Goal: Task Accomplishment & Management: Manage account settings

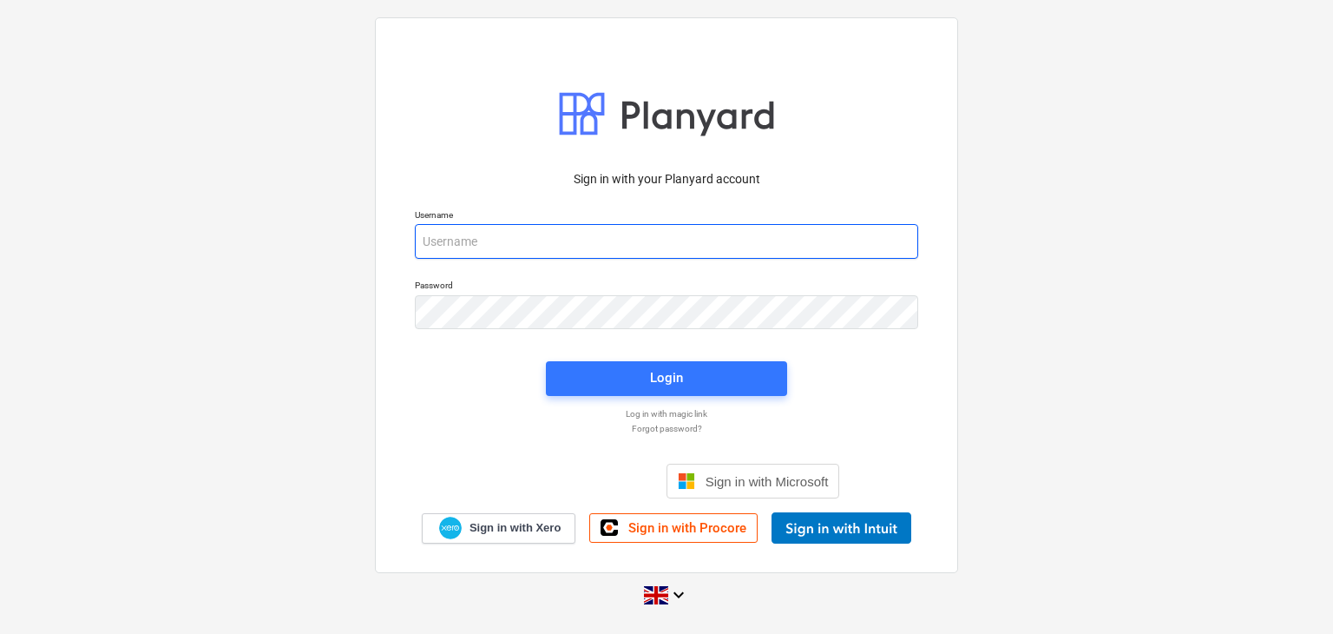
click at [654, 237] on input "email" at bounding box center [666, 241] width 503 height 35
type input "sharon@karringtons.co.uk"
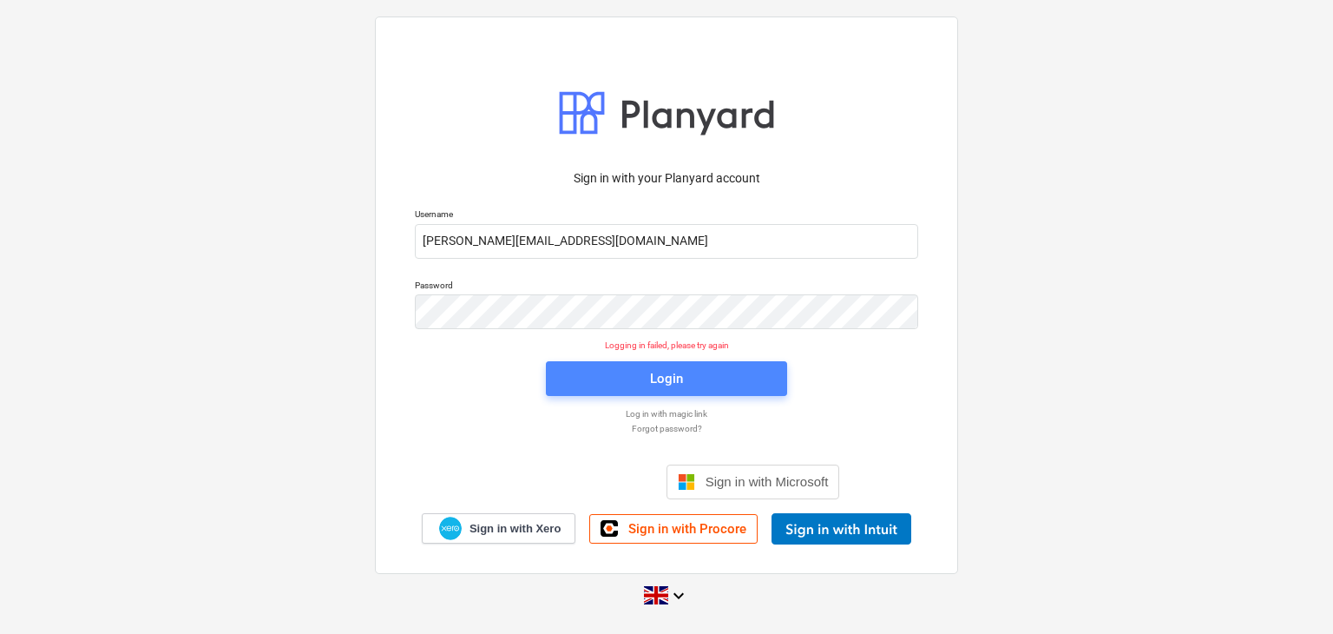
click at [667, 378] on div "Login" at bounding box center [666, 378] width 33 height 23
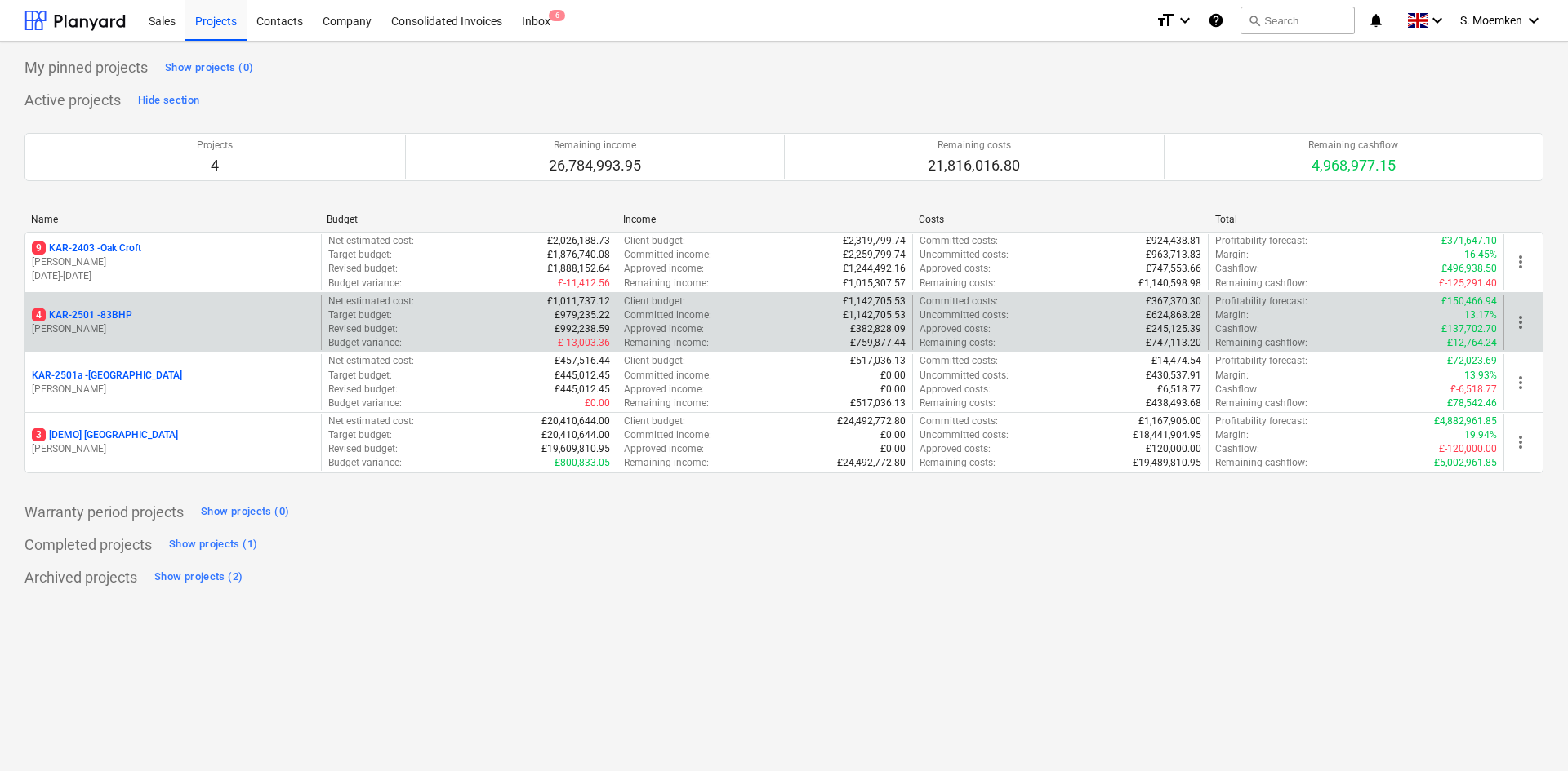
click at [137, 324] on p "[PERSON_NAME]" at bounding box center [173, 329] width 282 height 14
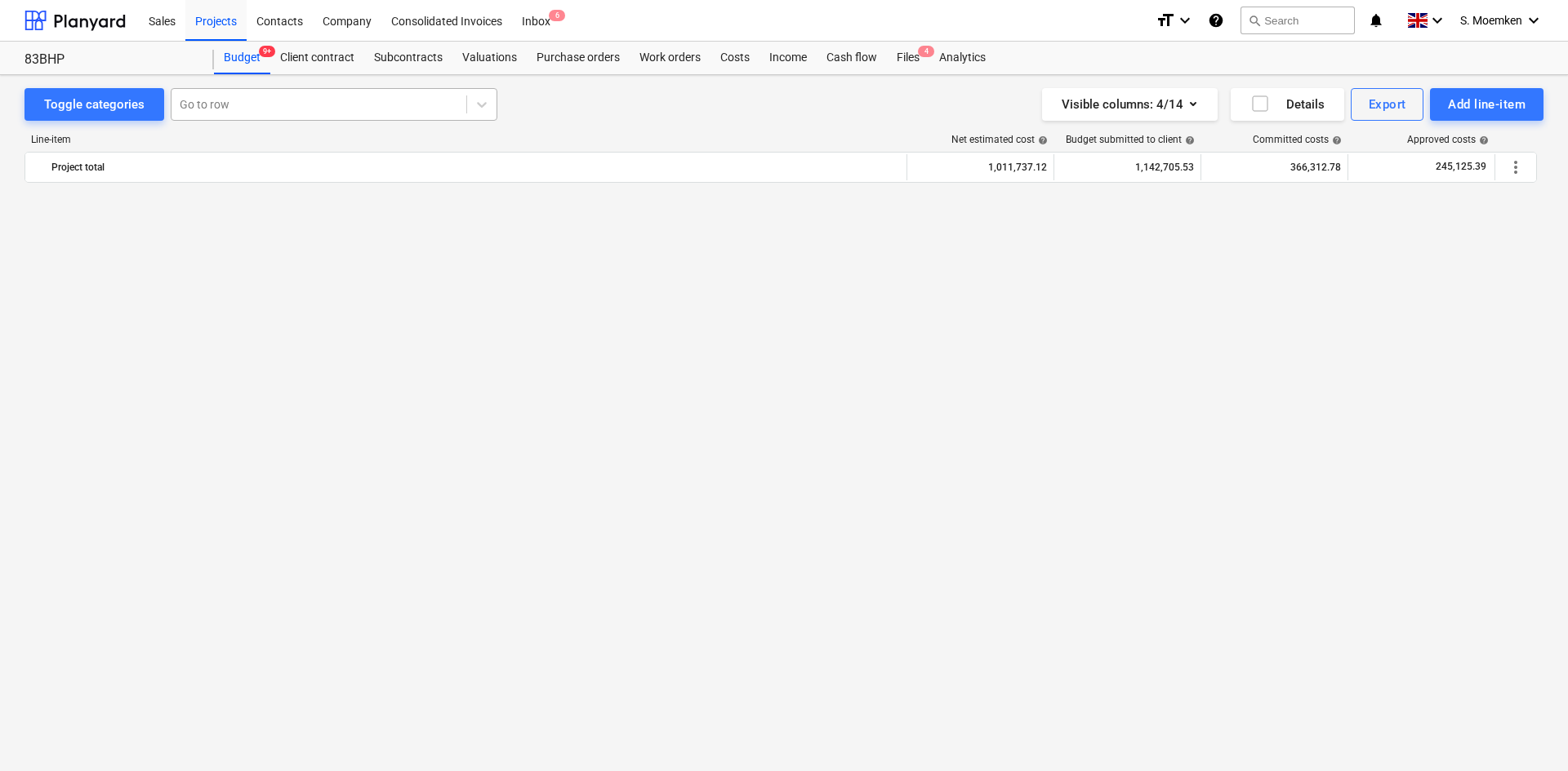
scroll to position [3334, 0]
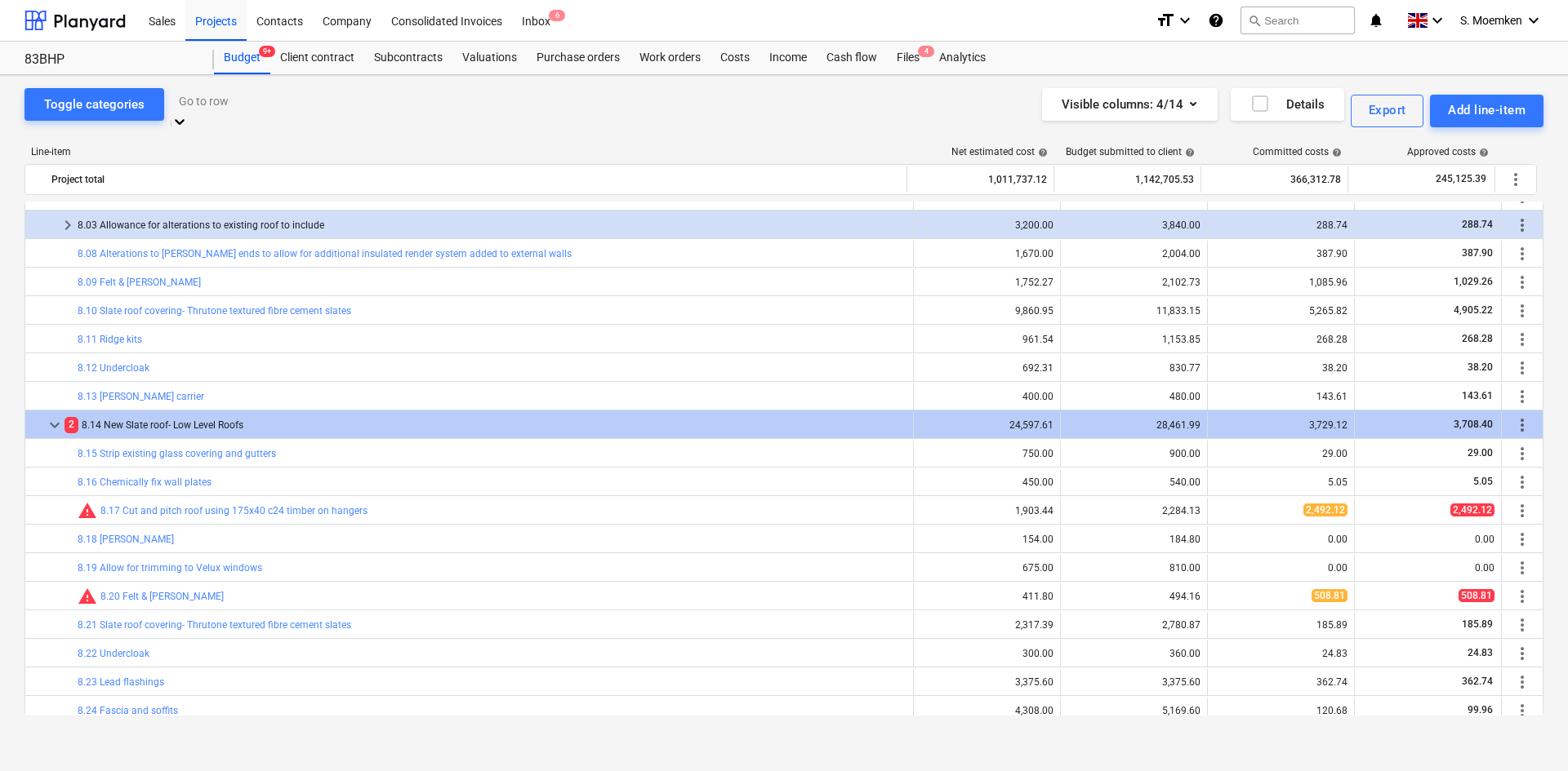
click at [275, 104] on div at bounding box center [334, 101] width 310 height 19
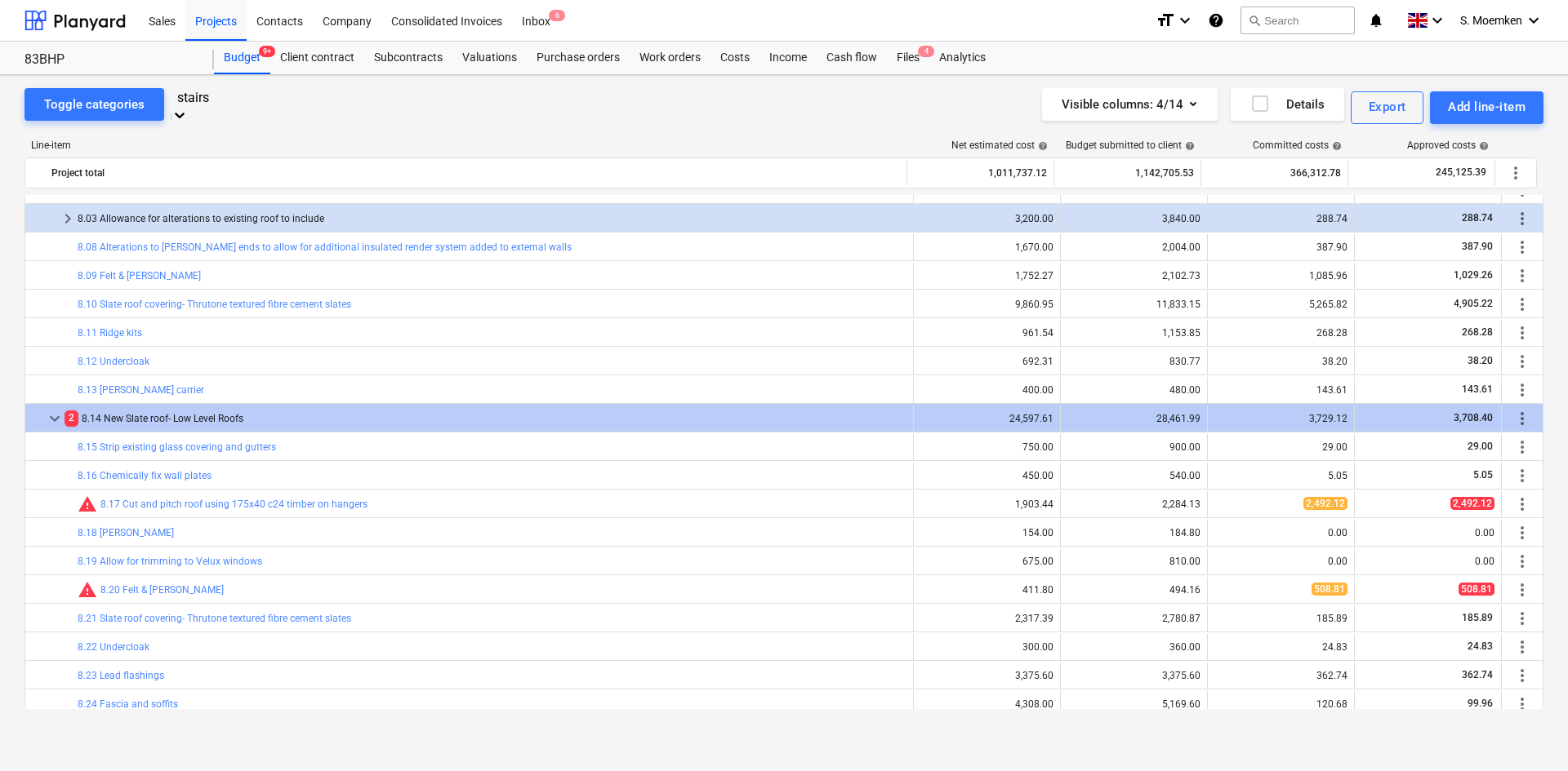
type input "stairs"
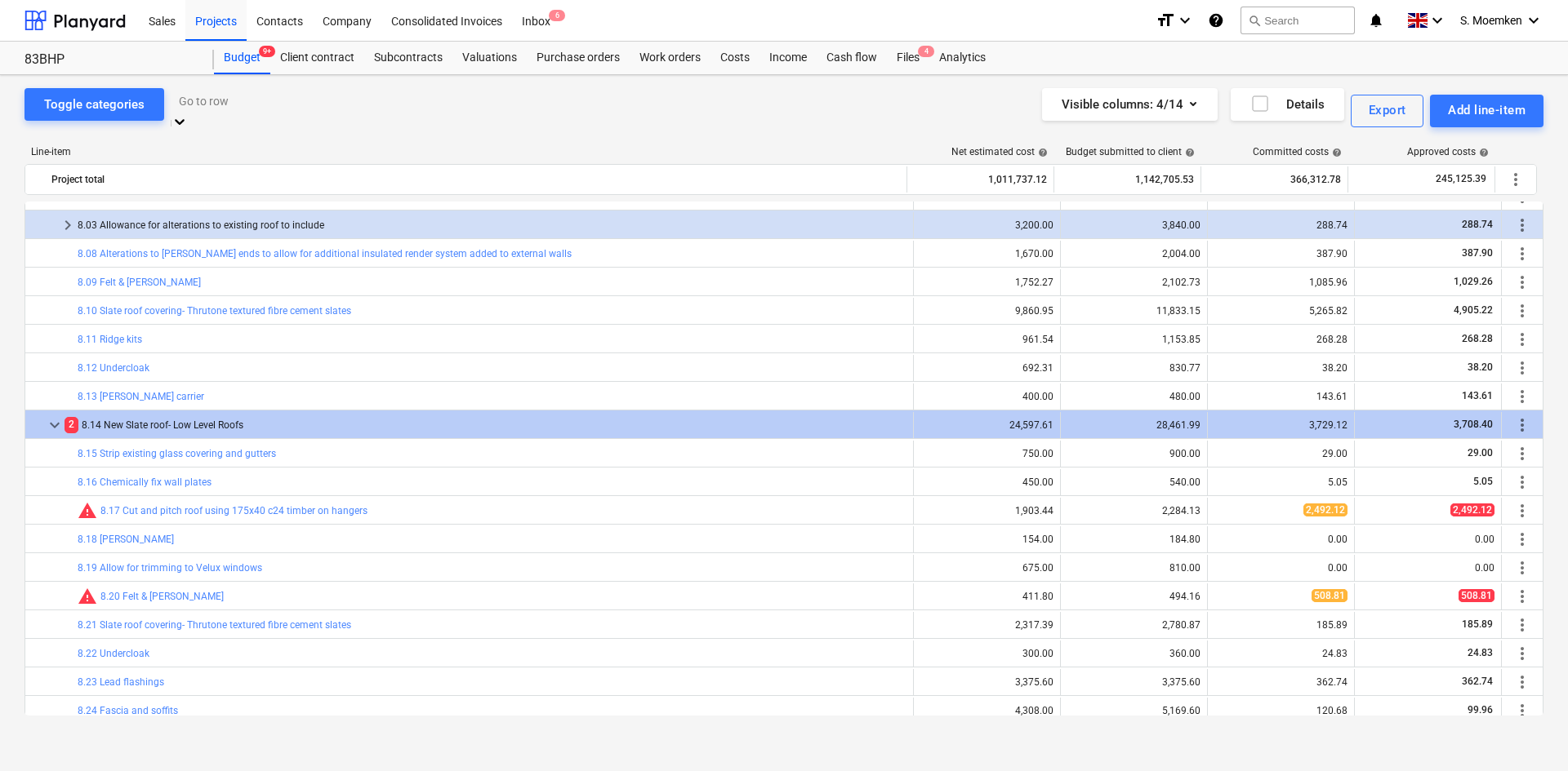
click at [246, 104] on div at bounding box center [334, 101] width 310 height 19
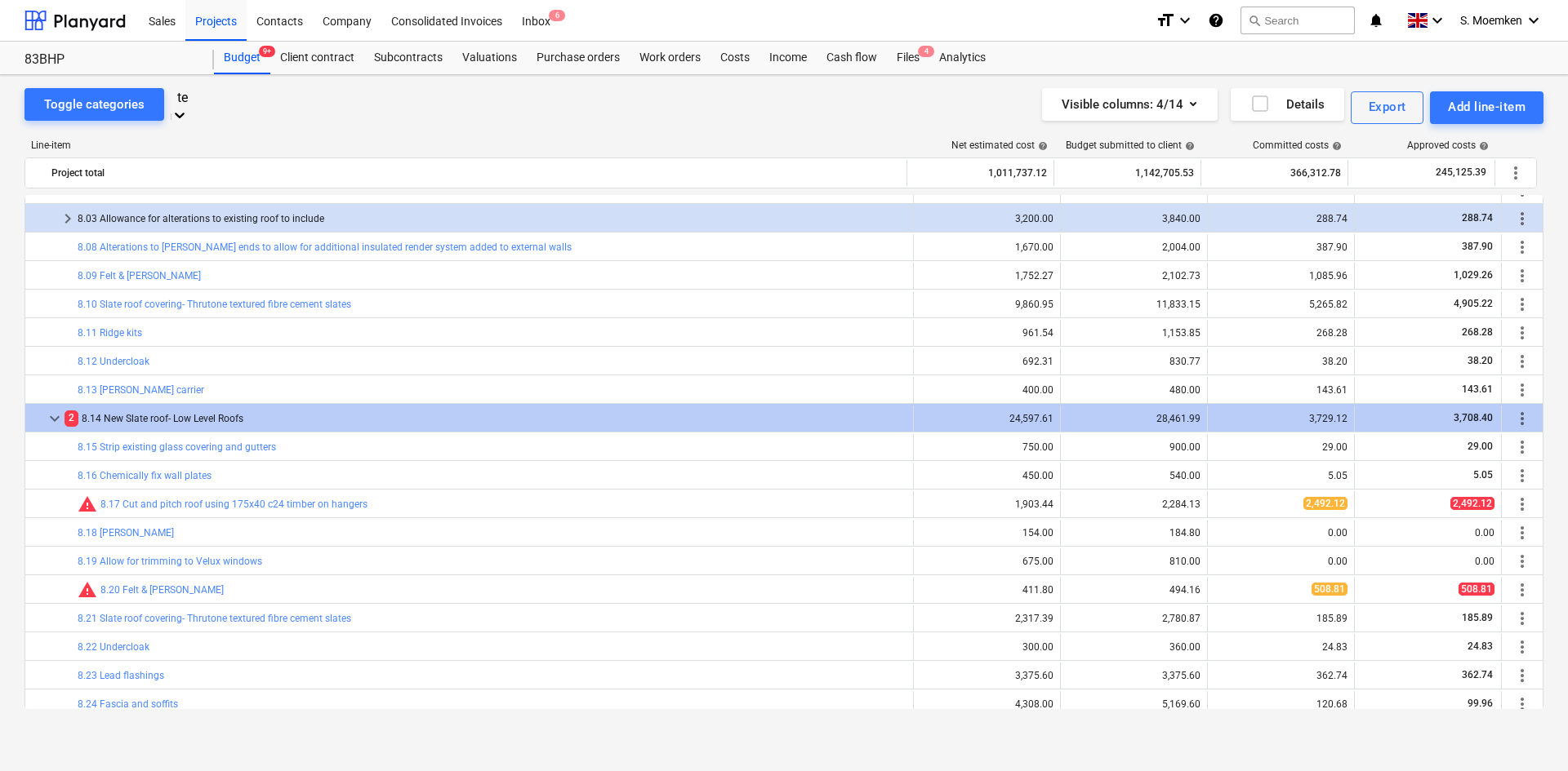
type input "t"
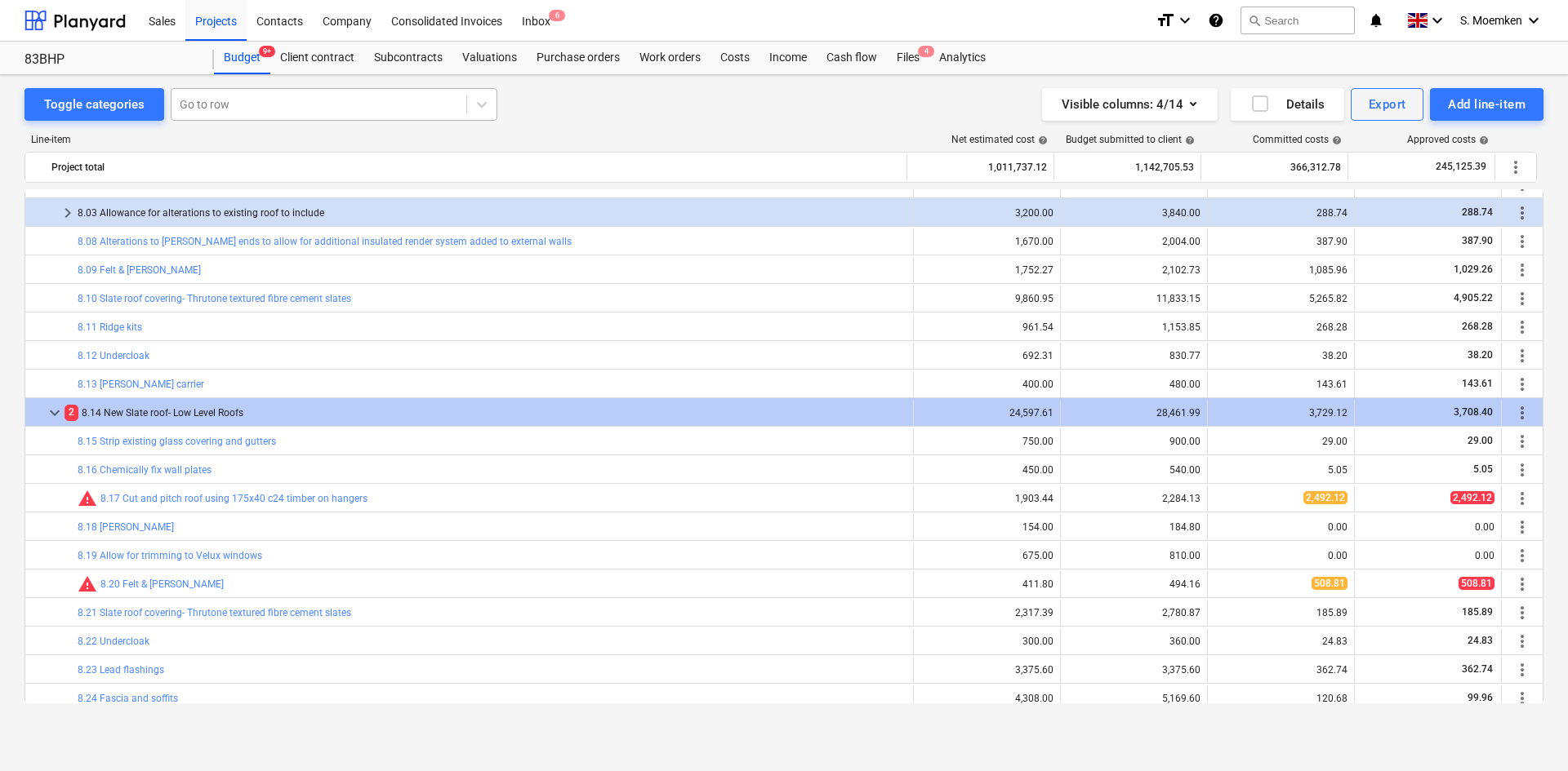
click at [269, 104] on div at bounding box center [319, 103] width 278 height 16
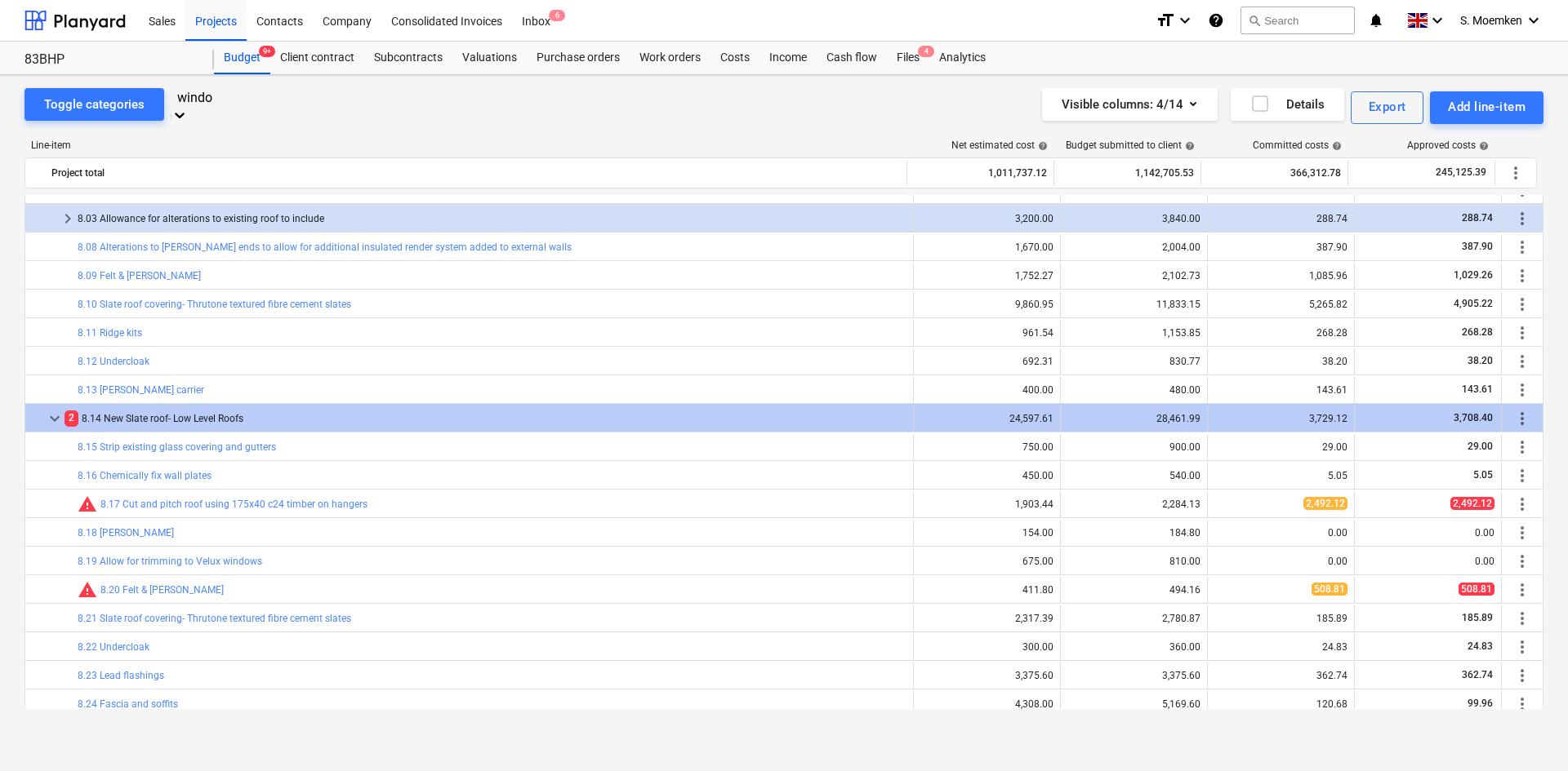
type input "window"
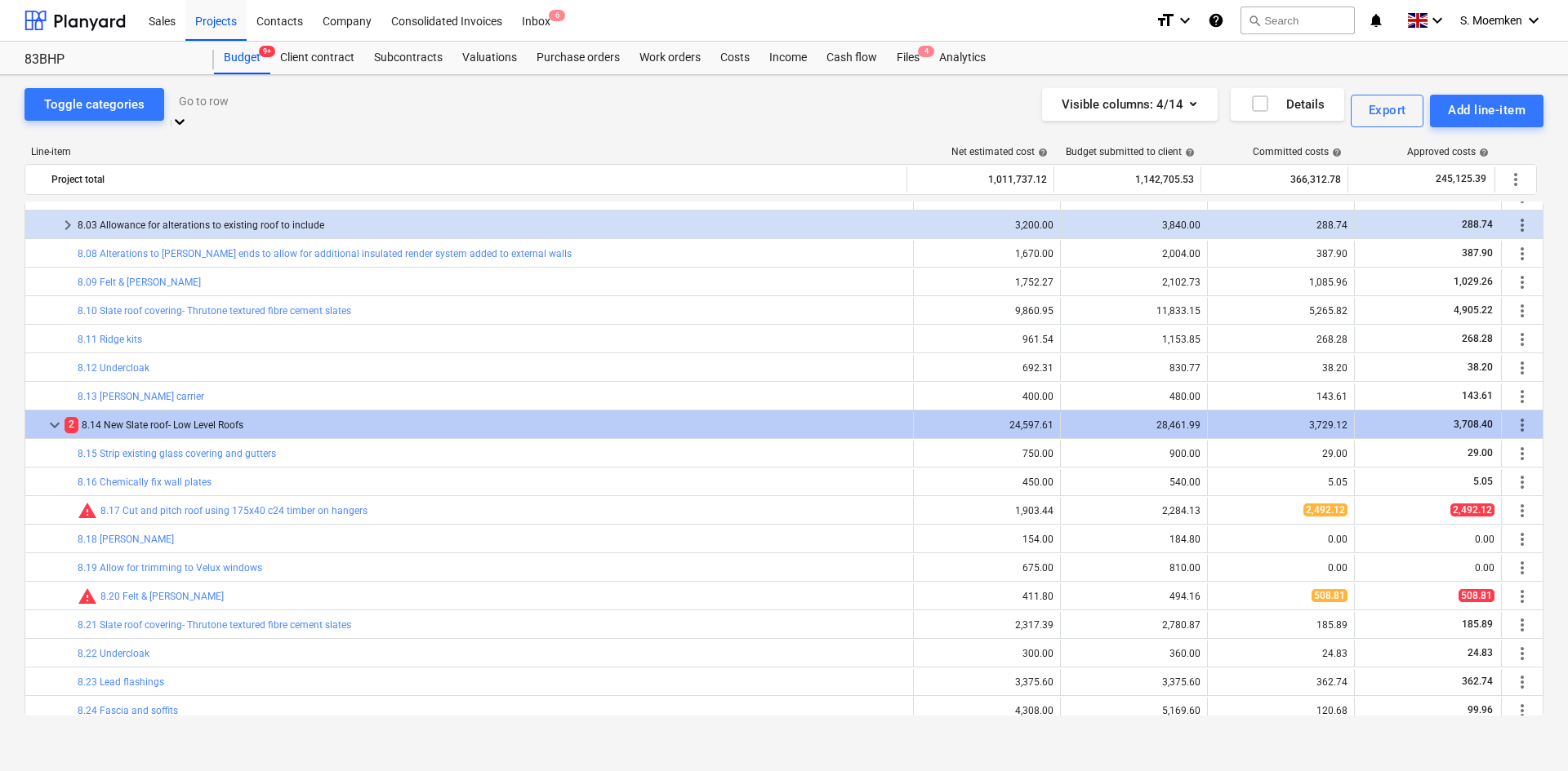
drag, startPoint x: 325, startPoint y: 95, endPoint x: 189, endPoint y: 114, distance: 137.3
click at [189, 114] on div "Go to row" at bounding box center [333, 101] width 326 height 25
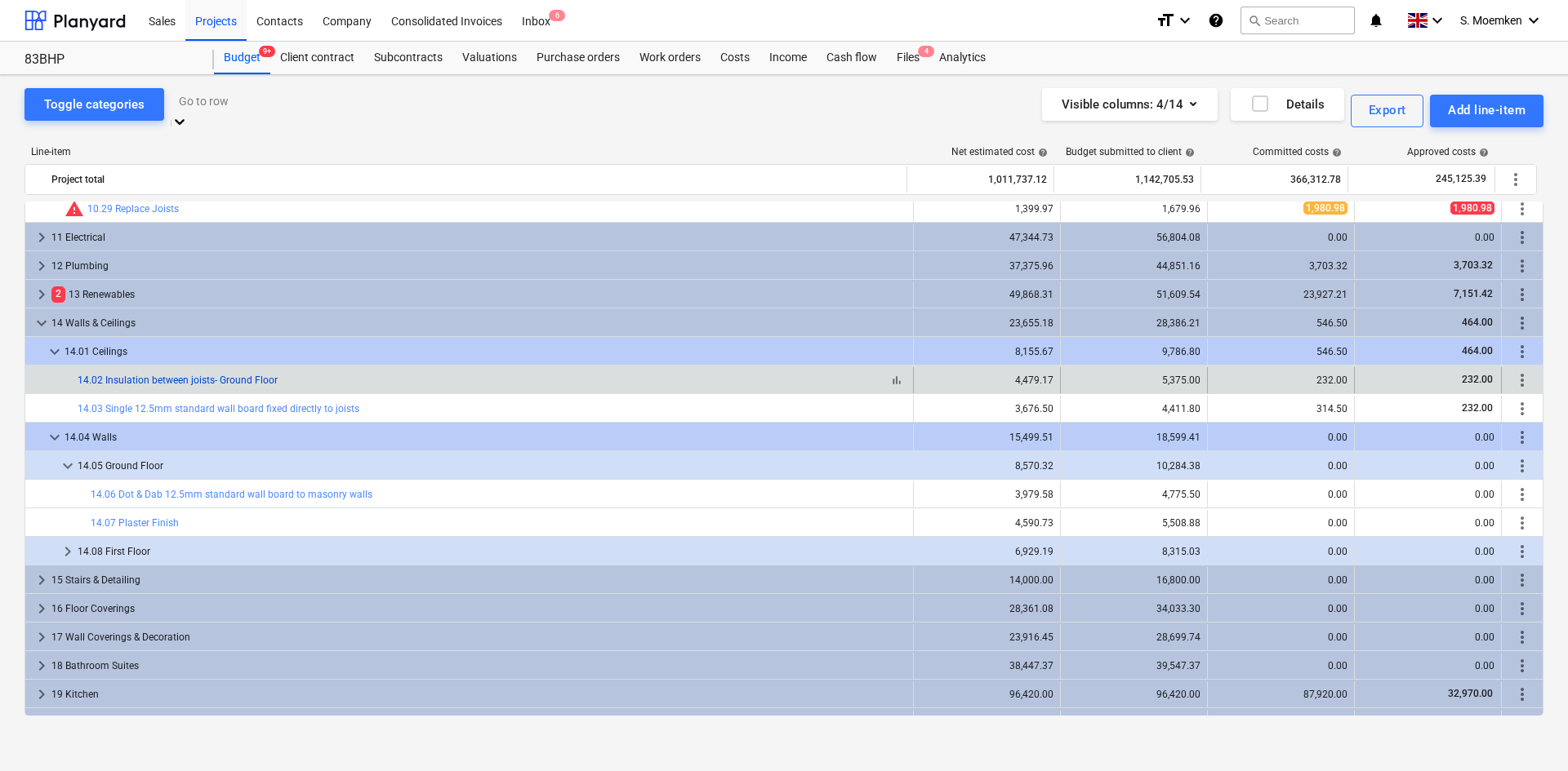
scroll to position [4885, 0]
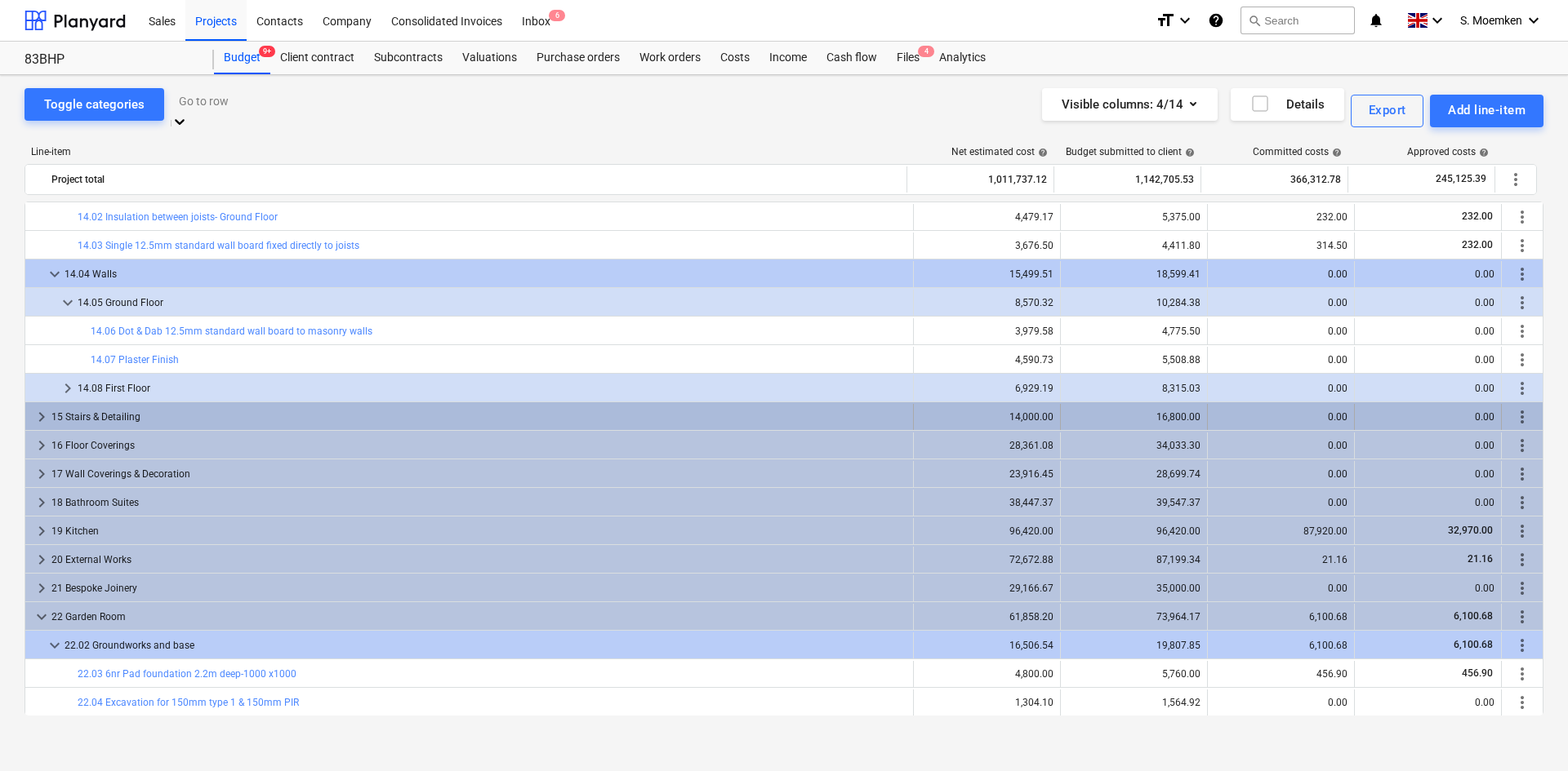
click at [39, 407] on span "keyboard_arrow_right" at bounding box center [41, 417] width 20 height 20
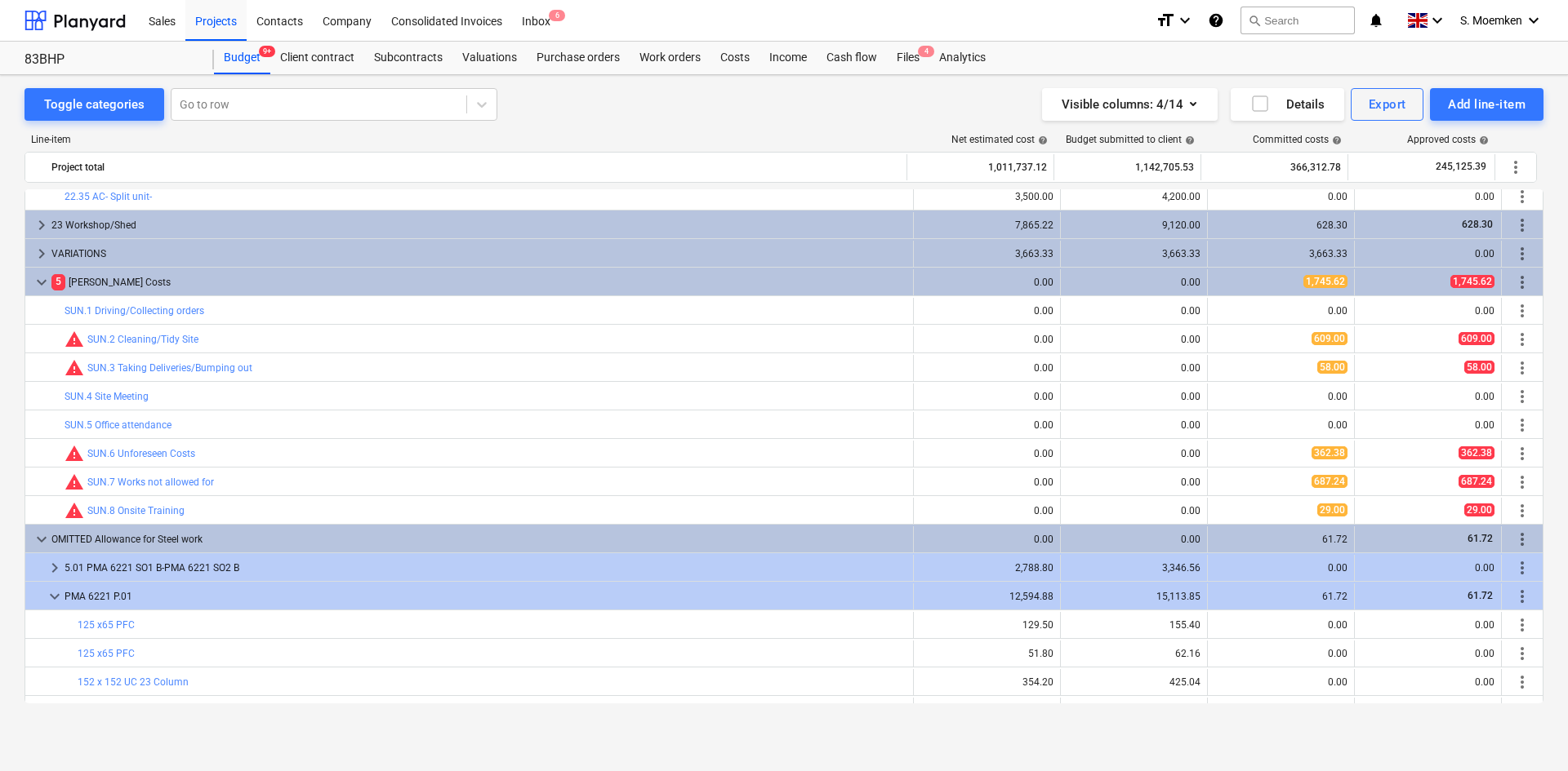
scroll to position [5782, 0]
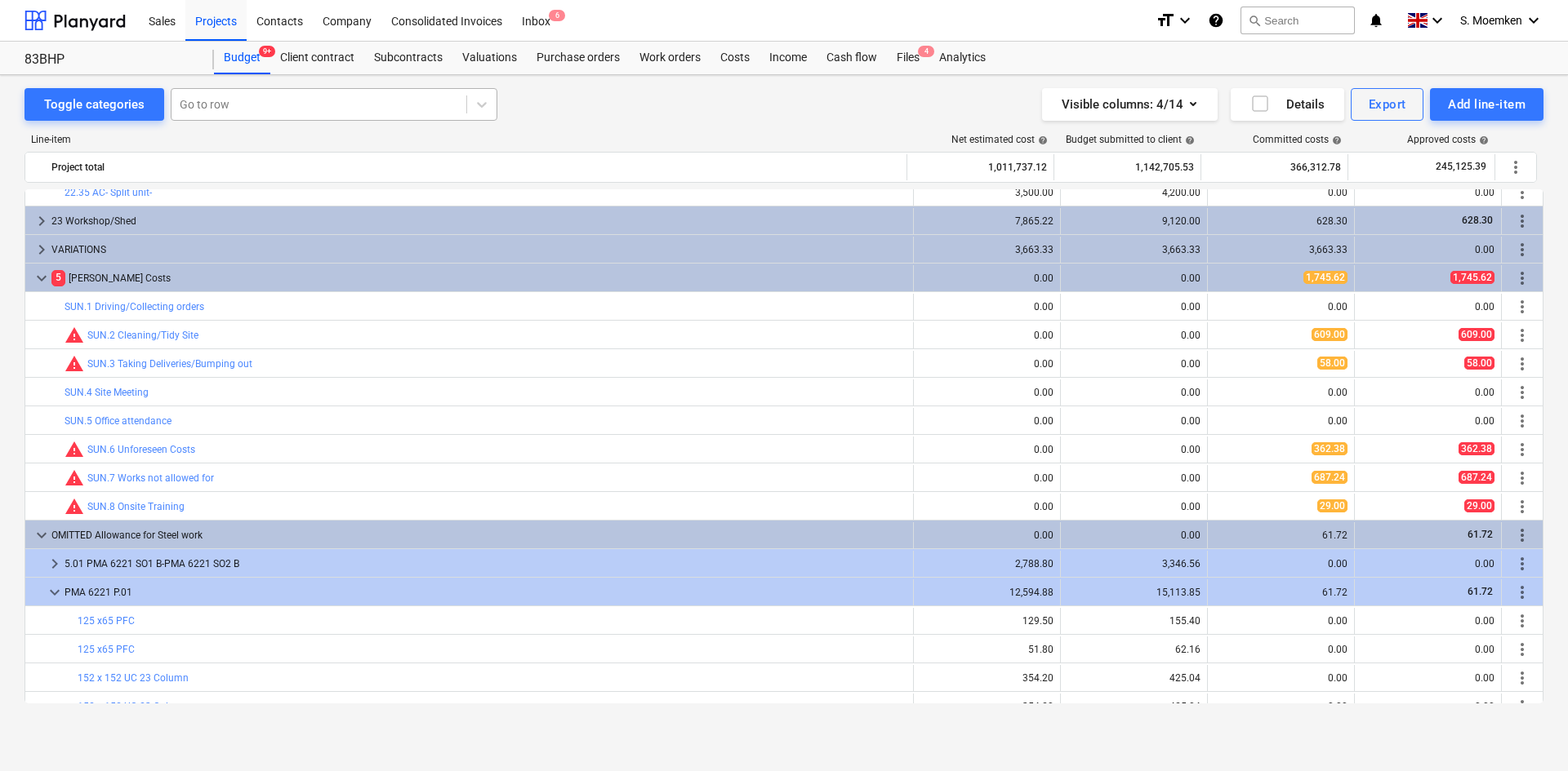
click at [297, 102] on div at bounding box center [319, 103] width 278 height 16
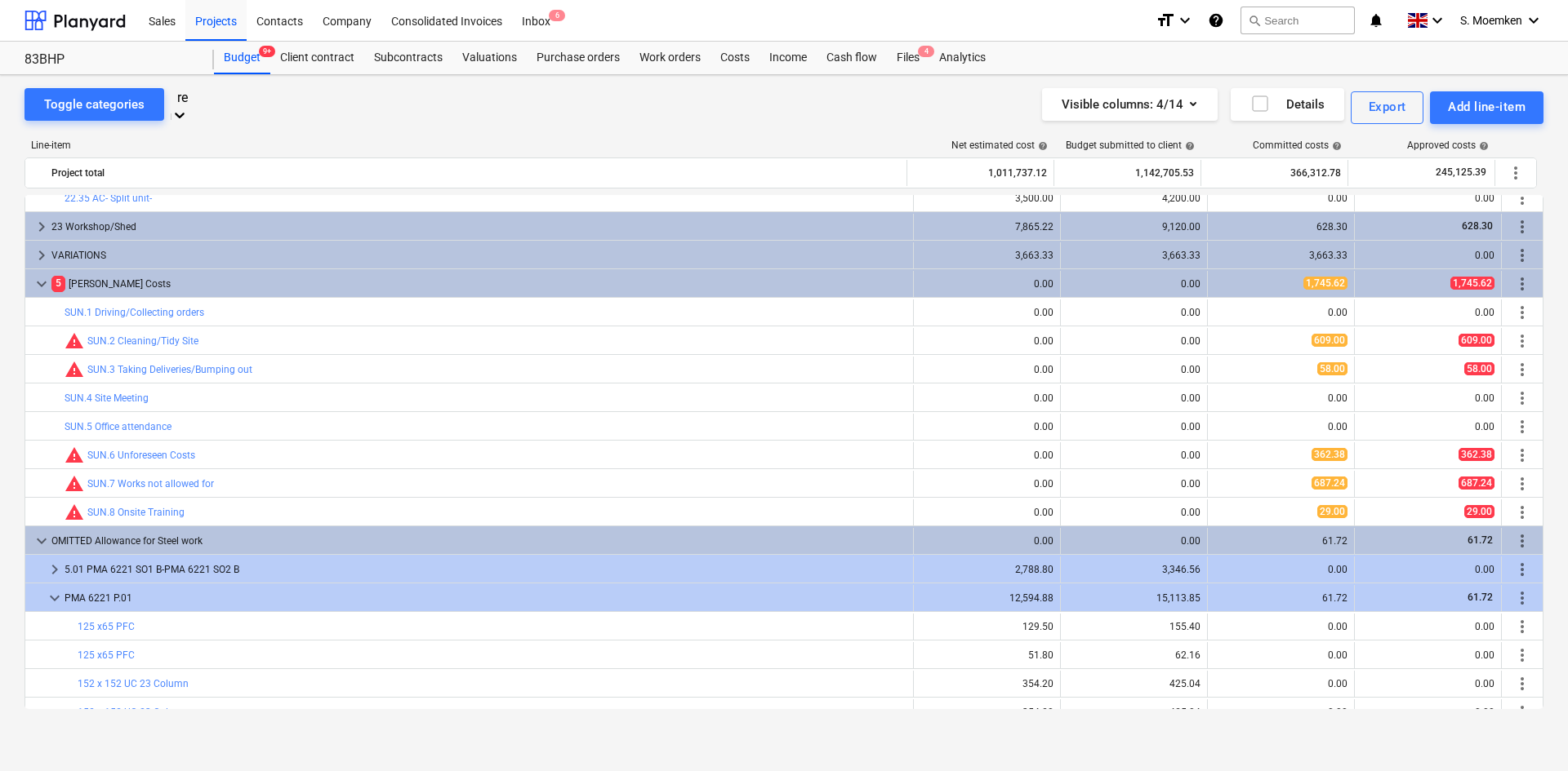
type input "r"
type input "s"
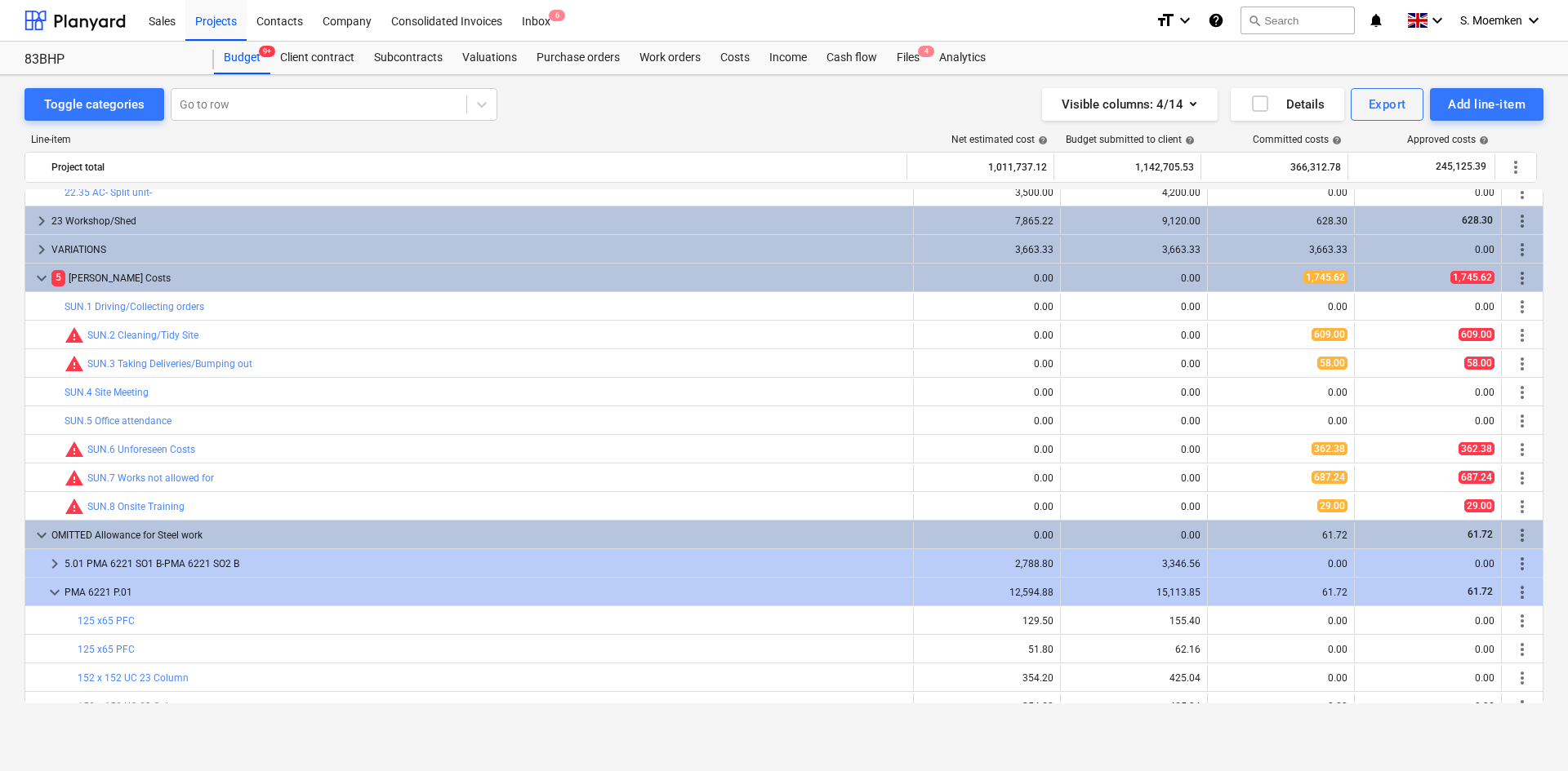
click at [574, 85] on div "Toggle categories Go to row Visible columns : 4/14 Details Export Add line-item…" at bounding box center [784, 405] width 1568 height 661
click at [241, 102] on div at bounding box center [319, 103] width 278 height 16
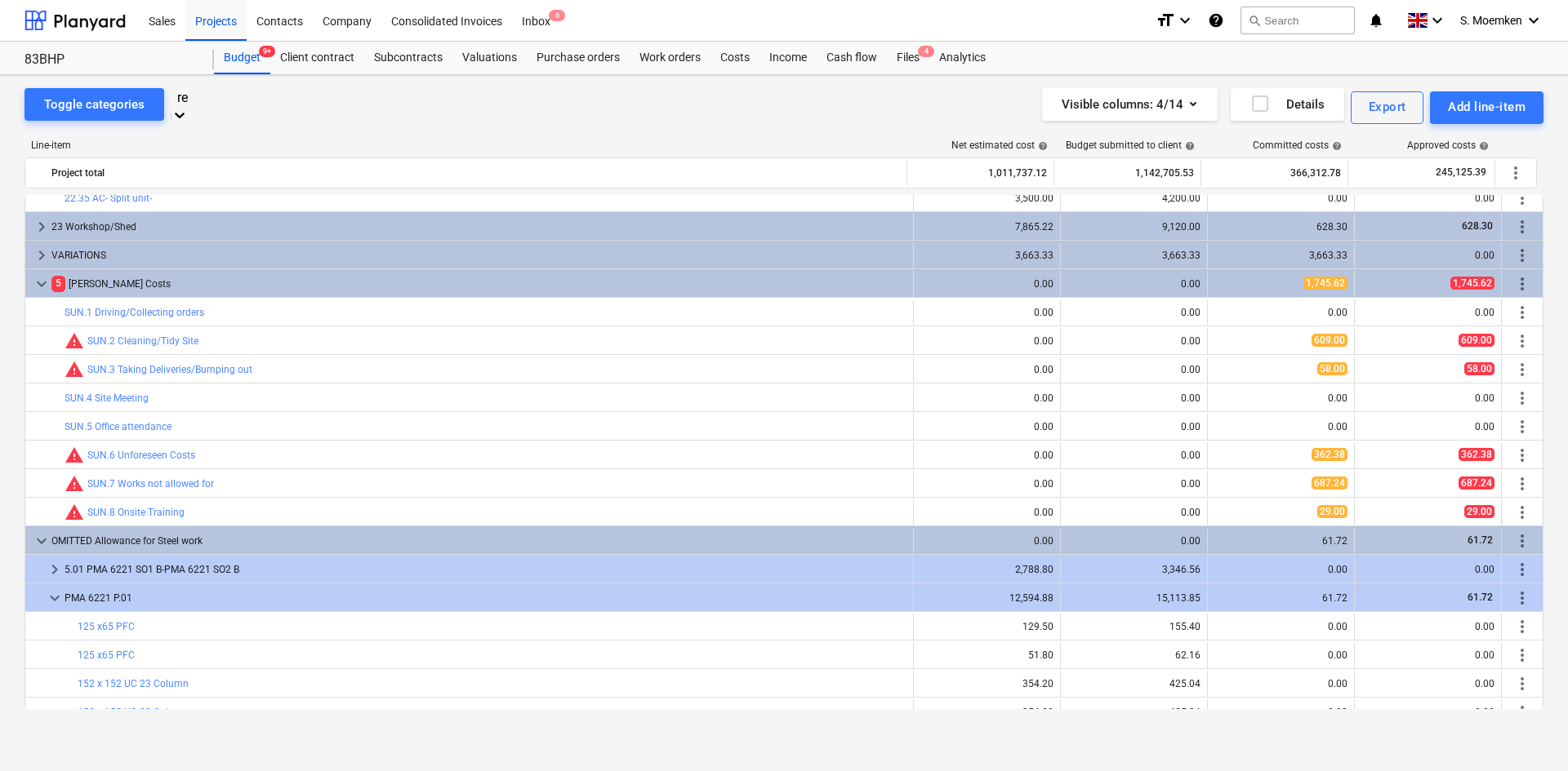
type input "r"
type input "1"
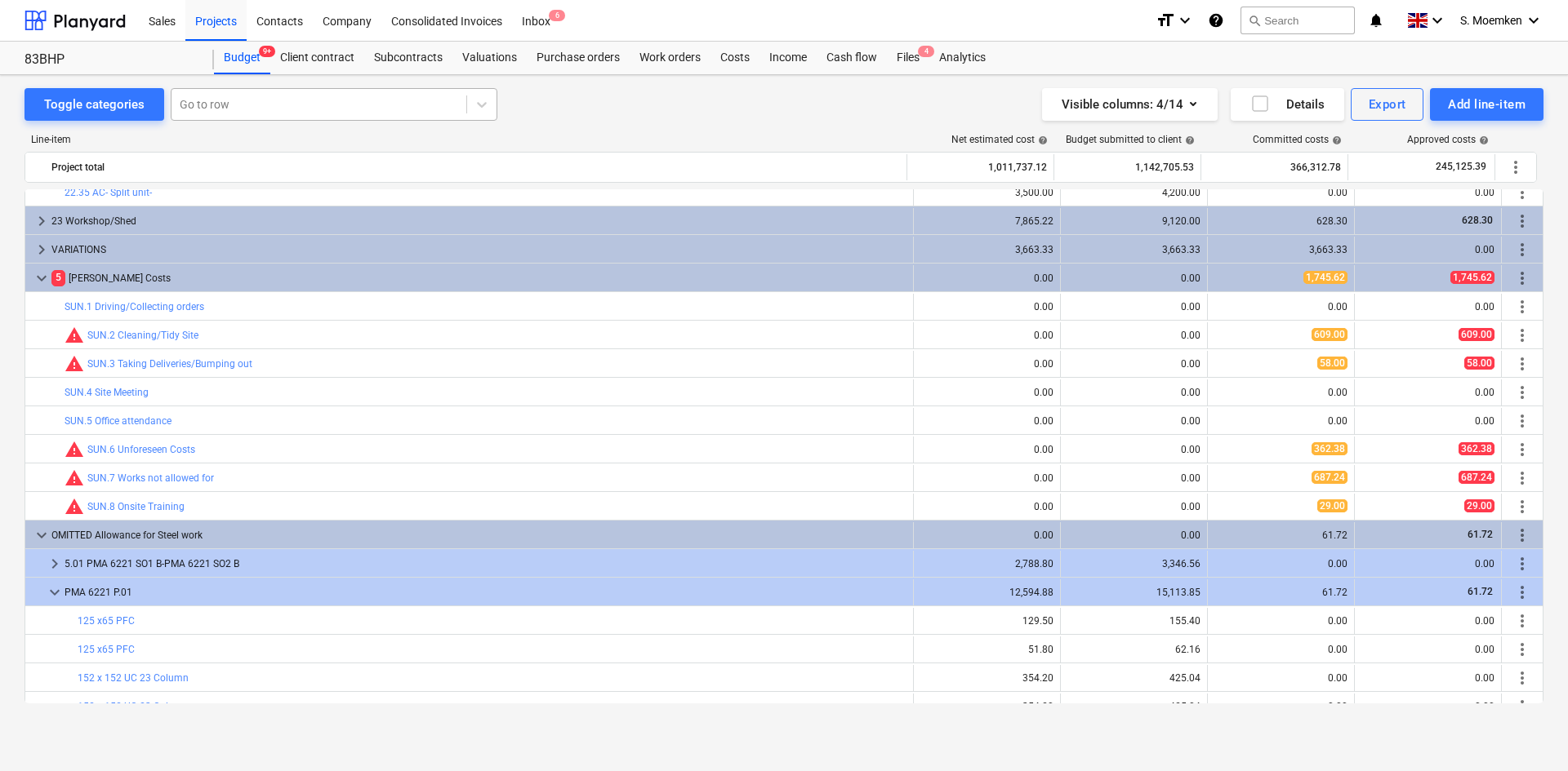
click at [236, 102] on div at bounding box center [319, 103] width 278 height 16
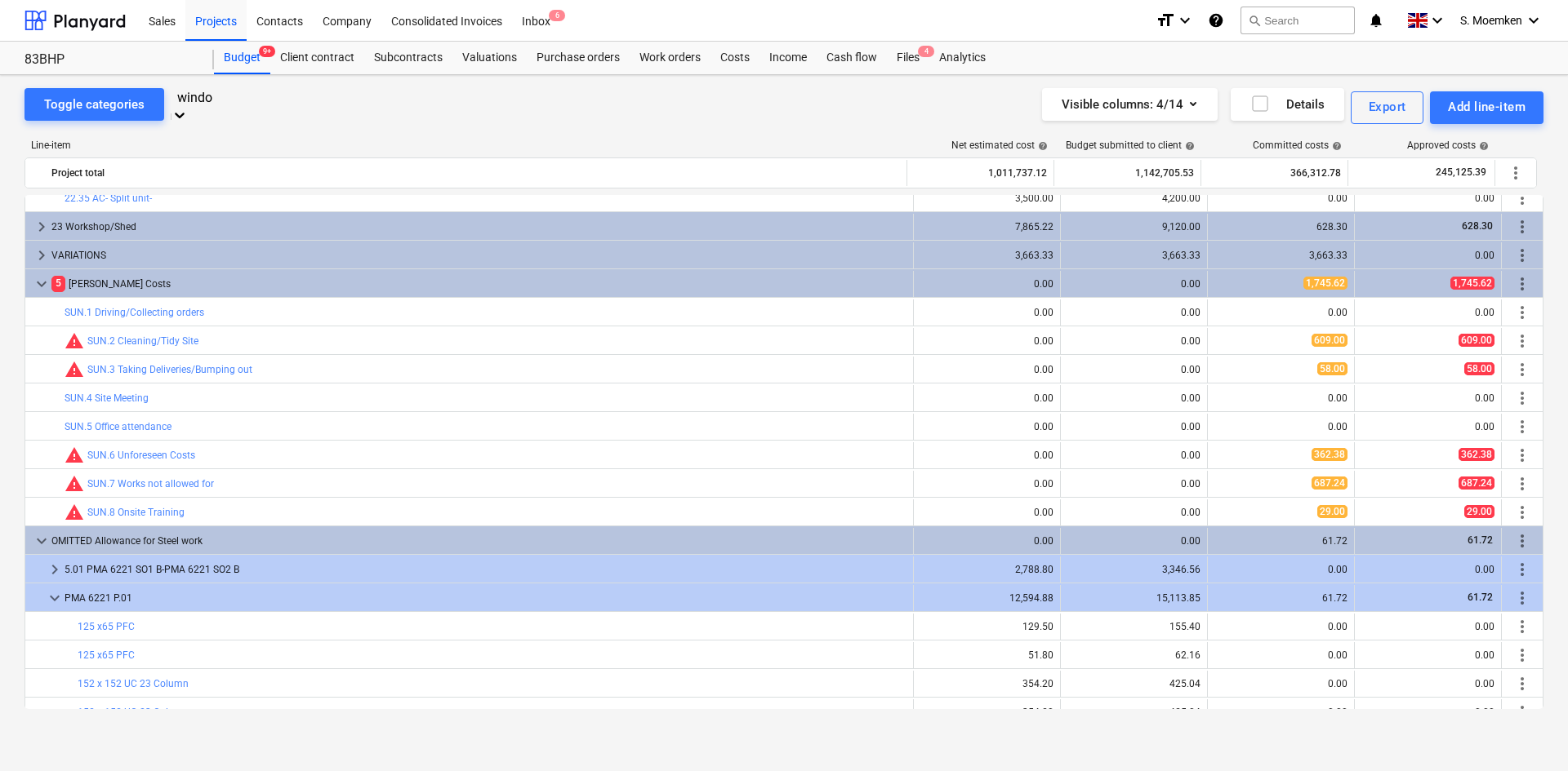
type input "window"
drag, startPoint x: 372, startPoint y: 111, endPoint x: 310, endPoint y: 112, distance: 62.0
click at [356, 105] on div at bounding box center [333, 97] width 313 height 15
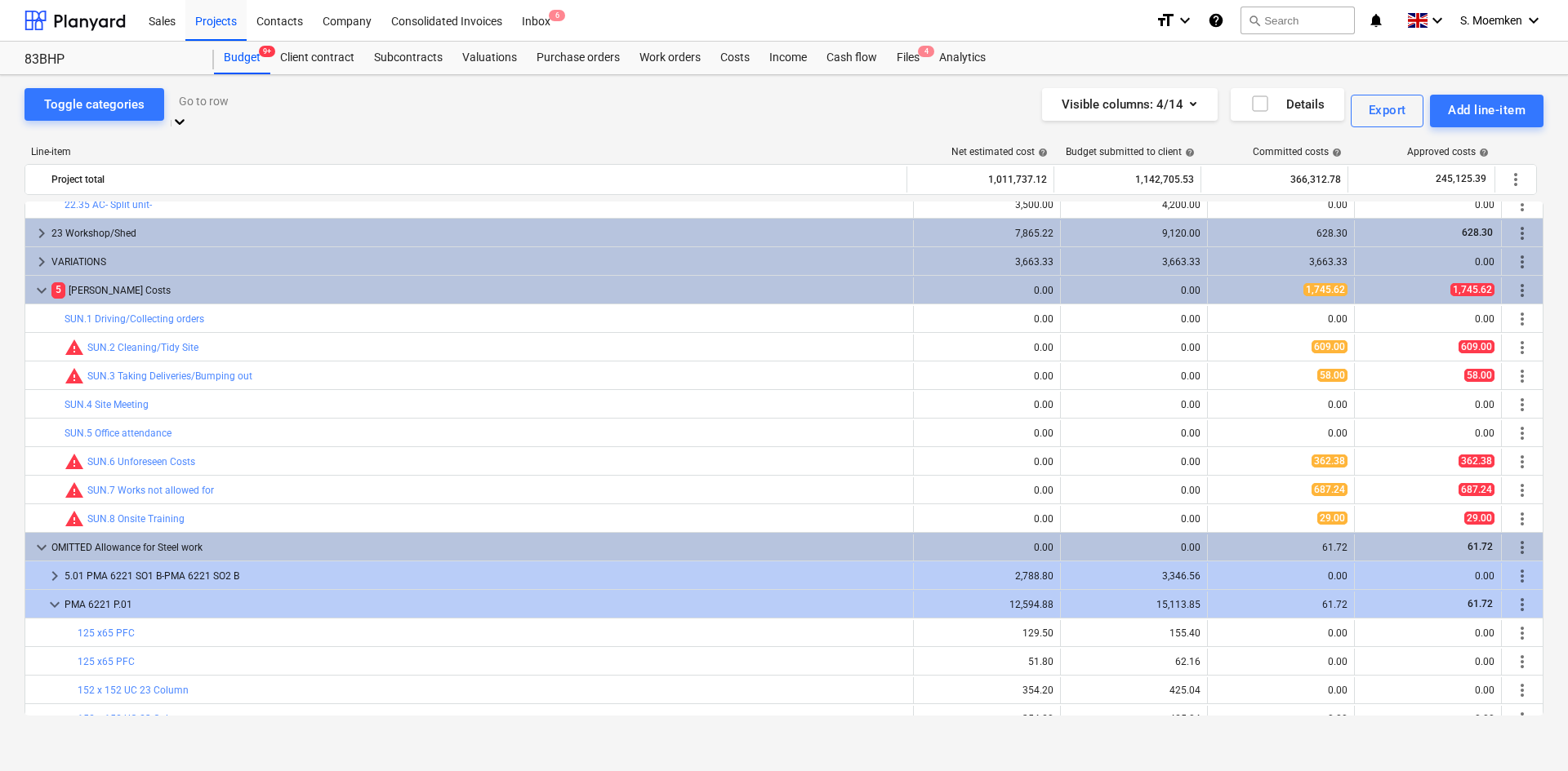
drag, startPoint x: 239, startPoint y: 105, endPoint x: 226, endPoint y: 106, distance: 13.0
click at [226, 106] on div at bounding box center [334, 101] width 310 height 19
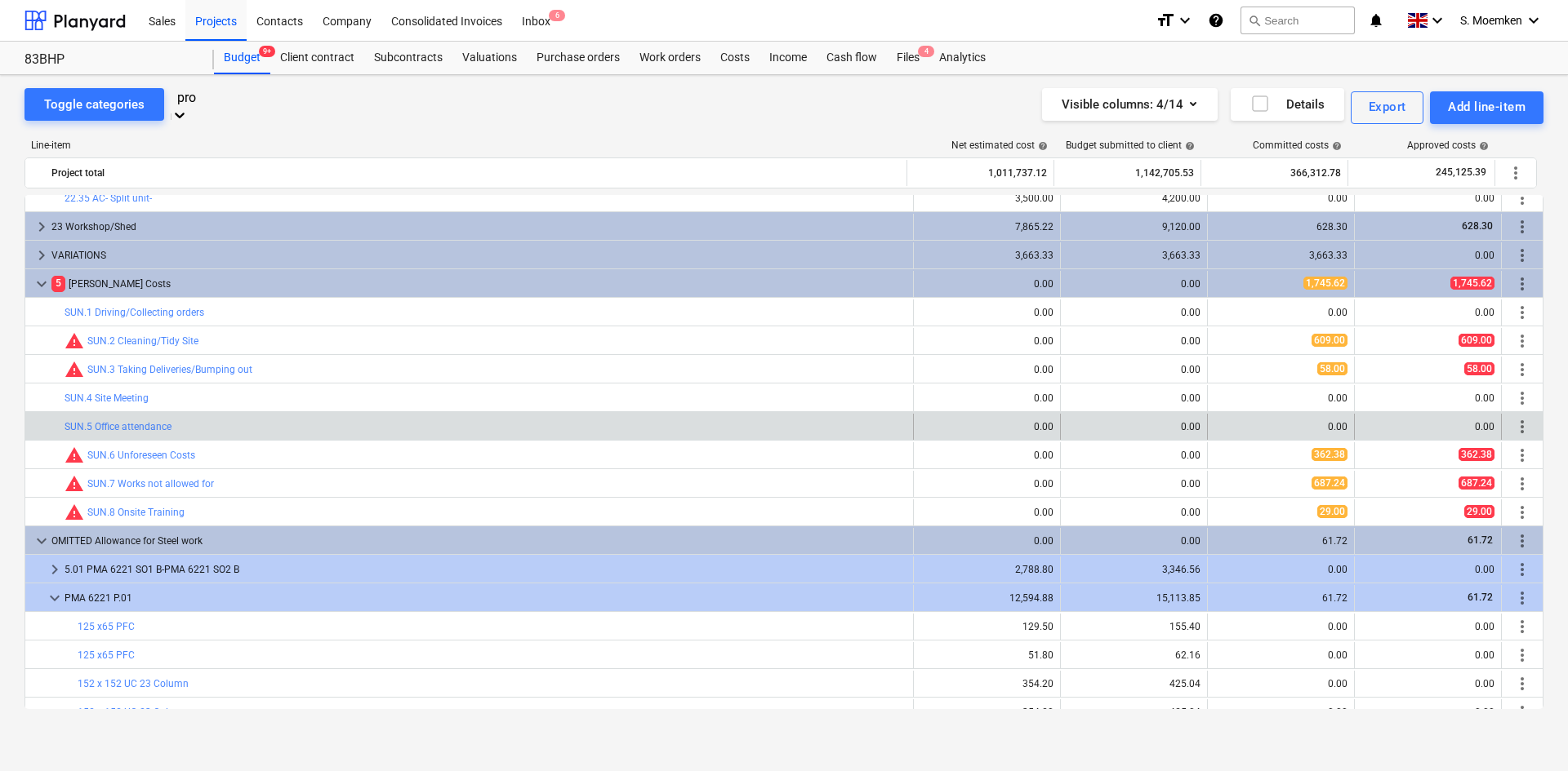
type input "pro"
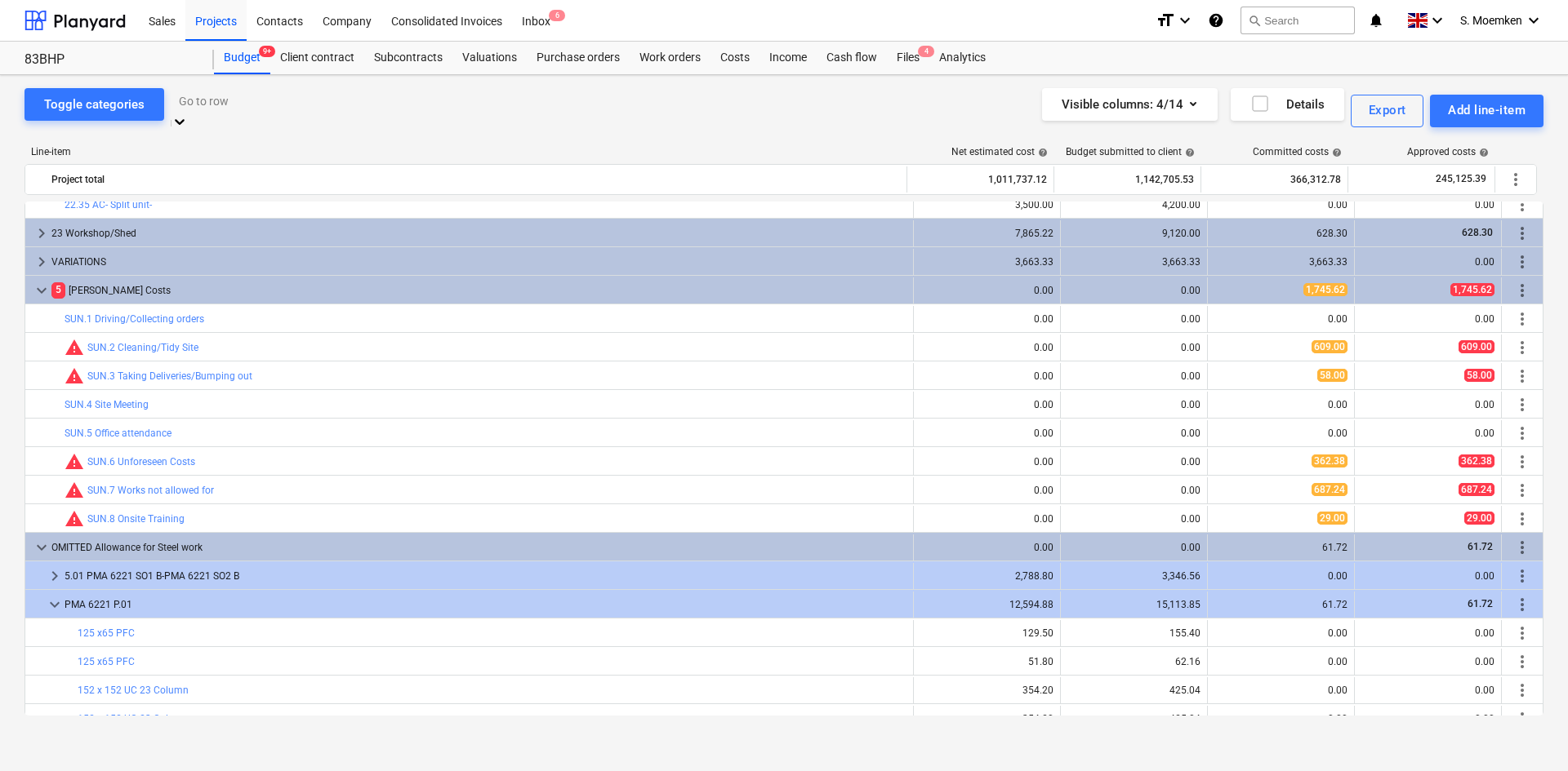
click at [256, 102] on div at bounding box center [334, 101] width 310 height 19
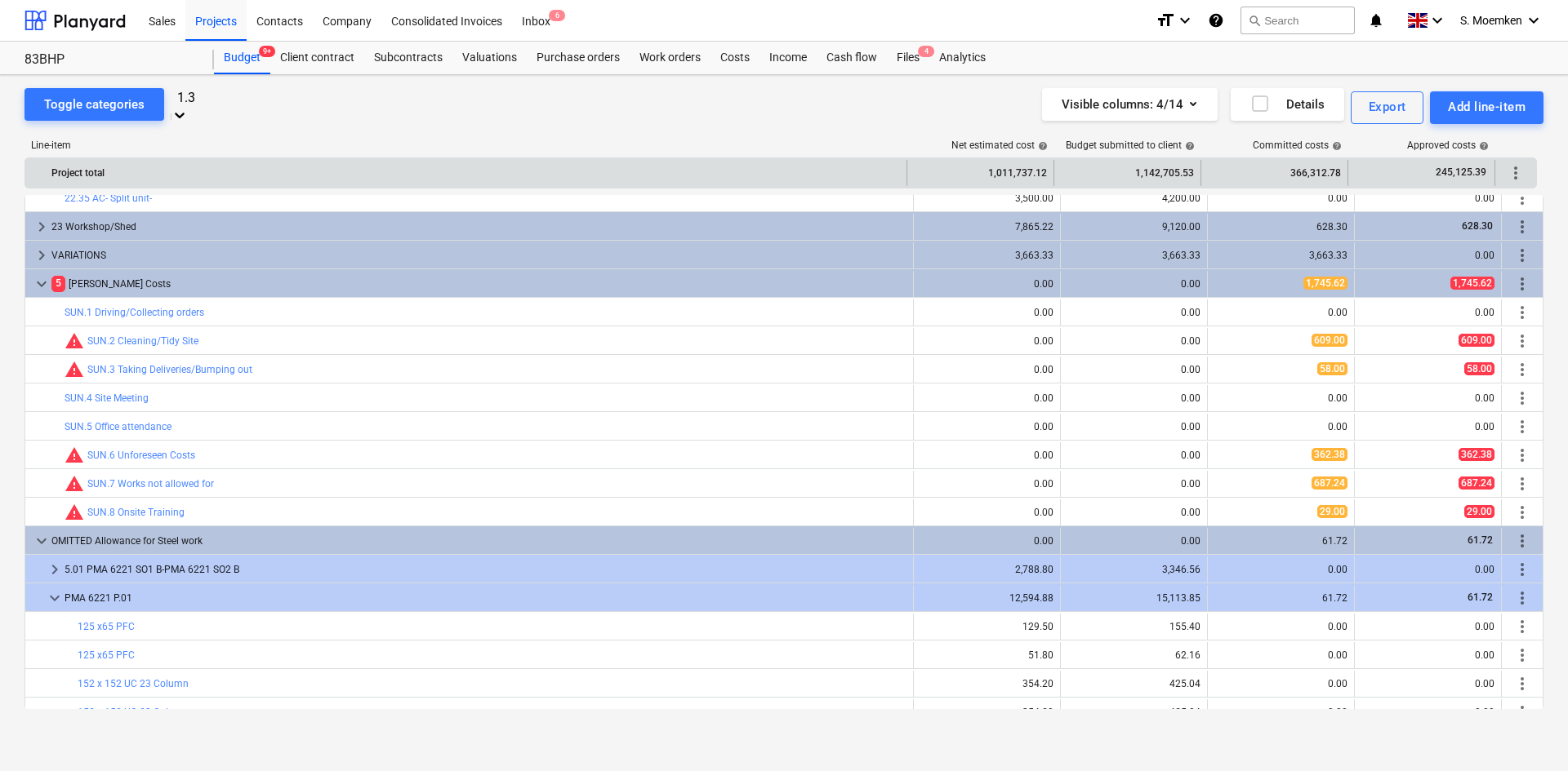
type input "1.3"
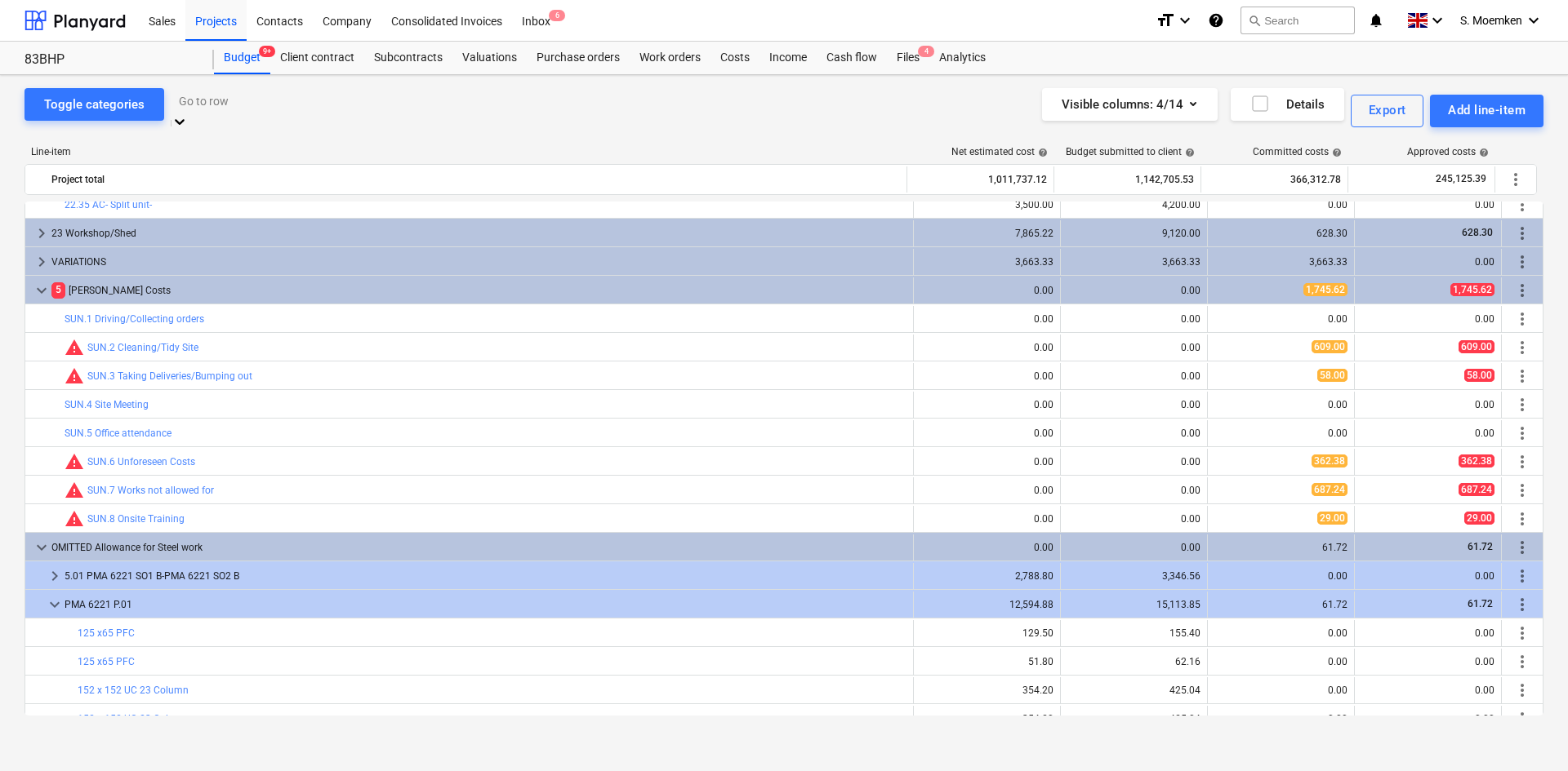
click at [297, 92] on div "Go to row" at bounding box center [333, 111] width 326 height 45
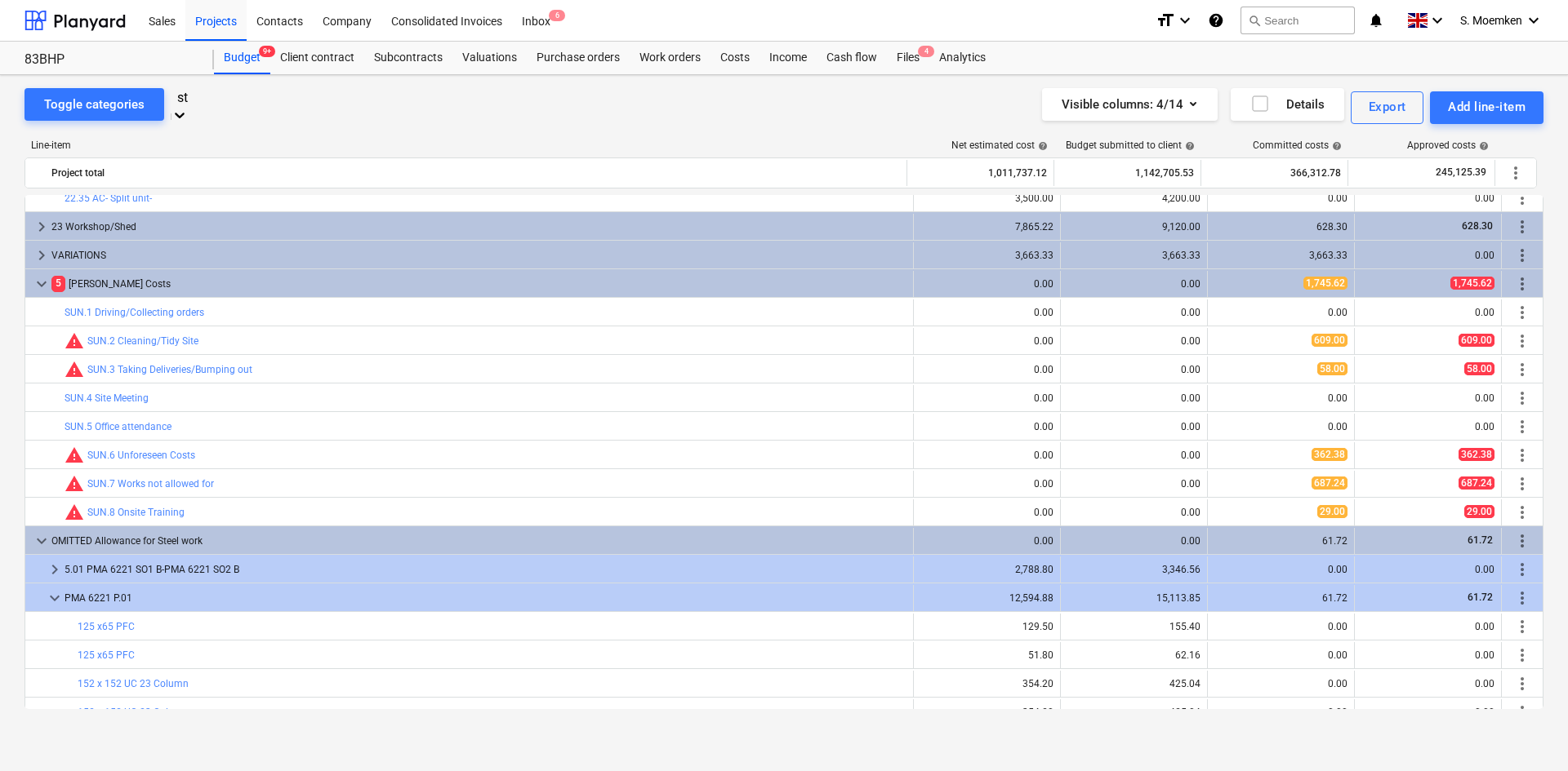
type input "s"
type input "tem"
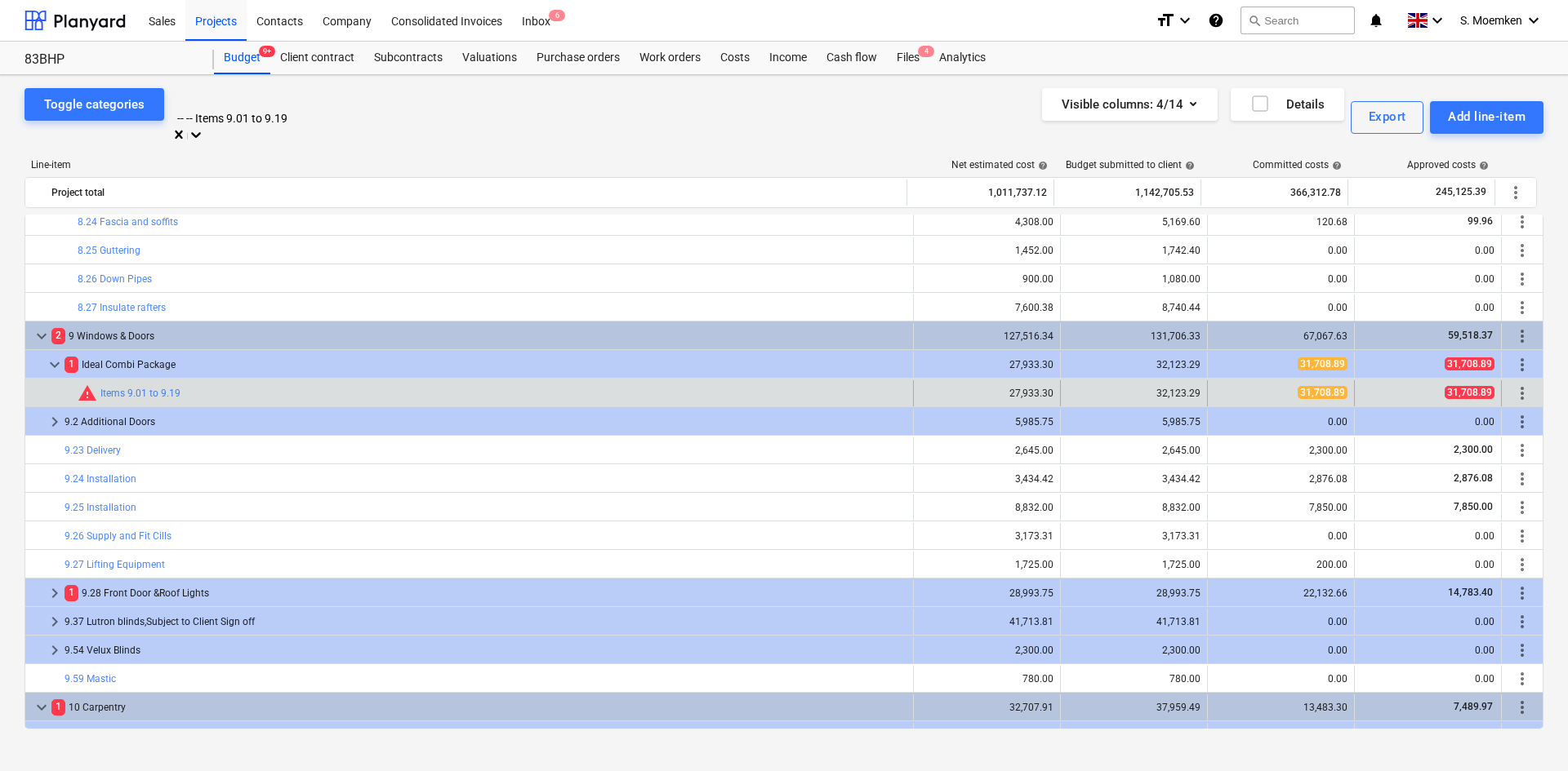
scroll to position [6285, 0]
drag, startPoint x: 296, startPoint y: 107, endPoint x: 224, endPoint y: 111, distance: 72.1
click at [224, 110] on div at bounding box center [334, 101] width 310 height 19
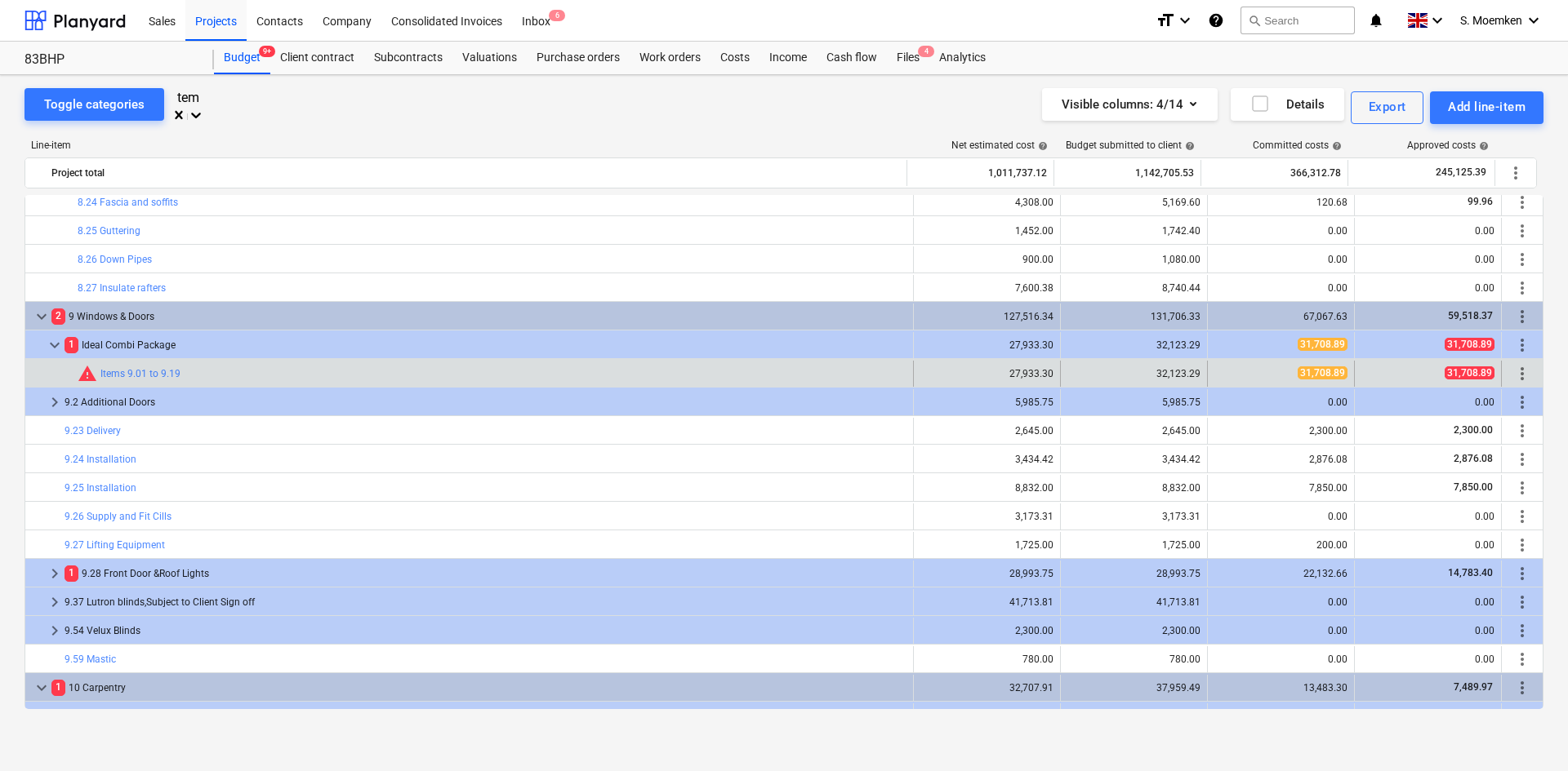
scroll to position [90, 0]
type input "temp"
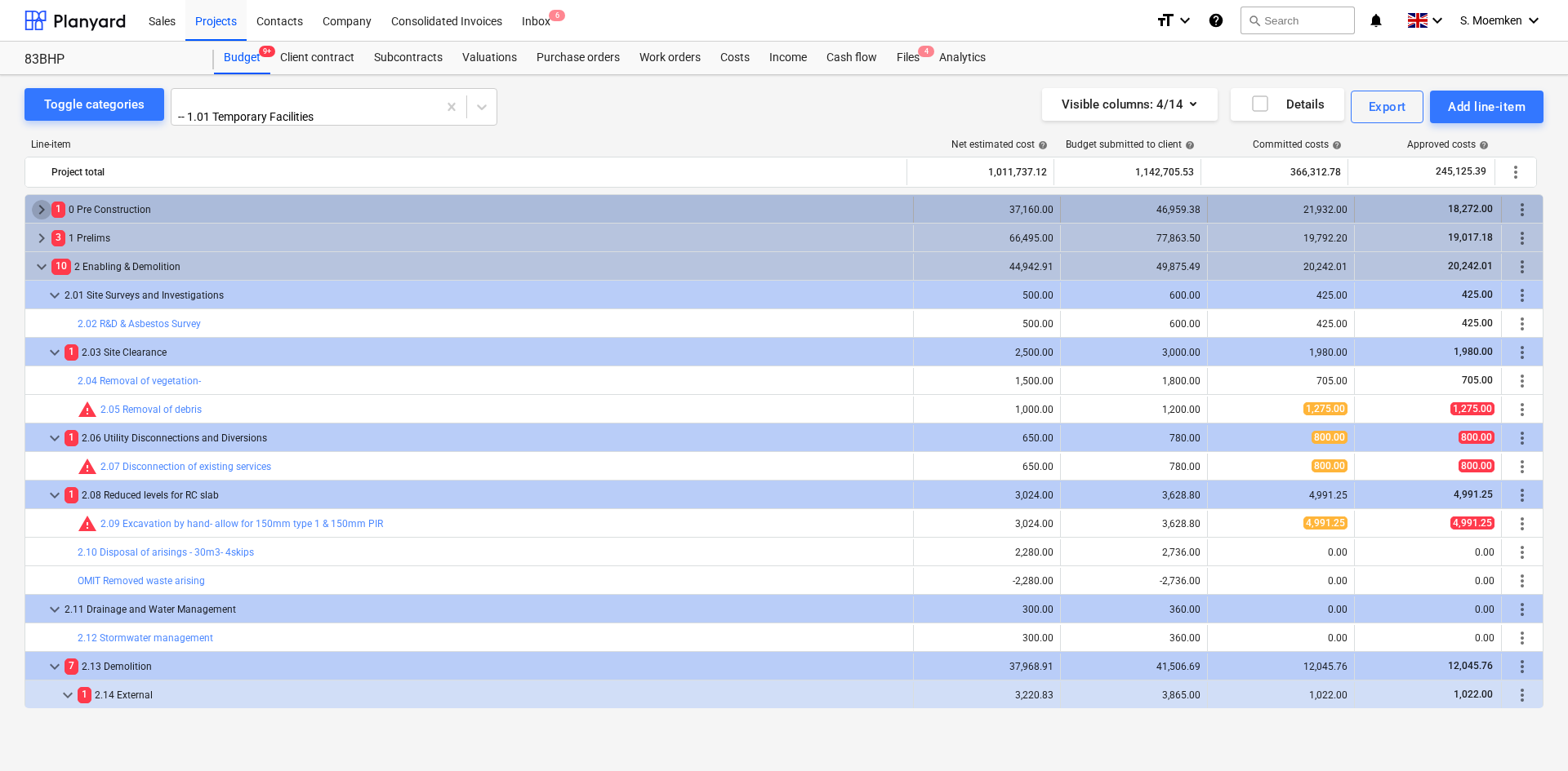
click at [43, 202] on span "keyboard_arrow_right" at bounding box center [41, 210] width 20 height 20
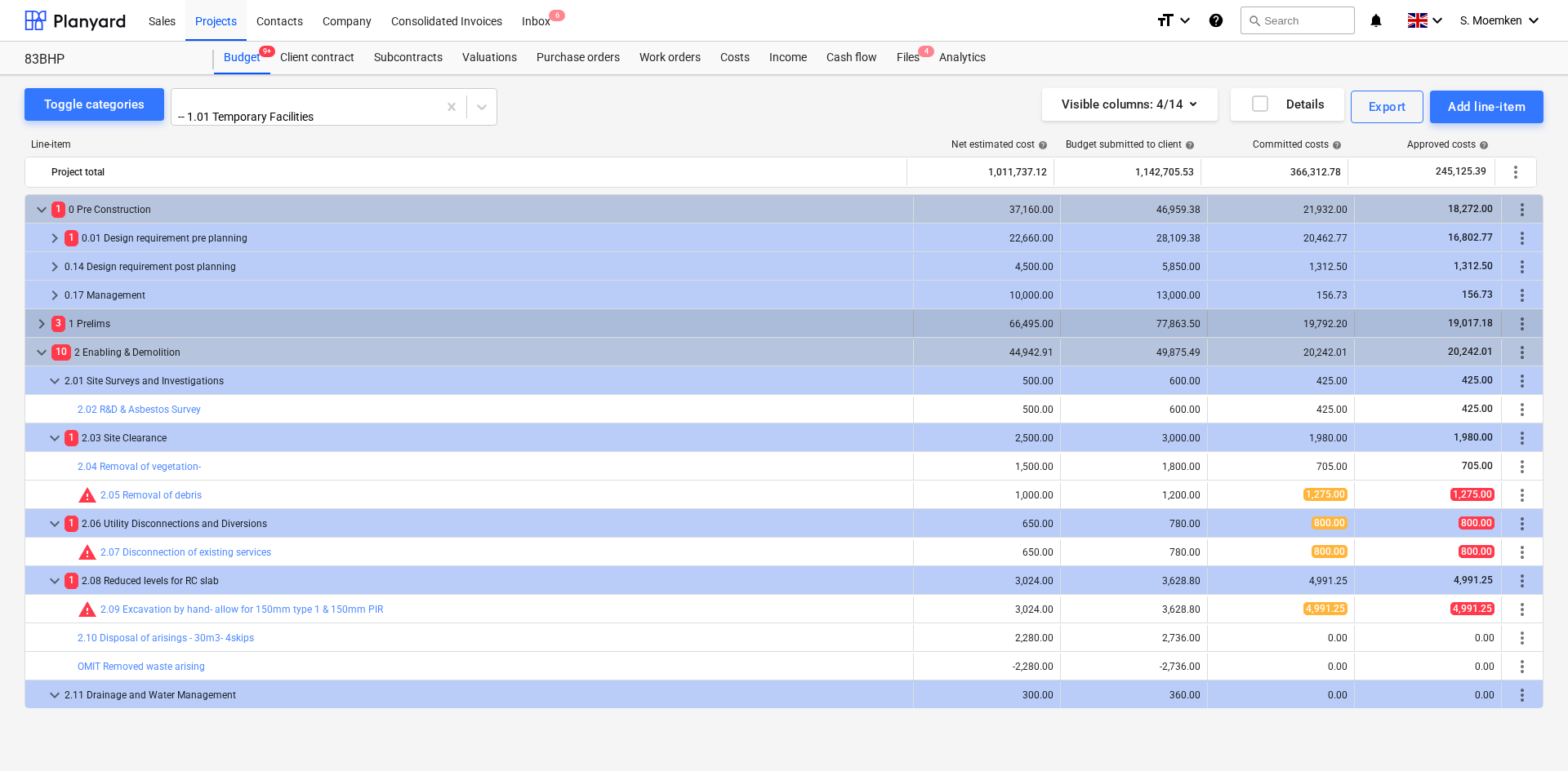
click at [48, 319] on span "keyboard_arrow_right" at bounding box center [41, 323] width 20 height 20
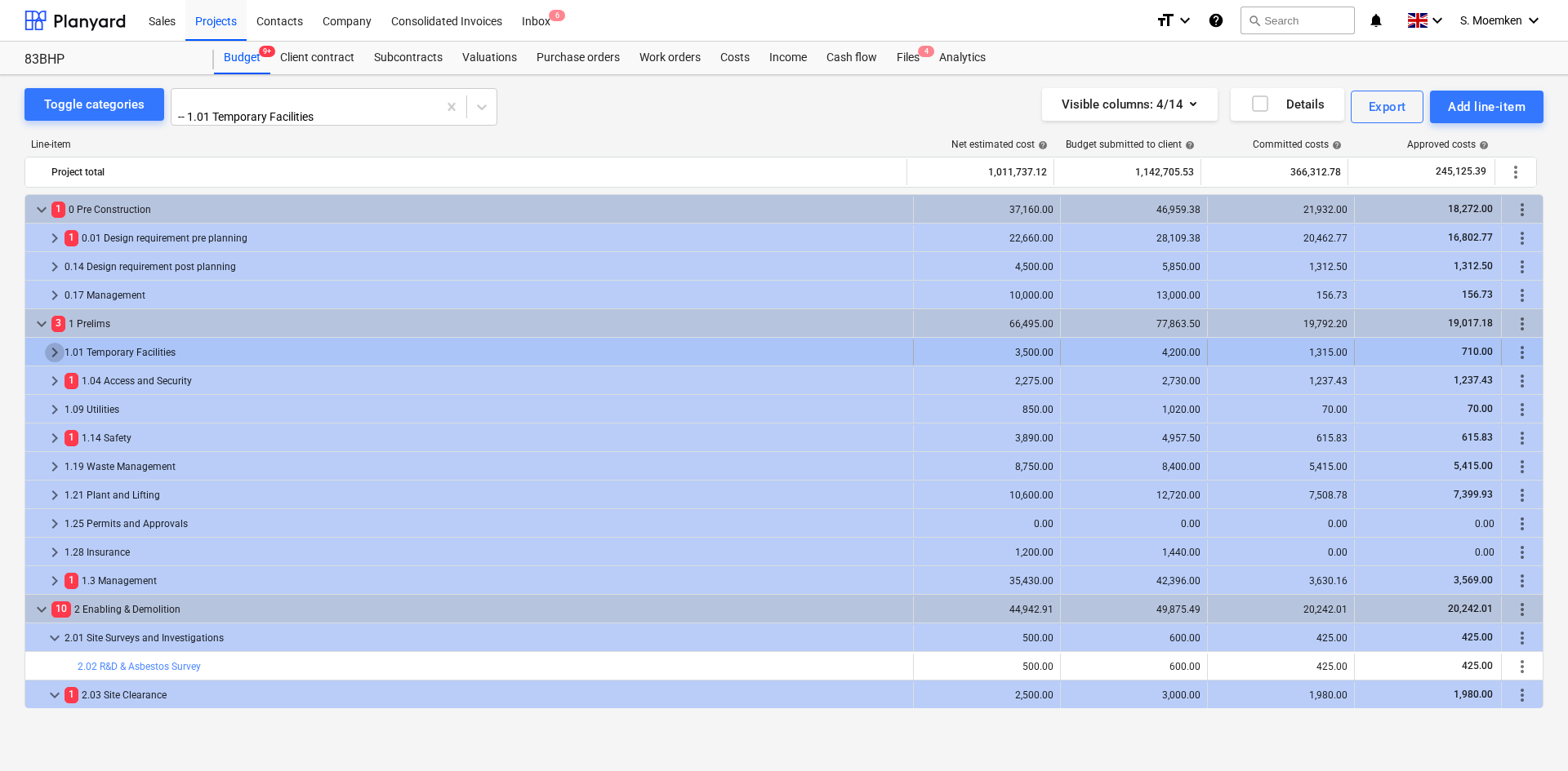
click at [53, 345] on span "keyboard_arrow_right" at bounding box center [55, 353] width 20 height 20
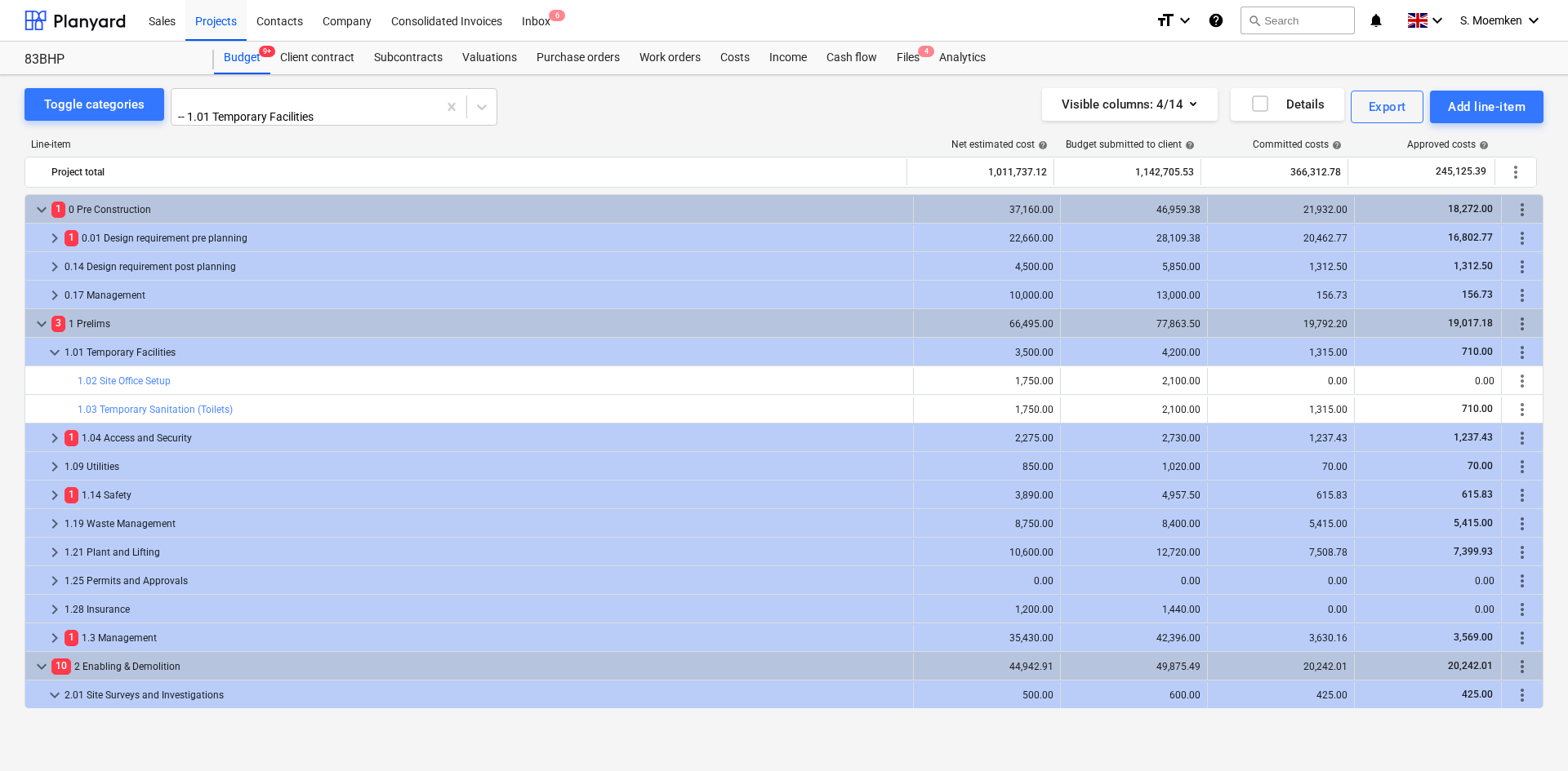
scroll to position [82, 0]
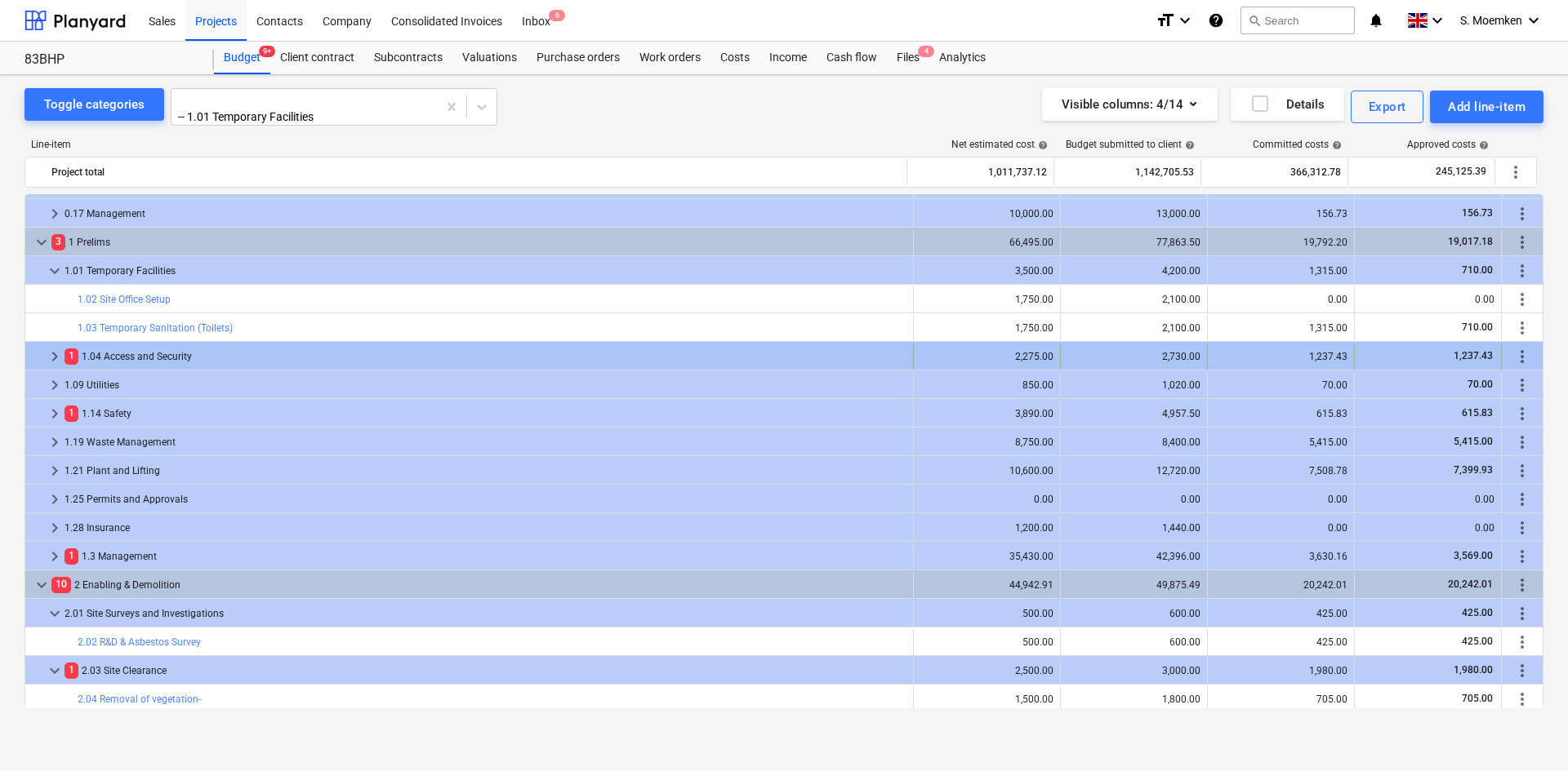
click at [50, 351] on span "keyboard_arrow_right" at bounding box center [55, 356] width 20 height 20
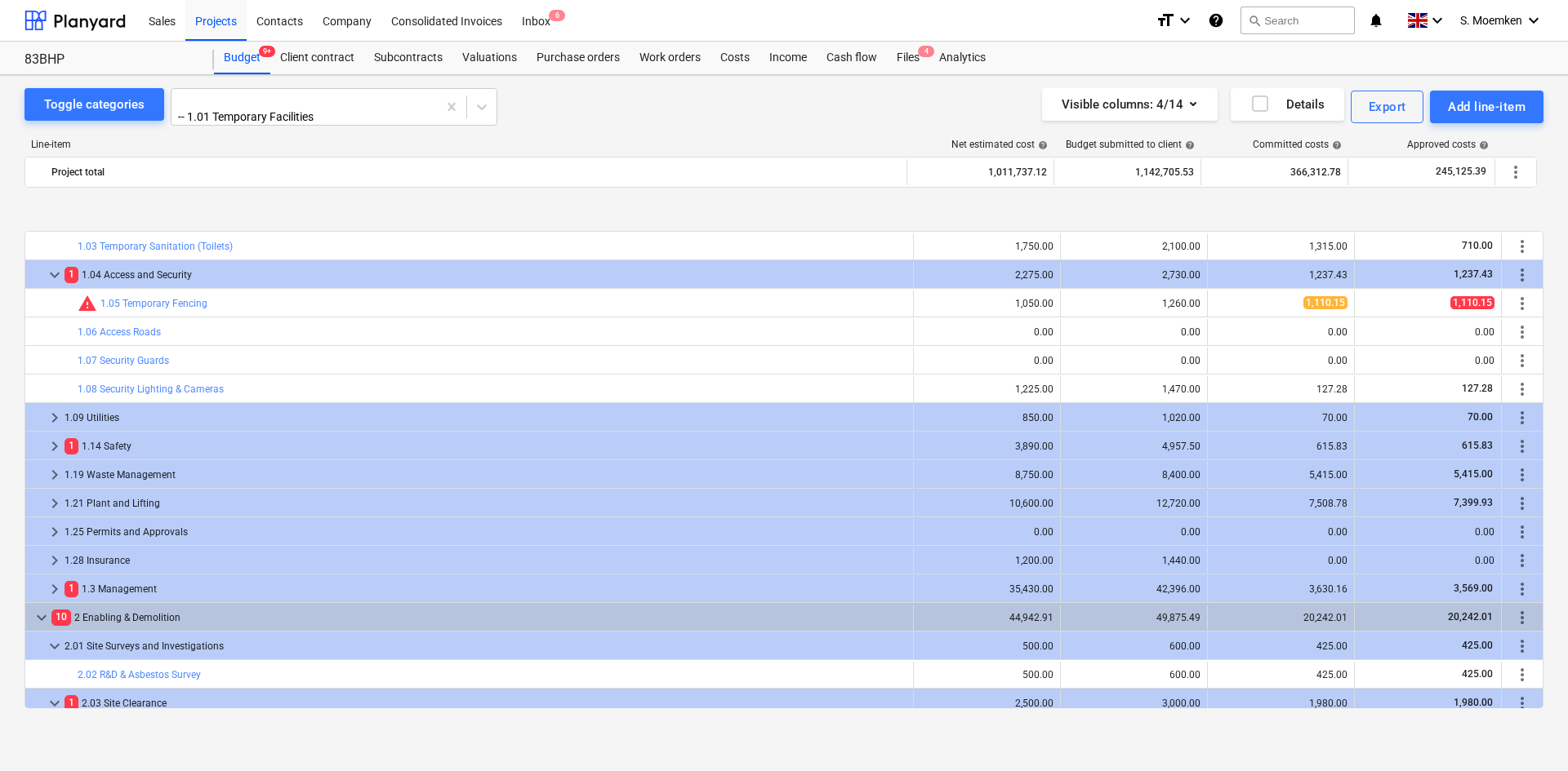
scroll to position [244, 0]
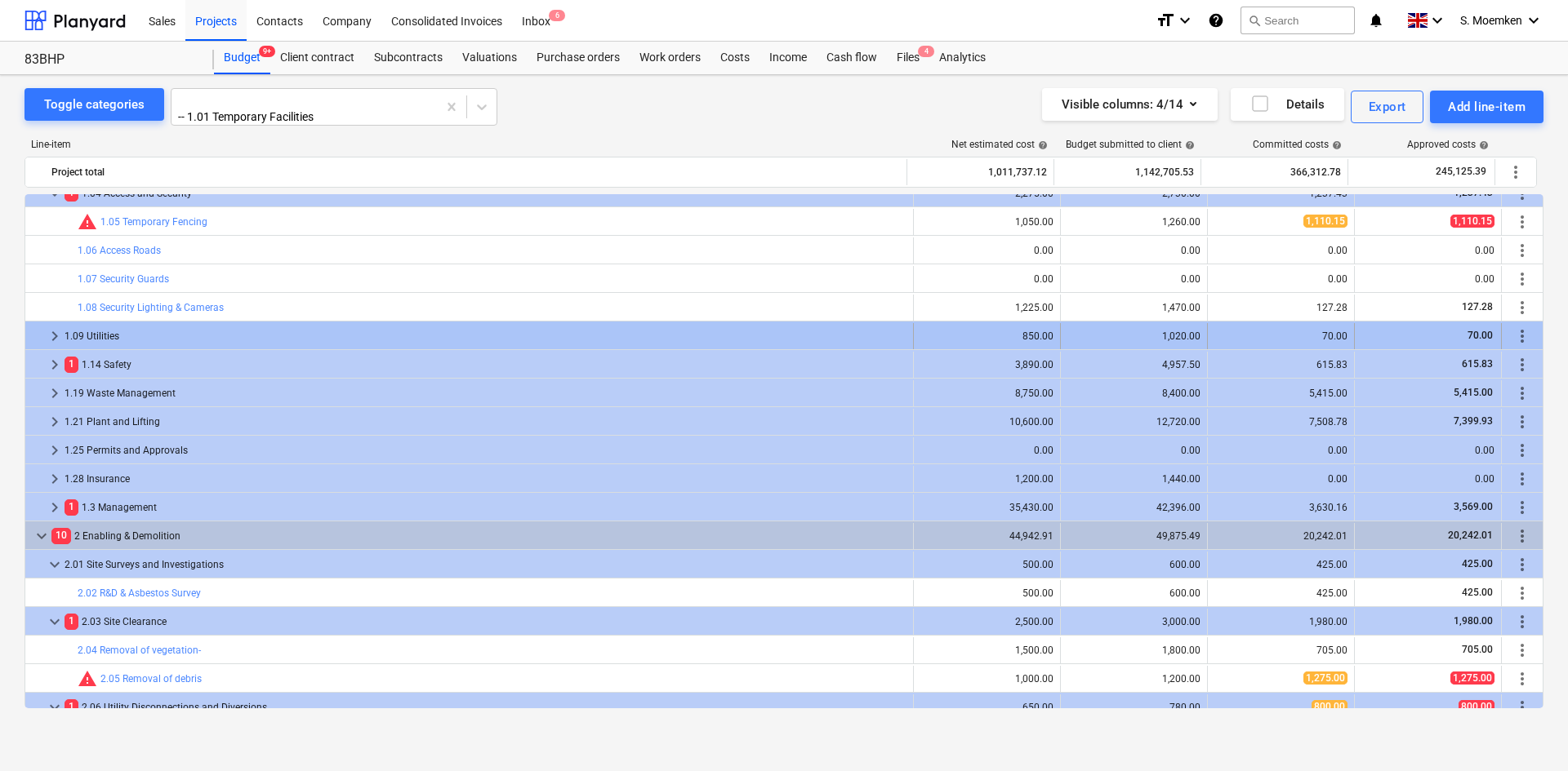
click at [47, 329] on span "keyboard_arrow_right" at bounding box center [55, 336] width 20 height 20
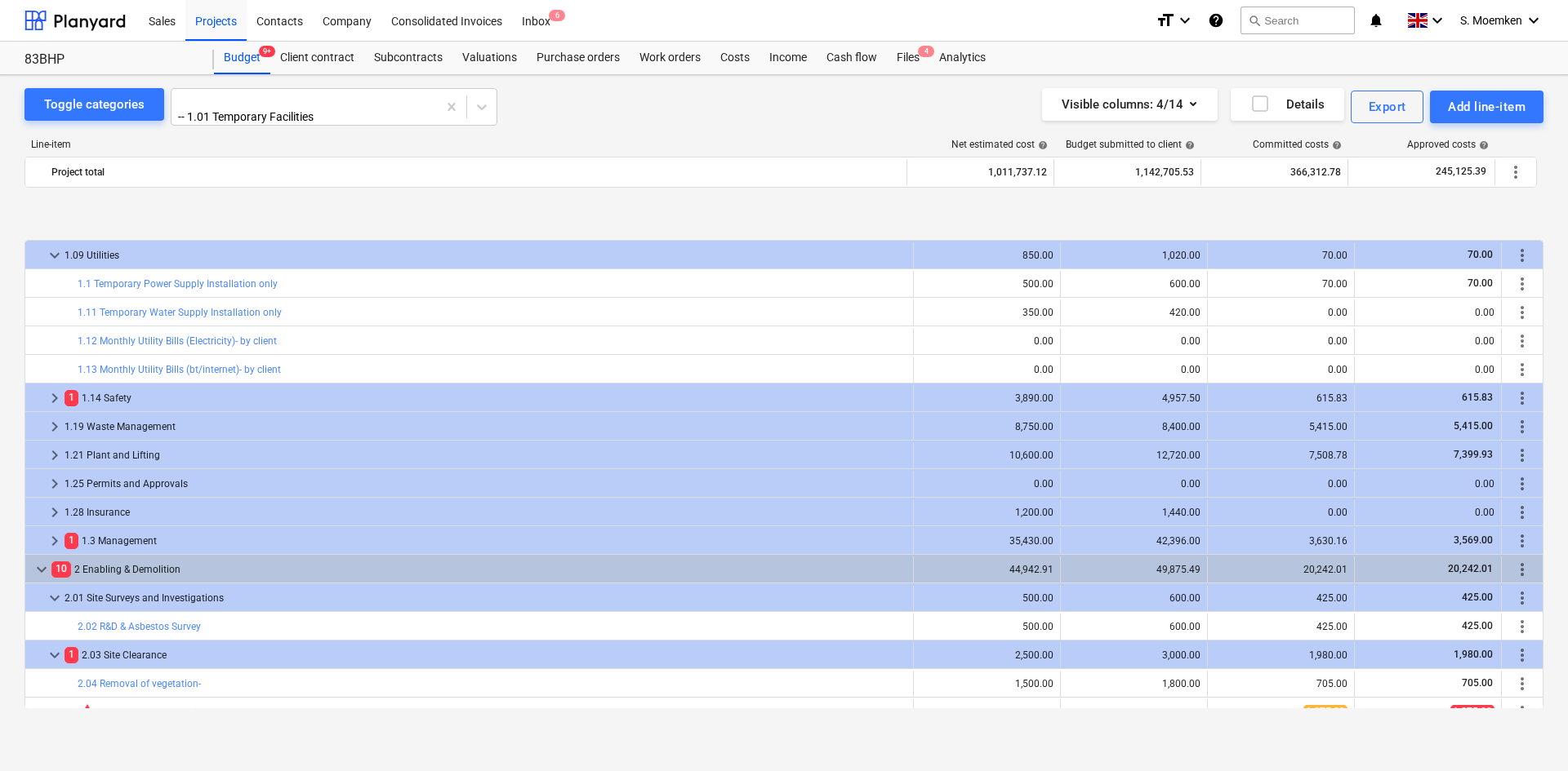
scroll to position [408, 0]
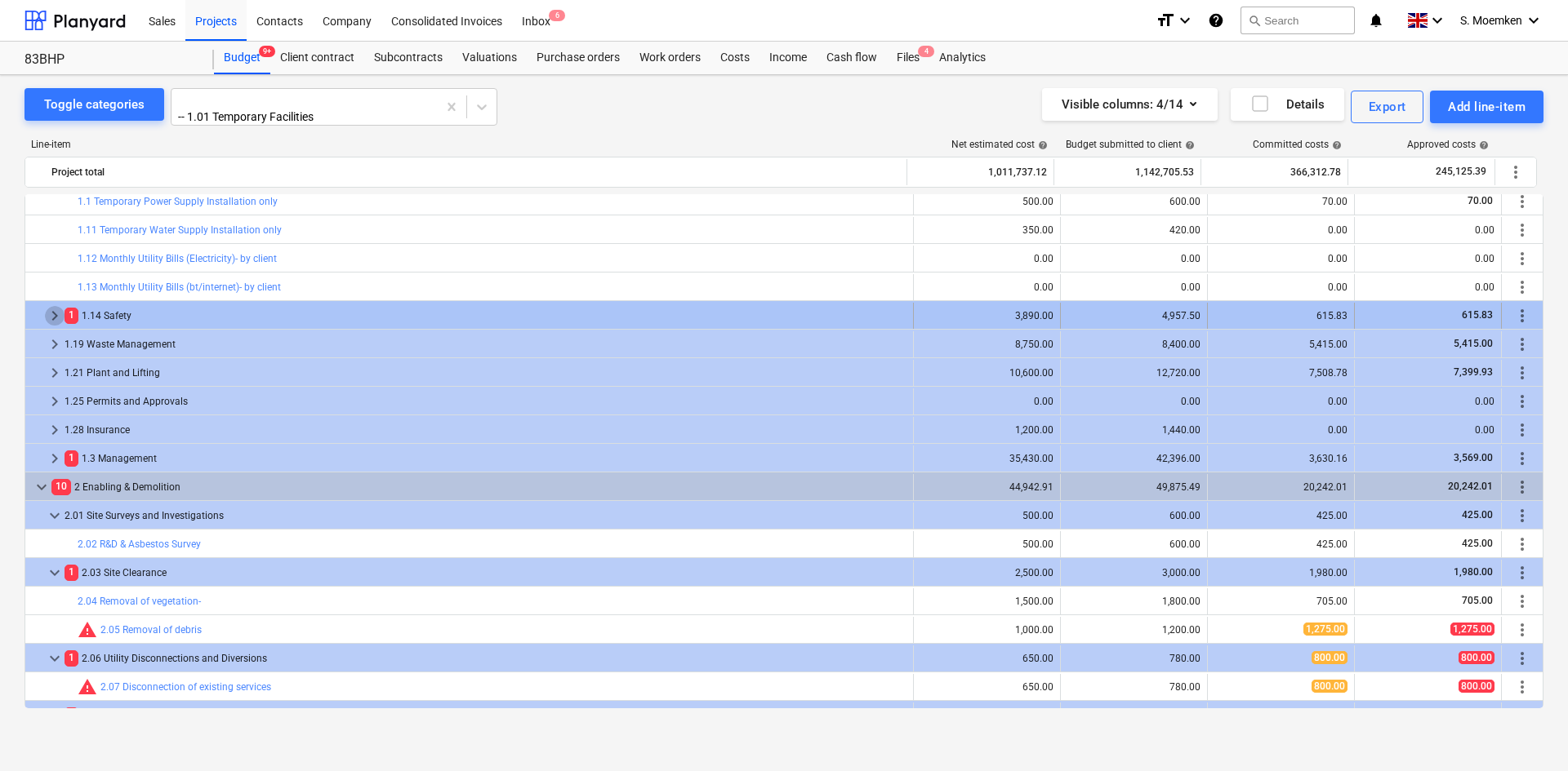
click at [55, 313] on span "keyboard_arrow_right" at bounding box center [55, 316] width 20 height 20
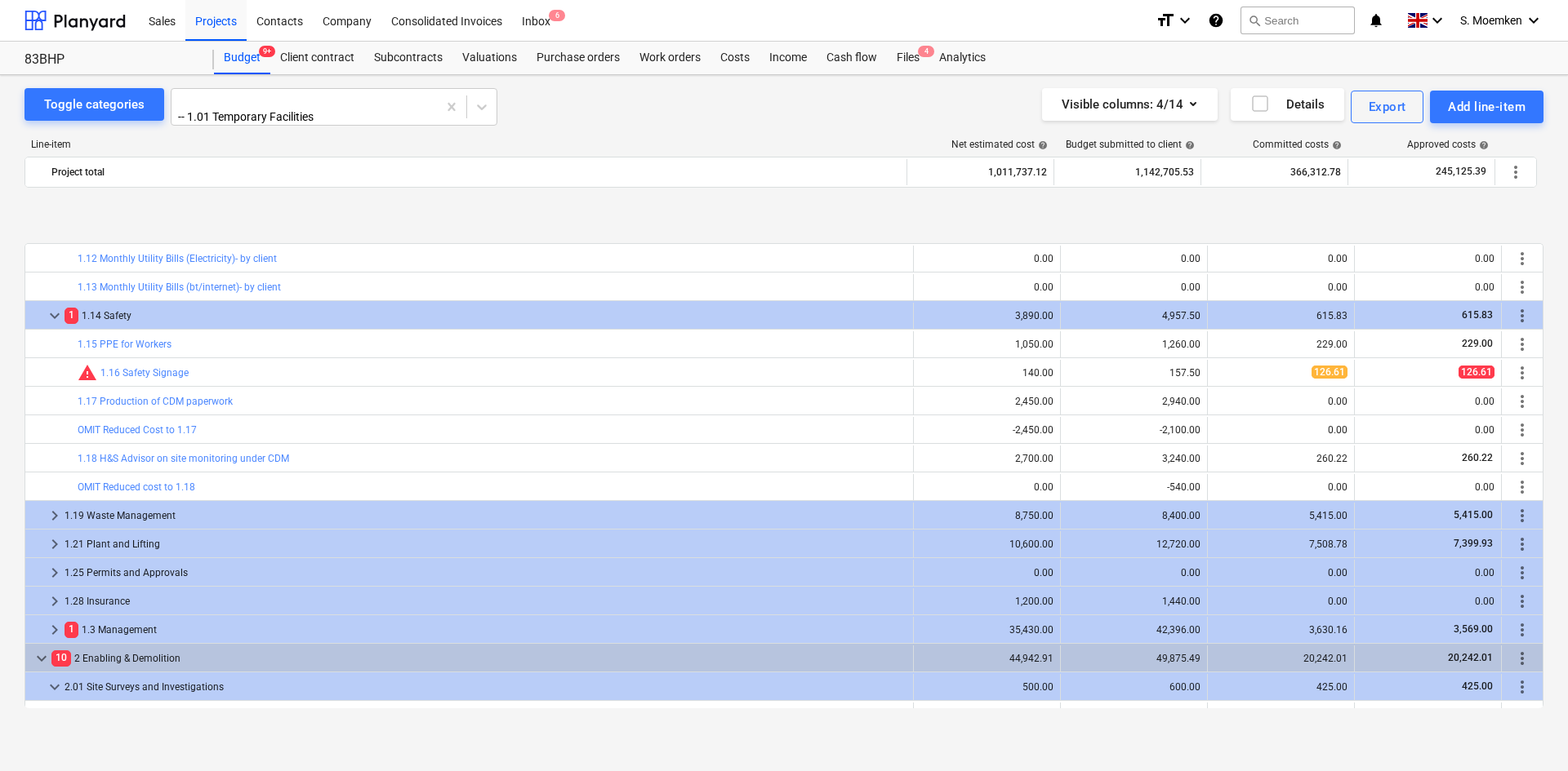
scroll to position [572, 0]
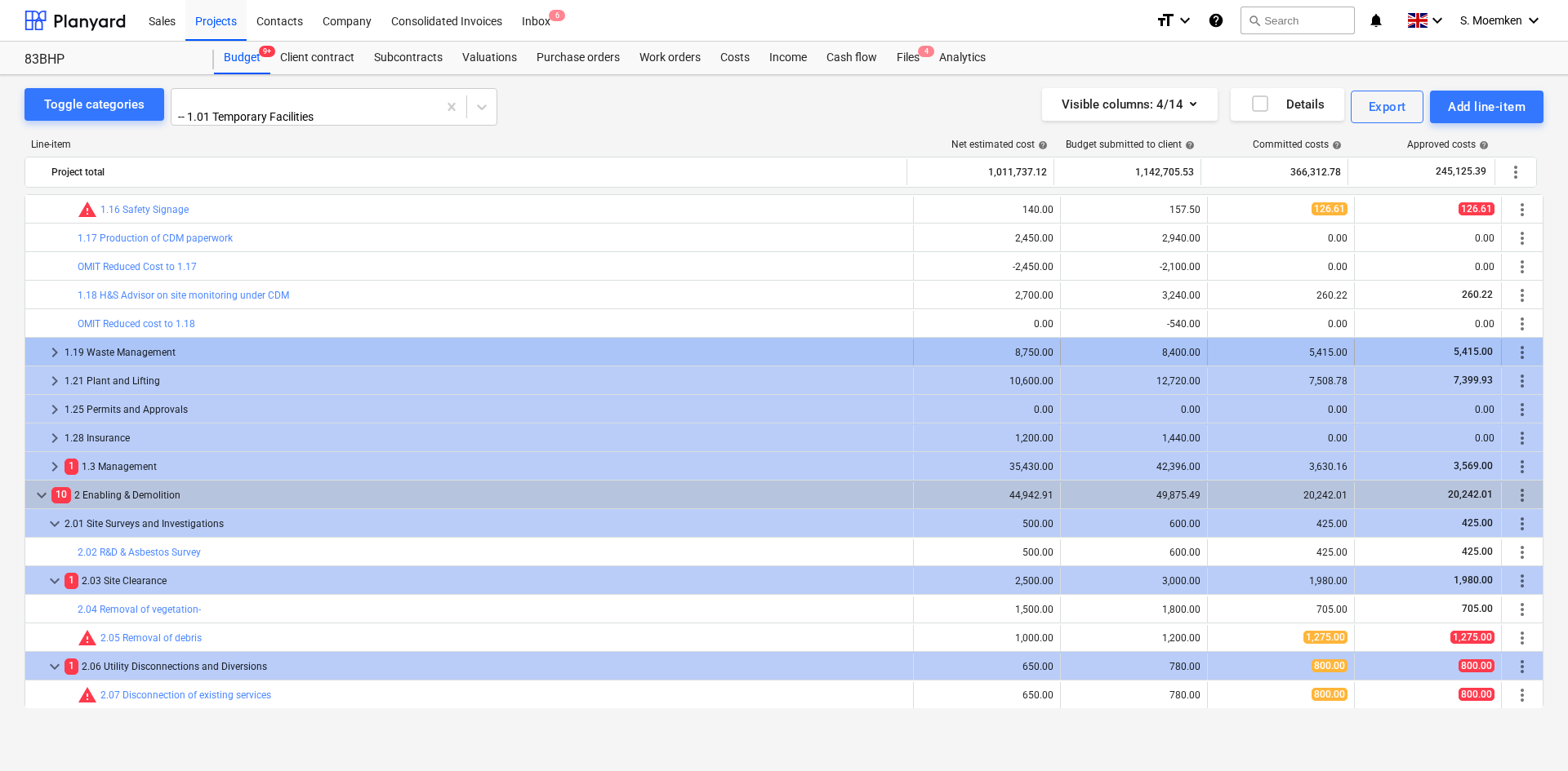
click at [57, 349] on span "keyboard_arrow_right" at bounding box center [55, 353] width 20 height 20
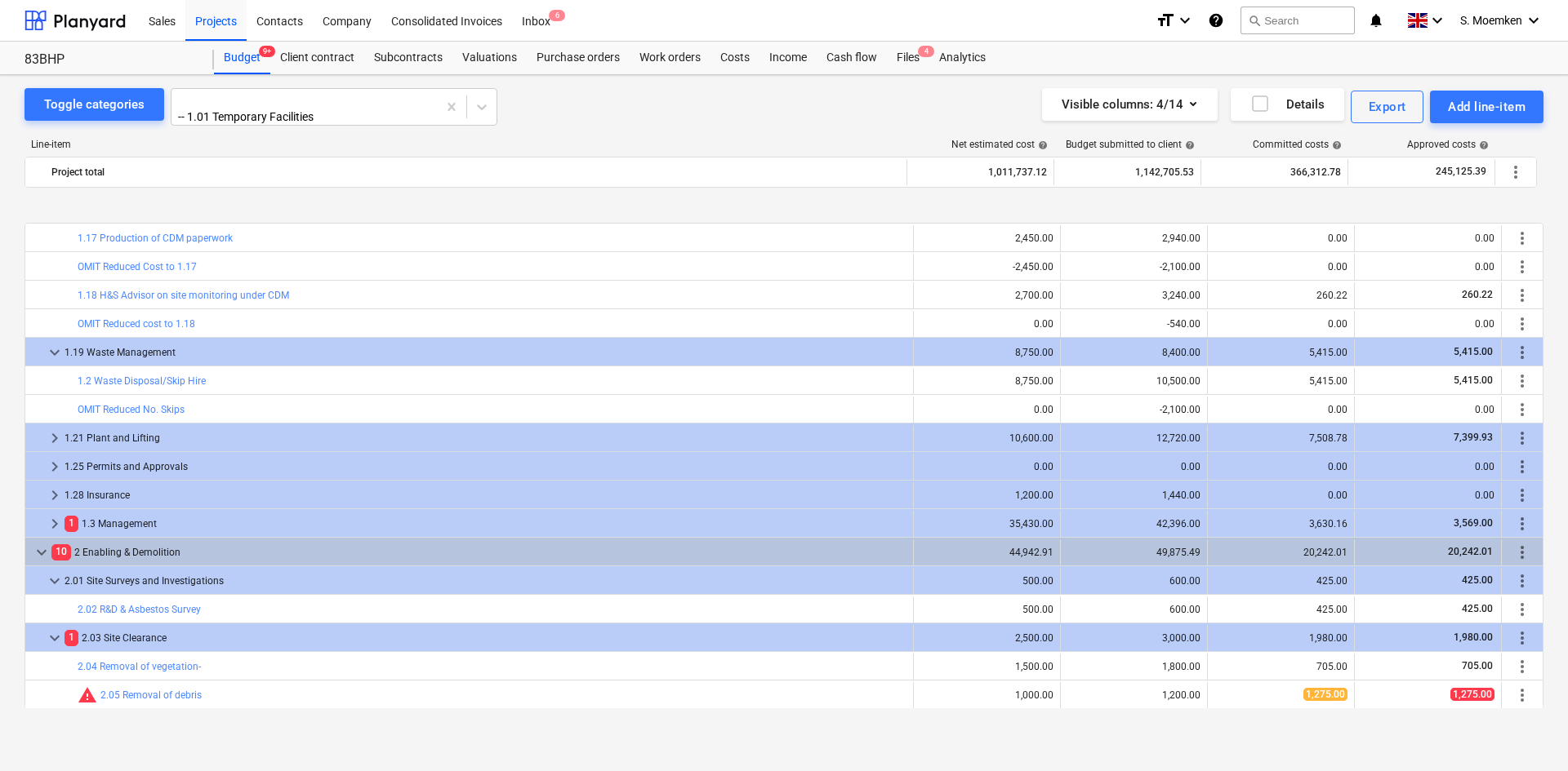
scroll to position [734, 0]
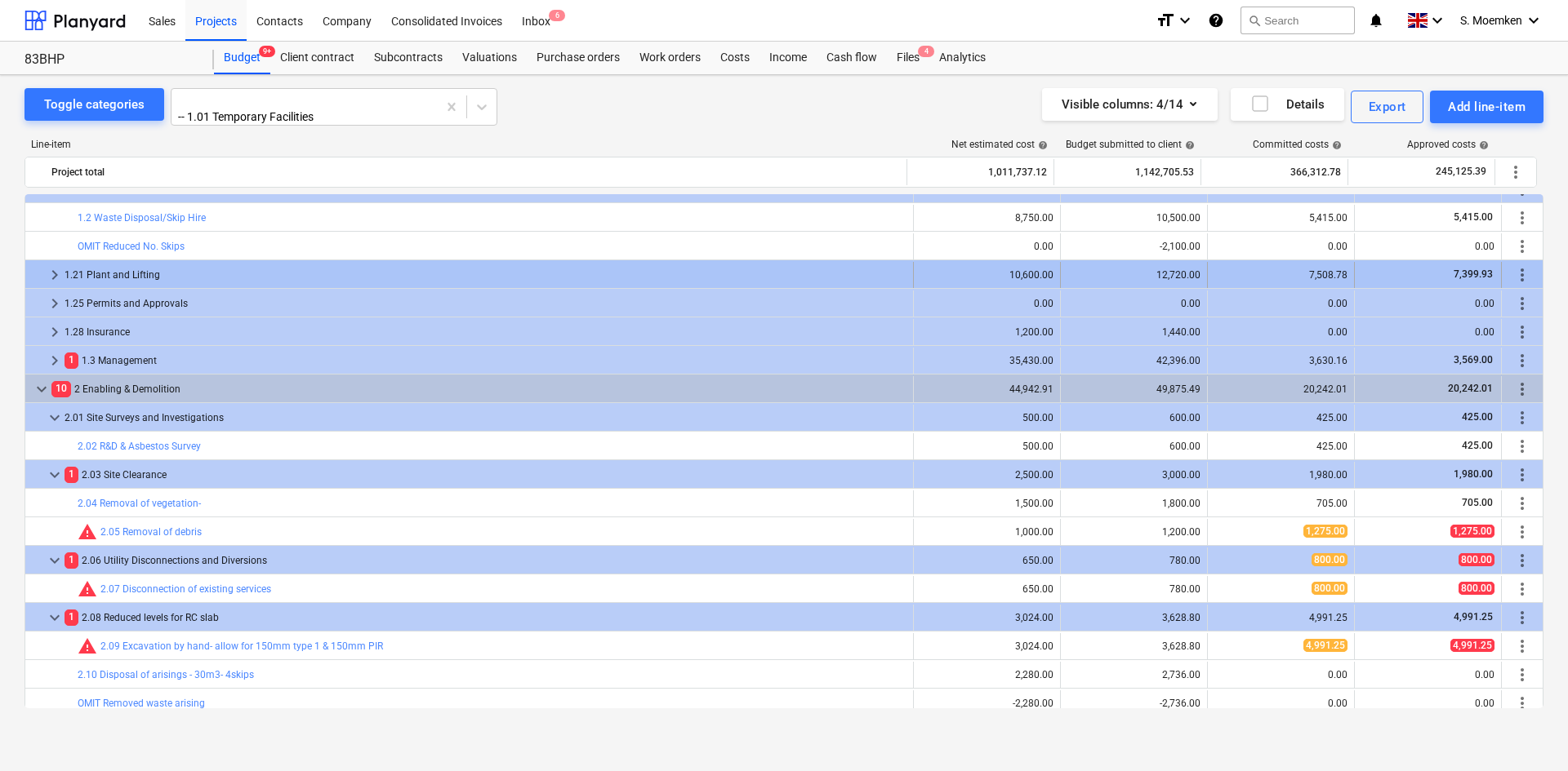
click at [54, 272] on span "keyboard_arrow_right" at bounding box center [55, 275] width 20 height 20
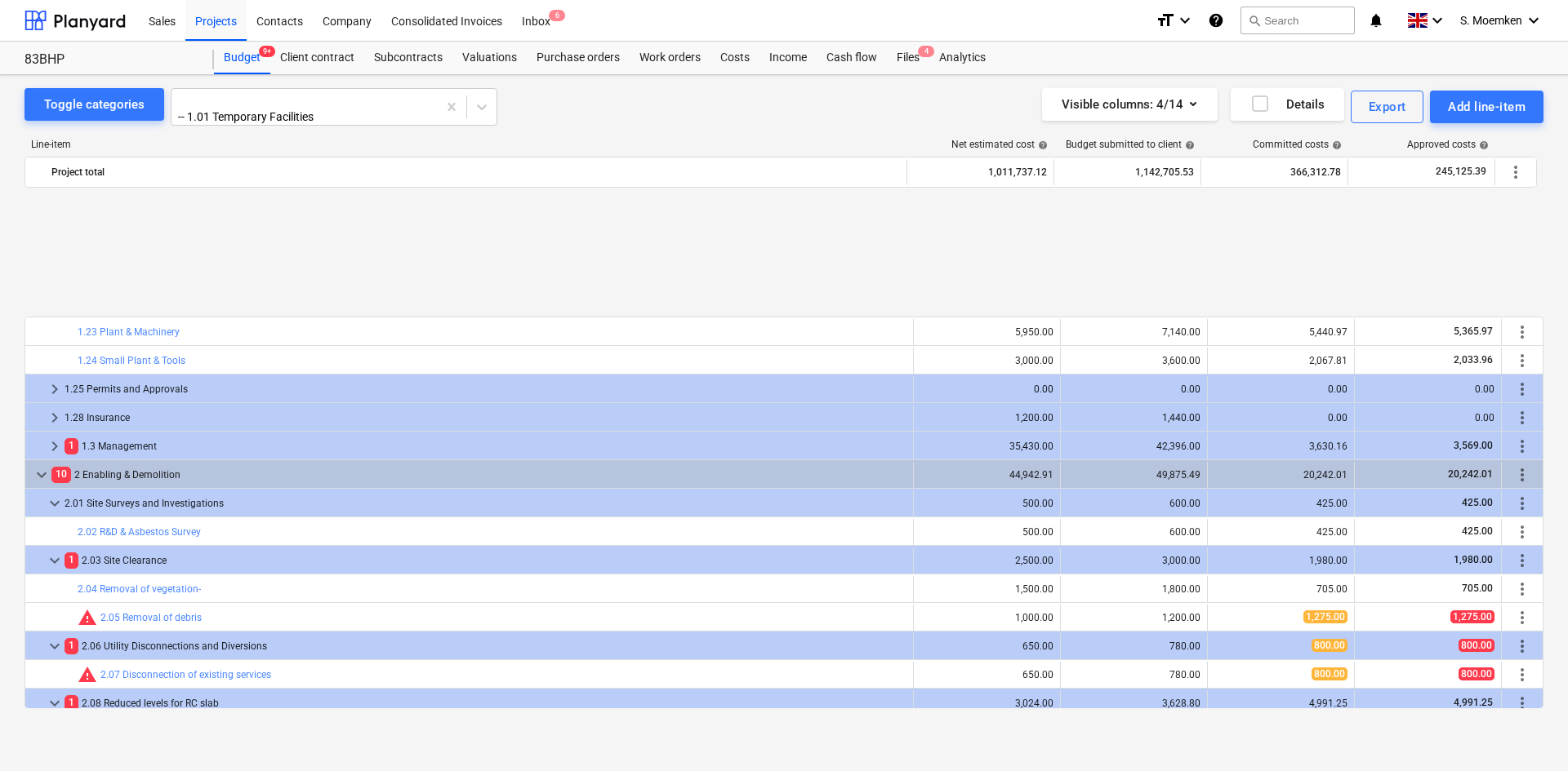
scroll to position [898, 0]
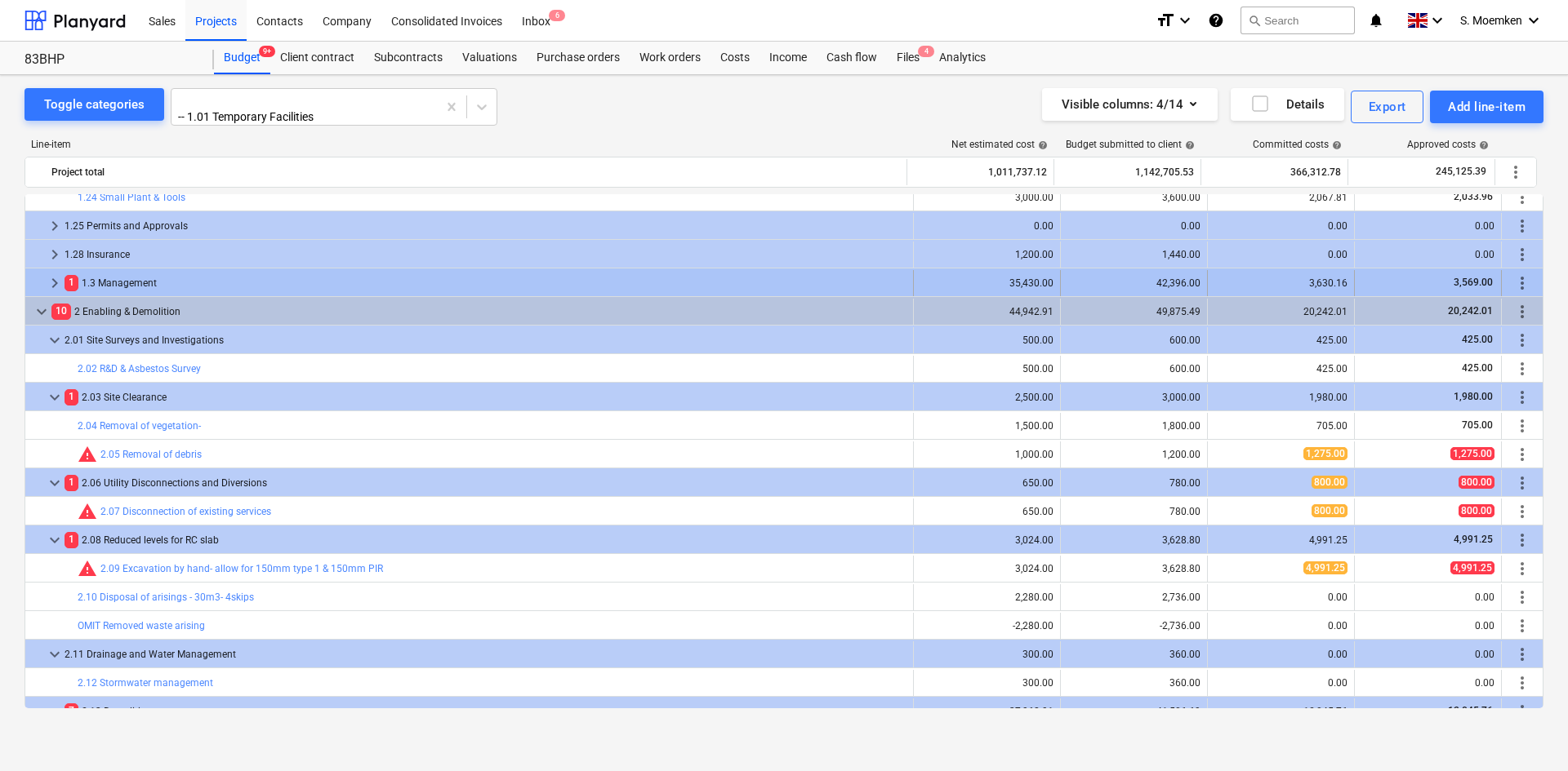
click at [56, 276] on span "keyboard_arrow_right" at bounding box center [55, 283] width 20 height 20
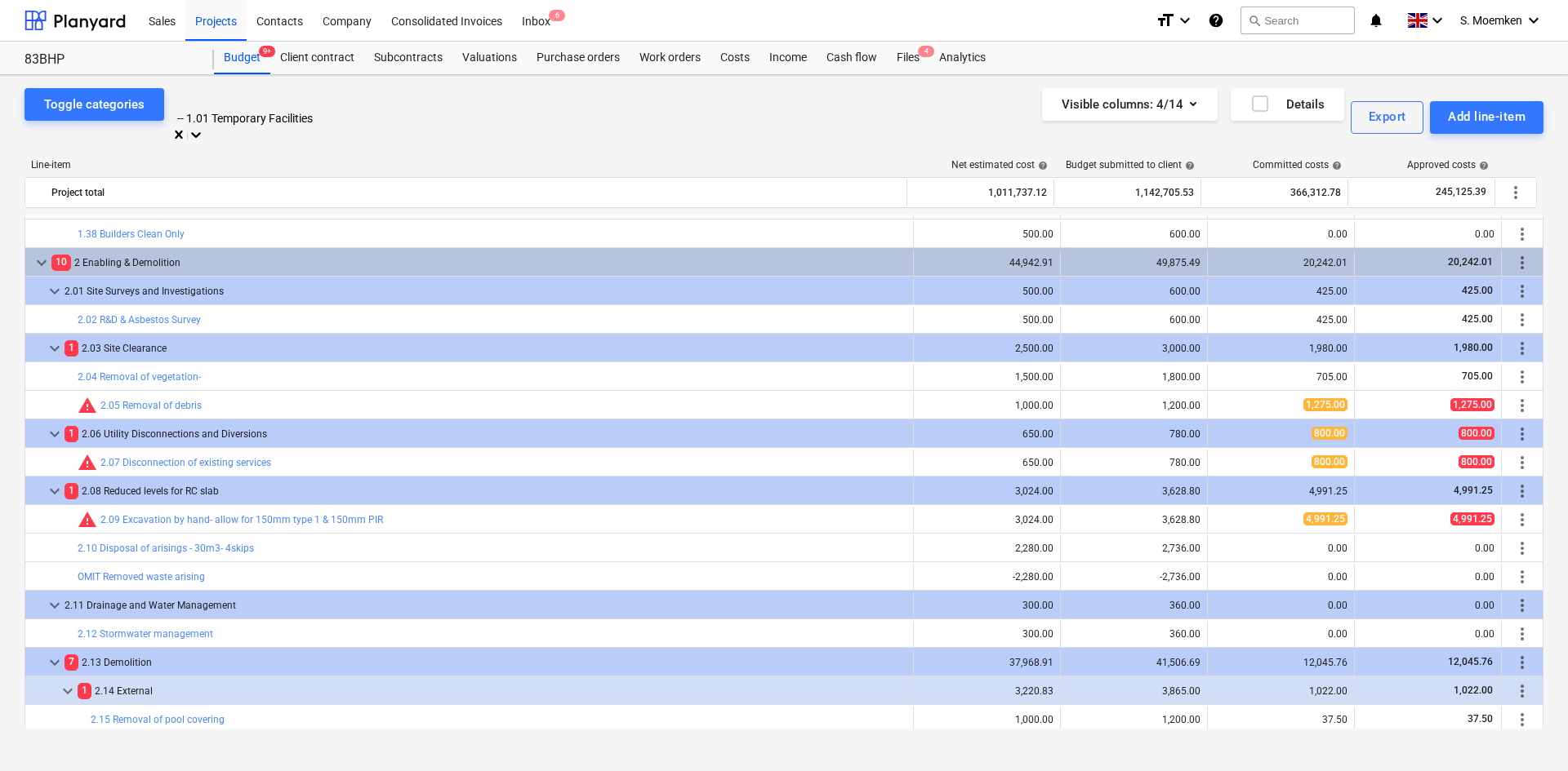
scroll to position [514, 0]
drag, startPoint x: 342, startPoint y: 109, endPoint x: 139, endPoint y: 101, distance: 203.2
click at [143, 102] on div "Toggle categories option -- 1.01 Temporary Facilities selected, 19 of 750. 750 …" at bounding box center [261, 118] width 473 height 58
click at [360, 103] on div at bounding box center [334, 101] width 310 height 19
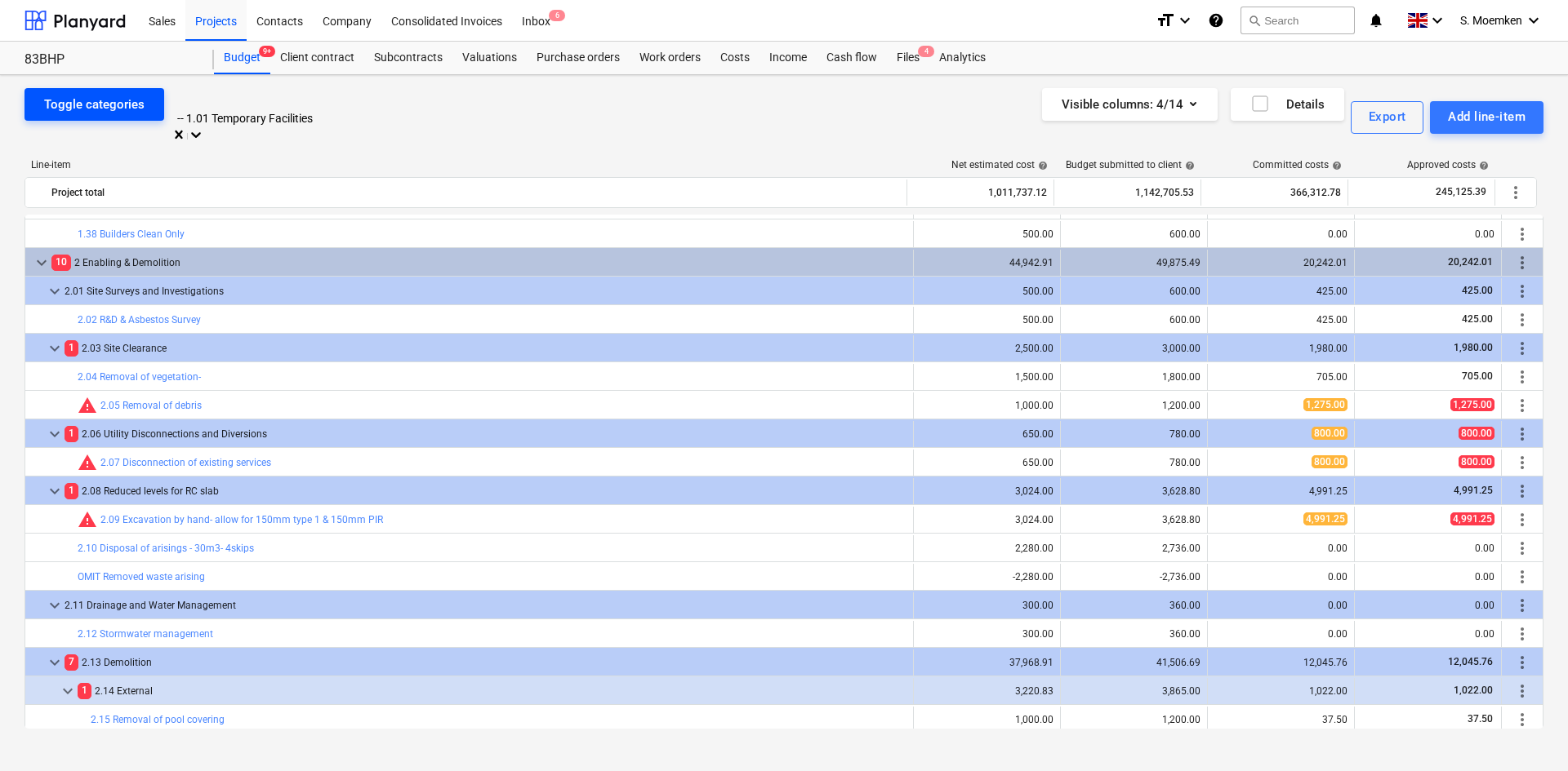
scroll to position [514, 0]
drag, startPoint x: 328, startPoint y: 102, endPoint x: 149, endPoint y: 98, distance: 179.0
click at [149, 98] on div "Toggle categories option -- 1.01 Temporary Facilities selected, 19 of 750. 750 …" at bounding box center [261, 118] width 473 height 58
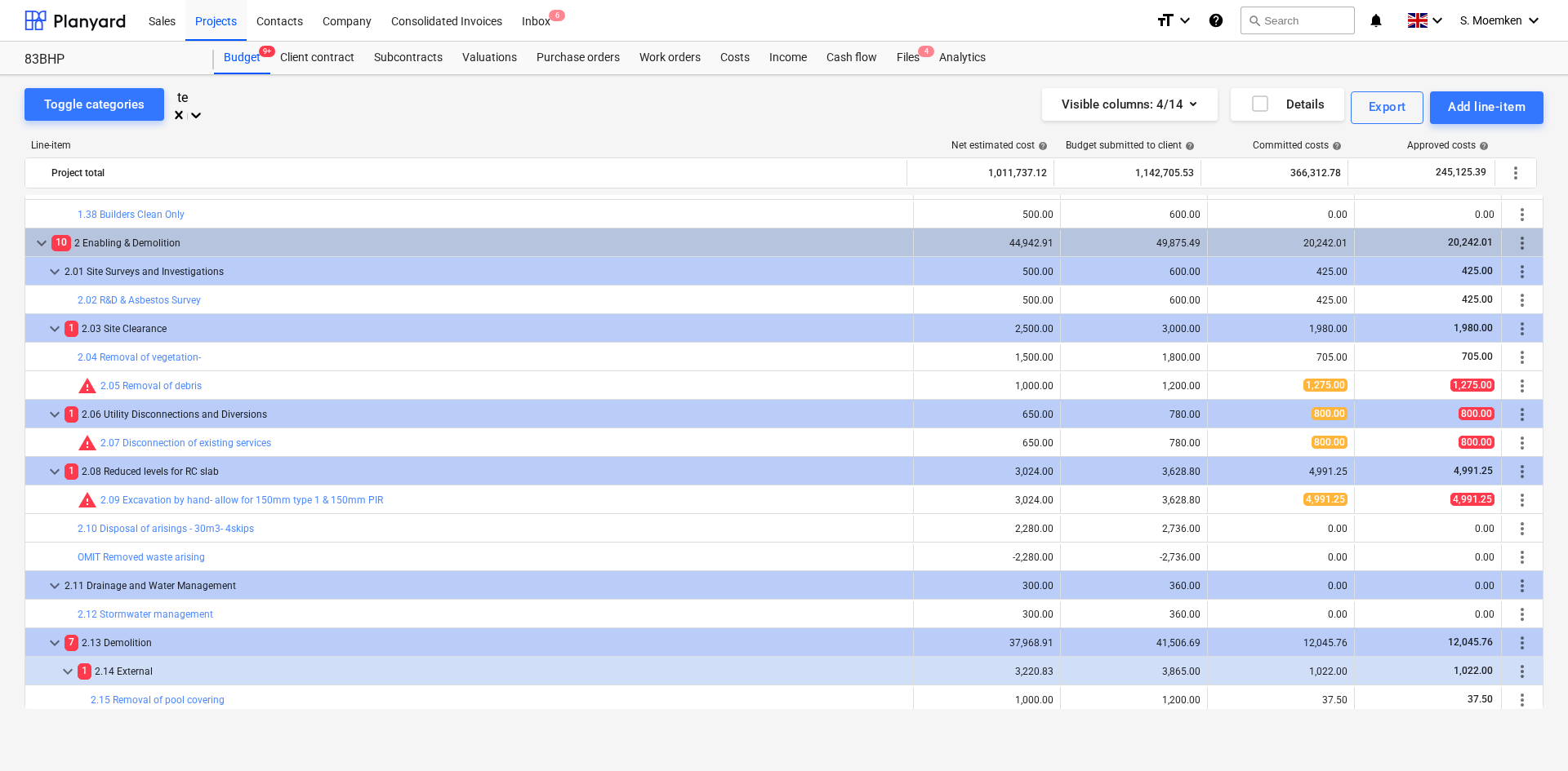
type input "t"
type input "sun"
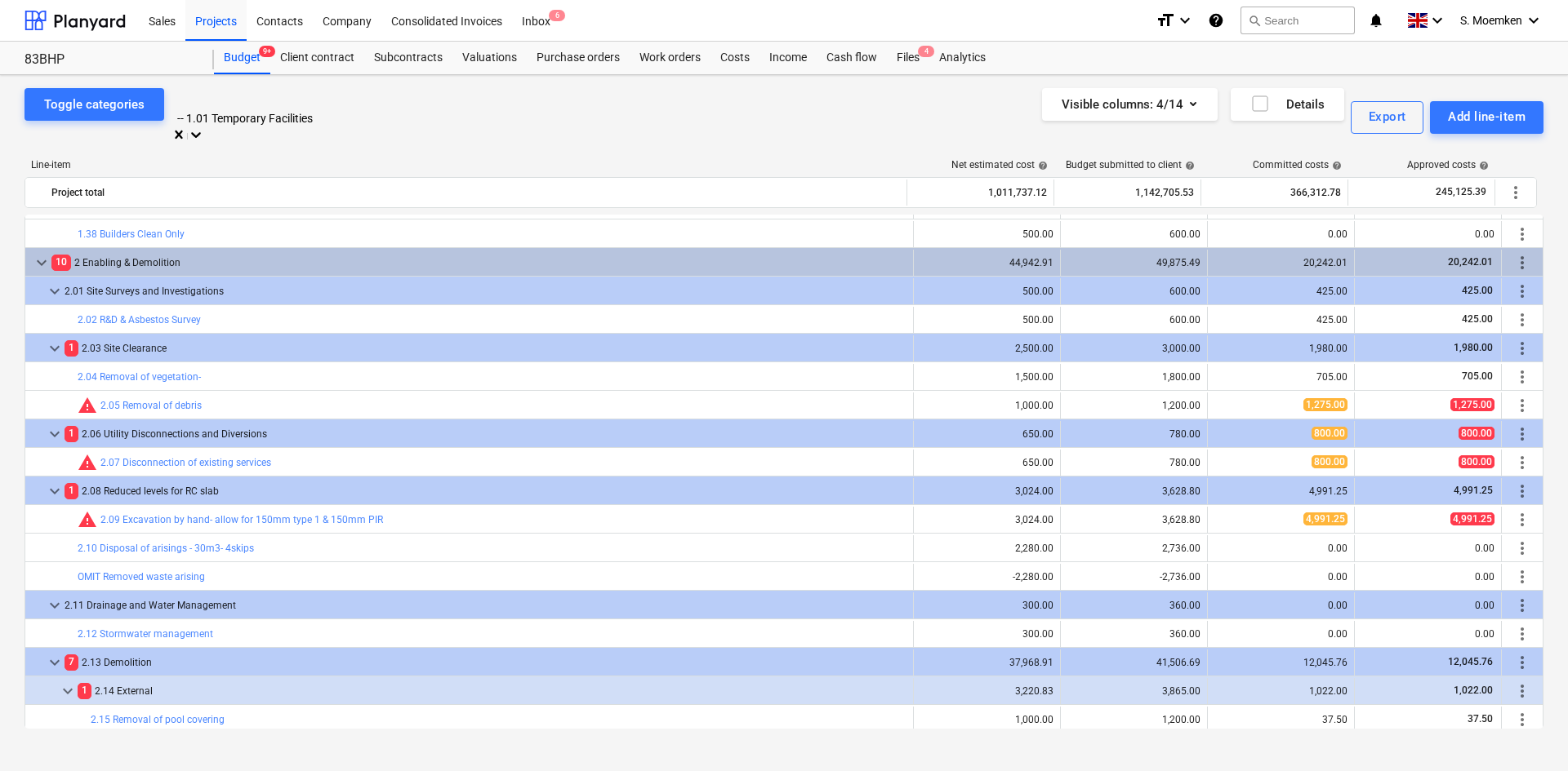
scroll to position [514, 0]
drag, startPoint x: 314, startPoint y: 104, endPoint x: 172, endPoint y: 110, distance: 142.1
click at [172, 110] on div "-- 1.01 Temporary Facilities" at bounding box center [333, 107] width 326 height 39
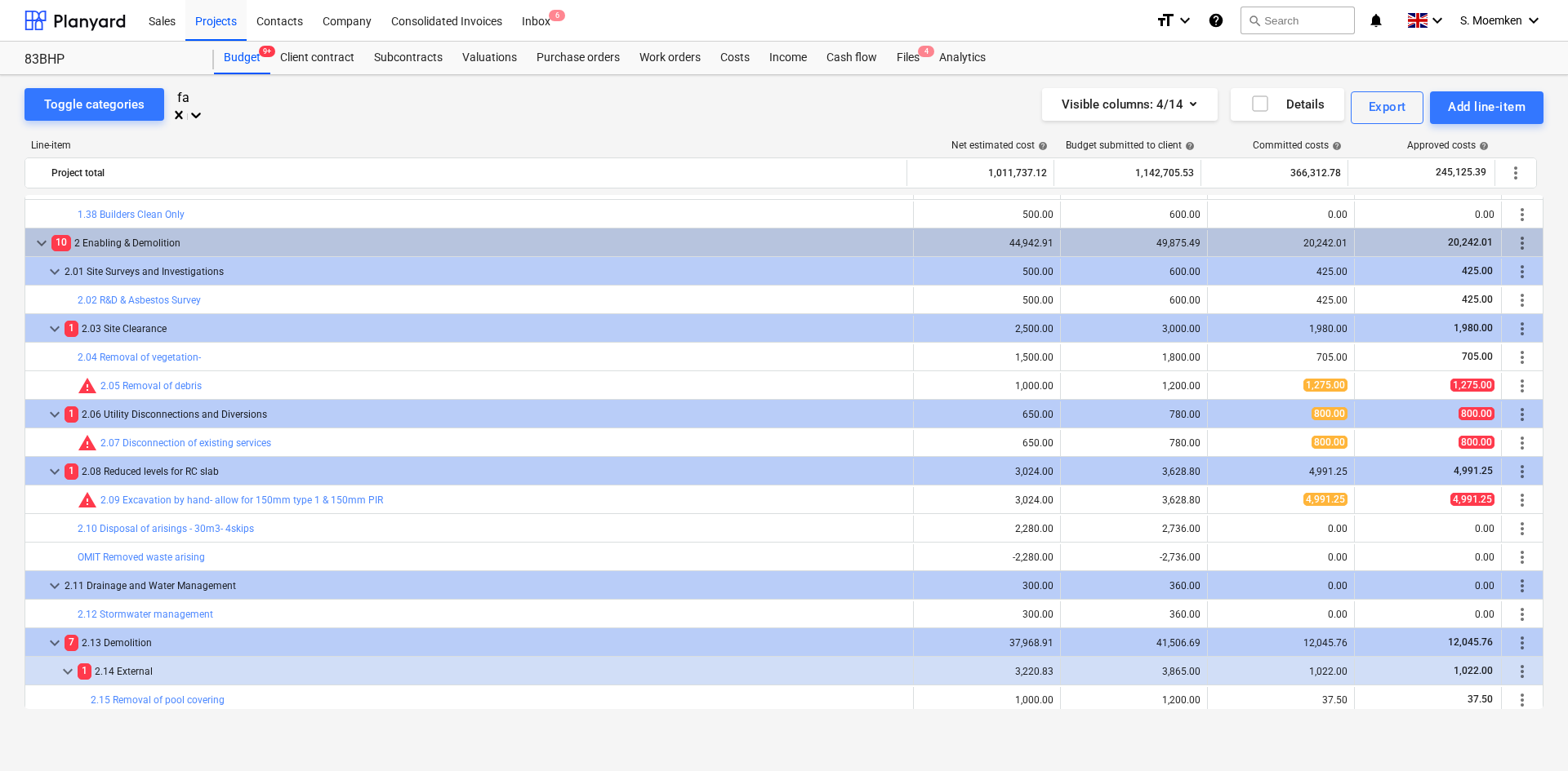
type input "f"
type input "g"
type input "sof"
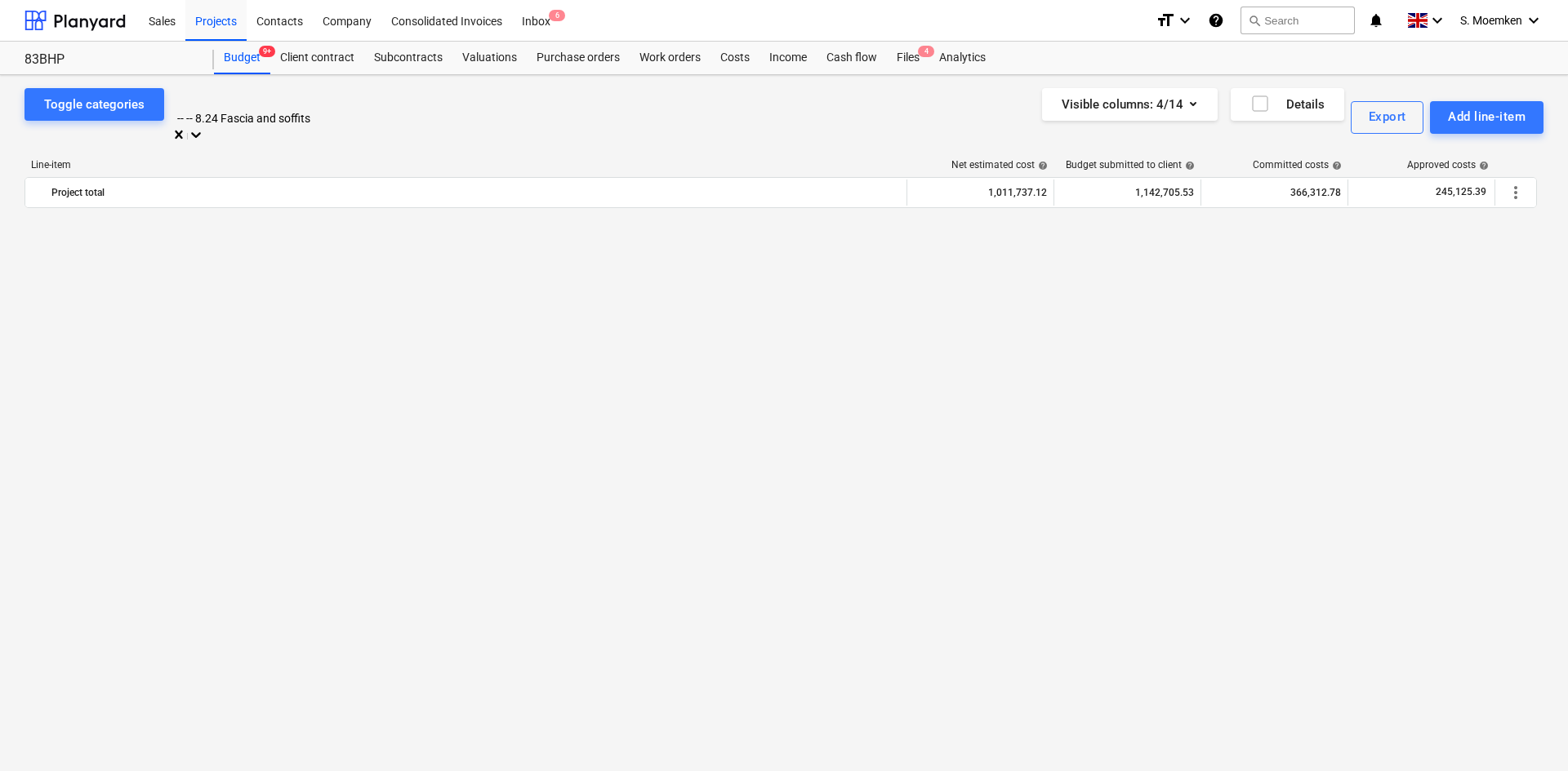
scroll to position [5027, 0]
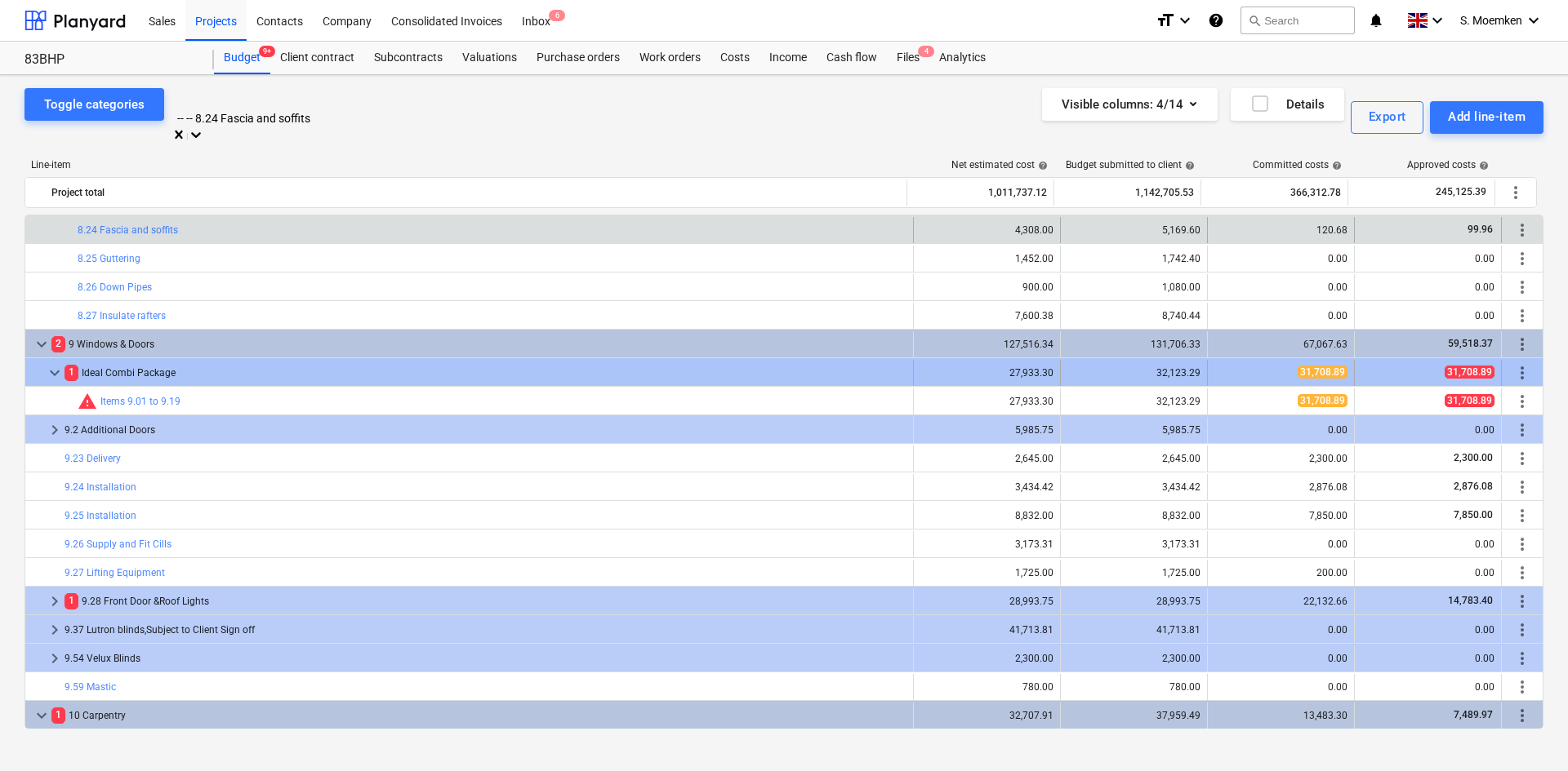
click at [53, 363] on span "keyboard_arrow_down" at bounding box center [55, 372] width 20 height 20
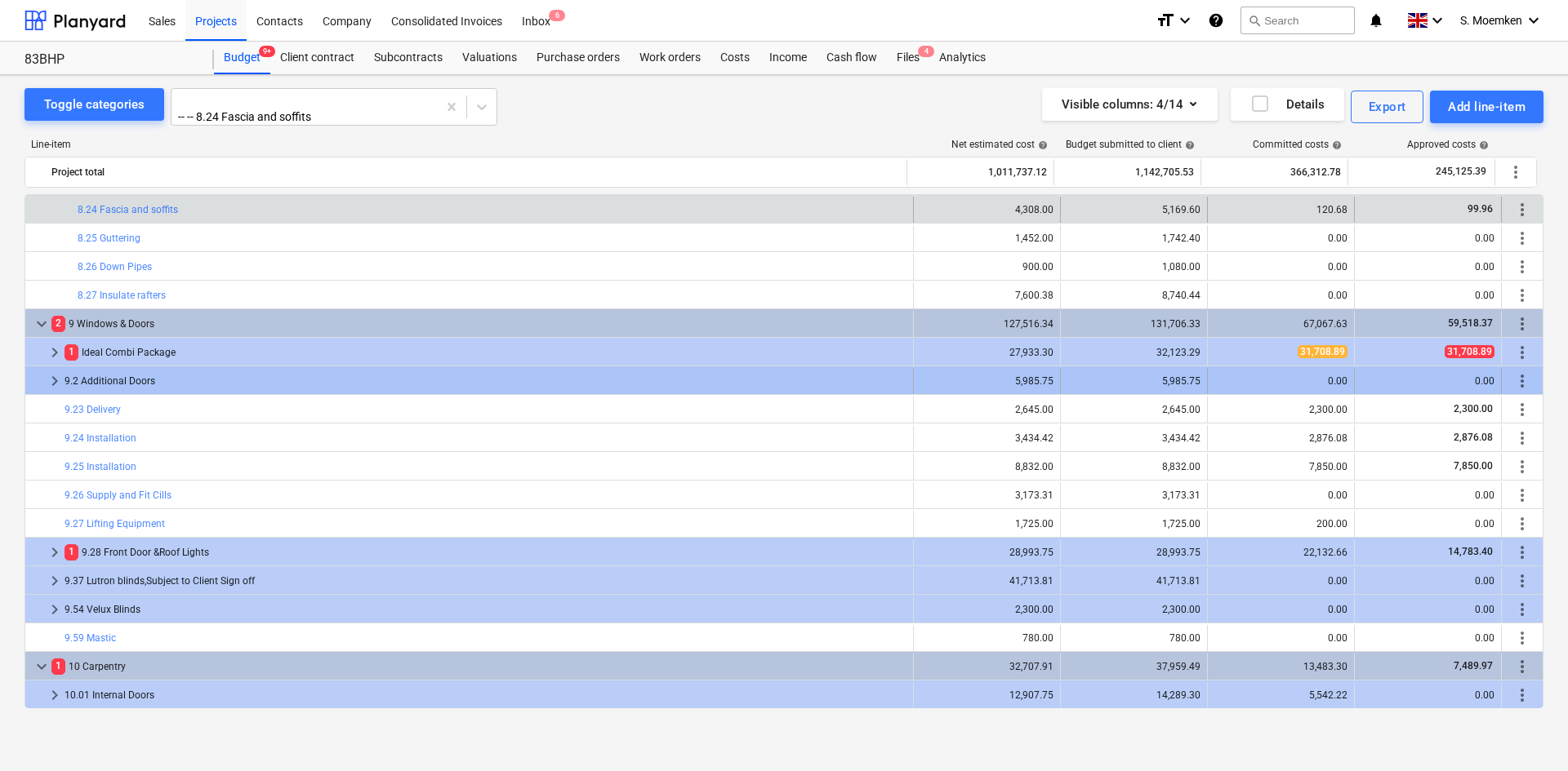
click at [50, 377] on span "keyboard_arrow_right" at bounding box center [55, 381] width 20 height 20
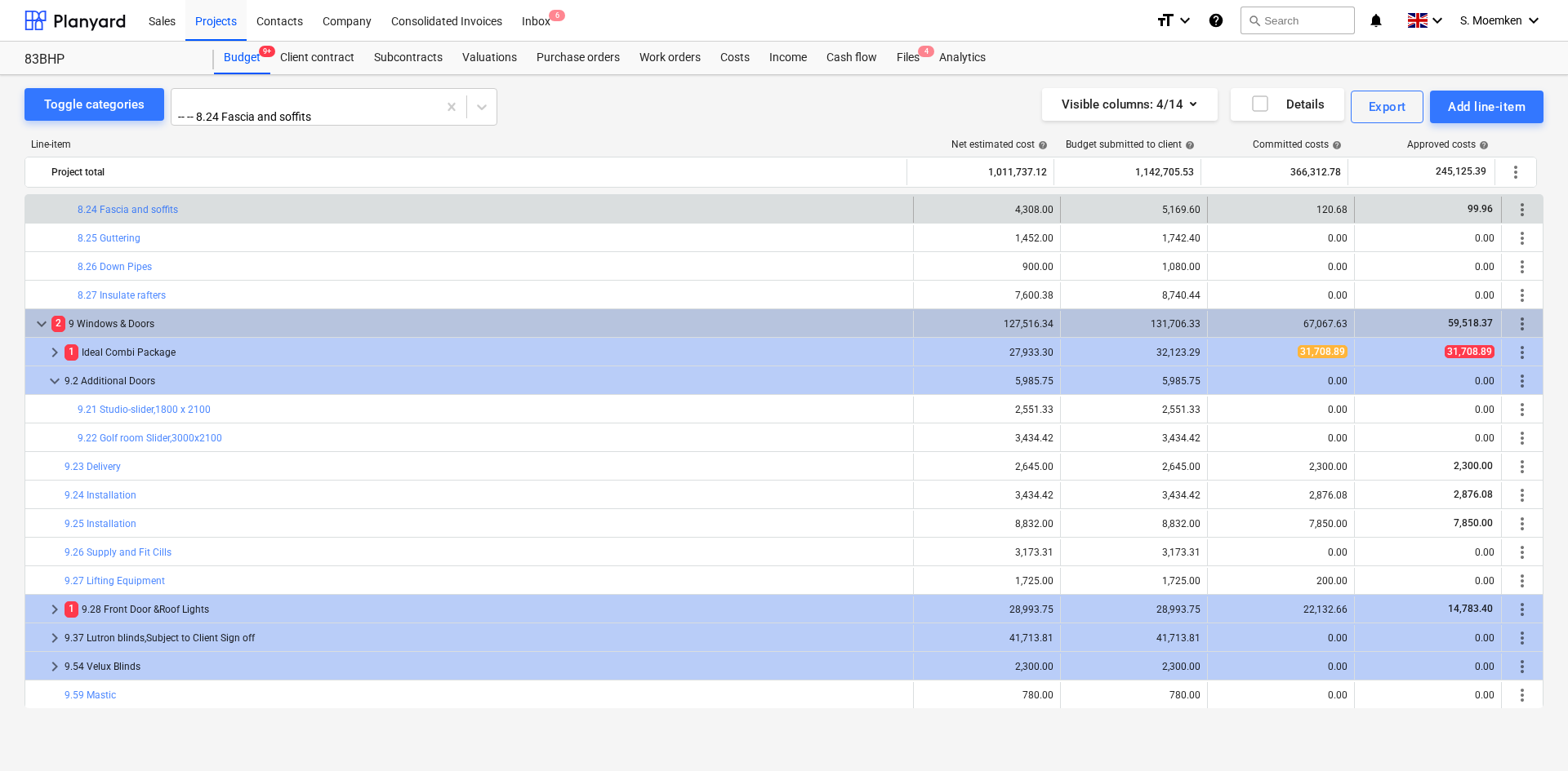
click at [50, 377] on span "keyboard_arrow_down" at bounding box center [55, 381] width 20 height 20
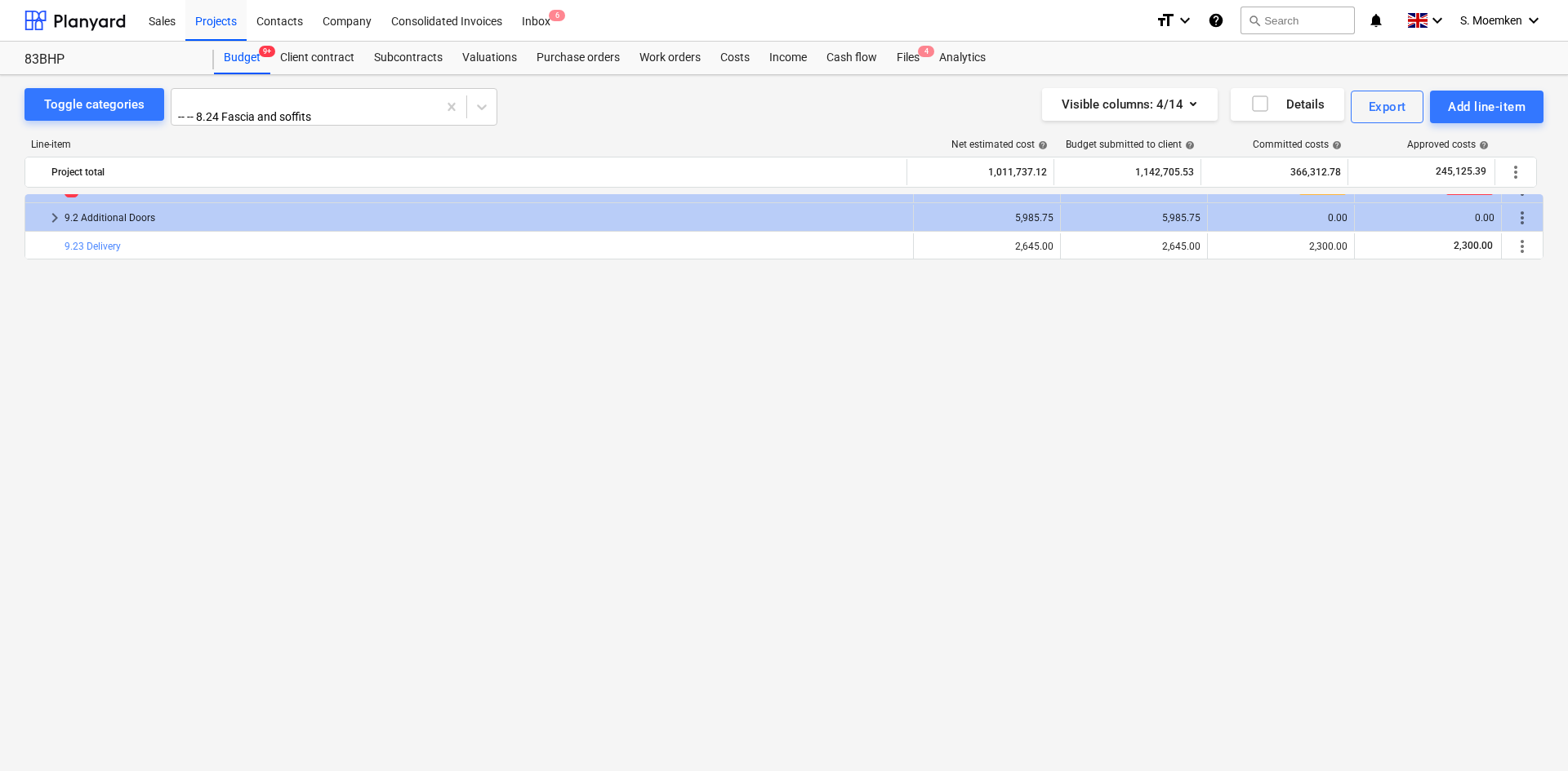
scroll to position [4701, 0]
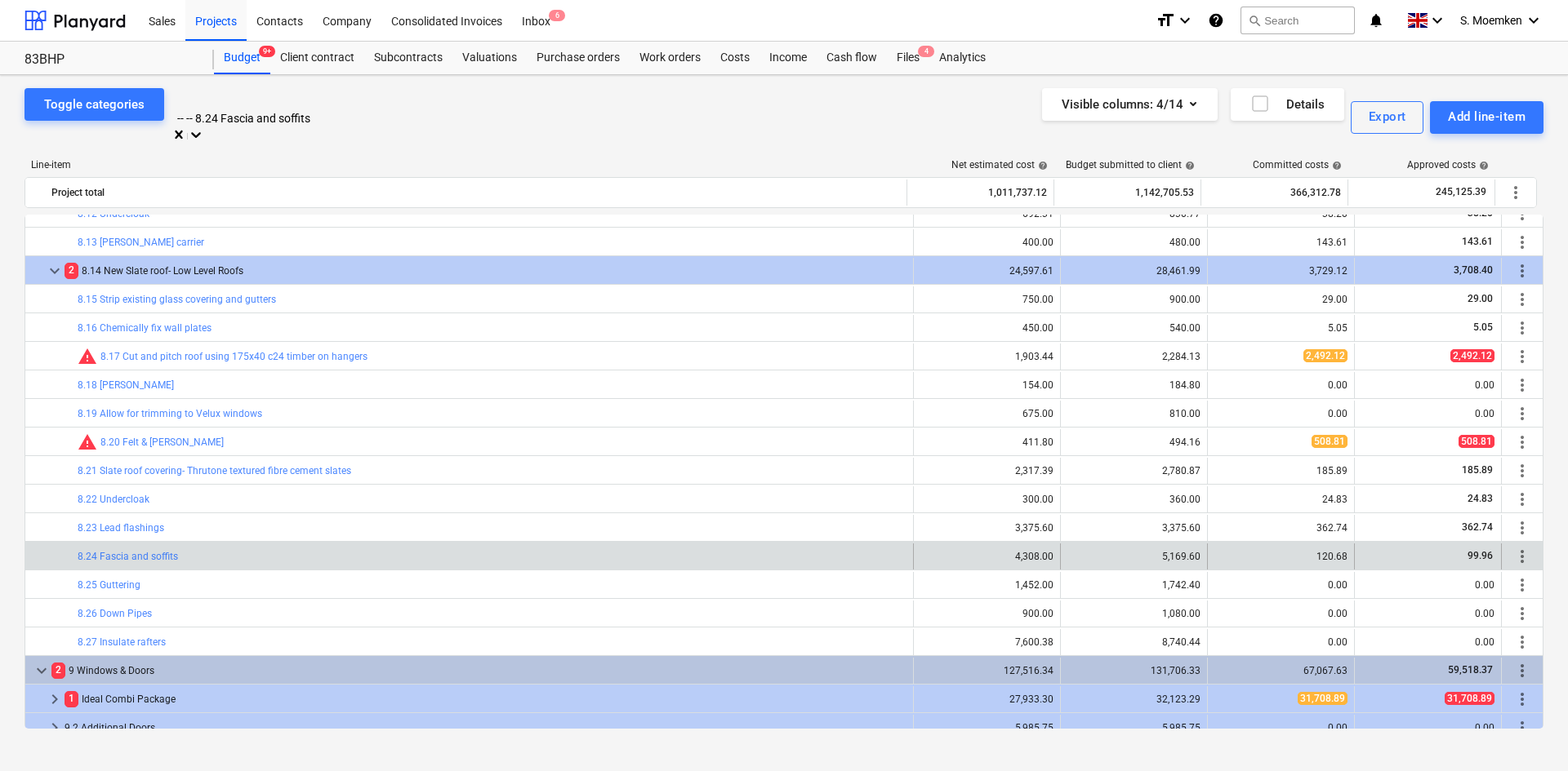
click at [328, 102] on div at bounding box center [334, 101] width 310 height 19
click at [335, 108] on div at bounding box center [334, 101] width 310 height 19
drag, startPoint x: 332, startPoint y: 105, endPoint x: 181, endPoint y: 109, distance: 151.1
click at [181, 109] on div at bounding box center [334, 101] width 310 height 19
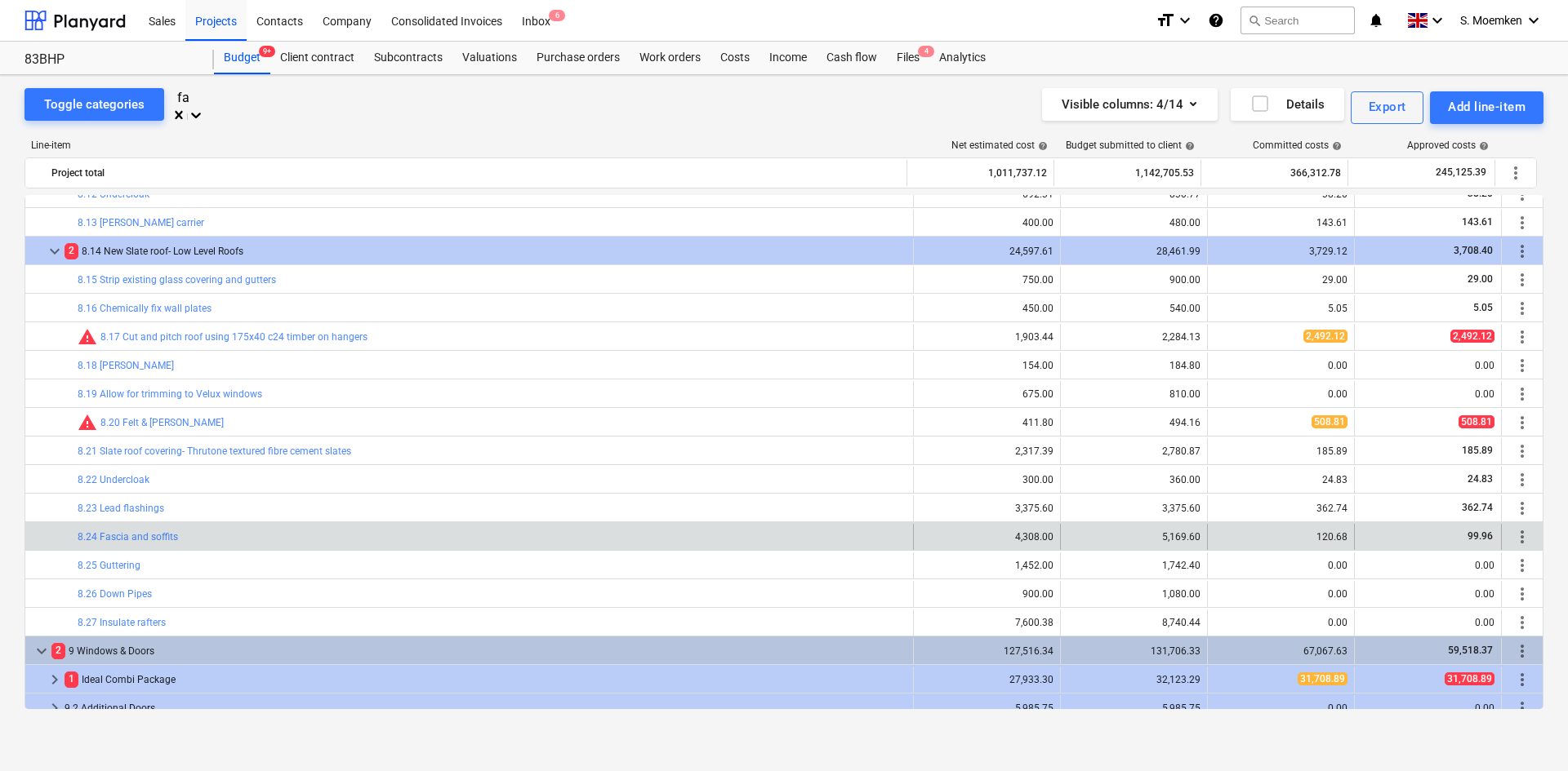
scroll to position [2698, 0]
type input "fas"
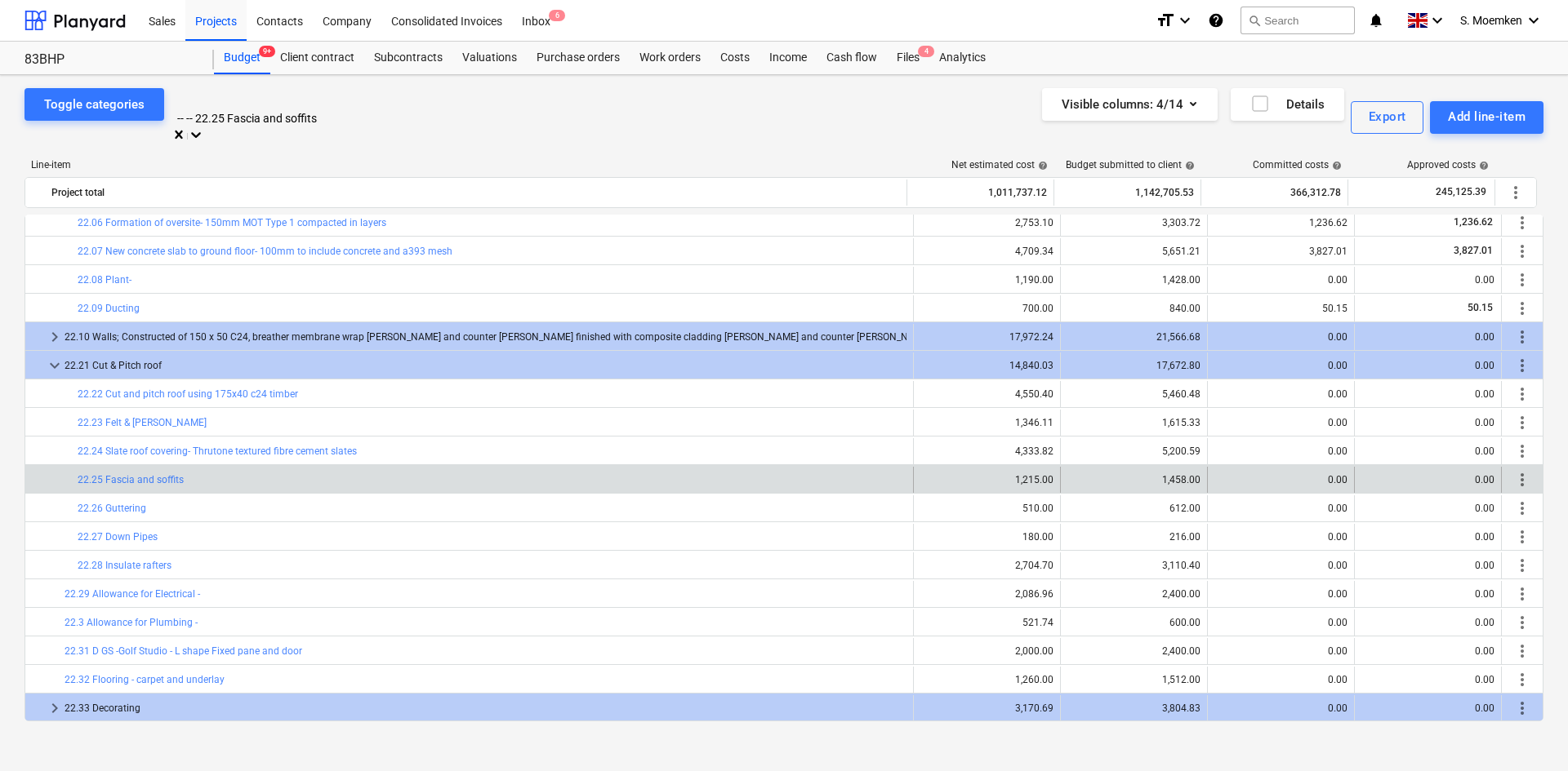
scroll to position [6586, 0]
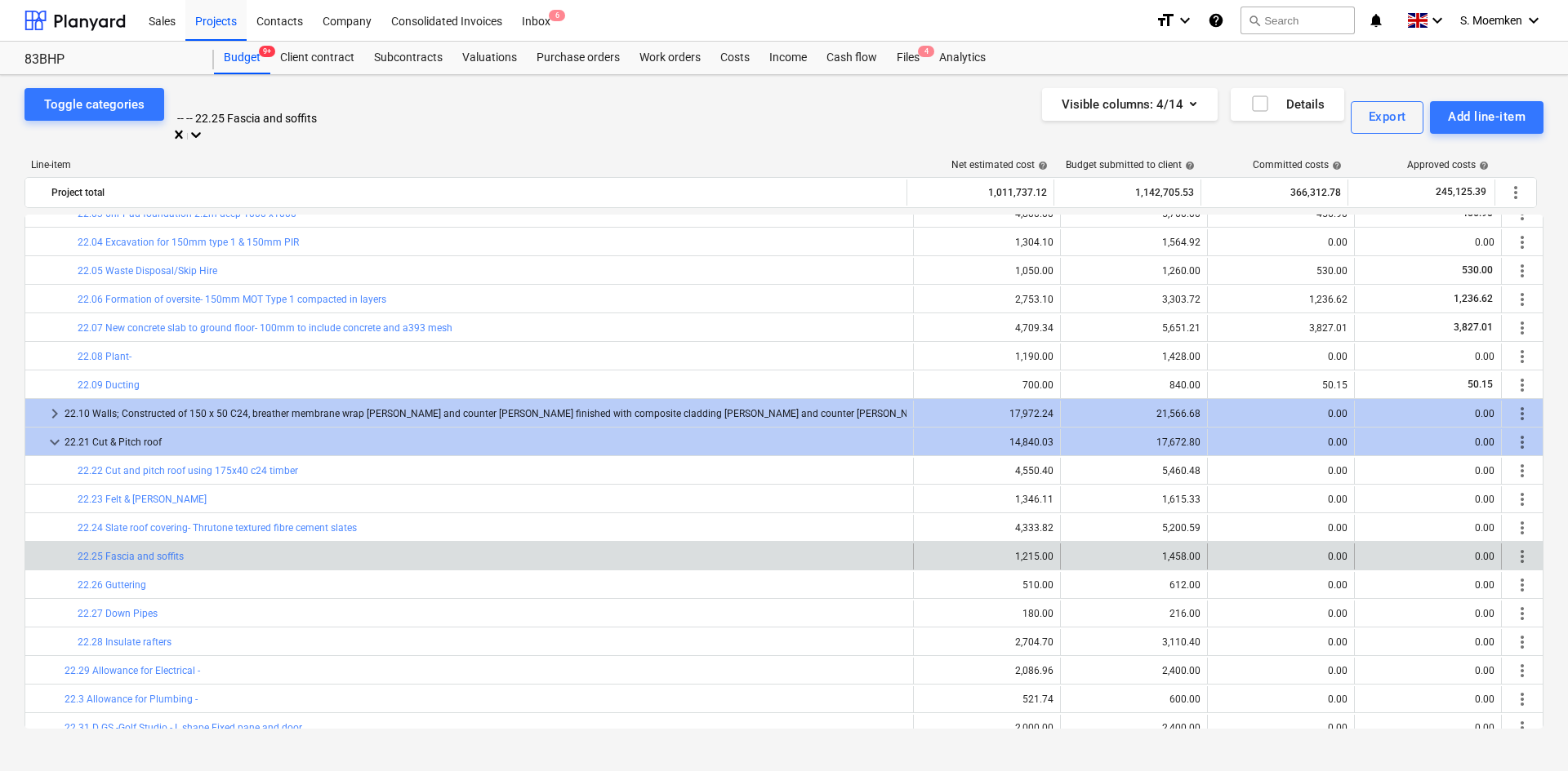
click at [339, 101] on div at bounding box center [334, 101] width 310 height 19
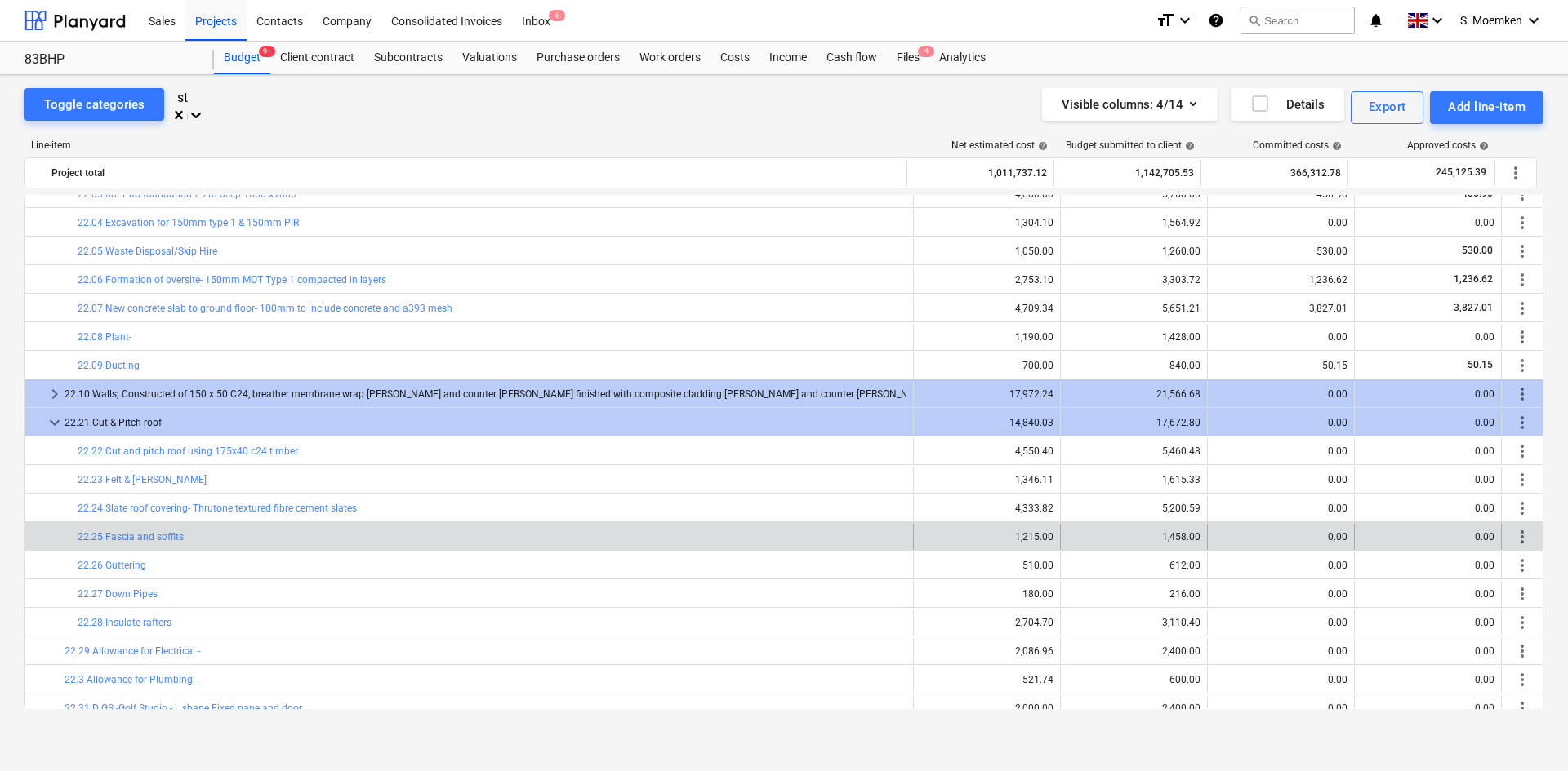
scroll to position [4525, 0]
type input "s"
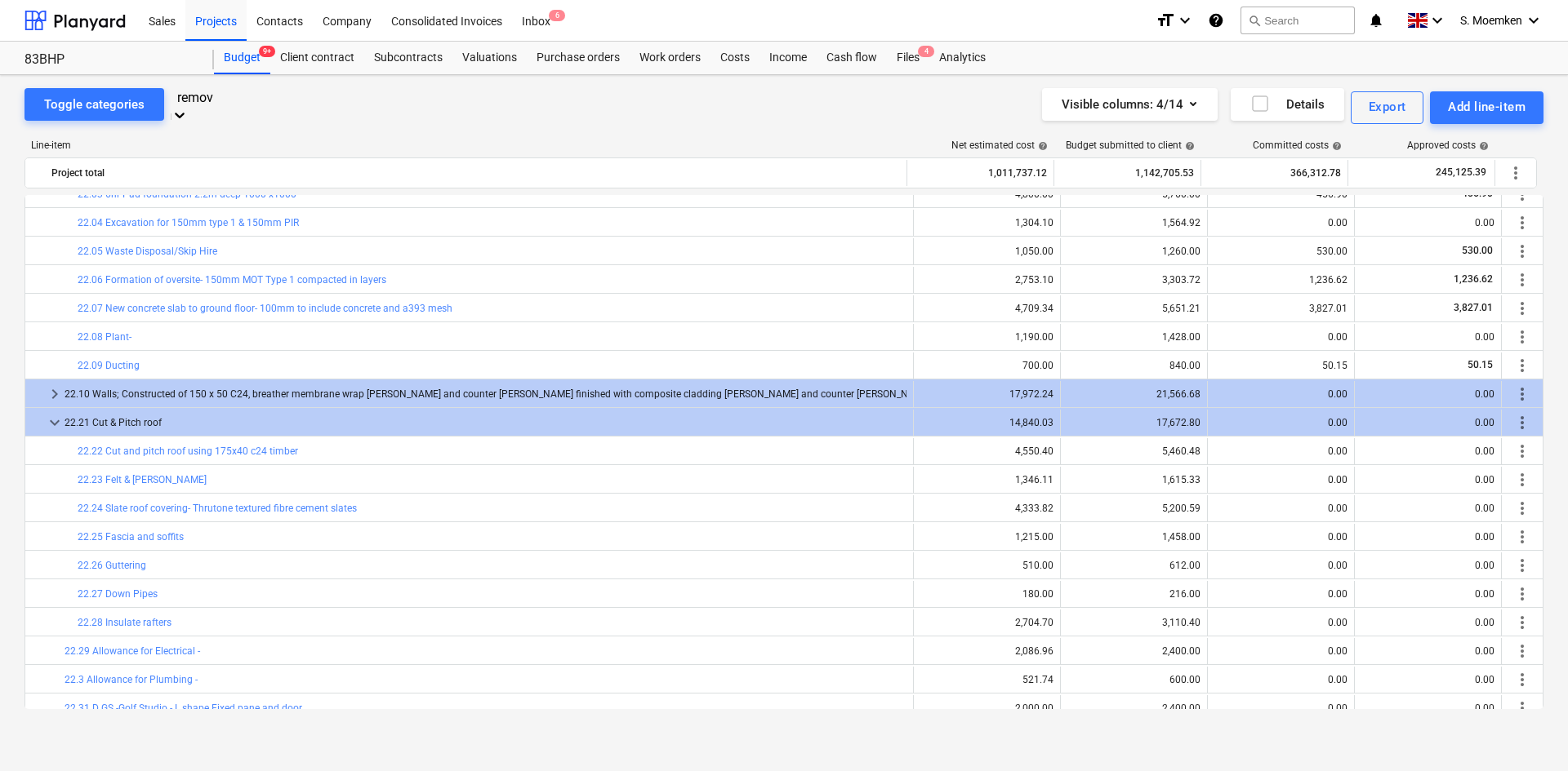
scroll to position [24, 0]
type input "remov"
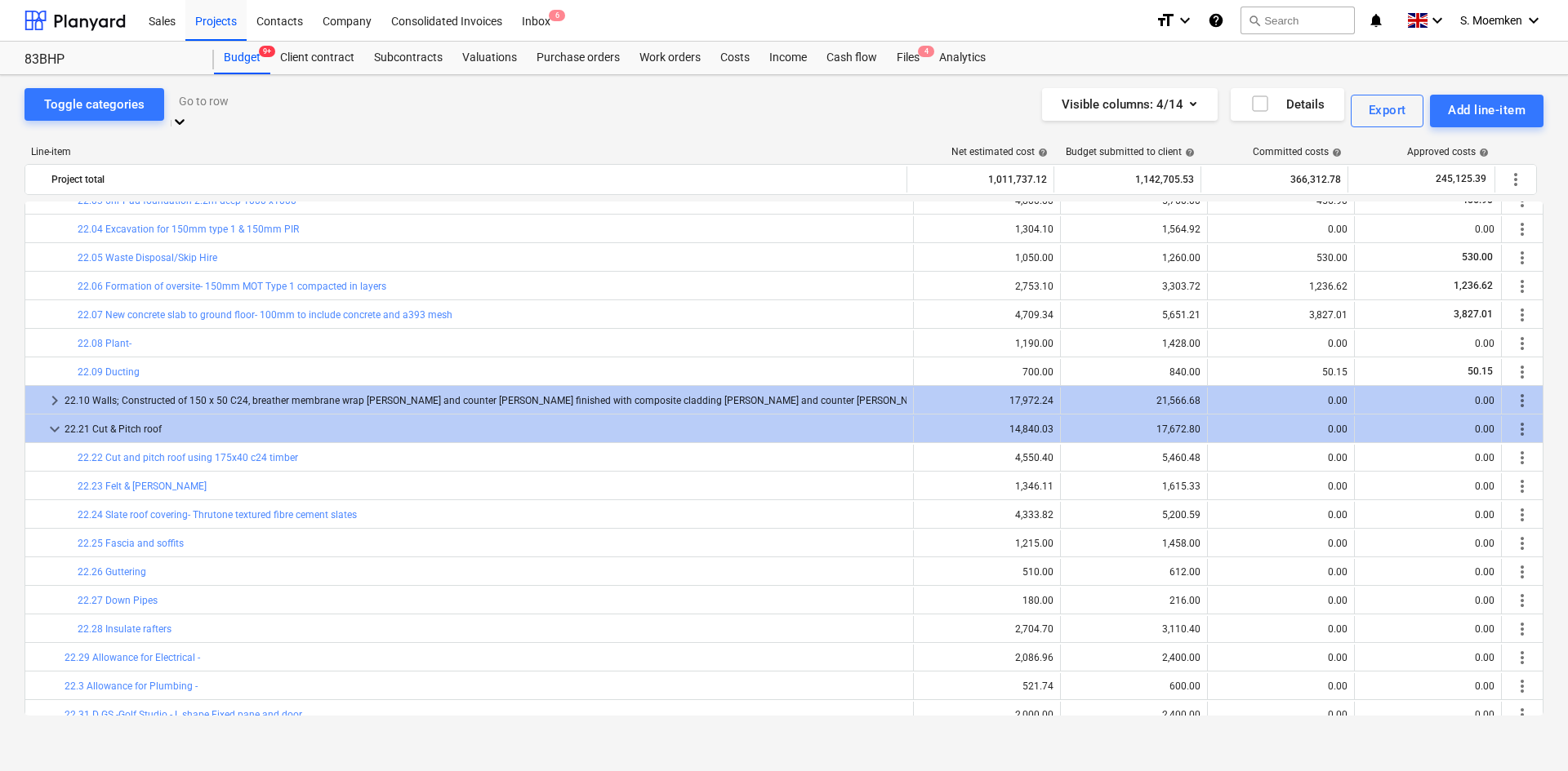
click at [219, 102] on div at bounding box center [334, 101] width 310 height 19
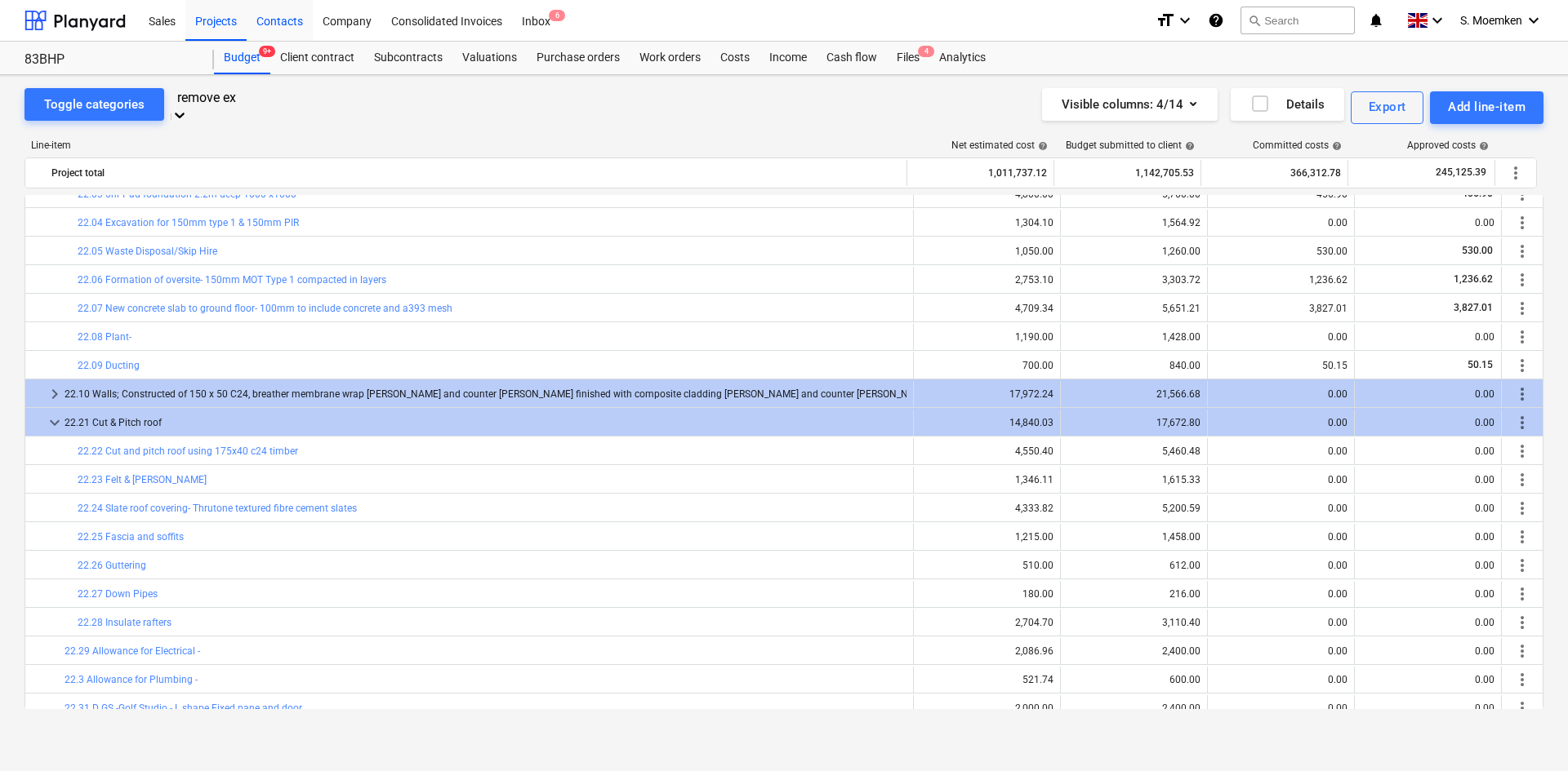
type input "remove ex"
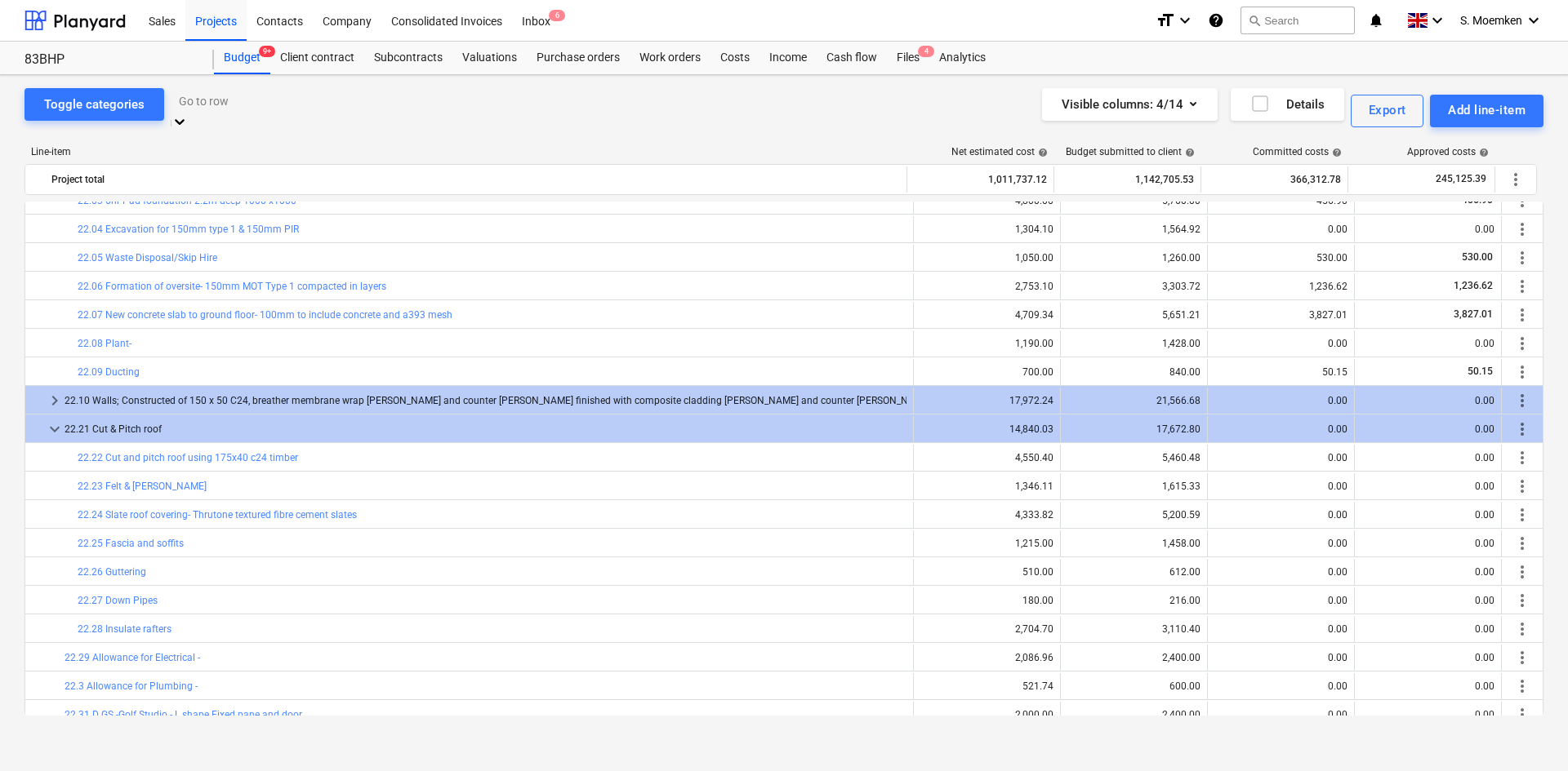
click at [270, 102] on div at bounding box center [334, 101] width 310 height 19
paste input "stripping house externals"
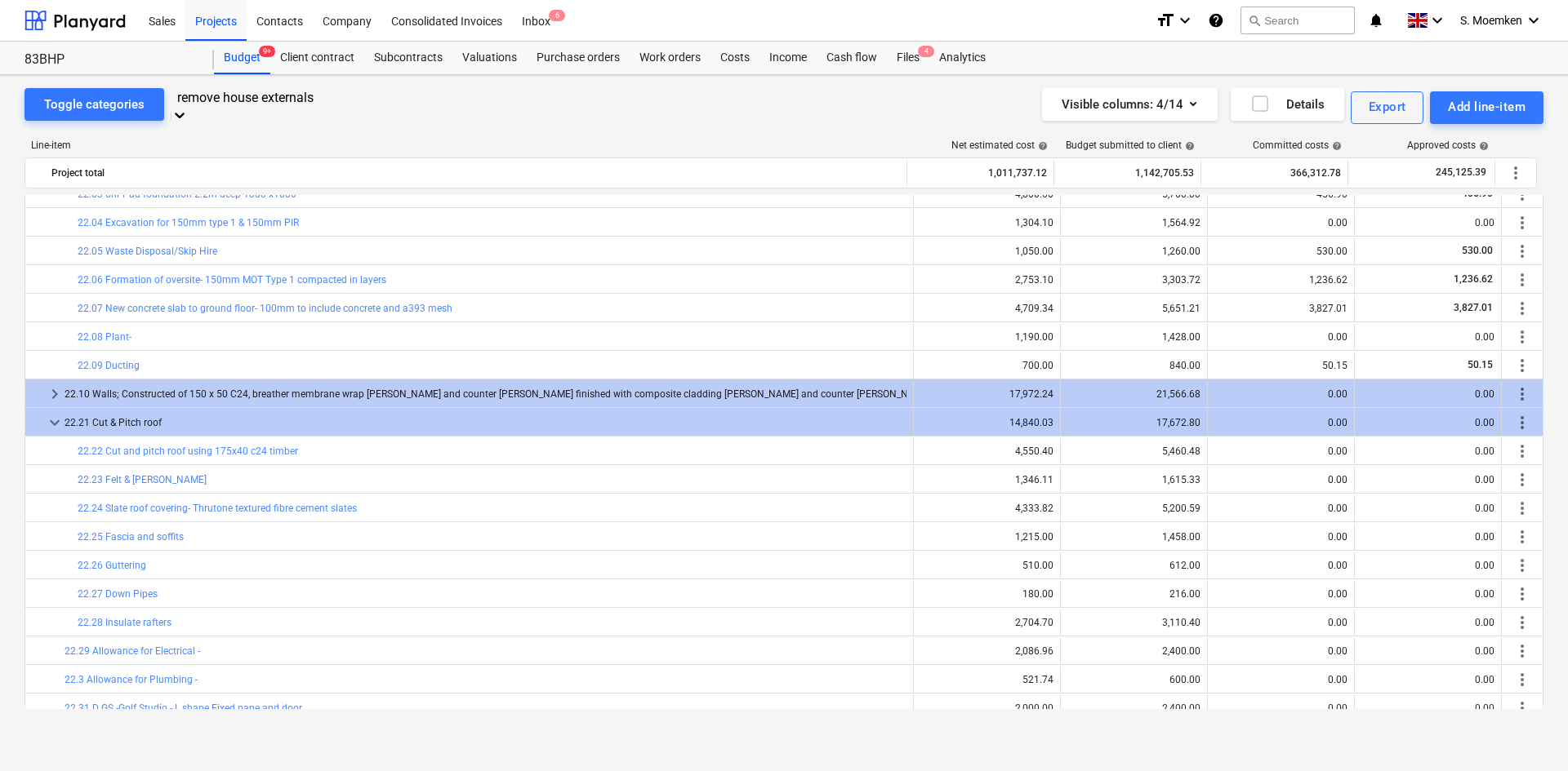
click at [251, 104] on input "remove house externals" at bounding box center [333, 97] width 313 height 15
drag, startPoint x: 251, startPoint y: 104, endPoint x: 101, endPoint y: 102, distance: 150.0
click at [101, 102] on div "Toggle categories 0 results available for search term remove house externals. U…" at bounding box center [261, 107] width 473 height 39
click at [271, 105] on input "remove house externals" at bounding box center [333, 97] width 313 height 15
drag, startPoint x: 245, startPoint y: 104, endPoint x: 135, endPoint y: 102, distance: 110.0
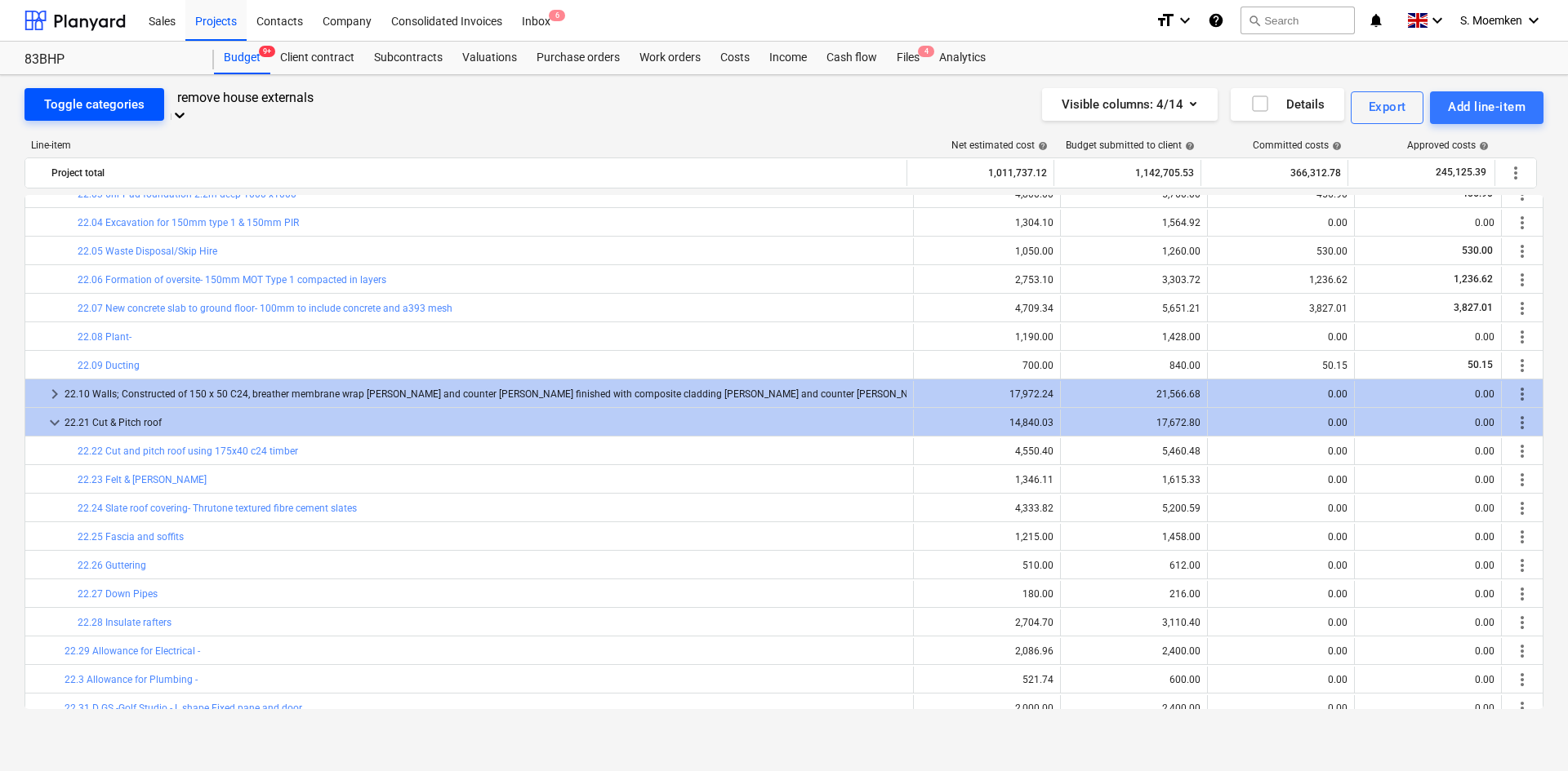
click at [135, 102] on div "Toggle categories 0 results available for search term remove house externals. U…" at bounding box center [261, 107] width 473 height 39
type input "externals"
click at [427, 236] on div "bar_chart 22.05 Waste Disposal/Skip Hire 1,050.00 edit 1,260.00 530.00 530.00 m…" at bounding box center [784, 250] width 1519 height 28
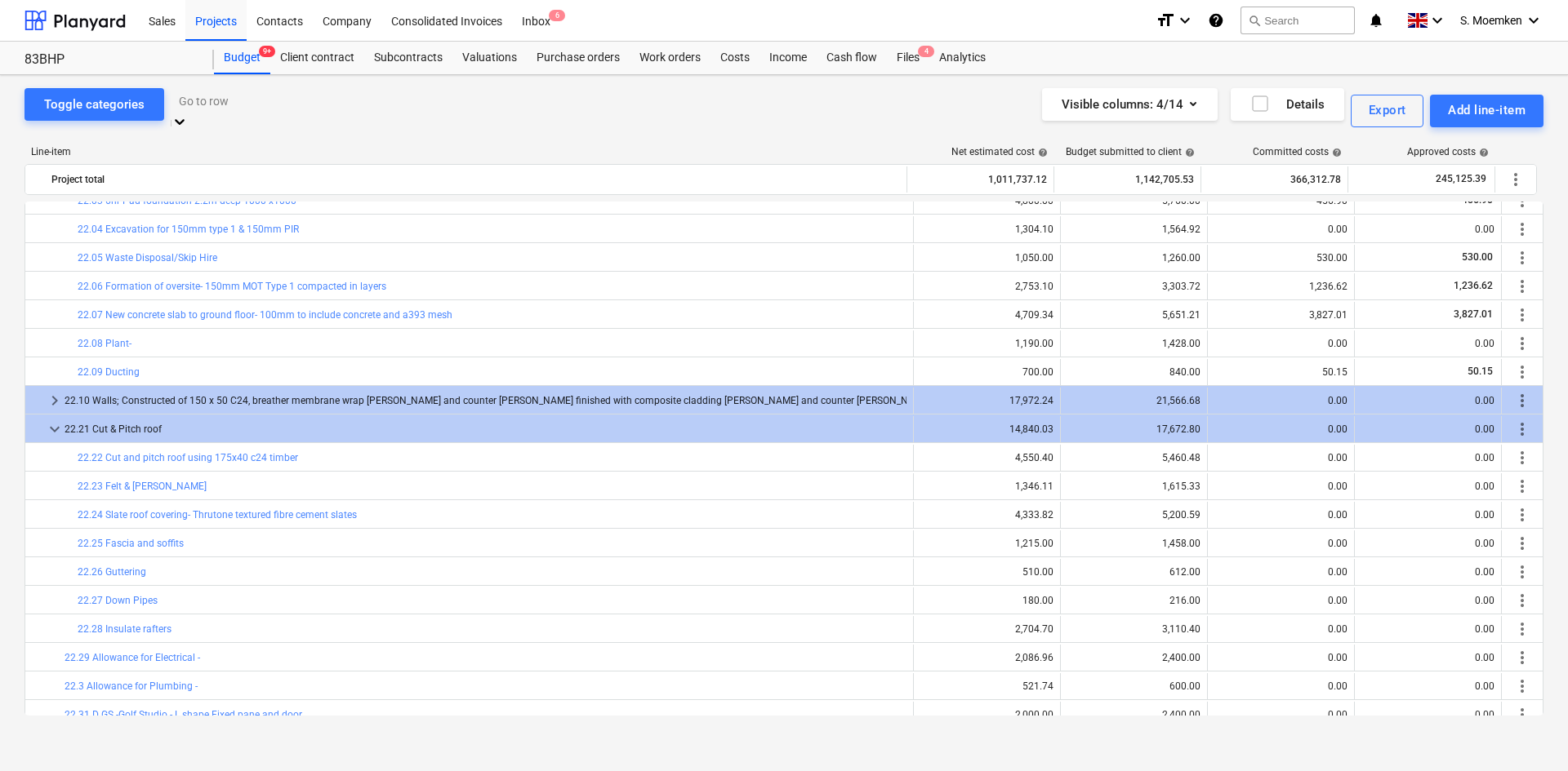
click at [280, 109] on div at bounding box center [334, 101] width 310 height 19
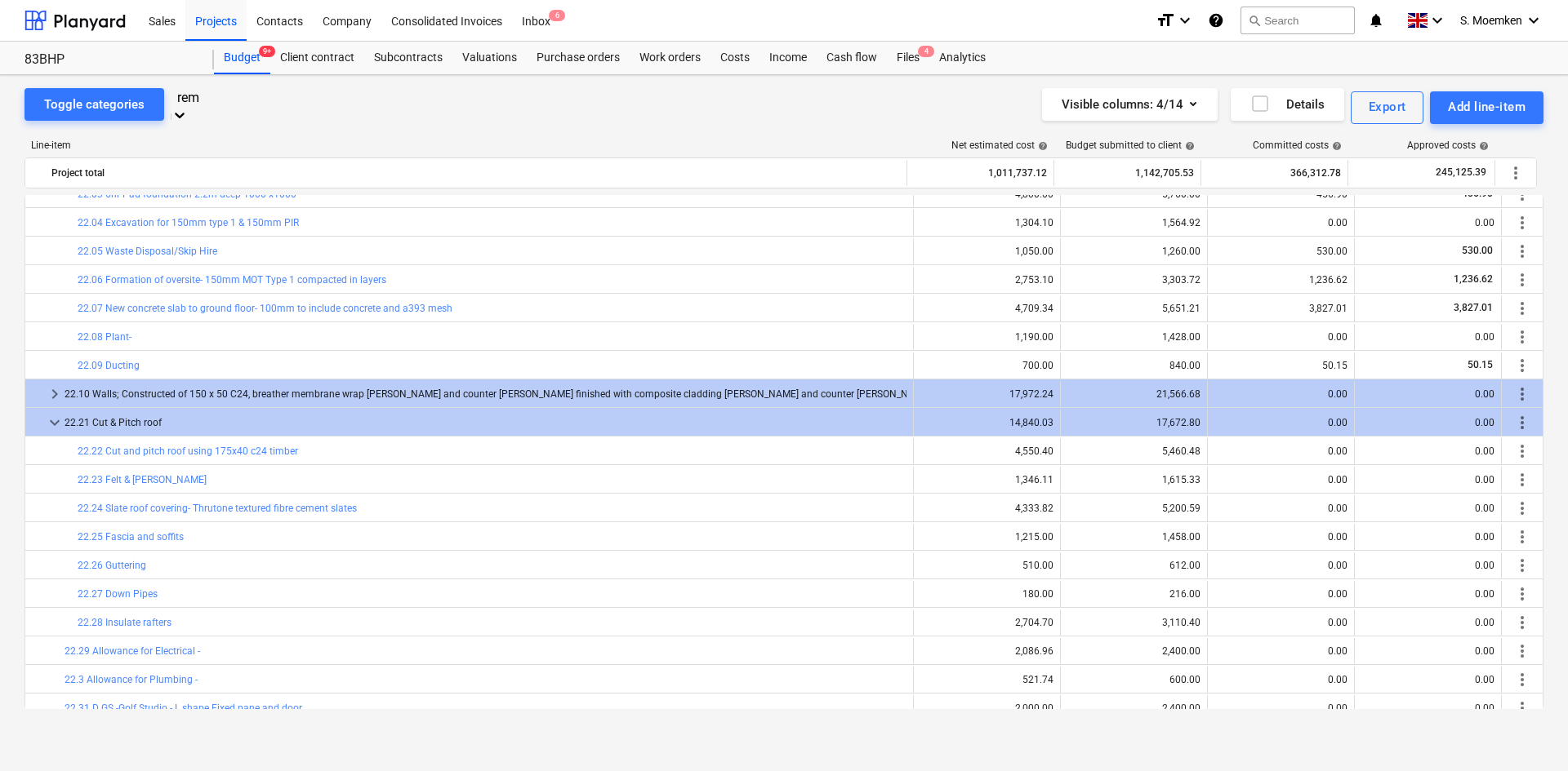
type input "remo"
click at [316, 566] on div "-- -- 2.04 Removal of vegetation-" at bounding box center [784, 781] width 1568 height 13
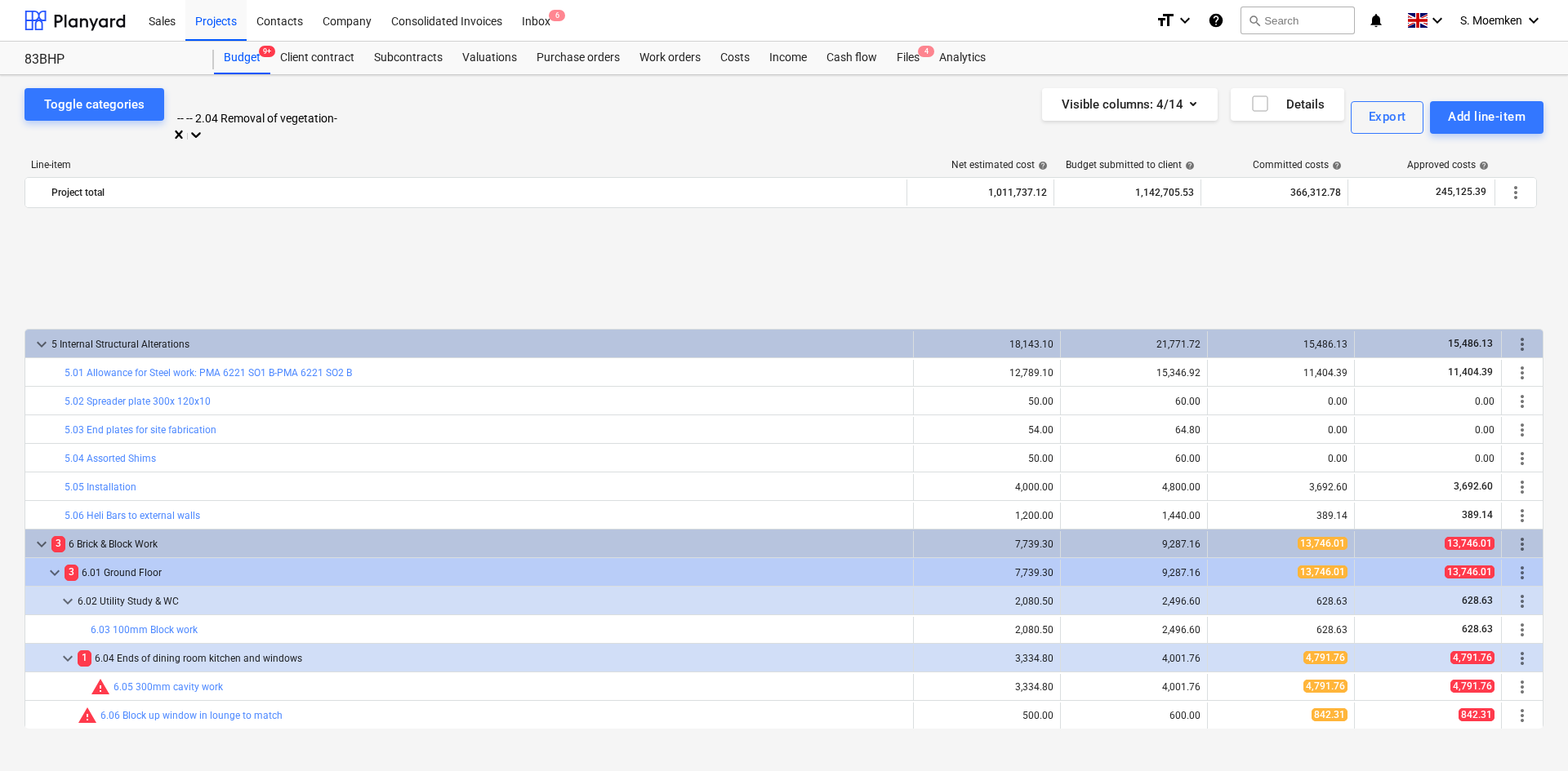
scroll to position [3819, 0]
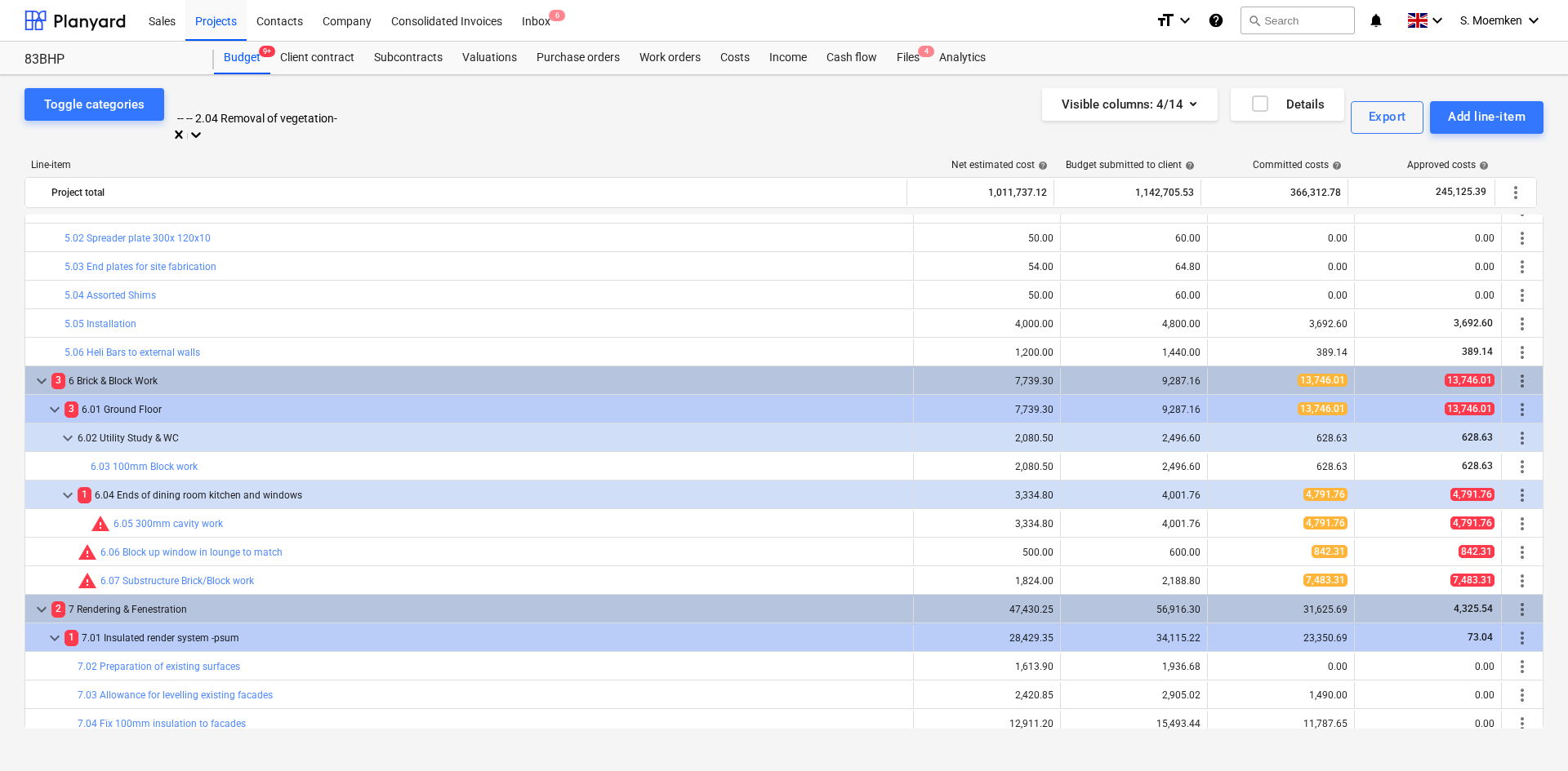
click at [365, 95] on div "-- -- 2.04 Removal of vegetation-" at bounding box center [333, 107] width 326 height 39
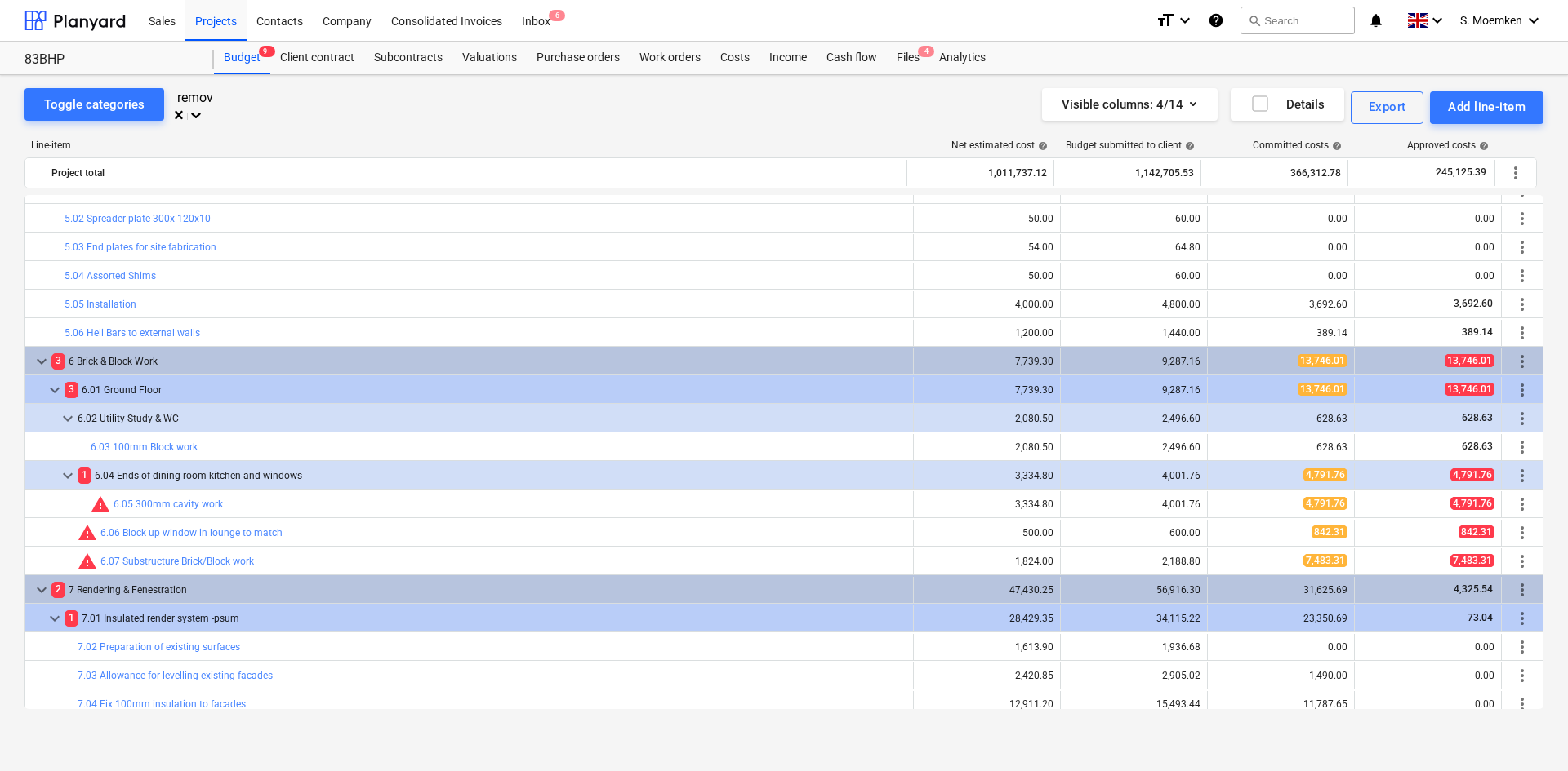
type input "remove"
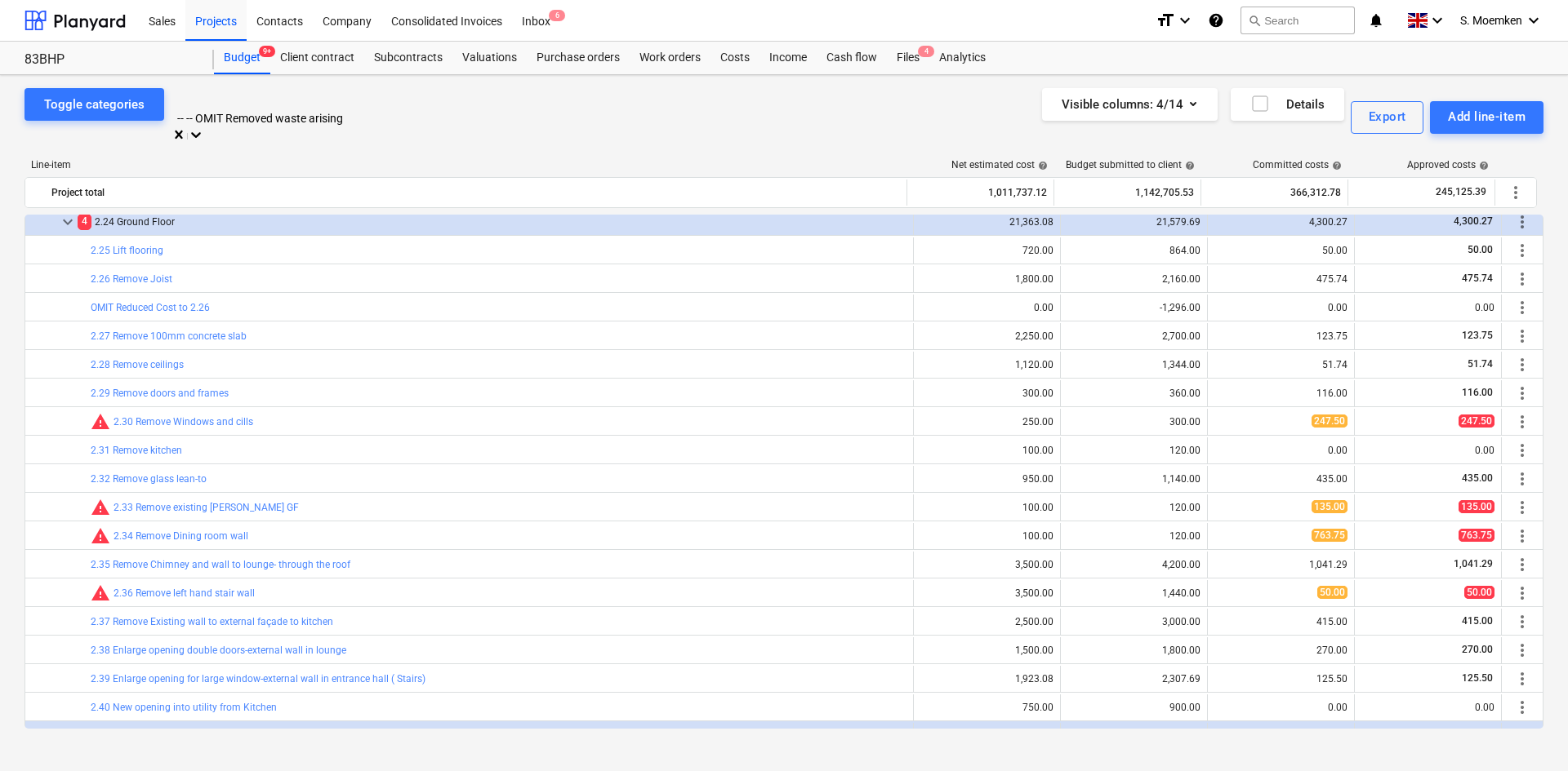
scroll to position [2061, 0]
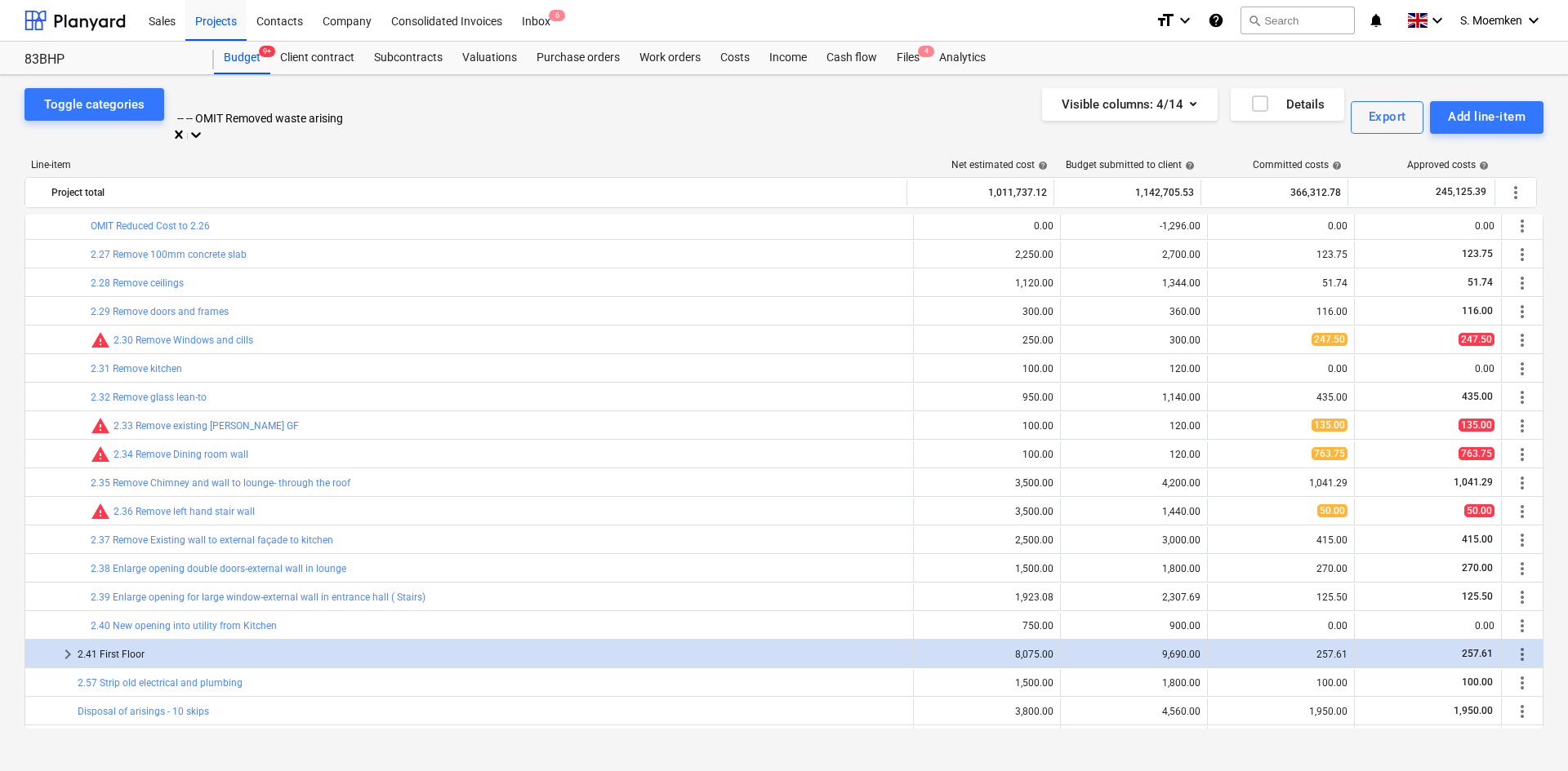
click at [368, 104] on div at bounding box center [334, 101] width 310 height 19
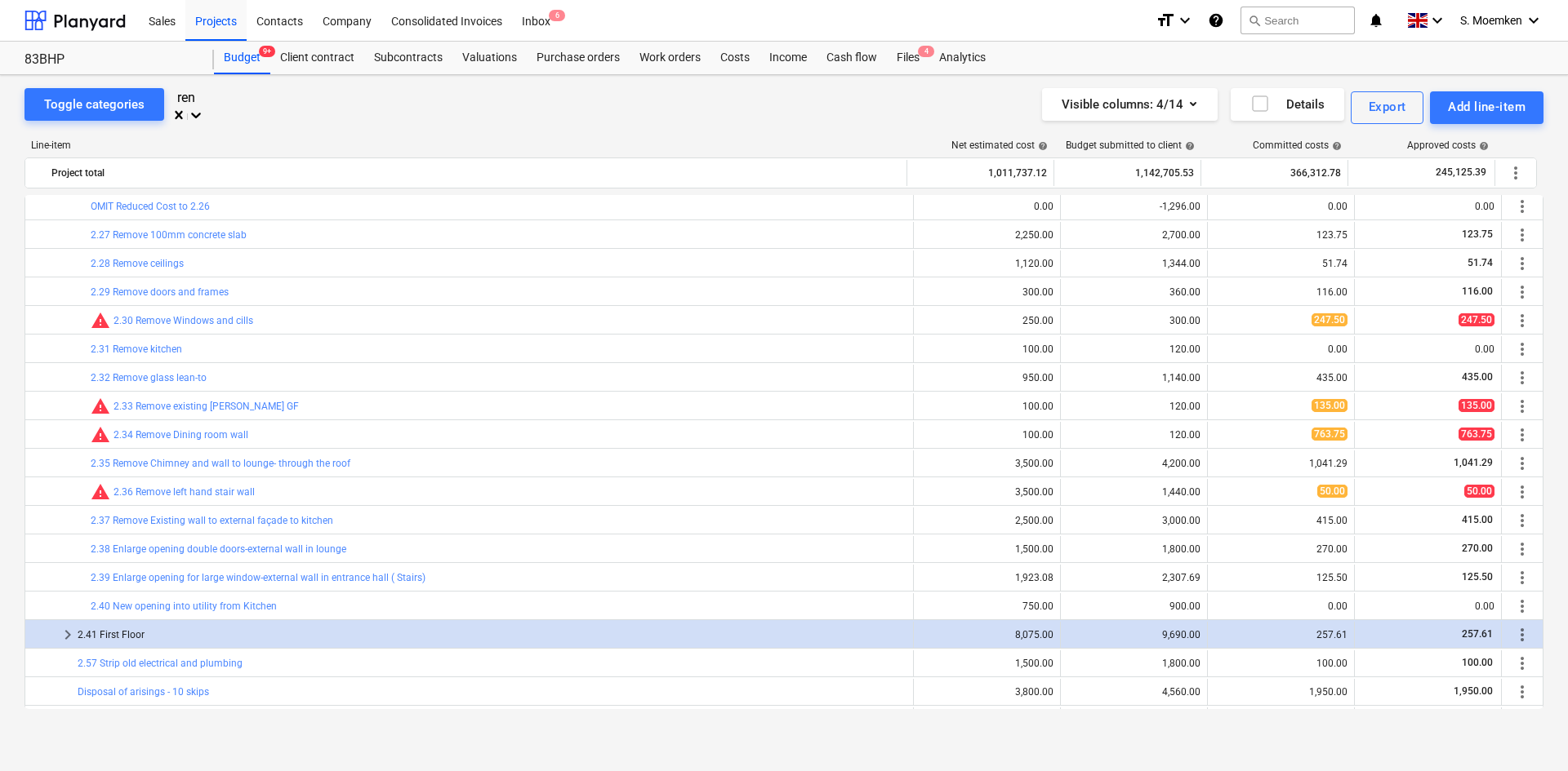
type input "ren"
click at [603, 103] on div "Toggle categories option 7 Rendering & Fenestration focused, 1 of 7. 7 results …" at bounding box center [784, 107] width 1519 height 39
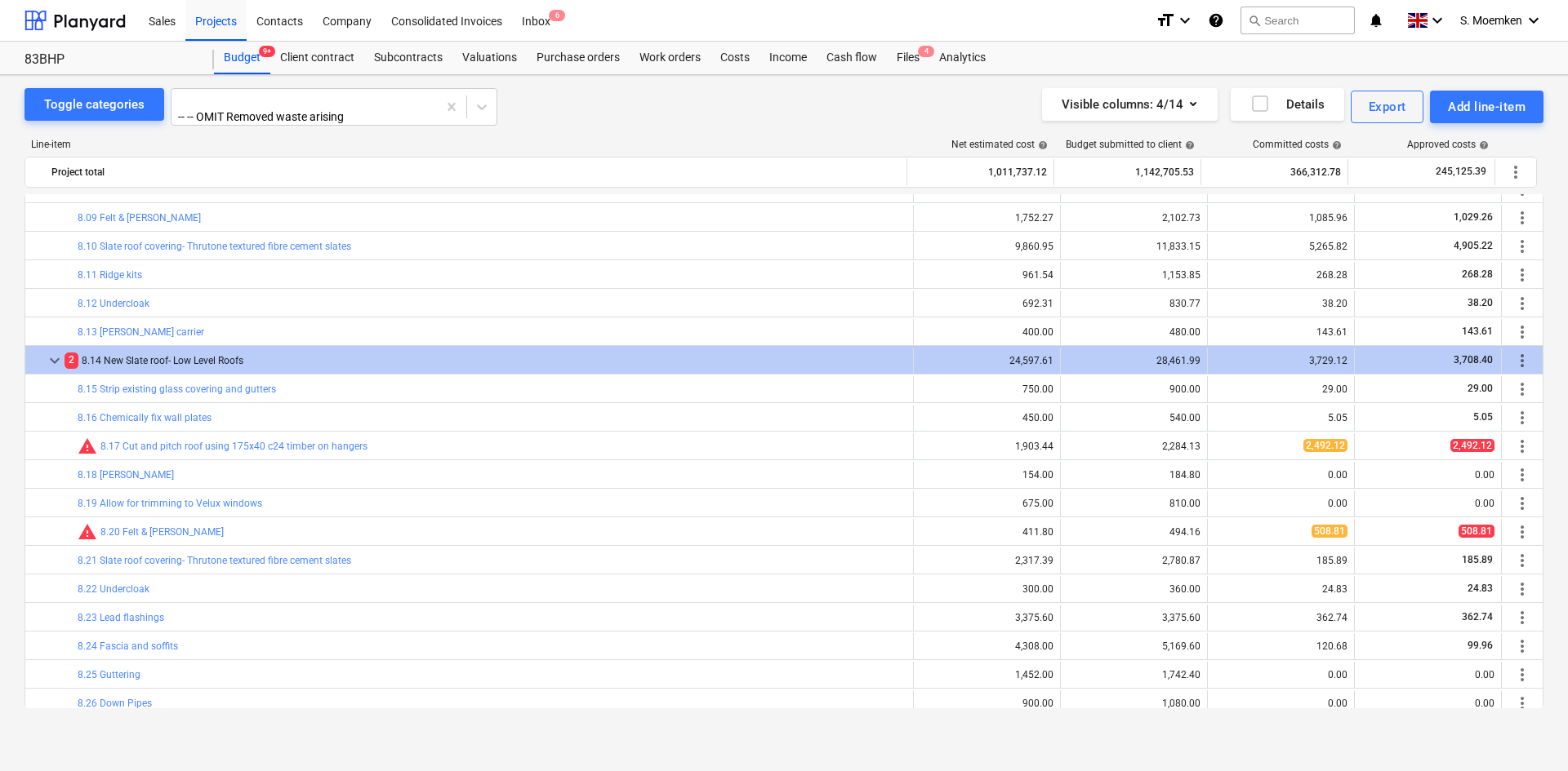
scroll to position [4754, 0]
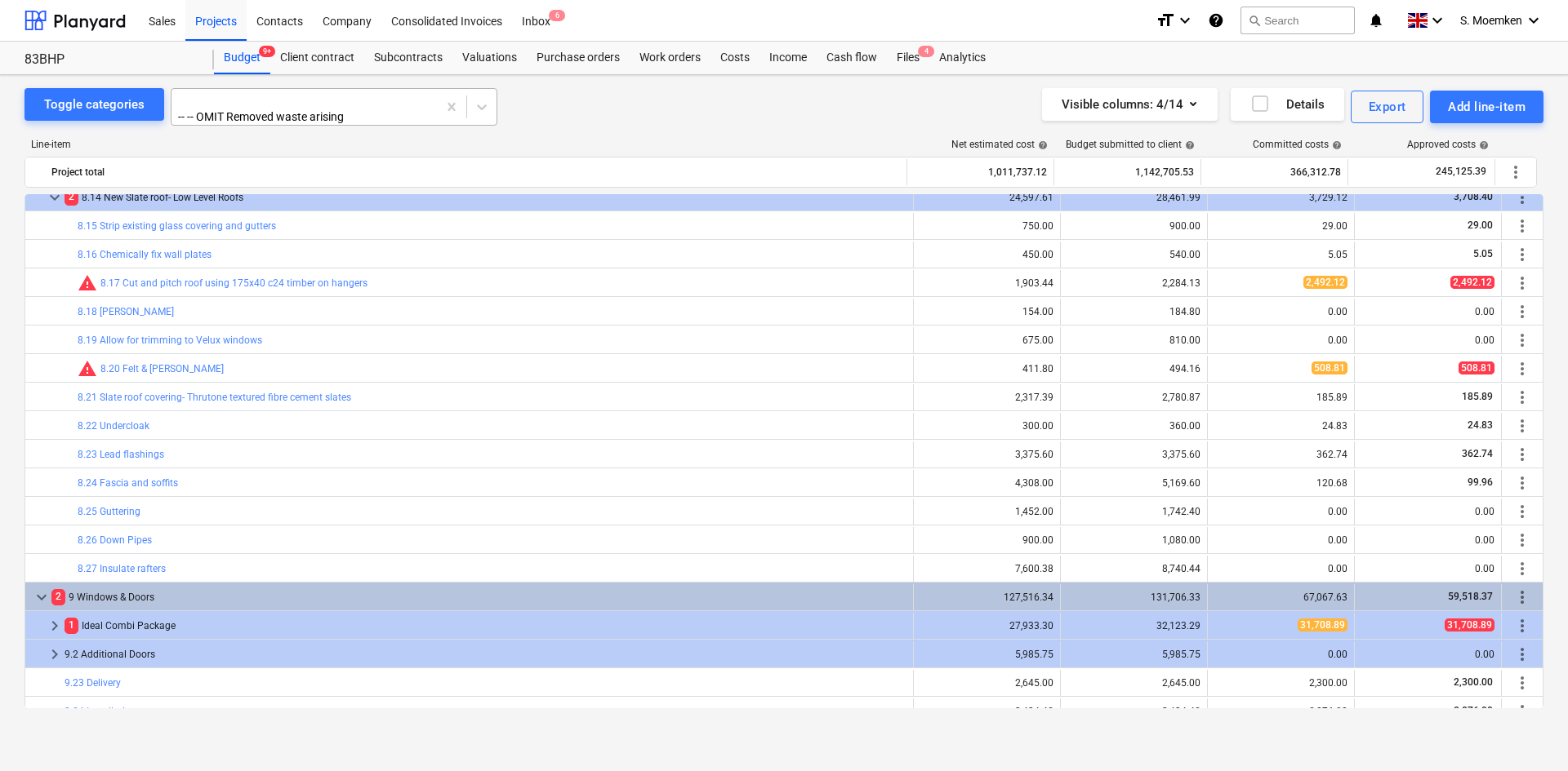
click at [362, 102] on div at bounding box center [304, 100] width 249 height 16
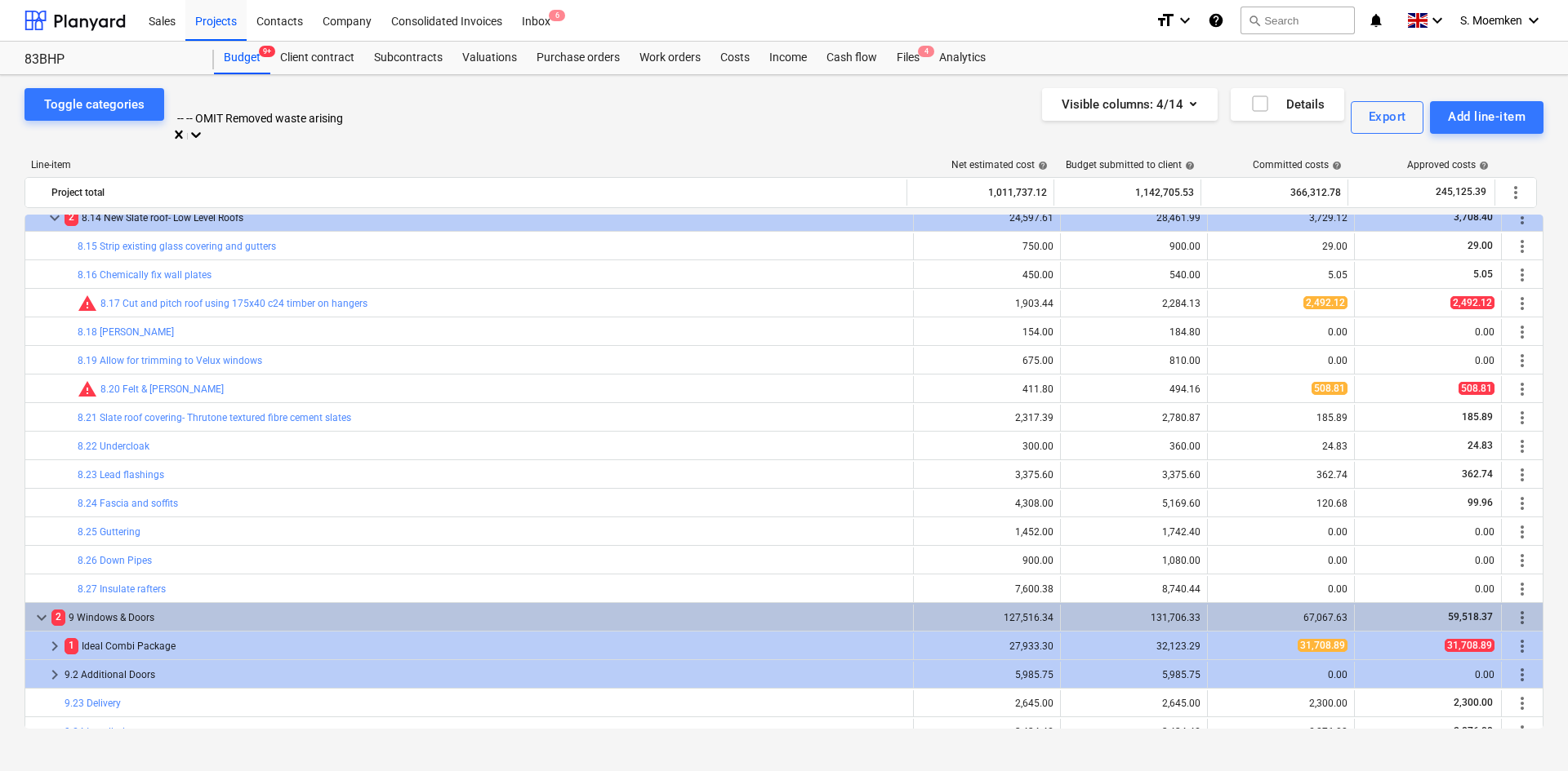
scroll to position [2028, 0]
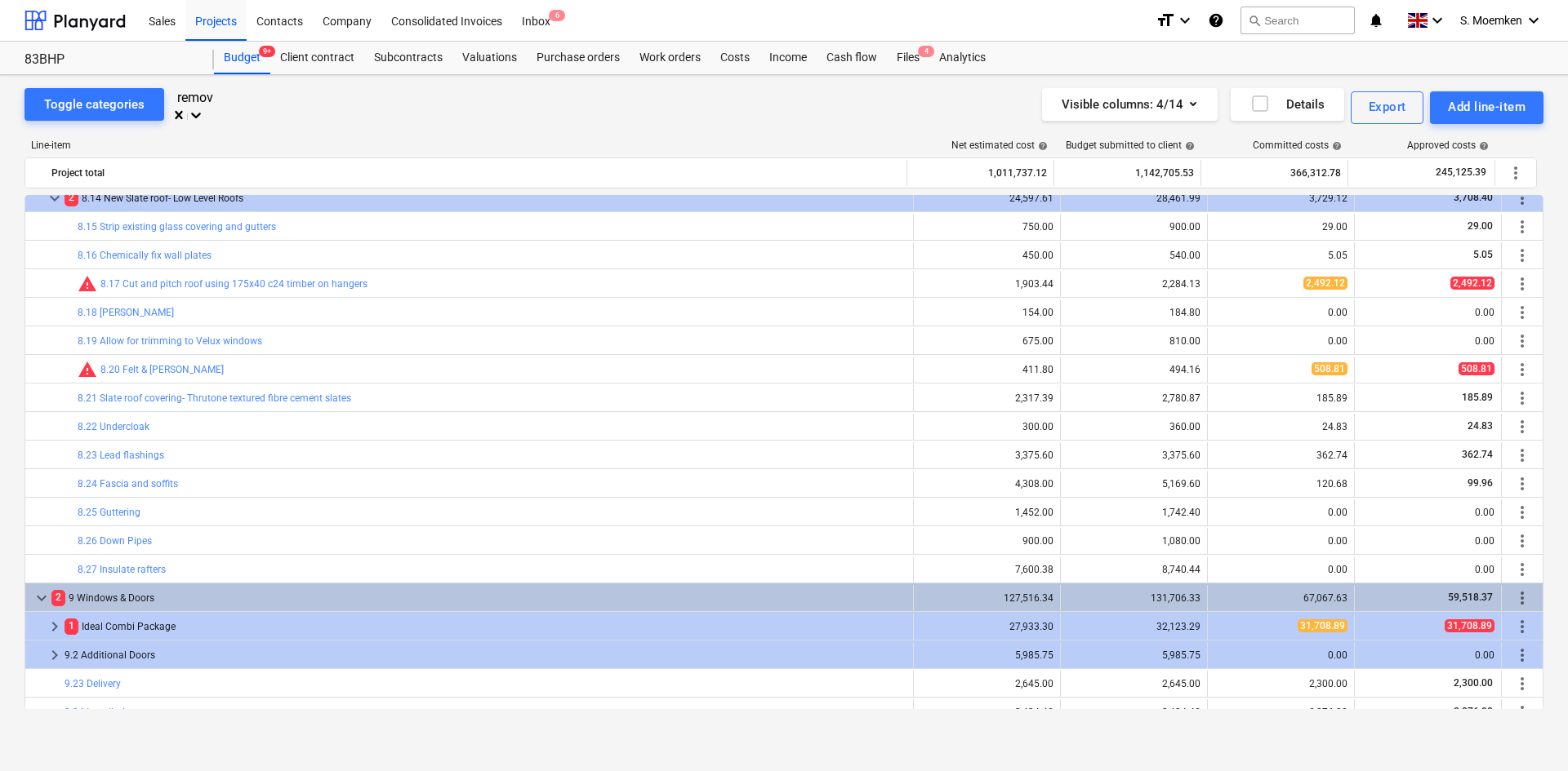
type input "remove"
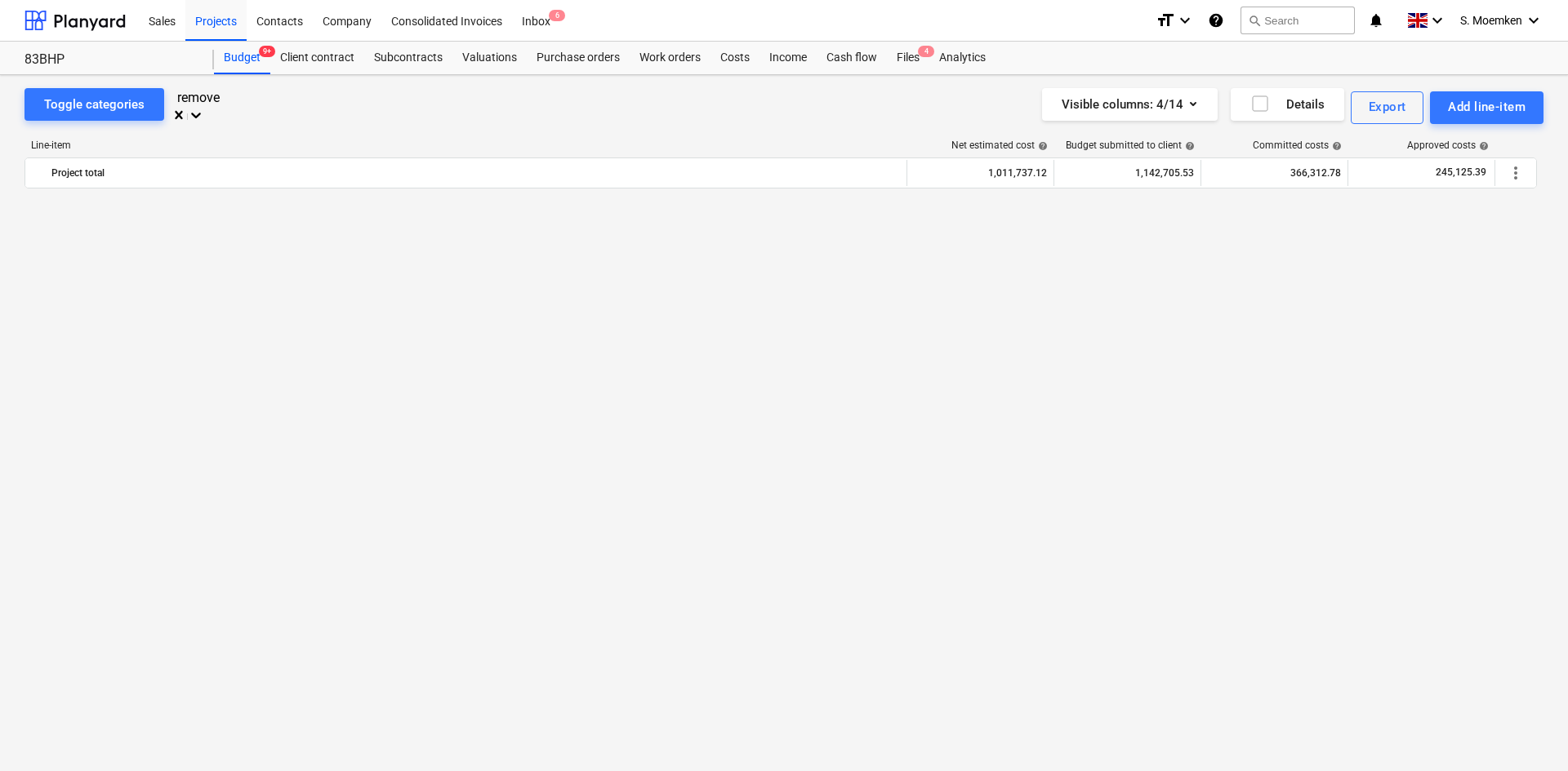
scroll to position [4183, 0]
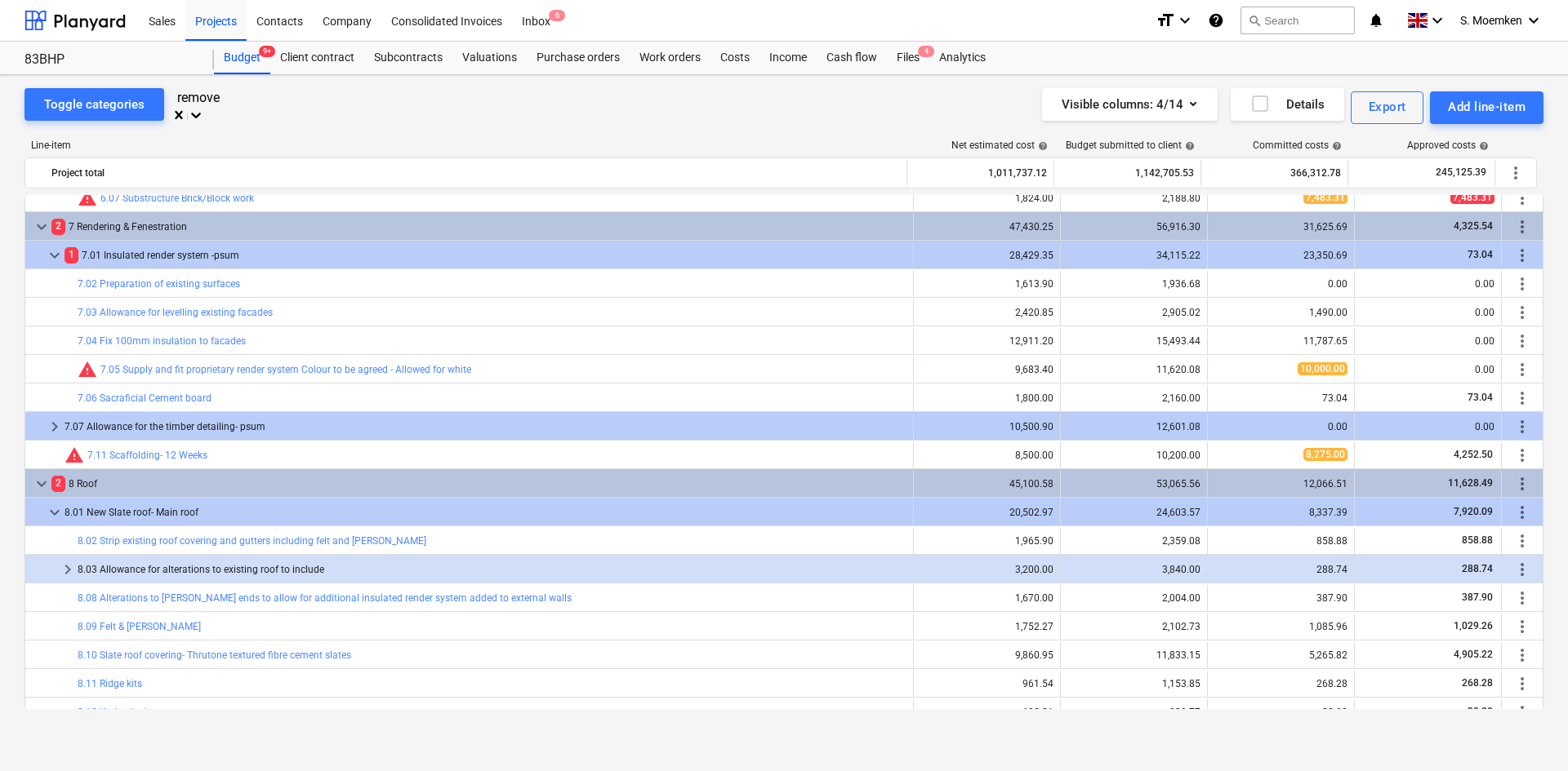
click at [307, 566] on div "-- -- OMIT Removed waste arising" at bounding box center [784, 781] width 1568 height 13
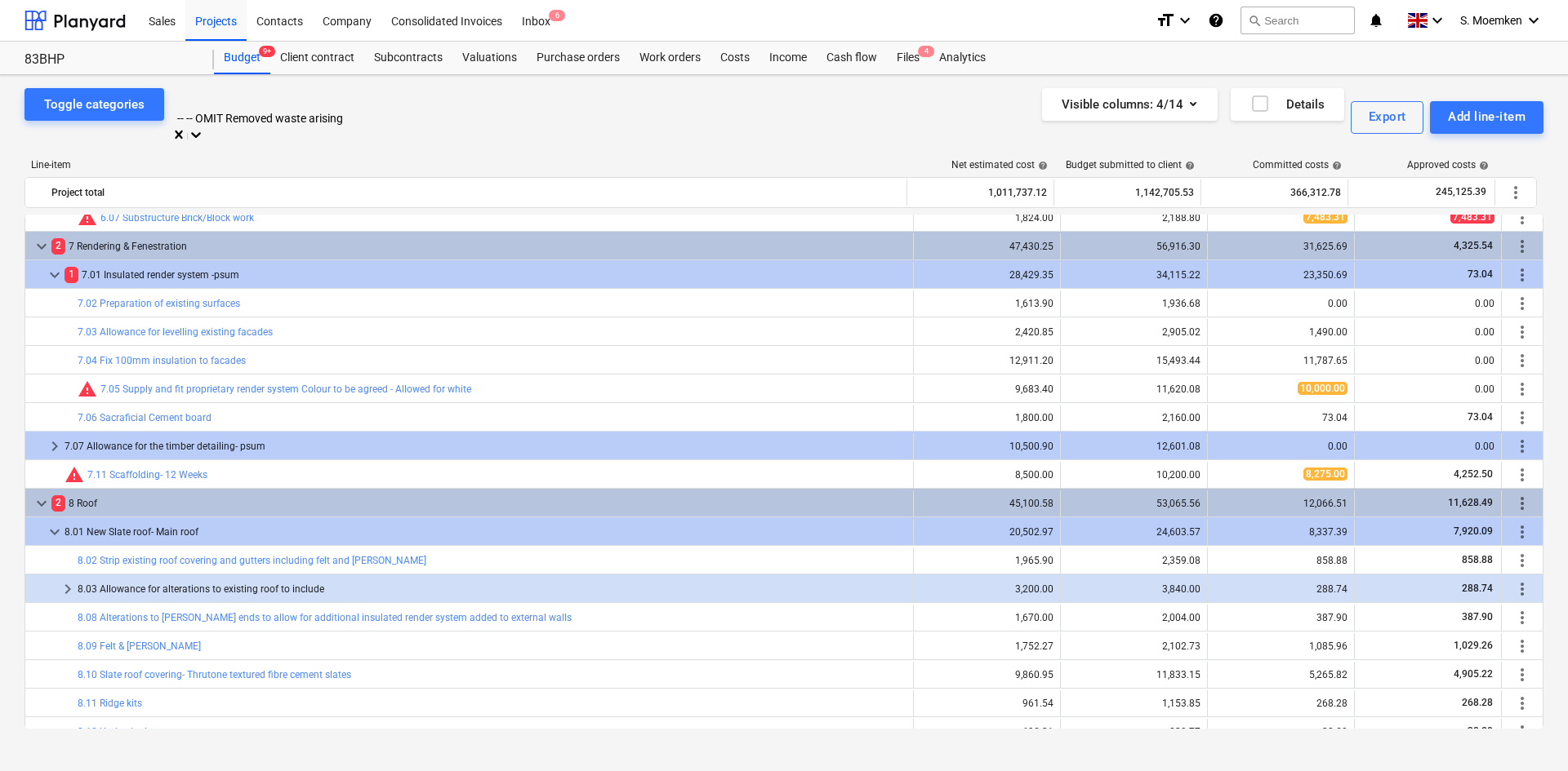
drag, startPoint x: 310, startPoint y: 94, endPoint x: 323, endPoint y: 96, distance: 13.2
click at [314, 96] on div "-- -- OMIT Removed waste arising" at bounding box center [333, 107] width 326 height 39
click at [309, 566] on div "-- -- OMIT Removed waste arising" at bounding box center [784, 781] width 1568 height 13
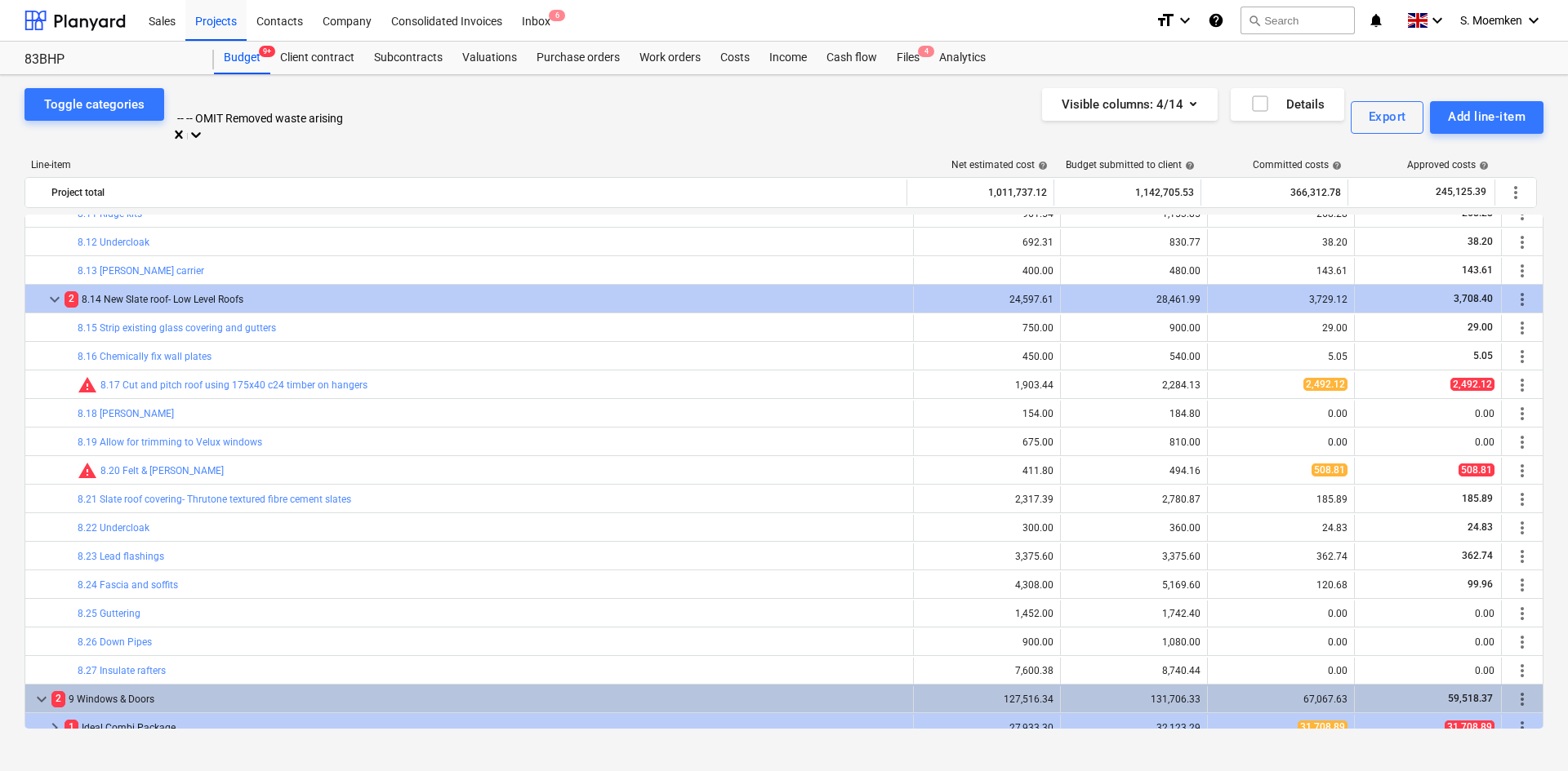
scroll to position [5326, 0]
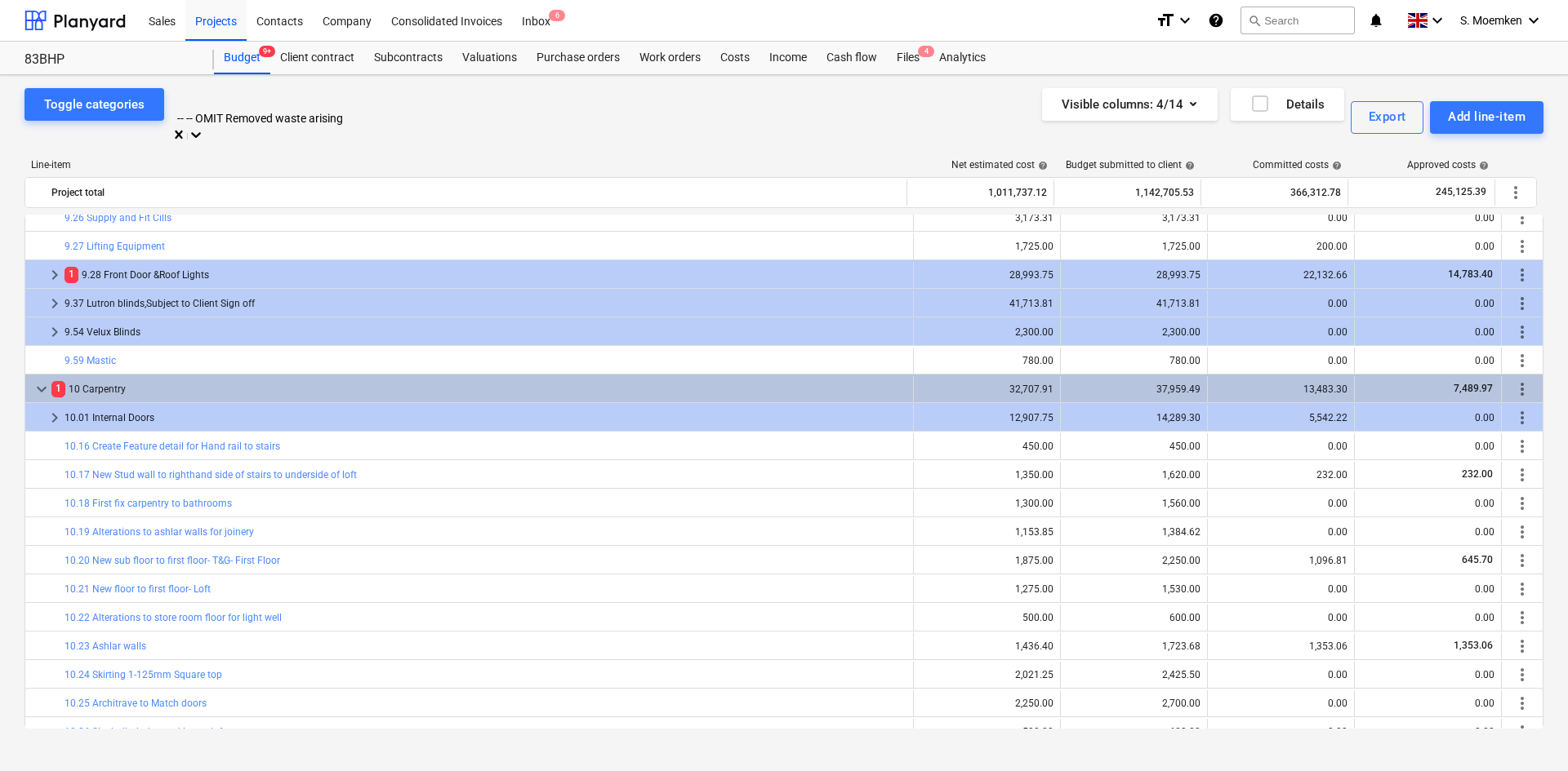
click at [392, 102] on div at bounding box center [334, 101] width 310 height 19
click at [343, 566] on div "-- -- OMIT Removed waste arising" at bounding box center [784, 781] width 1568 height 13
click at [366, 96] on div at bounding box center [334, 101] width 310 height 19
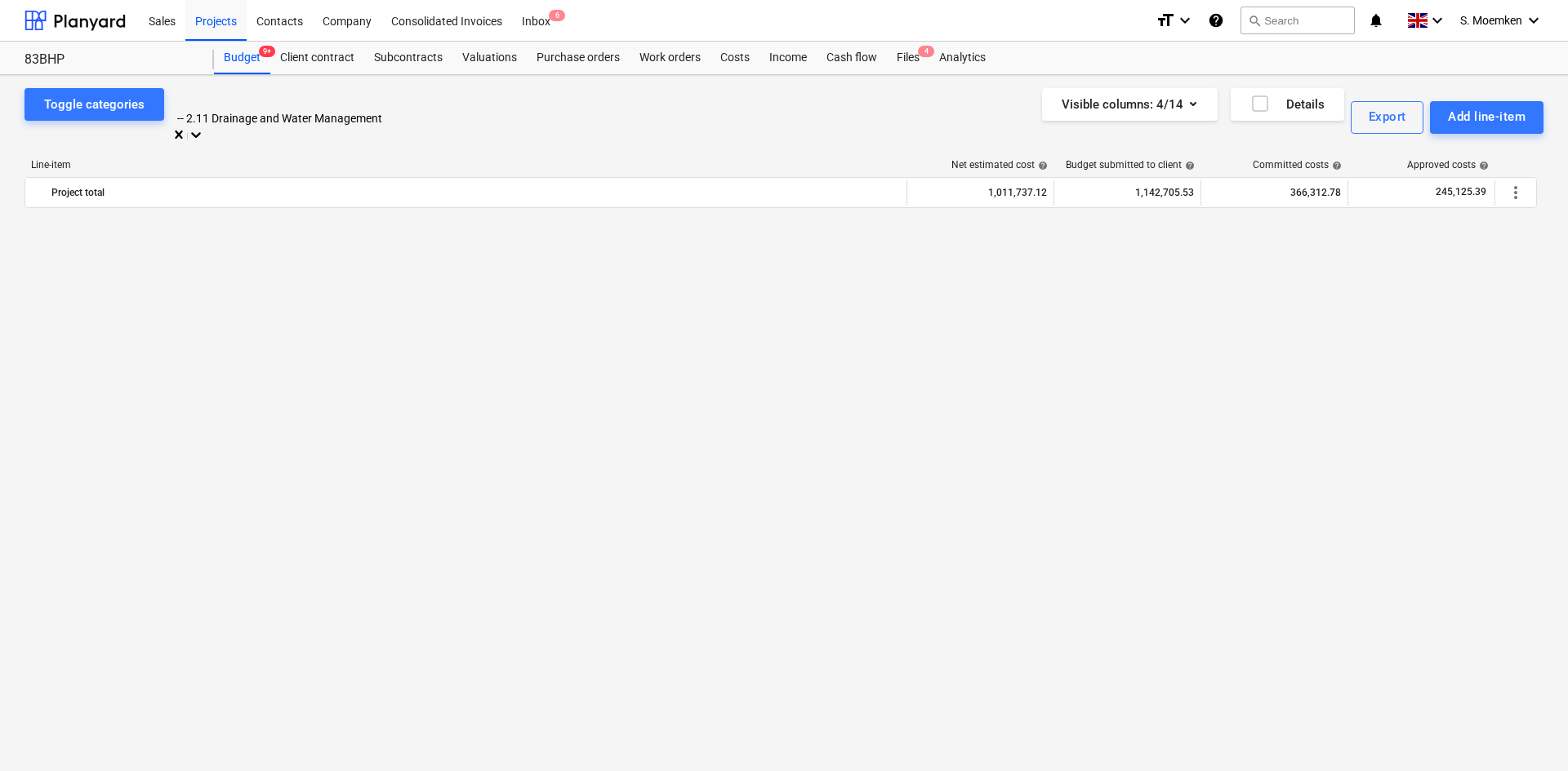
scroll to position [0, 0]
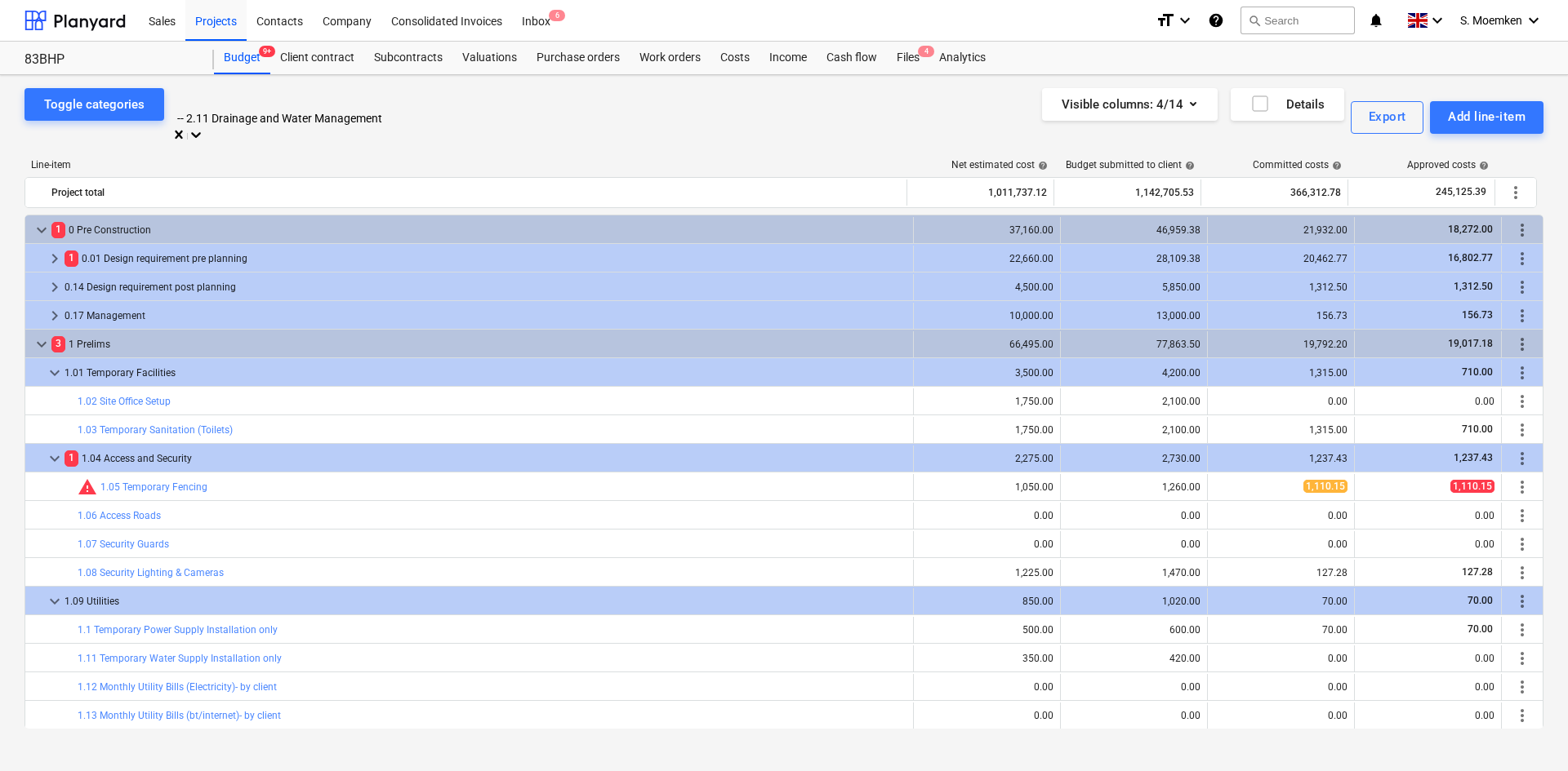
click at [409, 94] on div "-- 2.11 Drainage and Water Management" at bounding box center [333, 107] width 326 height 39
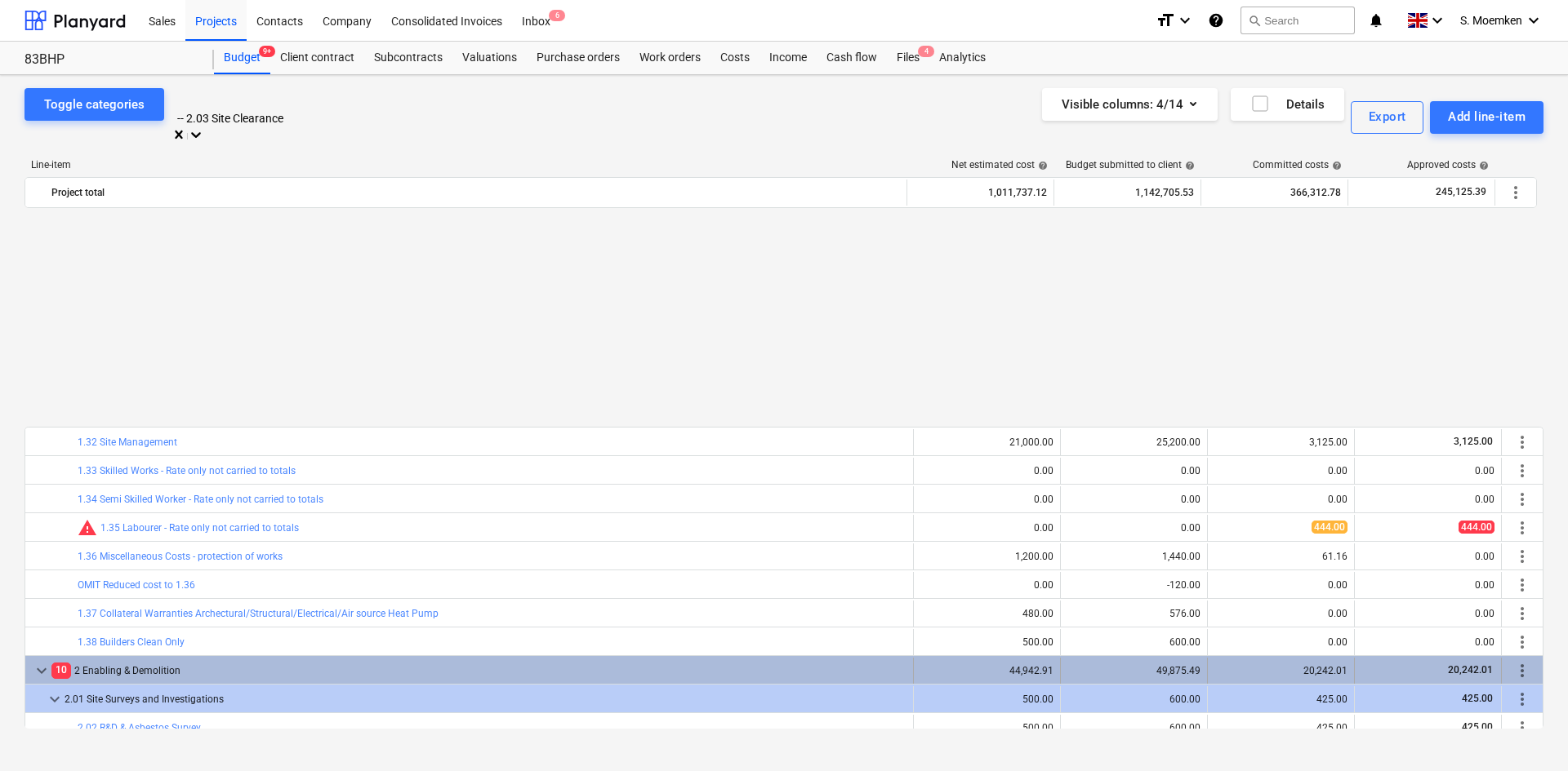
scroll to position [1061, 0]
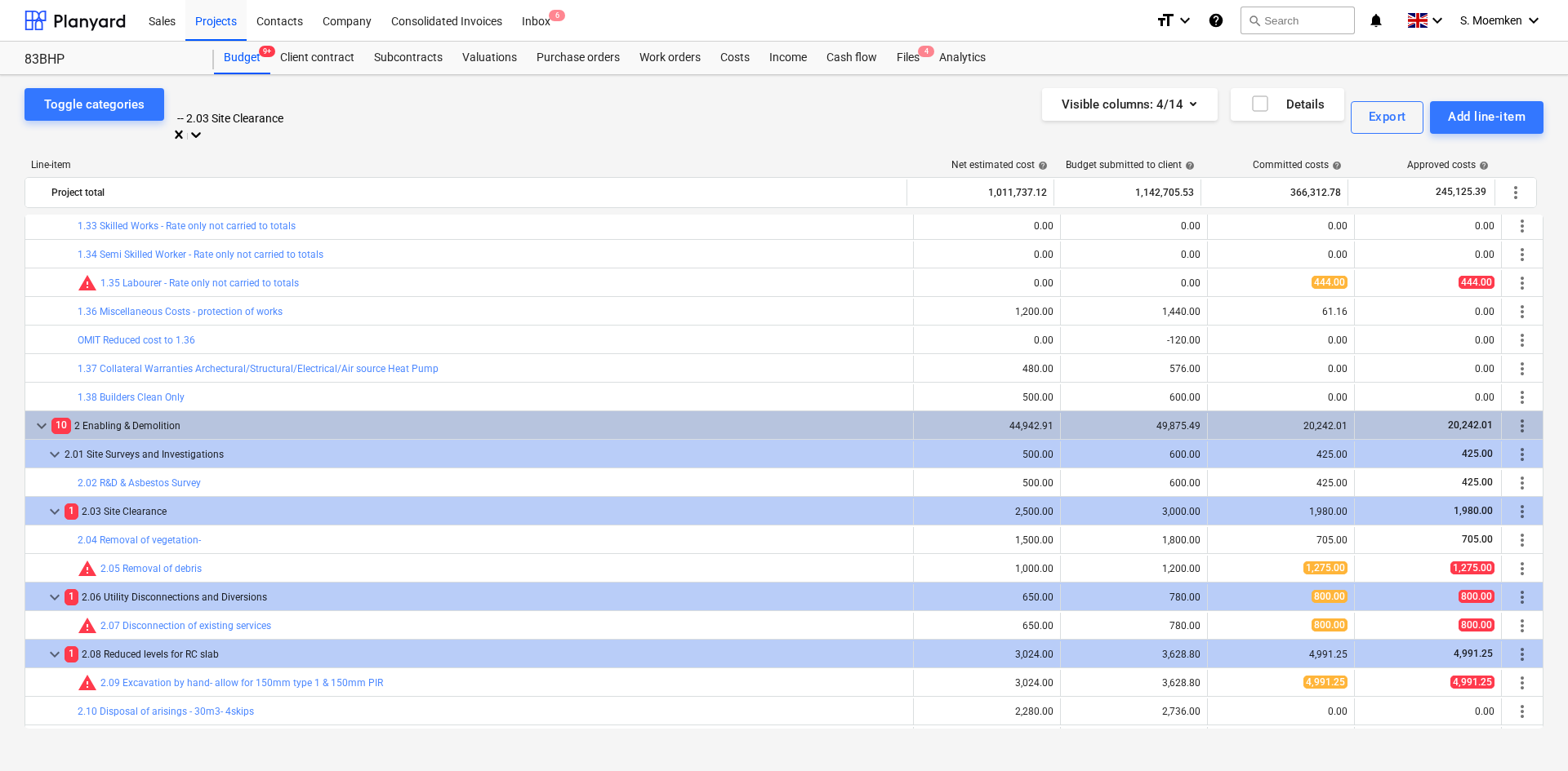
click at [295, 102] on div at bounding box center [334, 101] width 310 height 19
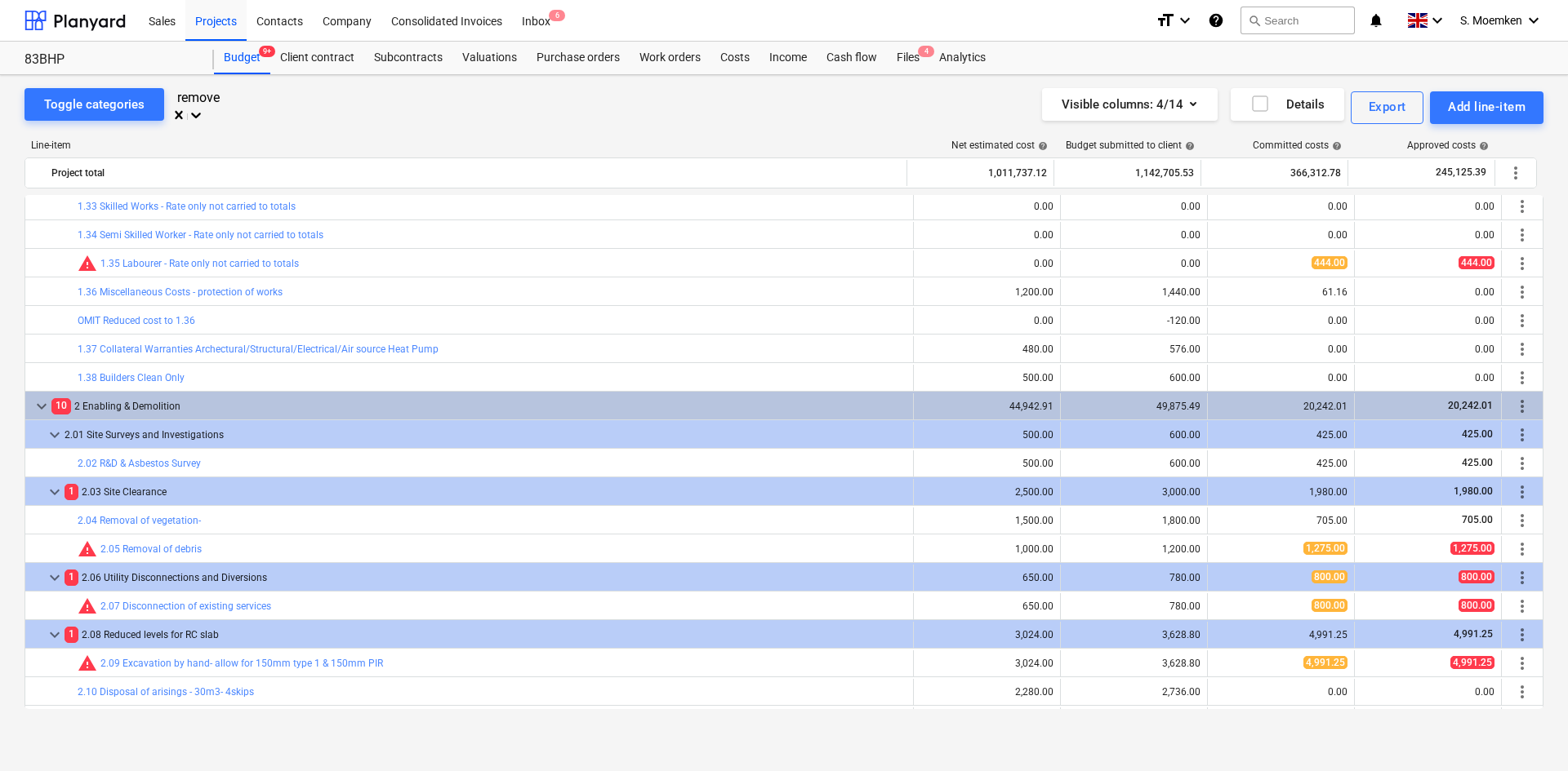
scroll to position [612, 0]
type input "r"
type input "rend"
click at [226, 566] on div "7 Rendering & Fenestration" at bounding box center [784, 778] width 1568 height 13
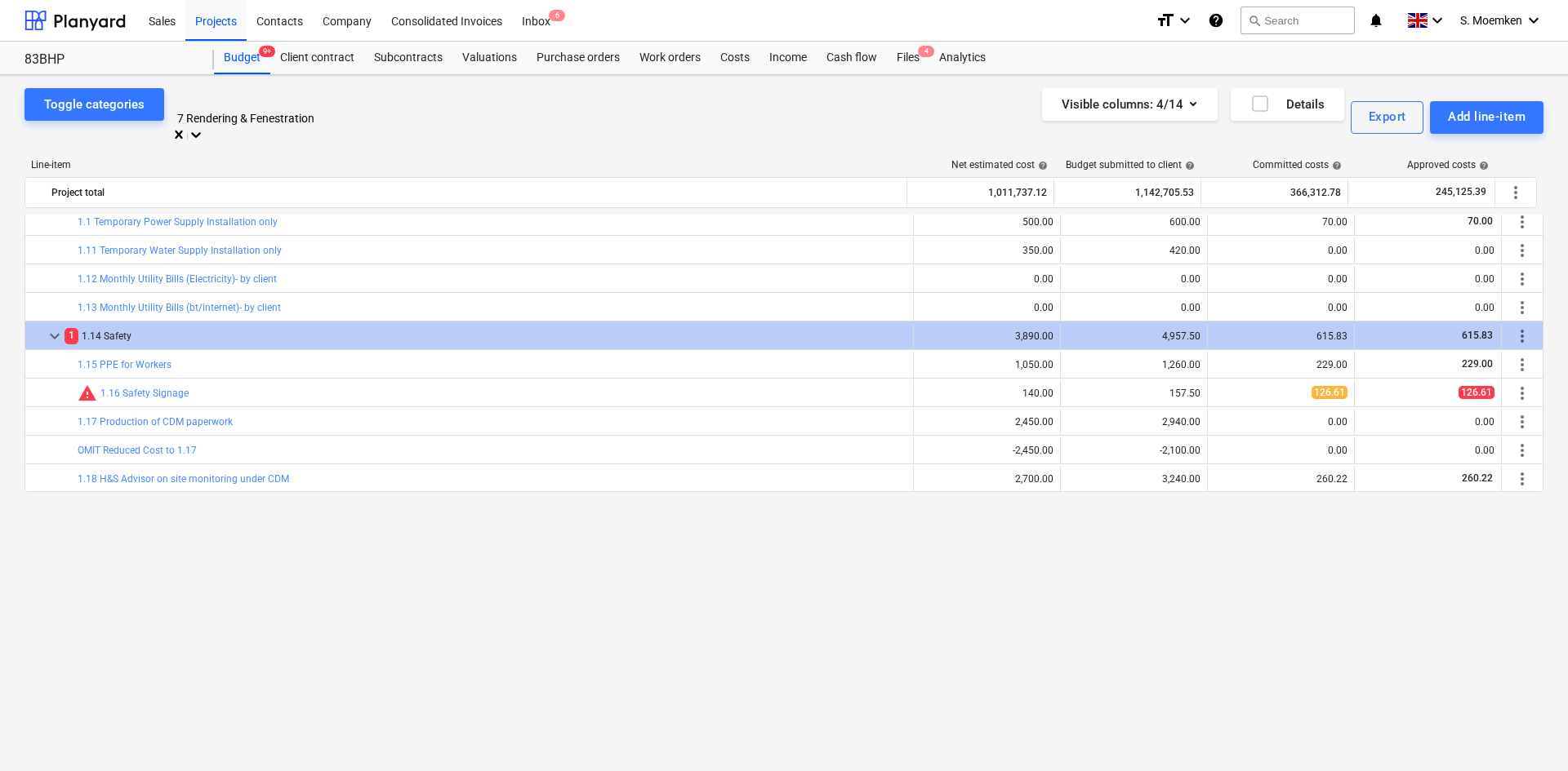
scroll to position [0, 0]
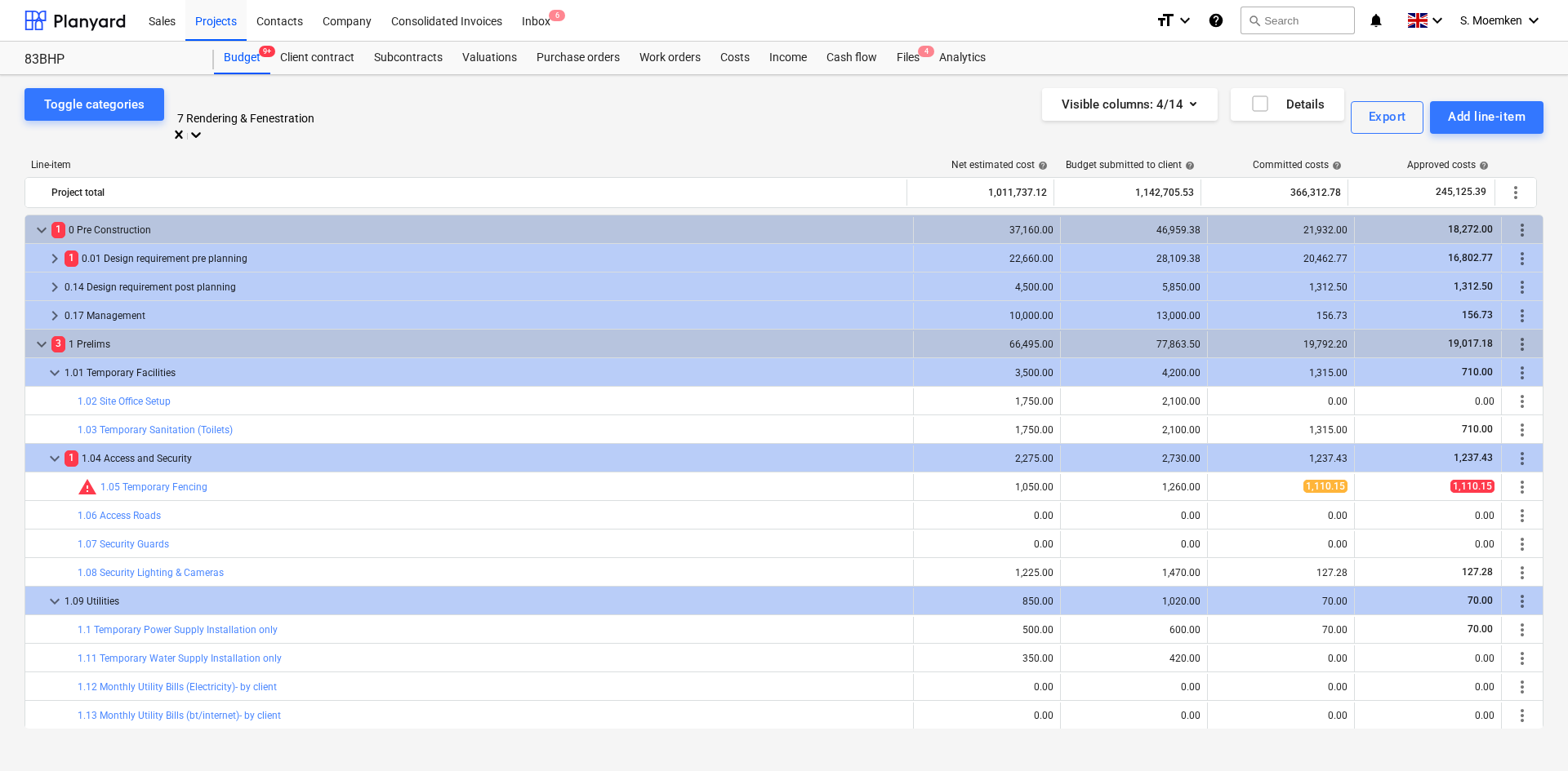
click at [349, 103] on div at bounding box center [334, 101] width 310 height 19
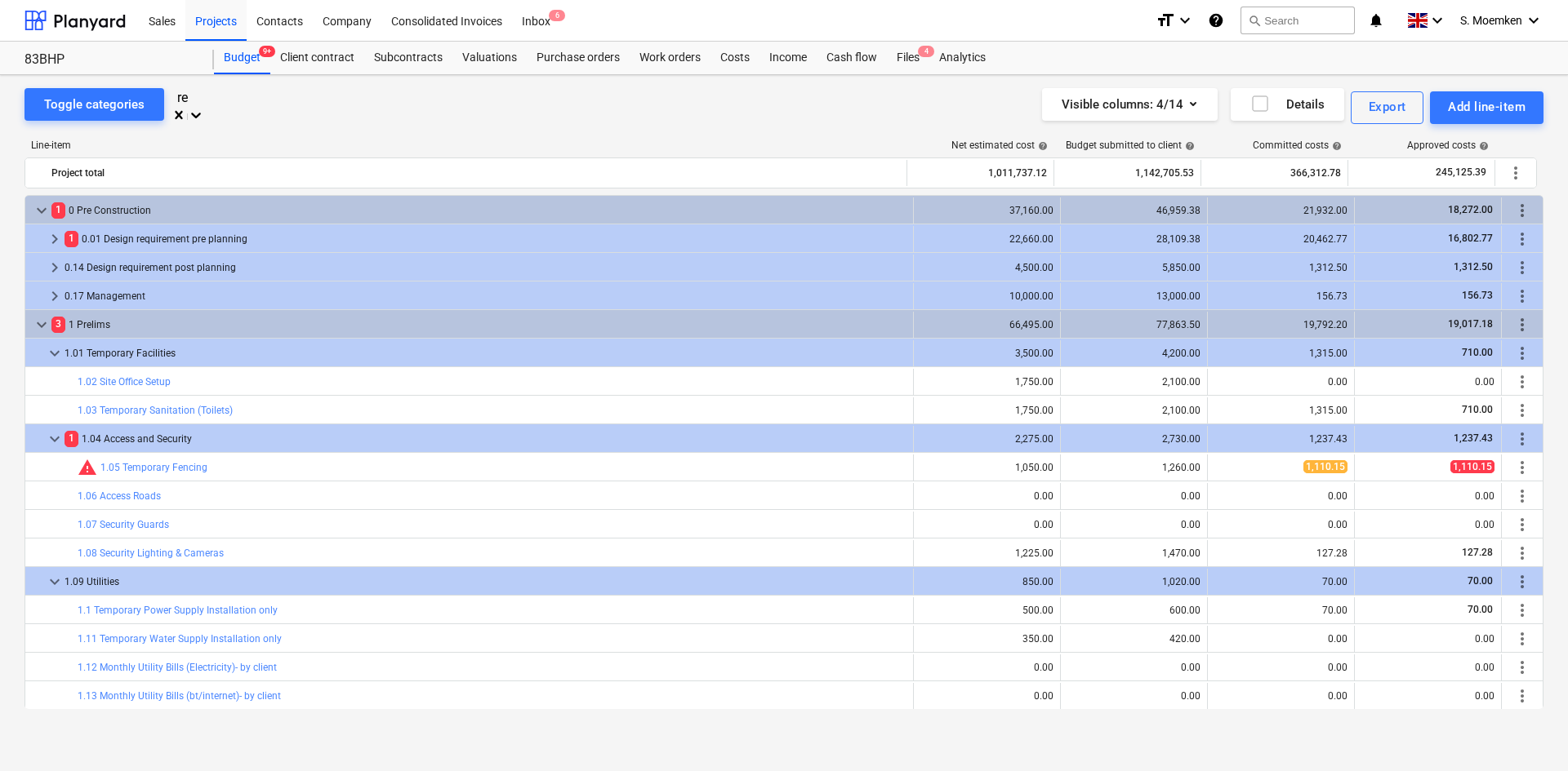
scroll to position [4040, 0]
type input "r"
type input "str"
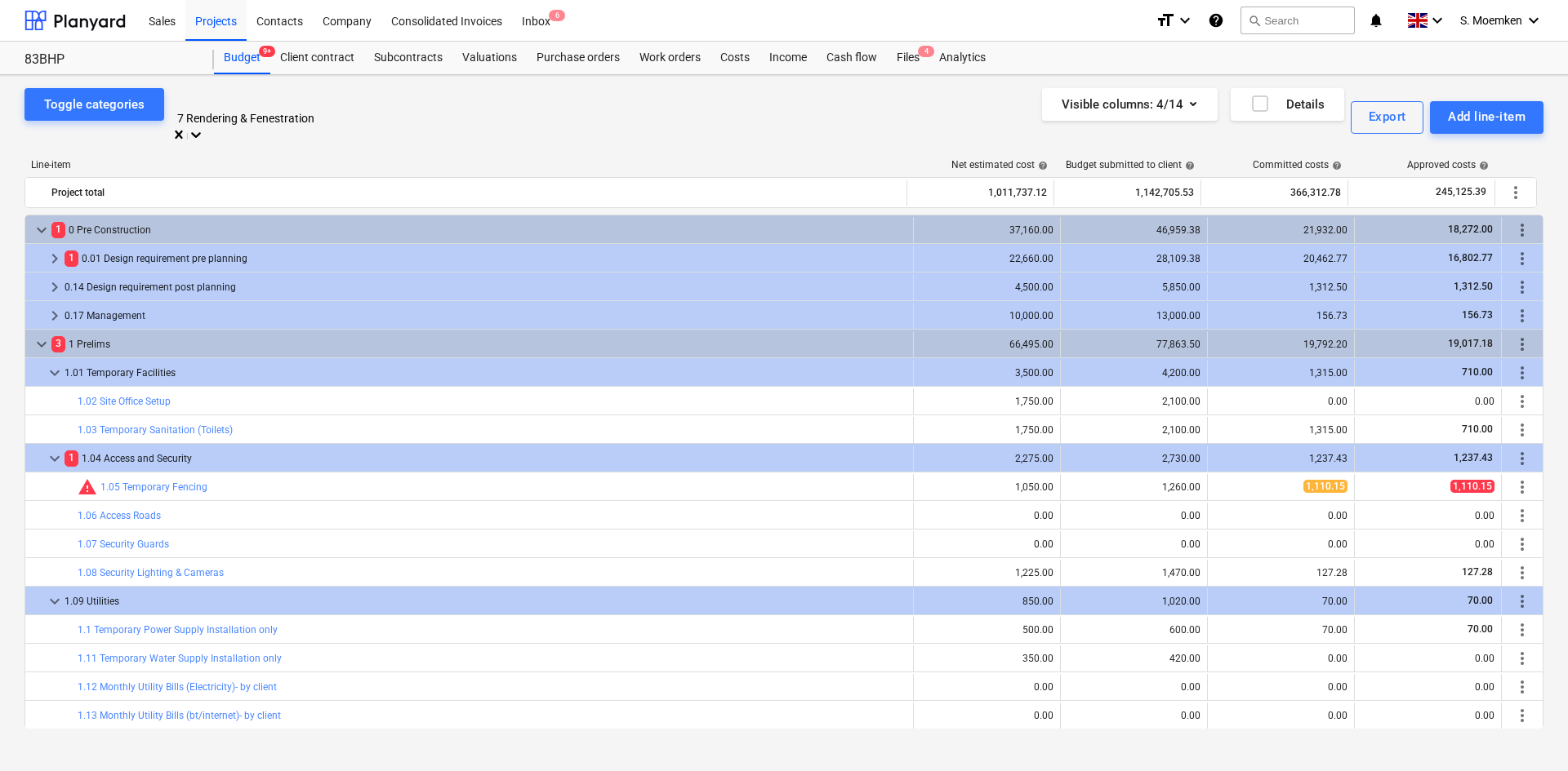
click at [302, 146] on div "Line-item Net estimated cost help Budget submitted to client help Committed cos…" at bounding box center [784, 447] width 1519 height 603
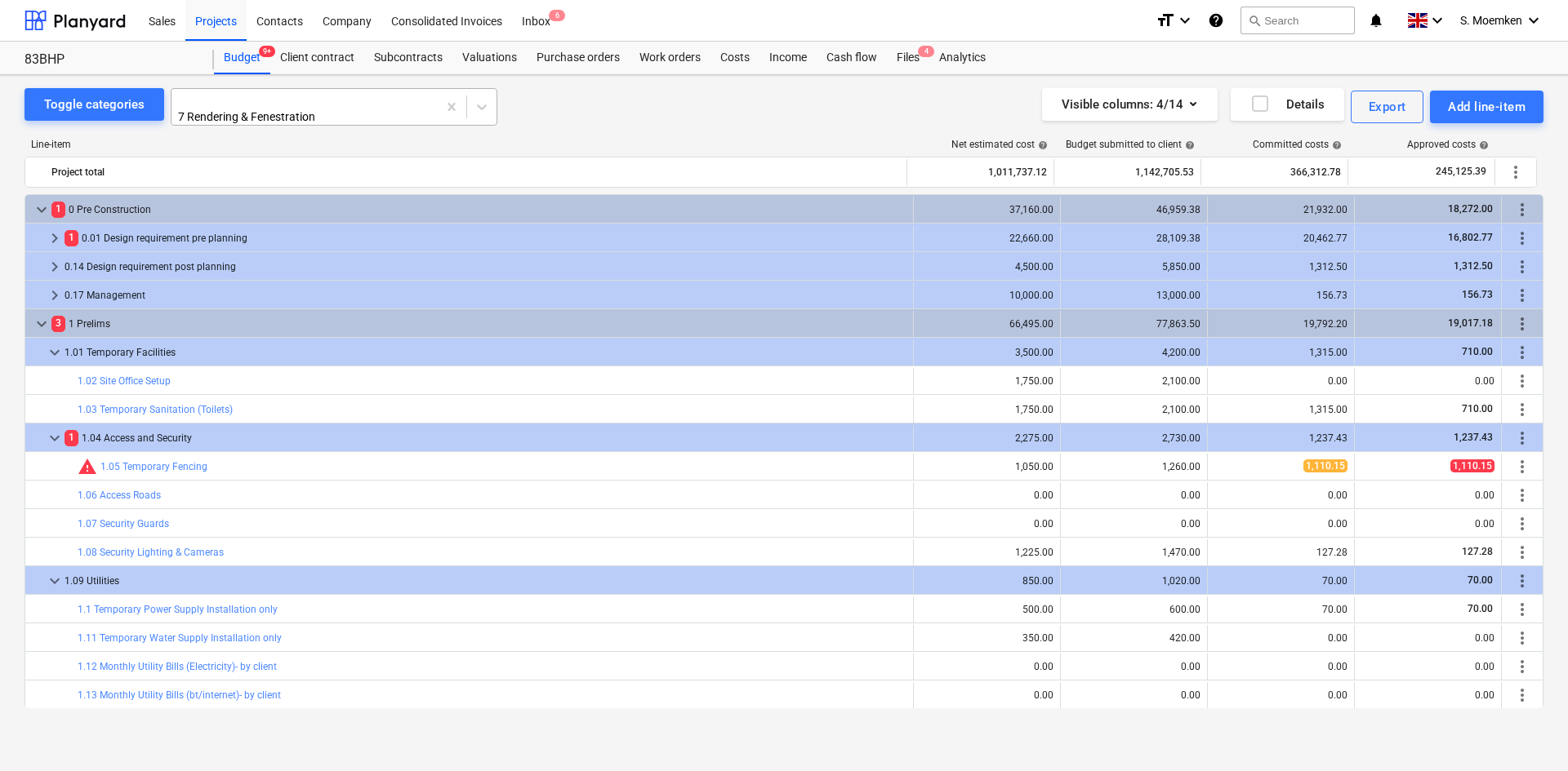
click at [329, 100] on div at bounding box center [304, 100] width 249 height 16
type input "strip"
click at [352, 566] on div "-- -- -- 2.23 Remove and dispose fixtures and fittings (soft strip)" at bounding box center [784, 778] width 1568 height 13
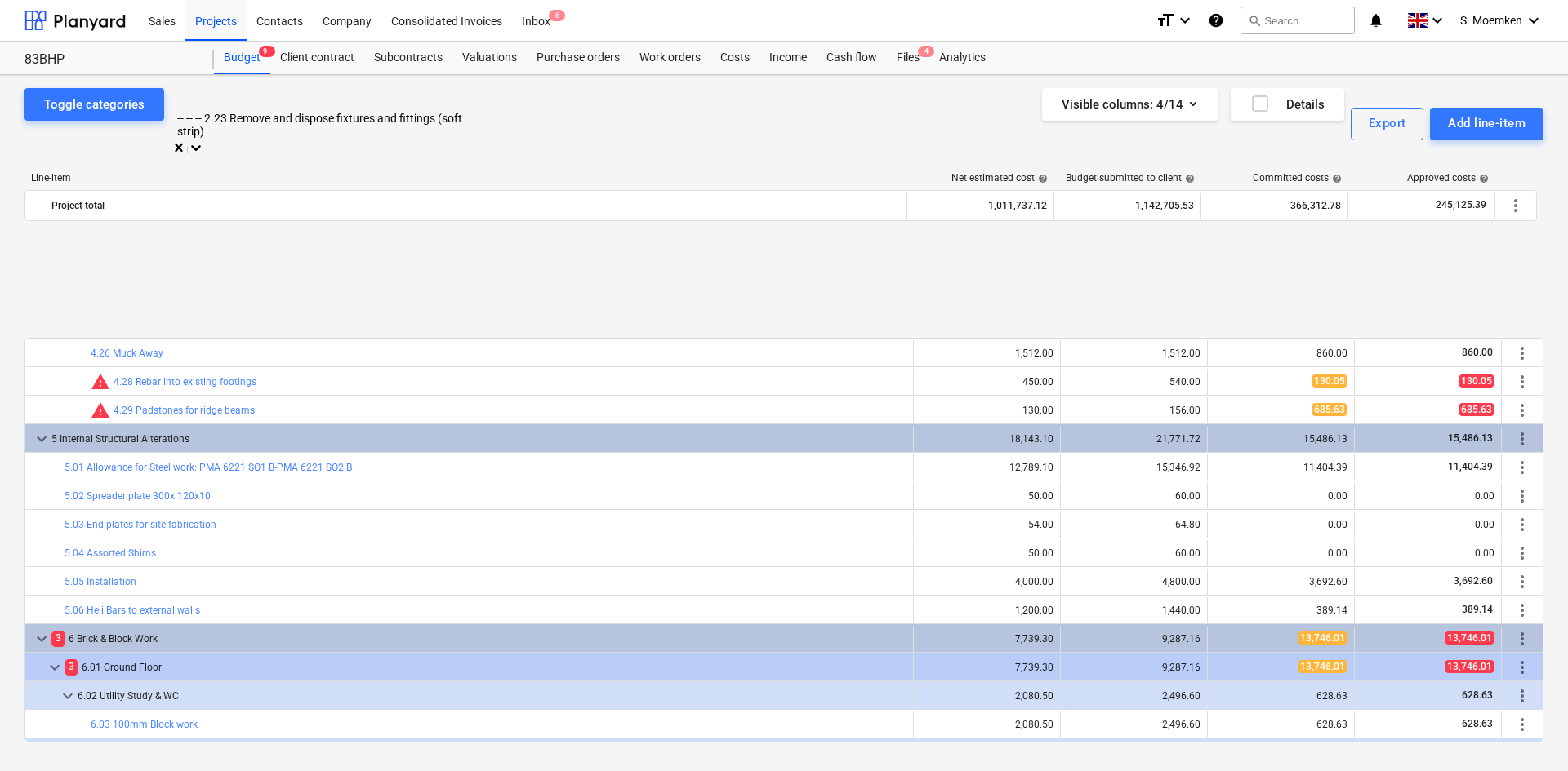
scroll to position [3819, 0]
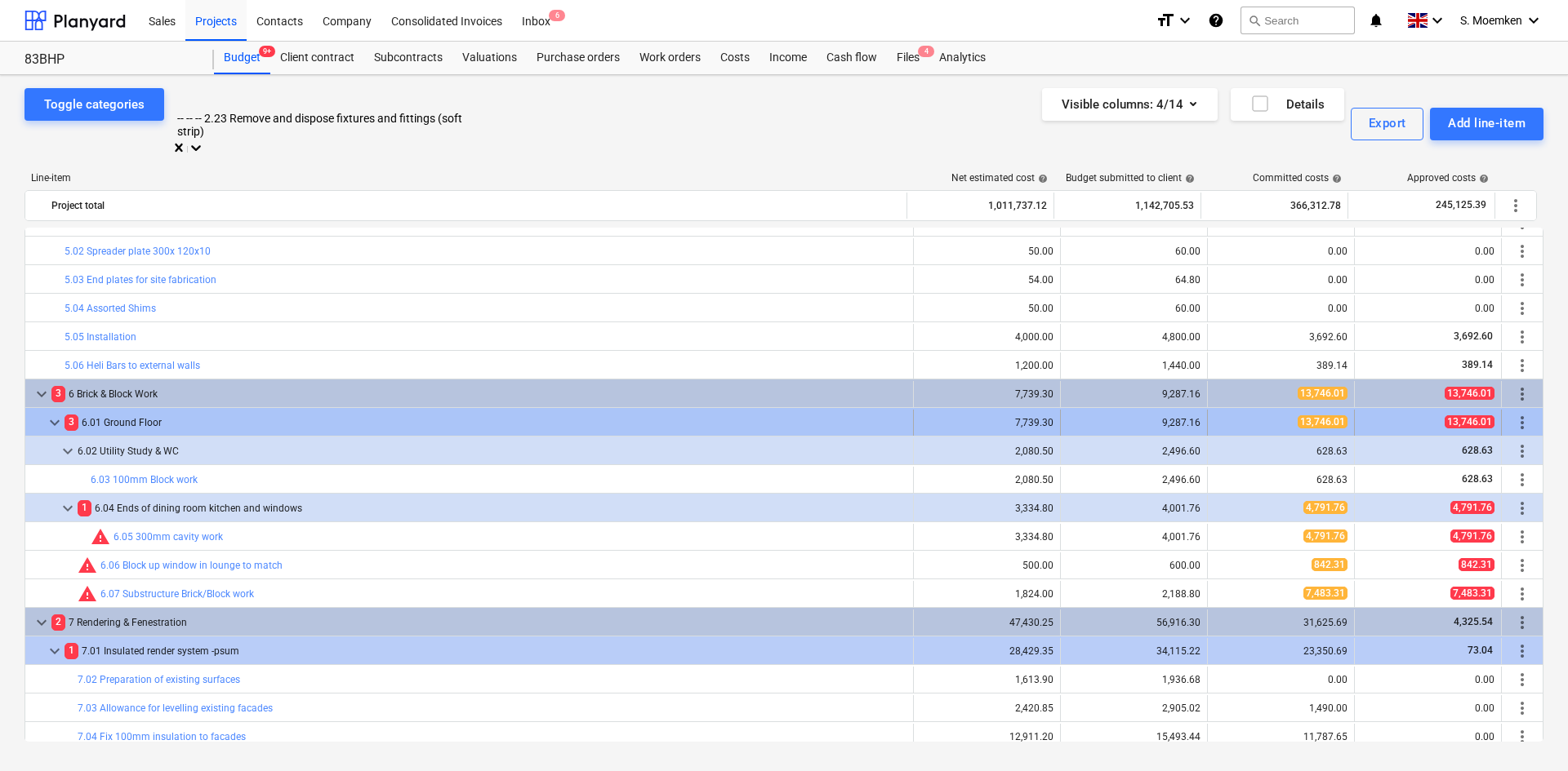
click at [53, 413] on span "keyboard_arrow_down" at bounding box center [55, 422] width 20 height 20
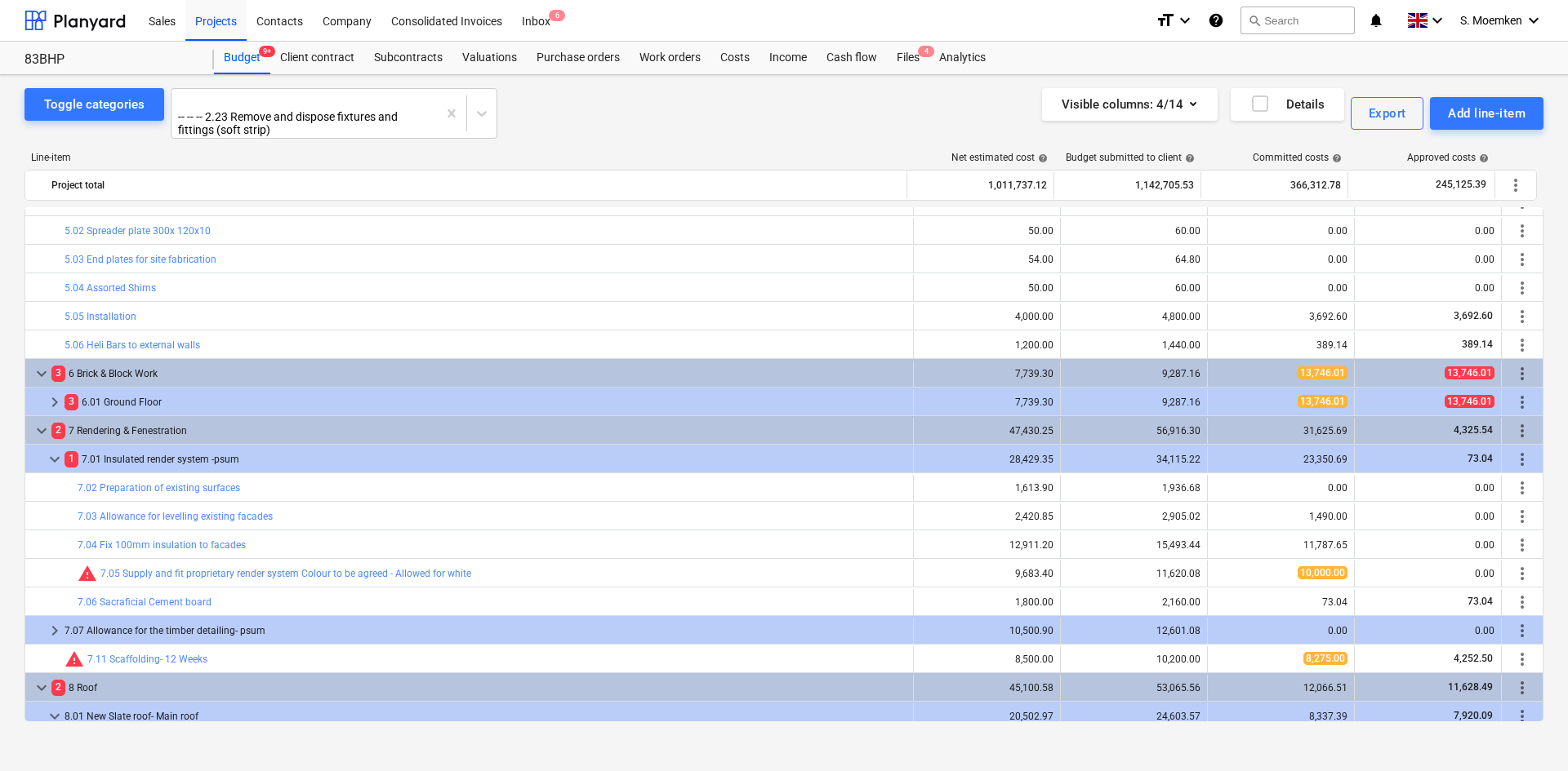
click at [53, 393] on span "keyboard_arrow_right" at bounding box center [55, 402] width 20 height 20
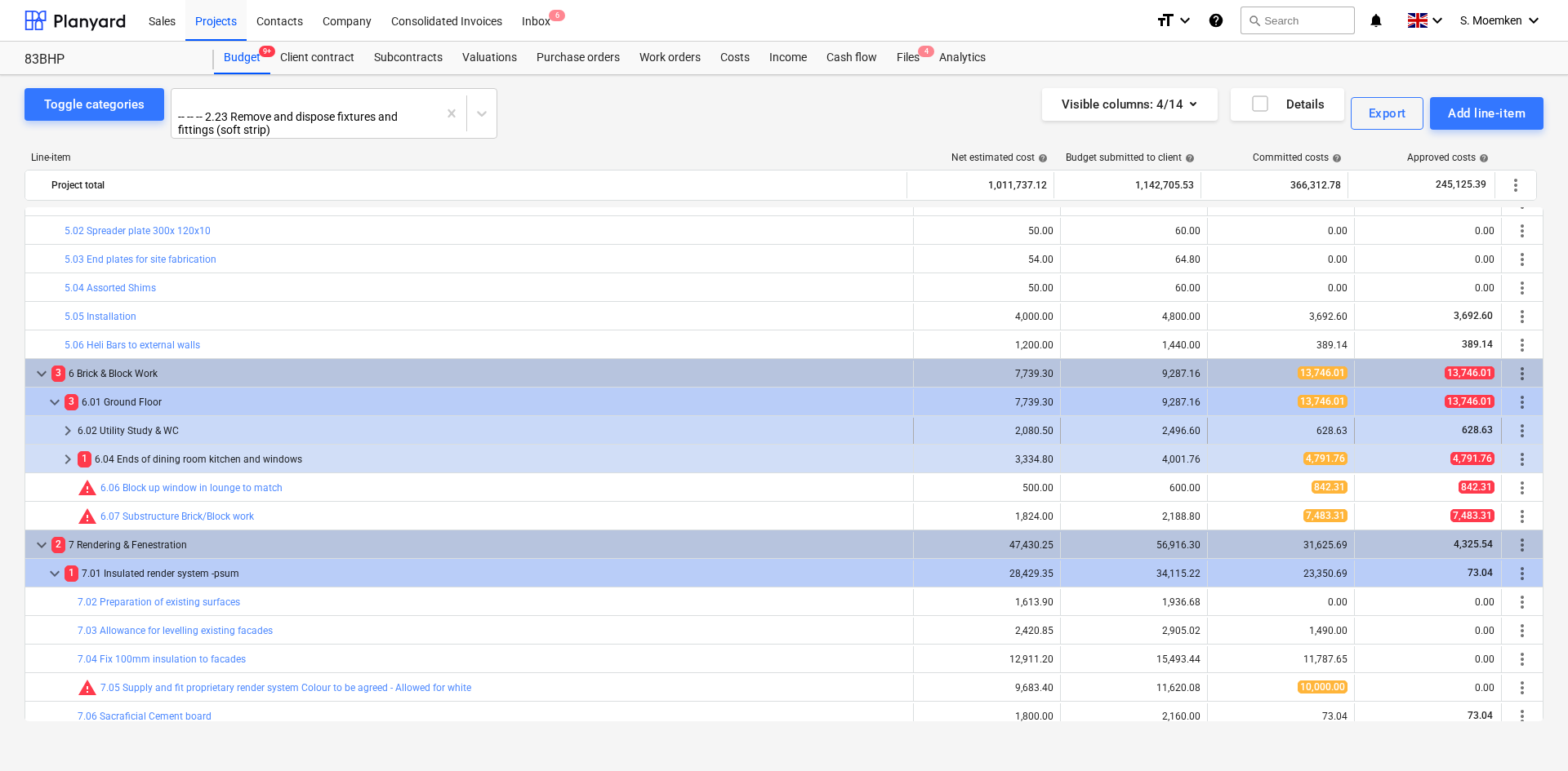
click at [68, 421] on span "keyboard_arrow_right" at bounding box center [68, 431] width 20 height 20
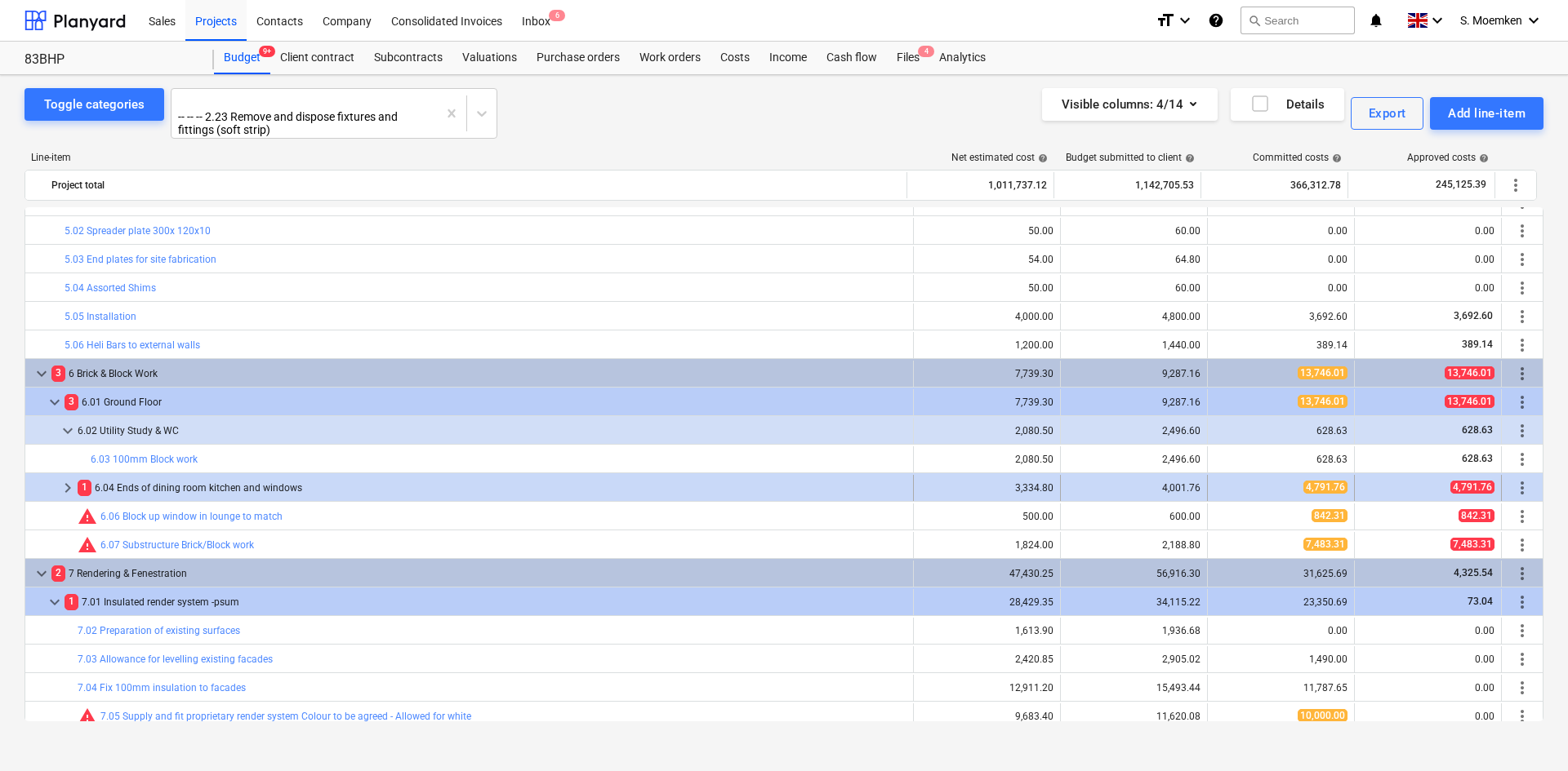
click at [62, 479] on span "keyboard_arrow_right" at bounding box center [68, 488] width 20 height 20
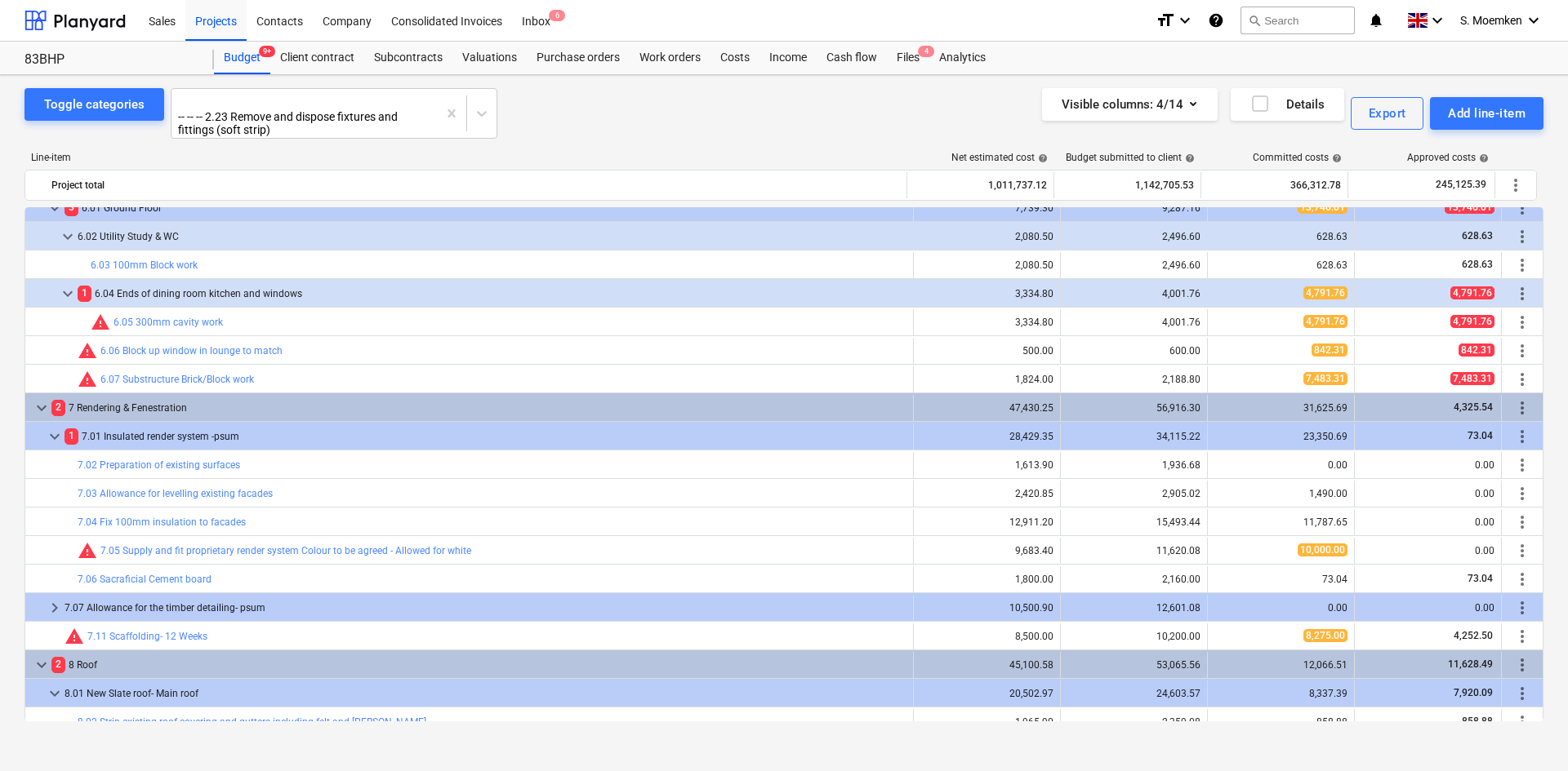
scroll to position [4065, 0]
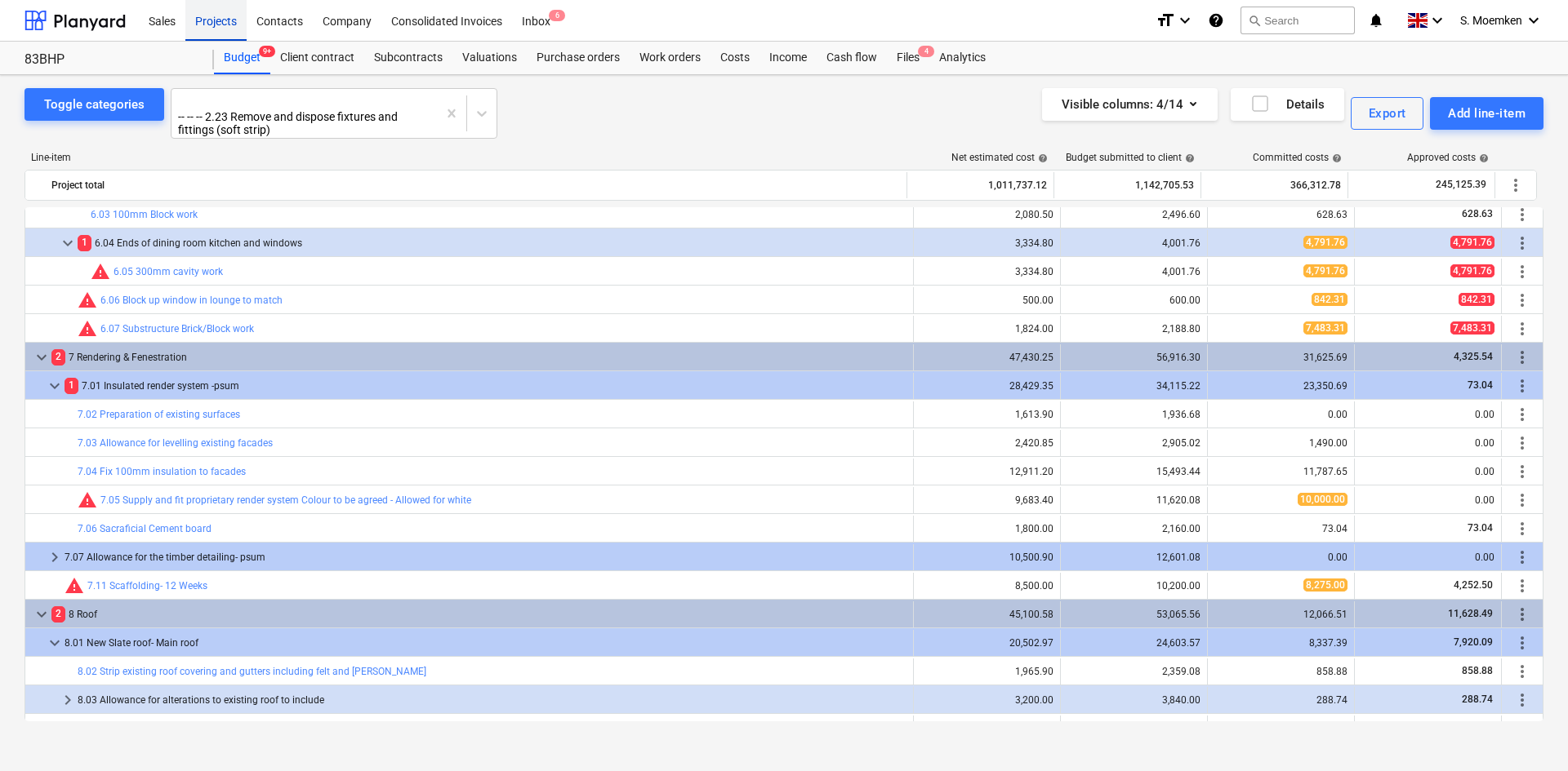
click at [203, 16] on div "Projects" at bounding box center [215, 20] width 61 height 41
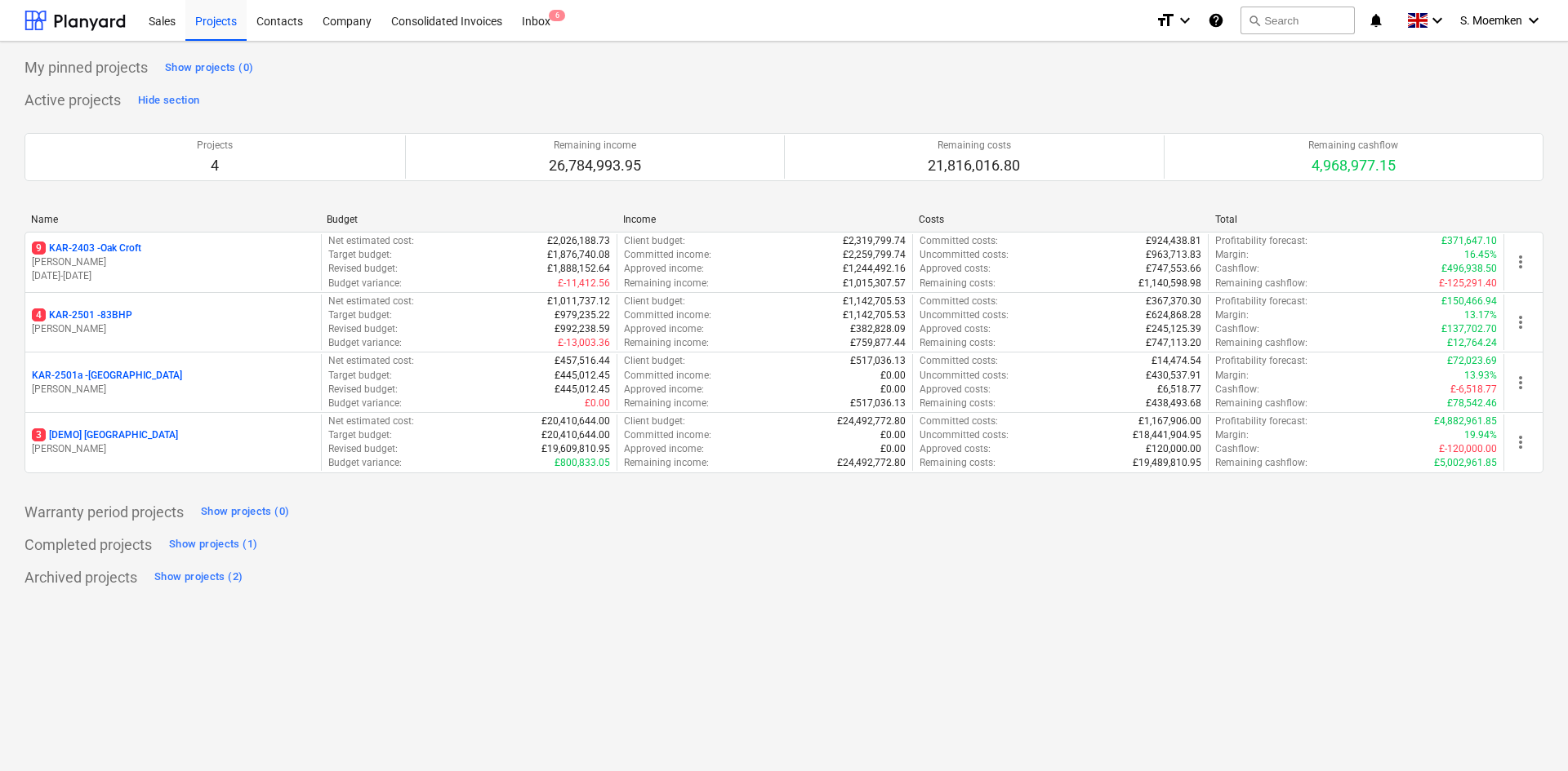
click at [155, 261] on p "[PERSON_NAME]" at bounding box center [173, 262] width 282 height 14
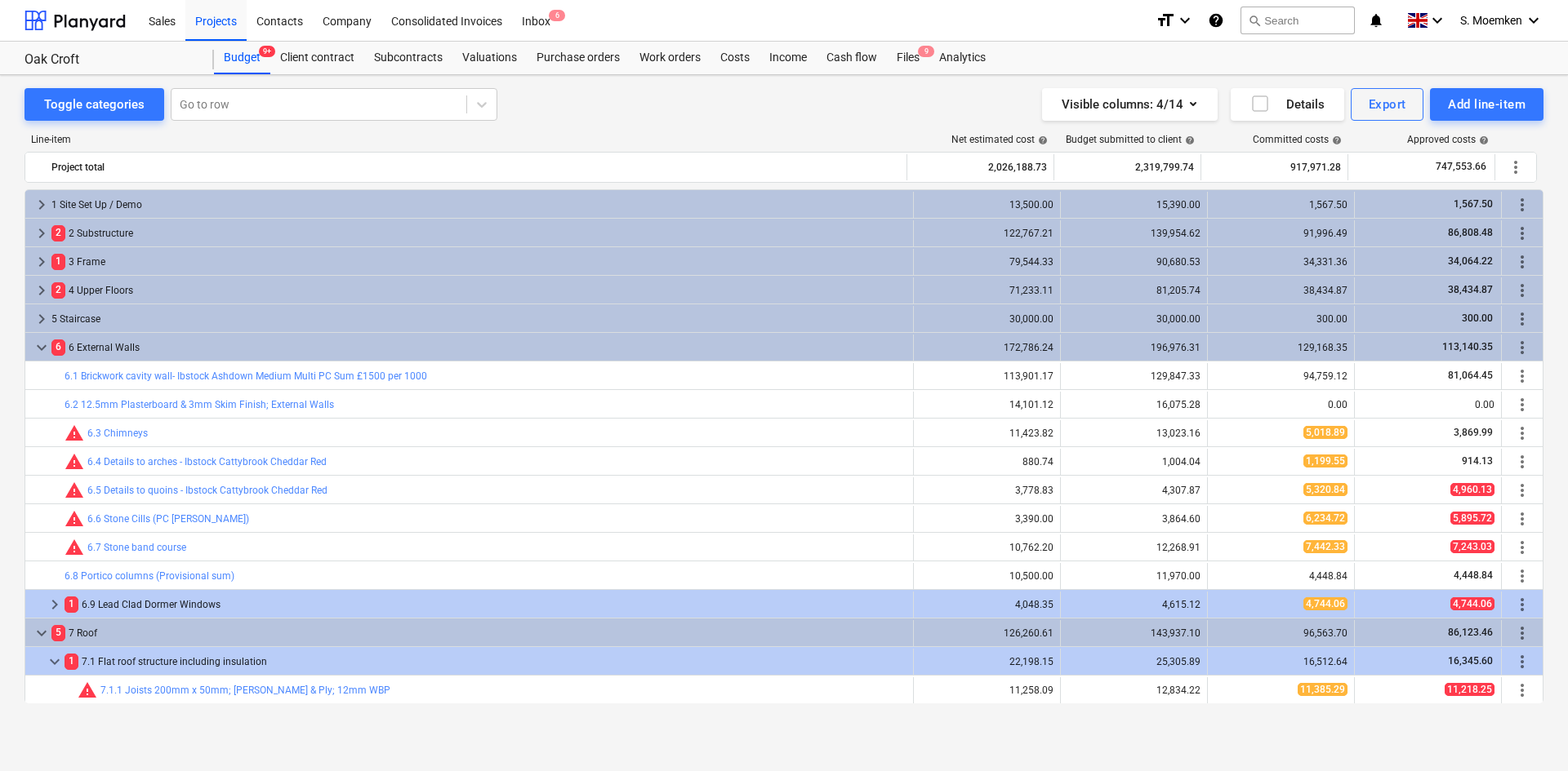
scroll to position [314, 0]
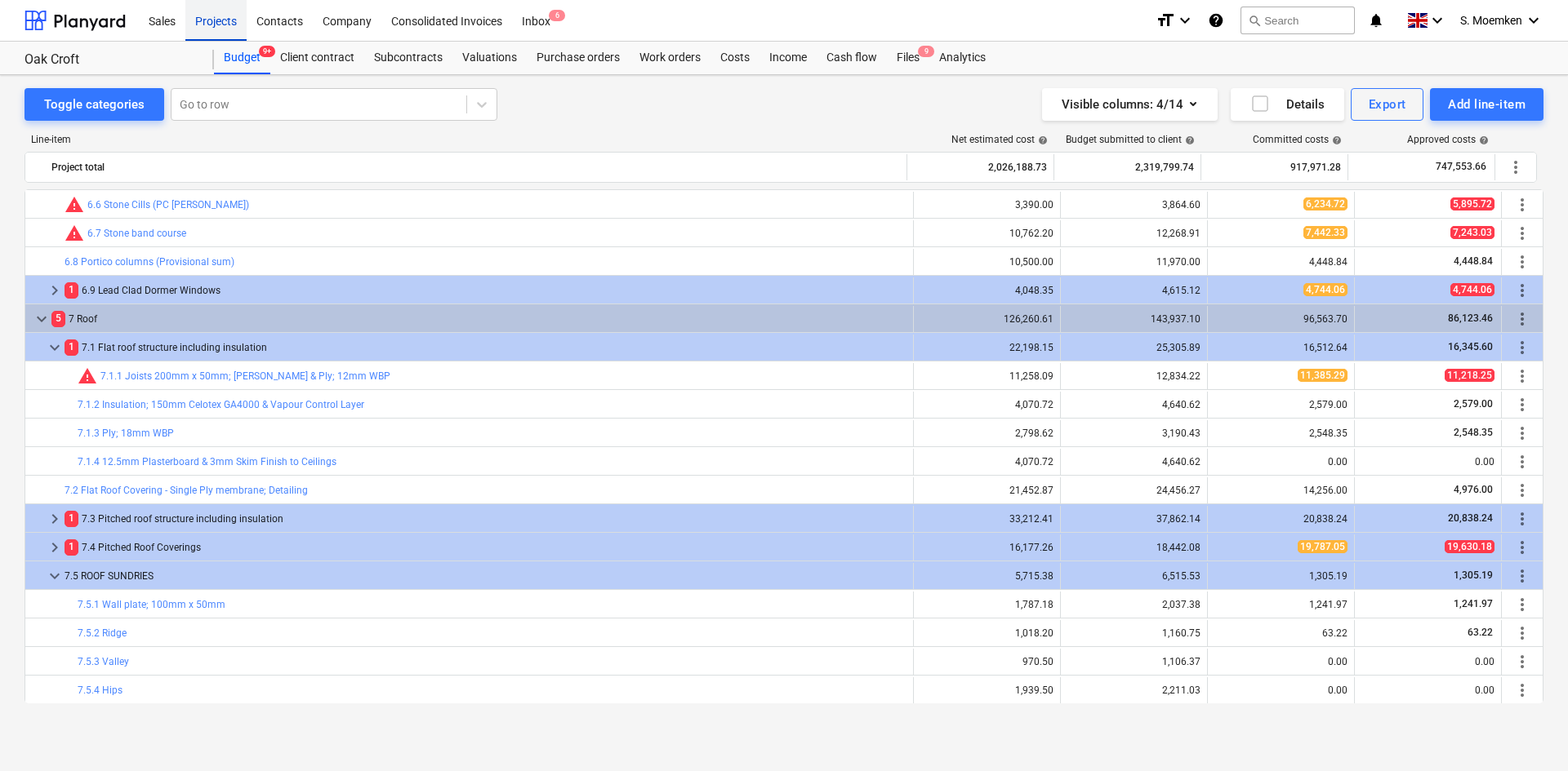
click at [202, 16] on div "Projects" at bounding box center [215, 20] width 61 height 41
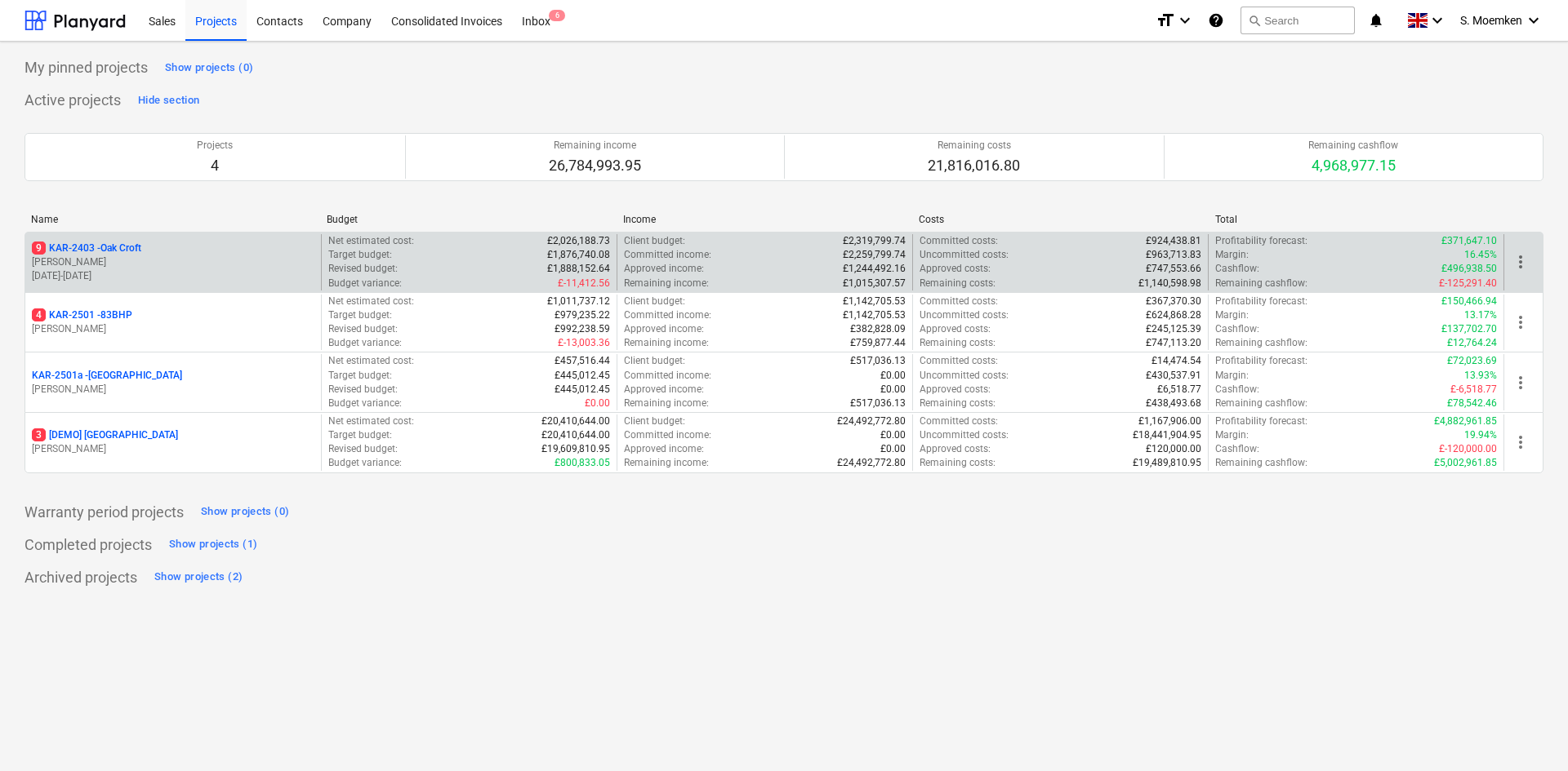
click at [147, 244] on div "9 KAR-2403 - Oak Croft" at bounding box center [173, 248] width 282 height 14
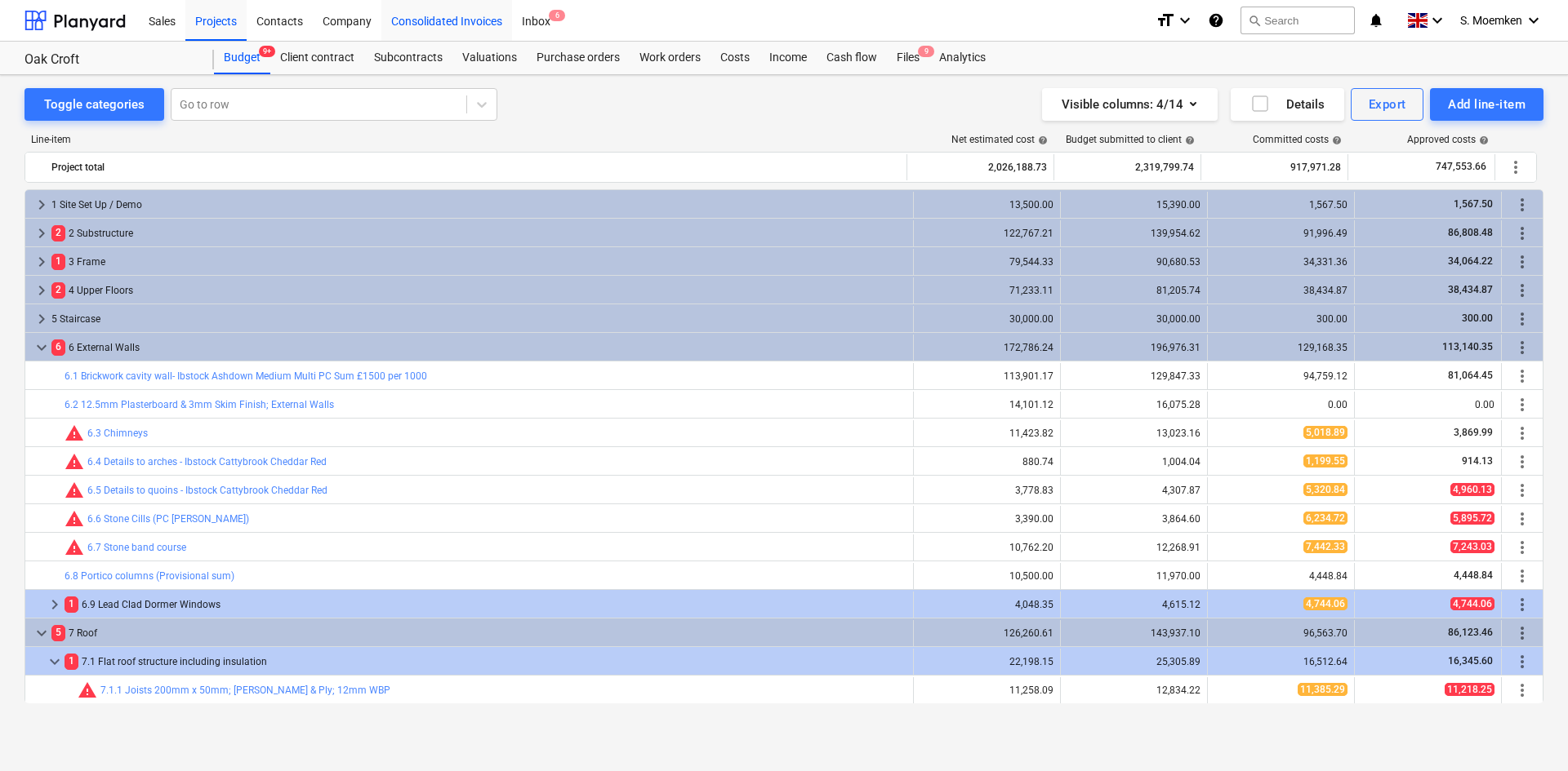
scroll to position [314, 0]
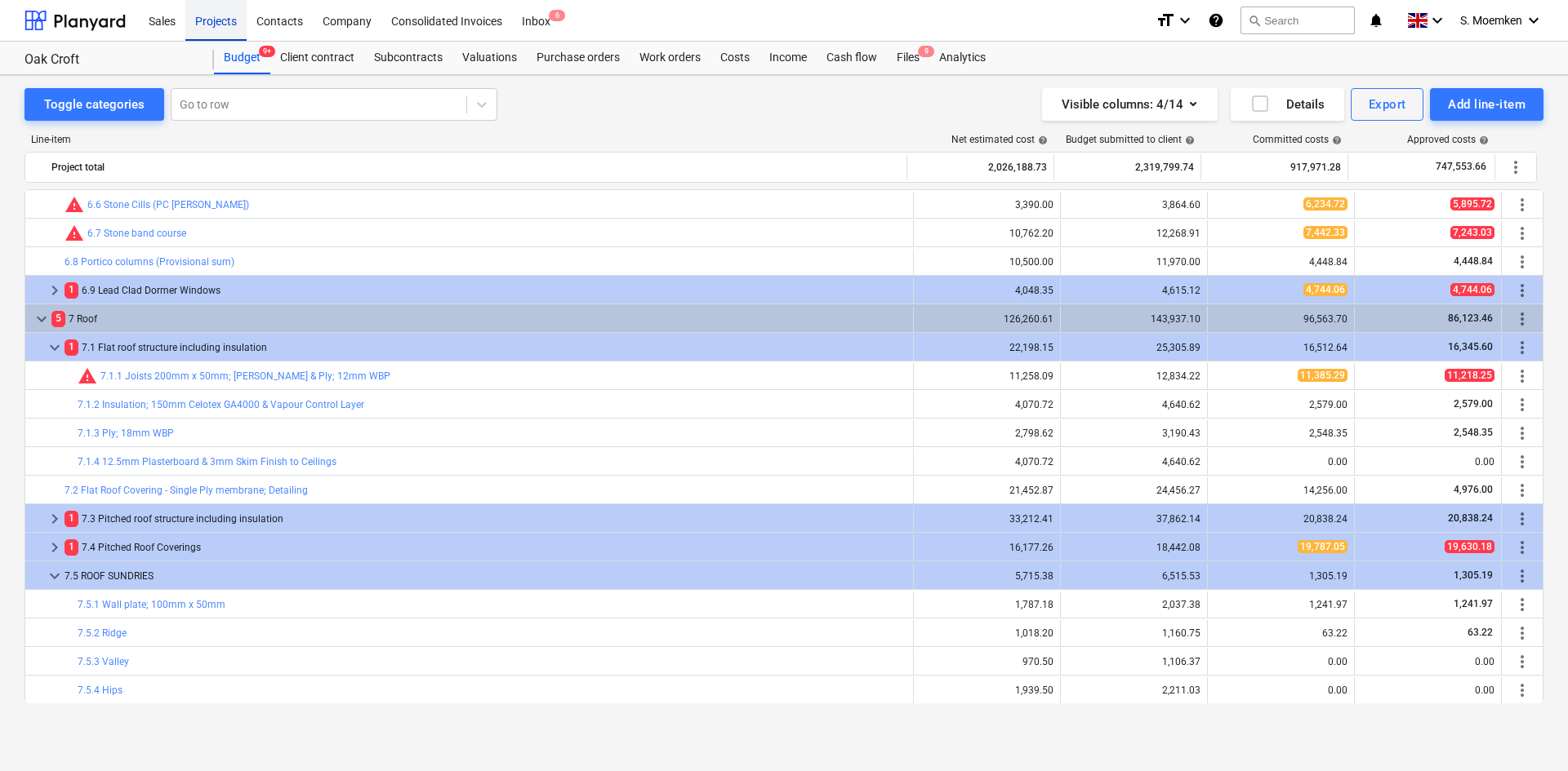
click at [209, 22] on div "Projects" at bounding box center [215, 20] width 61 height 41
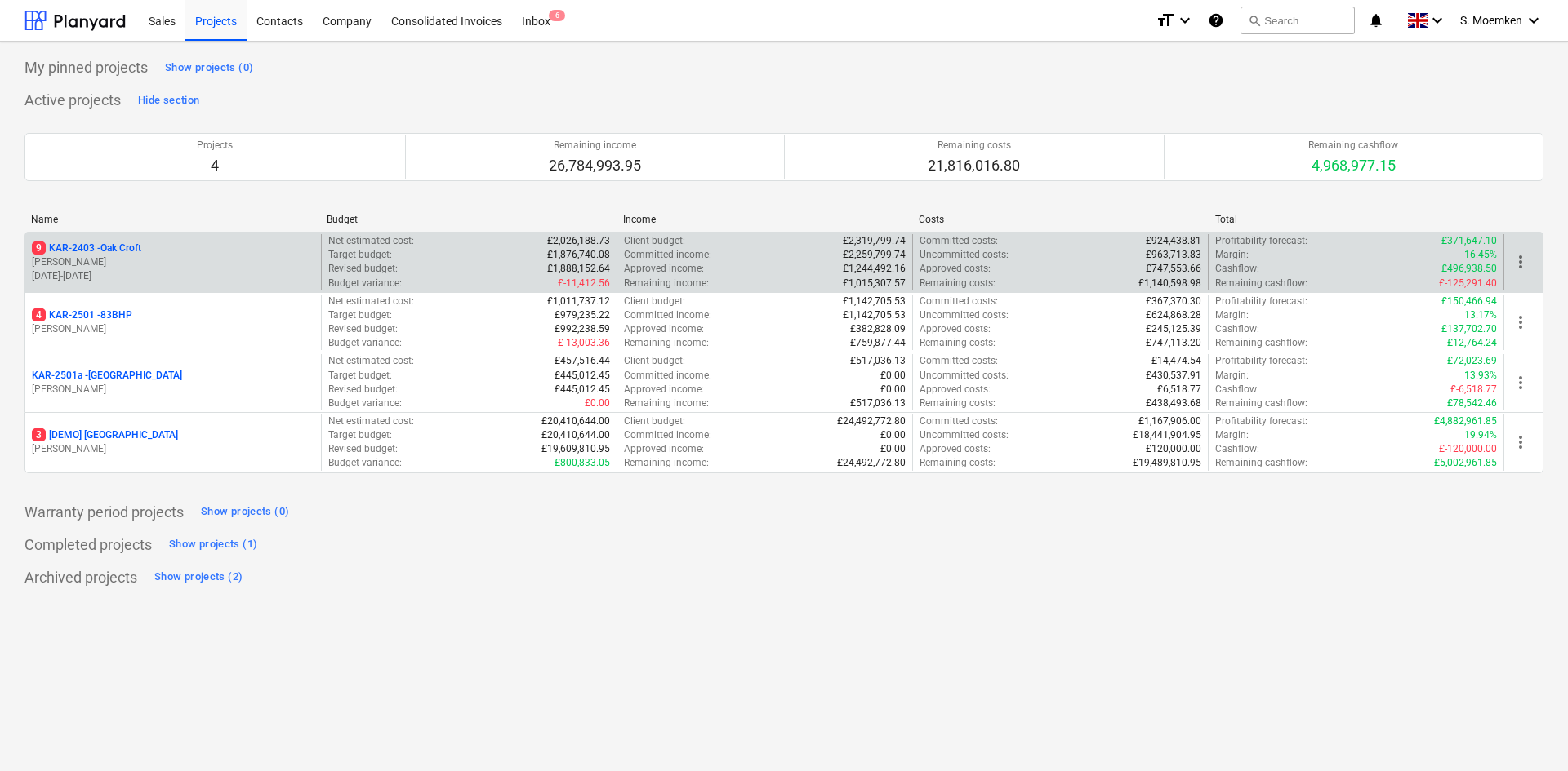
click at [141, 252] on p "9 KAR-2403 - Oak Croft" at bounding box center [87, 248] width 109 height 14
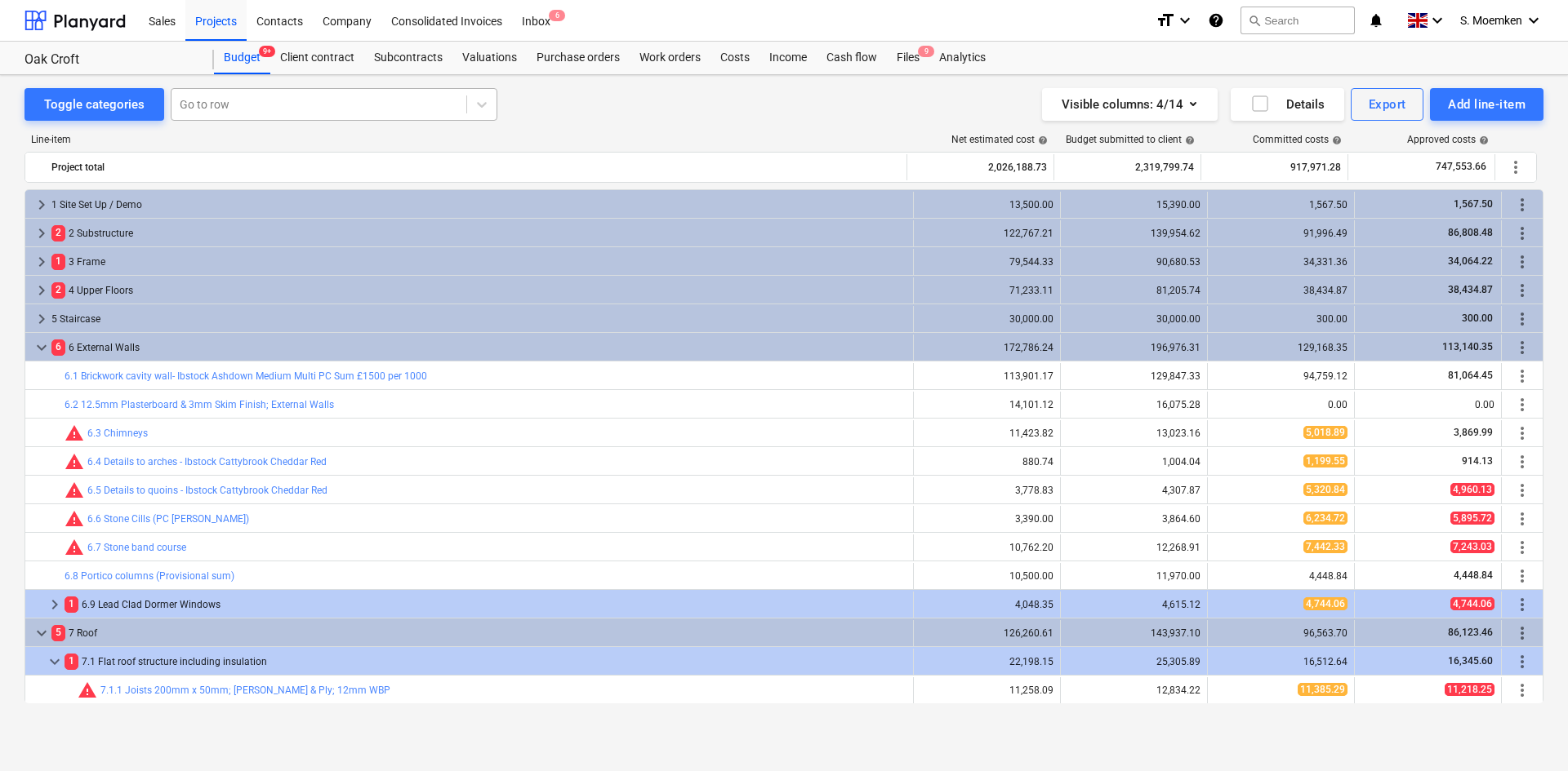
scroll to position [314, 0]
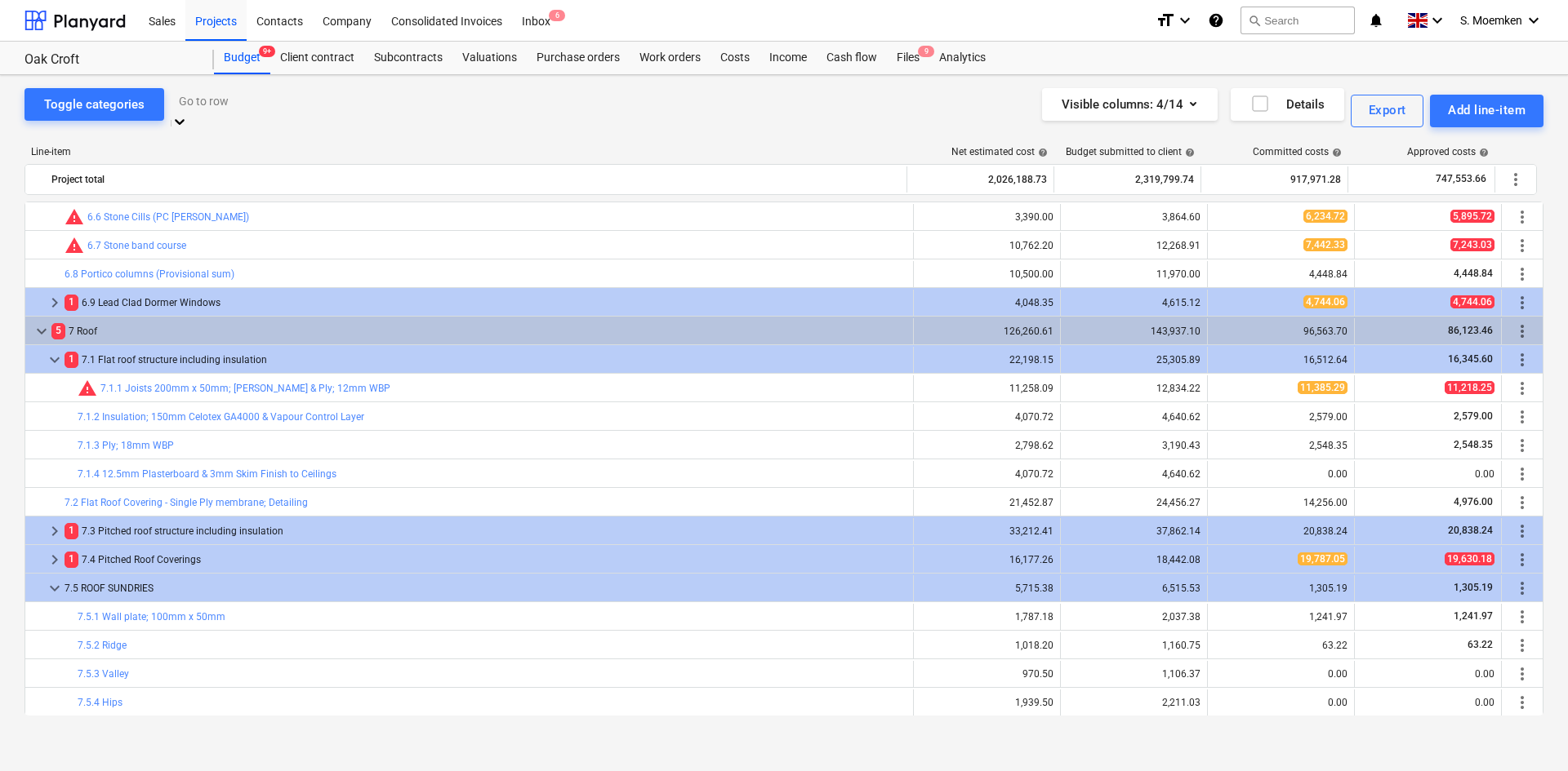
click at [214, 102] on div at bounding box center [334, 101] width 310 height 19
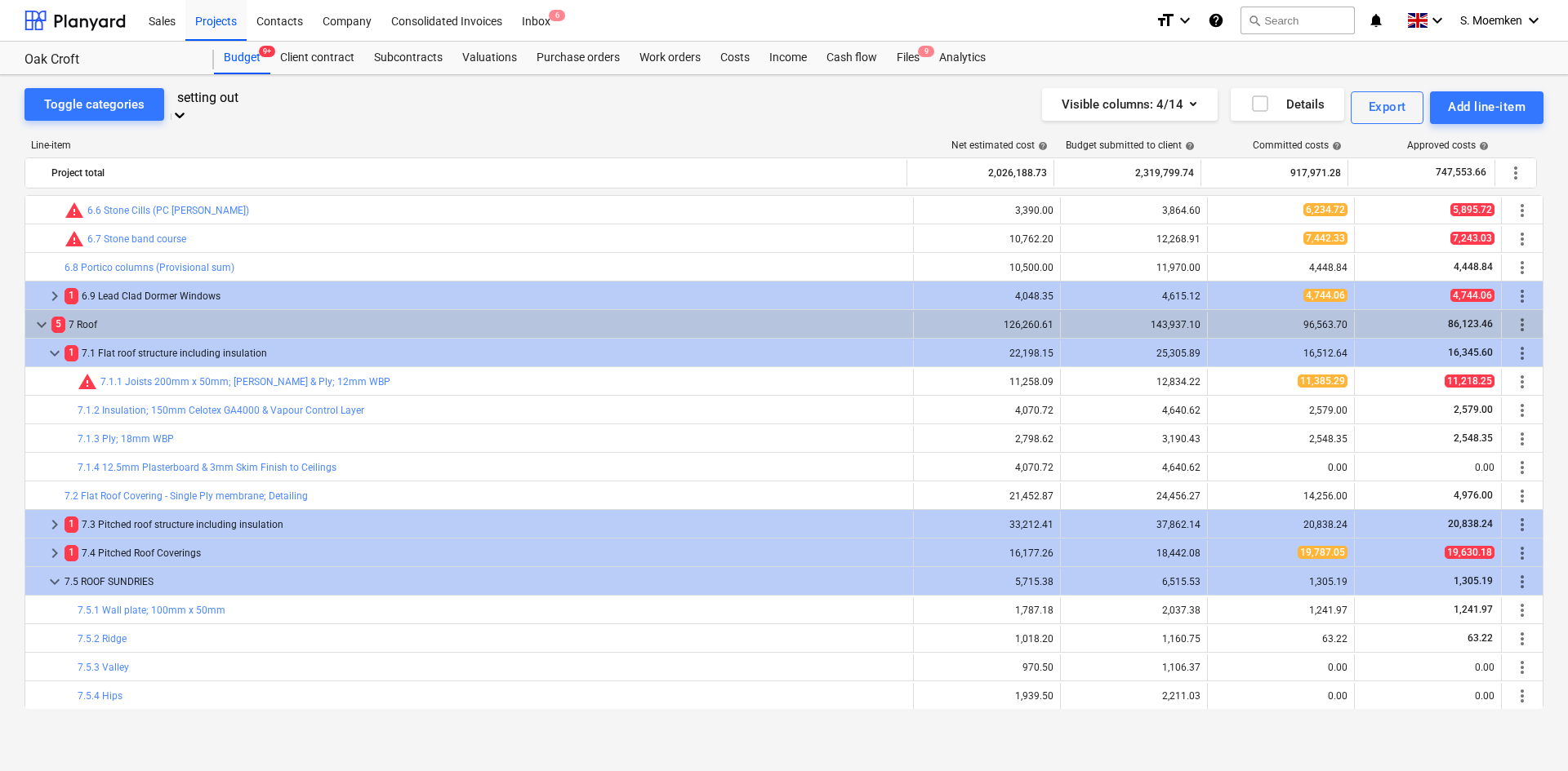
type input "setting out"
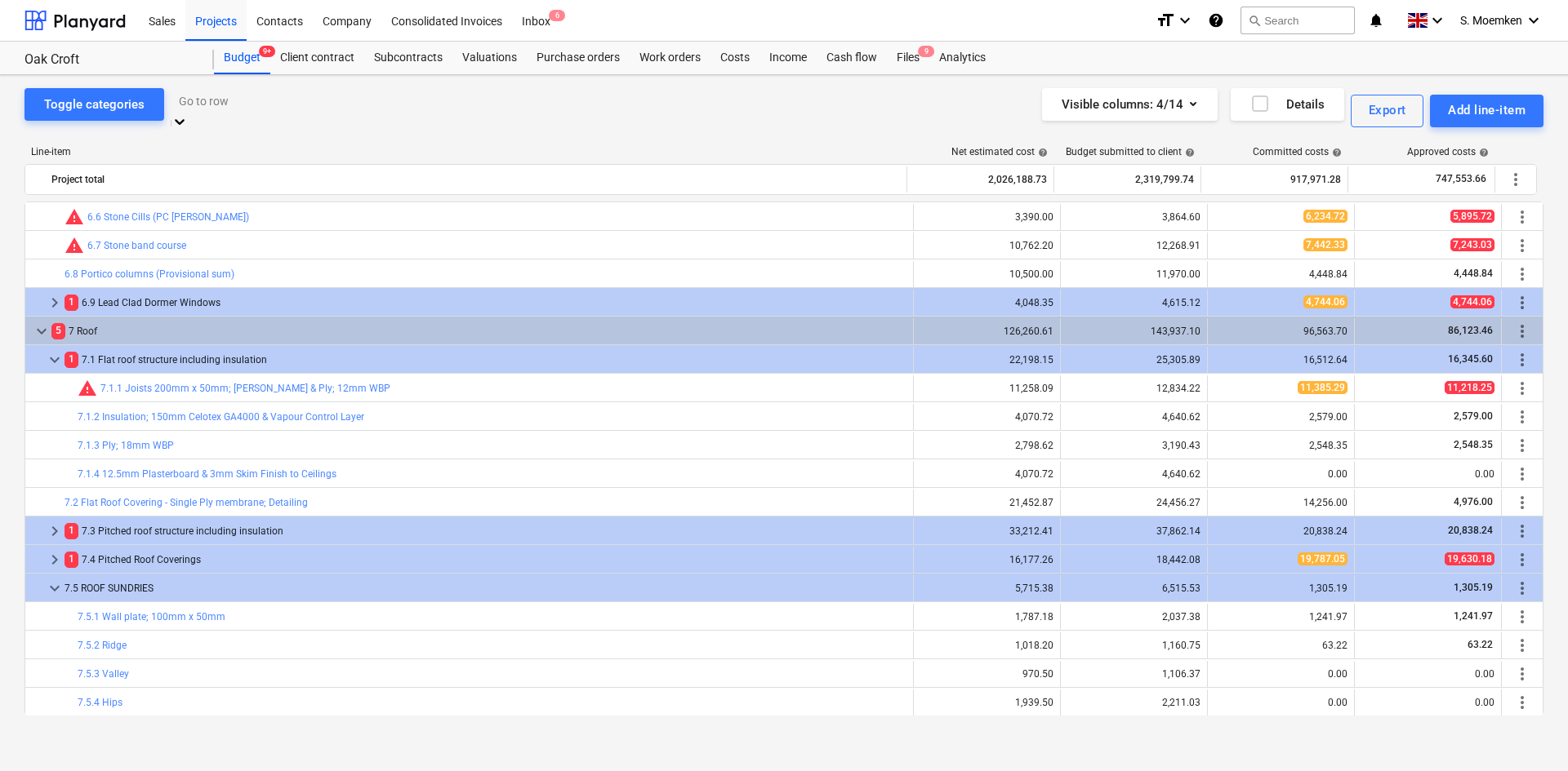
drag, startPoint x: 232, startPoint y: 101, endPoint x: 104, endPoint y: 133, distance: 131.9
click at [105, 133] on div "Toggle categories Select is focused ,type to refine list, press Down to open th…" at bounding box center [784, 412] width 1568 height 673
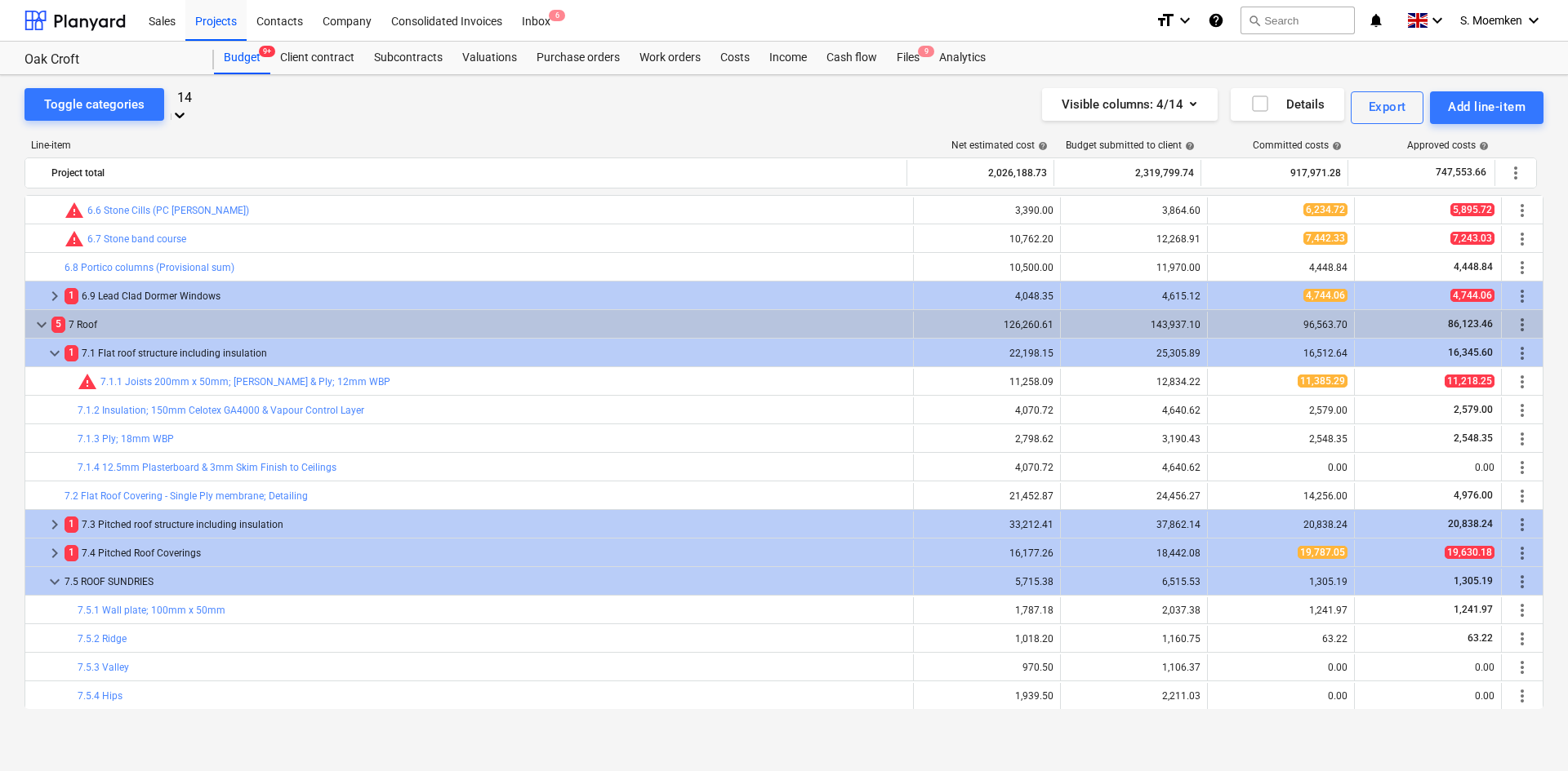
type input "1"
type input "VO-017.3"
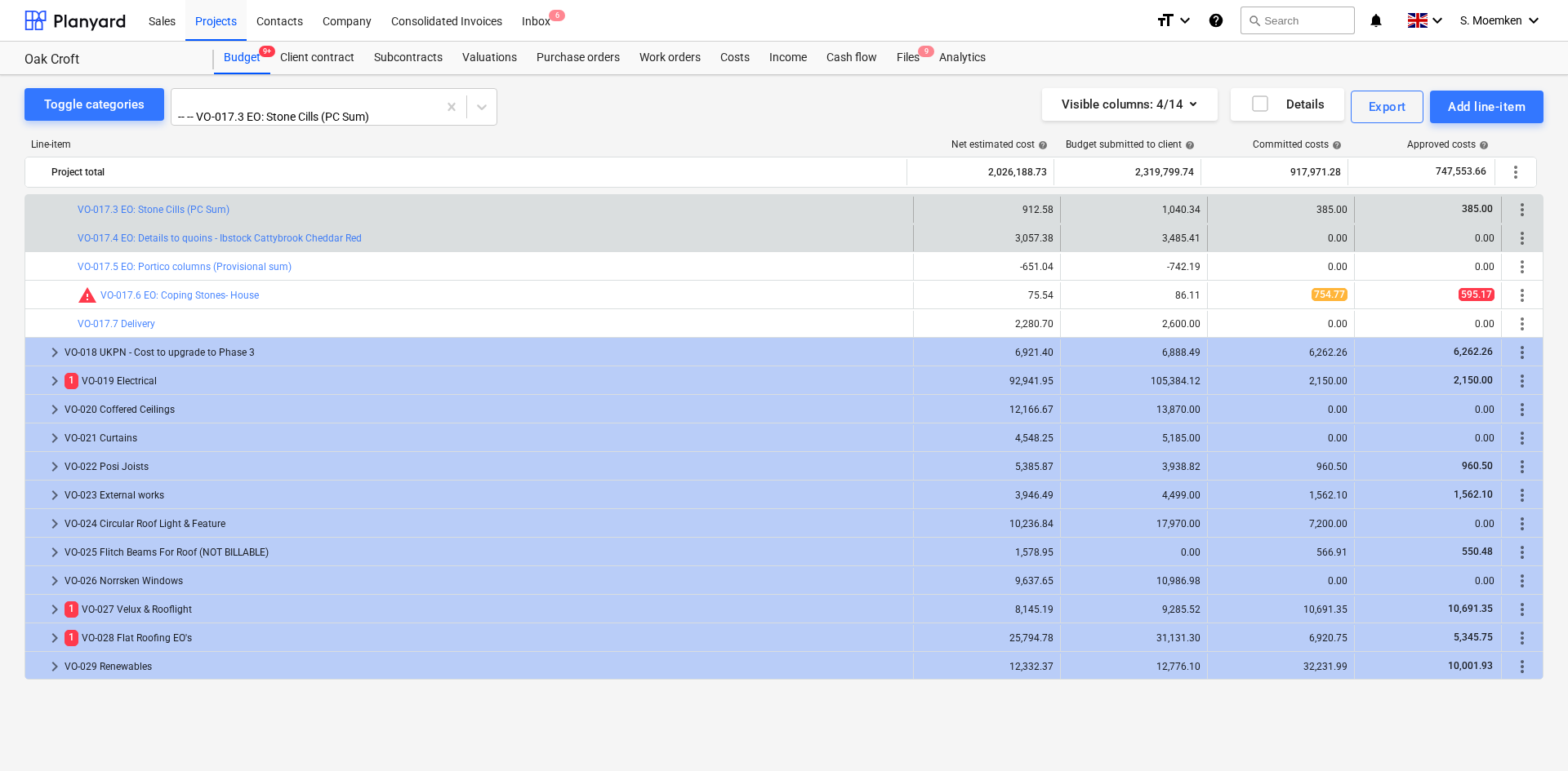
scroll to position [2289, 0]
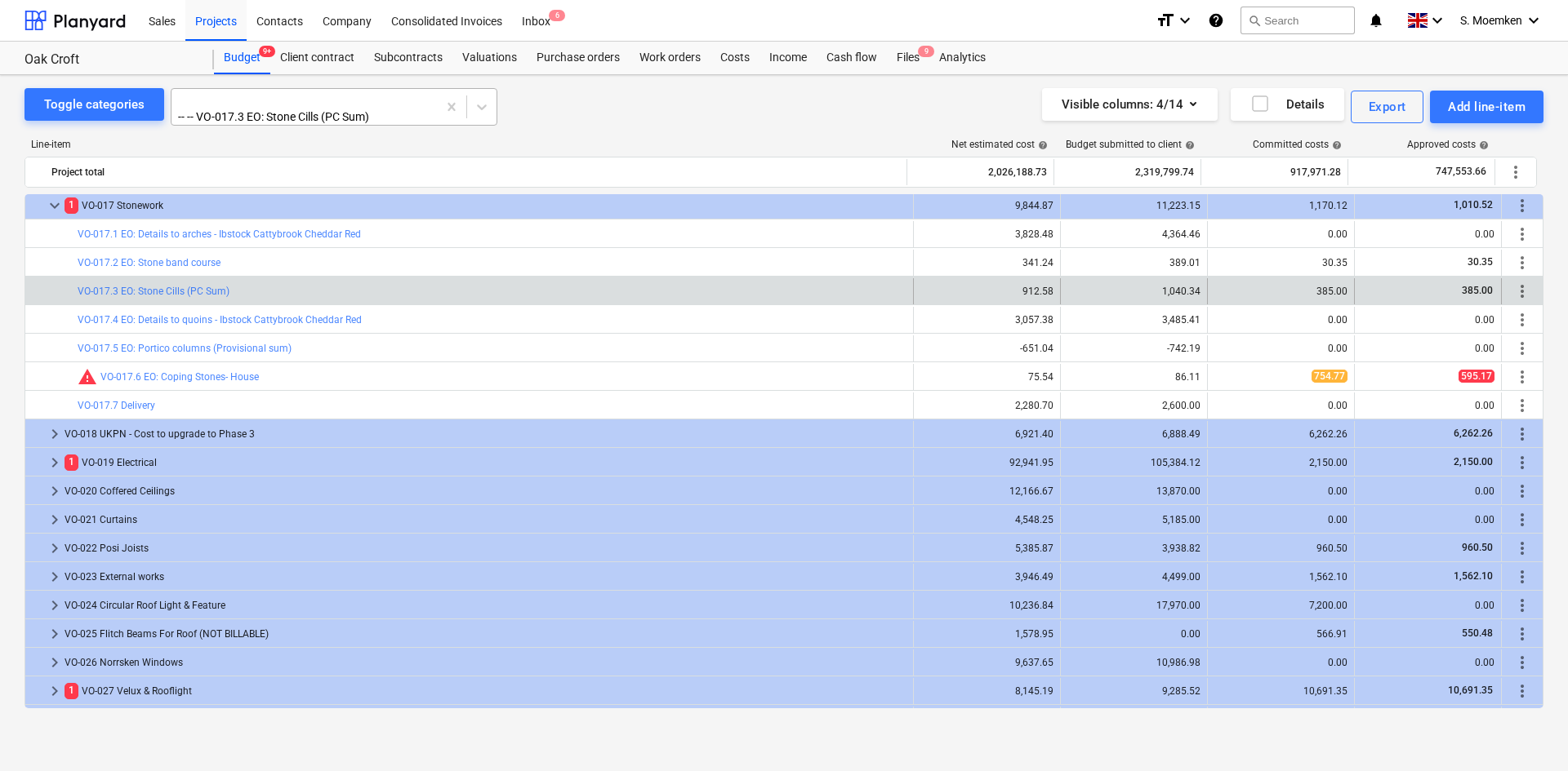
drag, startPoint x: 342, startPoint y: 102, endPoint x: 387, endPoint y: 106, distance: 45.2
click at [342, 102] on div at bounding box center [304, 100] width 249 height 16
type input "tidy"
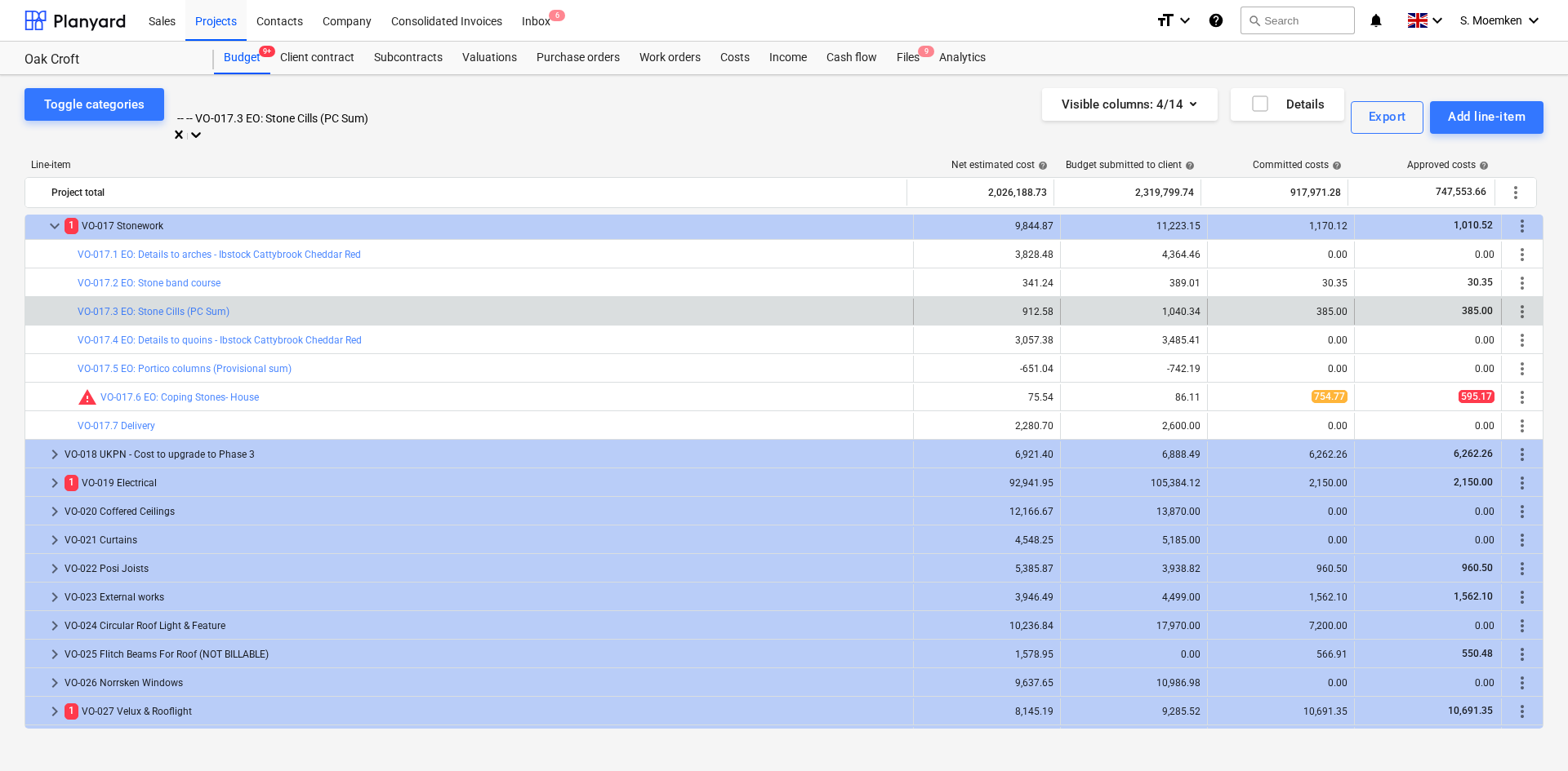
click at [406, 105] on div at bounding box center [334, 101] width 310 height 19
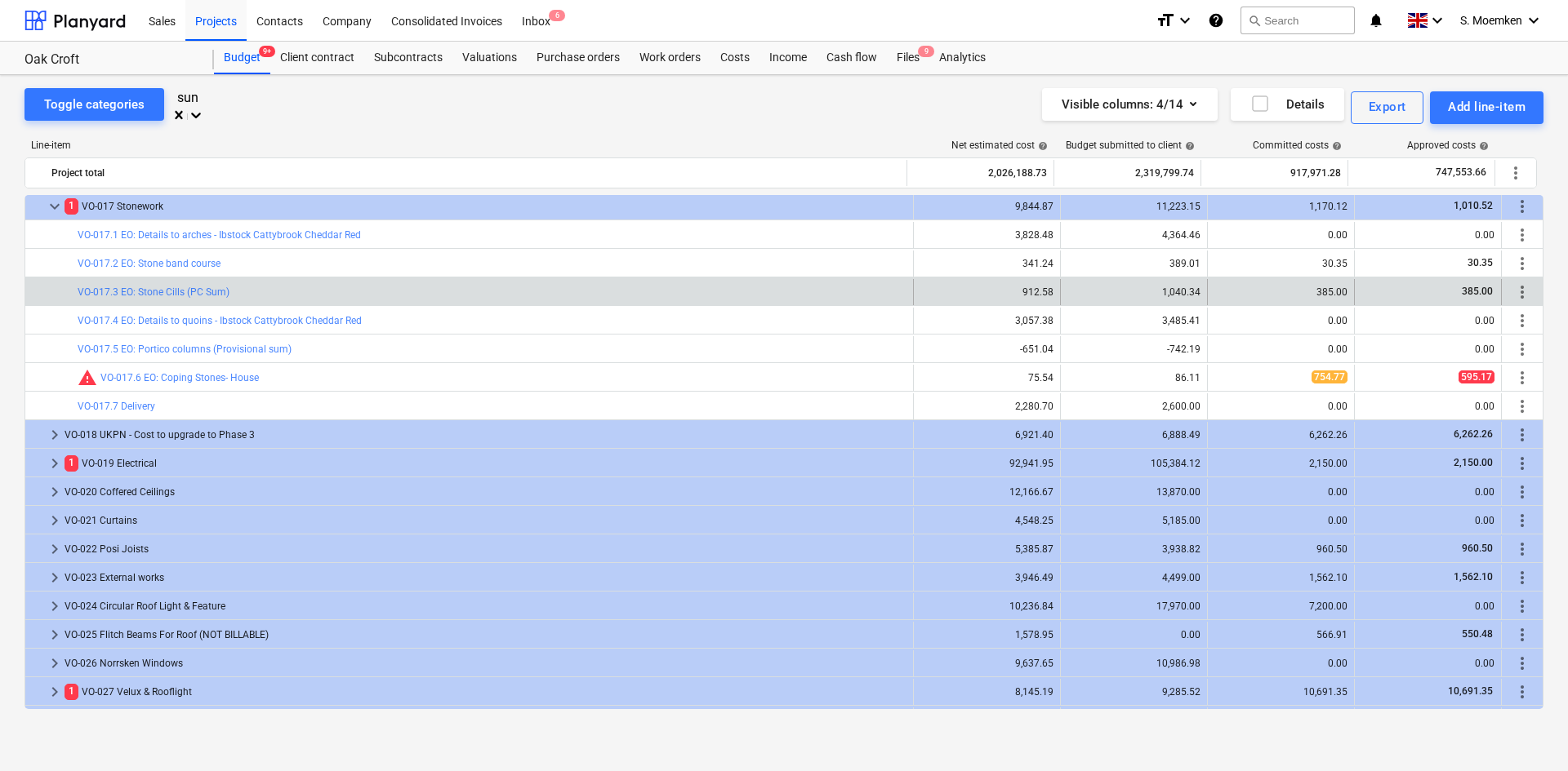
scroll to position [139, 0]
type input "sun"
click at [636, 102] on div "Toggle categories -- -- VO-017.3 EO: Stone Cills (PC Sum) Visible columns : 4/1…" at bounding box center [784, 107] width 1519 height 38
click at [213, 10] on div "Projects" at bounding box center [215, 20] width 61 height 41
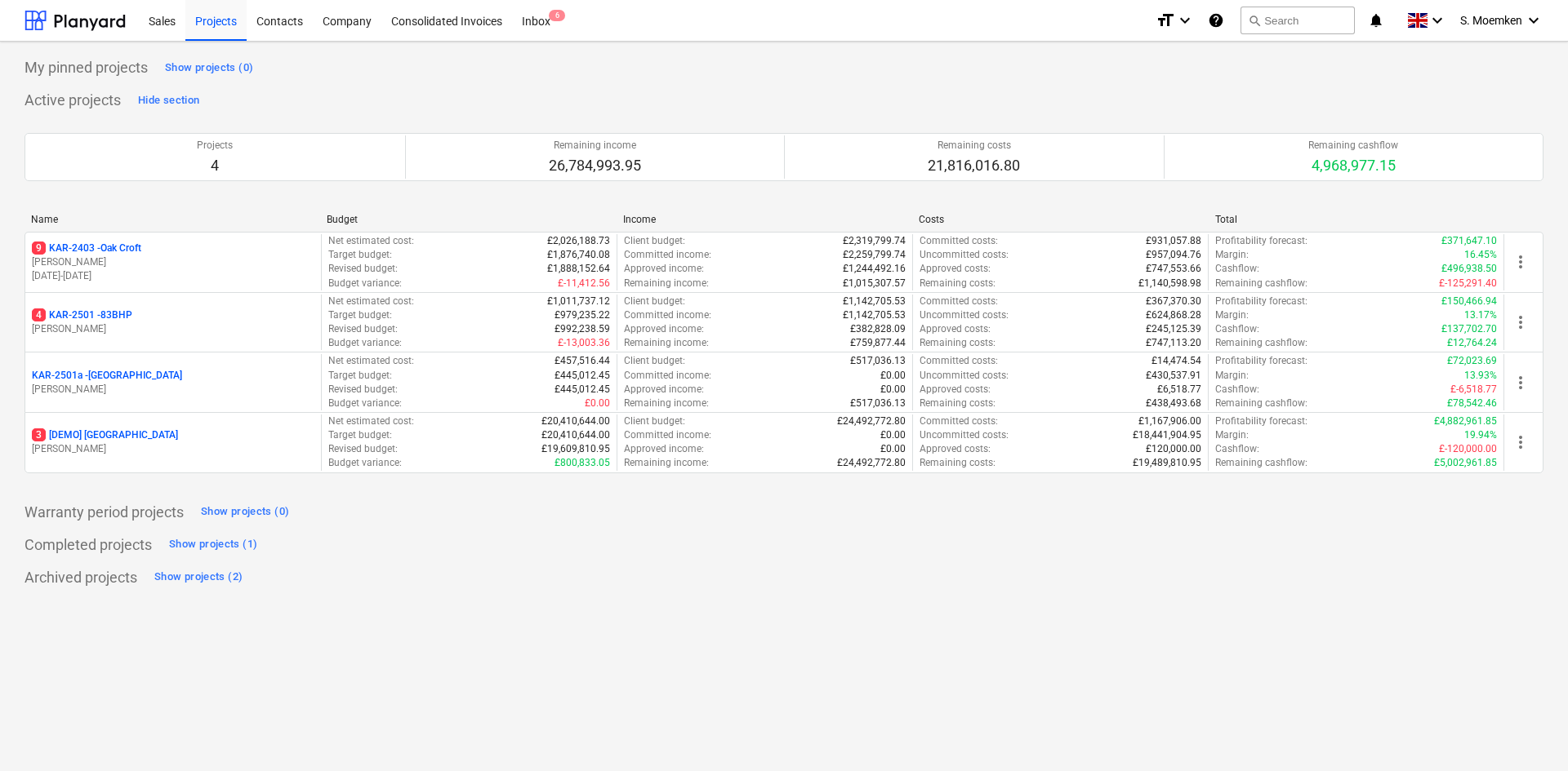
click at [140, 327] on p "[PERSON_NAME]" at bounding box center [173, 329] width 282 height 14
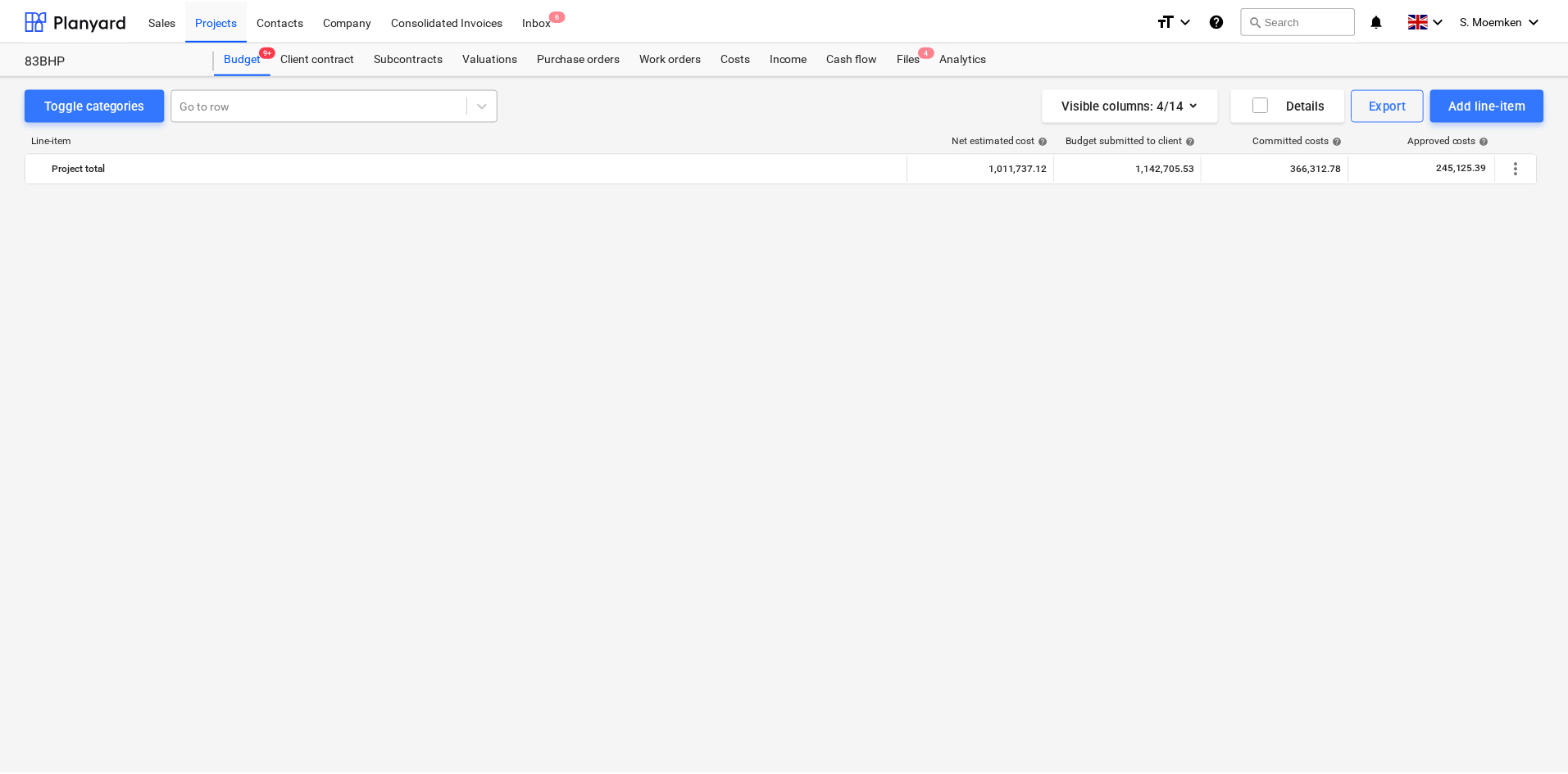
scroll to position [4080, 0]
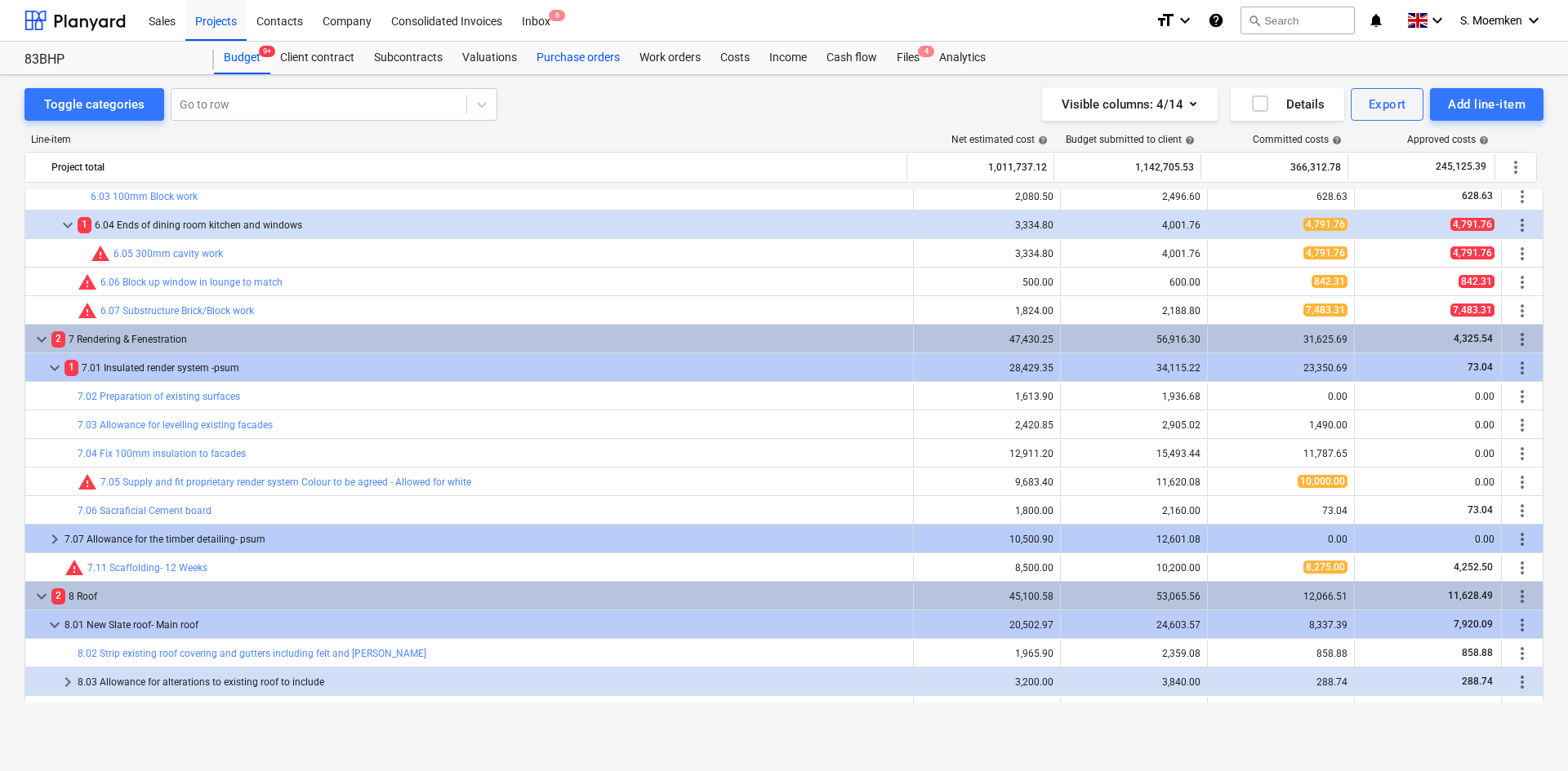
click at [576, 56] on div "Purchase orders" at bounding box center [578, 57] width 103 height 33
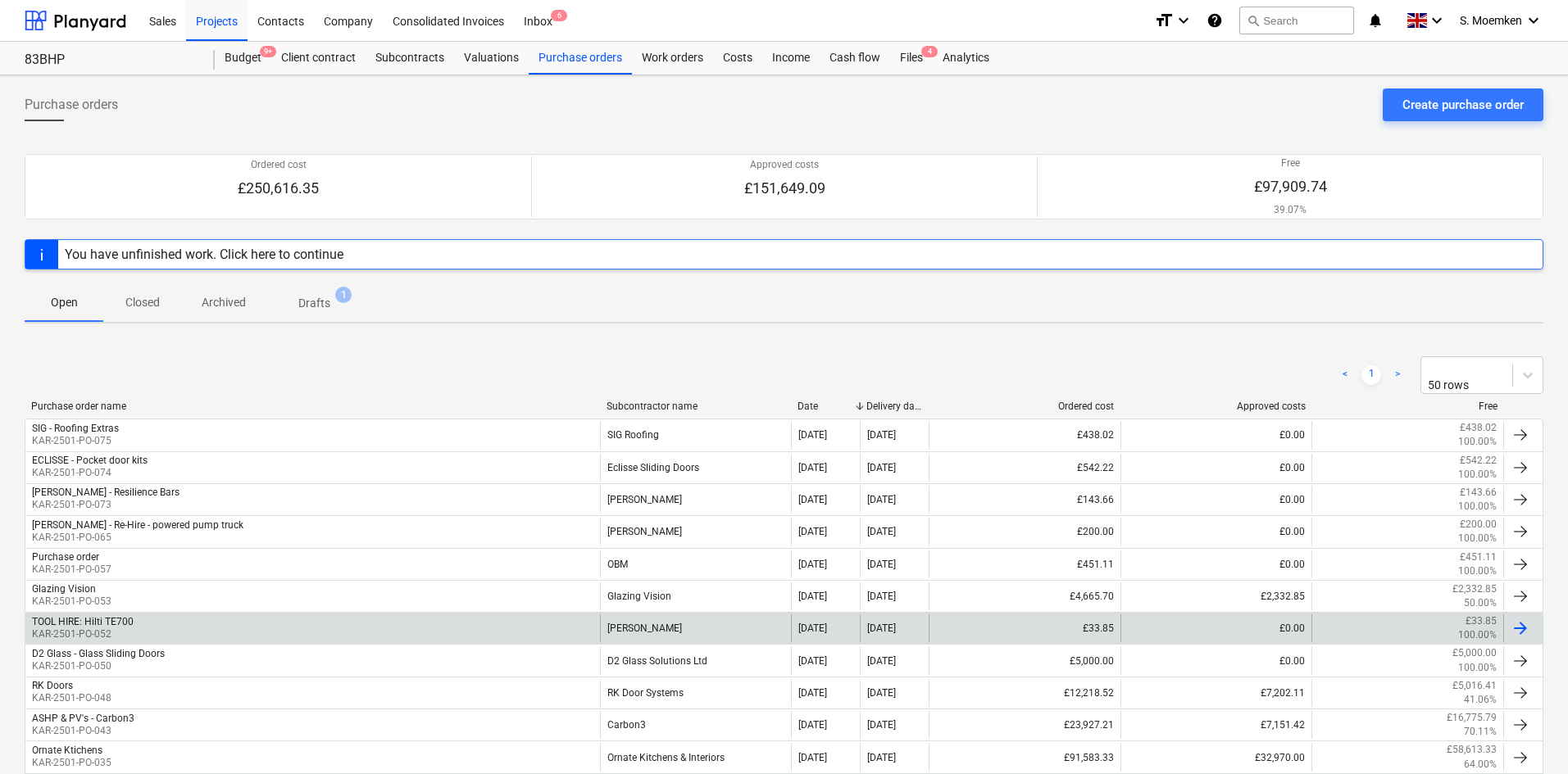
click at [233, 568] on div "TOOL HIRE: Hilti TE700 KAR-2501-PO-052" at bounding box center [312, 629] width 574 height 28
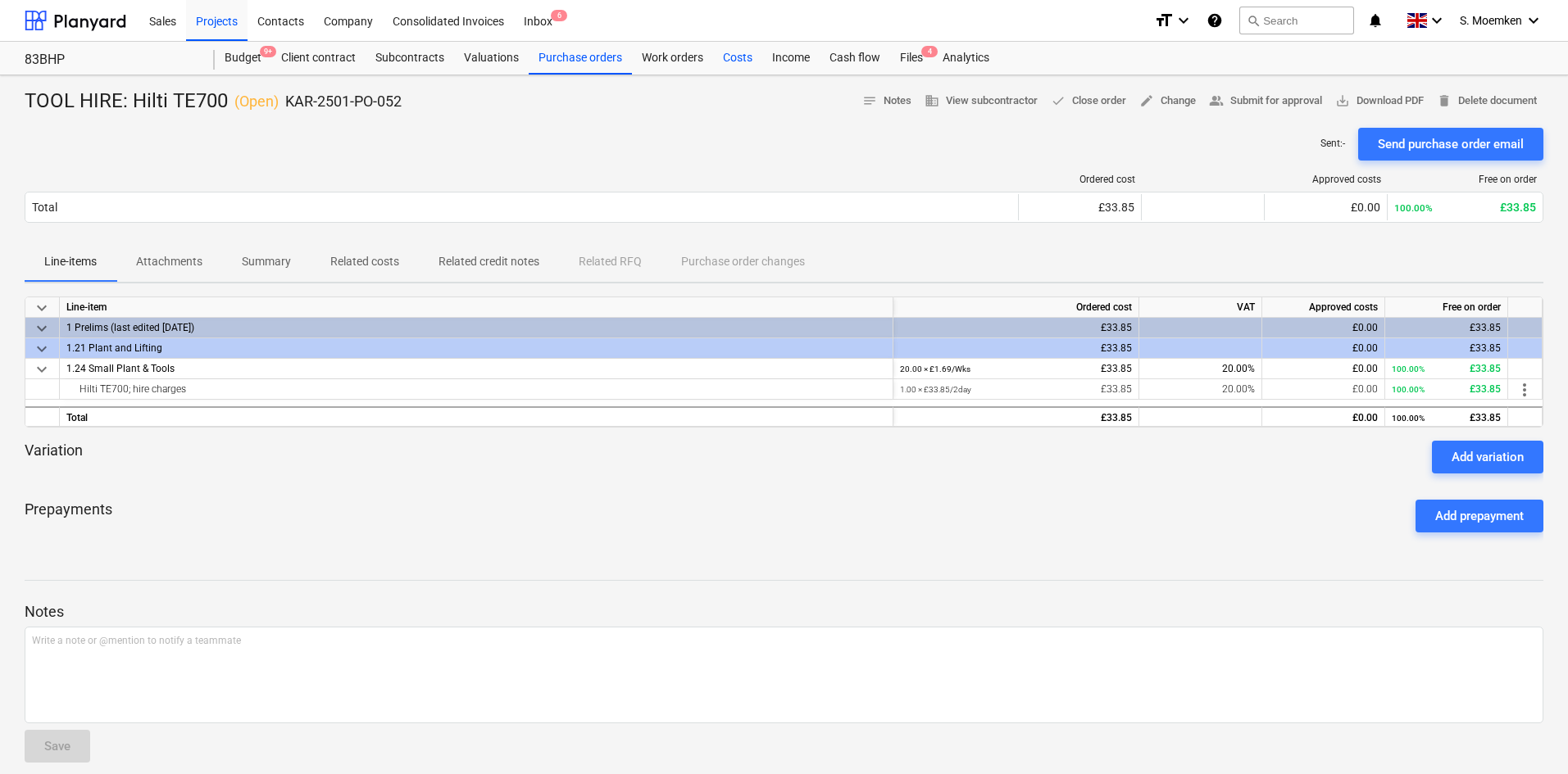
click at [727, 59] on div "Costs" at bounding box center [737, 58] width 49 height 33
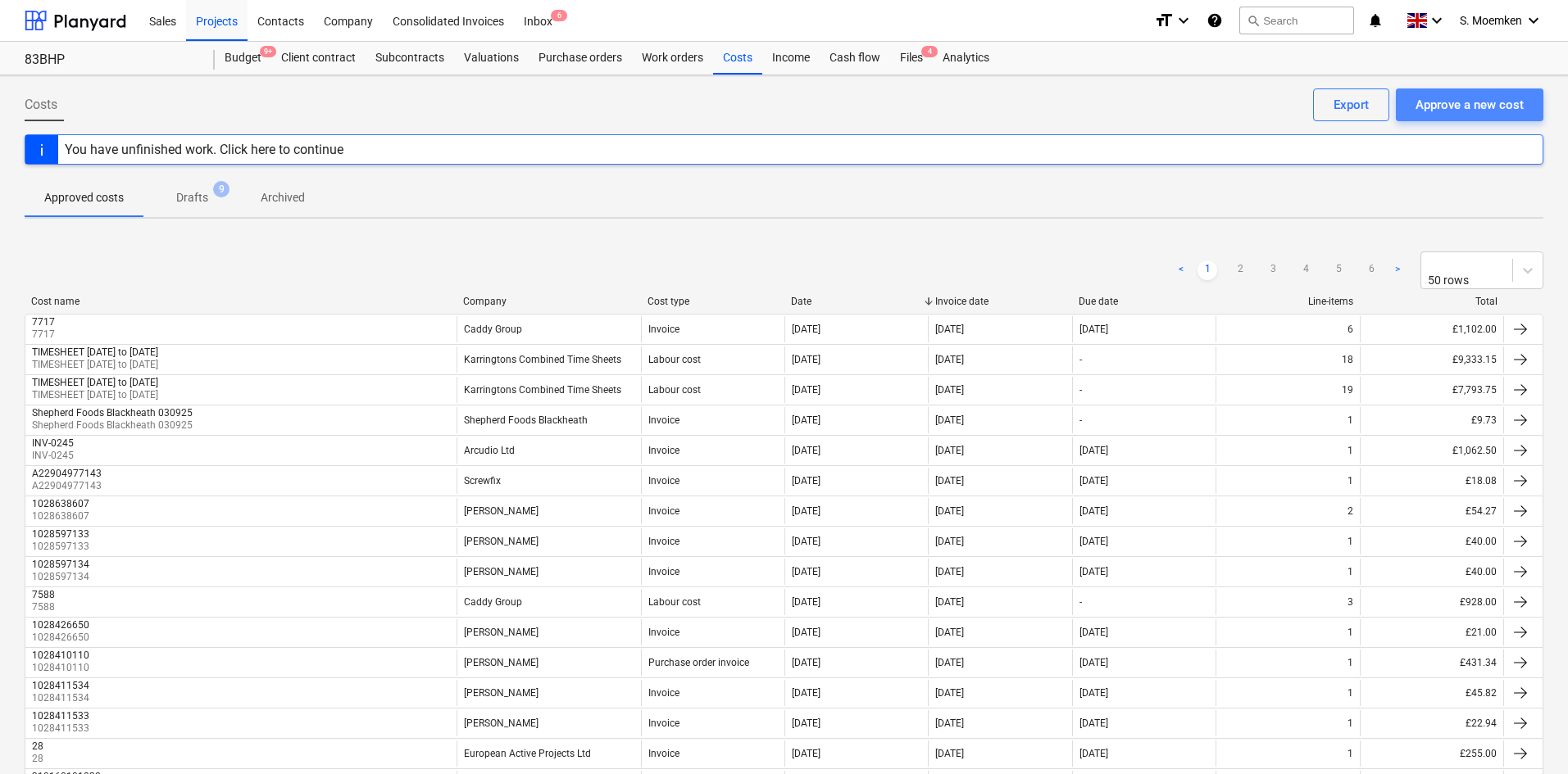
click at [1257, 103] on div "Approve a new cost" at bounding box center [1469, 105] width 109 height 22
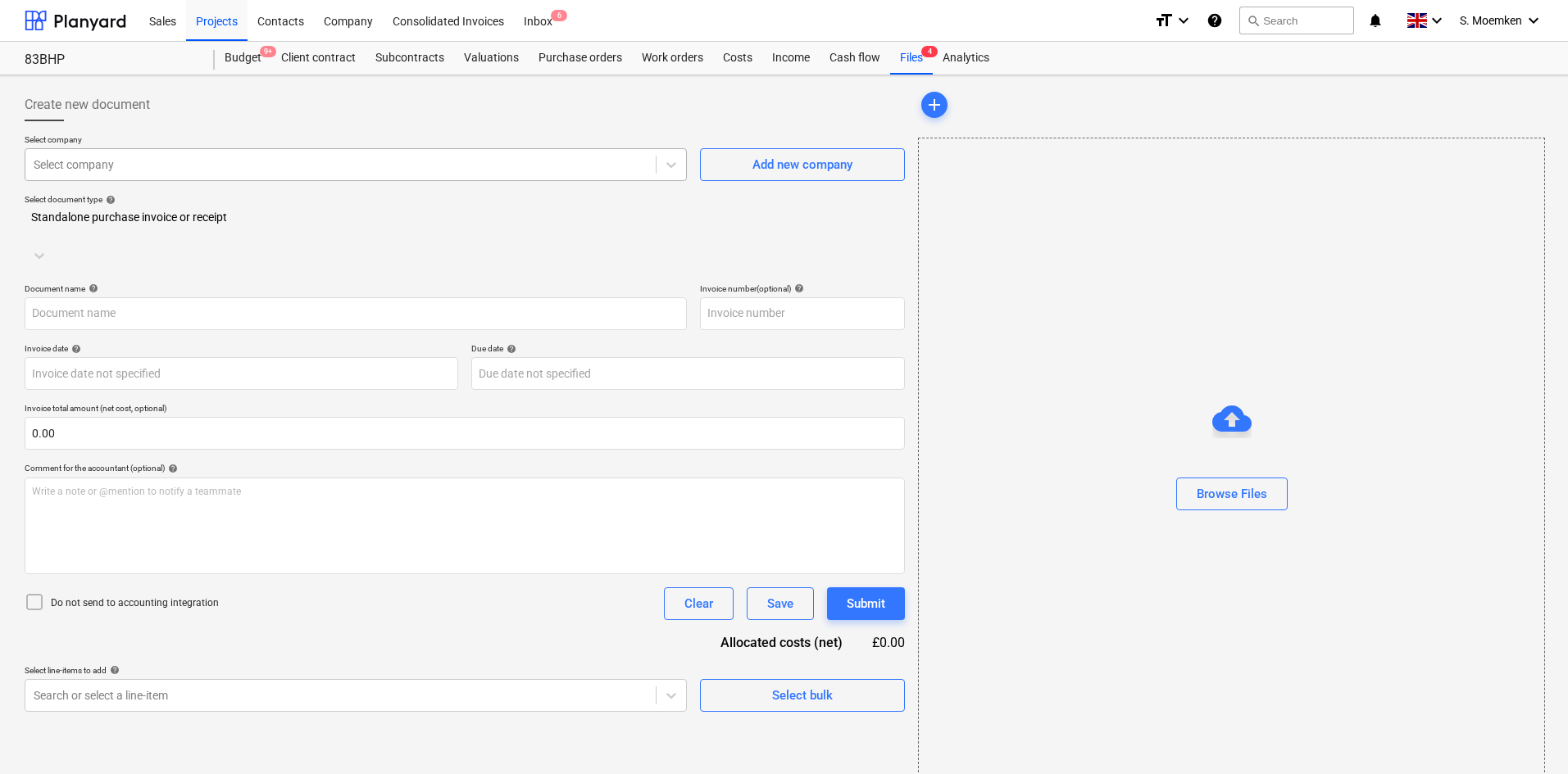
click at [211, 163] on div at bounding box center [341, 164] width 614 height 16
click at [220, 297] on input "text" at bounding box center [355, 313] width 662 height 33
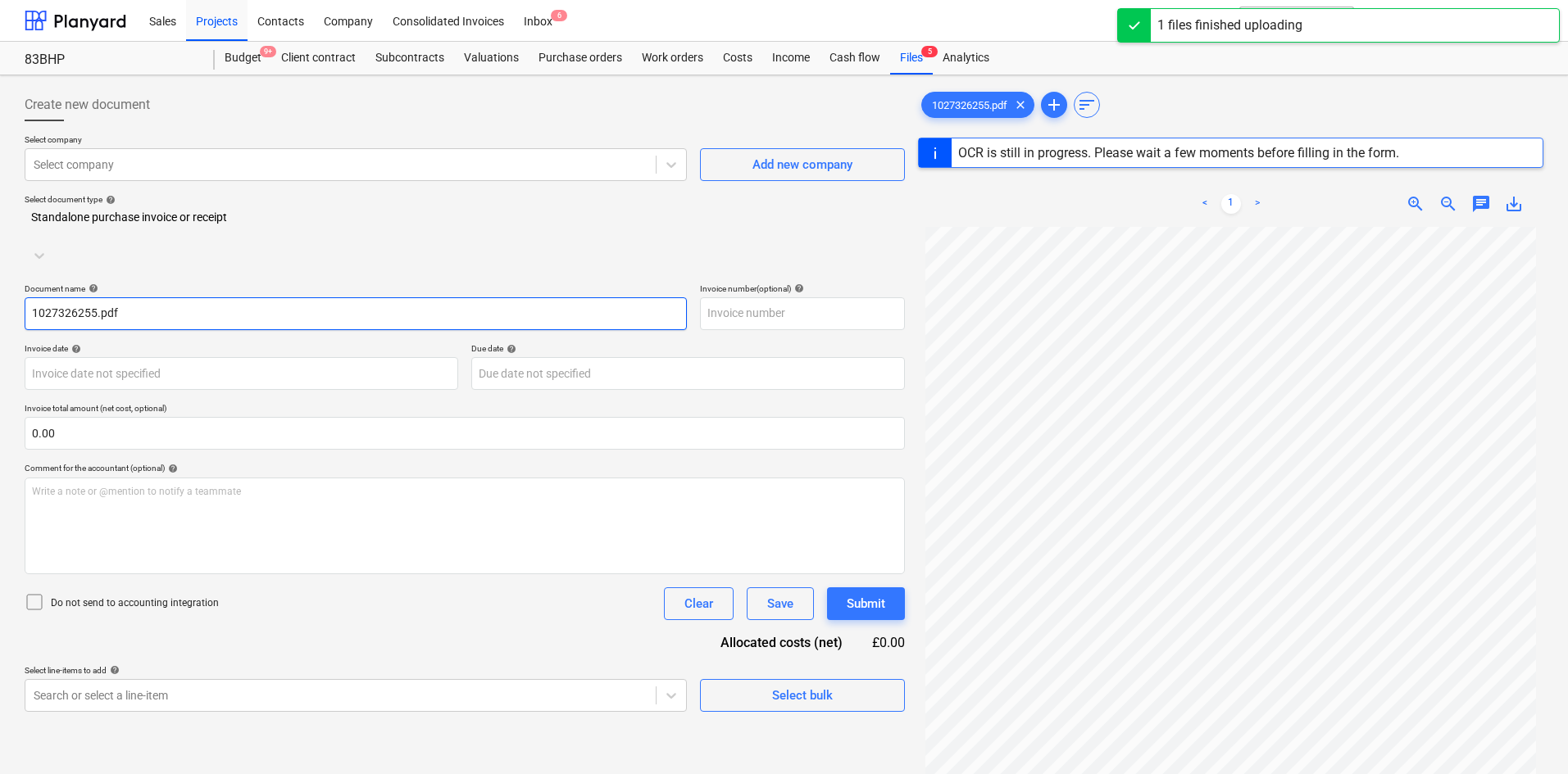
type input "1027326255"
type input "[DATE]"
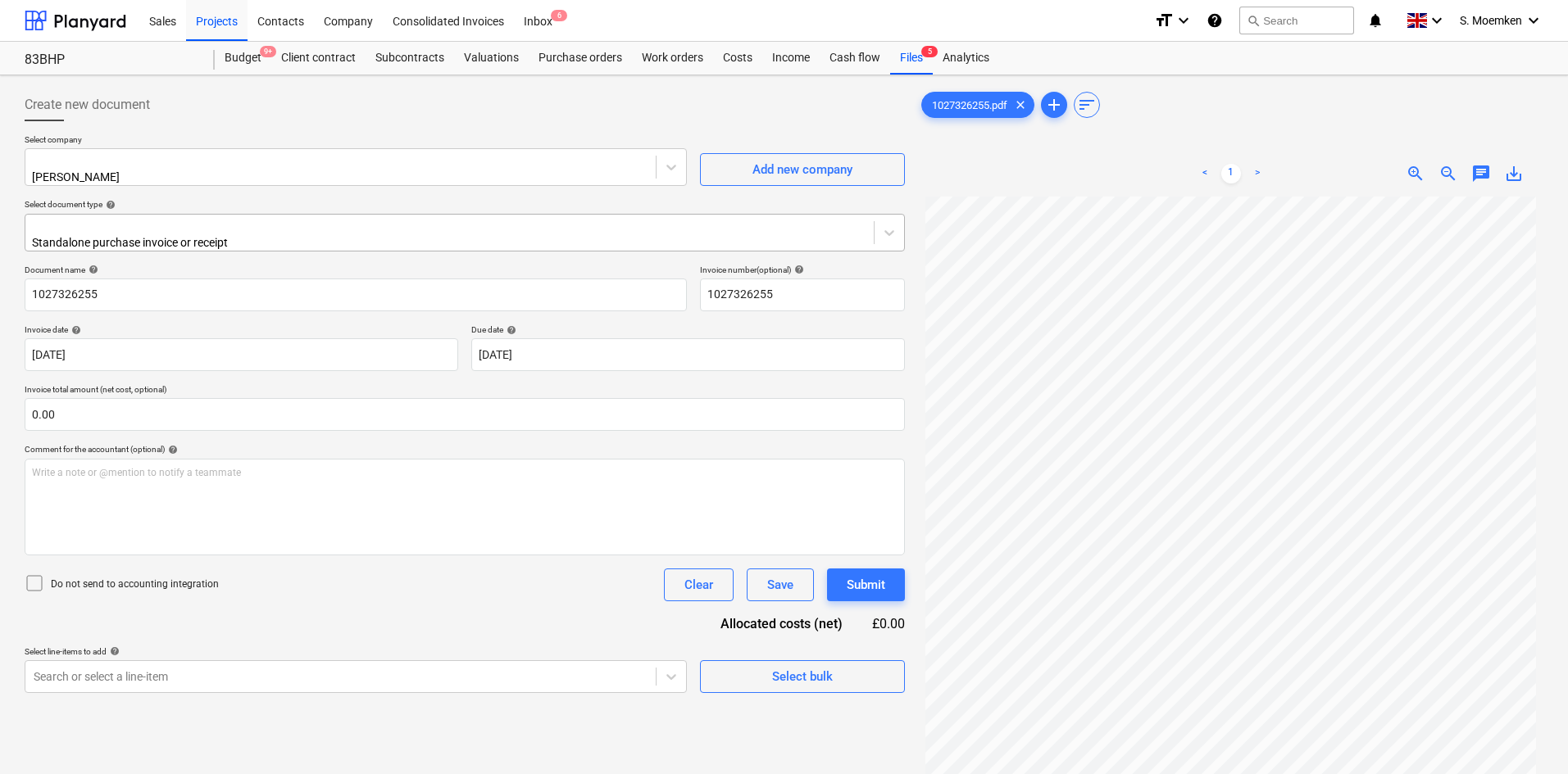
click at [264, 219] on div at bounding box center [449, 226] width 832 height 16
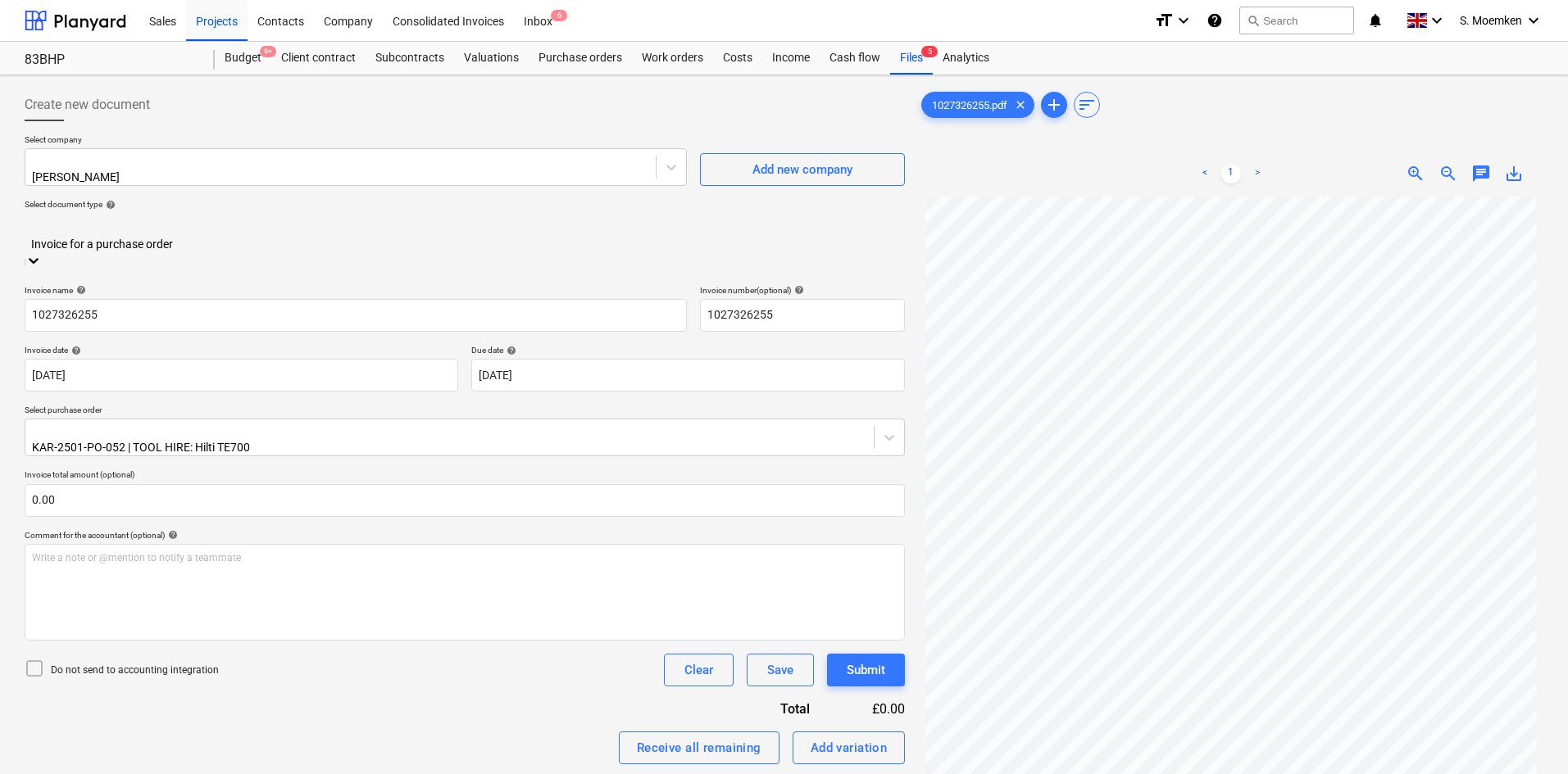
click at [28, 568] on icon at bounding box center [34, 668] width 20 height 20
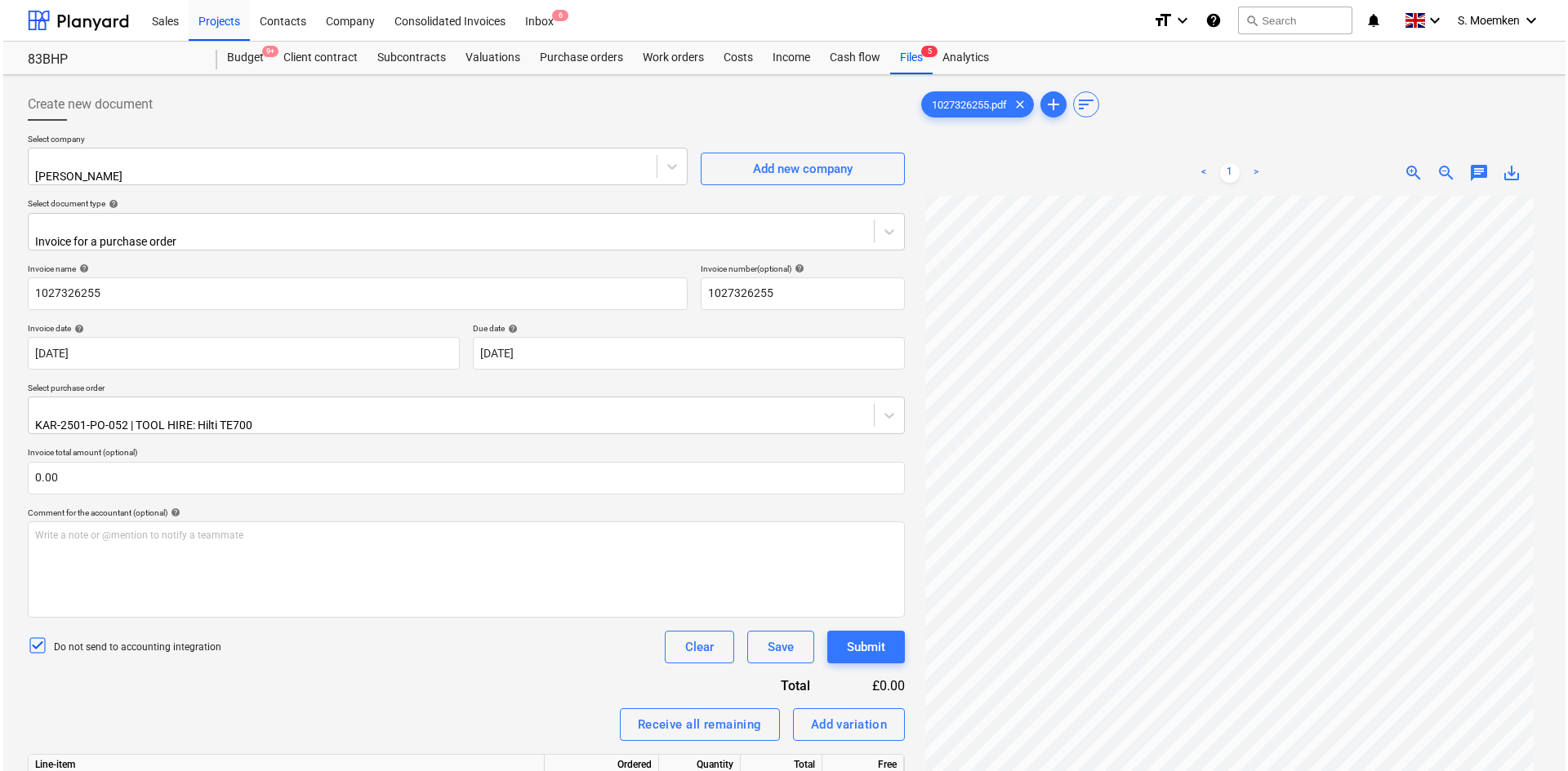
scroll to position [164, 0]
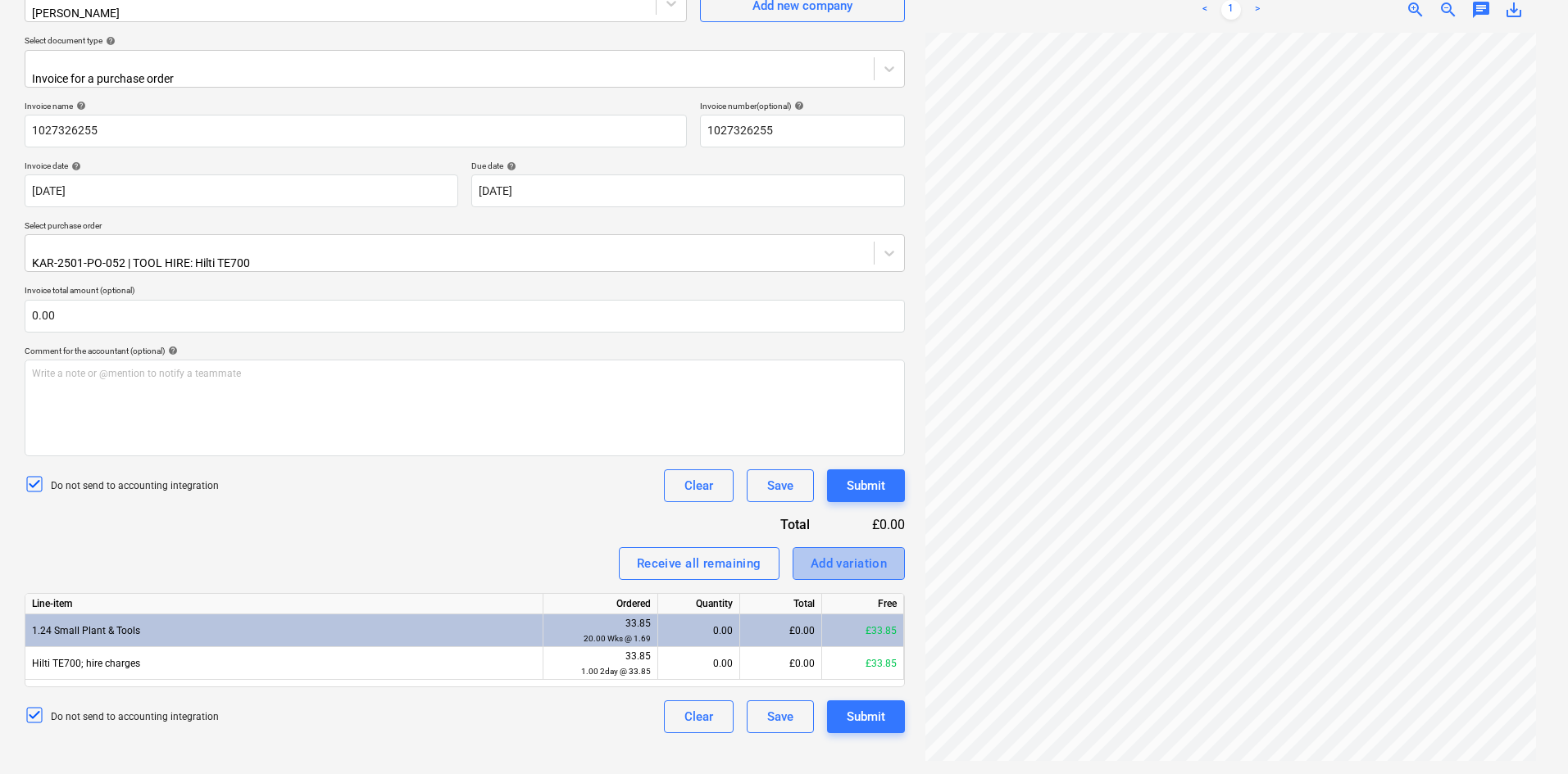
click at [835, 553] on div "Add variation" at bounding box center [849, 564] width 77 height 22
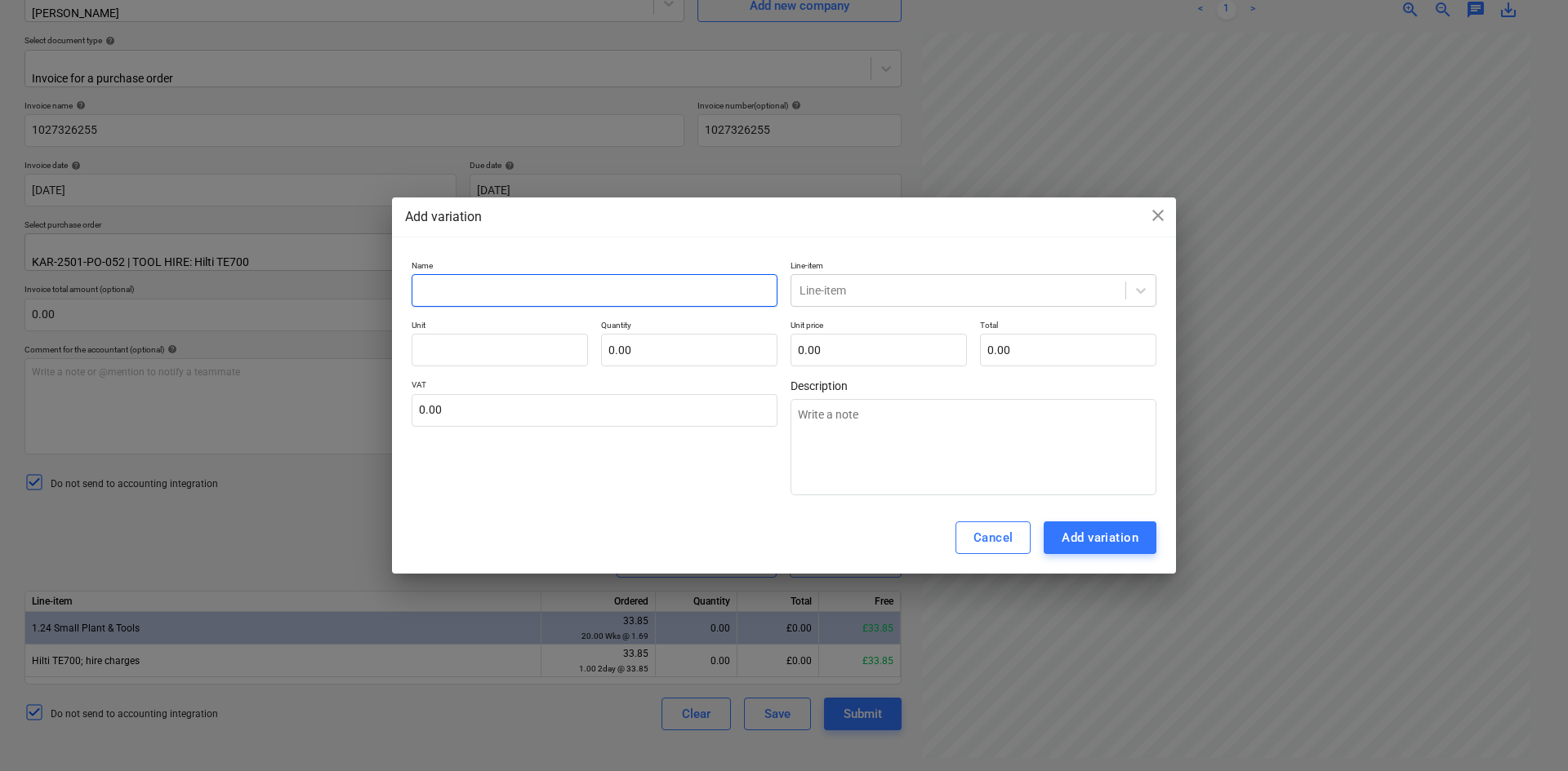
click at [583, 288] on input "text" at bounding box center [594, 291] width 366 height 33
type input "Travis Perkins Wear Charge"
click at [520, 354] on input "text" at bounding box center [499, 350] width 176 height 33
type input "1"
type input "0.00"
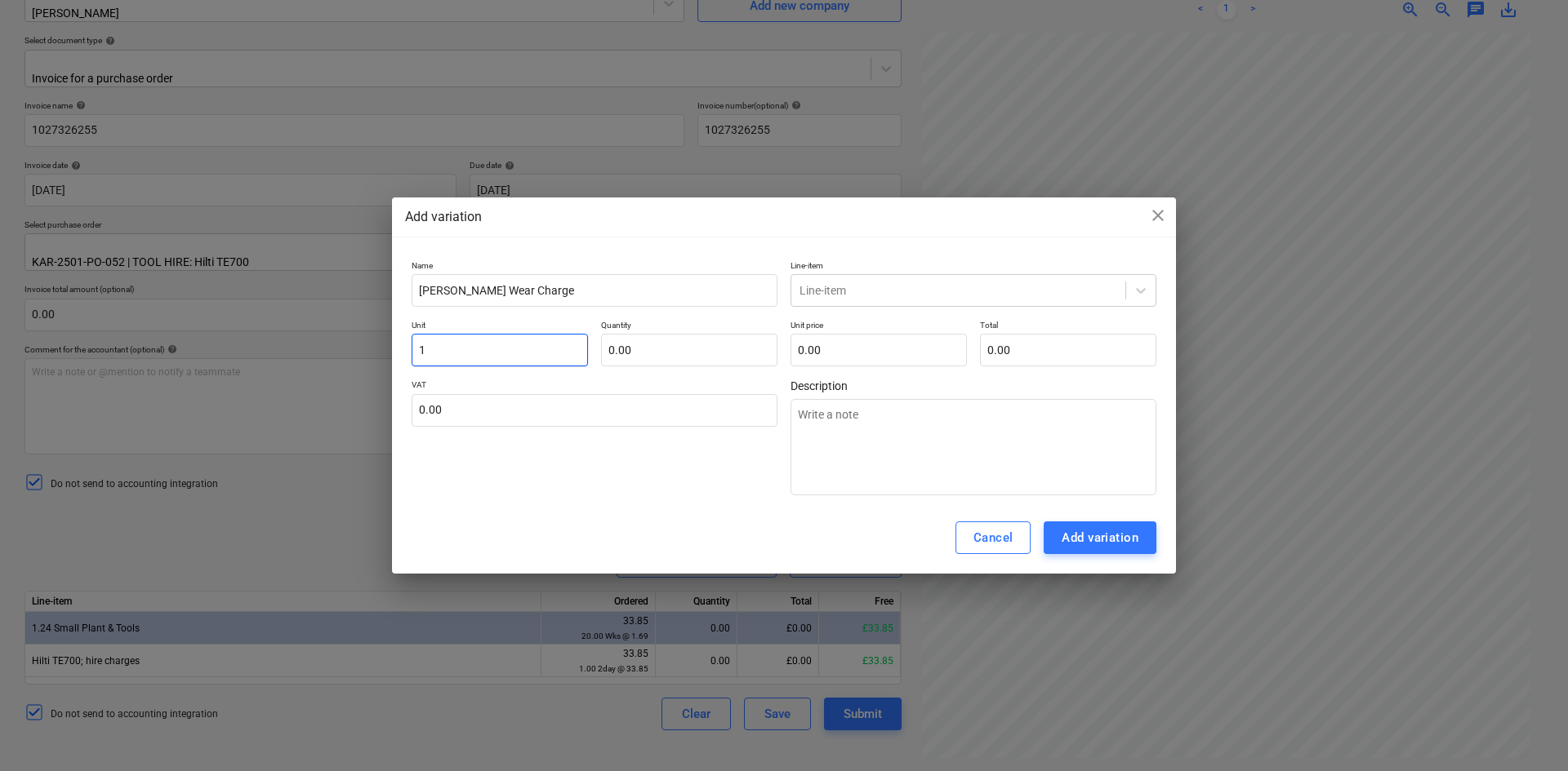
click at [520, 354] on input "1" at bounding box center [499, 350] width 176 height 33
type input "Each"
type input "0.00"
drag, startPoint x: 520, startPoint y: 354, endPoint x: 406, endPoint y: 350, distance: 114.1
click at [406, 350] on div "Name Travis Perkins Wear Charge Line-item Line-item Unit Each Quantity 0.00 Uni…" at bounding box center [784, 378] width 784 height 249
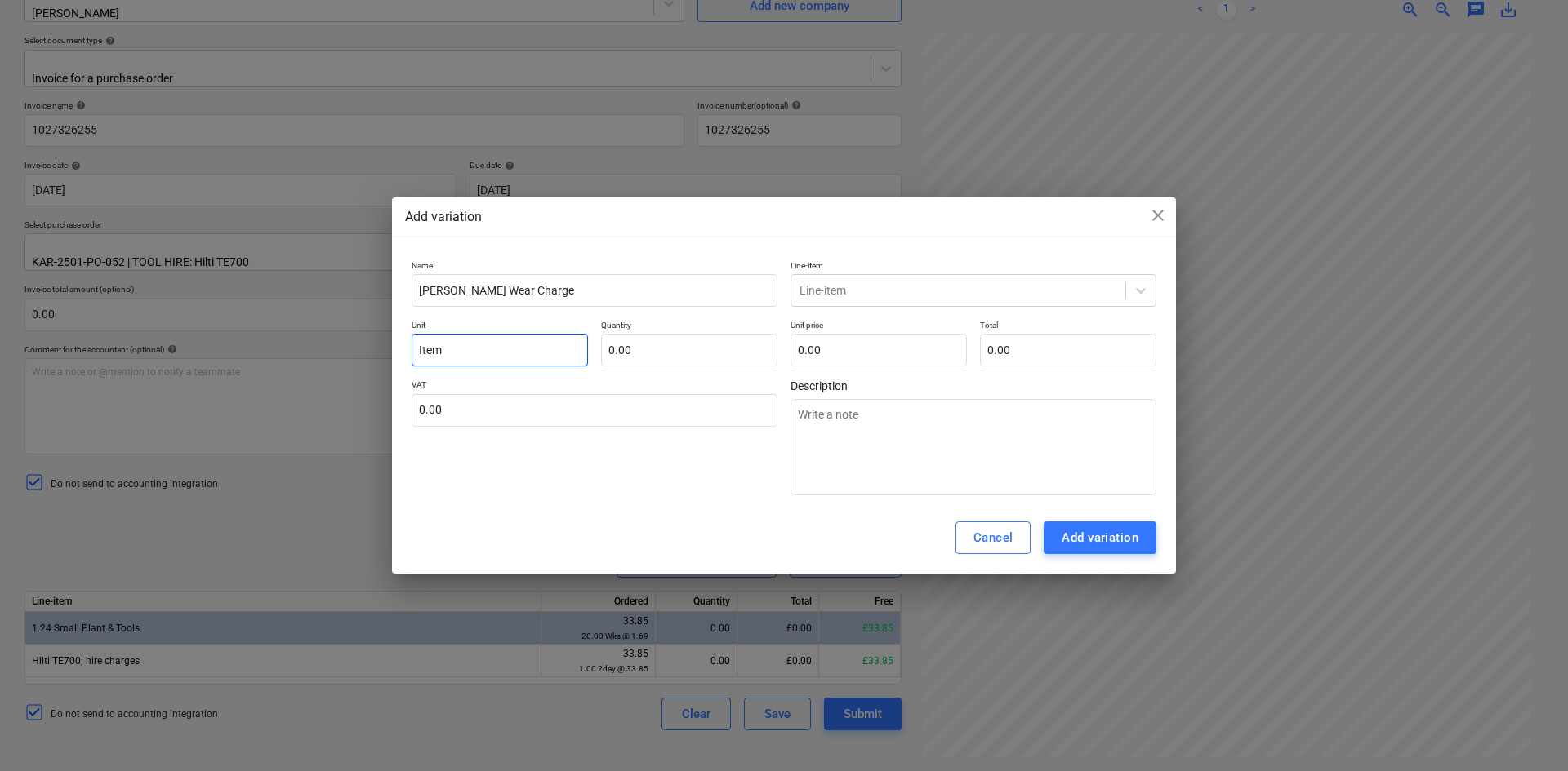
type input "Item"
type input "1.00"
click at [665, 282] on input "Travis Perkins Wear Charge" at bounding box center [594, 291] width 366 height 33
drag, startPoint x: 950, startPoint y: 215, endPoint x: 1027, endPoint y: 139, distance: 108.2
click at [1027, 139] on div "Add variation close Name Travis Perkins Wear Charge Line-item Line-item Unit It…" at bounding box center [784, 386] width 1568 height 771
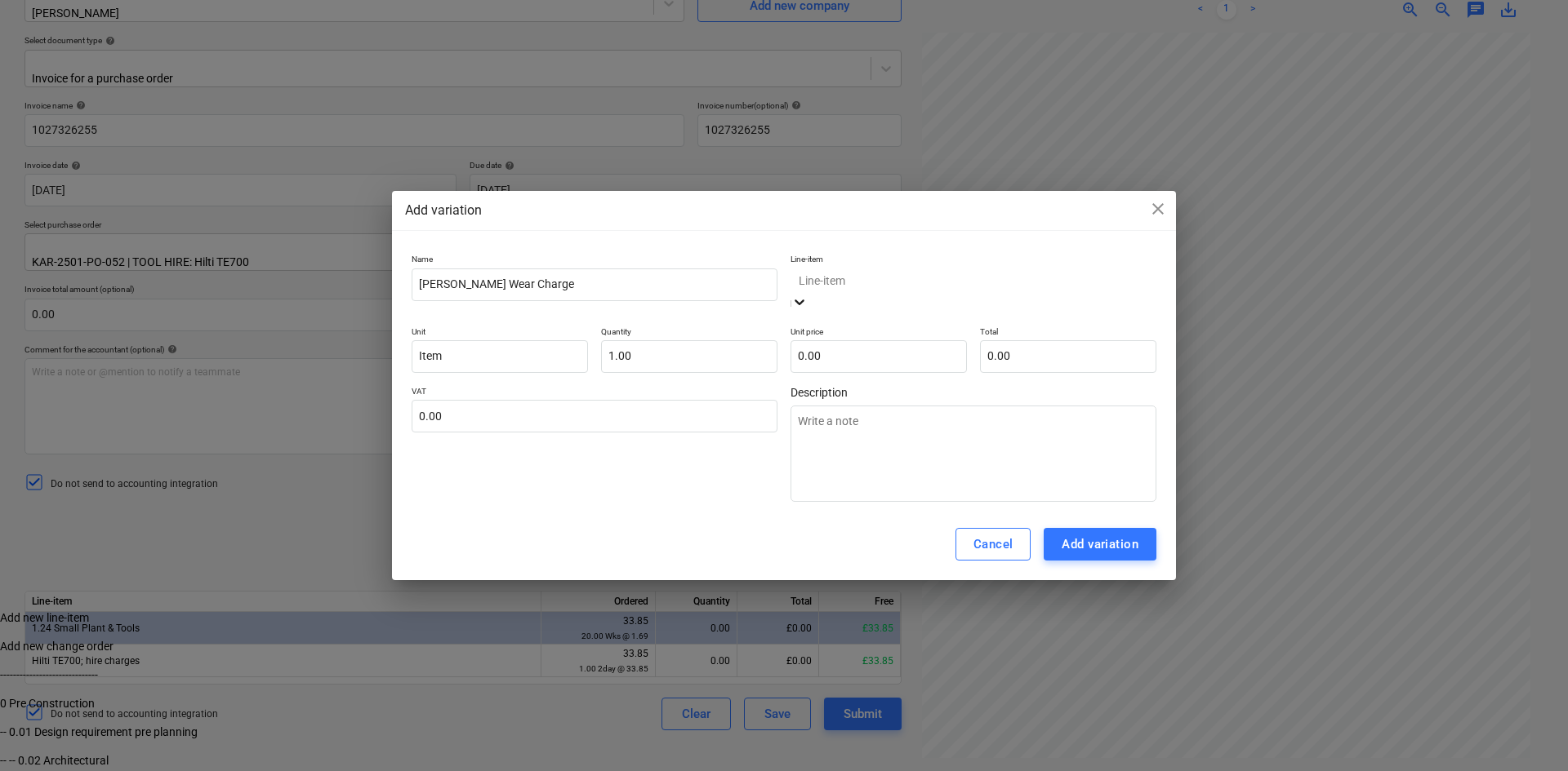
click at [880, 282] on div at bounding box center [974, 281] width 350 height 19
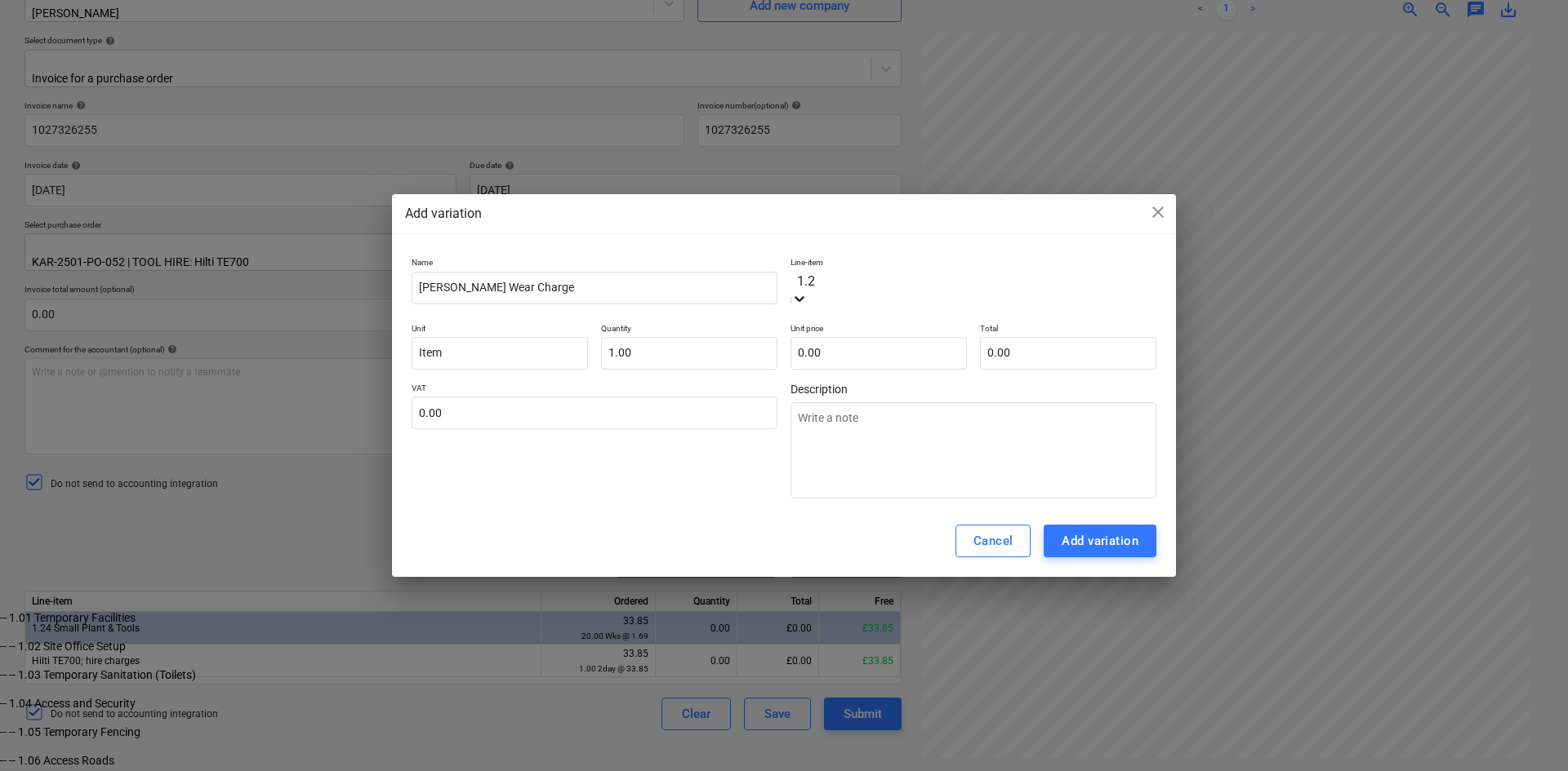
type input "1.24"
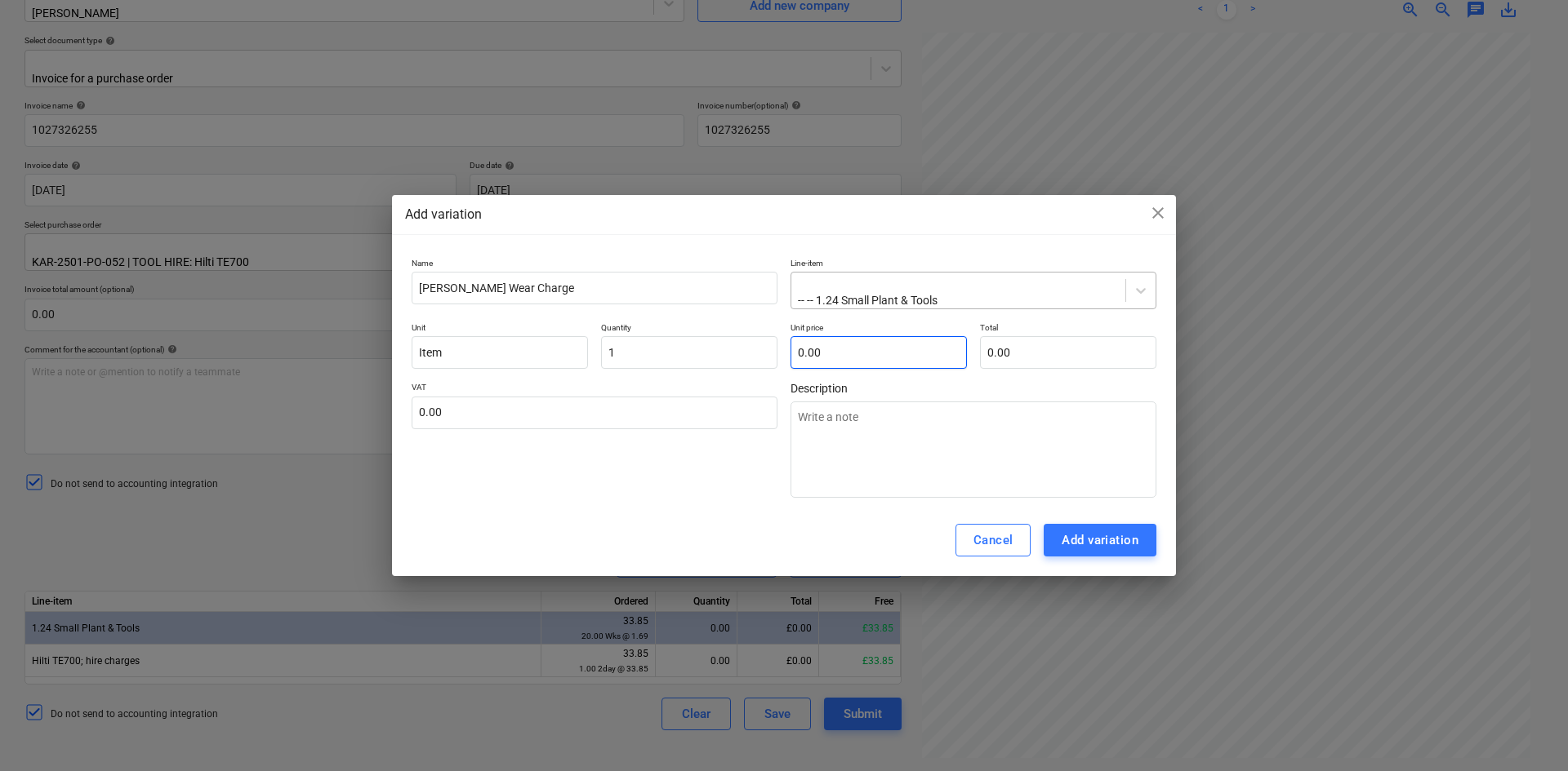
type input "1.00"
type input "4"
type input "4.00"
type input "4.5"
type input "4.50"
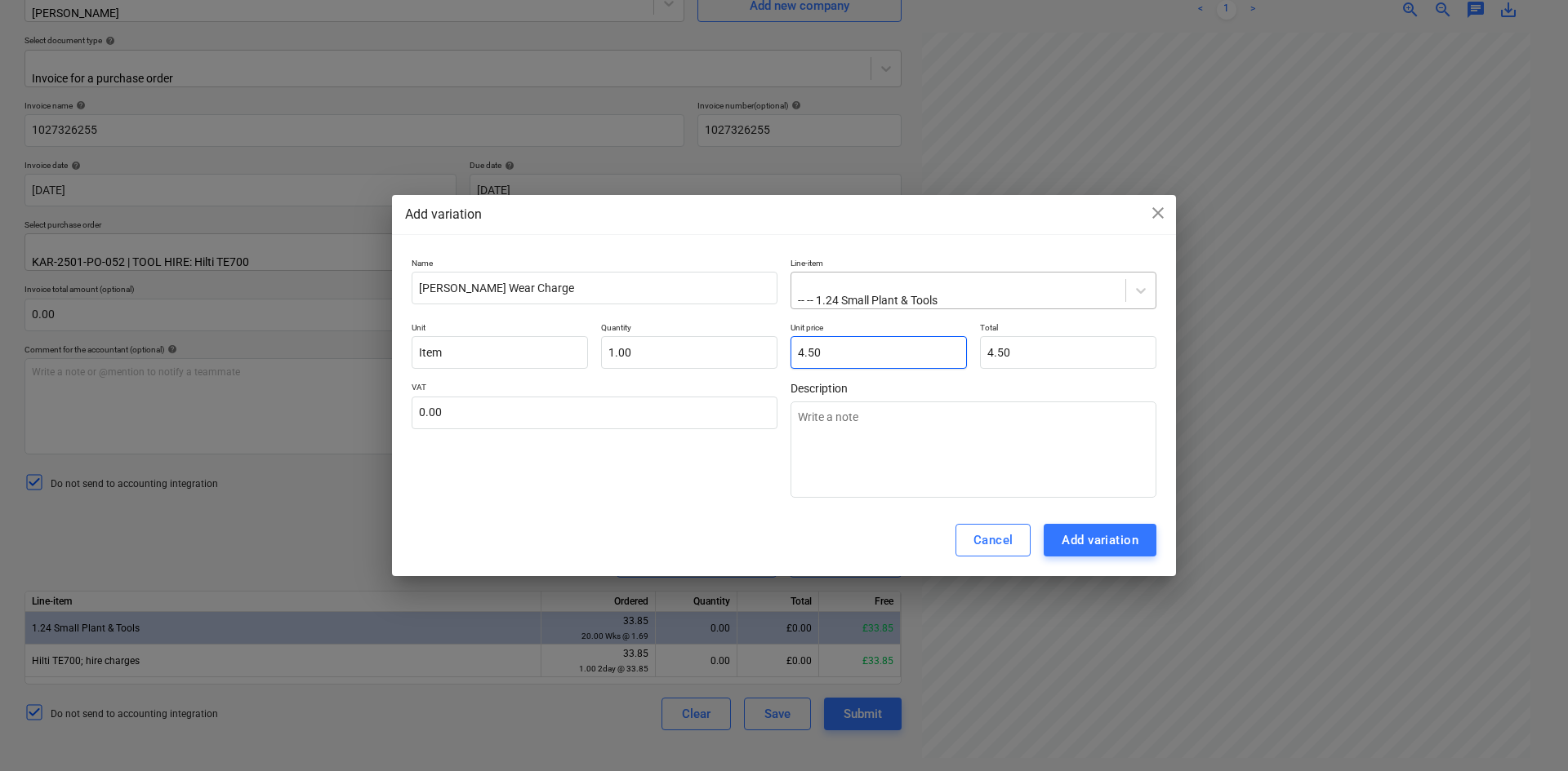
type input "4.50"
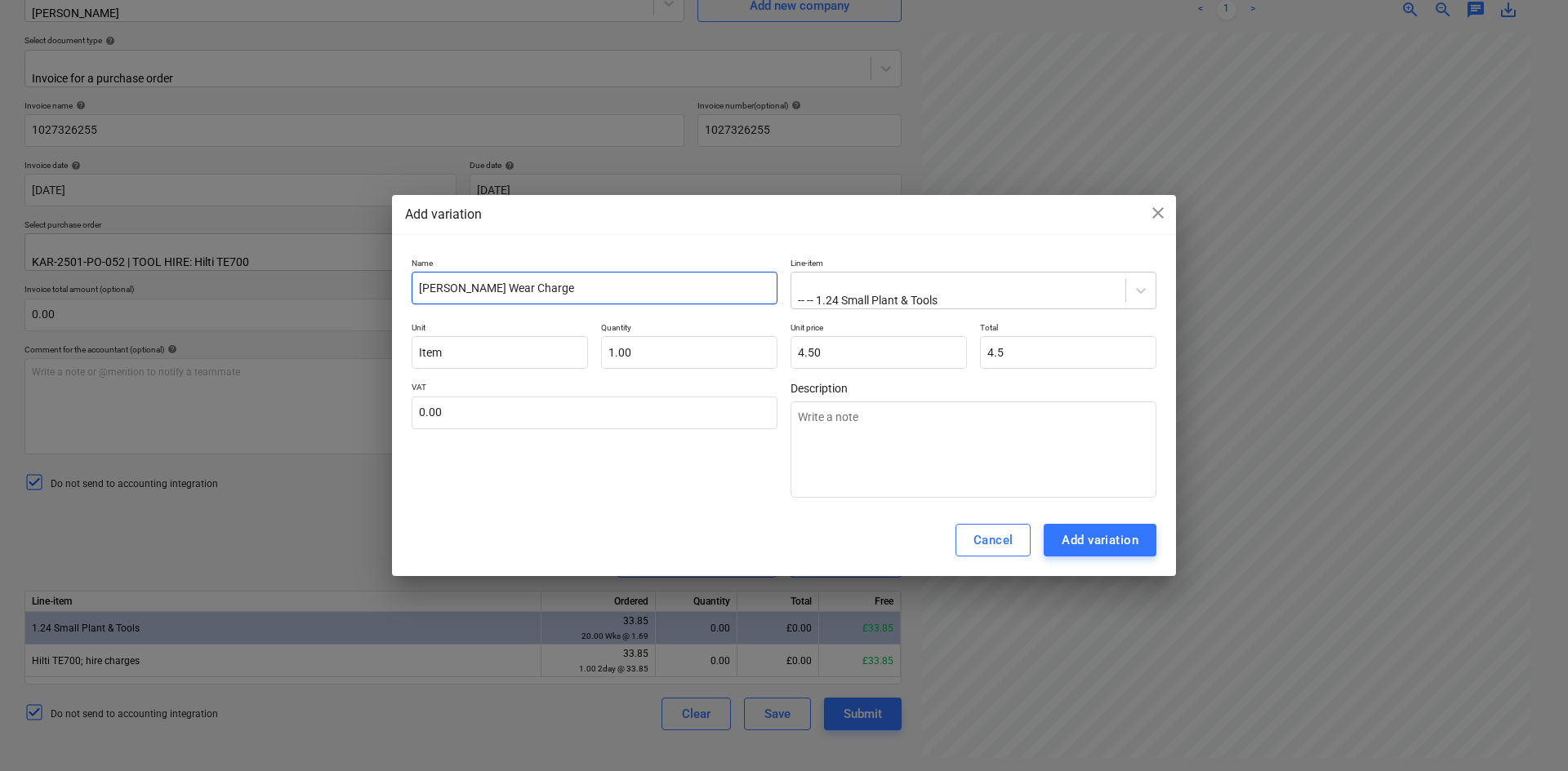
type input "4.50"
drag, startPoint x: 568, startPoint y: 292, endPoint x: 398, endPoint y: 297, distance: 170.1
click at [398, 297] on div "Name Travis Perkins Wear Charge Line-item -- -- 1.24 Small Plant & Tools Unit I…" at bounding box center [784, 378] width 784 height 254
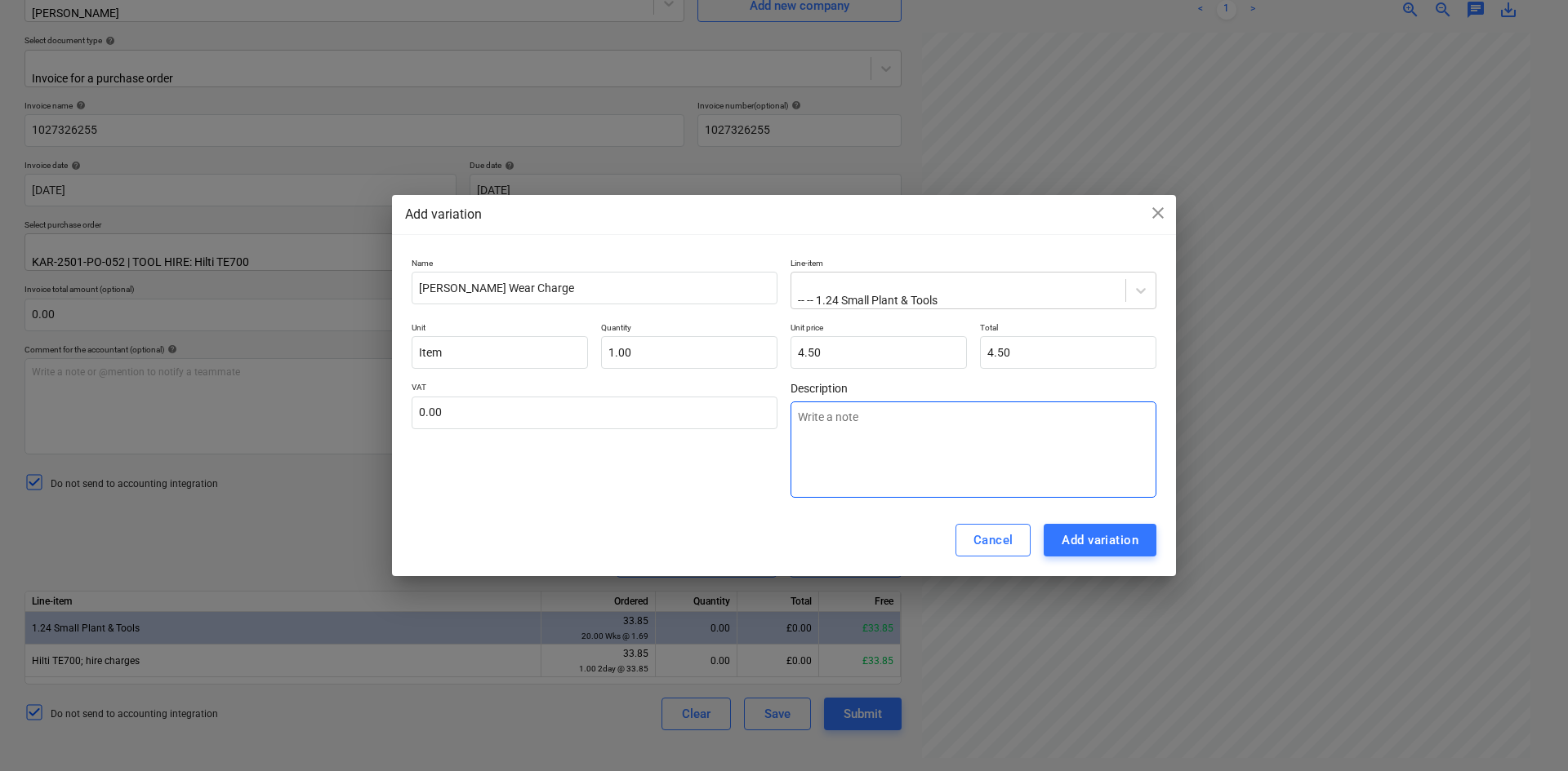
click at [804, 418] on textarea at bounding box center [973, 449] width 366 height 96
paste textarea "Travis Perkins Wear Charge"
type textarea "Travis Perkins Wear Charge"
click at [1061, 536] on div "Add variation" at bounding box center [1100, 540] width 77 height 22
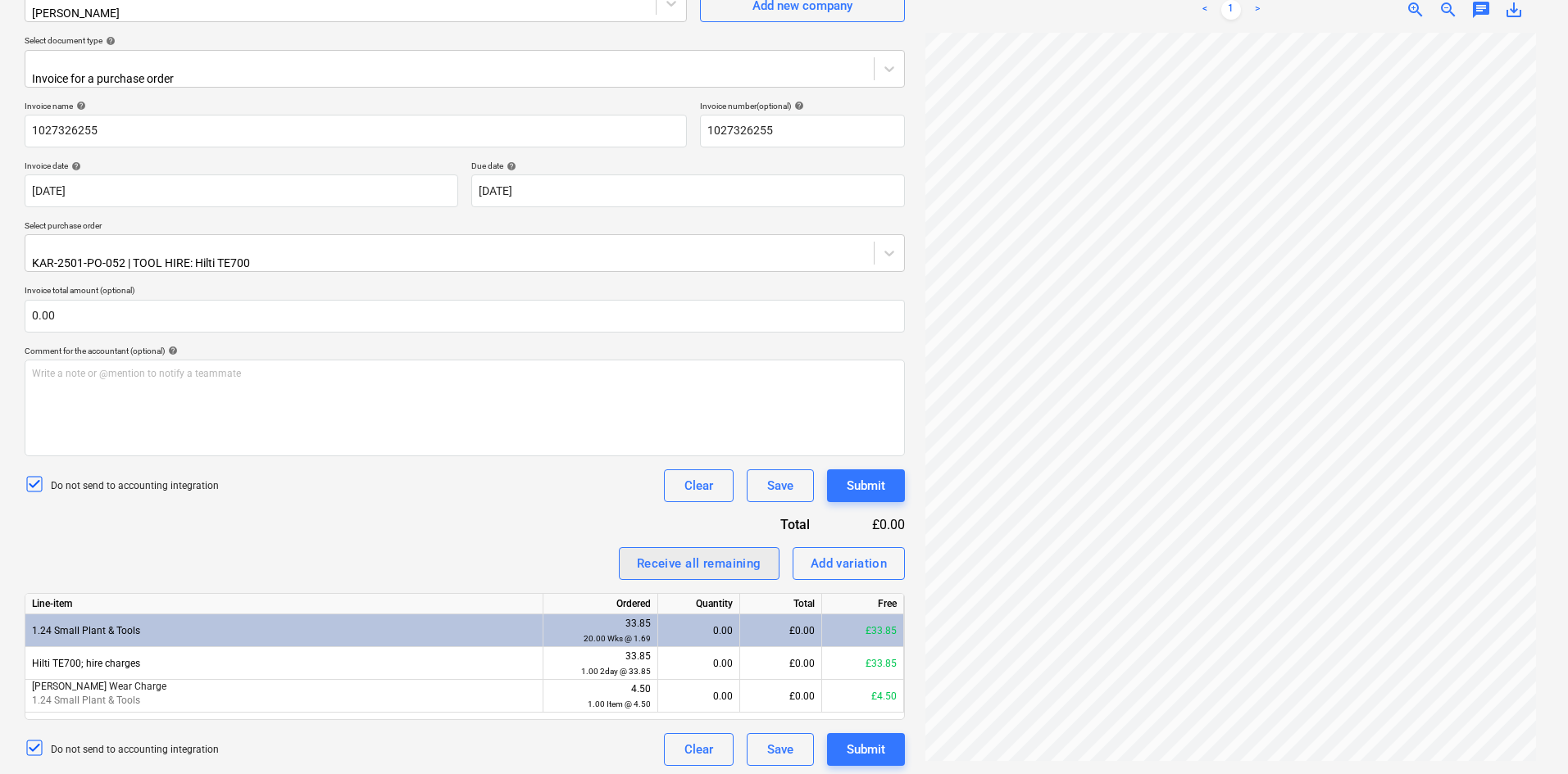
click at [685, 560] on div "Receive all remaining" at bounding box center [699, 564] width 125 height 22
click at [866, 568] on div "Submit" at bounding box center [866, 749] width 39 height 22
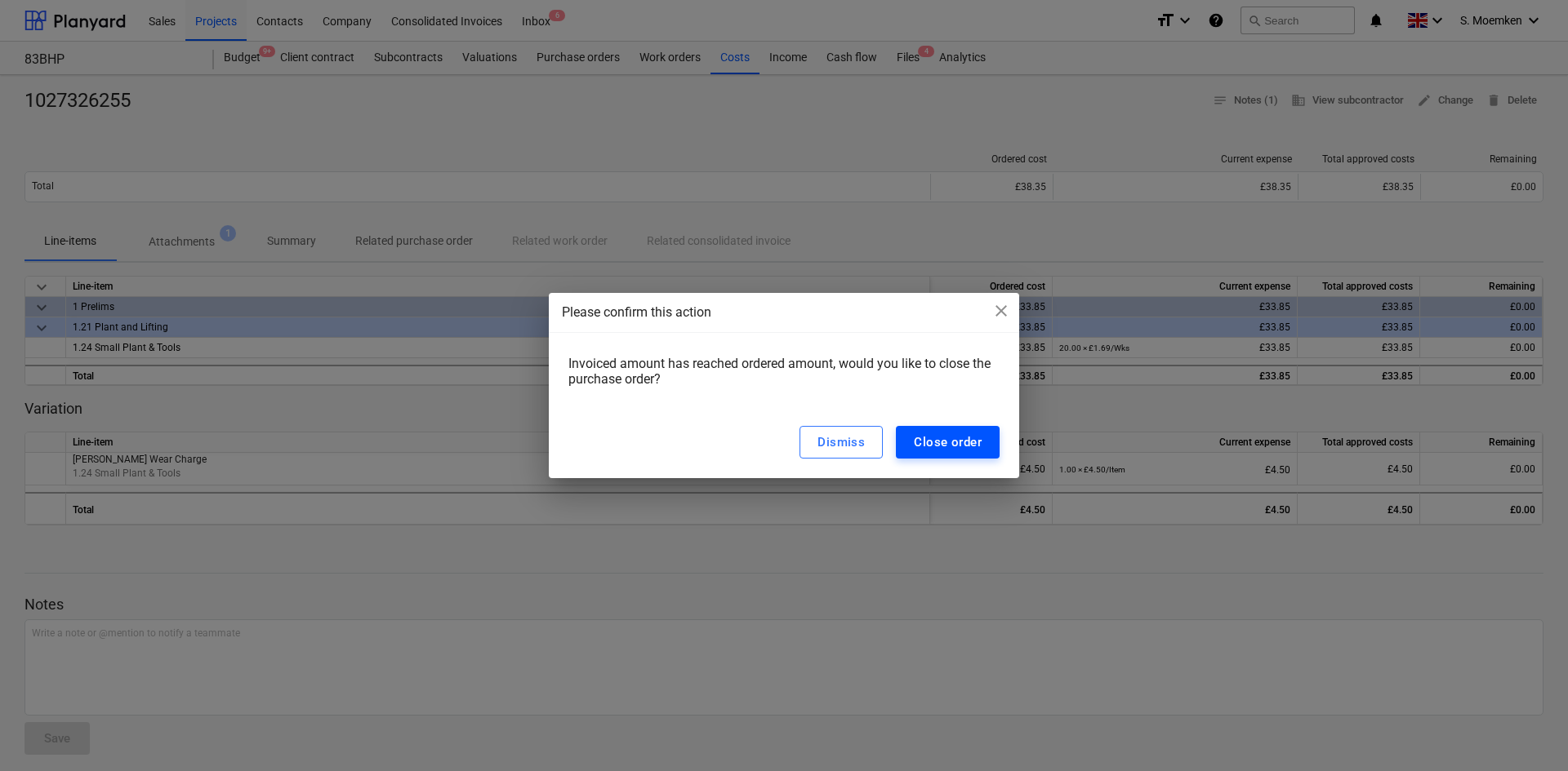
click at [969, 446] on div "Close order" at bounding box center [947, 442] width 68 height 22
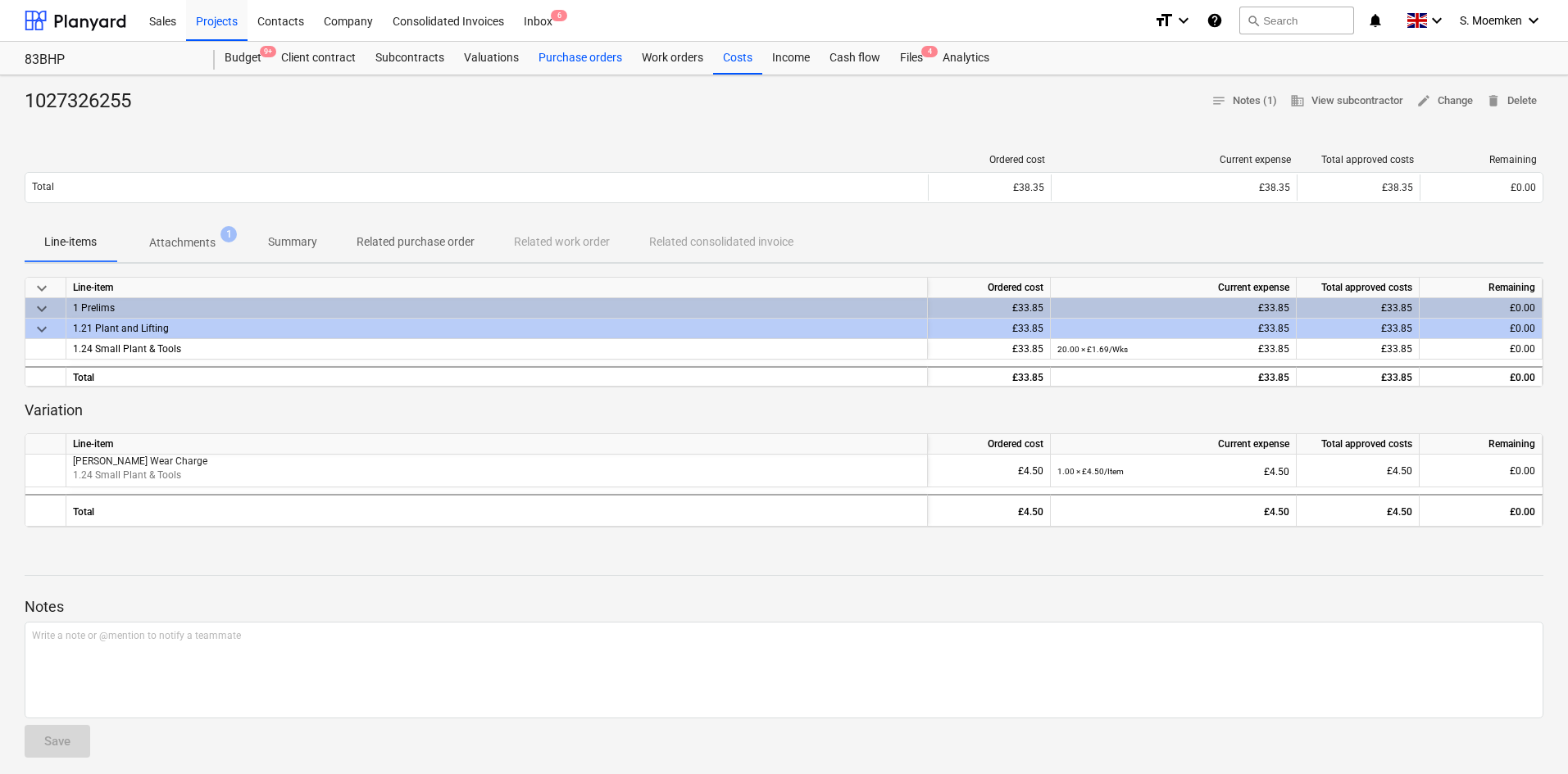
click at [577, 57] on div "Purchase orders" at bounding box center [580, 58] width 103 height 33
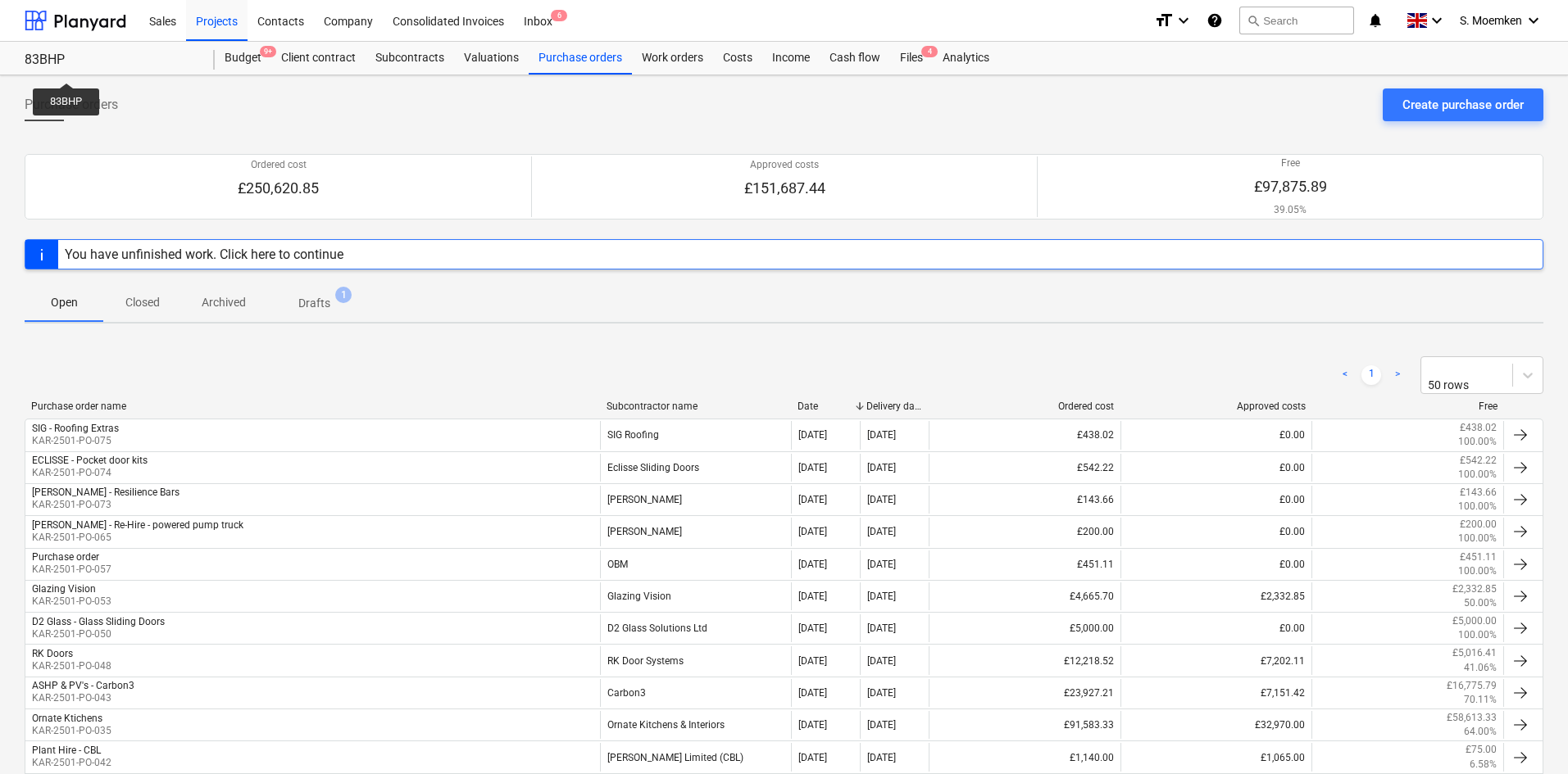
click at [72, 62] on div "83BHP" at bounding box center [110, 60] width 171 height 17
click at [221, 20] on div "Projects" at bounding box center [216, 20] width 61 height 42
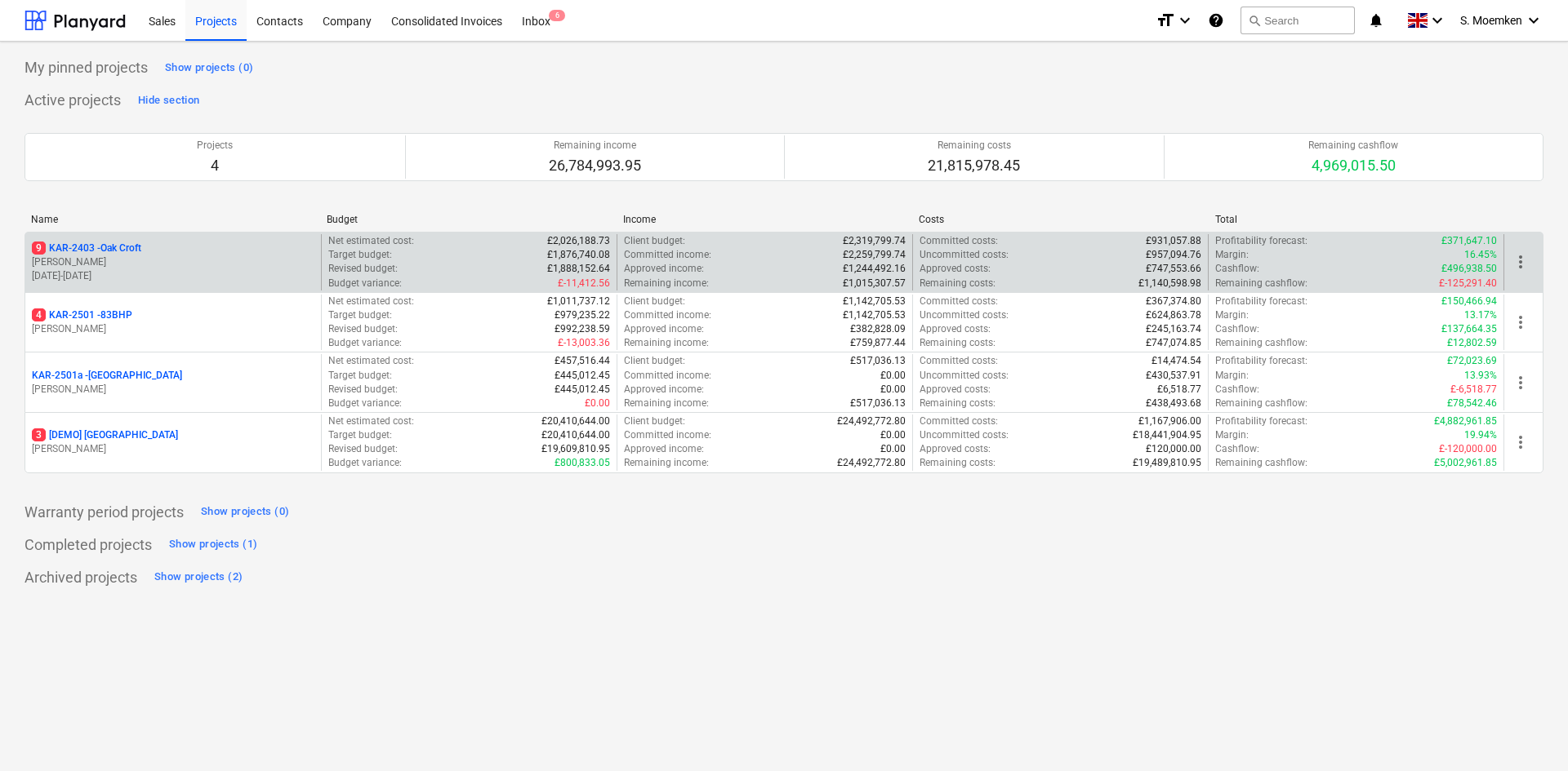
click at [153, 257] on p "[PERSON_NAME]" at bounding box center [173, 262] width 282 height 14
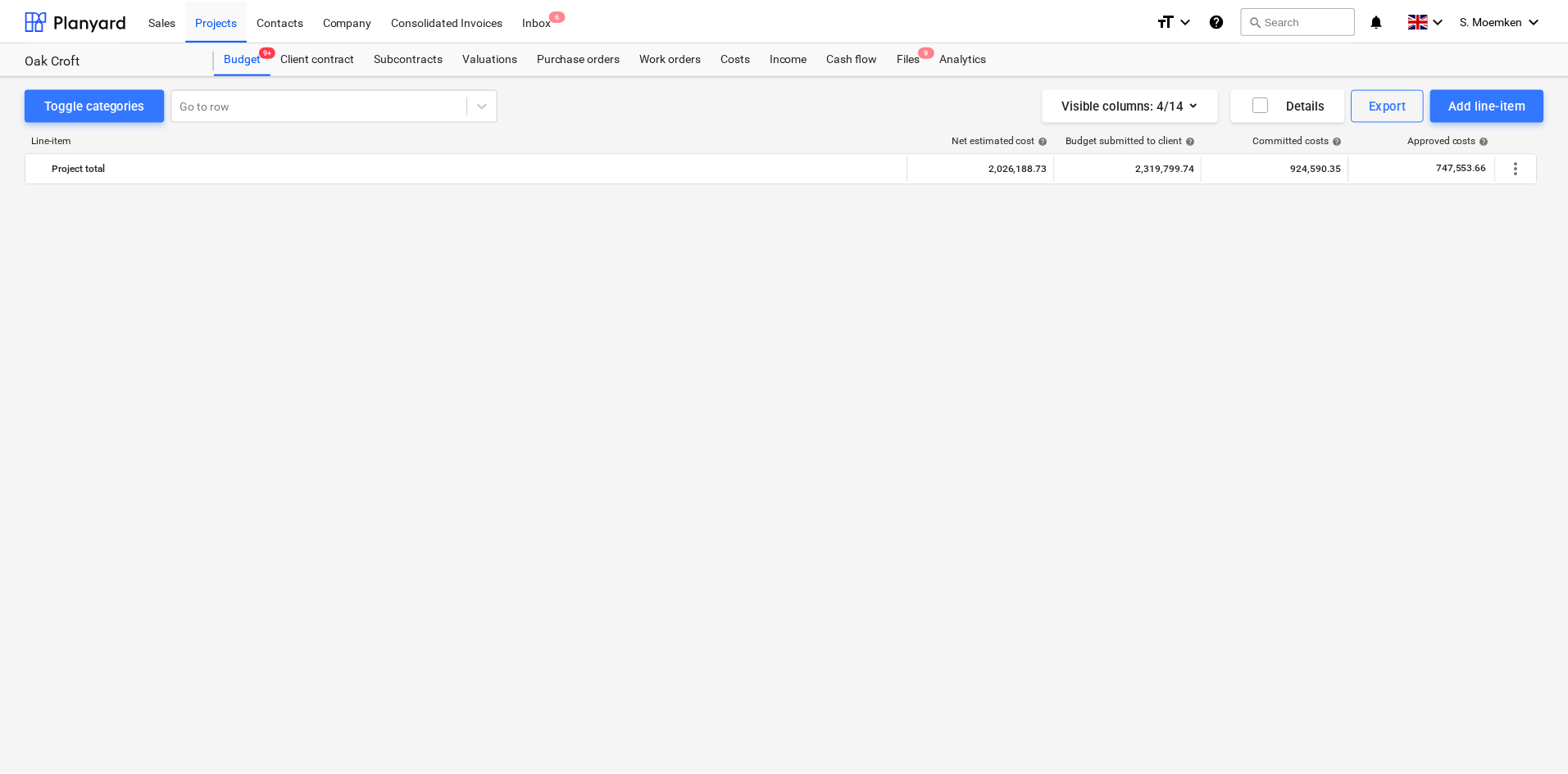
scroll to position [2298, 0]
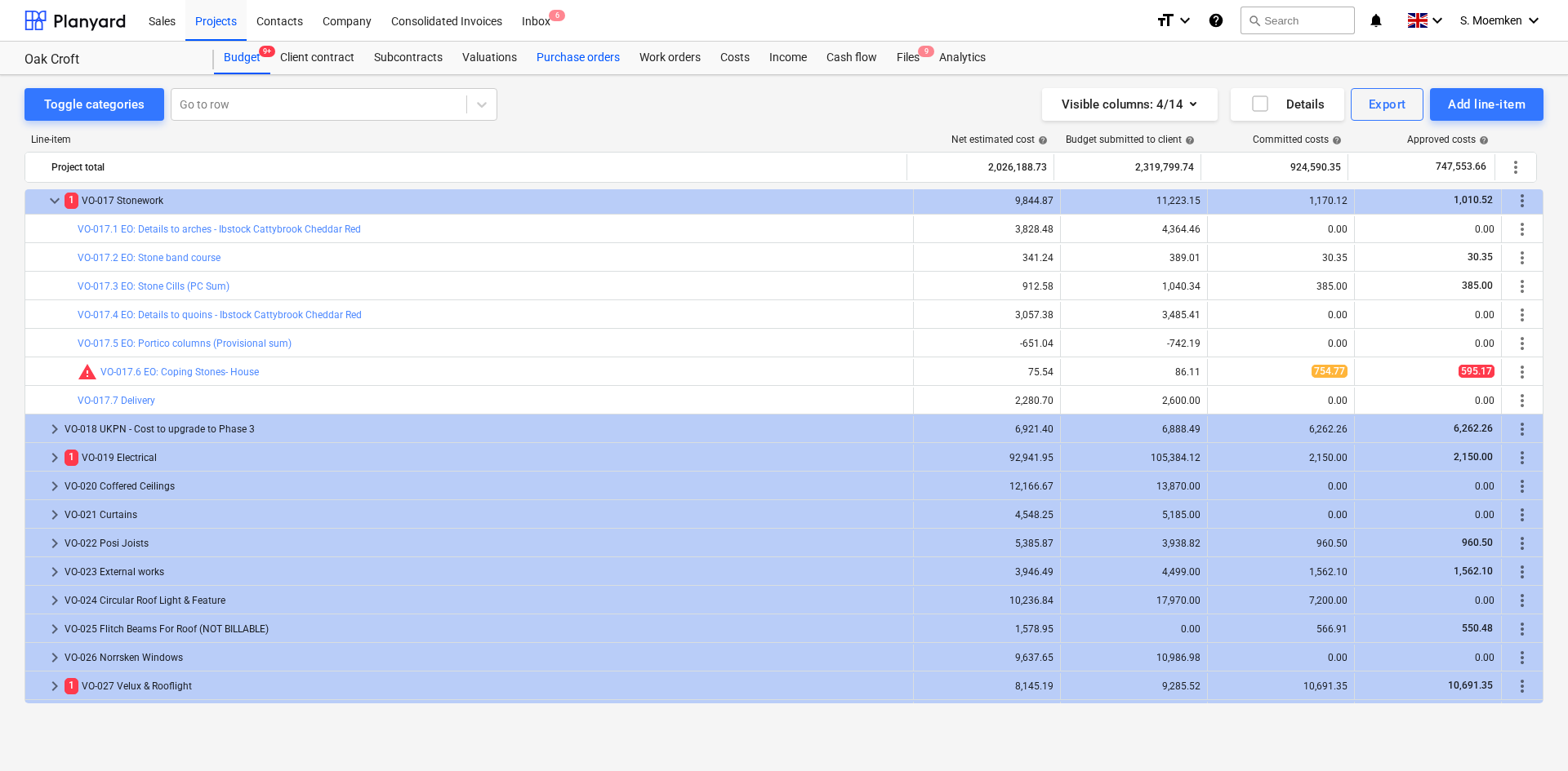
click at [574, 55] on div "Purchase orders" at bounding box center [578, 57] width 103 height 33
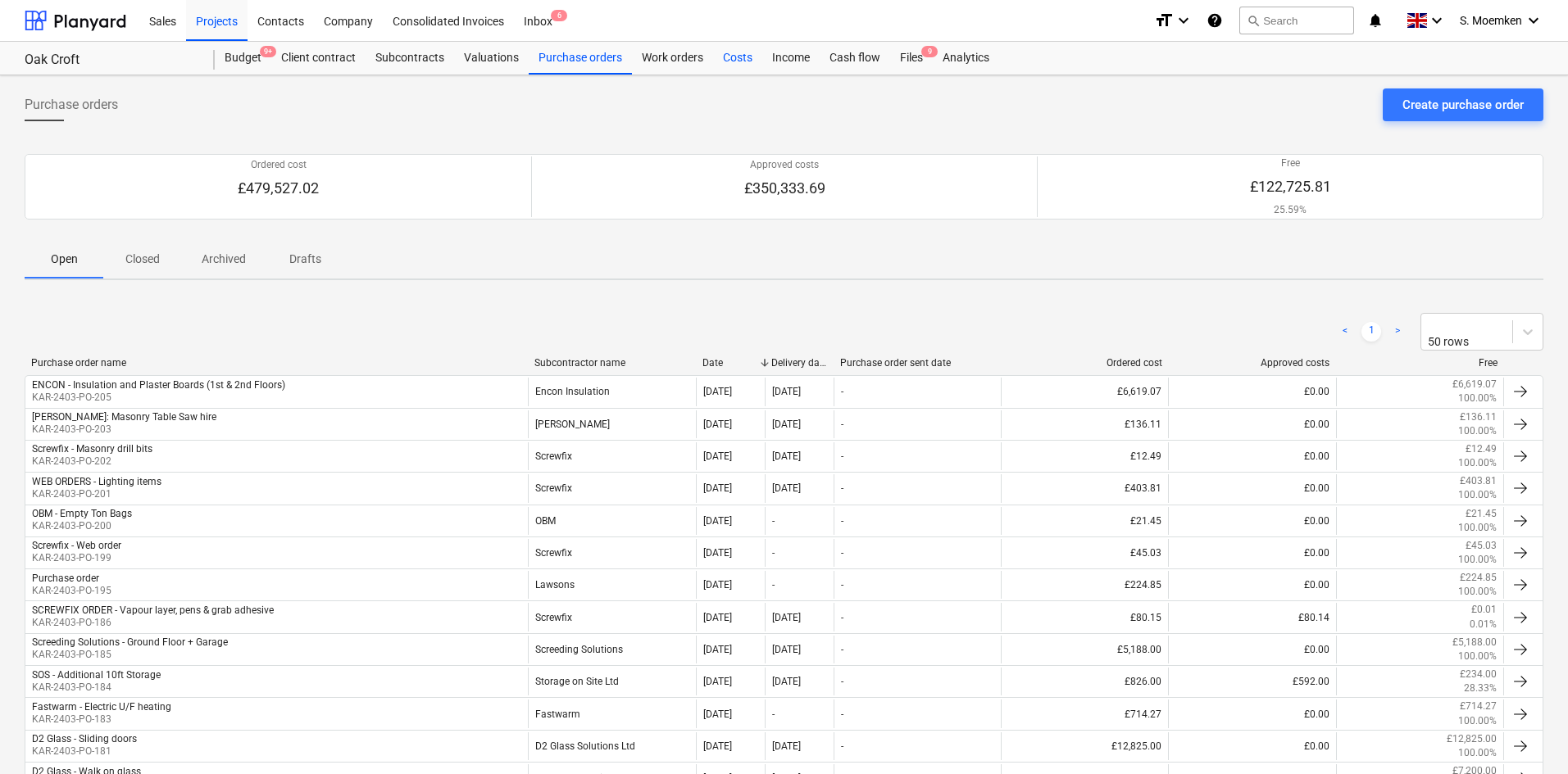
click at [756, 53] on div "Costs" at bounding box center [737, 58] width 49 height 33
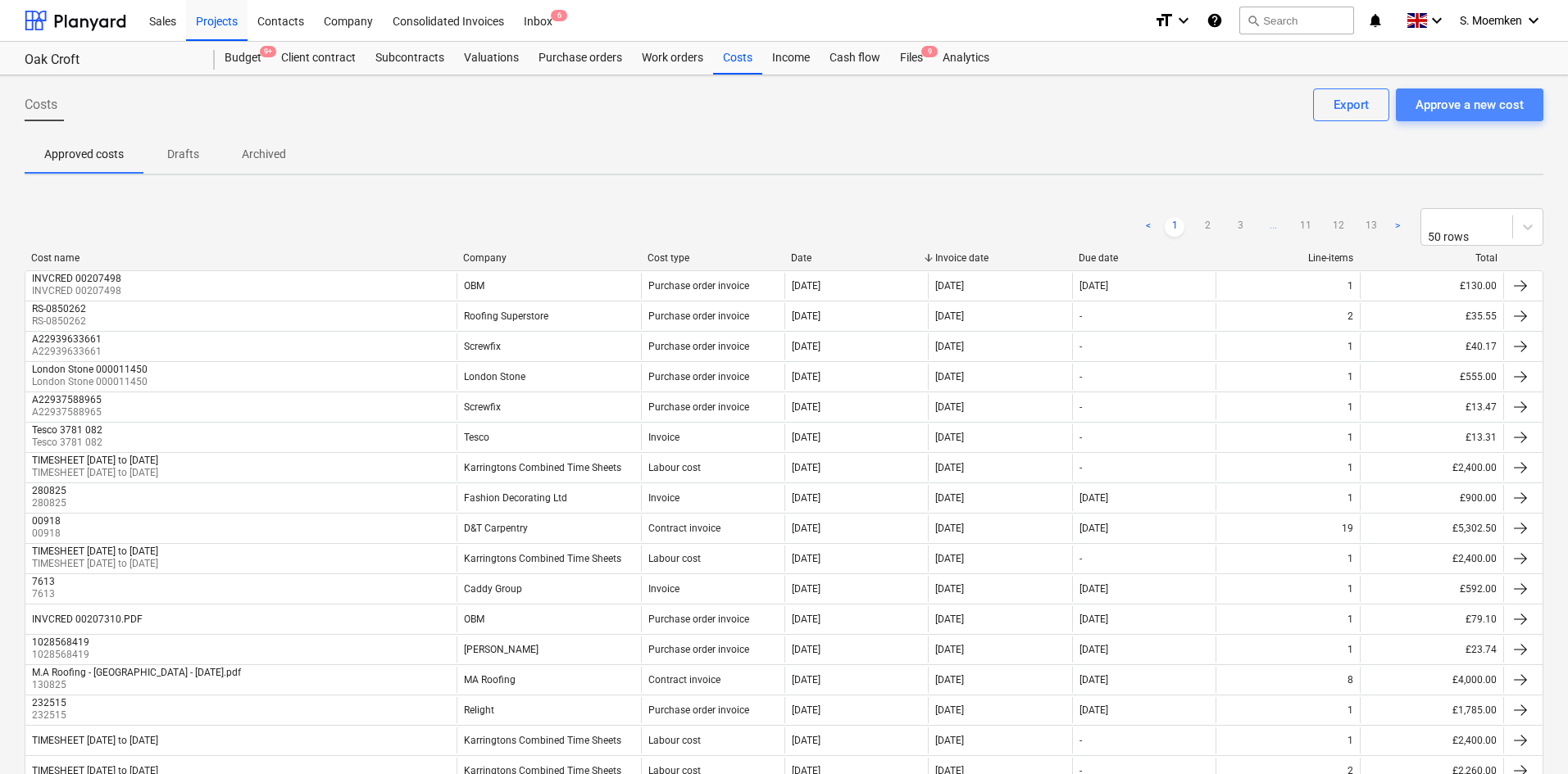
click at [1257, 102] on div "Approve a new cost" at bounding box center [1469, 105] width 109 height 22
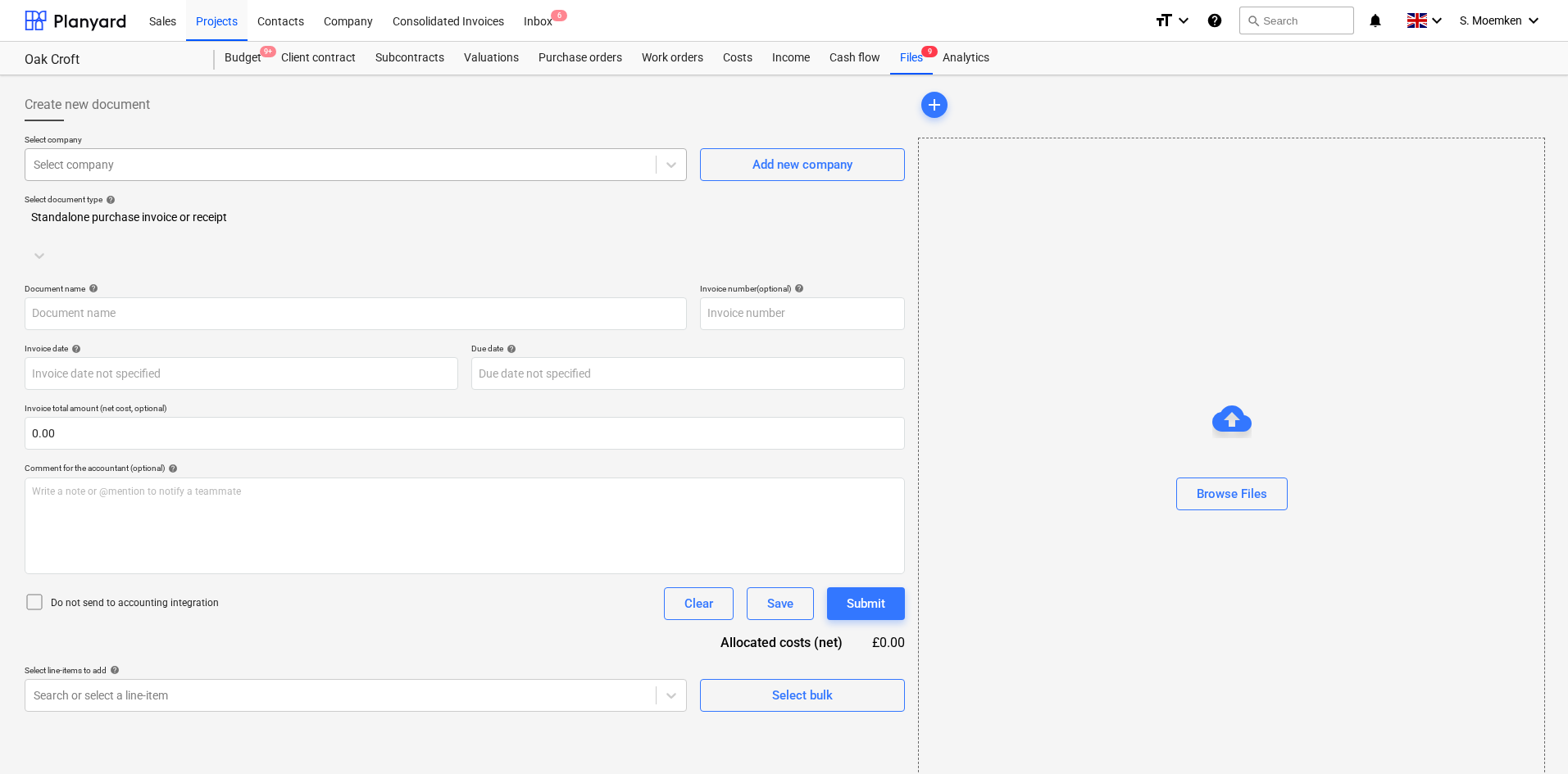
click at [168, 168] on div at bounding box center [341, 164] width 614 height 16
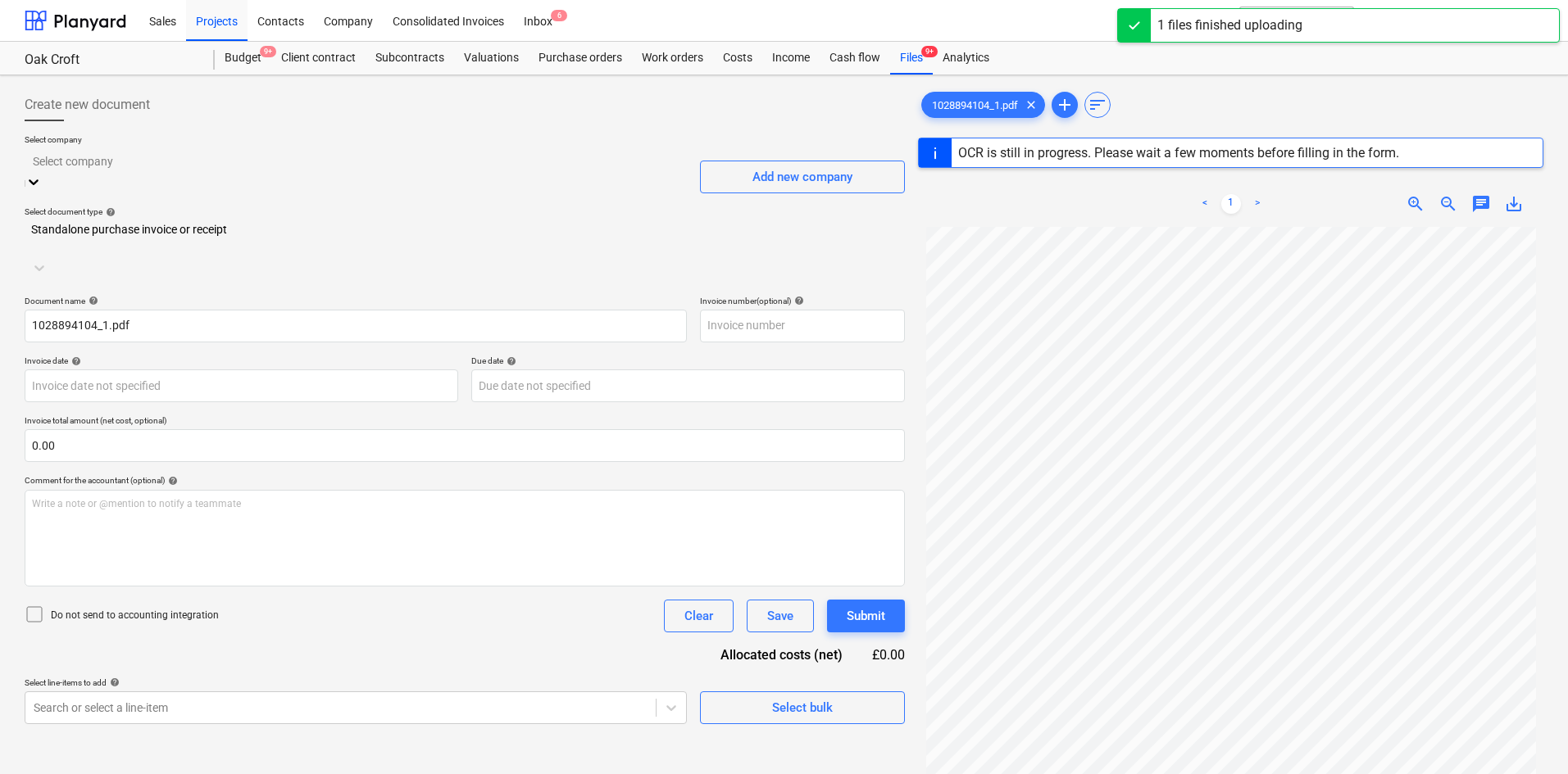
click at [294, 171] on div at bounding box center [356, 161] width 646 height 19
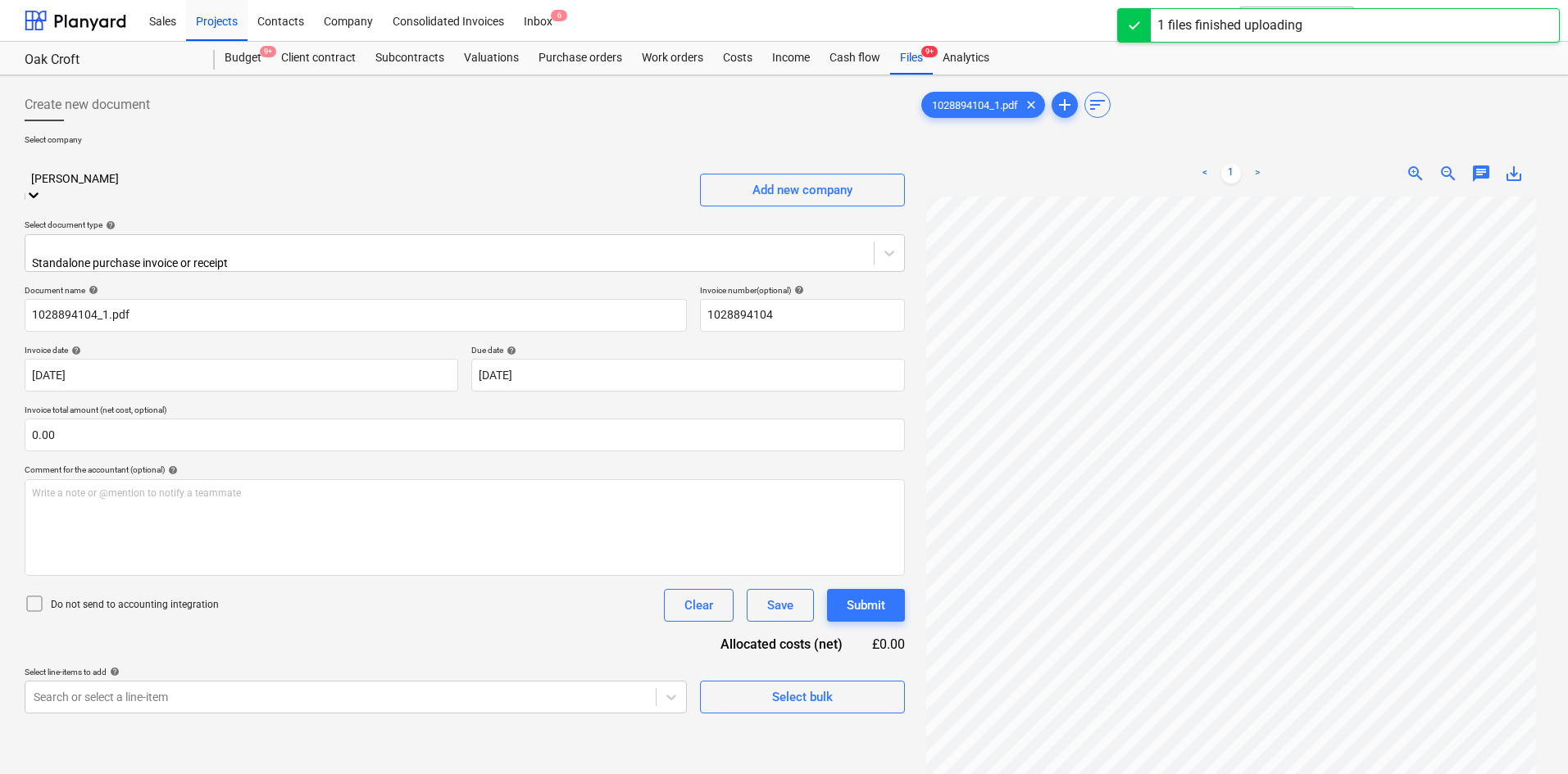
type input "1028894104"
type input "[DATE]"
click at [380, 118] on div "Create new document" at bounding box center [464, 105] width 880 height 33
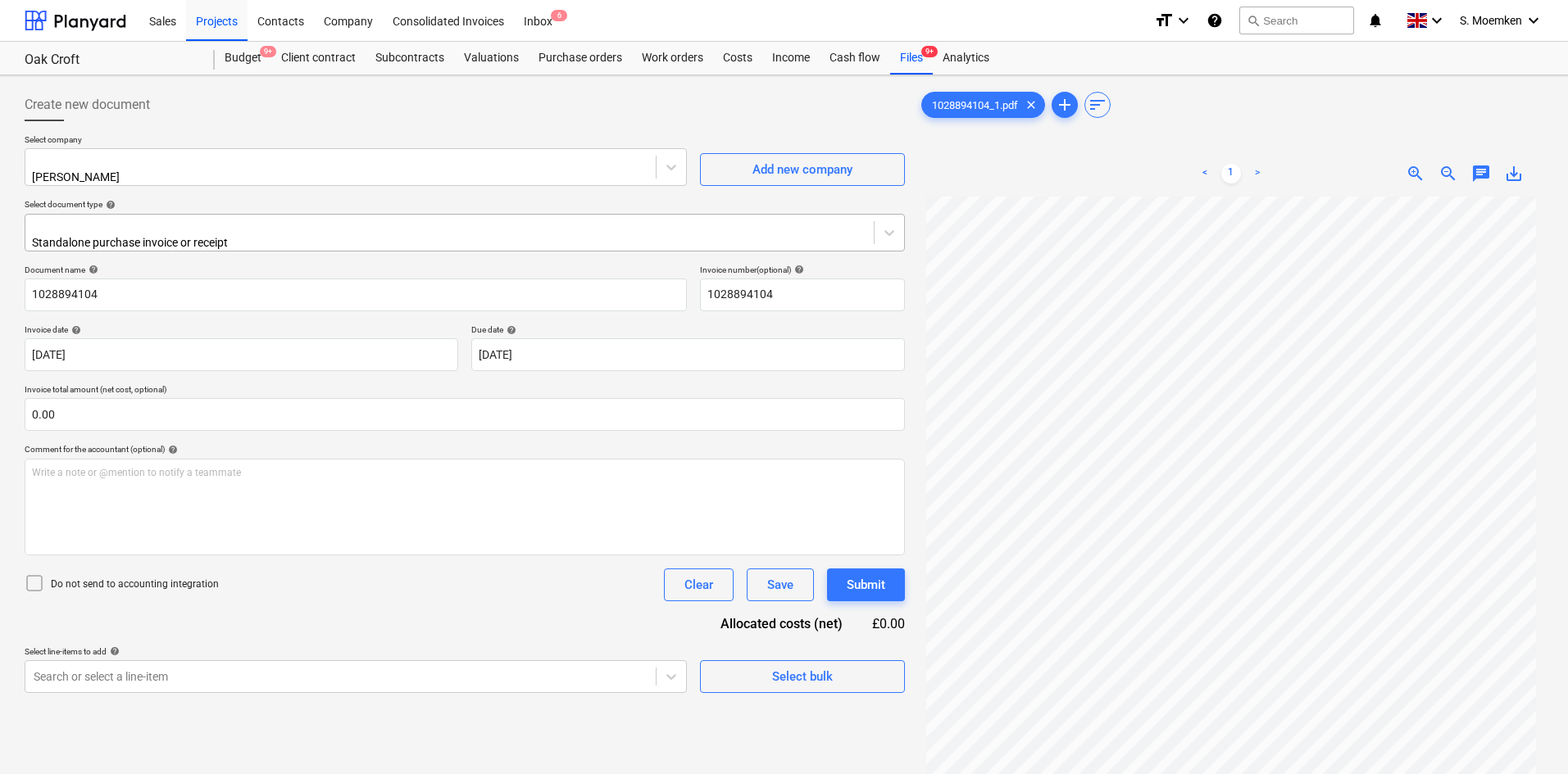
click at [214, 229] on div at bounding box center [449, 226] width 832 height 16
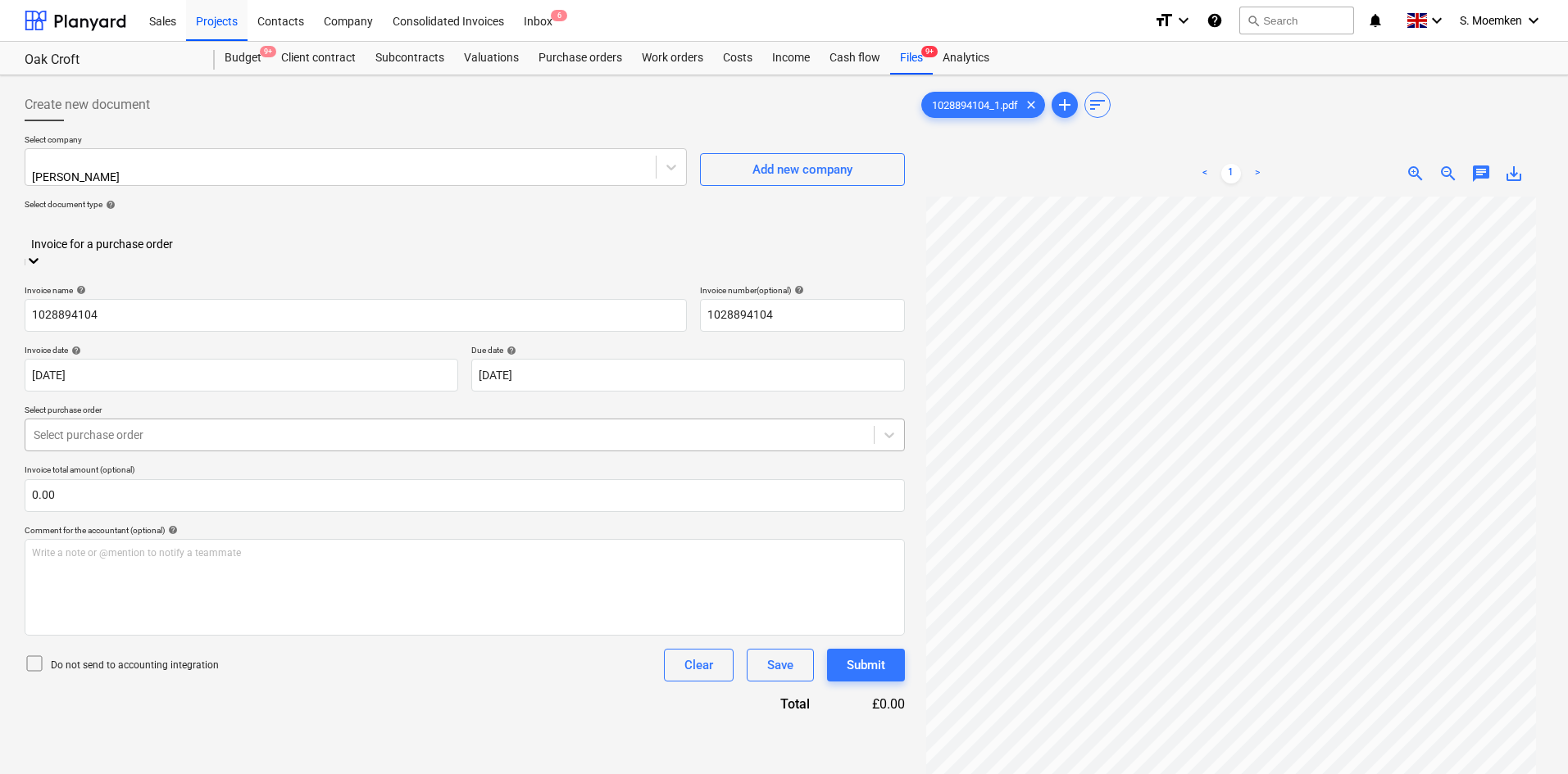
click at [227, 427] on div at bounding box center [449, 434] width 832 height 16
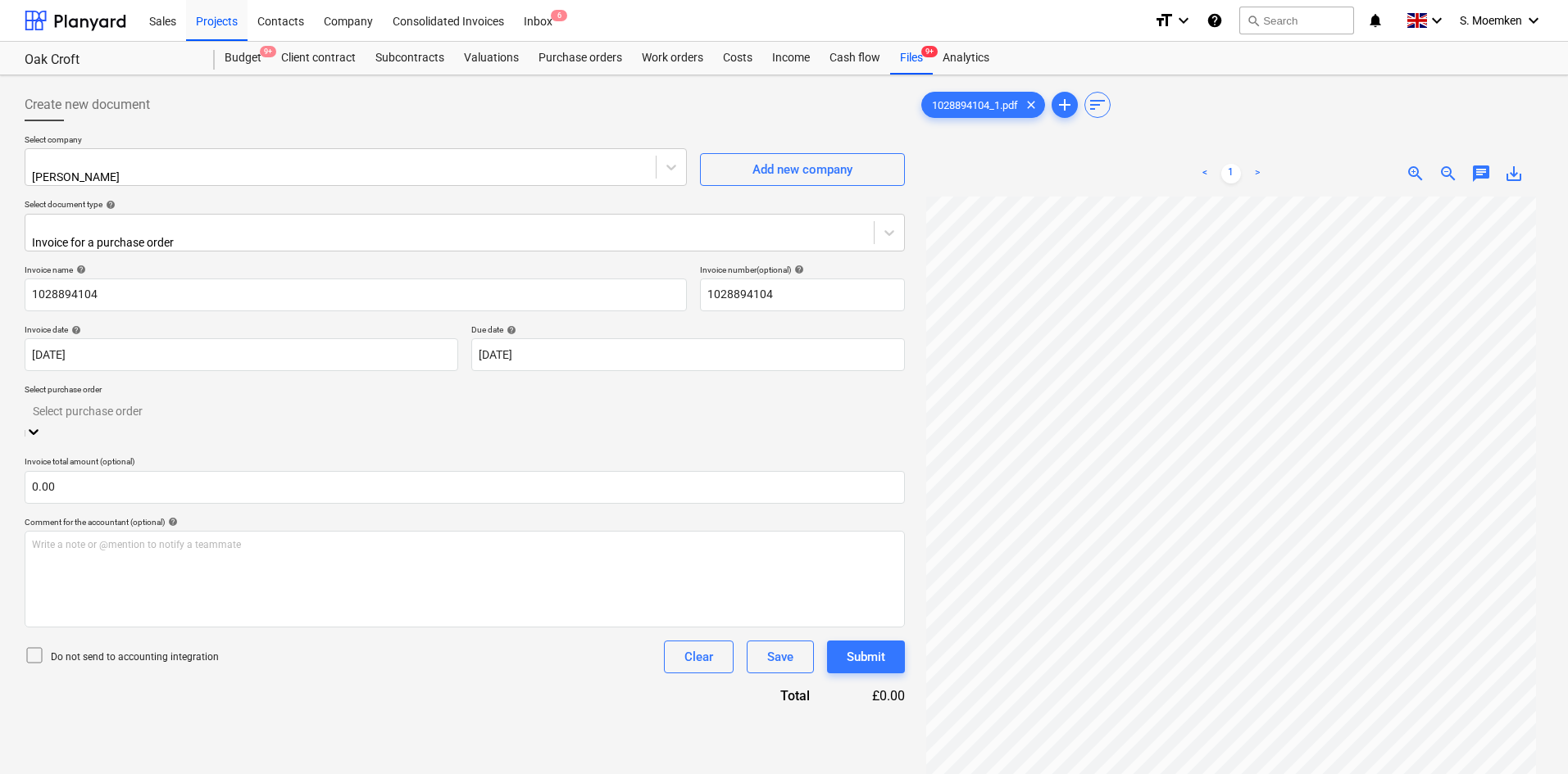
click at [472, 112] on div "Create new document" at bounding box center [464, 105] width 880 height 33
click at [258, 401] on div at bounding box center [464, 411] width 864 height 19
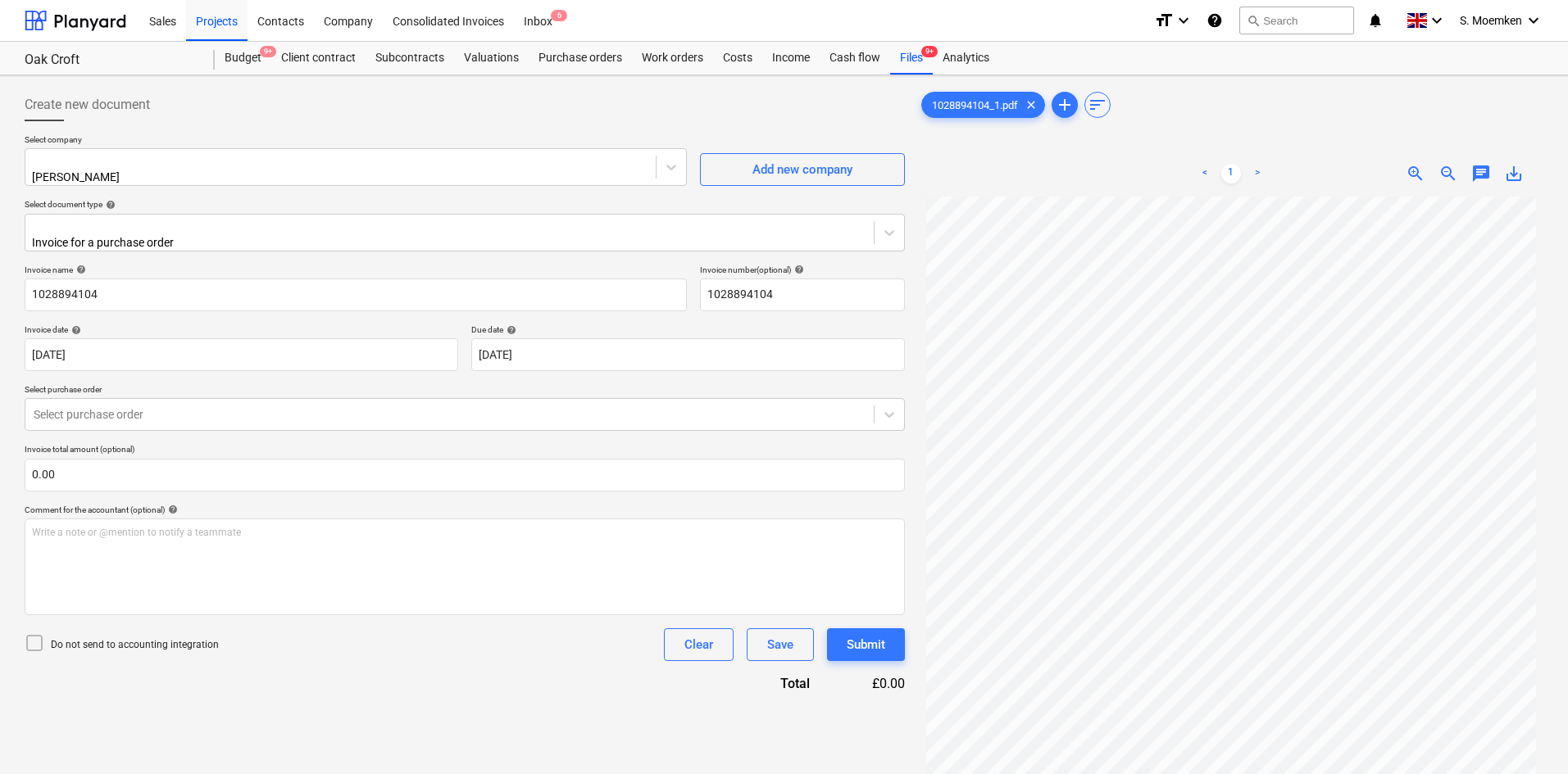
click at [666, 98] on div "Create new document" at bounding box center [464, 105] width 880 height 33
click at [214, 220] on div at bounding box center [449, 226] width 832 height 16
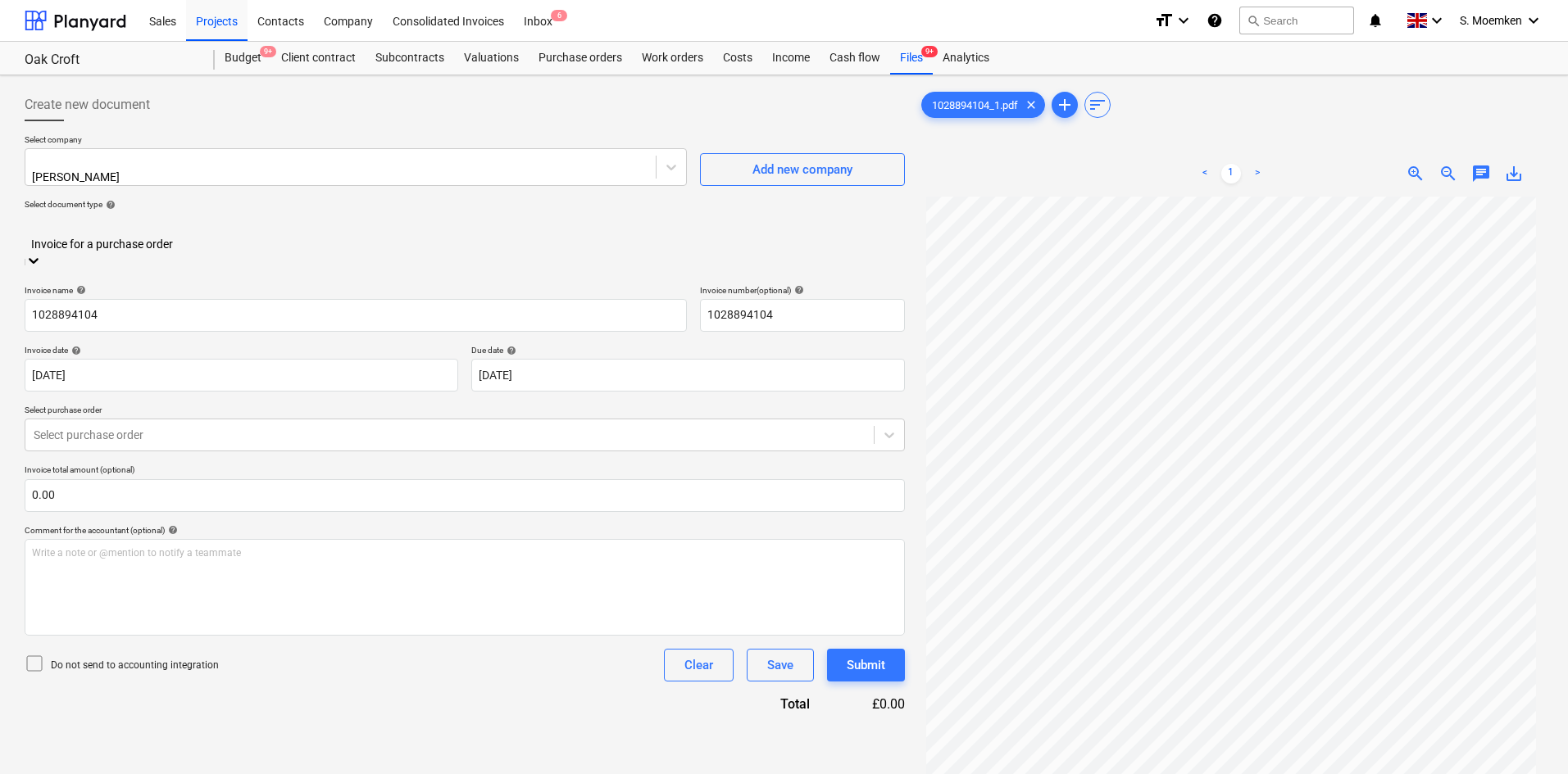
click at [204, 568] on div "Standalone purchase invoice or receipt" at bounding box center [784, 781] width 1568 height 13
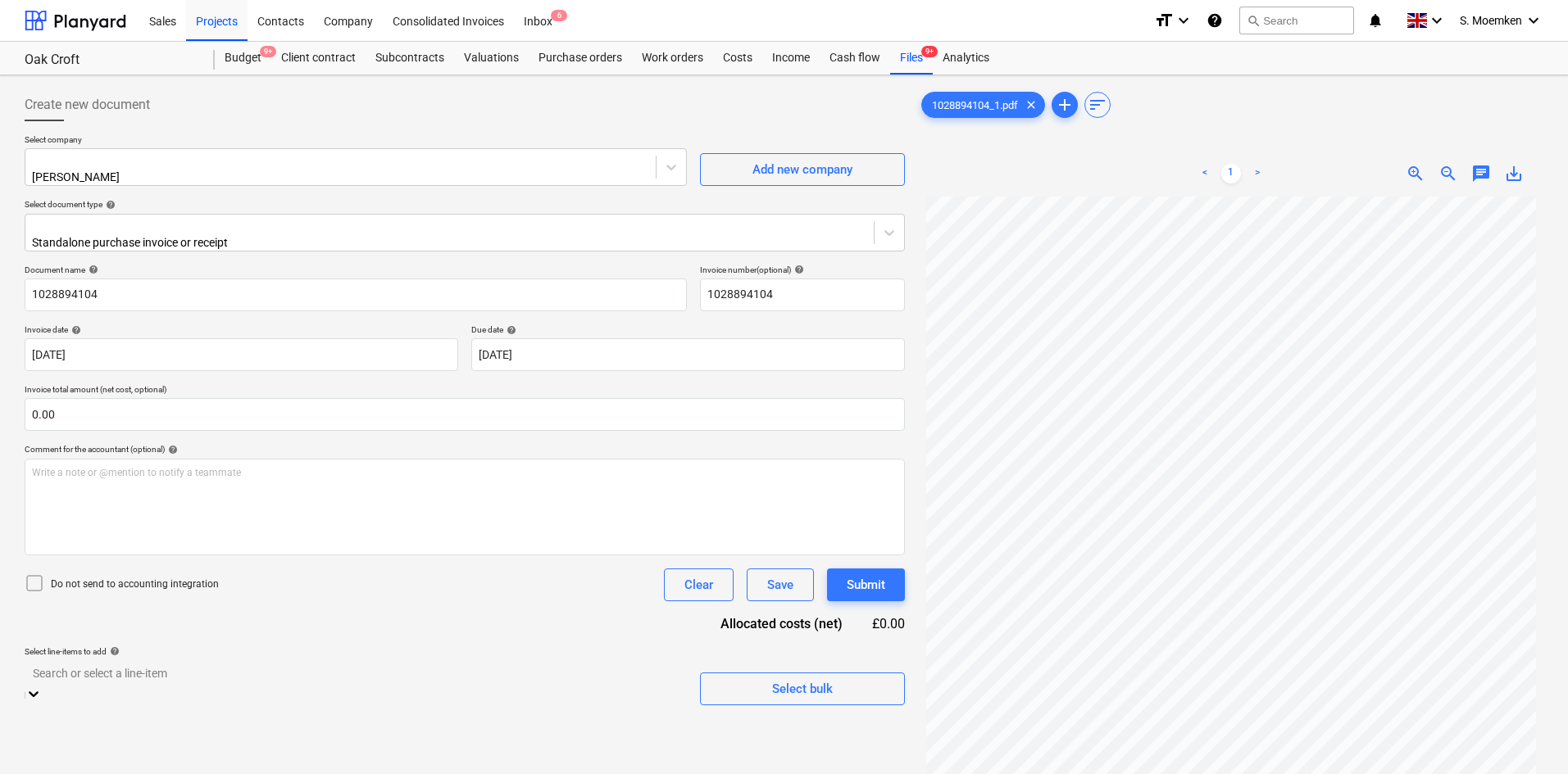
click at [263, 568] on body "Sales Projects Contacts Company Consolidated Invoices Inbox 6 format_size keybo…" at bounding box center [784, 512] width 1568 height 1023
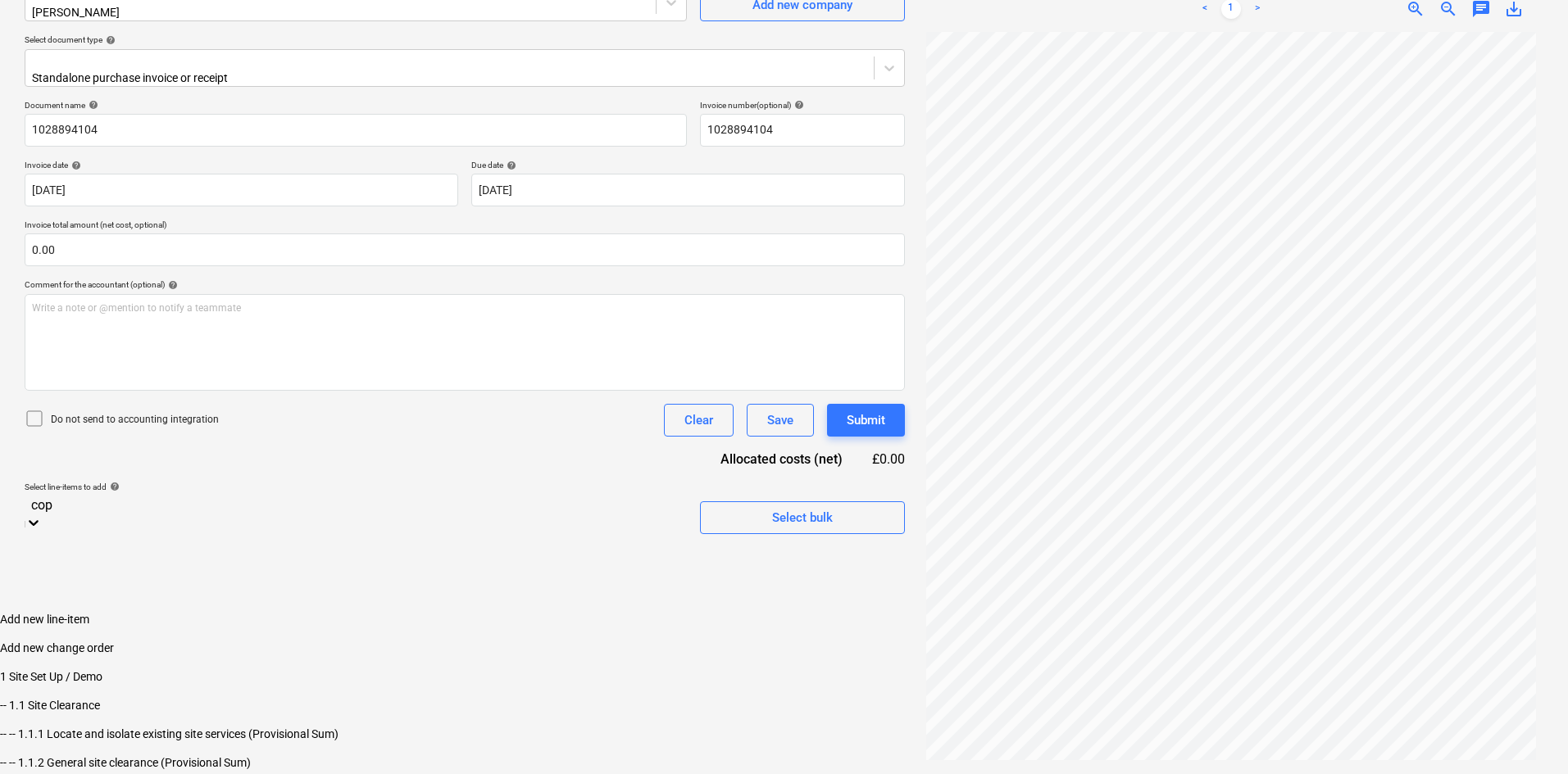
scroll to position [164, 0]
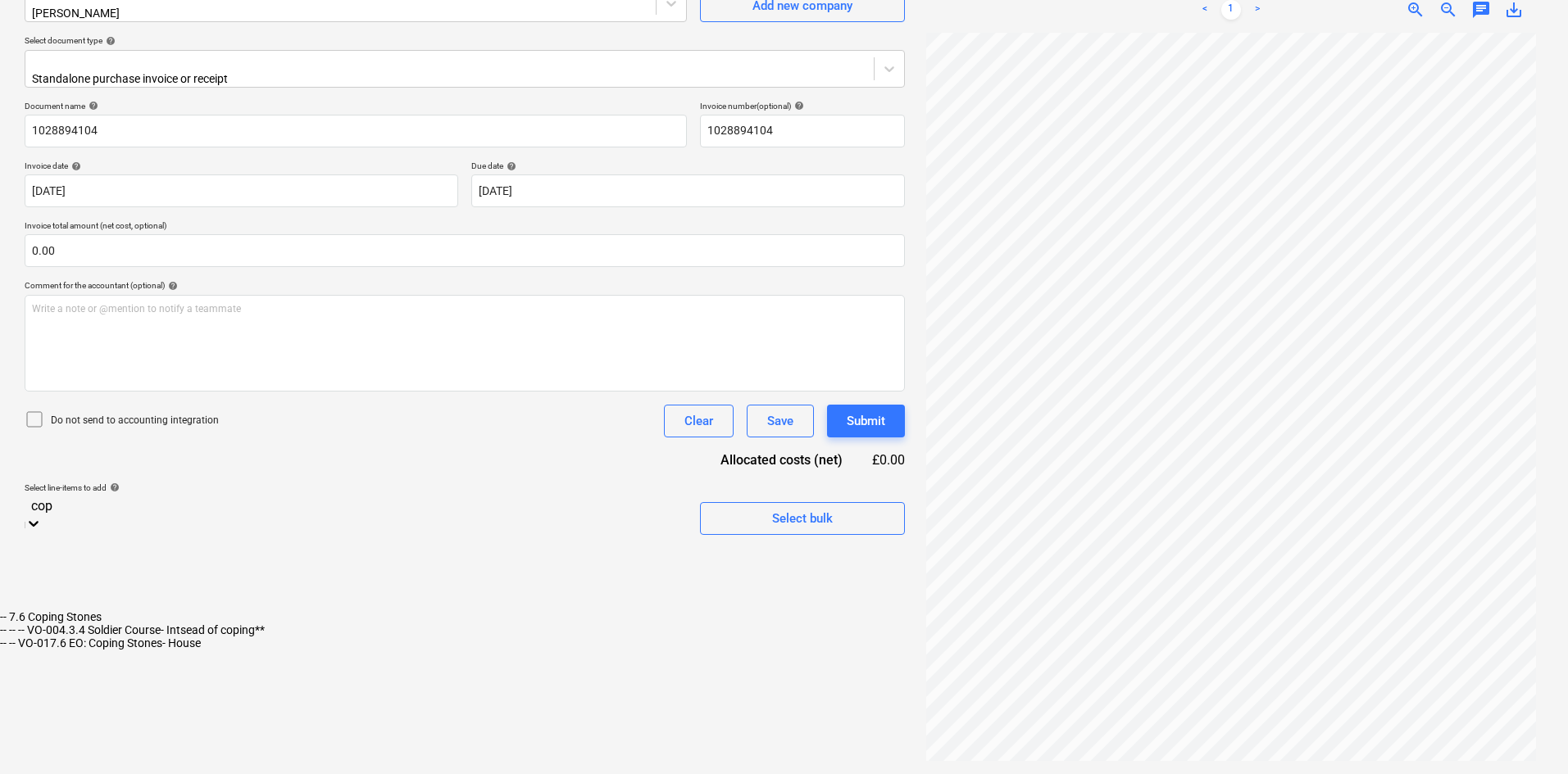
type input "copi"
click at [133, 568] on div "-- -- VO-017.6 EO: Coping Stones- House" at bounding box center [784, 643] width 1568 height 13
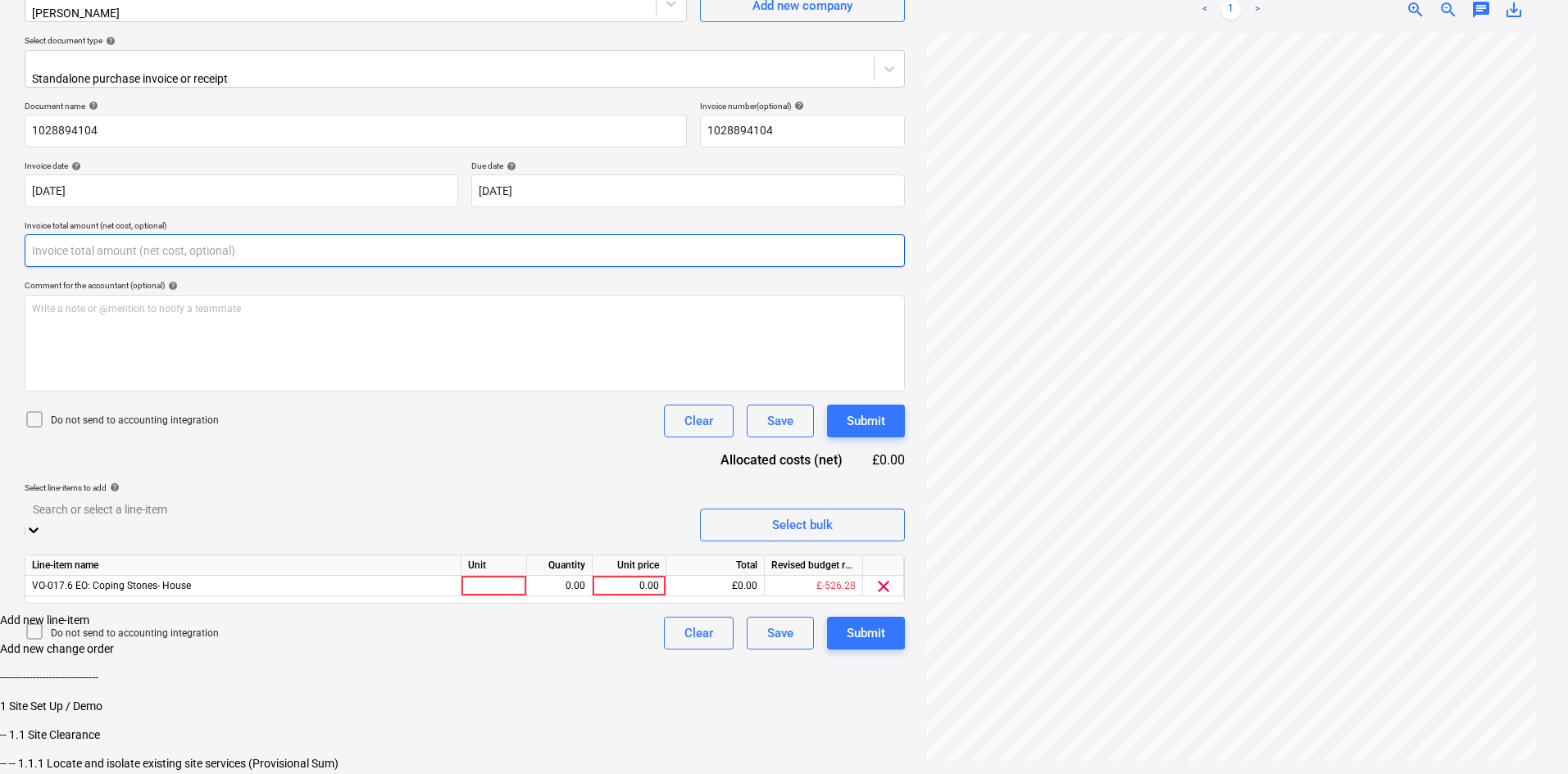
click at [211, 234] on input "text" at bounding box center [464, 250] width 880 height 33
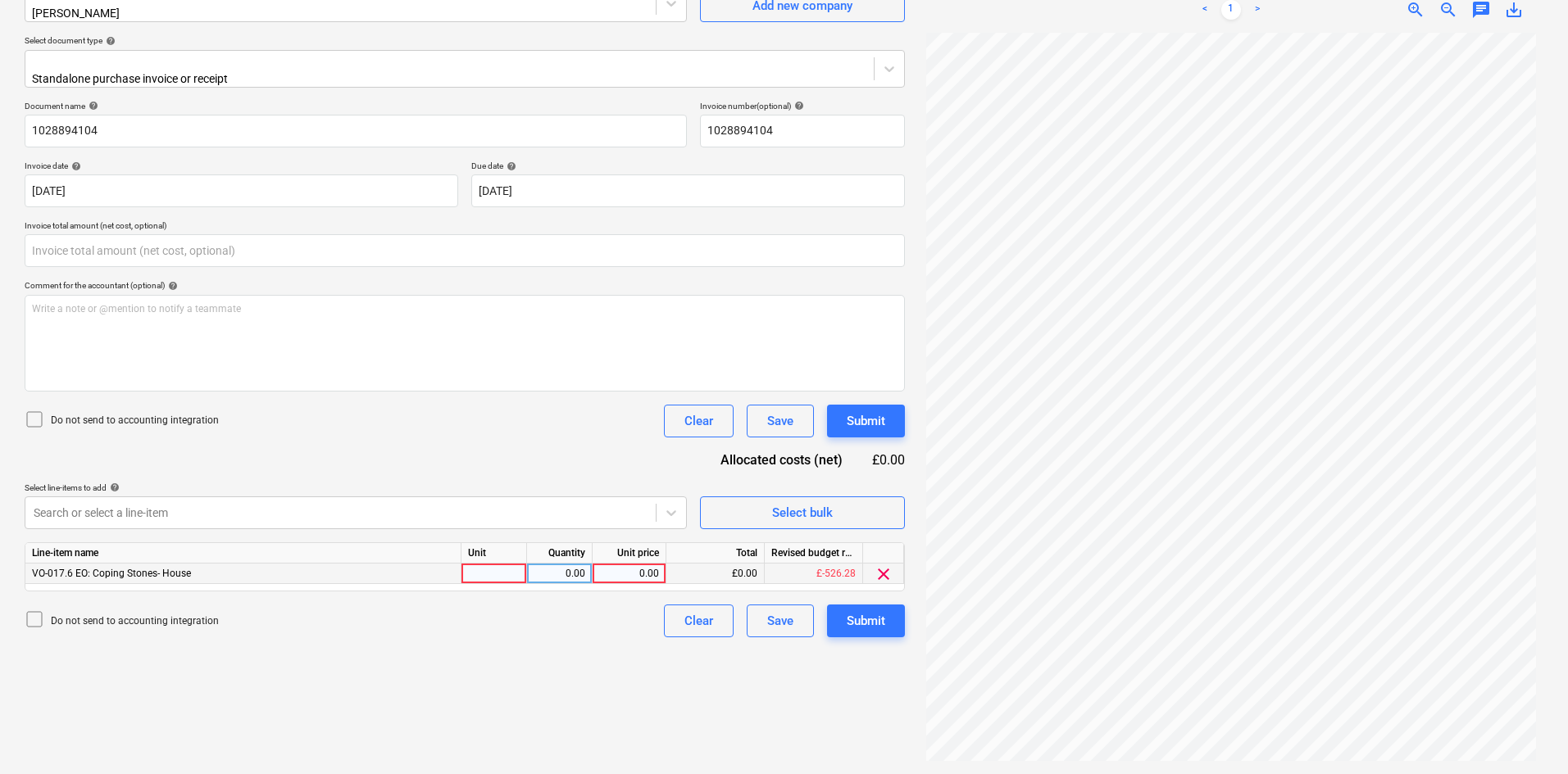
type input "0.00"
click at [494, 564] on div at bounding box center [494, 574] width 65 height 21
type input "Item"
type input "22.94"
click at [365, 220] on p "Invoice total amount (net cost, optional)" at bounding box center [464, 227] width 880 height 14
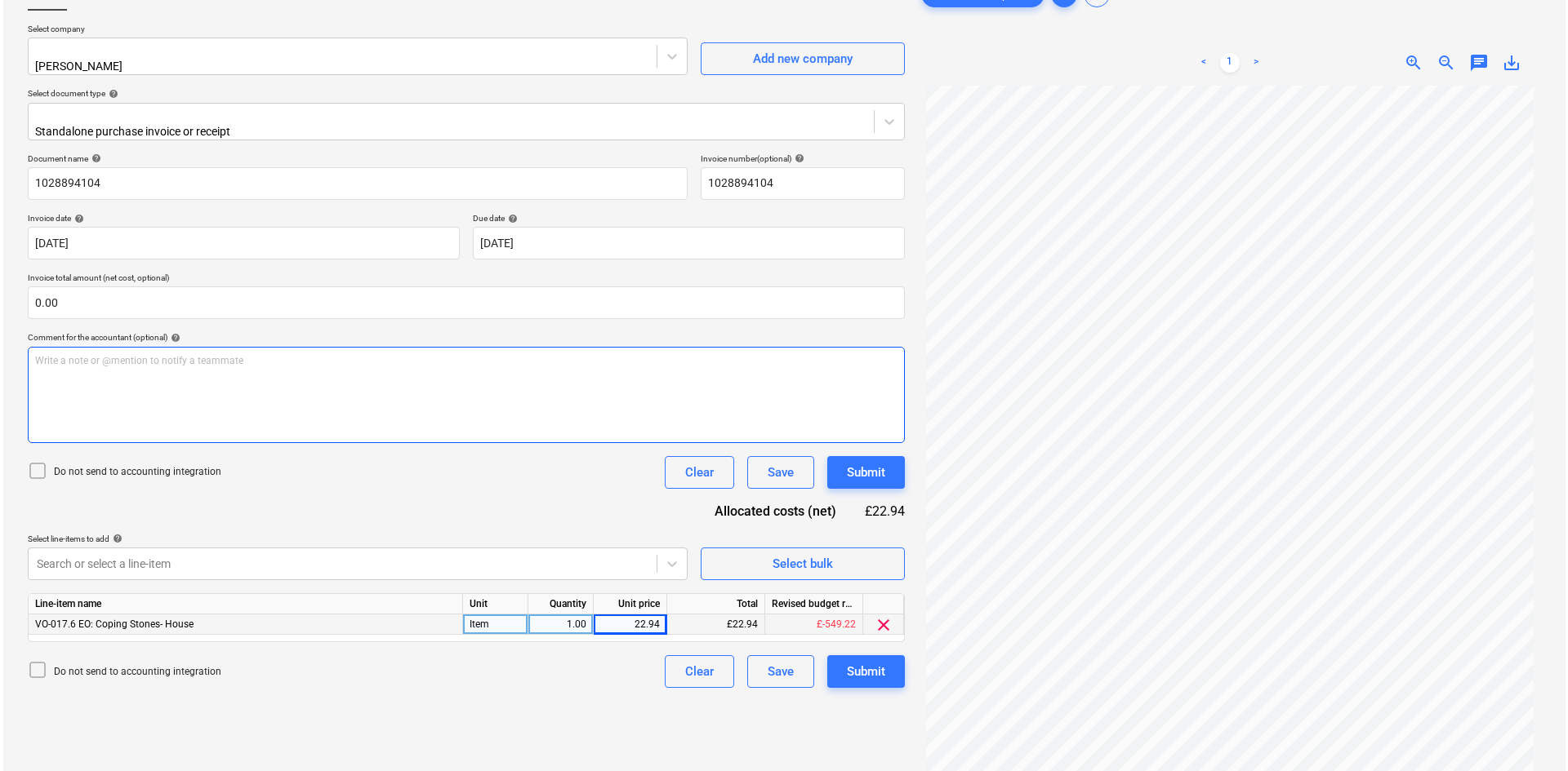
scroll to position [82, 0]
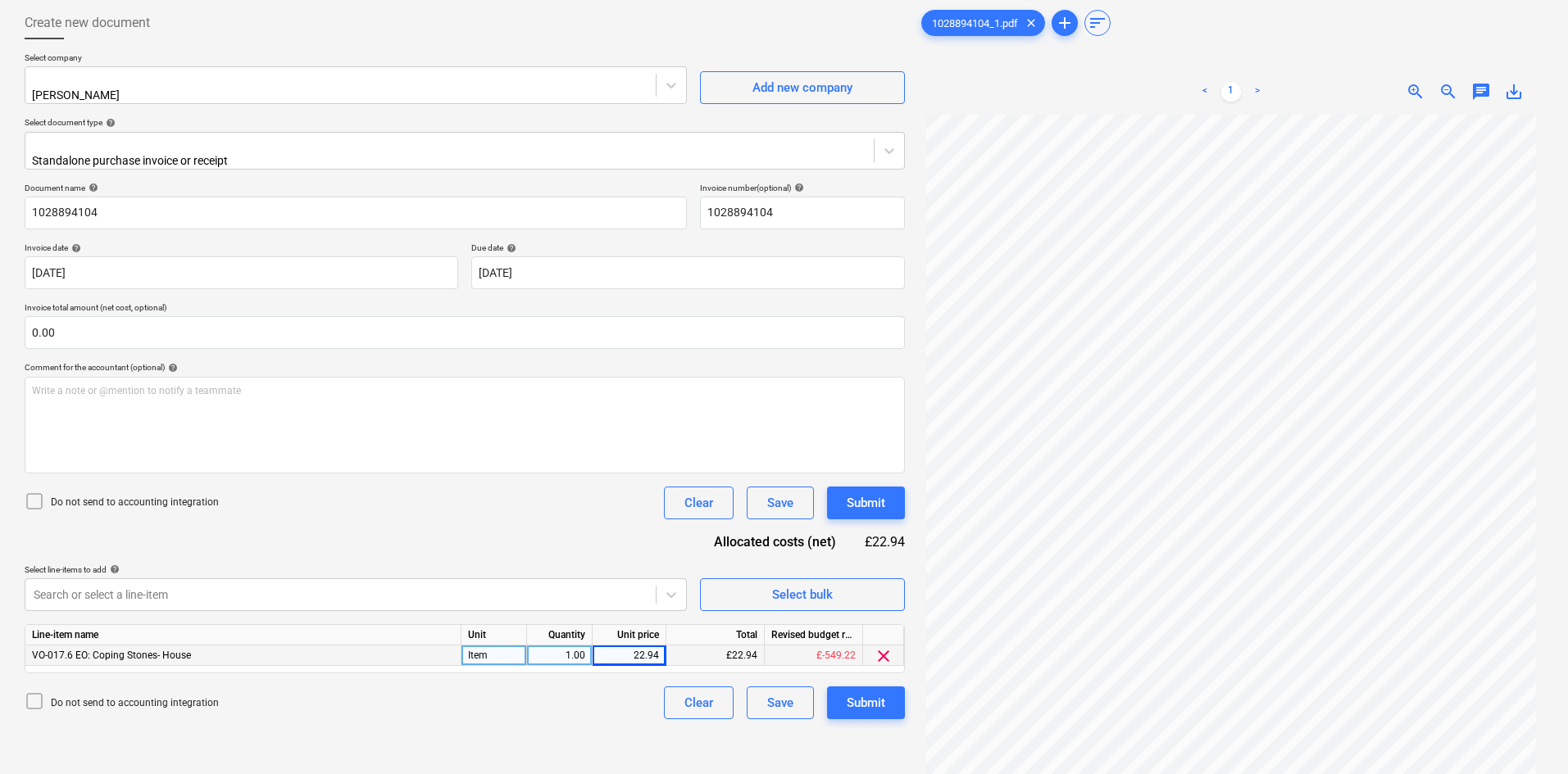
click at [34, 494] on icon at bounding box center [34, 501] width 20 height 20
click at [868, 568] on div "Submit" at bounding box center [866, 702] width 39 height 22
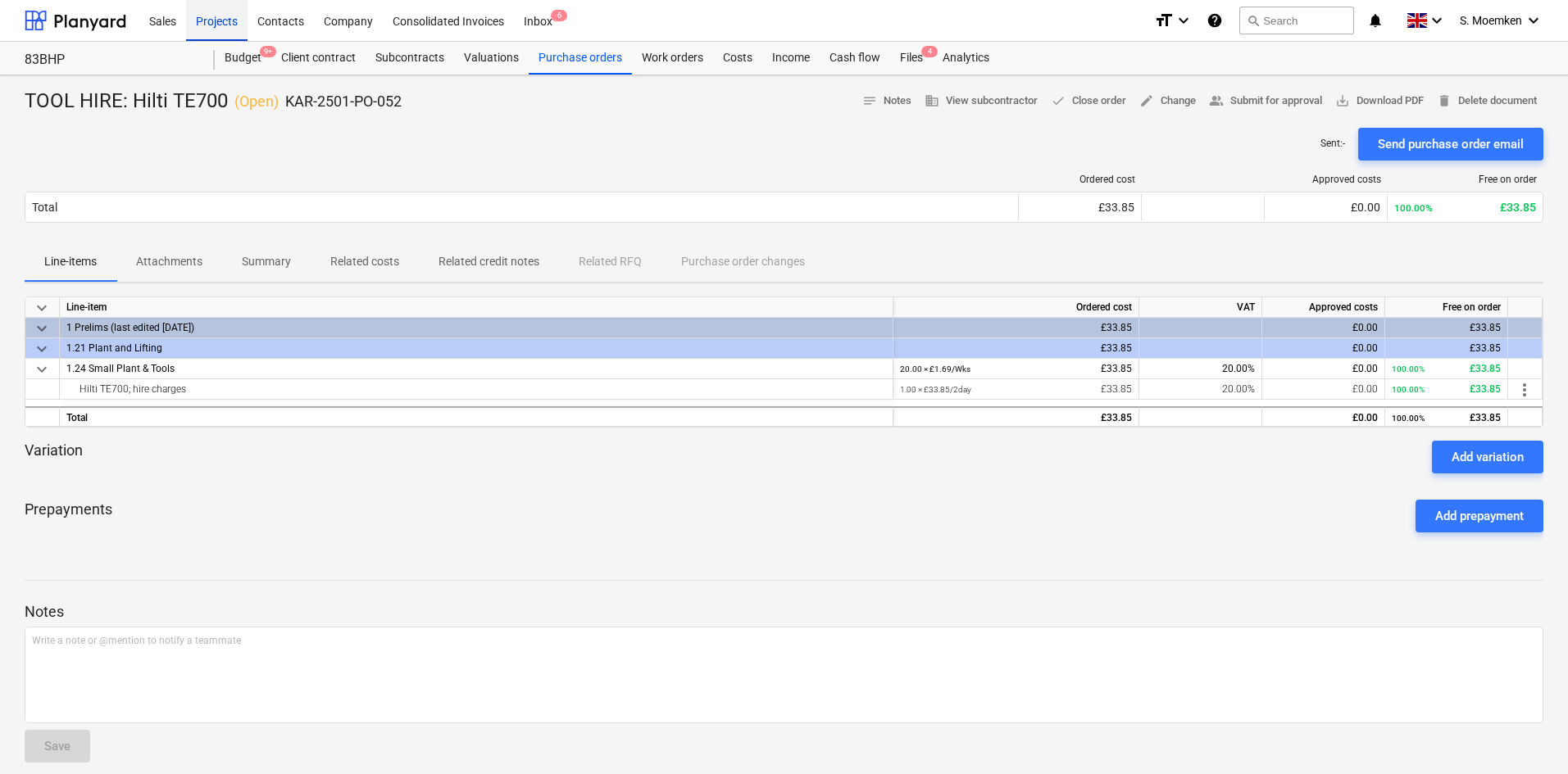
click at [221, 20] on div "Projects" at bounding box center [216, 20] width 61 height 42
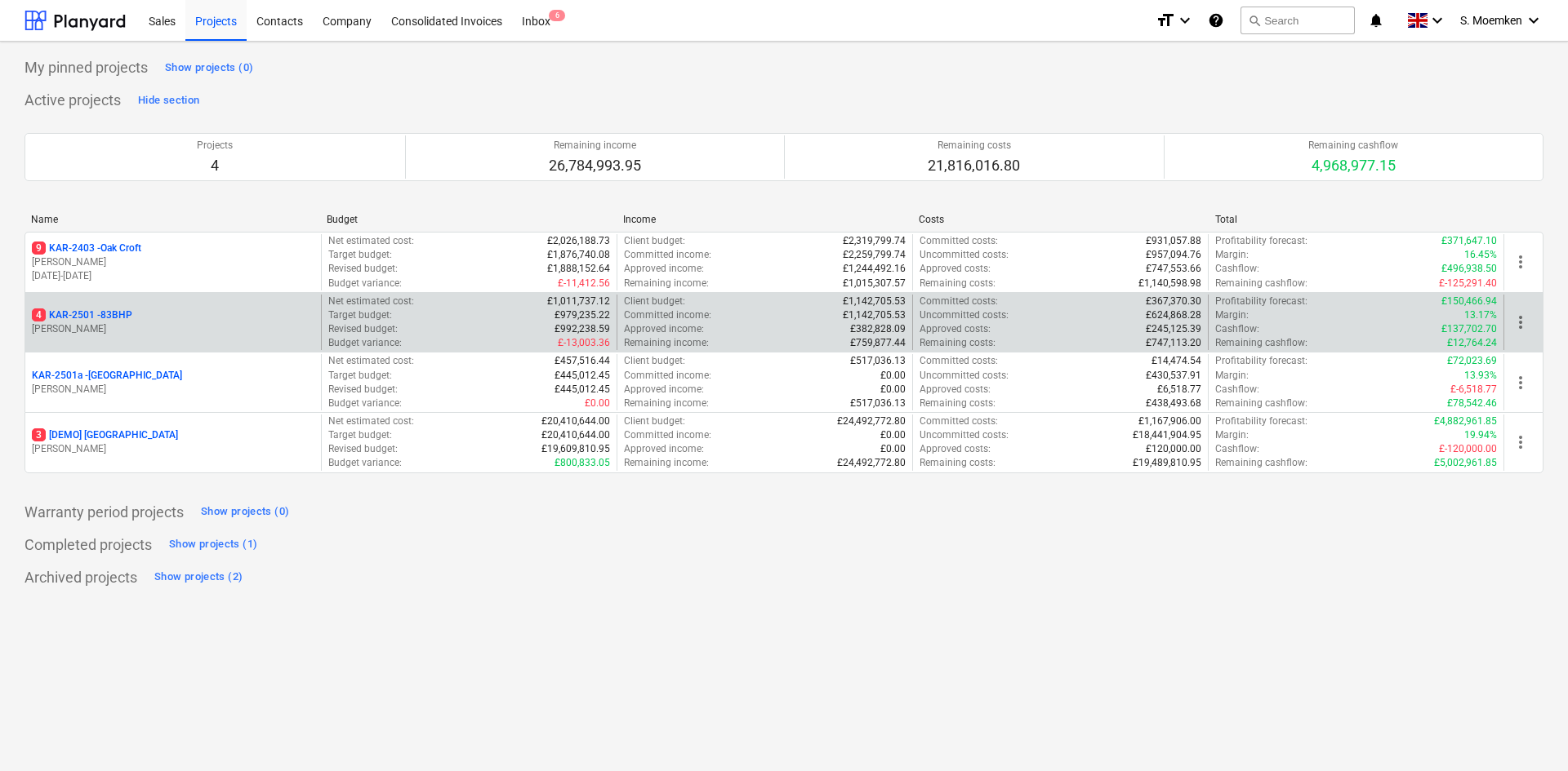
click at [157, 317] on div "4 KAR-2501 - 83BHP" at bounding box center [173, 315] width 282 height 14
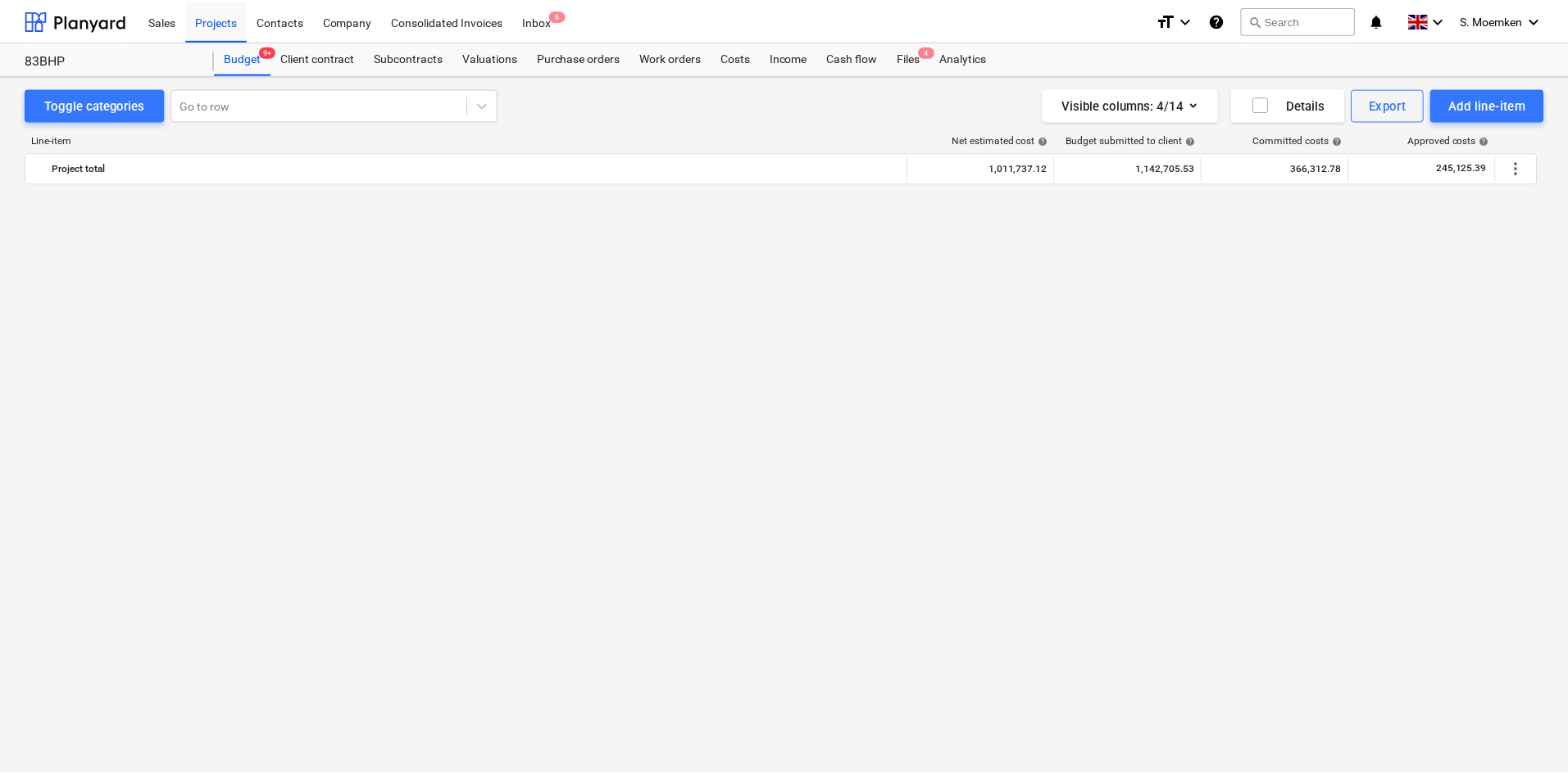
scroll to position [4080, 0]
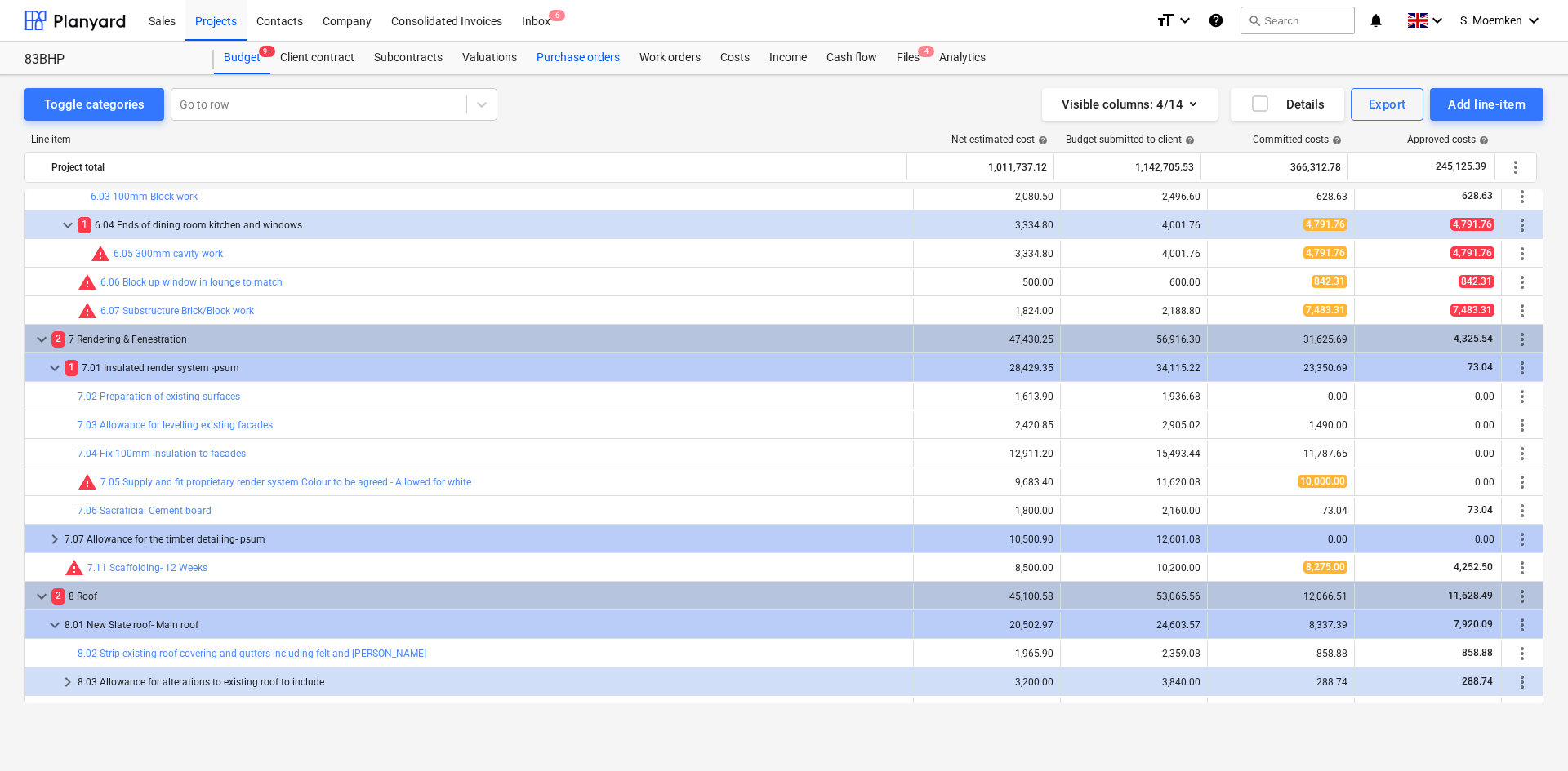
click at [599, 64] on div "Purchase orders" at bounding box center [578, 57] width 103 height 33
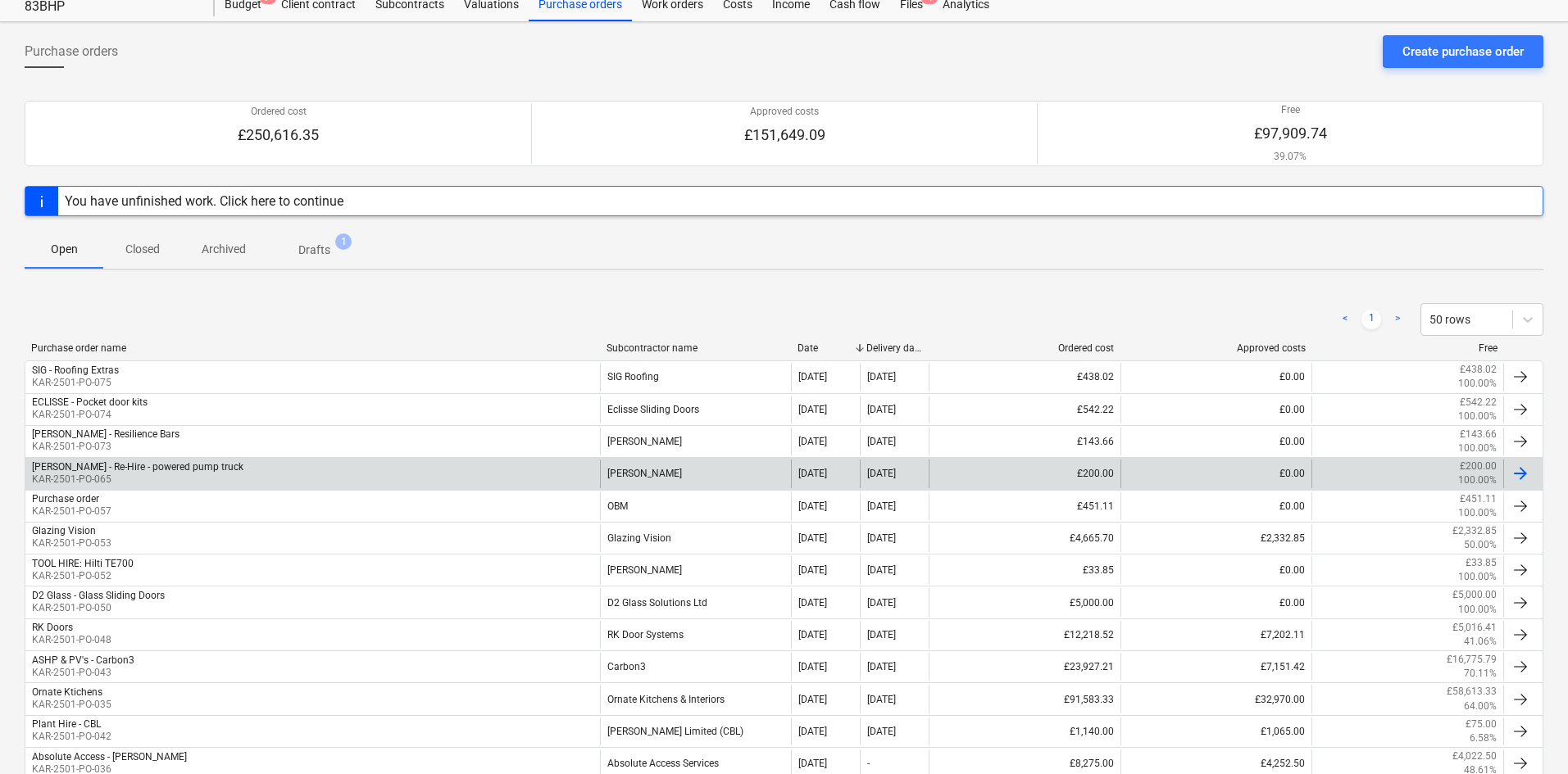
scroll to position [82, 0]
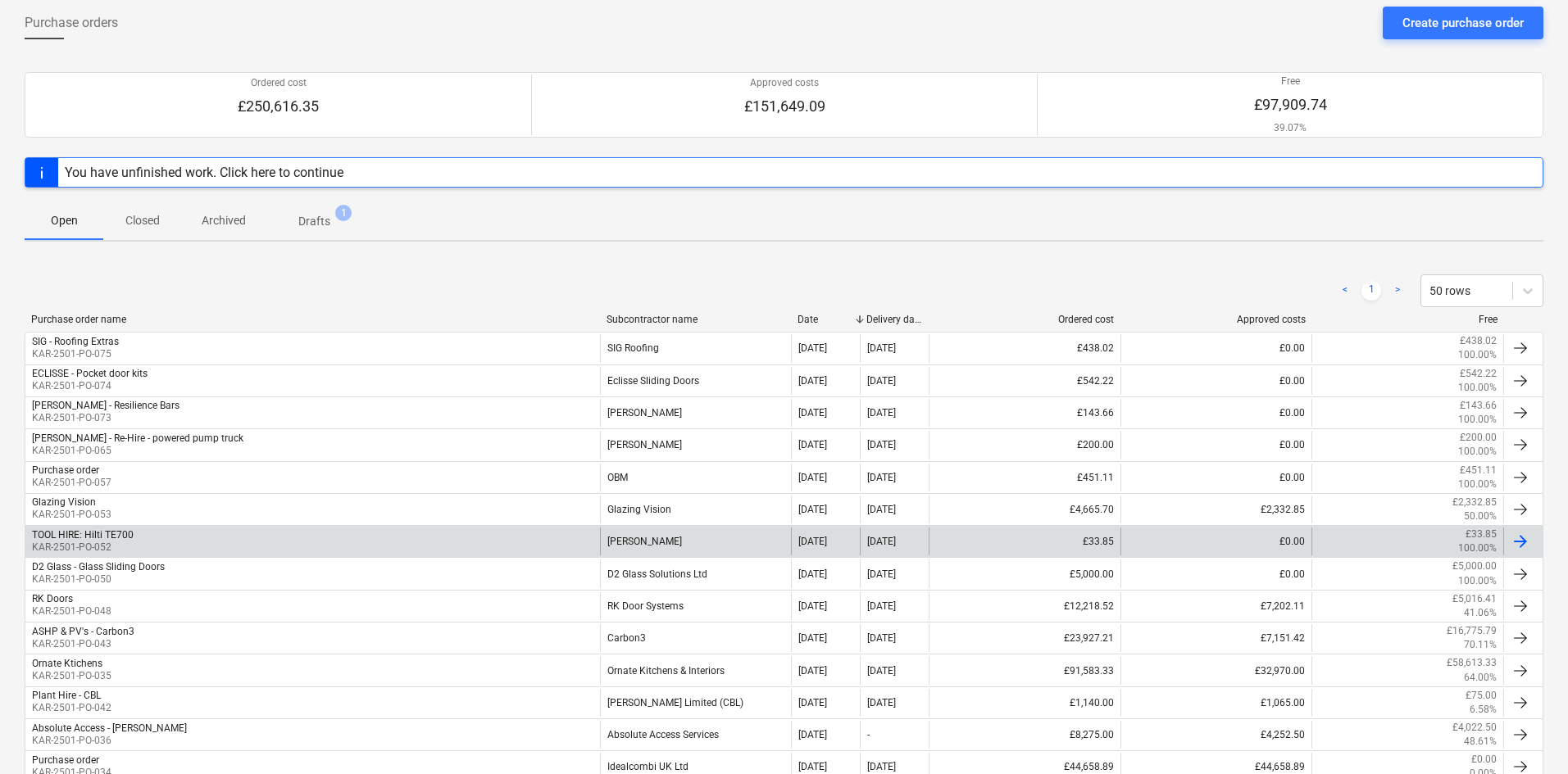
click at [296, 547] on div "TOOL HIRE: Hilti TE700 KAR-2501-PO-052" at bounding box center [312, 542] width 574 height 28
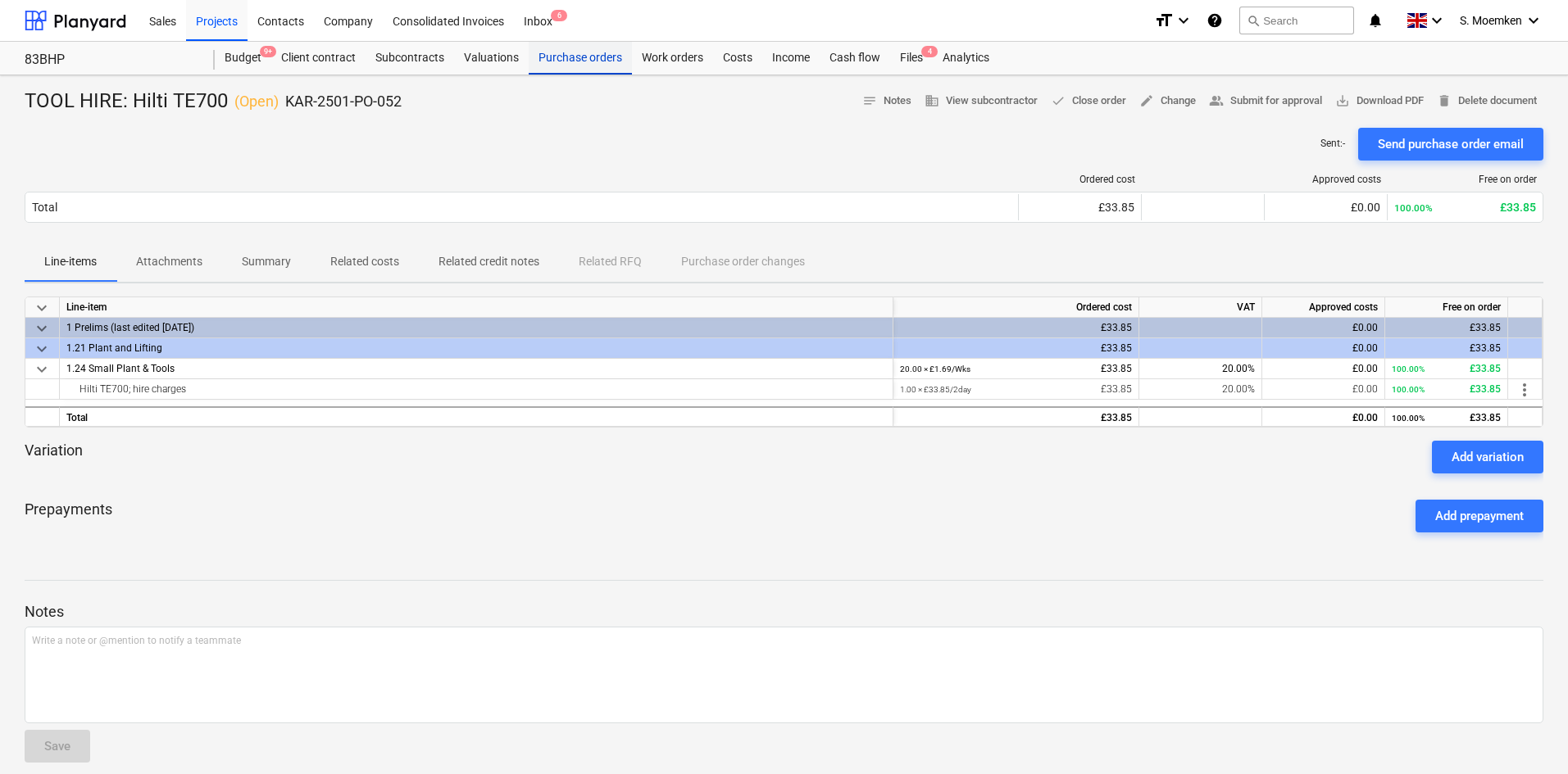
click at [569, 60] on div "Purchase orders" at bounding box center [580, 58] width 103 height 33
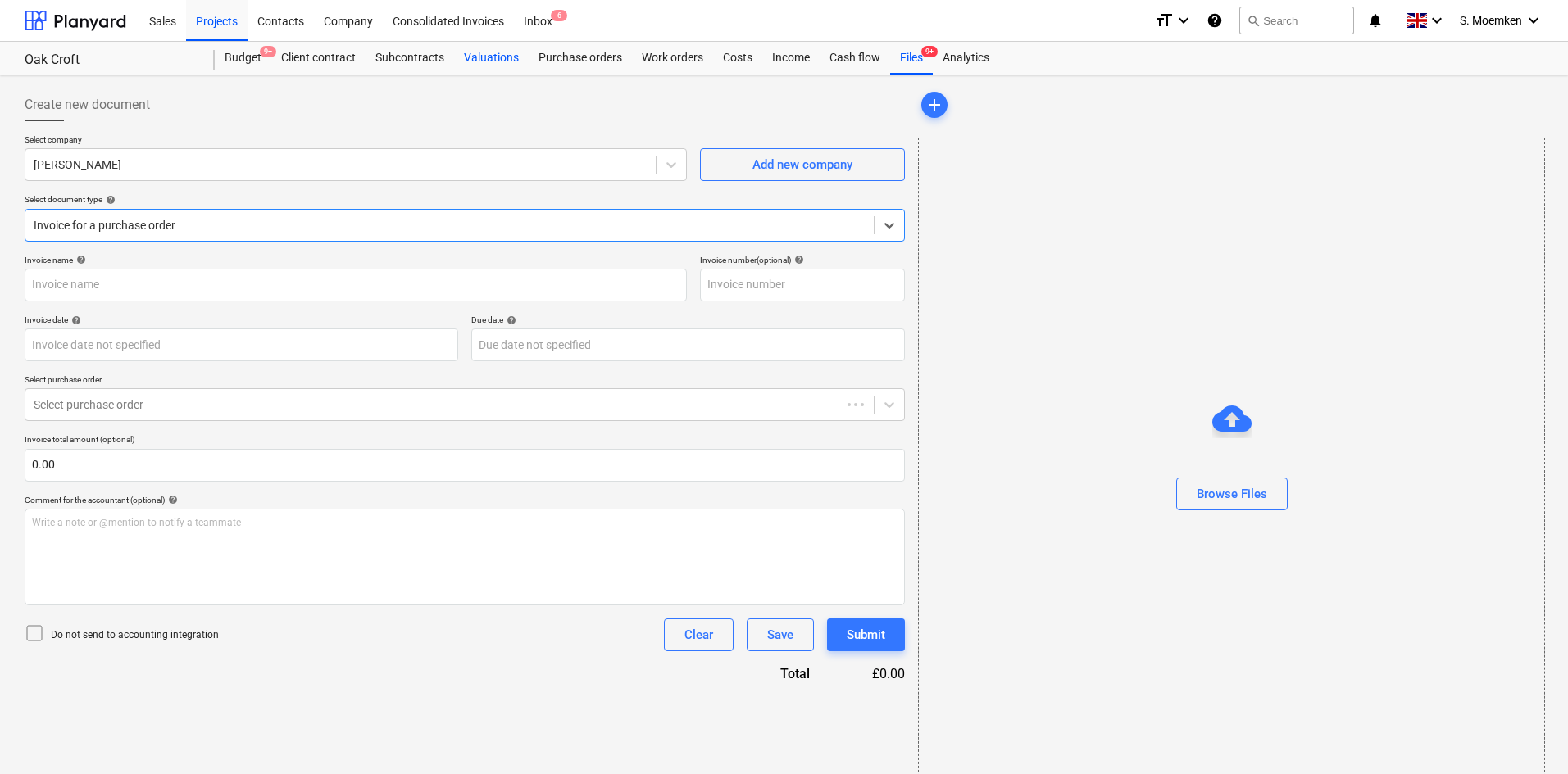
type input "1028894104"
type input "[DATE]"
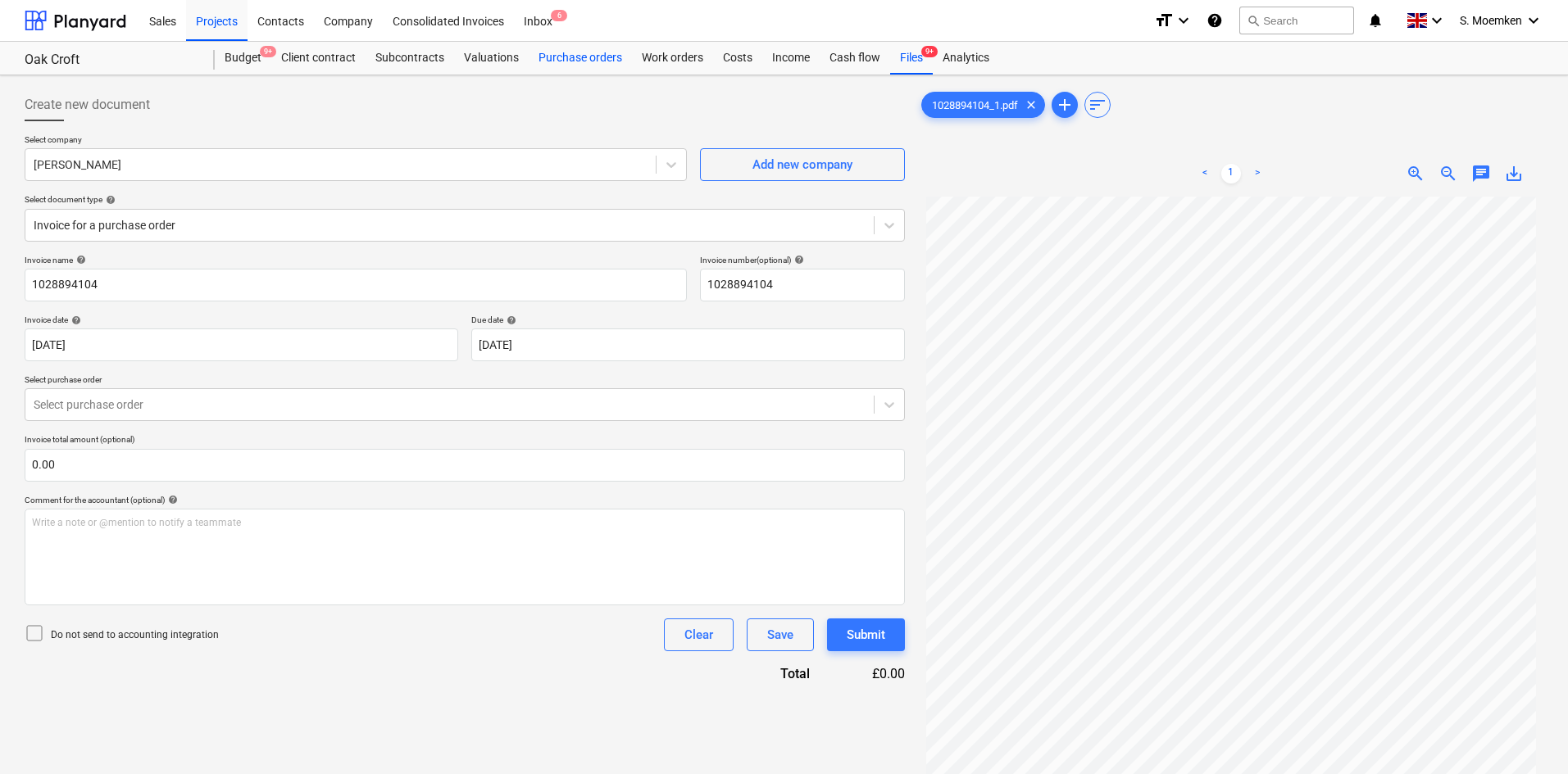
click at [572, 59] on div "Purchase orders" at bounding box center [580, 58] width 103 height 33
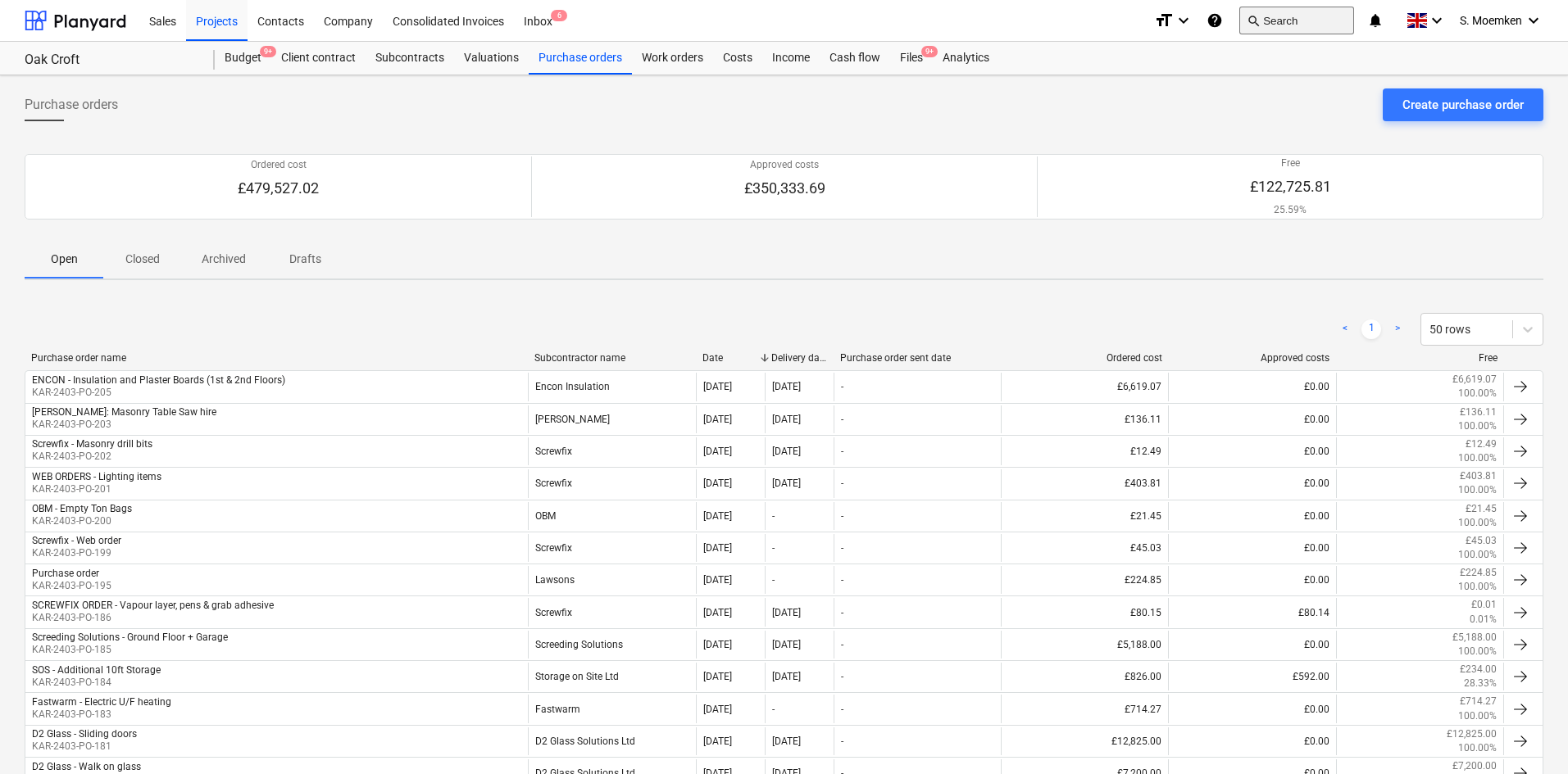
click at [1302, 22] on button "search Search" at bounding box center [1296, 21] width 115 height 28
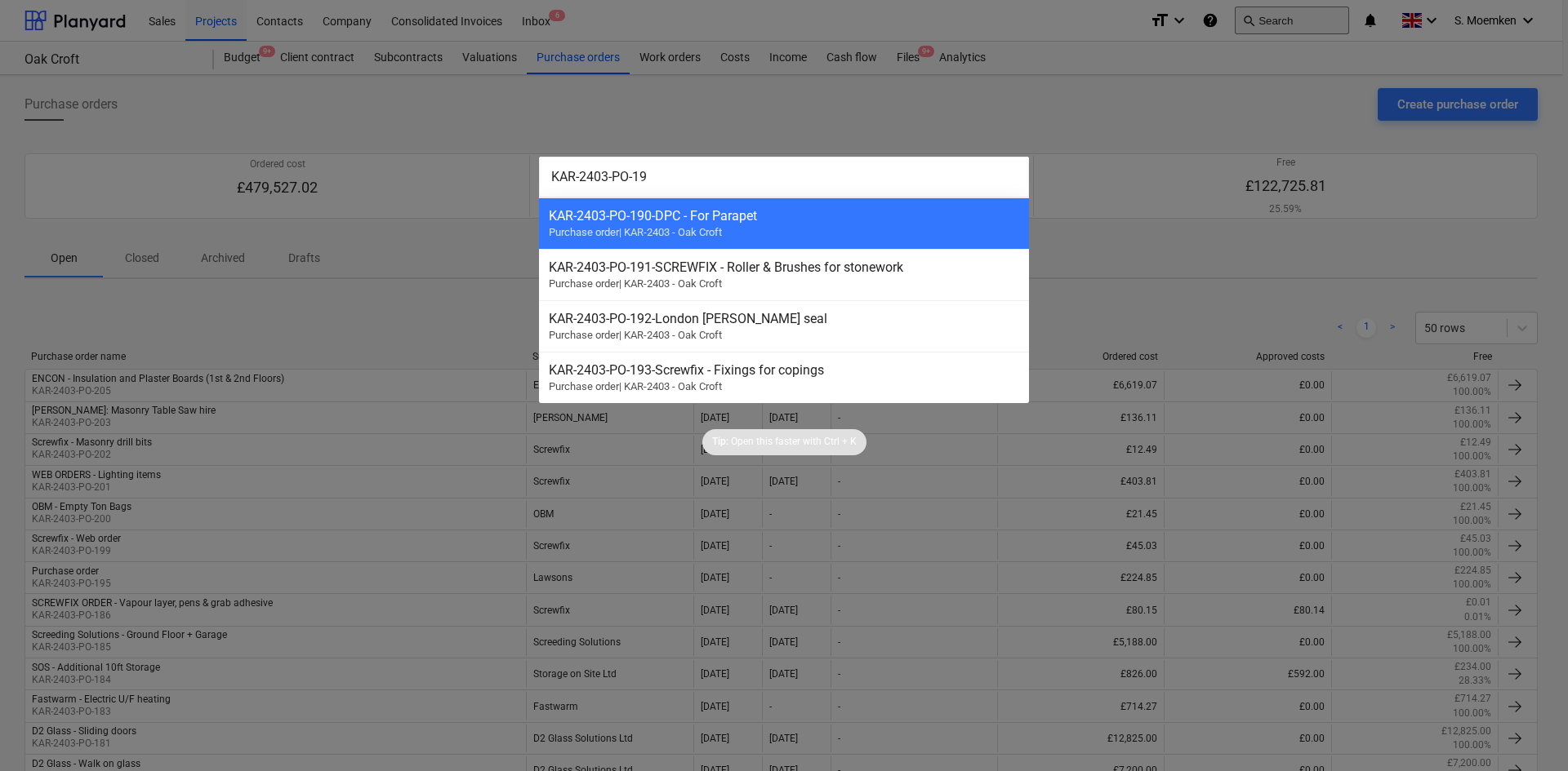
type input "KAR-2403-PO-194"
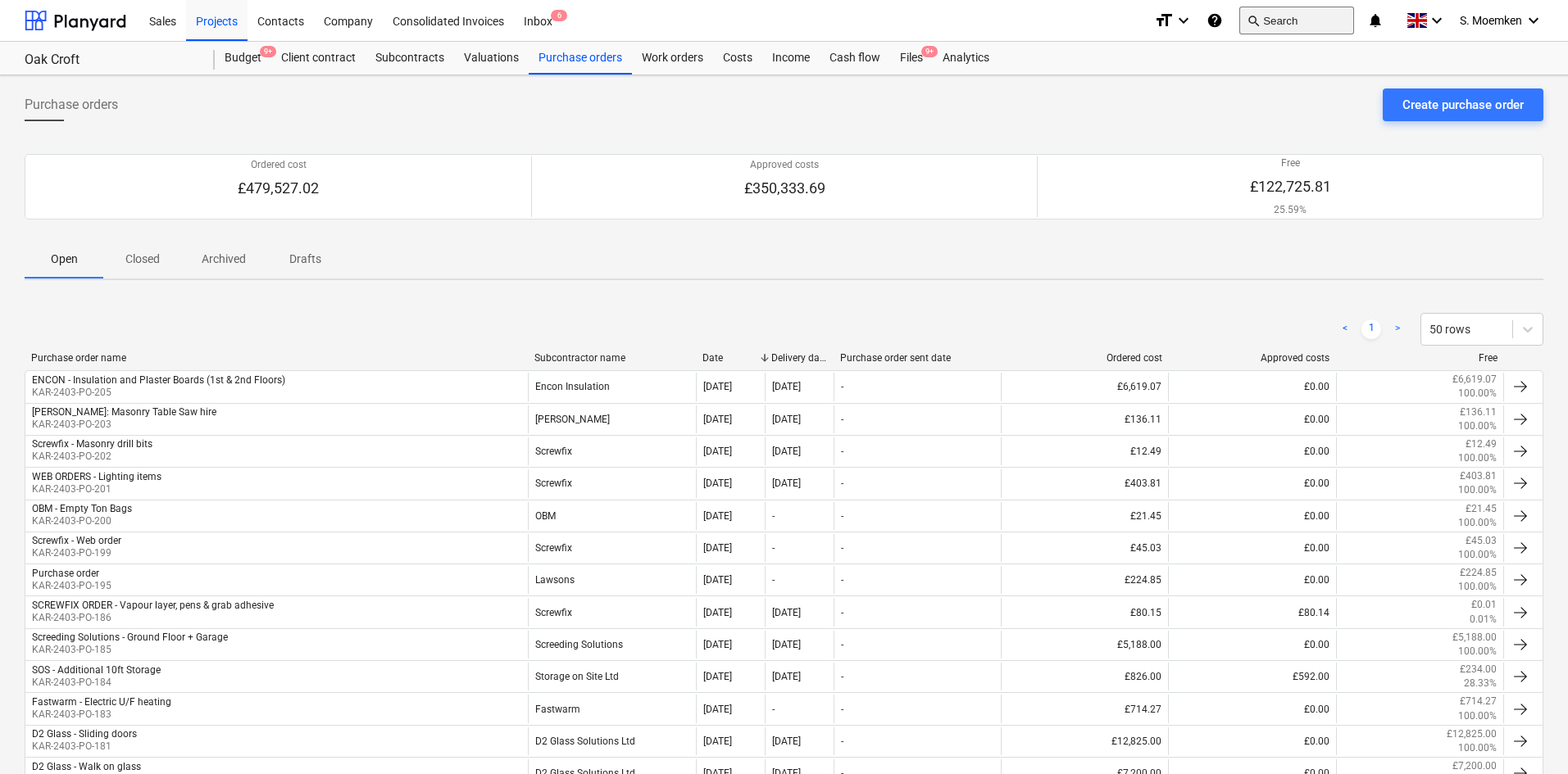
click at [1292, 22] on button "search Search" at bounding box center [1296, 21] width 115 height 28
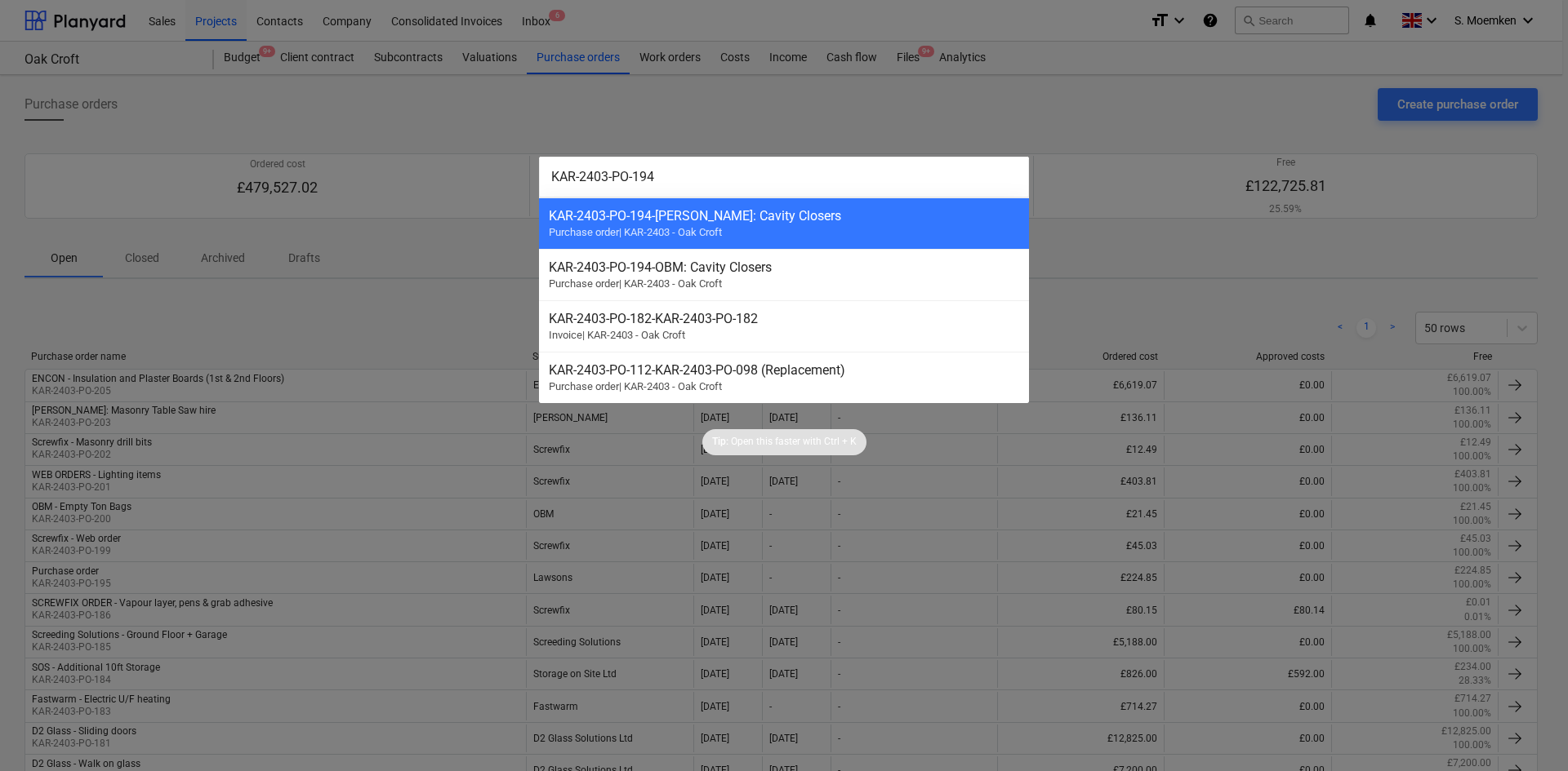
type input "KAR-2403-PO-194"
click at [1107, 102] on div at bounding box center [784, 386] width 1568 height 771
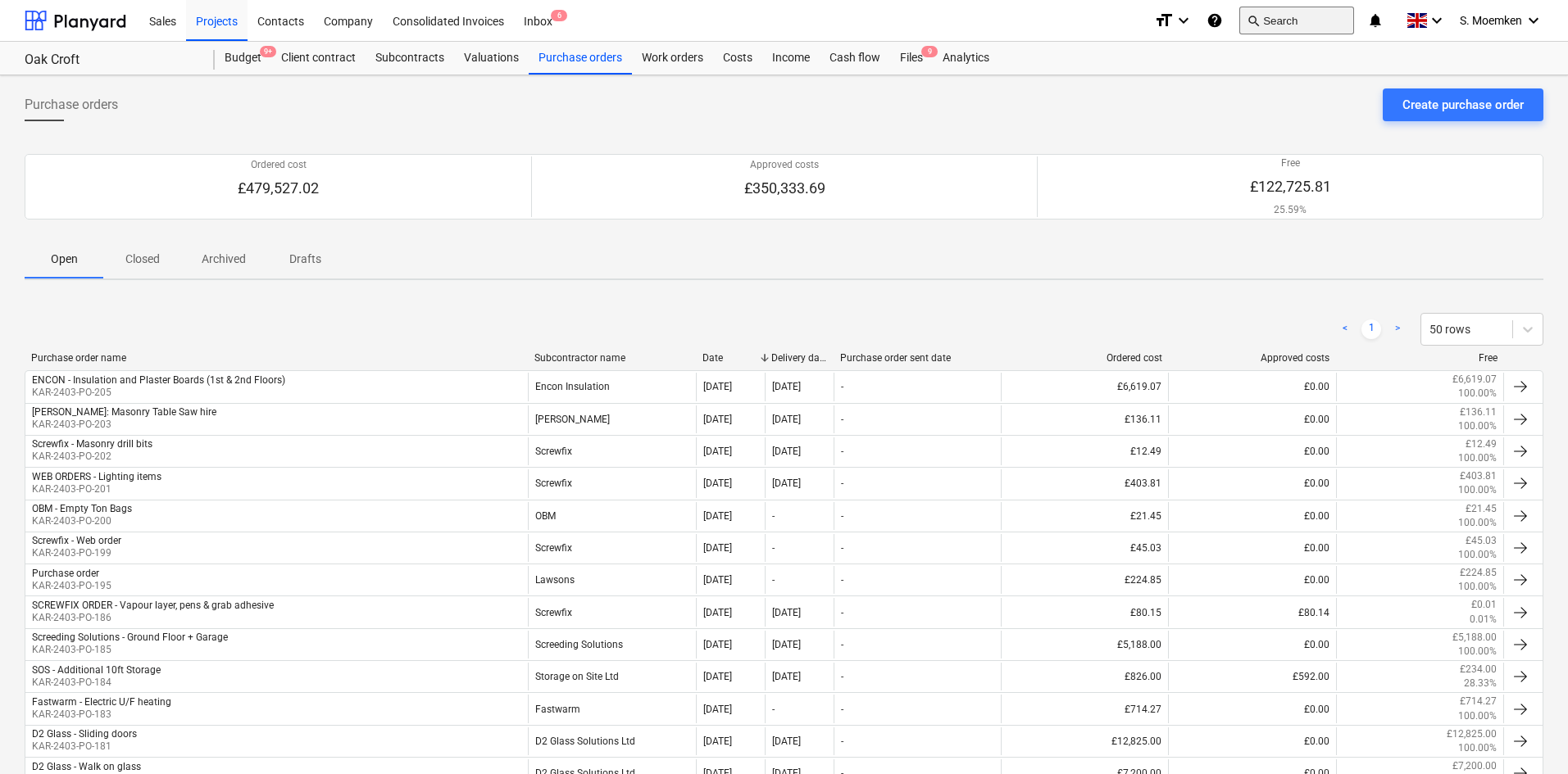
click at [1300, 23] on button "search Search" at bounding box center [1296, 21] width 115 height 28
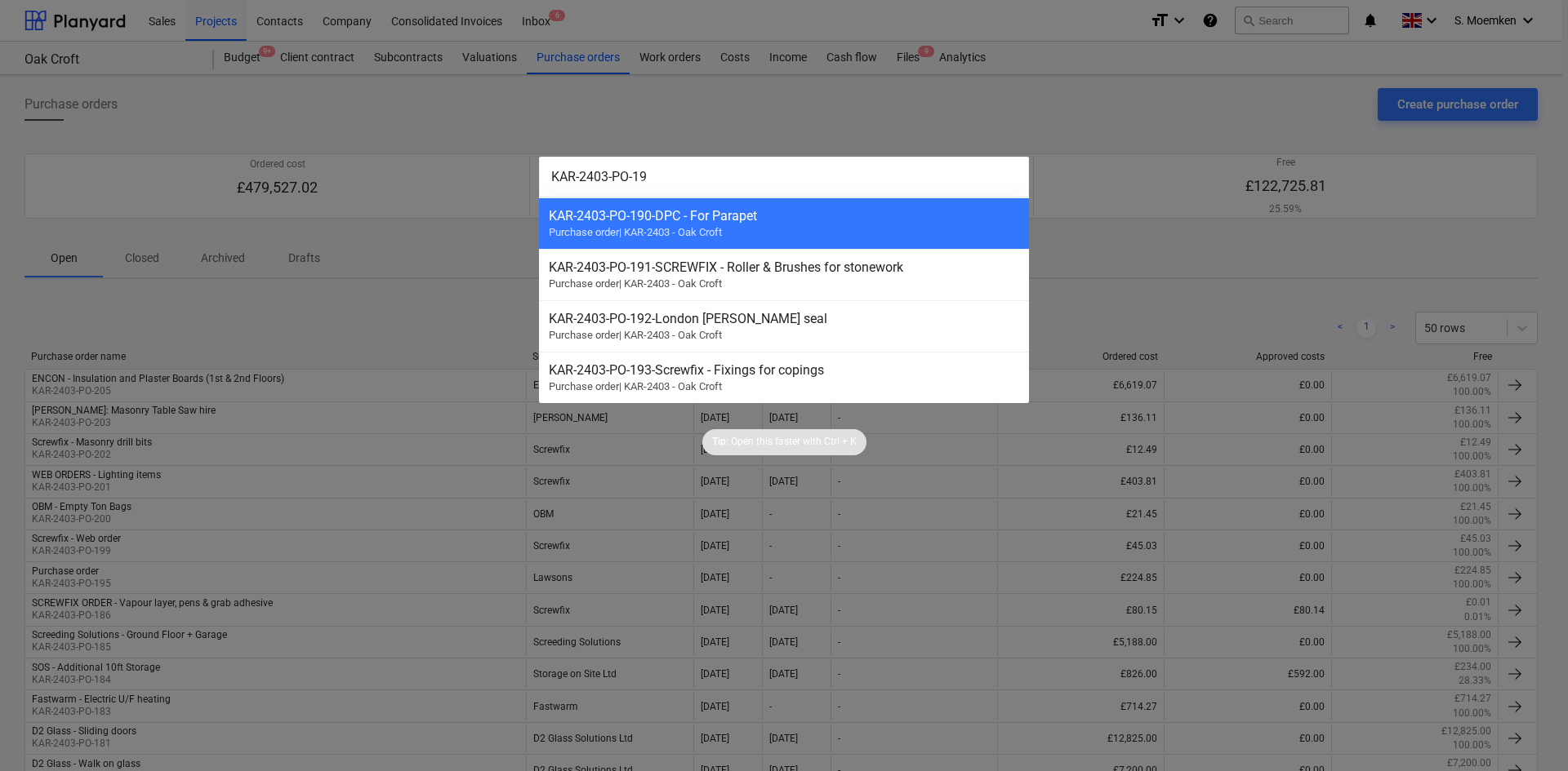
type input "KAR-2403-PO-197"
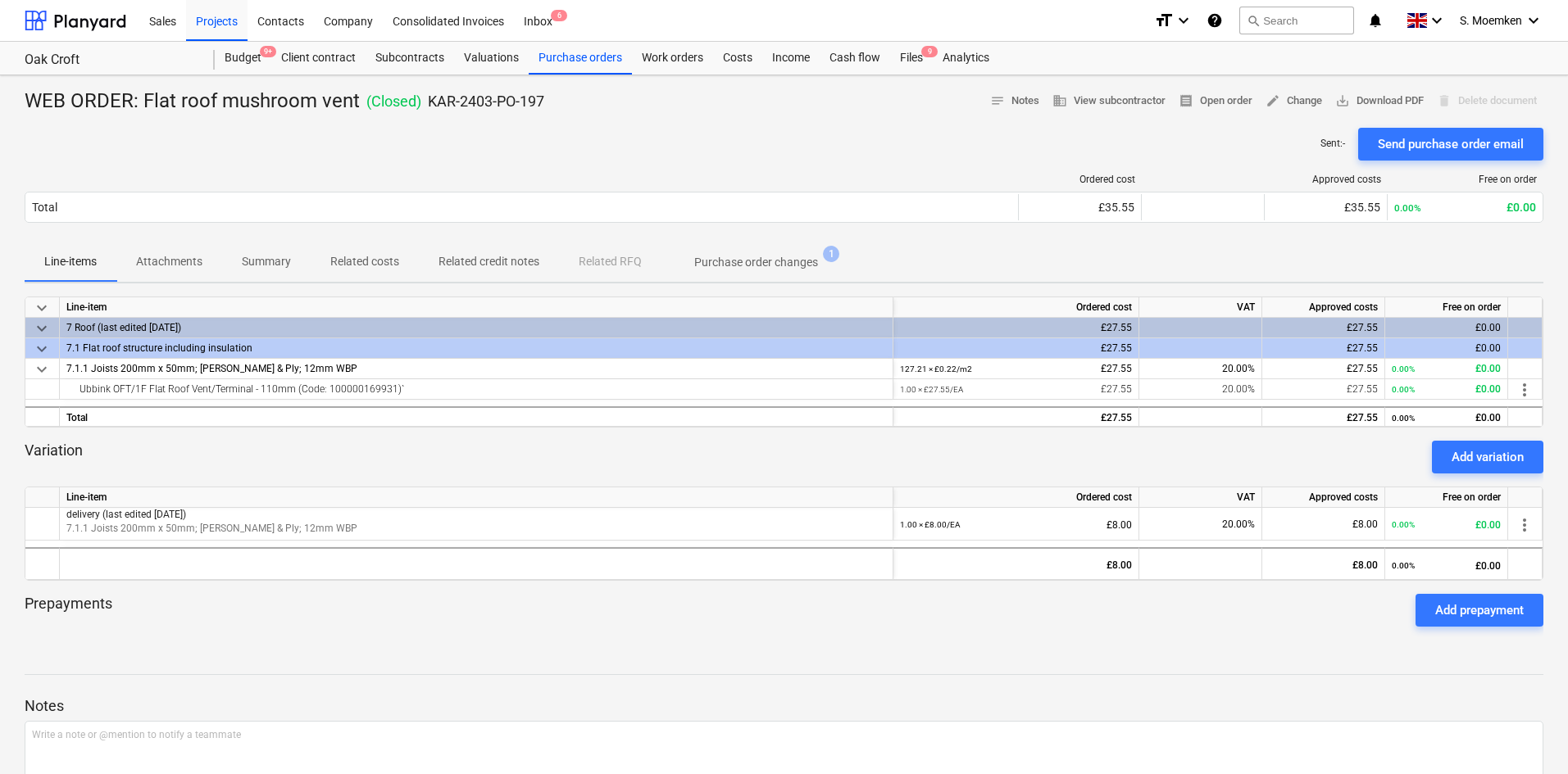
click at [171, 260] on p "Attachments" at bounding box center [169, 261] width 66 height 17
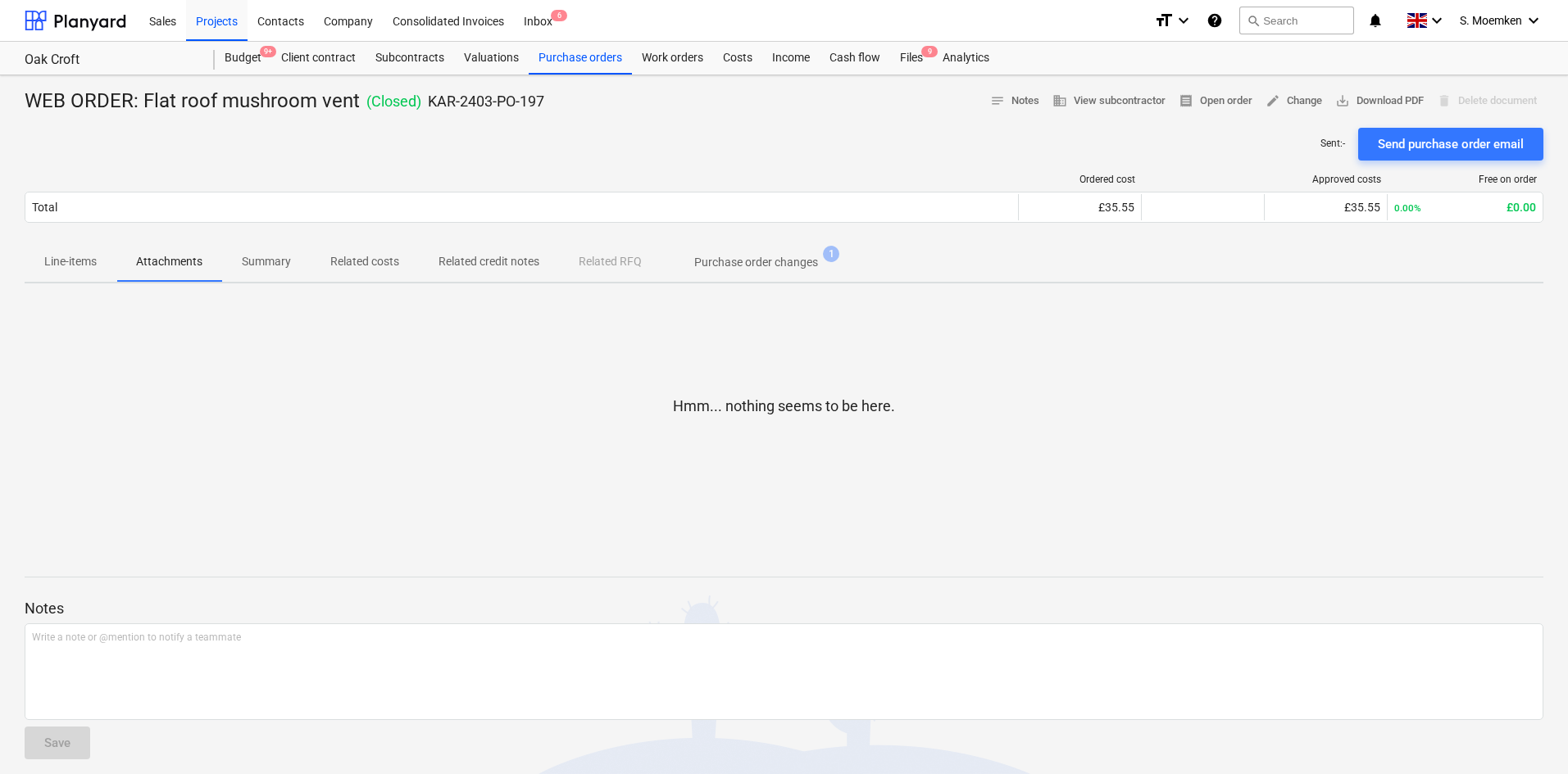
click at [274, 261] on p "Summary" at bounding box center [266, 261] width 49 height 17
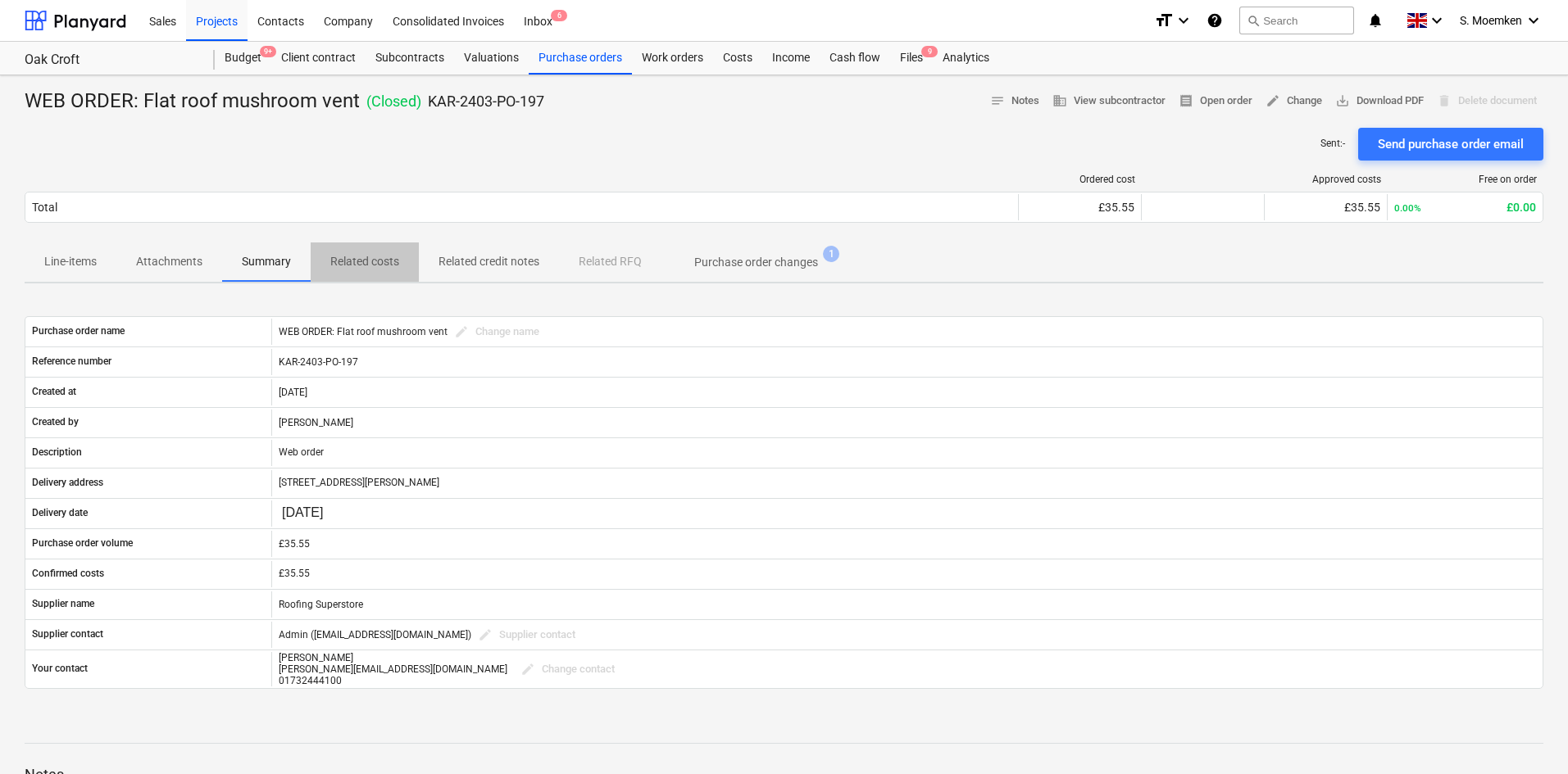
click at [367, 261] on p "Related costs" at bounding box center [364, 261] width 69 height 17
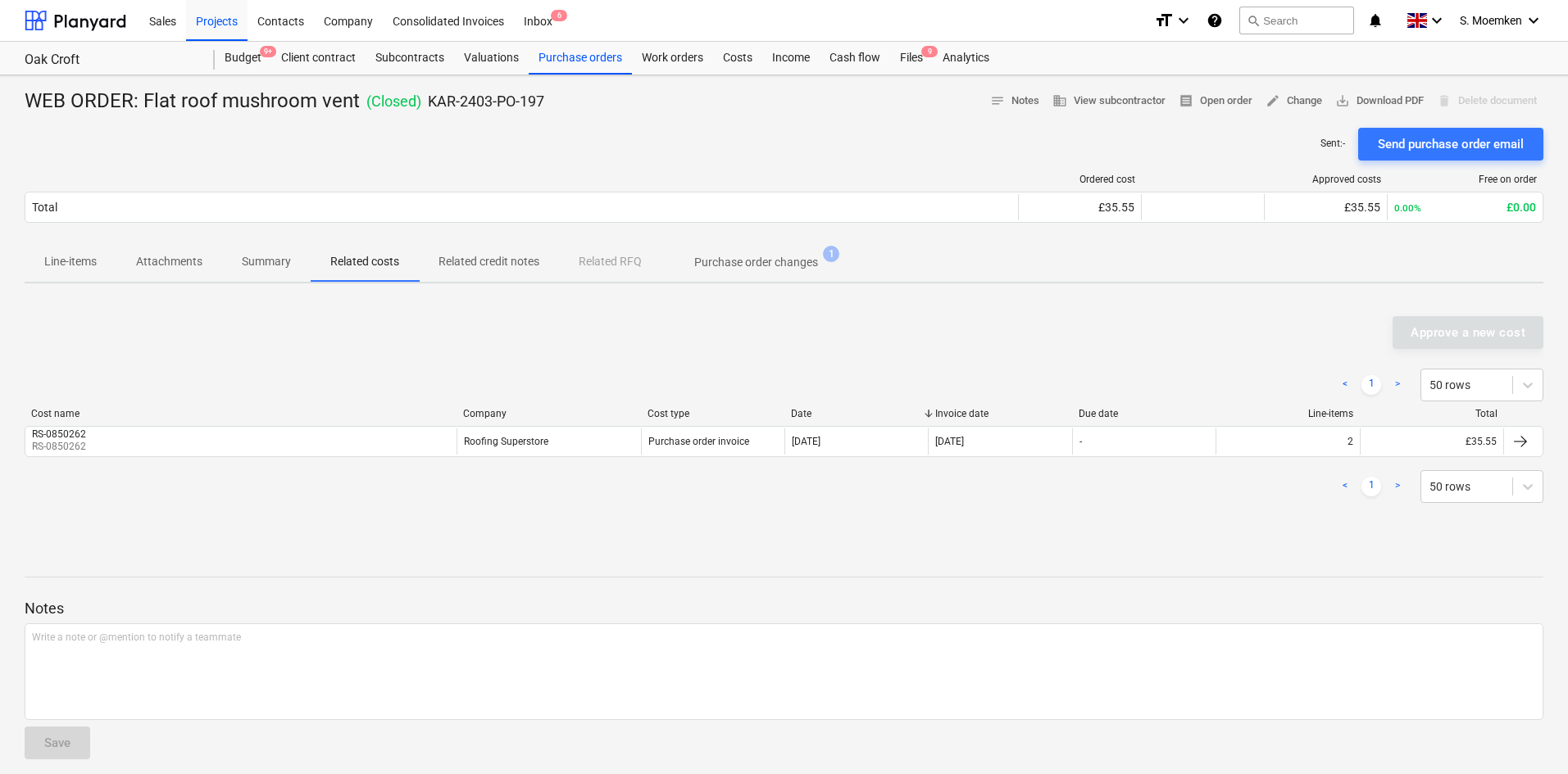
click at [774, 258] on p "Purchase order changes" at bounding box center [755, 262] width 124 height 17
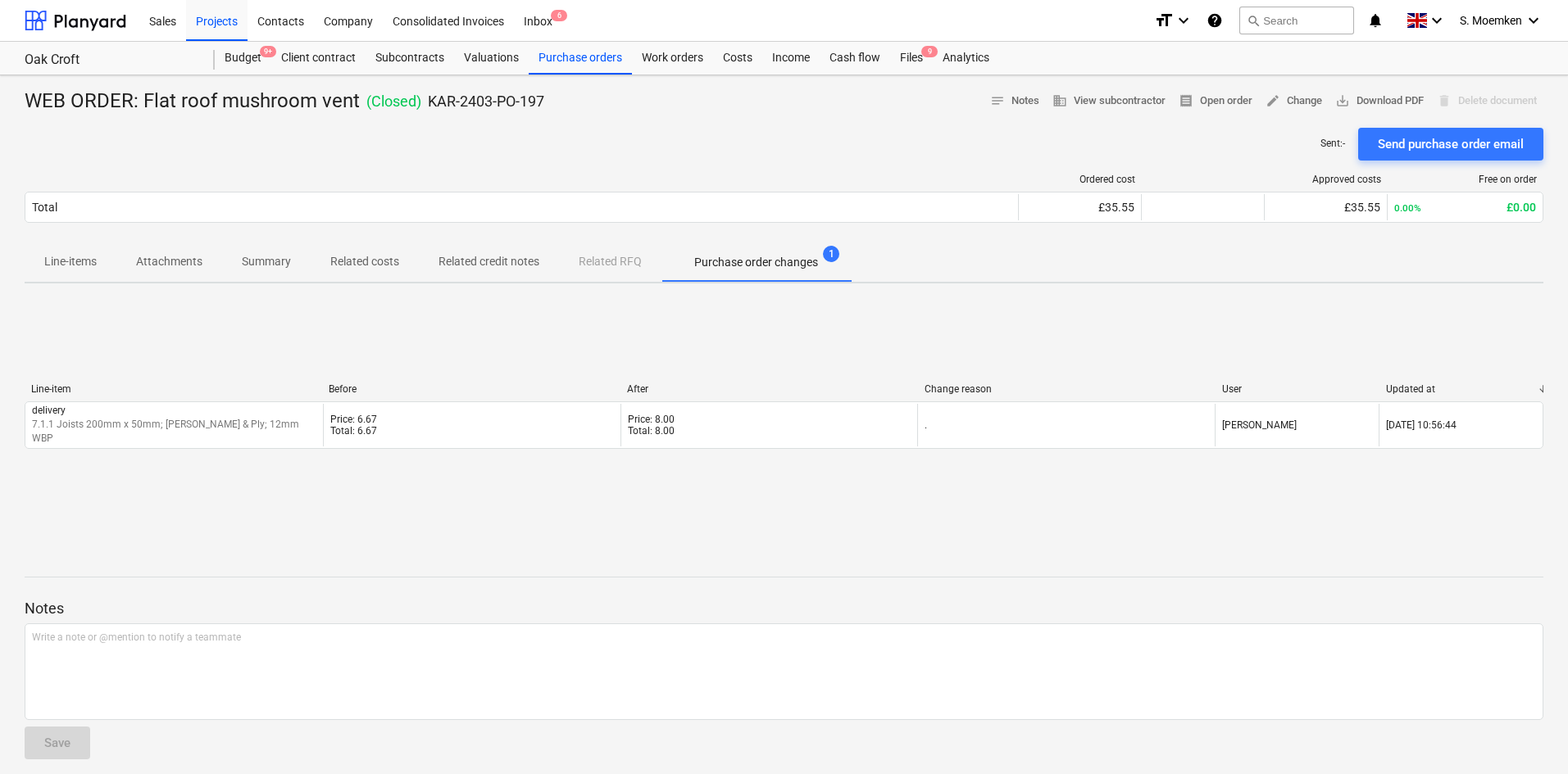
click at [41, 264] on span "Line-items" at bounding box center [70, 261] width 92 height 27
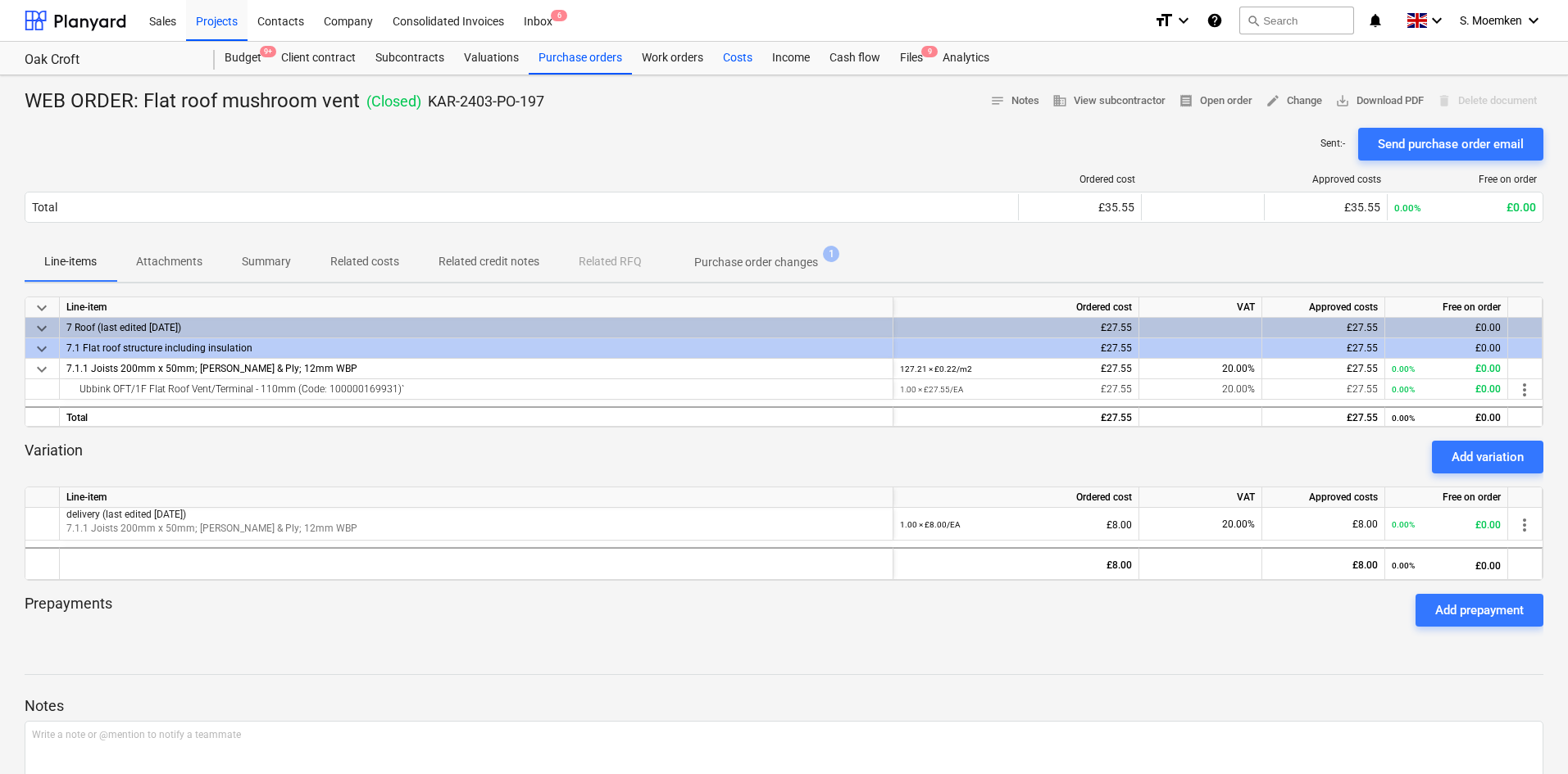
click at [732, 53] on div "Costs" at bounding box center [737, 58] width 49 height 33
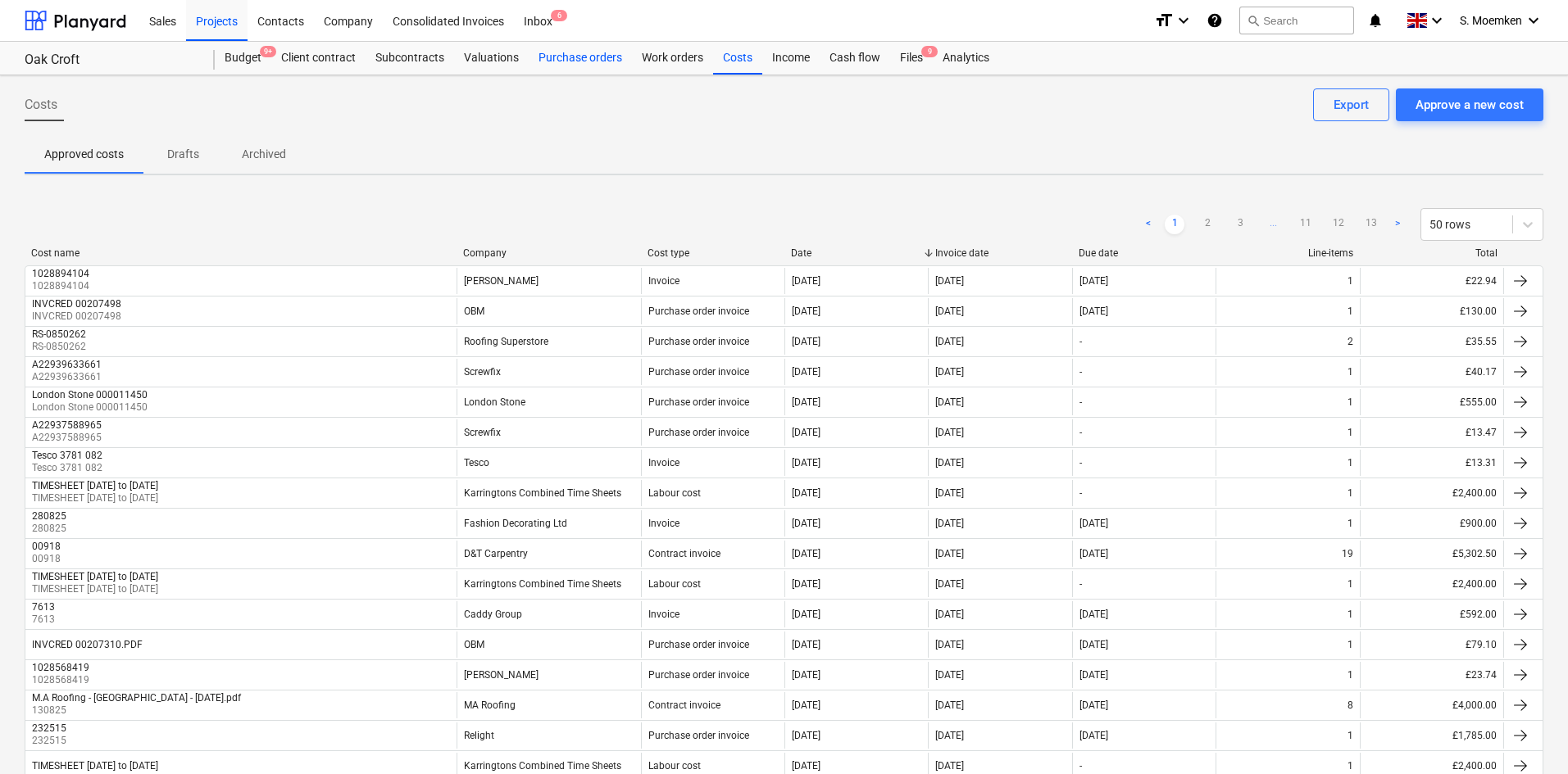
click at [586, 58] on div "Purchase orders" at bounding box center [580, 58] width 103 height 33
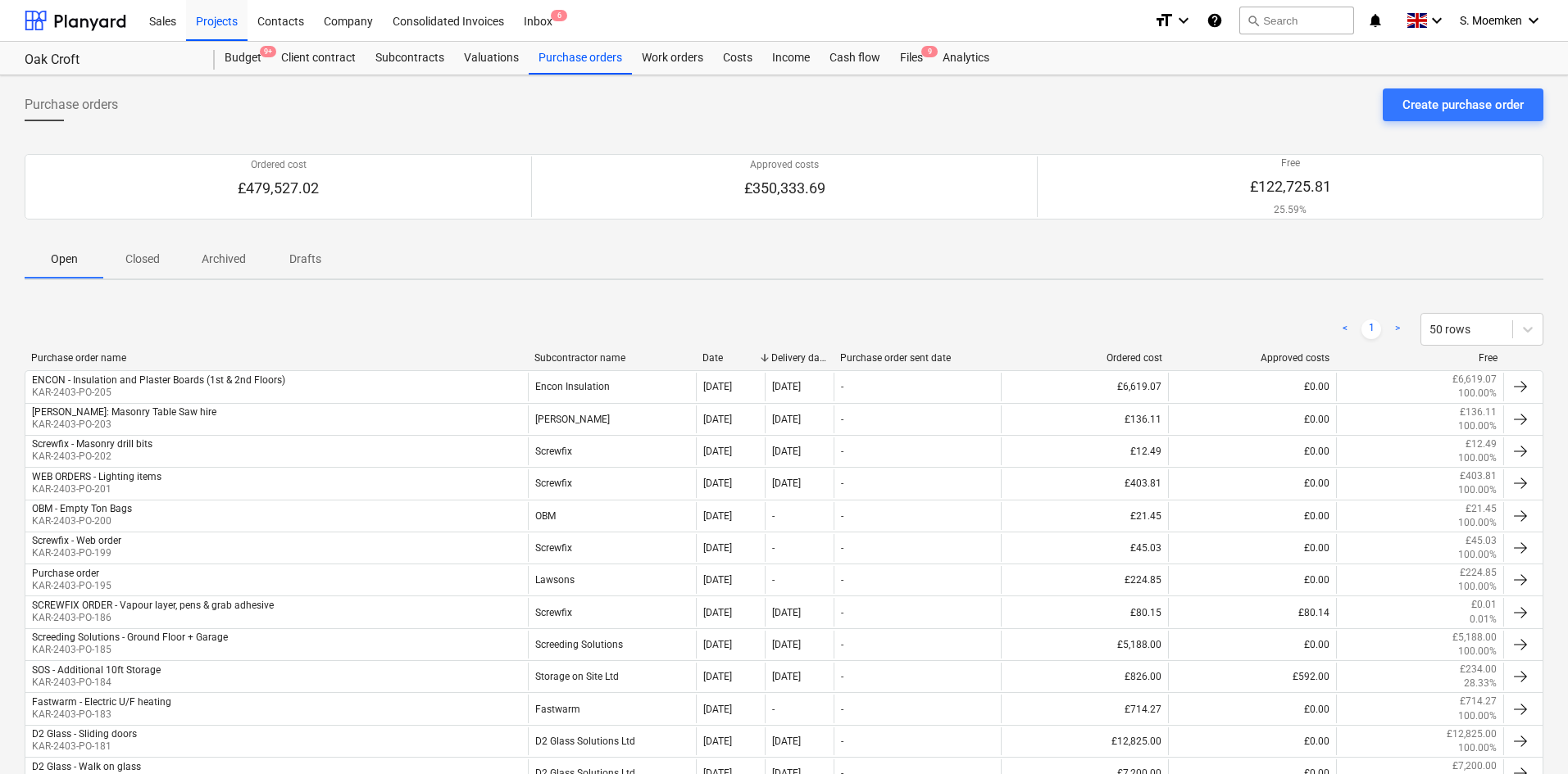
click at [144, 266] on p "Closed" at bounding box center [143, 260] width 40 height 17
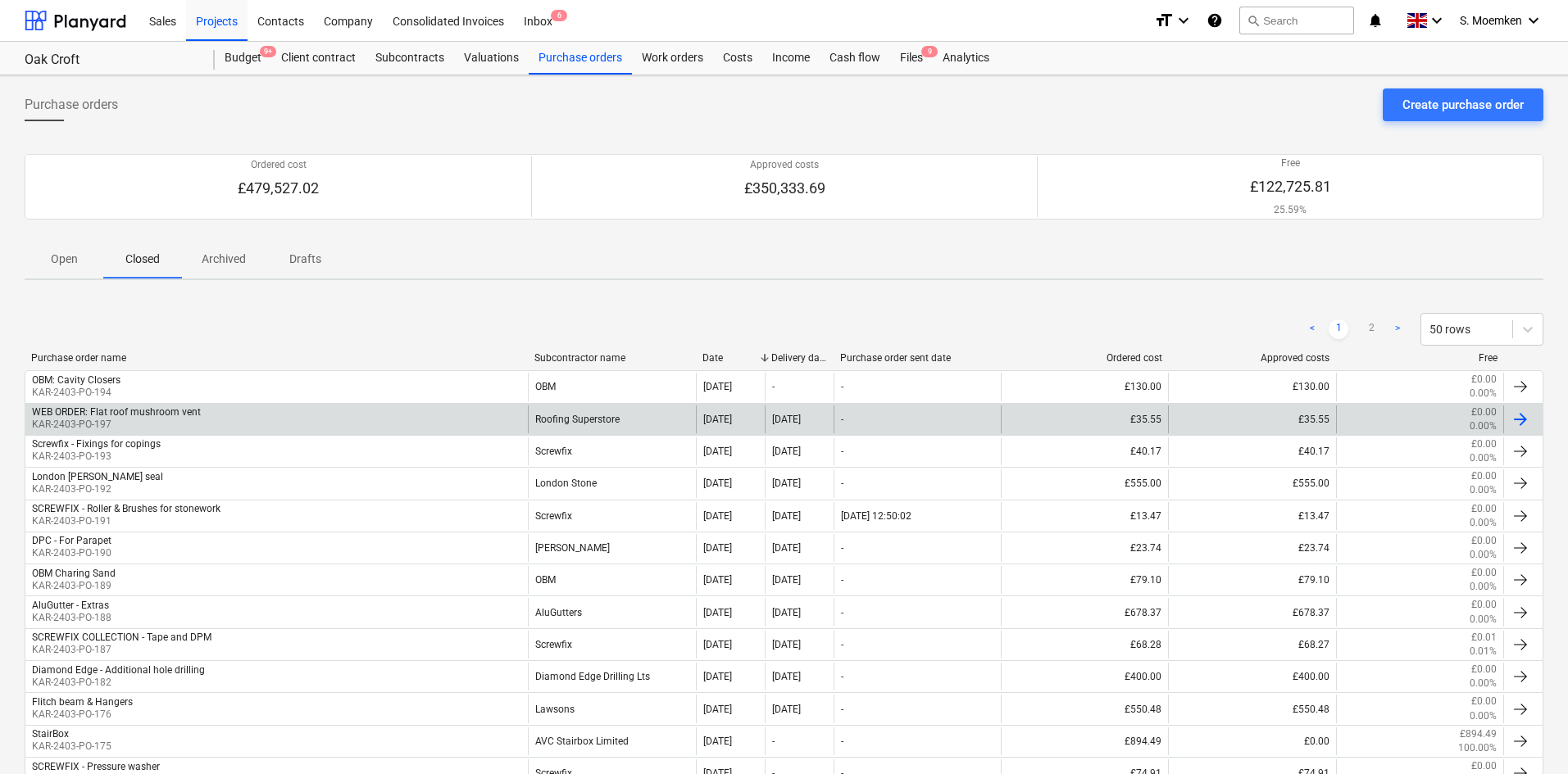
click at [1511, 420] on div at bounding box center [1520, 419] width 20 height 20
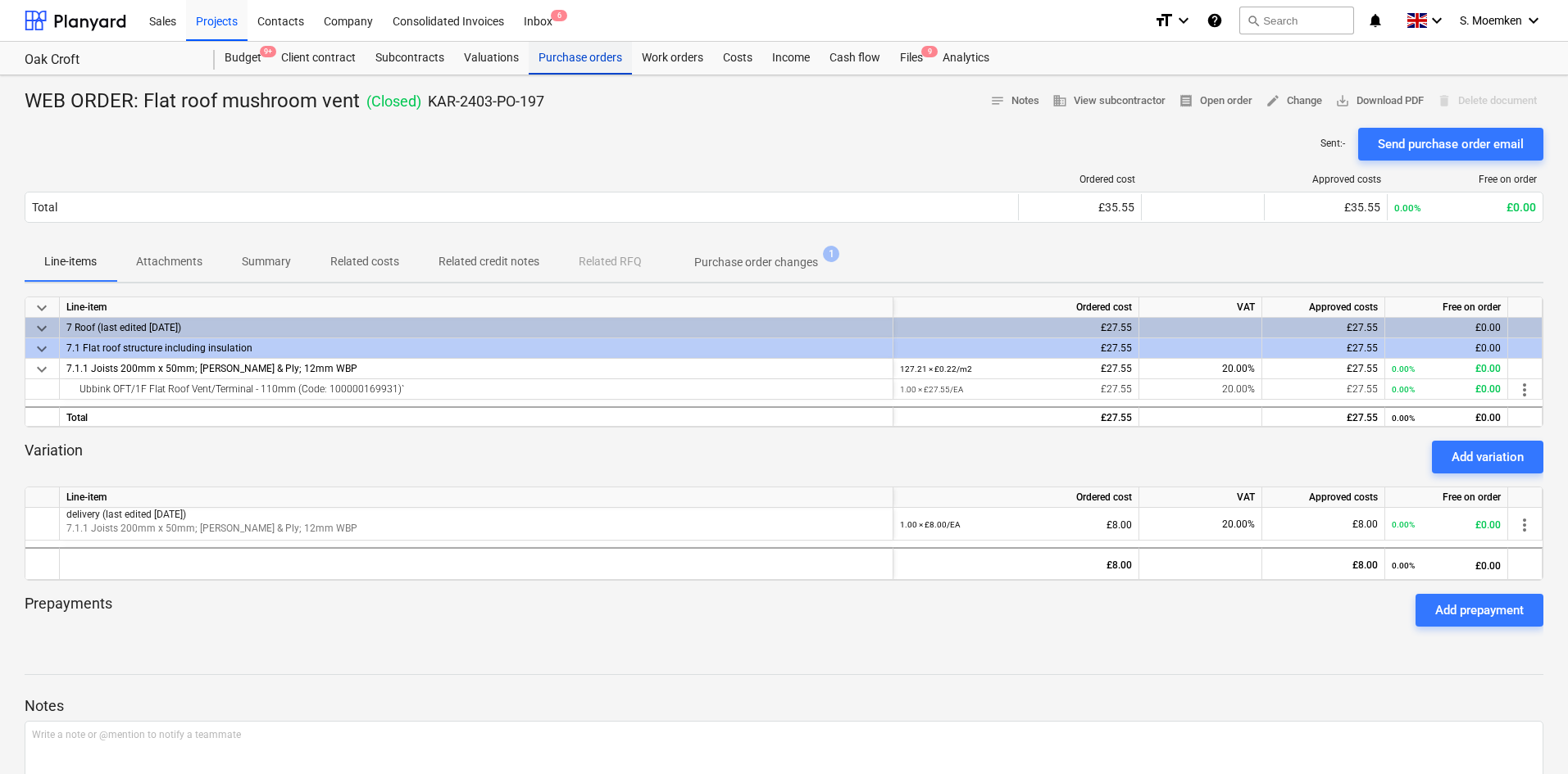
click at [569, 59] on div "Purchase orders" at bounding box center [580, 58] width 103 height 33
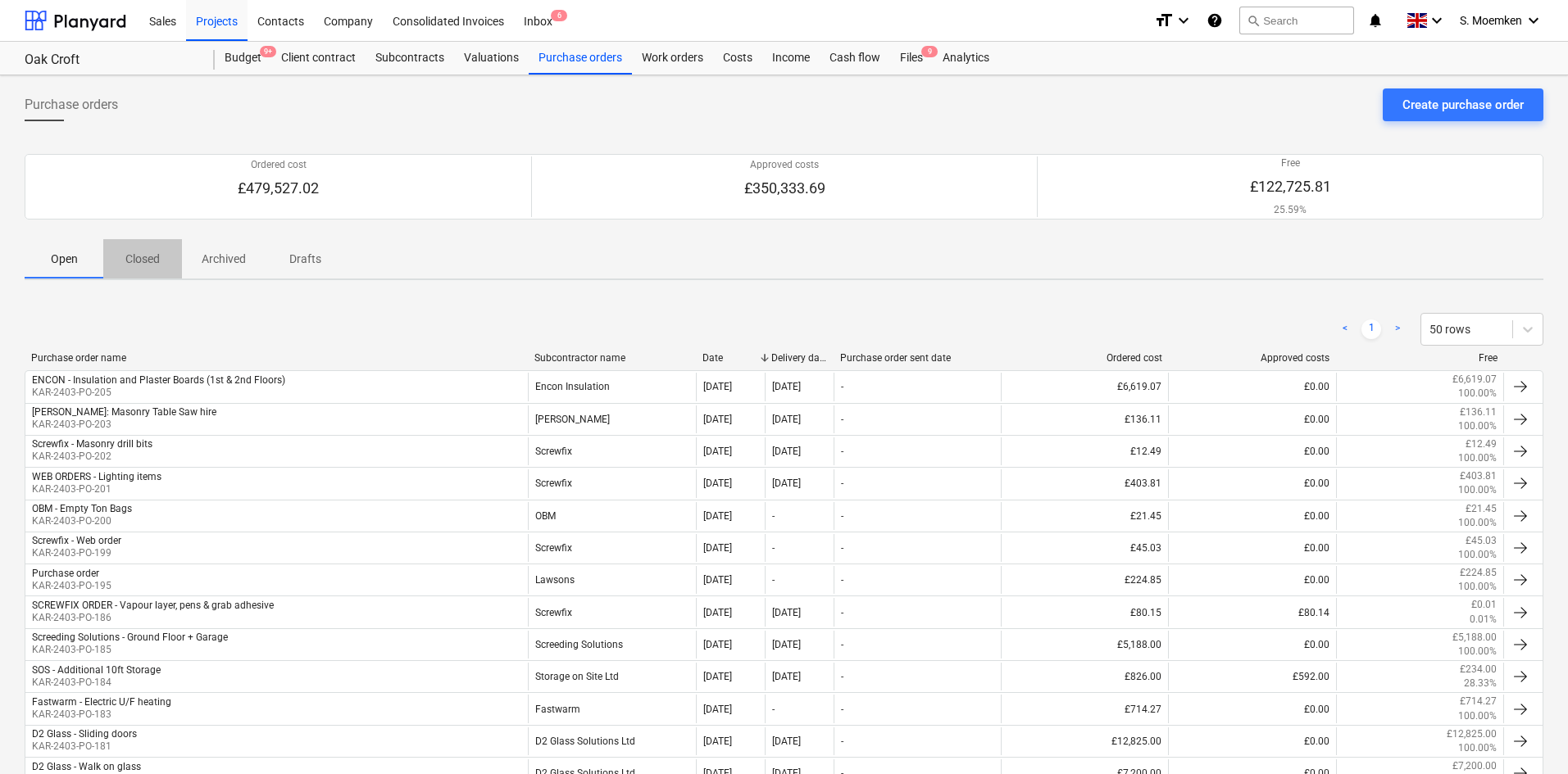
click at [150, 260] on p "Closed" at bounding box center [143, 260] width 40 height 17
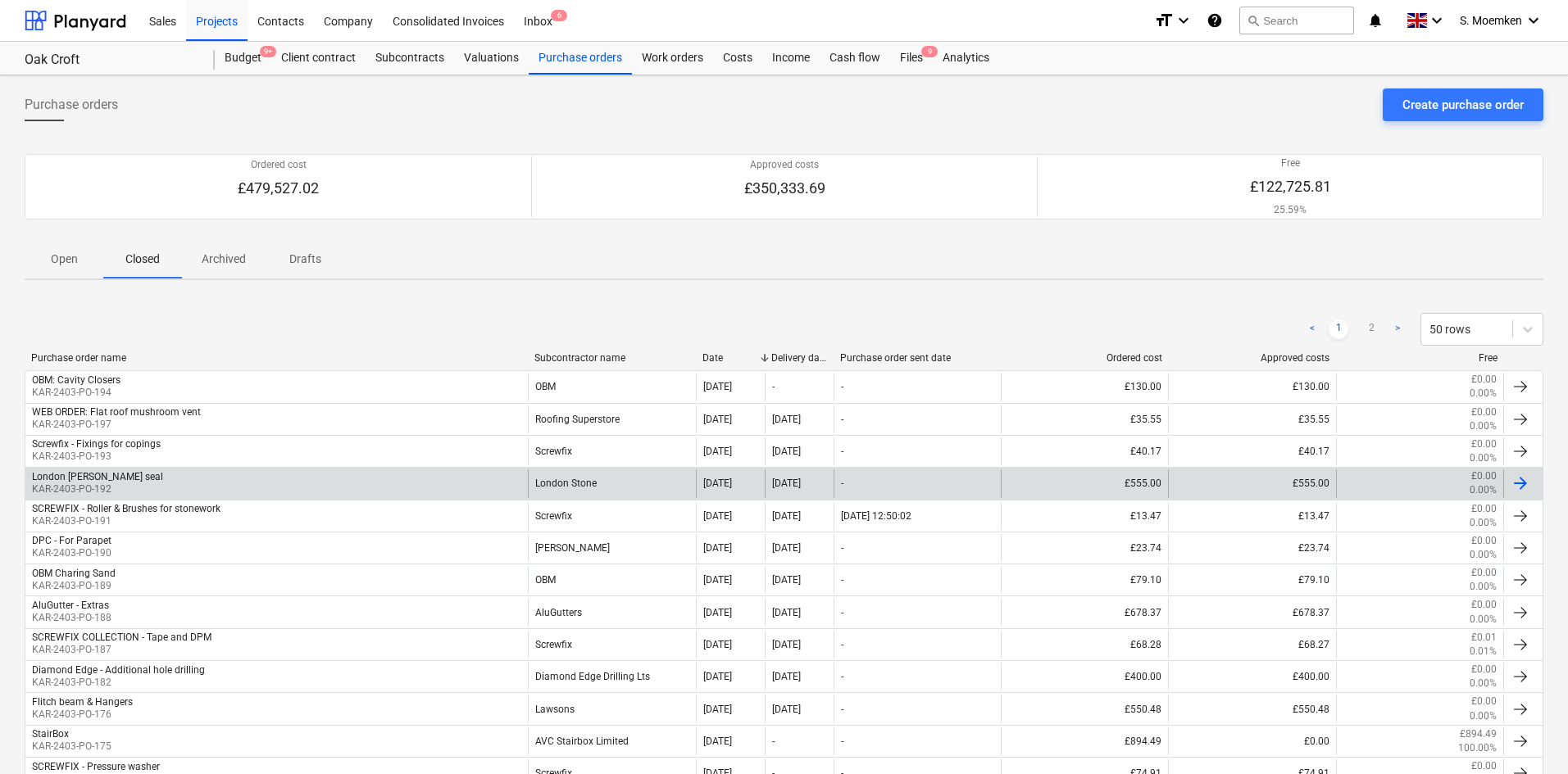
click at [135, 482] on p "KAR-2403-PO-192" at bounding box center [97, 489] width 131 height 14
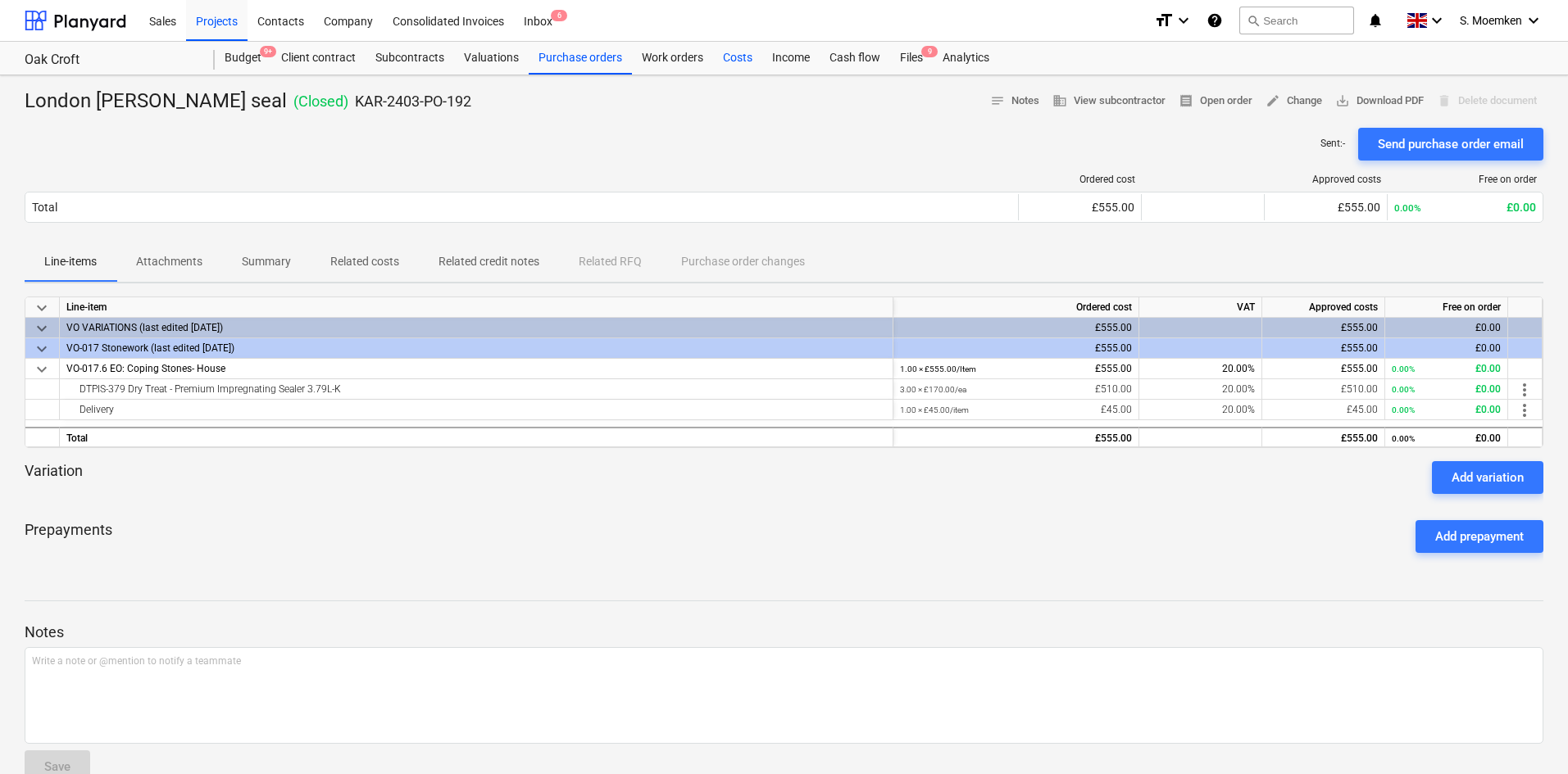
click at [730, 53] on div "Costs" at bounding box center [737, 58] width 49 height 33
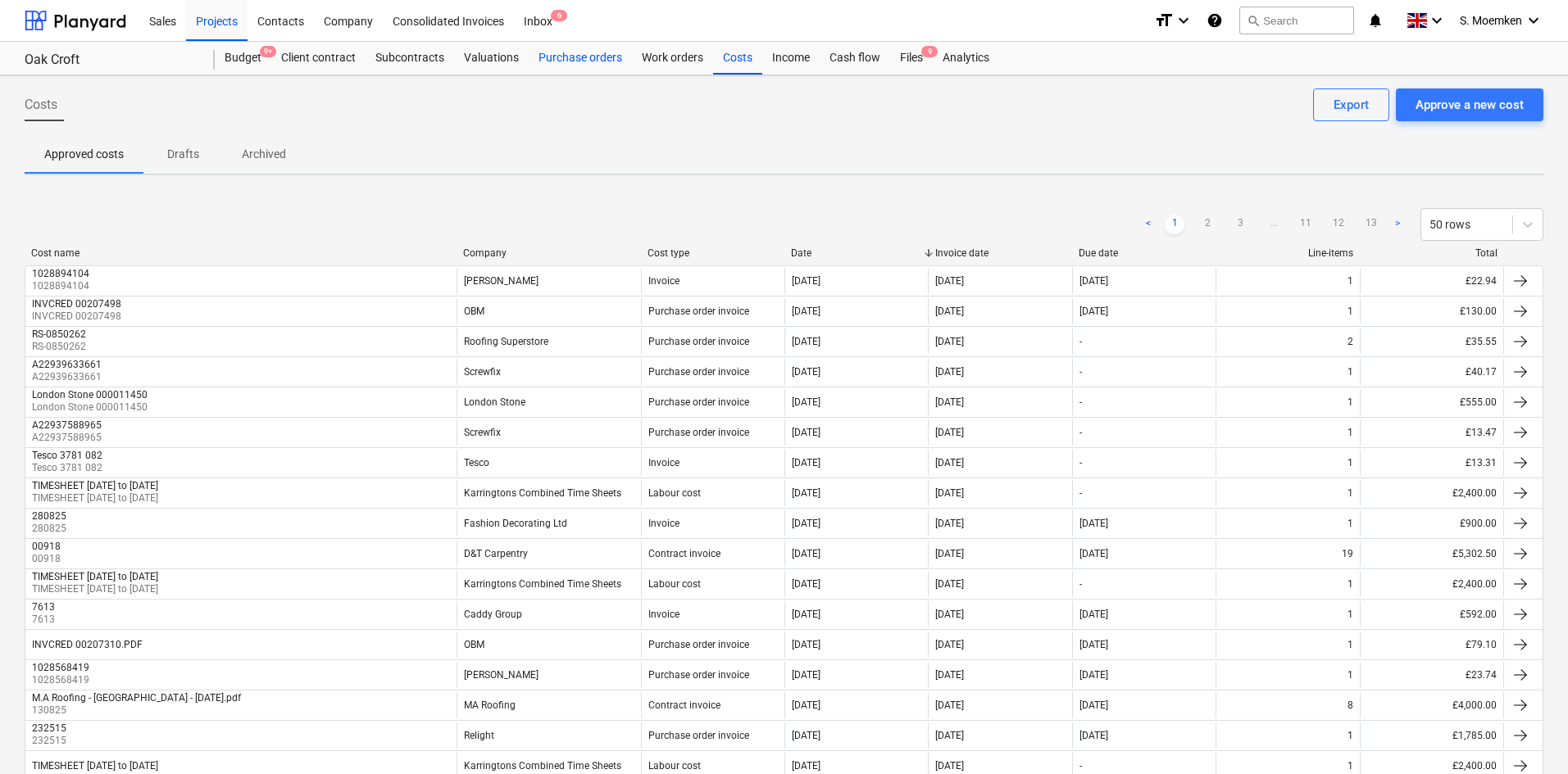
click at [593, 59] on div "Purchase orders" at bounding box center [580, 58] width 103 height 33
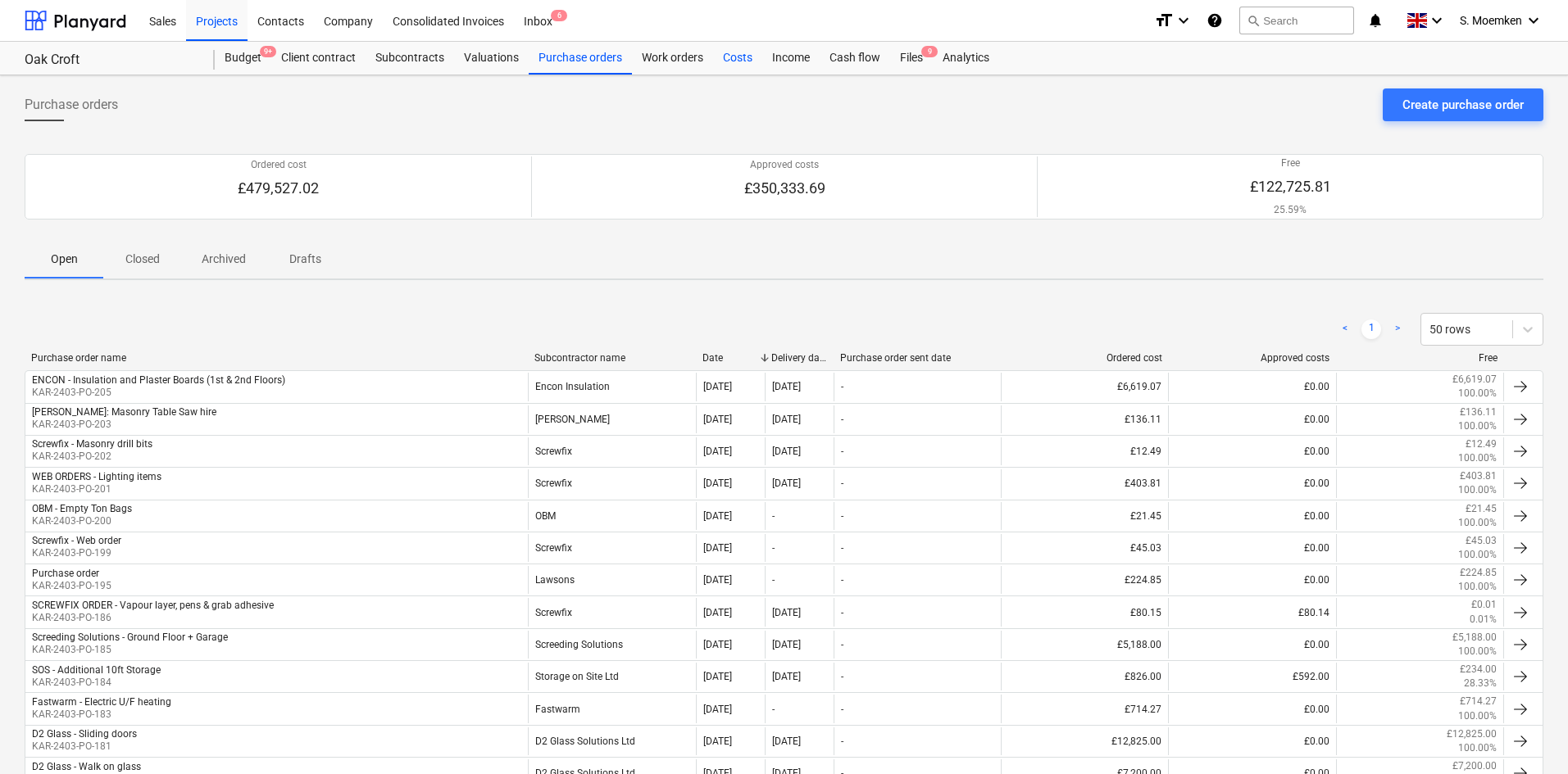
click at [729, 58] on div "Costs" at bounding box center [737, 58] width 49 height 33
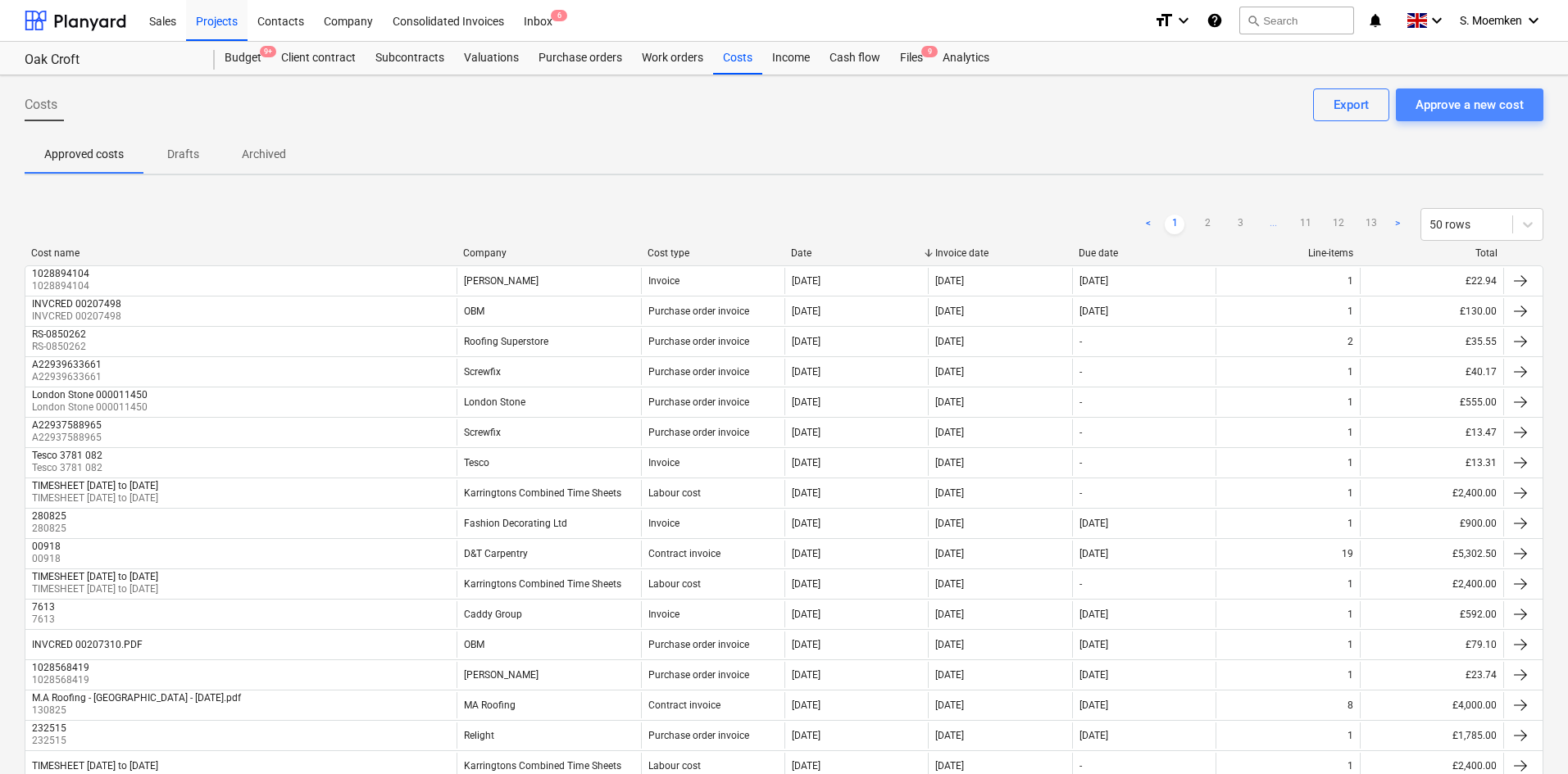
click at [1452, 108] on div "Approve a new cost" at bounding box center [1469, 105] width 109 height 22
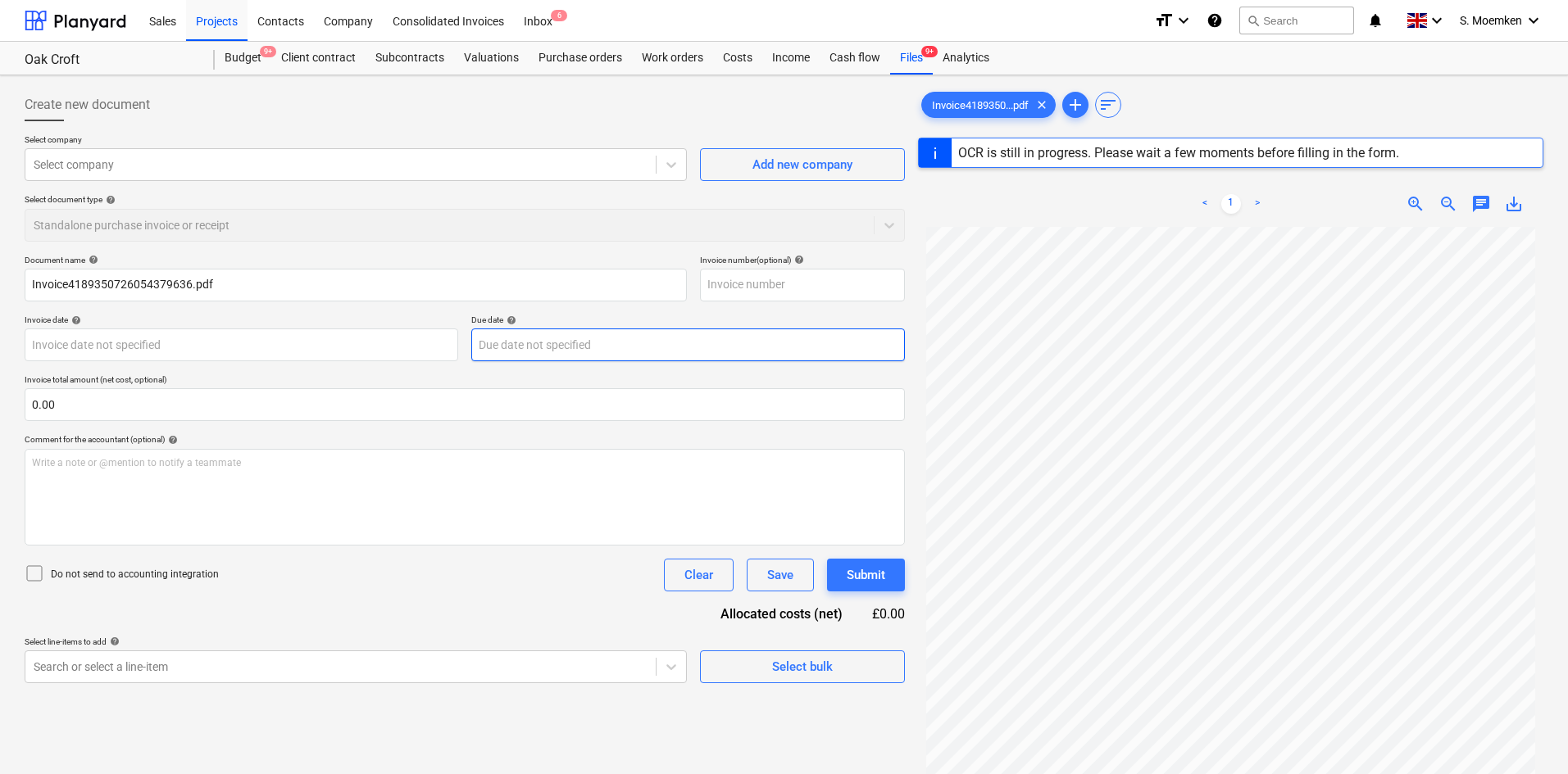
type input "A22960276395"
type input "[DATE]"
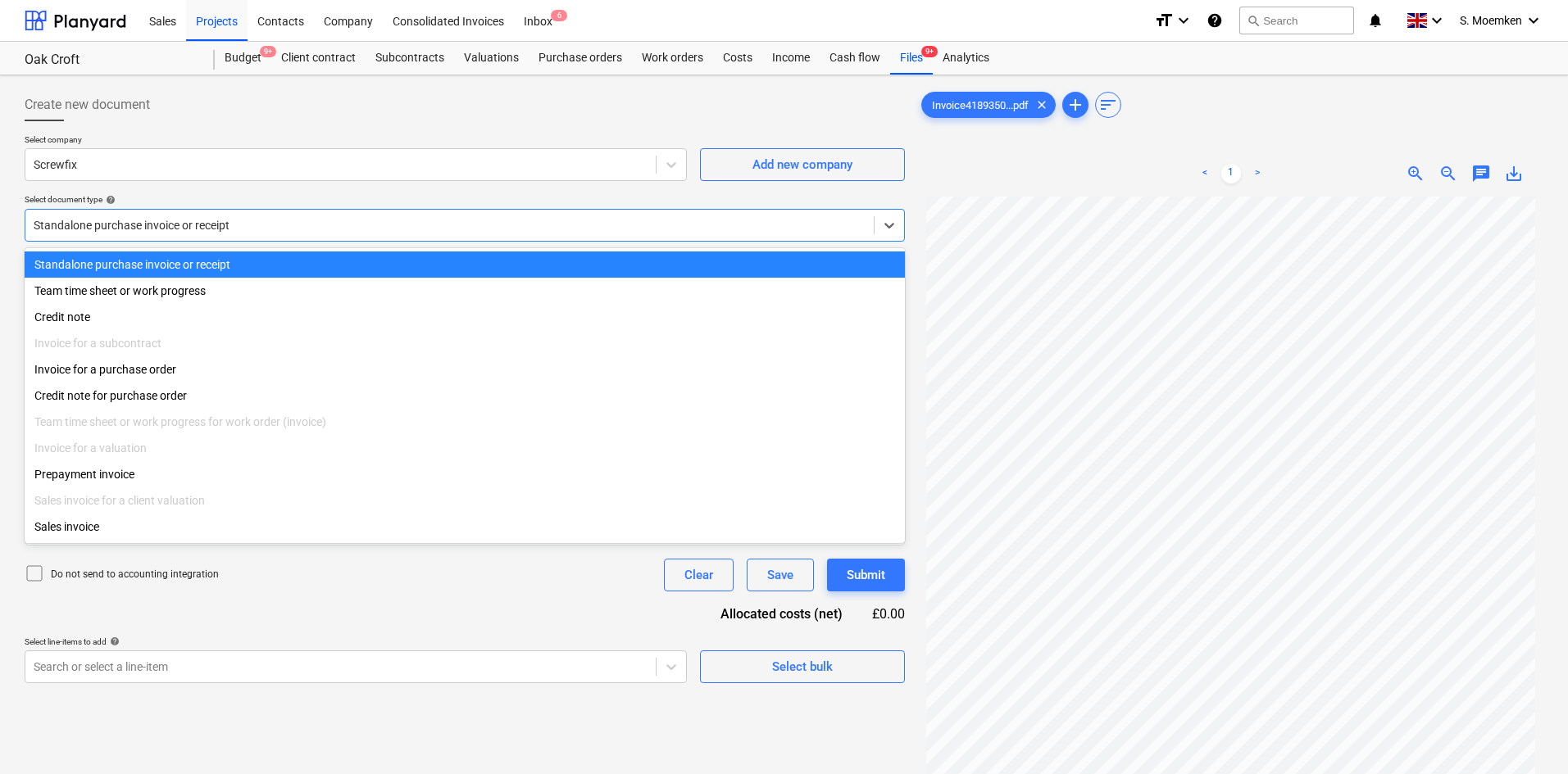
click at [403, 219] on div at bounding box center [449, 225] width 832 height 16
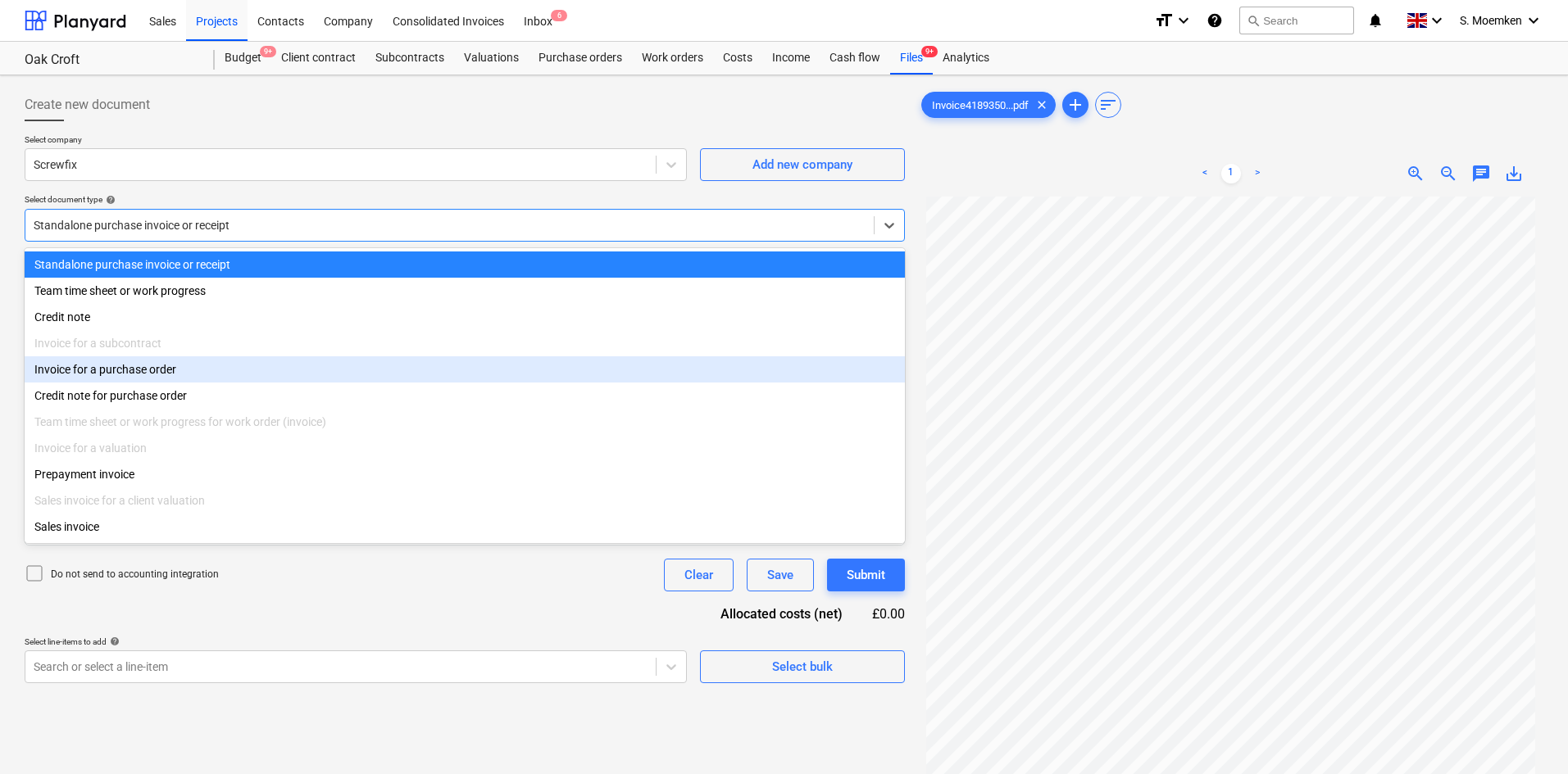
click at [82, 378] on div "Invoice for a purchase order" at bounding box center [464, 370] width 880 height 26
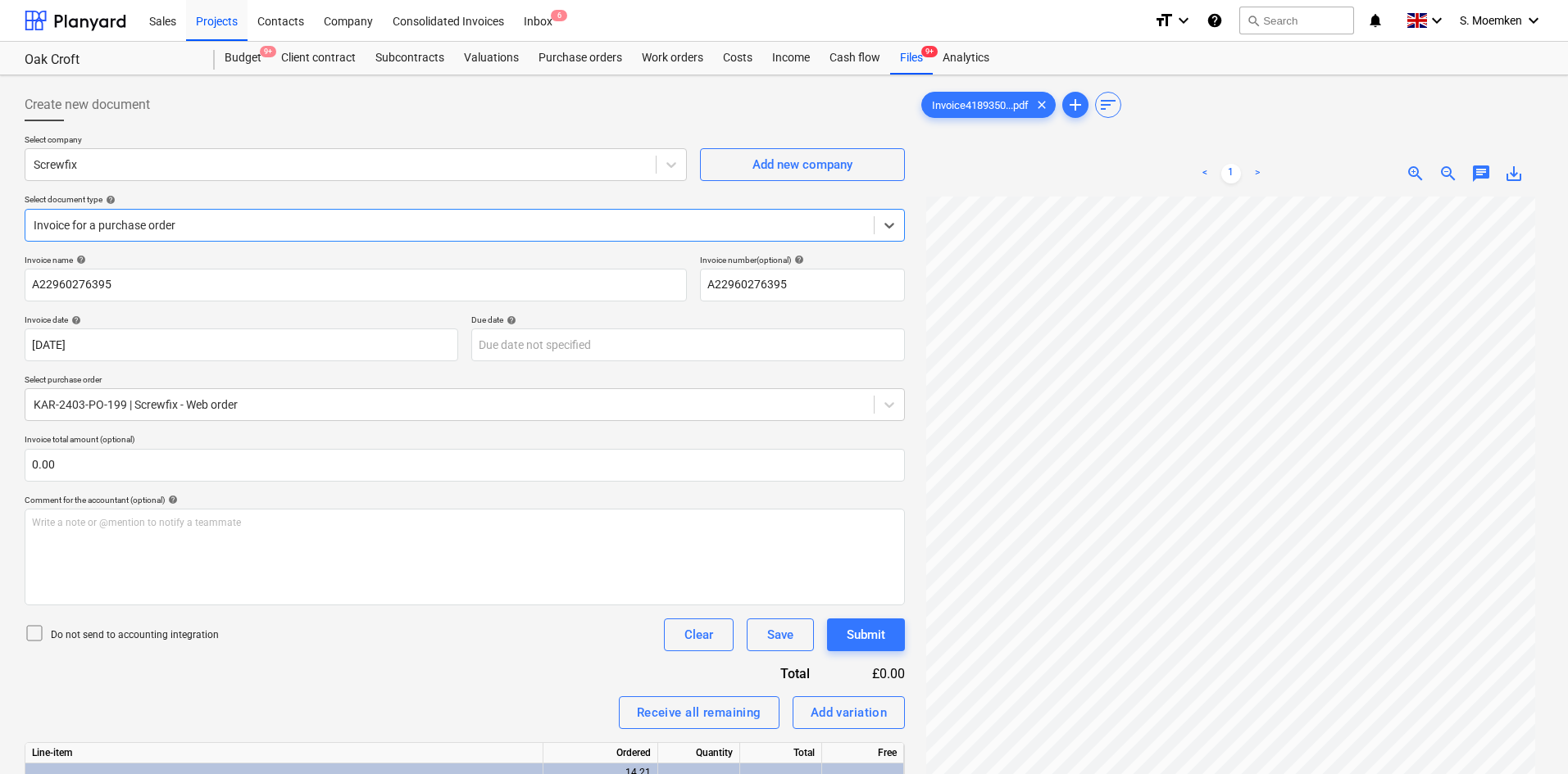
click at [25, 632] on icon at bounding box center [34, 633] width 20 height 20
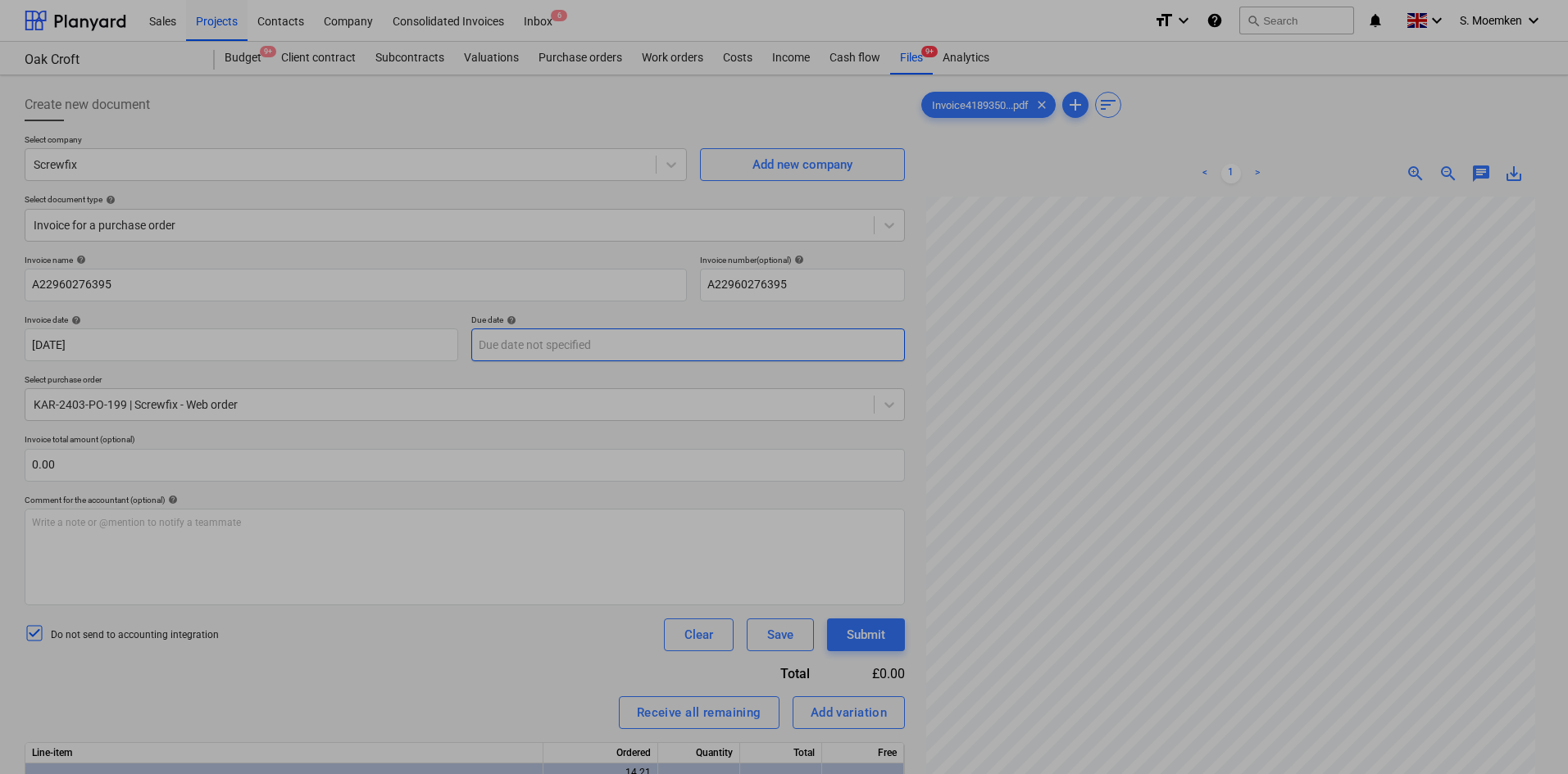
click at [549, 341] on body "Sales Projects Contacts Company Consolidated Invoices Inbox 6 format_size keybo…" at bounding box center [784, 387] width 1568 height 774
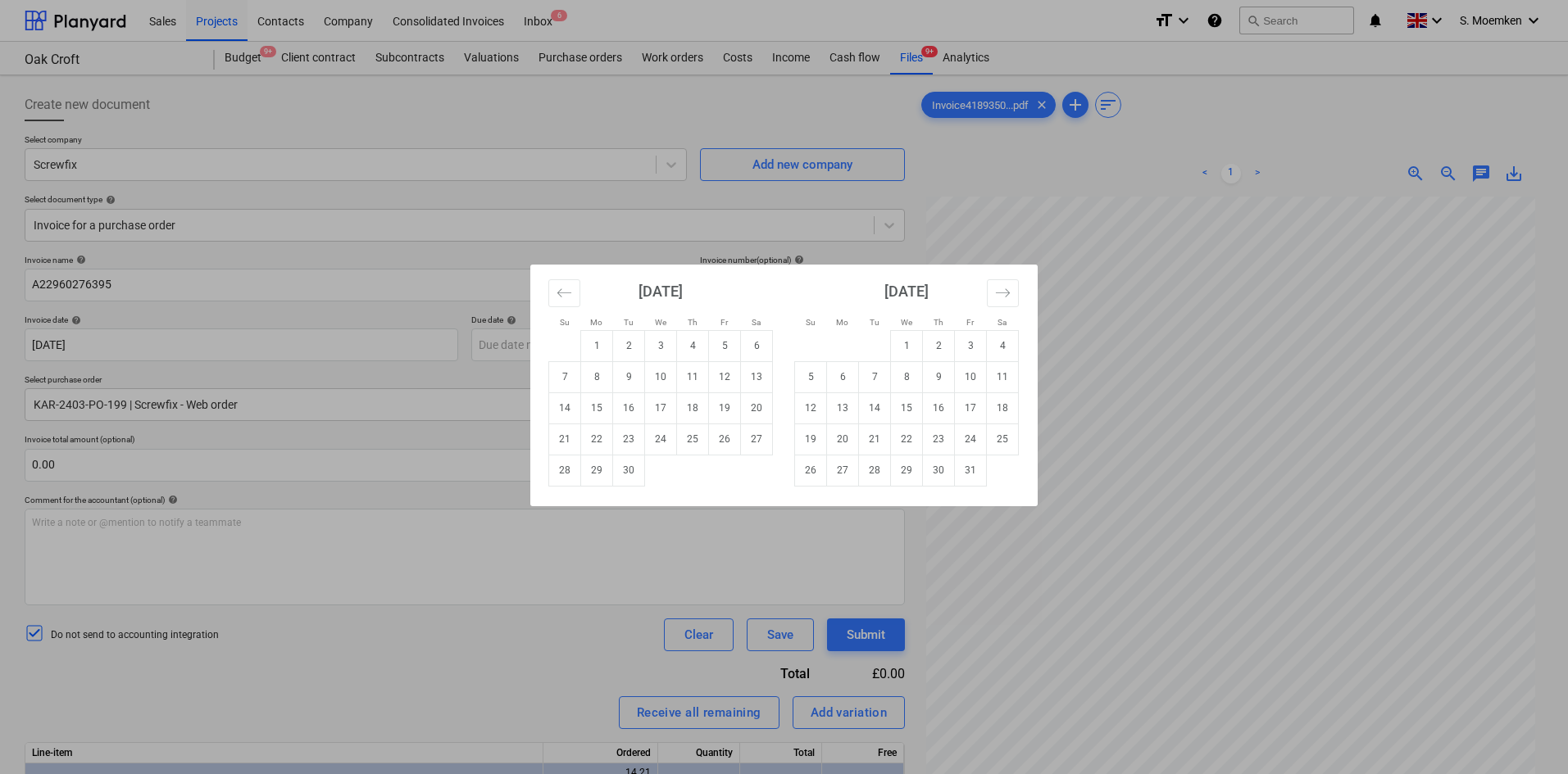
click at [419, 276] on div "Su Mo Tu We Th Fr Sa Su Mo Tu We Th Fr Sa August 2025 1 2 3 4 5 6 7 8 9 10 11 1…" at bounding box center [784, 387] width 1568 height 774
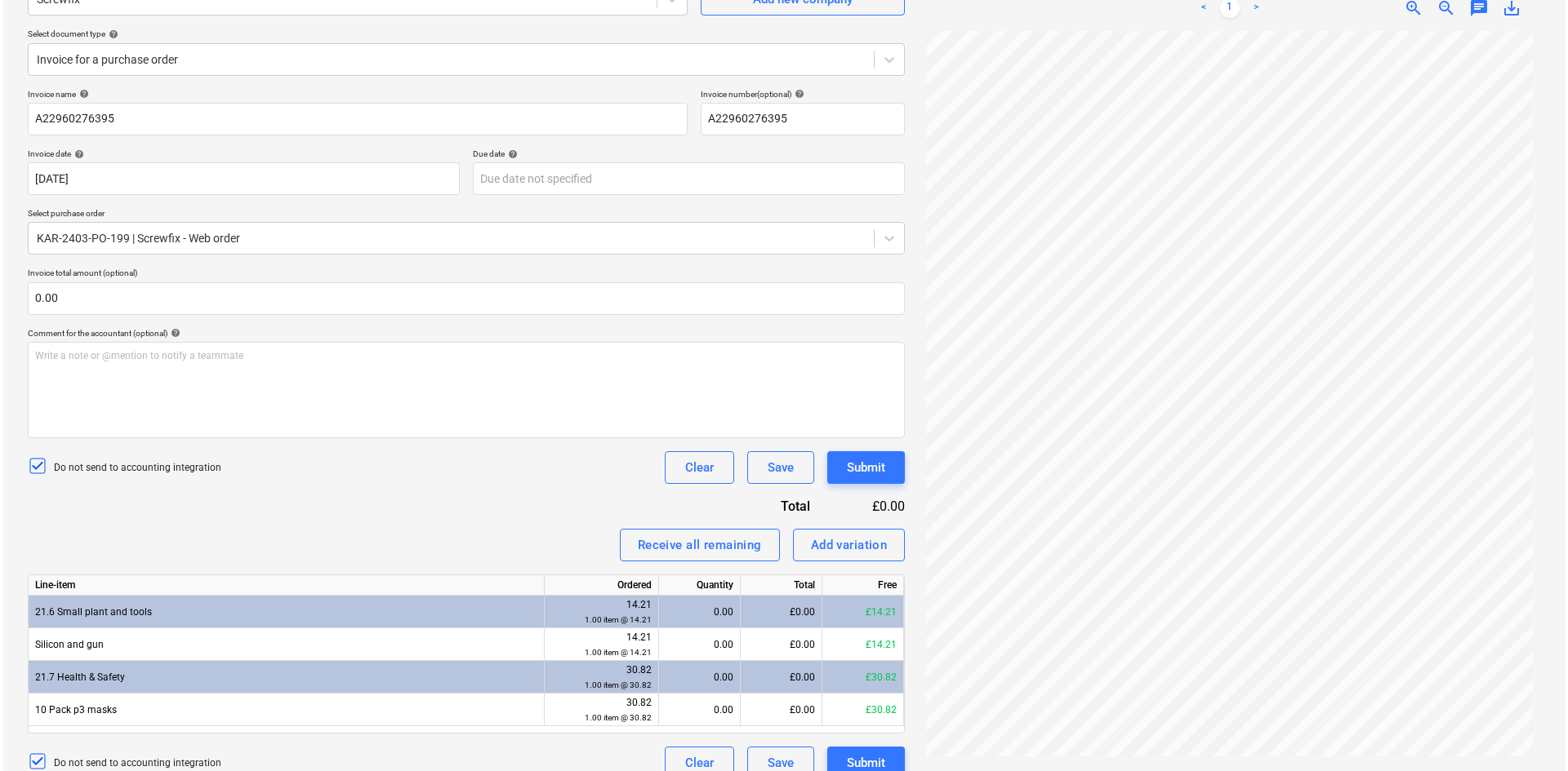
scroll to position [186, 0]
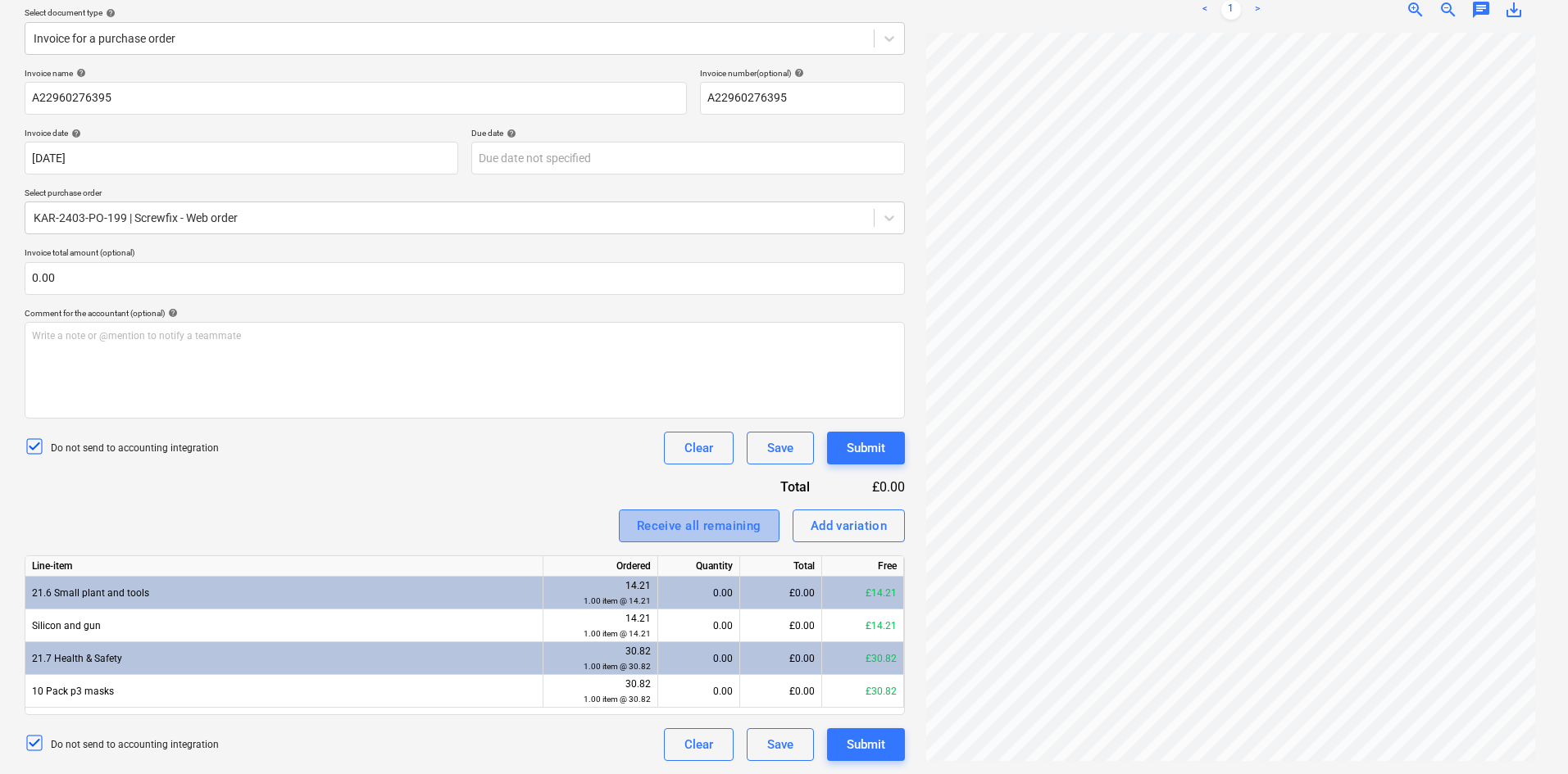
click at [683, 527] on div "Receive all remaining" at bounding box center [699, 526] width 125 height 22
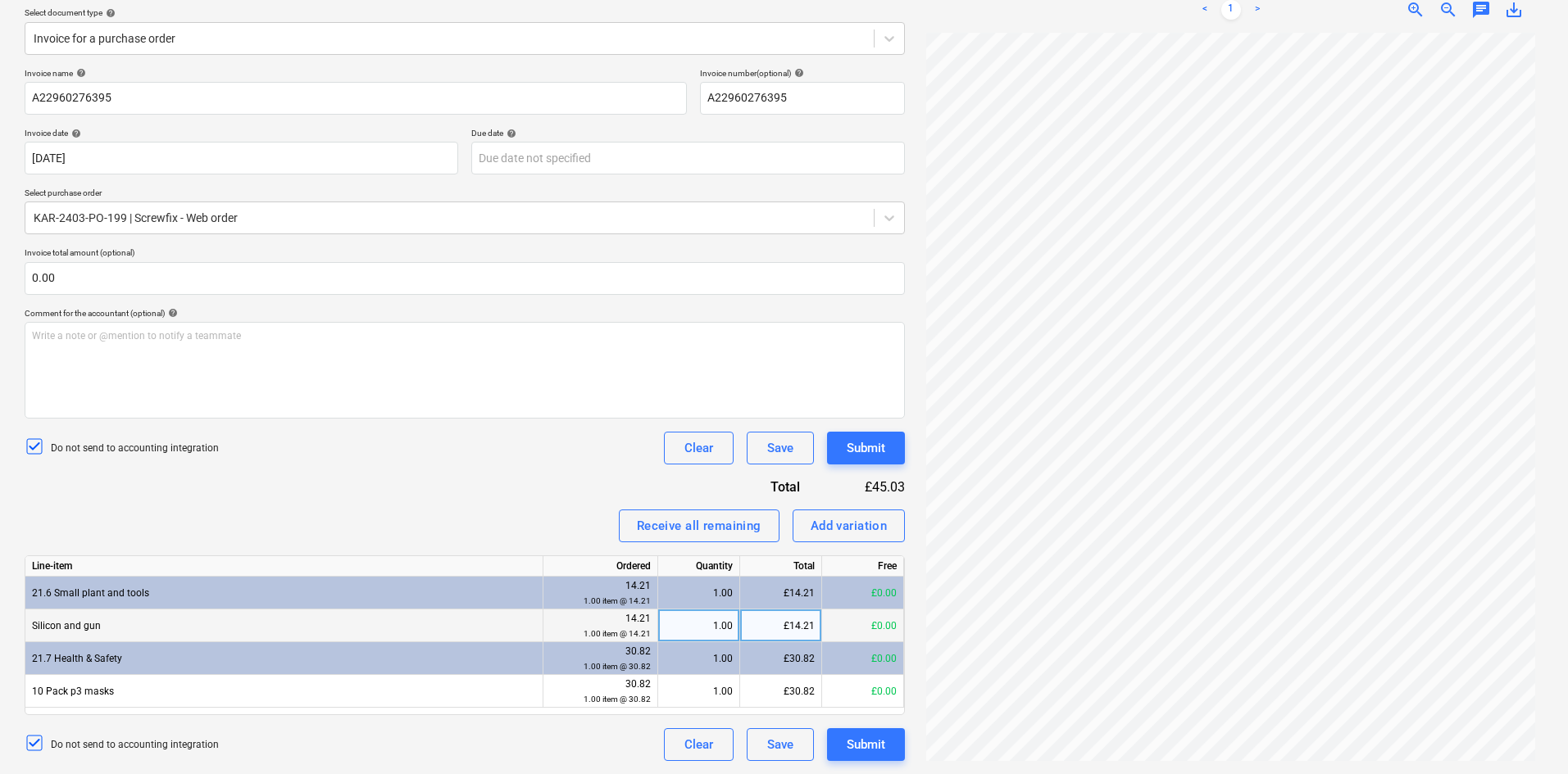
click at [813, 624] on div "£14.21" at bounding box center [781, 626] width 82 height 33
click at [813, 624] on input "14.21" at bounding box center [781, 626] width 81 height 32
type input "14.22"
click at [465, 456] on div "Do not send to accounting integration Clear Save Submit" at bounding box center [464, 447] width 880 height 33
click at [683, 530] on div "Receive all remaining" at bounding box center [699, 526] width 125 height 22
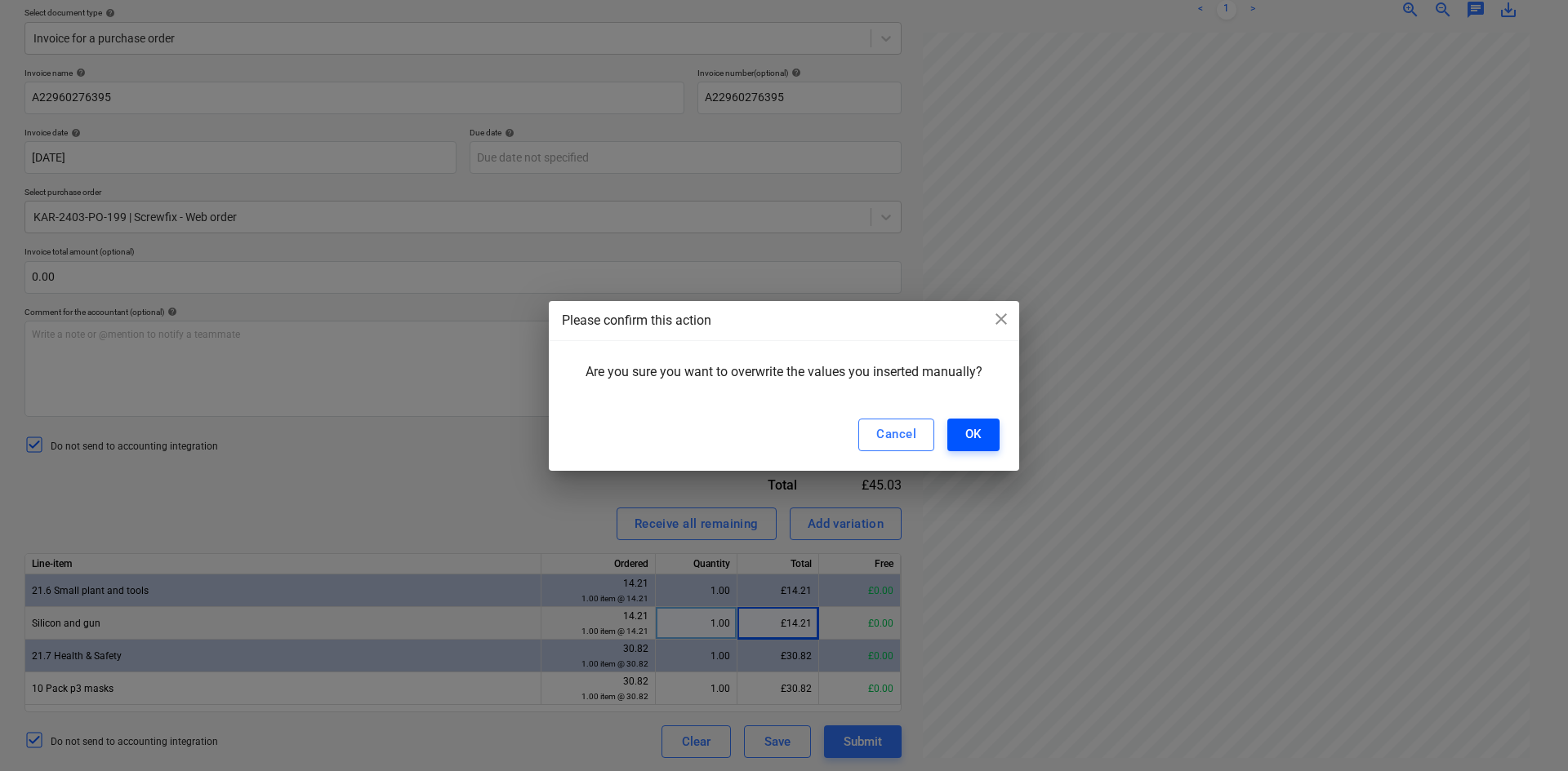
click at [987, 430] on button "OK" at bounding box center [974, 434] width 53 height 33
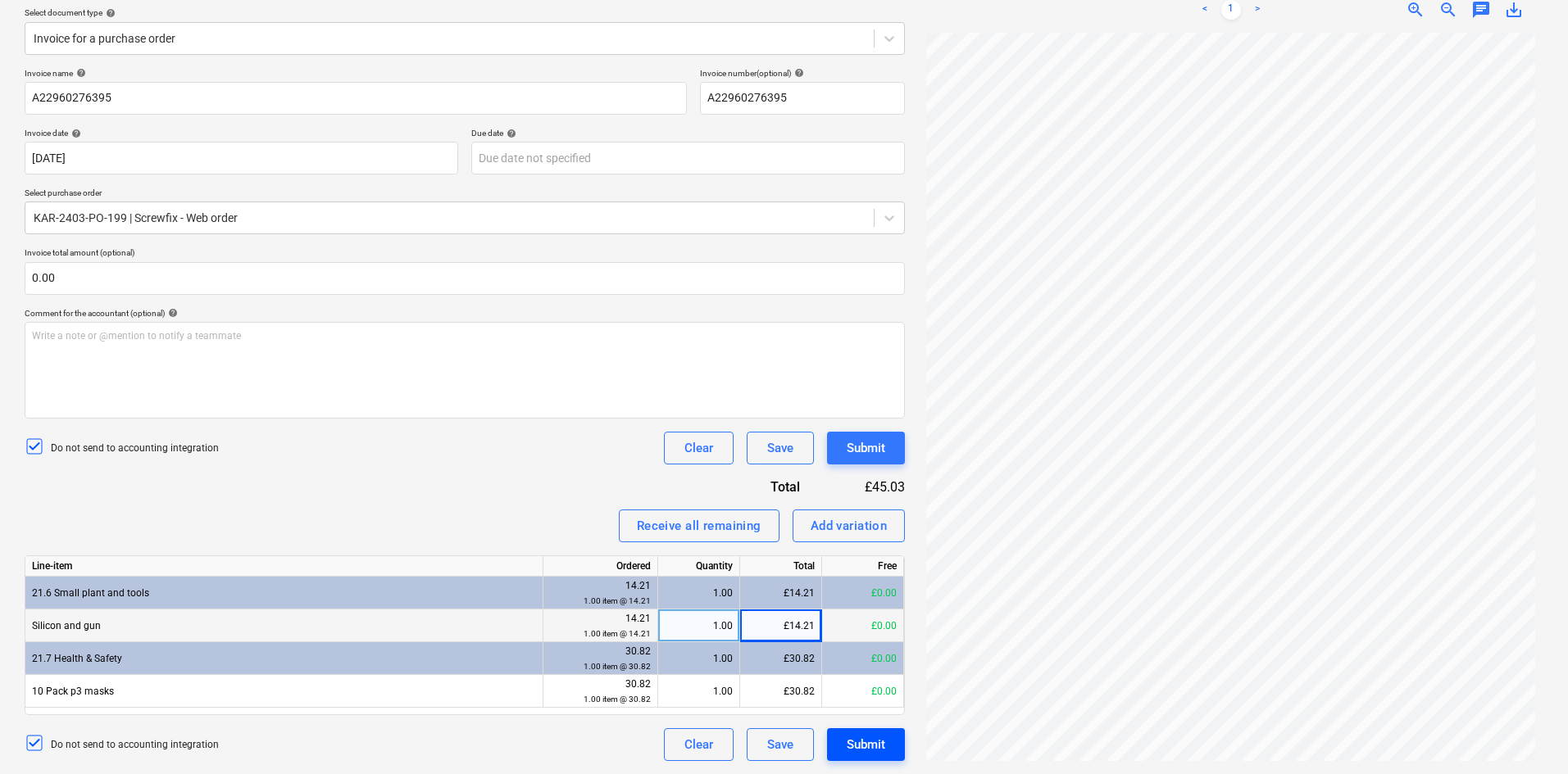
click at [868, 750] on div "Submit" at bounding box center [866, 745] width 39 height 22
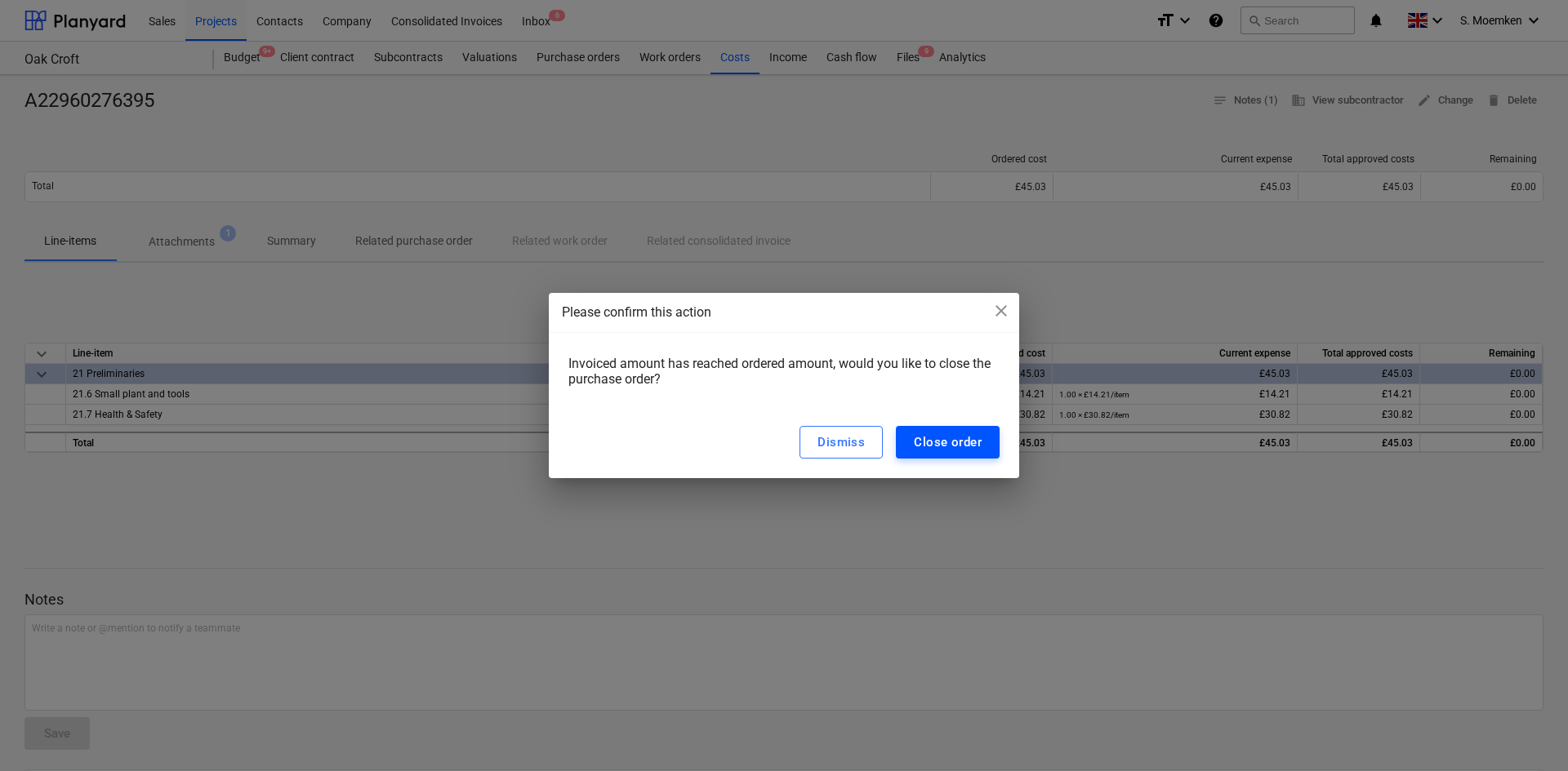
click at [926, 443] on div "Close order" at bounding box center [947, 442] width 68 height 22
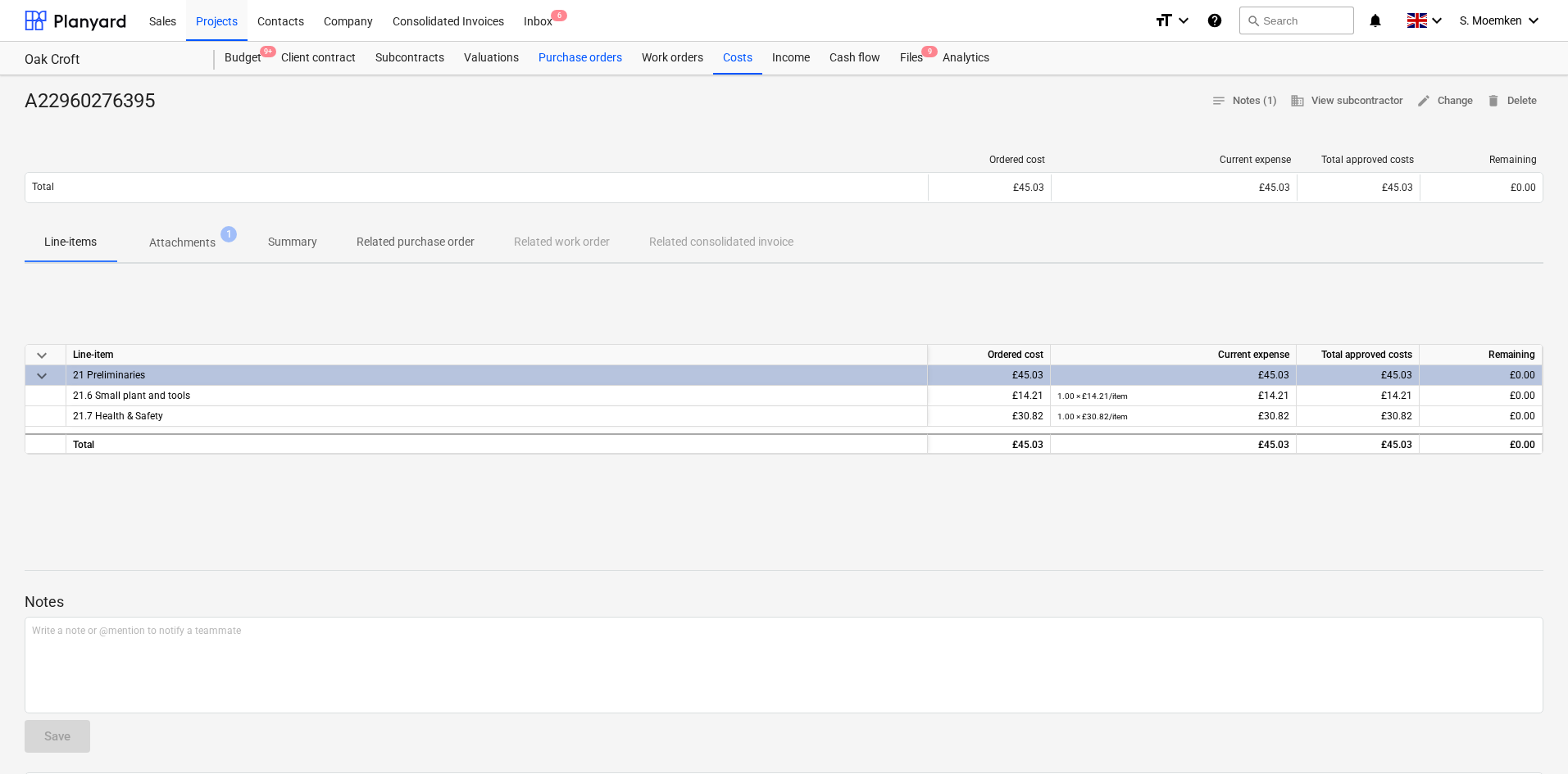
click at [571, 60] on div "Purchase orders" at bounding box center [580, 58] width 103 height 33
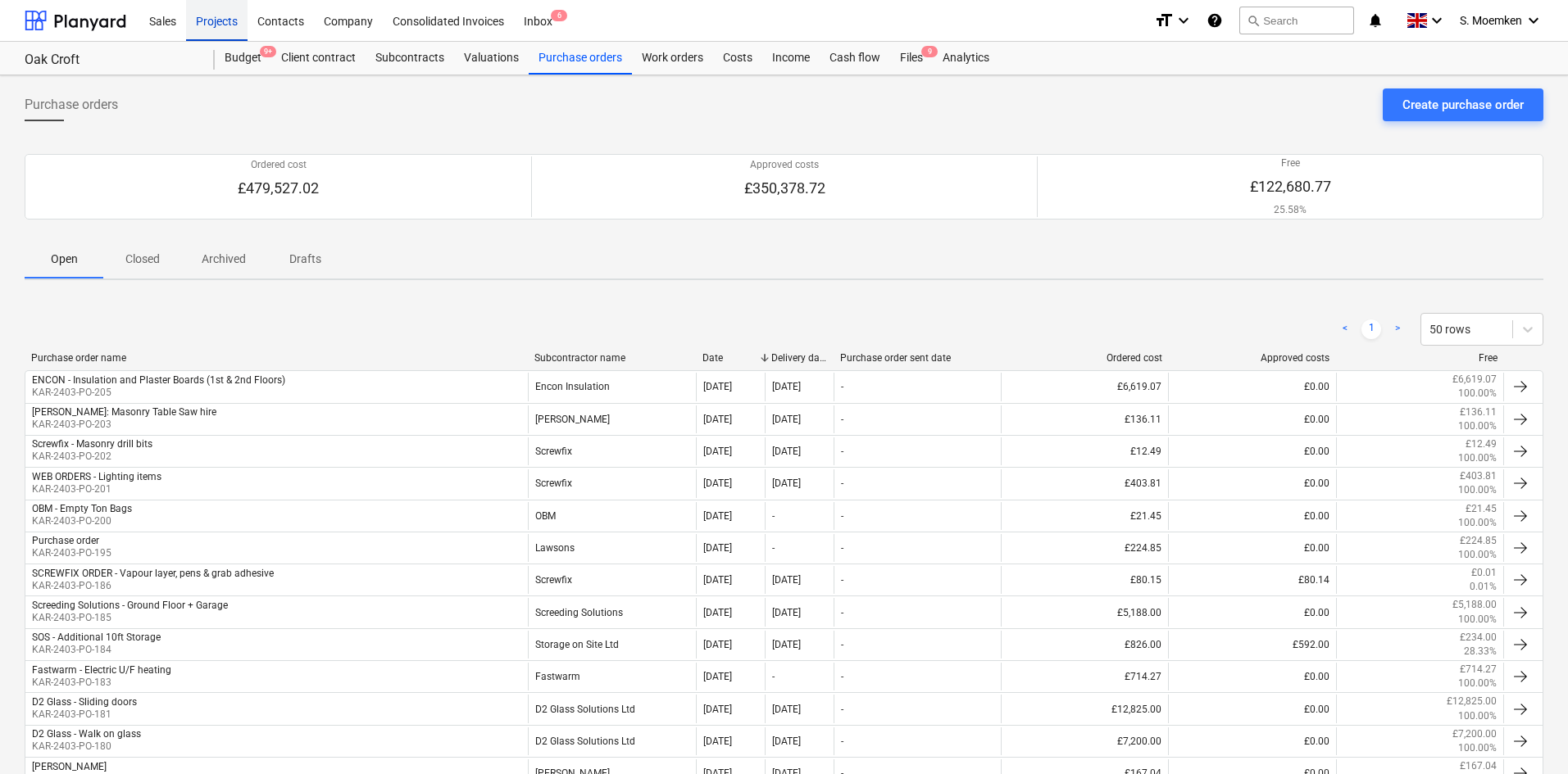
click at [220, 18] on div "Projects" at bounding box center [216, 20] width 61 height 42
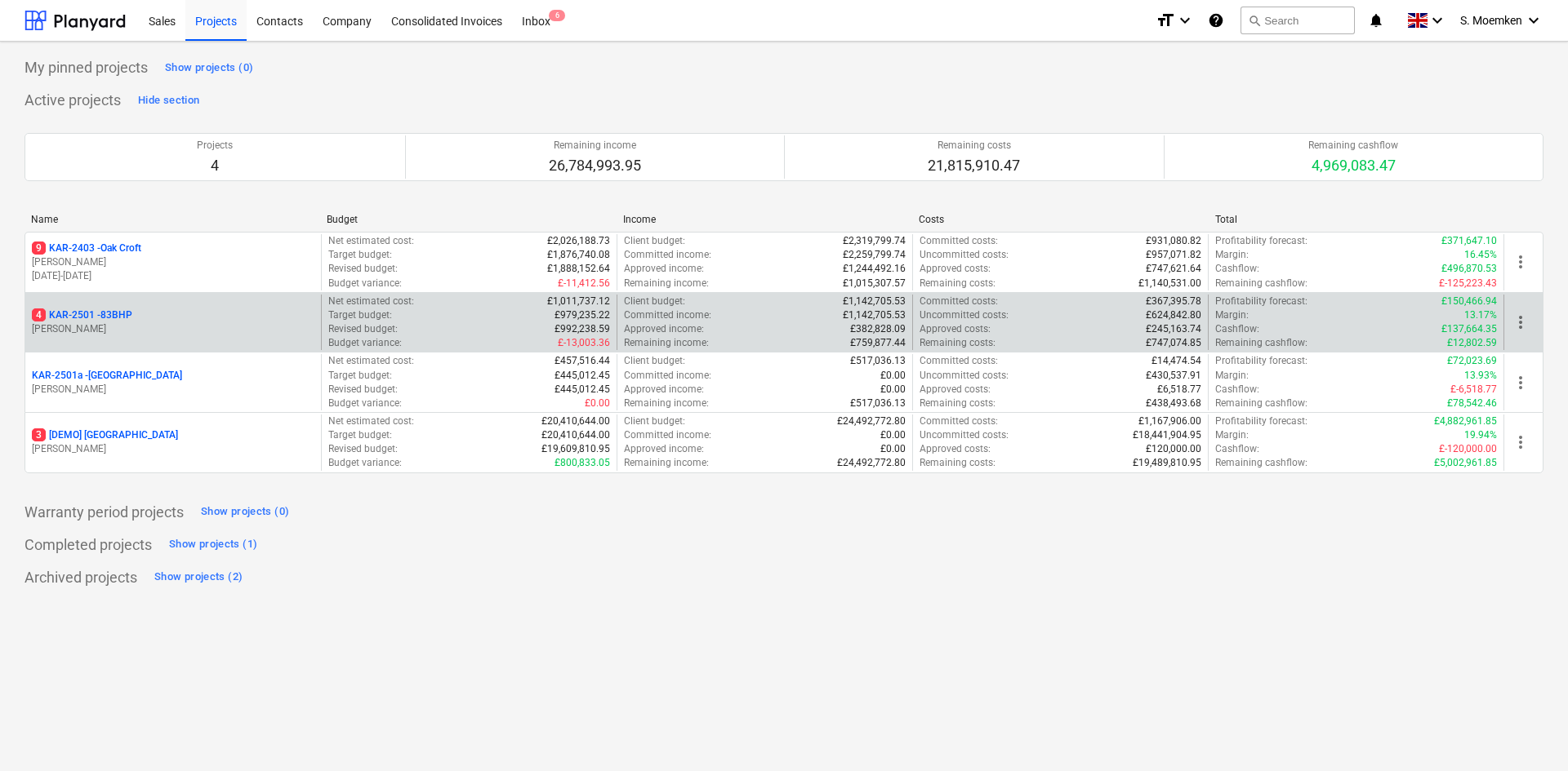
click at [133, 322] on p "4 KAR-2501 - 83BHP" at bounding box center [82, 315] width 101 height 14
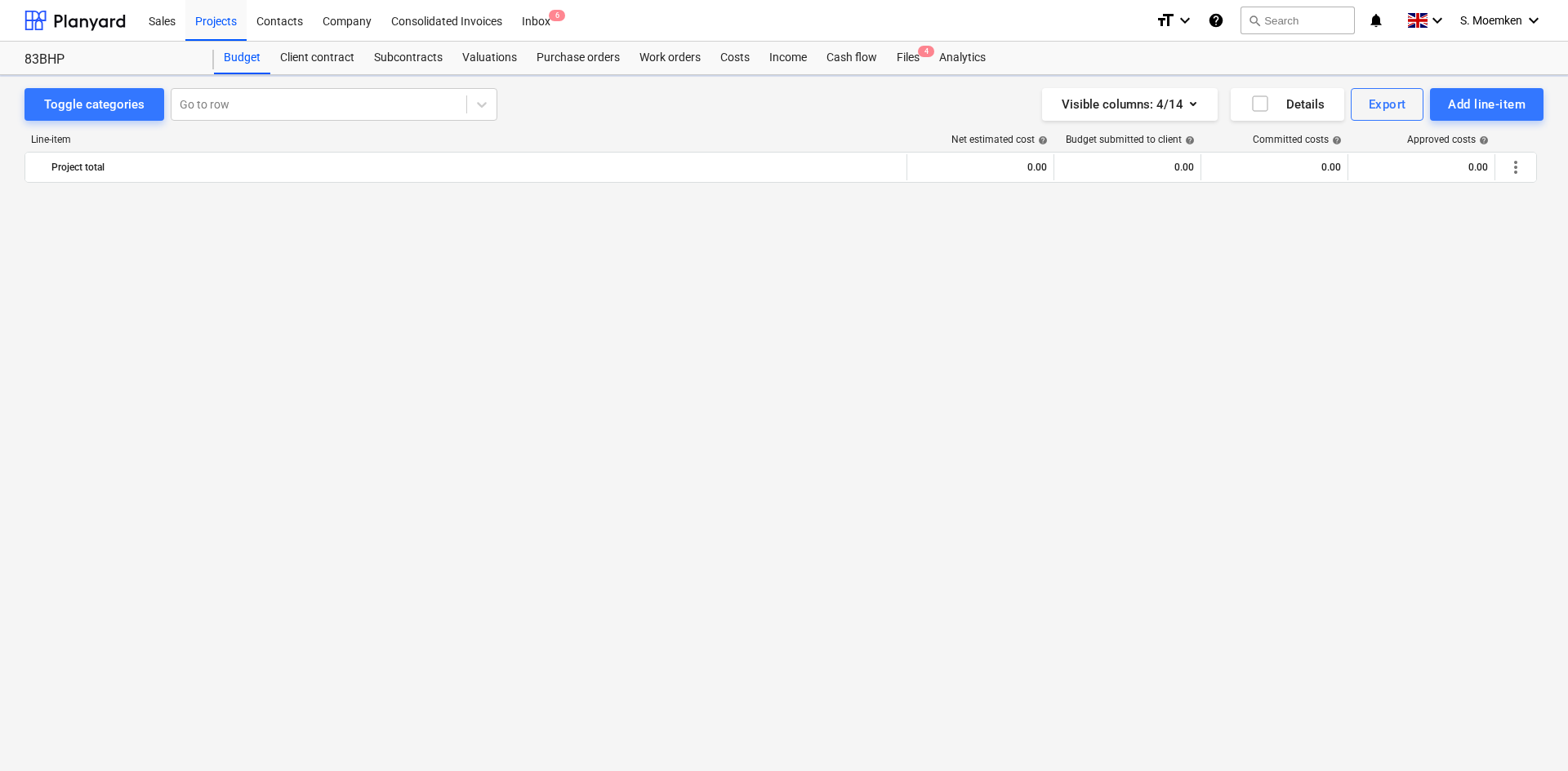
scroll to position [4065, 0]
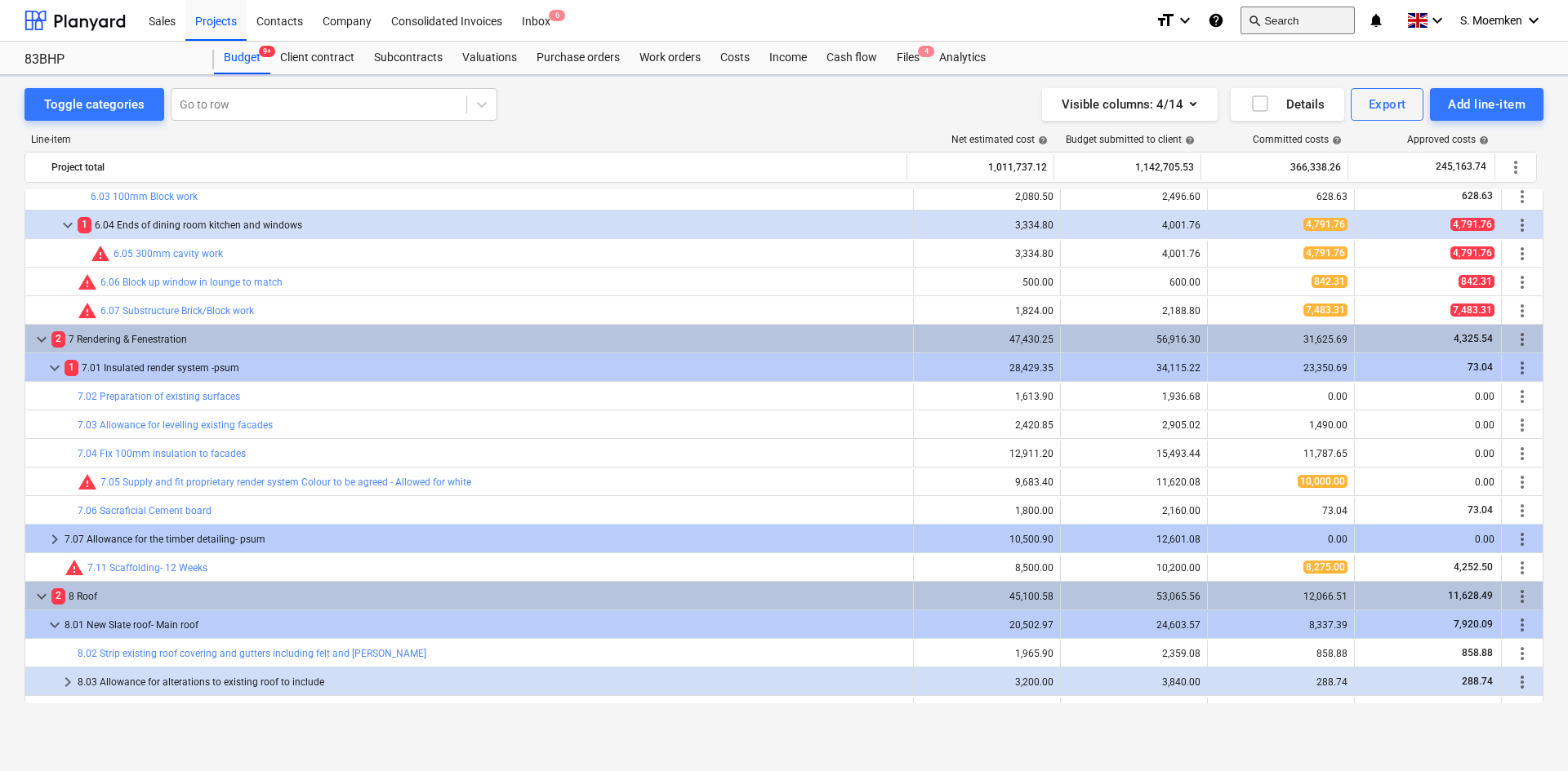
click at [1283, 19] on button "search Search" at bounding box center [1298, 21] width 115 height 28
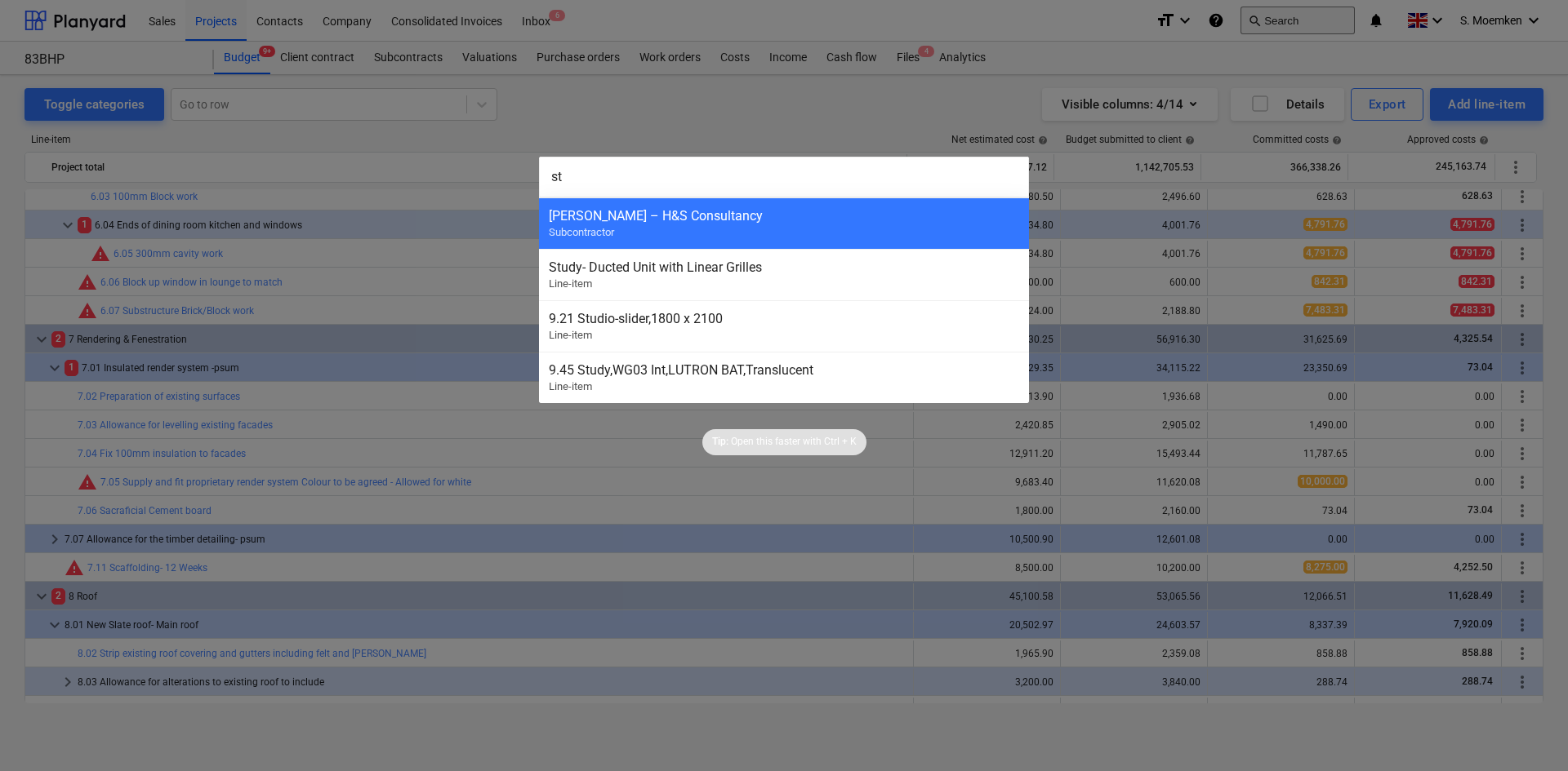
type input "s"
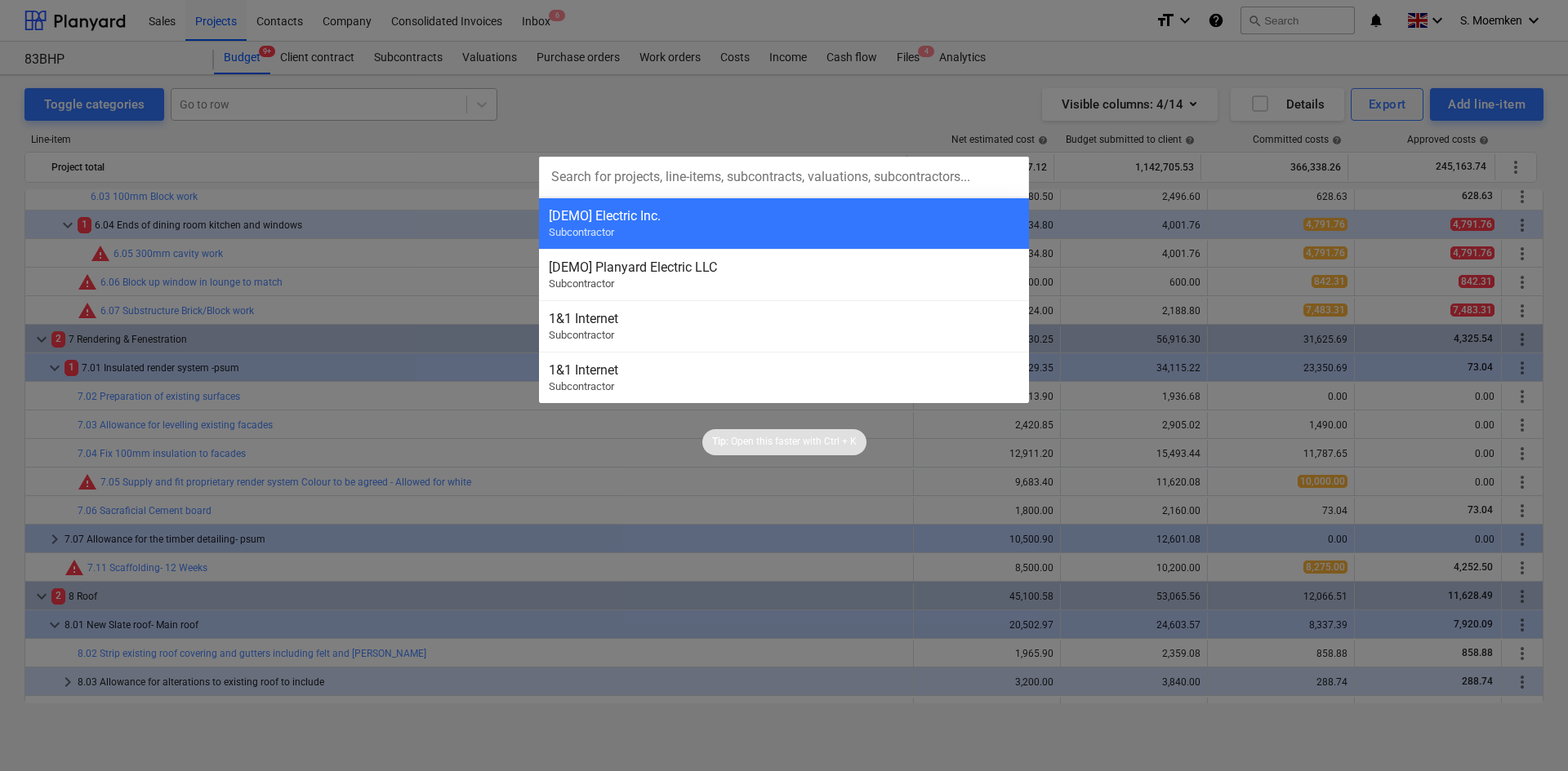
click at [329, 104] on div at bounding box center [784, 386] width 1568 height 771
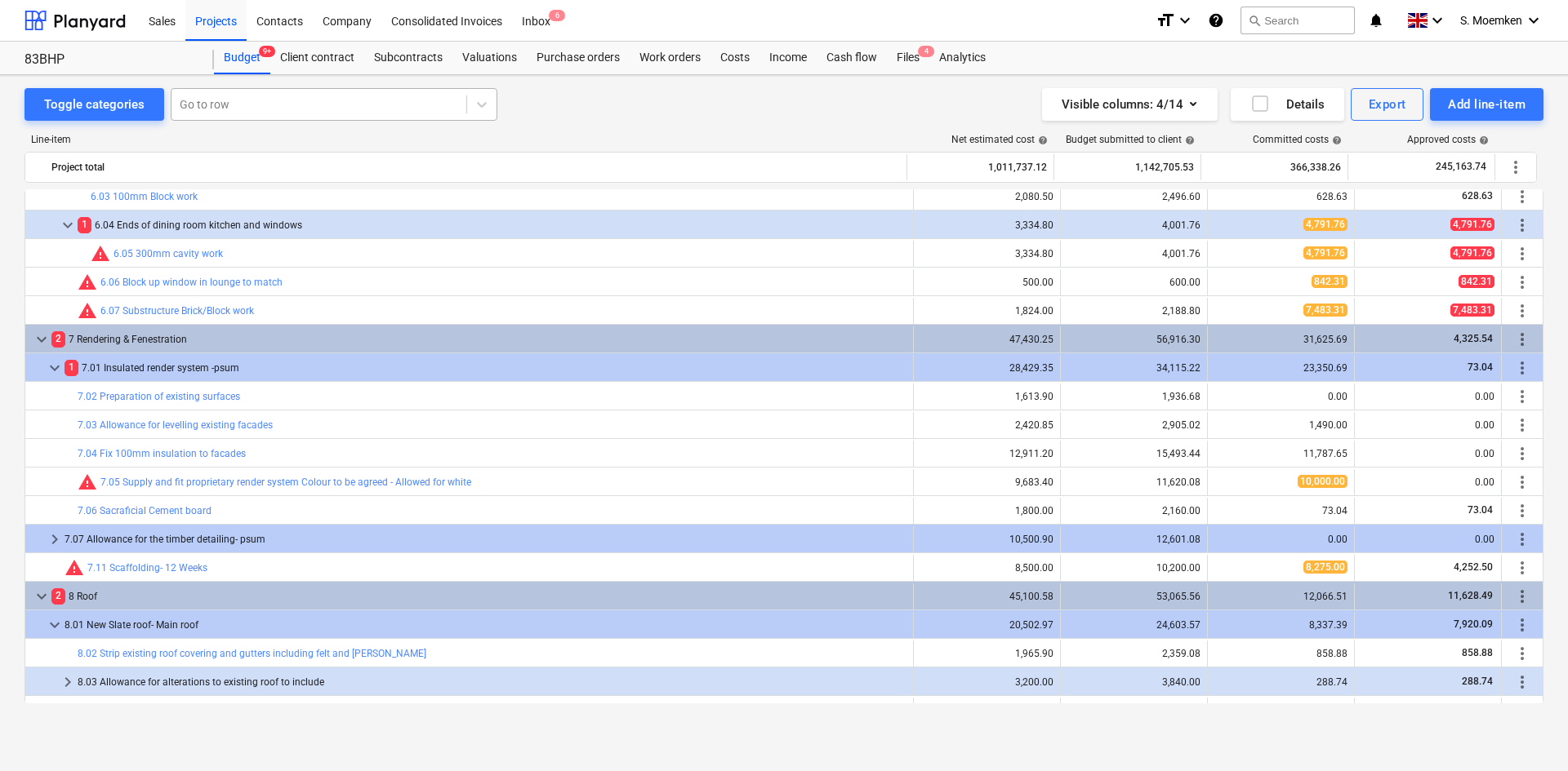
click at [319, 103] on div at bounding box center [319, 103] width 278 height 16
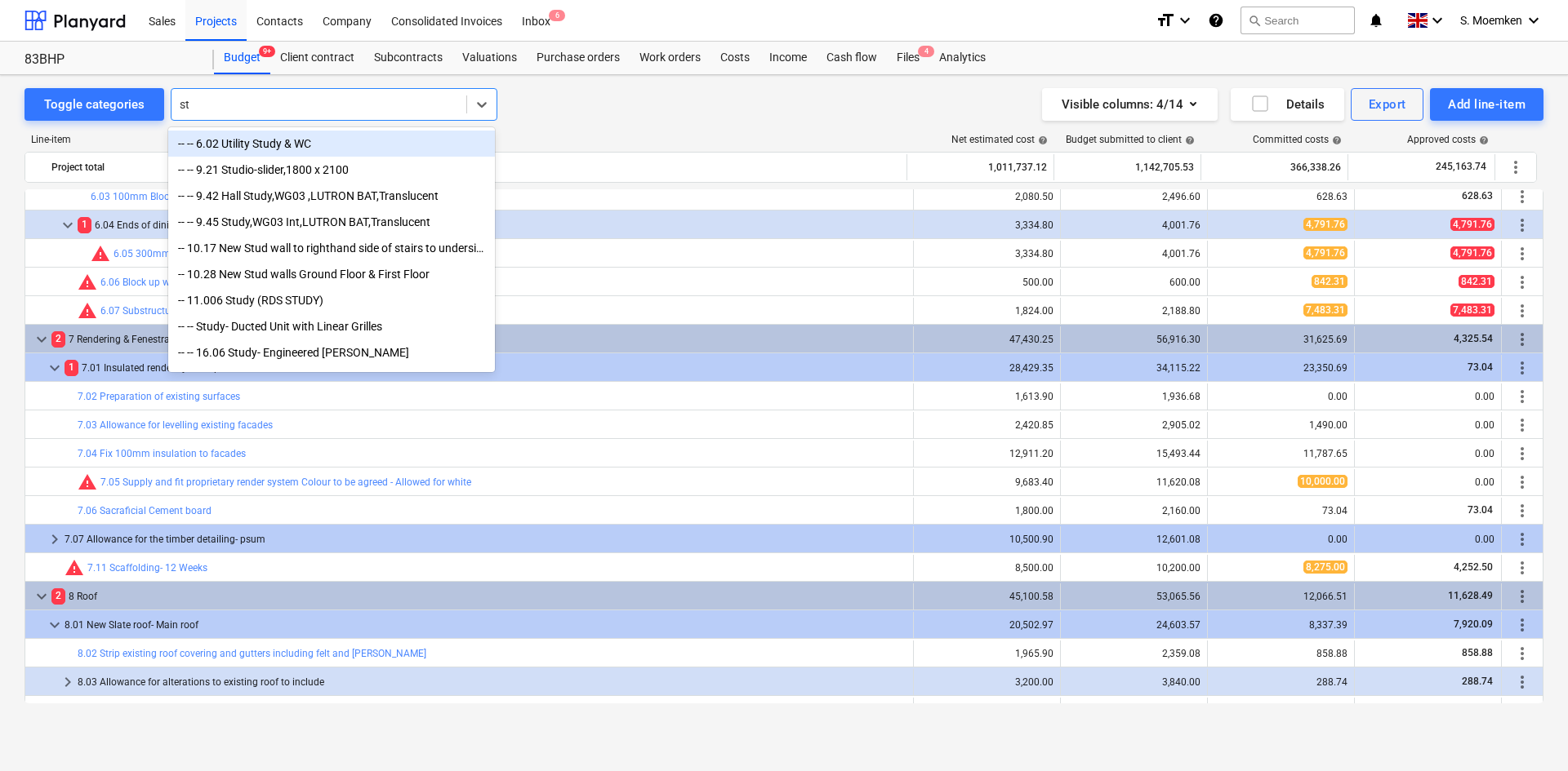
type input "s"
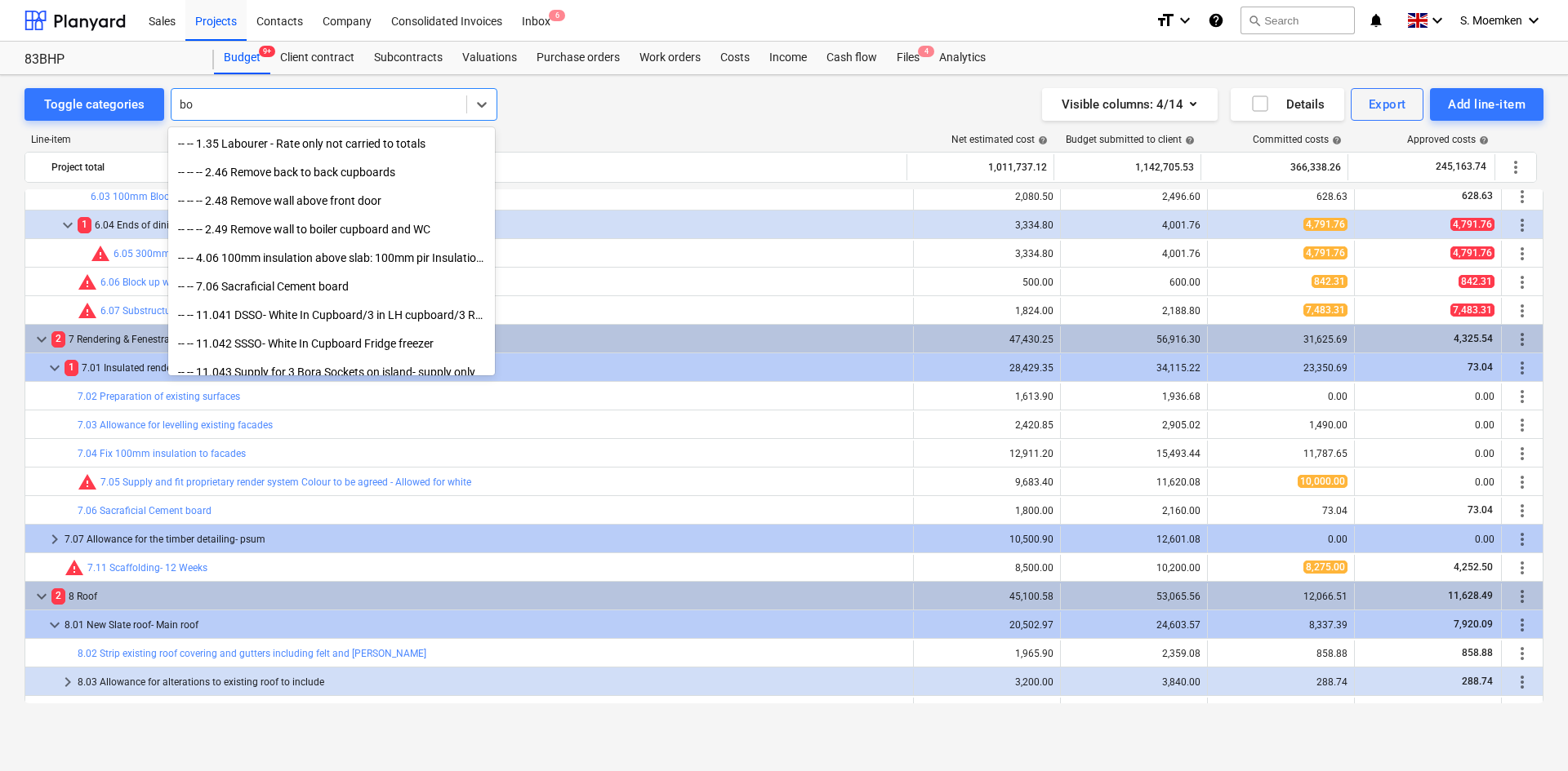
type input "b"
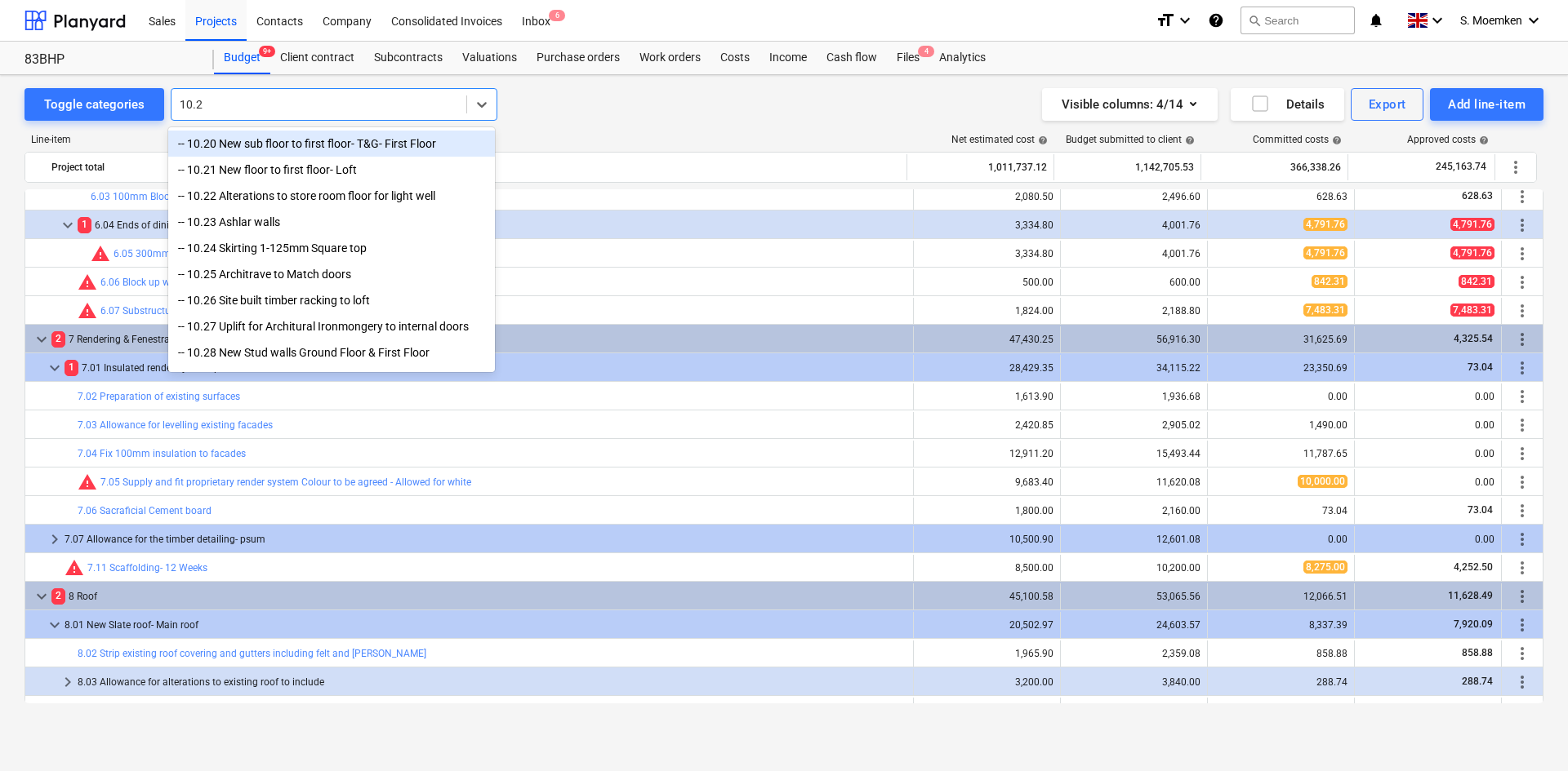
type input "10.28"
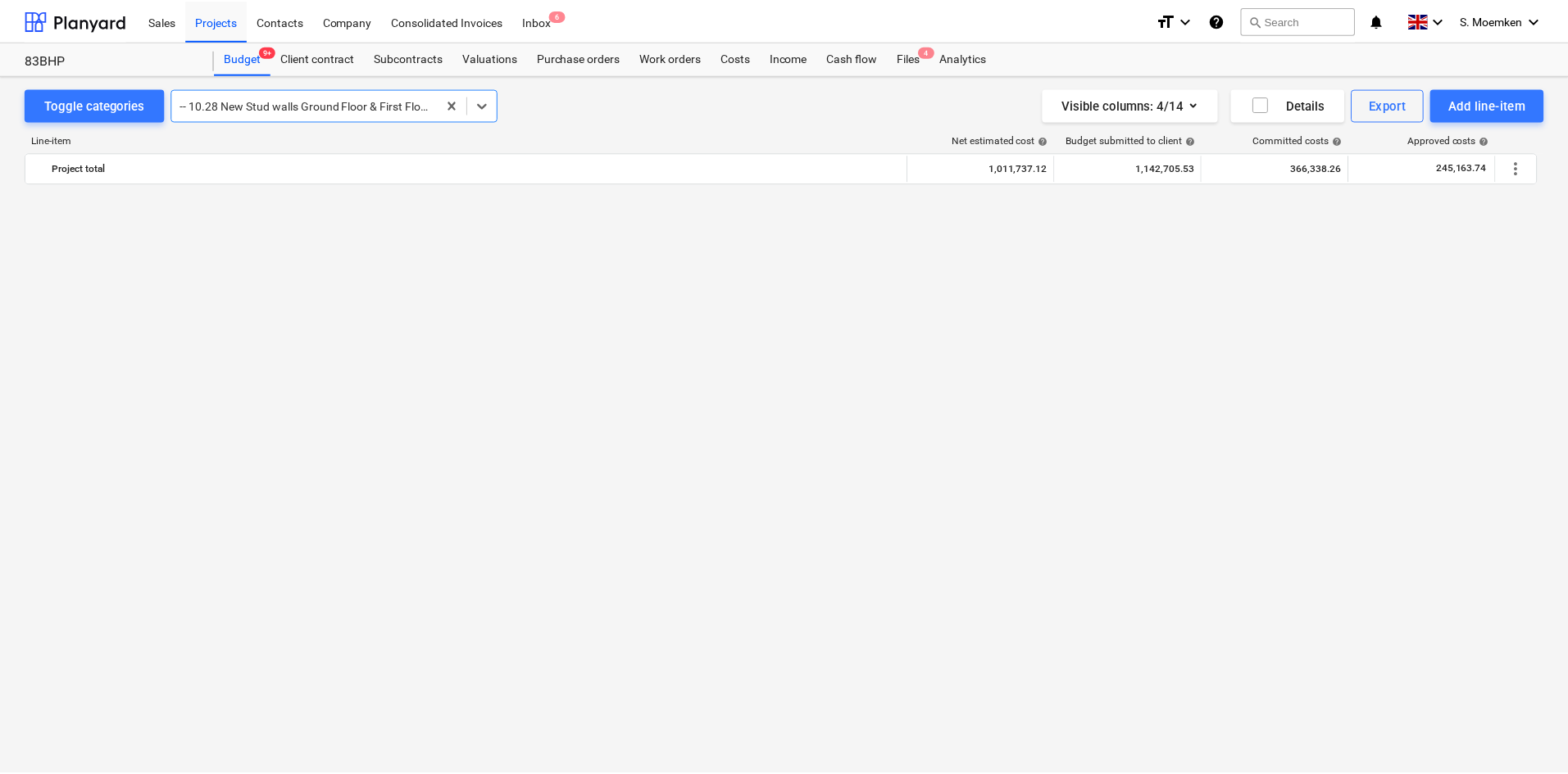
scroll to position [5907, 0]
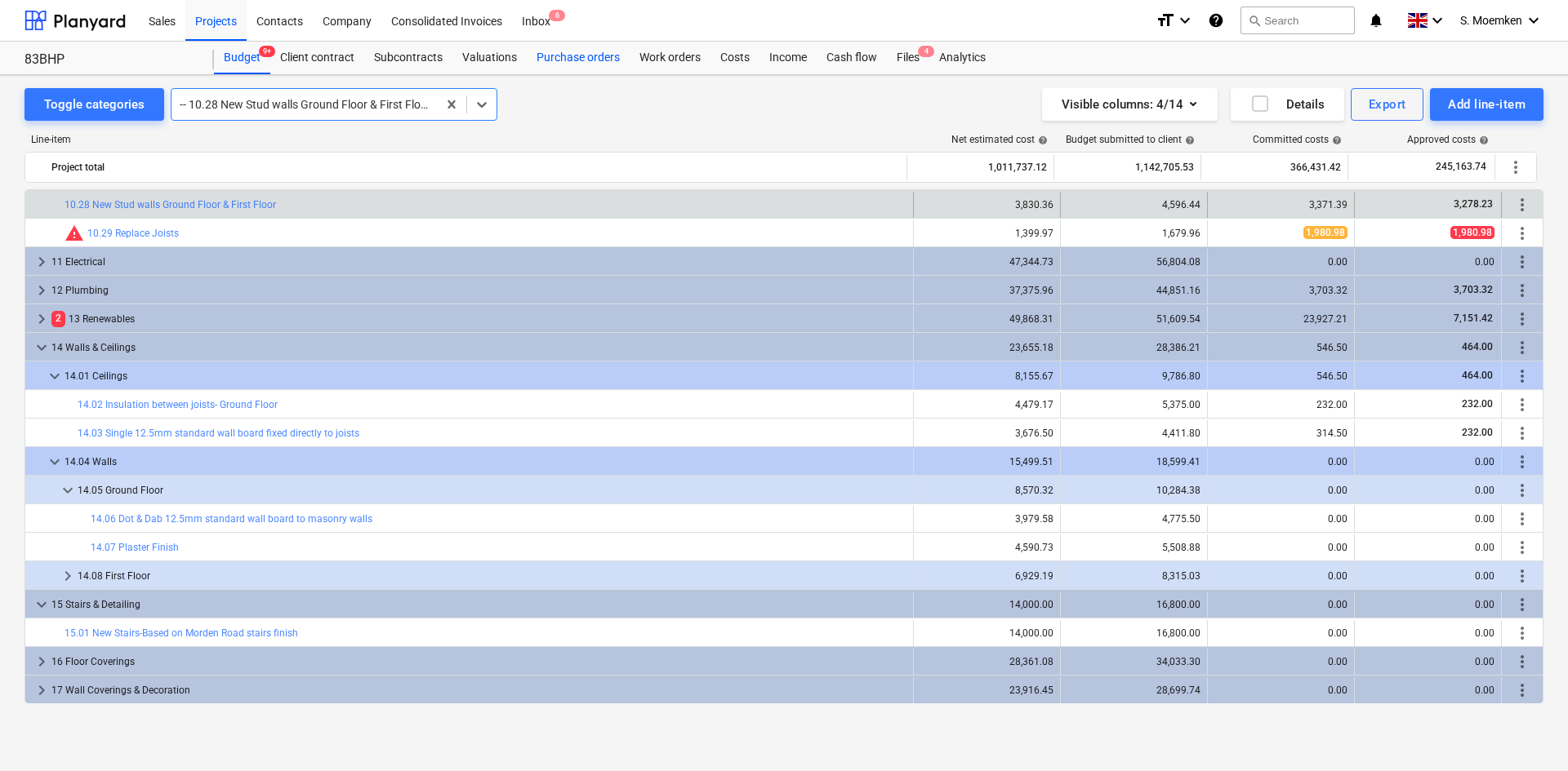
click at [568, 55] on div "Purchase orders" at bounding box center [578, 57] width 103 height 33
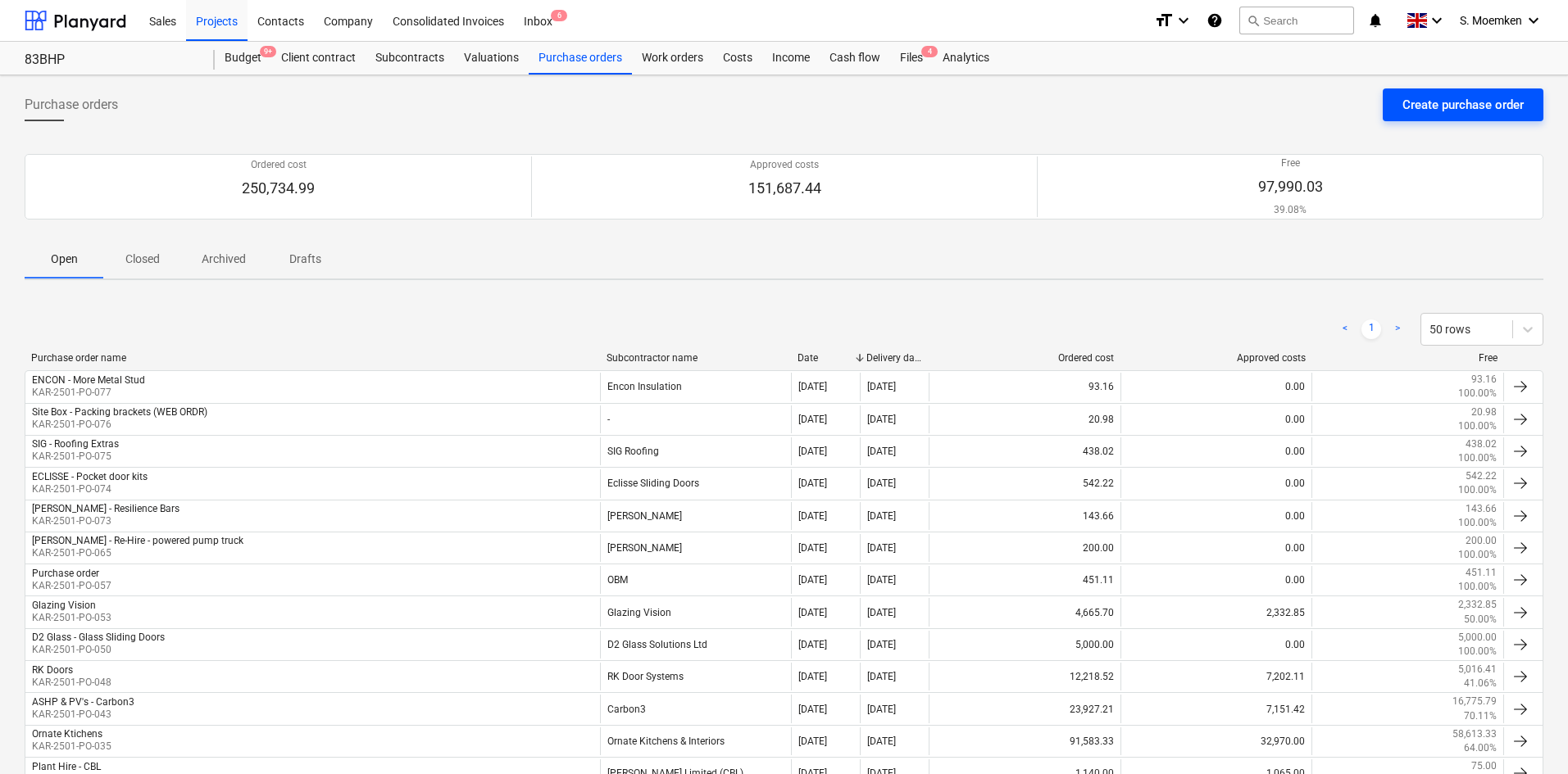
click at [1476, 111] on div "Create purchase order" at bounding box center [1462, 105] width 121 height 22
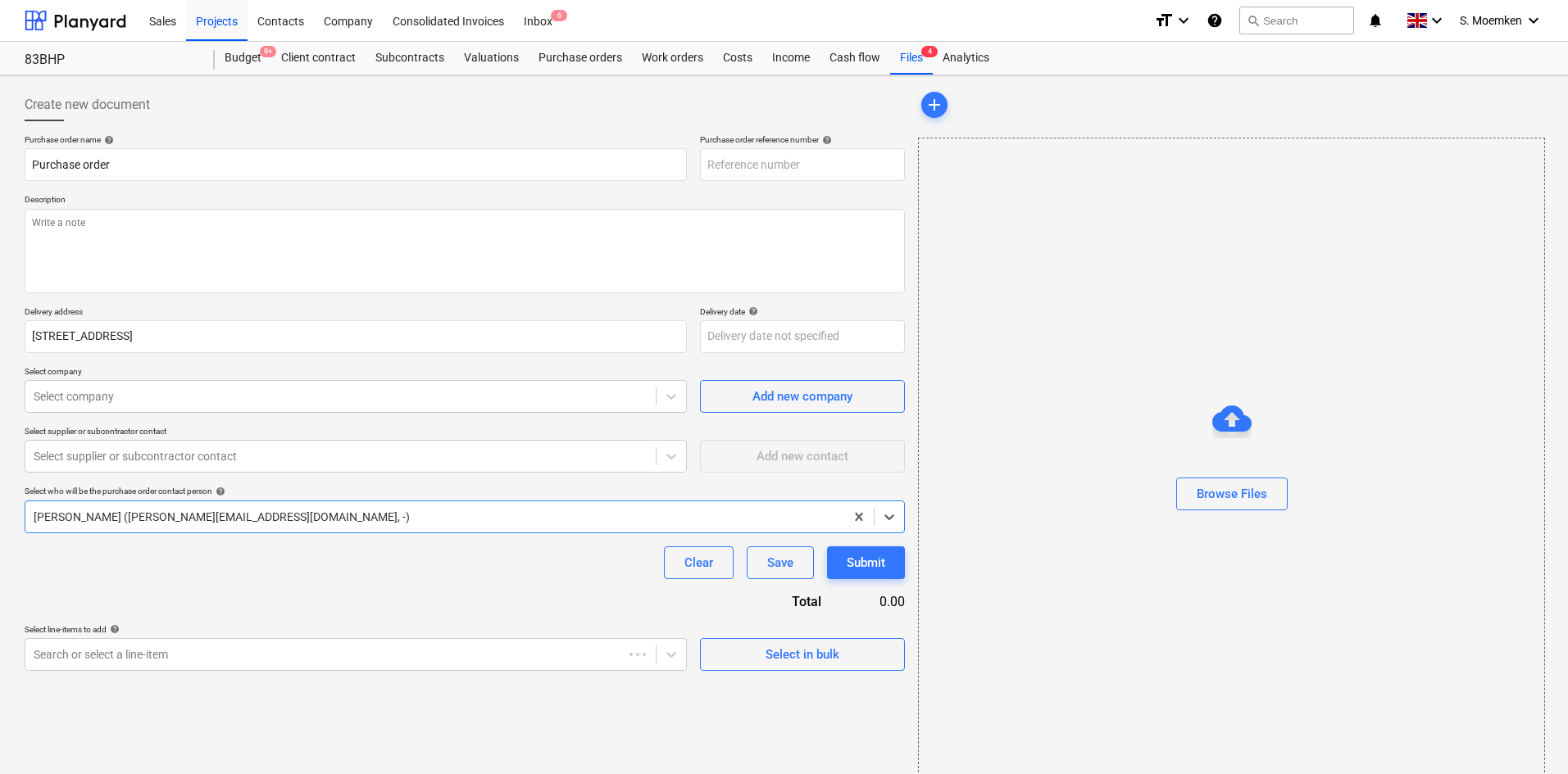
type textarea "x"
type input "KAR-2501-PO-078"
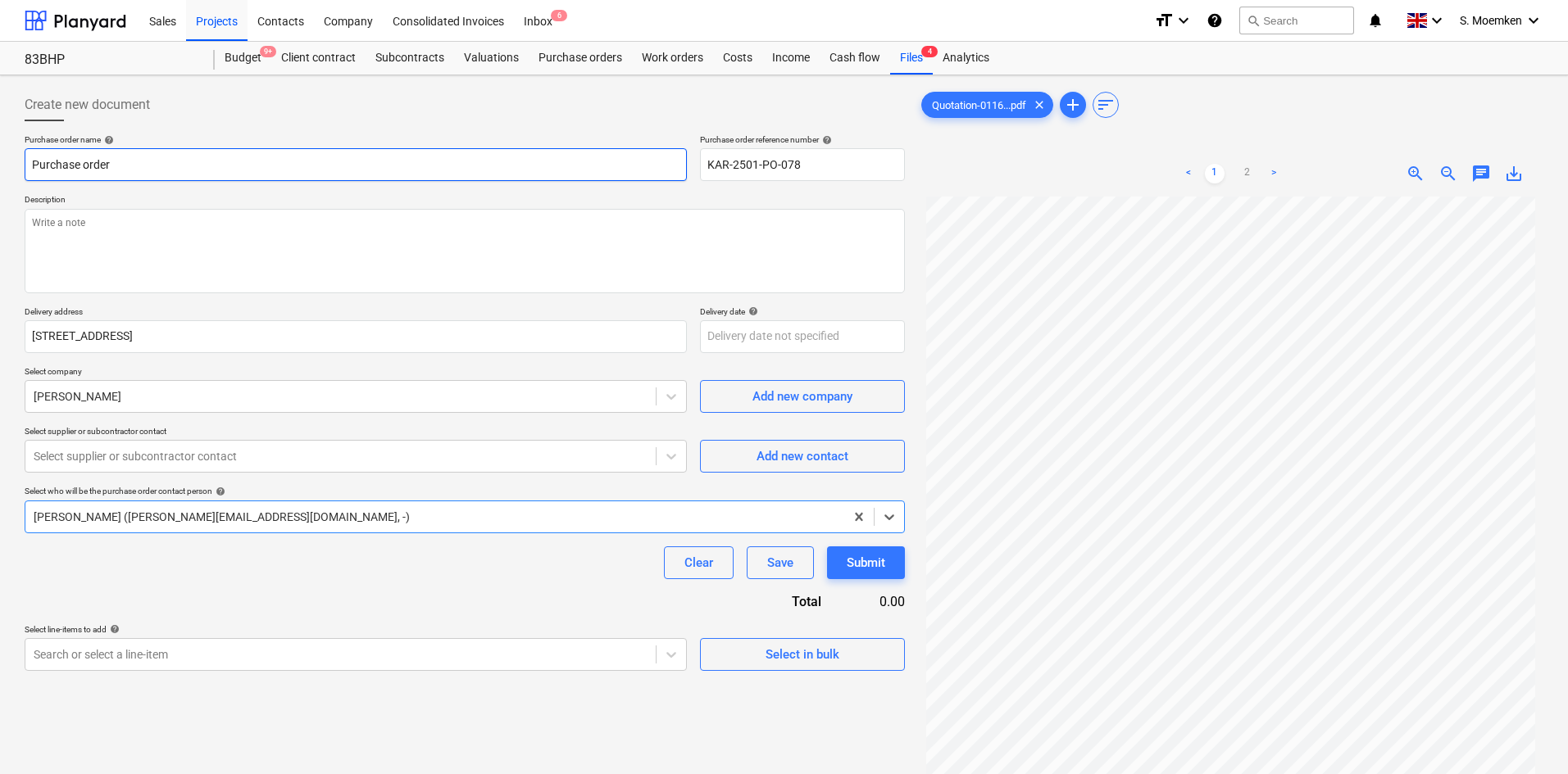
click at [263, 161] on input "Purchase order" at bounding box center [355, 164] width 662 height 33
drag, startPoint x: 144, startPoint y: 162, endPoint x: 92, endPoint y: 160, distance: 52.0
click at [0, 154] on html "Sales Projects Contacts Company Consolidated Invoices Inbox 6 format_size keybo…" at bounding box center [784, 387] width 1568 height 774
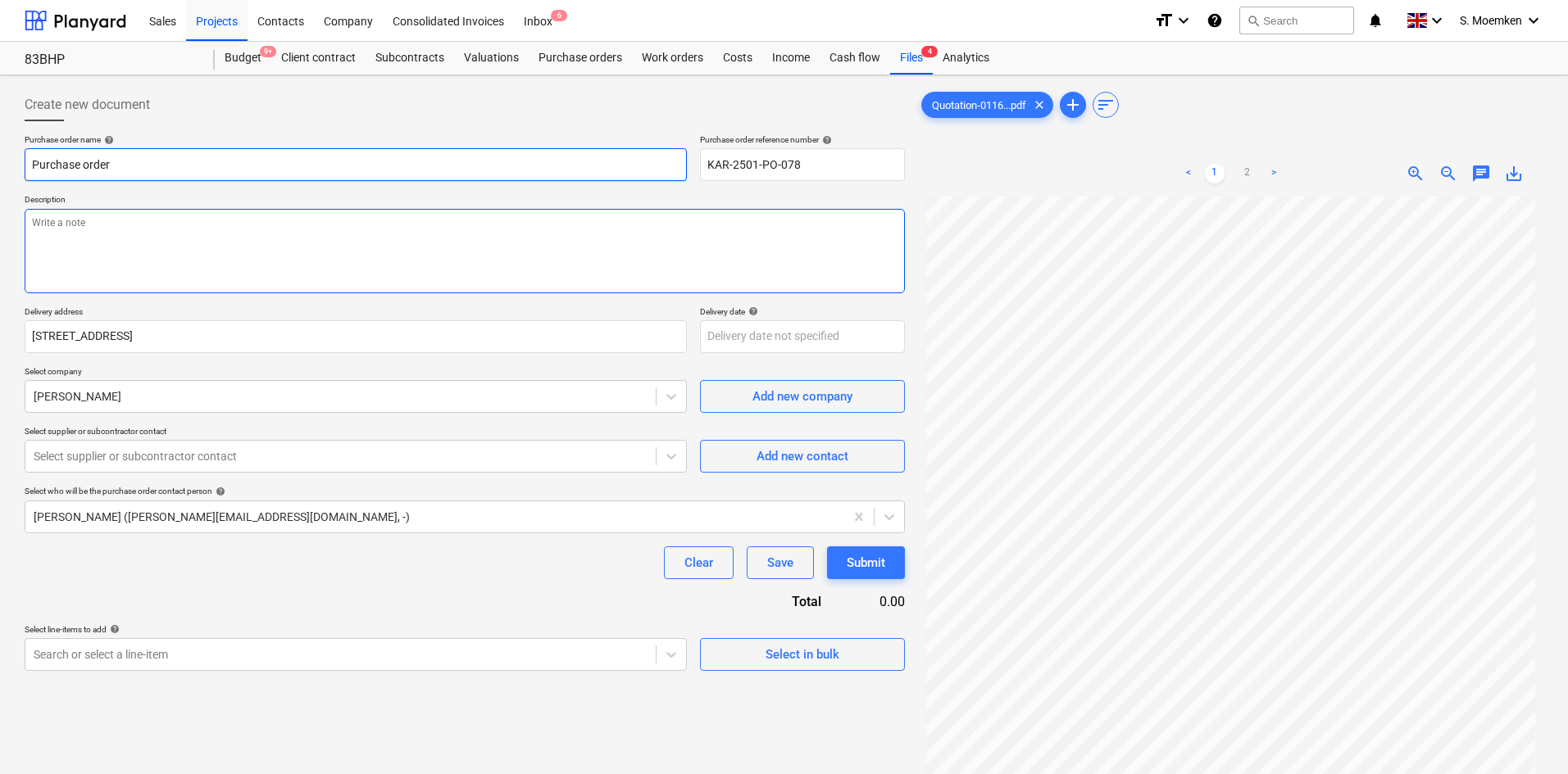
type textarea "x"
type input "T"
type textarea "x"
type input "Tr"
type textarea "x"
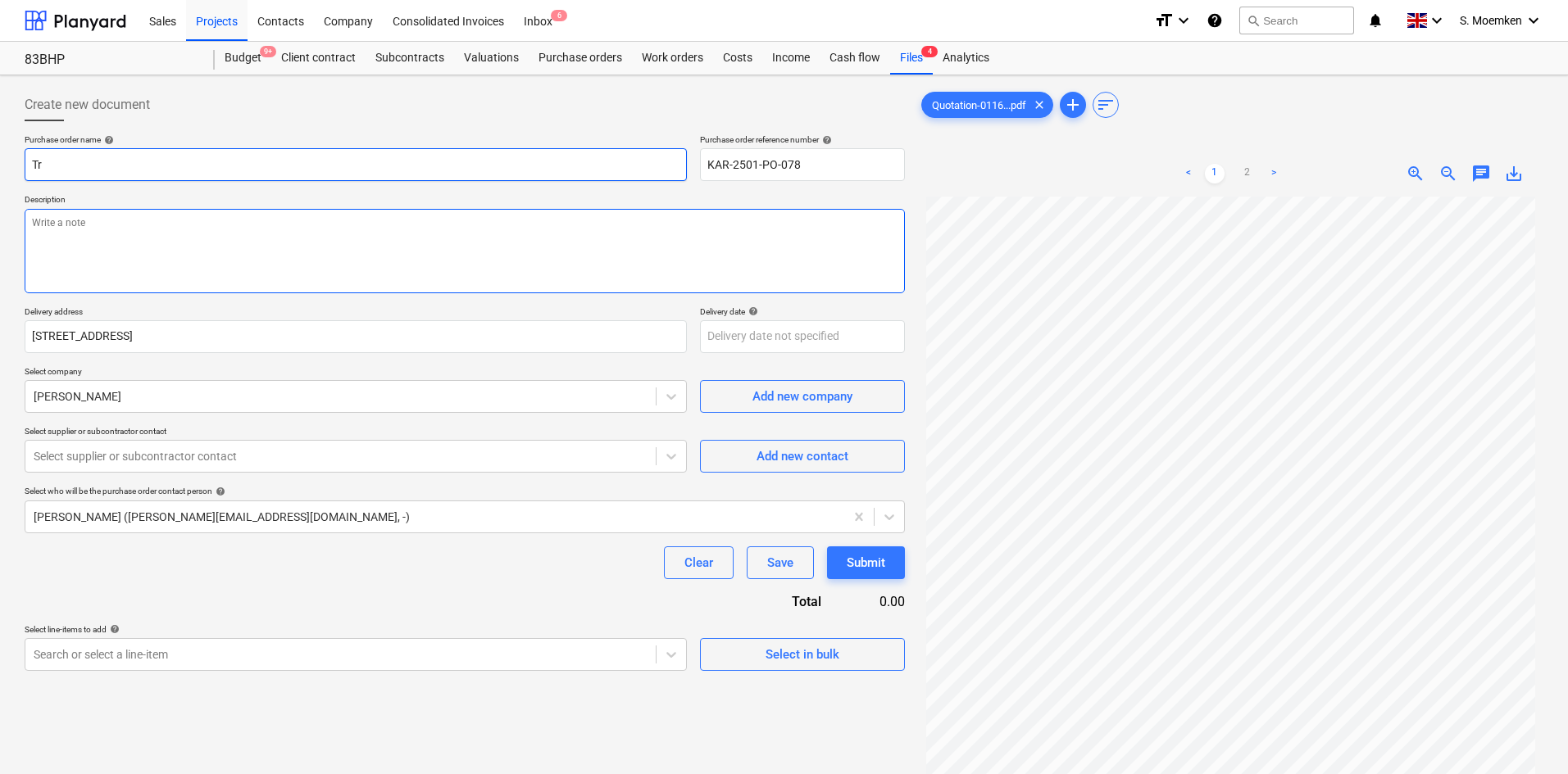
type input "Tra"
type textarea "x"
type input "Trav"
type textarea "x"
type input "Travi"
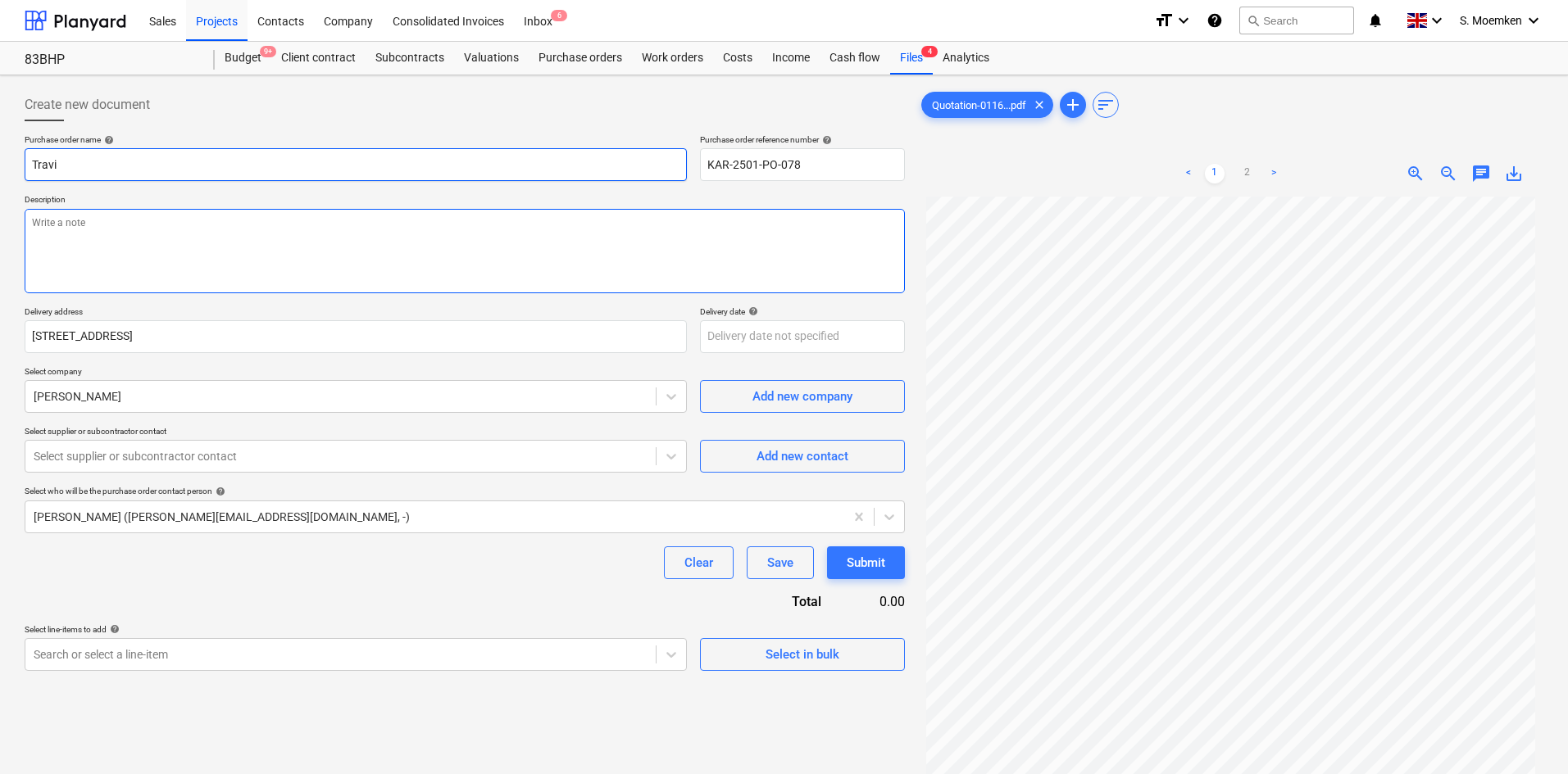
type textarea "x"
type input "Travis"
type textarea "x"
type input "Travis"
type textarea "x"
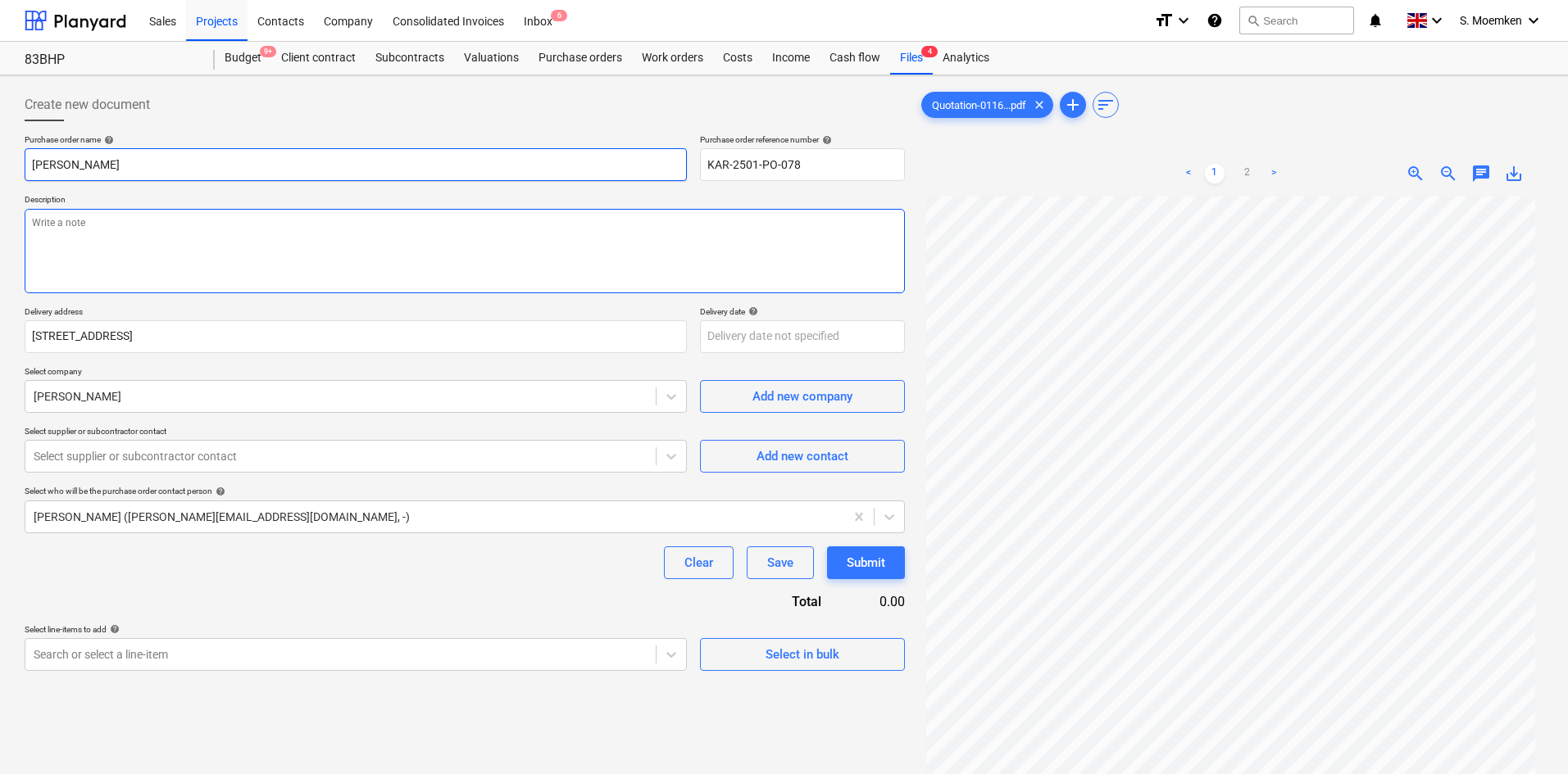
type input "Travis P"
type textarea "x"
type input "Travis Pe"
type textarea "x"
type input "Travis Per"
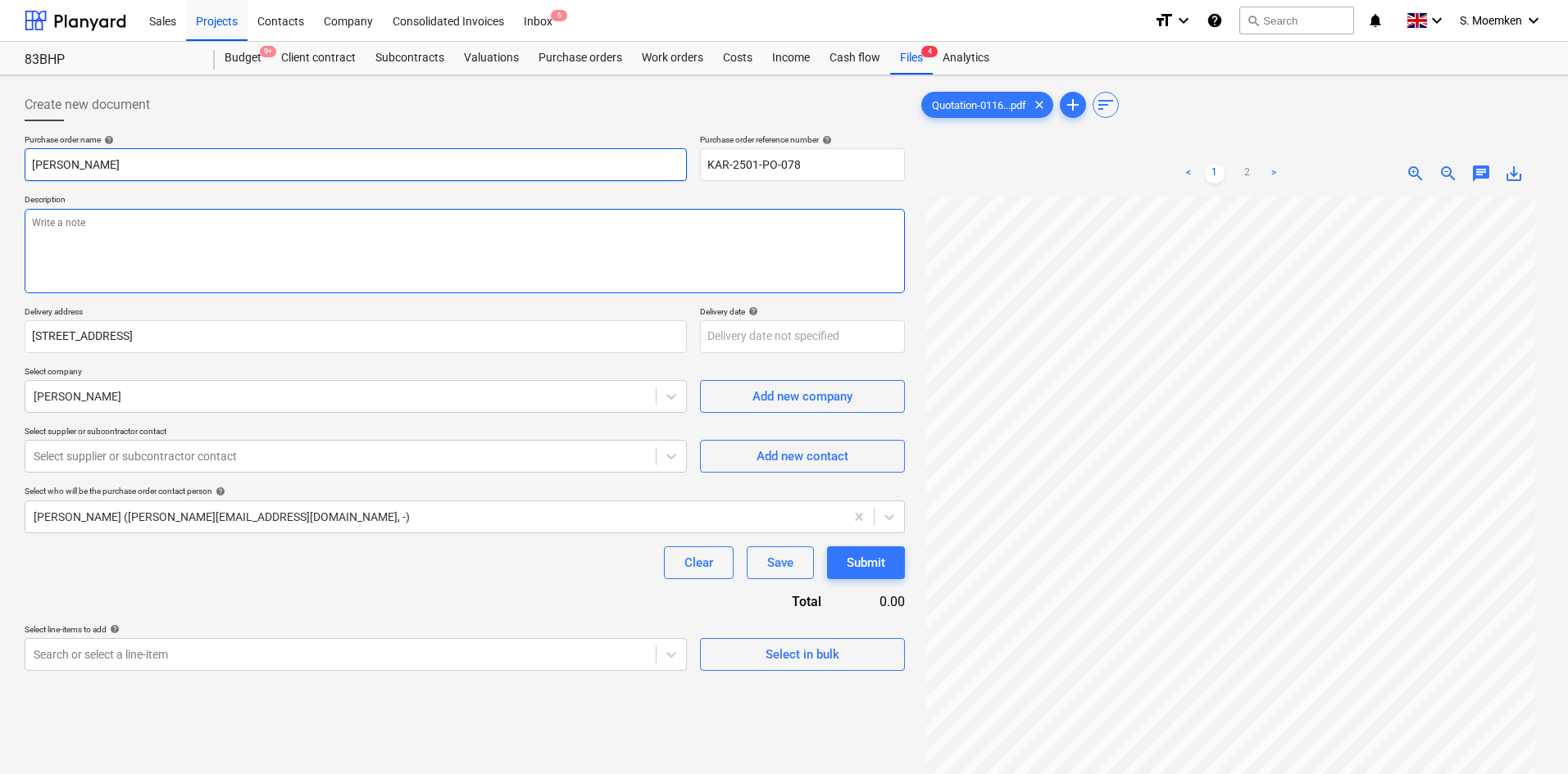
type textarea "x"
type input "Travis Perk"
type textarea "x"
type input "Travis Perki"
type textarea "x"
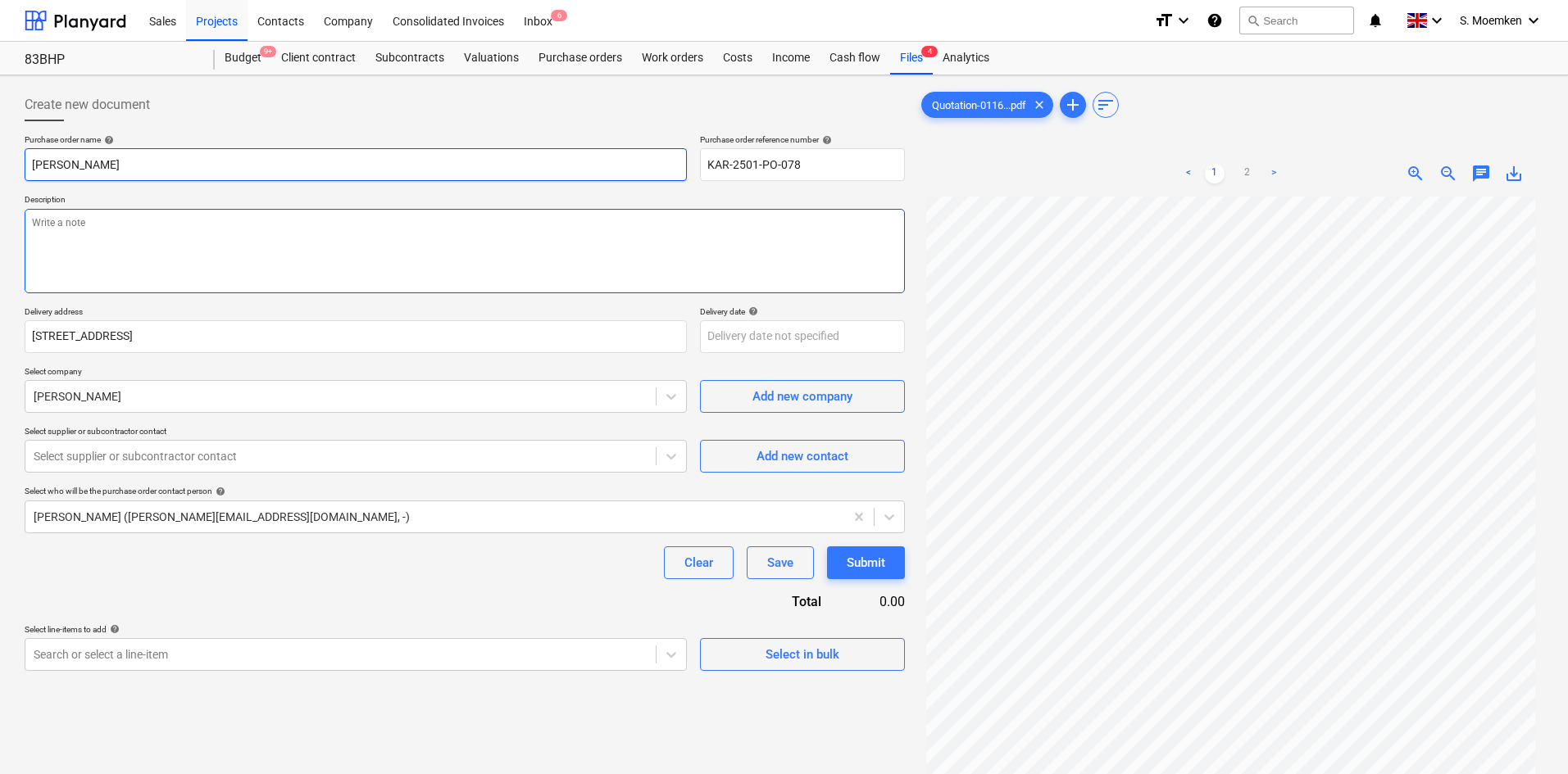
type input "Travis Perkin"
type textarea "x"
type input "[PERSON_NAME]"
type textarea "x"
type input "[PERSON_NAME]"
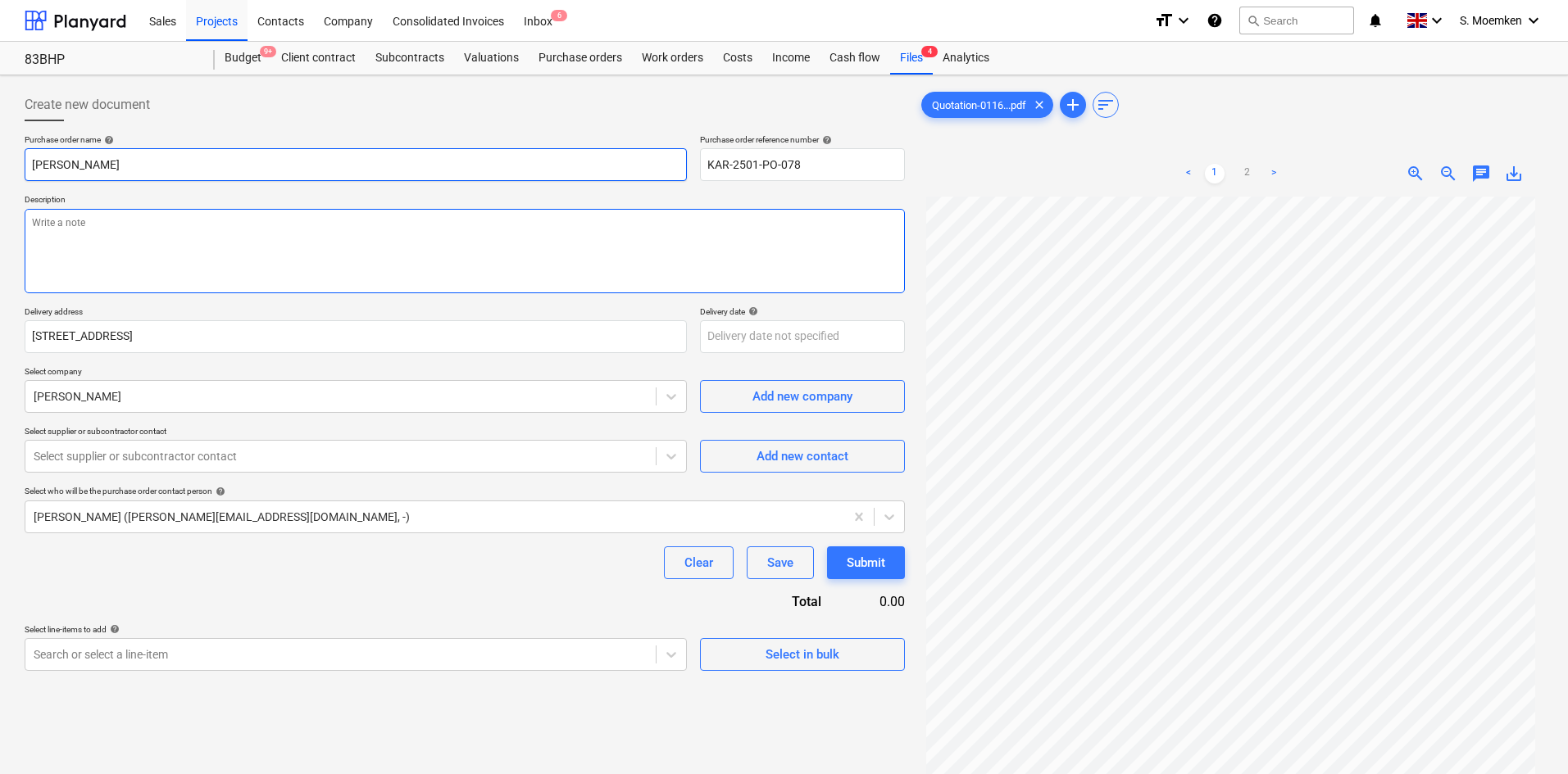
type textarea "x"
type input "Travis Perkins -"
type textarea "x"
type input "Travis Perkins -"
type textarea "x"
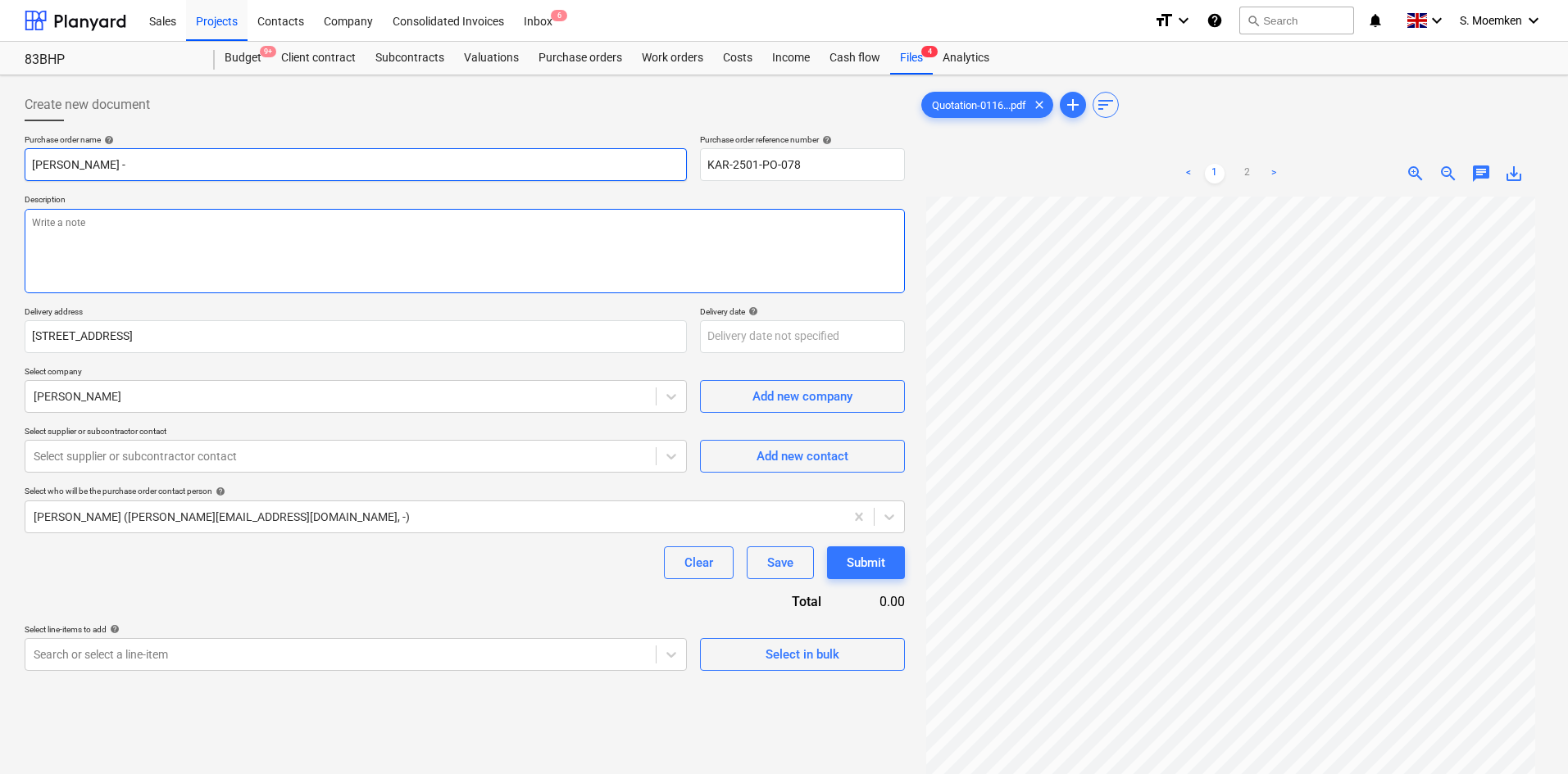
type input "Travis Perkins - K"
type textarea "x"
type input "Travis Perkins - Ki"
type textarea "x"
type input "Travis Perkins - Kit"
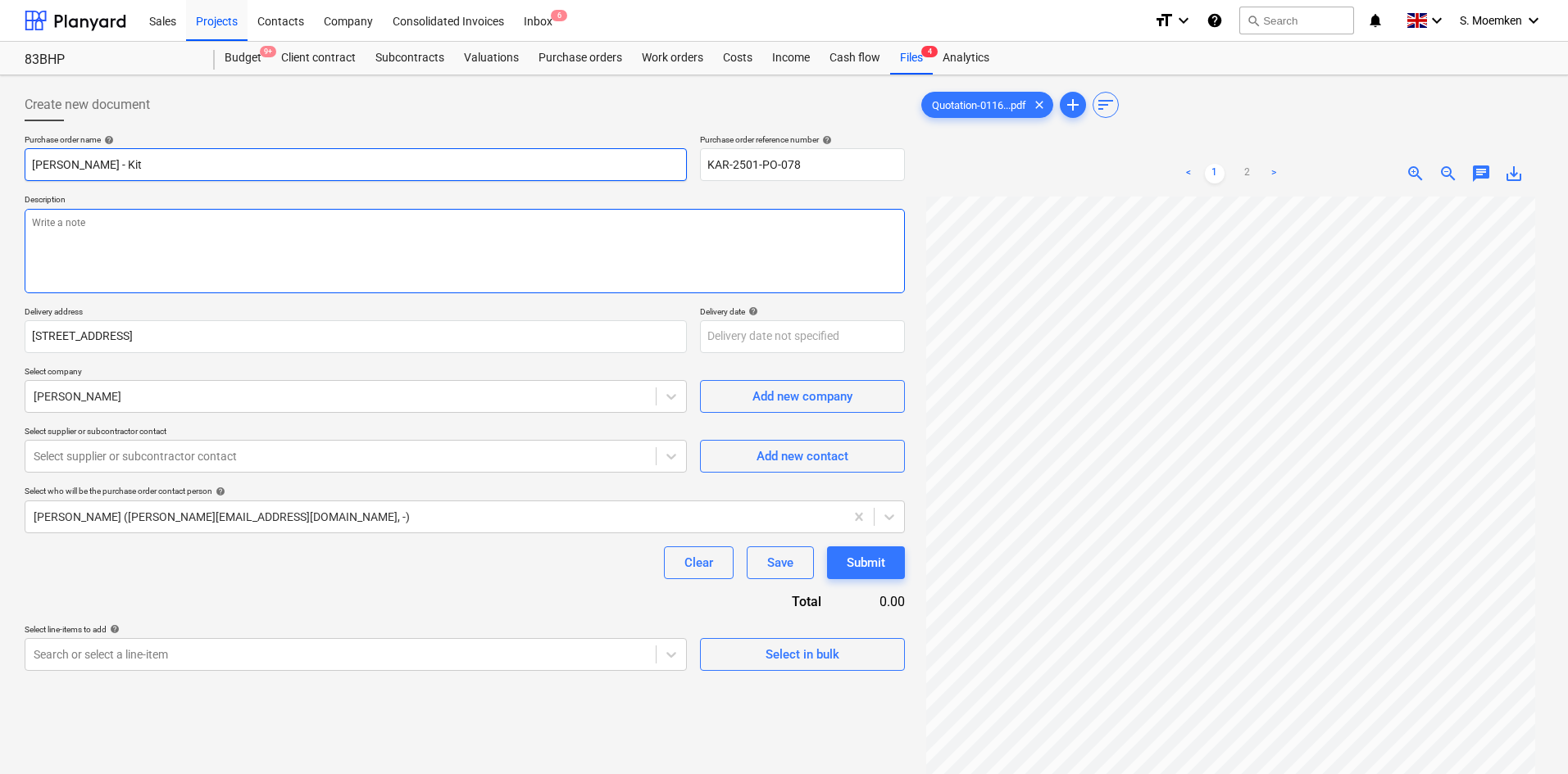
type textarea "x"
type input "Travis Perkins - Kitc"
type textarea "x"
type input "Travis Perkins - Kitch"
type textarea "x"
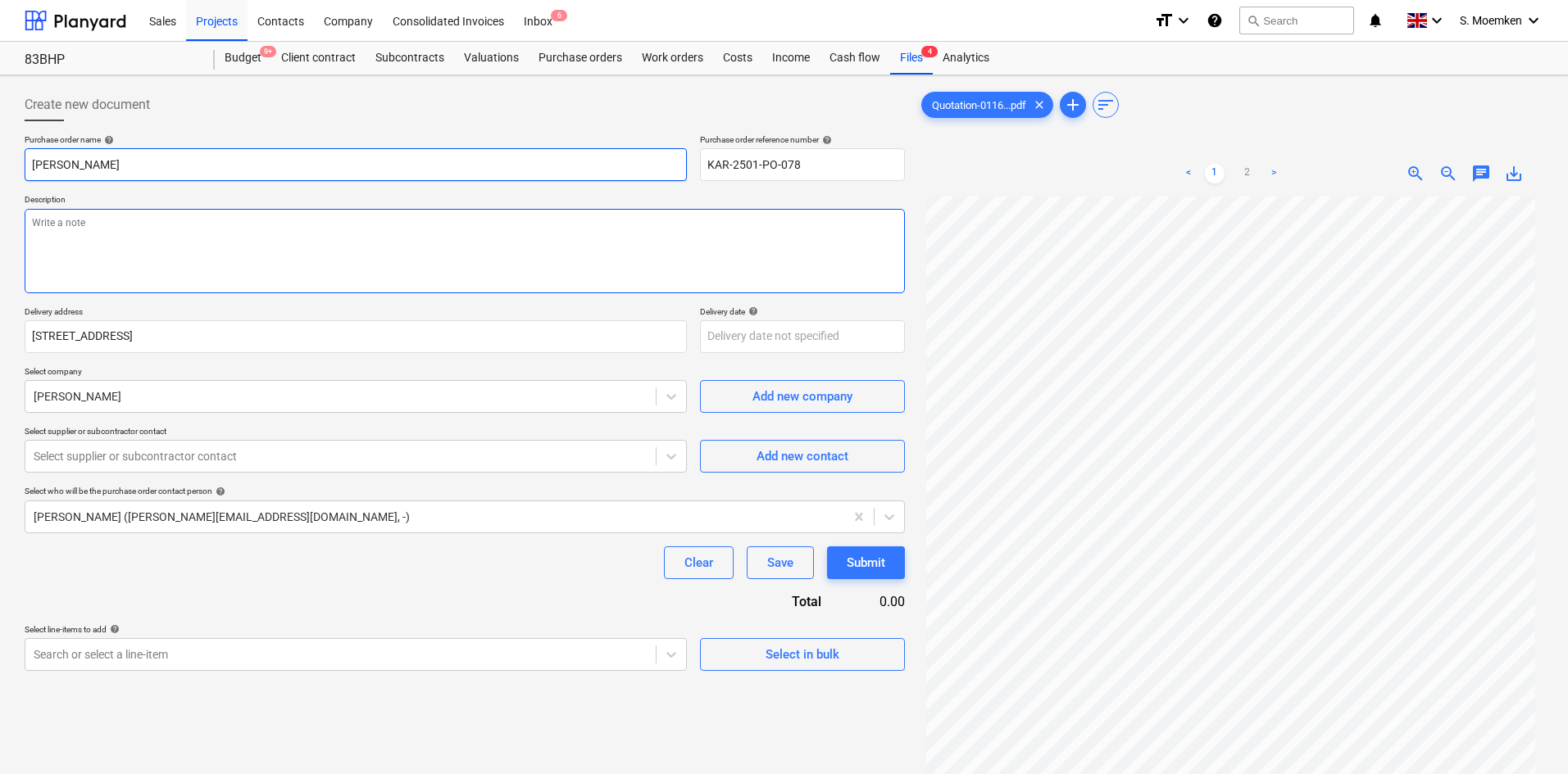
type input "Travis Perkins - Kitche"
type textarea "x"
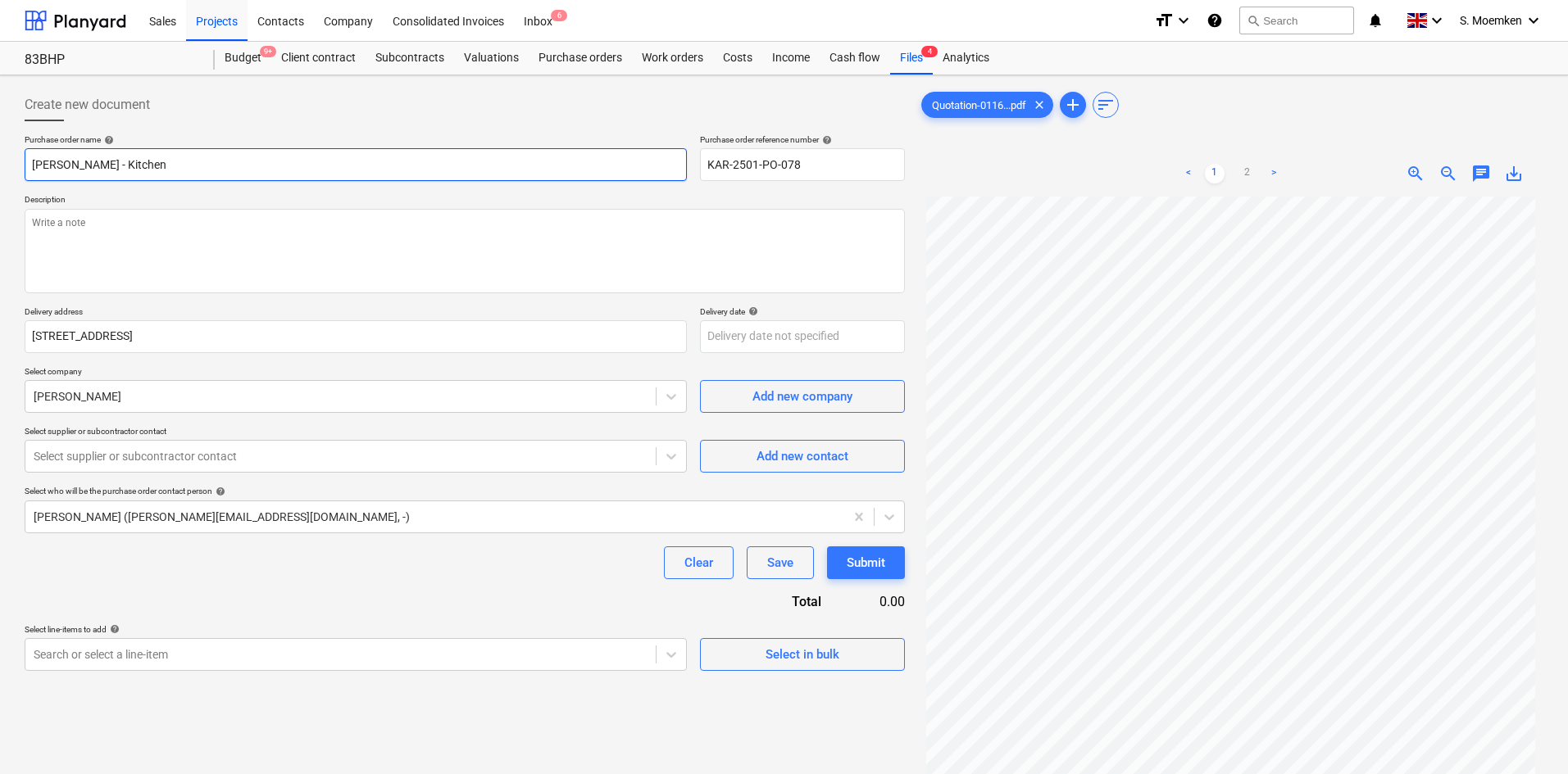
type input "Travis Perkins - Kitchen"
type textarea "x"
type input "Travis Perkins - Kitchen"
type textarea "x"
type input "Travis Perkins - Kitchen &"
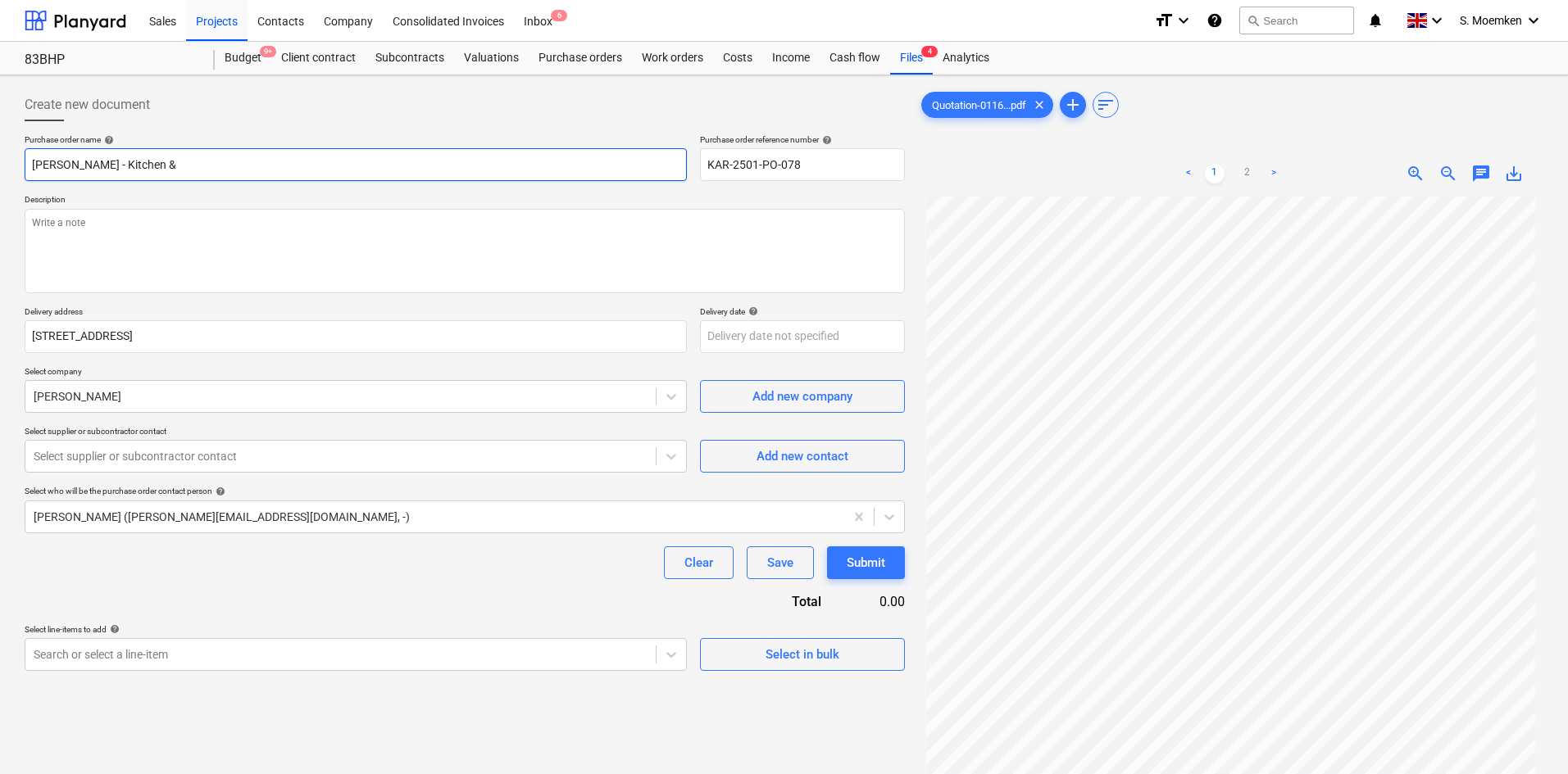
type textarea "x"
type input "Travis Perkins - Kitchen &"
click at [200, 162] on input "Travis Perkins - Kitchen &" at bounding box center [355, 164] width 662 height 33
type textarea "x"
type input "Travis Perkins - Kitchen & b"
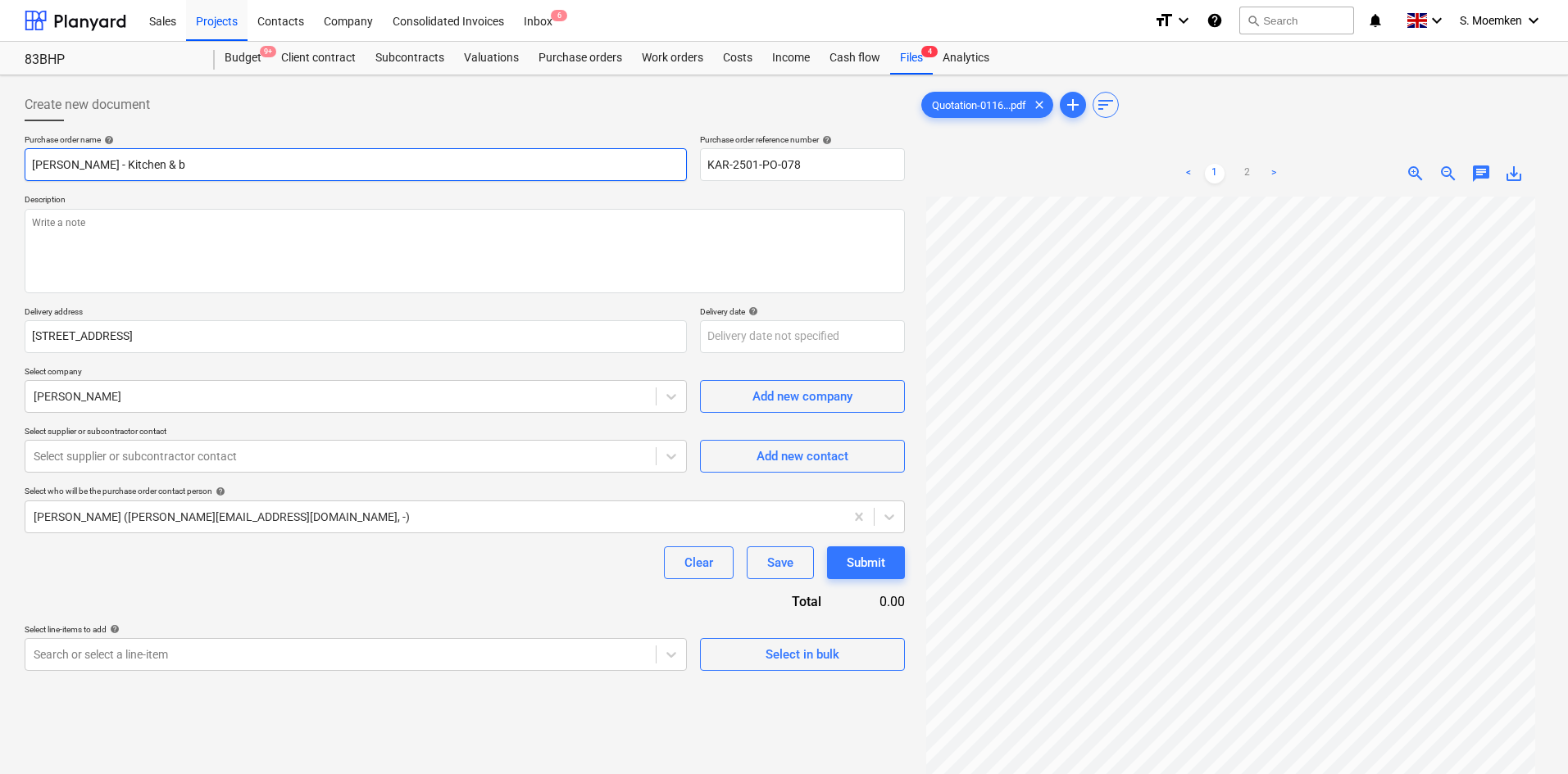
type textarea "x"
type input "Travis Perkins - Kitchen & ba"
type textarea "x"
type input "Travis Perkins - Kitchen & bat"
type textarea "x"
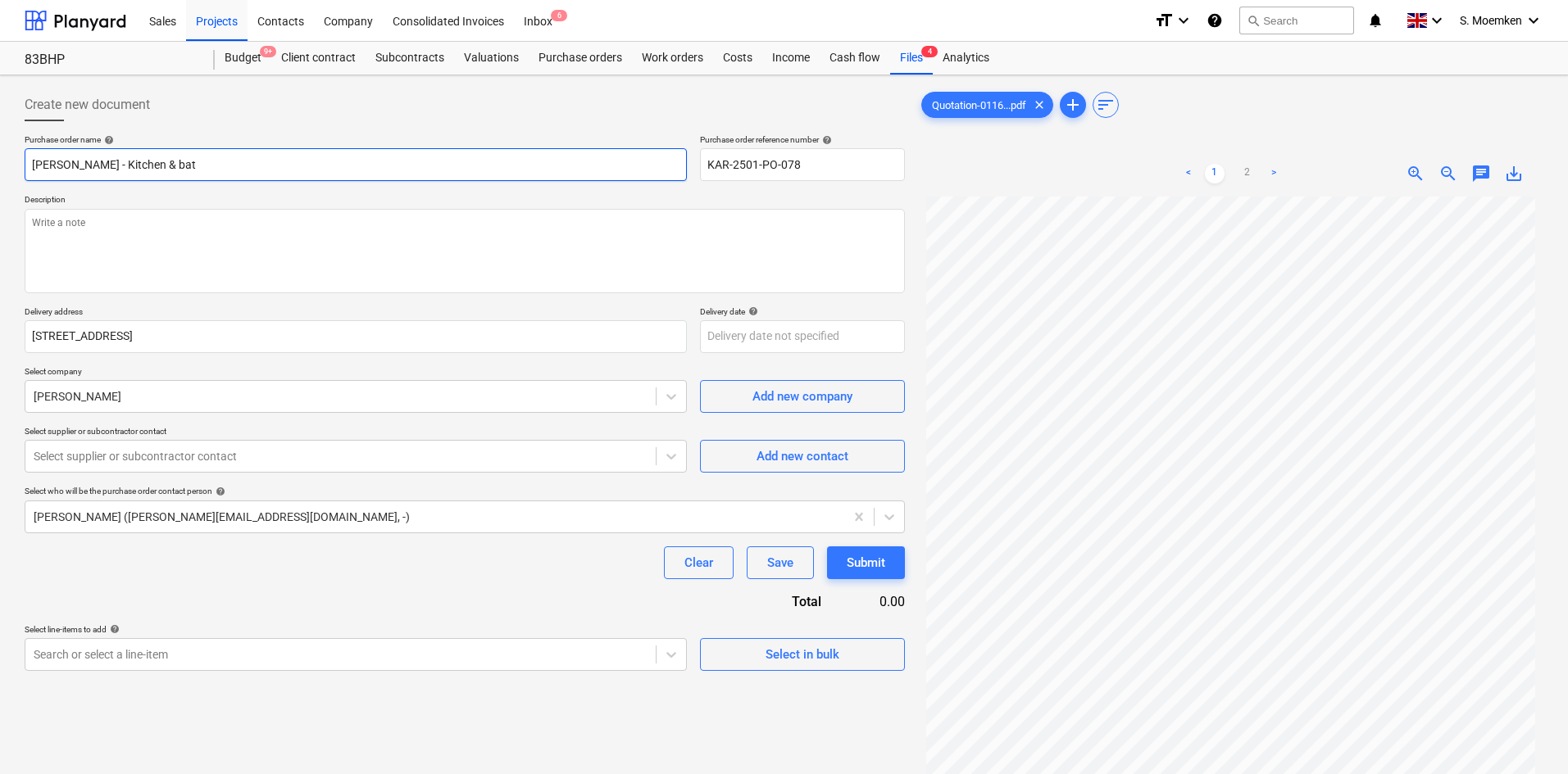
type input "Travis Perkins - Kitchen & bath"
type textarea "x"
type input "Travis Perkins - Kitchen & bathr"
type textarea "x"
type input "Travis Perkins - Kitchen & bathro"
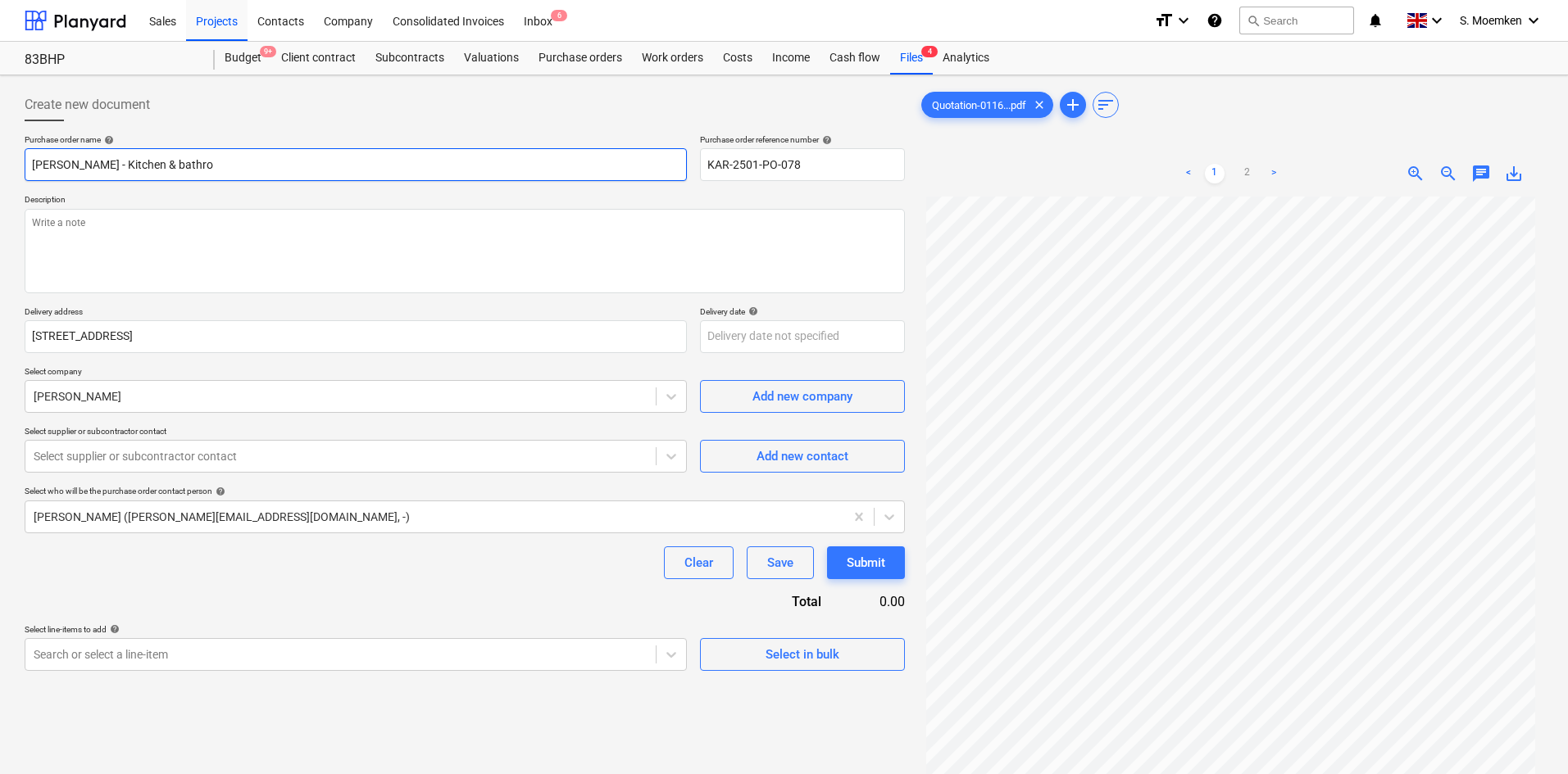
type textarea "x"
type input "Travis Perkins - Kitchen & bathroo"
type textarea "x"
type input "Travis Perkins - Kitchen & bathroom"
type textarea "x"
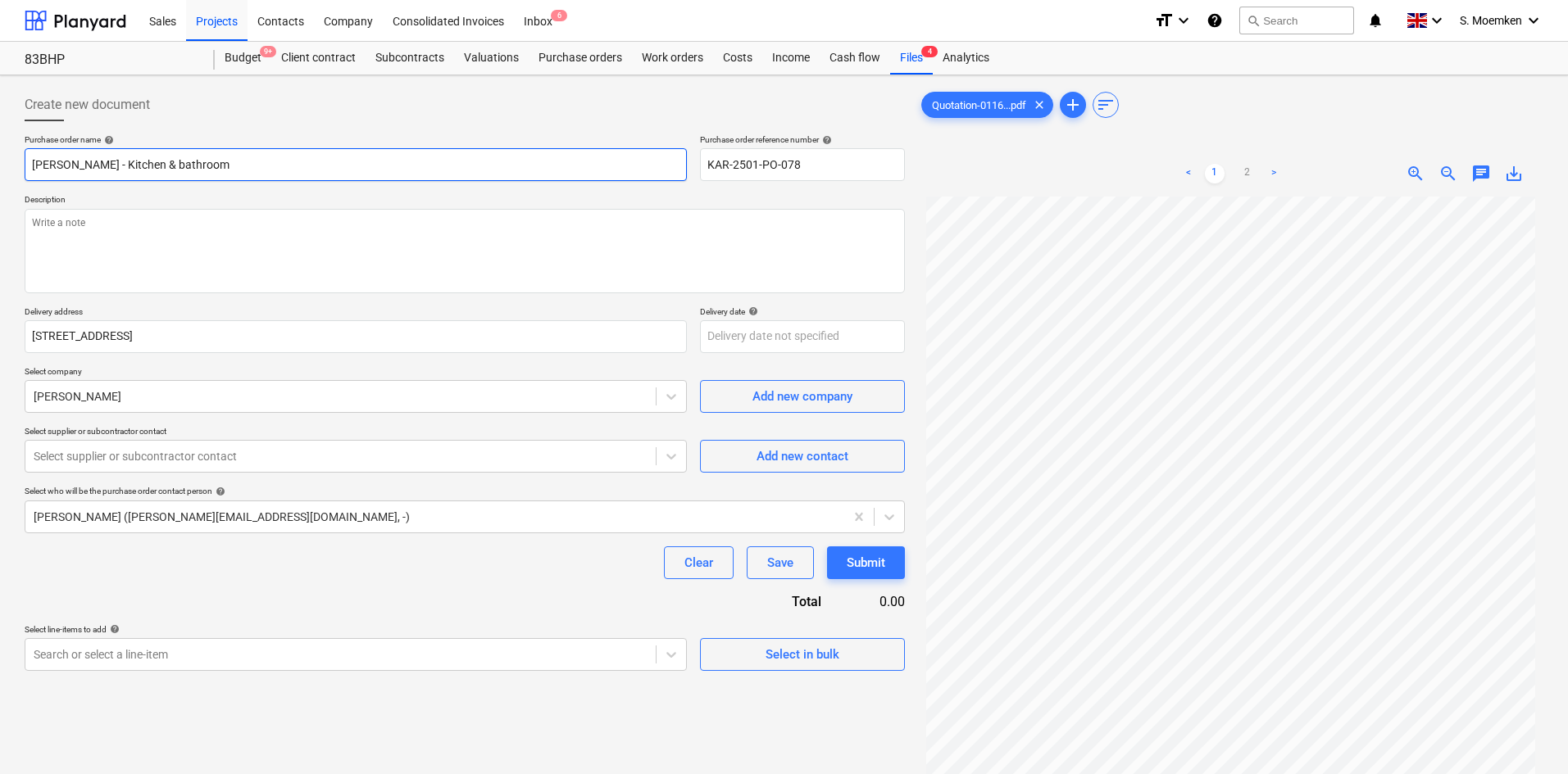
type input "Travis Perkins - Kitchen & bathroom"
type textarea "x"
type input "Travis Perkins - Kitchen & bathroom s"
type textarea "x"
type input "Travis Perkins - Kitchen & bathroom st"
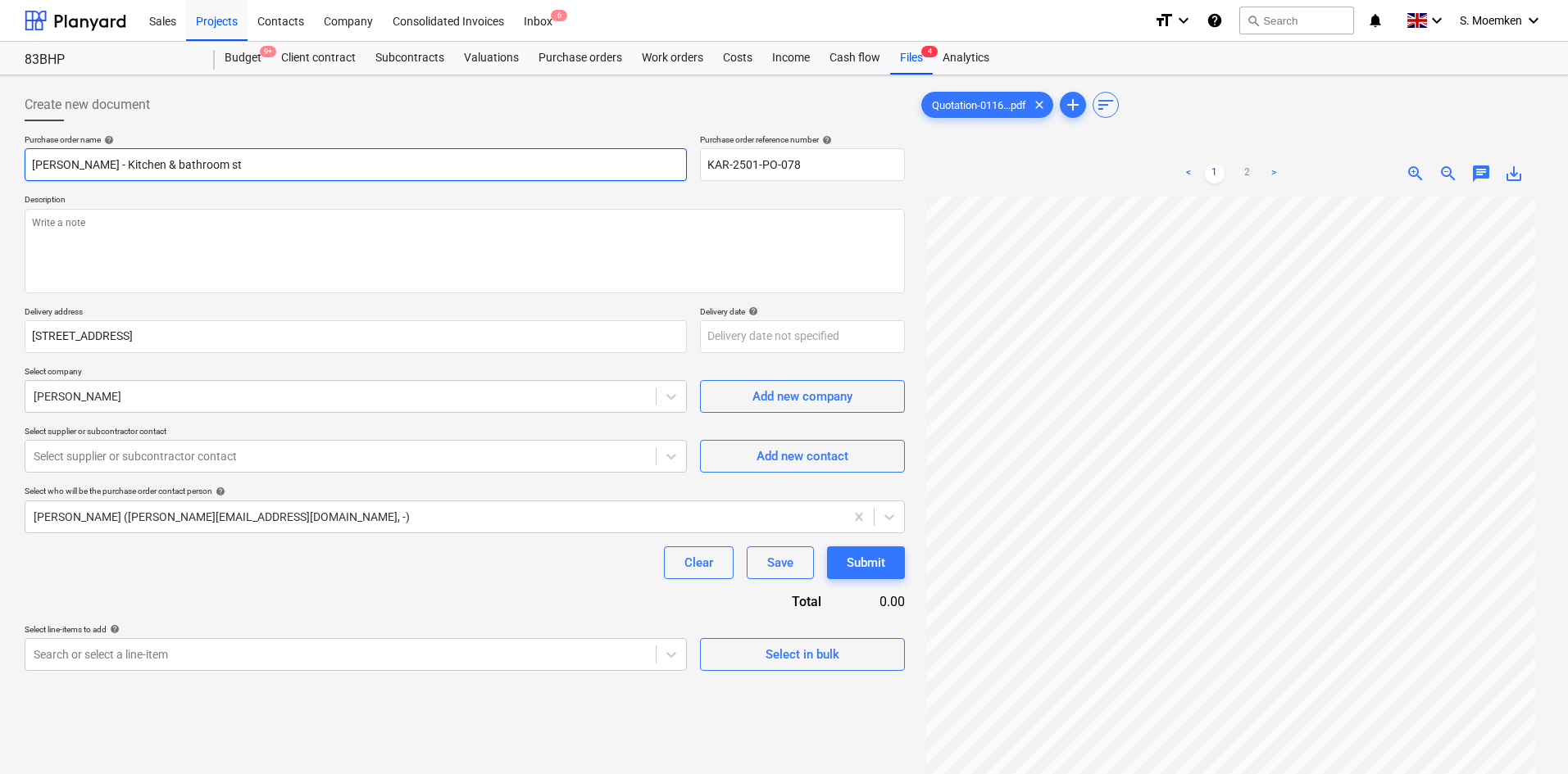
type textarea "x"
type input "Travis Perkins - Kitchen & bathroom stu"
type textarea "x"
type input "[PERSON_NAME] - Kitchen & bathroom stud"
drag, startPoint x: 261, startPoint y: 164, endPoint x: 220, endPoint y: 159, distance: 41.3
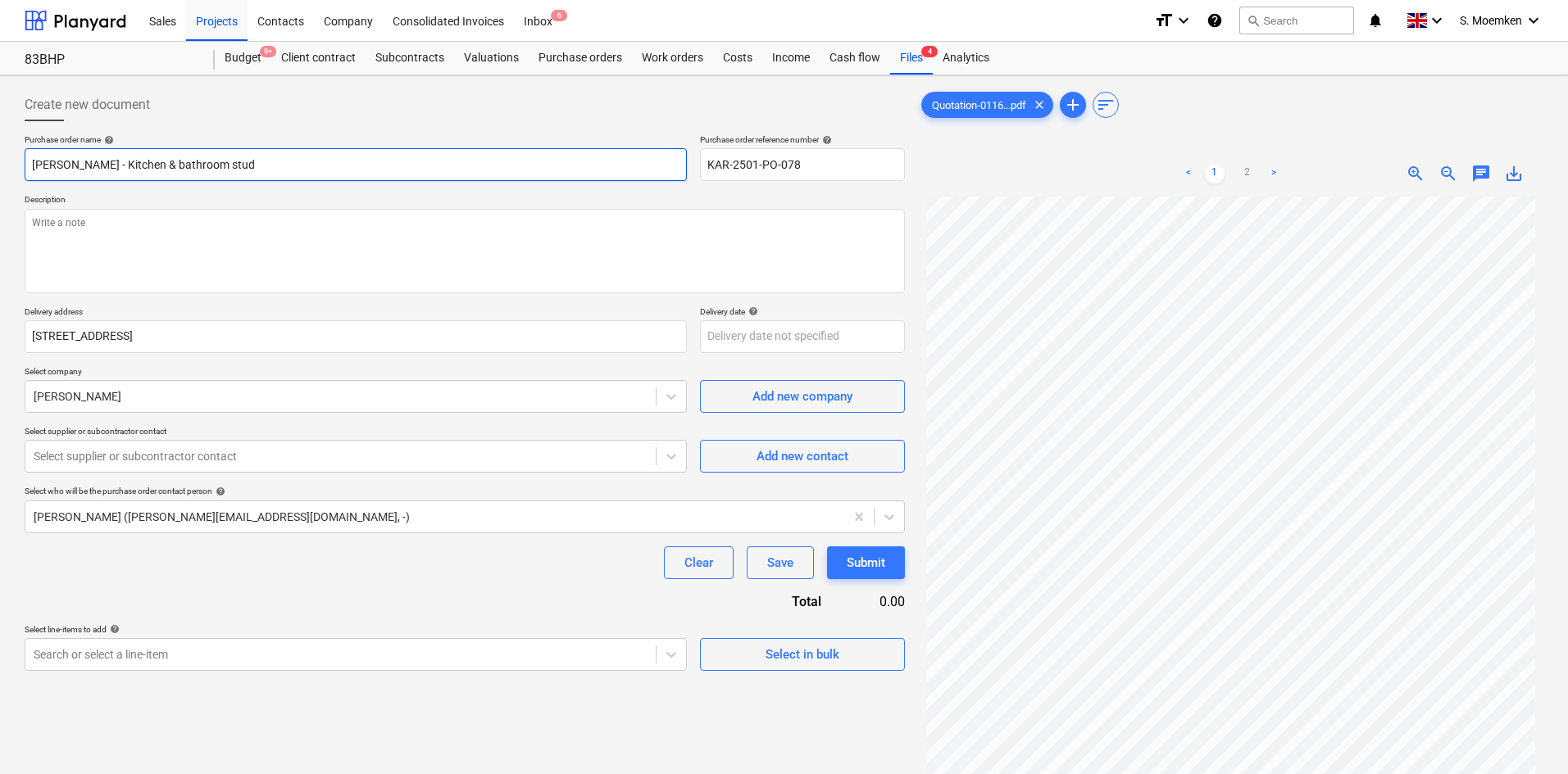
click at [220, 159] on input "[PERSON_NAME] - Kitchen & bathroom stud" at bounding box center [355, 164] width 662 height 33
type textarea "x"
type input "Travis Perkins - Kitchen & bathroom s"
type textarea "x"
type input "Travis Perkins - Kitchen & bathroom"
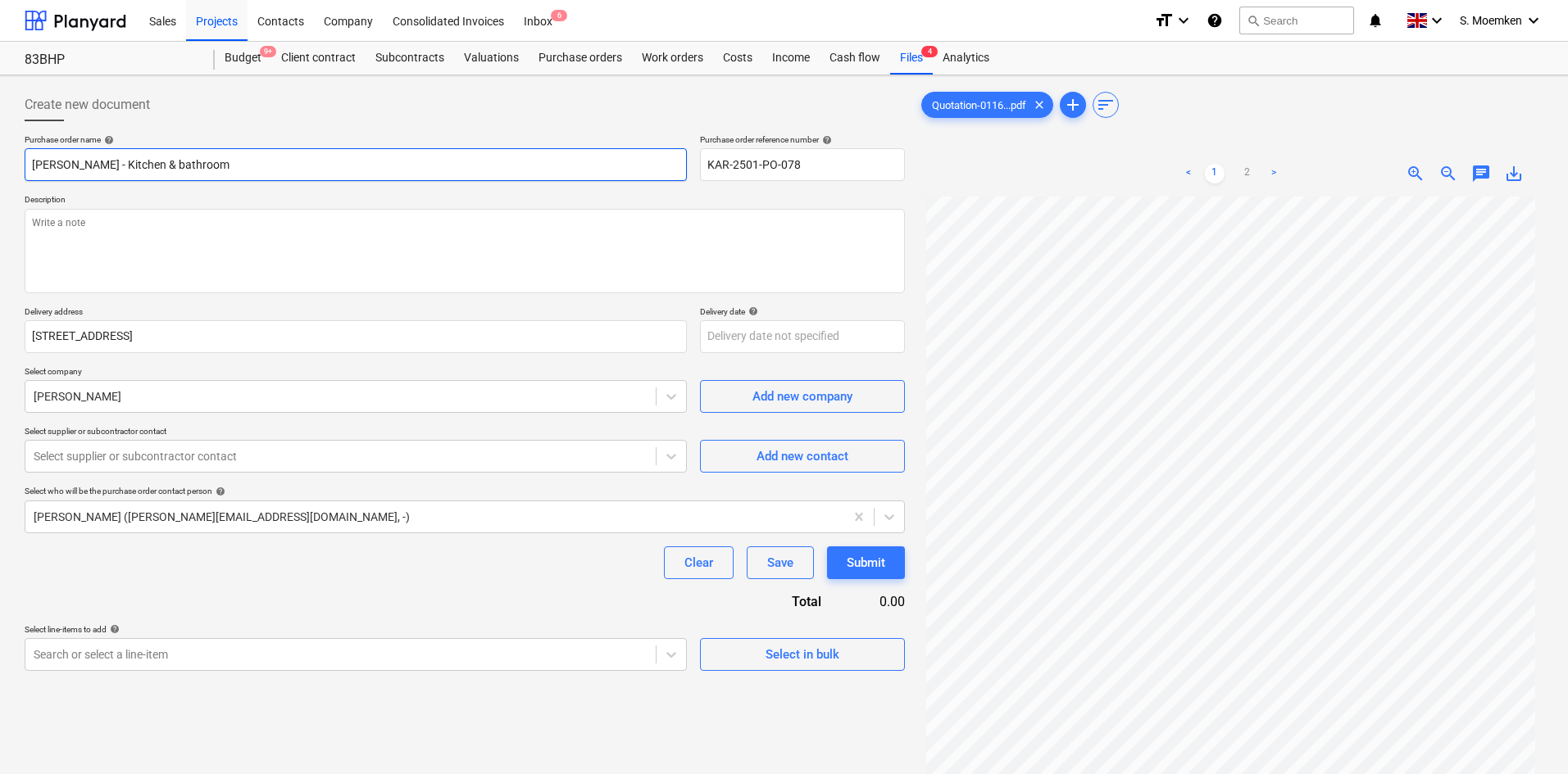
type textarea "x"
type input "Travis Perkins - Kitchen & bathroom s"
type textarea "x"
type input "Travis Perkins - Kitchen & bathroom st"
type textarea "x"
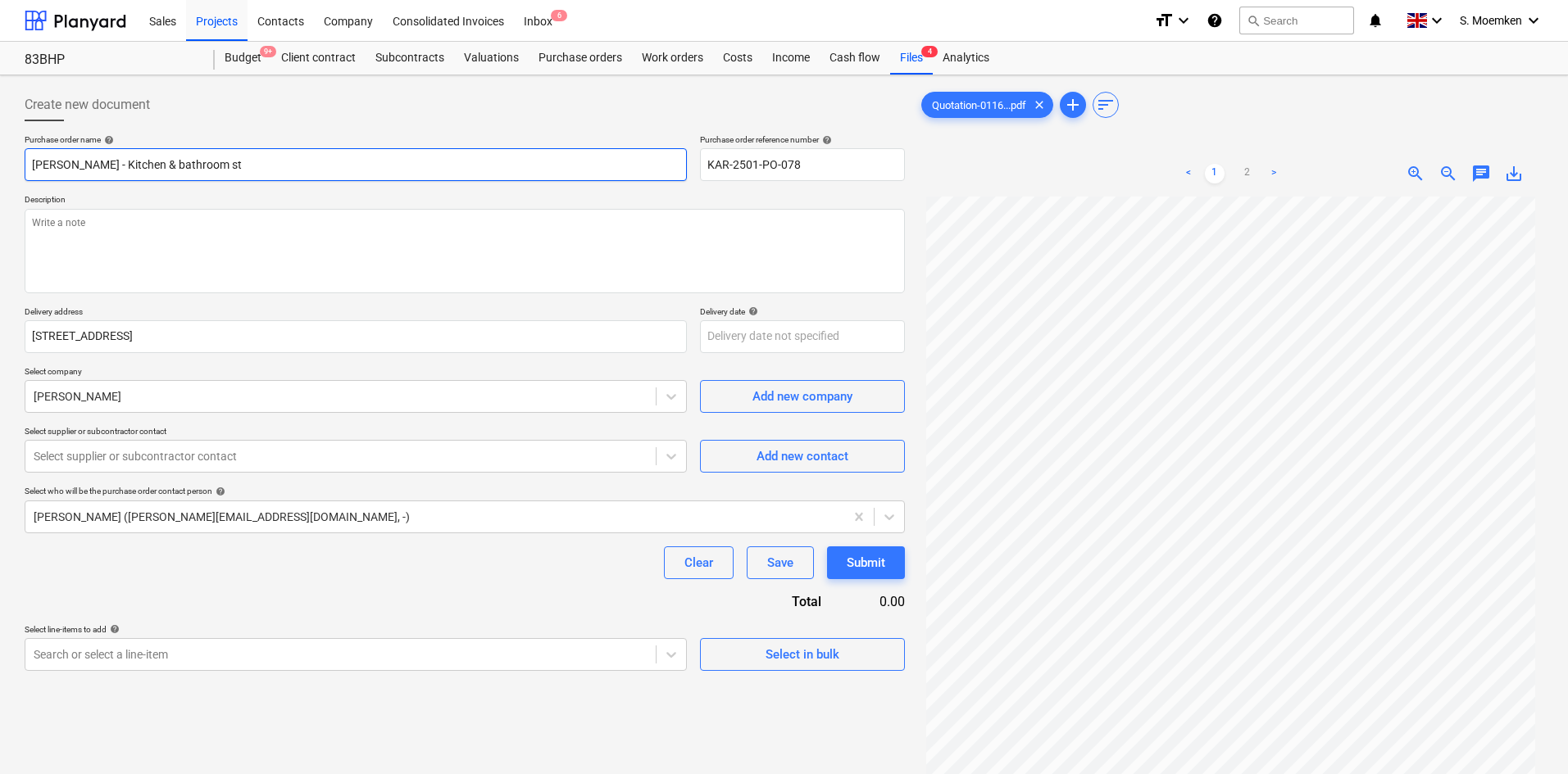
type input "Travis Perkins - Kitchen & bathroom stu"
type textarea "x"
type input "[PERSON_NAME] - Kitchen & bathroom stud"
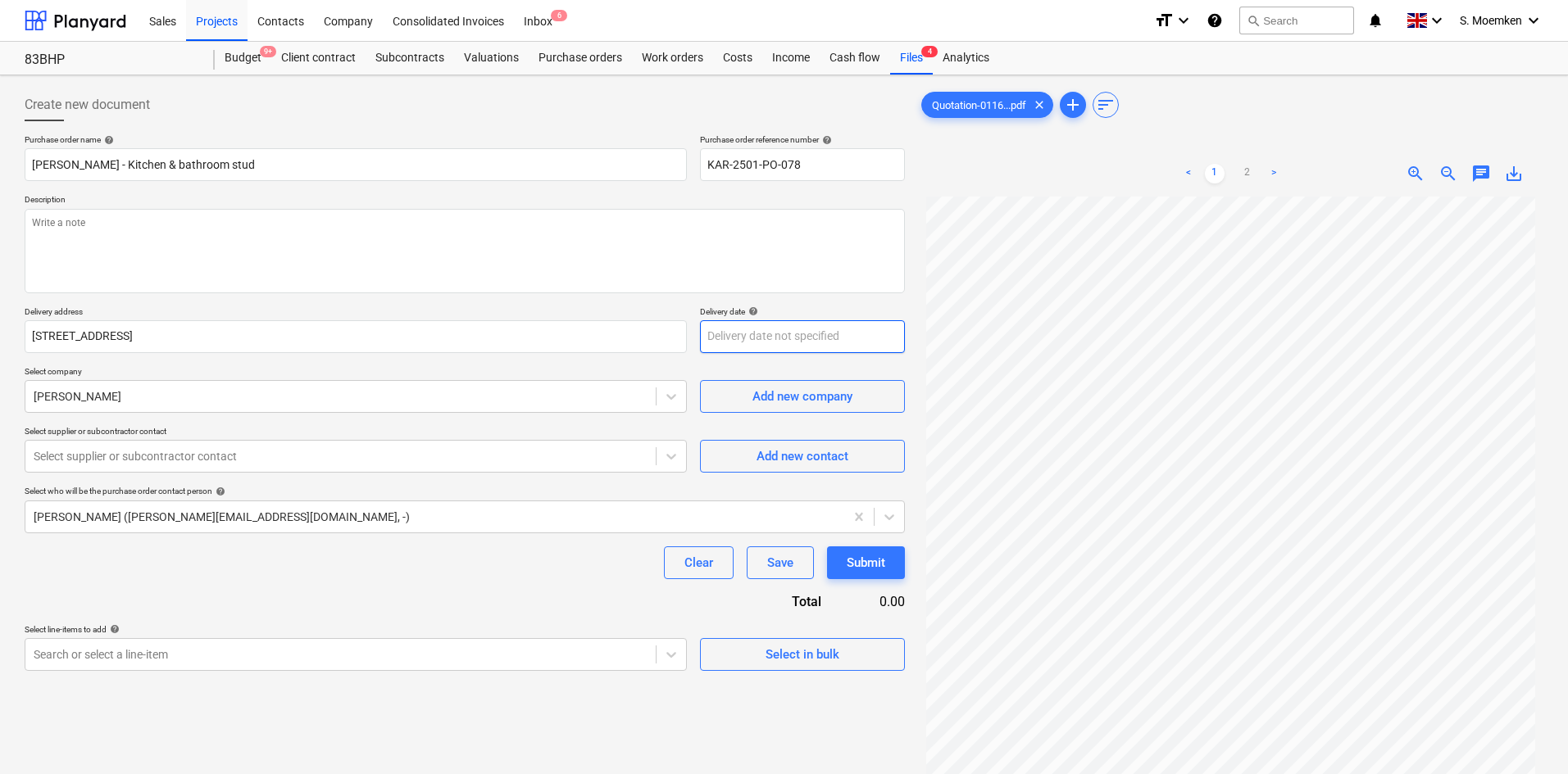
click at [721, 335] on body "Sales Projects Contacts Company Consolidated Invoices Inbox 6 format_size keybo…" at bounding box center [784, 387] width 1568 height 774
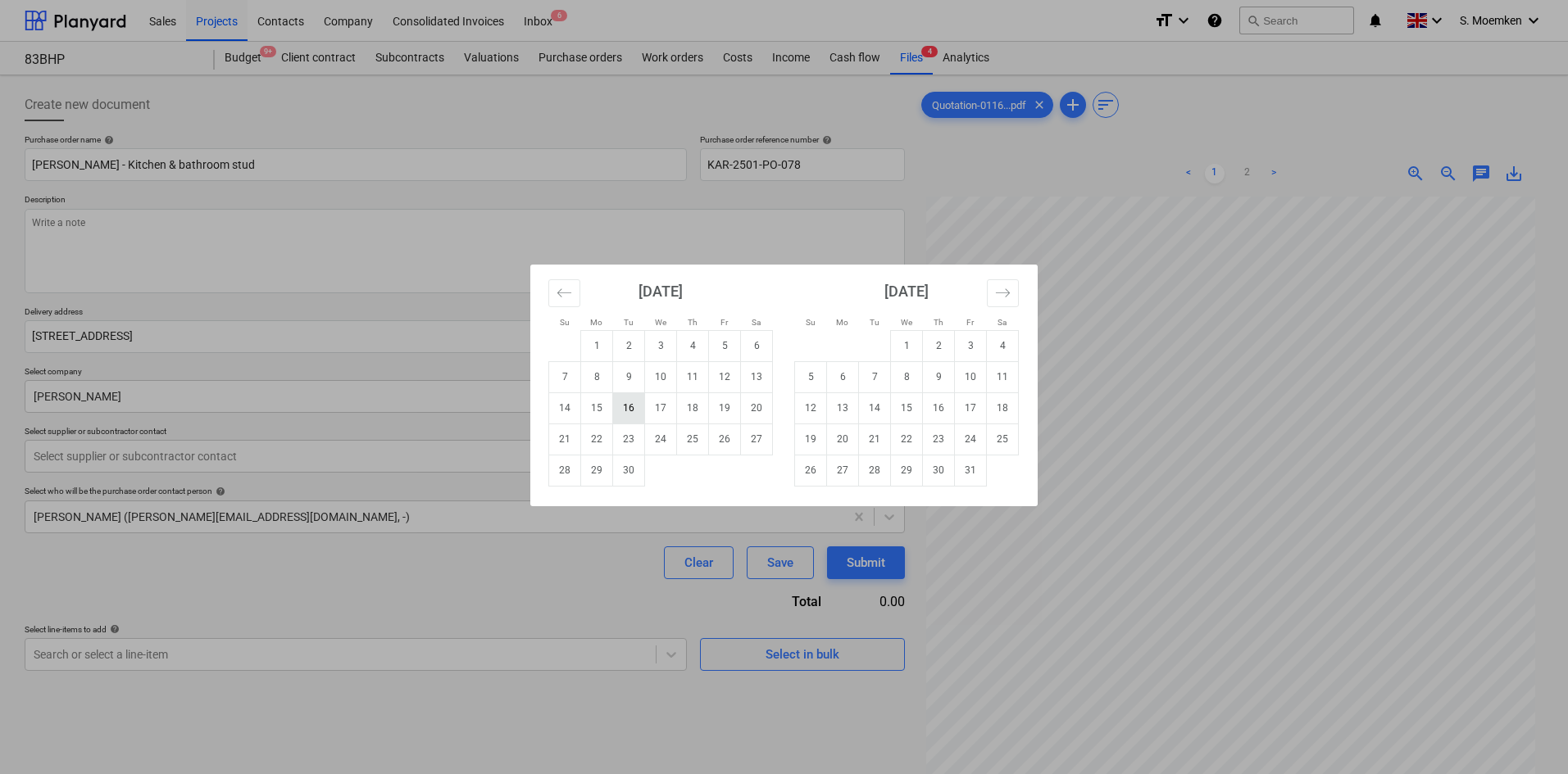
click at [630, 407] on td "16" at bounding box center [629, 408] width 32 height 31
type textarea "x"
type input "[DATE]"
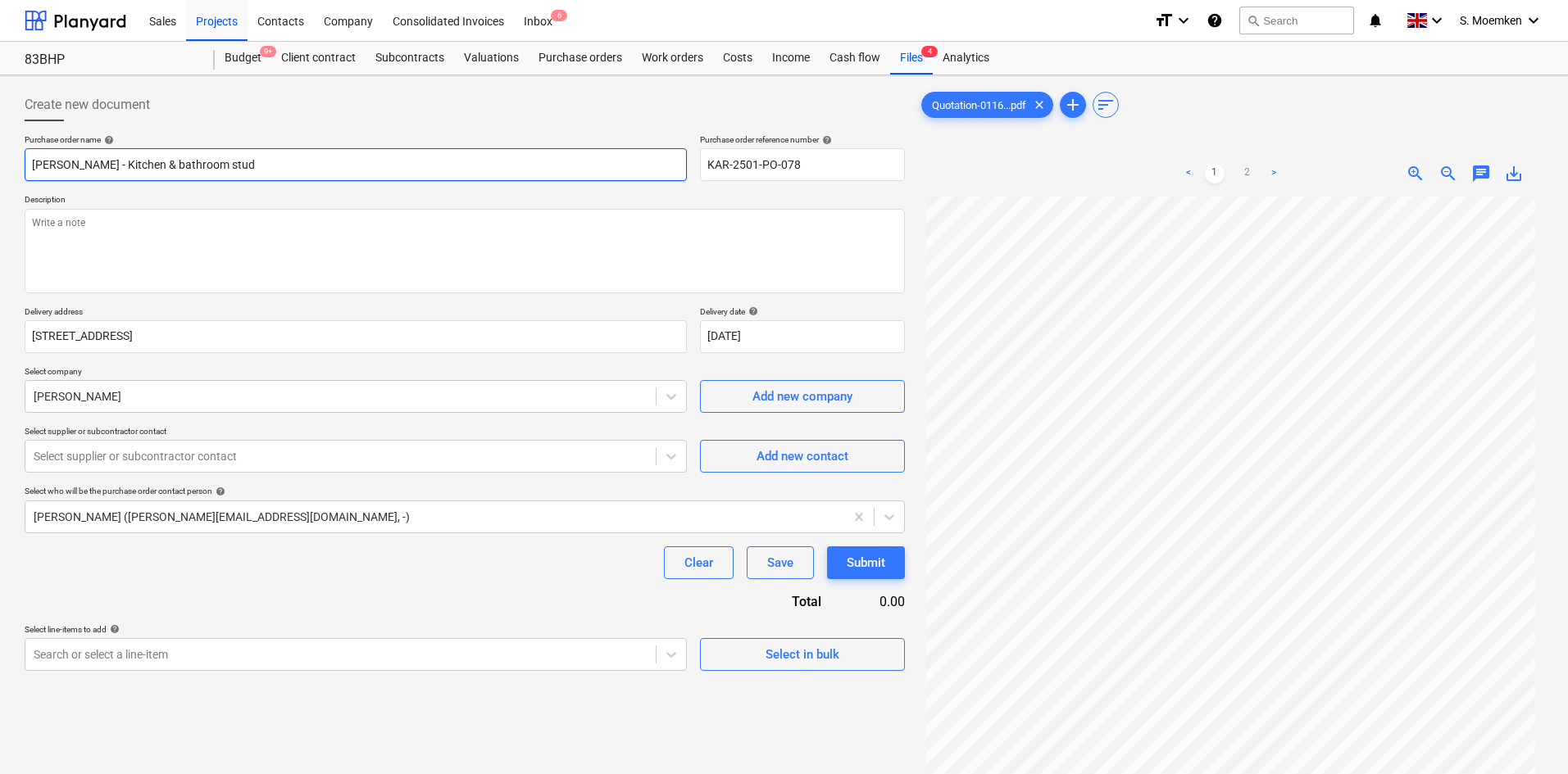
click at [270, 166] on input "[PERSON_NAME] - Kitchen & bathroom stud" at bounding box center [355, 164] width 662 height 33
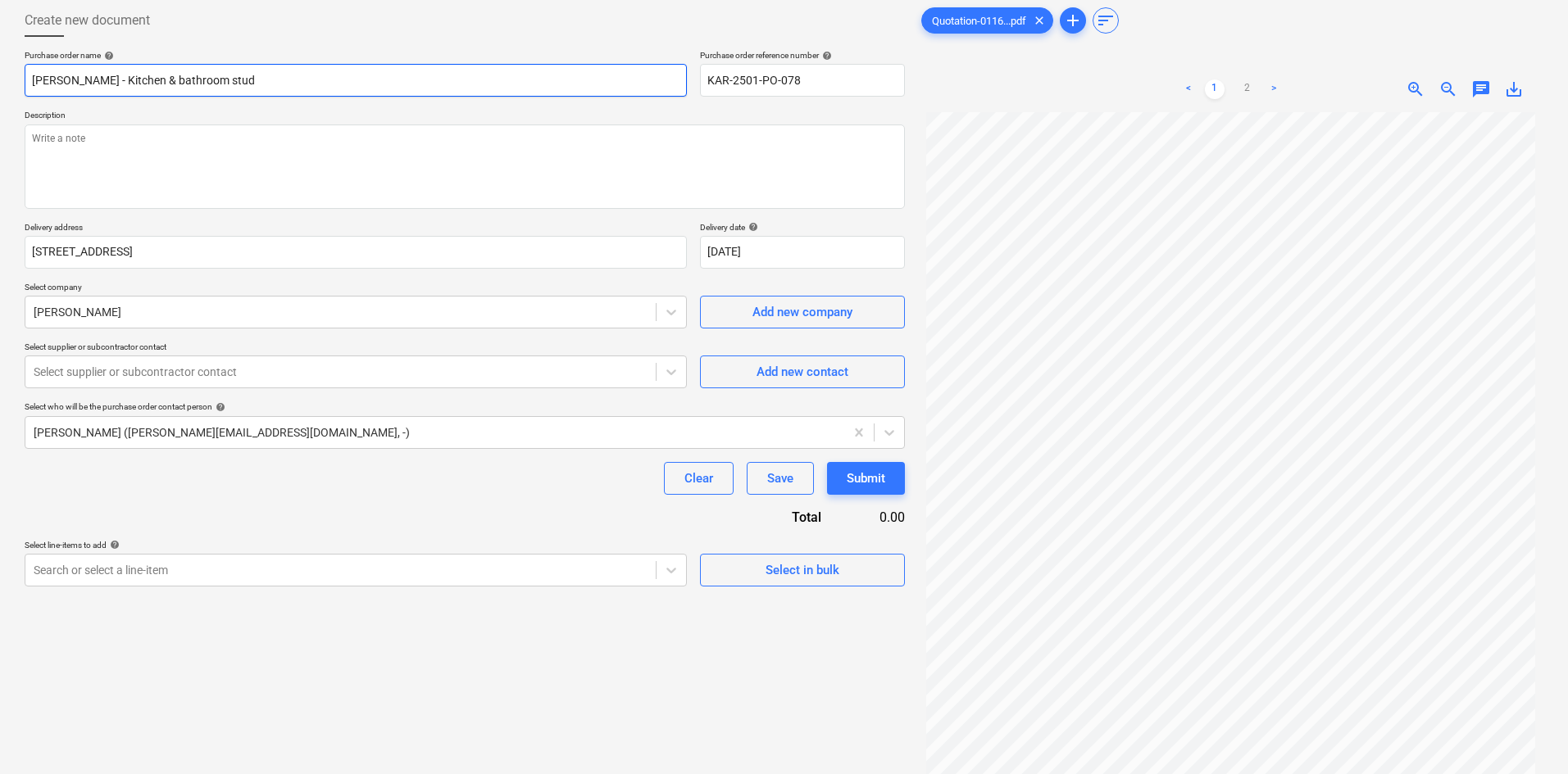
scroll to position [164, 0]
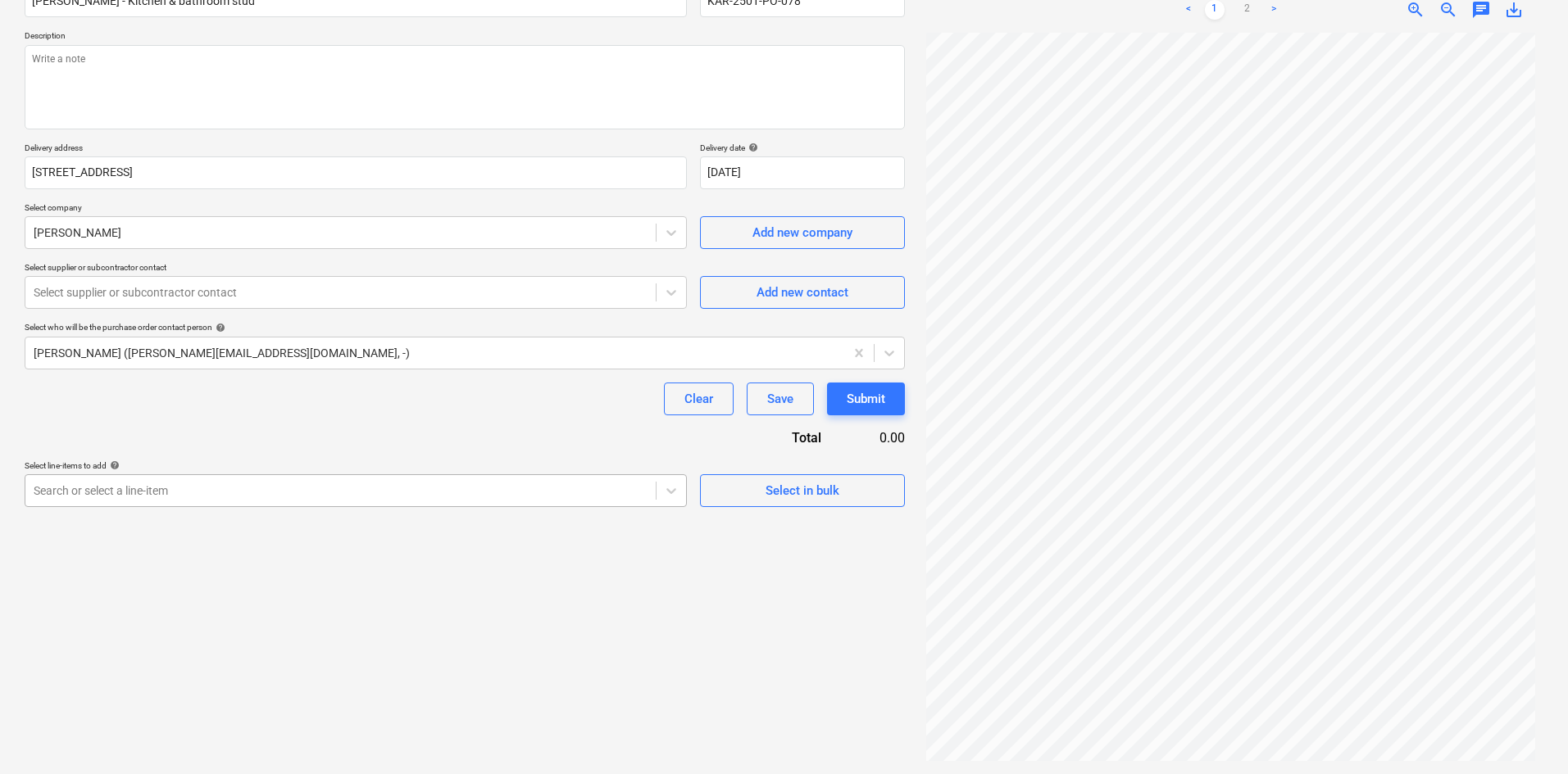
type textarea "x"
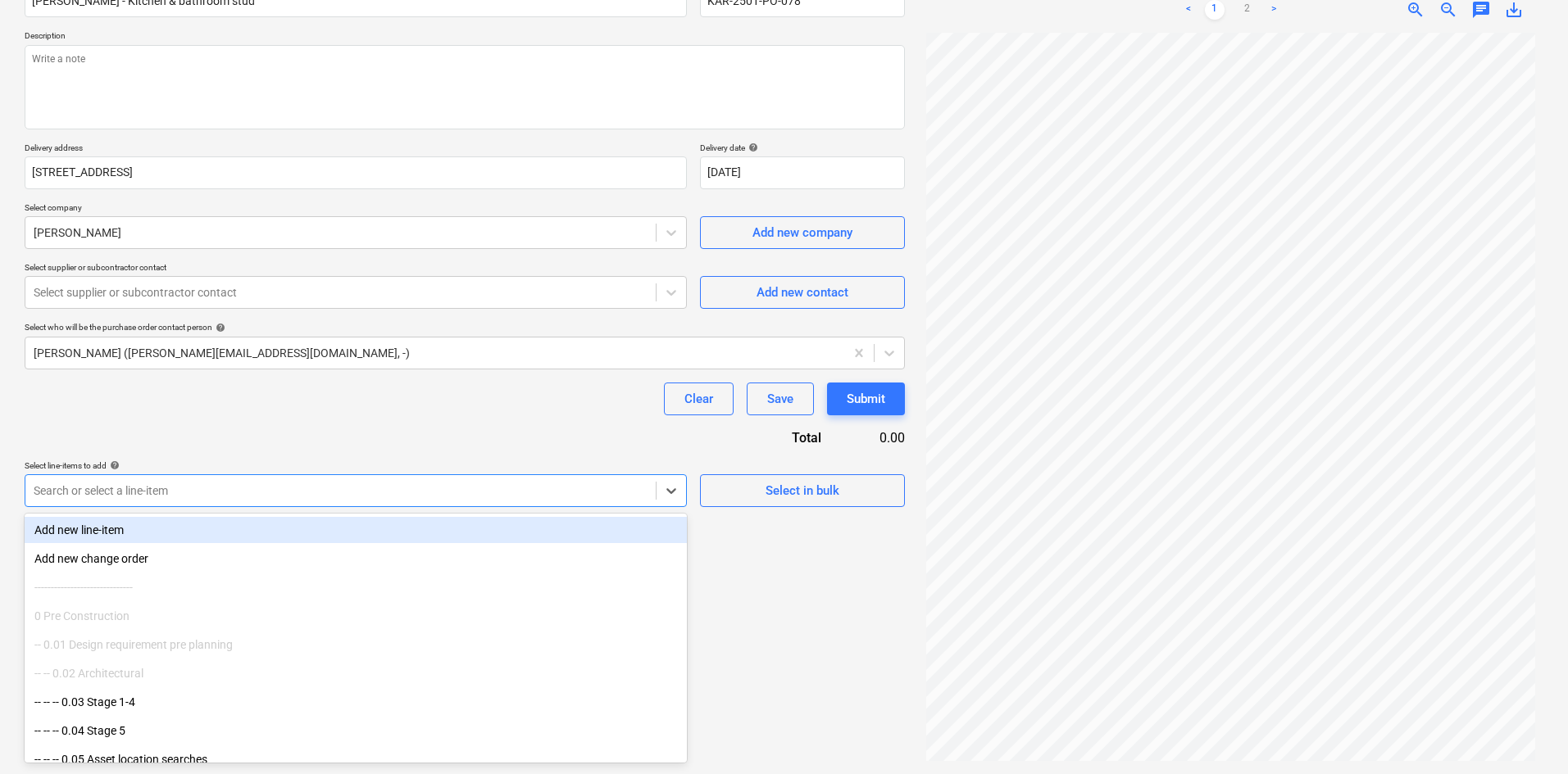
click at [325, 492] on div at bounding box center [341, 490] width 614 height 16
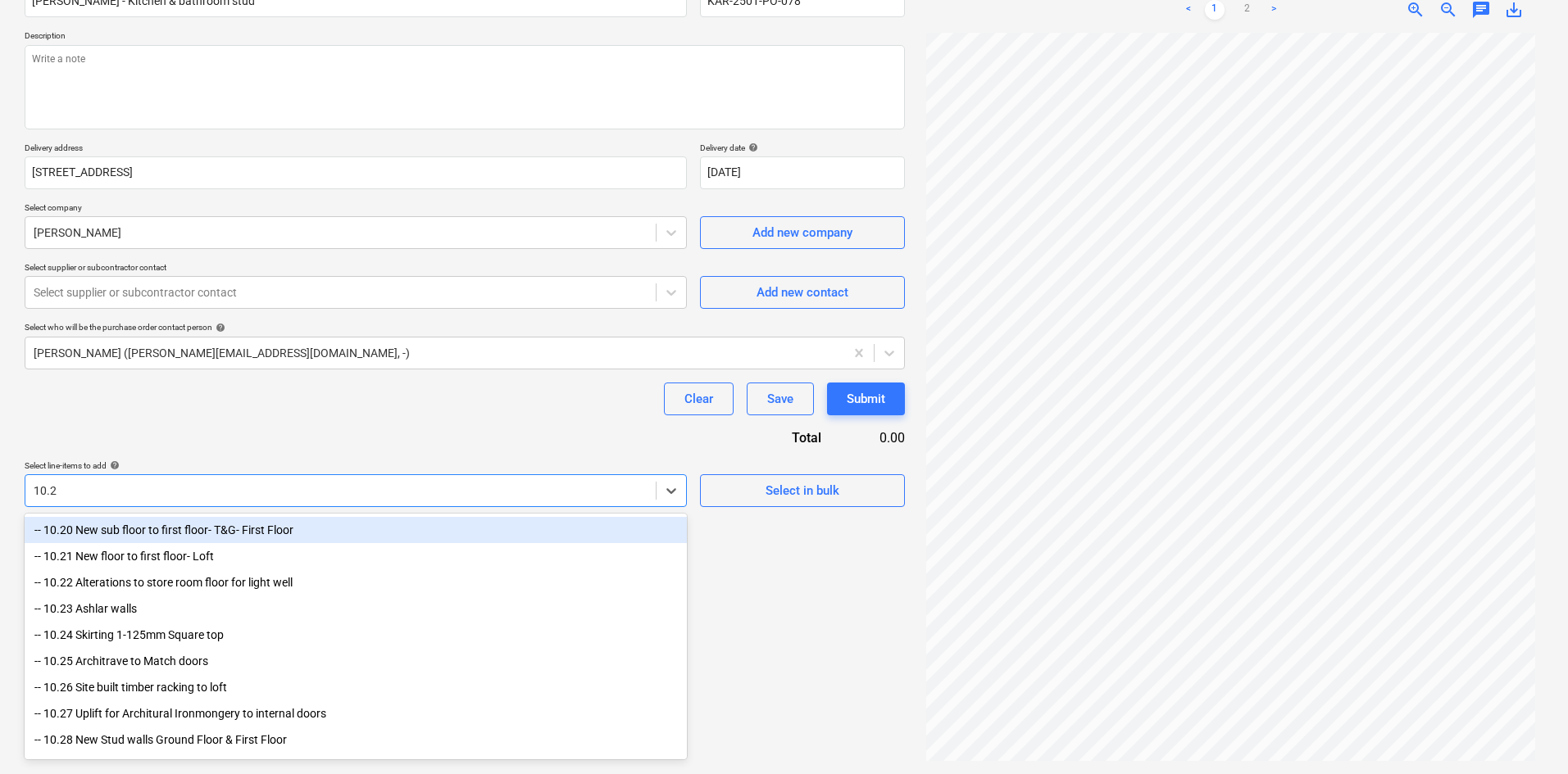
type input "10.28"
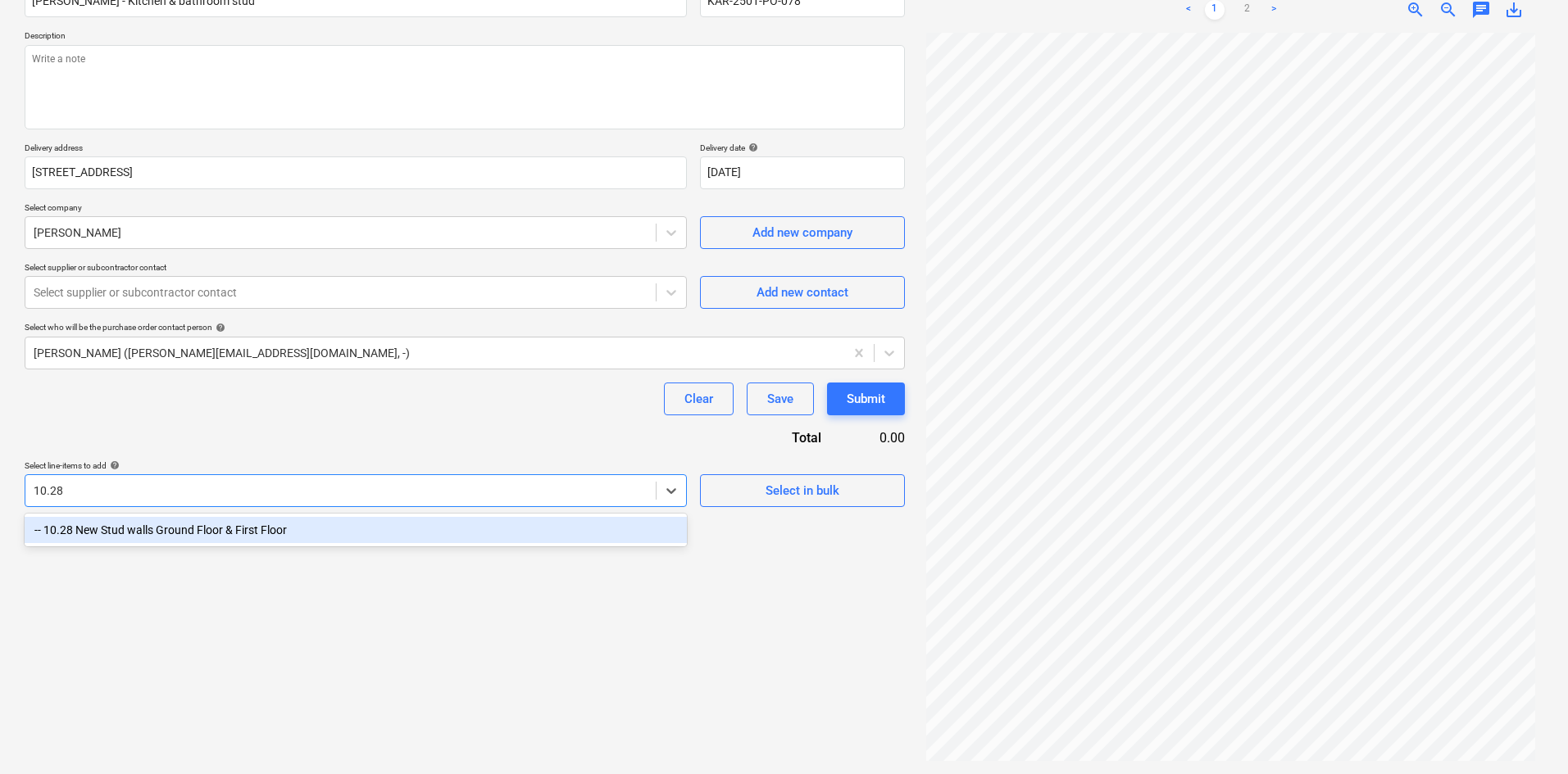
type textarea "x"
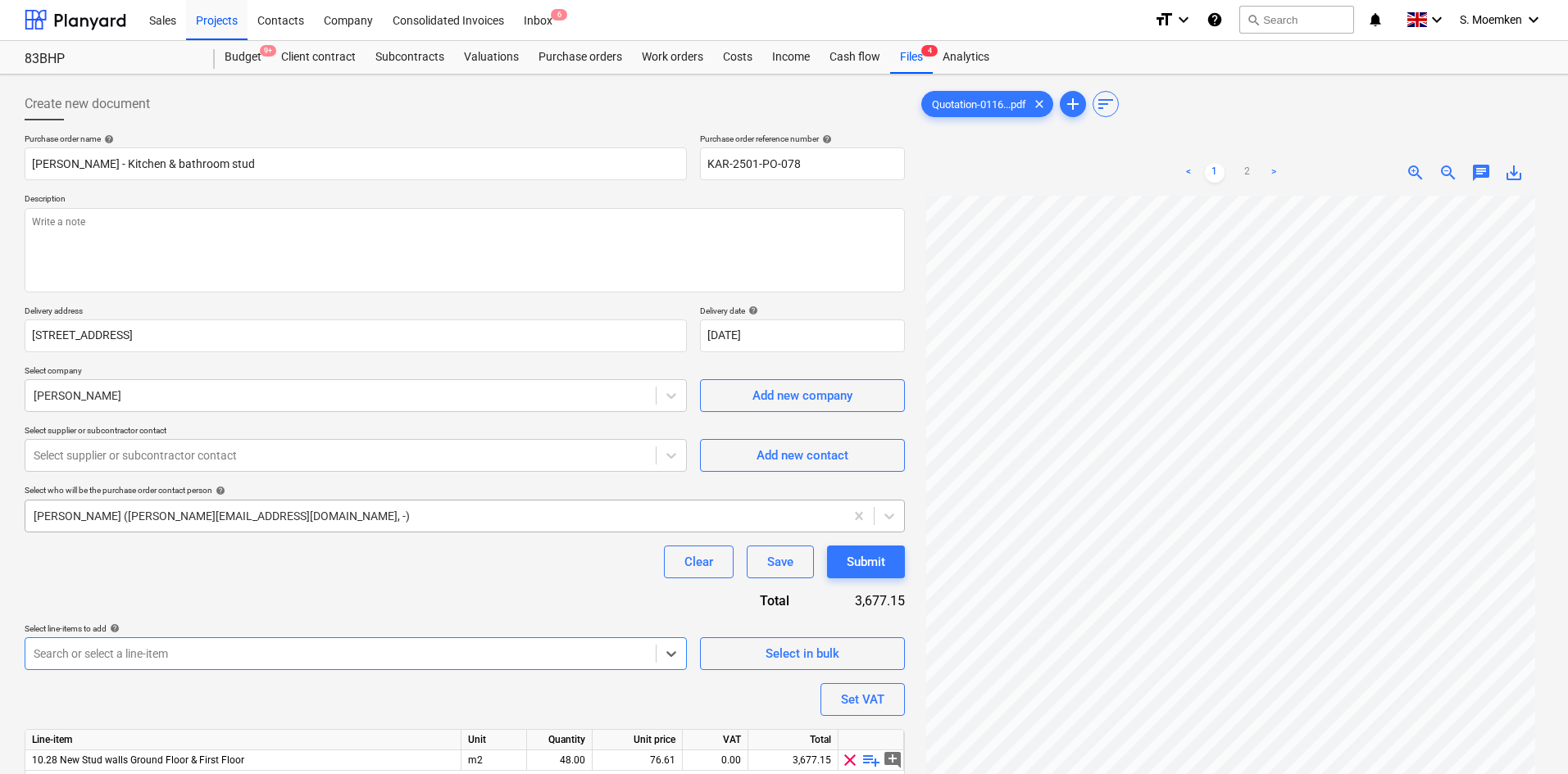
scroll to position [0, 0]
click at [81, 223] on textarea at bounding box center [464, 250] width 880 height 84
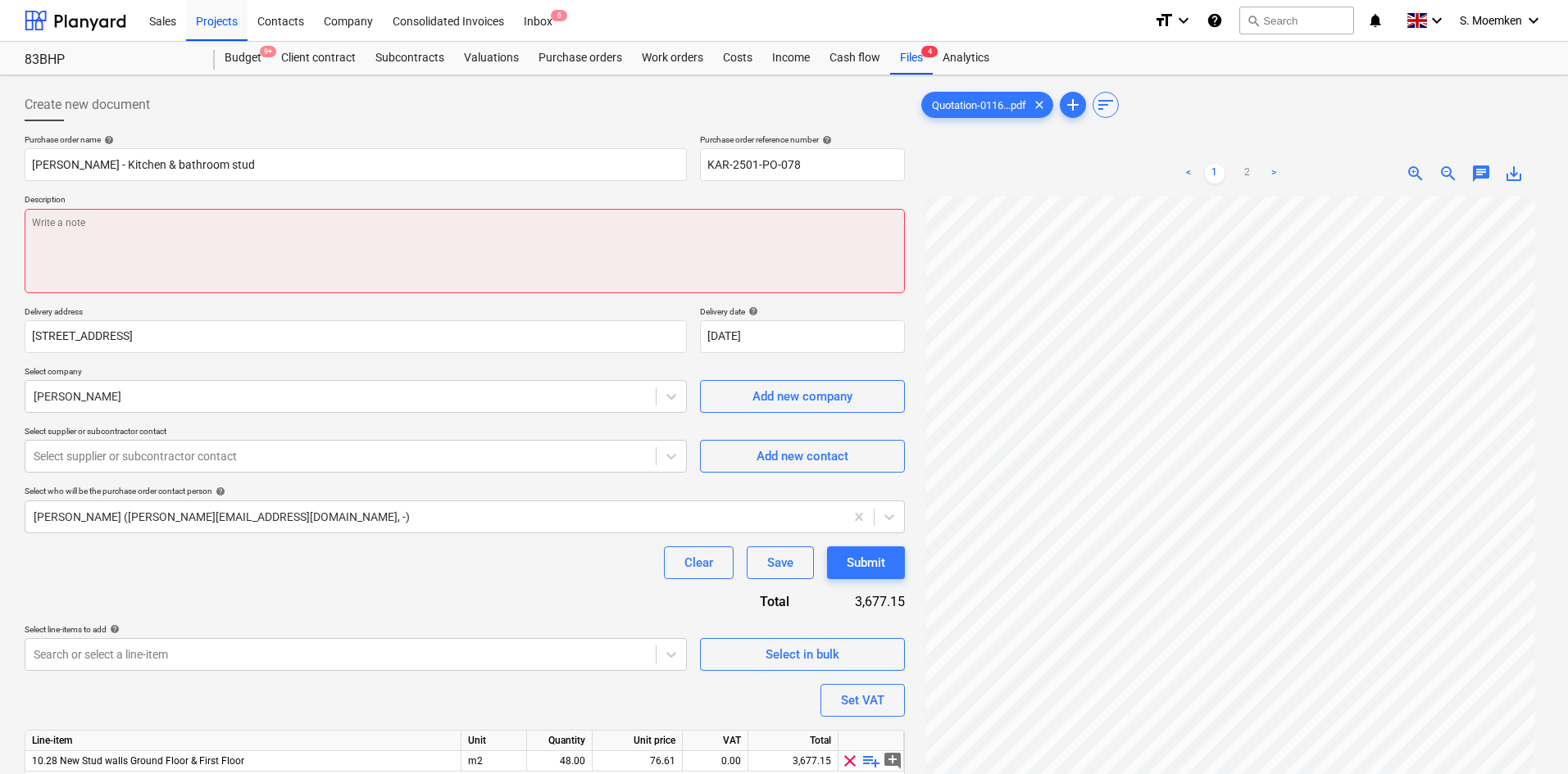
click at [61, 220] on textarea at bounding box center [464, 250] width 880 height 84
paste textarea "20 x 4x2@3 meters 2 X metal stud 70s50 c studs@ 3meters 4 X metal 72EDC 50 chan…"
type textarea "x"
type textarea "20 x 4x2@3 meters 2 X metal stud 70s50 c studs@ 3meters 4 X metal 72EDC 50 chan…"
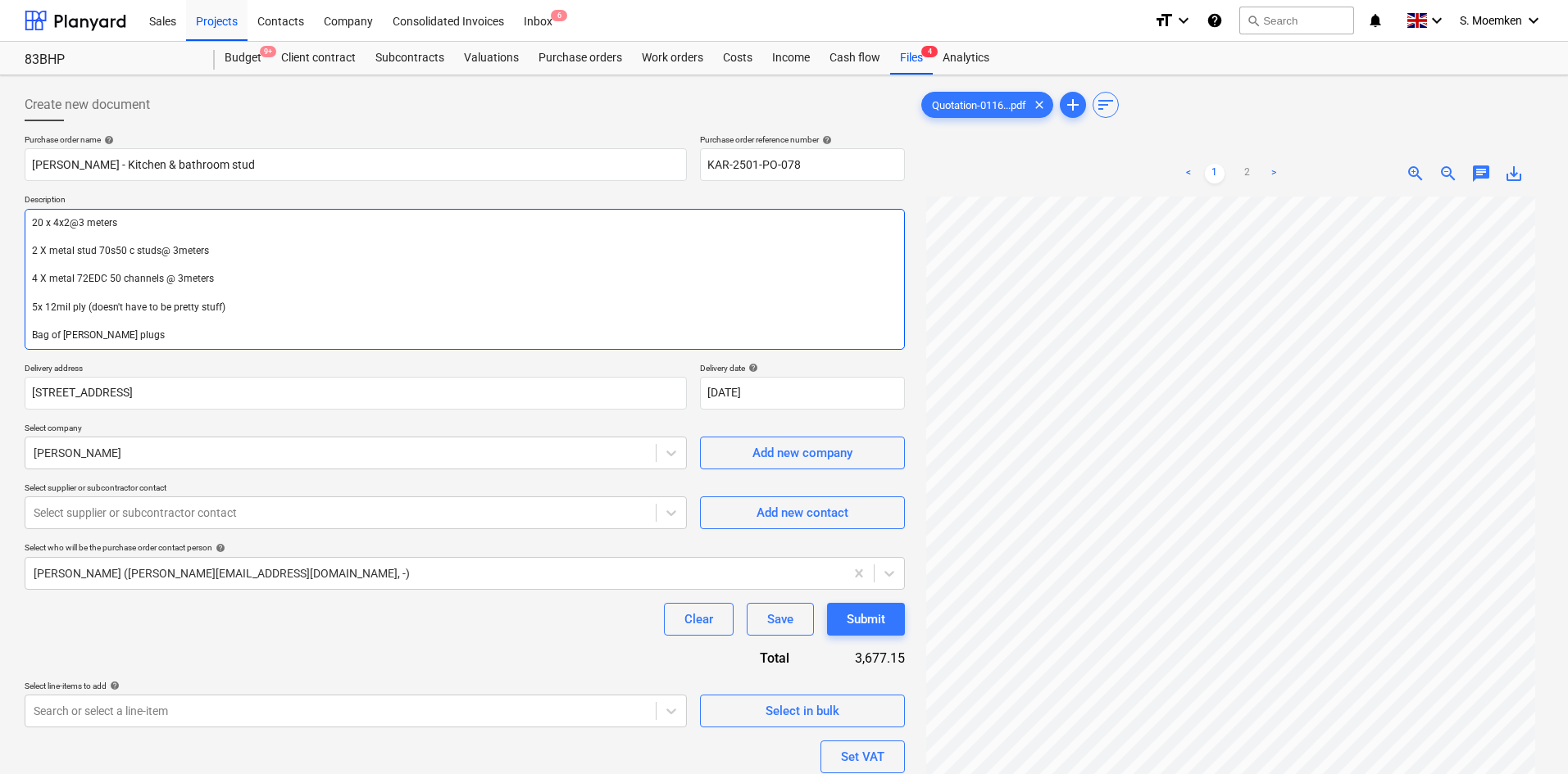
drag, startPoint x: 213, startPoint y: 276, endPoint x: 28, endPoint y: 251, distance: 186.7
click at [28, 251] on textarea "20 x 4x2@3 meters 2 X metal stud 70s50 c studs@ 3meters 4 X metal 72EDC 50 chan…" at bounding box center [464, 278] width 880 height 141
type textarea "x"
type textarea "20 x 4x2@3 meters 5x 12mil ply (doesn't have to be pretty stuff) Bag of brown R…"
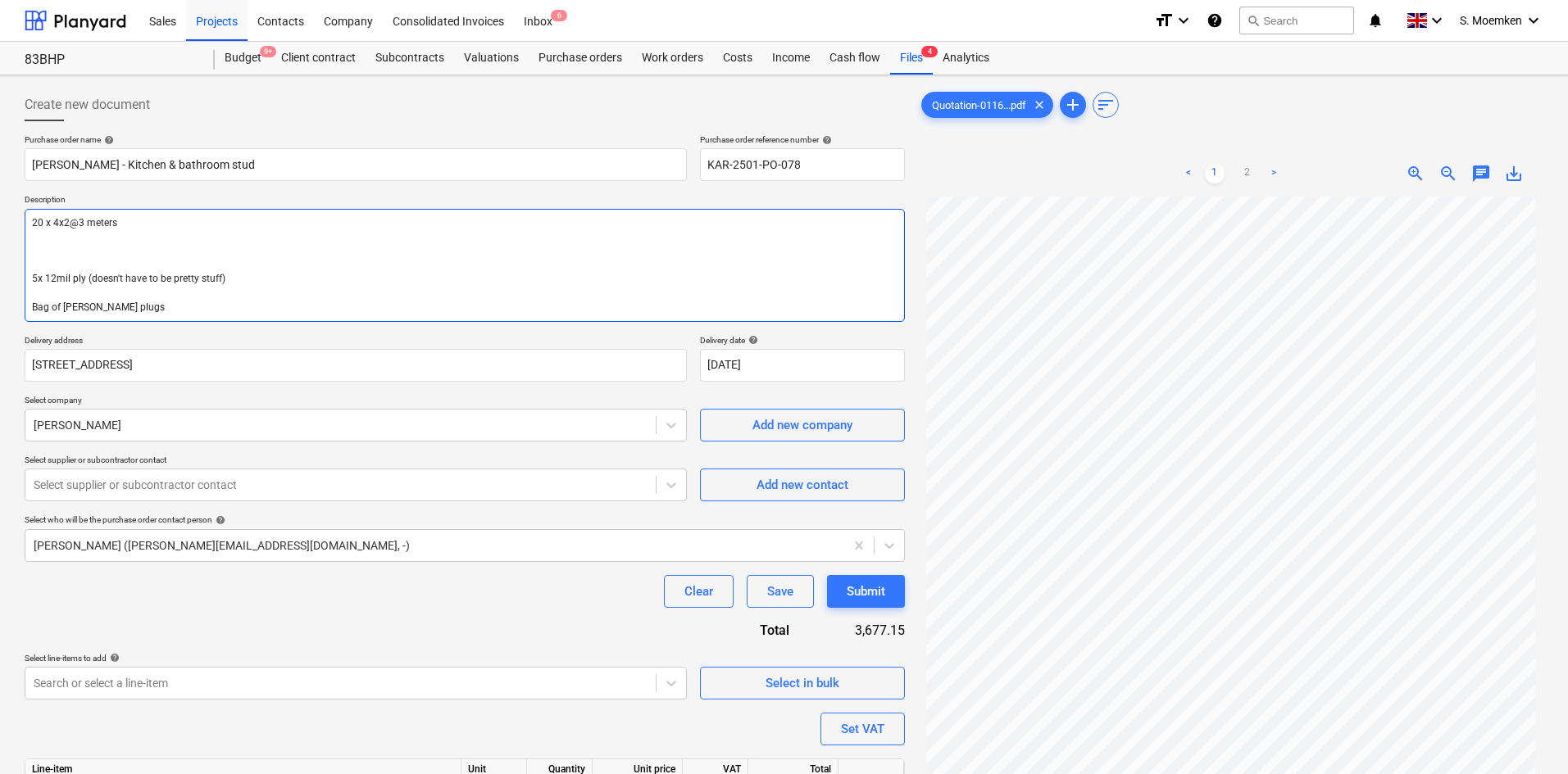
type textarea "x"
type textarea "20 x 4x2@3 meters 5x 12mil ply (doesn't have to be pretty stuff) Bag of brown R…"
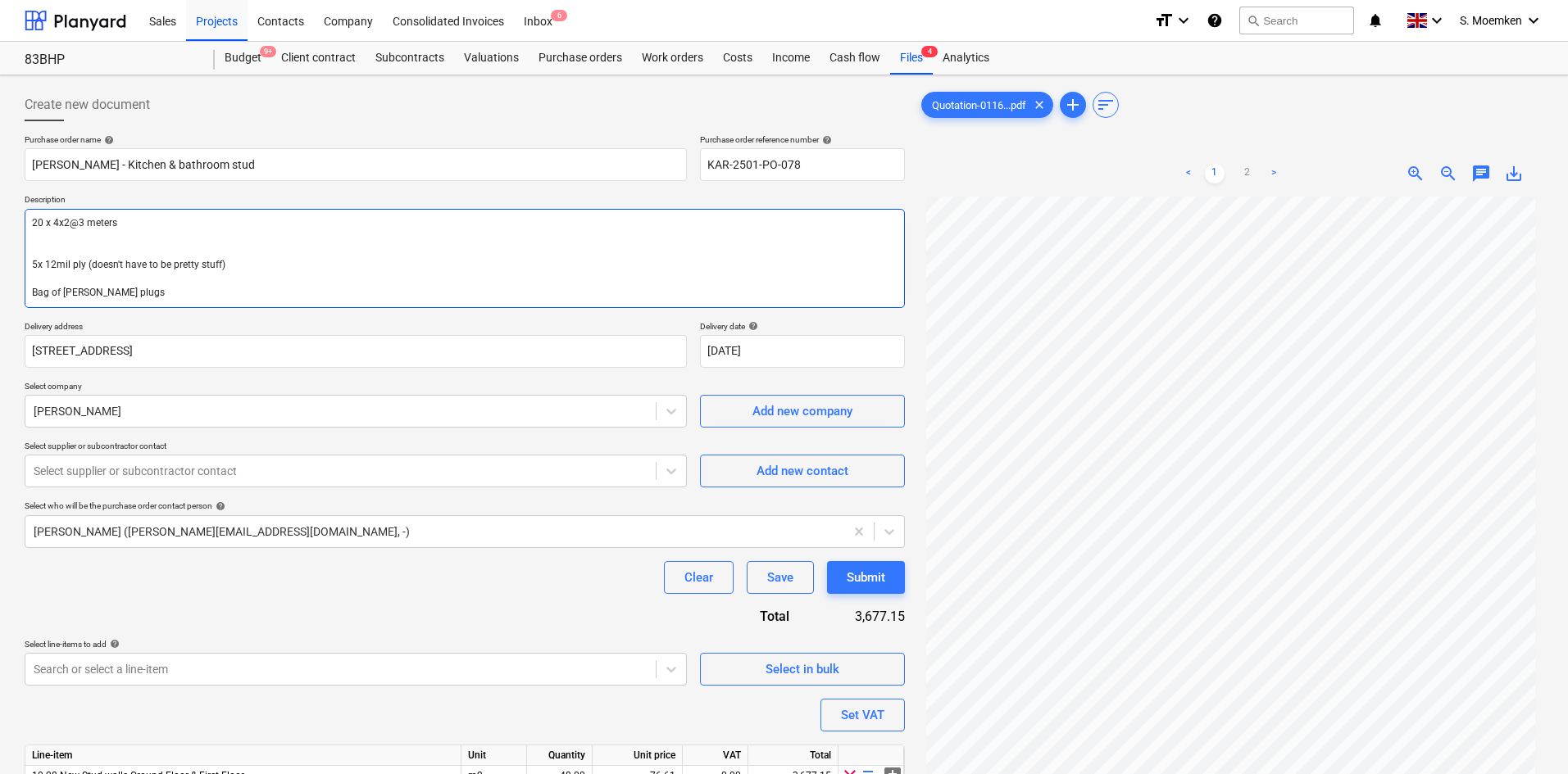
type textarea "x"
type textarea "20 x 4x2@3 meters 5x 12mil ply (doesn't have to be pretty stuff) Bag of brown R…"
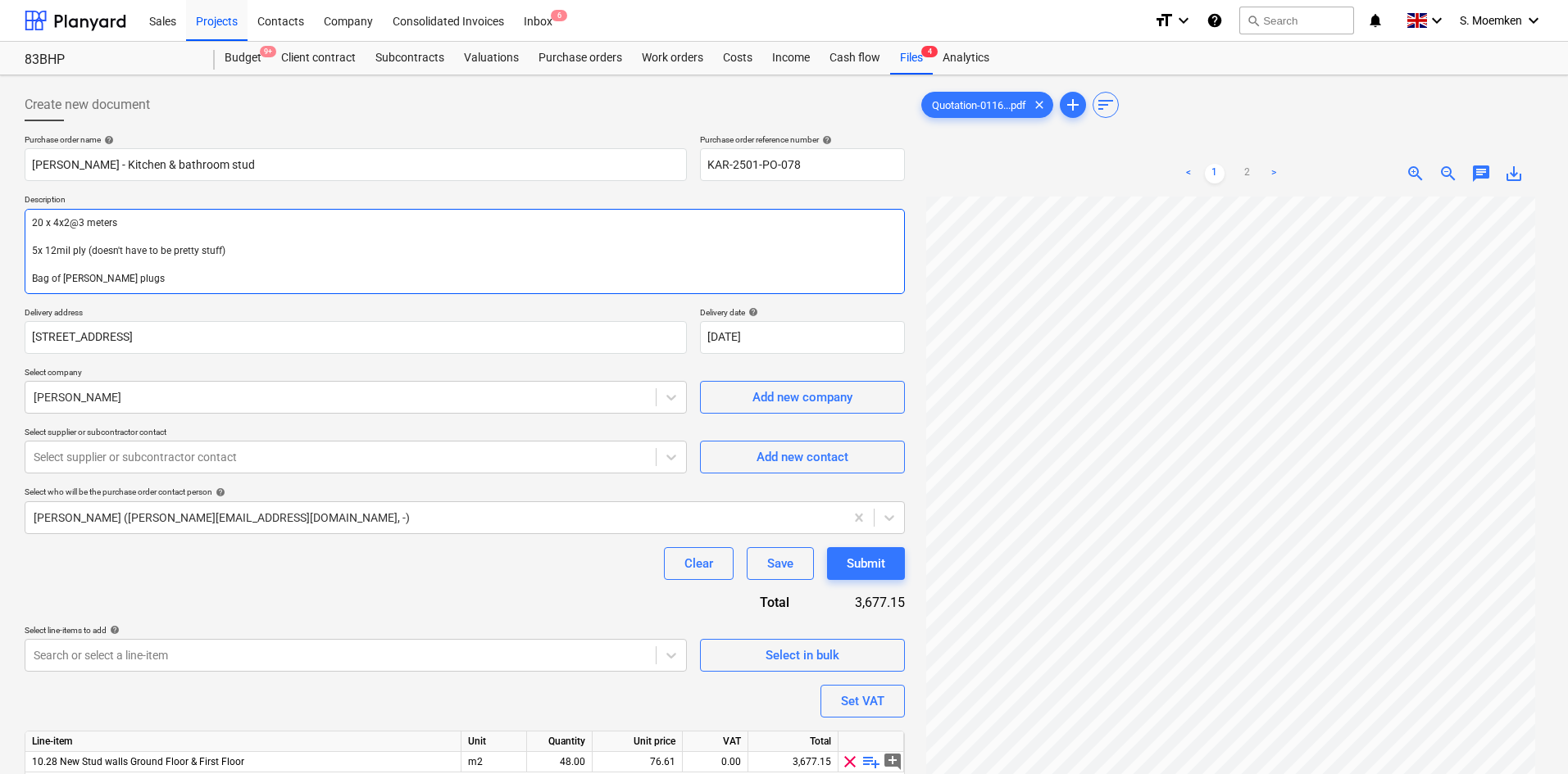
click at [29, 245] on textarea "20 x 4x2@3 meters 5x 12mil ply (doesn't have to be pretty stuff) Bag of brown R…" at bounding box center [464, 251] width 880 height 85
type textarea "x"
type textarea "20 x 4x2@3 meters 5x 12mil ply (doesn't have to be pretty stuff) Bag of brown R…"
click at [31, 263] on textarea "20 x 4x2@3 meters 5x 12mil ply (doesn't have to be pretty stuff) Bag of brown R…" at bounding box center [464, 250] width 880 height 84
type textarea "x"
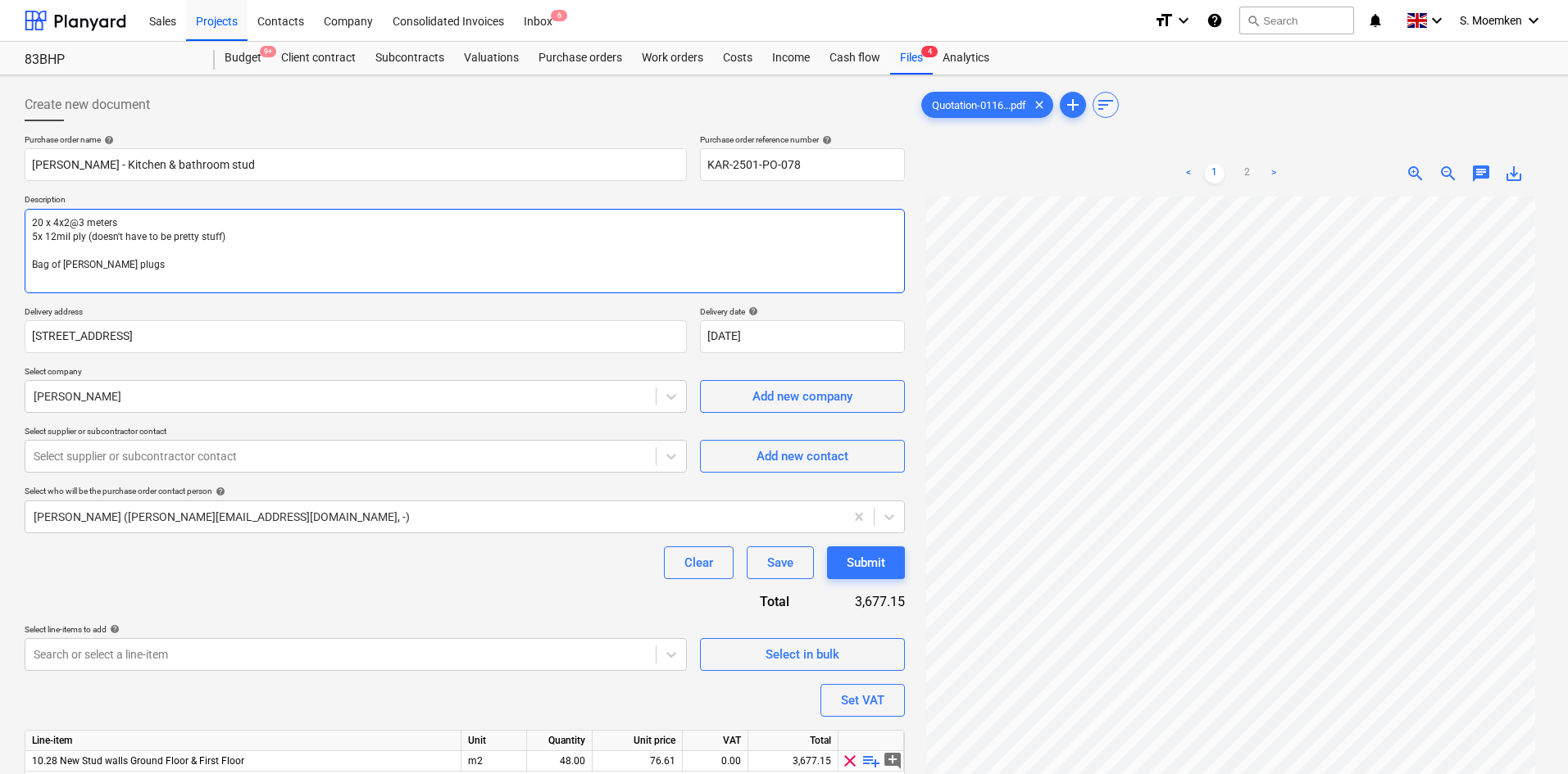
type textarea "20 x 4x2@3 meters 5x 12mil ply (doesn't have to be pretty stuff) Bag of brown R…"
click at [121, 222] on textarea "20 x 4x2@3 meters 5x 12mil ply (doesn't have to be pretty stuff) Bag of brown R…" at bounding box center [464, 250] width 880 height 84
type textarea "x"
type textarea "20 x 4x2@3 meter 5x 12mil ply (doesn't have to be pretty stuff) Bag of brown Ra…"
type textarea "x"
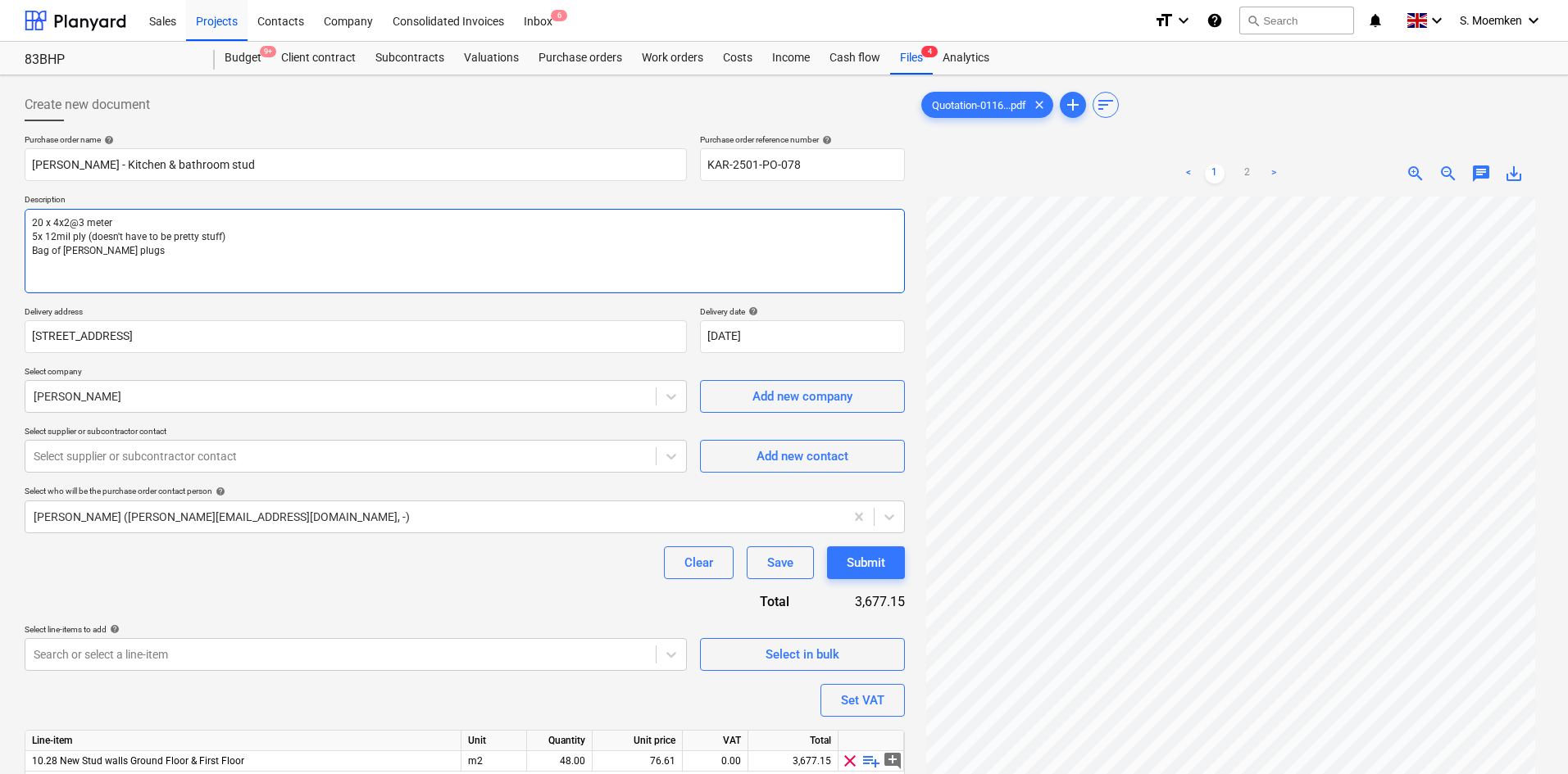
type textarea "20 x 4x2@3 meter 5x 12mil ply (doesn't have to be pretty stuff) Bag of brown Ra…"
type textarea "x"
type textarea "20 x 4x2@3 meter l 5x 12mil ply (doesn't have to be pretty stuff) Bag of brown …"
type textarea "x"
type textarea "20 x 4x2@3 meter le 5x 12mil ply (doesn't have to be pretty stuff) Bag of brown…"
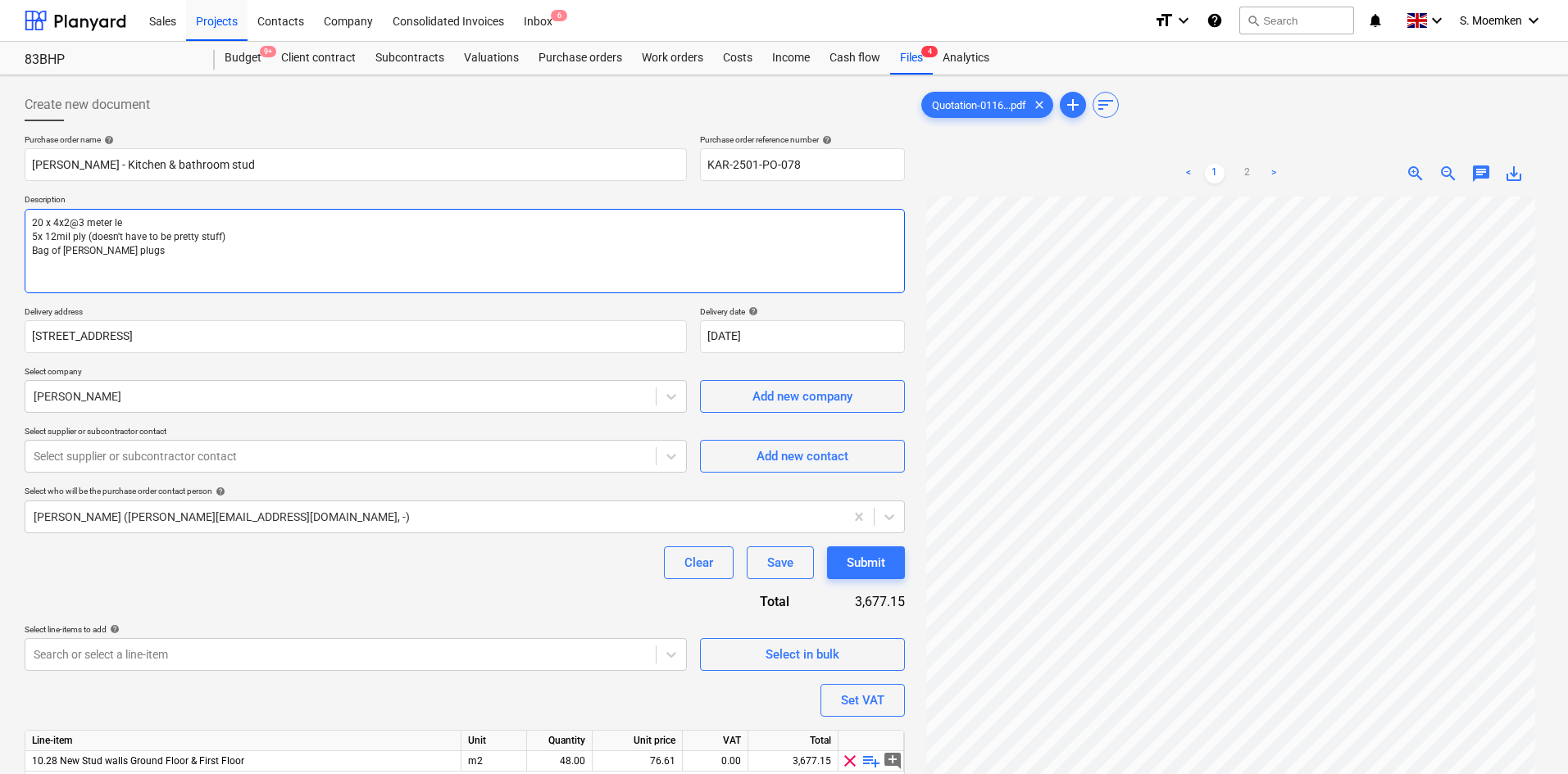
type textarea "x"
type textarea "20 x 4x2@3 meter len 5x 12mil ply (doesn't have to be pretty stuff) Bag of brow…"
type textarea "x"
type textarea "20 x 4x2@3 meter leng 5x 12mil ply (doesn't have to be pretty stuff) Bag of bro…"
type textarea "x"
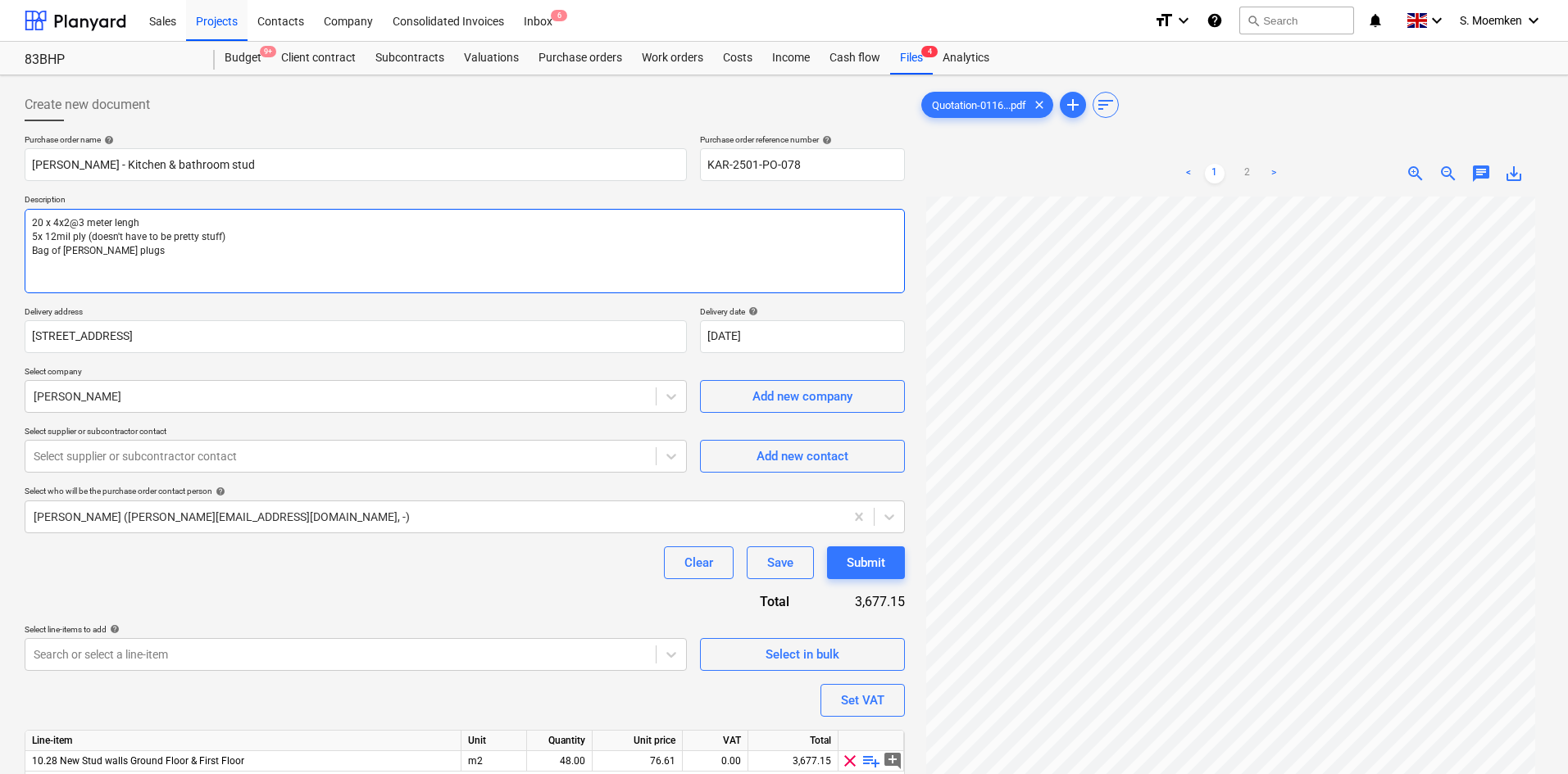
type textarea "20 x 4x2@3 meter lenght 5x 12mil ply (doesn't have to be pretty stuff) Bag of b…"
type textarea "x"
type textarea "20 x 4x2@3 meter lengh 5x 12mil ply (doesn't have to be pretty stuff) Bag of br…"
type textarea "x"
type textarea "20 x 4x2@3 meter leng 5x 12mil ply (doesn't have to be pretty stuff) Bag of bro…"
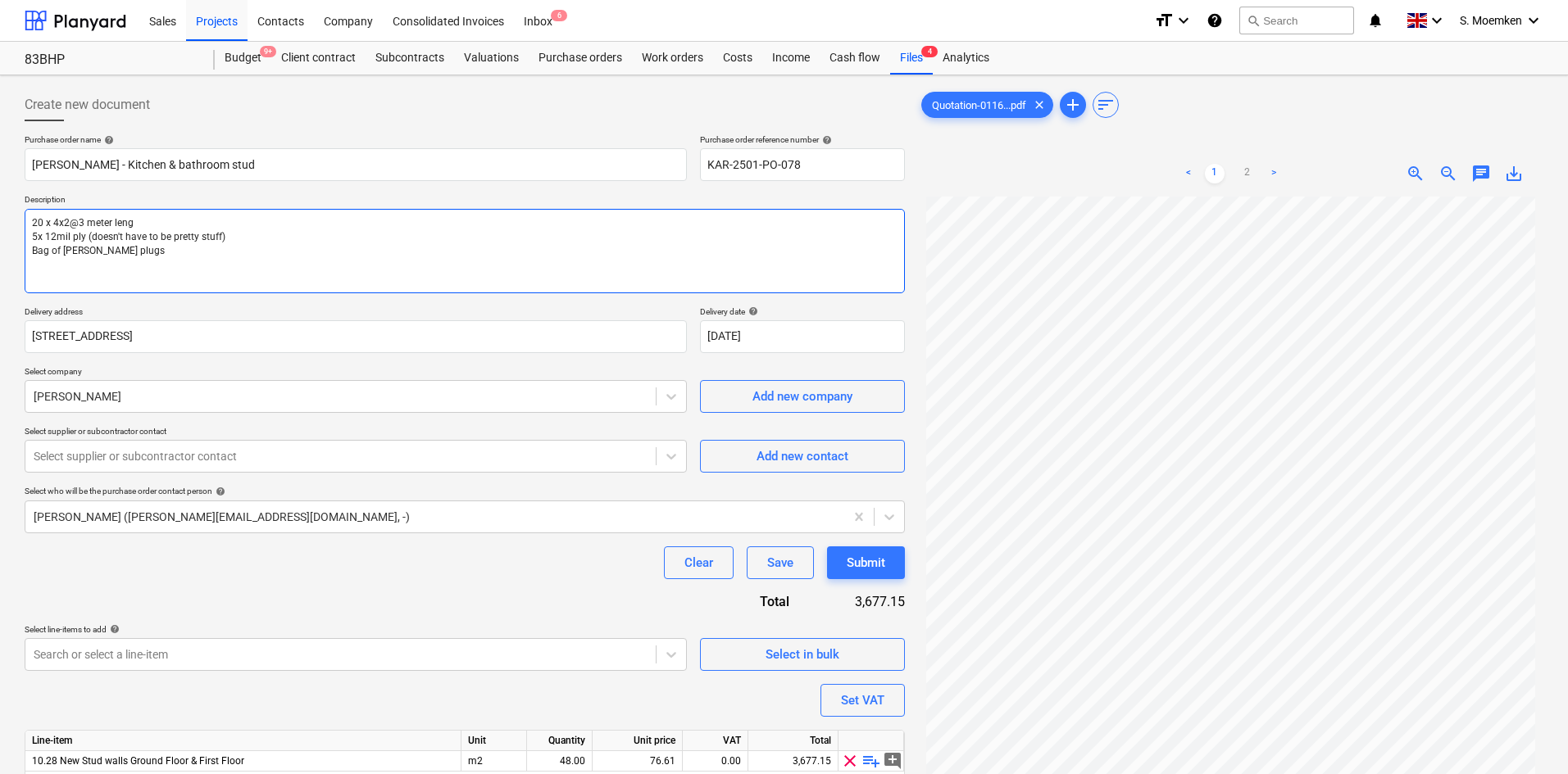
type textarea "x"
type textarea "20 x 4x2@3 meter lengt 5x 12mil ply (doesn't have to be pretty stuff) Bag of br…"
type textarea "x"
type textarea "20 x 4x2@3 meter lengths 5x 12mil ply (doesn't have to be pretty stuff) Bag of …"
click at [35, 233] on textarea "20 x 4x2@3 meter lengths 5x 12mil ply (doesn't have to be pretty stuff) Bag of …" at bounding box center [464, 250] width 880 height 84
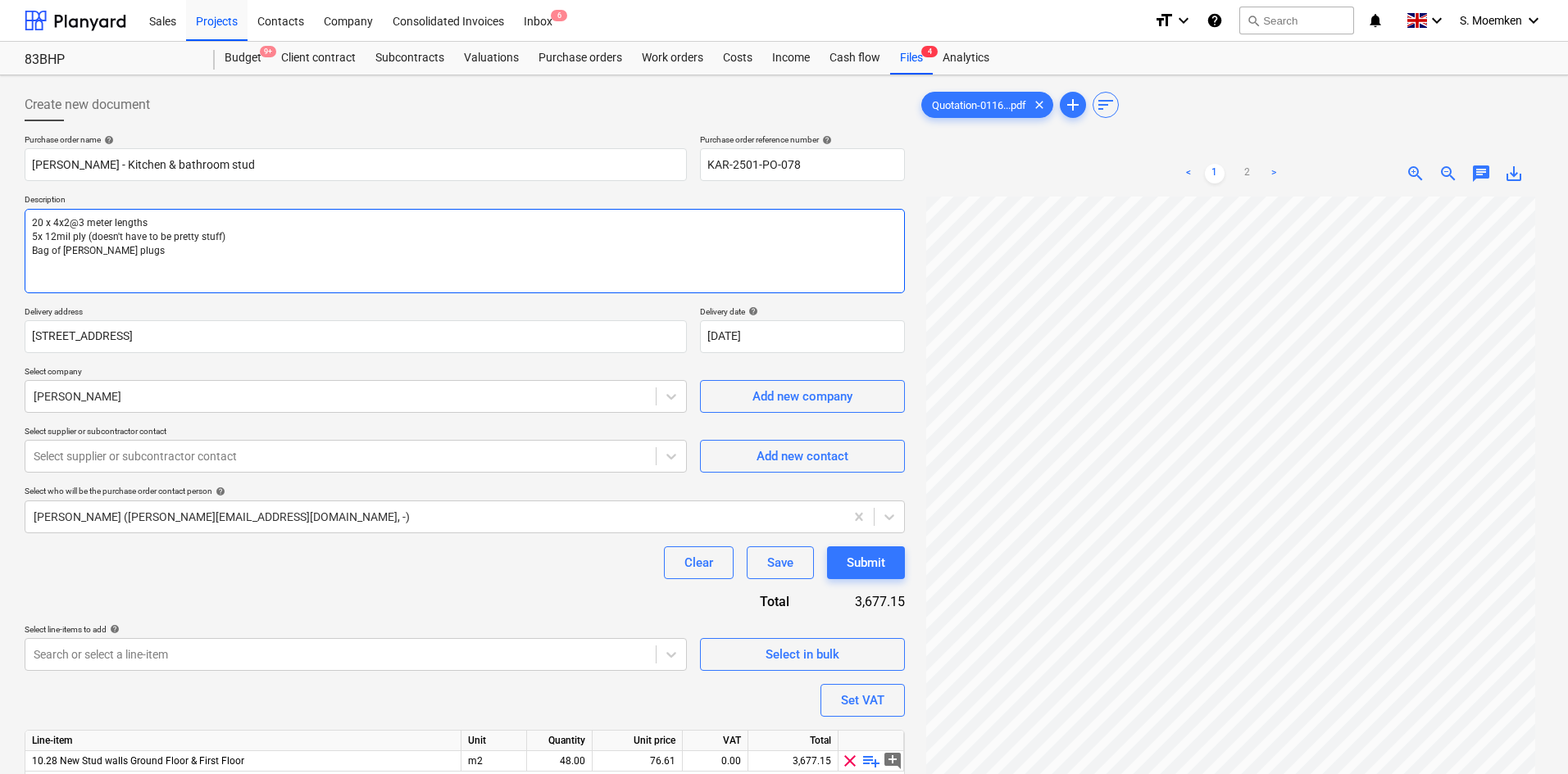
type textarea "x"
type textarea "20 x 4x2@3 meter lengths 5 x 12mil ply (doesn't have to be pretty stuff) Bag of…"
drag, startPoint x: 231, startPoint y: 235, endPoint x: 91, endPoint y: 238, distance: 140.0
click at [93, 238] on textarea "20 x 4x2@3 meter lengths 5 x 12mil ply (doesn't have to be pretty stuff) Bag of…" at bounding box center [464, 250] width 880 height 84
type textarea "x"
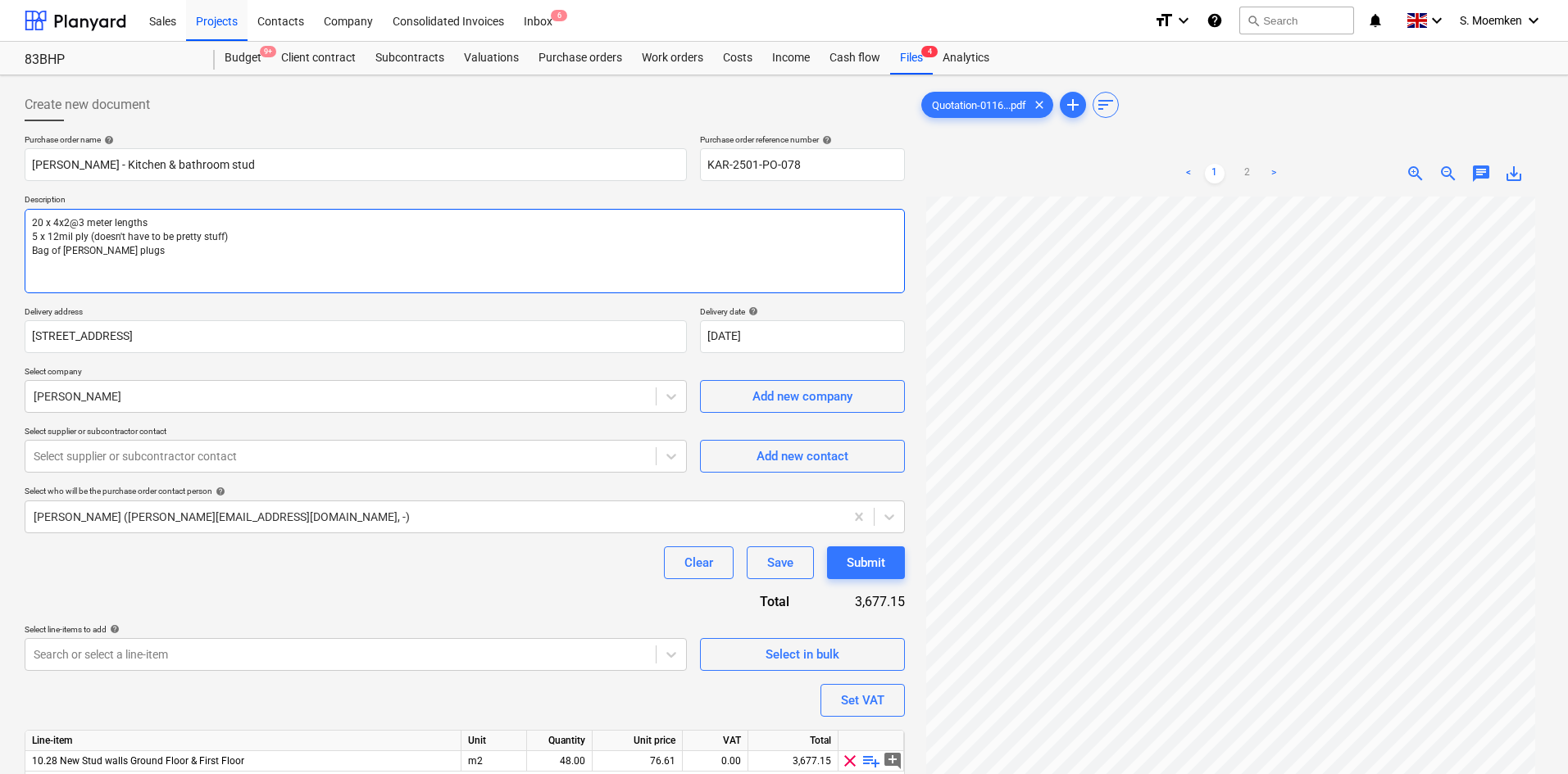
type textarea "20 x 4x2@3 meter lengths 5 x 12mil ply ( Bag of brown Rawl plugs"
type textarea "x"
type textarea "20 x 4x2@3 meter lengths 5 x 12mil ply Bag of brown Rawl plugs"
click at [164, 219] on textarea "20 x 4x2@3 meter lengths 5 x 12mil ply Bag of brown Rawl plugs" at bounding box center [464, 250] width 880 height 84
type textarea "x"
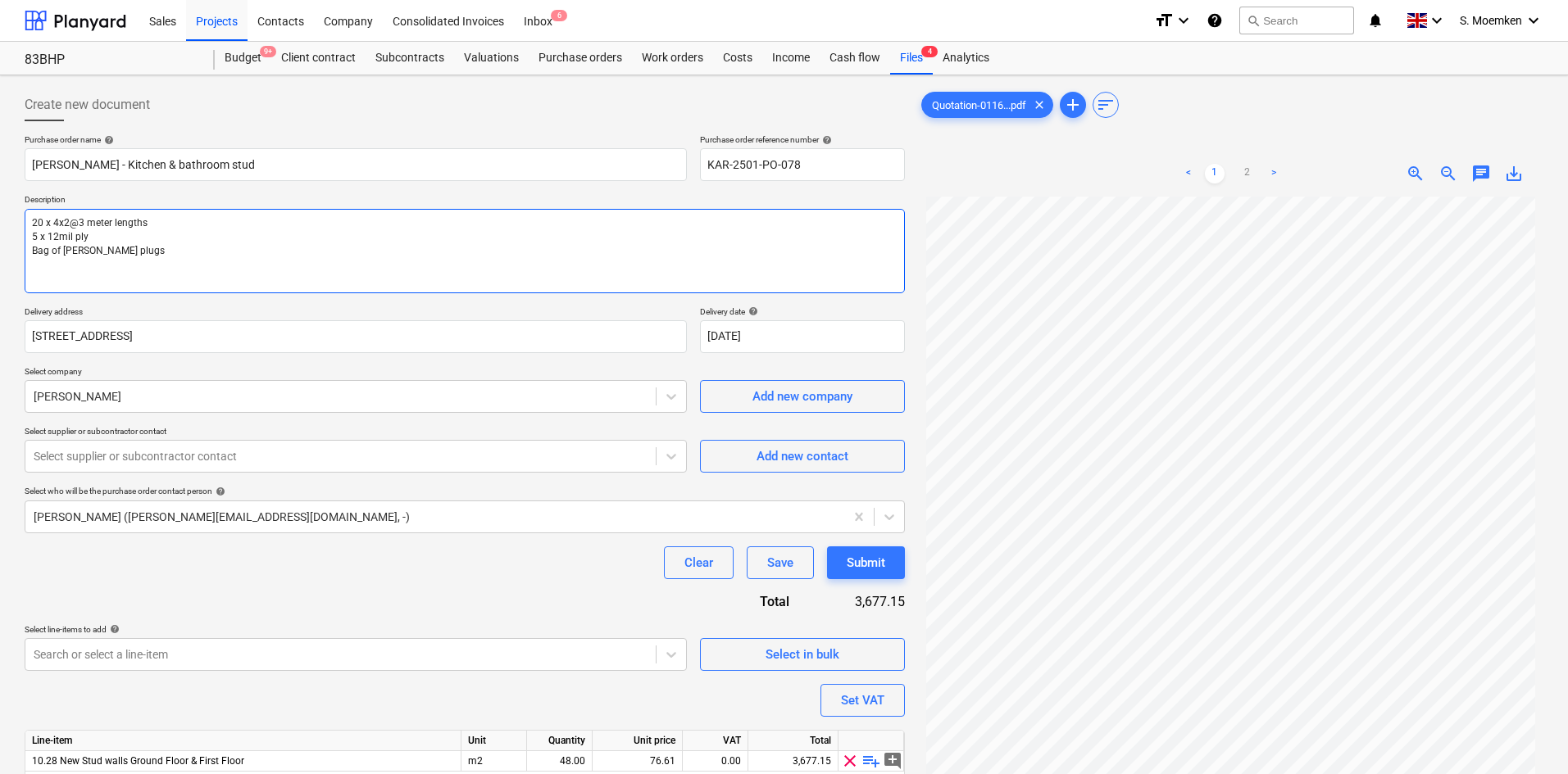
type textarea "20 x 4x2@3 meter lengths 5 x 12mil ply Bag of brown Rawl plugs"
type textarea "x"
type textarea "20 x 4x2@3 meter lengths ( 5 x 12mil ply Bag of brown Rawl plugs"
type textarea "x"
type textarea "20 x 4x2@3 meter lengths (2 5 x 12mil ply Bag of brown Rawl plugs"
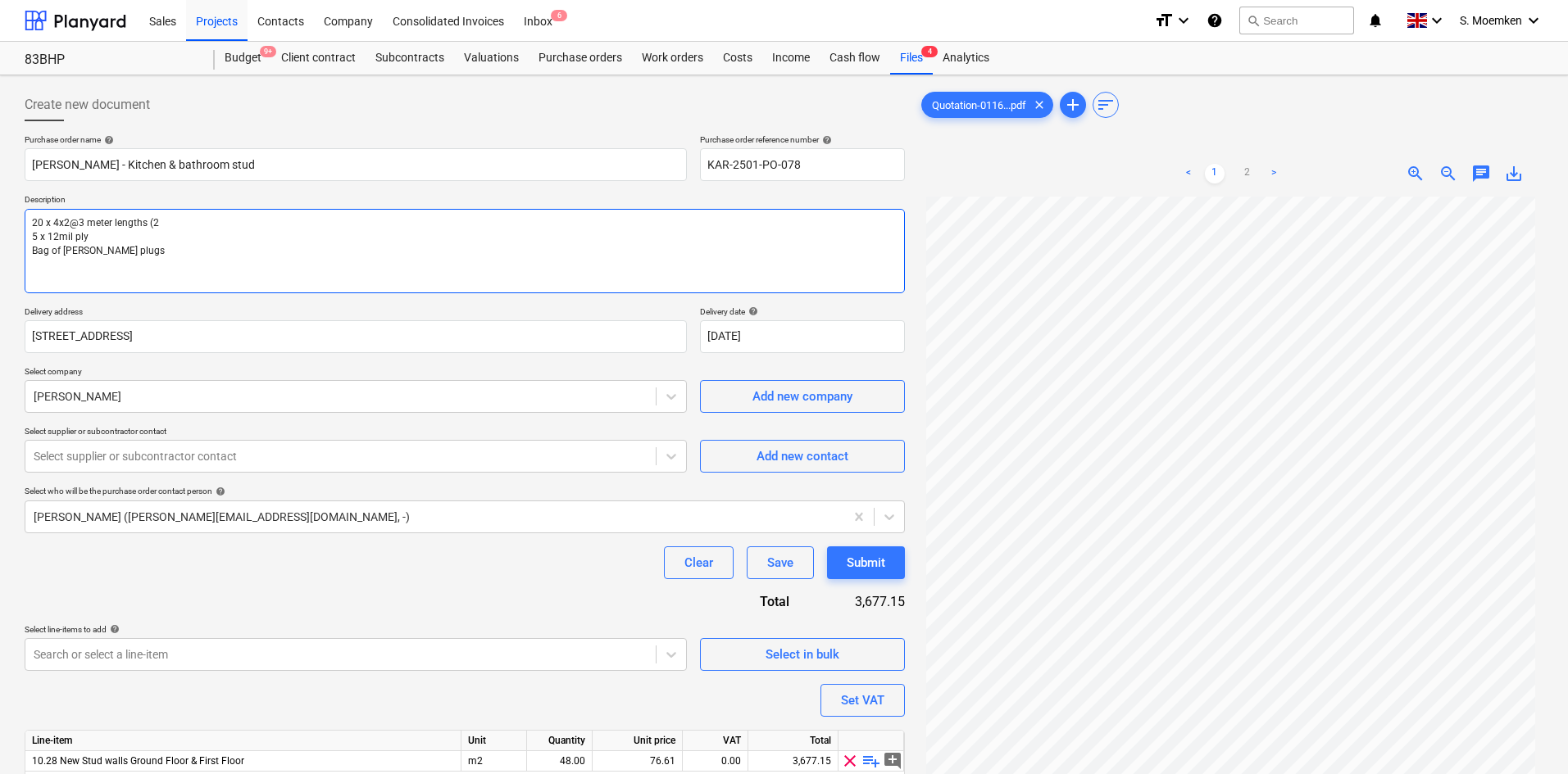
type textarea "x"
type textarea "20 x 4x2@3 meter lengths (20 5 x 12mil ply Bag of brown Rawl plugs"
type textarea "x"
type textarea "20 x 4x2@3 meter lengths (206 5 x 12mil ply Bag of brown Rawl plugs"
type textarea "x"
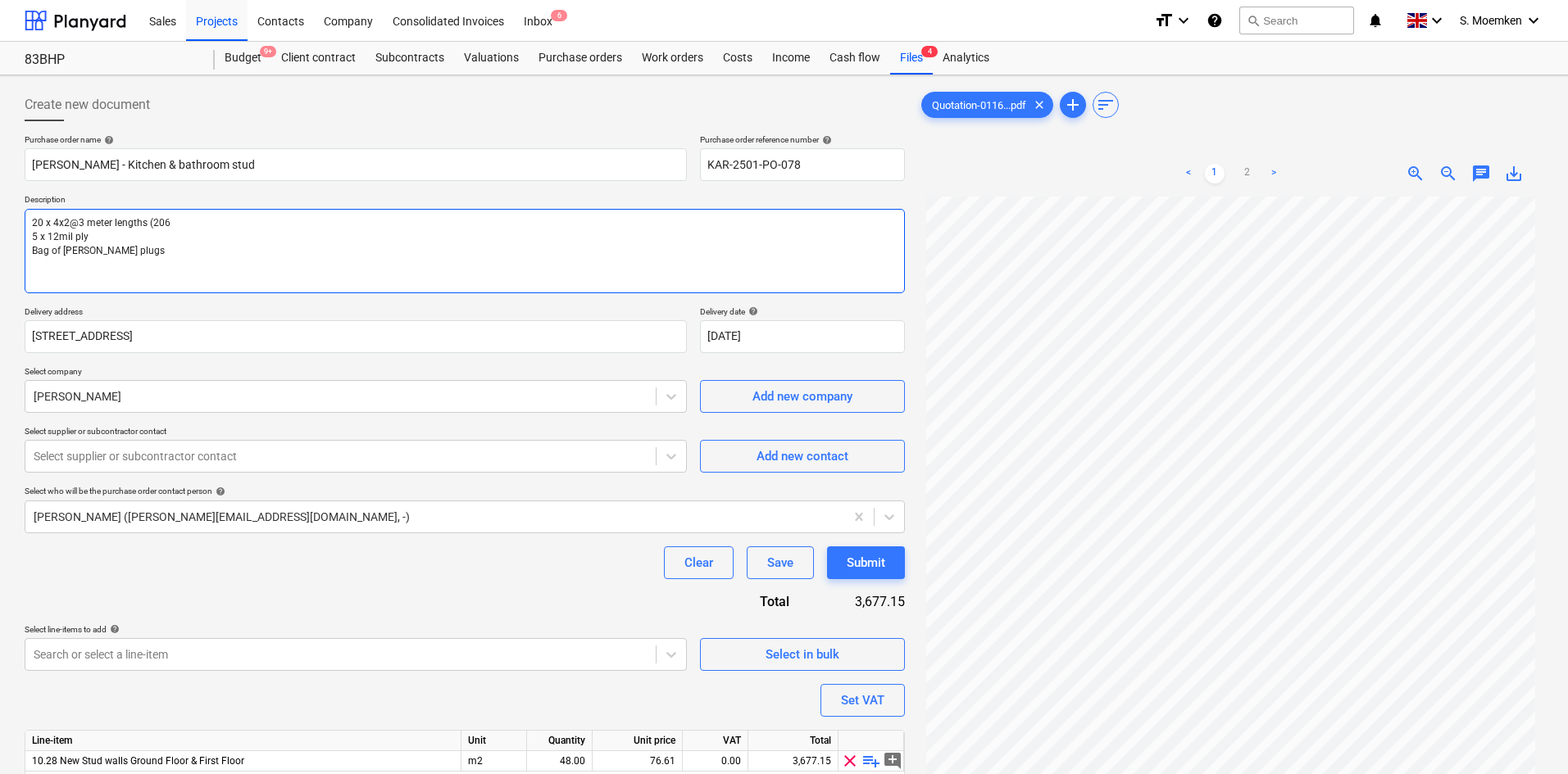
type textarea "20 x 4x2@3 meter lengths (2069 5 x 12mil ply Bag of brown Rawl plugs"
type textarea "x"
type textarea "20 x 4x2@3 meter lengths (20690 5 x 12mil ply Bag of brown Rawl plugs"
type textarea "x"
type textarea "20 x 4x2@3 meter lengths (206906 5 x 12mil ply Bag of brown Rawl plugs"
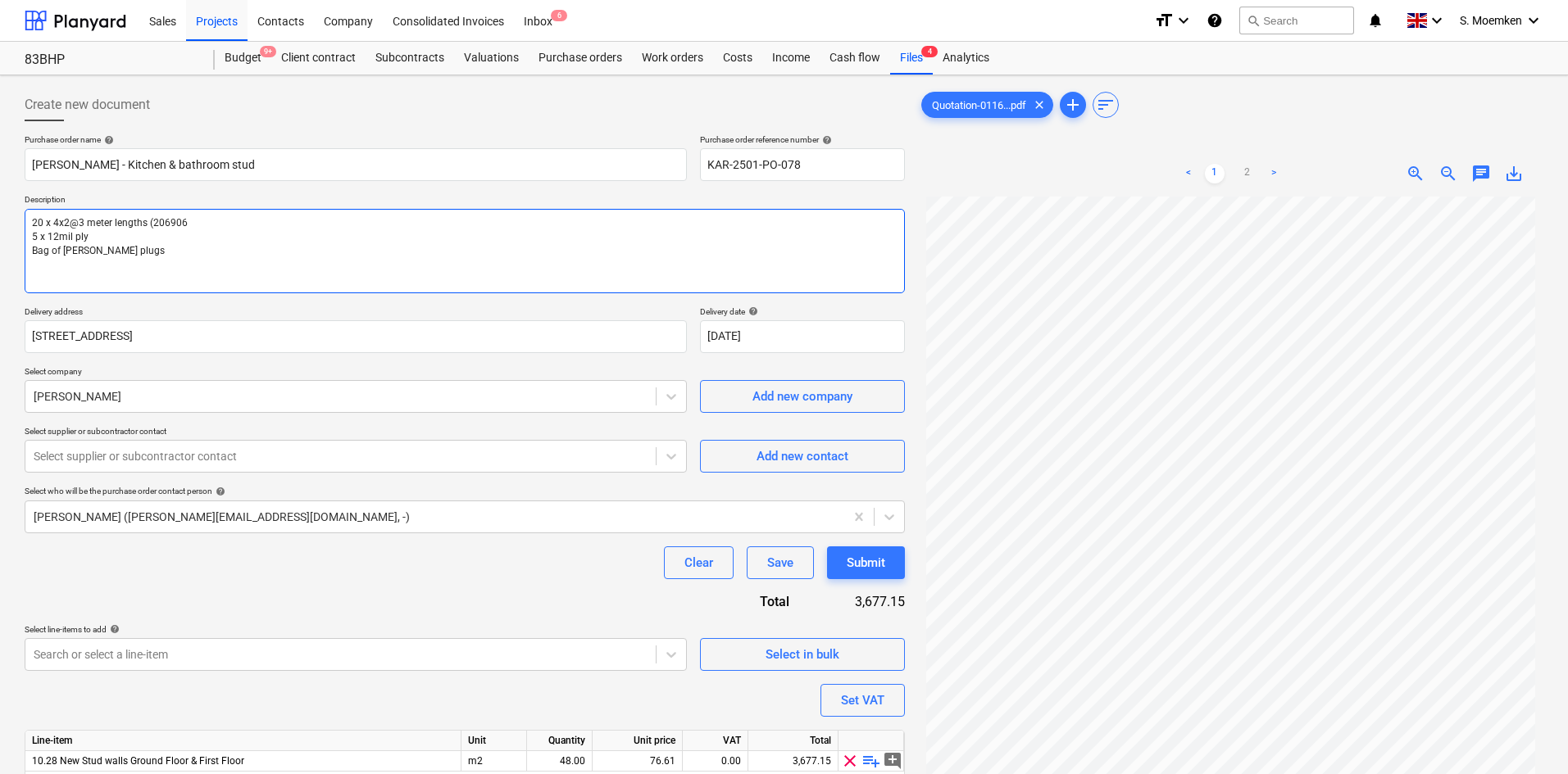
type textarea "x"
type textarea "20 x 4x2@3 meter lengths (206906) 5 x 12mil ply Bag of brown Rawl plugs"
type textarea "x"
type textarea "20 x 4x2@3 meter lengths (206906) 5 x 12mil ply ( Bag of brown Rawl plugs"
type textarea "x"
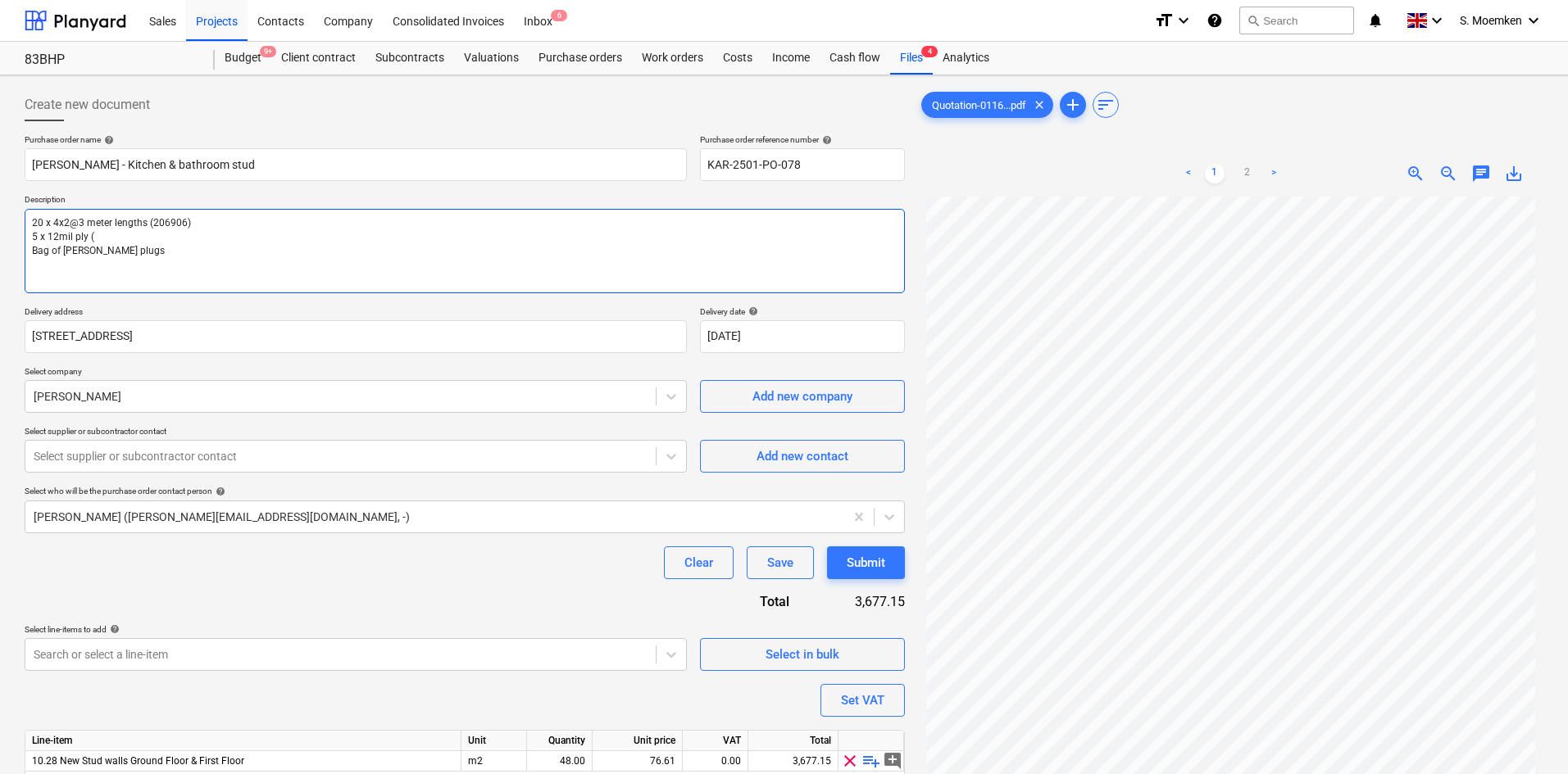
type textarea "20 x 4x2@3 meter lengths (206906) 5 x 12mil ply (6 Bag of brown Rawl plugs"
type textarea "x"
type textarea "20 x 4x2@3 meter lengths (206906) 5 x 12mil ply (68 Bag of brown Rawl plugs"
type textarea "x"
type textarea "20 x 4x2@3 meter lengths (206906) 5 x 12mil ply (683 Bag of brown Rawl plugs"
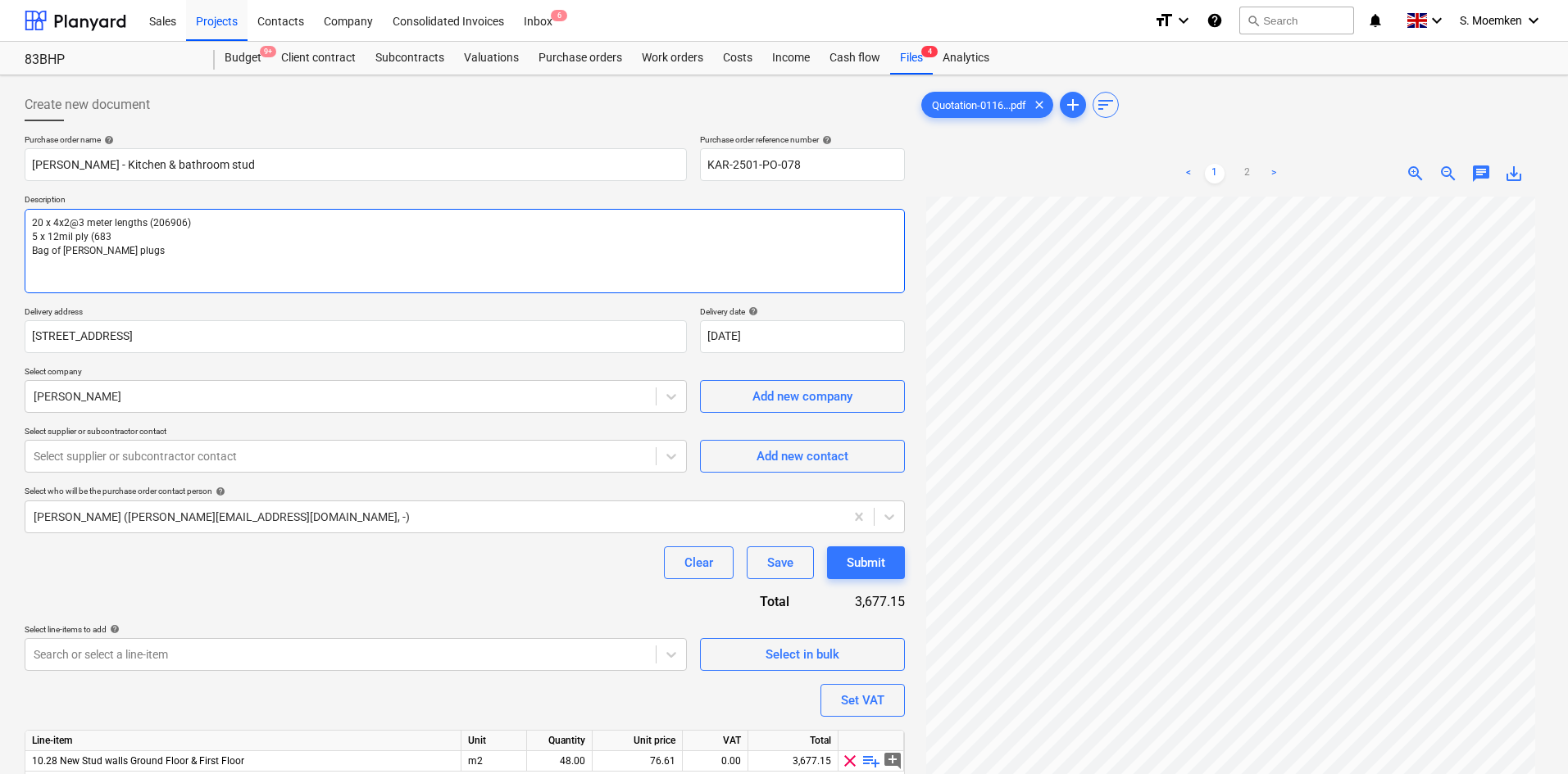
type textarea "x"
type textarea "20 x 4x2@3 meter lengths (206906) 5 x 12mil ply (6835 Bag of brown Rawl plugs"
type textarea "x"
type textarea "20 x 4x2@3 meter lengths (206906) 5 x 12mil ply (68357 Bag of brown Rawl plugs"
type textarea "x"
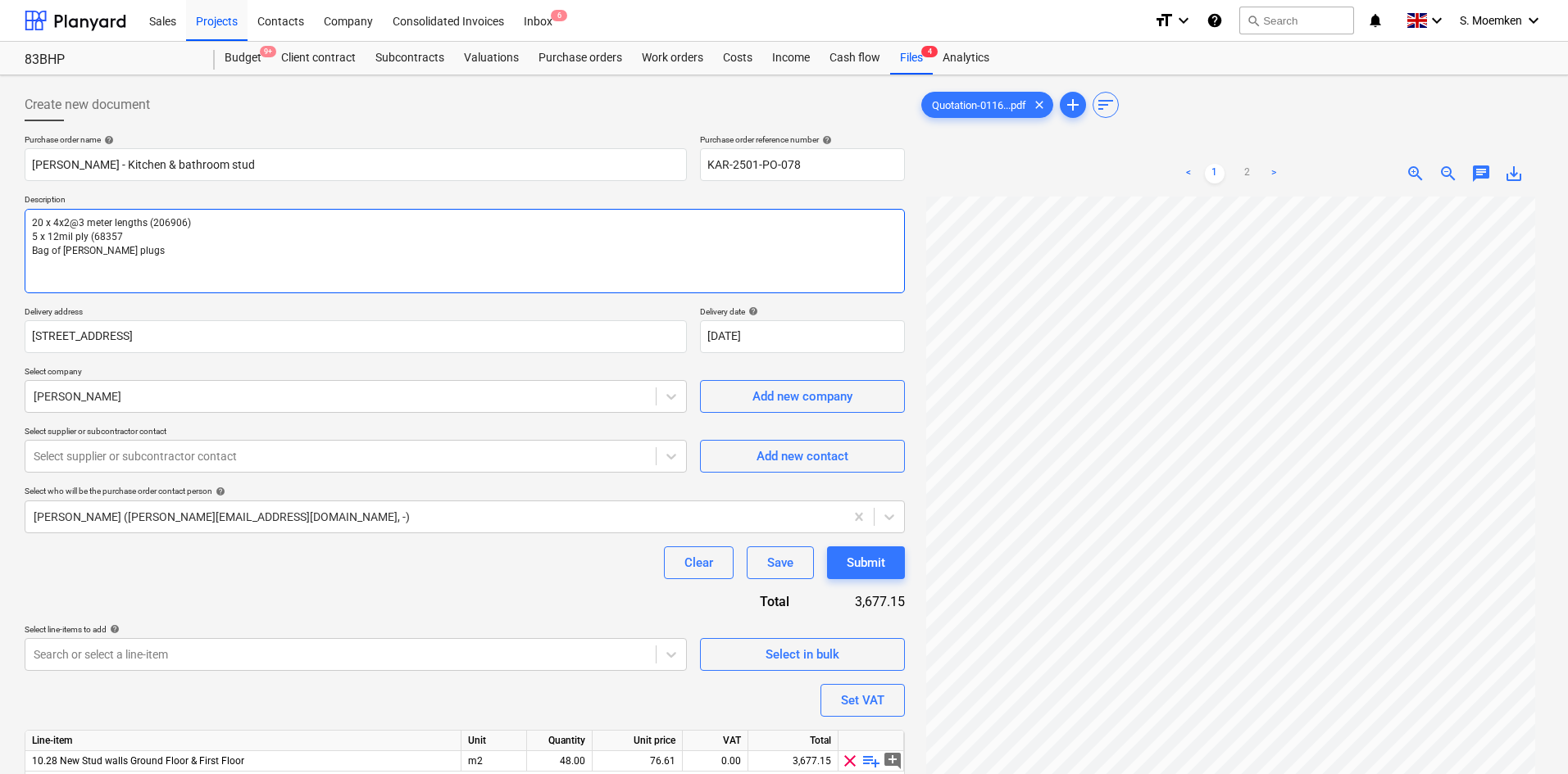
type textarea "20 x 4x2@3 meter lengths (206906) 5 x 12mil ply (683572 Bag of brown Rawl plugs"
type textarea "x"
type textarea "20 x 4x2@3 meter lengths (206906) 5 x 12mil ply (683572) Bag of brown Rawl plugs"
type textarea "x"
type textarea "20 x 4x2@3 meter lengths (206906) 5 x 12mil ply (683572) Bag of brown Rawl plugs"
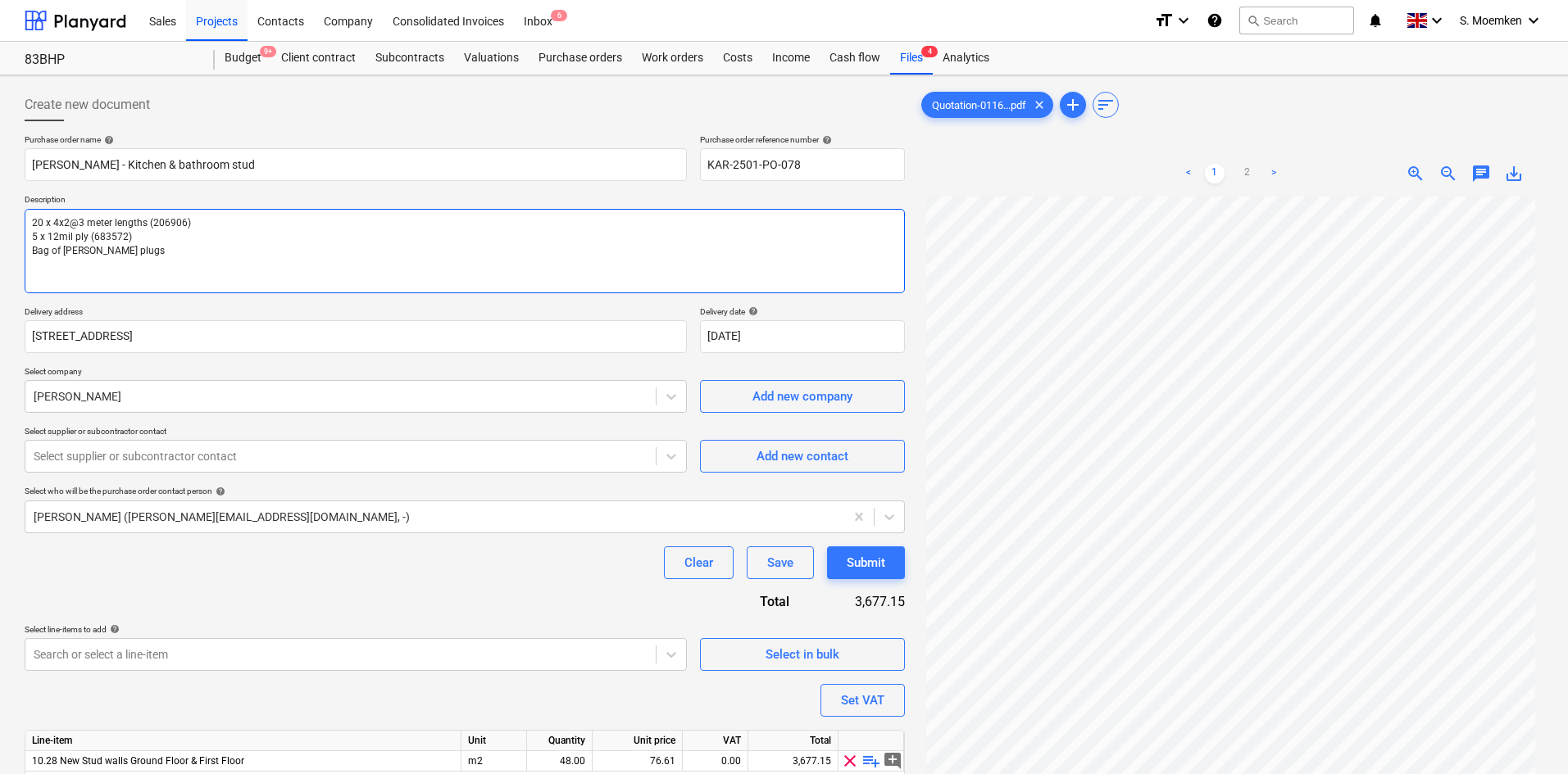
type textarea "x"
type textarea "20 x 4x2@3 meter lengths (206906) 5 x 12mil ply (683572) Bag of brown Rawl plug…"
type textarea "x"
type textarea "20 x 4x2@3 meter lengths (206906) 5 x 12mil ply (683572) Bag of brown Rawl plug…"
type textarea "x"
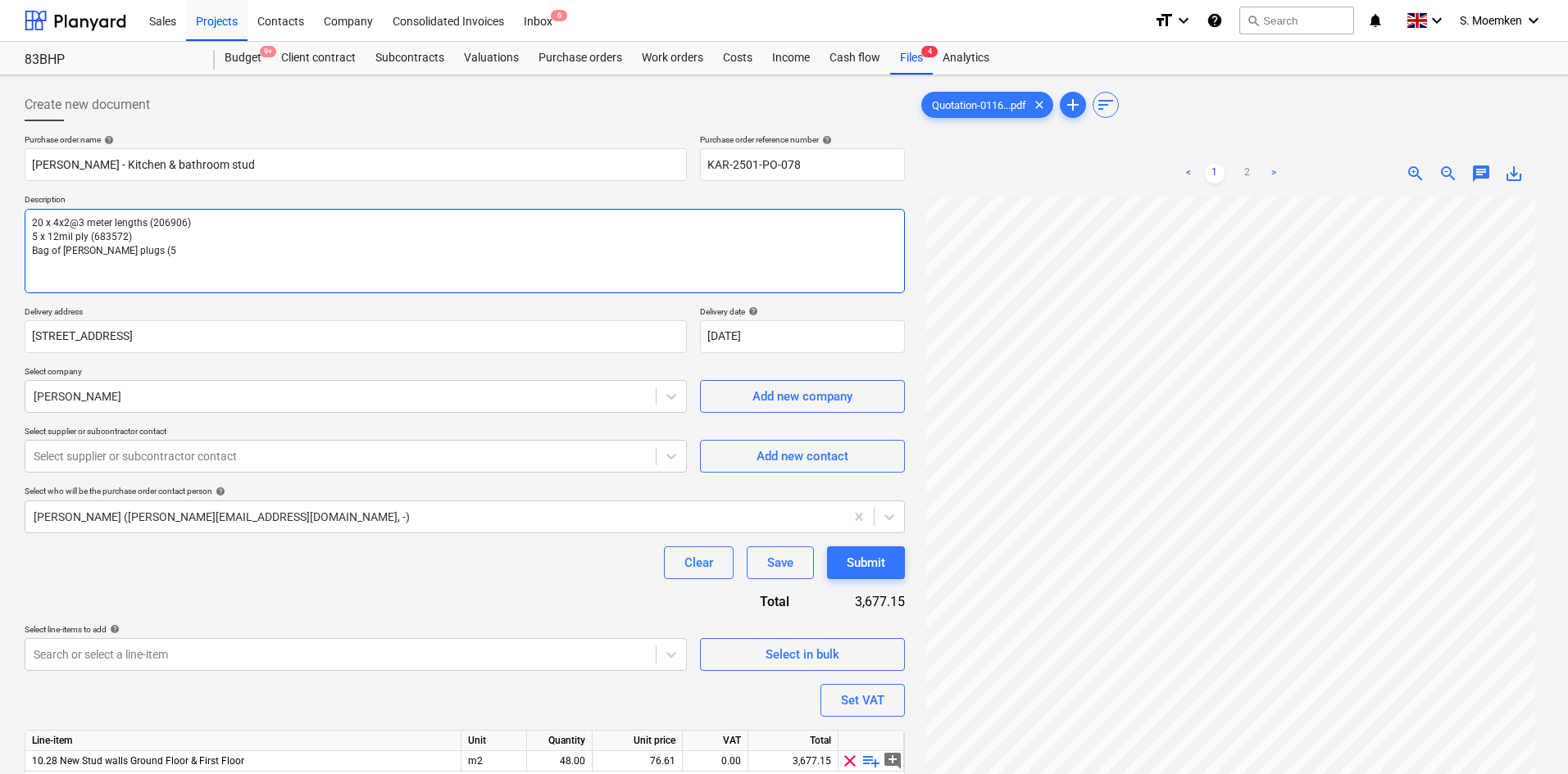
type textarea "20 x 4x2@3 meter lengths (206906) 5 x 12mil ply (683572) Bag of brown Rawl plug…"
type textarea "x"
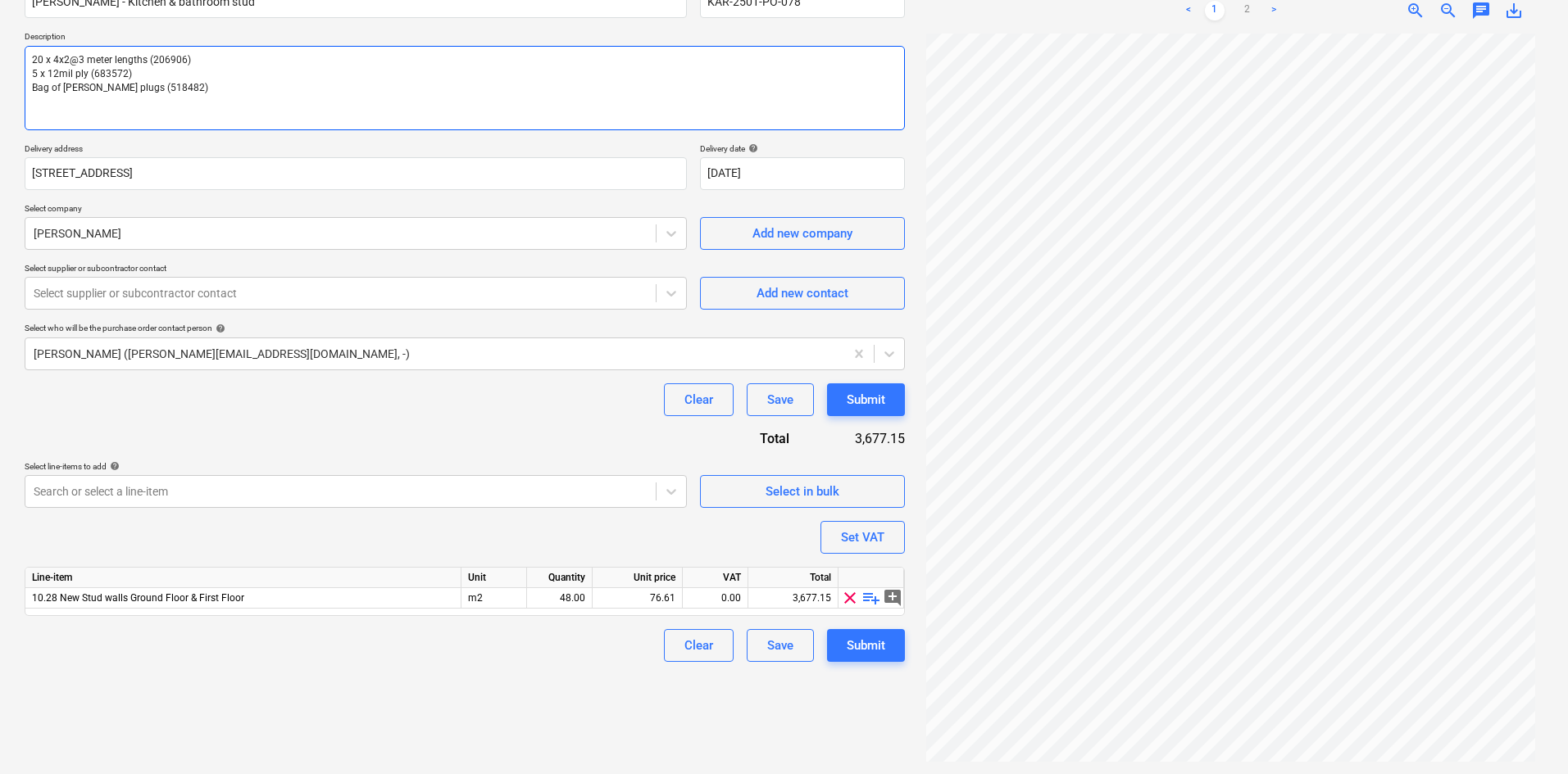
scroll to position [164, 0]
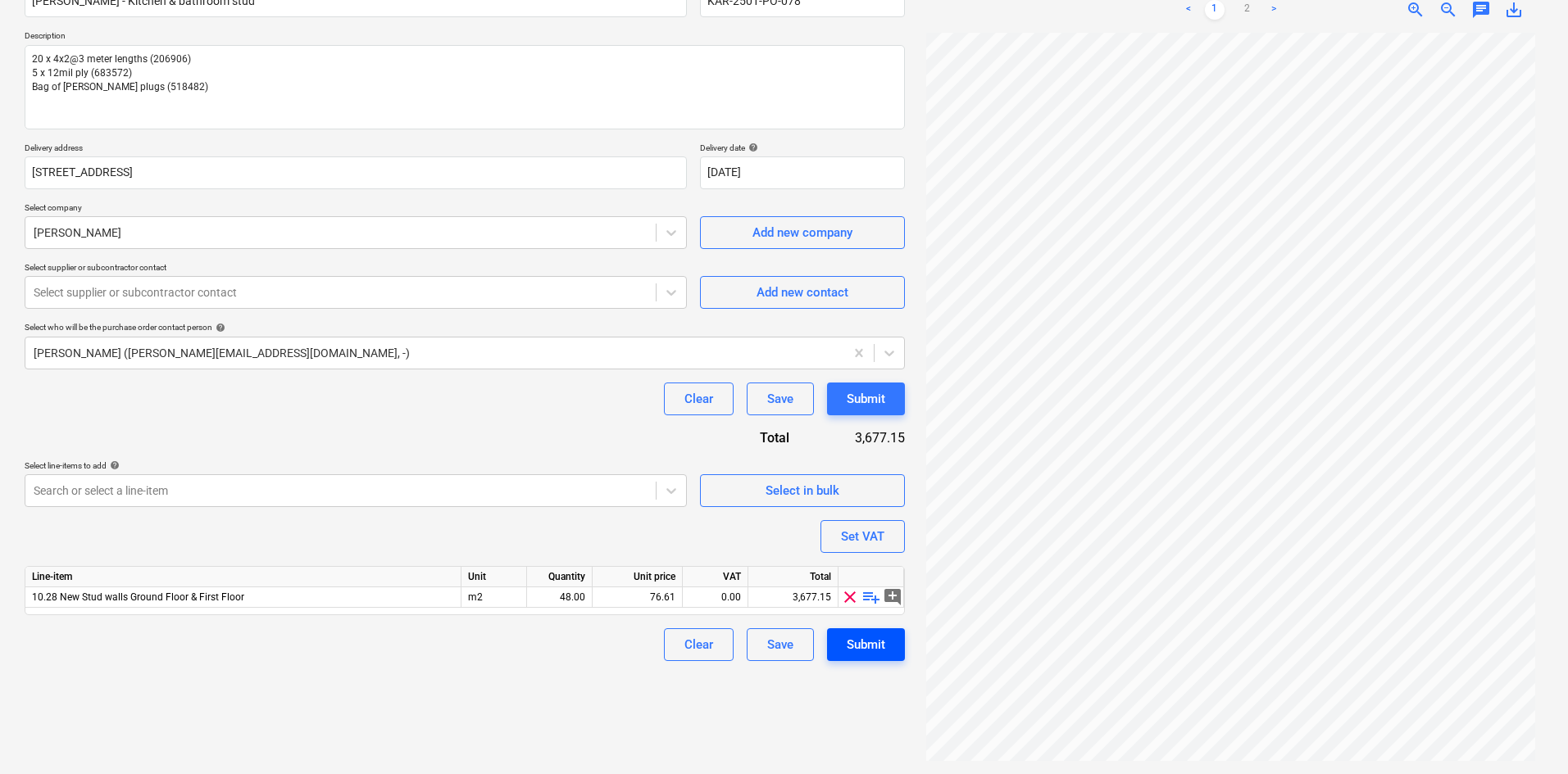
click at [854, 640] on div "Submit" at bounding box center [866, 645] width 39 height 22
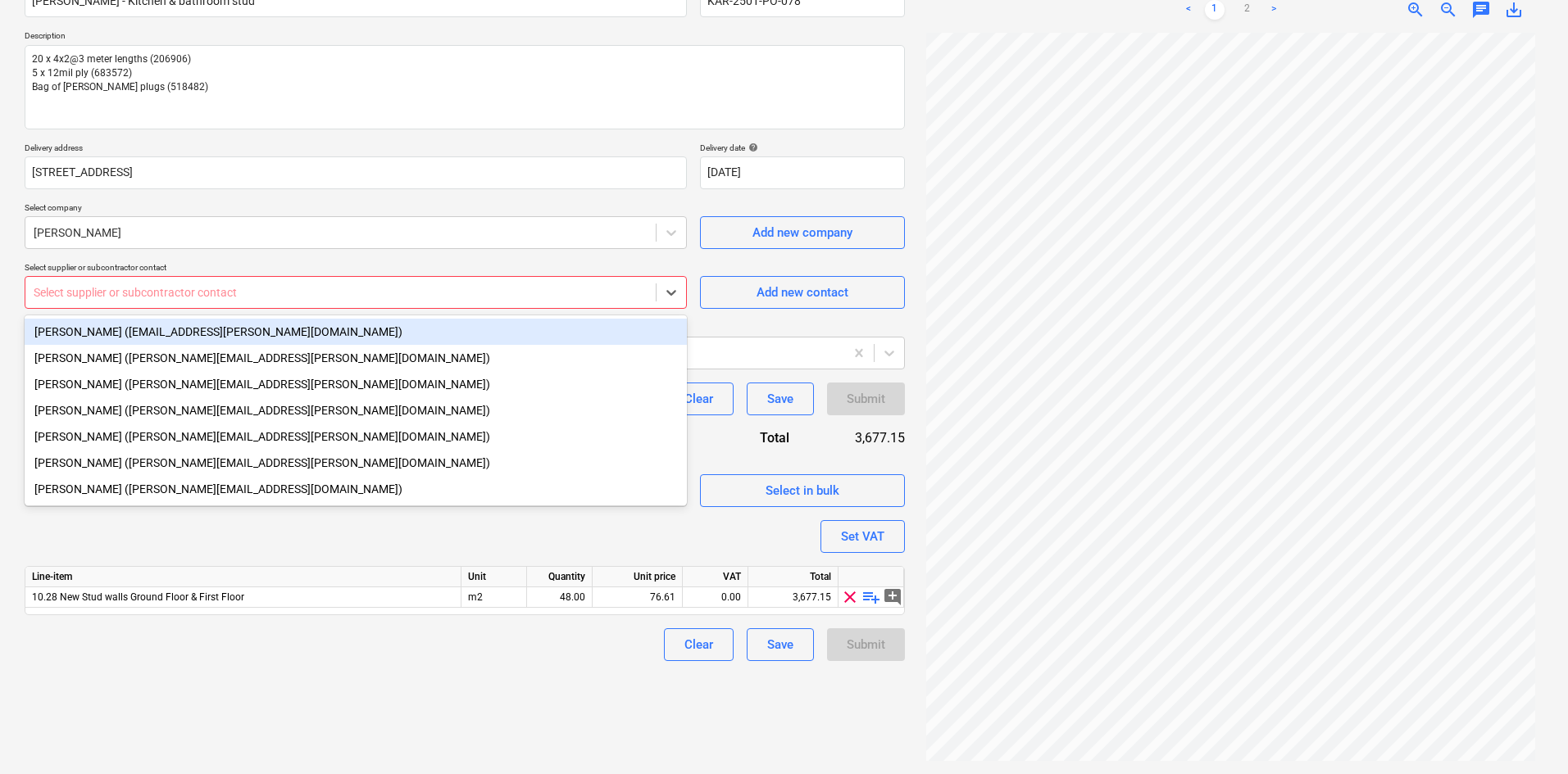
click at [176, 292] on div at bounding box center [341, 292] width 614 height 16
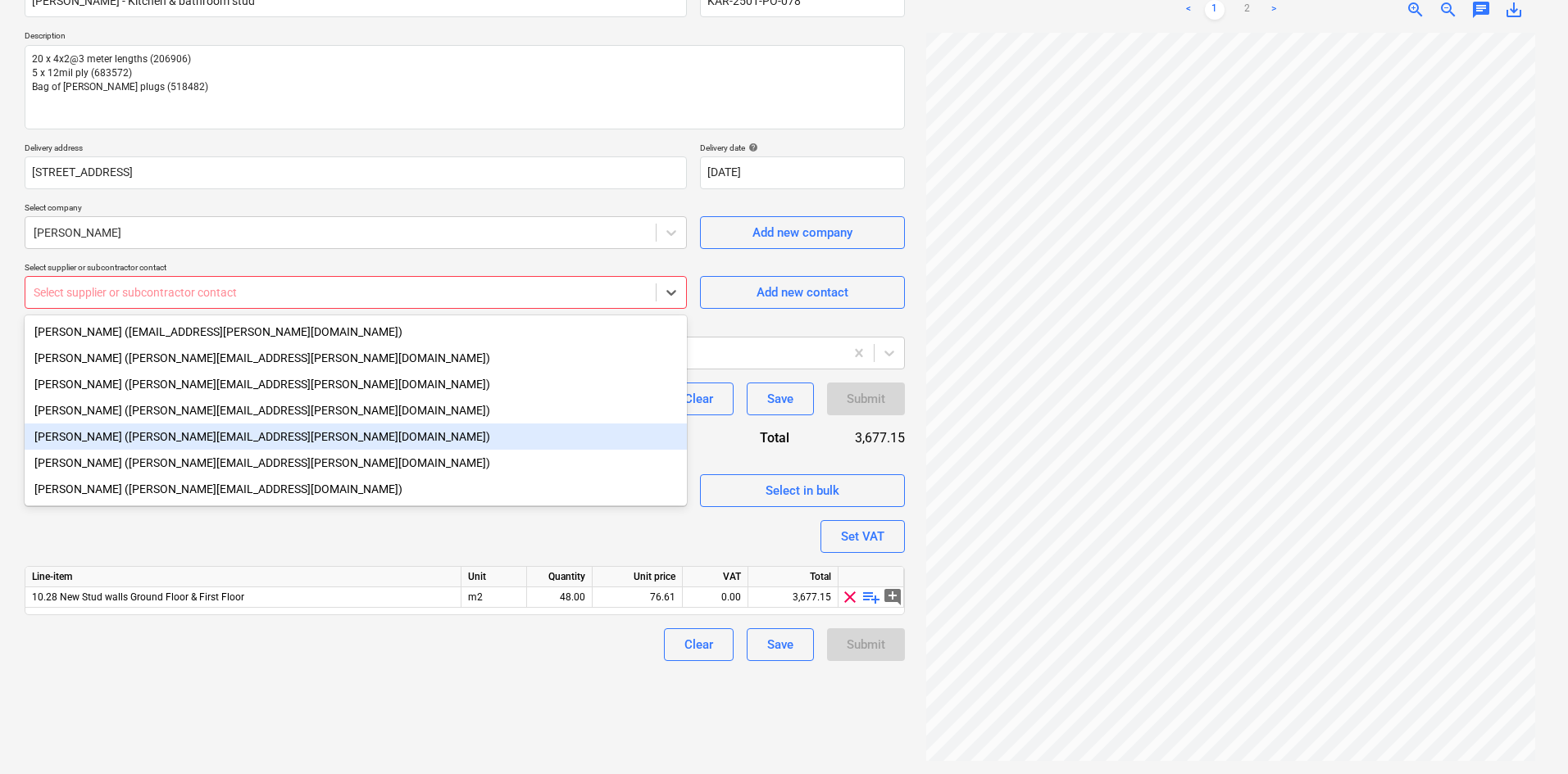
click at [184, 446] on div "Grant Mavor (grant.mavor@travisperkins.co.uk)" at bounding box center [355, 437] width 662 height 26
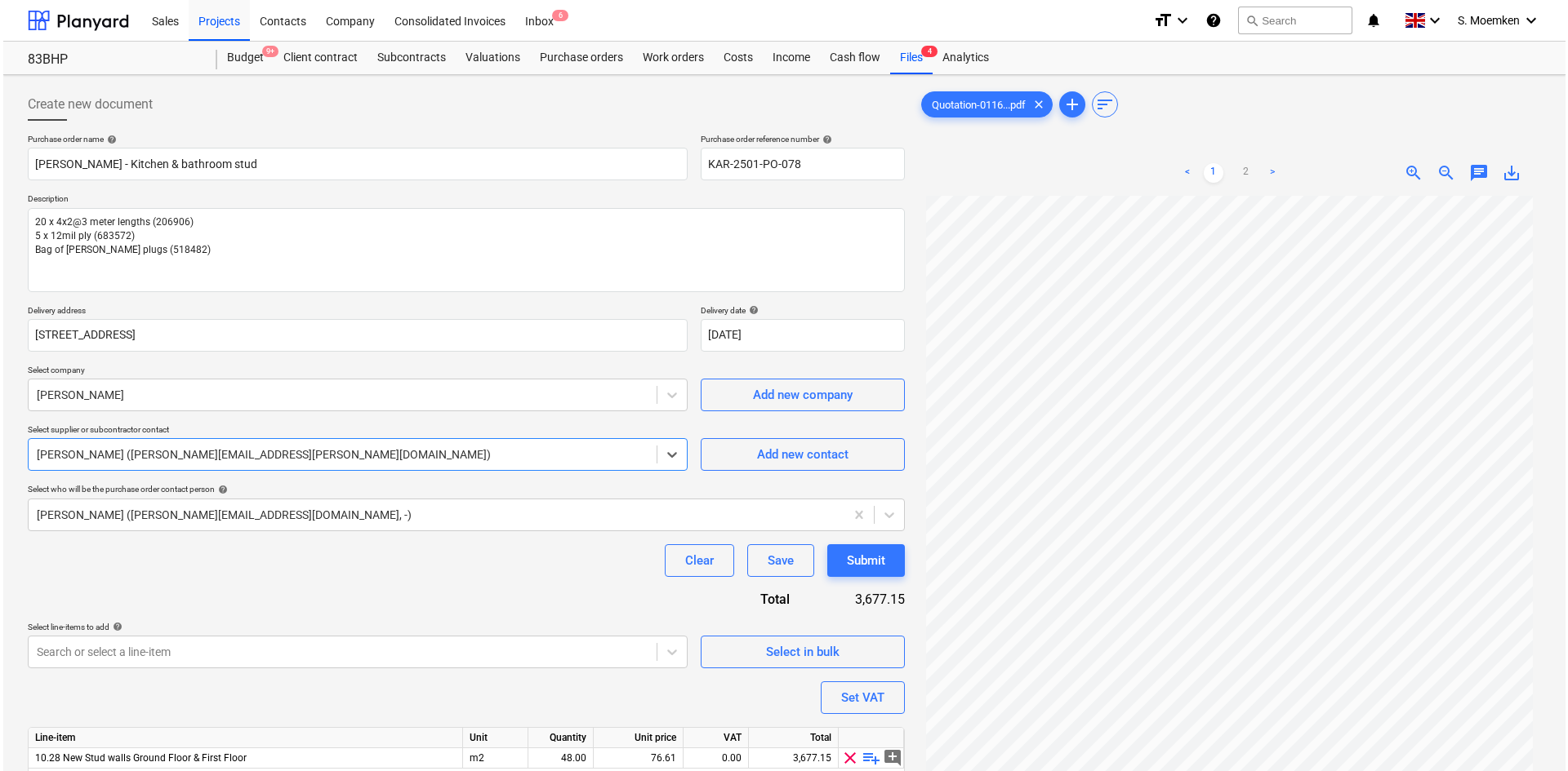
scroll to position [164, 0]
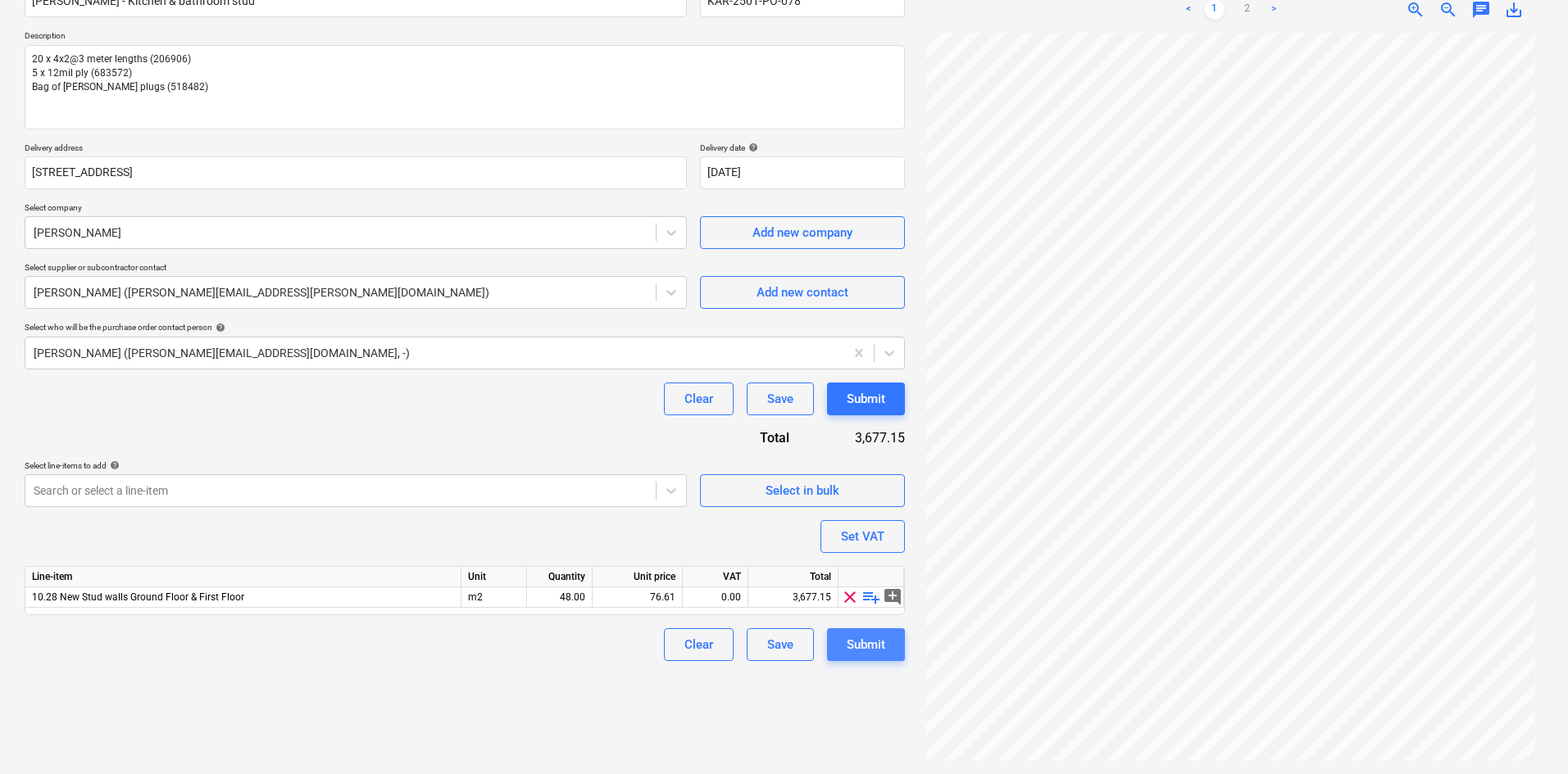
click at [851, 644] on div "Submit" at bounding box center [866, 645] width 39 height 22
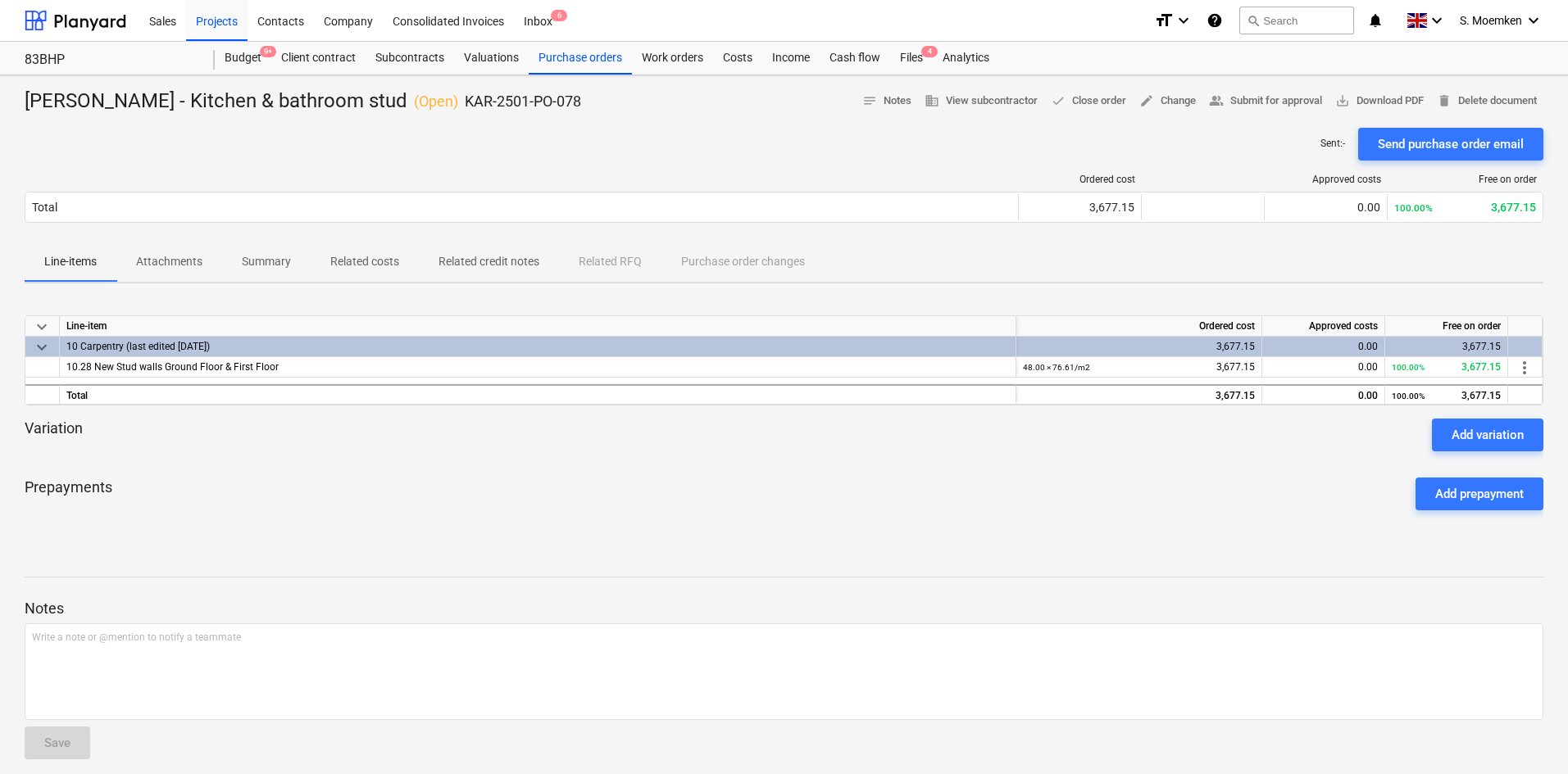
click at [440, 464] on div "Prepayments Add prepayment" at bounding box center [784, 494] width 1518 height 59
click at [1385, 98] on span "save_alt Download PDF" at bounding box center [1379, 101] width 89 height 19
click at [1435, 15] on icon "keyboard_arrow_down" at bounding box center [1436, 20] width 20 height 20
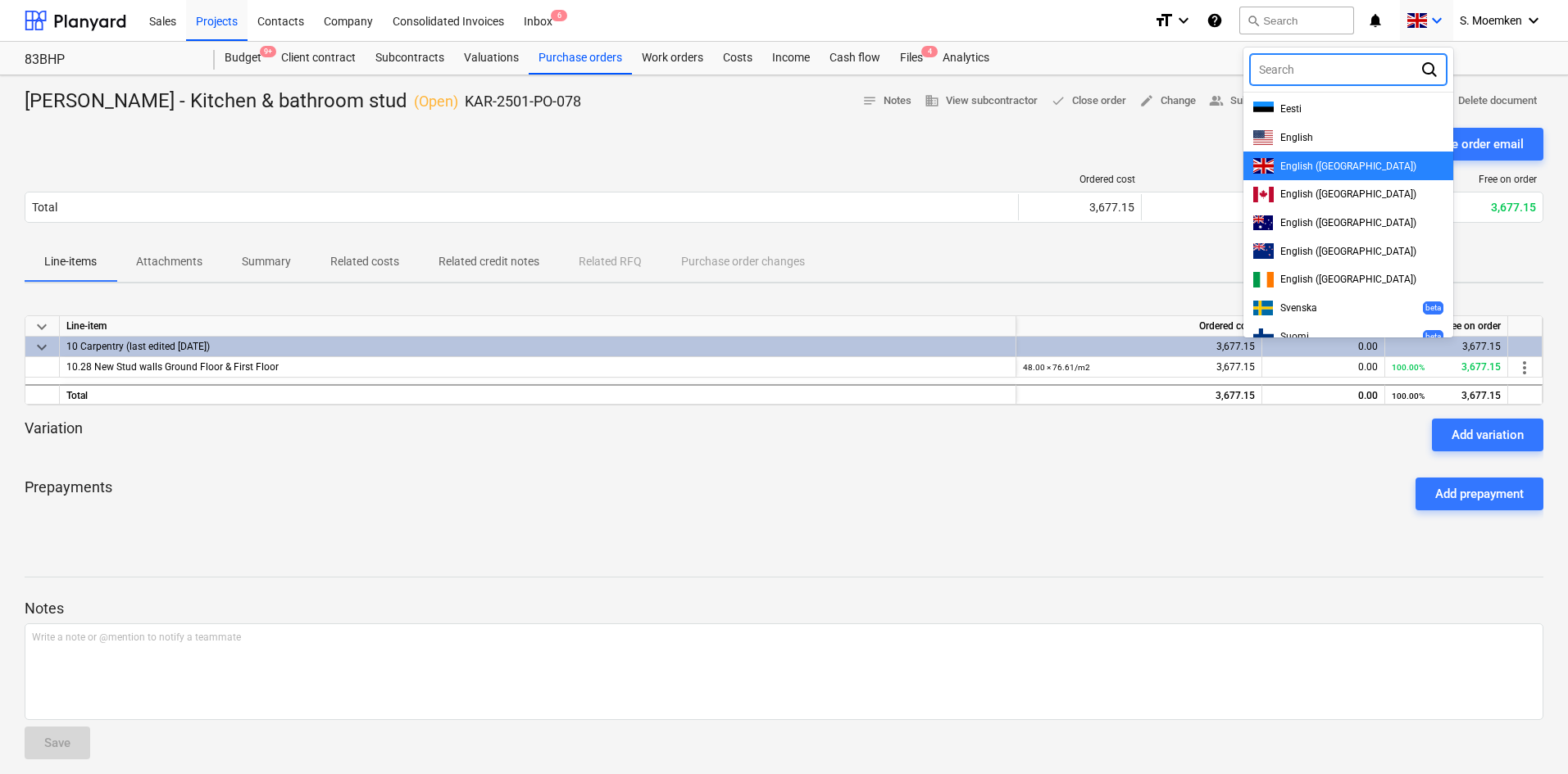
click at [1058, 15] on div at bounding box center [784, 387] width 1568 height 774
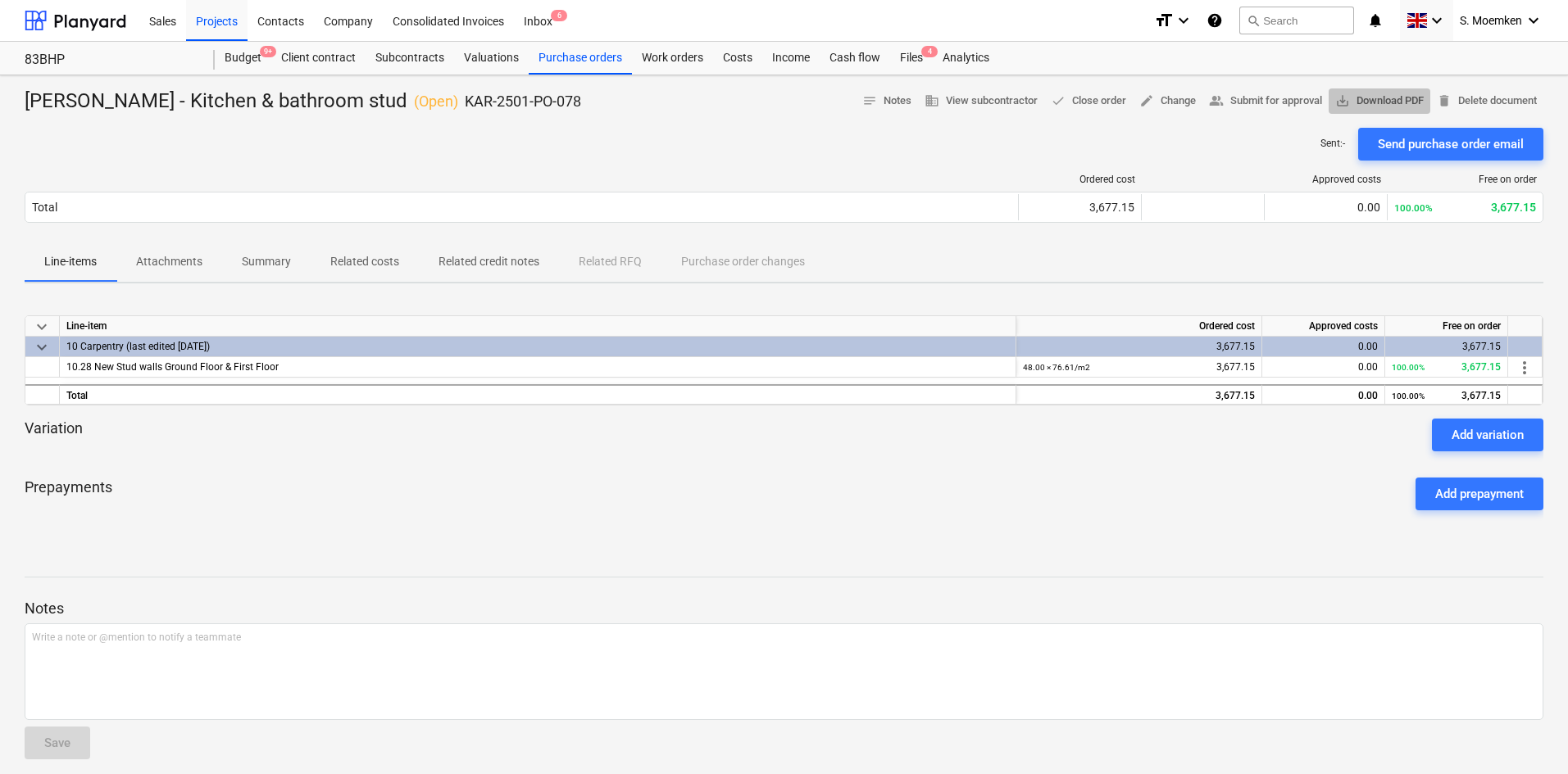
click at [1385, 100] on span "save_alt Download PDF" at bounding box center [1379, 101] width 89 height 19
click at [793, 152] on div "Sent : - Send purchase order email" at bounding box center [784, 143] width 1518 height 33
drag, startPoint x: 541, startPoint y: 100, endPoint x: 438, endPoint y: 103, distance: 103.0
click at [438, 103] on div "Travis Perkins - Kitchen & bathroom stud ( Open ) KAR-2501-PO-078 notes Notes b…" at bounding box center [784, 102] width 1518 height 26
copy p "KAR-2501-PO-078"
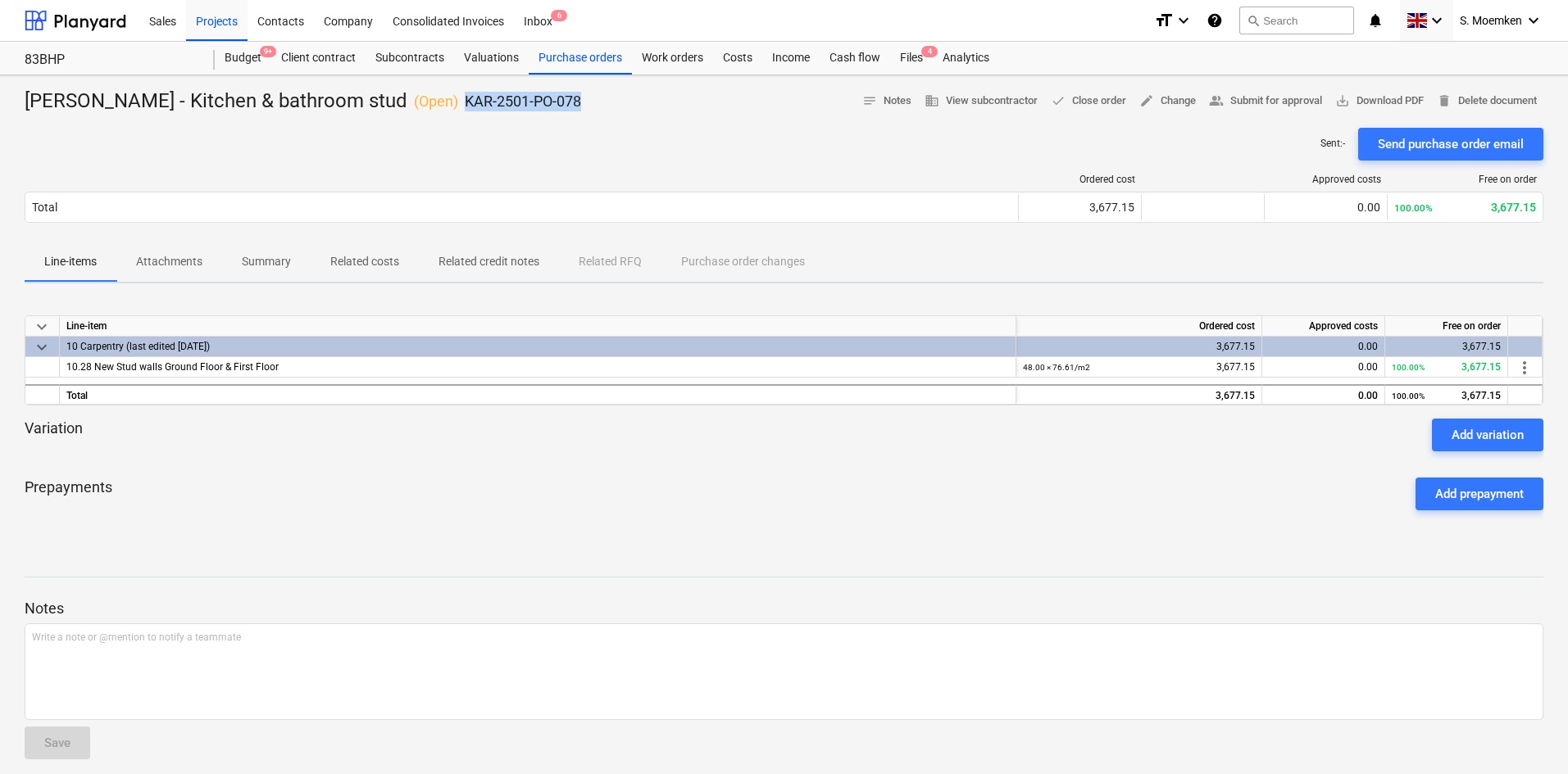
click at [672, 132] on div "Sent : - Send purchase order email" at bounding box center [784, 143] width 1518 height 33
click at [662, 128] on div "Sent : - Send purchase order email" at bounding box center [784, 143] width 1518 height 33
click at [216, 17] on div "Projects" at bounding box center [216, 20] width 61 height 42
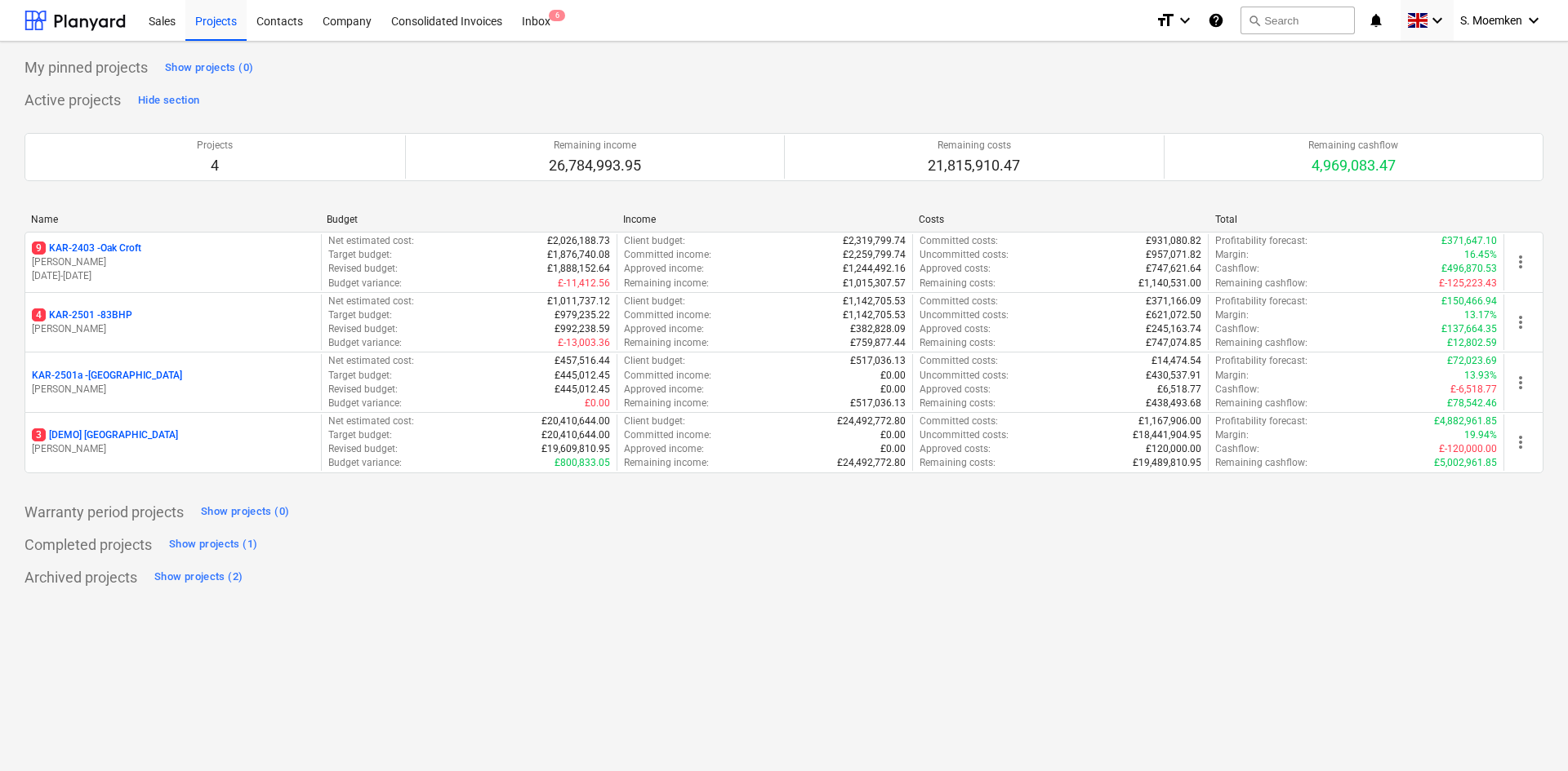
click at [137, 263] on p "[PERSON_NAME]" at bounding box center [173, 262] width 282 height 14
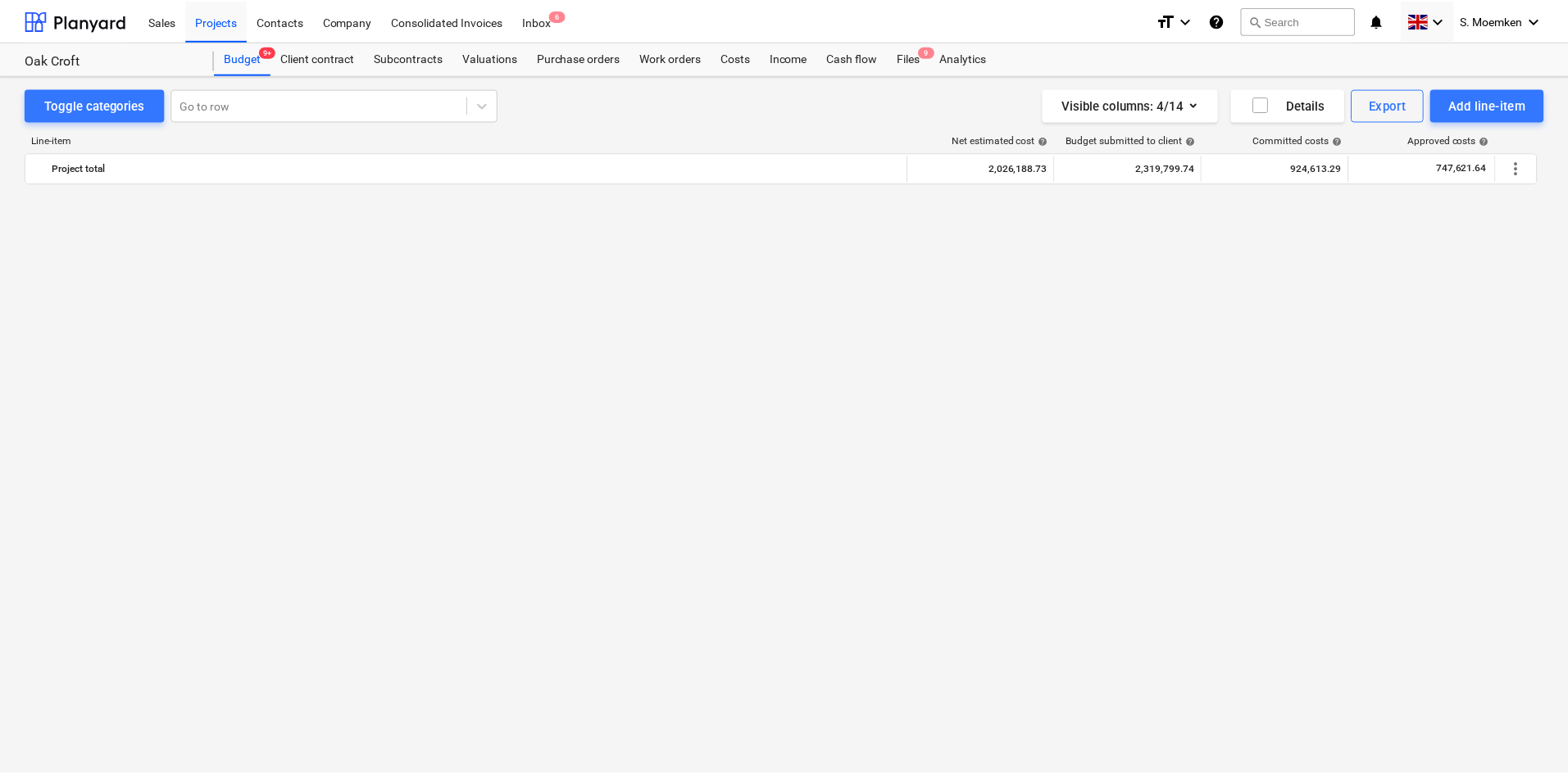
scroll to position [2298, 0]
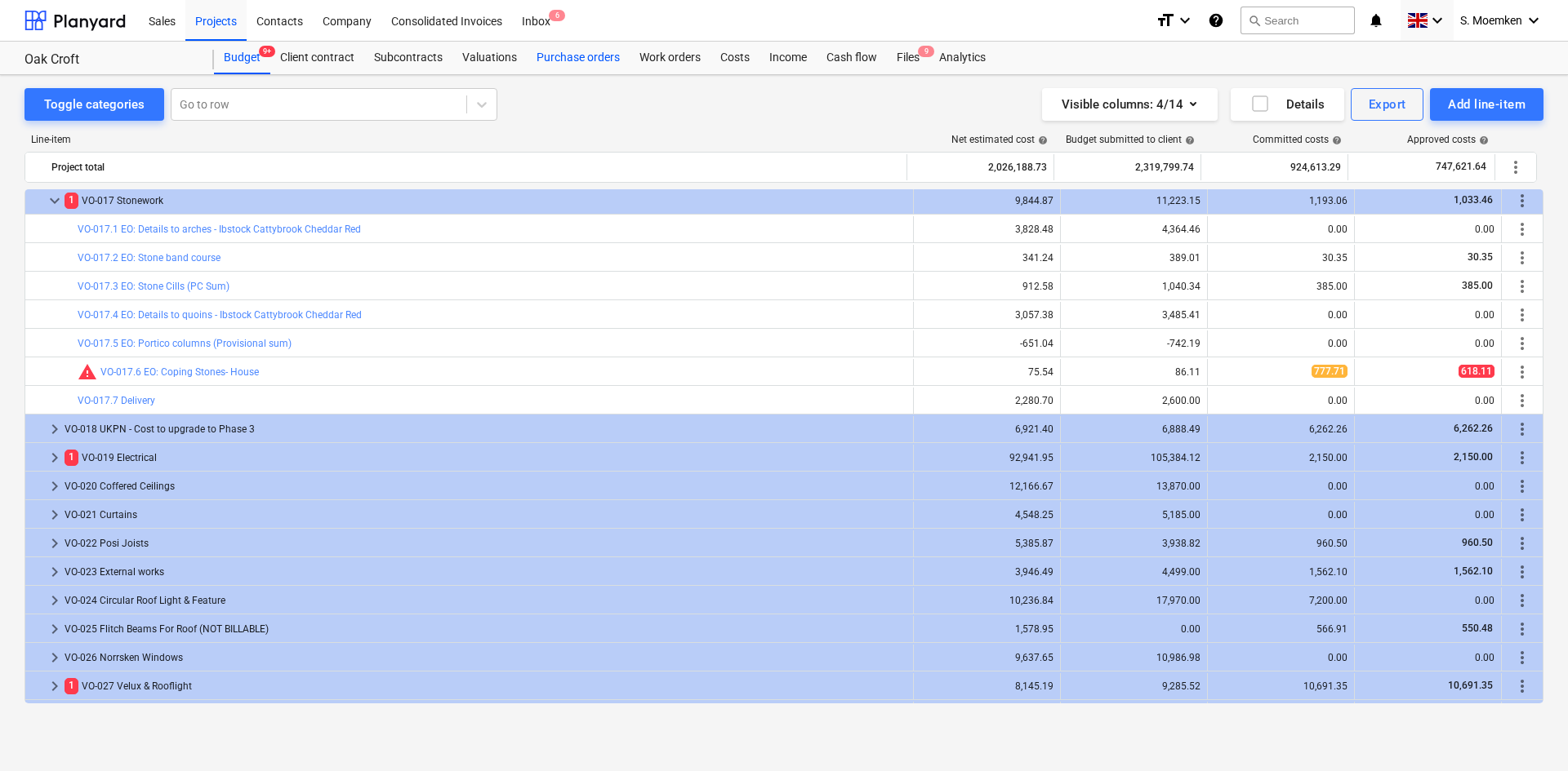
click at [594, 56] on div "Purchase orders" at bounding box center [578, 57] width 103 height 33
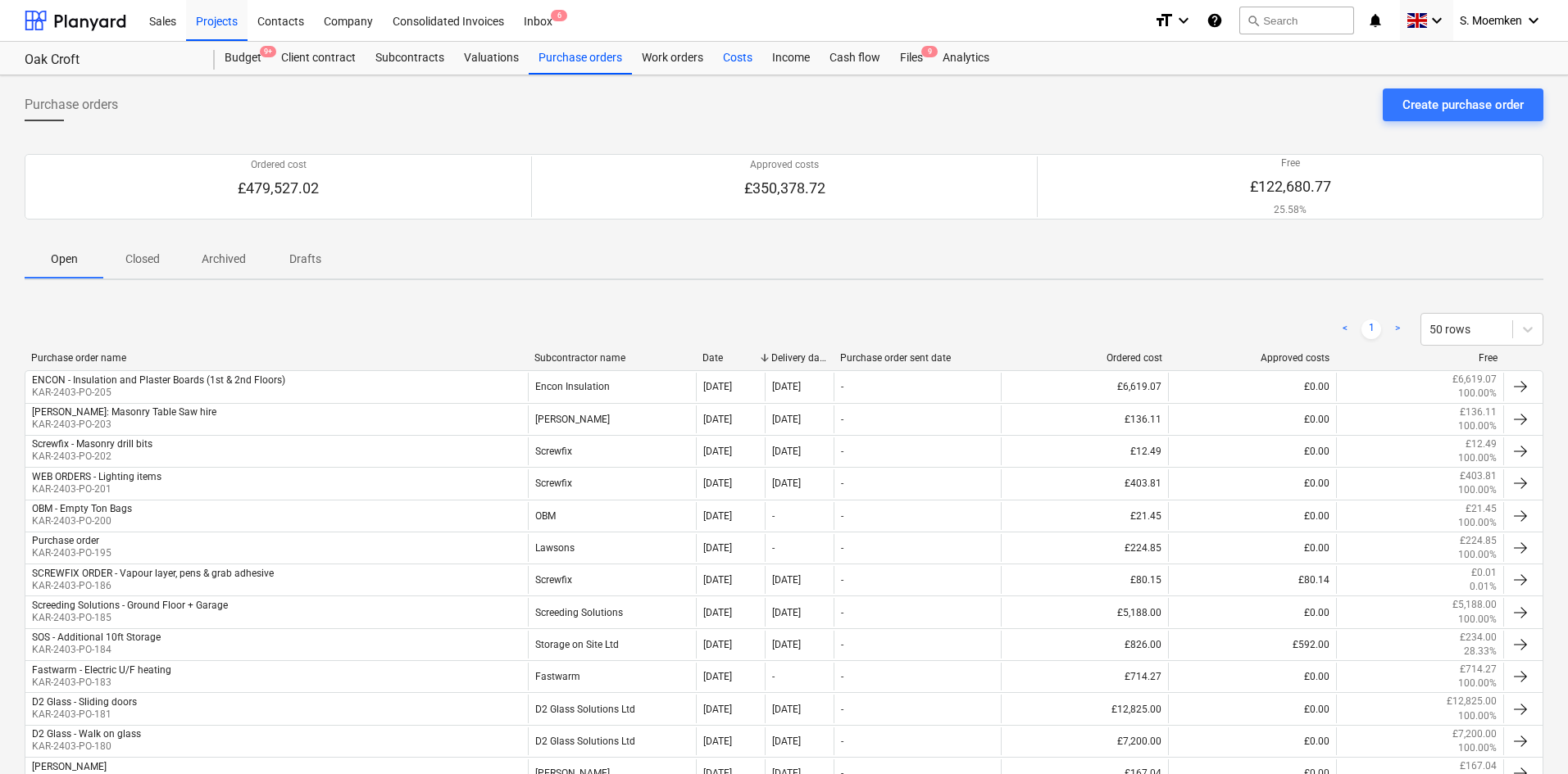
click at [728, 55] on div "Costs" at bounding box center [737, 58] width 49 height 33
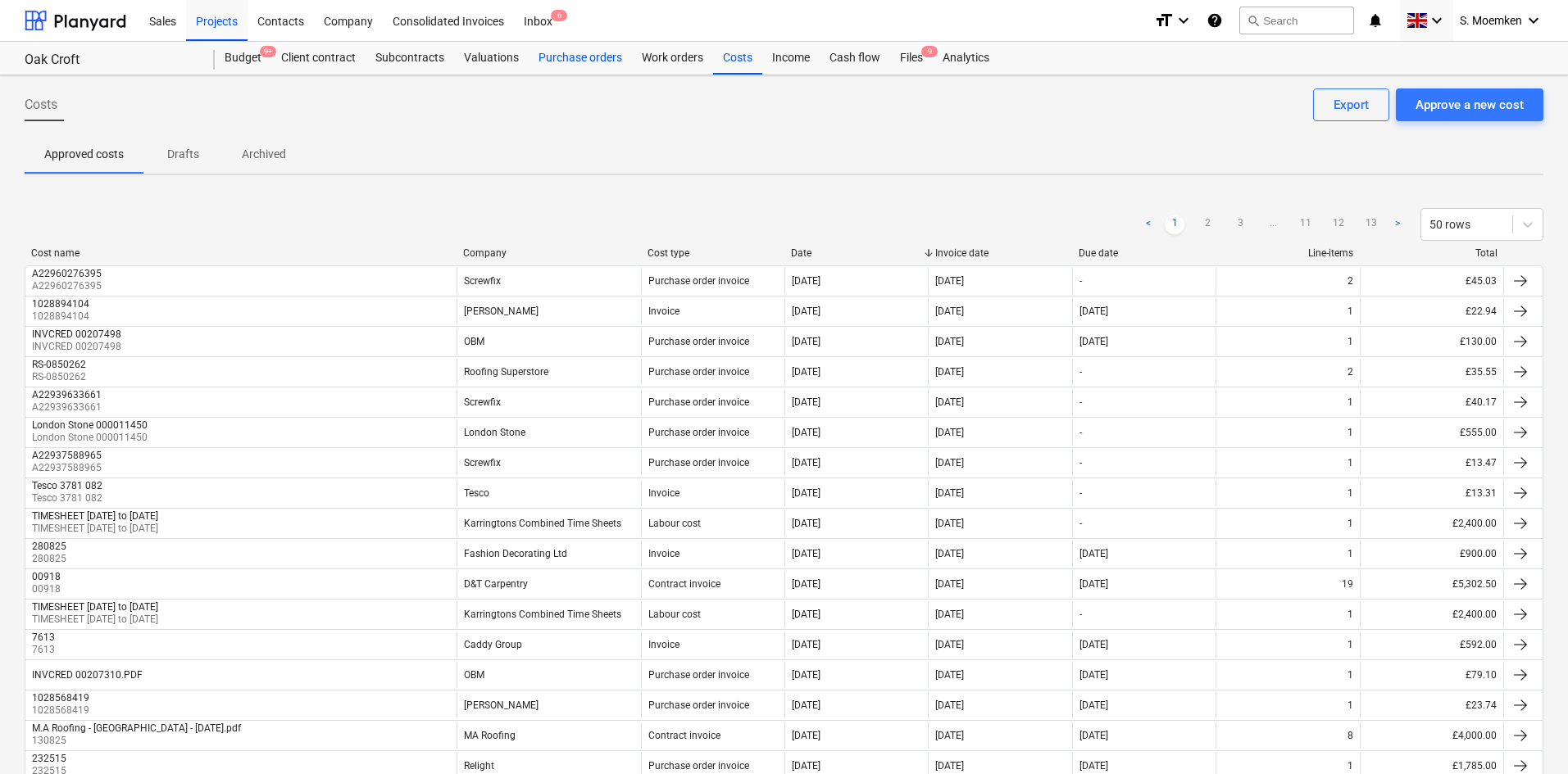
click at [565, 62] on div "Purchase orders" at bounding box center [580, 58] width 103 height 33
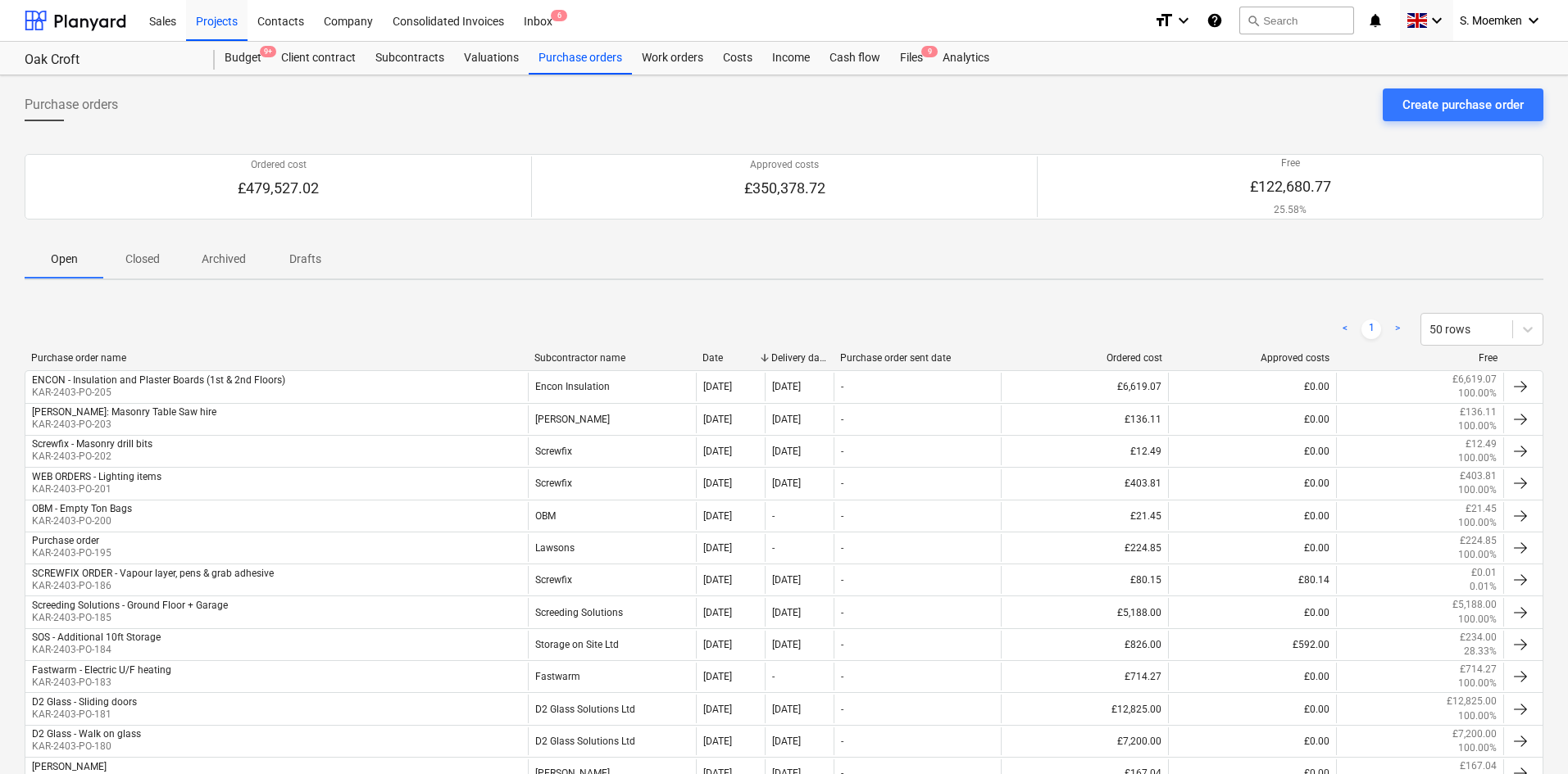
click at [140, 258] on p "Closed" at bounding box center [143, 260] width 40 height 17
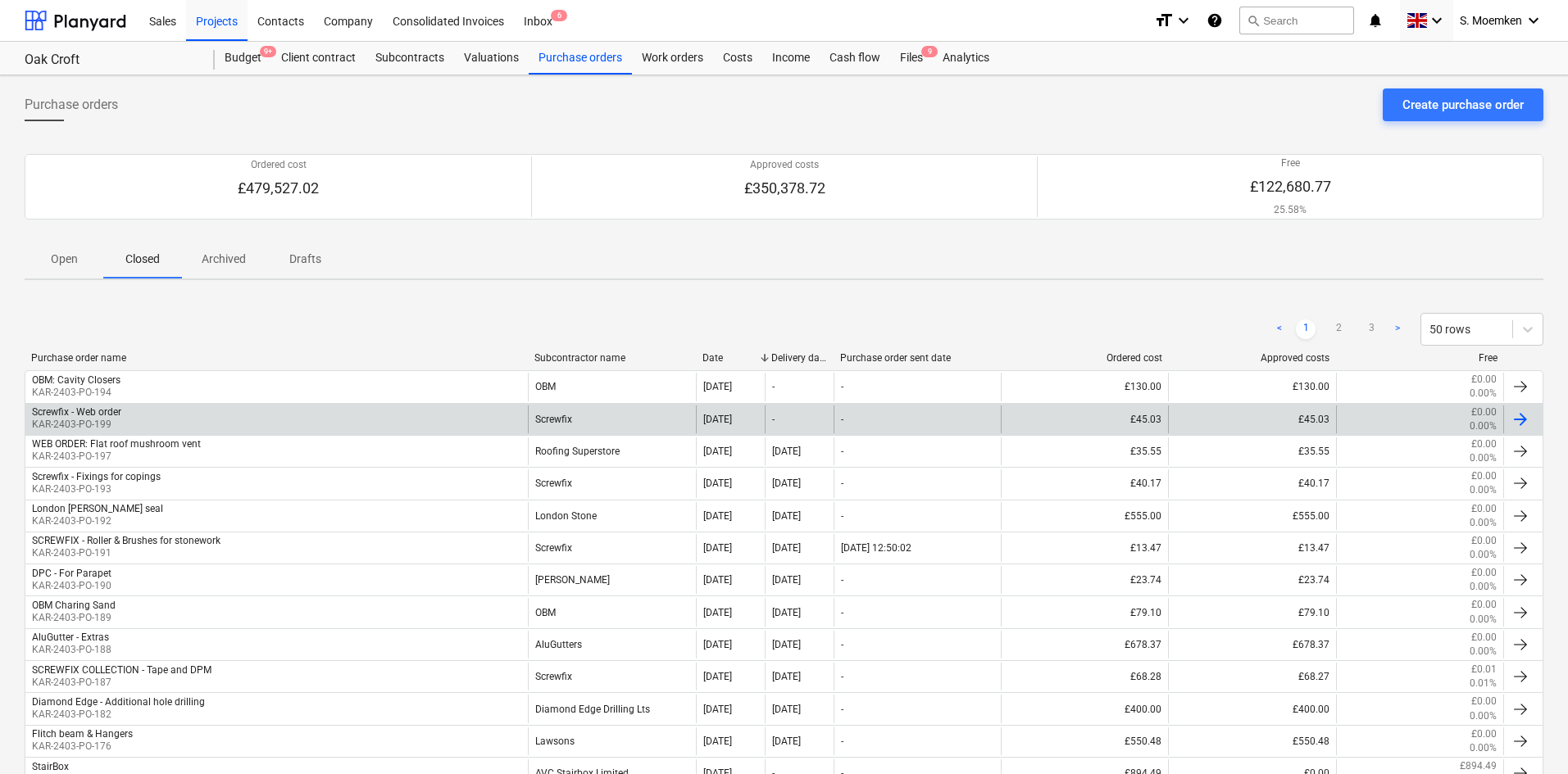
click at [144, 419] on div "Screwfix - Web order KAR-2403-PO-199" at bounding box center [277, 420] width 502 height 28
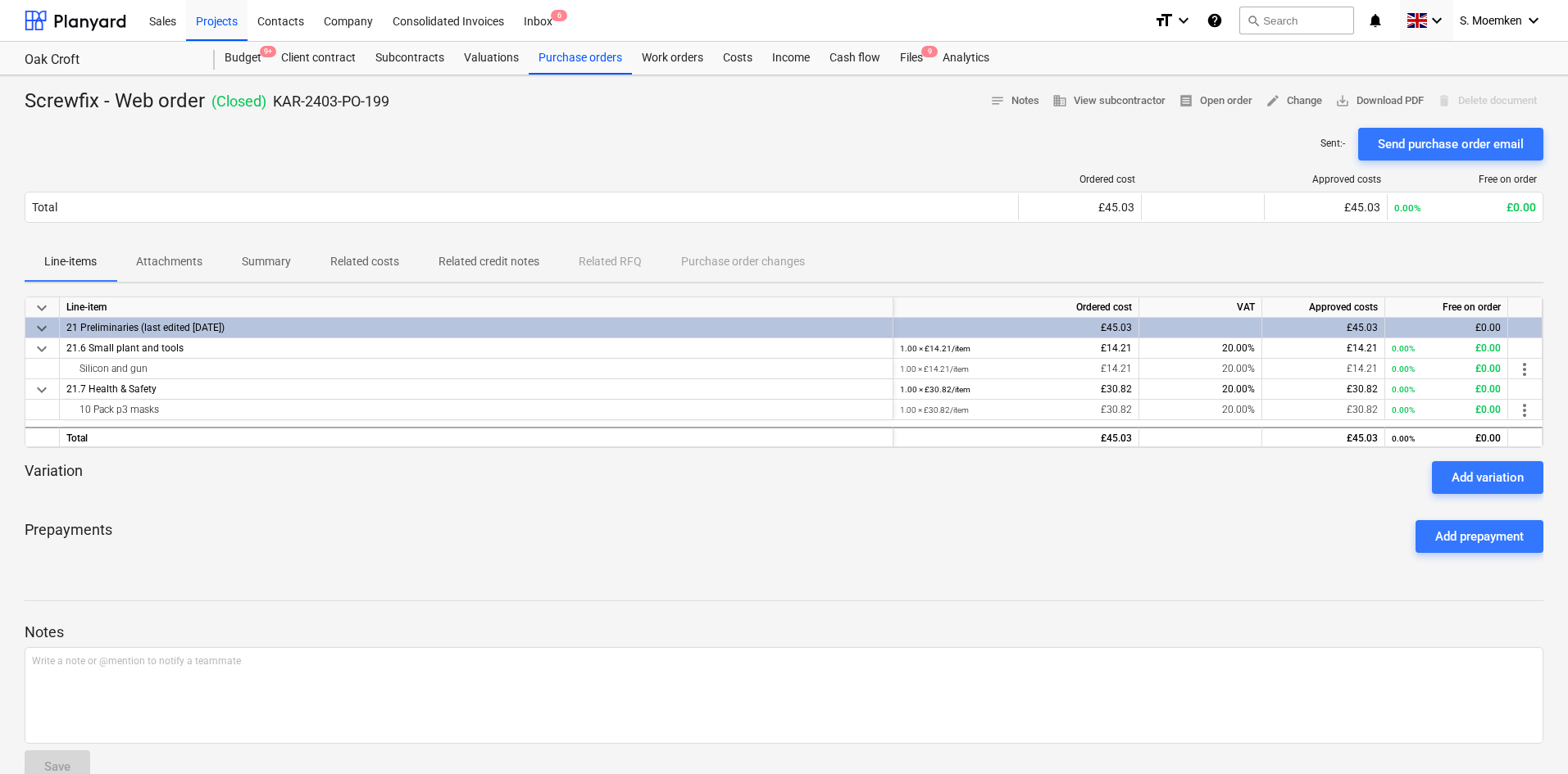
click at [492, 148] on div "Sent : - Send purchase order email" at bounding box center [784, 143] width 1518 height 33
click at [582, 57] on div "Purchase orders" at bounding box center [580, 58] width 103 height 33
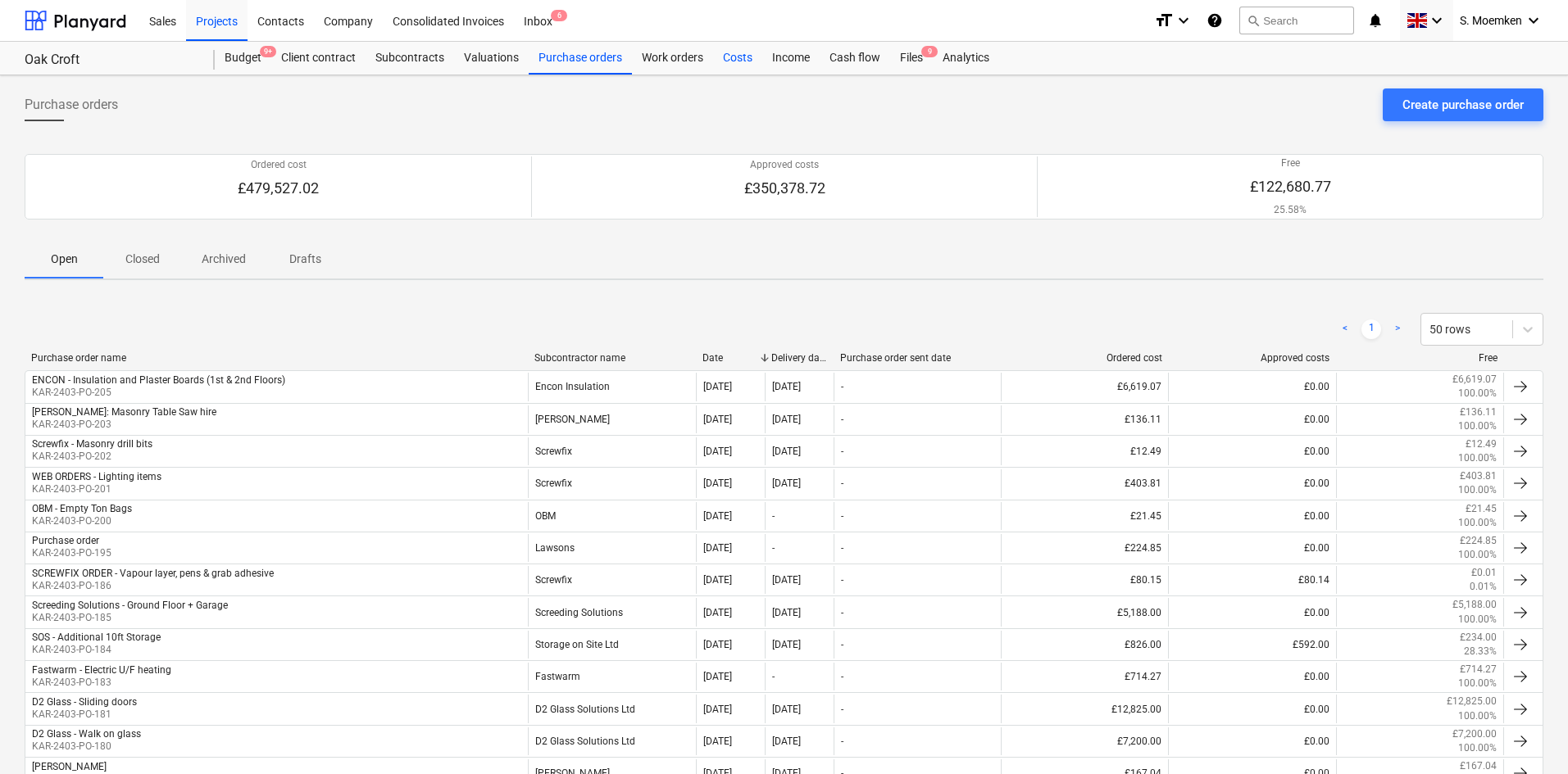
click at [739, 58] on div "Costs" at bounding box center [737, 58] width 49 height 33
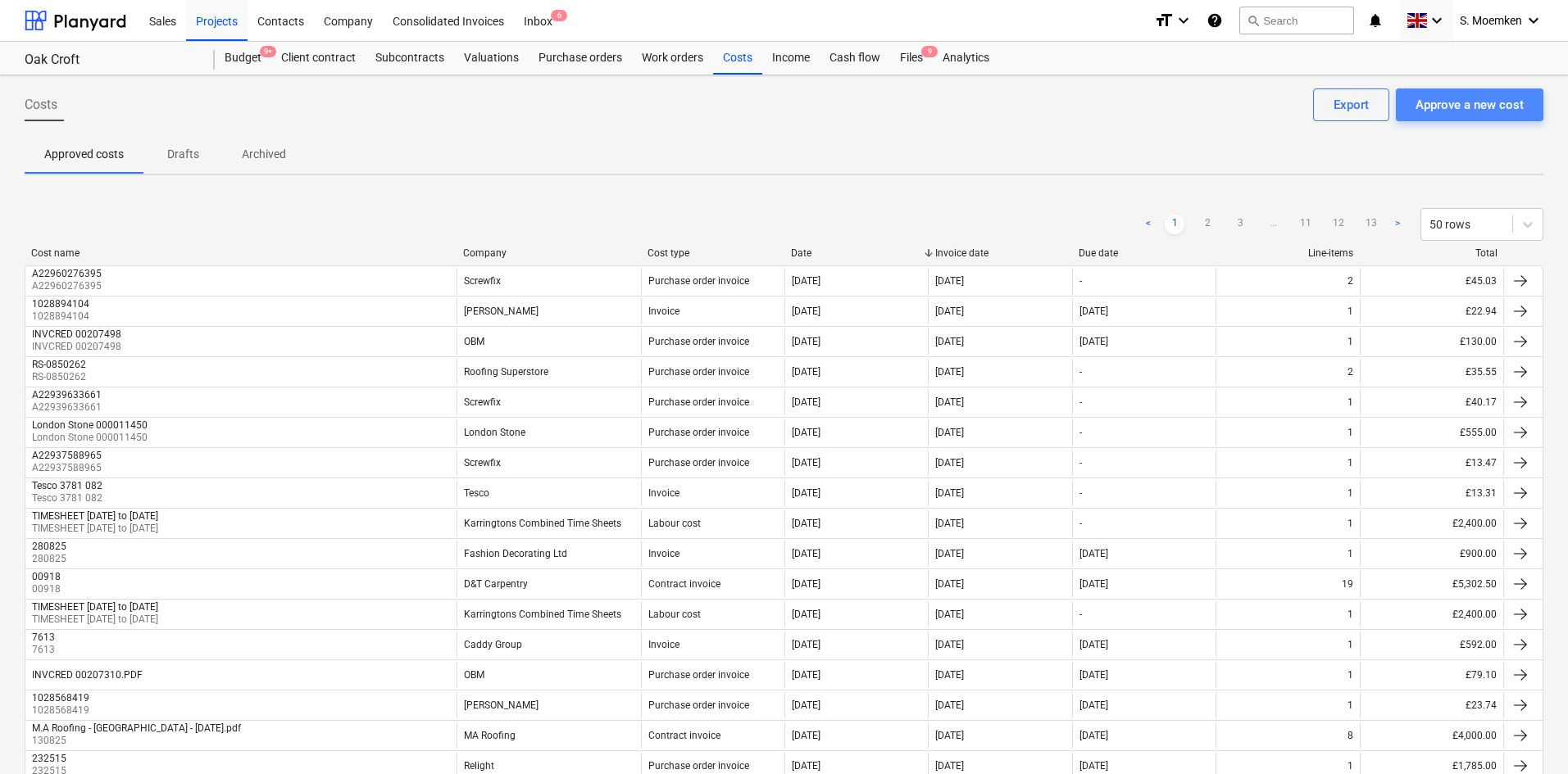
click at [1486, 106] on div "Approve a new cost" at bounding box center [1469, 105] width 109 height 22
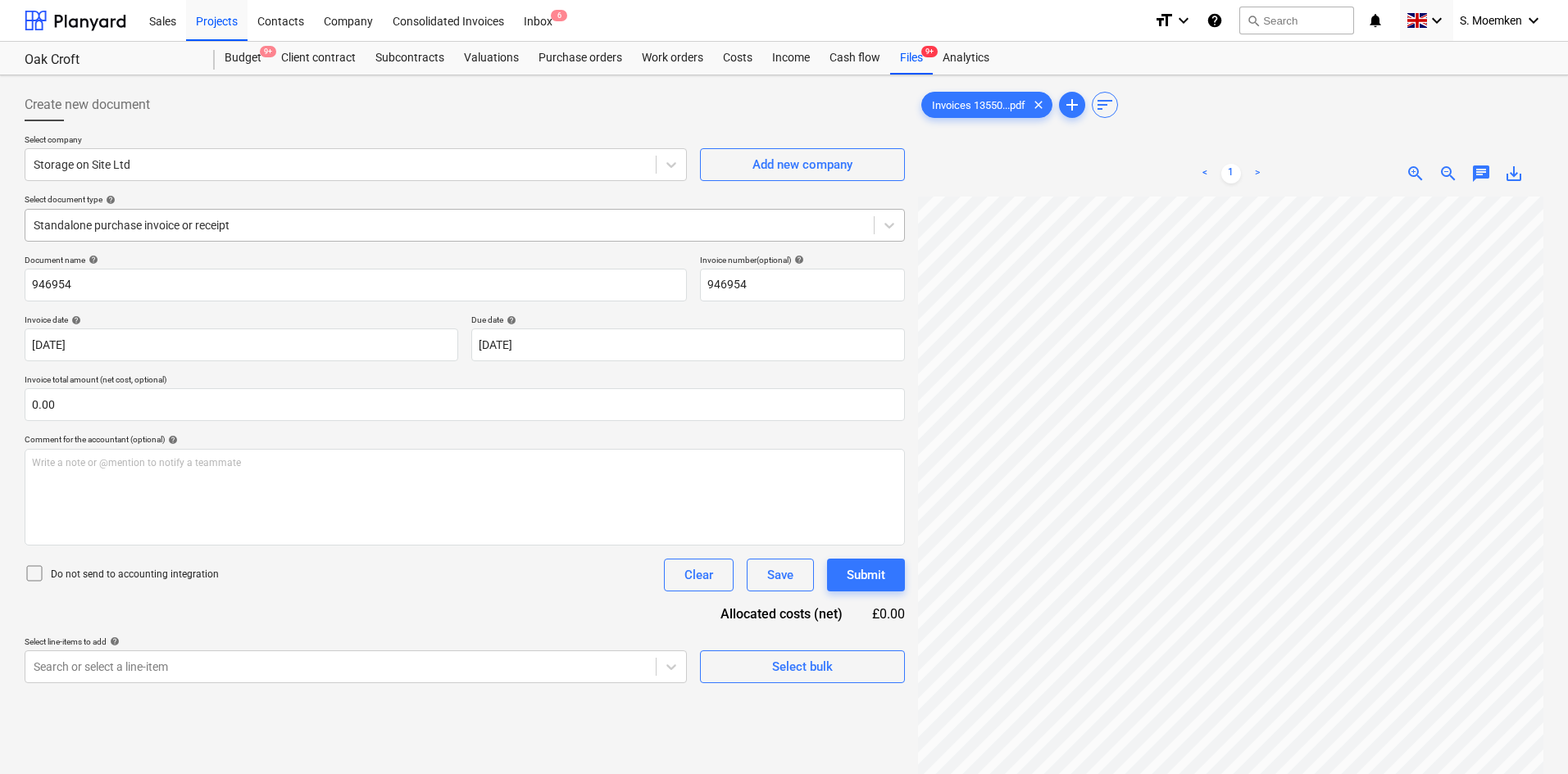
click at [244, 227] on div at bounding box center [449, 225] width 832 height 16
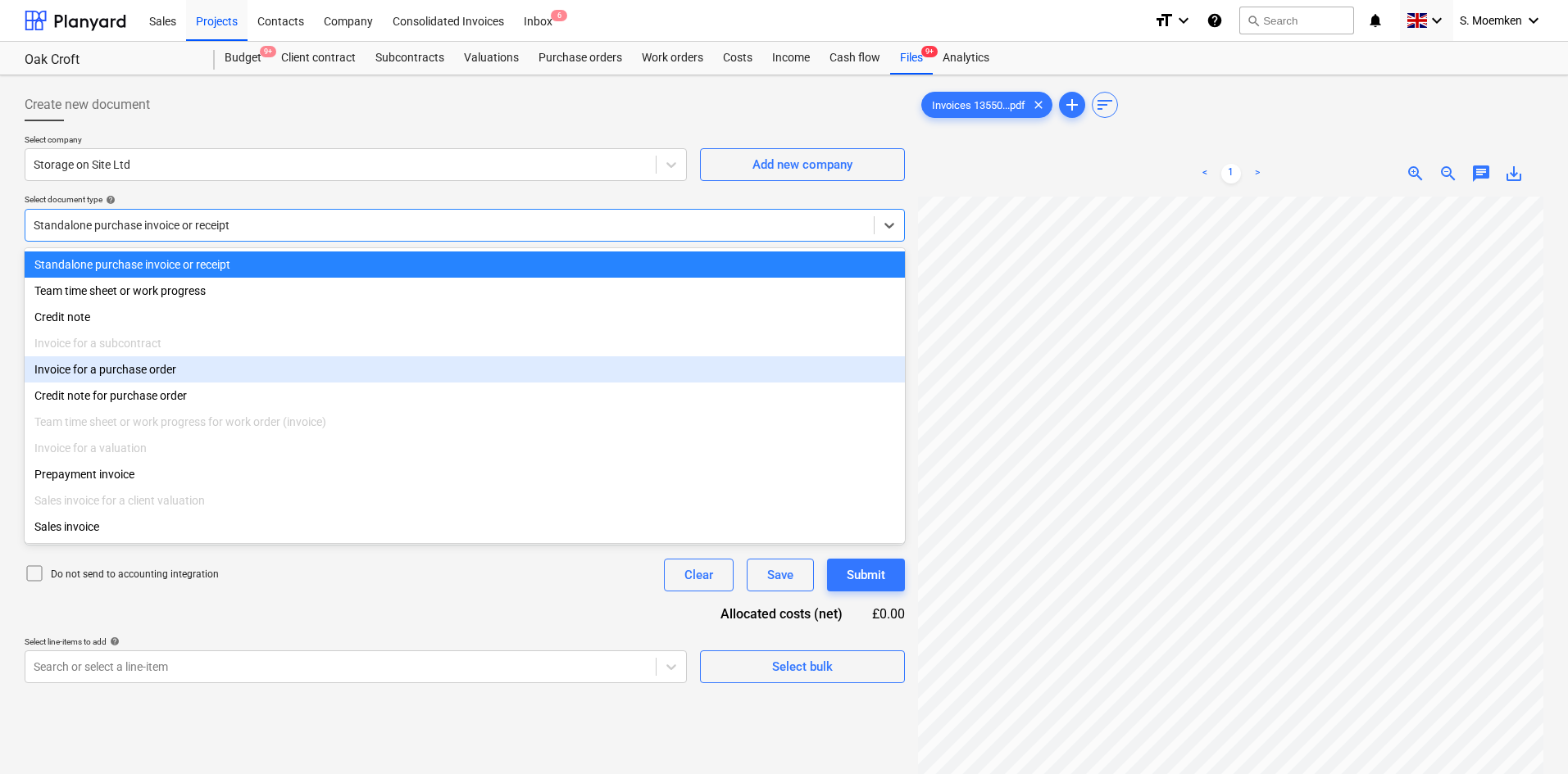
click at [160, 376] on div "Invoice for a purchase order" at bounding box center [464, 370] width 880 height 26
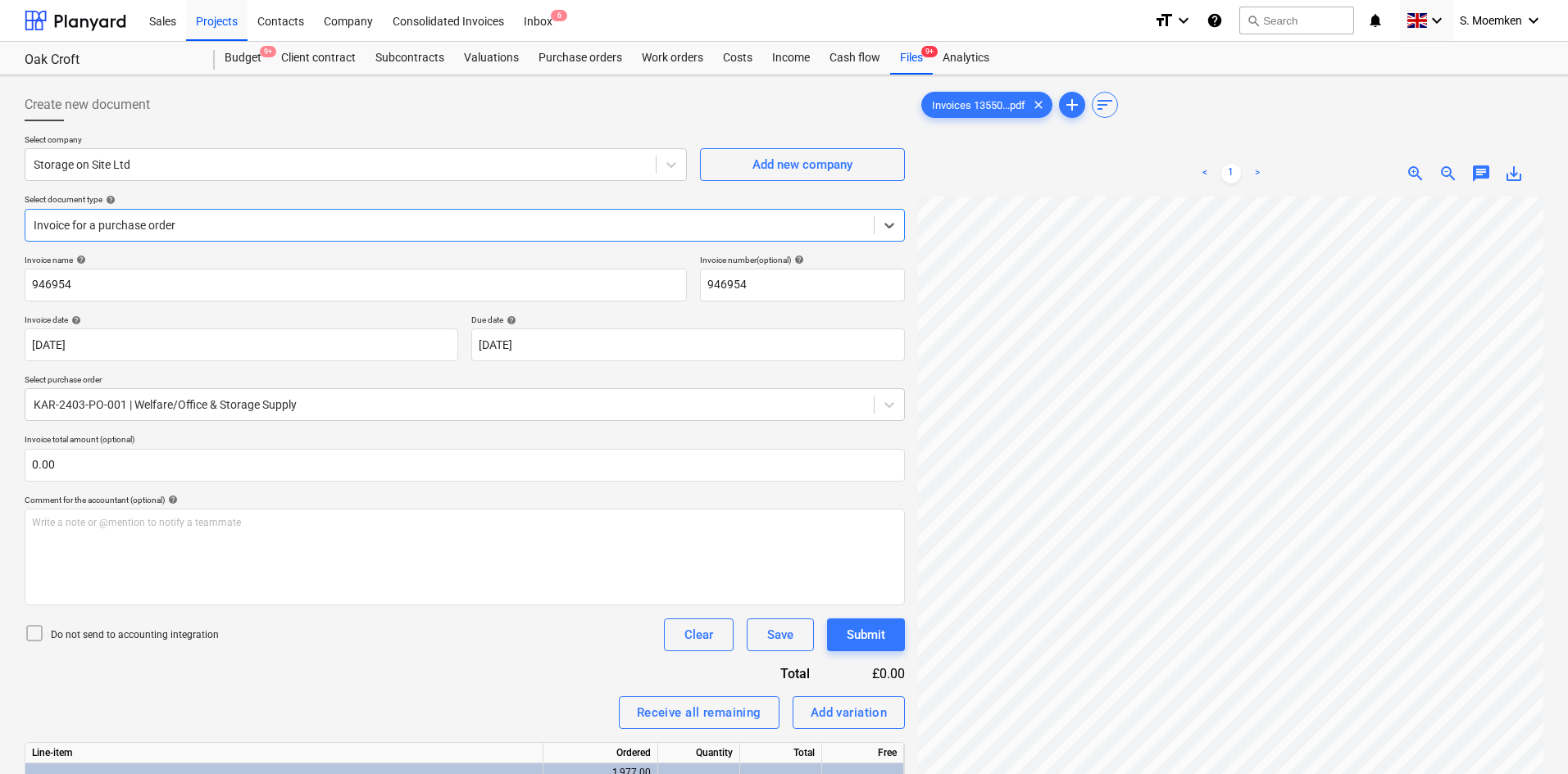
click at [29, 632] on icon at bounding box center [34, 633] width 20 height 20
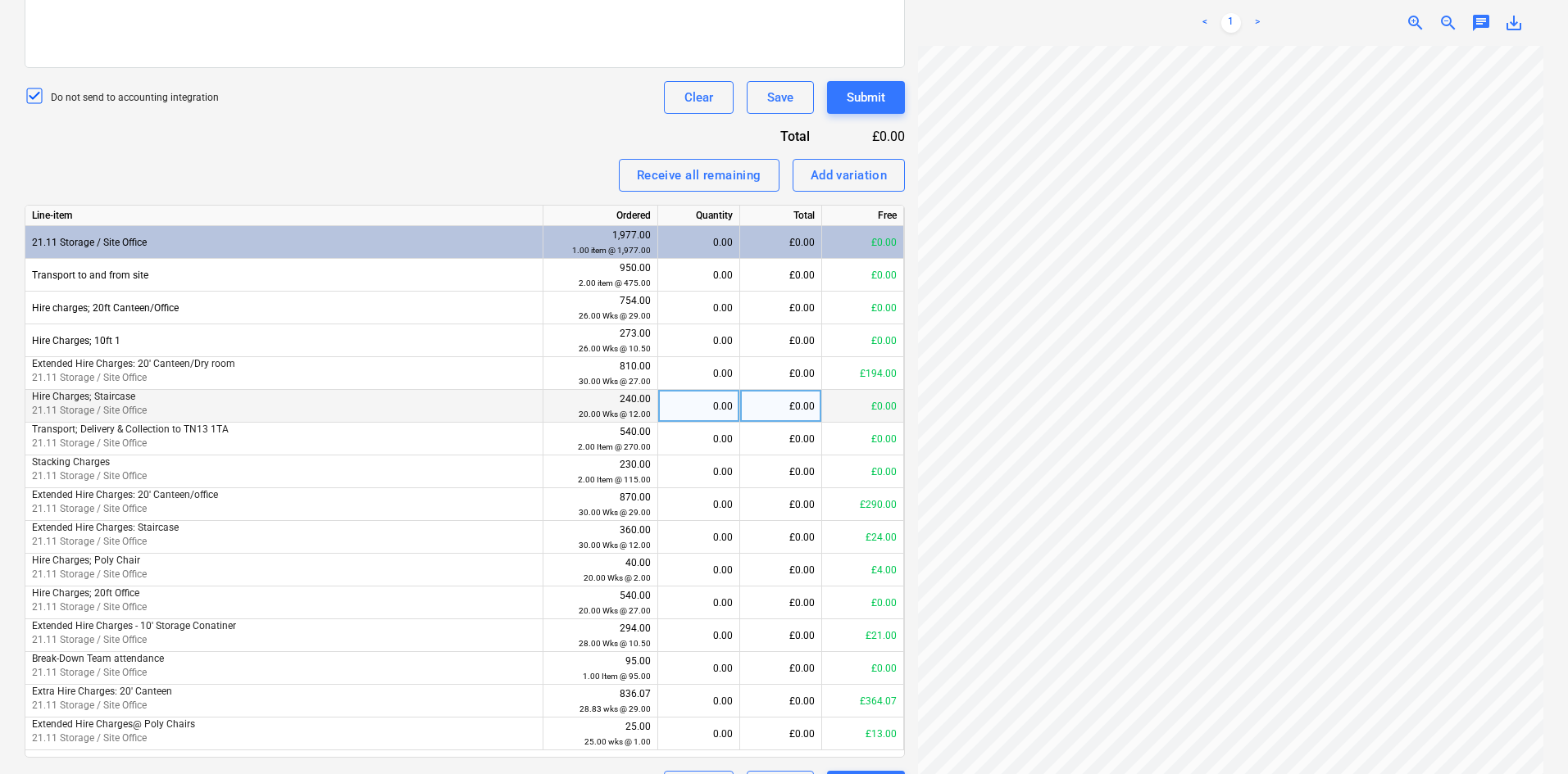
scroll to position [580, 0]
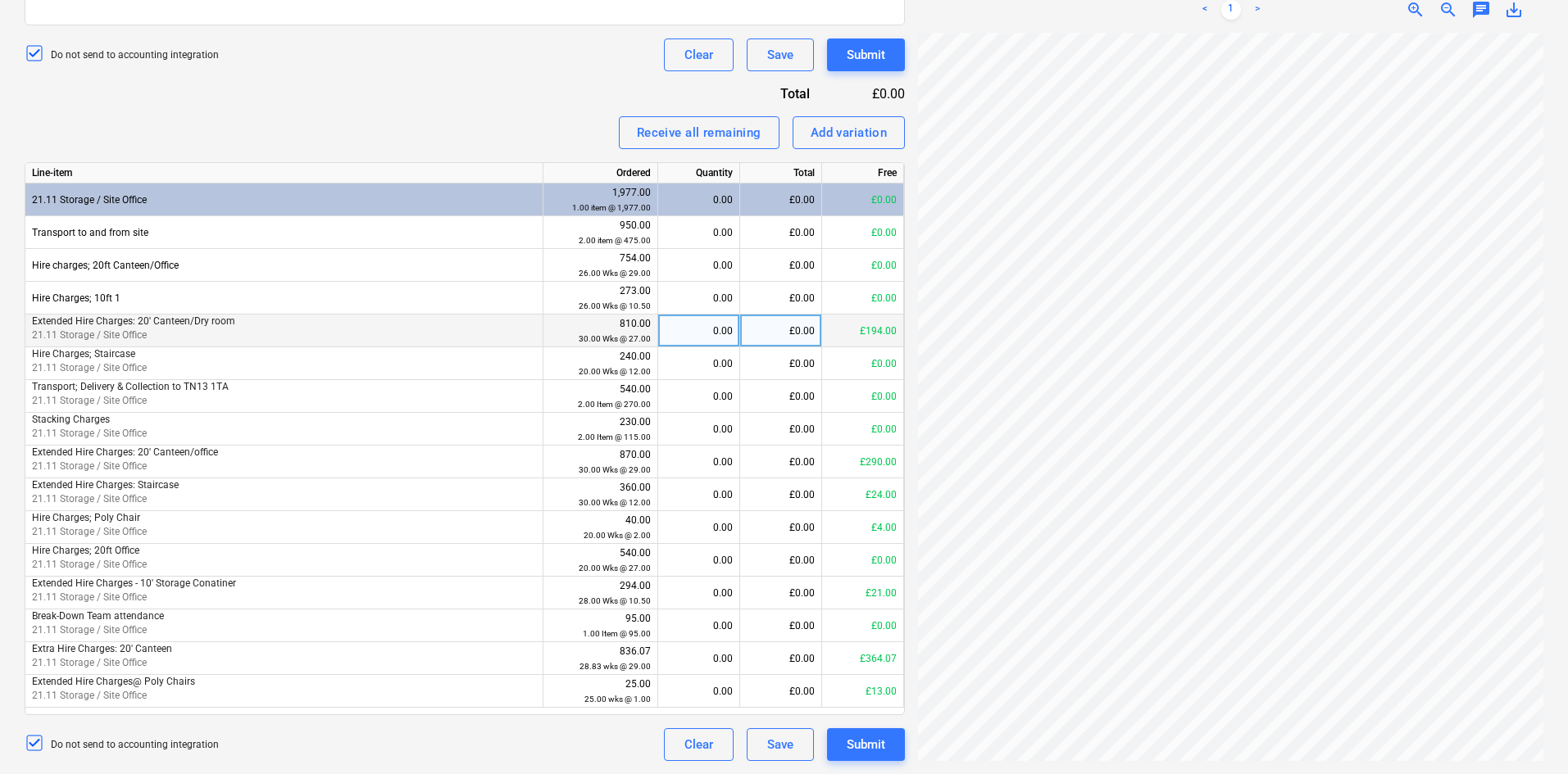
click at [708, 330] on div "0.00" at bounding box center [699, 330] width 68 height 33
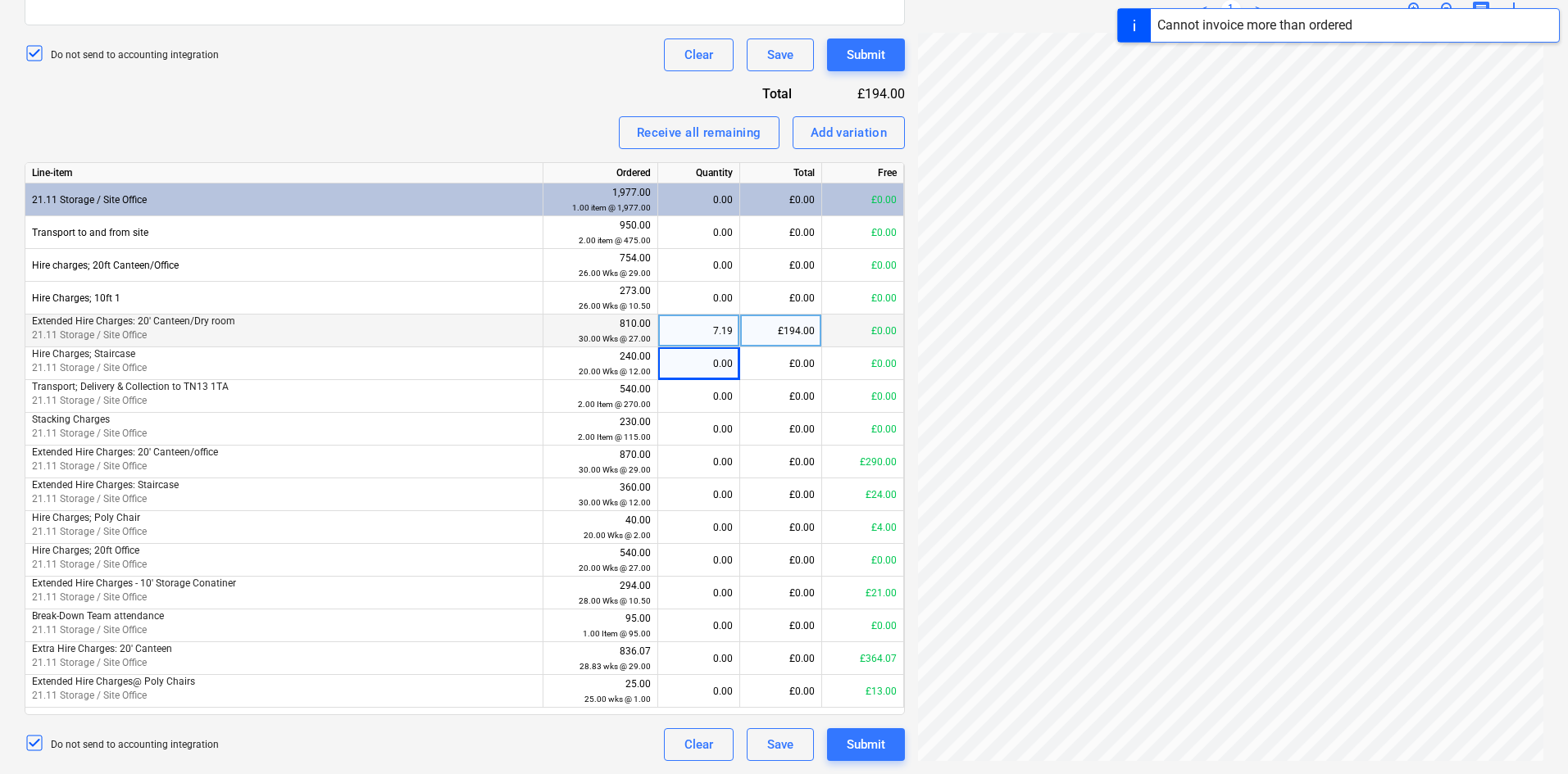
click at [710, 328] on div "7.19" at bounding box center [699, 330] width 68 height 33
click at [723, 322] on div "1.00" at bounding box center [699, 330] width 68 height 33
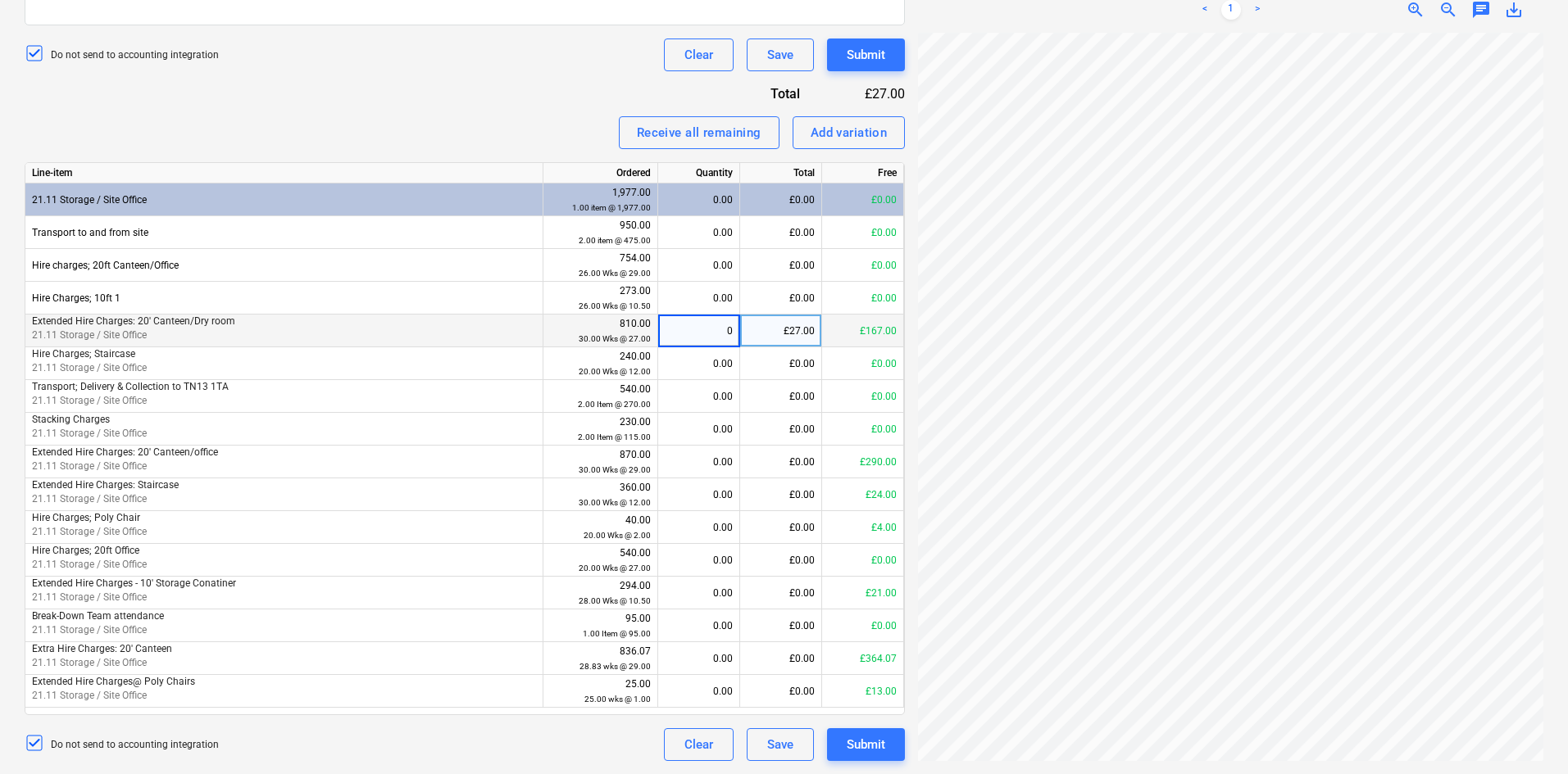
click at [787, 332] on div "£27.00" at bounding box center [781, 330] width 82 height 33
click at [799, 527] on div "£0.00" at bounding box center [781, 528] width 82 height 33
click at [700, 743] on div "Clear" at bounding box center [699, 745] width 28 height 22
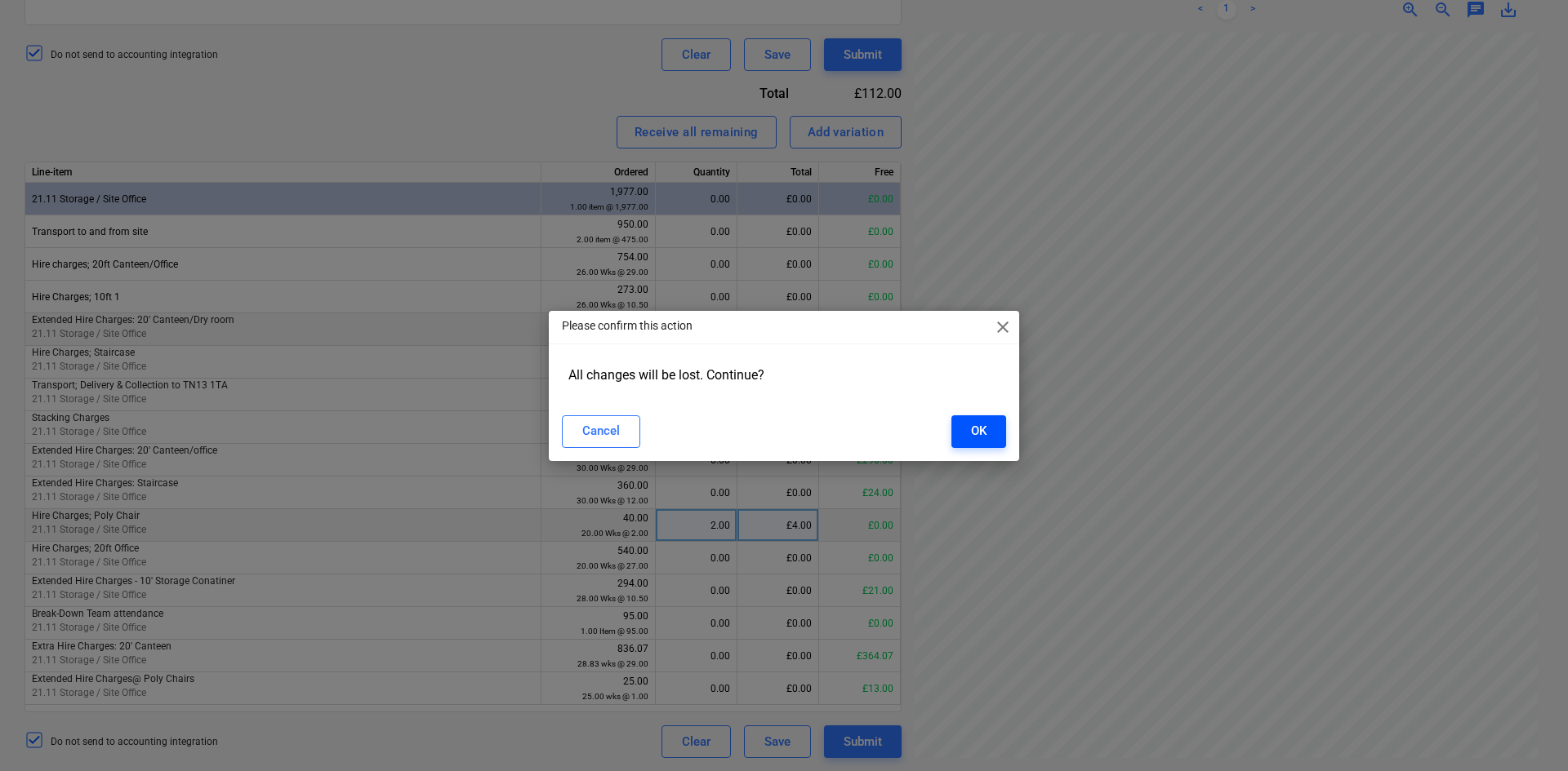
drag, startPoint x: 974, startPoint y: 438, endPoint x: 981, endPoint y: 447, distance: 11.4
click at [975, 438] on div "OK" at bounding box center [978, 431] width 15 height 22
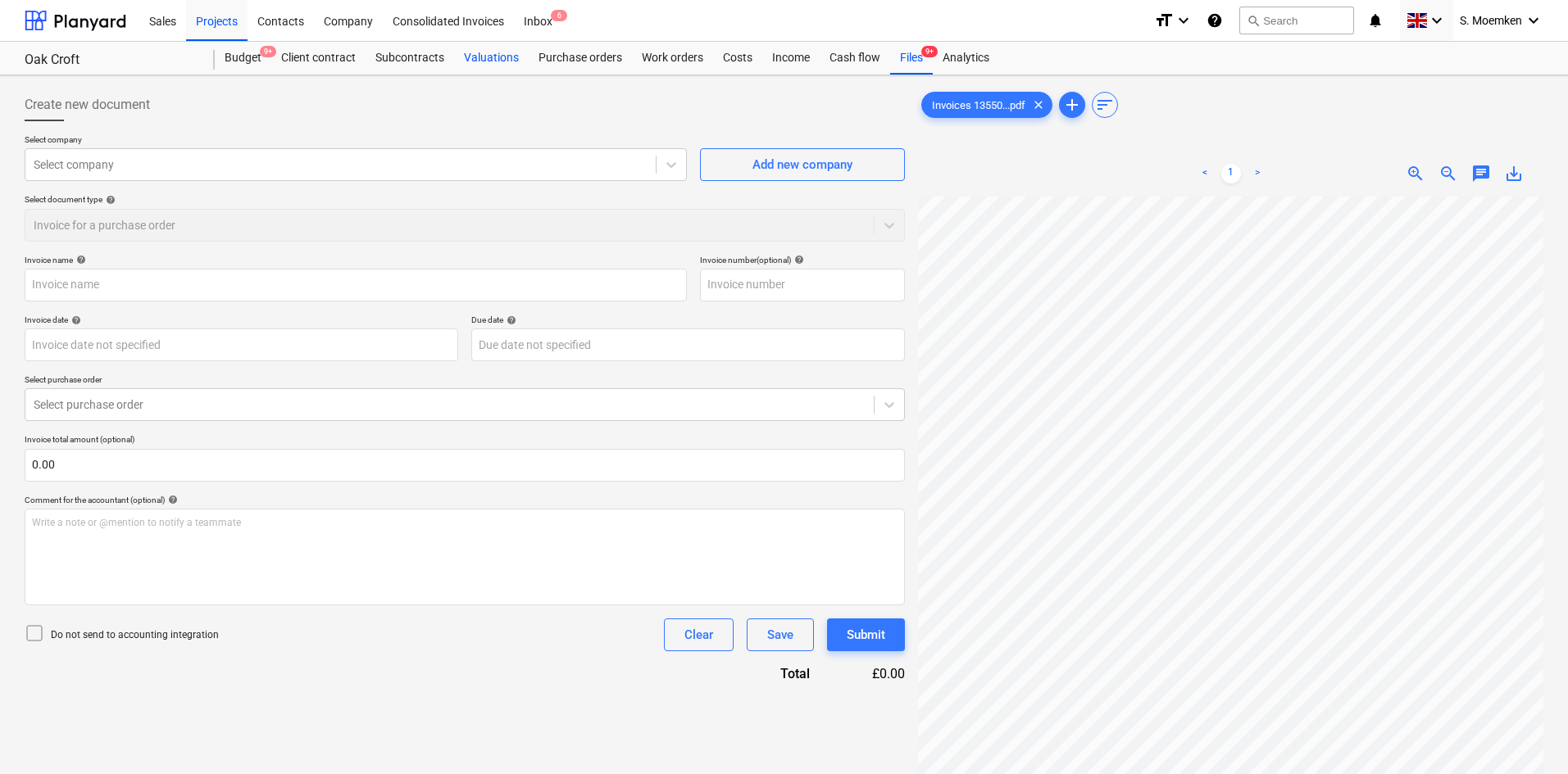
click at [505, 59] on div "Valuations" at bounding box center [491, 58] width 75 height 33
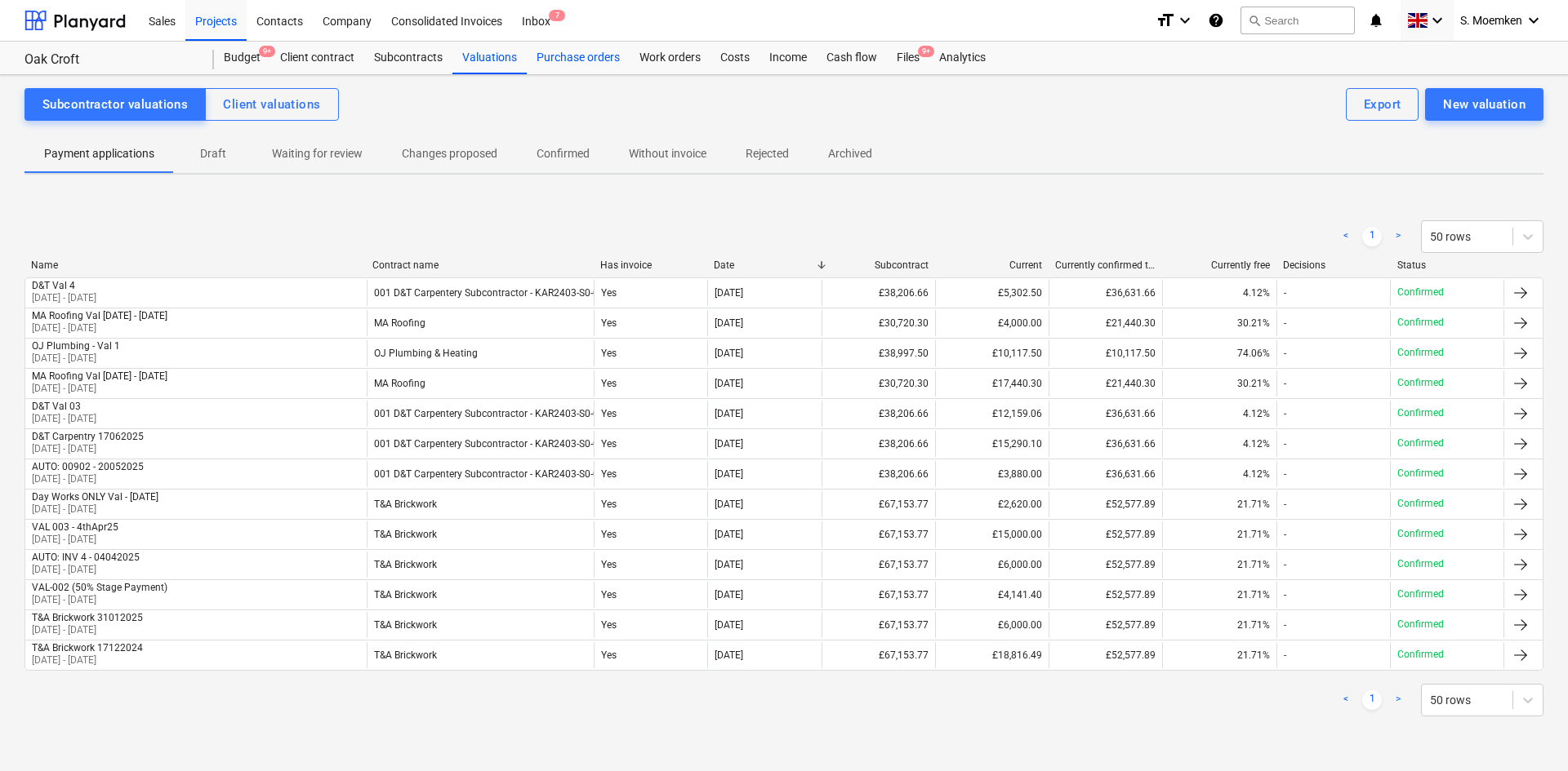
click at [578, 57] on div "Purchase orders" at bounding box center [578, 57] width 103 height 33
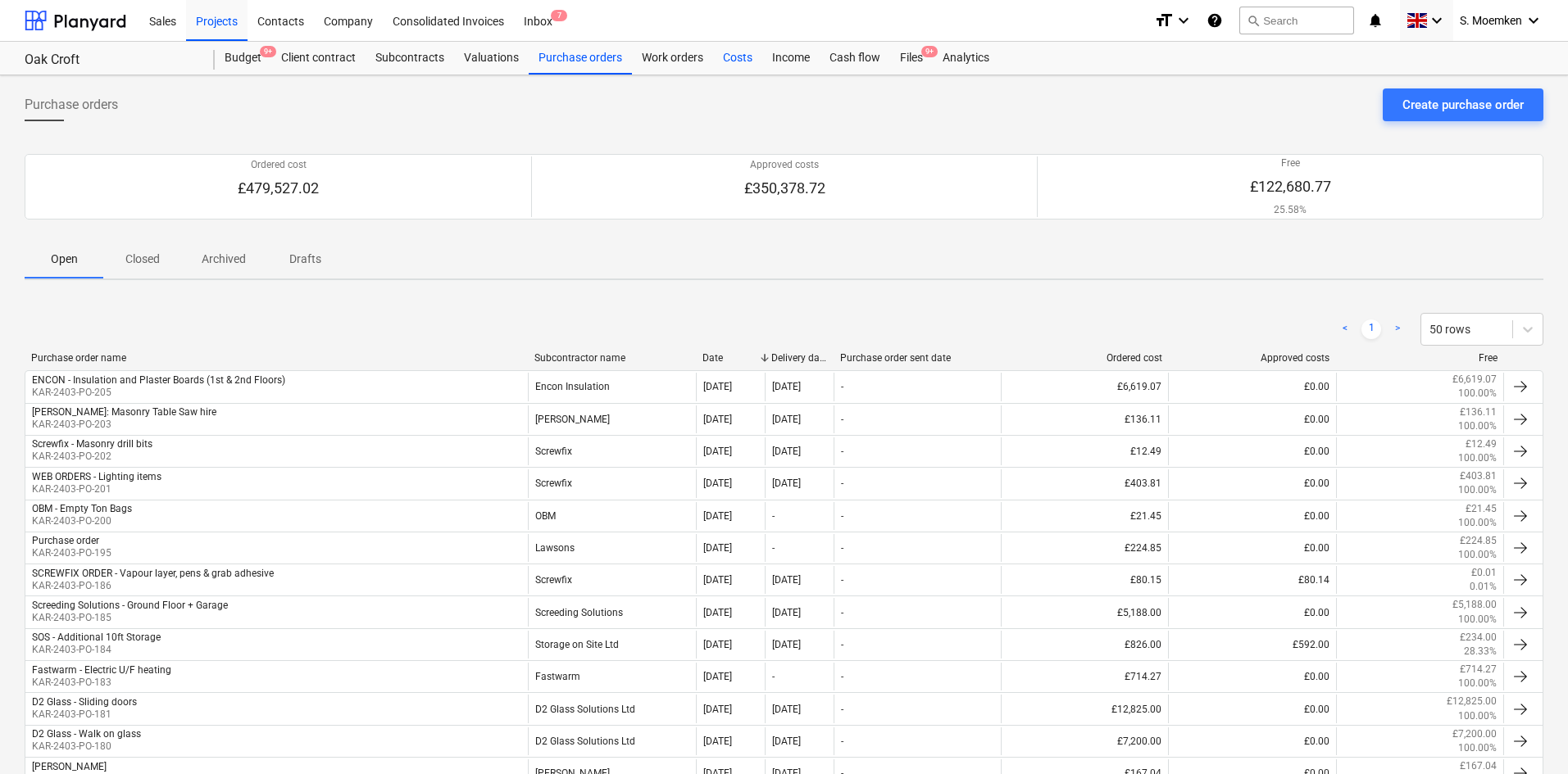
click at [728, 55] on div "Costs" at bounding box center [737, 58] width 49 height 33
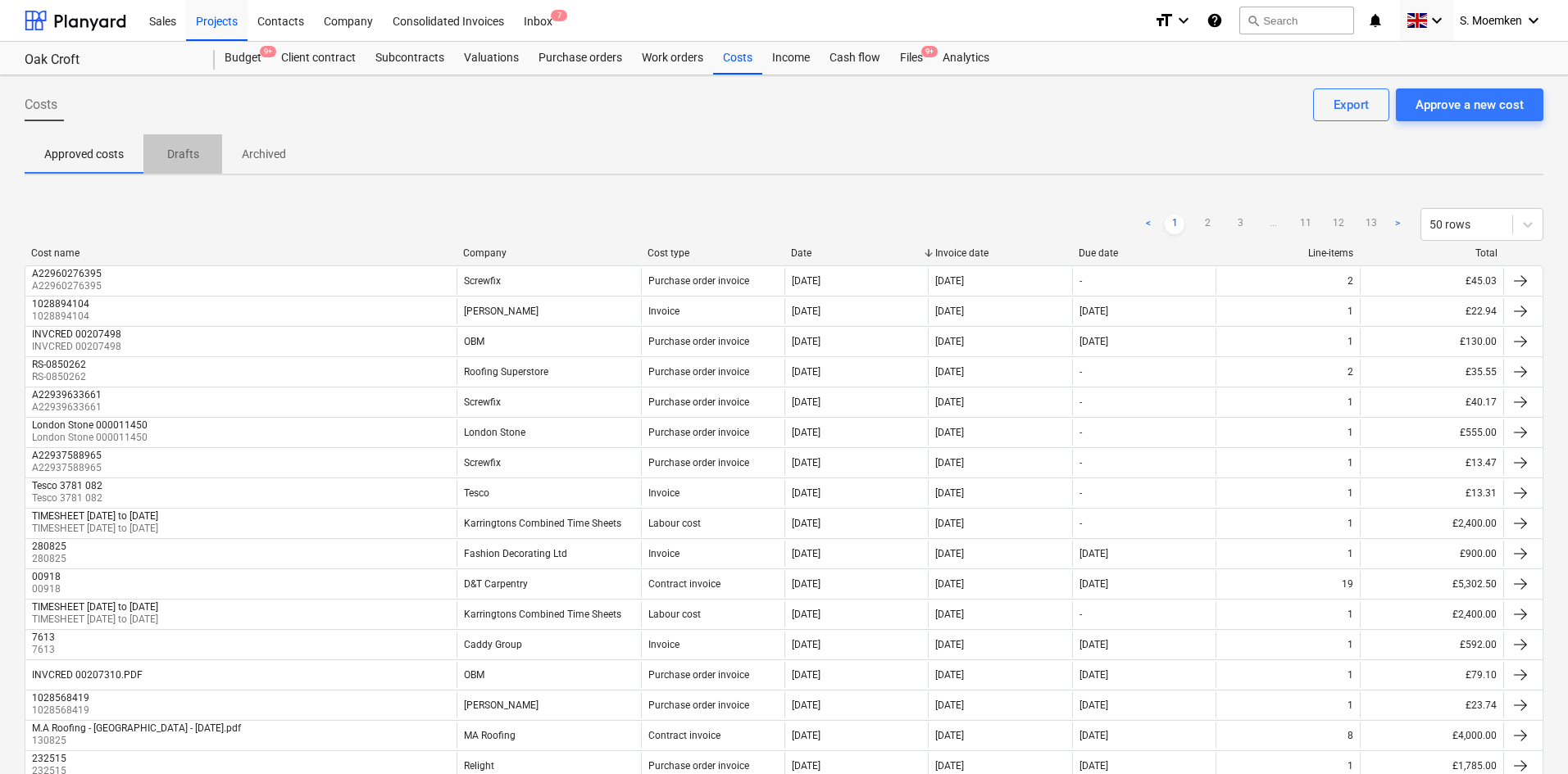
click at [191, 151] on p "Drafts" at bounding box center [183, 155] width 40 height 17
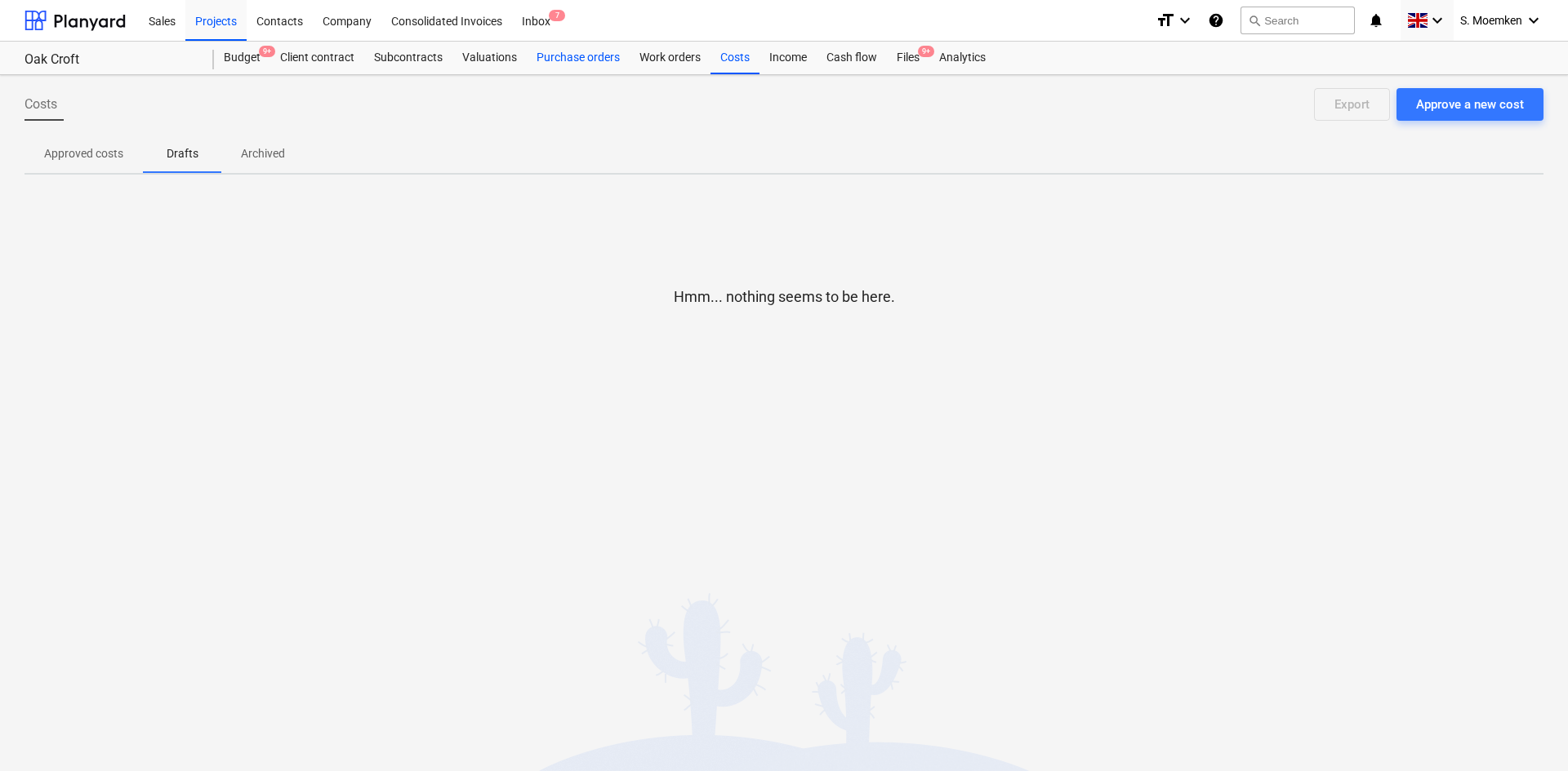
click at [562, 59] on div "Purchase orders" at bounding box center [578, 57] width 103 height 33
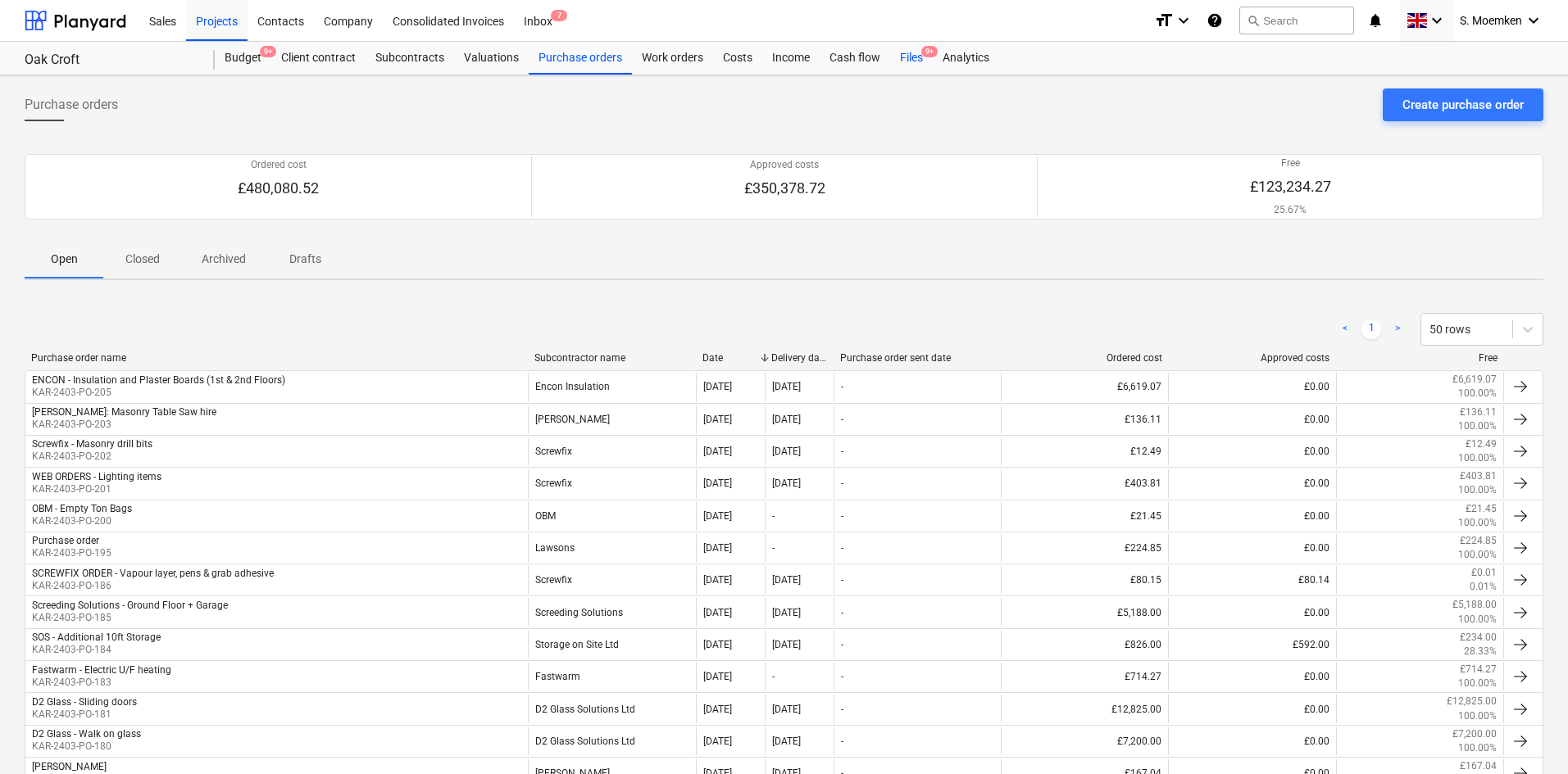
click at [902, 57] on div "Files 9+" at bounding box center [911, 58] width 42 height 33
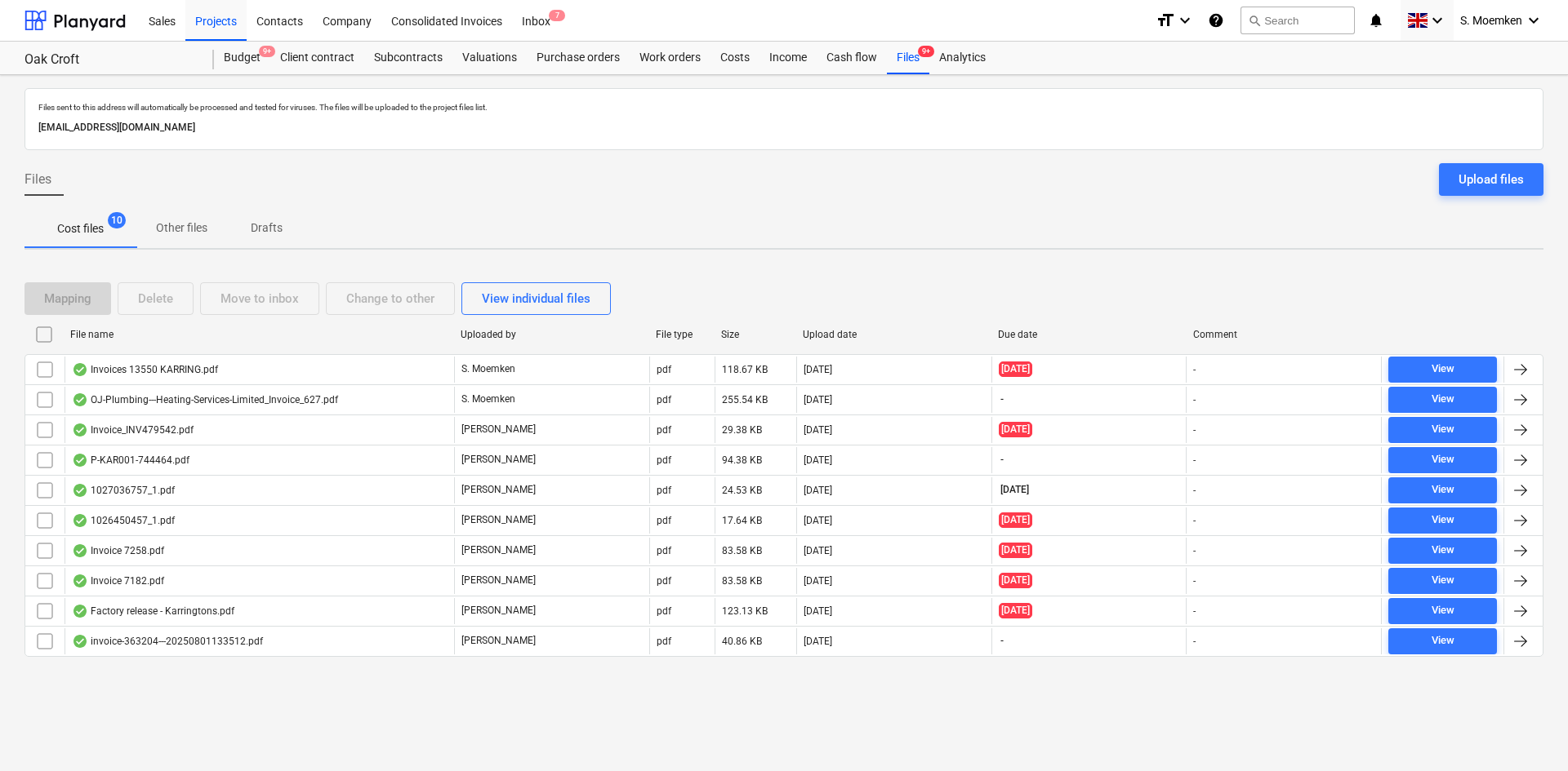
click at [270, 219] on span "Drafts" at bounding box center [265, 228] width 78 height 27
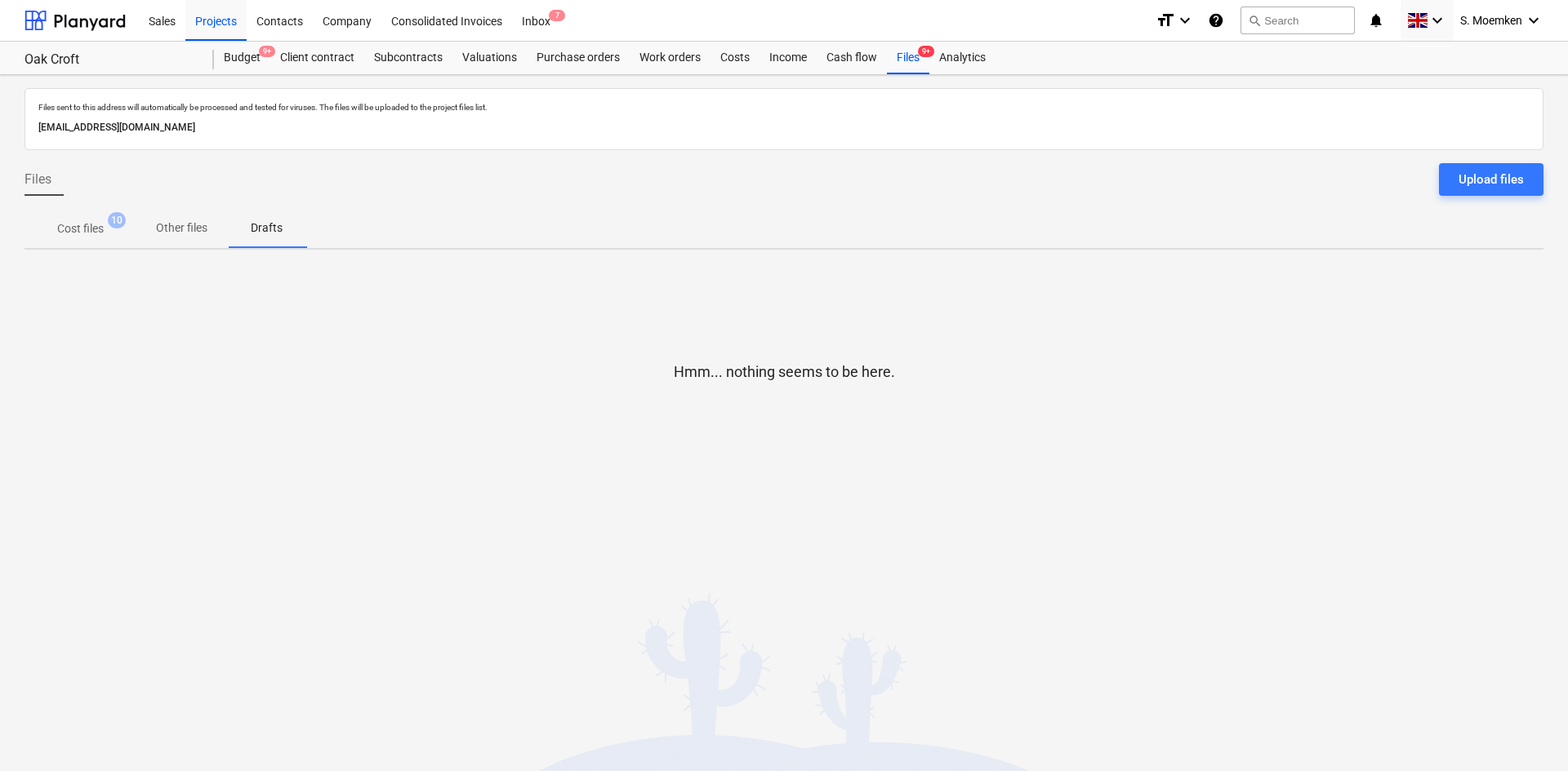
click at [86, 228] on p "Cost files" at bounding box center [80, 228] width 46 height 17
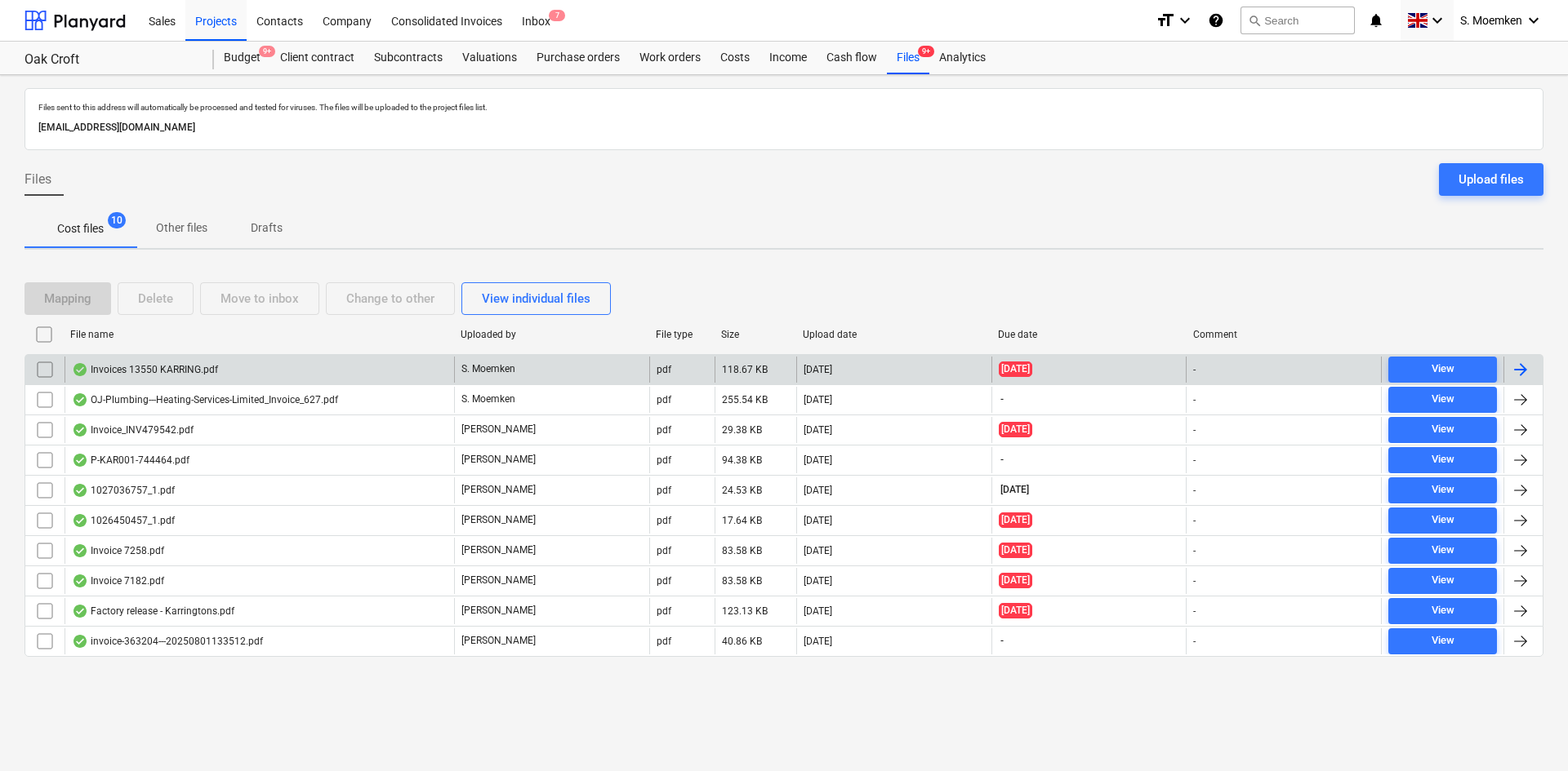
click at [172, 367] on div "Invoices 13550 KARRING.pdf" at bounding box center [144, 370] width 146 height 13
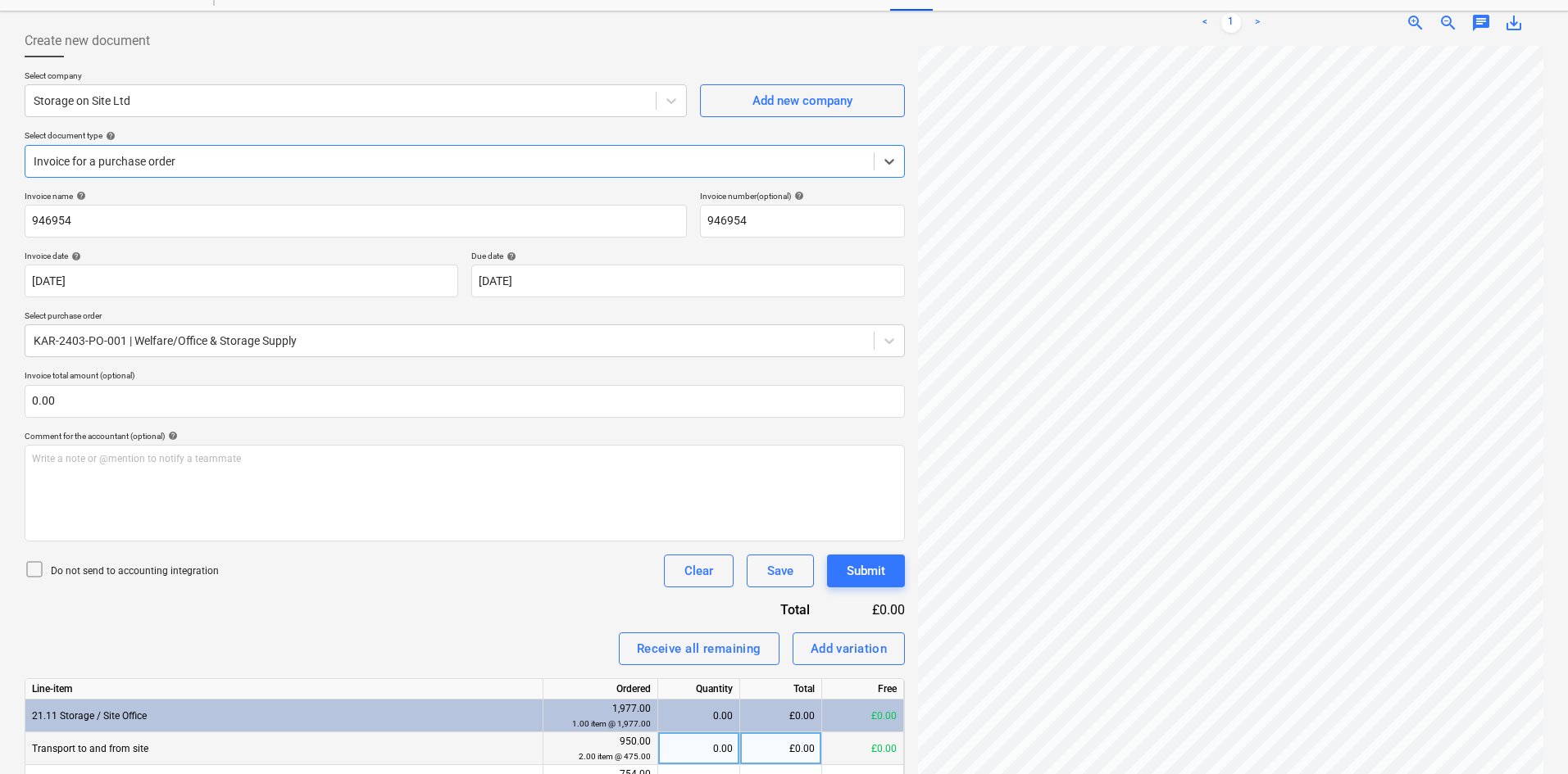
scroll to position [328, 0]
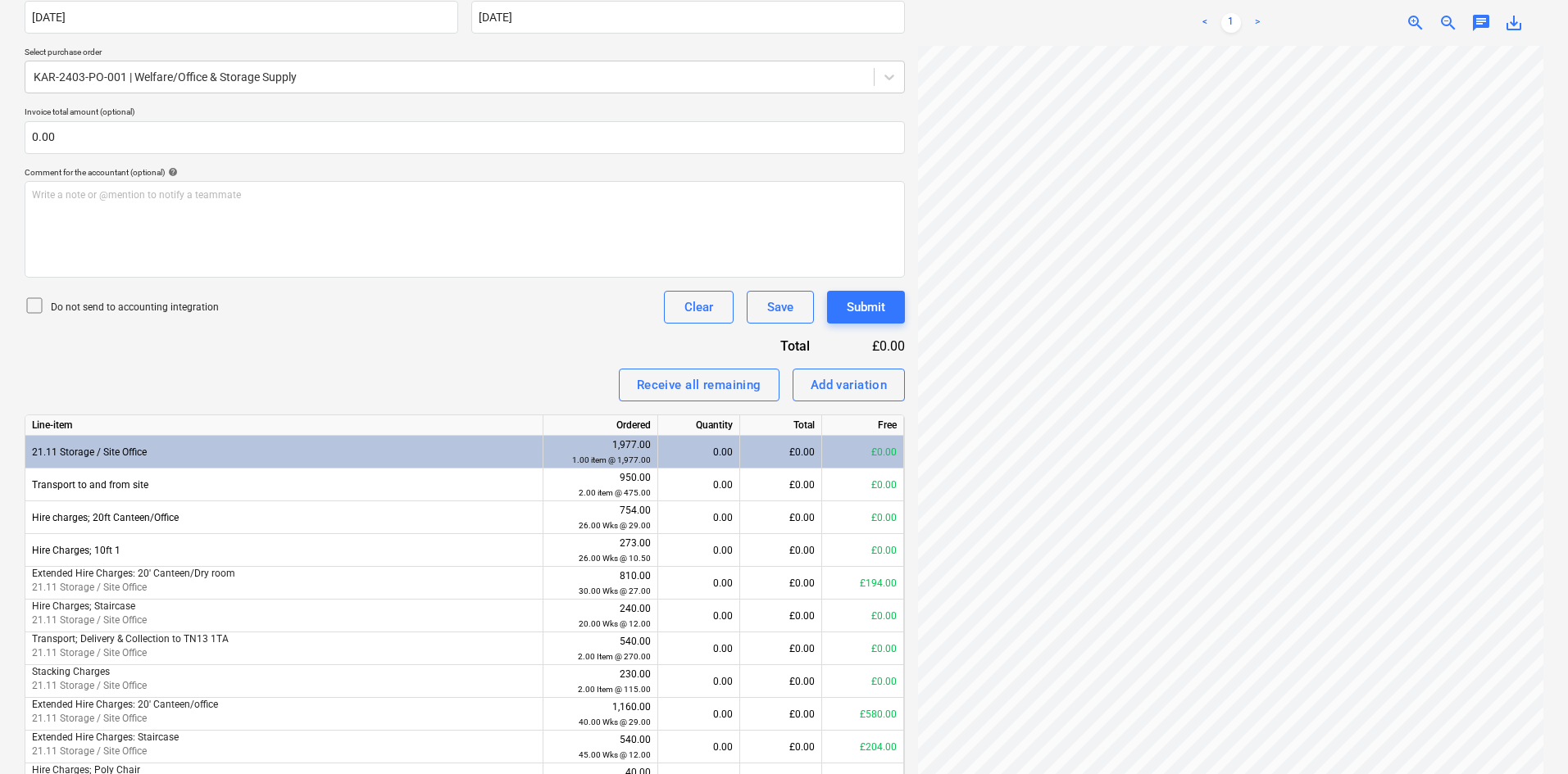
click at [34, 304] on icon at bounding box center [34, 305] width 20 height 20
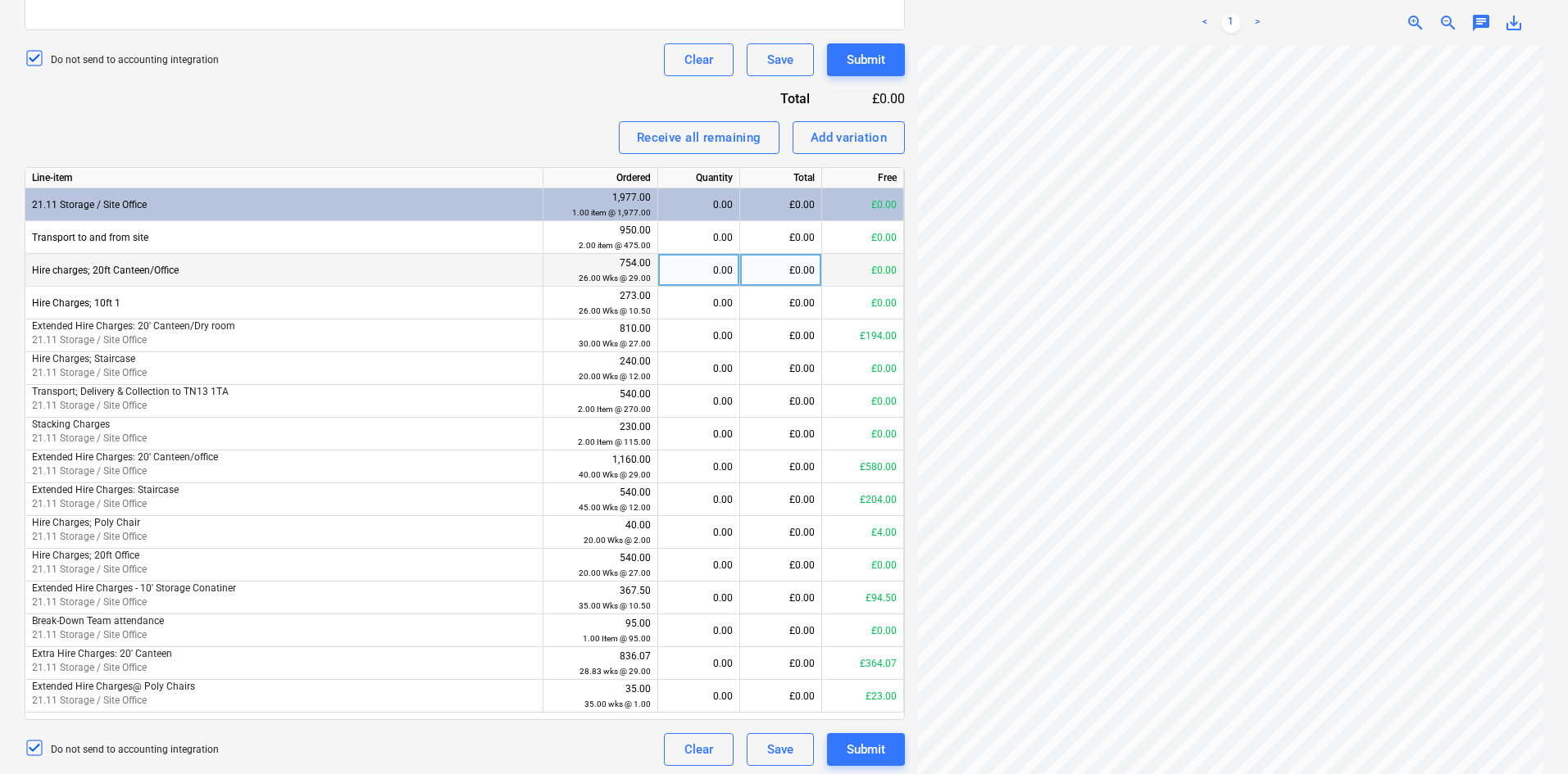
scroll to position [580, 0]
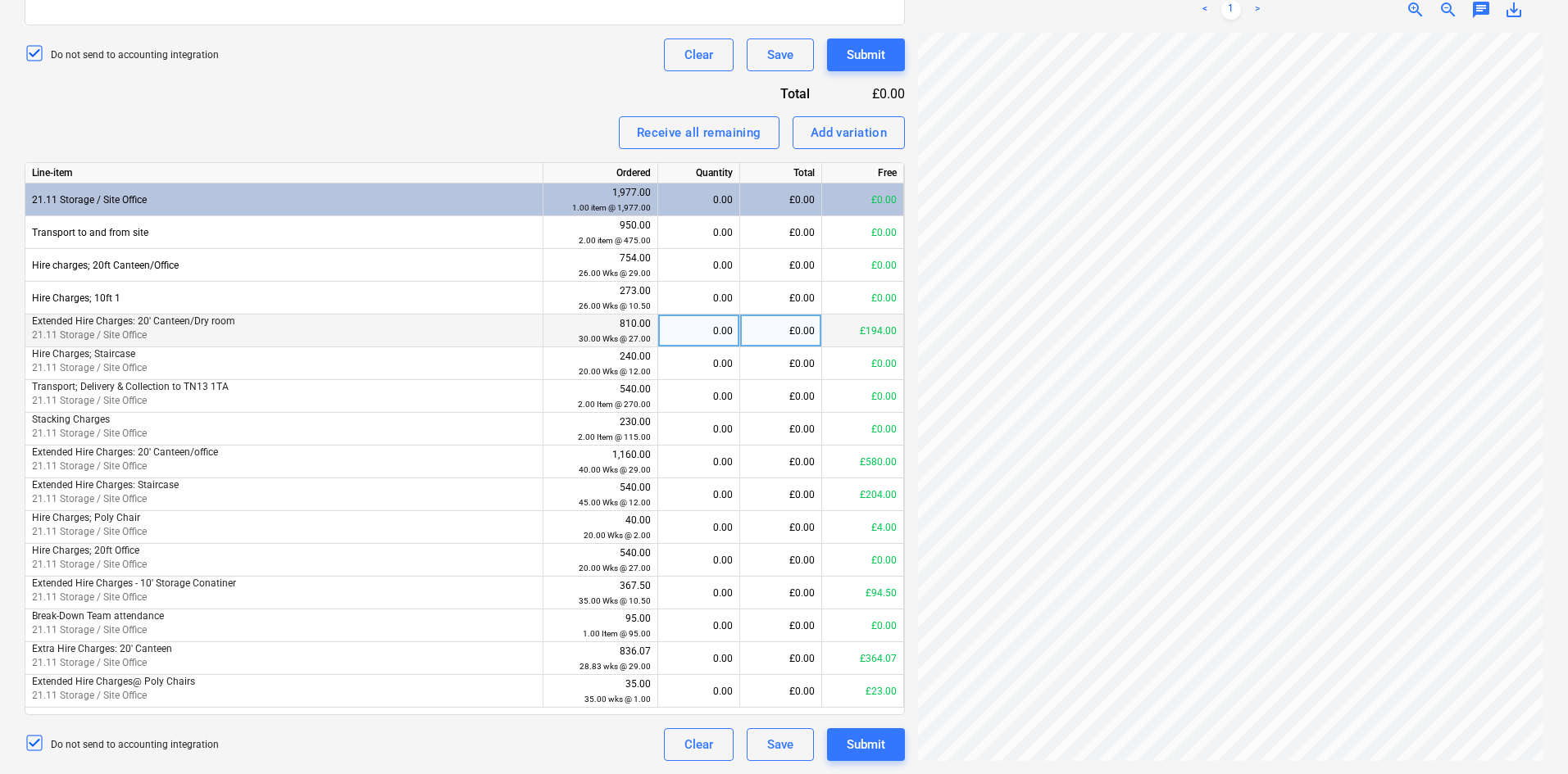
click at [803, 328] on div "£0.00" at bounding box center [781, 330] width 82 height 33
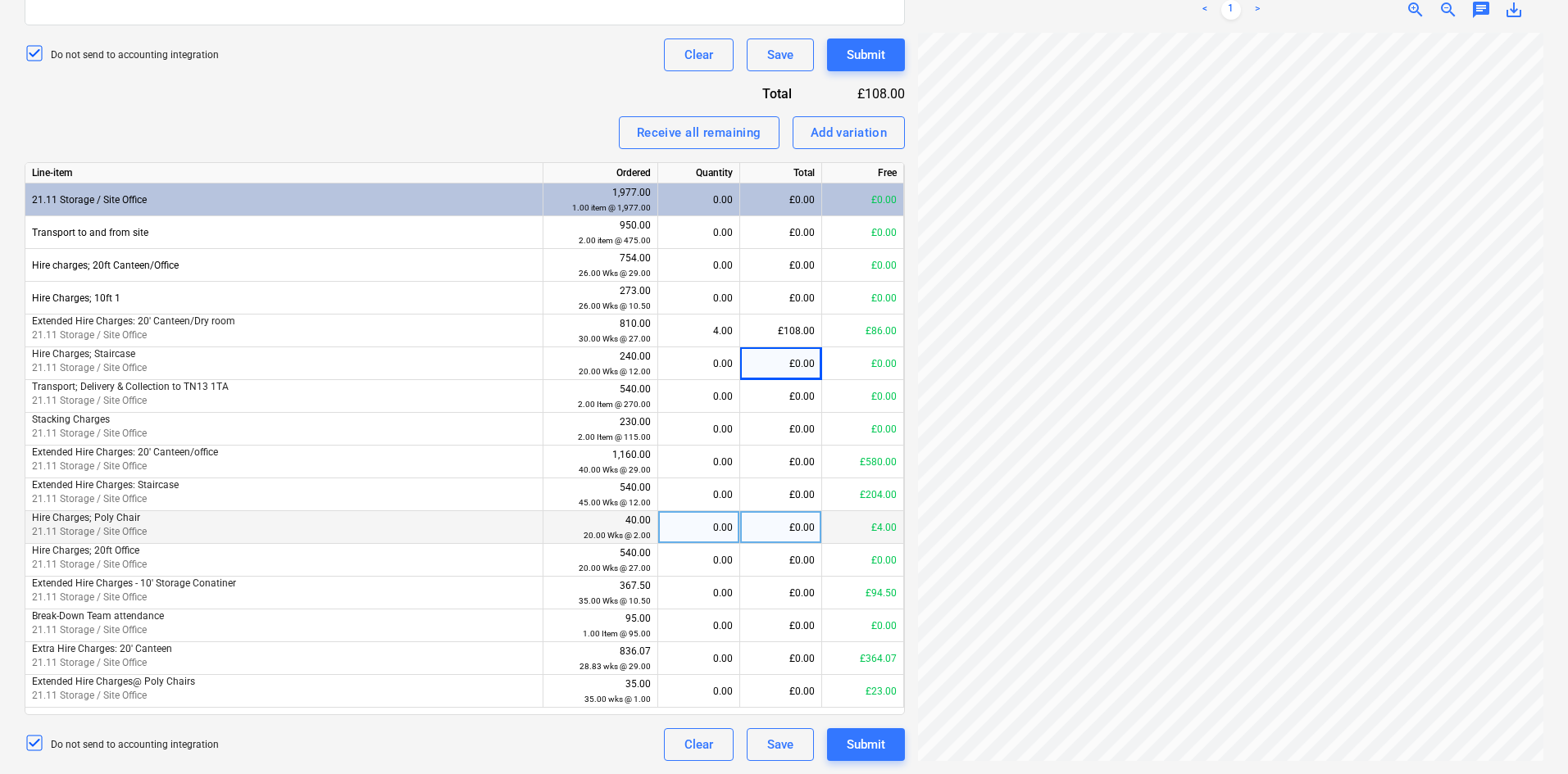
click at [800, 521] on div "£0.00" at bounding box center [781, 528] width 82 height 33
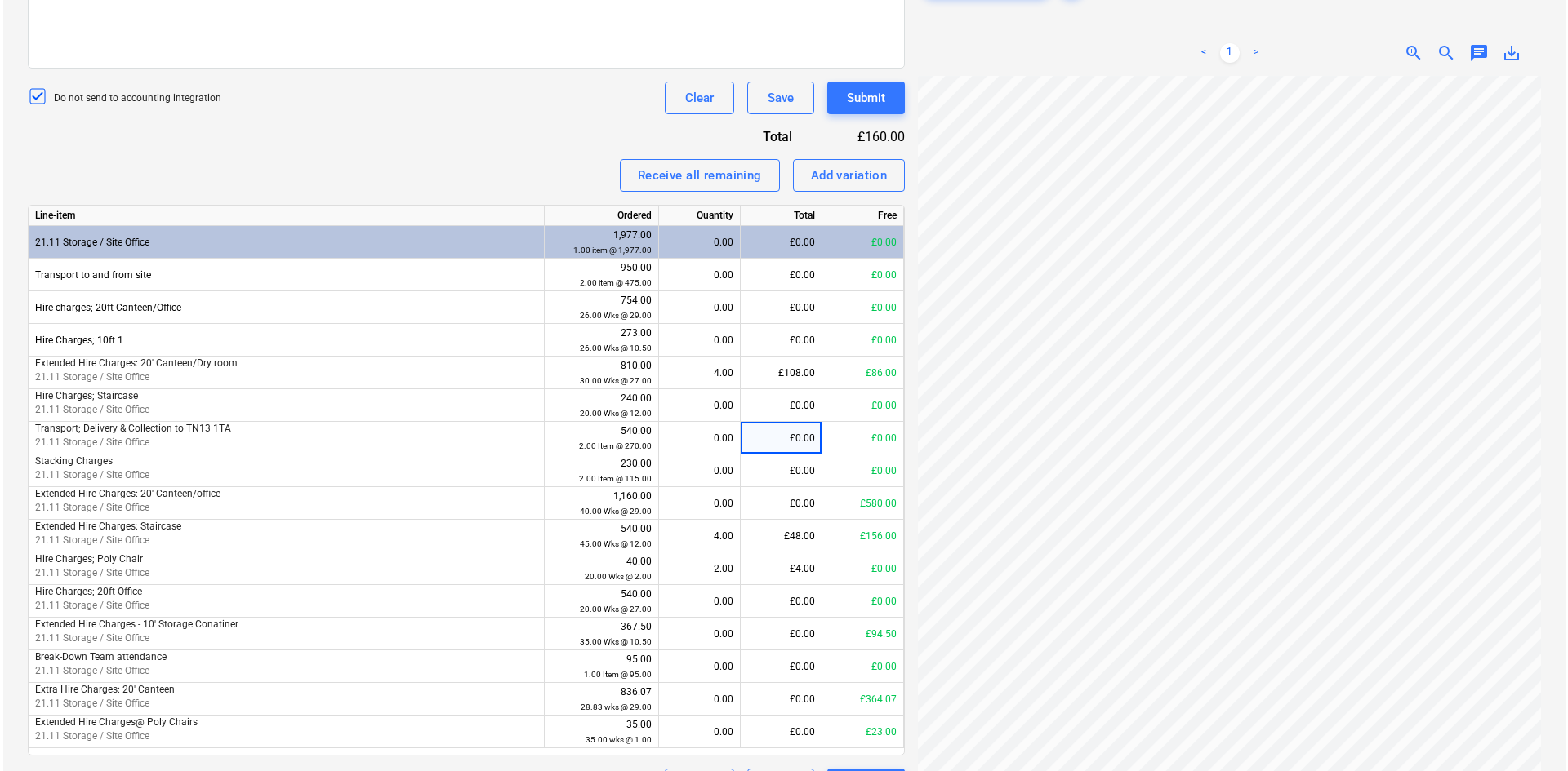
scroll to position [496, 0]
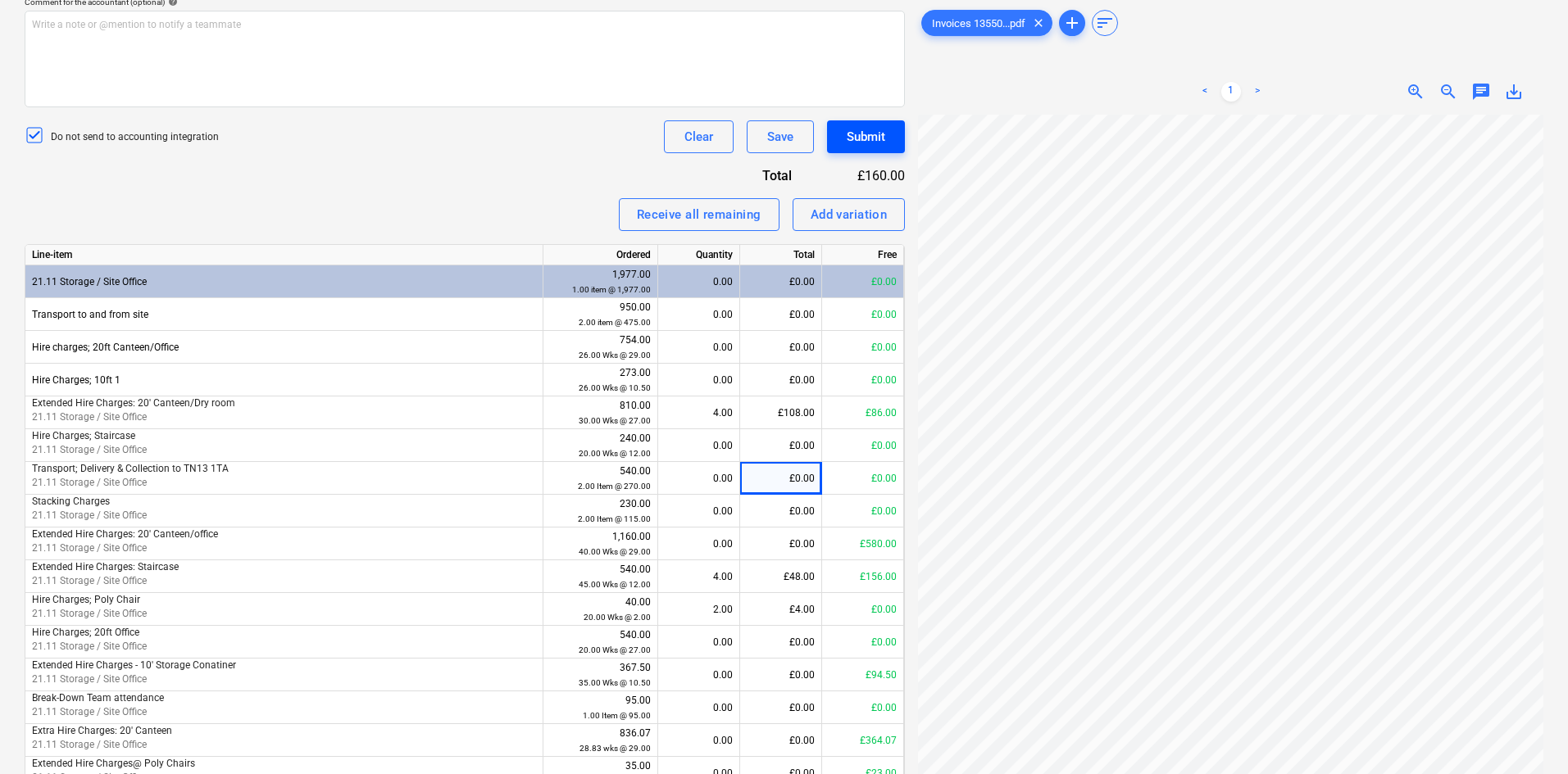
click at [860, 136] on div "Submit" at bounding box center [866, 137] width 39 height 22
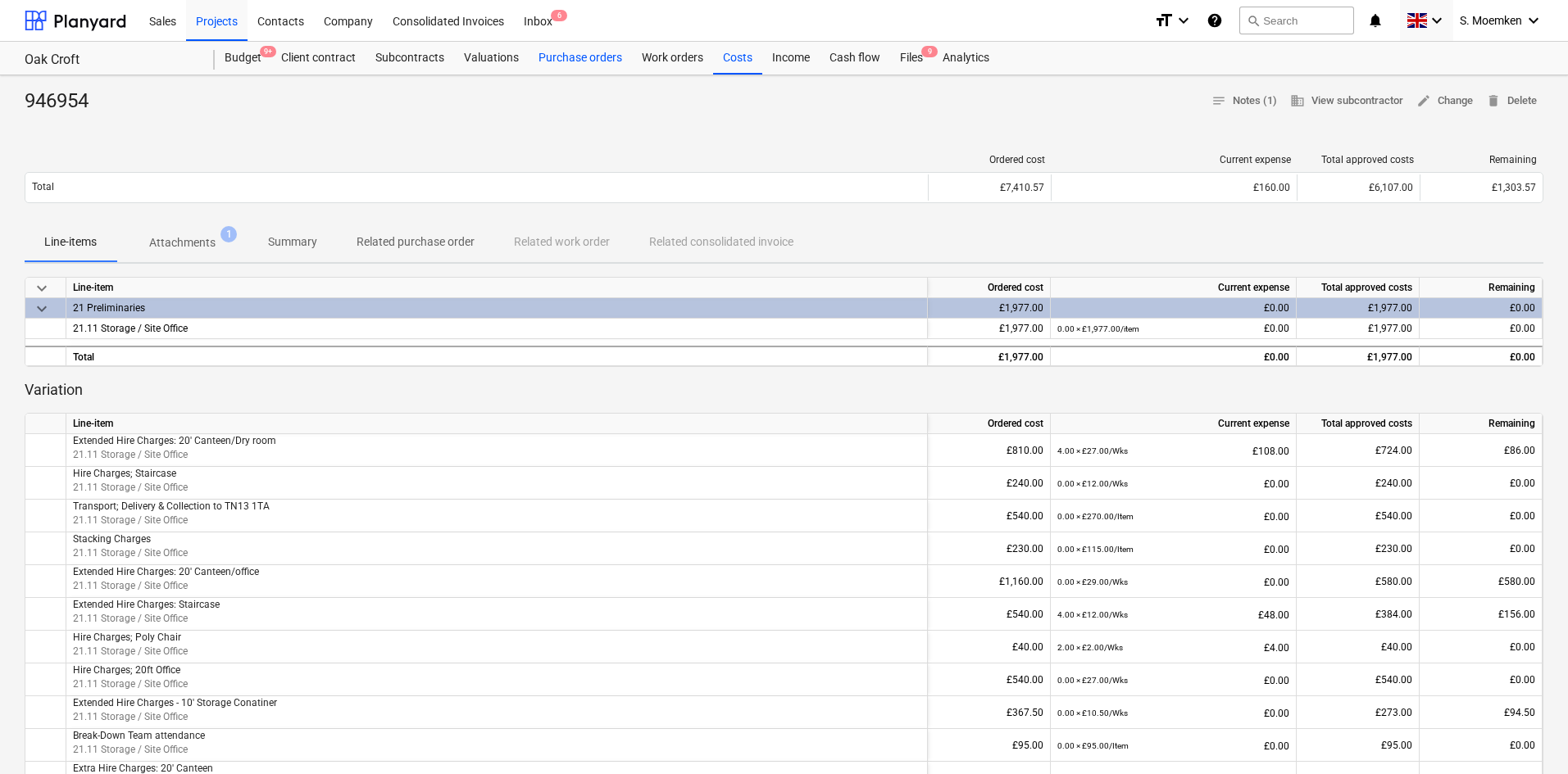
click at [593, 52] on div "Purchase orders" at bounding box center [580, 58] width 103 height 33
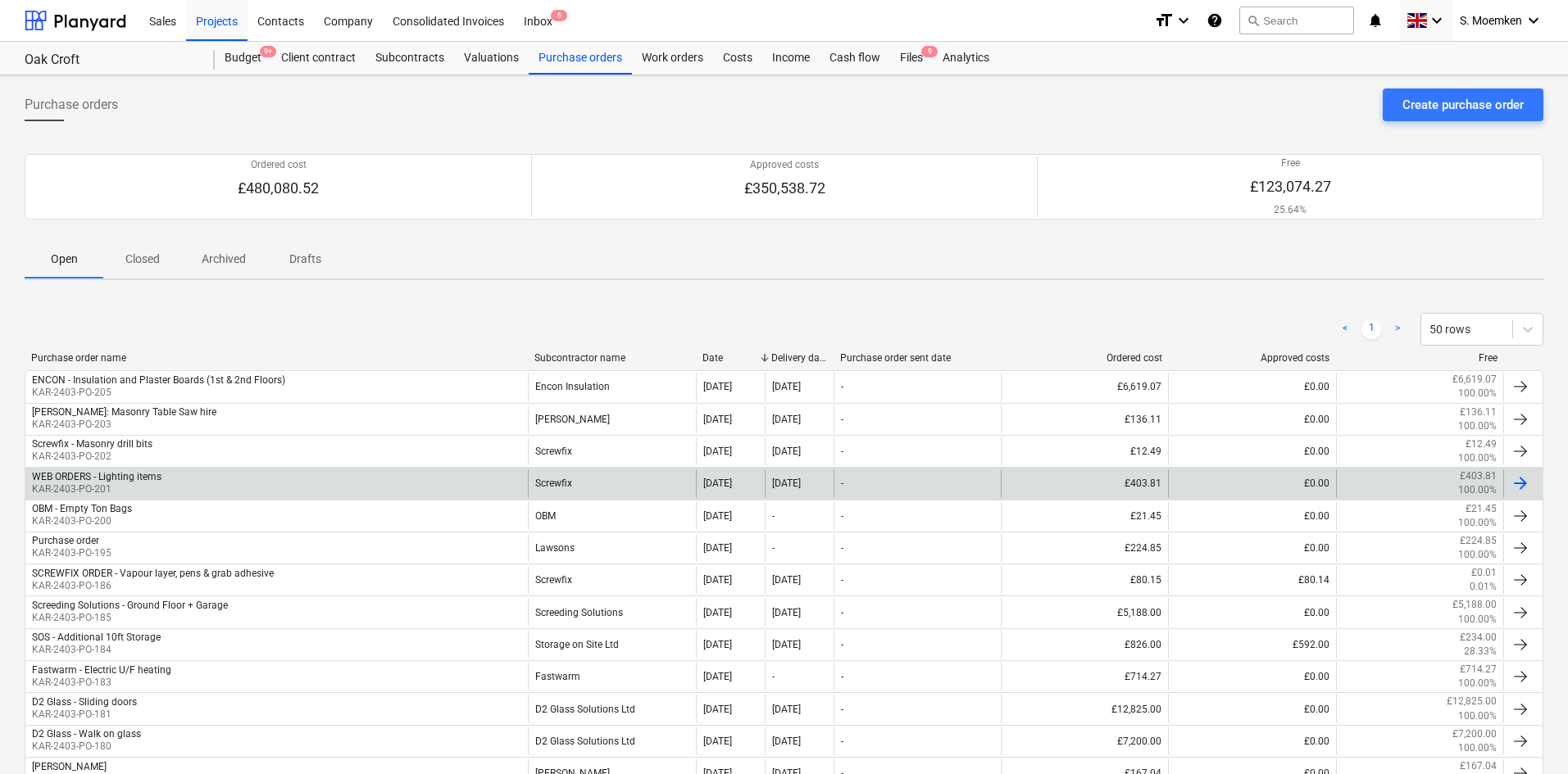
click at [195, 481] on div "WEB ORDERS - Lighting items KAR-2403-PO-201" at bounding box center [277, 483] width 502 height 28
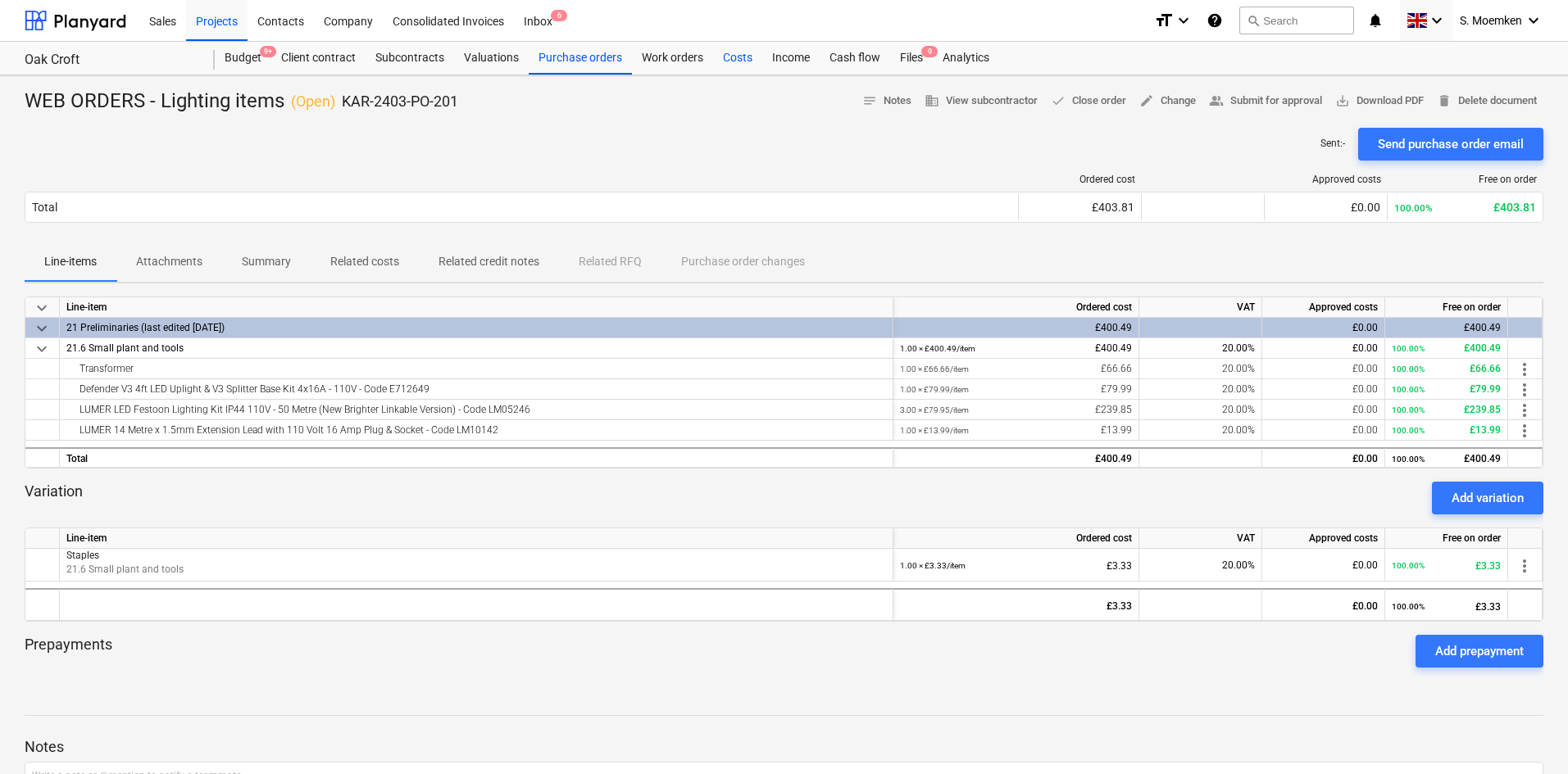
click at [723, 59] on div "Costs" at bounding box center [737, 58] width 49 height 33
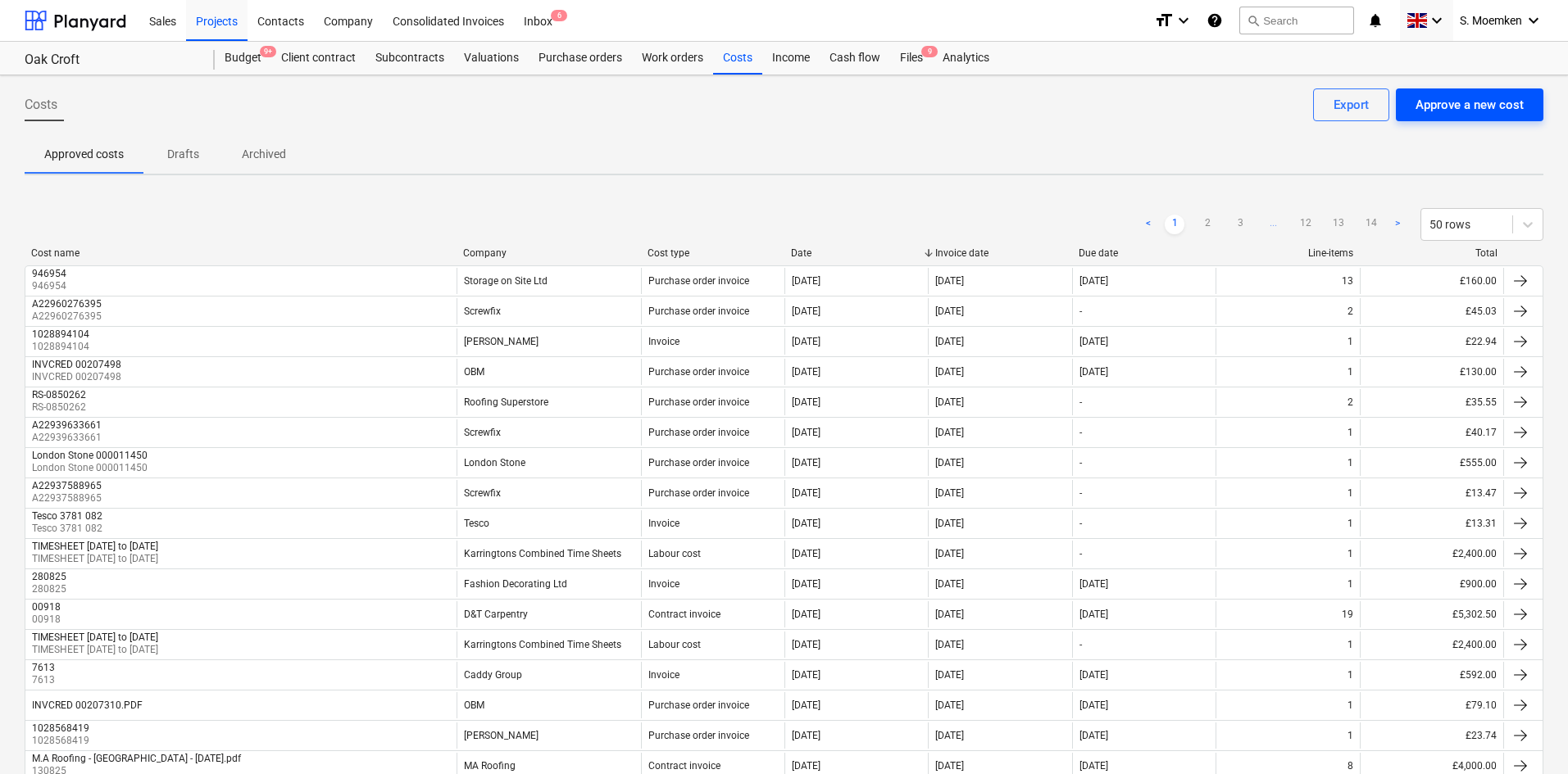
click at [1494, 106] on div "Approve a new cost" at bounding box center [1469, 105] width 109 height 22
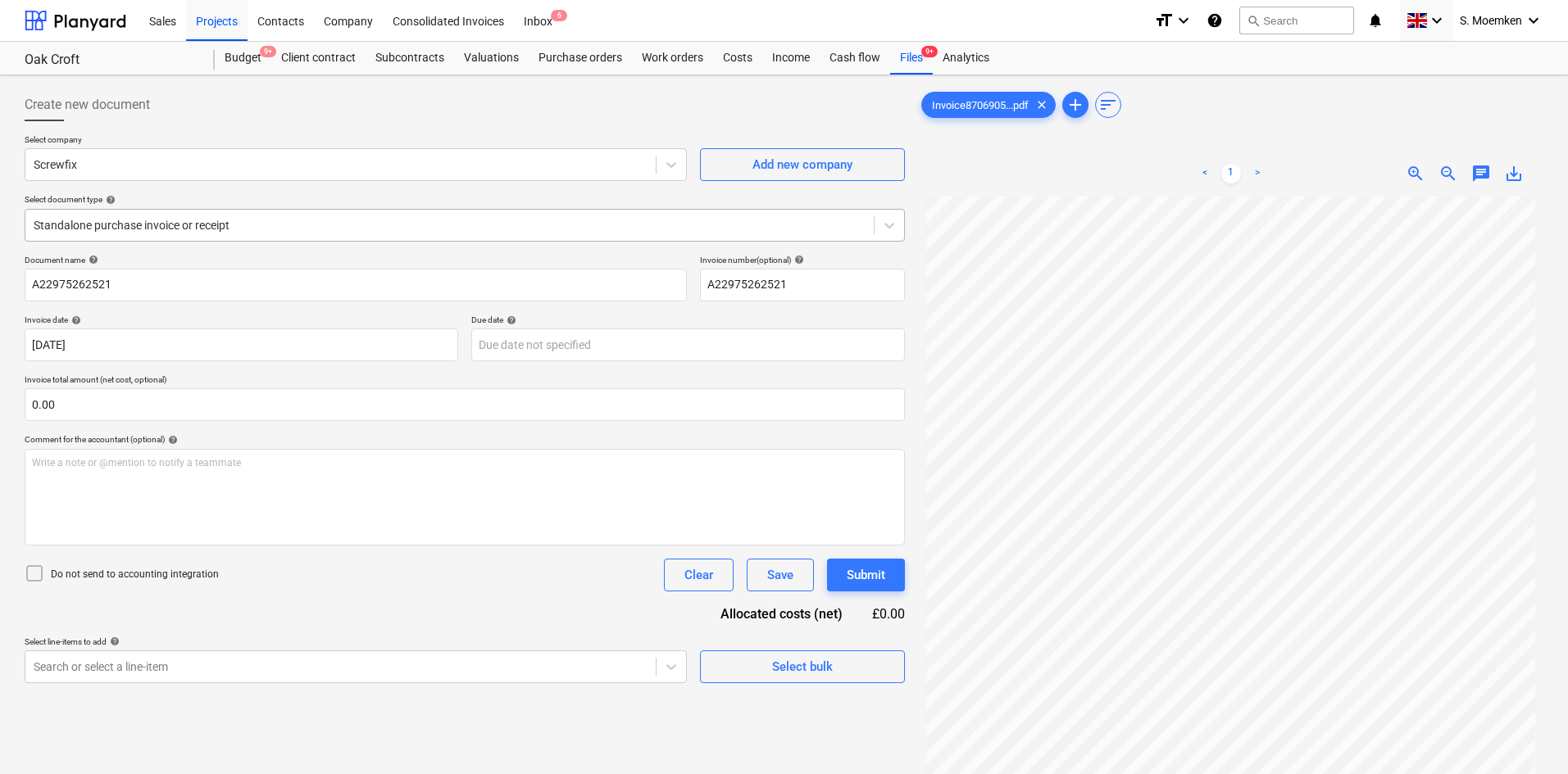
click at [285, 226] on div at bounding box center [449, 225] width 832 height 16
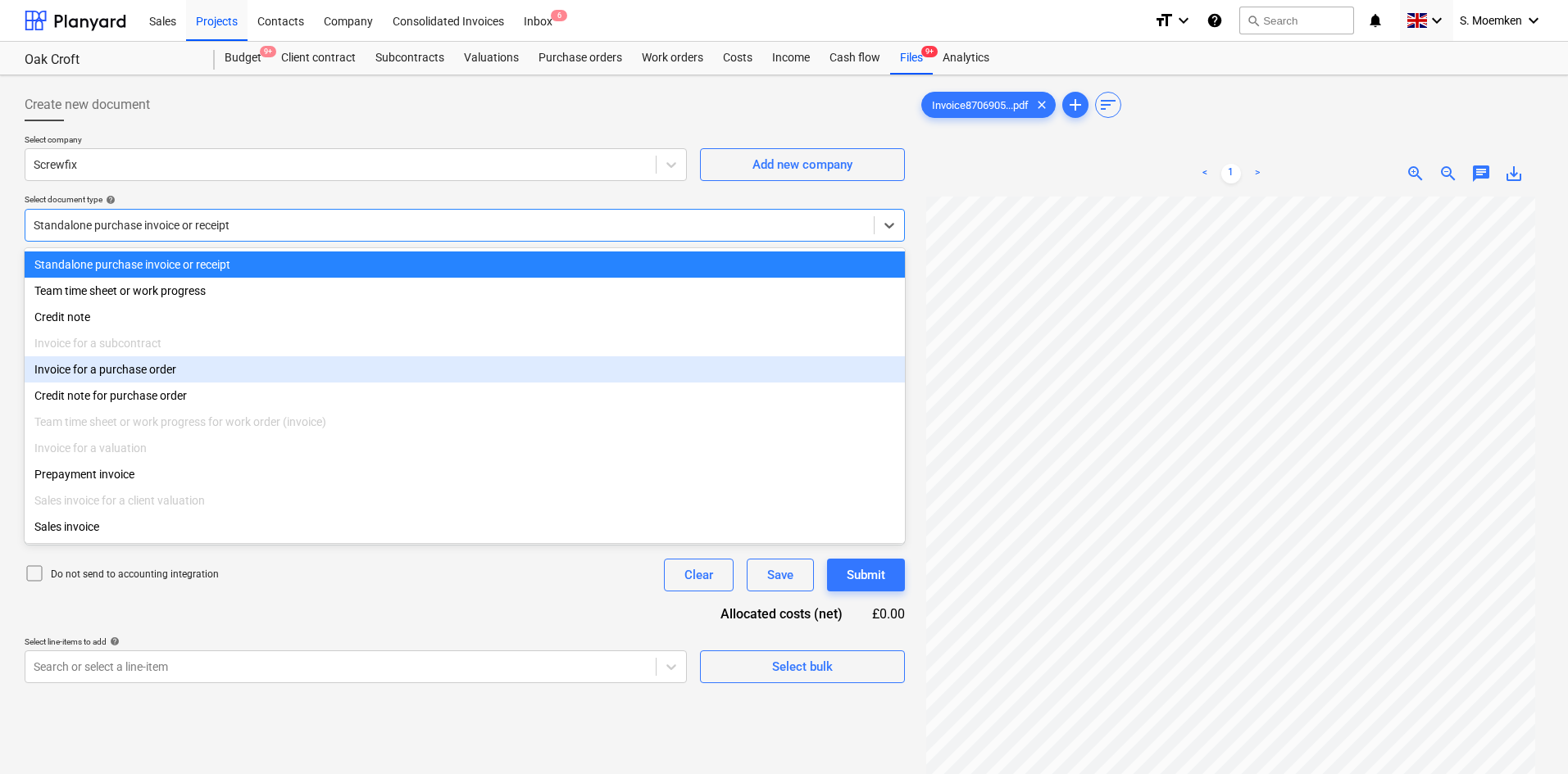
click at [159, 378] on div "Invoice for a purchase order" at bounding box center [464, 370] width 880 height 26
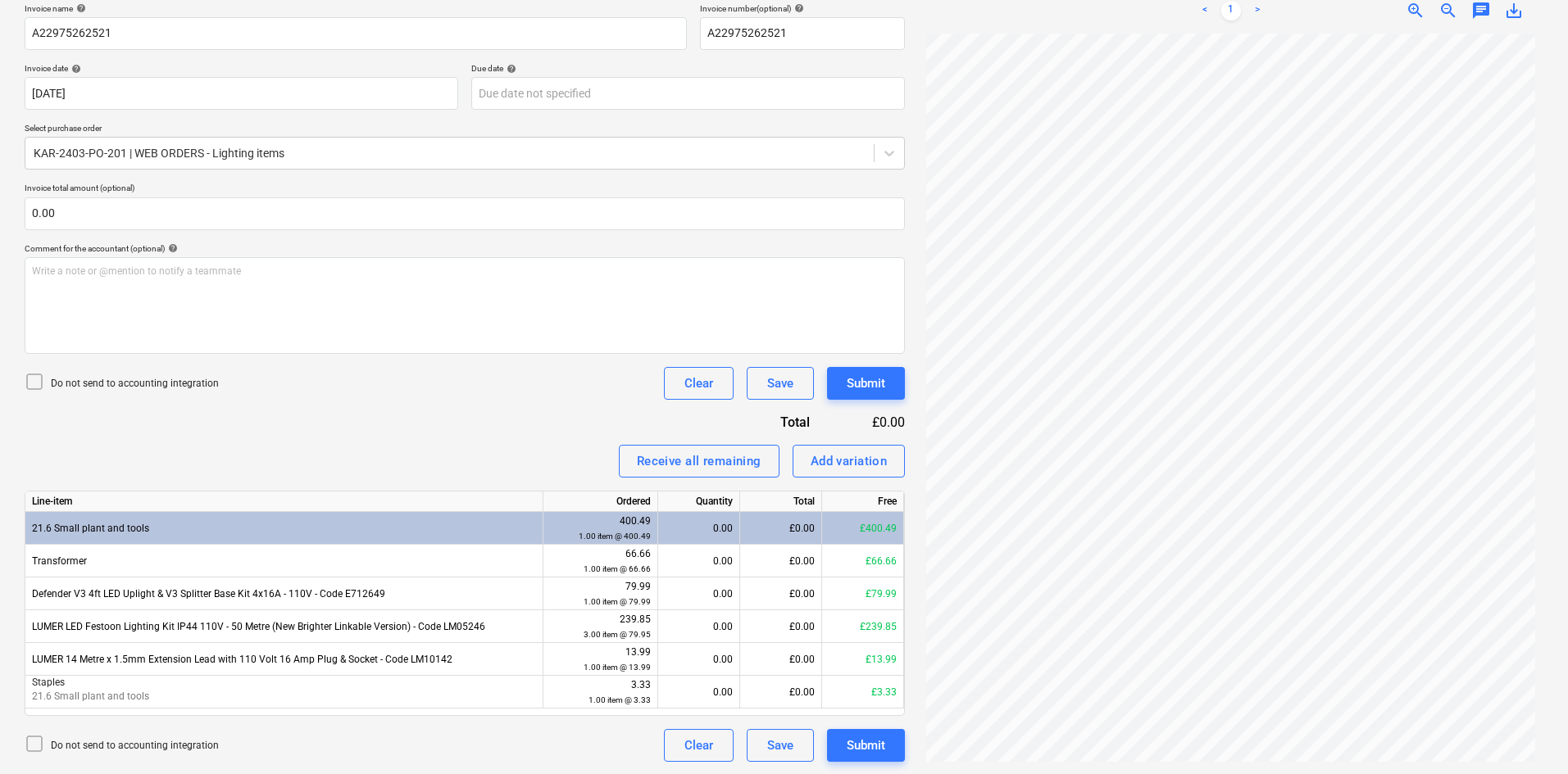
scroll to position [252, 0]
click at [36, 377] on icon at bounding box center [34, 380] width 20 height 20
click at [791, 560] on div "£0.00" at bounding box center [781, 560] width 82 height 33
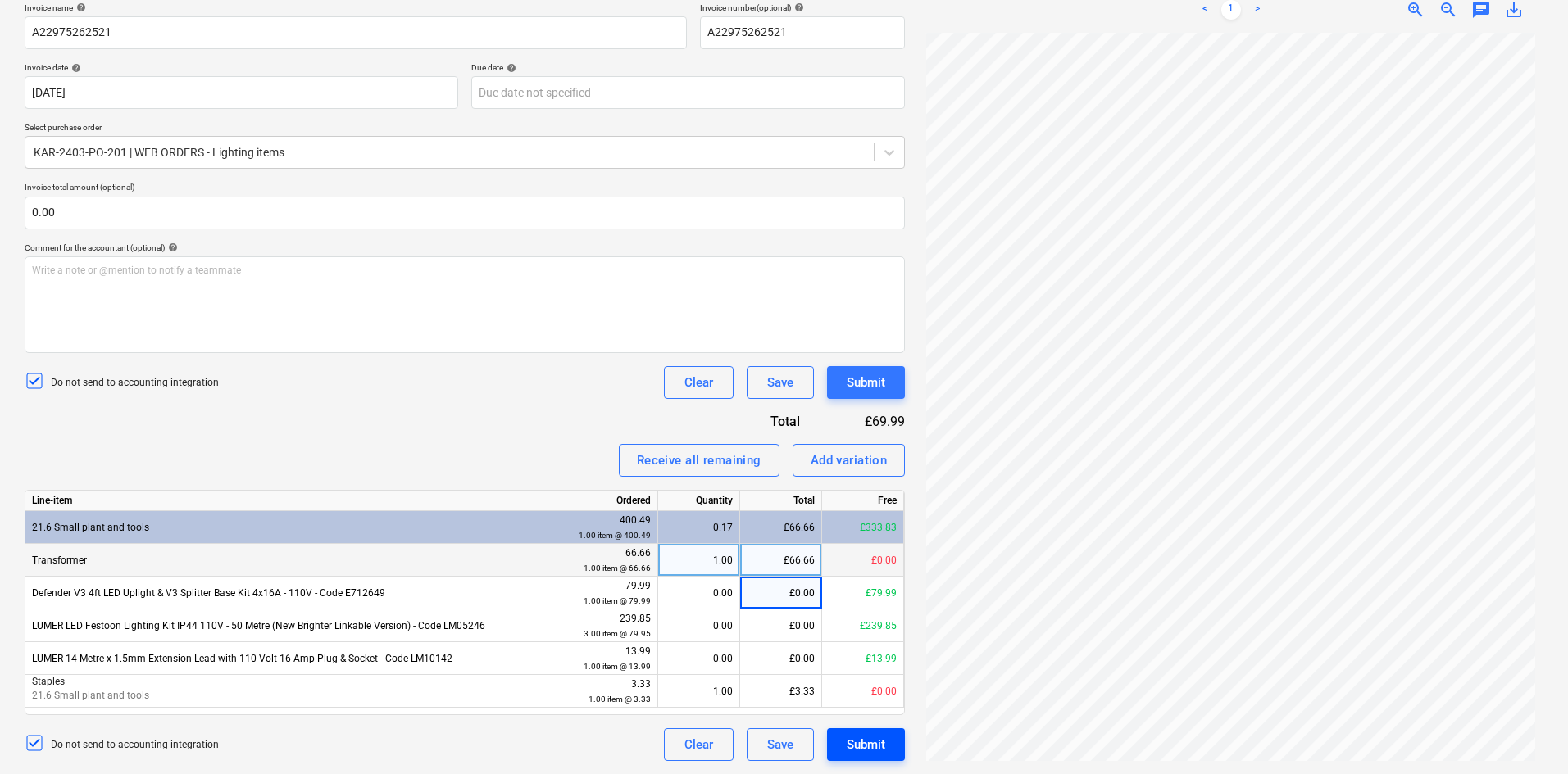
click at [879, 747] on div "Submit" at bounding box center [866, 745] width 39 height 22
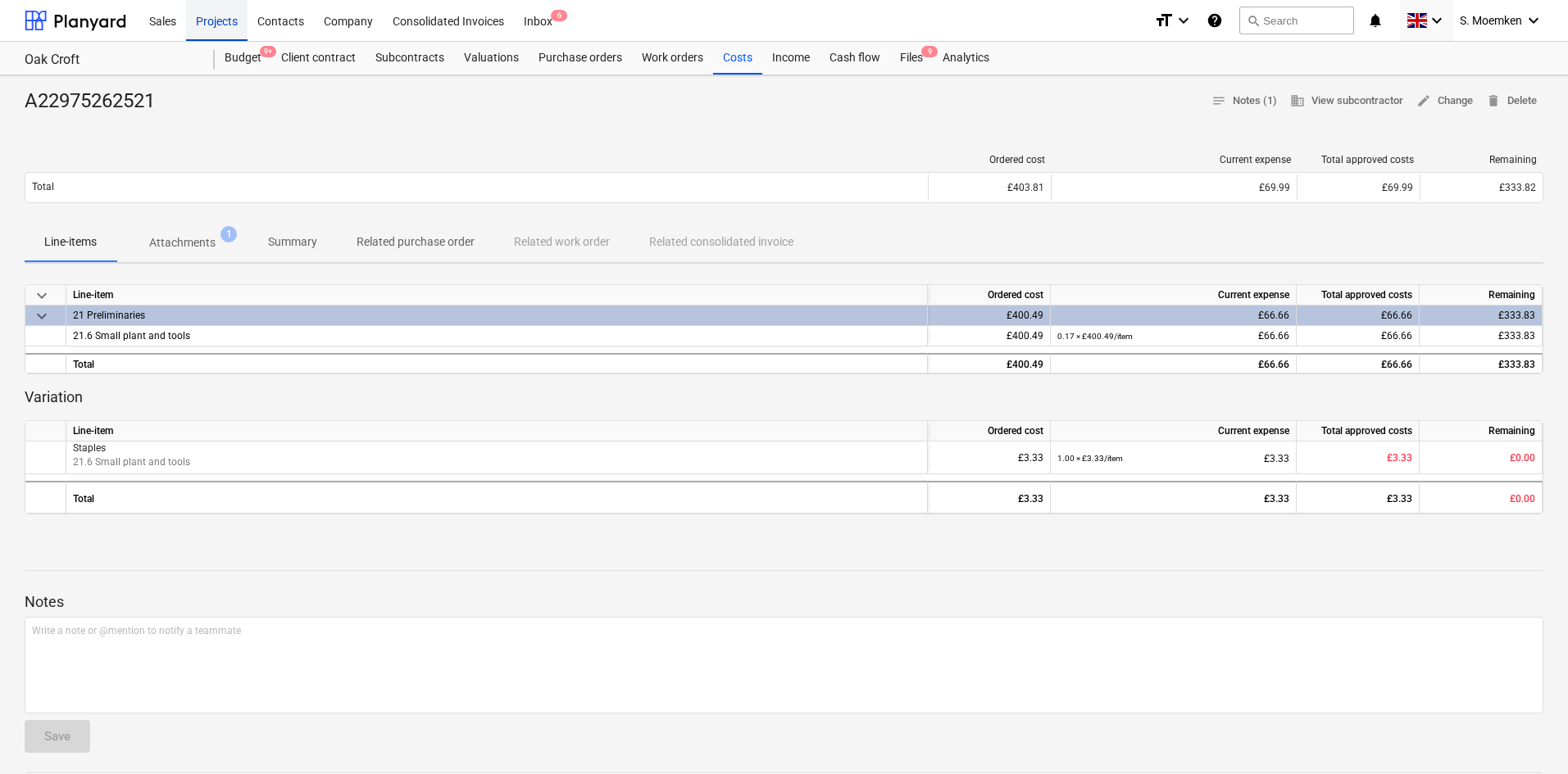
drag, startPoint x: 201, startPoint y: 25, endPoint x: 218, endPoint y: 8, distance: 24.0
click at [201, 25] on div "Projects" at bounding box center [216, 20] width 61 height 42
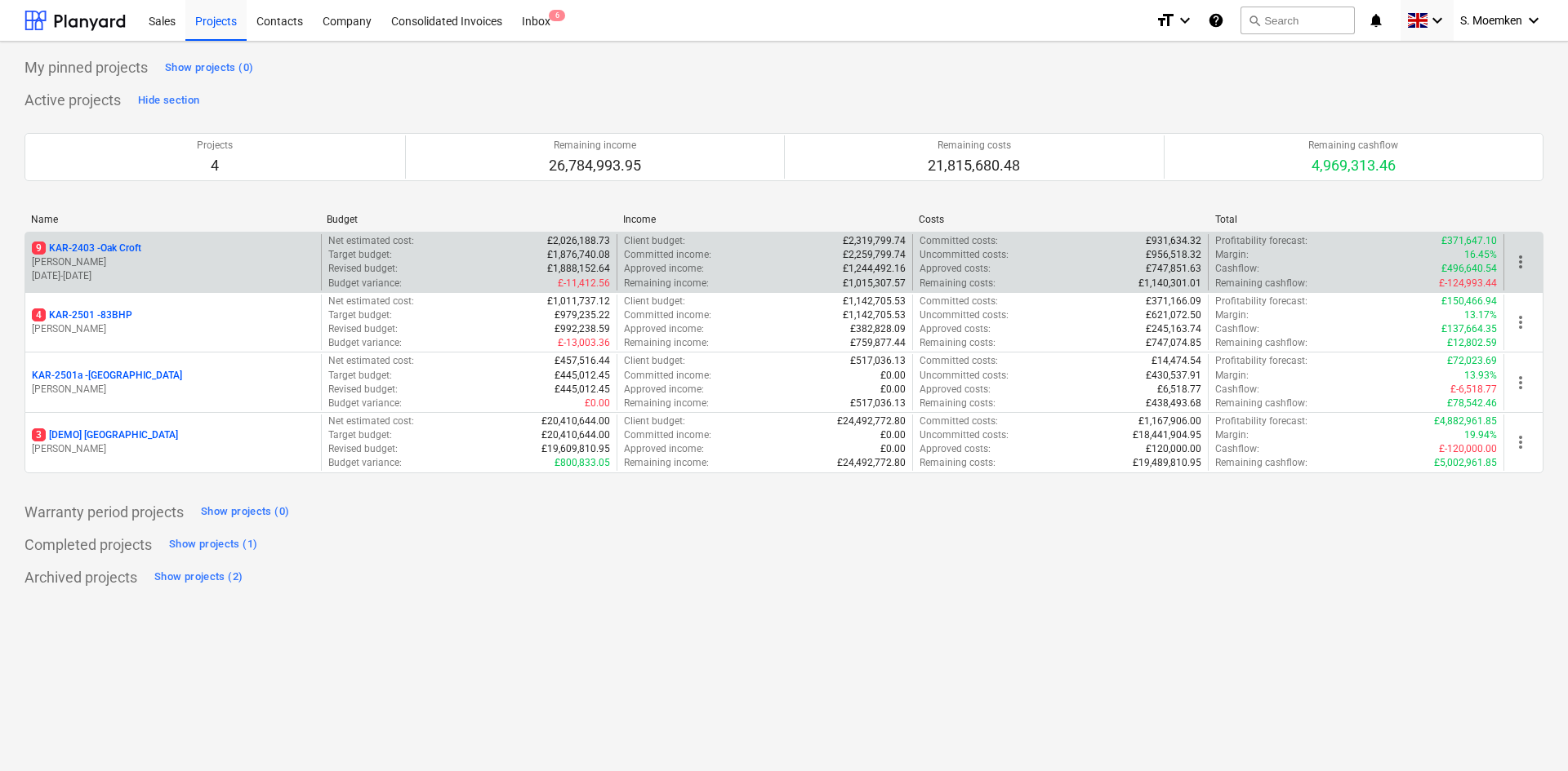
click at [158, 258] on p "[PERSON_NAME]" at bounding box center [173, 262] width 282 height 14
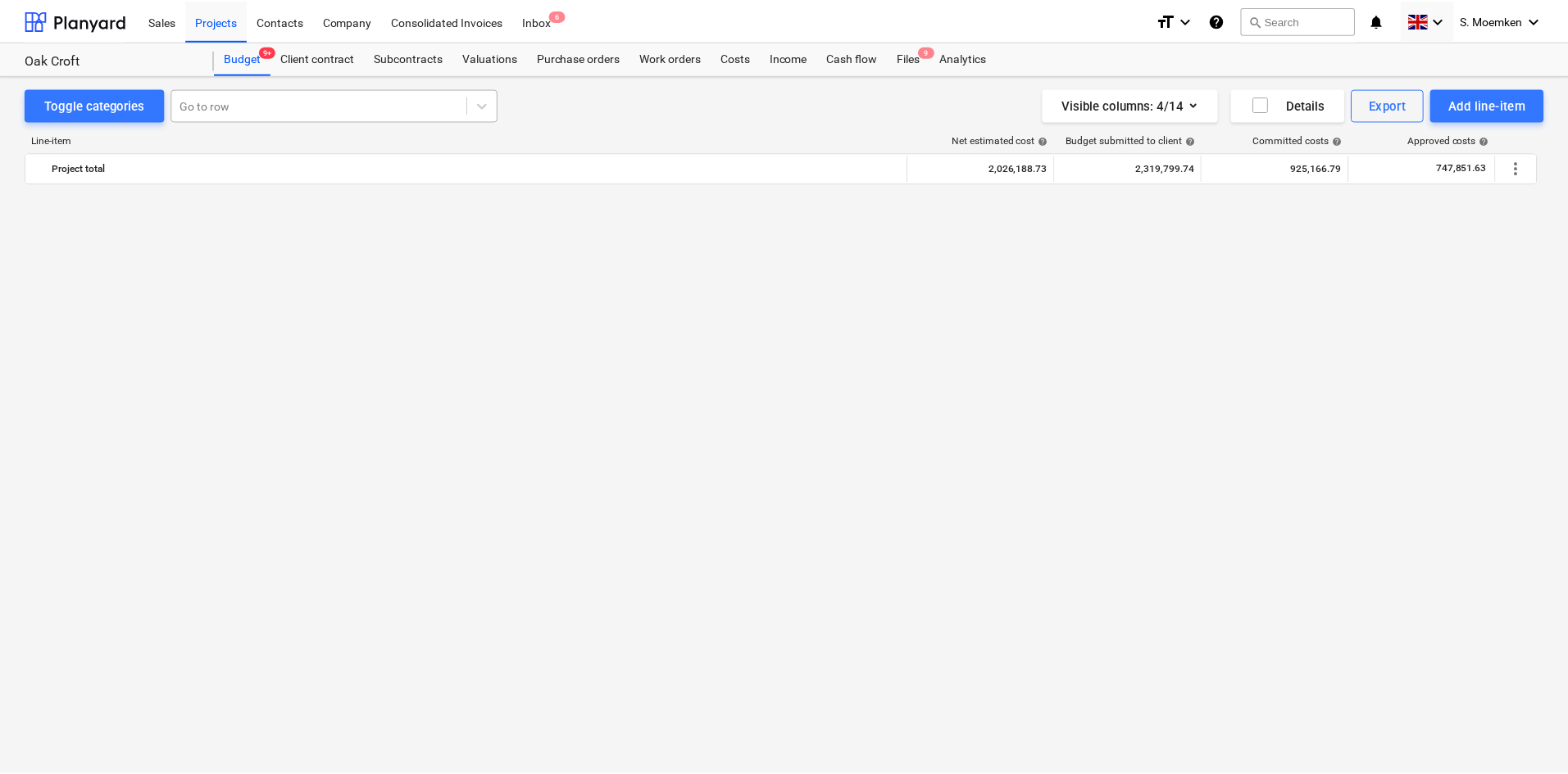
scroll to position [2298, 0]
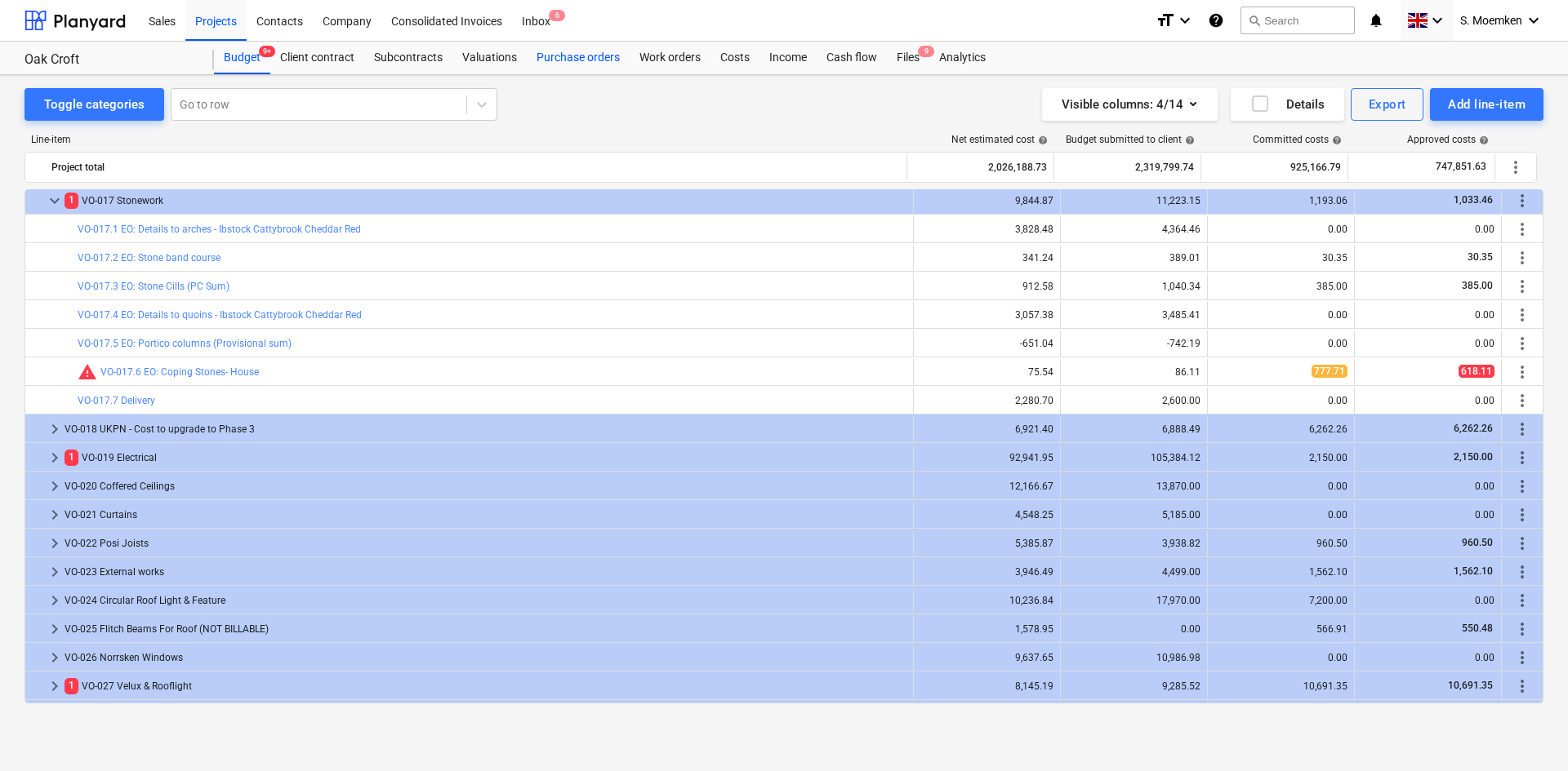
click at [584, 53] on div "Purchase orders" at bounding box center [578, 57] width 103 height 33
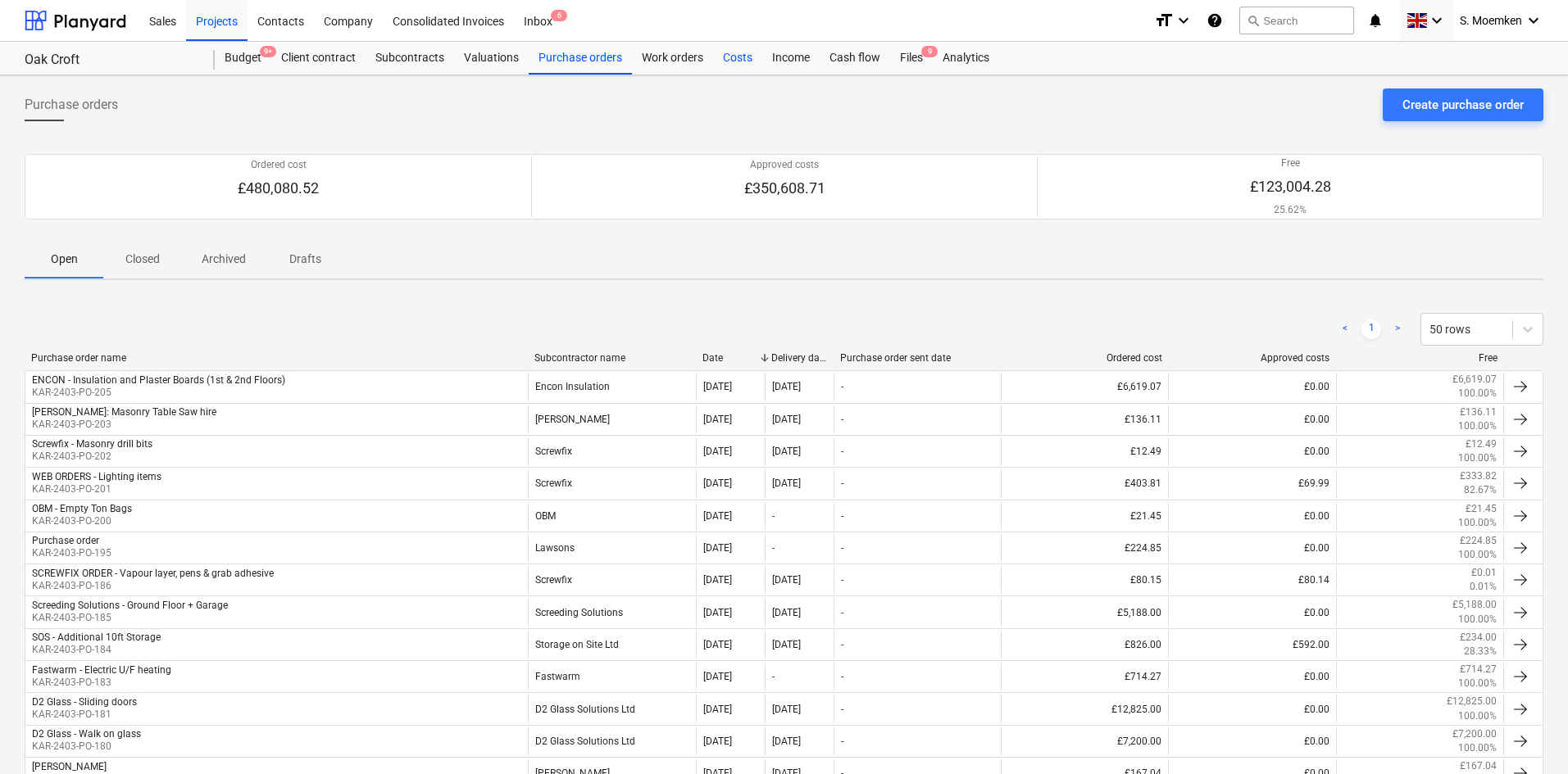
click at [726, 55] on div "Costs" at bounding box center [737, 58] width 49 height 33
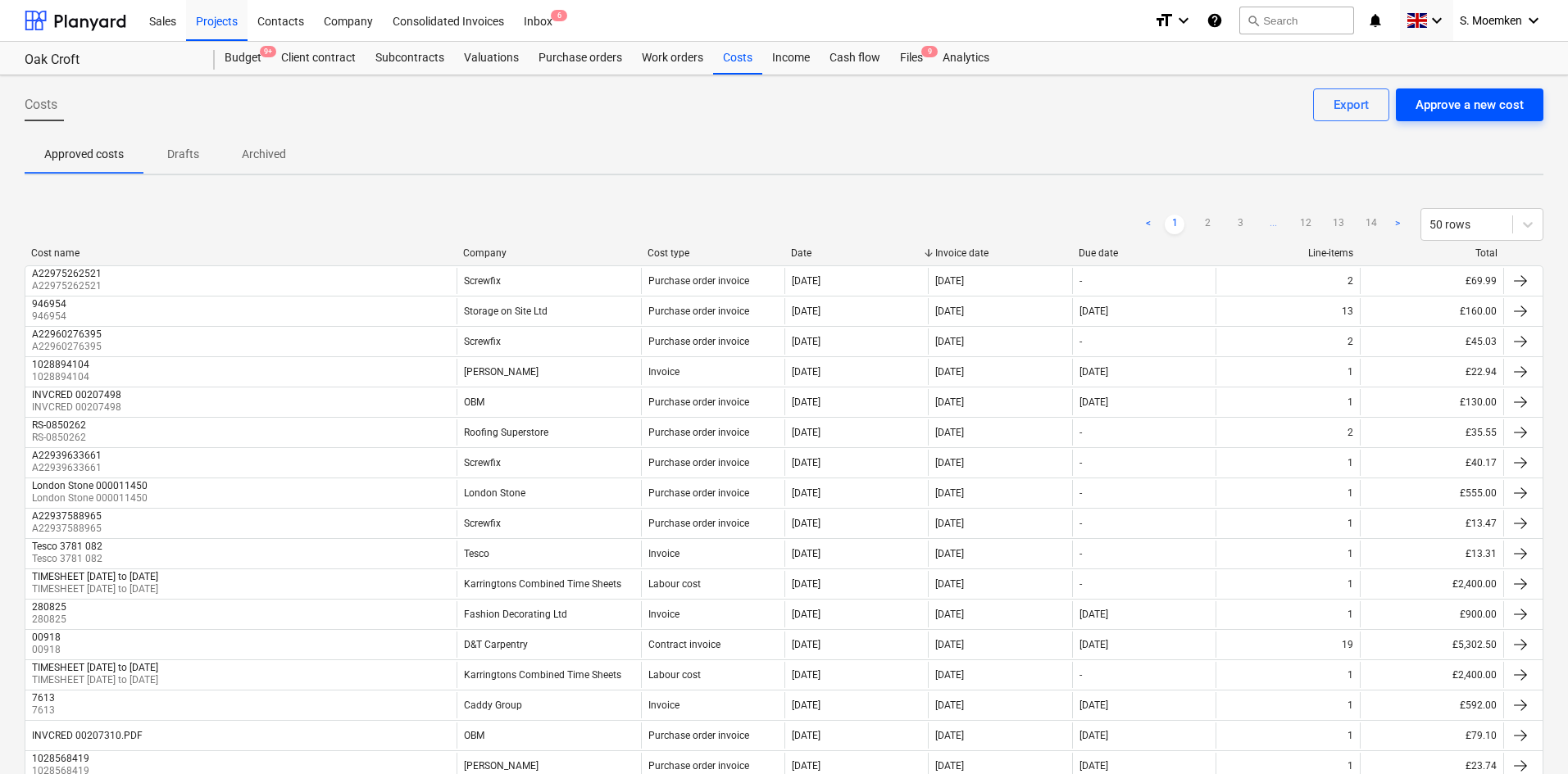
click at [1468, 103] on div "Approve a new cost" at bounding box center [1469, 105] width 109 height 22
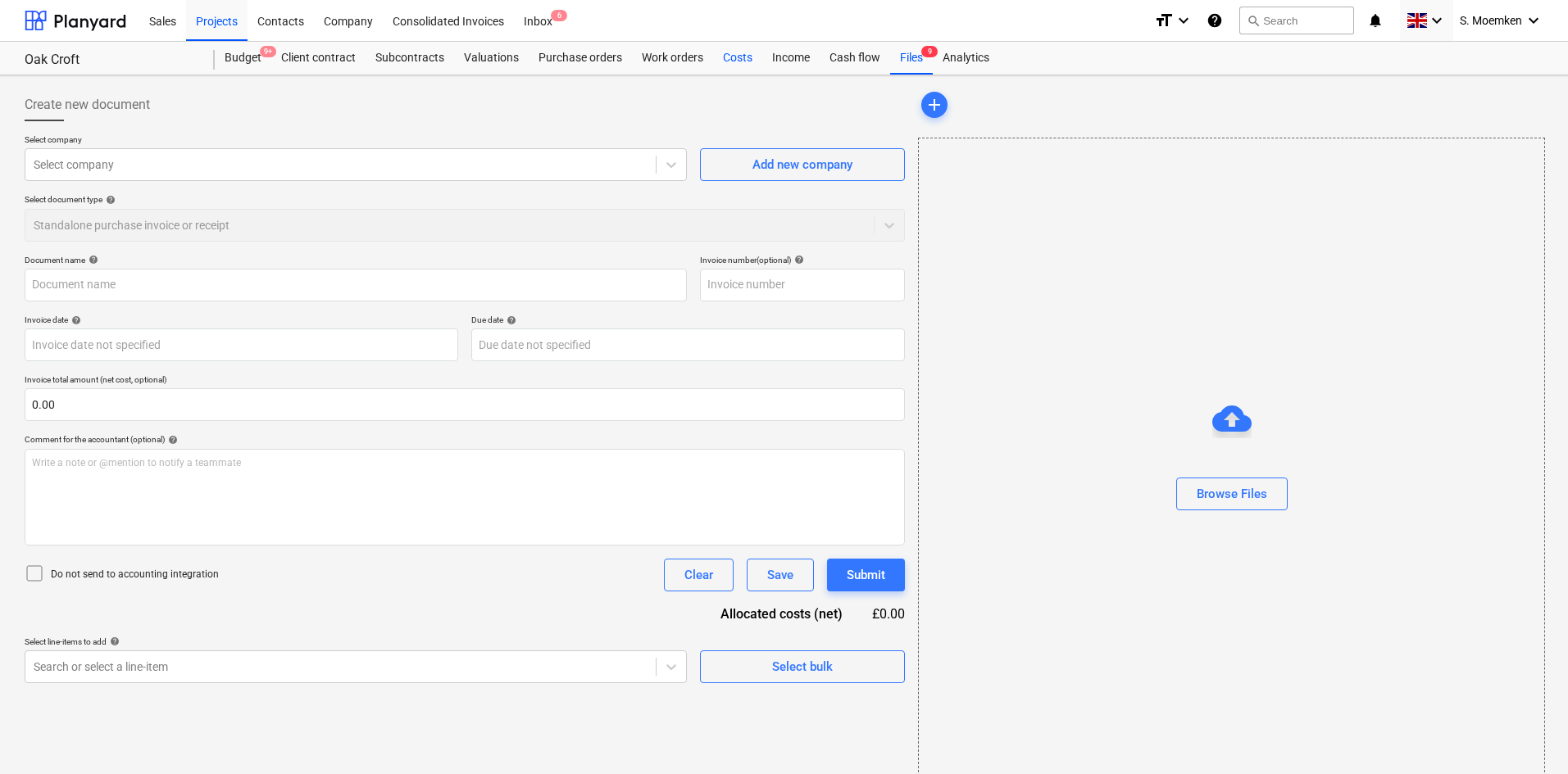
click at [736, 59] on div "Costs" at bounding box center [737, 58] width 49 height 33
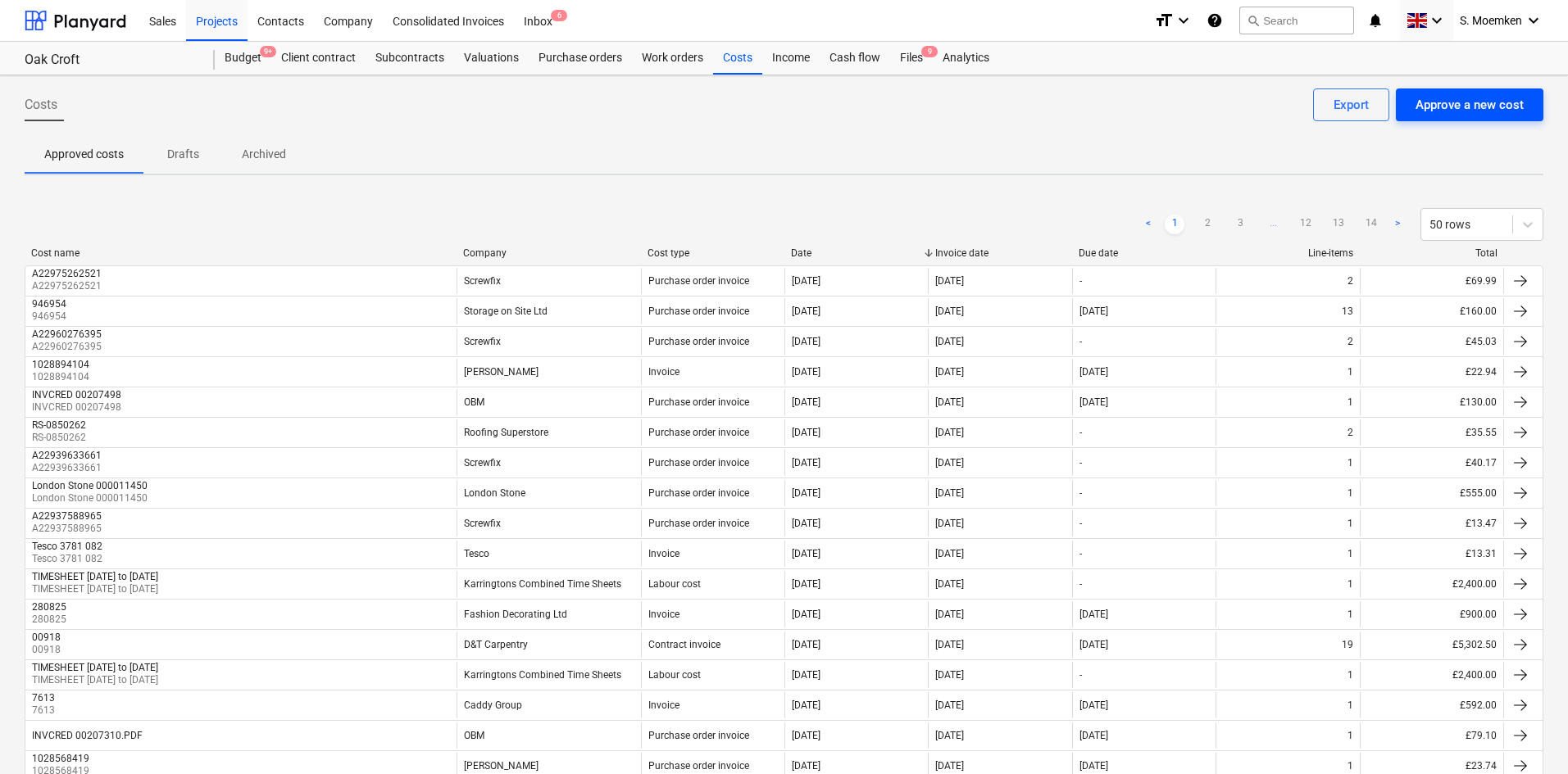
click at [1492, 109] on div "Approve a new cost" at bounding box center [1469, 105] width 109 height 22
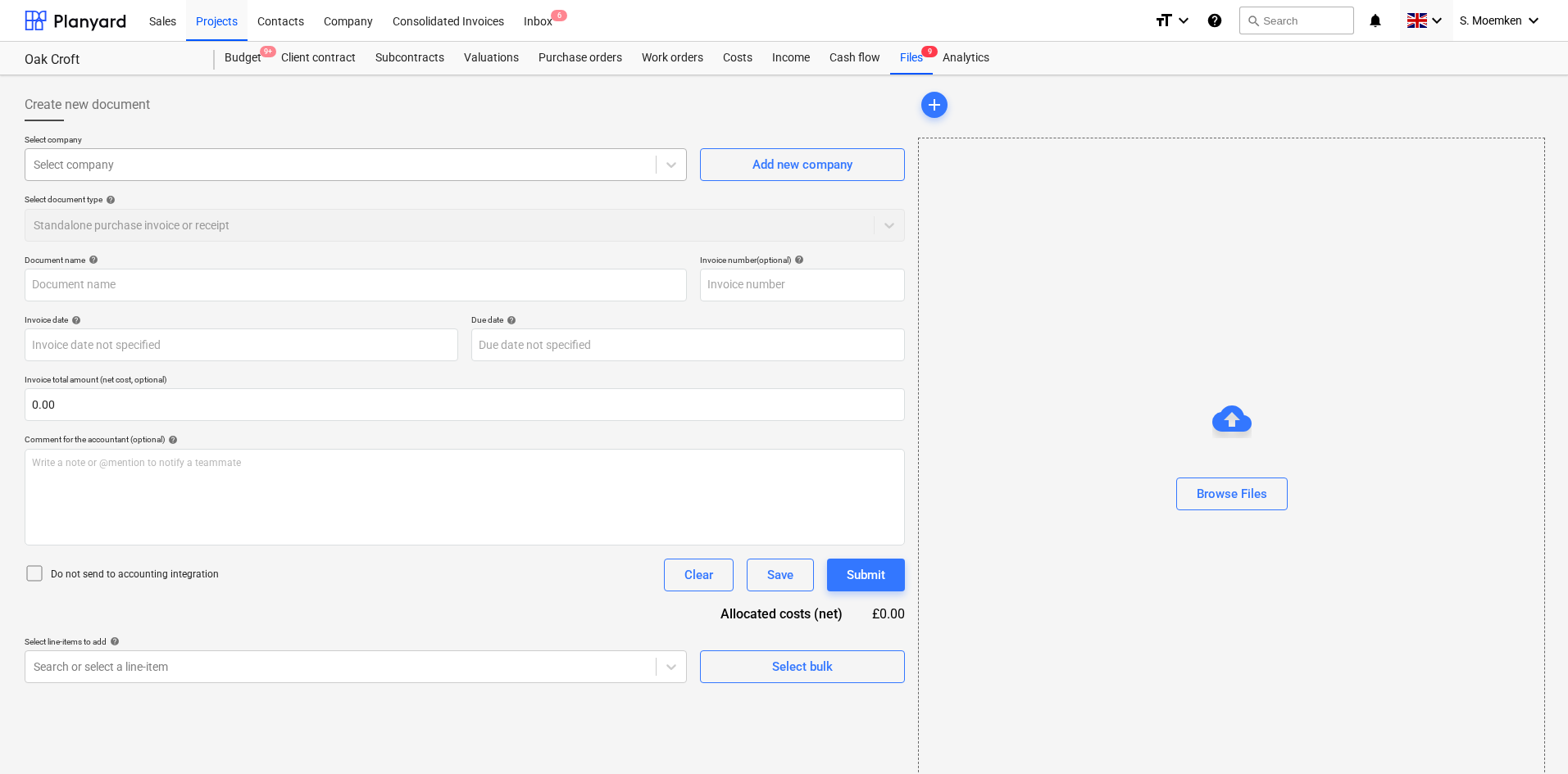
click at [295, 164] on div at bounding box center [341, 164] width 614 height 16
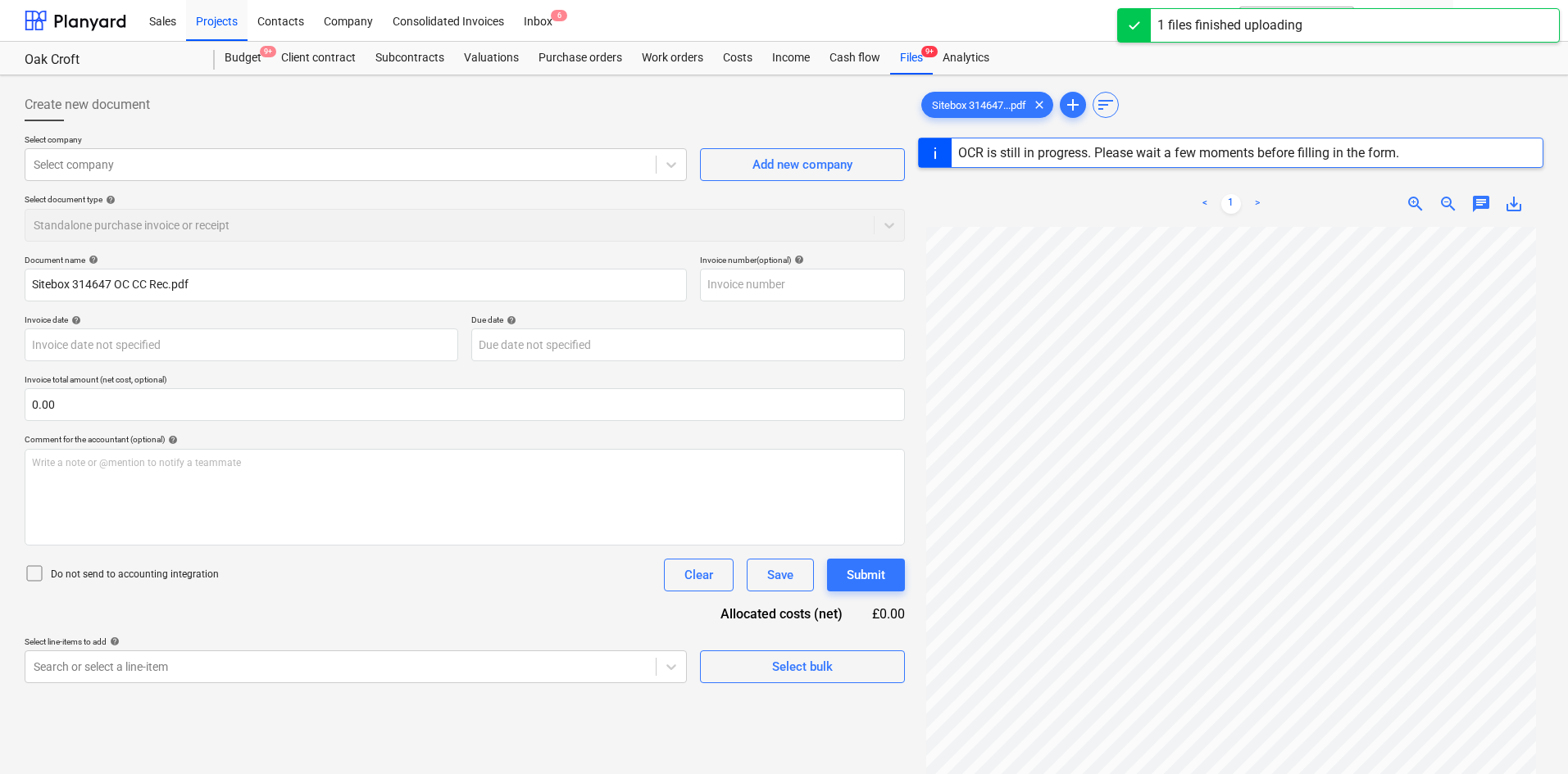
click at [1216, 103] on div "Sitebox 314647...pdf clear add sort" at bounding box center [1230, 105] width 625 height 33
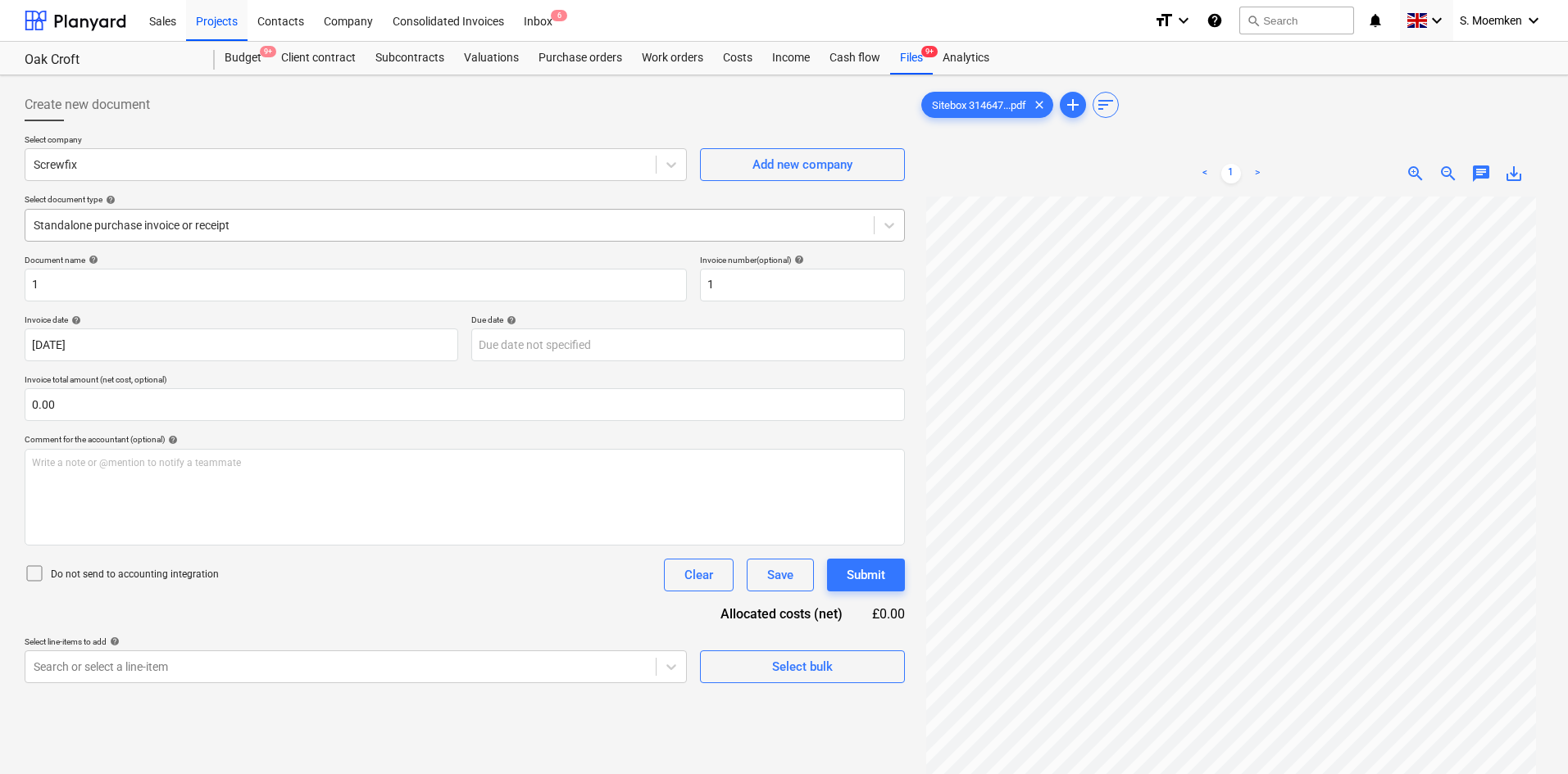
click at [350, 224] on div at bounding box center [449, 225] width 832 height 16
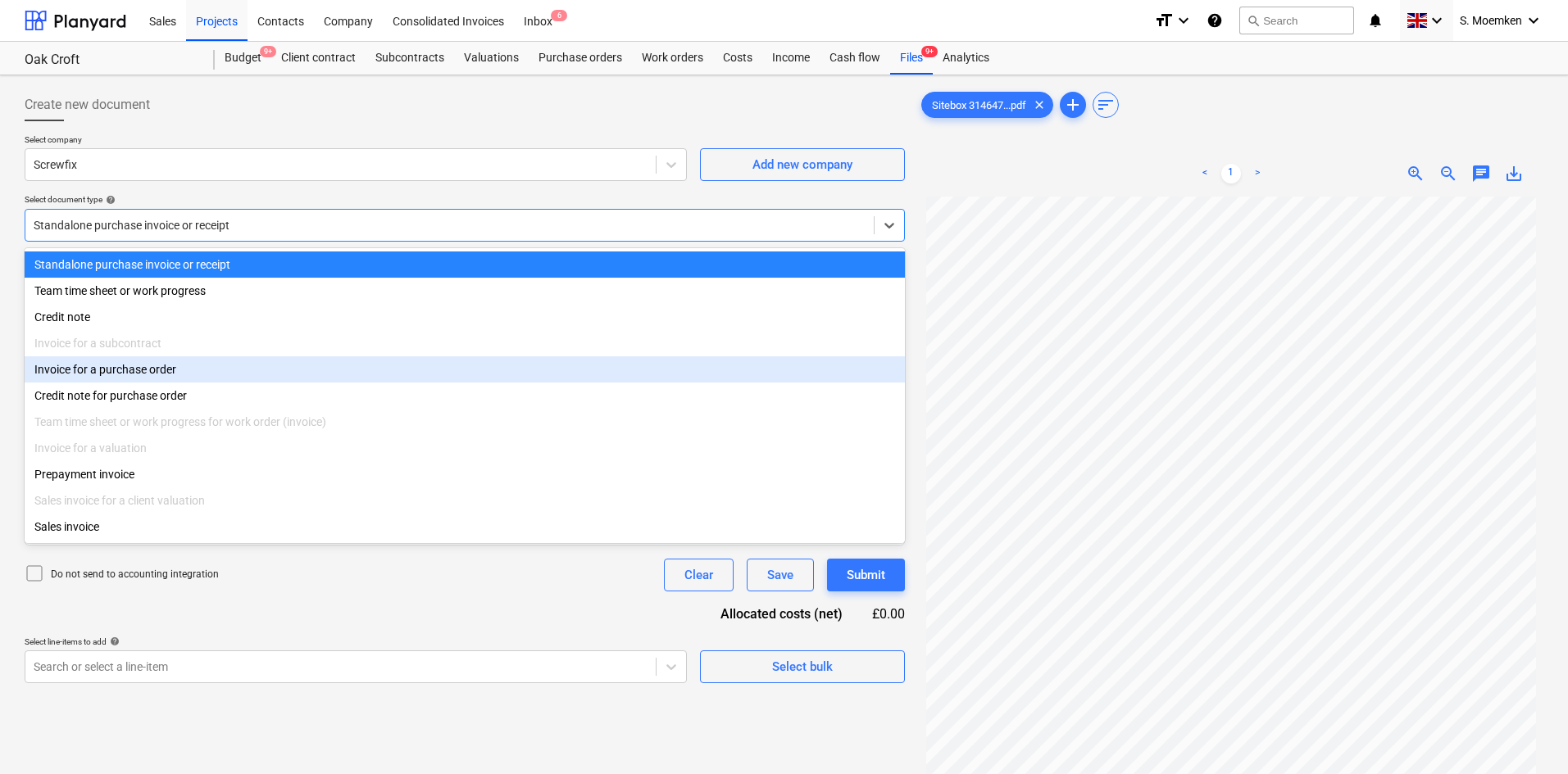
click at [160, 376] on div "Invoice for a purchase order" at bounding box center [464, 370] width 880 height 26
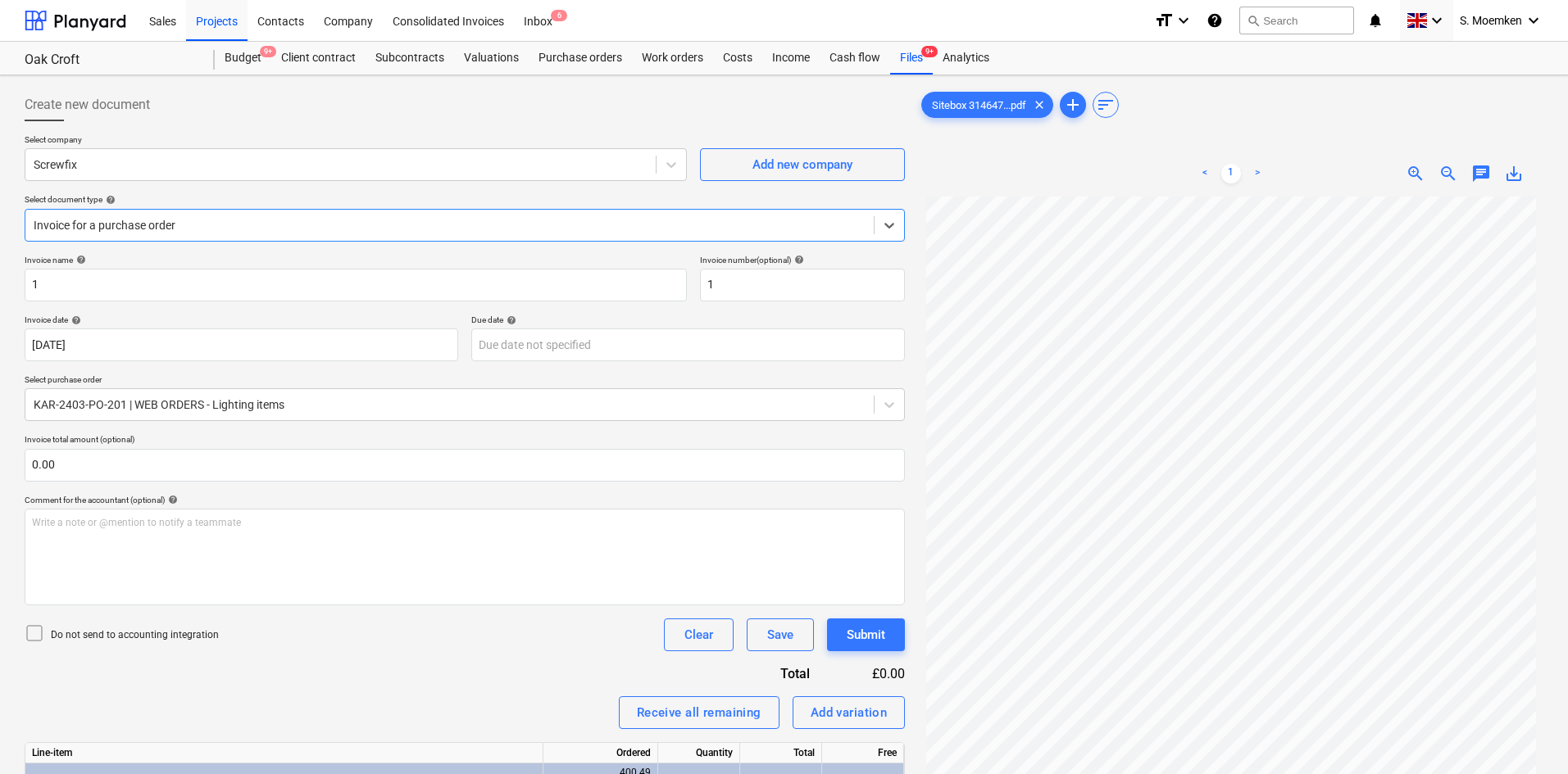
click at [34, 631] on icon at bounding box center [34, 633] width 20 height 20
click at [167, 287] on input "1" at bounding box center [355, 285] width 662 height 33
drag, startPoint x: 75, startPoint y: 284, endPoint x: -16, endPoint y: 282, distance: 91.0
click at [0, 282] on html "Sales Projects Contacts Company Consolidated Invoices Inbox 6 format_size keybo…" at bounding box center [784, 387] width 1568 height 774
drag, startPoint x: 730, startPoint y: 294, endPoint x: 690, endPoint y: 291, distance: 40.1
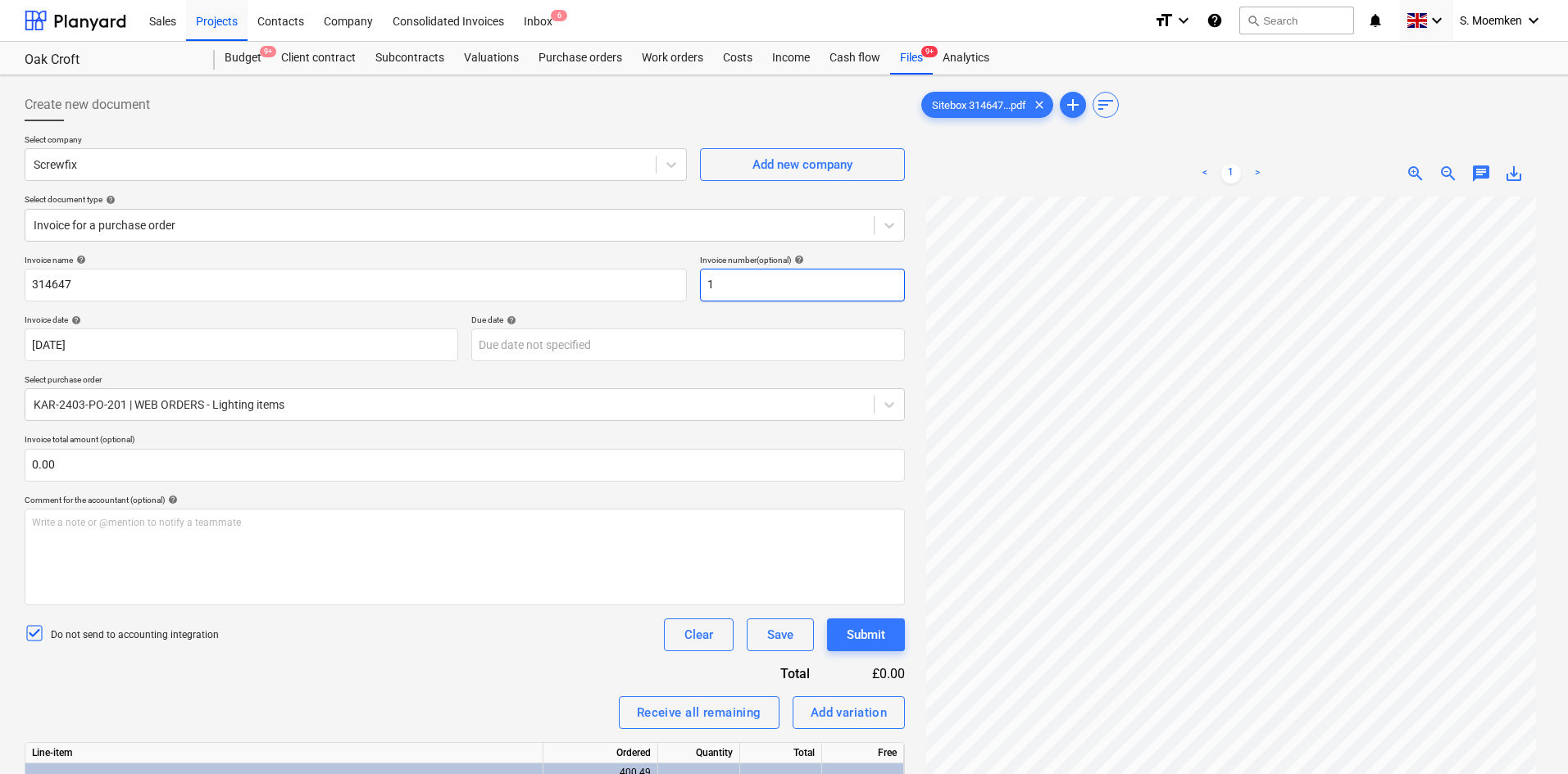
click at [690, 291] on div "Invoice name help 314647 Invoice number (optional) help 1" at bounding box center [464, 278] width 880 height 46
paste input "314647"
click at [215, 161] on div at bounding box center [341, 164] width 614 height 16
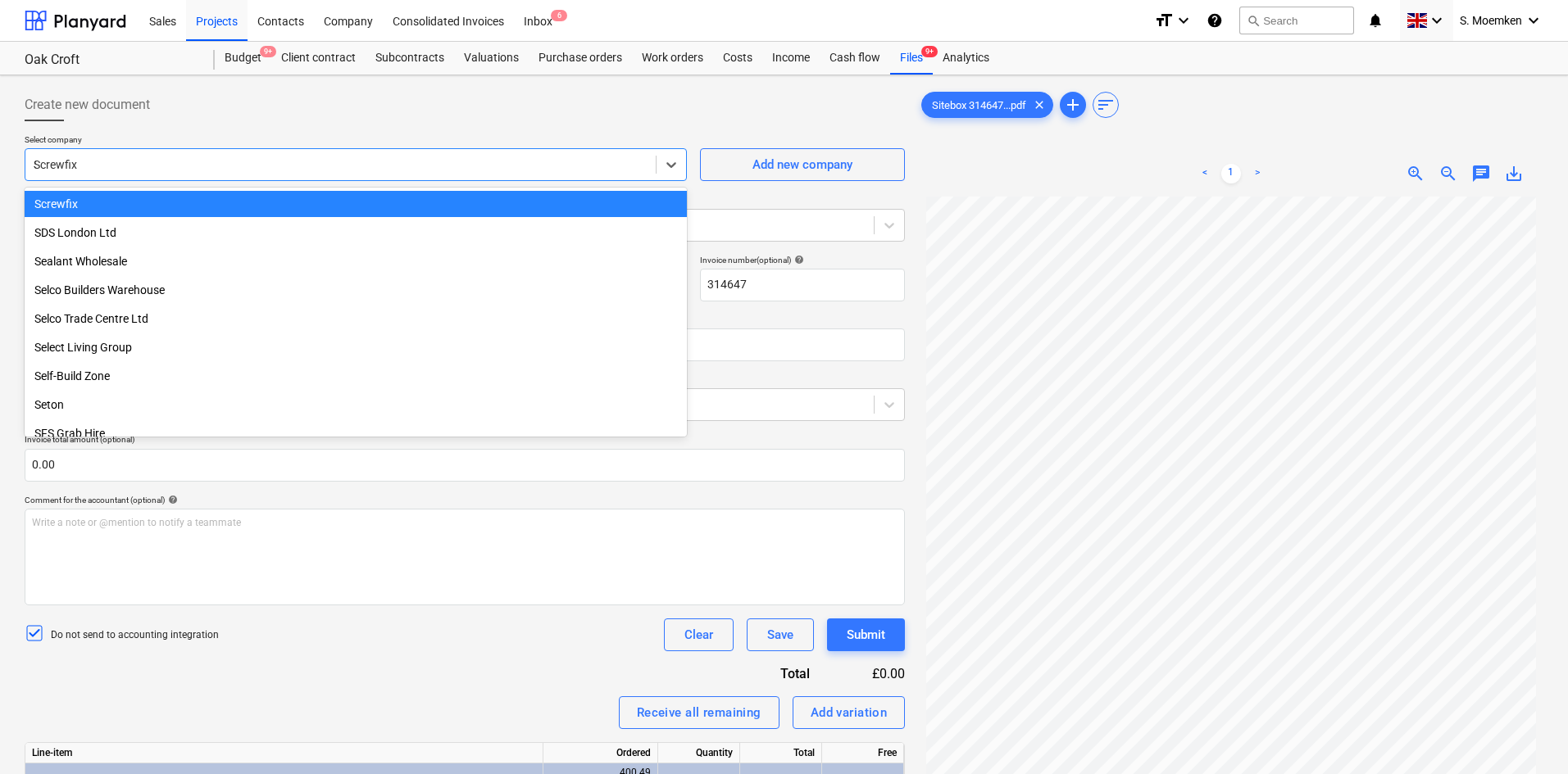
scroll to position [8156, 0]
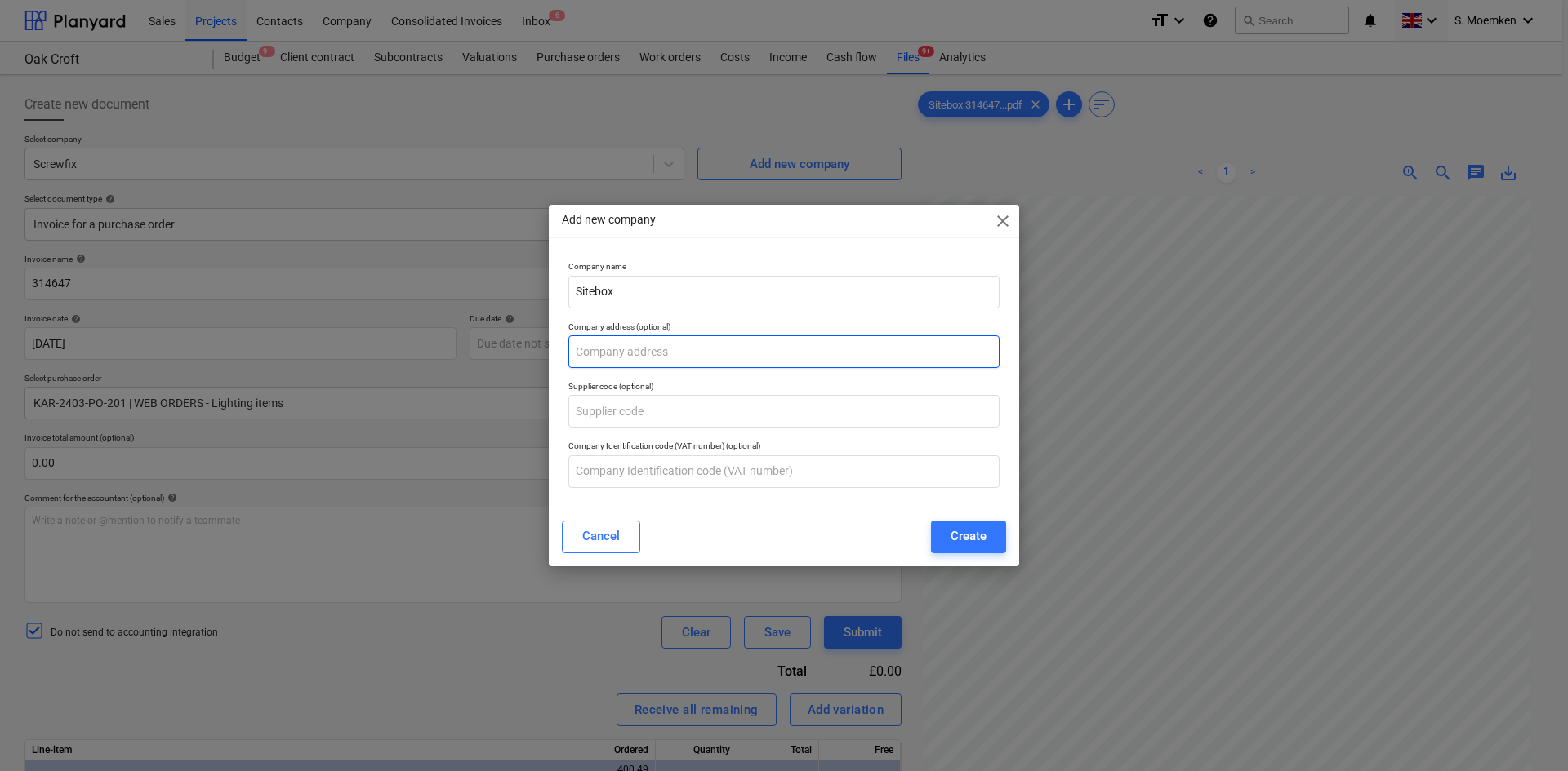
click at [649, 350] on input "text" at bounding box center [784, 352] width 431 height 33
paste input "Unit 19 Ormside Way Holmethorpe Industrial Estate Redhill, Surrey, RH1 2LW"
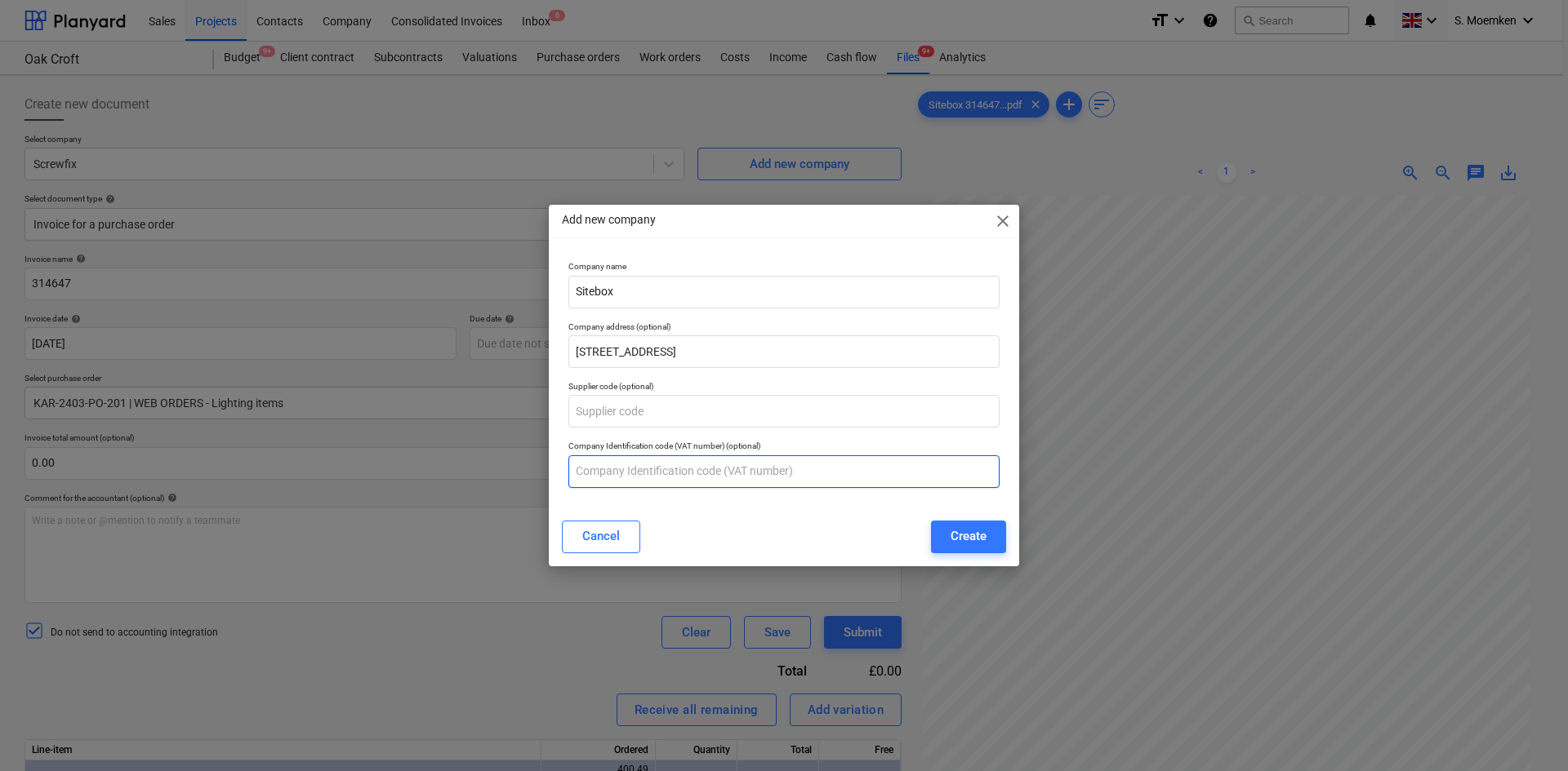
click at [637, 475] on input "text" at bounding box center [784, 471] width 431 height 33
paste input "906 5645 15"
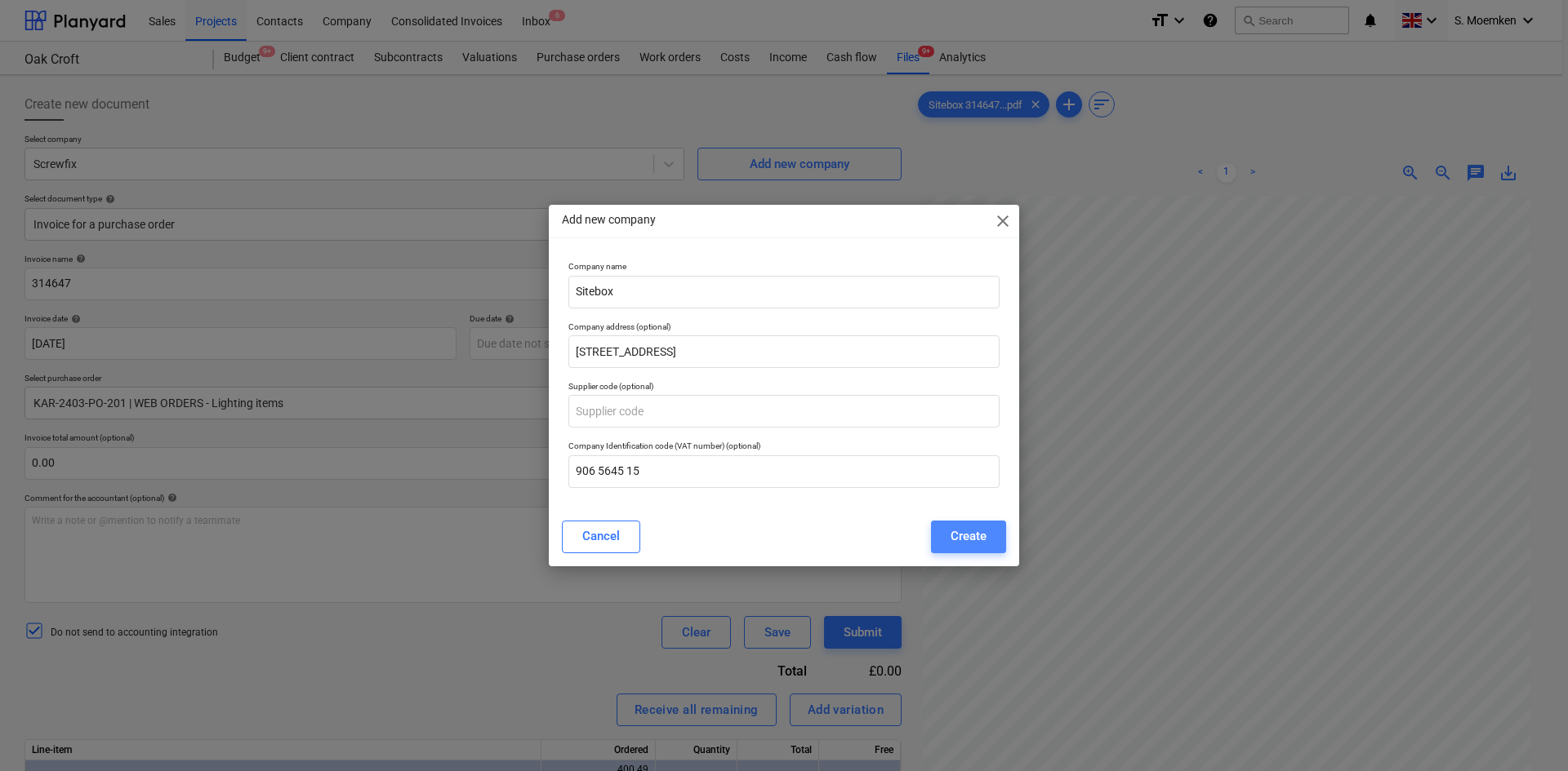
click at [956, 536] on div "Create" at bounding box center [968, 536] width 36 height 22
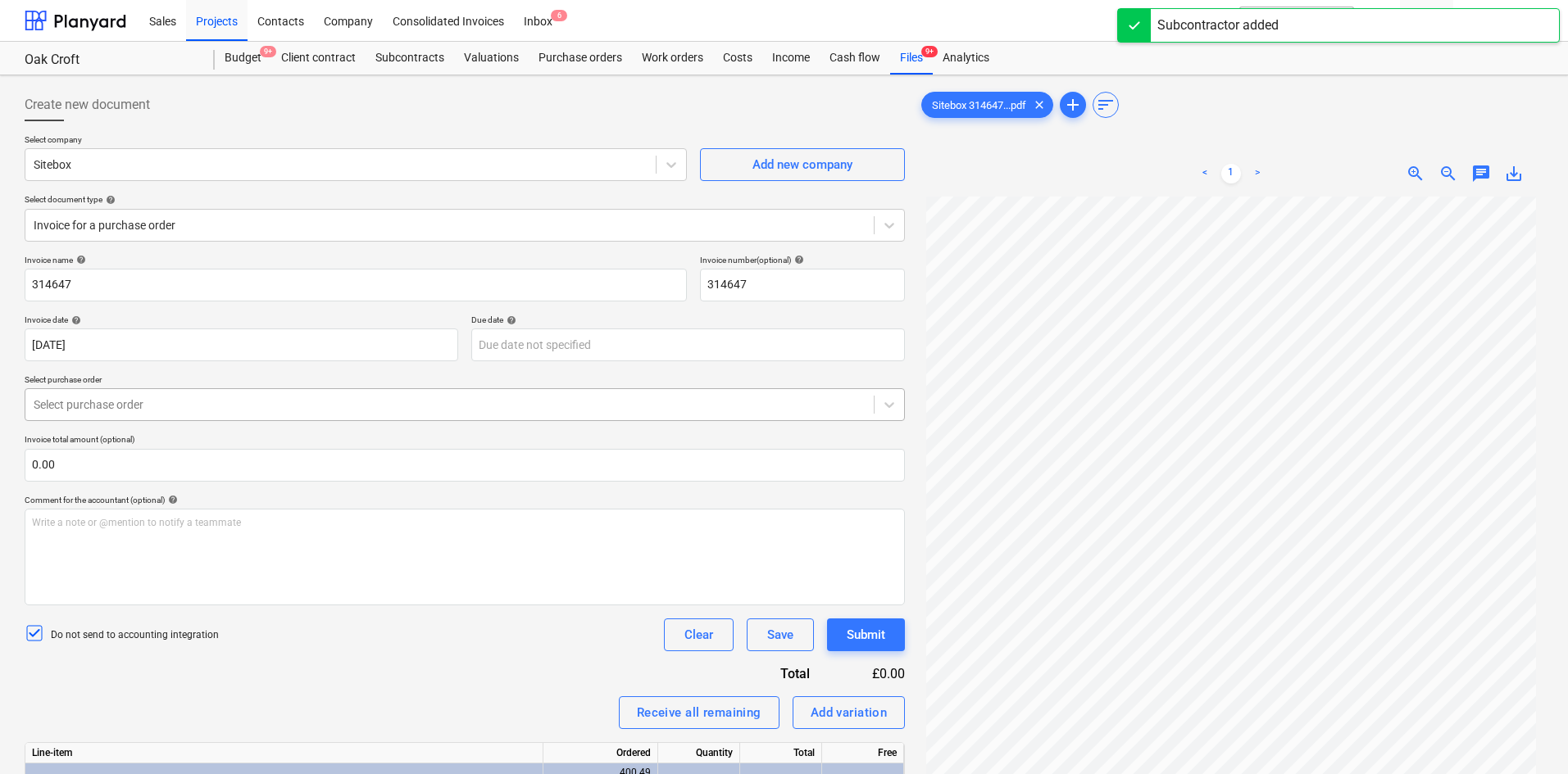
click at [261, 405] on div at bounding box center [449, 404] width 832 height 16
click at [263, 402] on div at bounding box center [449, 404] width 832 height 16
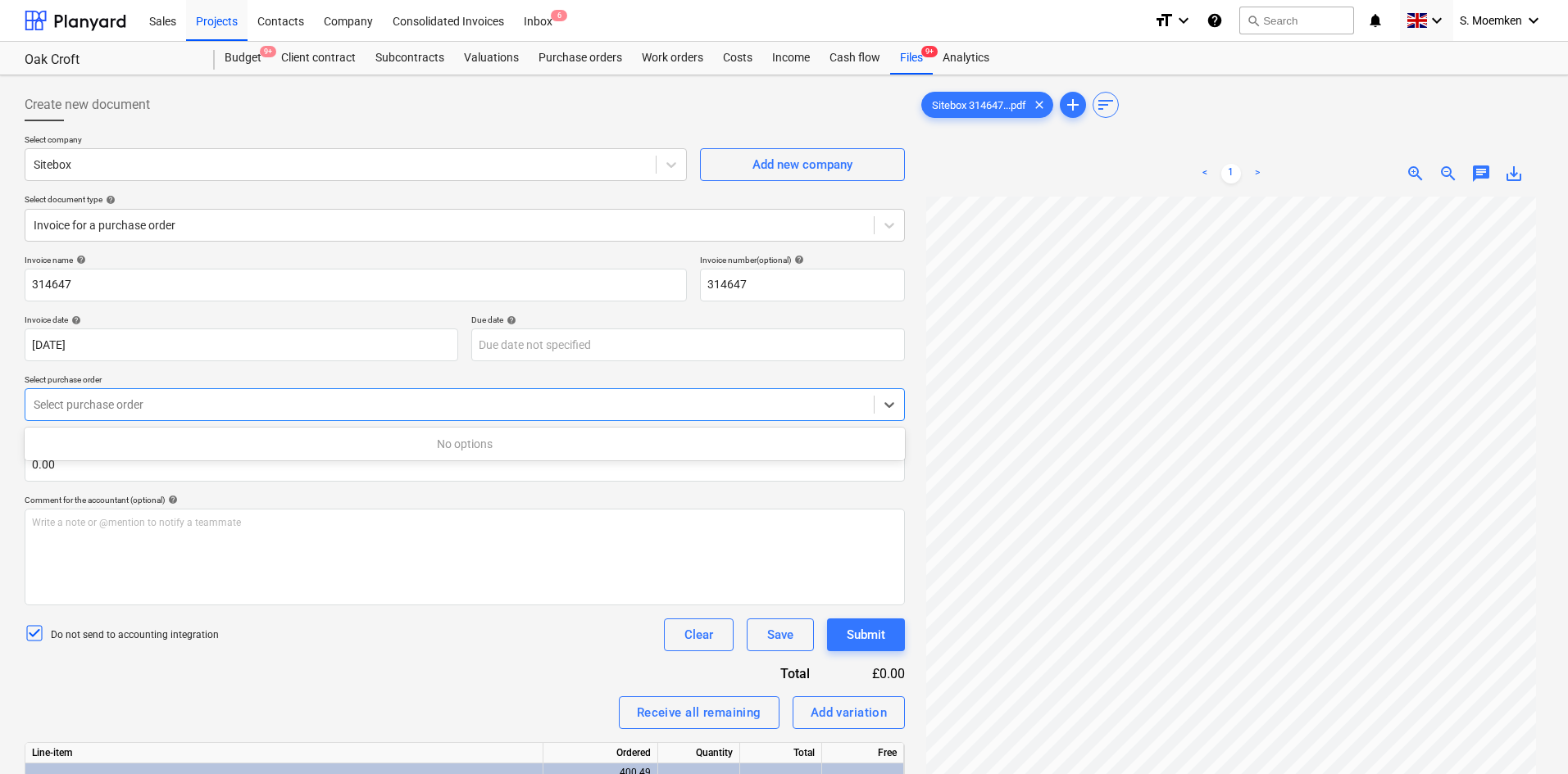
click at [263, 402] on div at bounding box center [449, 404] width 832 height 16
click at [263, 219] on div at bounding box center [449, 225] width 832 height 16
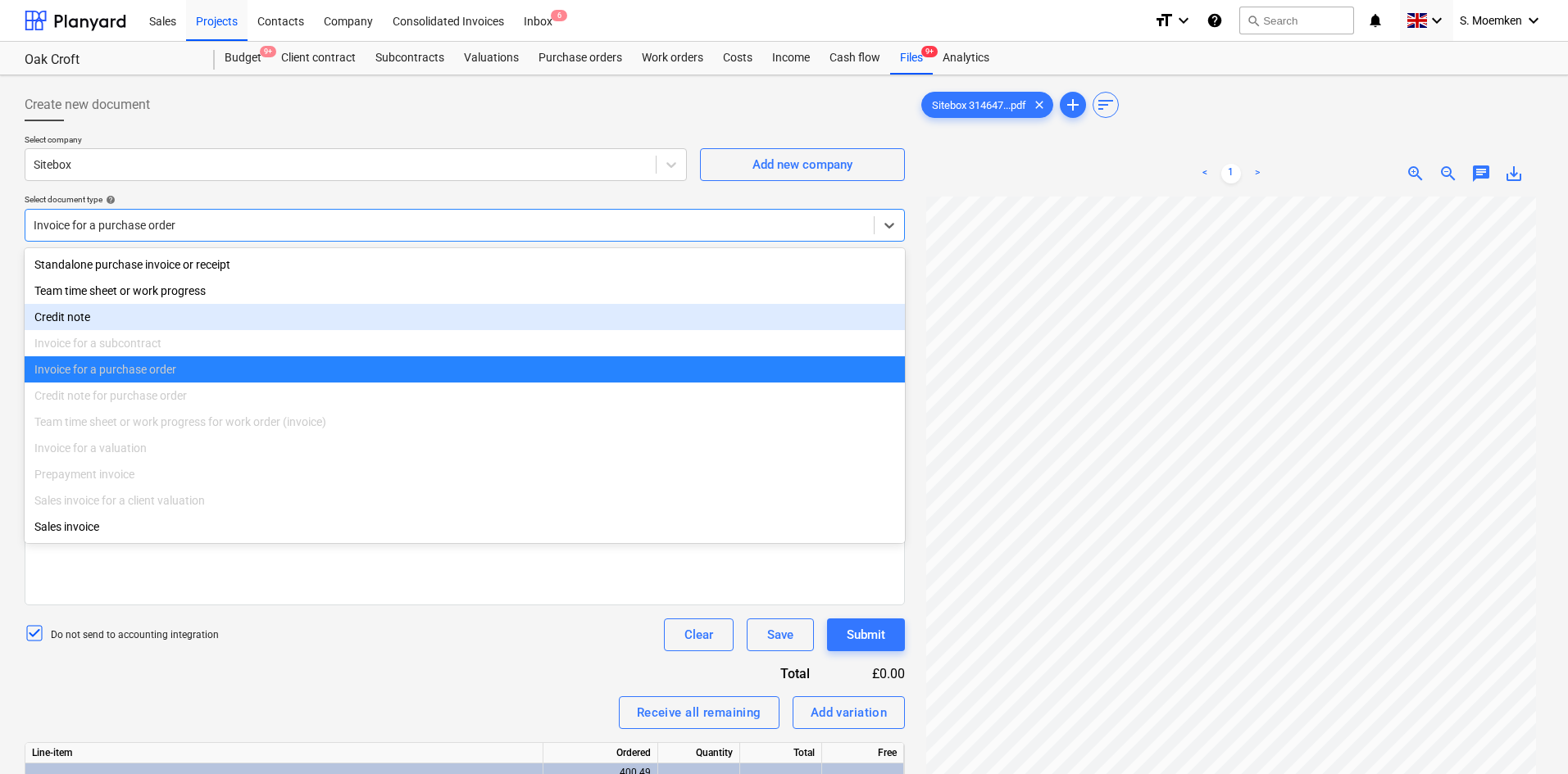
click at [164, 381] on div "Invoice for a purchase order" at bounding box center [464, 370] width 880 height 26
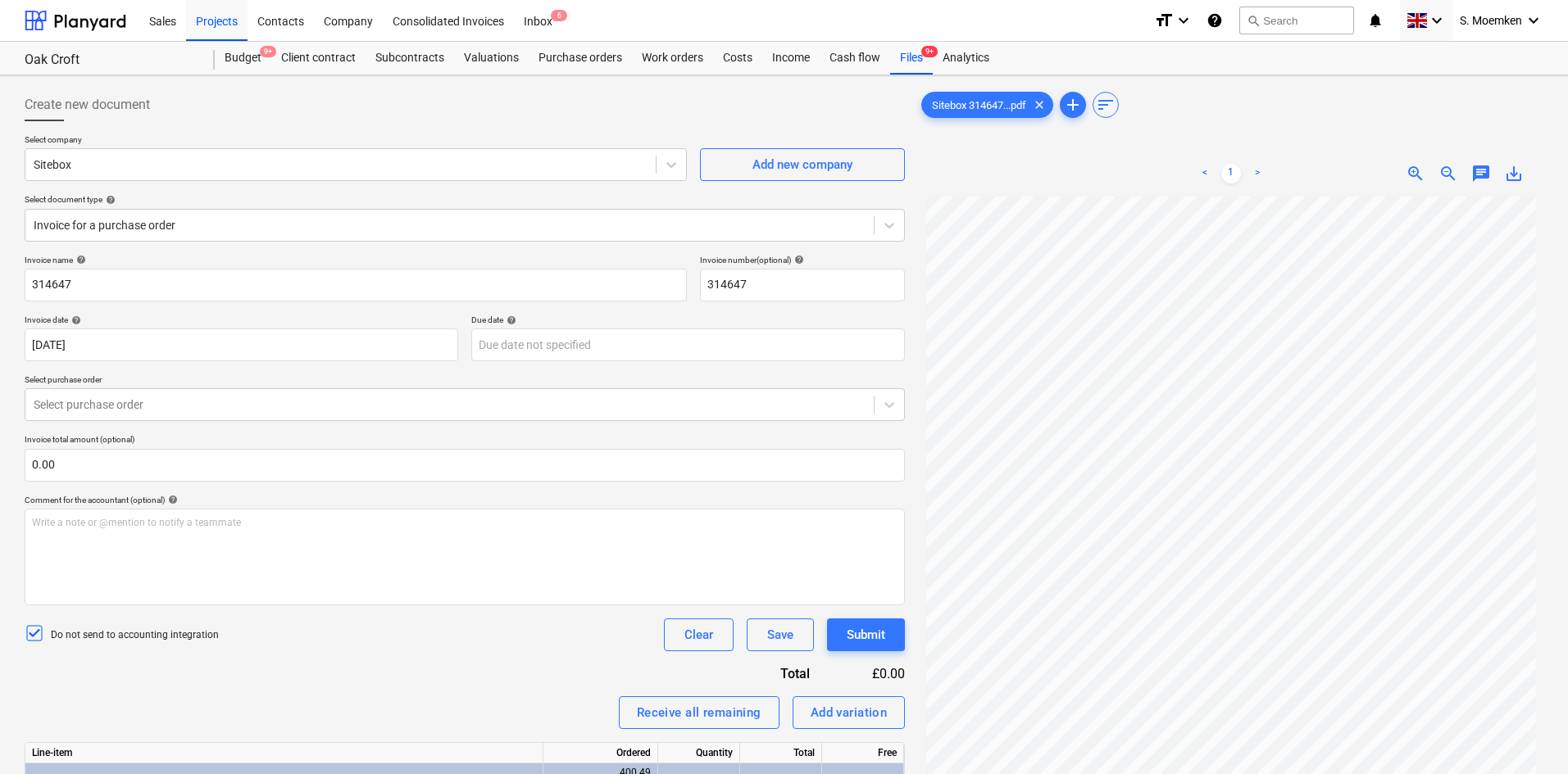
click at [400, 117] on div "Create new document" at bounding box center [464, 105] width 880 height 33
click at [247, 406] on div at bounding box center [449, 404] width 832 height 16
click at [488, 446] on div "No options" at bounding box center [464, 445] width 880 height 26
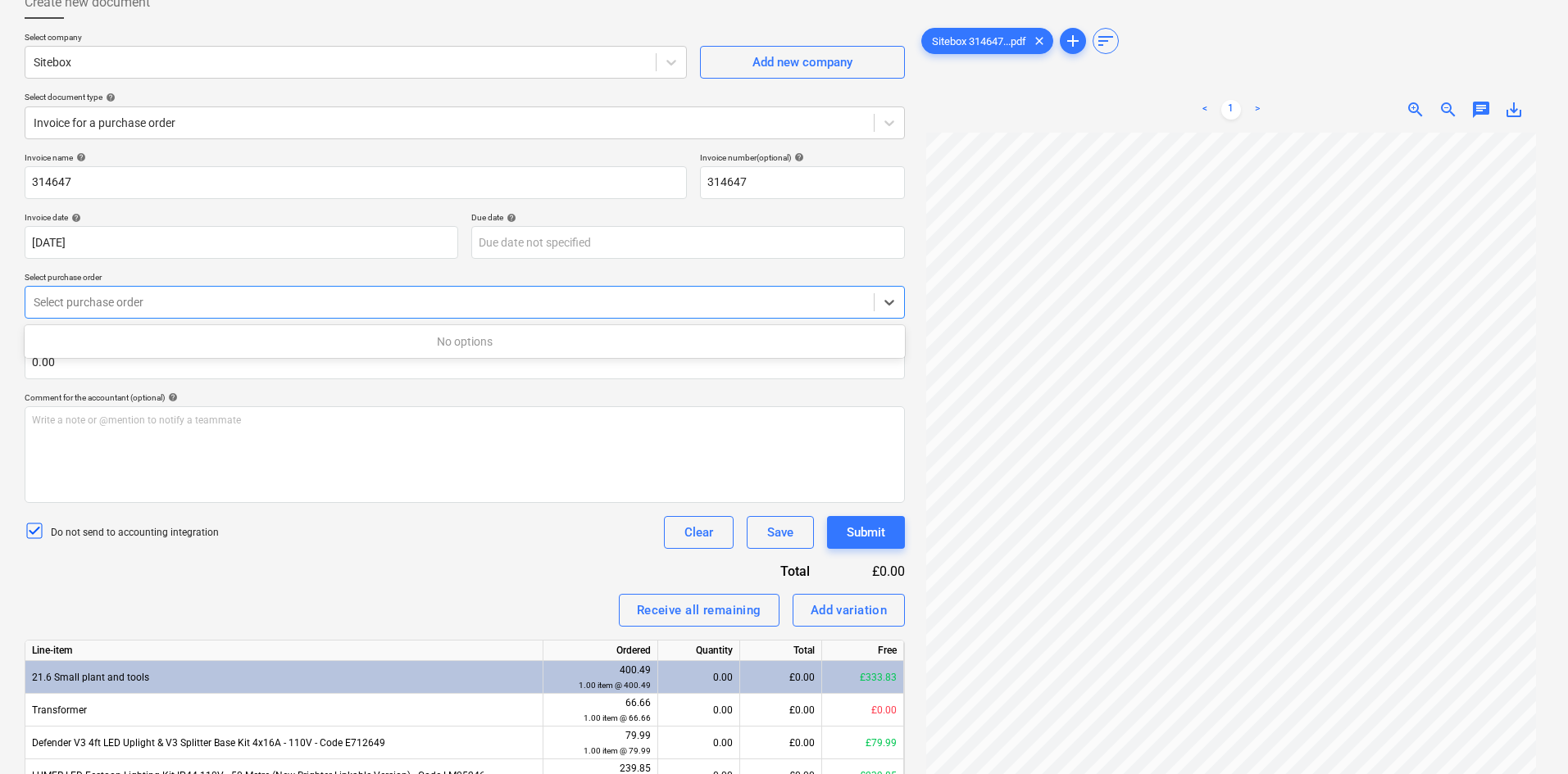
scroll to position [89, 0]
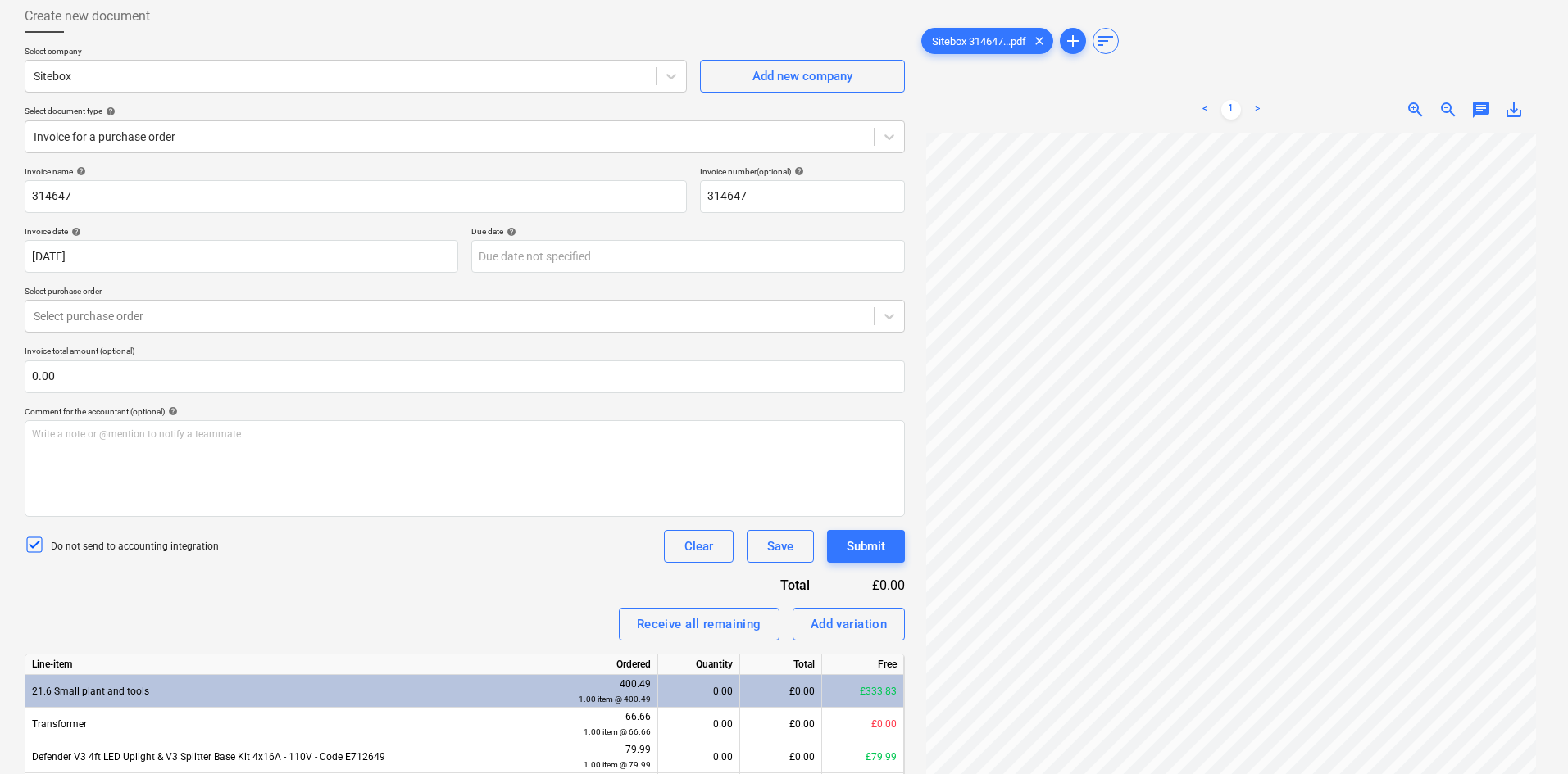
click at [346, 569] on div "Invoice name help 314647 Invoice number (optional) help 314647 Invoice date hel…" at bounding box center [464, 546] width 880 height 759
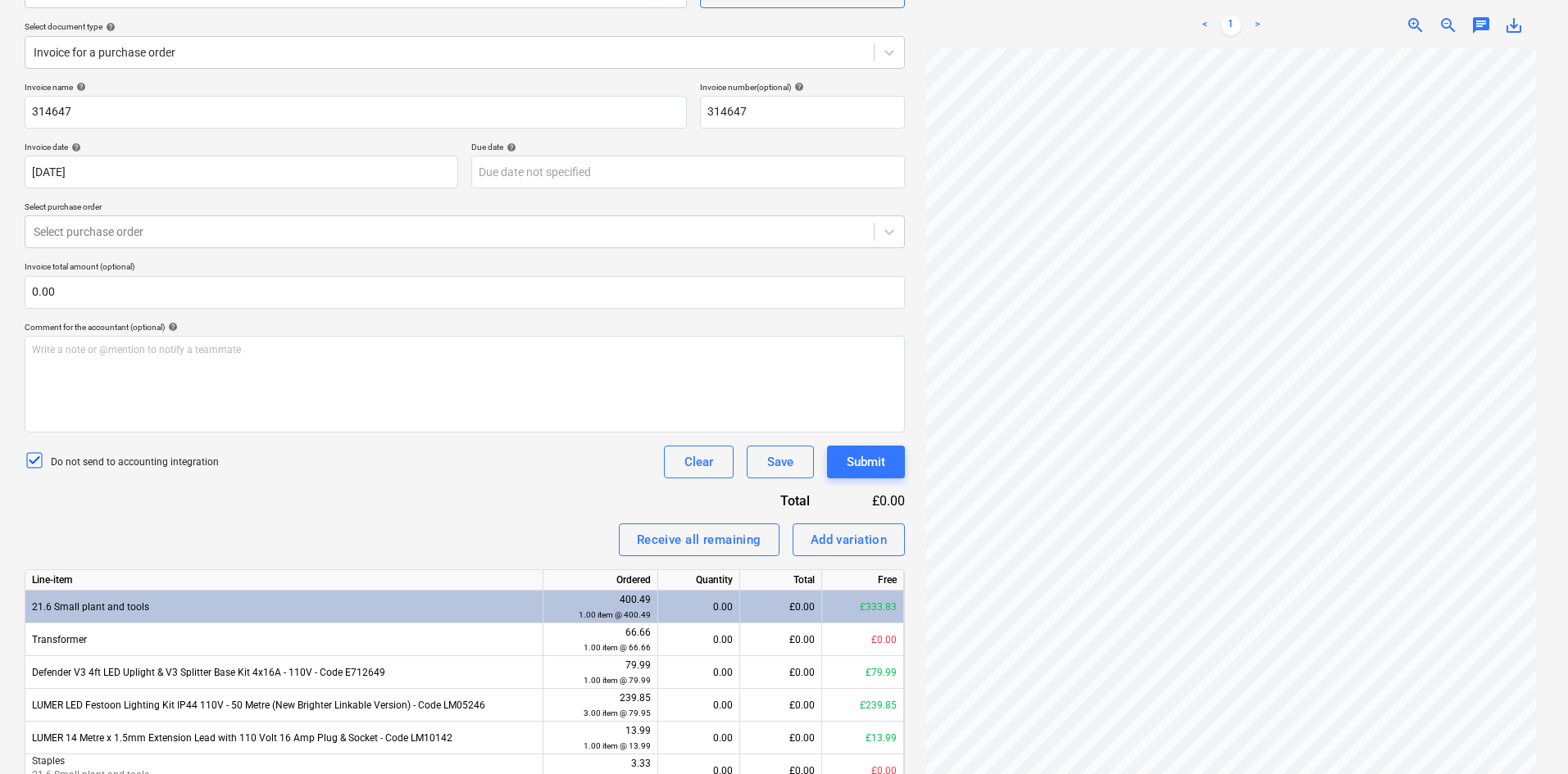
scroll to position [252, 0]
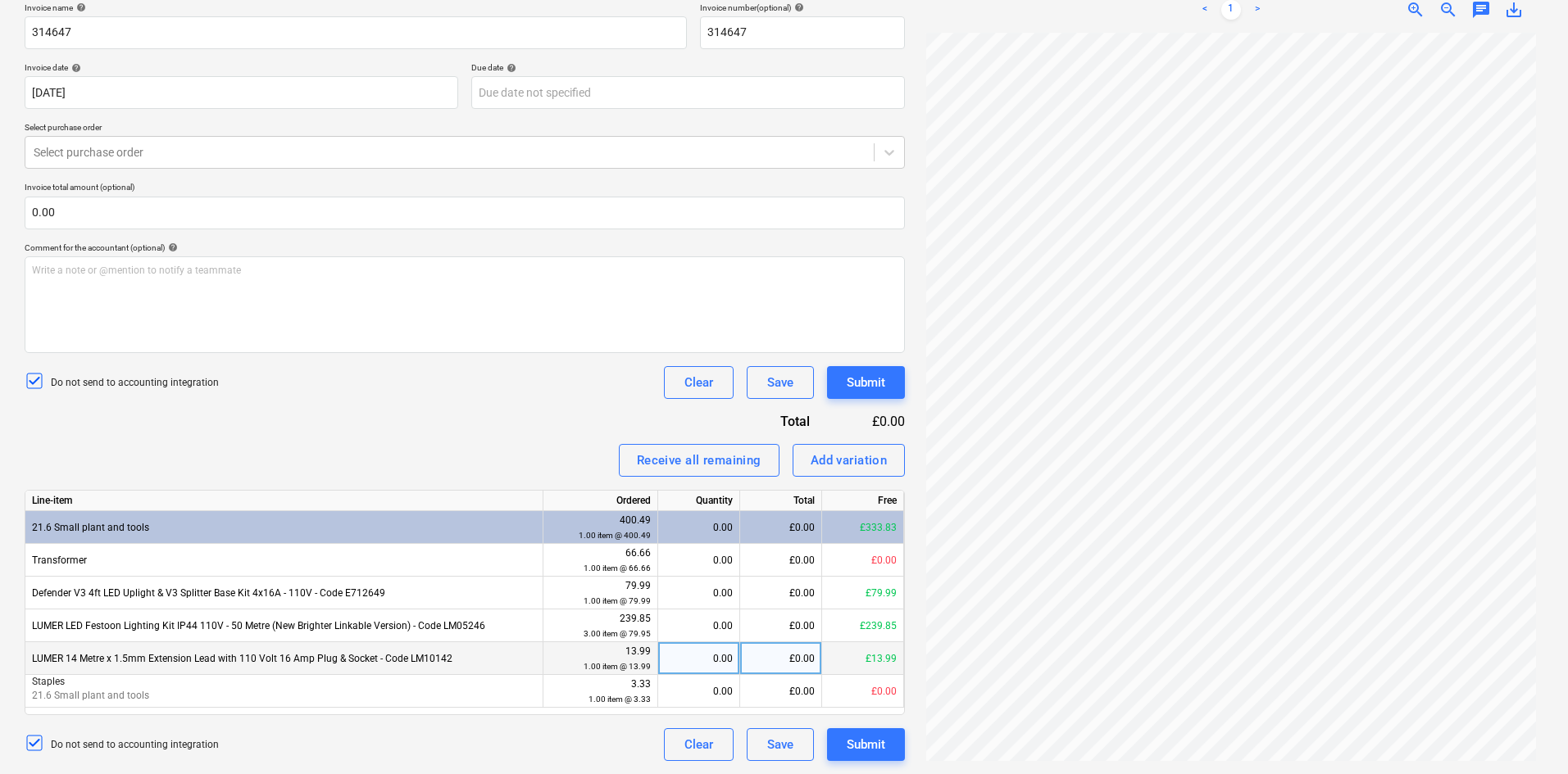
click at [786, 653] on div "£0.00" at bounding box center [781, 659] width 82 height 33
click at [854, 744] on div "Submit" at bounding box center [866, 745] width 39 height 22
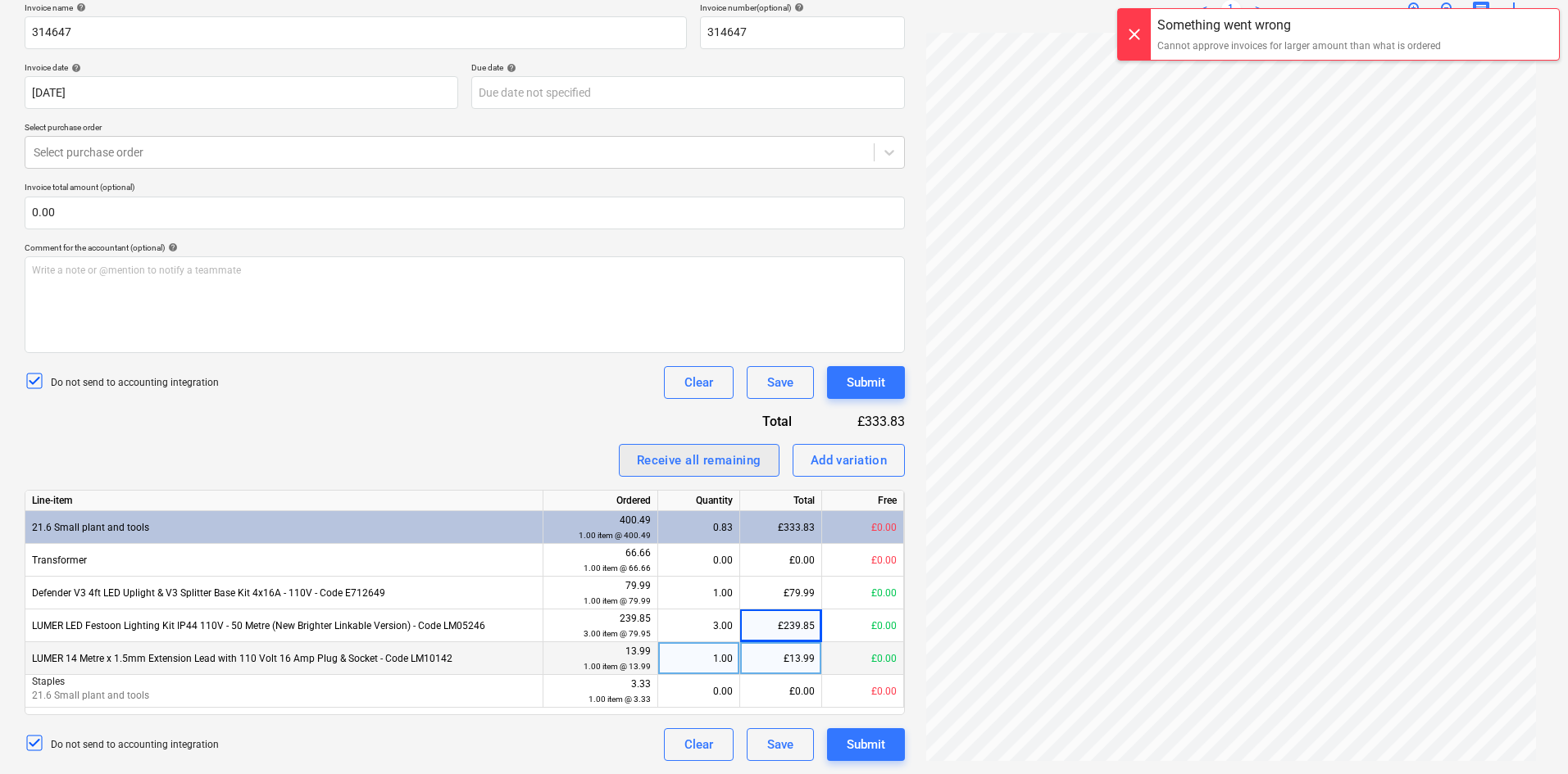
click at [722, 459] on div "Receive all remaining" at bounding box center [699, 461] width 125 height 22
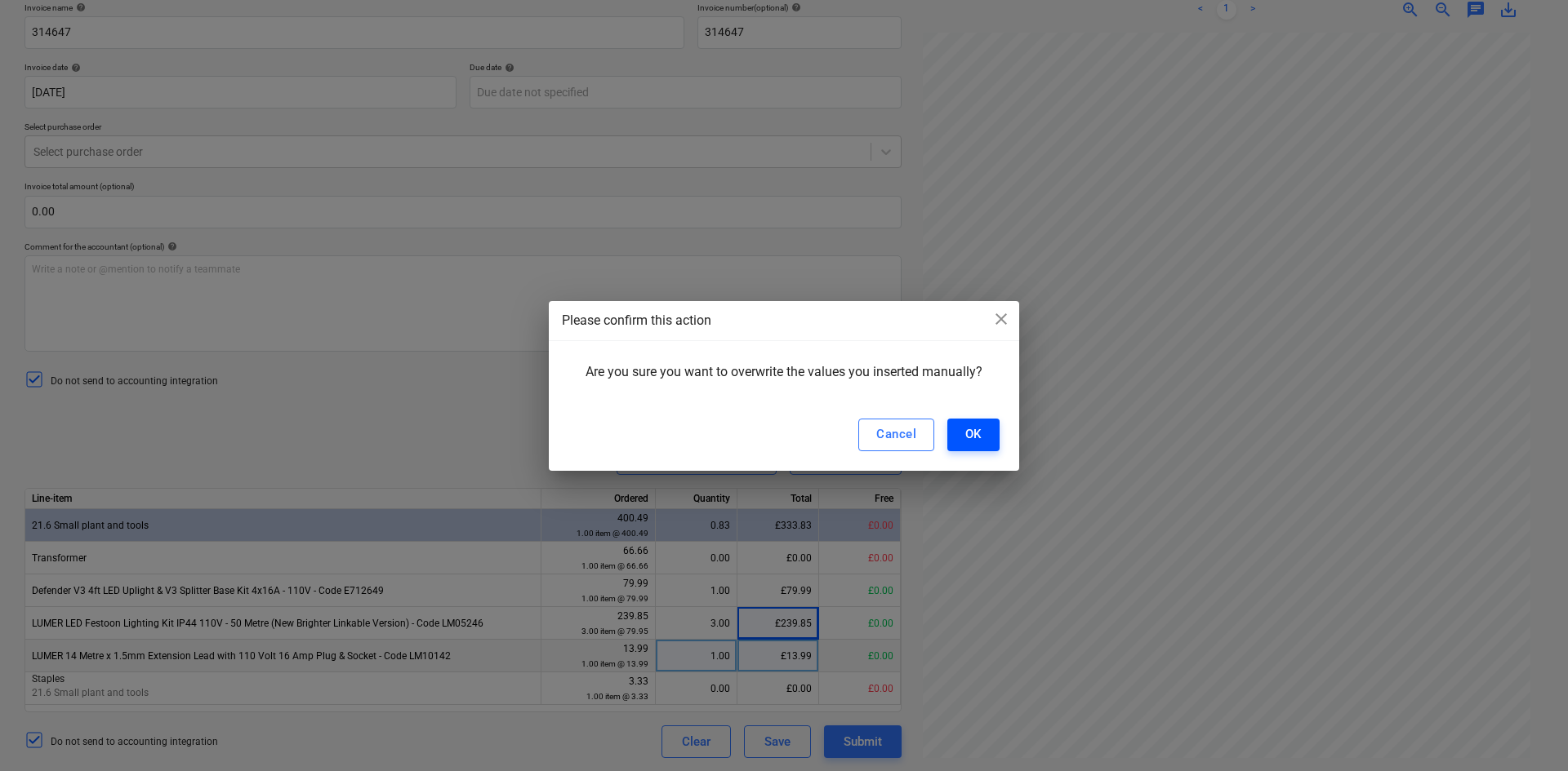
click at [967, 436] on div "OK" at bounding box center [973, 433] width 16 height 22
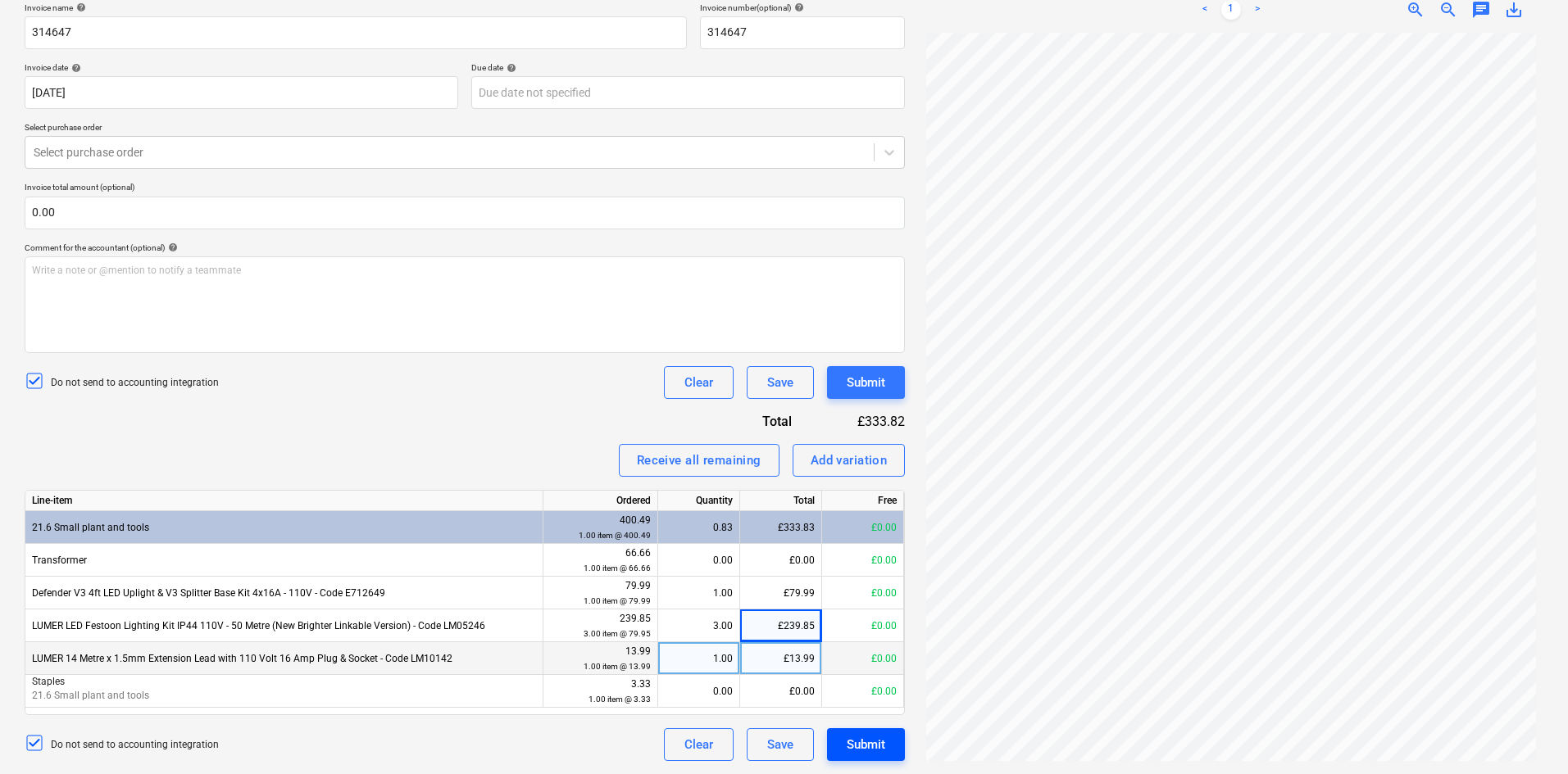
click at [854, 754] on div "Submit" at bounding box center [866, 745] width 39 height 22
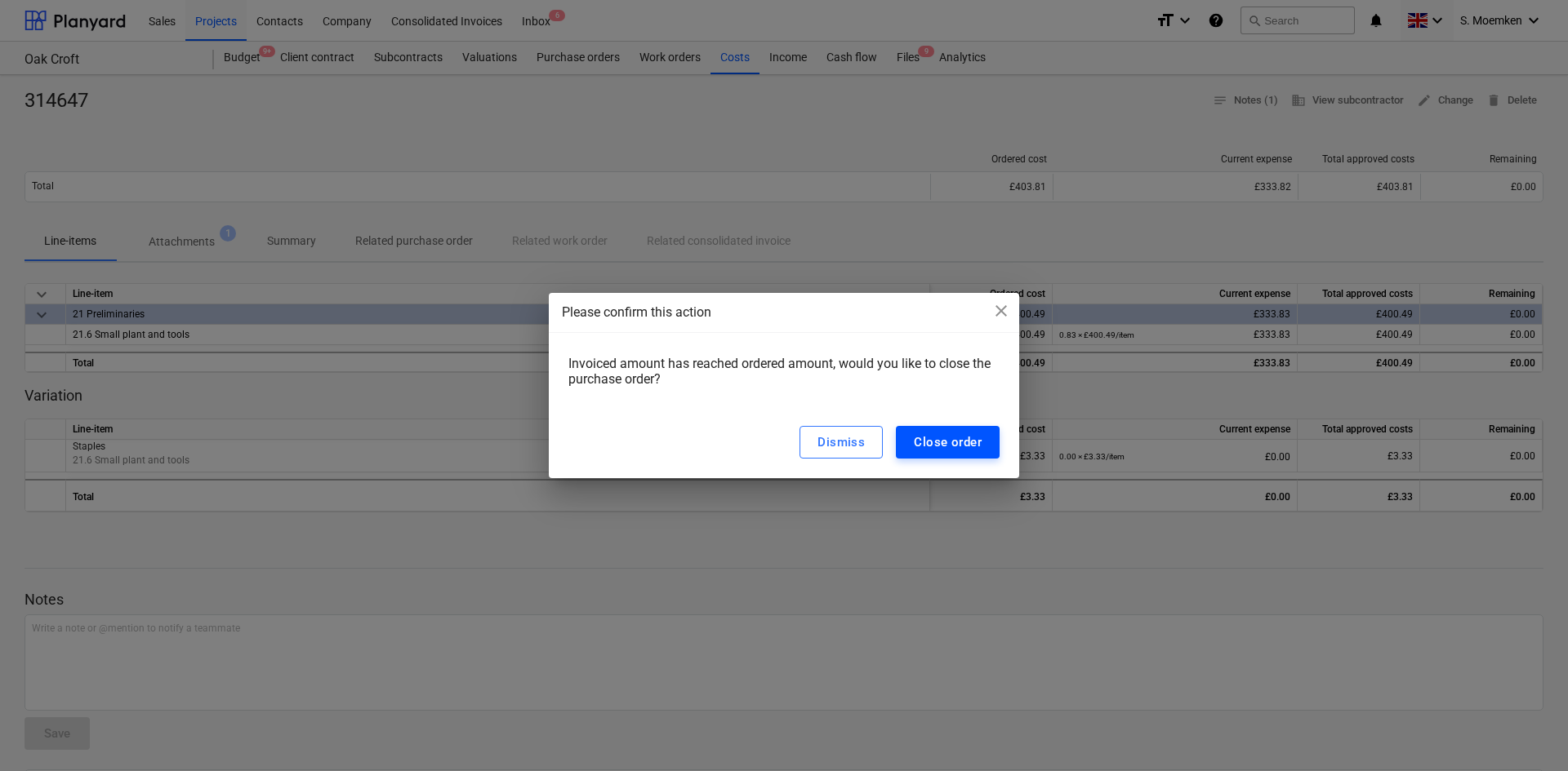
click at [949, 442] on div "Close order" at bounding box center [947, 442] width 68 height 22
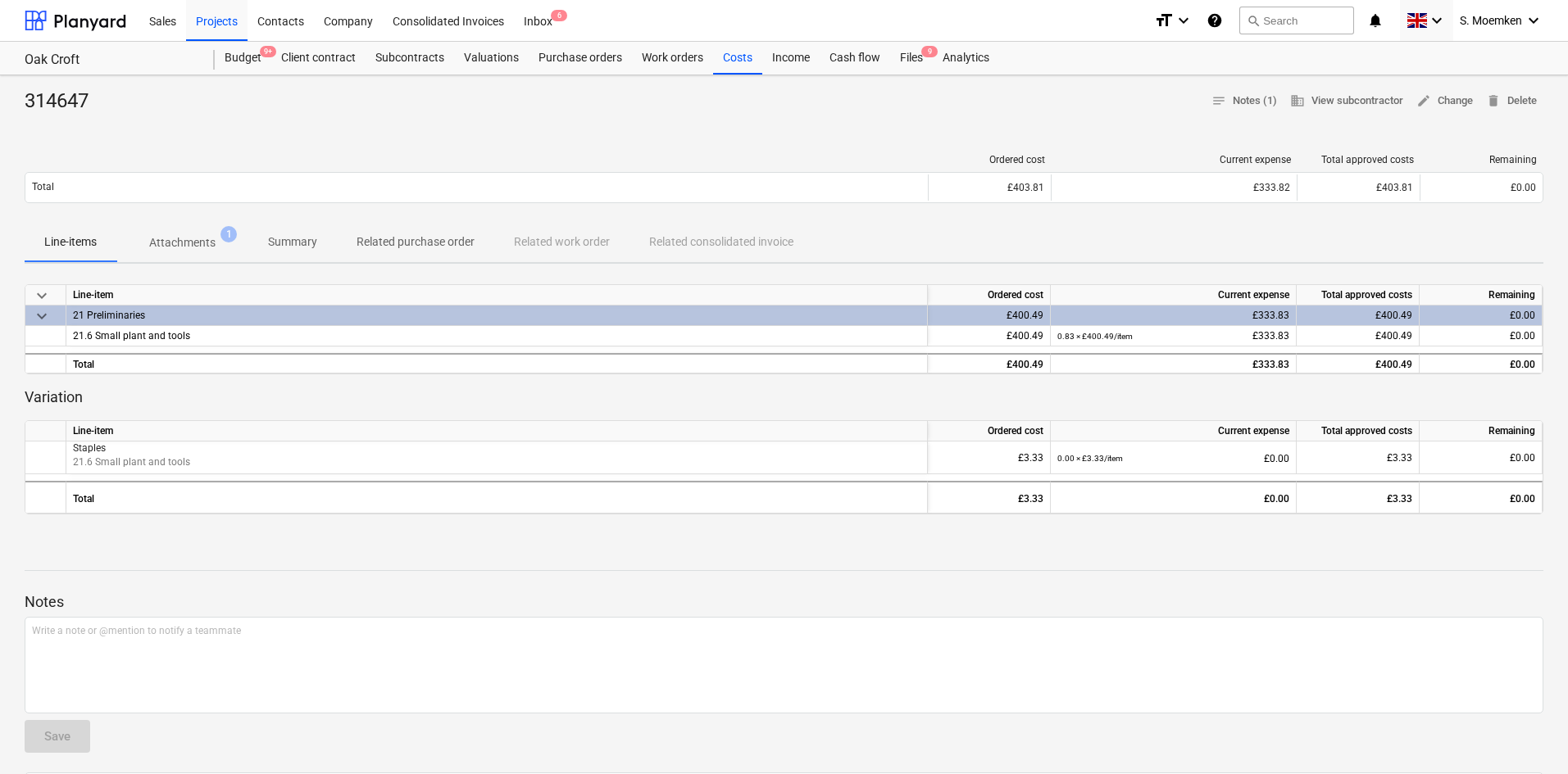
click at [885, 314] on div "21 Preliminaries" at bounding box center [497, 315] width 848 height 20
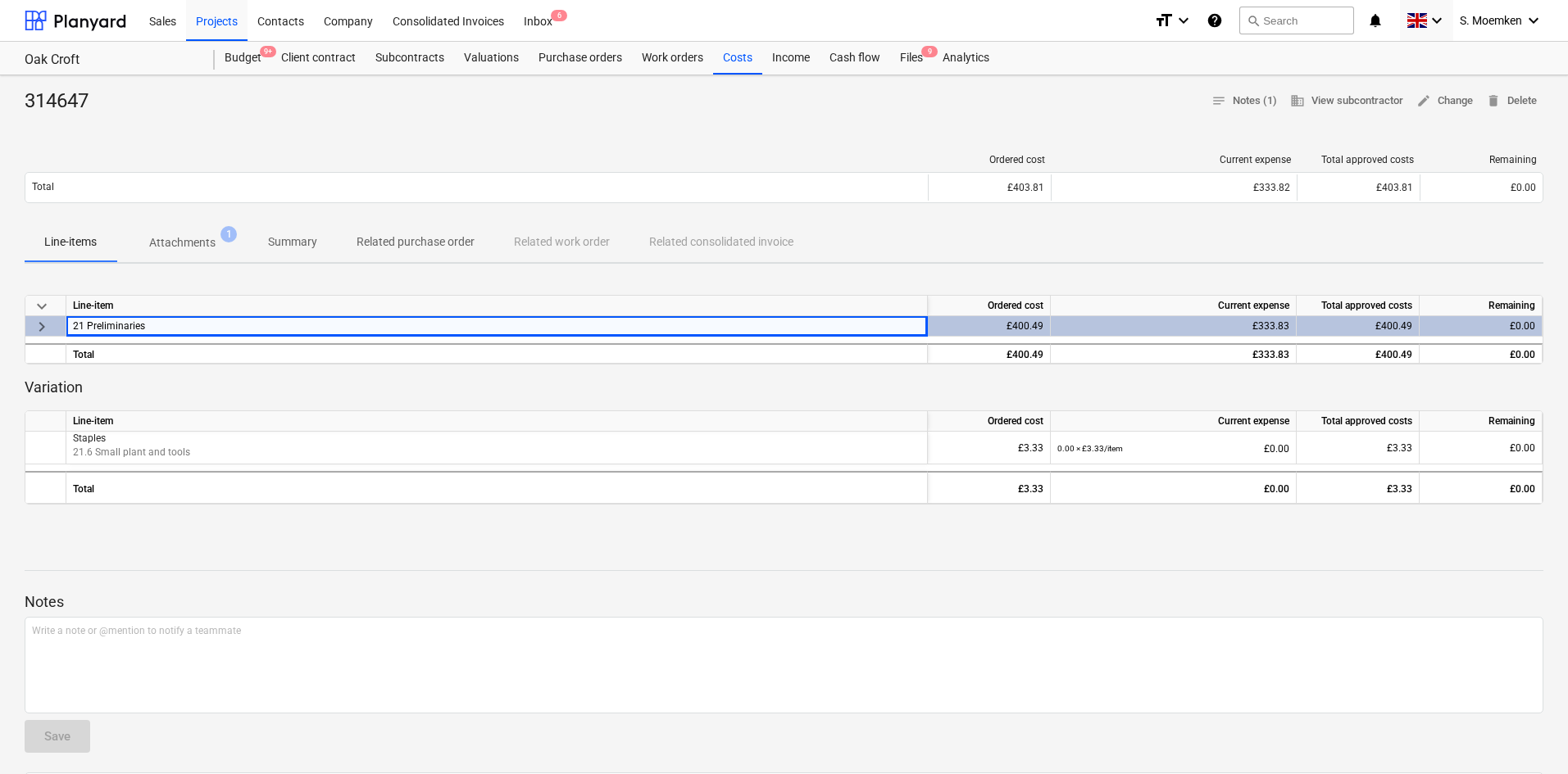
click at [969, 239] on div "Line-items Attachments 1 Summary Related purchase order Related work order Rela…" at bounding box center [784, 243] width 1518 height 40
drag, startPoint x: 867, startPoint y: 227, endPoint x: 816, endPoint y: 220, distance: 51.5
click at [865, 227] on div "Line-items Attachments 1 Summary Related purchase order Related work order Rela…" at bounding box center [784, 243] width 1518 height 40
drag, startPoint x: 715, startPoint y: 52, endPoint x: 735, endPoint y: 55, distance: 20.2
click at [716, 52] on div "Costs" at bounding box center [737, 58] width 49 height 33
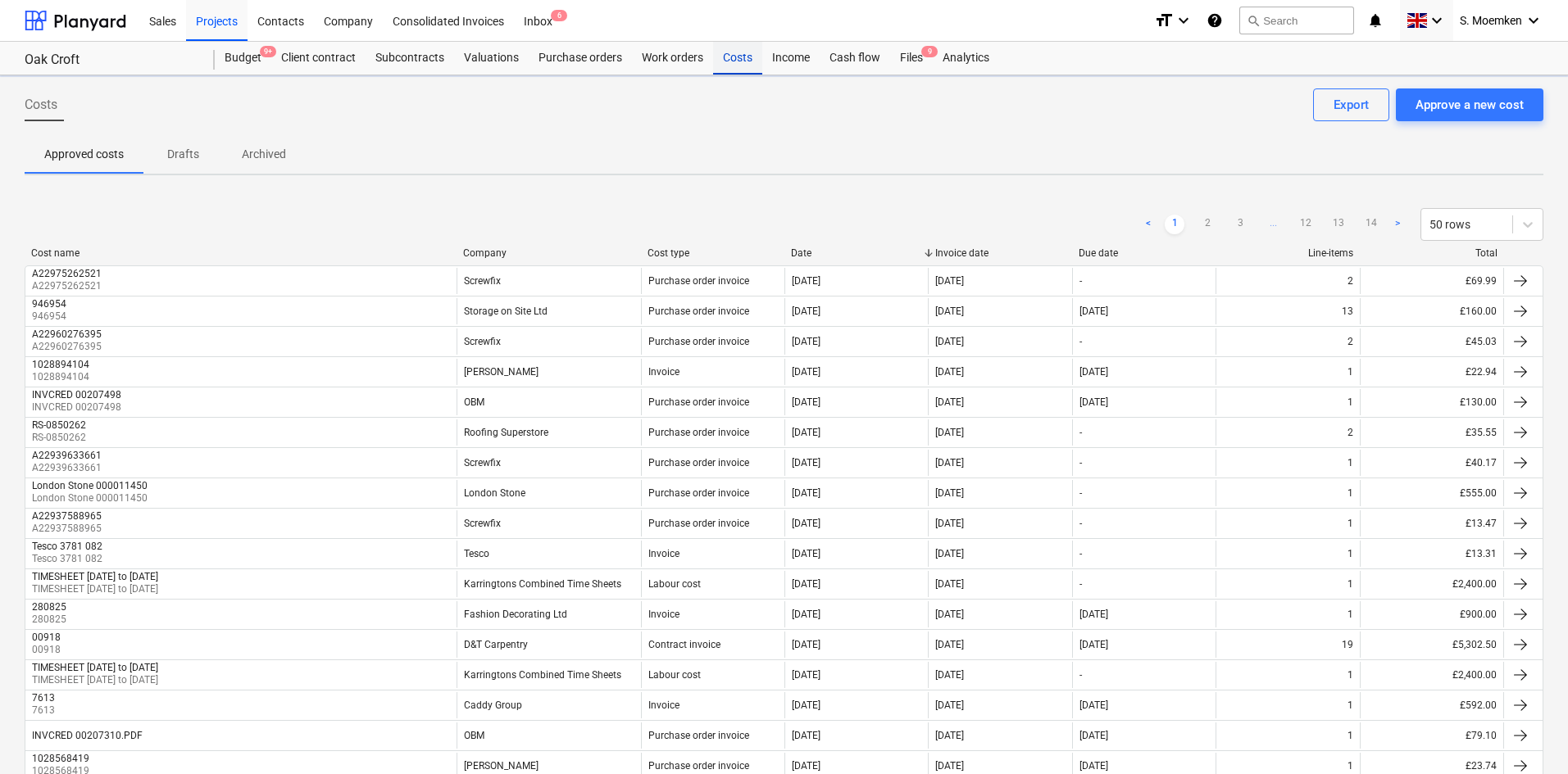
click at [735, 55] on div "Costs" at bounding box center [737, 58] width 49 height 33
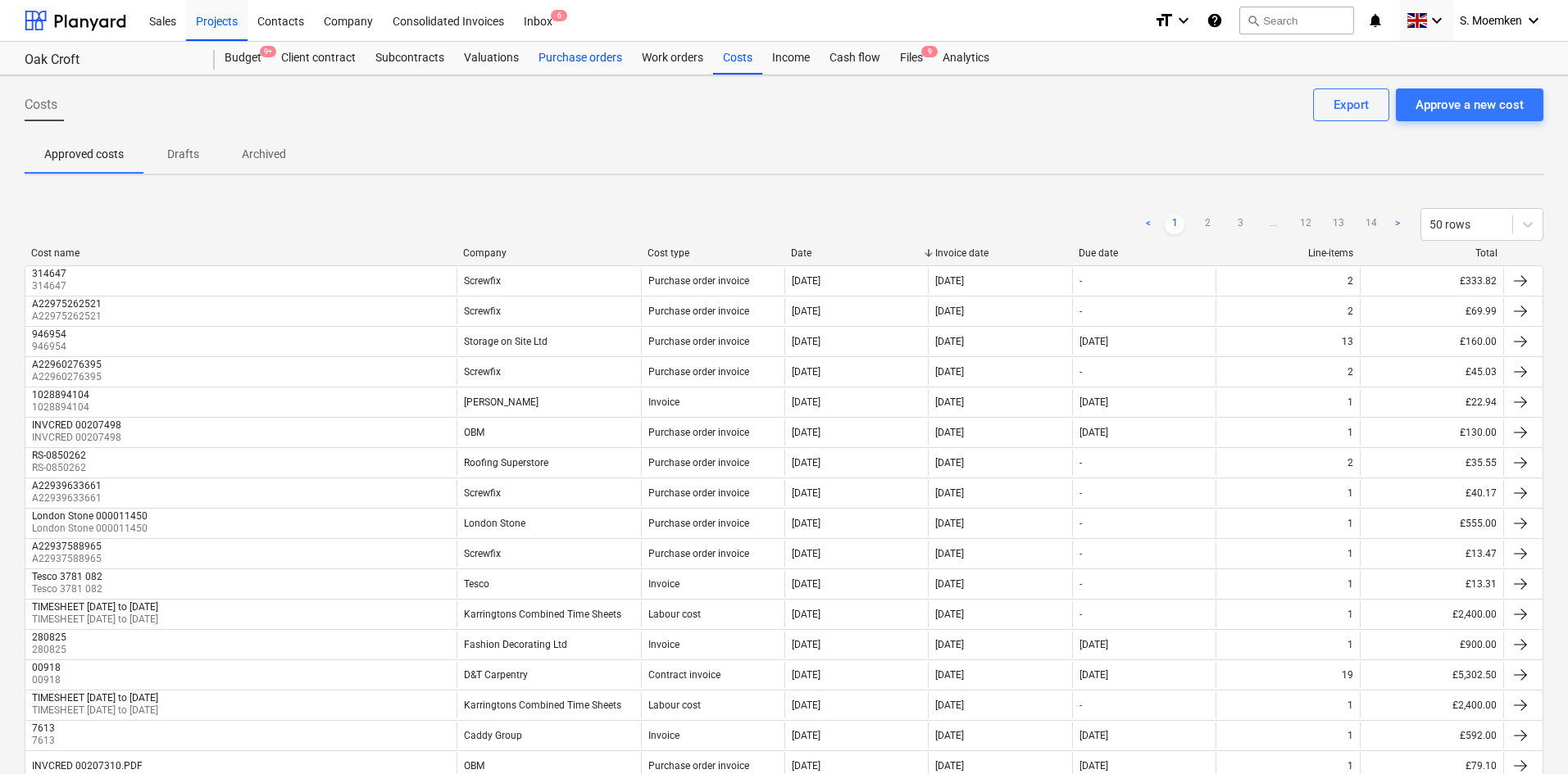
click at [586, 56] on div "Purchase orders" at bounding box center [580, 58] width 103 height 33
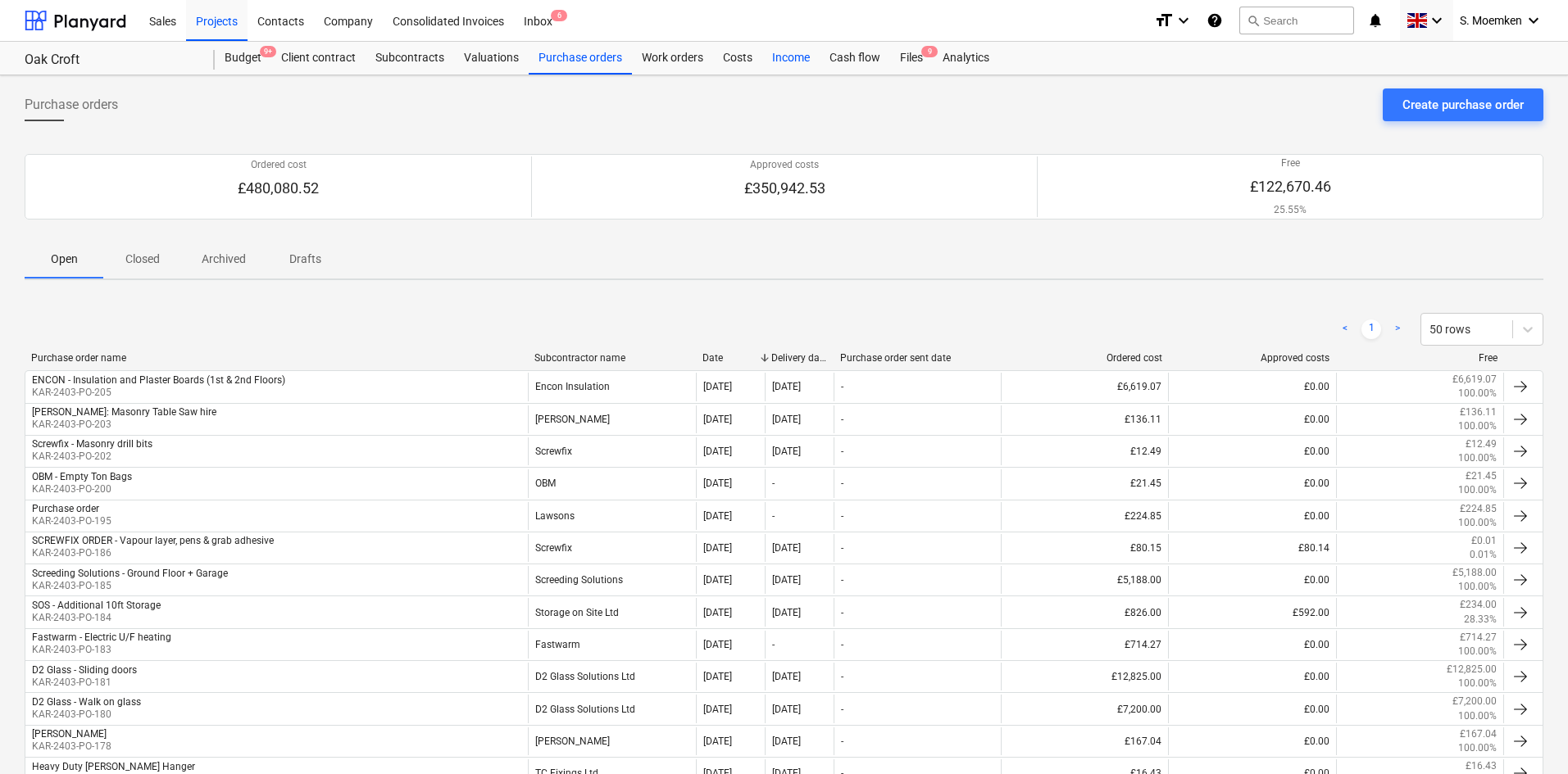
click at [790, 53] on div "Income" at bounding box center [790, 58] width 58 height 33
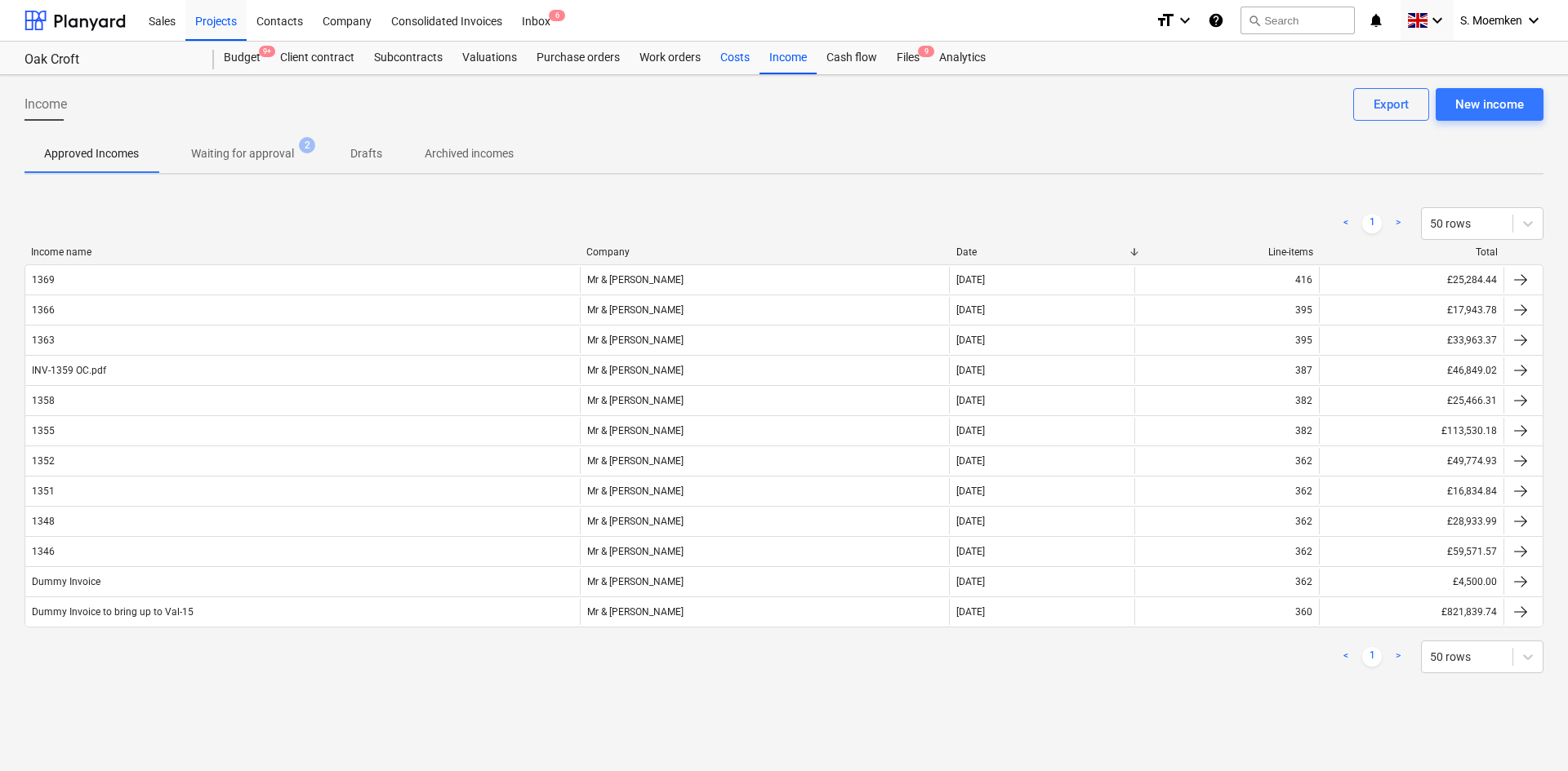
click at [733, 56] on div "Costs" at bounding box center [735, 57] width 49 height 33
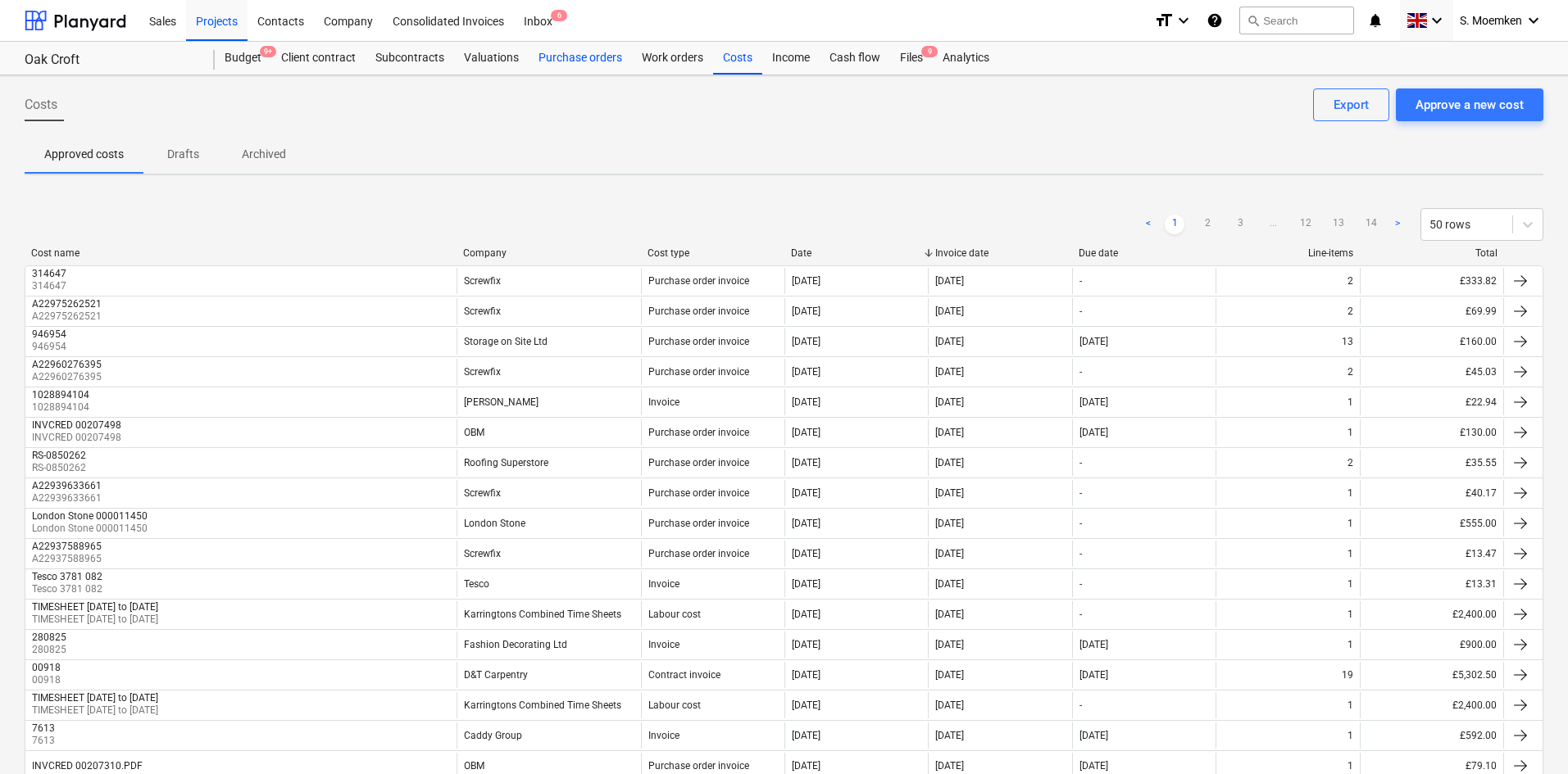
click at [553, 59] on div "Purchase orders" at bounding box center [580, 58] width 103 height 33
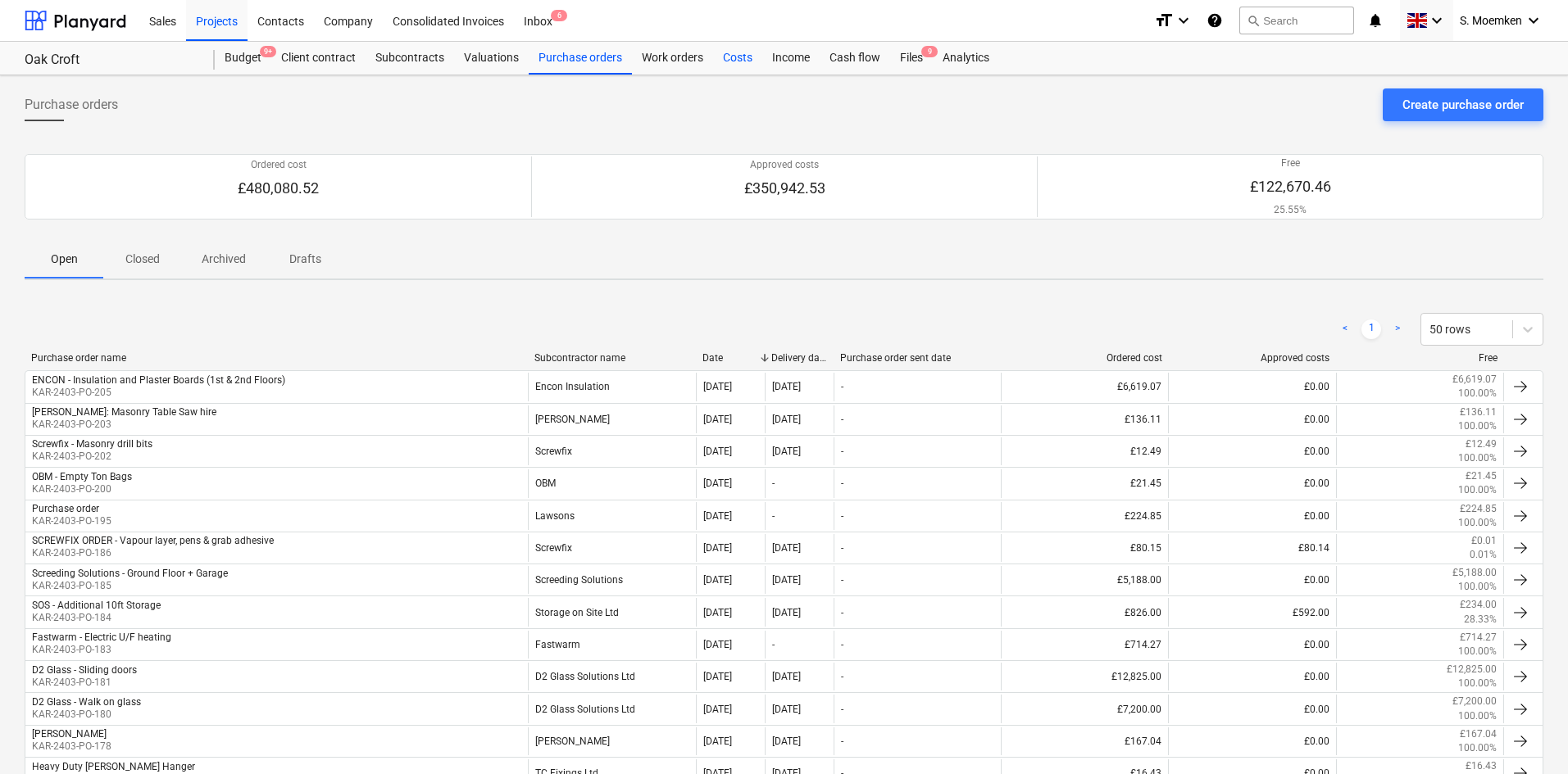
click at [729, 63] on div "Costs" at bounding box center [737, 58] width 49 height 33
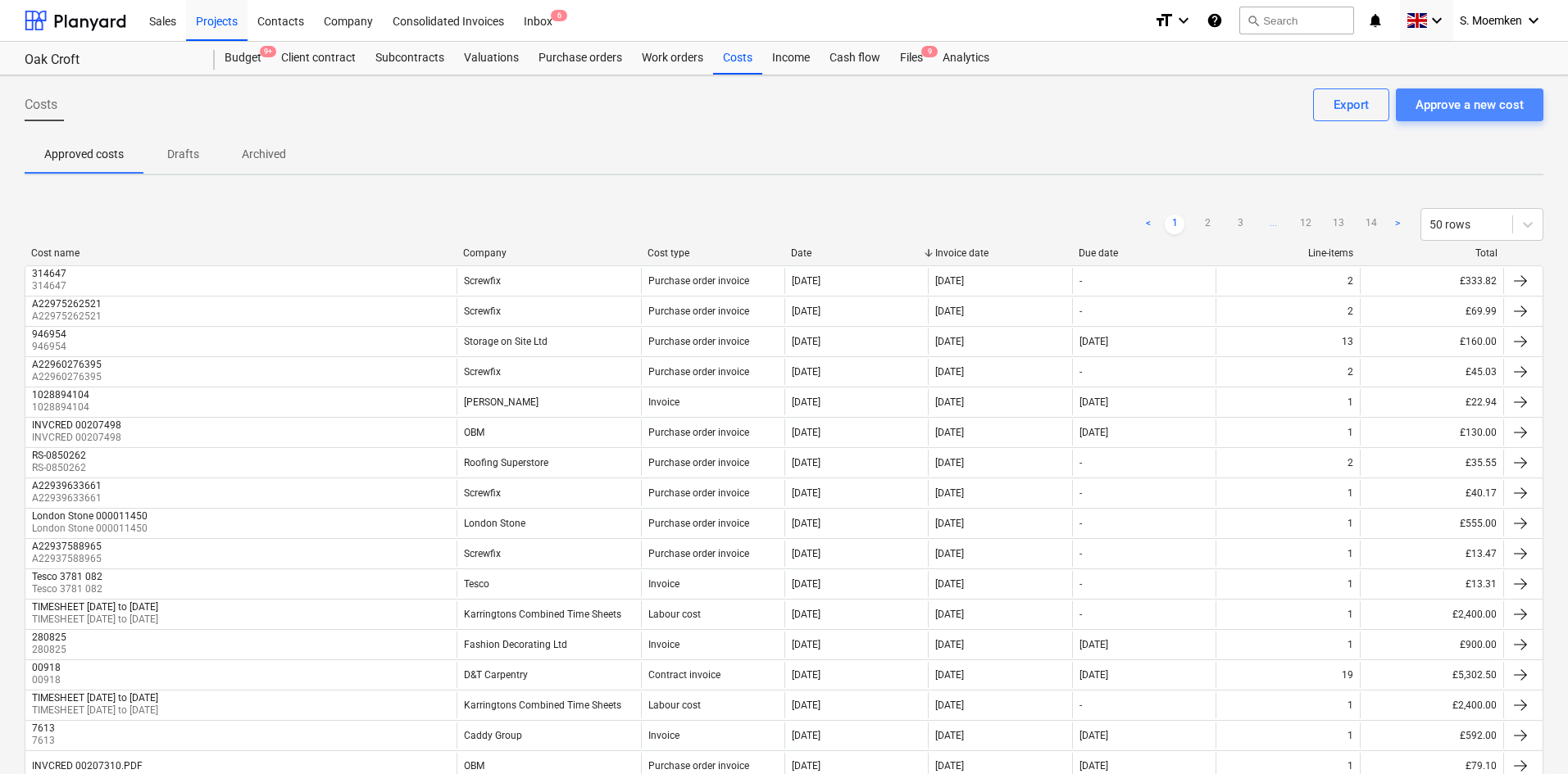
click at [1451, 107] on div "Approve a new cost" at bounding box center [1469, 105] width 109 height 22
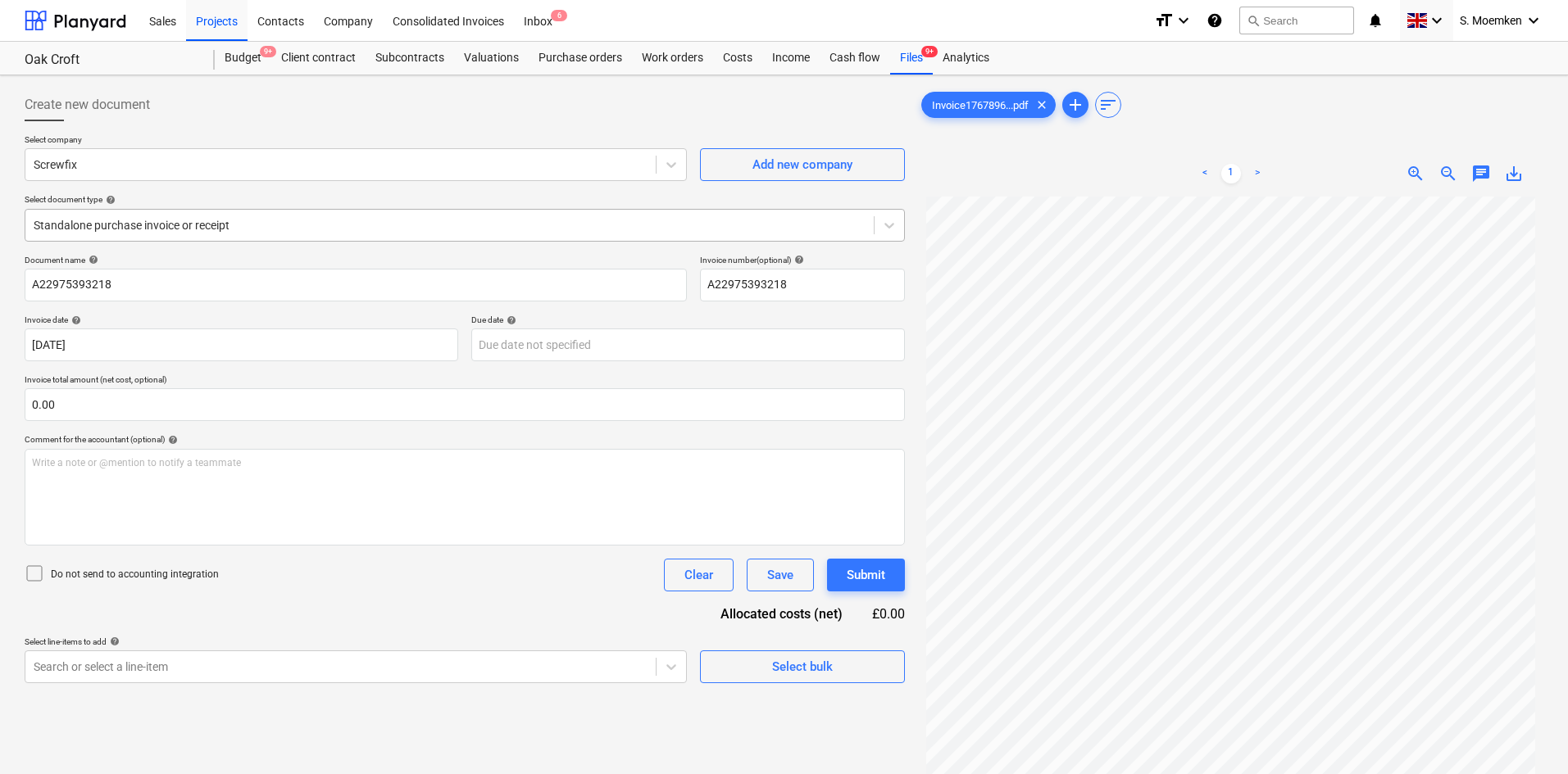
click at [331, 235] on div "Standalone purchase invoice or receipt" at bounding box center [449, 226] width 848 height 23
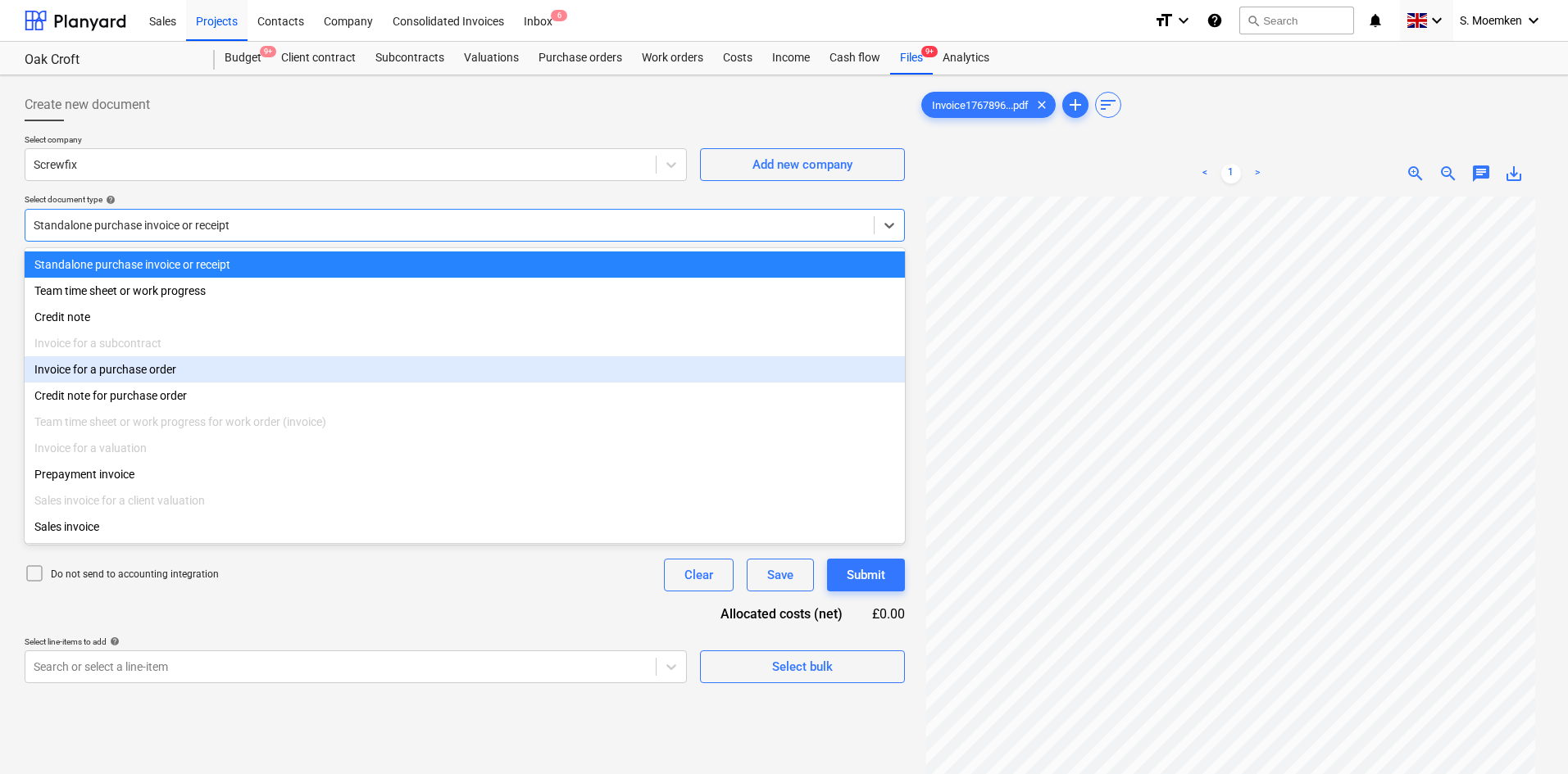
click at [153, 374] on div "Invoice for a purchase order" at bounding box center [464, 370] width 880 height 26
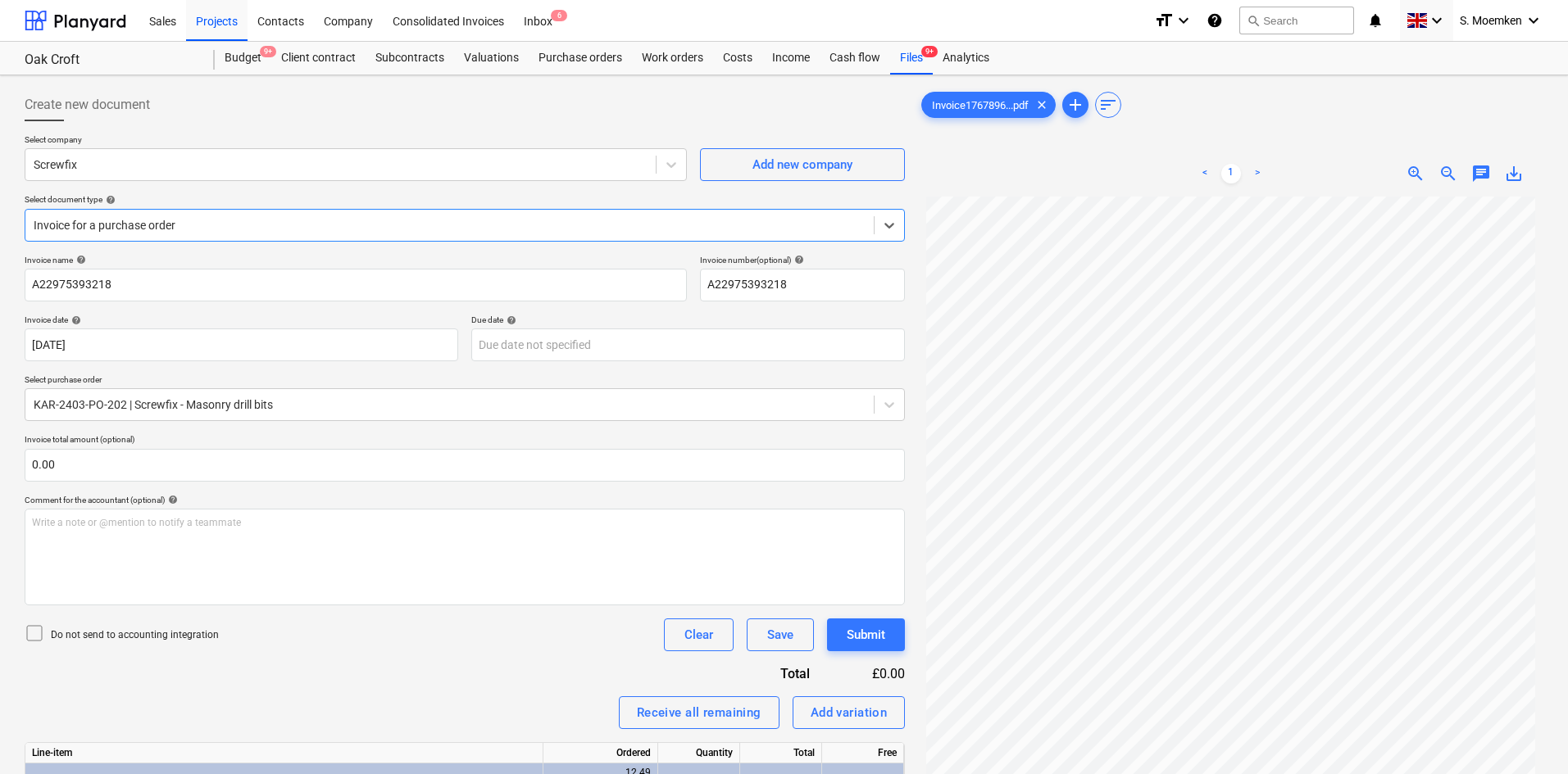
click at [36, 636] on icon at bounding box center [34, 633] width 20 height 20
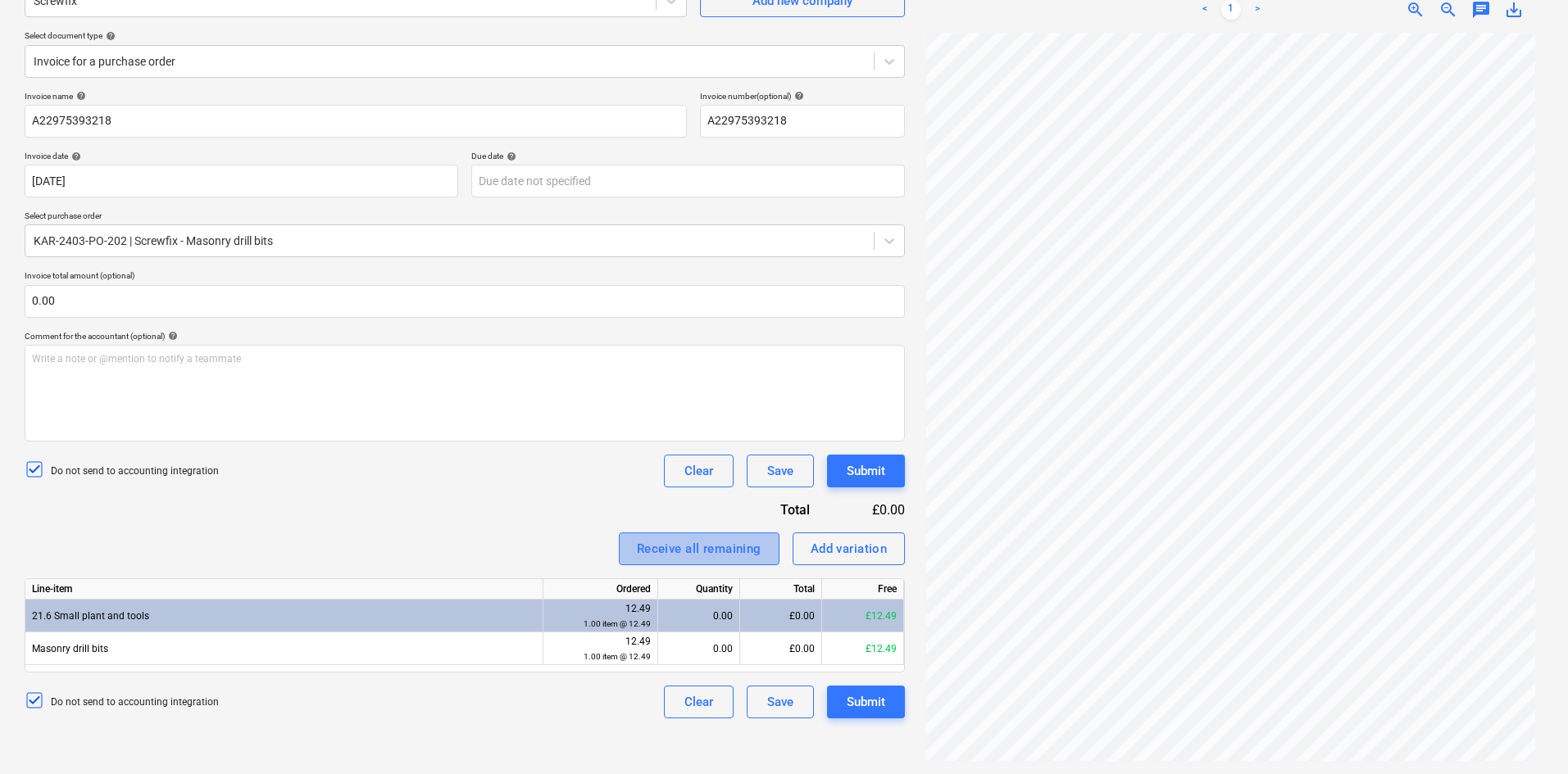
click at [732, 554] on div "Receive all remaining" at bounding box center [699, 548] width 125 height 22
click at [872, 698] on div "Submit" at bounding box center [866, 702] width 39 height 22
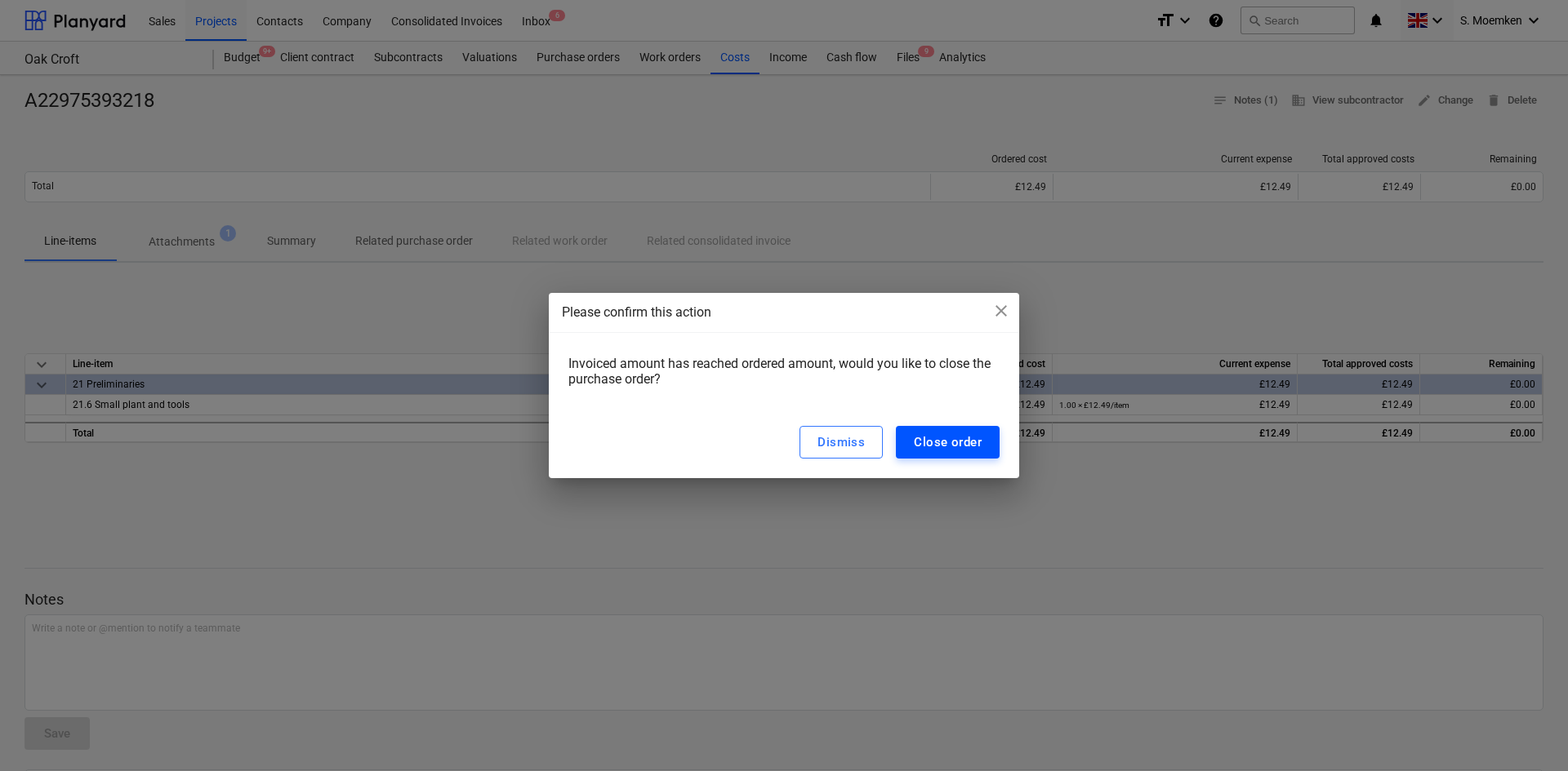
drag, startPoint x: 961, startPoint y: 417, endPoint x: 953, endPoint y: 436, distance: 20.6
click at [961, 419] on div "Dismiss Close order" at bounding box center [784, 442] width 470 height 71
click at [953, 436] on div "Close order" at bounding box center [947, 442] width 68 height 22
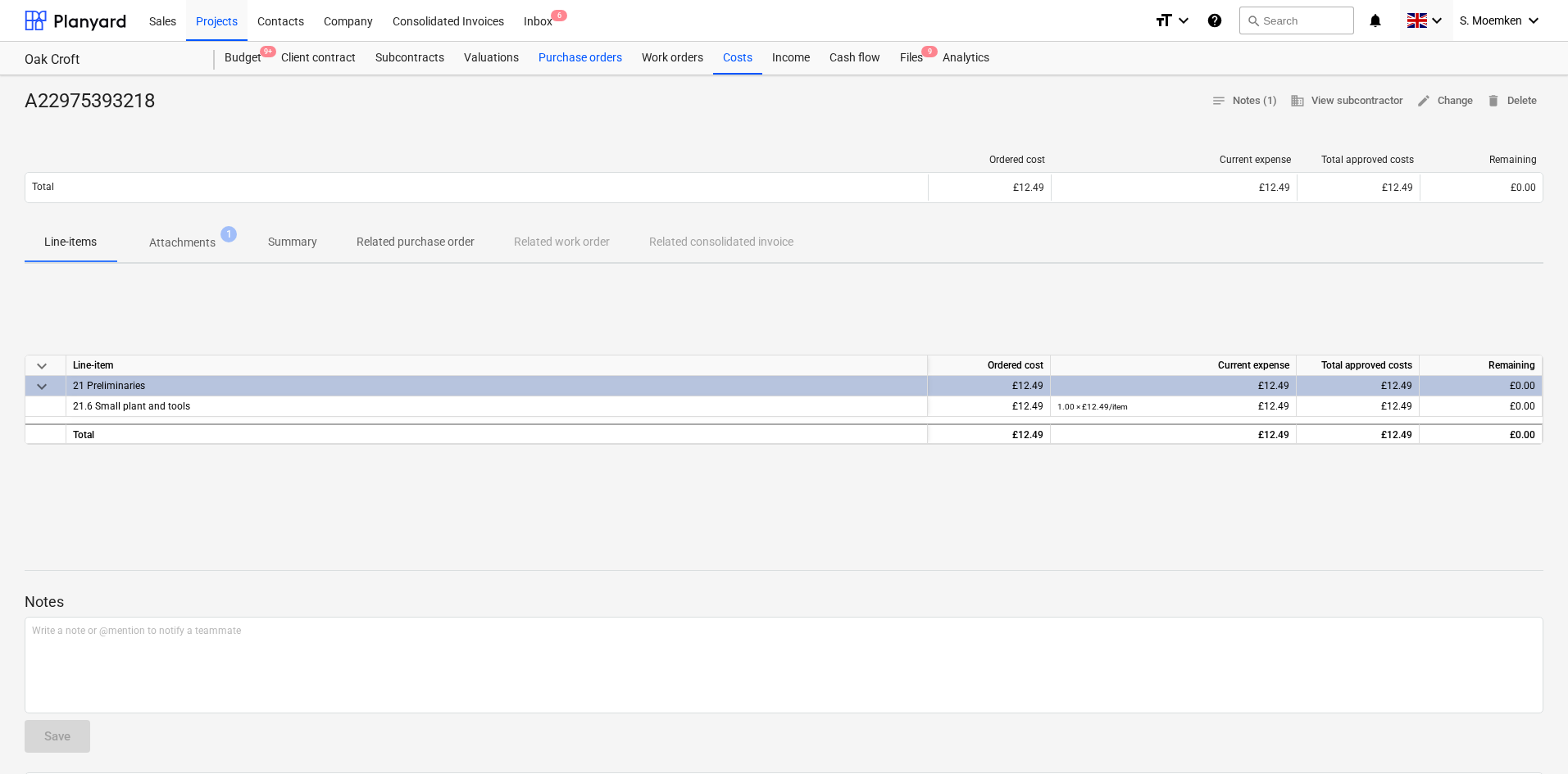
click at [565, 59] on div "Purchase orders" at bounding box center [580, 58] width 103 height 33
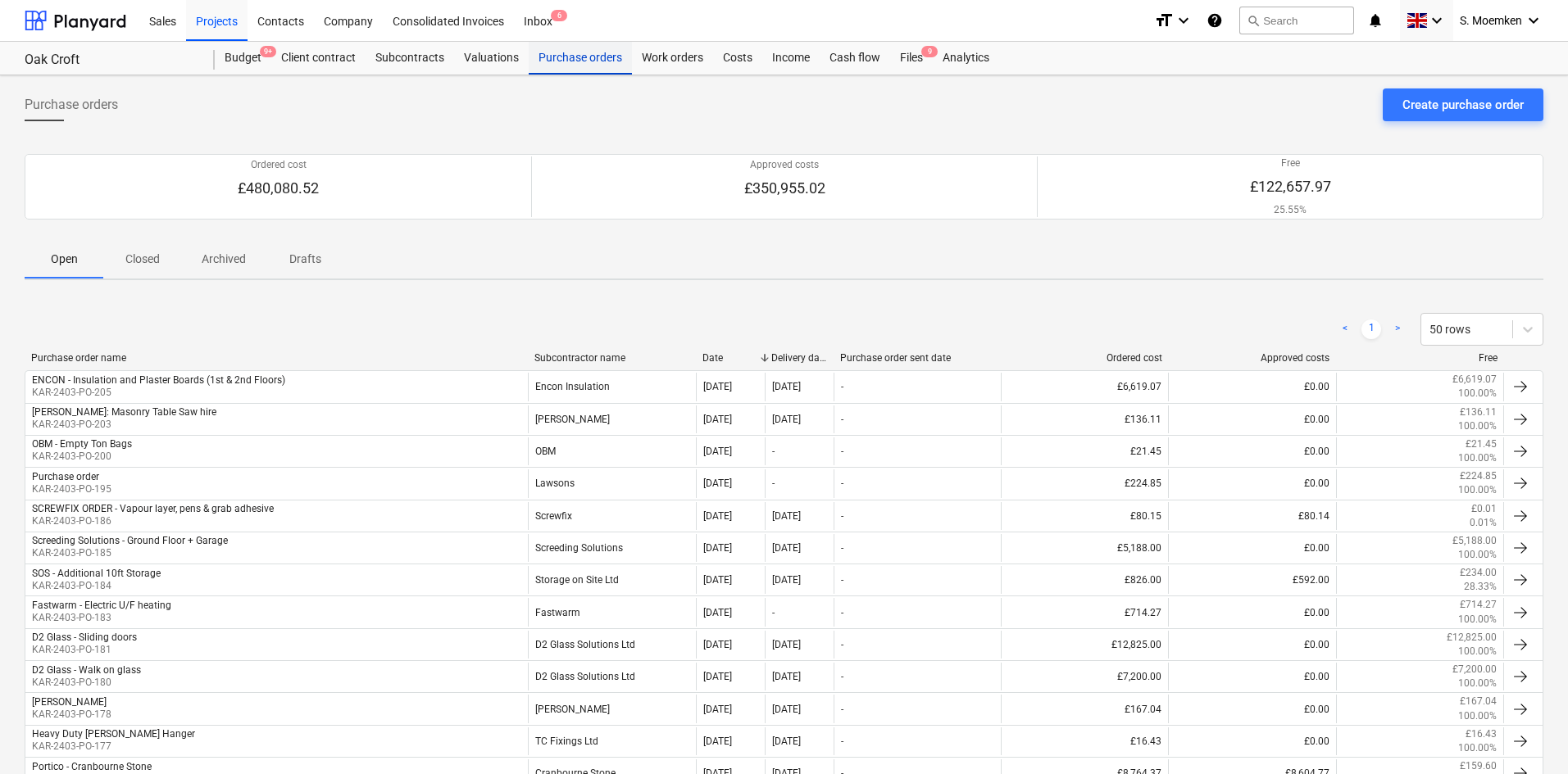
click at [575, 60] on div "Purchase orders" at bounding box center [580, 58] width 103 height 33
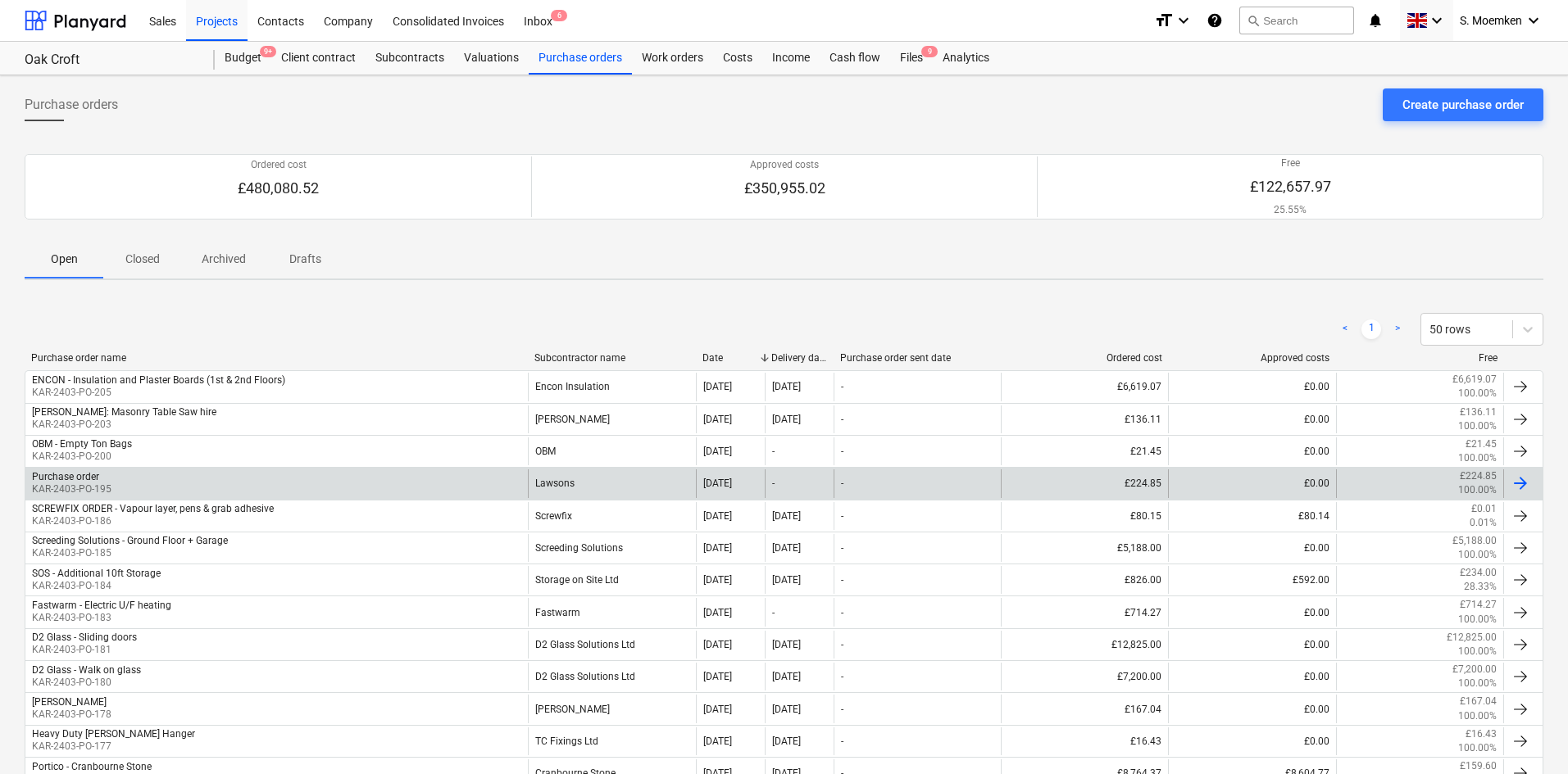
click at [307, 481] on div "Purchase order KAR-2403-PO-195" at bounding box center [277, 483] width 502 height 28
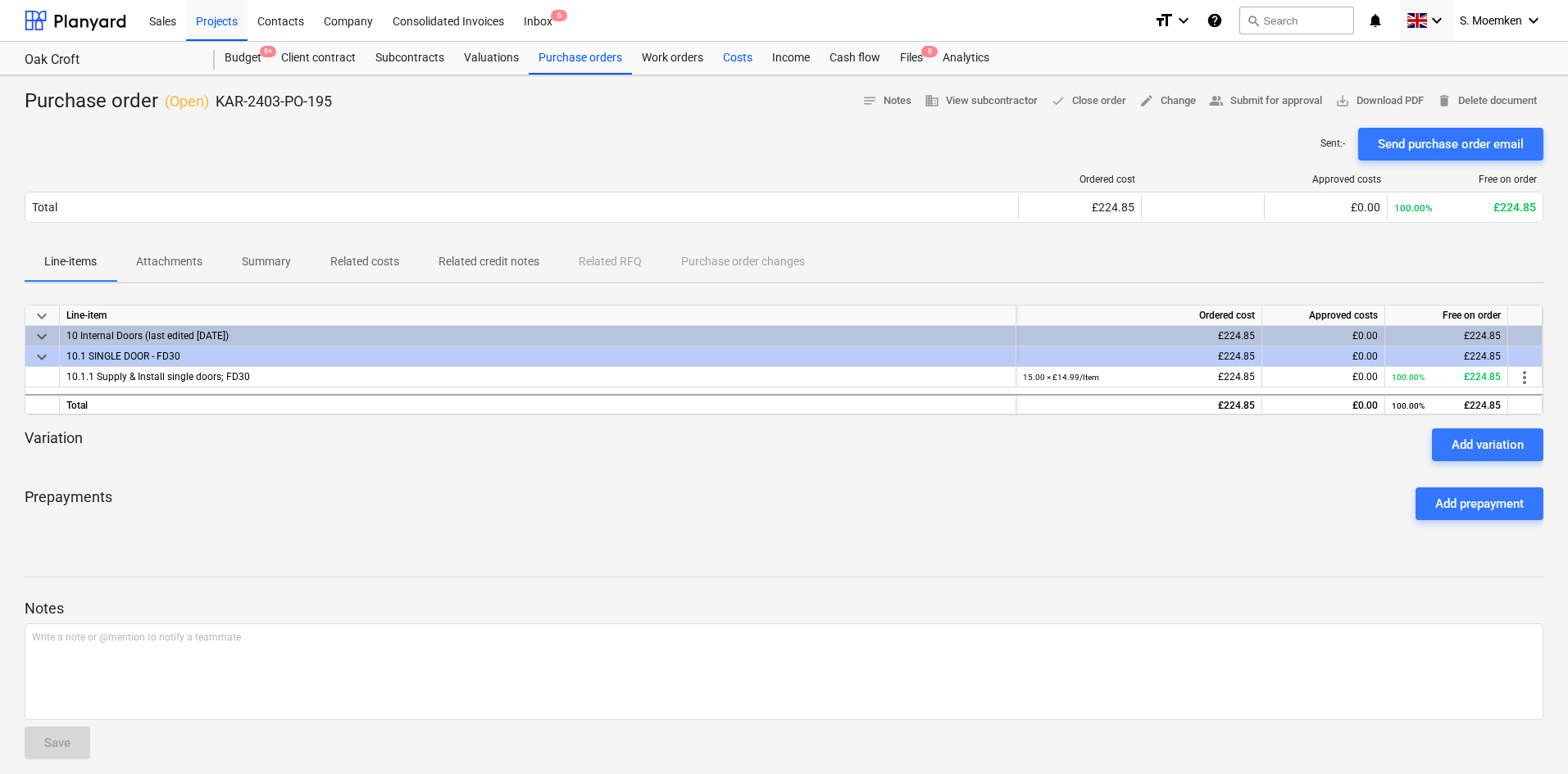
click at [735, 56] on div "Costs" at bounding box center [737, 58] width 49 height 33
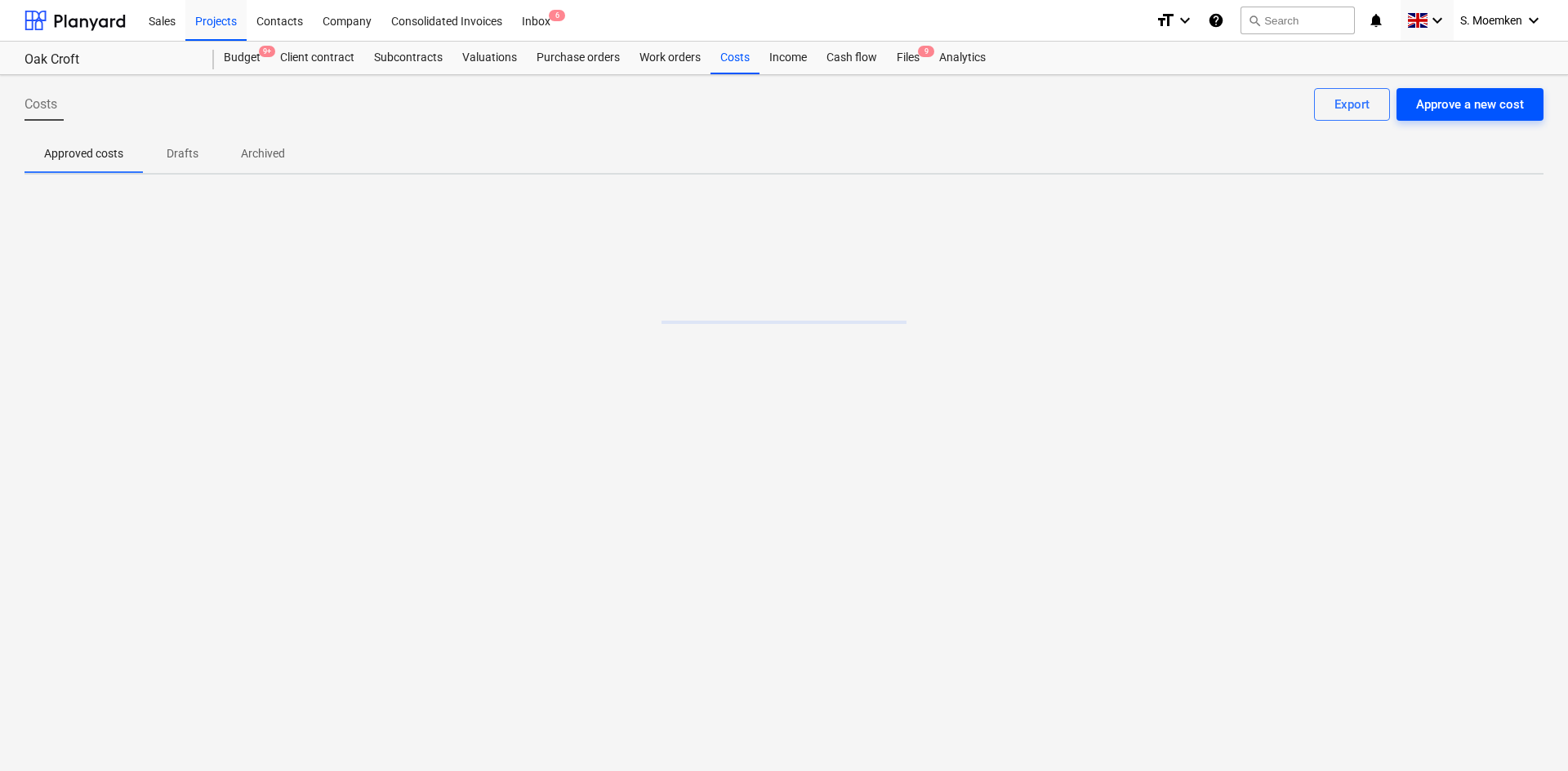
click at [1448, 102] on div "Approve a new cost" at bounding box center [1469, 104] width 108 height 22
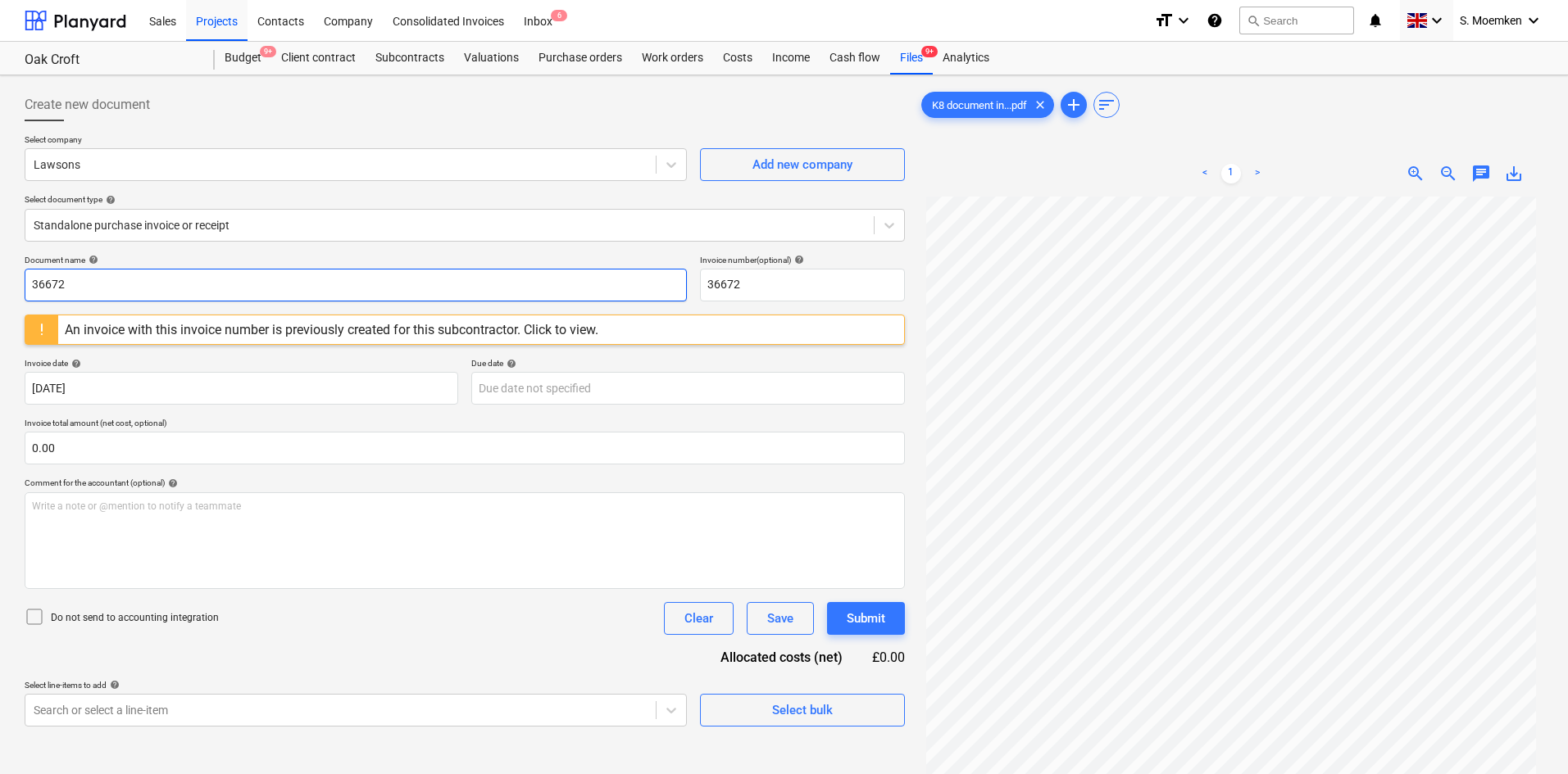
drag, startPoint x: 133, startPoint y: 282, endPoint x: 16, endPoint y: 276, distance: 117.2
click at [17, 277] on div "Create new document Select company Lawsons Add new company Select document type…" at bounding box center [784, 507] width 1568 height 863
drag, startPoint x: 122, startPoint y: 286, endPoint x: -9, endPoint y: 295, distance: 131.3
click at [0, 295] on html "Sales Projects Contacts Company Consolidated Invoices Inbox 6 format_size keybo…" at bounding box center [784, 387] width 1568 height 774
drag, startPoint x: 746, startPoint y: 284, endPoint x: 666, endPoint y: 282, distance: 80.0
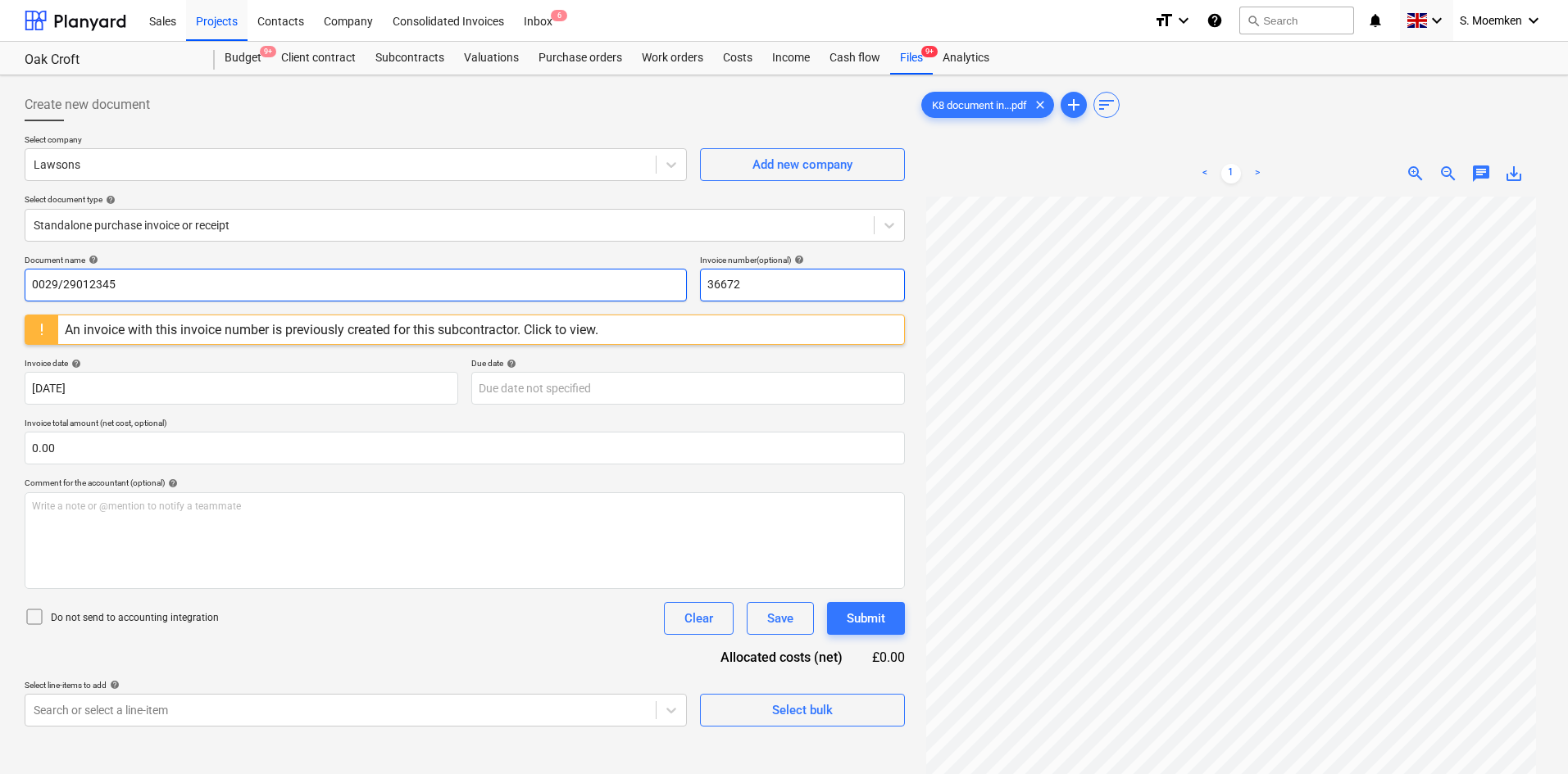
click at [666, 282] on div "Document name help 0029/29012345 Invoice number (optional) help 36672" at bounding box center [464, 278] width 880 height 46
paste input "0029/29012345"
click at [457, 276] on input "0029/29012345" at bounding box center [355, 285] width 662 height 33
click at [420, 328] on div "An invoice with this invoice number is previously created for this subcontracto…" at bounding box center [331, 329] width 533 height 15
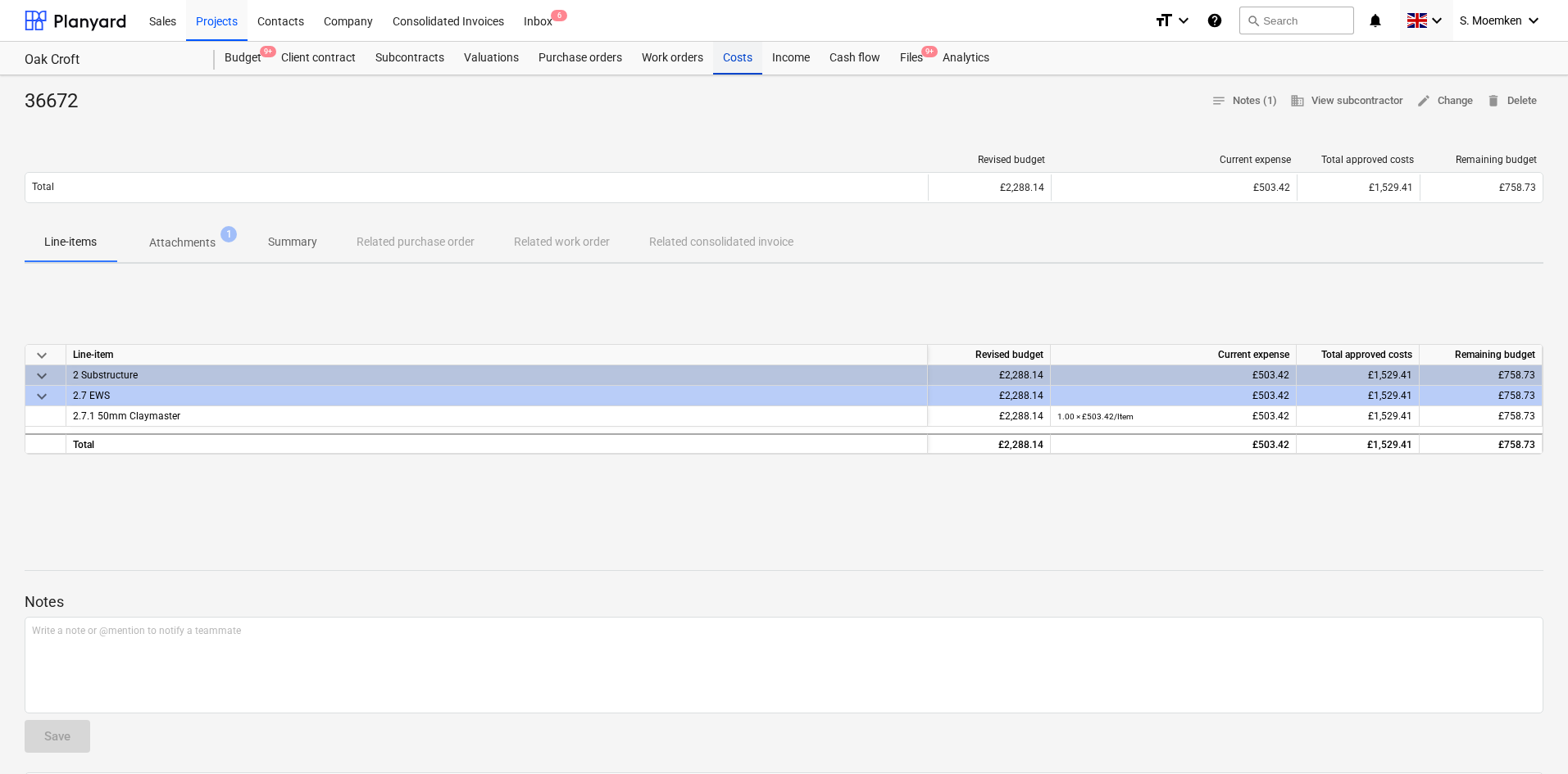
click at [741, 56] on div "Costs" at bounding box center [737, 58] width 49 height 33
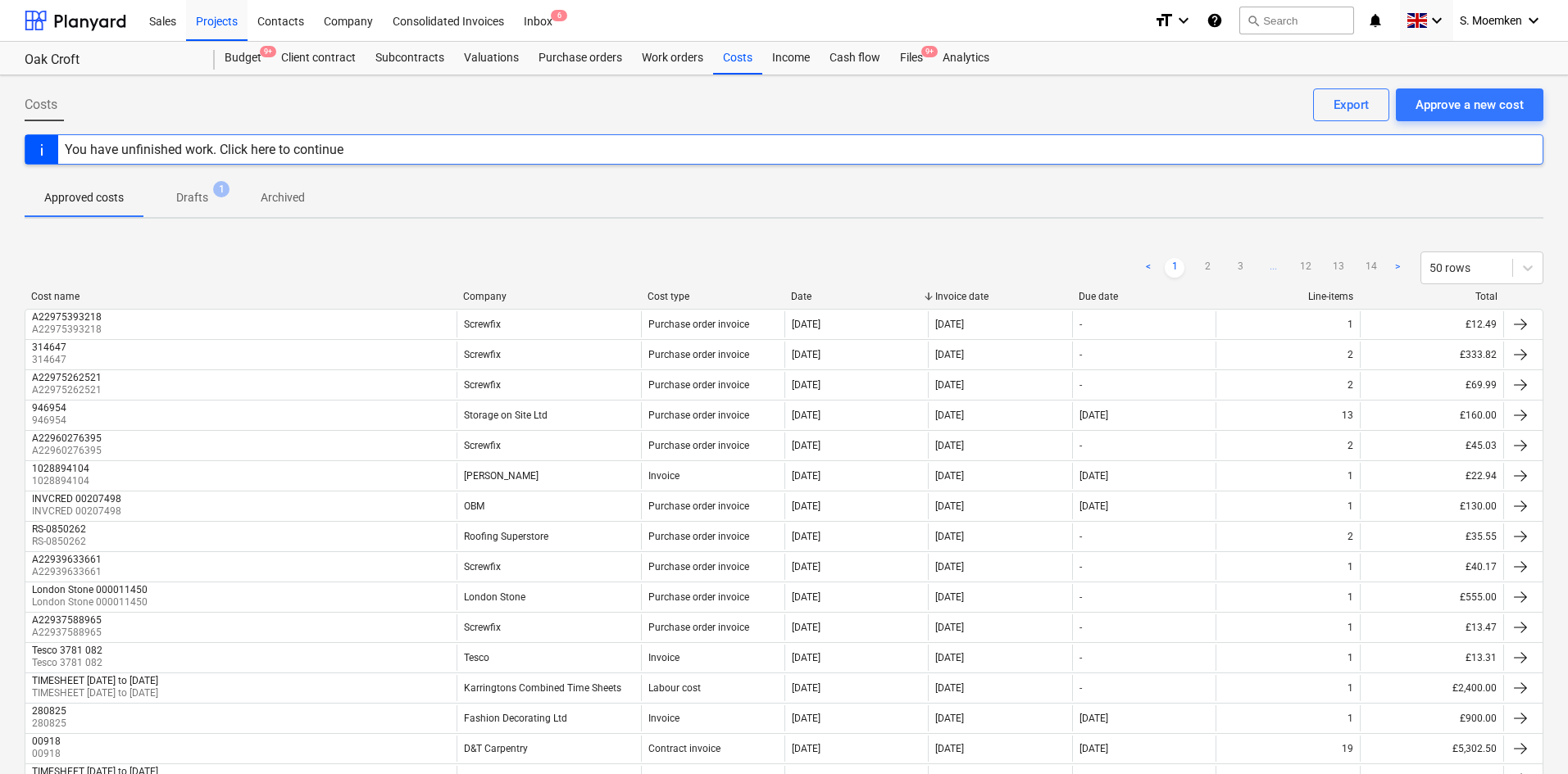
click at [309, 148] on div "You have unfinished work. Click here to continue" at bounding box center [204, 149] width 278 height 15
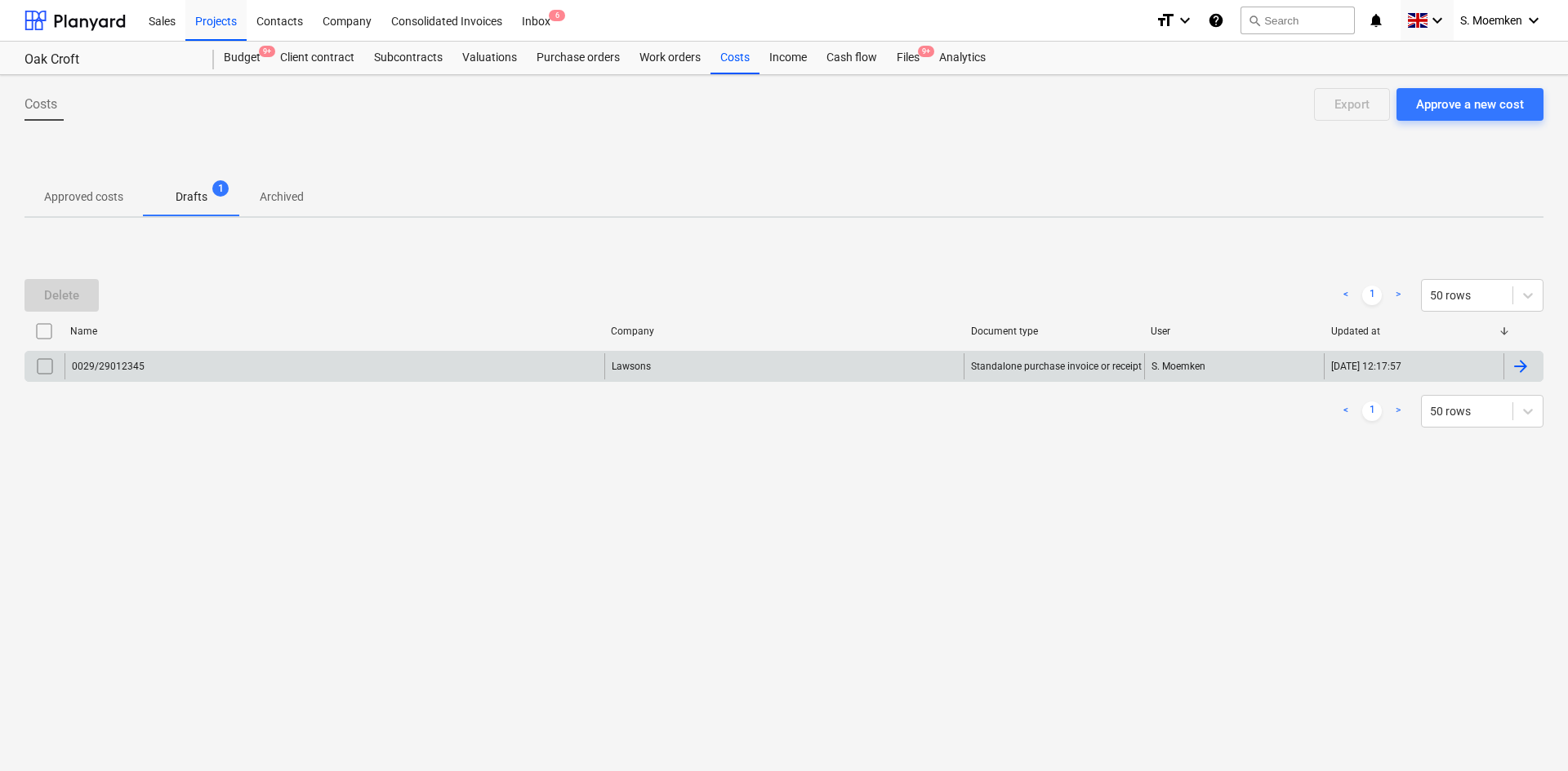
click at [473, 361] on div "0029/29012345" at bounding box center [335, 367] width 540 height 26
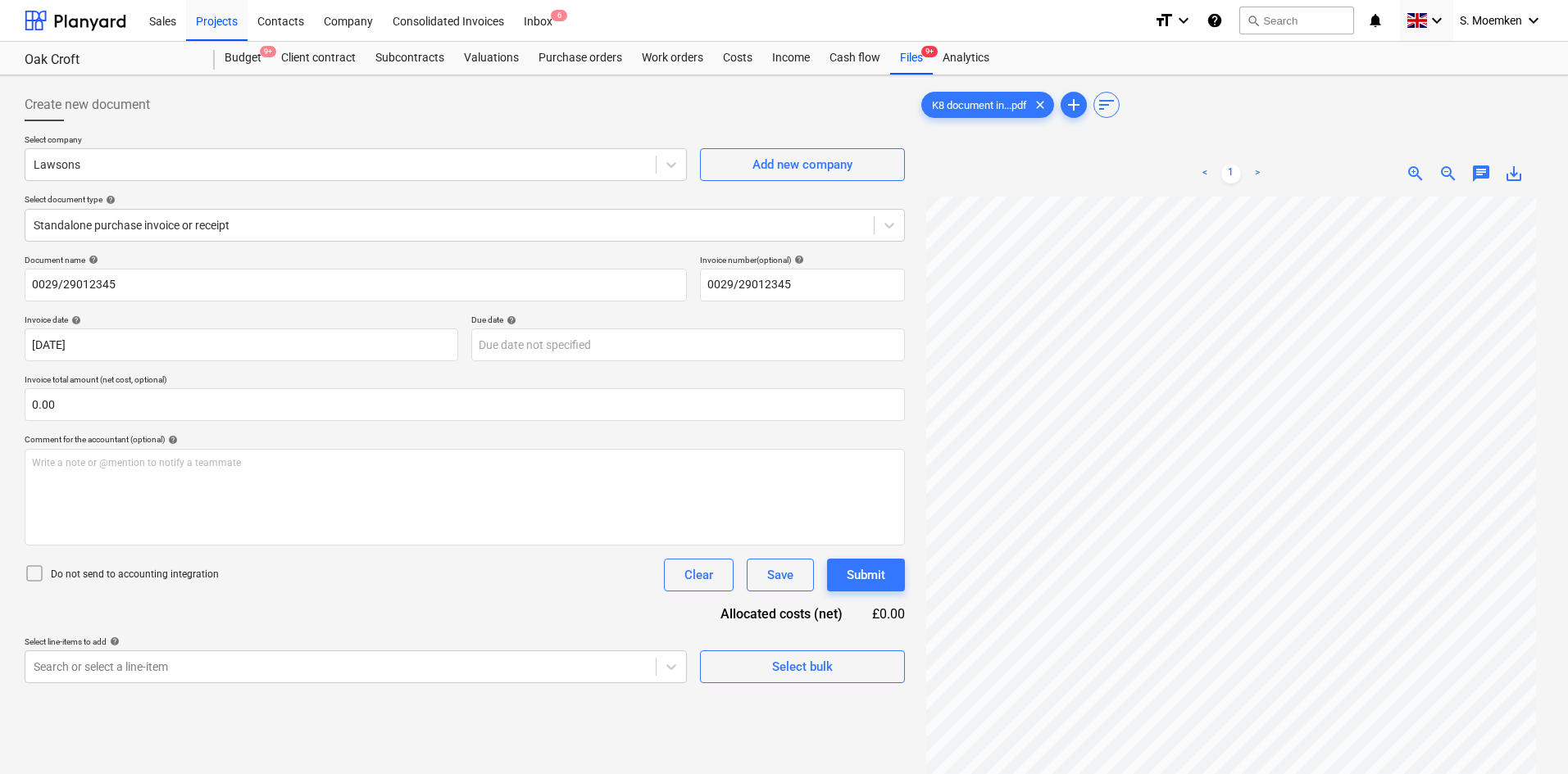
click at [33, 574] on icon at bounding box center [34, 573] width 20 height 20
click at [357, 226] on div at bounding box center [449, 225] width 832 height 16
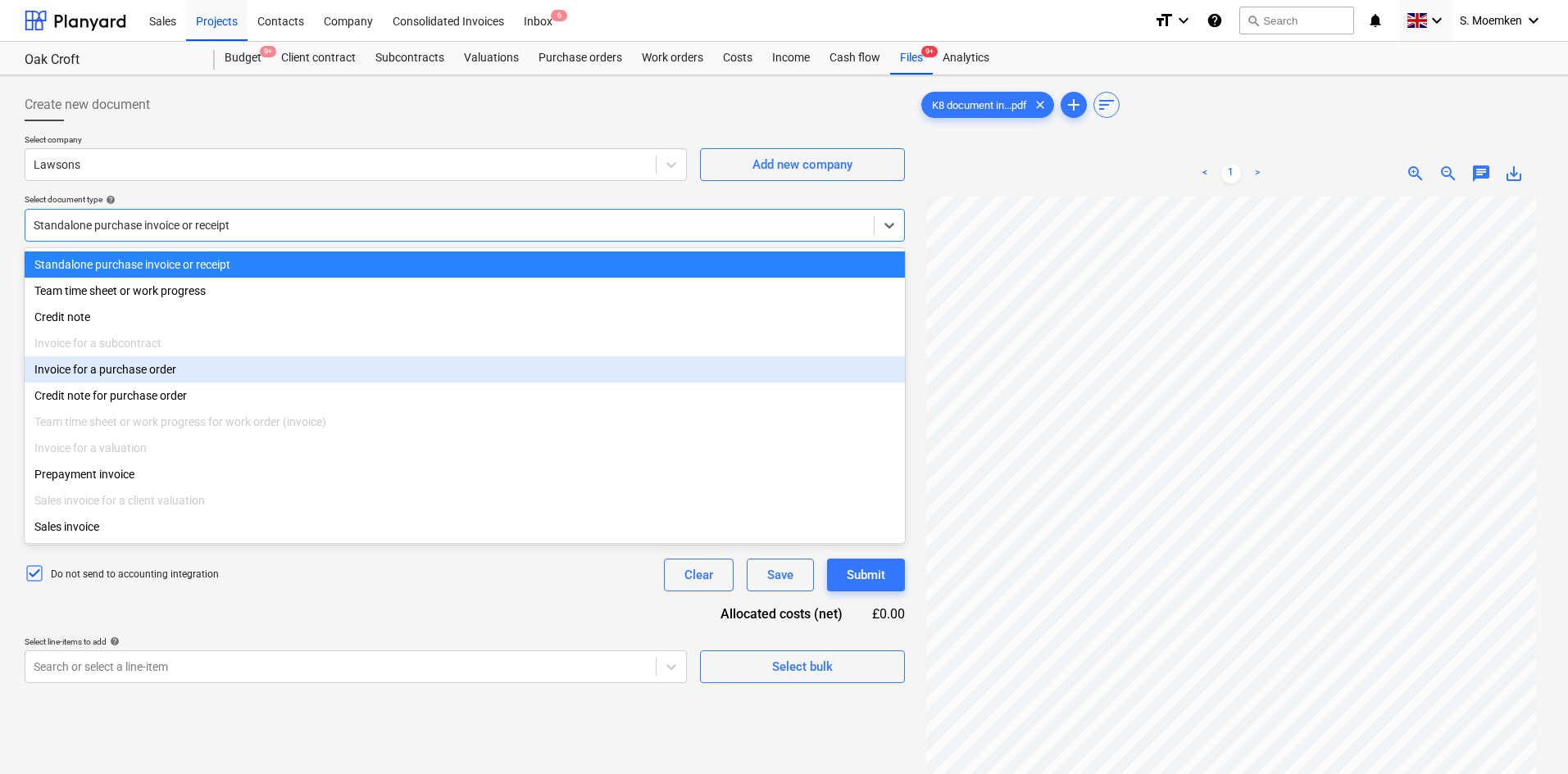
click at [133, 374] on div "Invoice for a purchase order" at bounding box center [464, 370] width 880 height 26
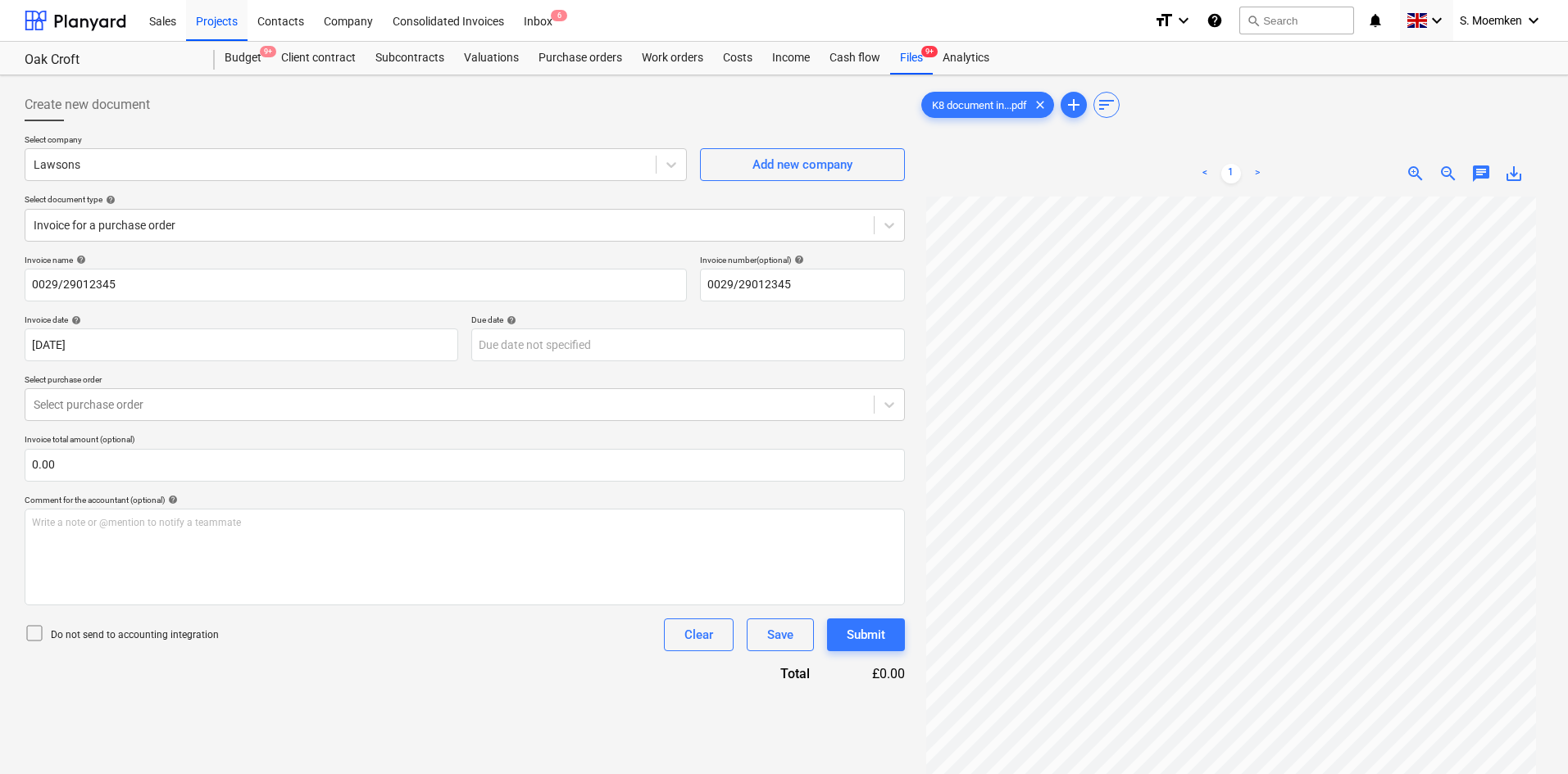
click at [30, 636] on icon at bounding box center [34, 633] width 20 height 20
click at [362, 414] on div "Select purchase order" at bounding box center [449, 405] width 848 height 23
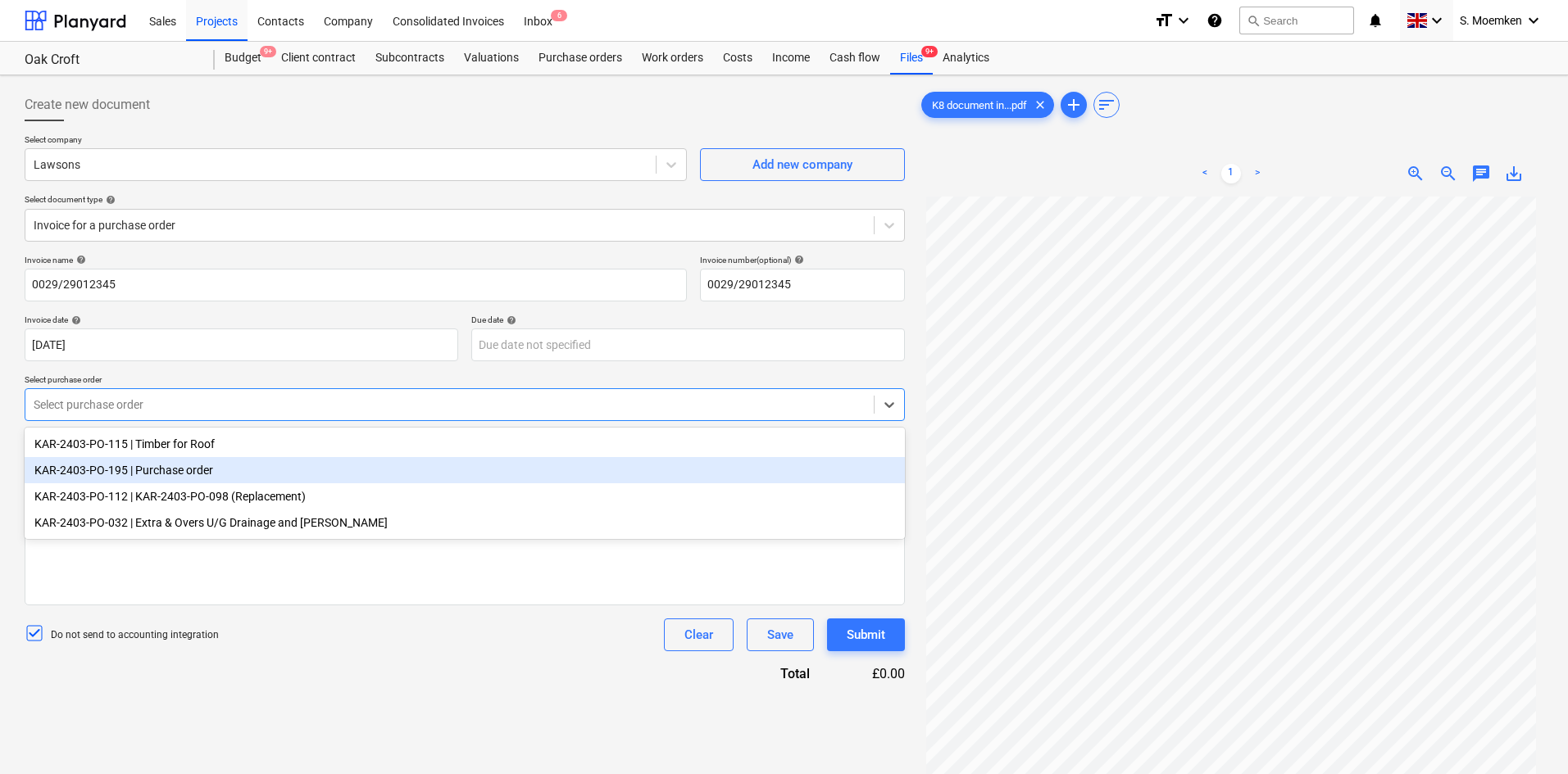
click at [205, 475] on div "KAR-2403-PO-195 | Purchase order" at bounding box center [464, 470] width 880 height 26
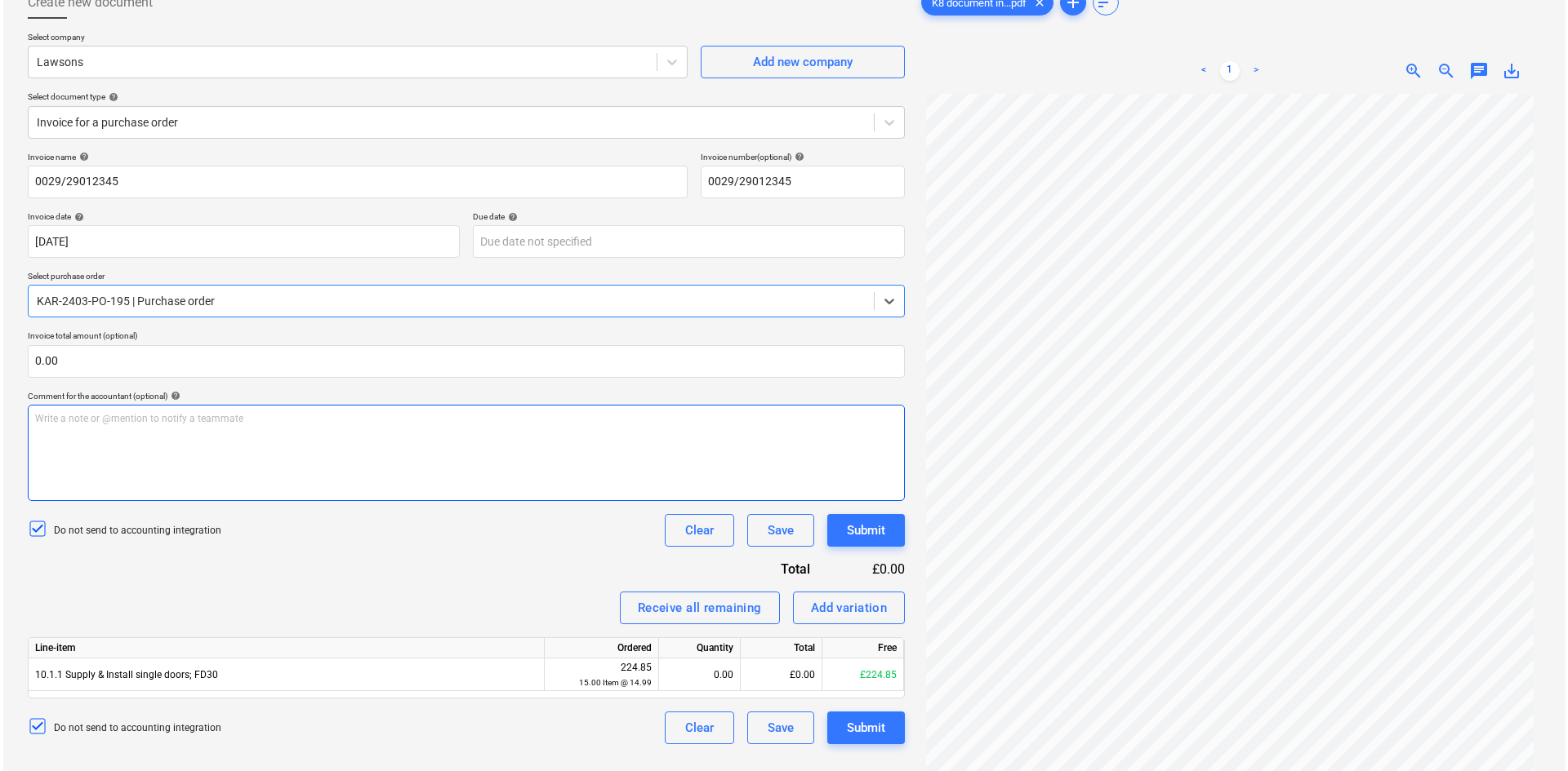
scroll to position [164, 0]
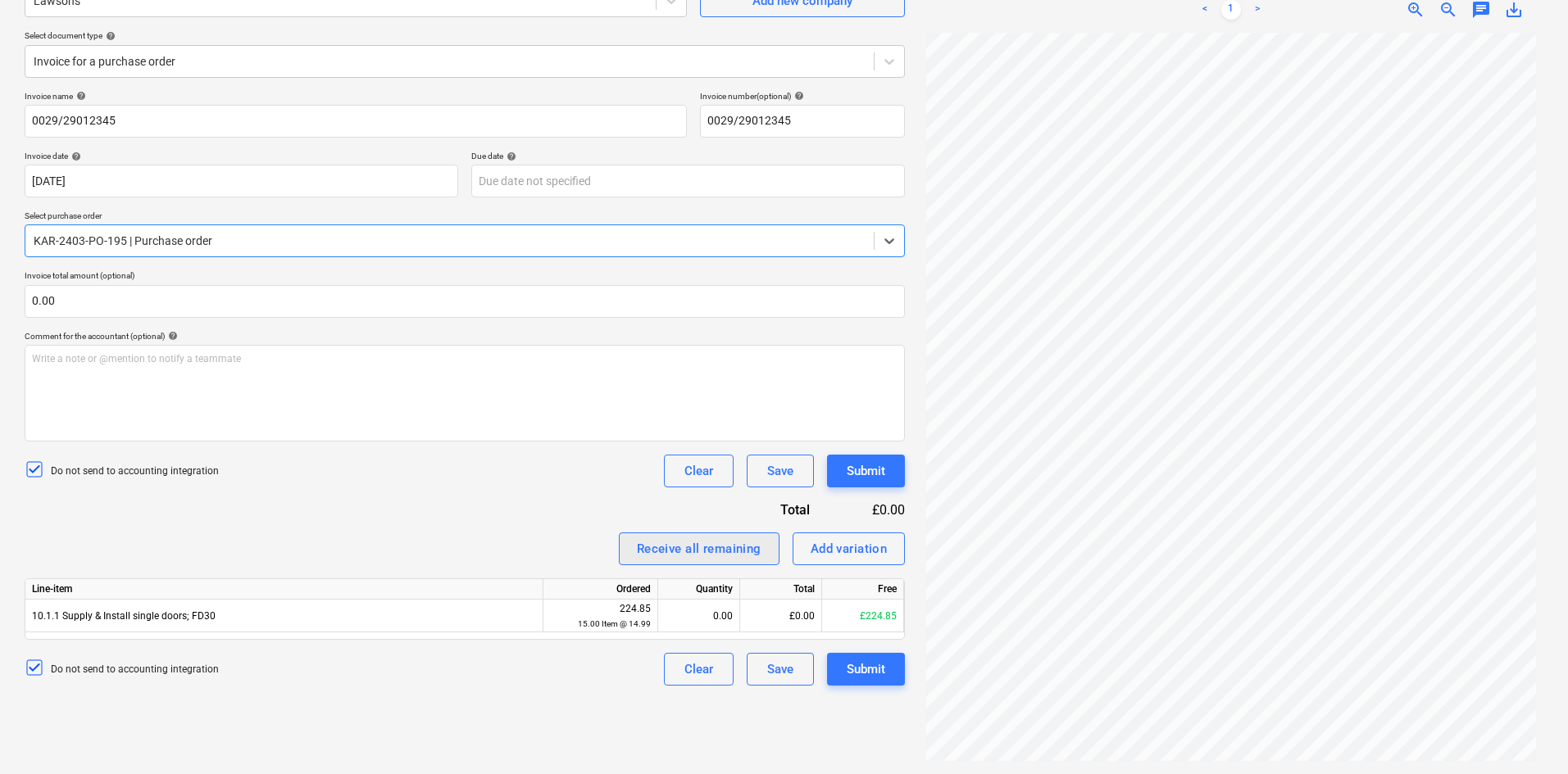
click at [700, 547] on div "Receive all remaining" at bounding box center [699, 548] width 125 height 22
click at [884, 670] on div "Submit" at bounding box center [866, 669] width 39 height 22
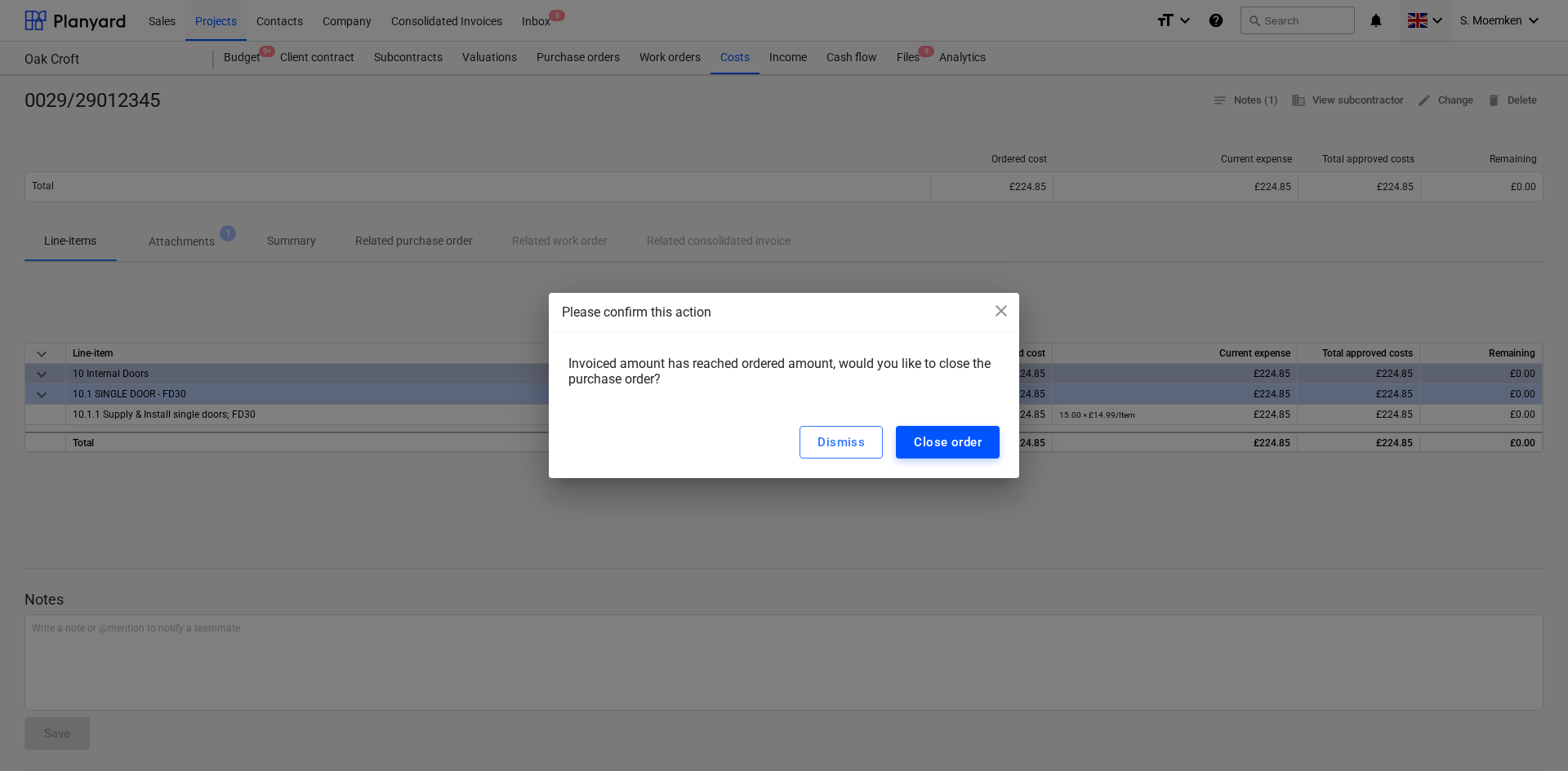
click at [963, 447] on div "Close order" at bounding box center [947, 442] width 68 height 22
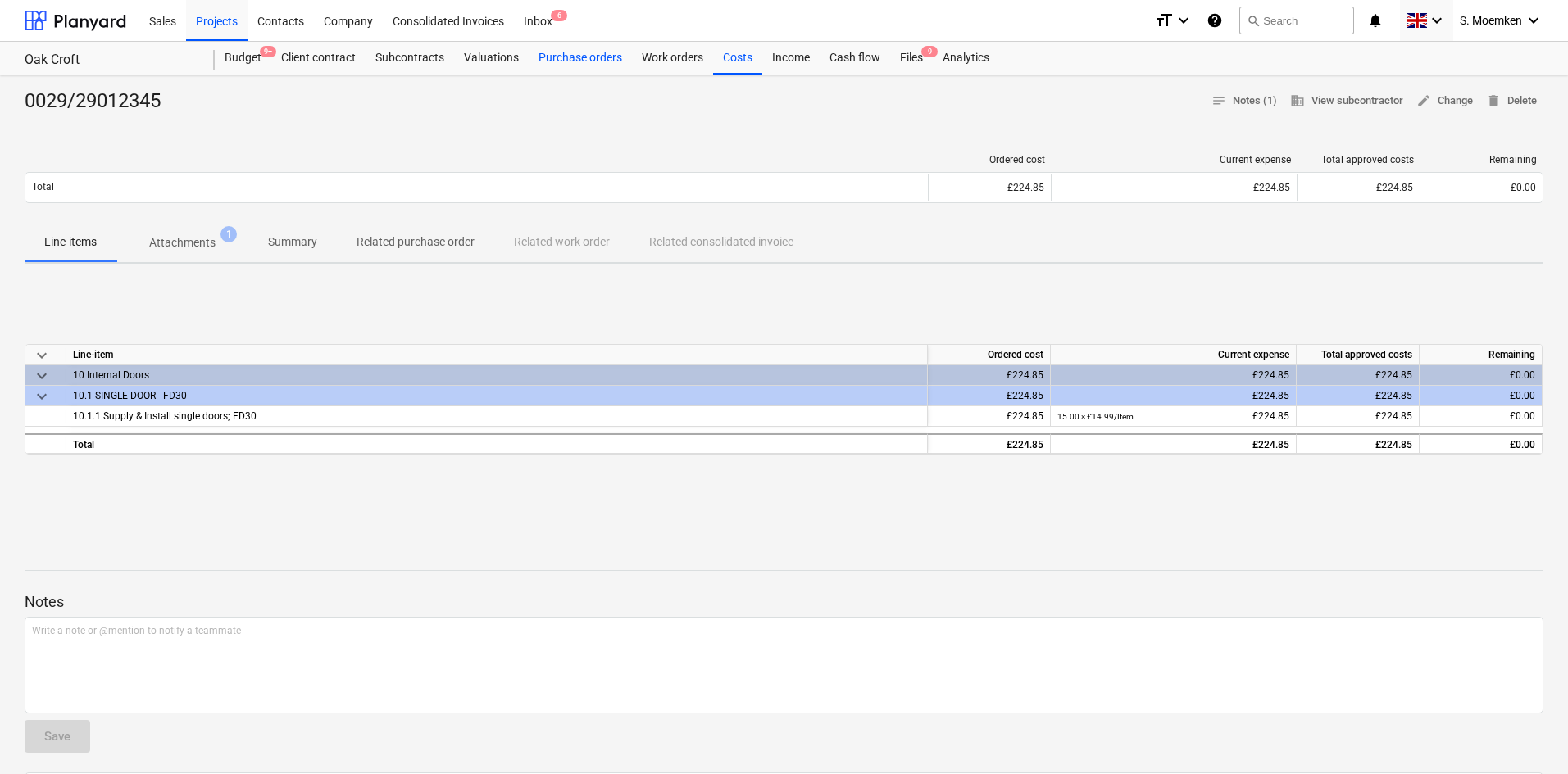
click at [575, 53] on div "Purchase orders" at bounding box center [580, 58] width 103 height 33
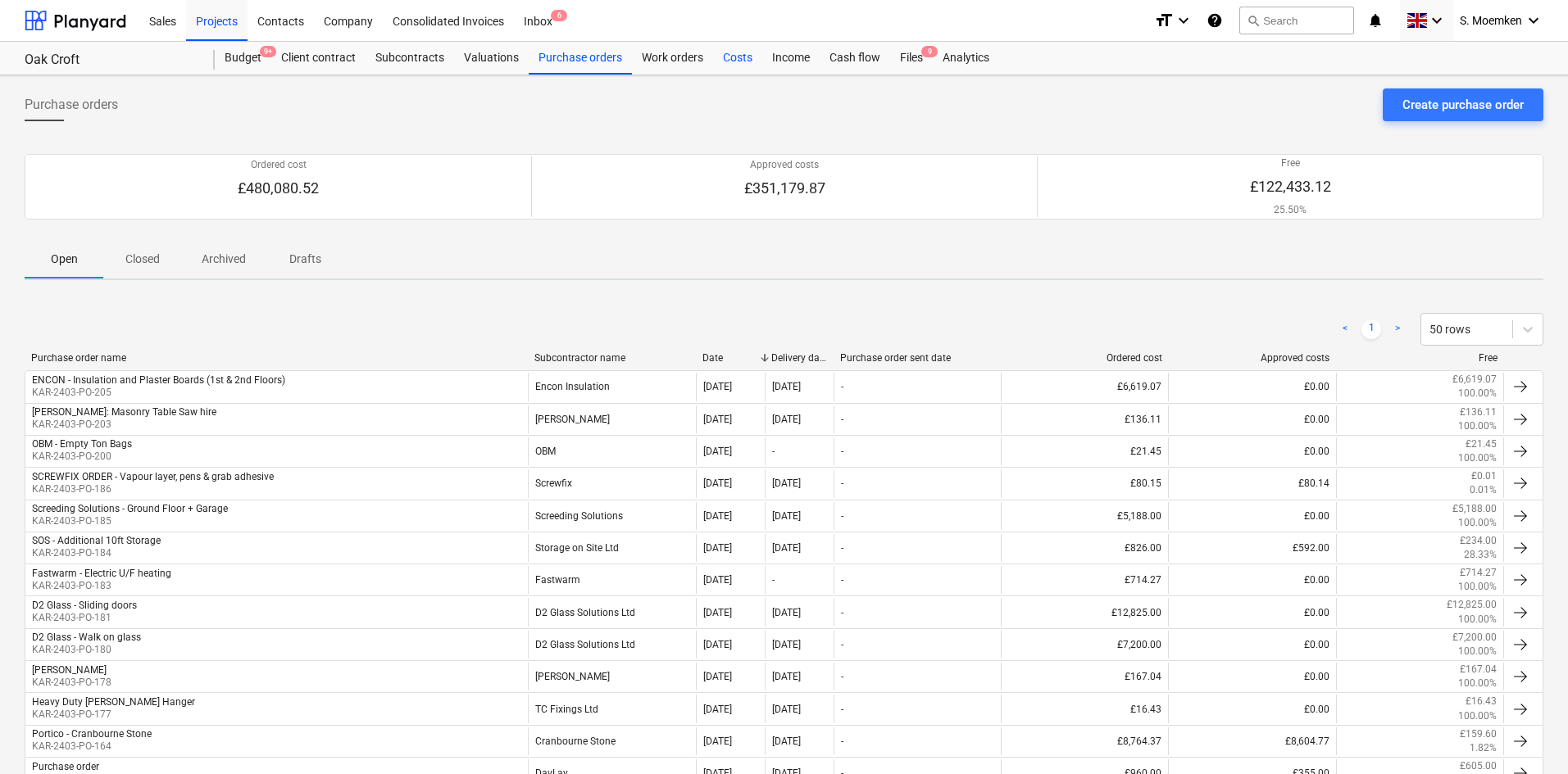
click at [735, 52] on div "Costs" at bounding box center [737, 58] width 49 height 33
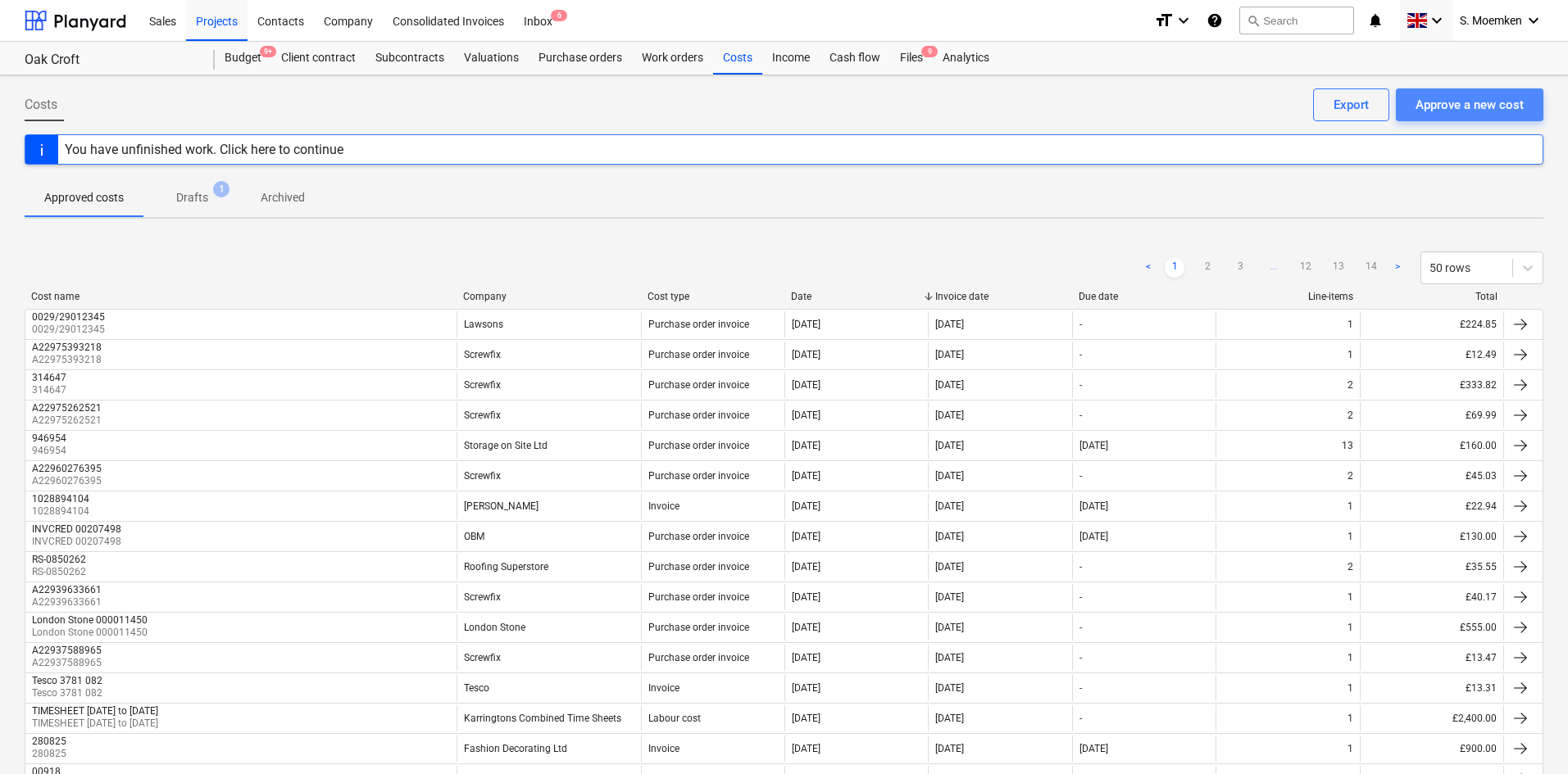
click at [1495, 105] on div "Approve a new cost" at bounding box center [1469, 105] width 109 height 22
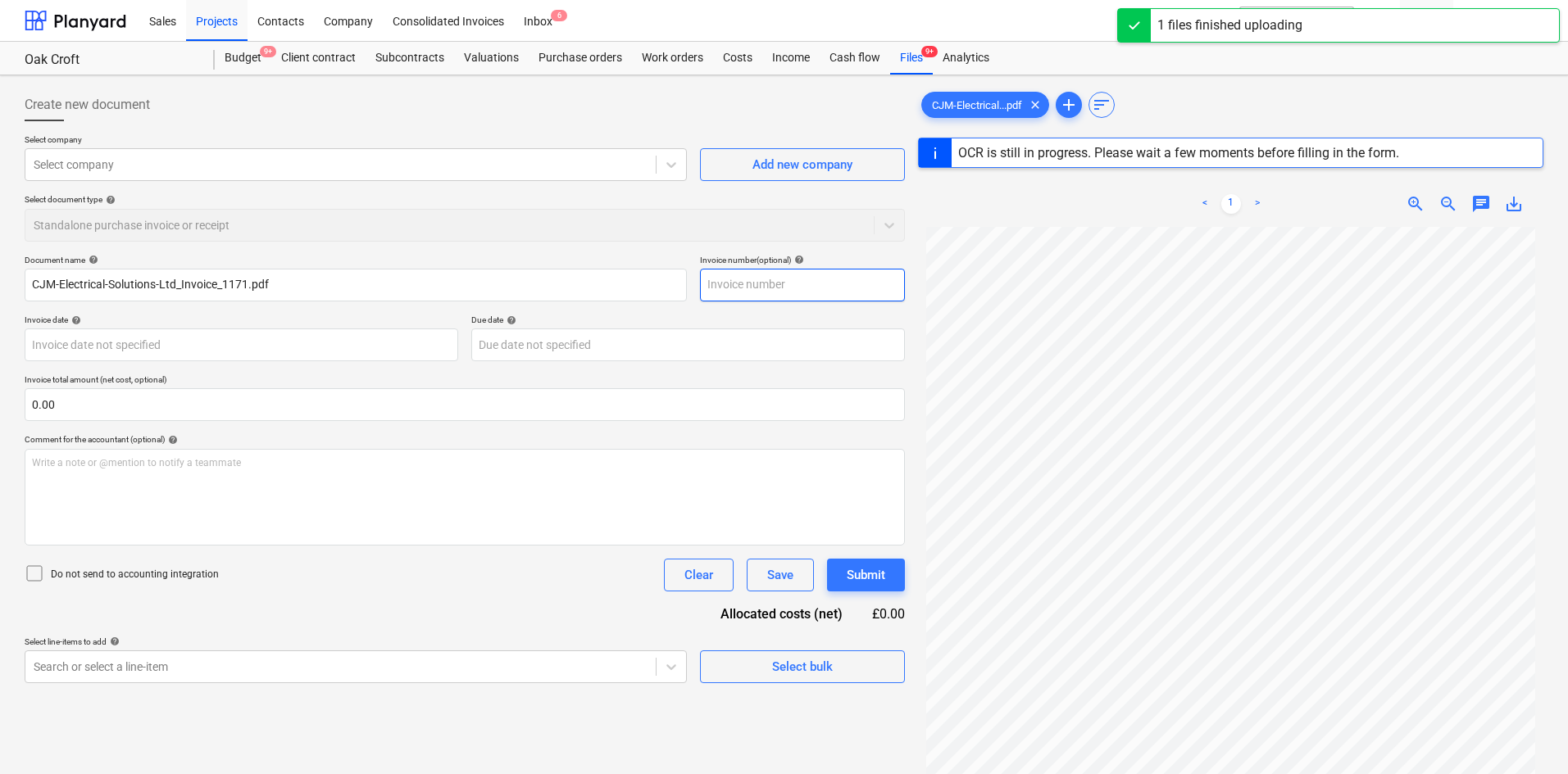
click at [786, 284] on input "text" at bounding box center [801, 285] width 205 height 33
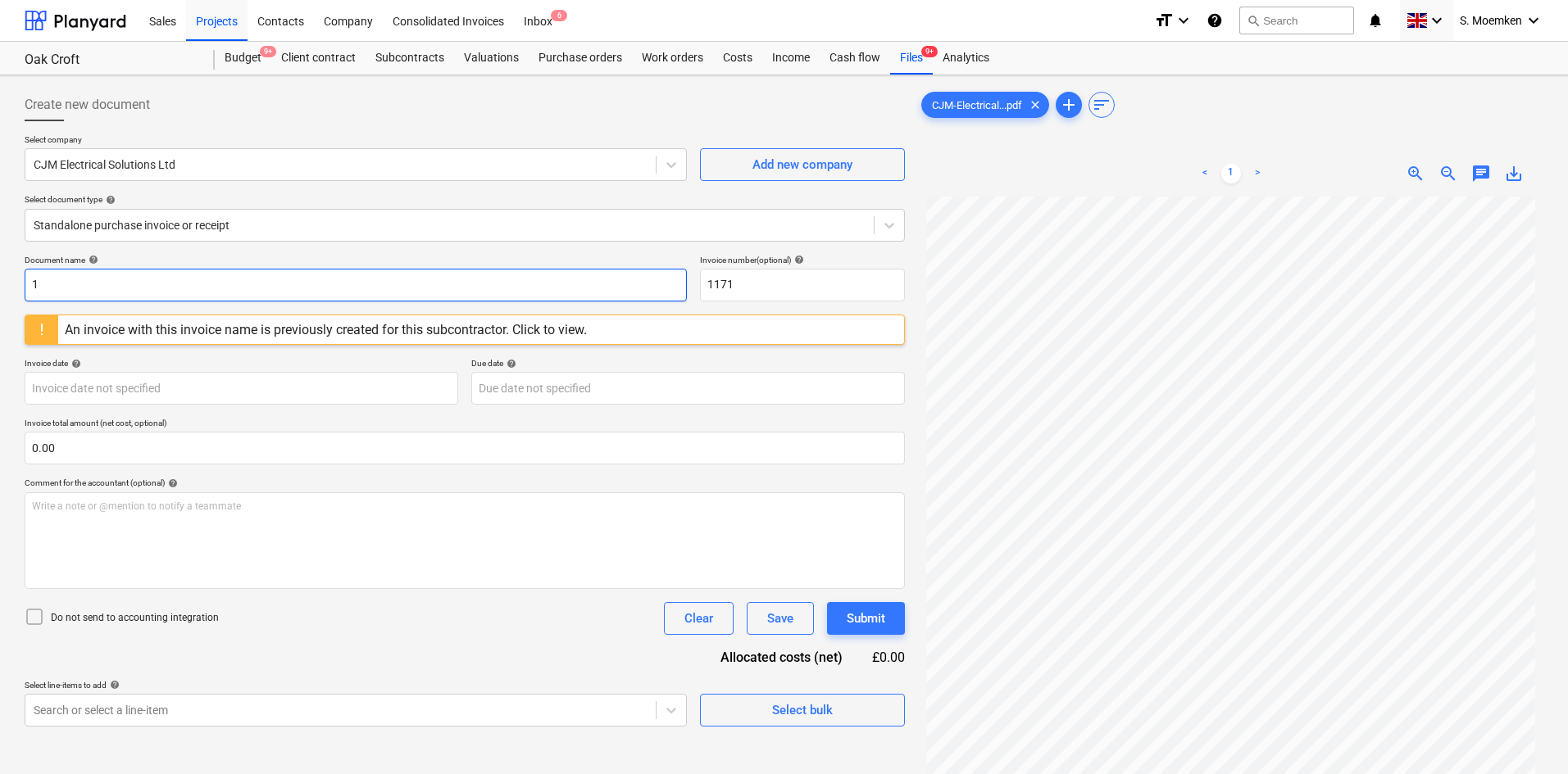
click at [65, 282] on input "1" at bounding box center [355, 285] width 662 height 33
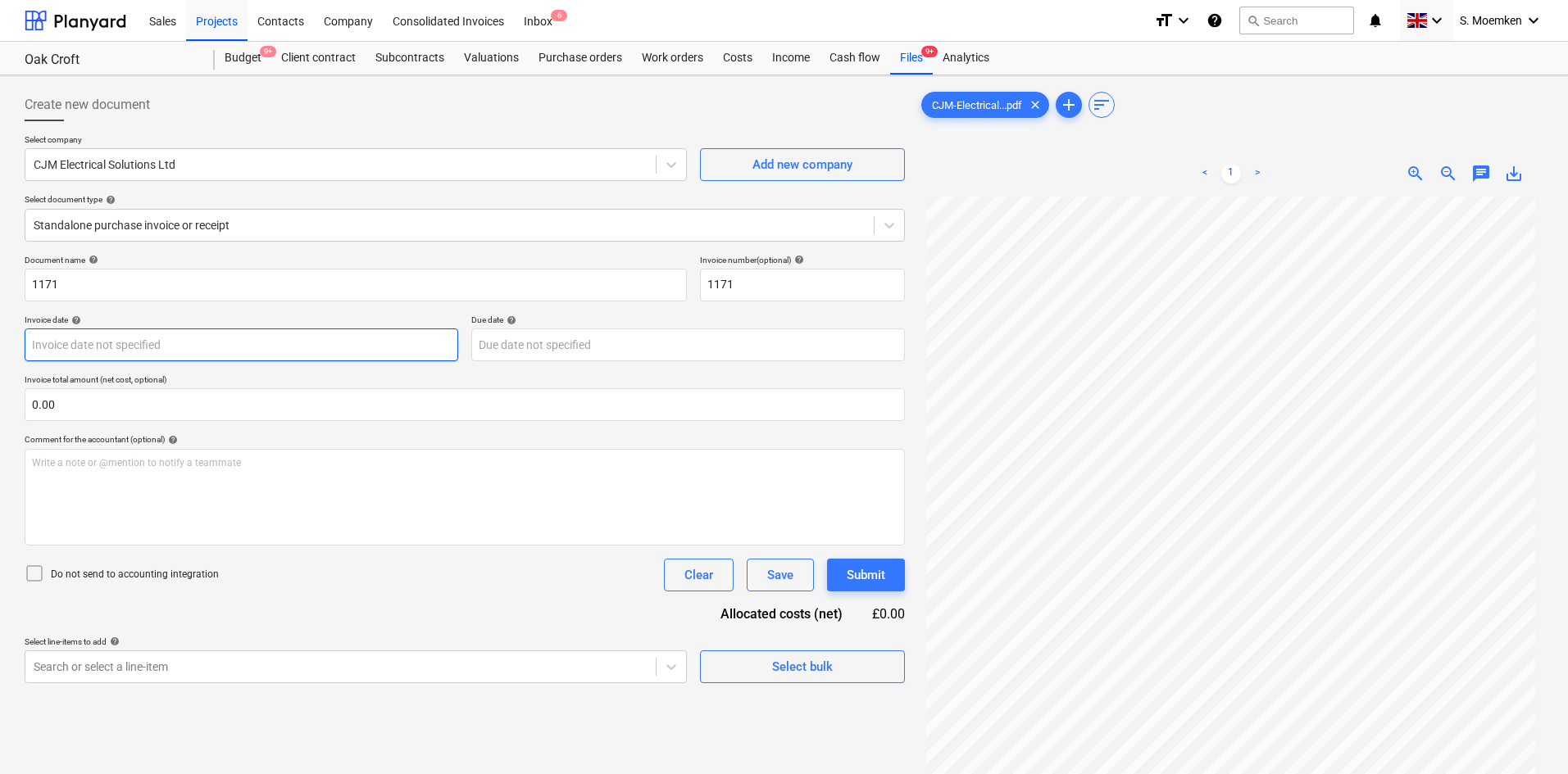
click at [127, 346] on body "Sales Projects Contacts Company Consolidated Invoices Inbox 6 format_size keybo…" at bounding box center [784, 387] width 1568 height 774
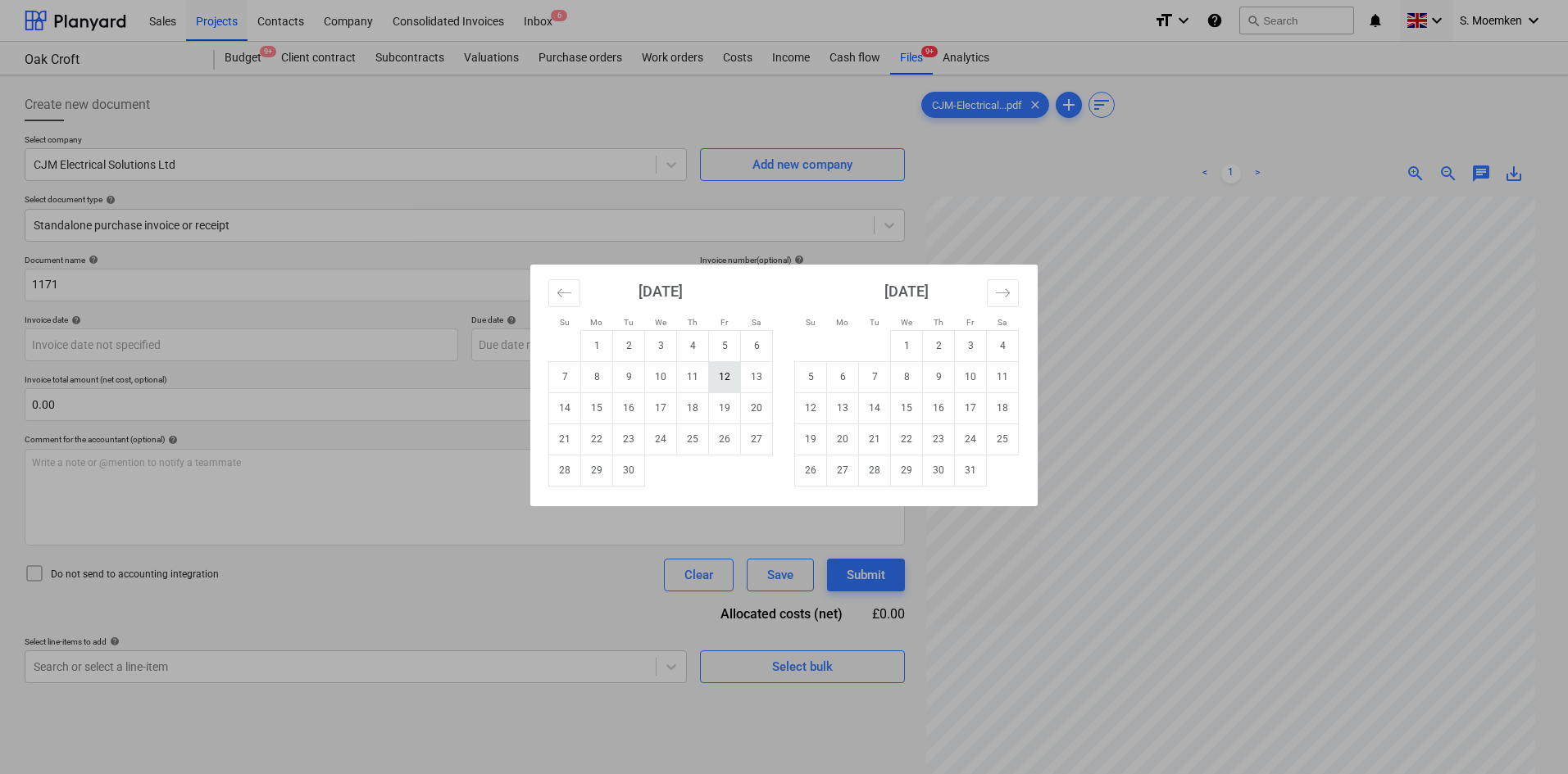
click at [722, 375] on td "12" at bounding box center [725, 377] width 32 height 31
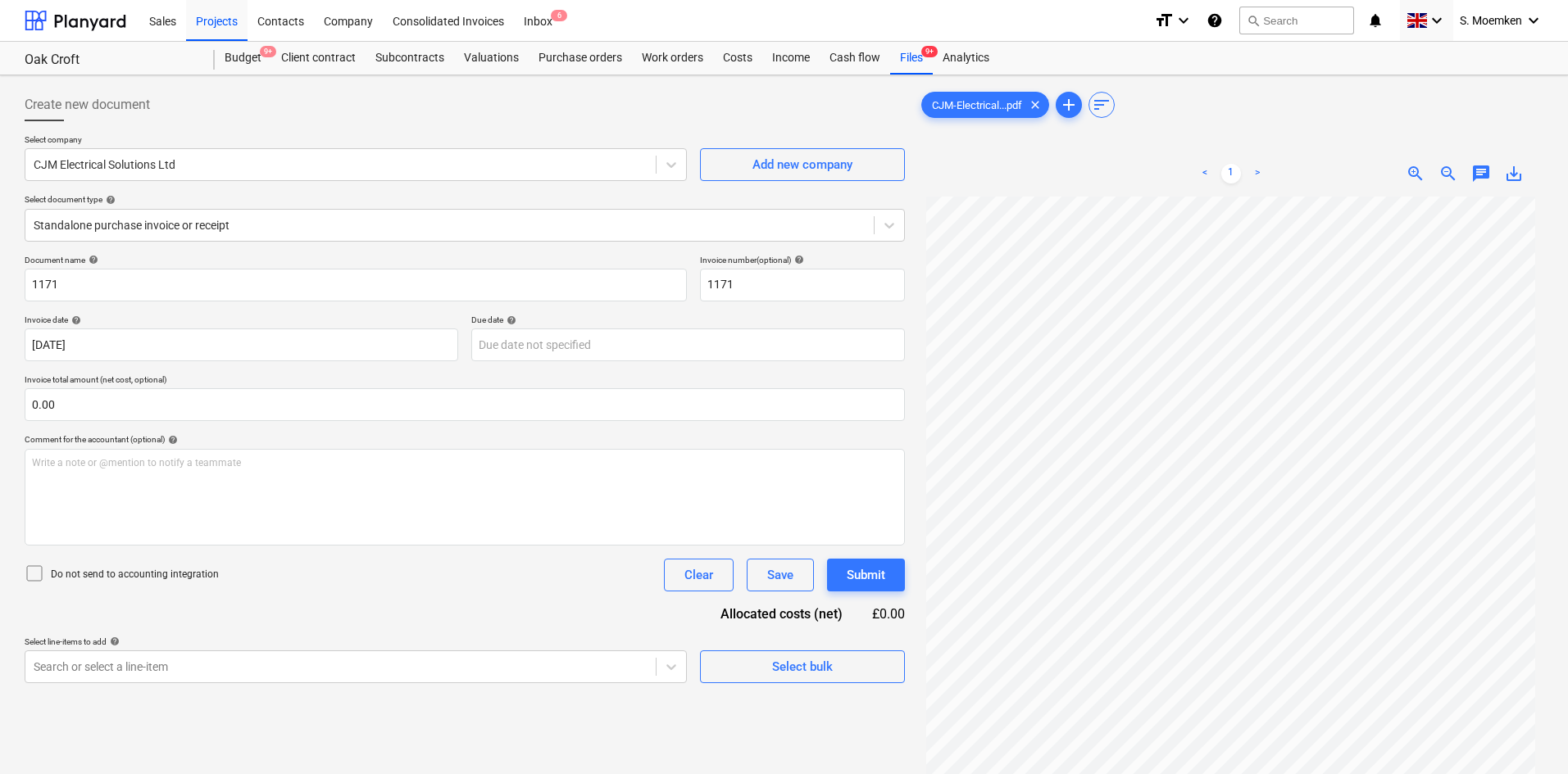
click at [36, 574] on icon at bounding box center [34, 573] width 20 height 20
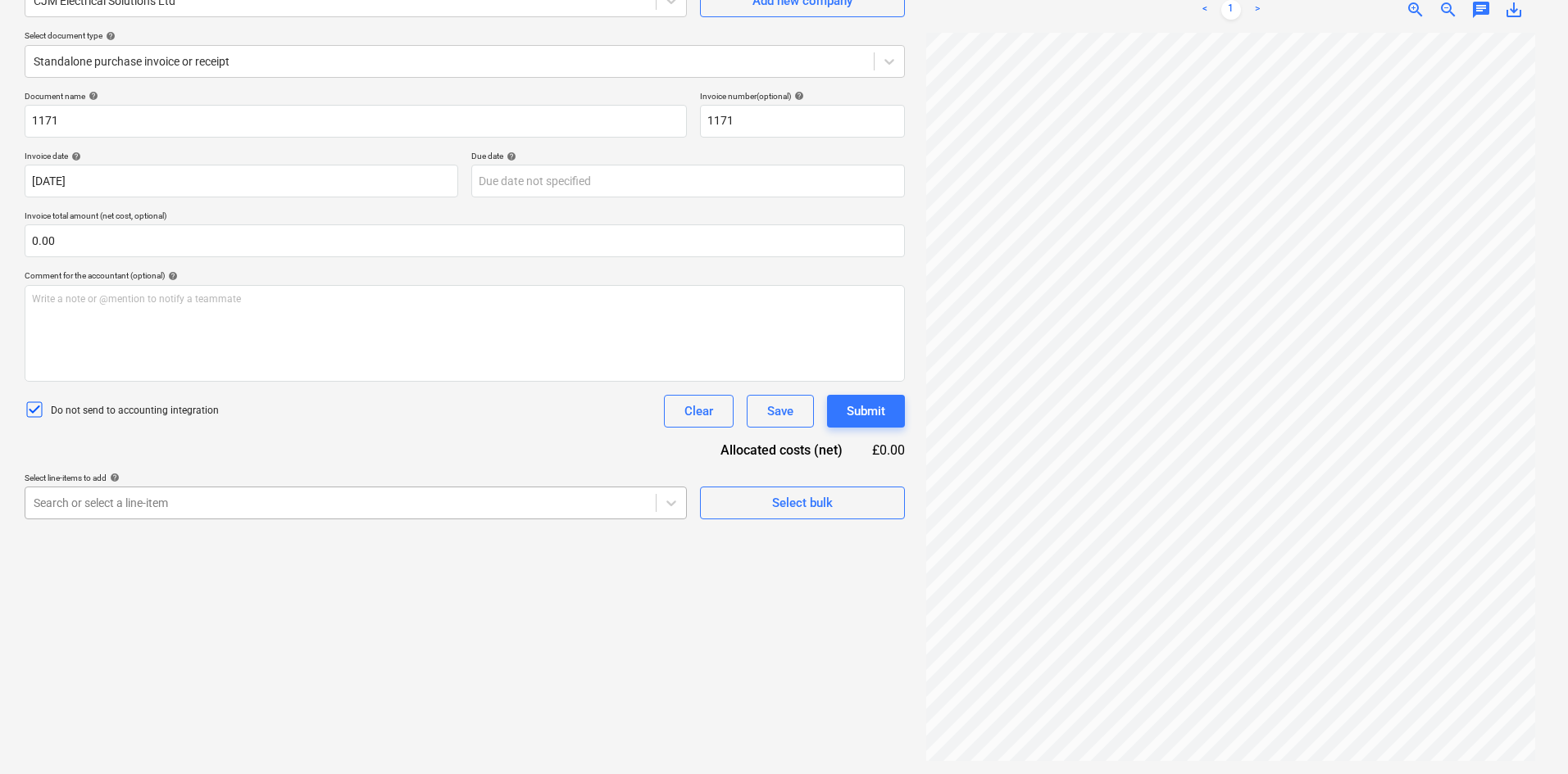
scroll to position [164, 0]
click at [382, 498] on div at bounding box center [341, 502] width 614 height 16
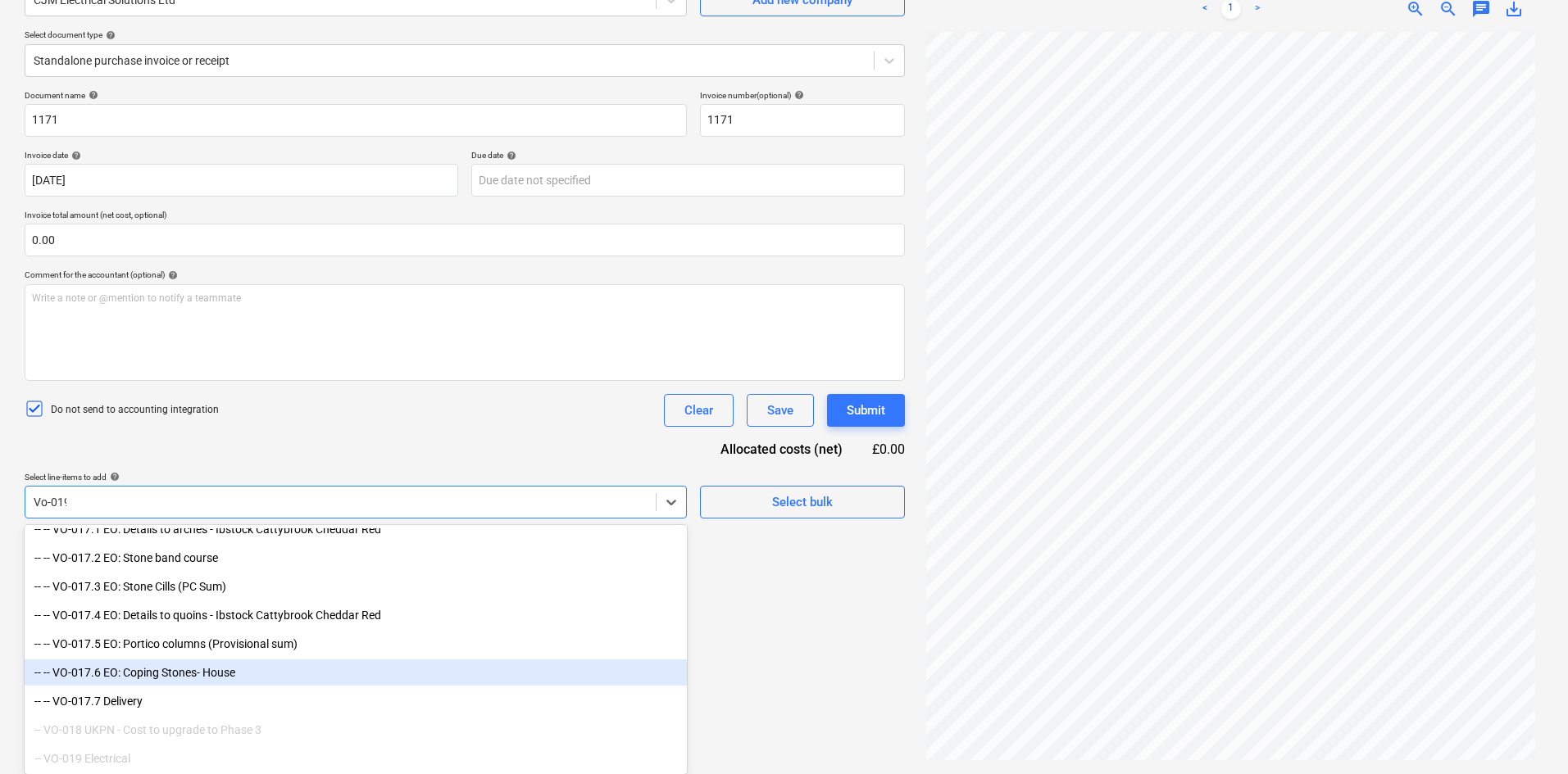
scroll to position [164, 0]
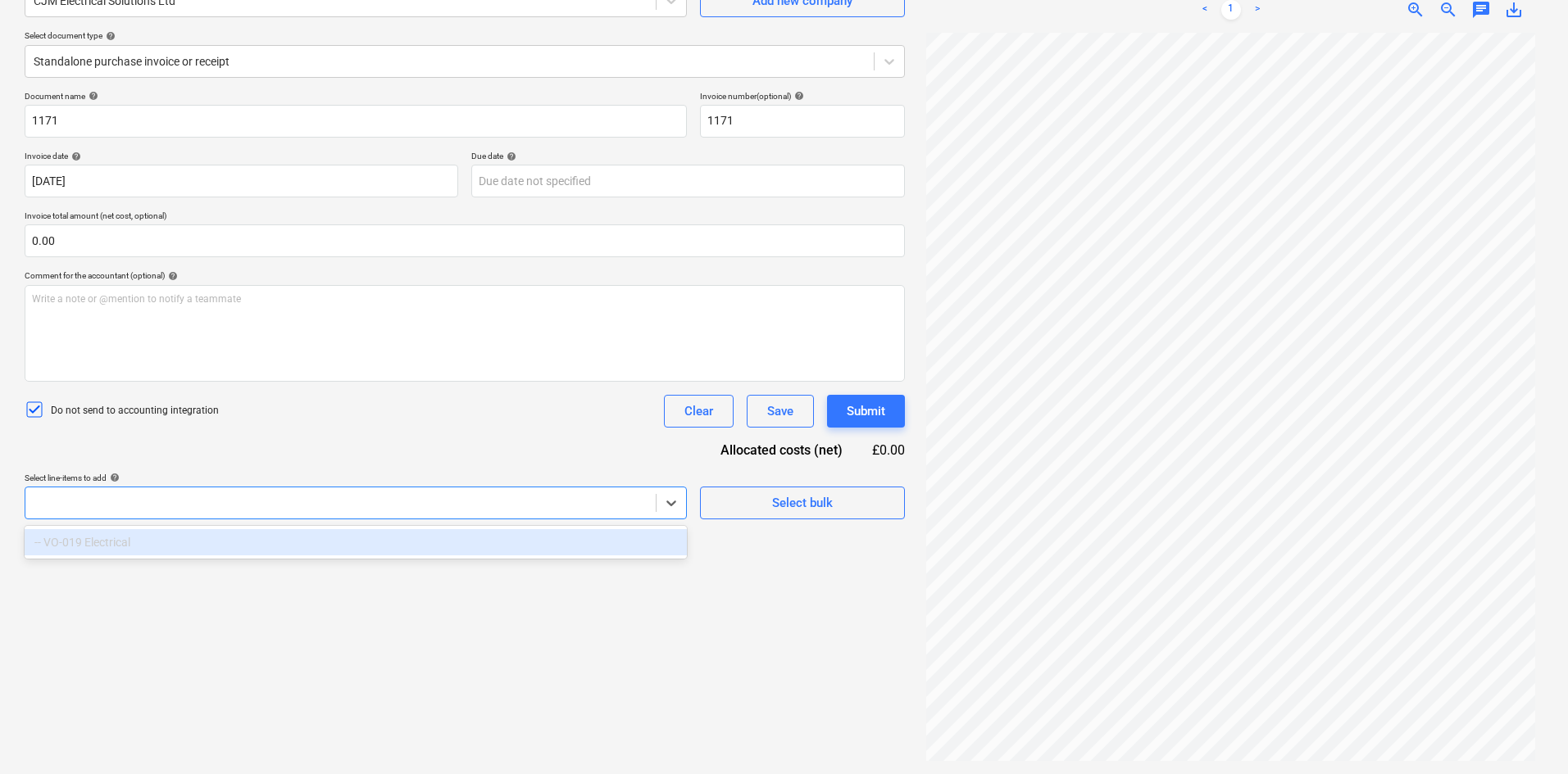
click at [109, 525] on div "Create new document Select company CJM Electrical Solutions Ltd Add new company…" at bounding box center [464, 343] width 893 height 850
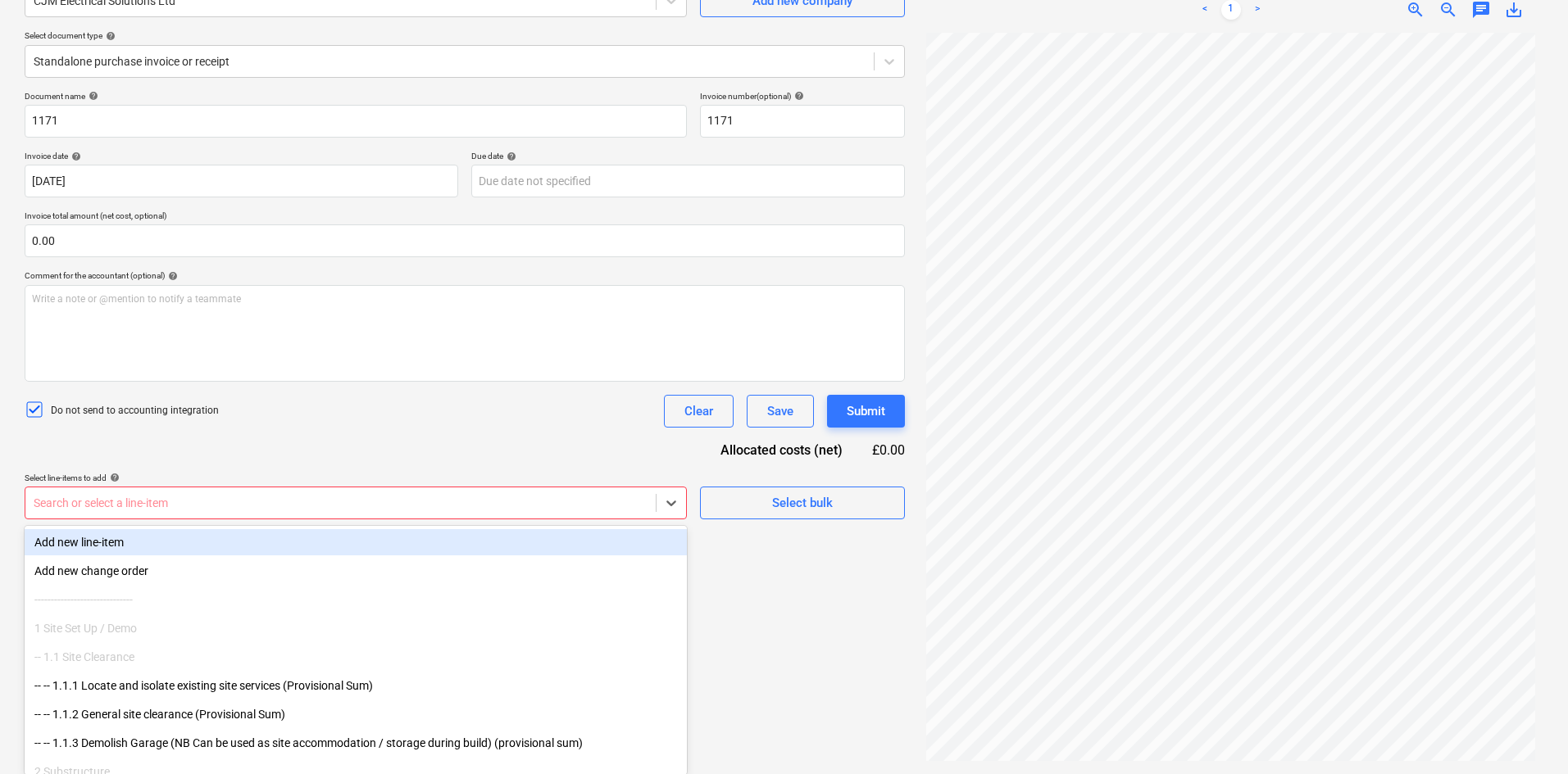
click at [155, 502] on div at bounding box center [341, 502] width 614 height 16
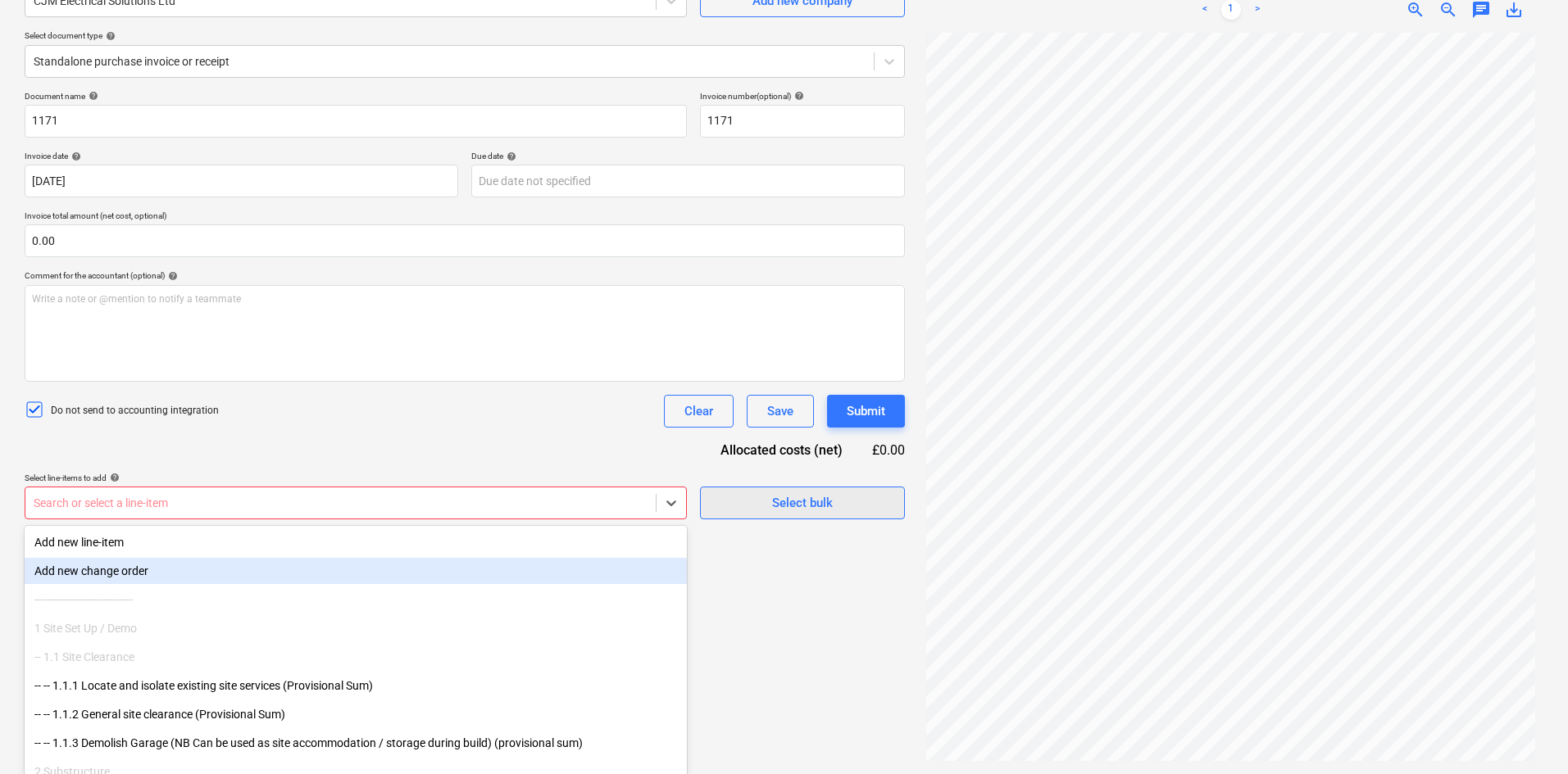
click at [819, 505] on div "Select bulk" at bounding box center [802, 503] width 60 height 22
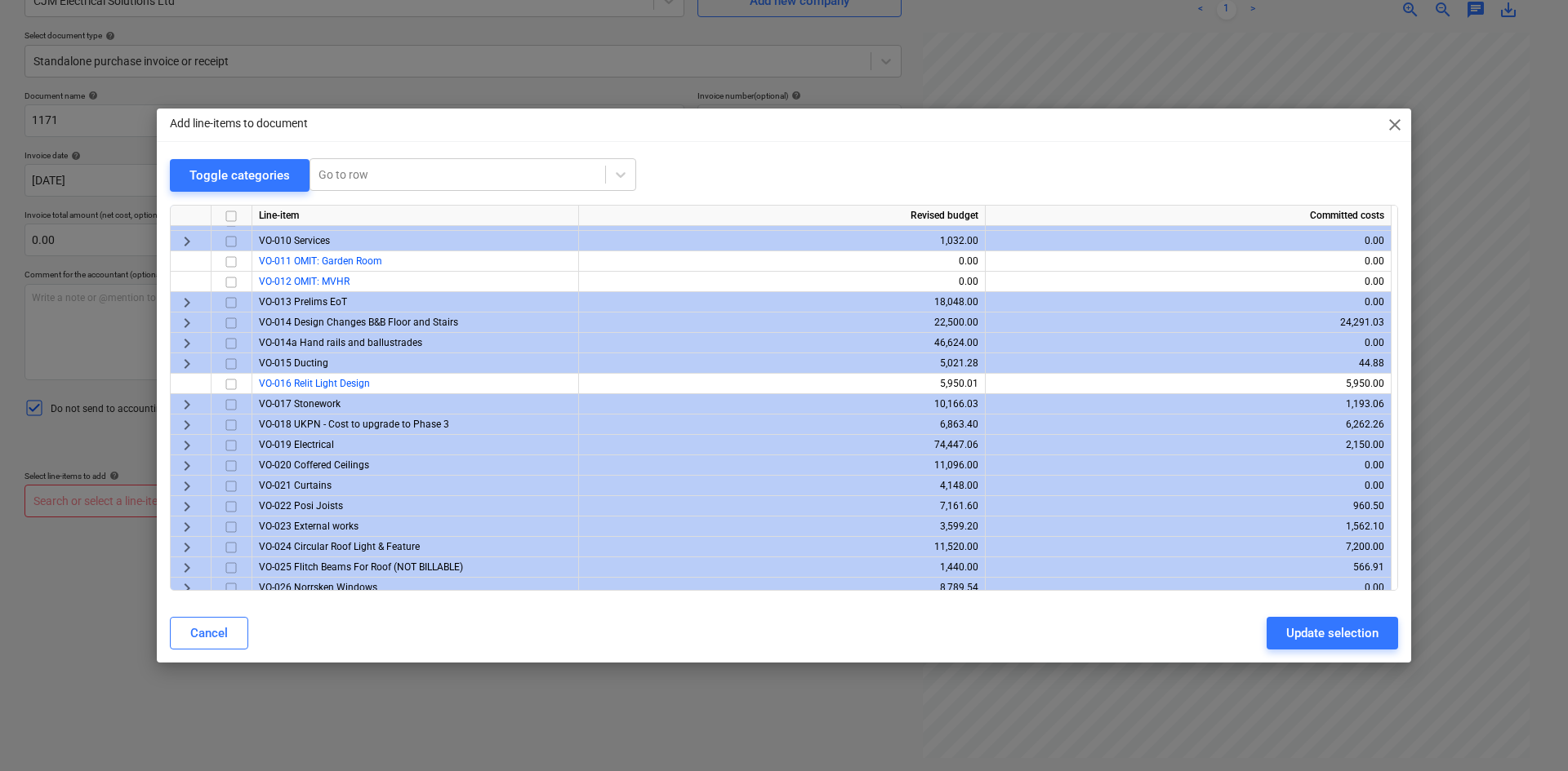
scroll to position [653, 0]
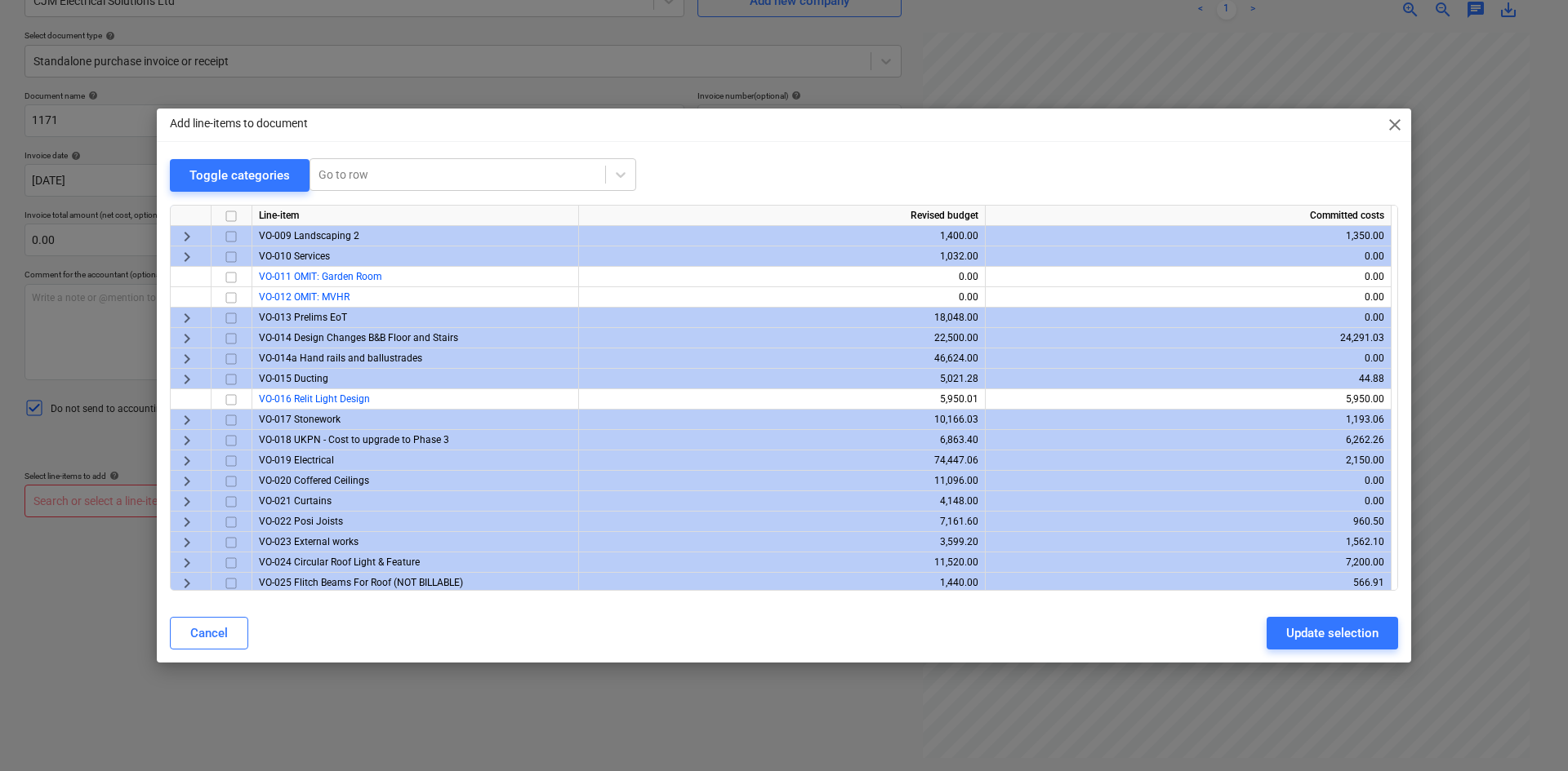
click at [229, 461] on input "checkbox" at bounding box center [230, 461] width 20 height 20
click at [185, 463] on span "keyboard_arrow_right" at bounding box center [186, 461] width 20 height 20
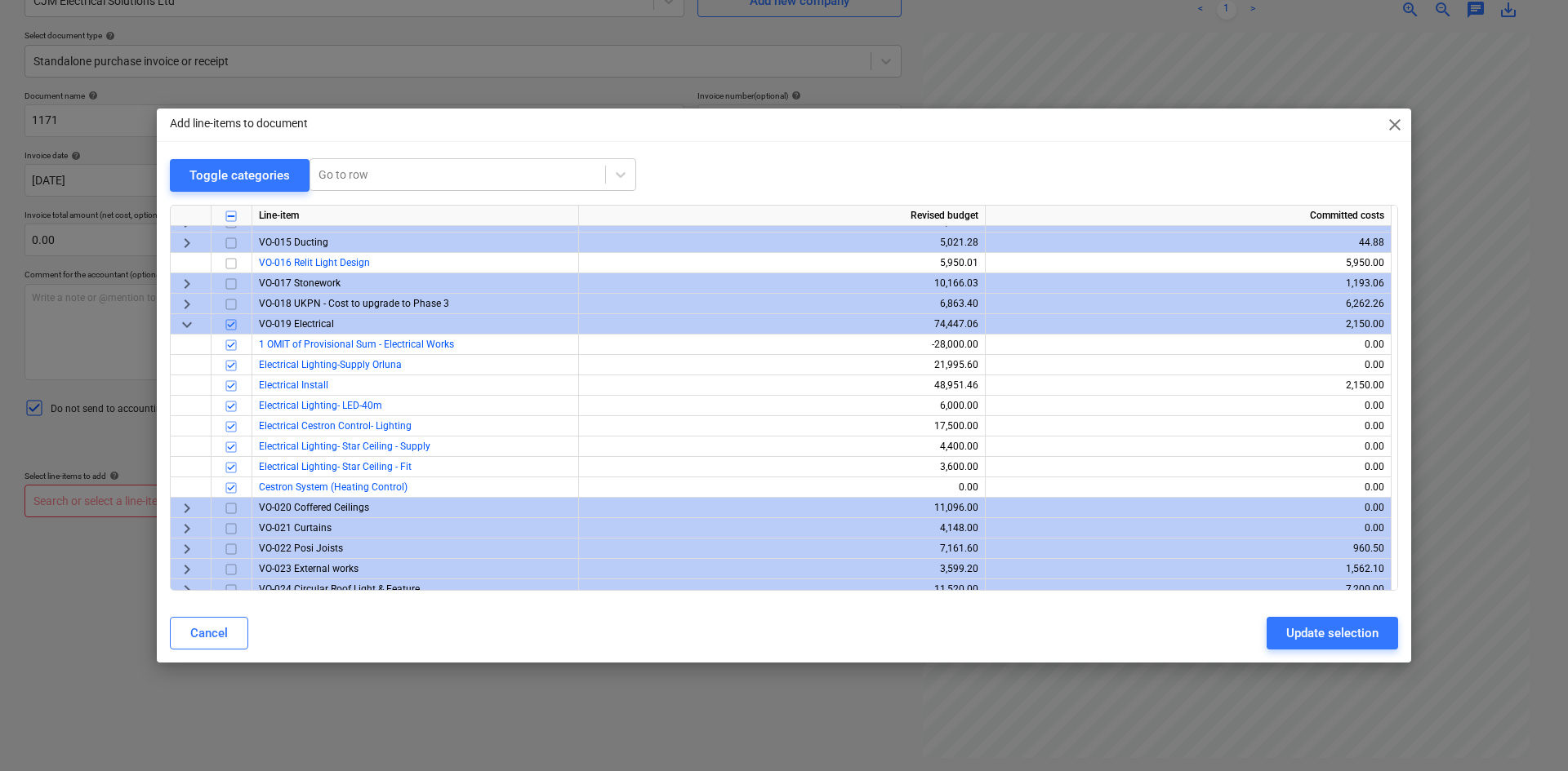
scroll to position [816, 0]
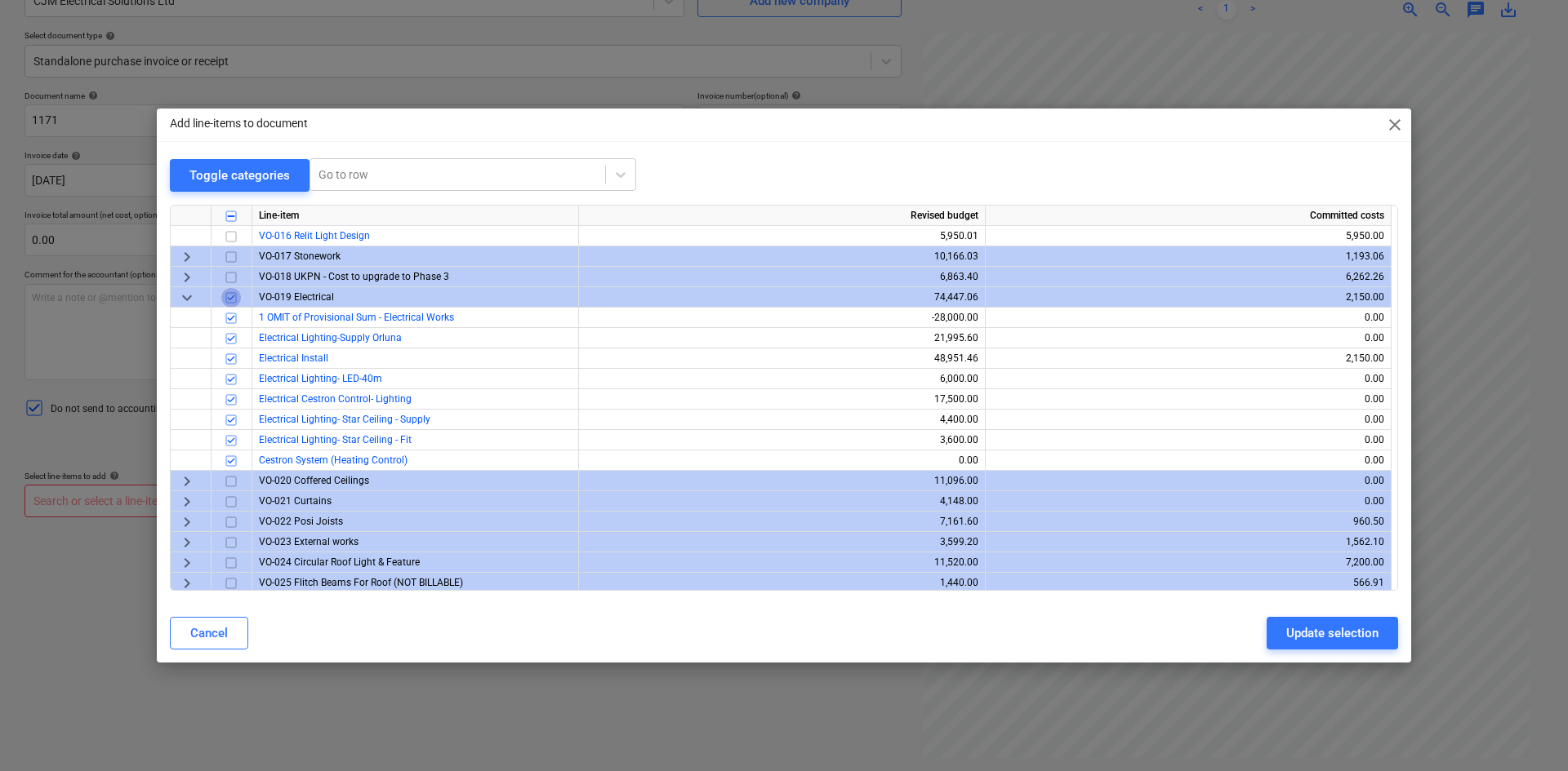
click at [235, 297] on input "checkbox" at bounding box center [230, 297] width 20 height 20
click at [232, 358] on input "checkbox" at bounding box center [230, 359] width 20 height 20
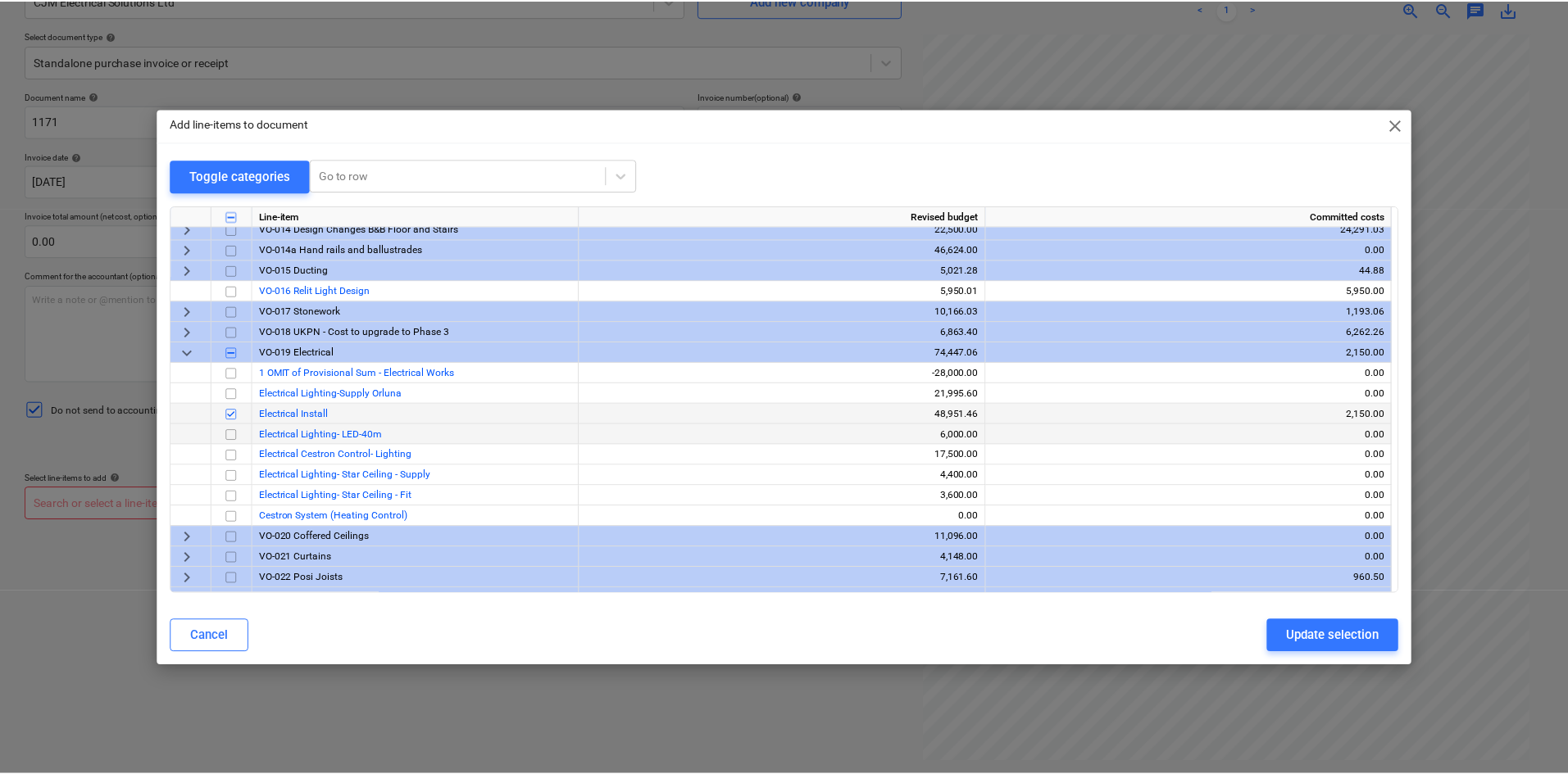
scroll to position [737, 0]
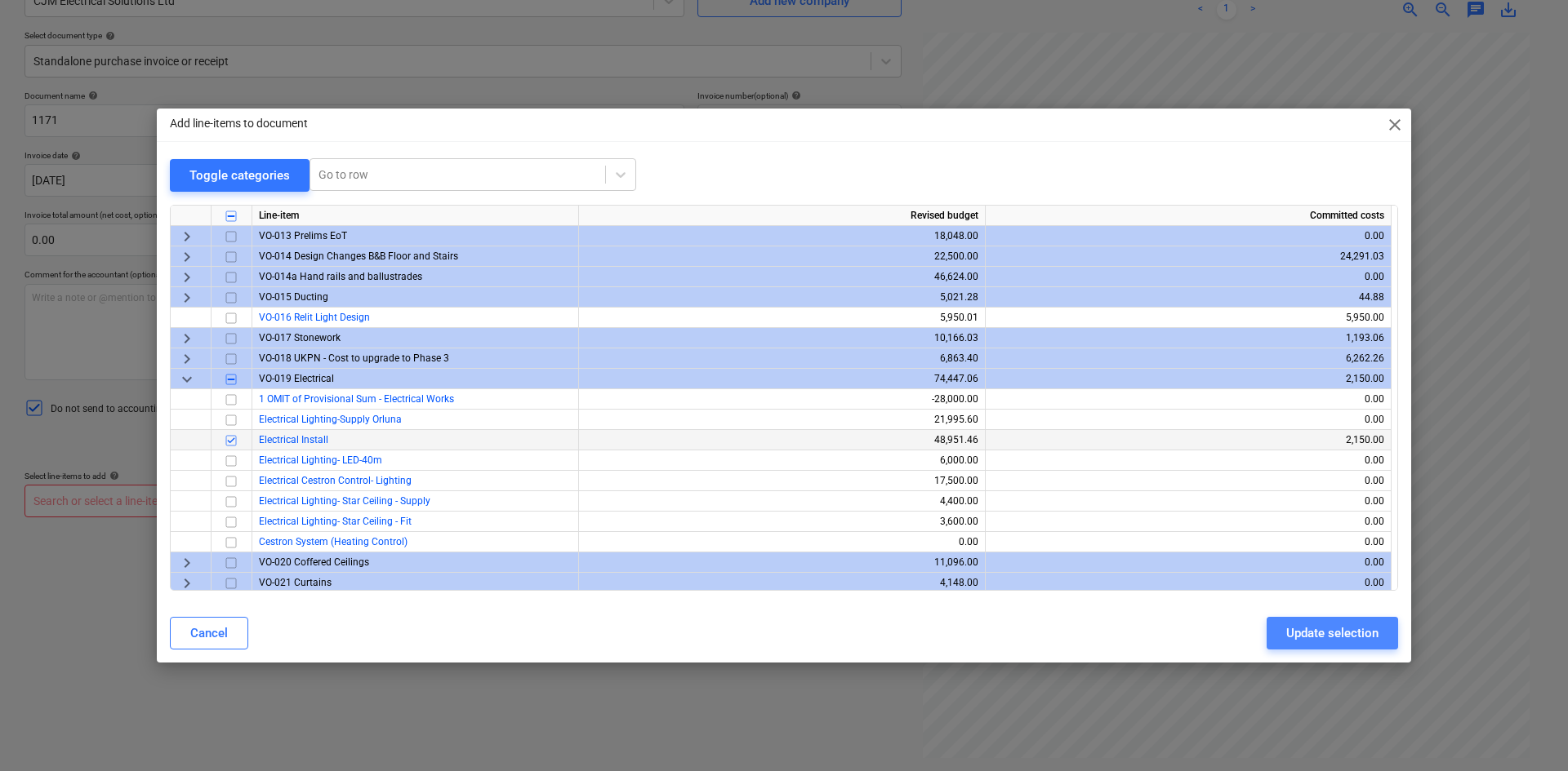
click at [1357, 627] on div "Update selection" at bounding box center [1332, 633] width 92 height 22
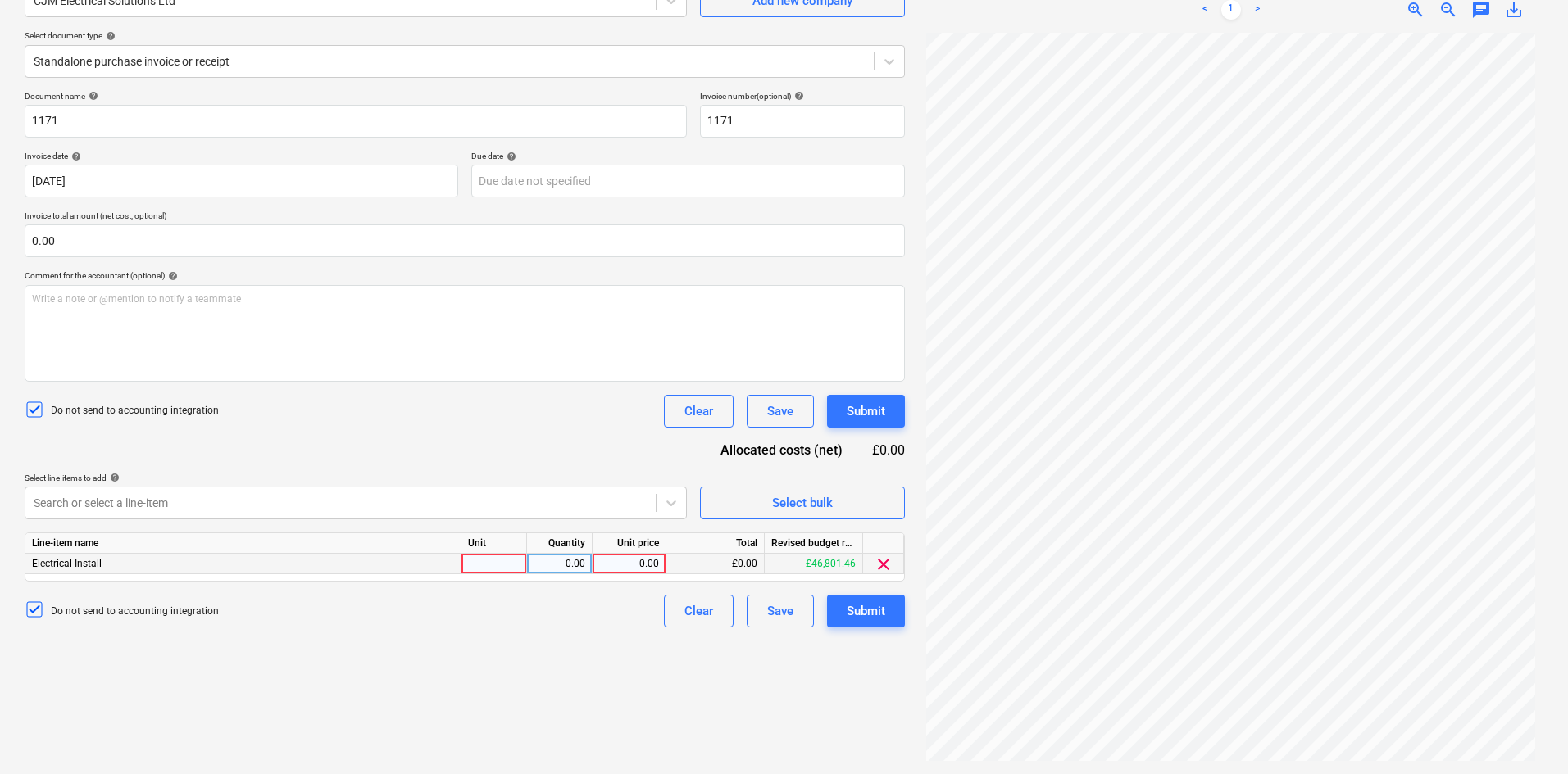
click at [451, 571] on div "Electrical Install" at bounding box center [244, 564] width 436 height 21
click at [481, 563] on div at bounding box center [494, 564] width 65 height 21
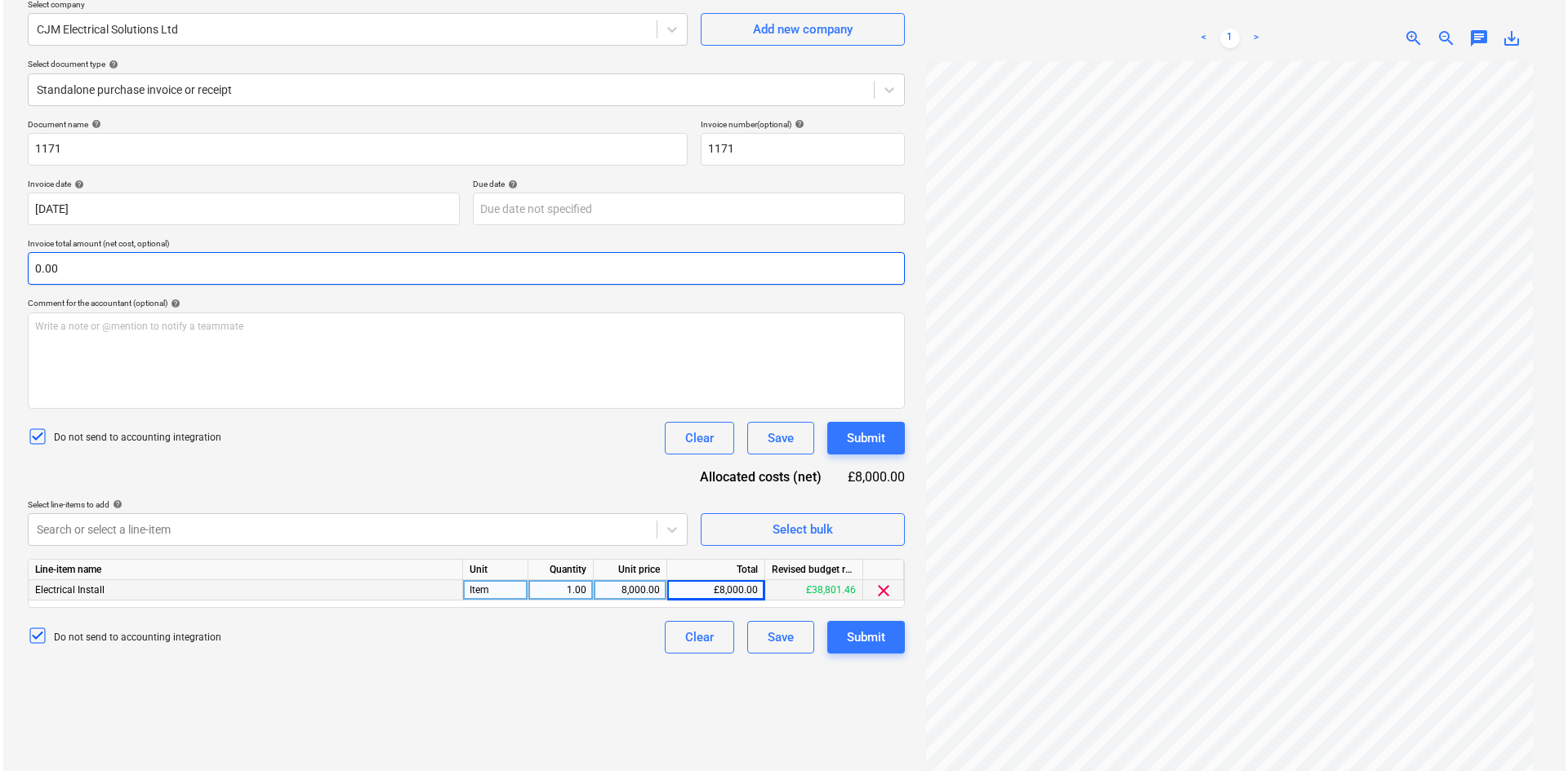
scroll to position [164, 0]
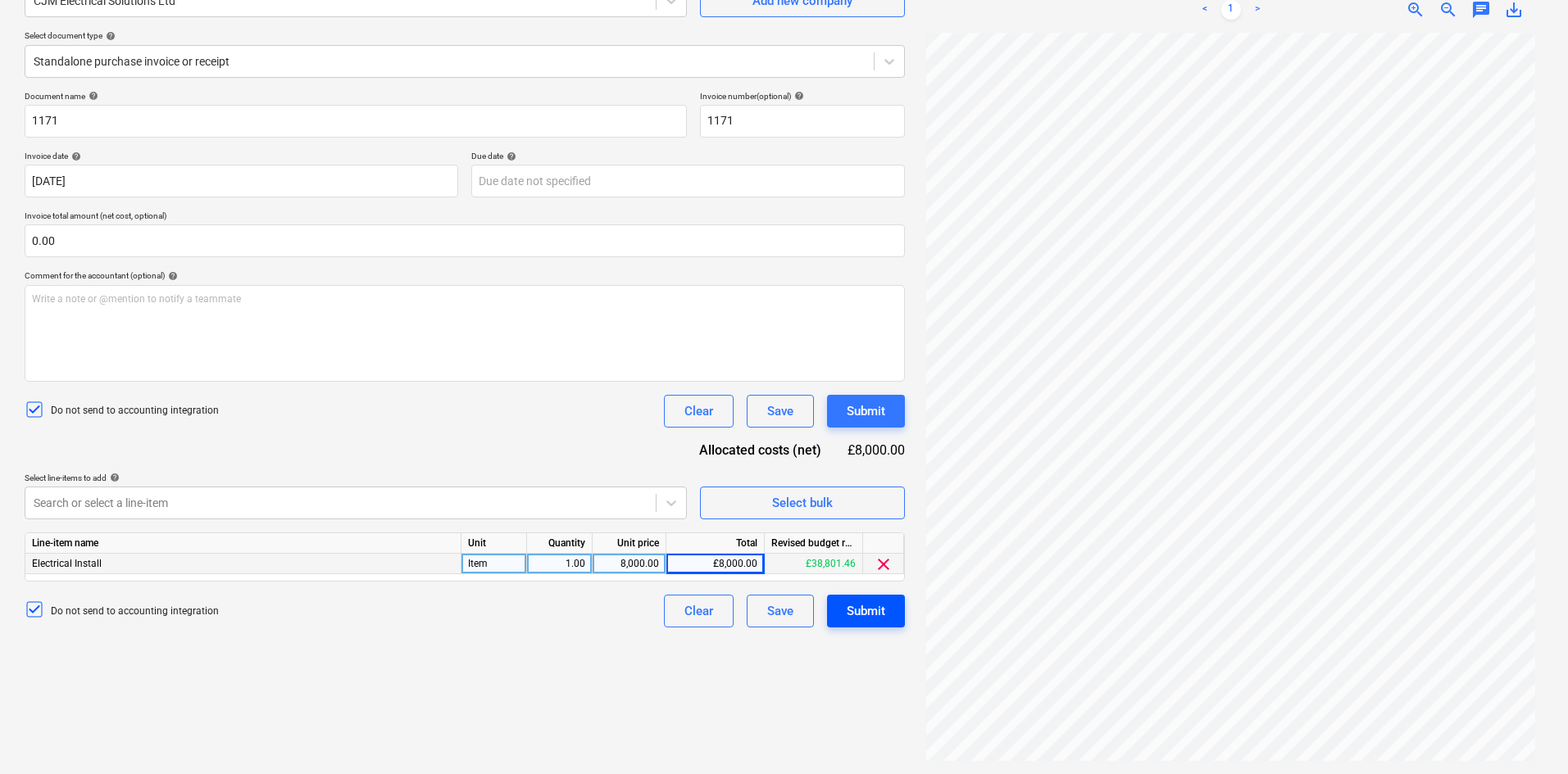
click at [868, 613] on div "Submit" at bounding box center [866, 611] width 39 height 22
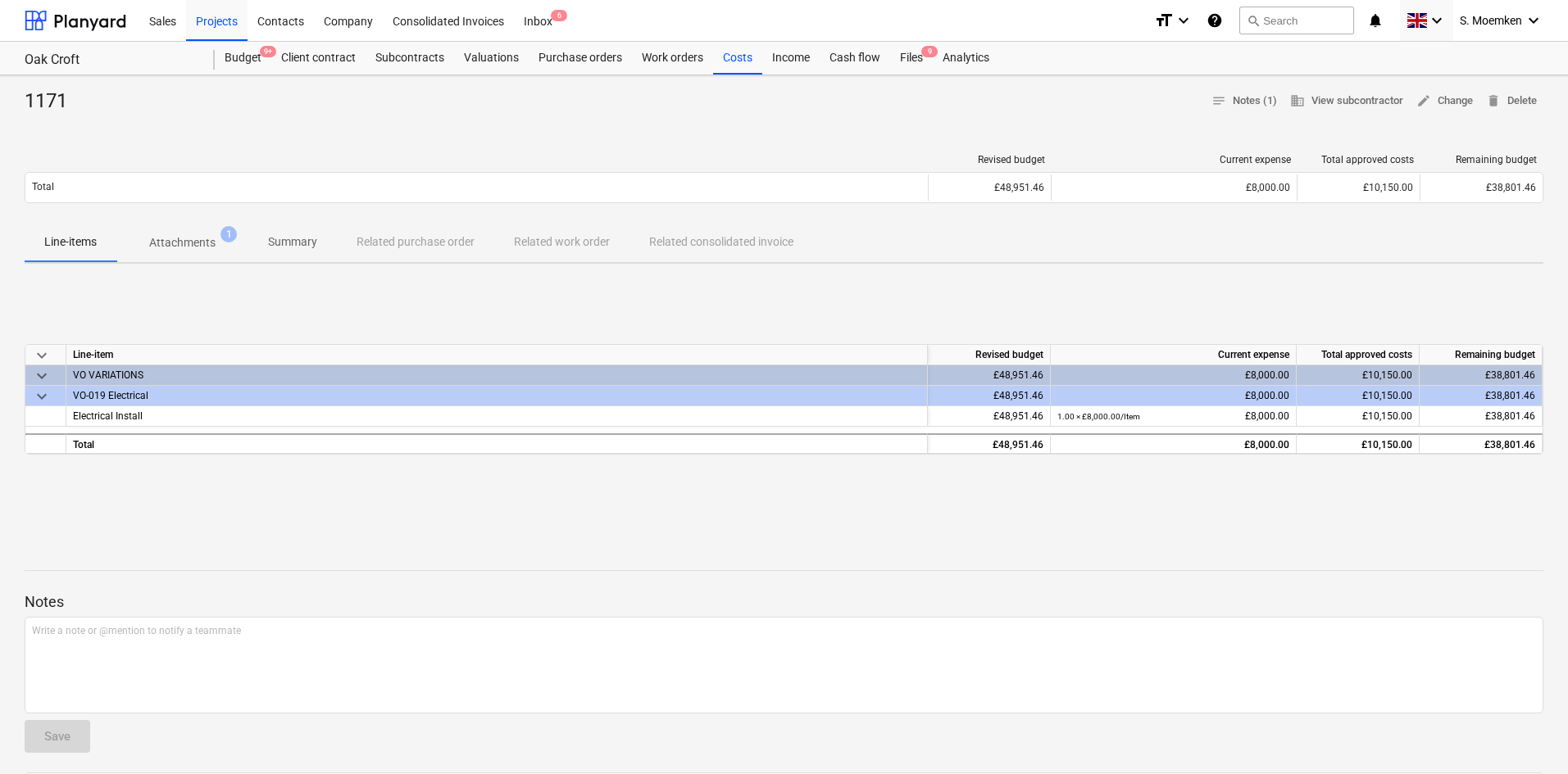
click at [668, 124] on div at bounding box center [784, 122] width 1518 height 13
click at [726, 48] on div "Costs" at bounding box center [737, 58] width 49 height 33
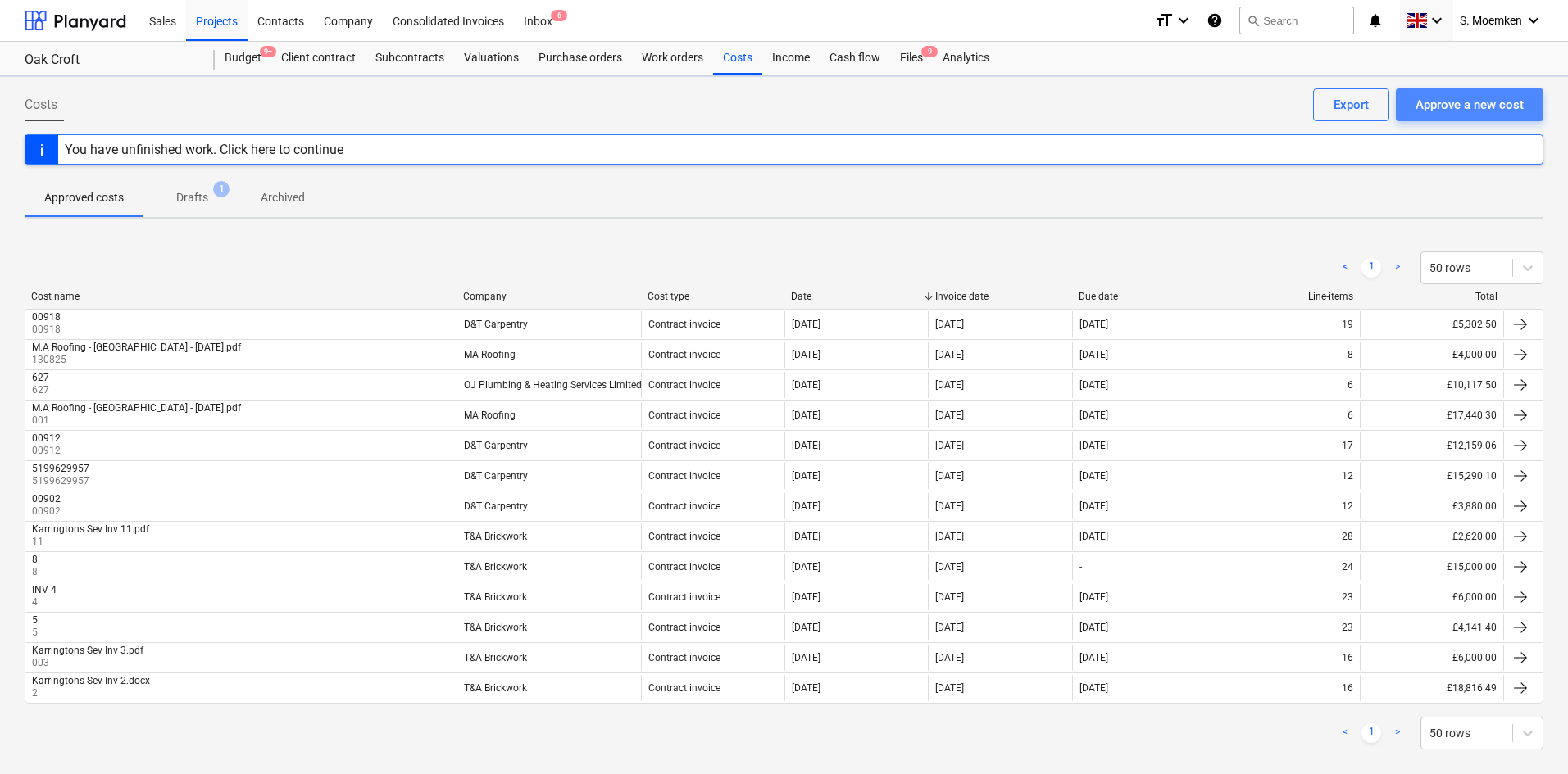
click at [1487, 96] on div "Approve a new cost" at bounding box center [1469, 105] width 109 height 22
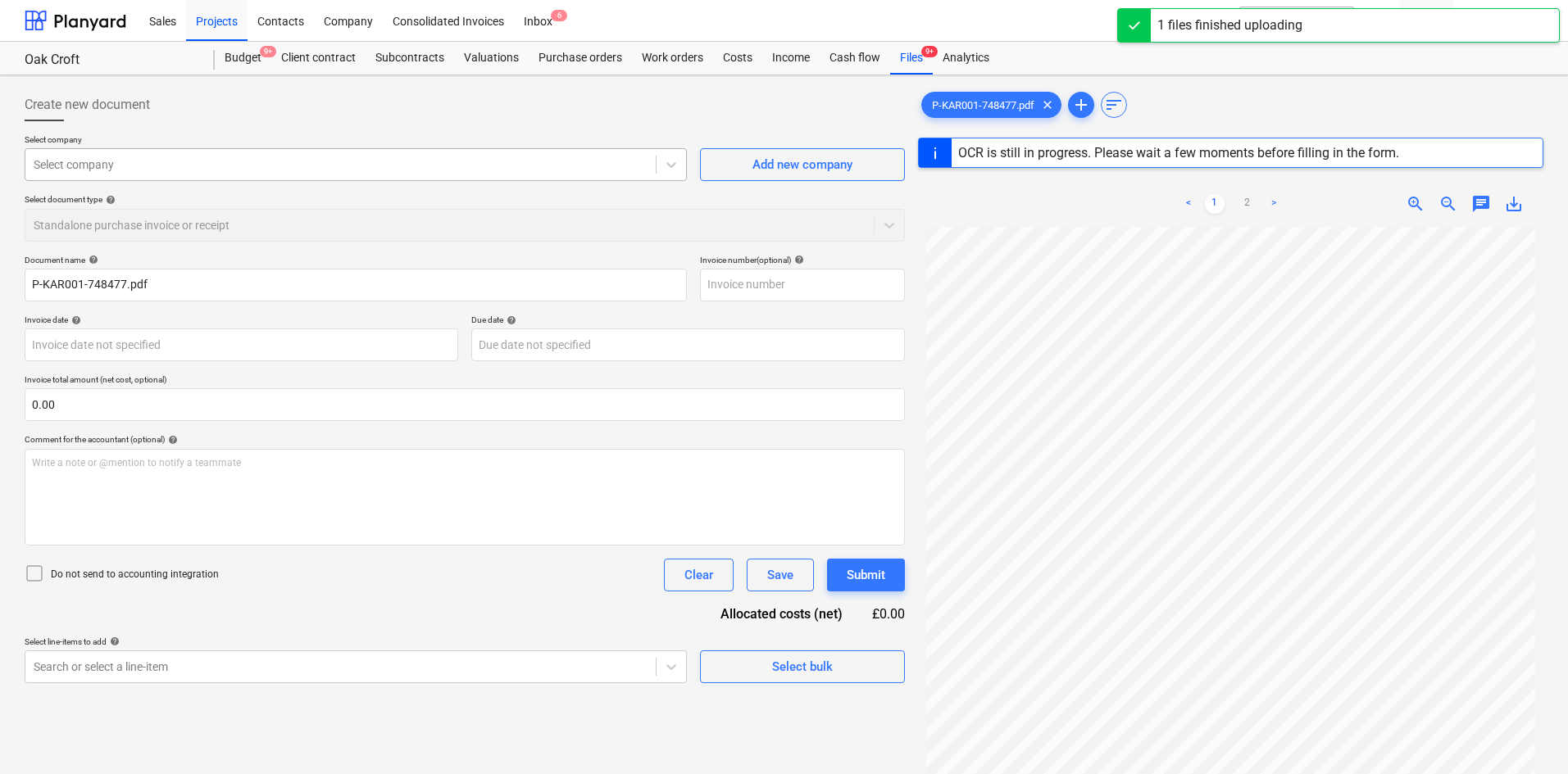
click at [517, 173] on div at bounding box center [341, 164] width 614 height 16
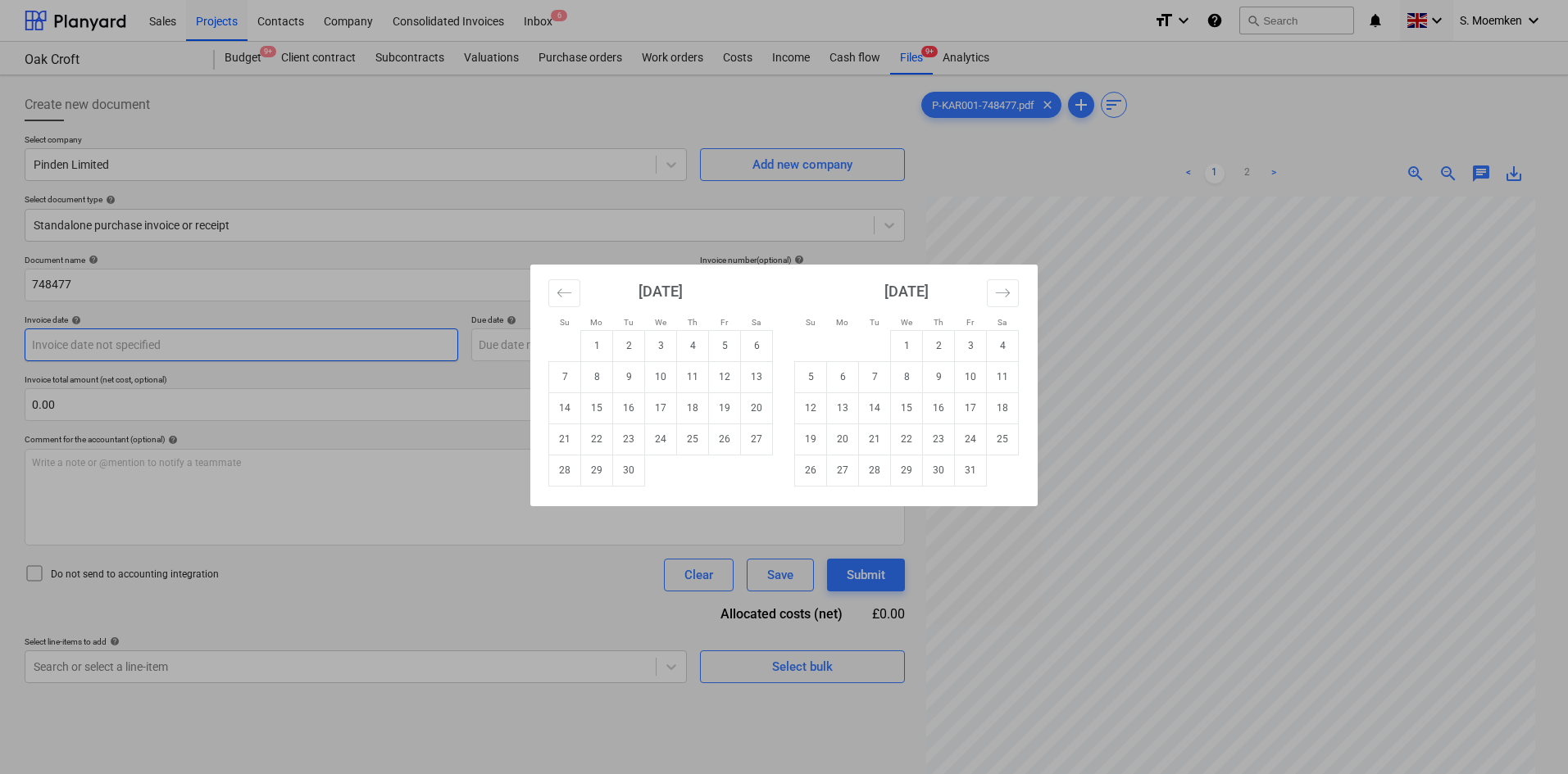
click at [245, 349] on body "Sales Projects Contacts Company Consolidated Invoices Inbox 6 format_size keybo…" at bounding box center [784, 387] width 1568 height 774
click at [691, 369] on td "11" at bounding box center [693, 377] width 32 height 31
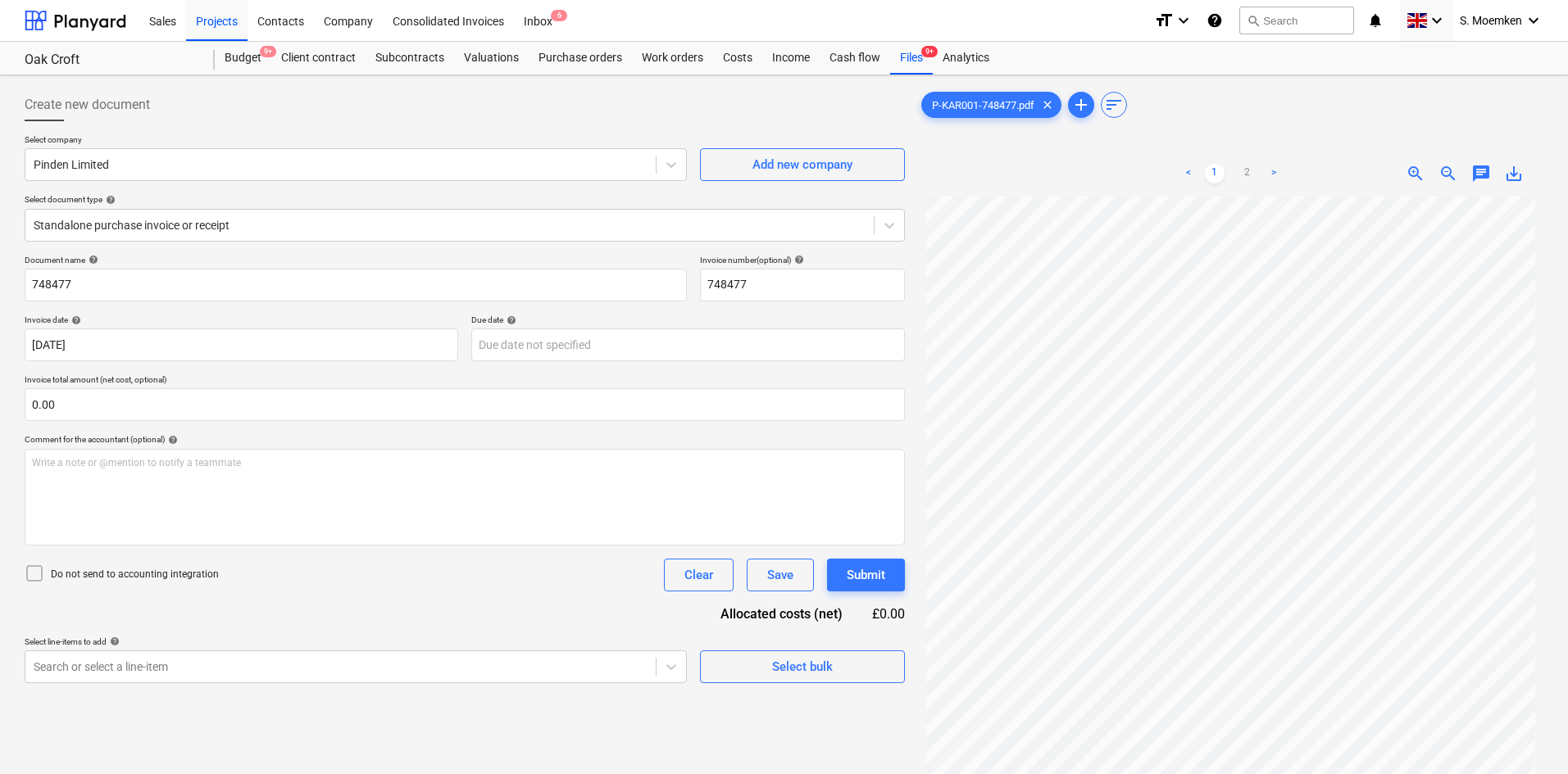
click at [36, 571] on icon at bounding box center [34, 573] width 20 height 20
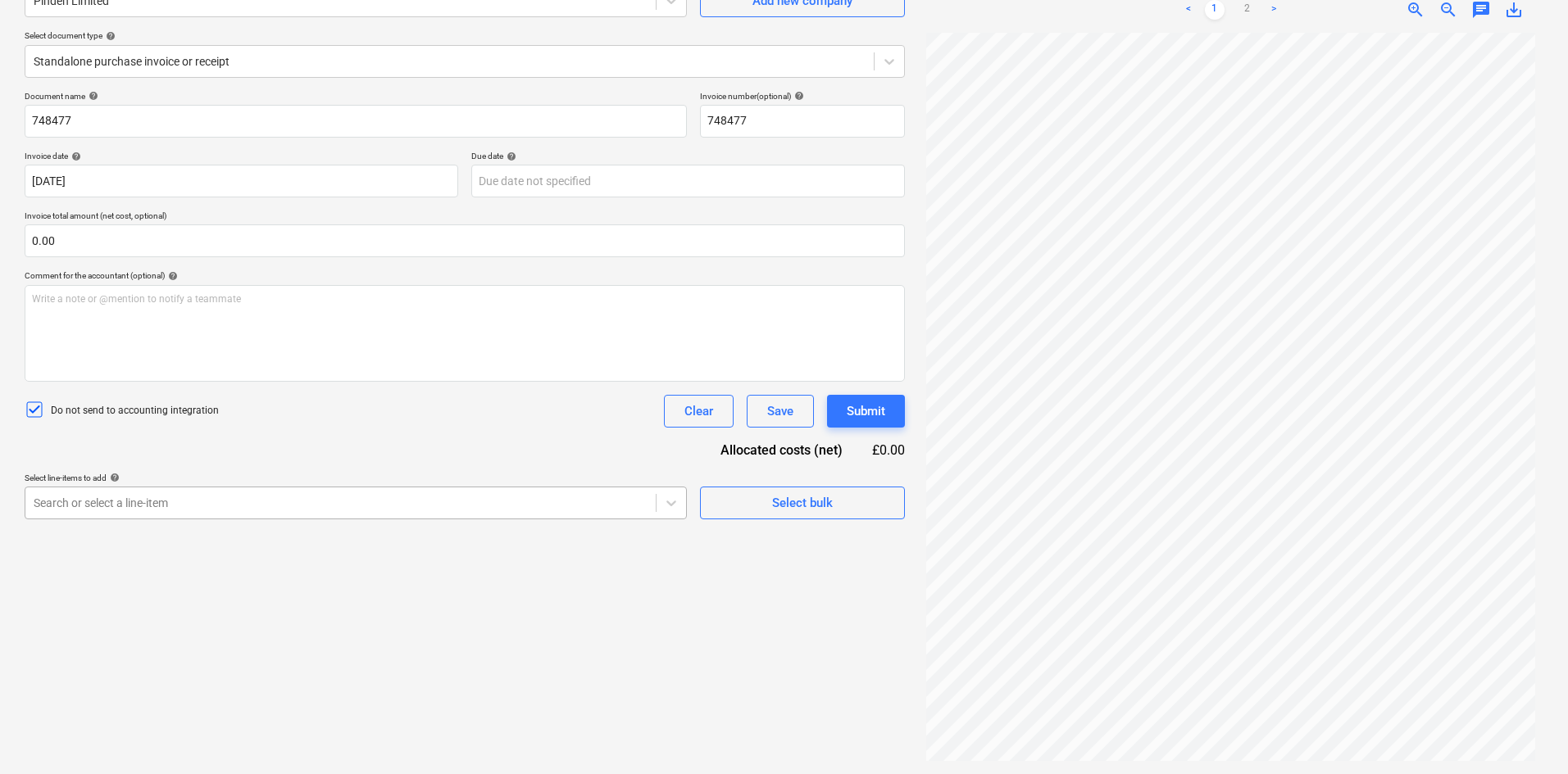
scroll to position [164, 0]
click at [283, 497] on div at bounding box center [341, 502] width 614 height 16
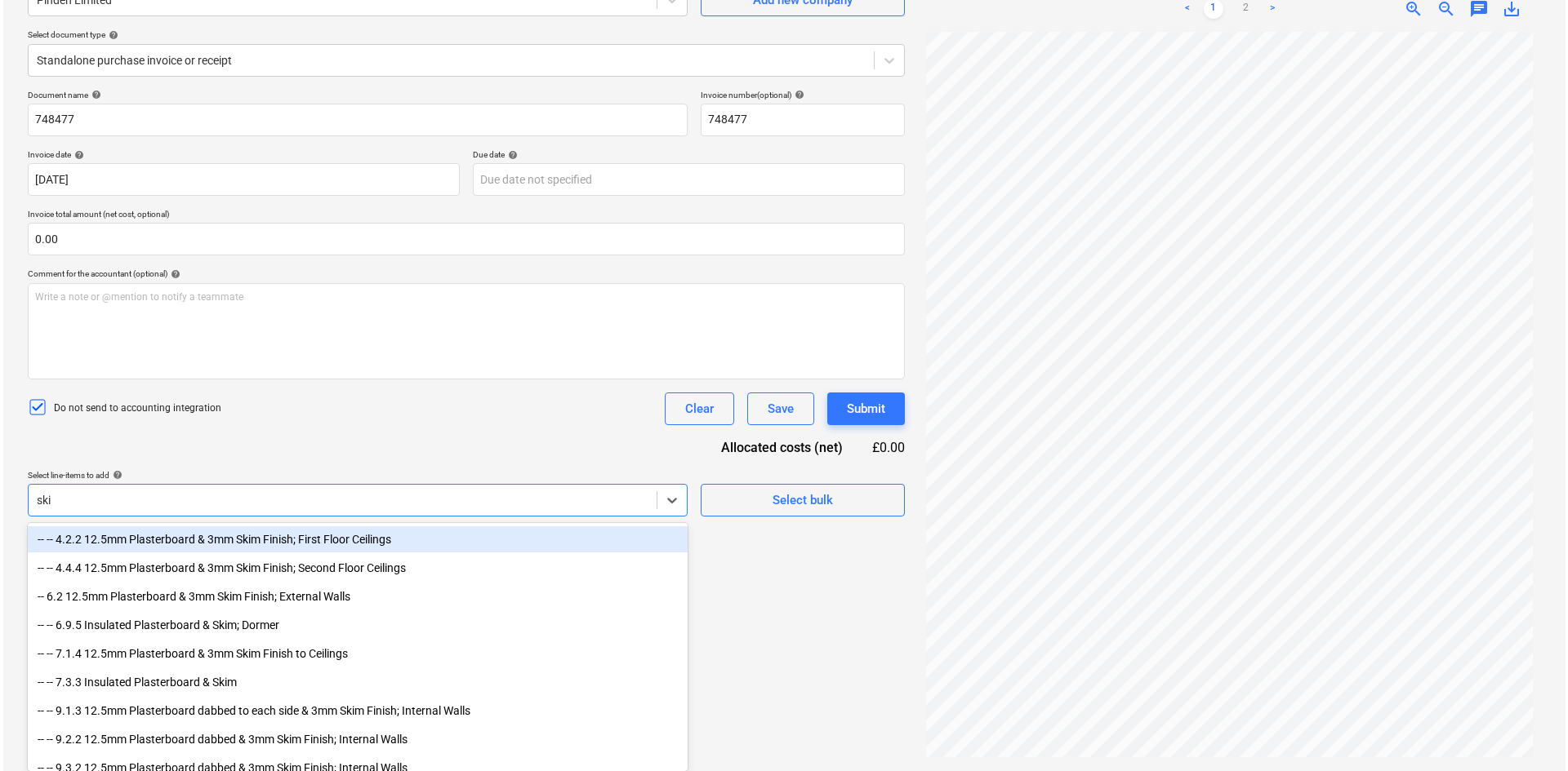
scroll to position [164, 0]
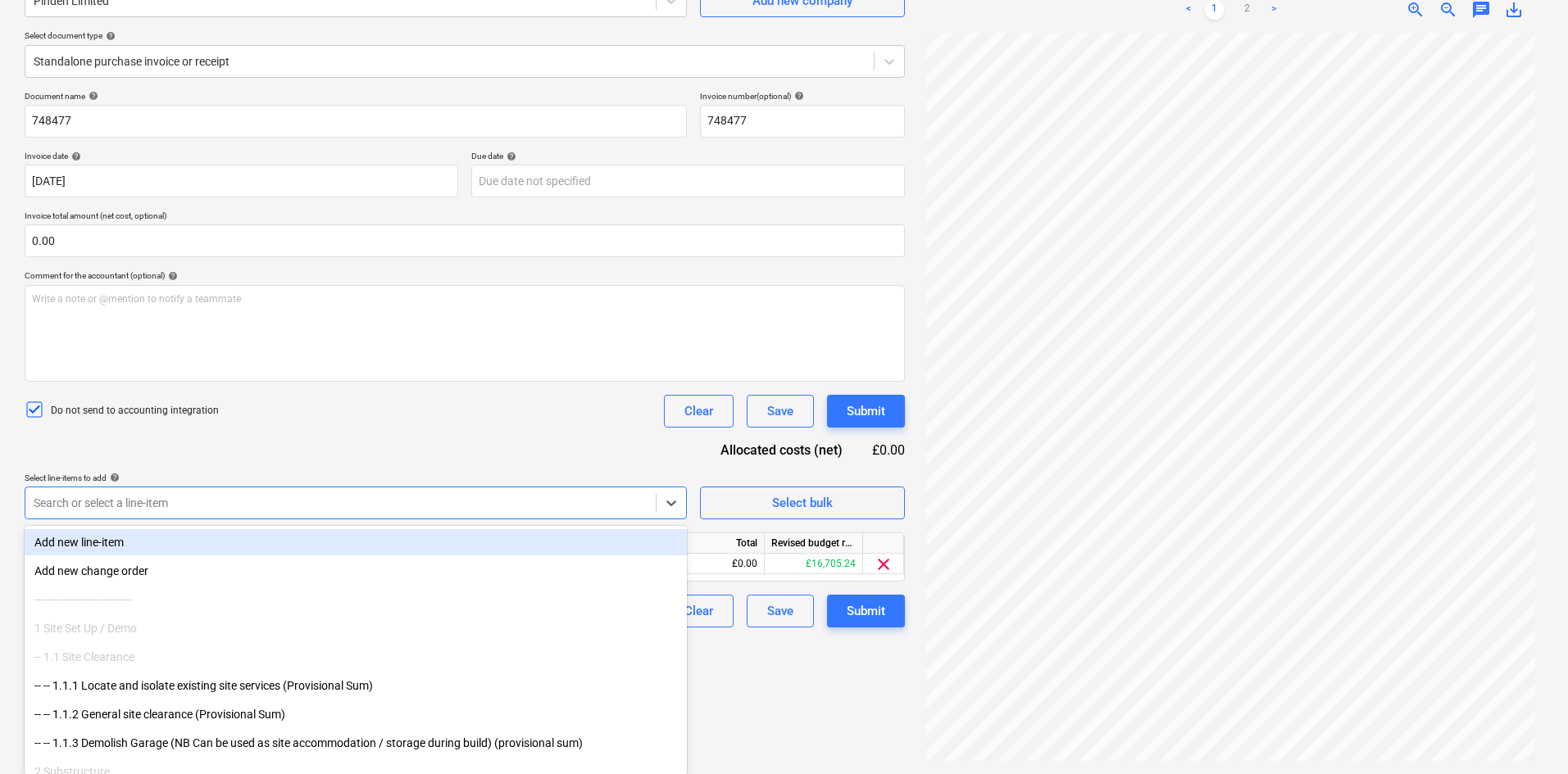
click at [400, 412] on div "Do not send to accounting integration Clear Save Submit" at bounding box center [464, 411] width 880 height 33
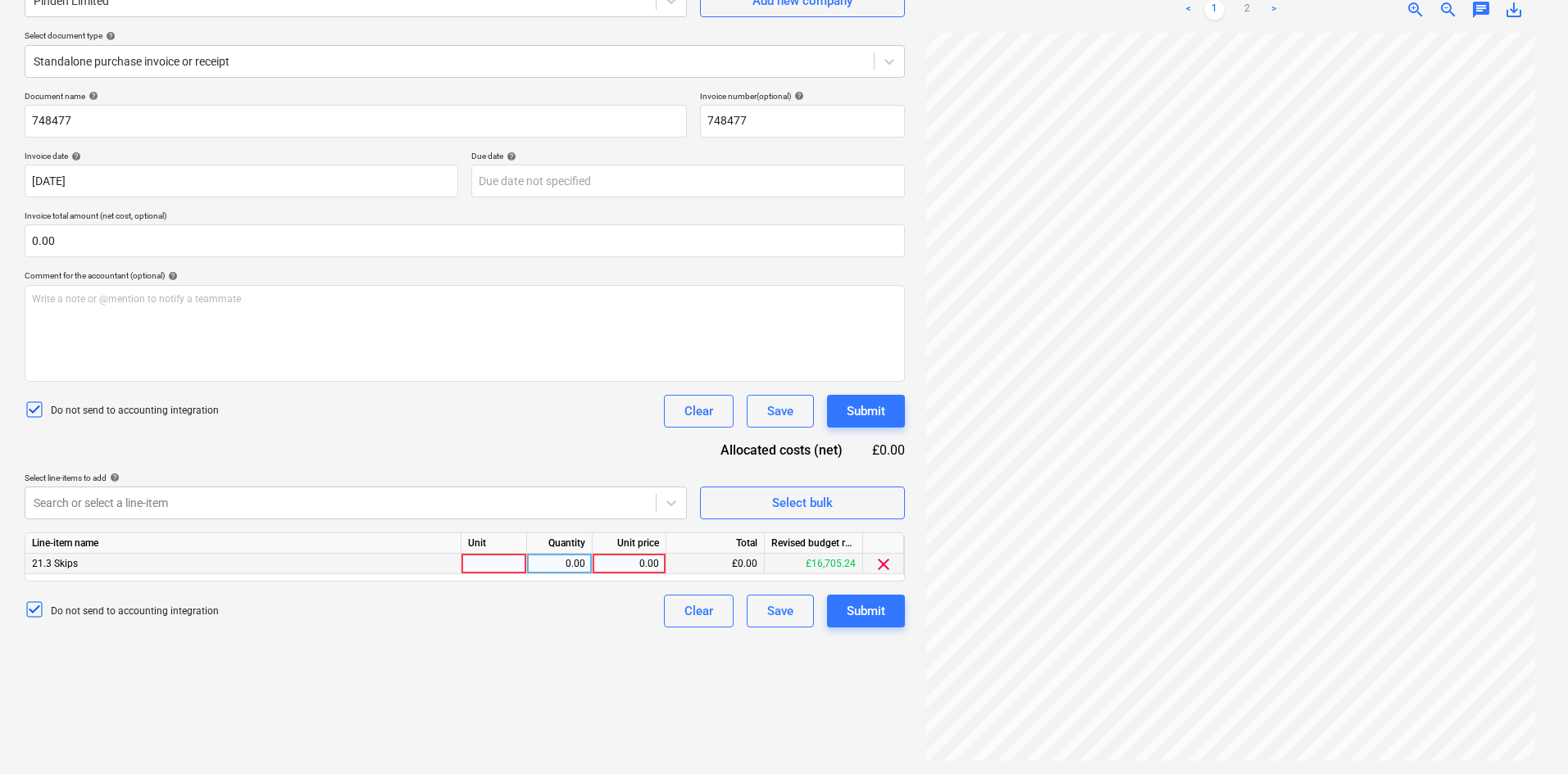
click at [481, 562] on div at bounding box center [494, 564] width 65 height 21
click at [868, 411] on div "Submit" at bounding box center [866, 411] width 39 height 22
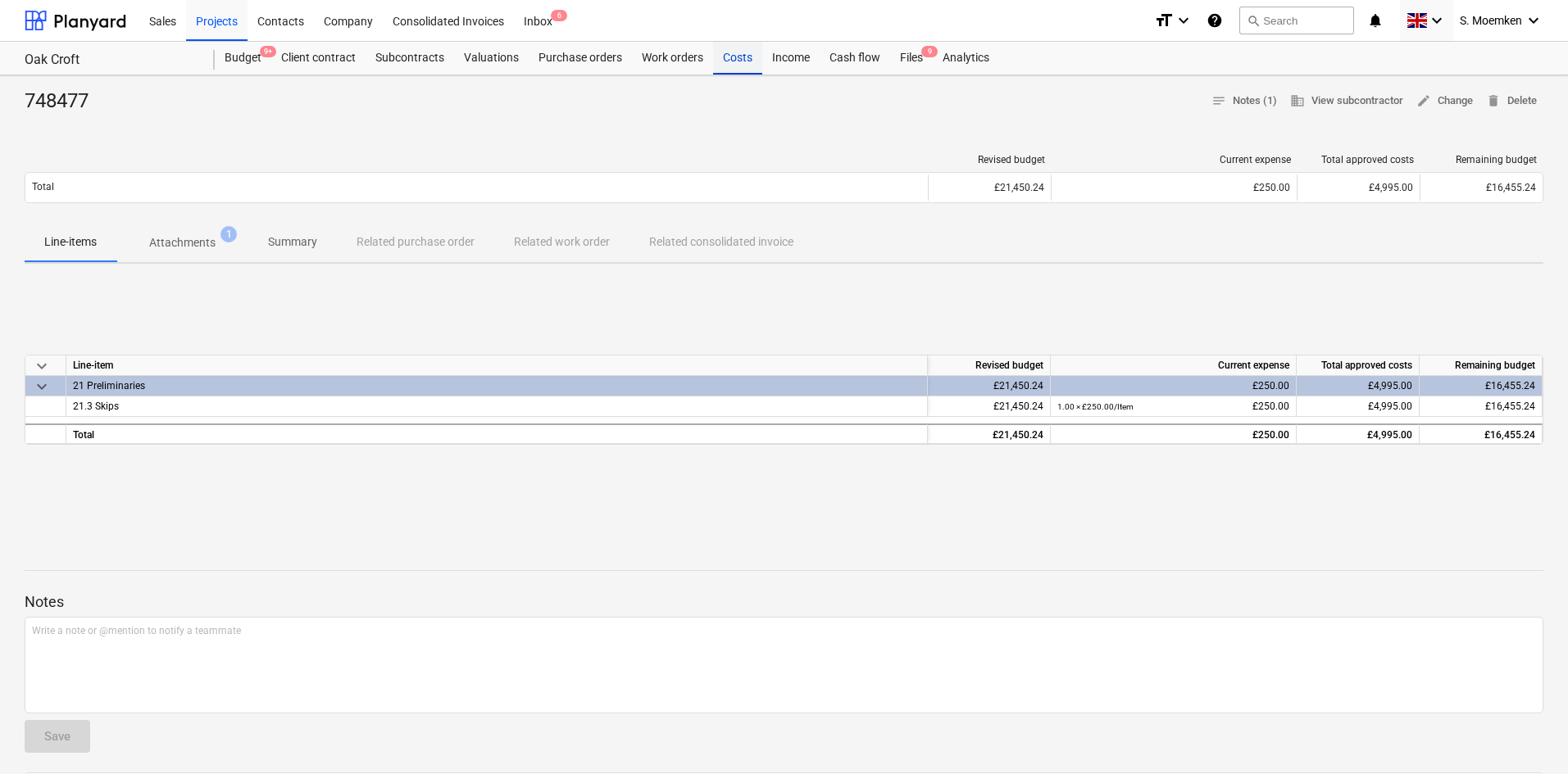
click at [735, 56] on div "Costs" at bounding box center [737, 58] width 49 height 33
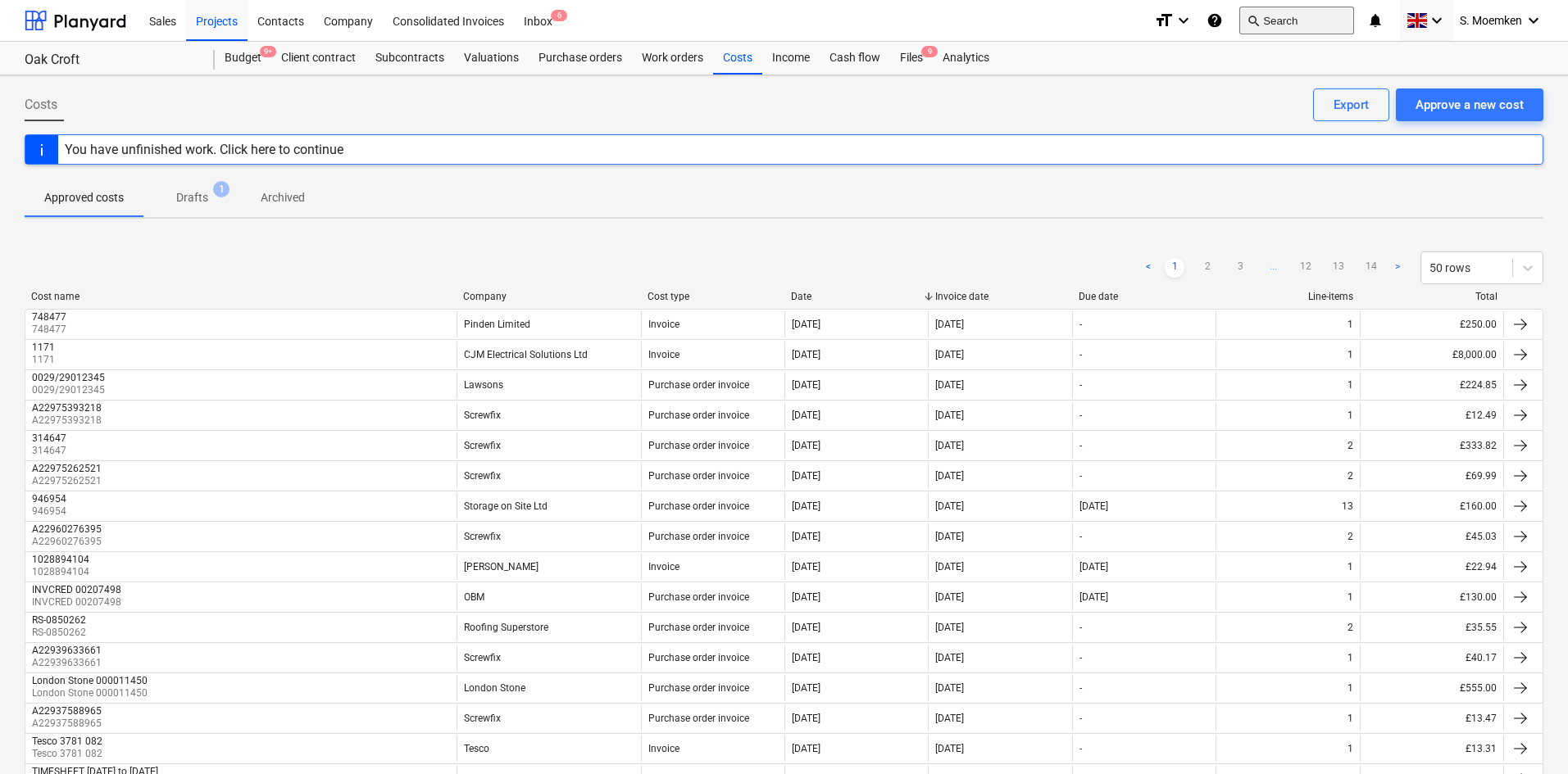
click at [1301, 25] on button "search Search" at bounding box center [1296, 21] width 115 height 28
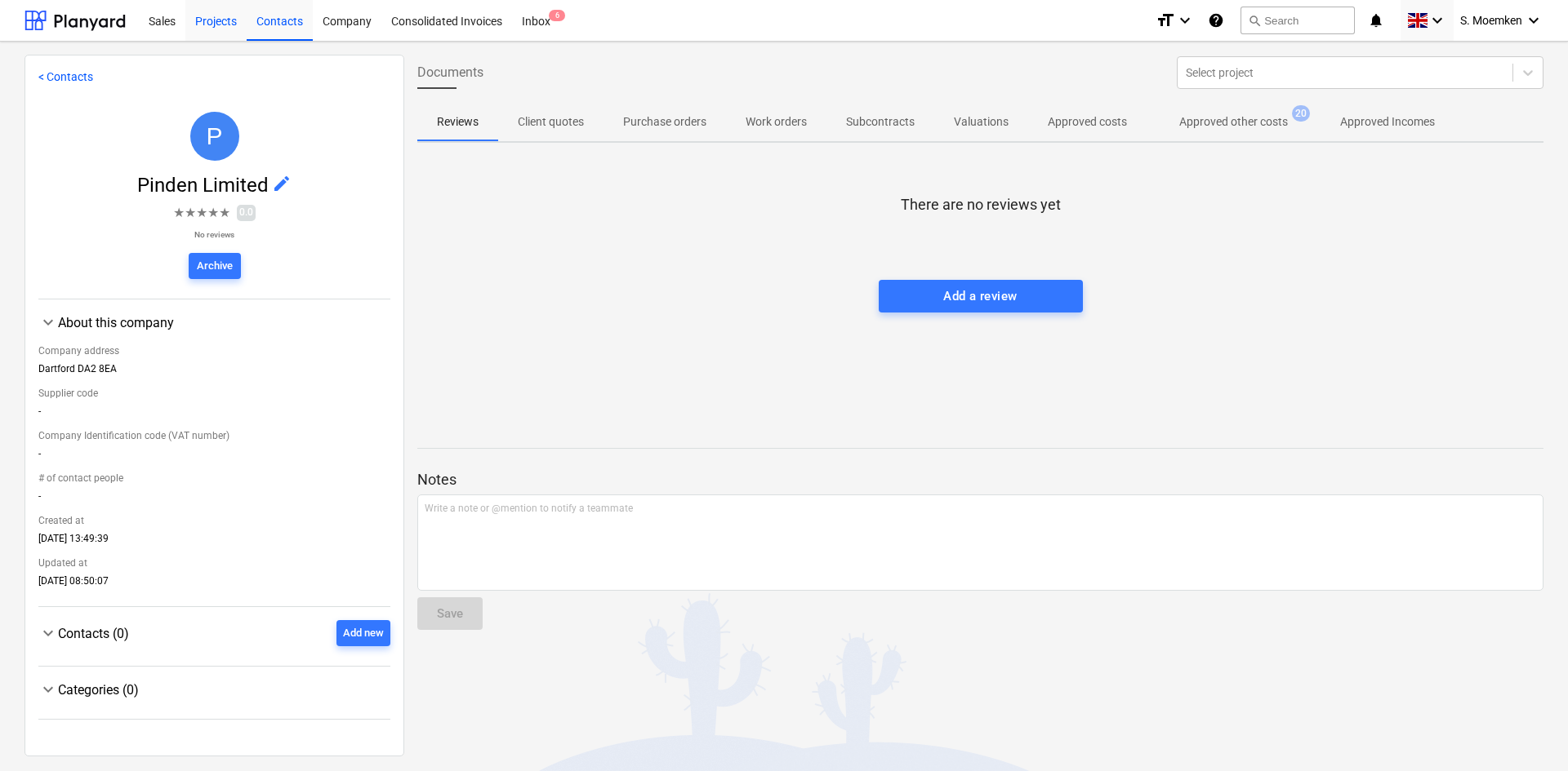
click at [215, 20] on div "Projects" at bounding box center [215, 20] width 61 height 41
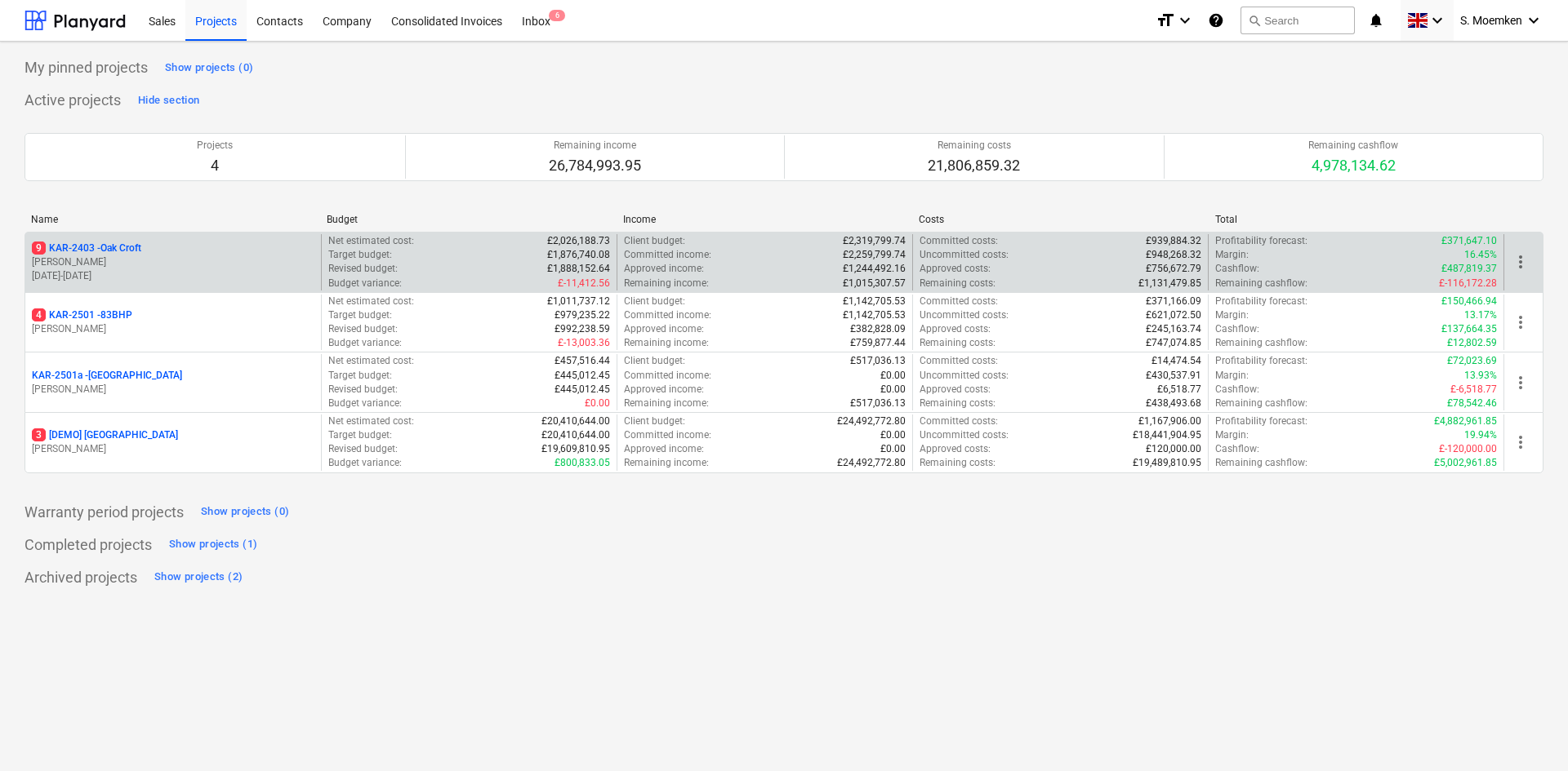
click at [145, 258] on p "[PERSON_NAME]" at bounding box center [173, 262] width 282 height 14
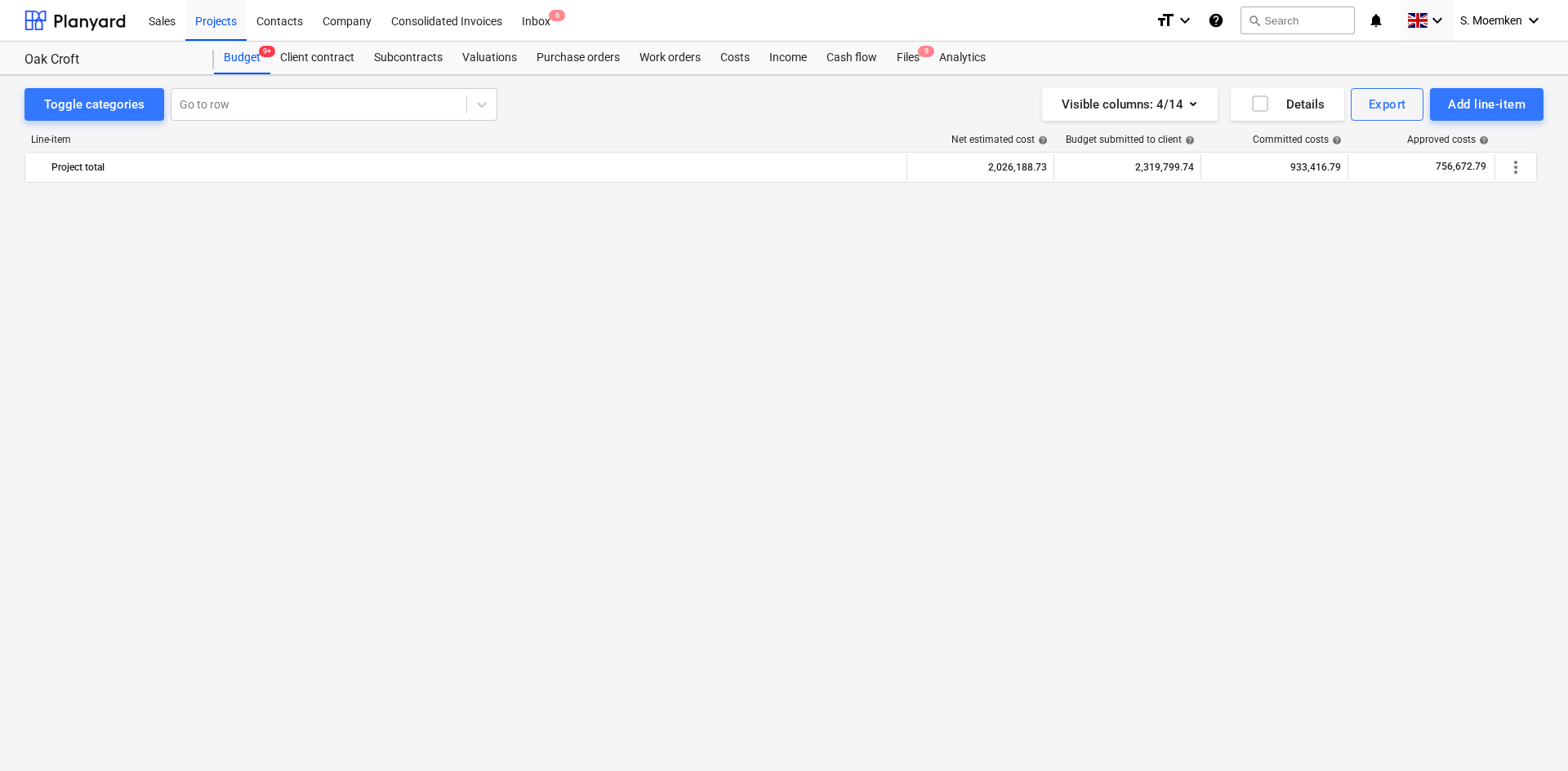
scroll to position [2289, 0]
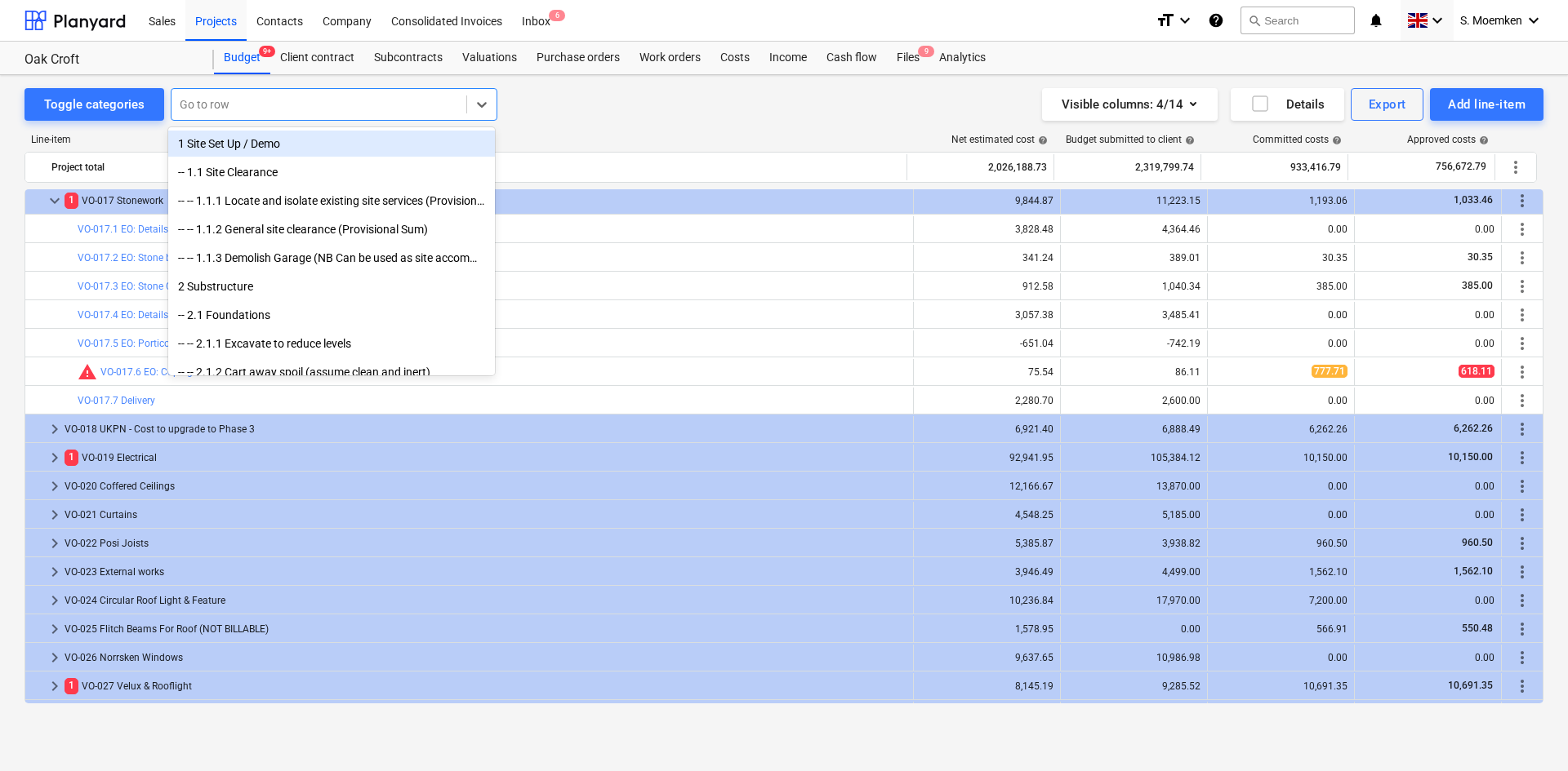
click at [290, 99] on div at bounding box center [319, 103] width 278 height 16
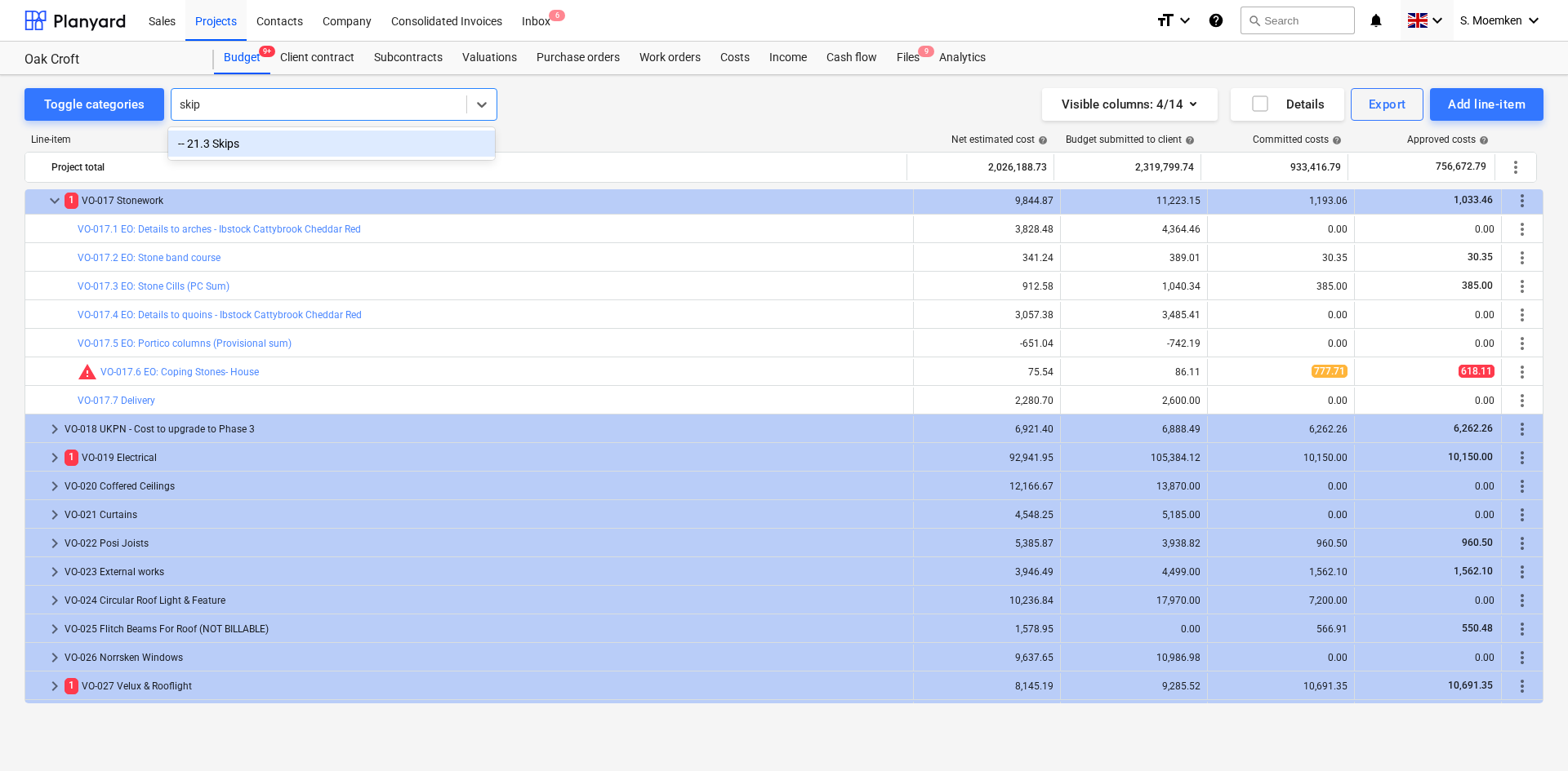
click at [293, 138] on div "-- 21.3 Skips" at bounding box center [331, 144] width 326 height 26
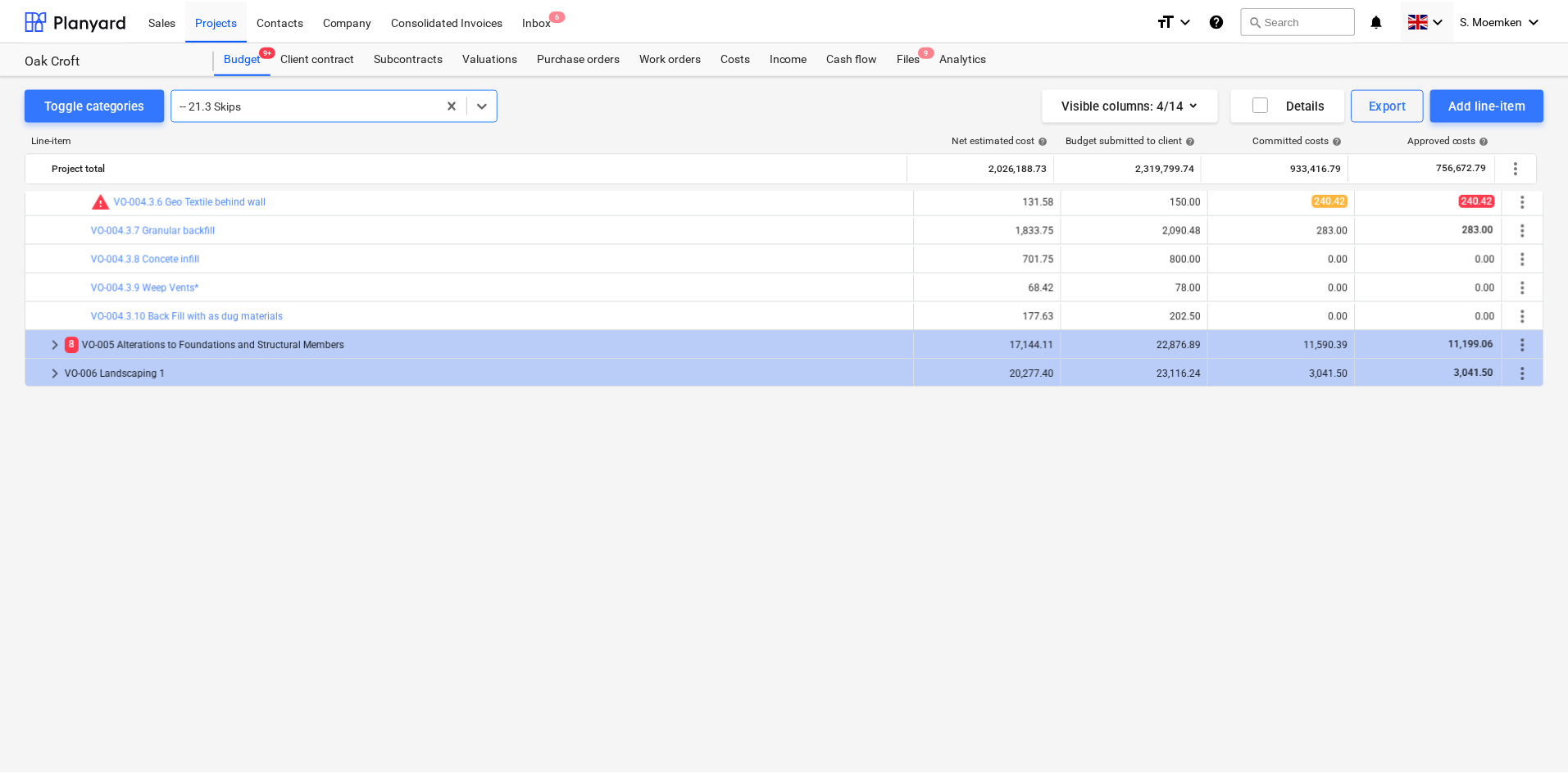
scroll to position [1405, 0]
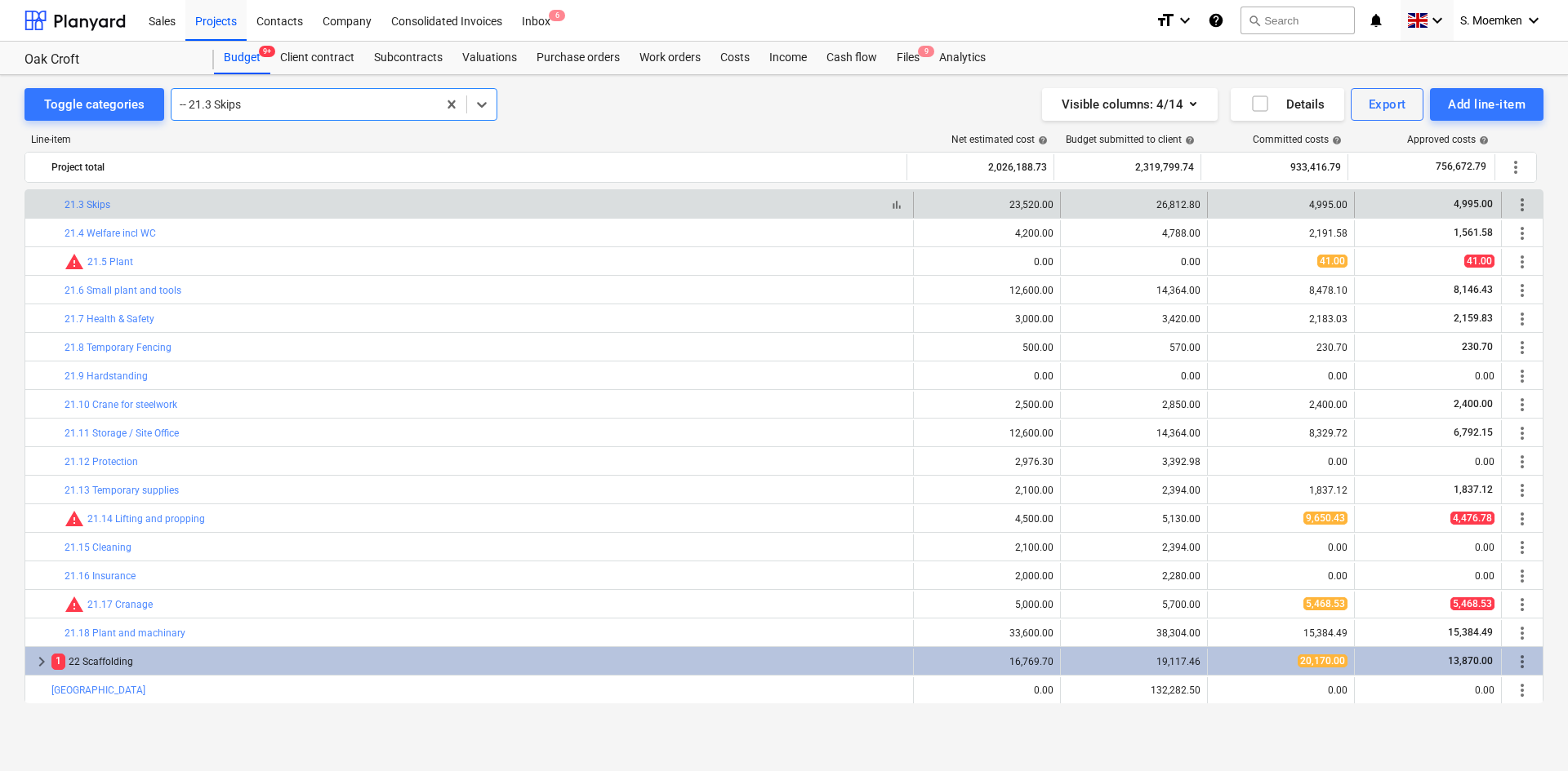
click at [693, 204] on div "bar_chart 21.3 Skips" at bounding box center [485, 205] width 842 height 11
click at [79, 201] on link "21.3 Skips" at bounding box center [87, 205] width 46 height 11
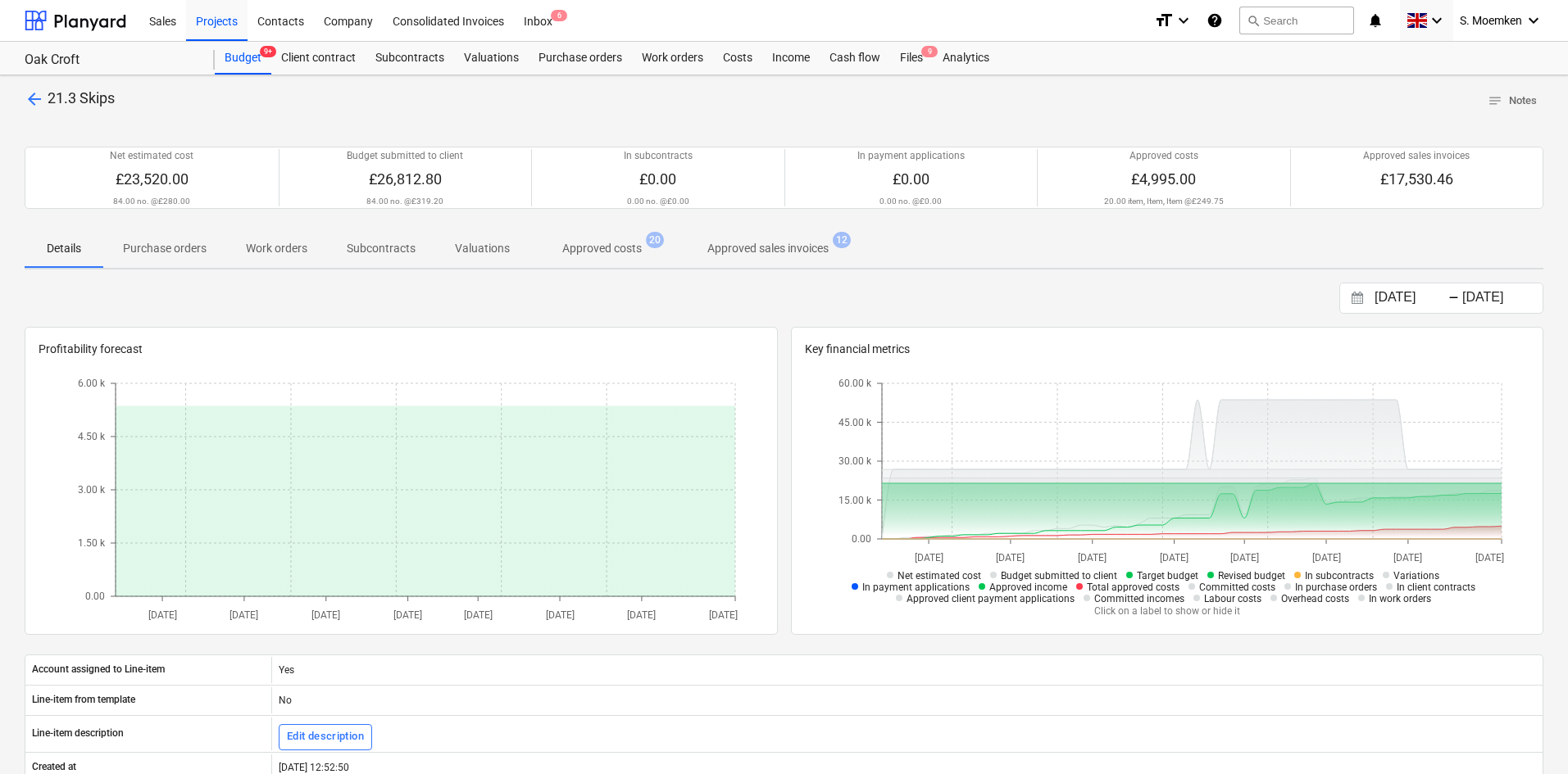
click at [146, 248] on p "Purchase orders" at bounding box center [164, 248] width 84 height 17
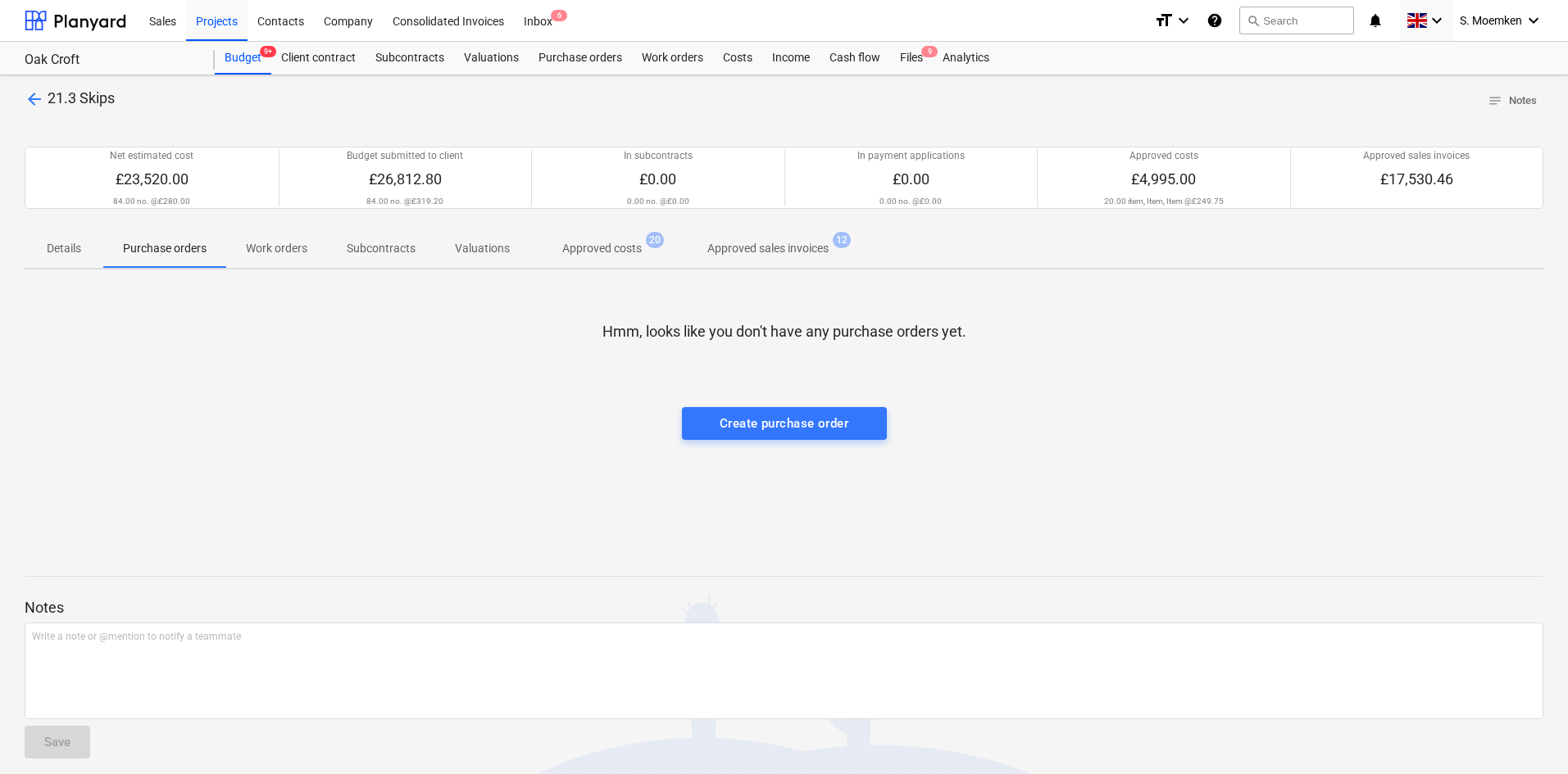
click at [273, 246] on p "Work orders" at bounding box center [276, 248] width 61 height 17
click at [376, 242] on p "Subcontracts" at bounding box center [380, 248] width 69 height 17
click at [488, 246] on p "Valuations" at bounding box center [482, 248] width 55 height 17
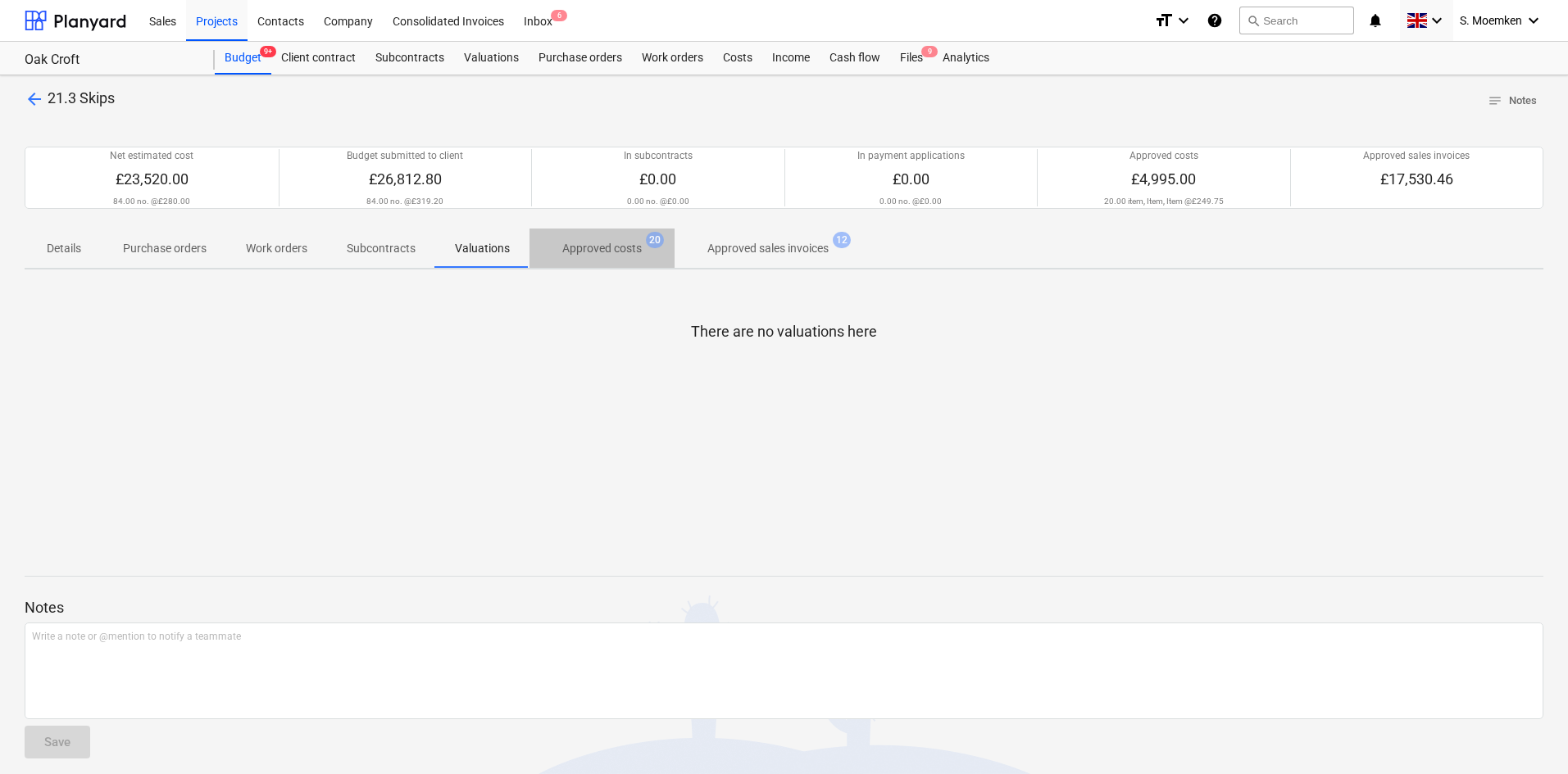
click at [607, 252] on p "Approved costs" at bounding box center [601, 248] width 79 height 17
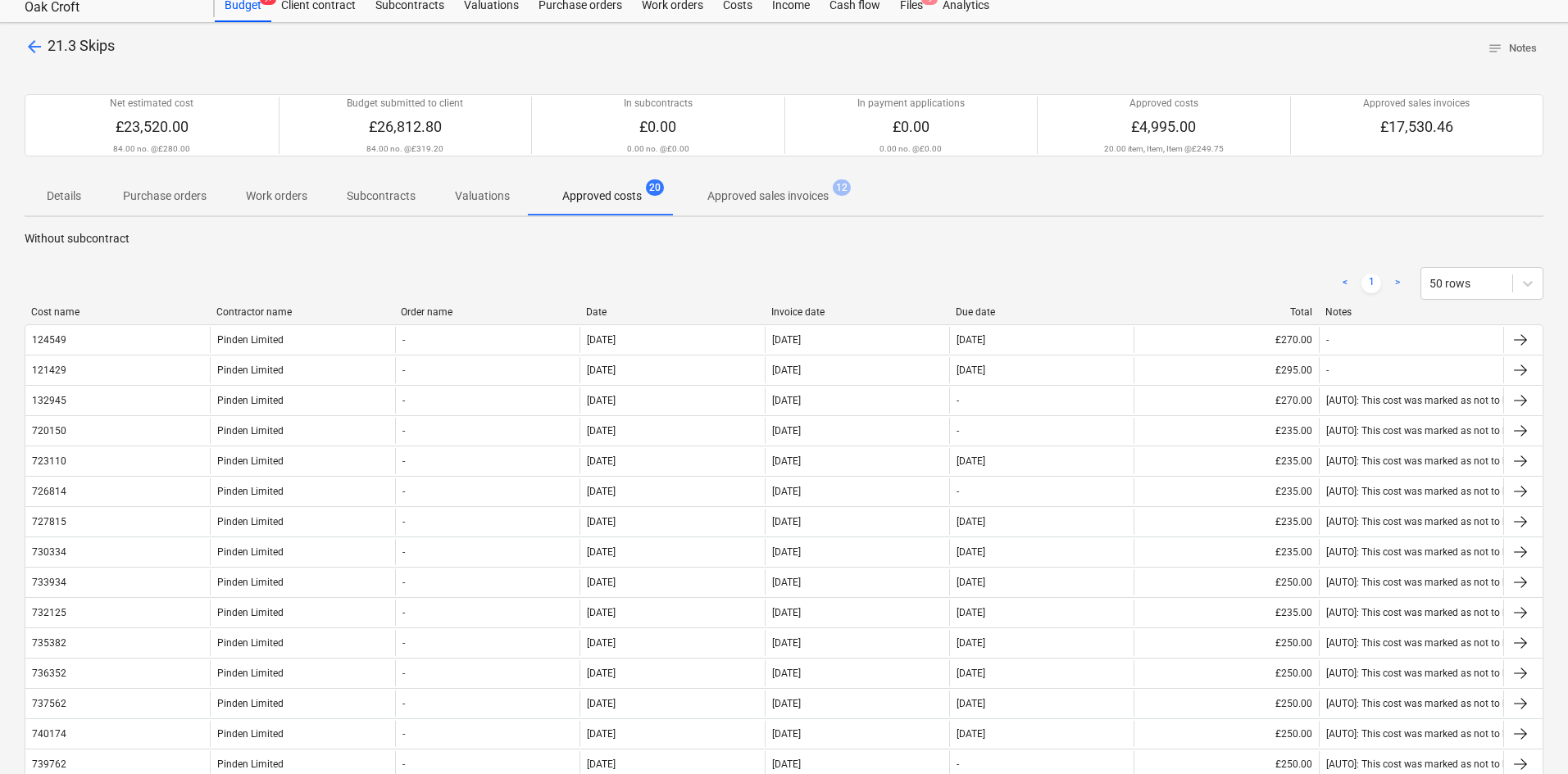
scroll to position [82, 0]
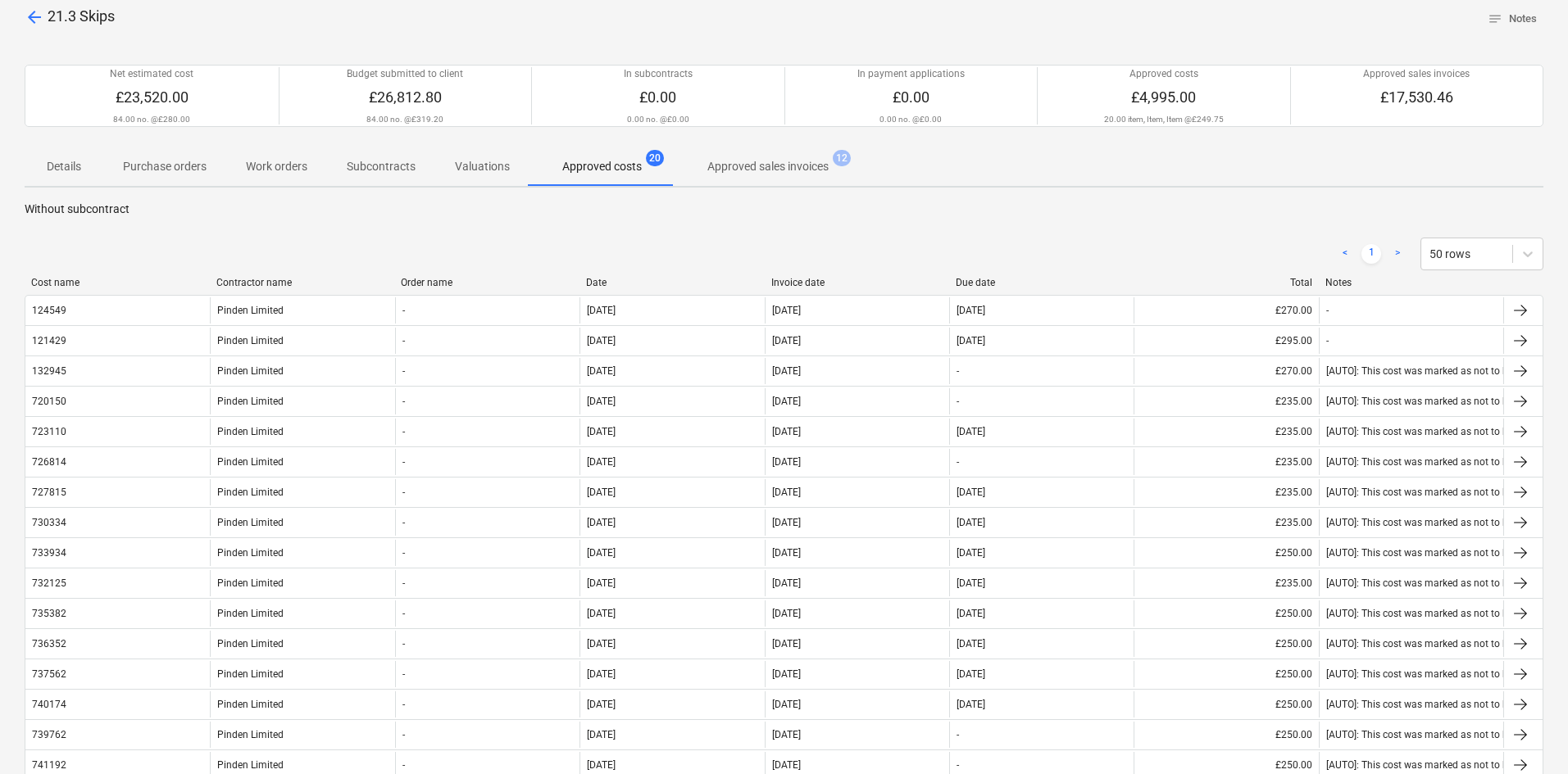
click at [594, 282] on div at bounding box center [579, 282] width 29 height 11
click at [600, 281] on div "Date" at bounding box center [671, 282] width 171 height 11
click at [793, 282] on div "Invoice date" at bounding box center [857, 282] width 171 height 11
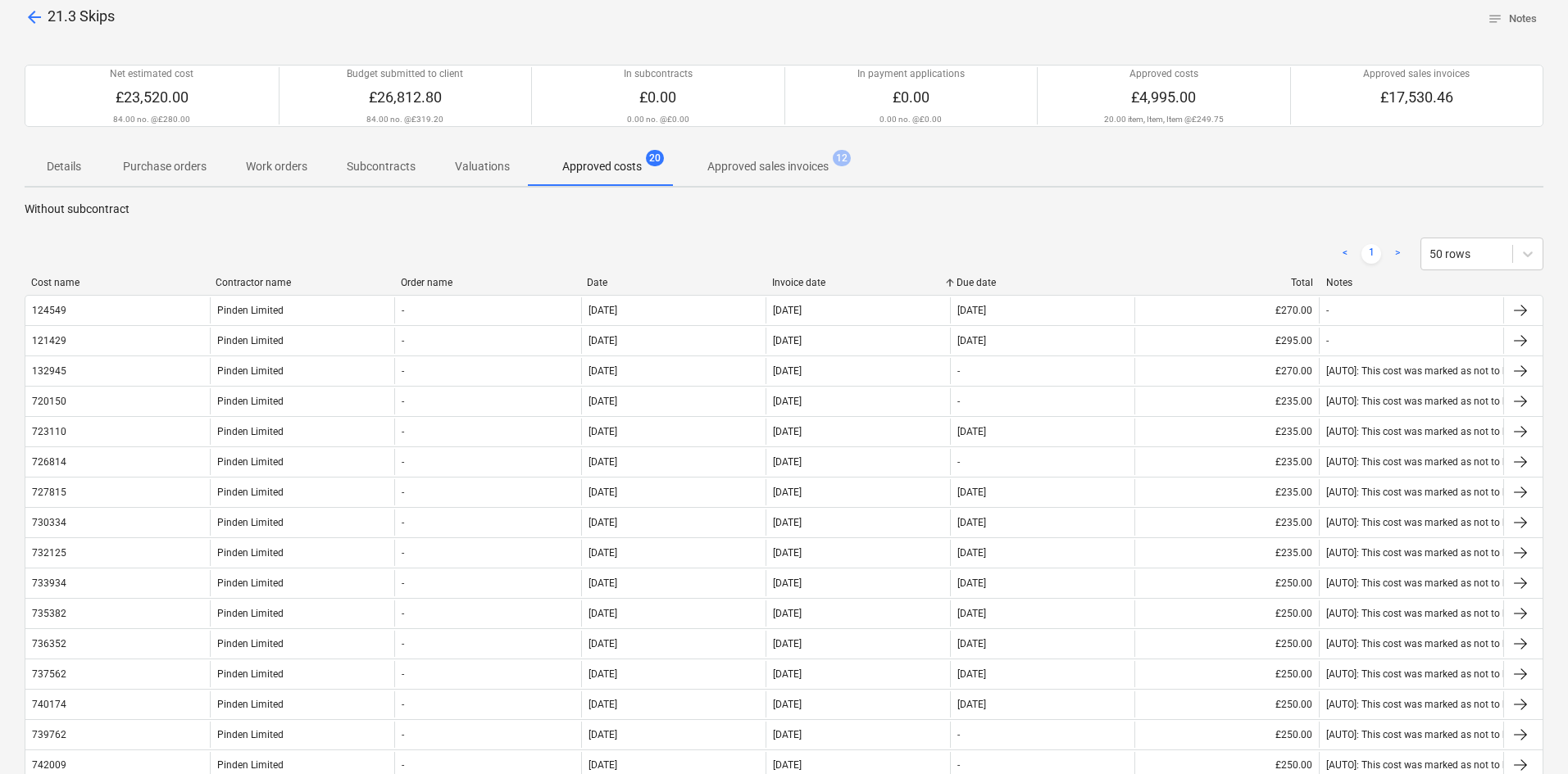
click at [793, 282] on div "Invoice date" at bounding box center [857, 282] width 171 height 11
click at [581, 253] on div "< 1 > 50 rows" at bounding box center [784, 254] width 1518 height 33
click at [27, 15] on span "arrow_back" at bounding box center [34, 17] width 20 height 20
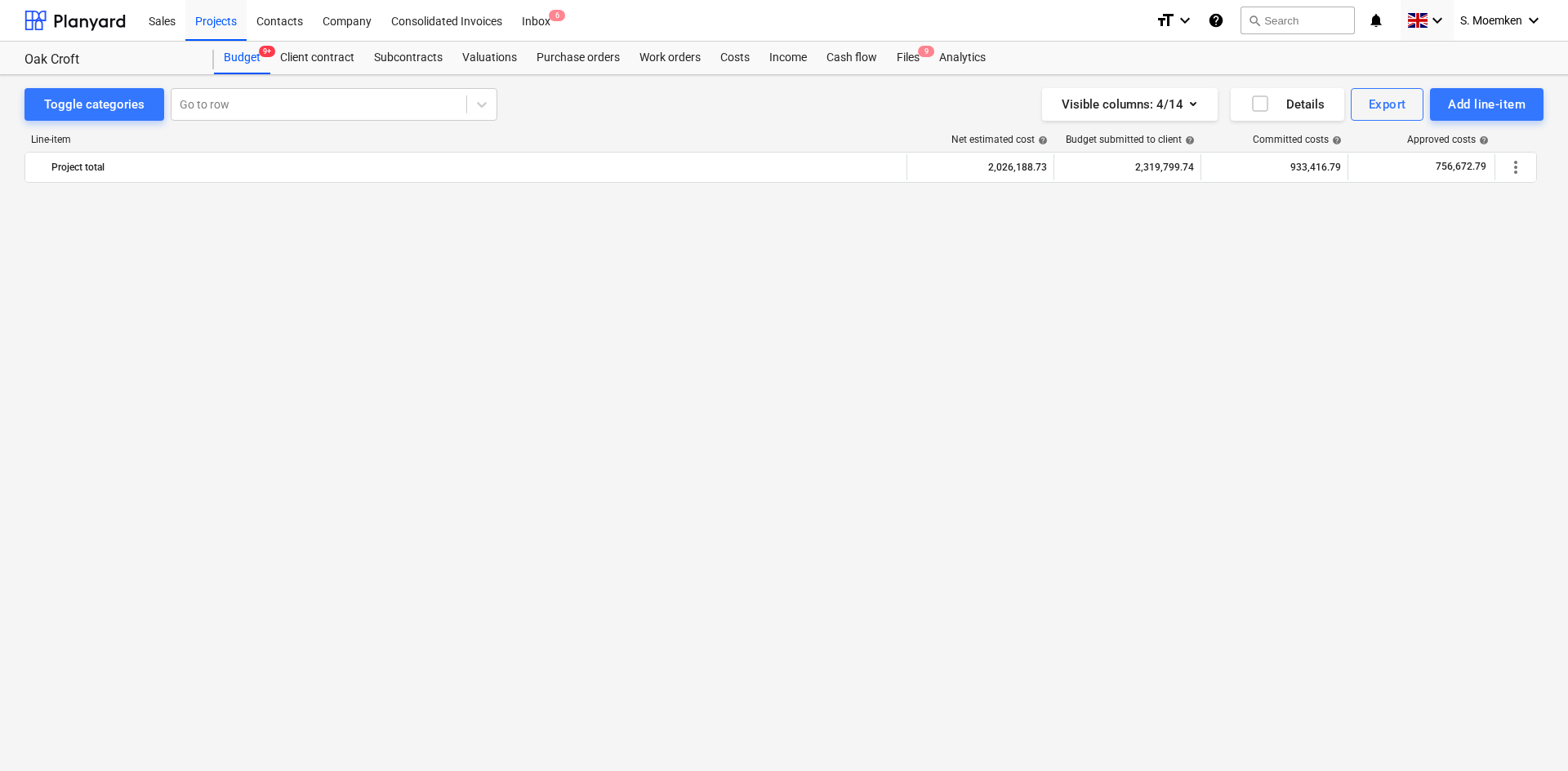
scroll to position [1400, 0]
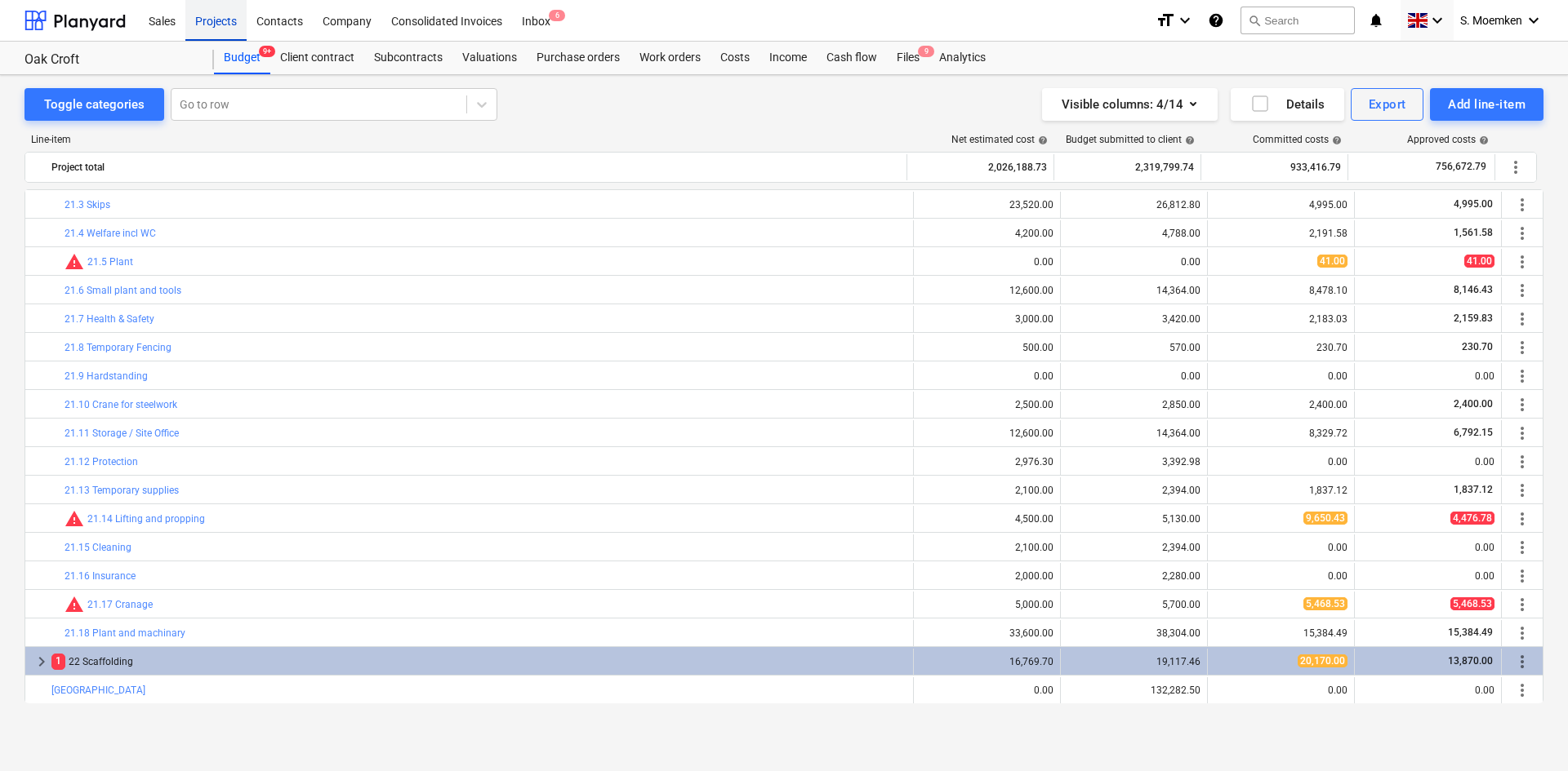
click at [223, 22] on div "Projects" at bounding box center [215, 20] width 61 height 41
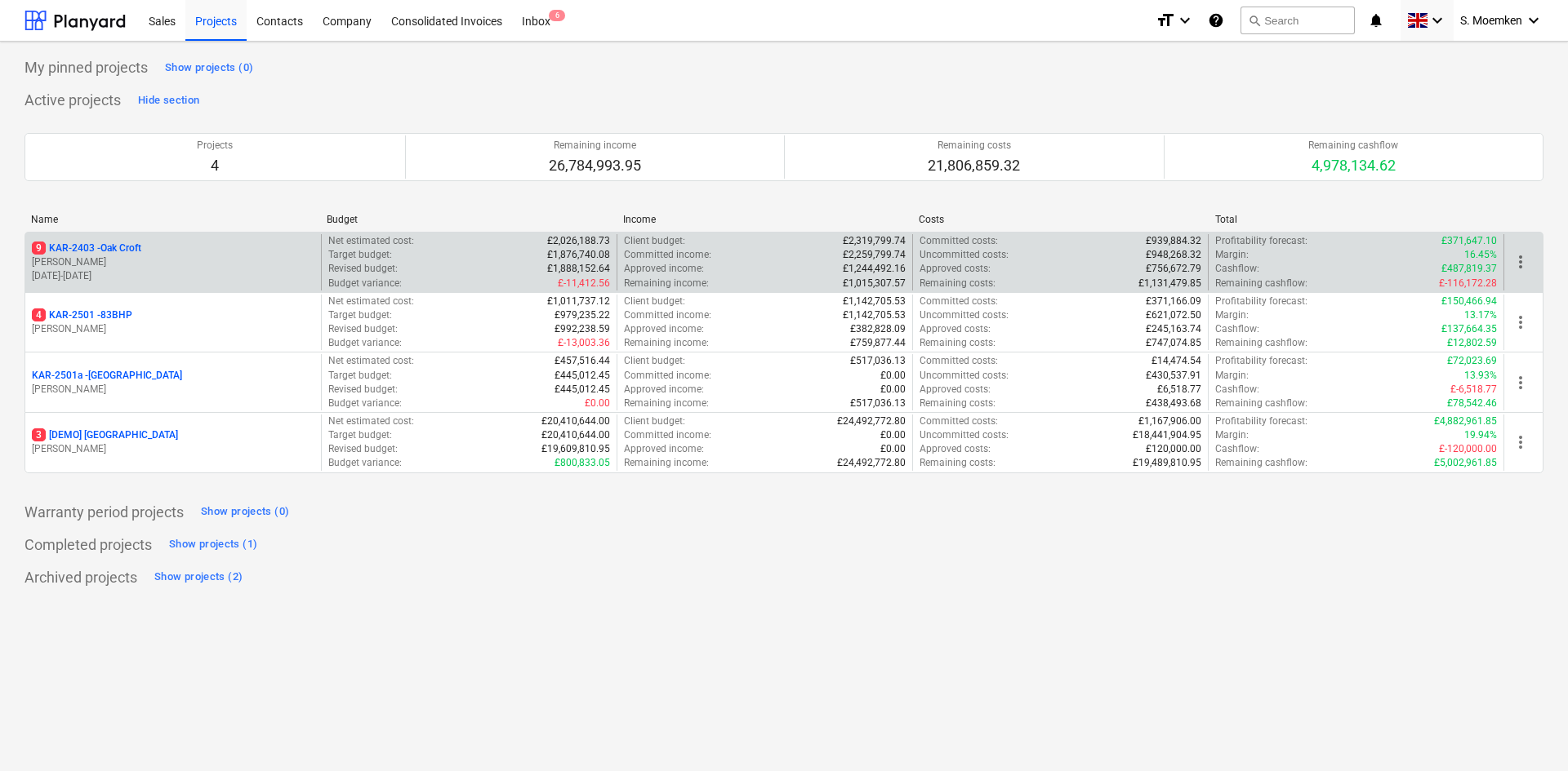
click at [129, 261] on p "[PERSON_NAME]" at bounding box center [173, 262] width 282 height 14
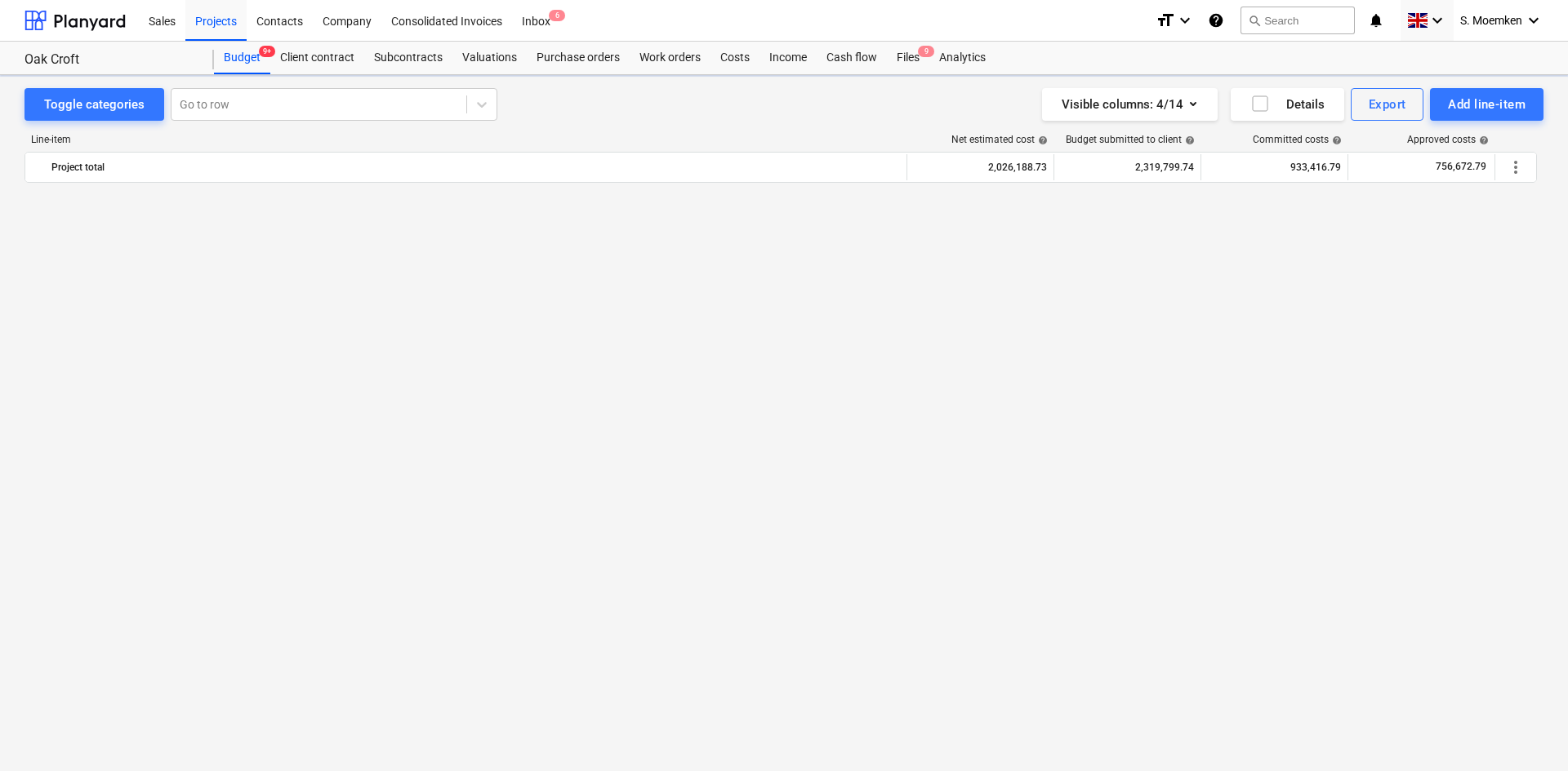
scroll to position [1400, 0]
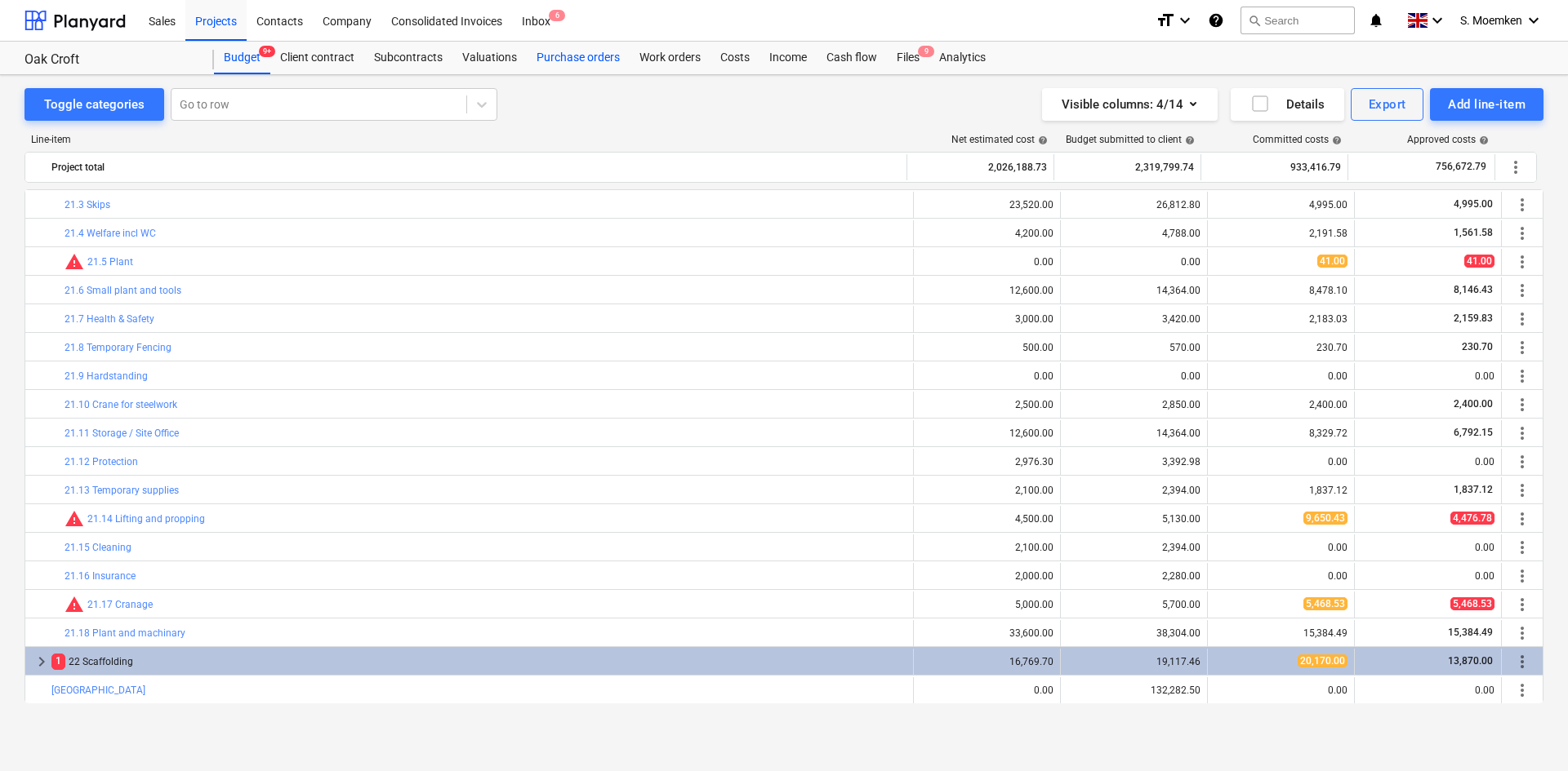
click at [579, 67] on div "Purchase orders" at bounding box center [578, 57] width 103 height 33
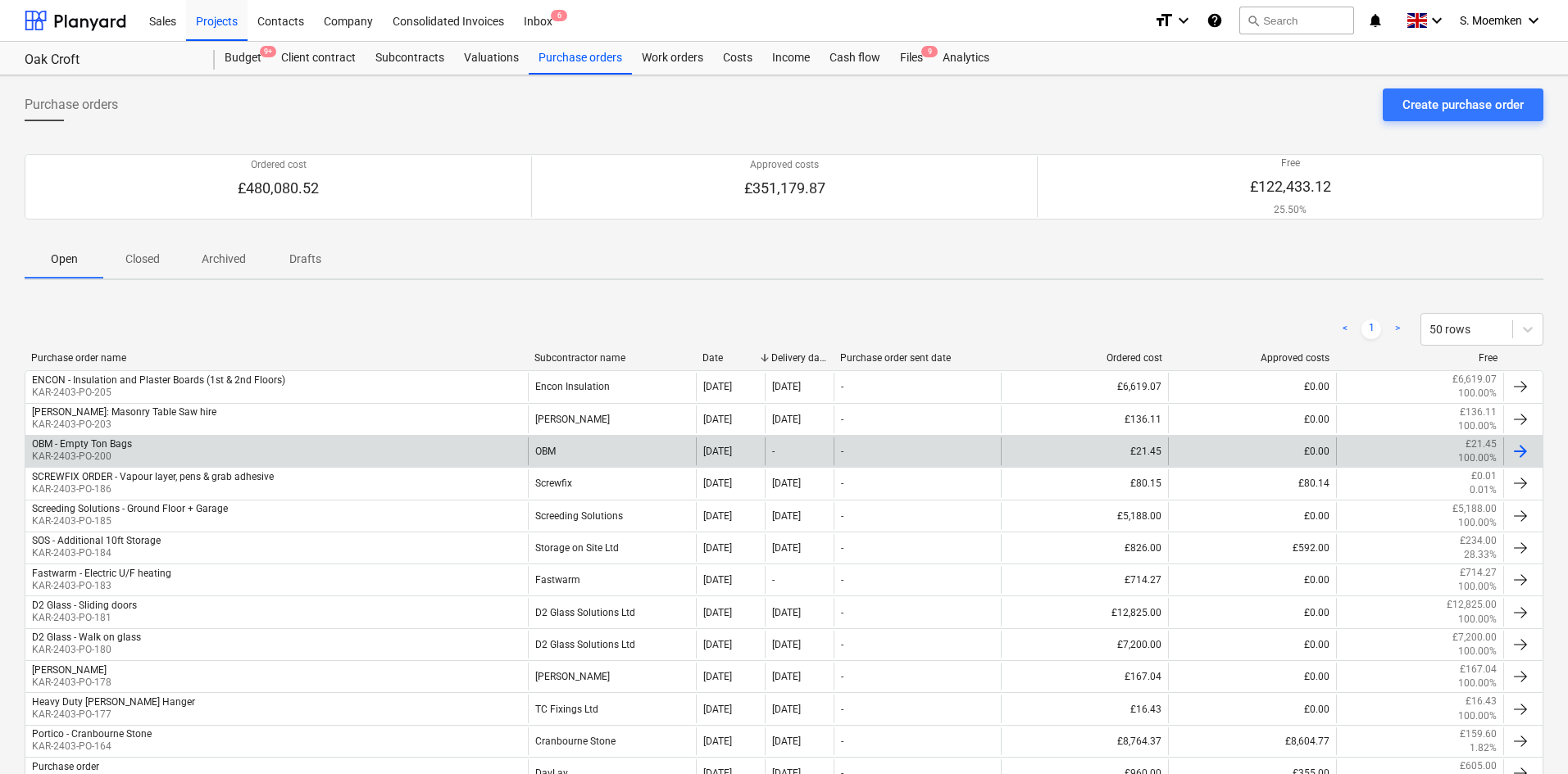
click at [231, 446] on div "OBM - Empty Ton Bags KAR-2403-PO-200" at bounding box center [277, 452] width 502 height 28
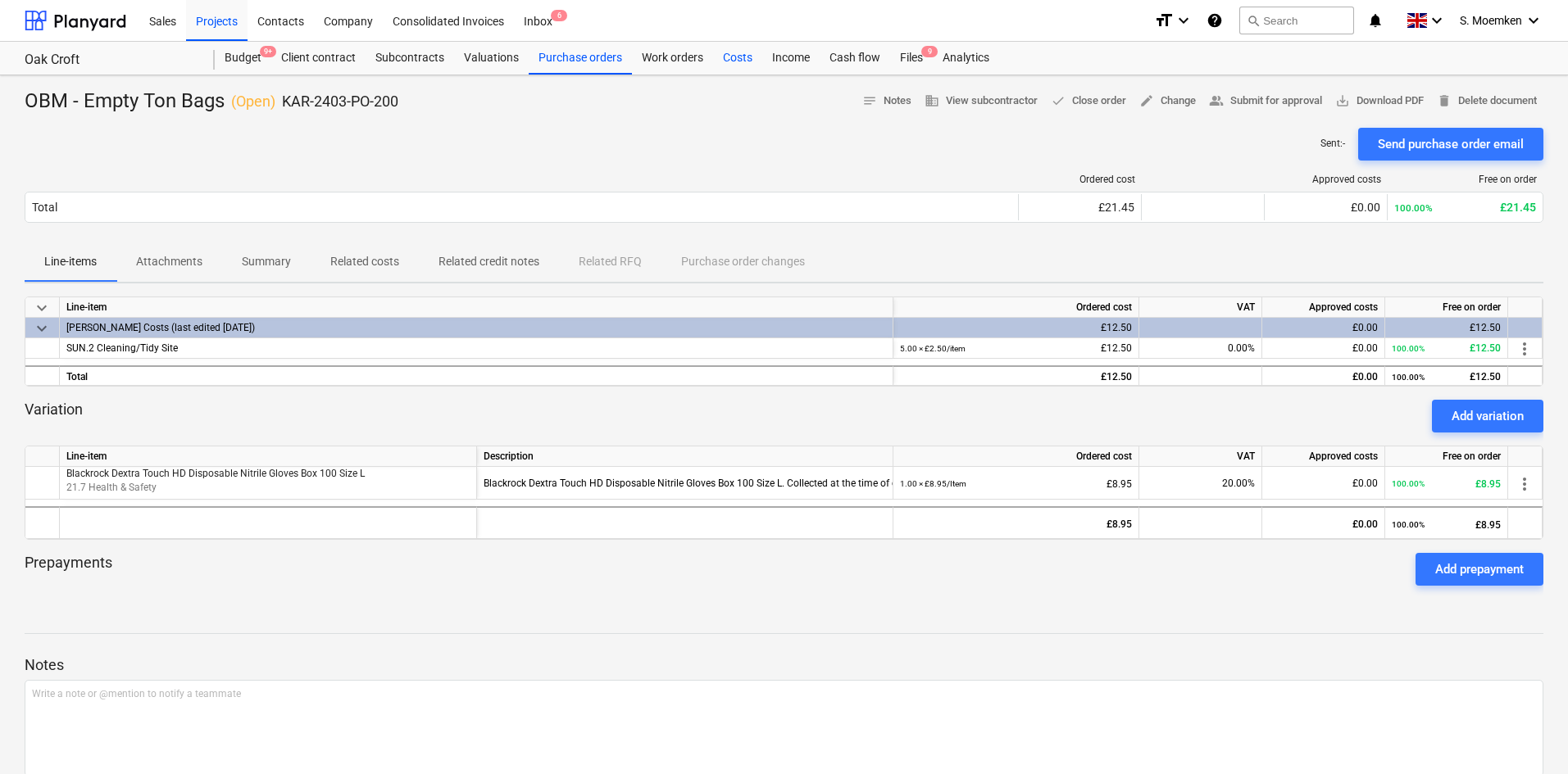
click at [740, 57] on div "Costs" at bounding box center [737, 58] width 49 height 33
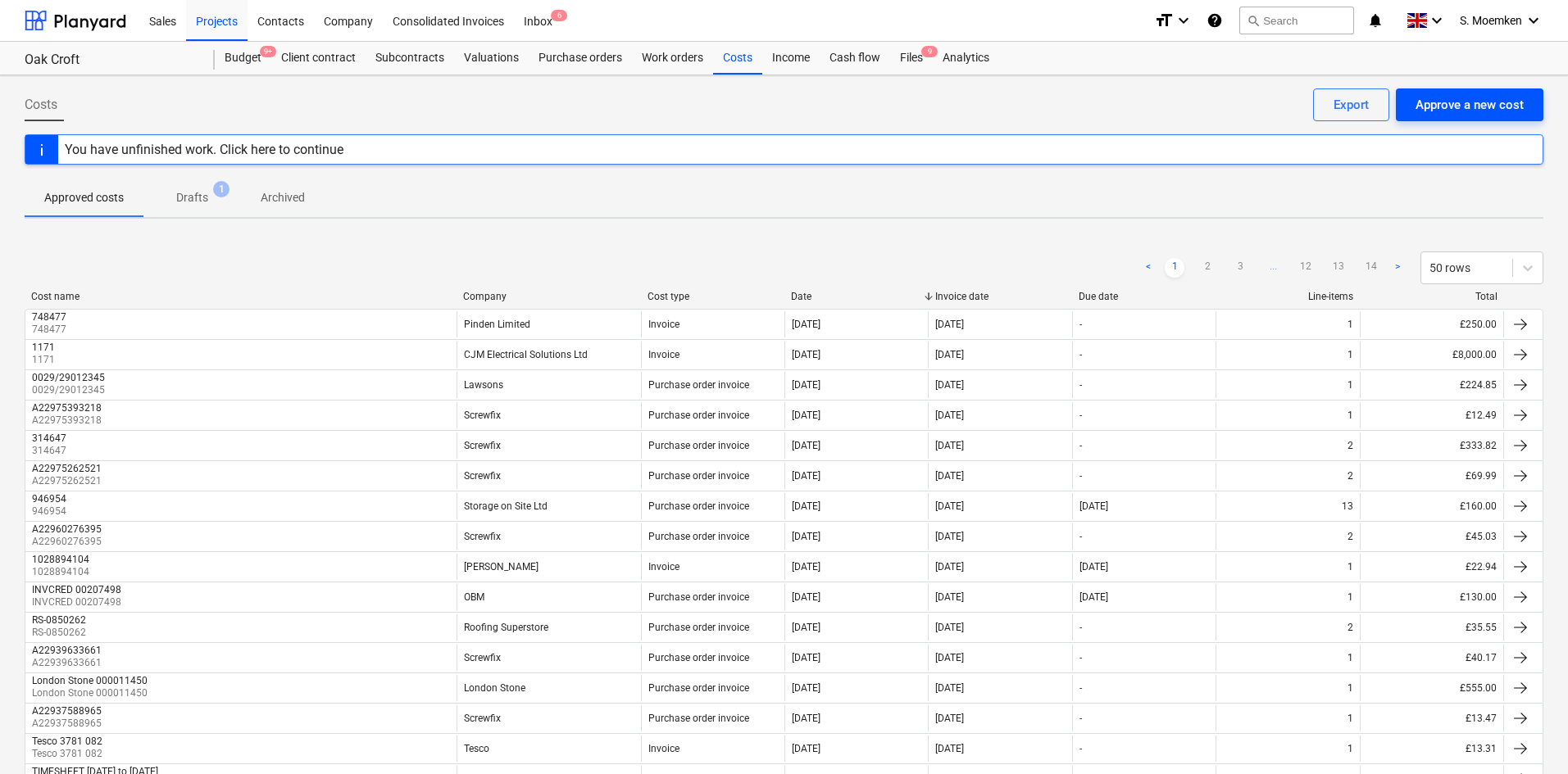
click at [1442, 100] on div "Approve a new cost" at bounding box center [1469, 105] width 109 height 22
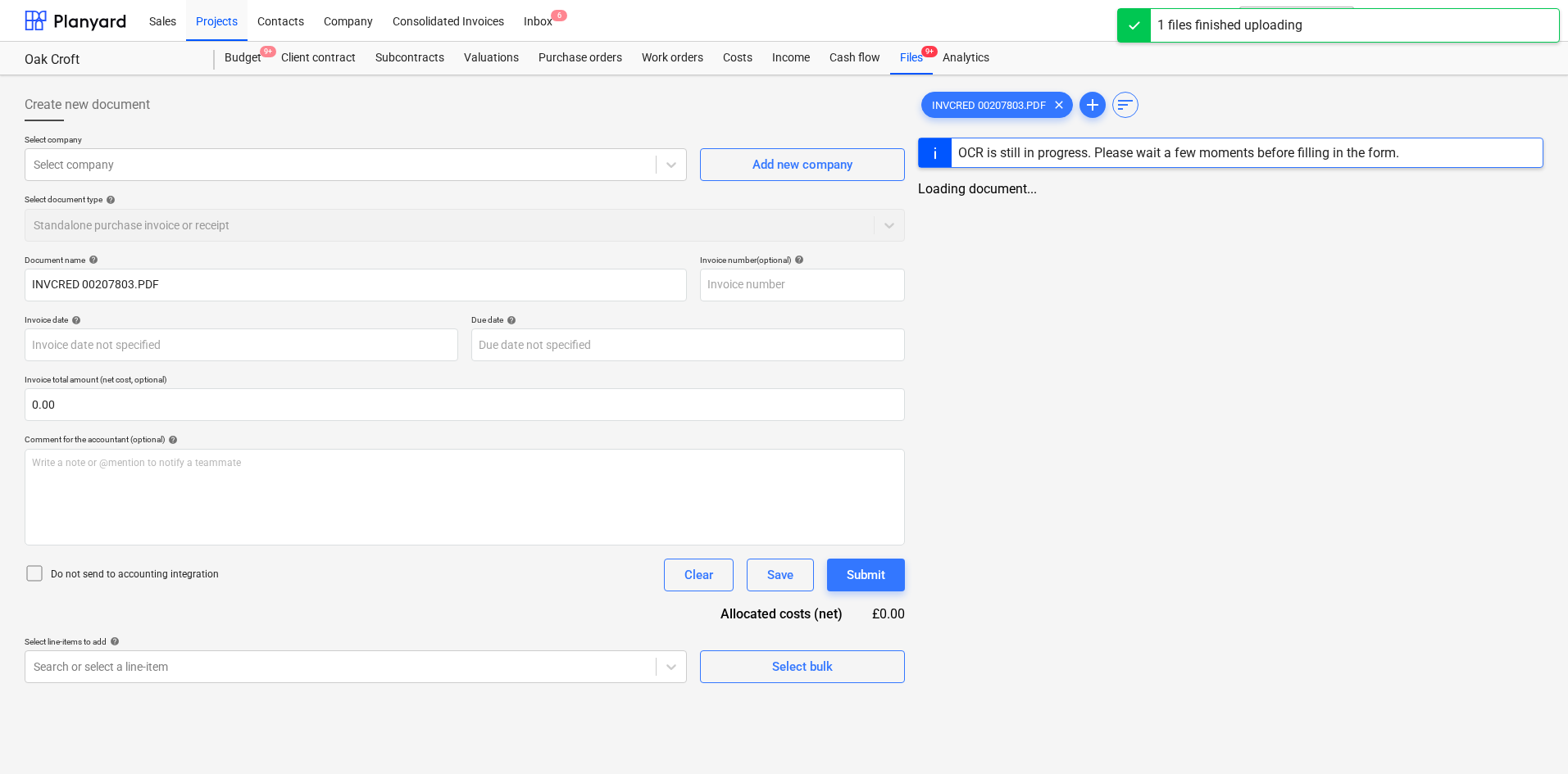
type input "INVCRED 00207803.PDF"
type input "[DATE]"
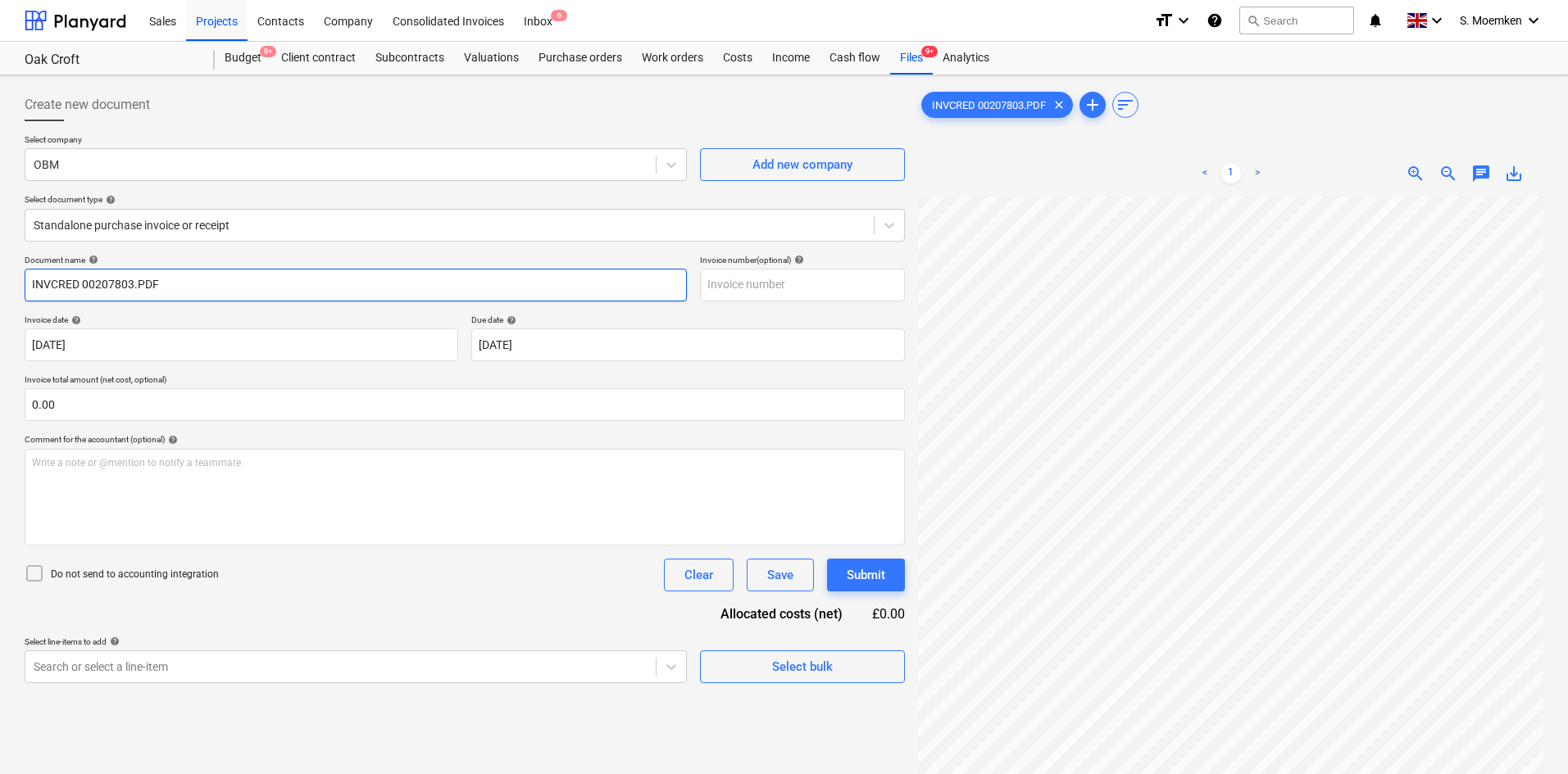
drag, startPoint x: 132, startPoint y: 281, endPoint x: 22, endPoint y: 283, distance: 110.0
click at [22, 283] on div "Create new document Select company OBM Add new company Select document type hel…" at bounding box center [464, 507] width 893 height 850
click at [740, 300] on input "text" at bounding box center [801, 285] width 205 height 33
click at [84, 282] on input "INVCRED 00207803.PDF" at bounding box center [355, 285] width 662 height 33
drag, startPoint x: 122, startPoint y: 282, endPoint x: 5, endPoint y: 277, distance: 117.1
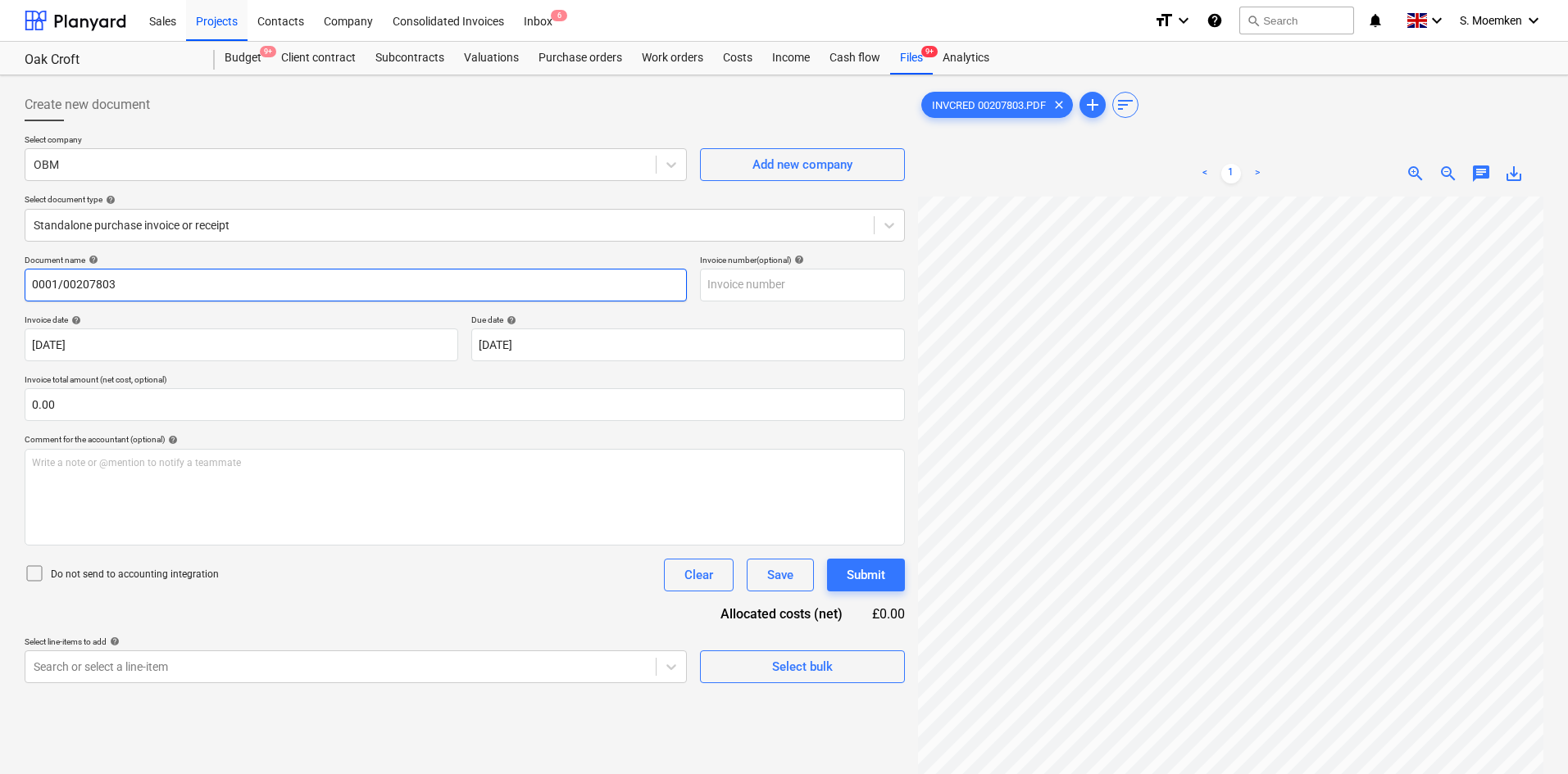
click at [5, 277] on div "Create new document Select company OBM Add new company Select document type hel…" at bounding box center [784, 507] width 1568 height 863
type input "0001/00207803"
click at [779, 286] on input "text" at bounding box center [801, 285] width 205 height 33
paste input "0001/00207803"
type input "0001/00207803"
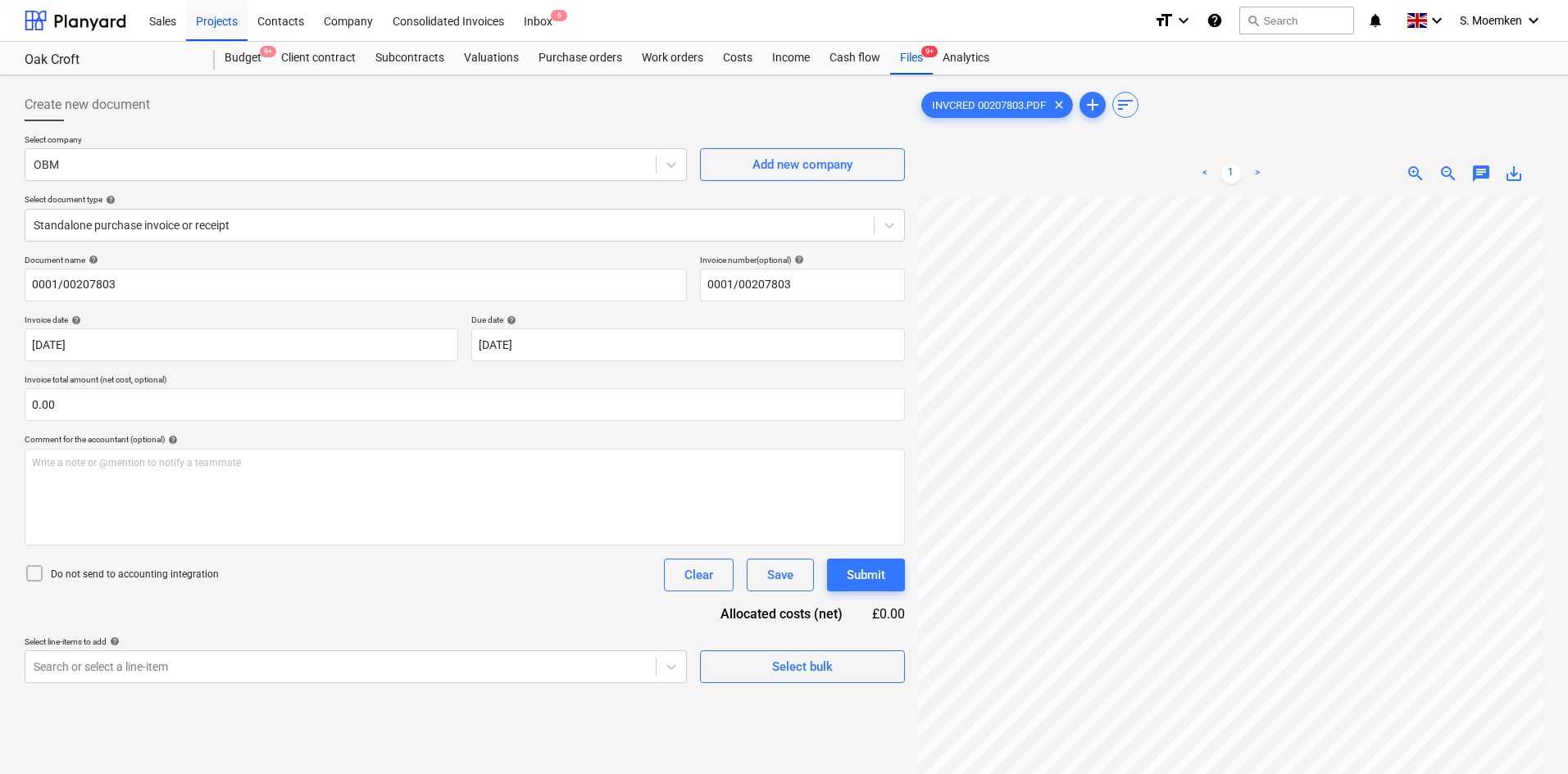
click at [31, 579] on icon at bounding box center [34, 573] width 20 height 20
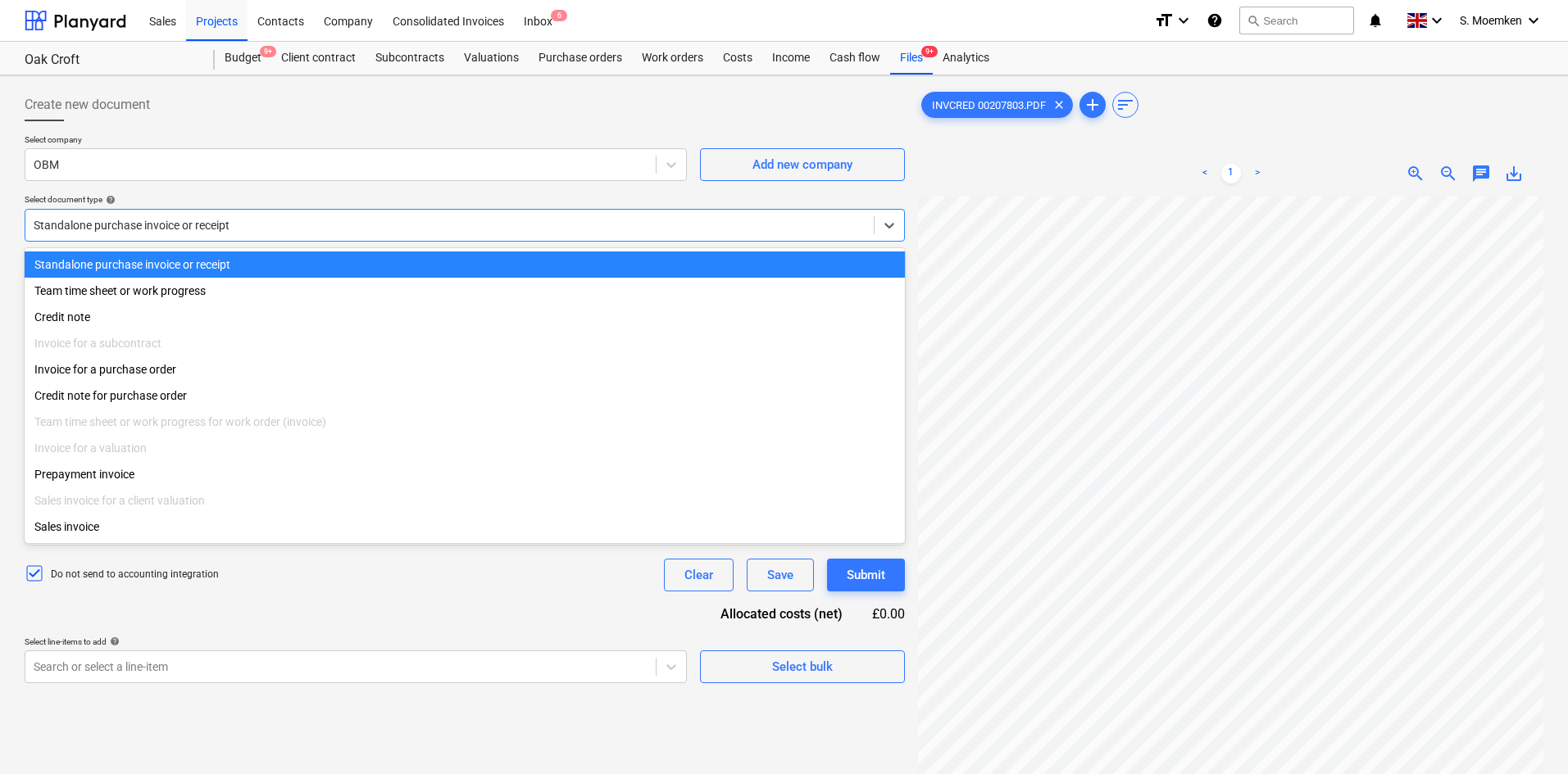
click at [190, 228] on div at bounding box center [449, 225] width 832 height 16
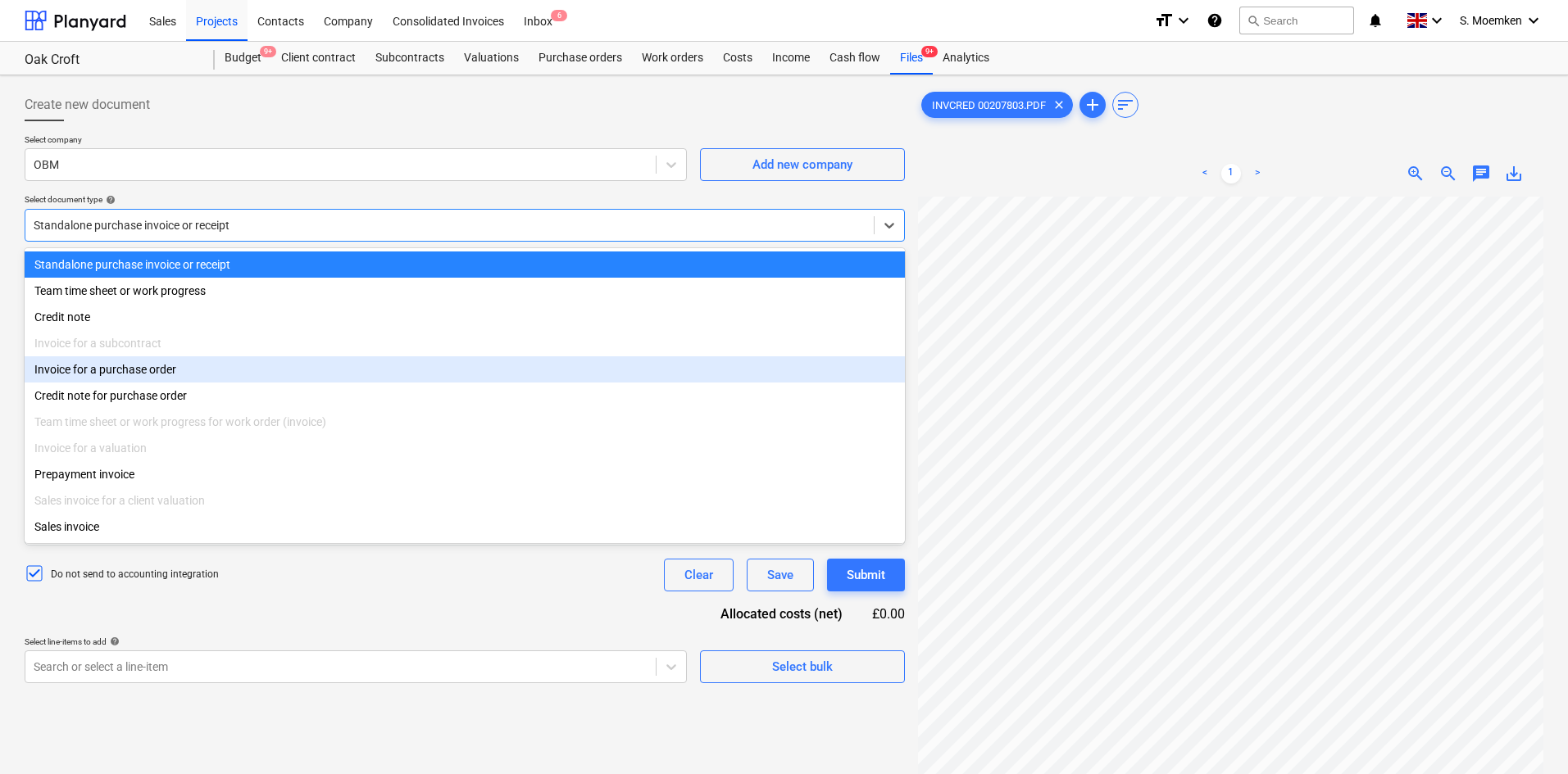
click at [160, 377] on div "Invoice for a purchase order" at bounding box center [464, 370] width 880 height 26
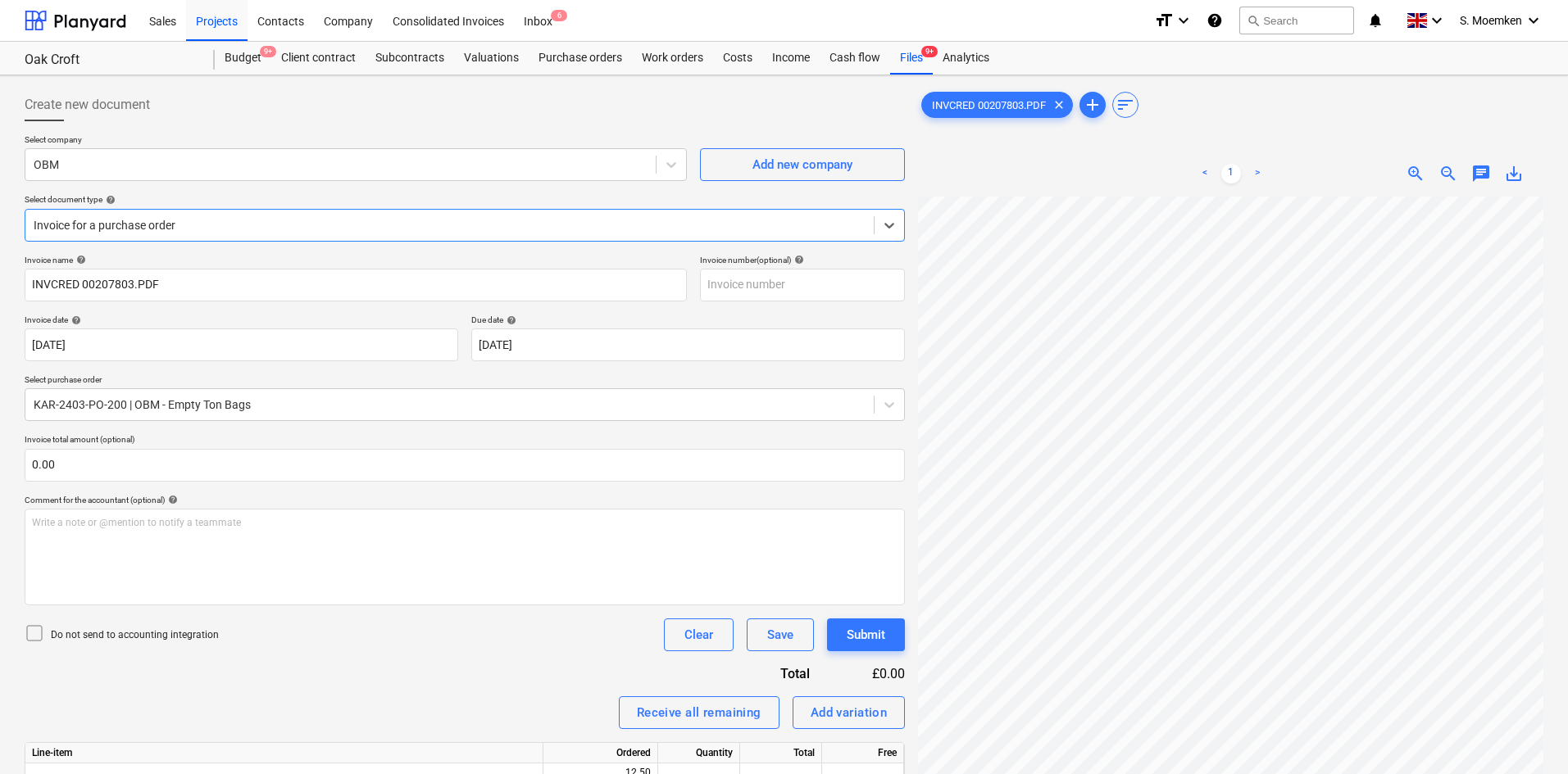
type input "0001/00207803"
click at [34, 632] on icon at bounding box center [34, 633] width 20 height 20
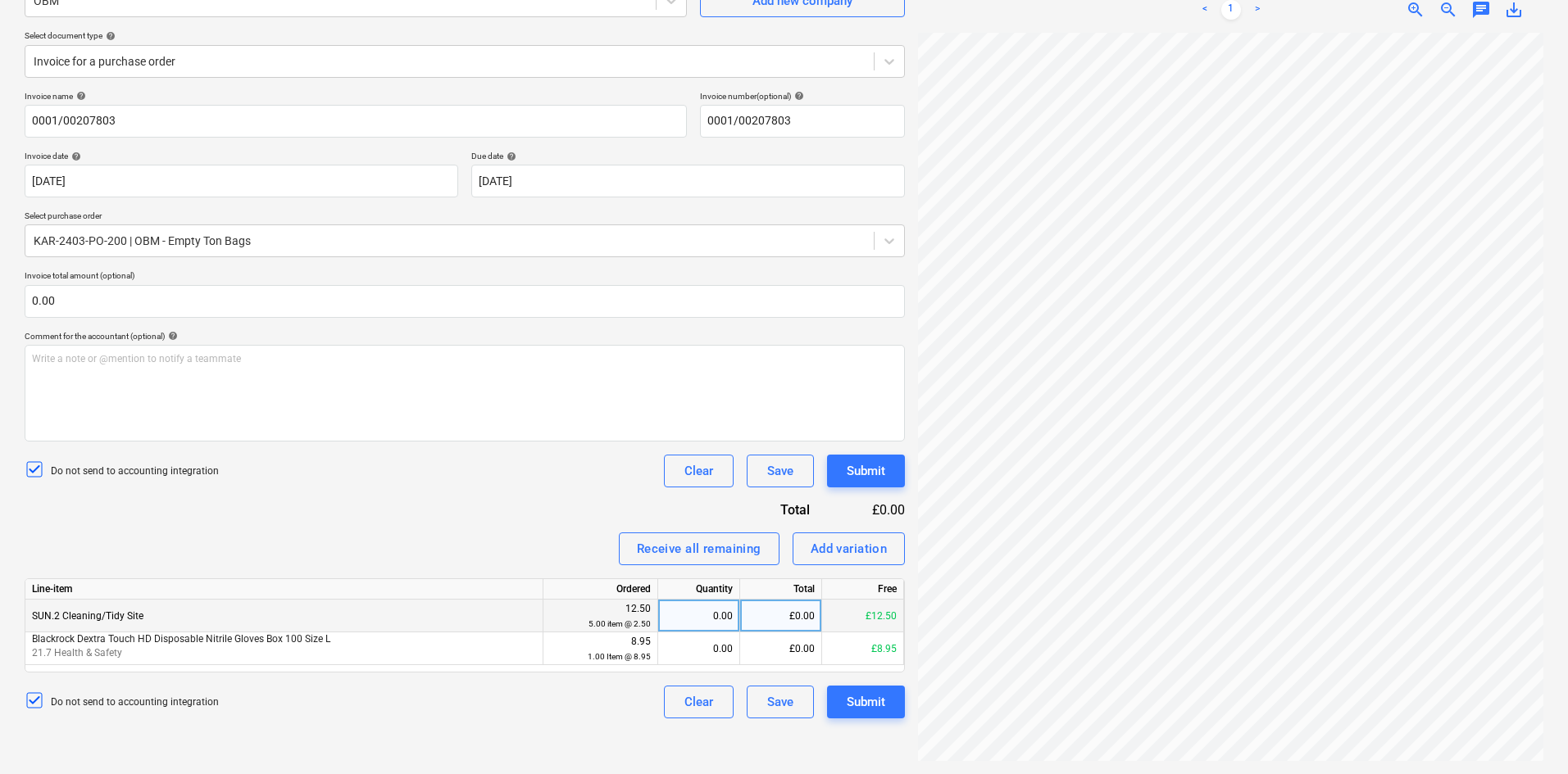
click at [692, 602] on div "0.00" at bounding box center [699, 615] width 68 height 33
type input "12.50"
type input "8.95"
click at [864, 698] on div "Submit" at bounding box center [866, 702] width 39 height 22
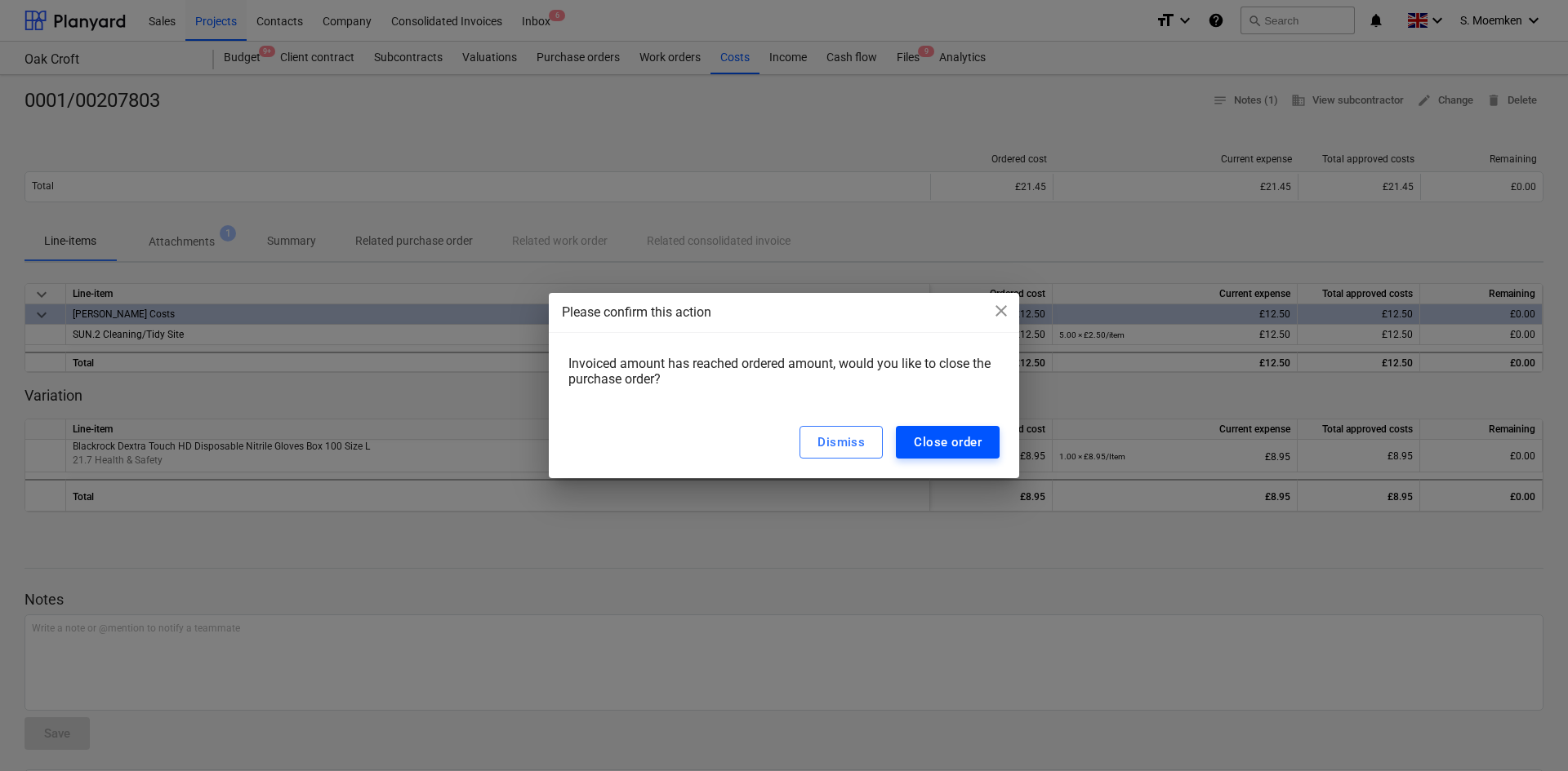
click at [972, 432] on div "Close order" at bounding box center [947, 442] width 68 height 22
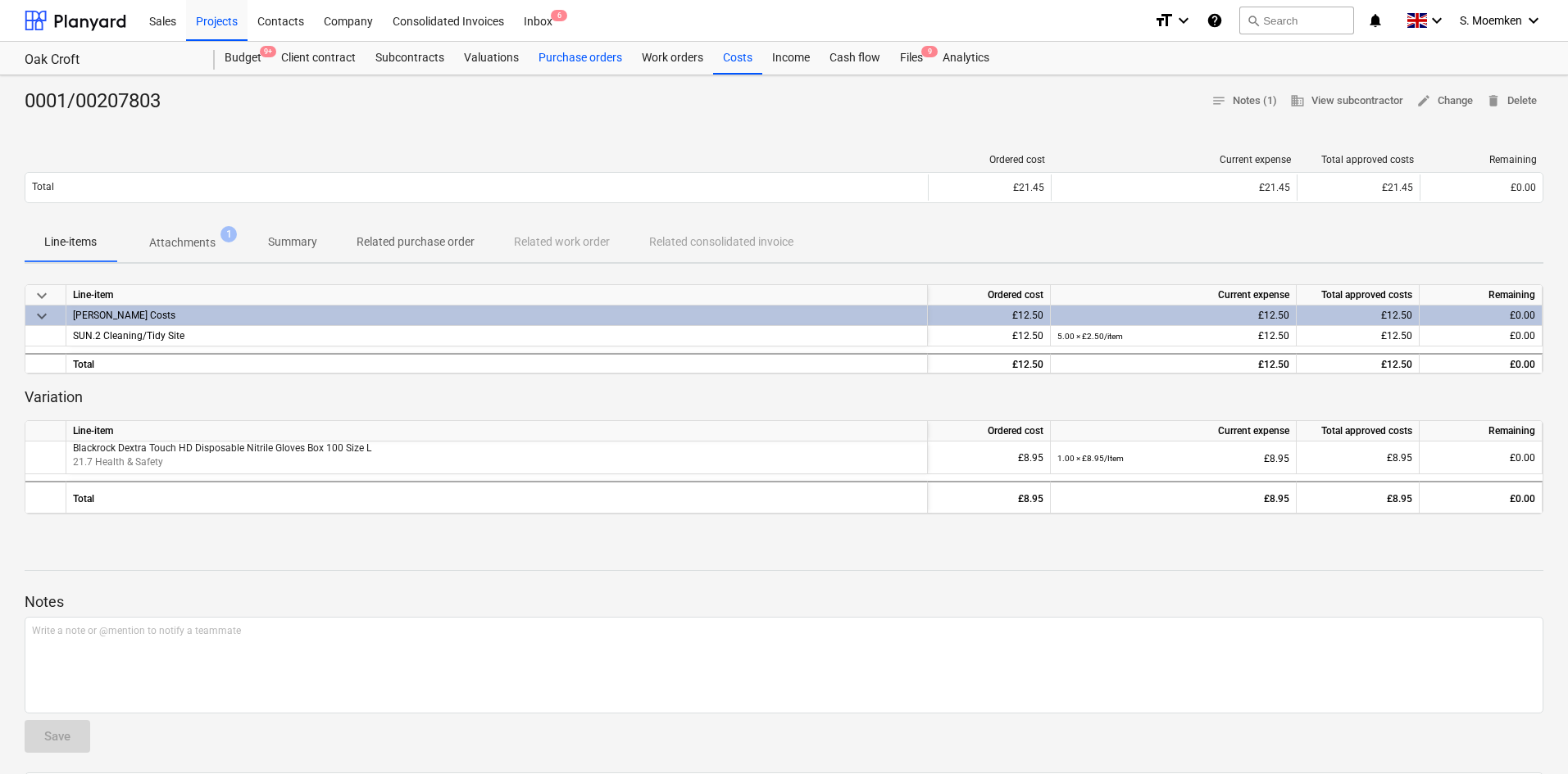
click at [544, 57] on div "Purchase orders" at bounding box center [580, 58] width 103 height 33
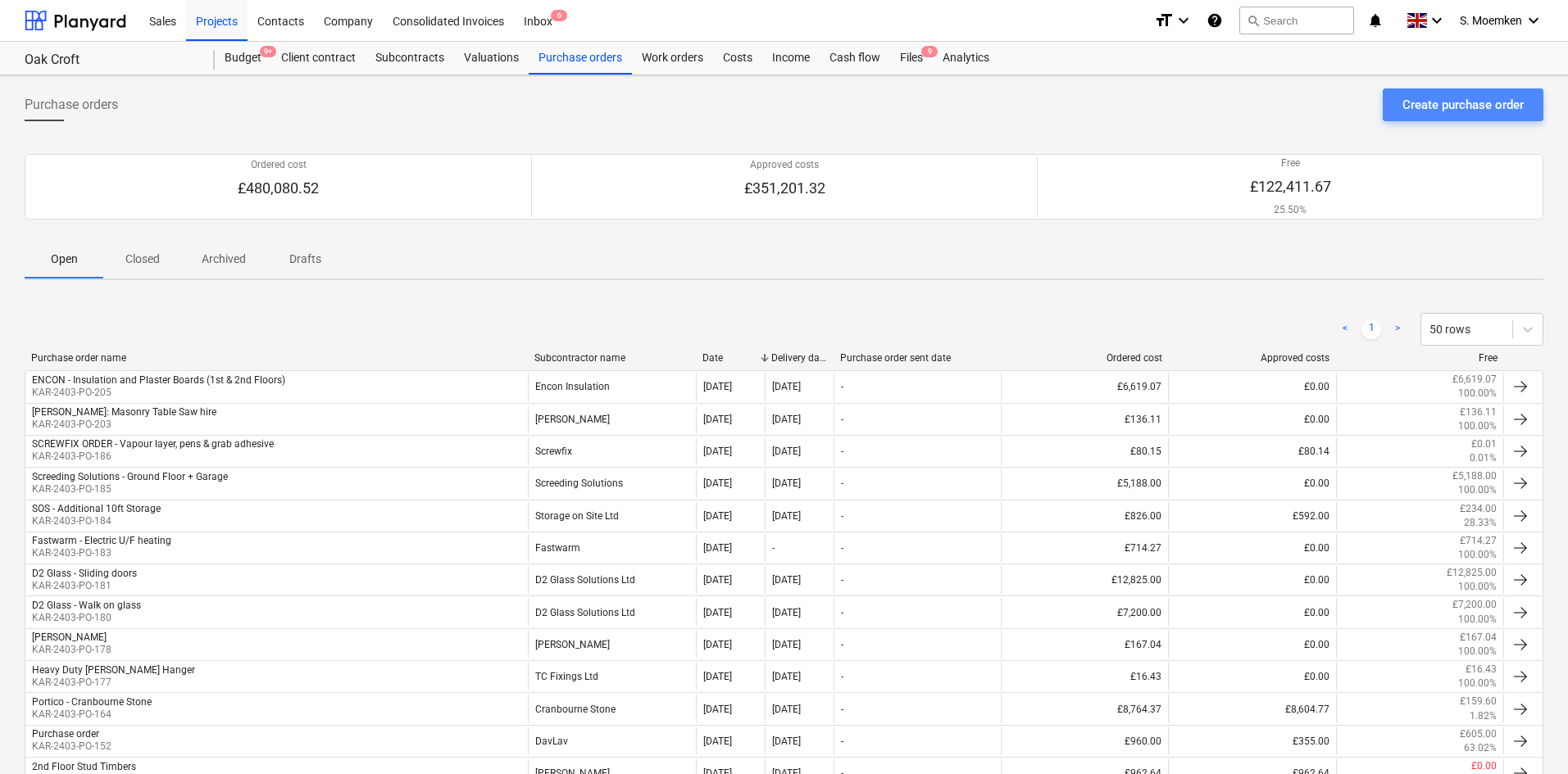
click at [1425, 106] on div "Create purchase order" at bounding box center [1462, 105] width 121 height 22
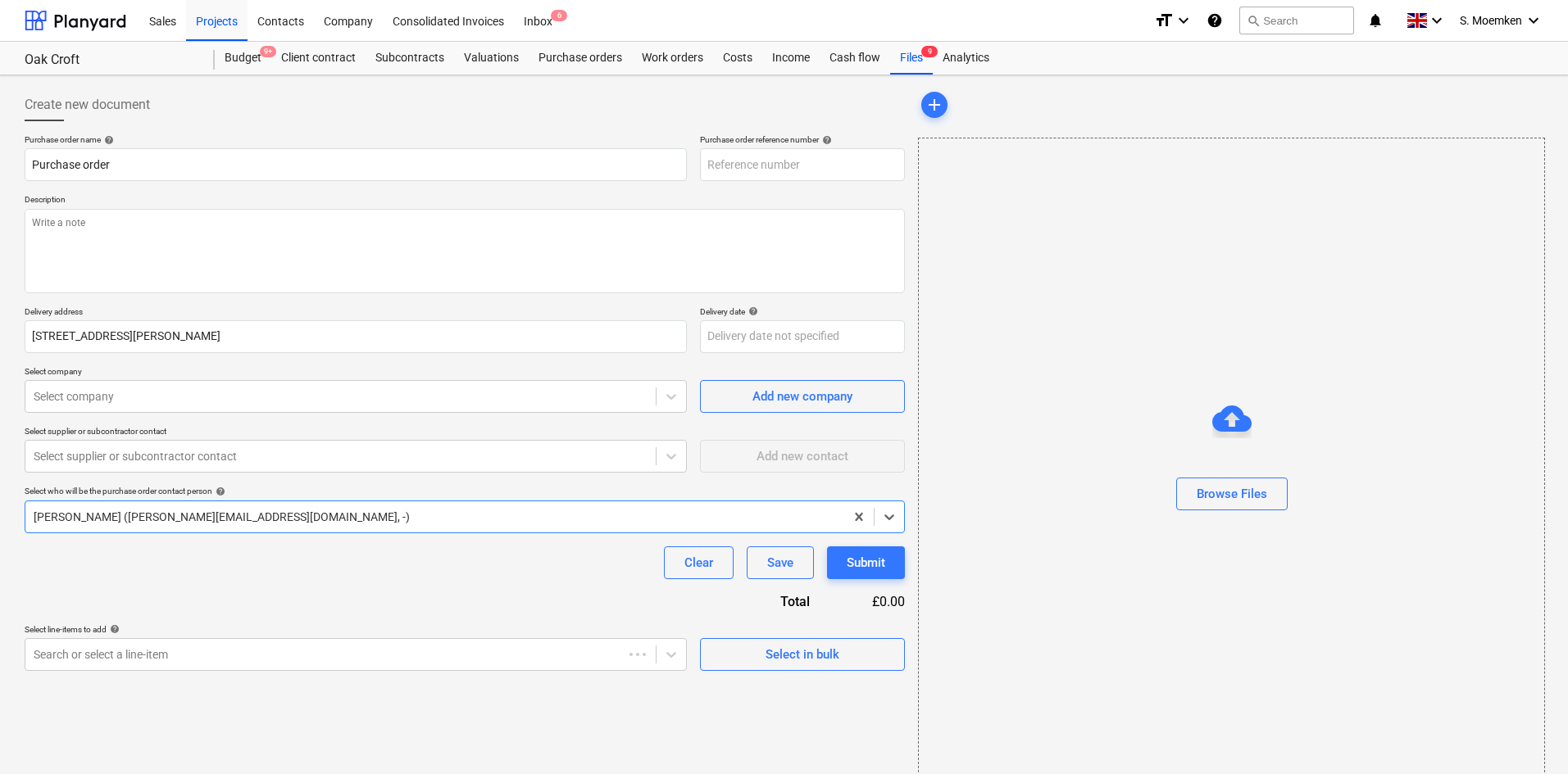
type textarea "x"
type input "KAR-2403-PO-206"
type textarea "x"
click at [742, 55] on div "Costs" at bounding box center [737, 58] width 49 height 33
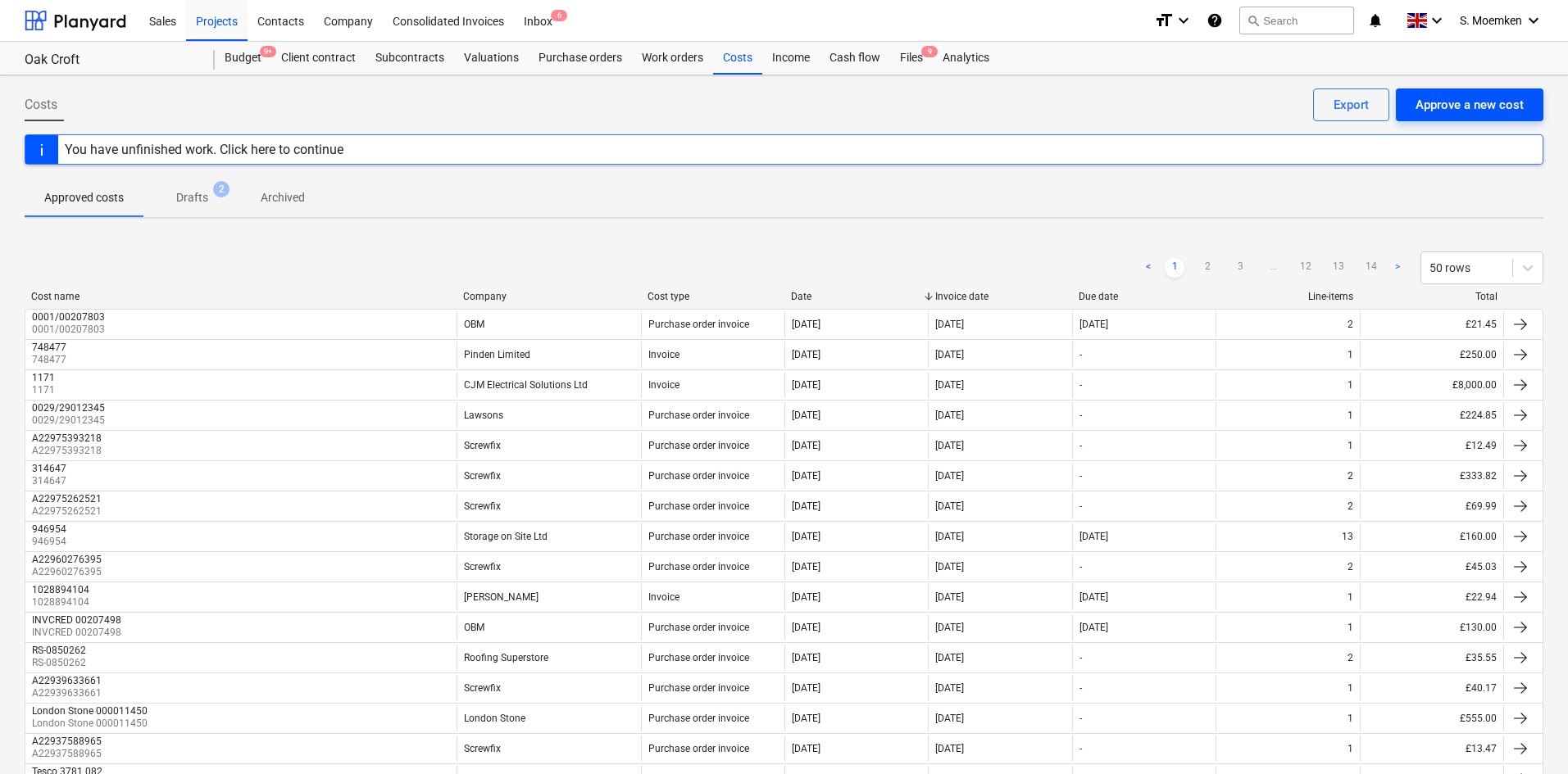
click at [1502, 99] on div "Approve a new cost" at bounding box center [1469, 105] width 109 height 22
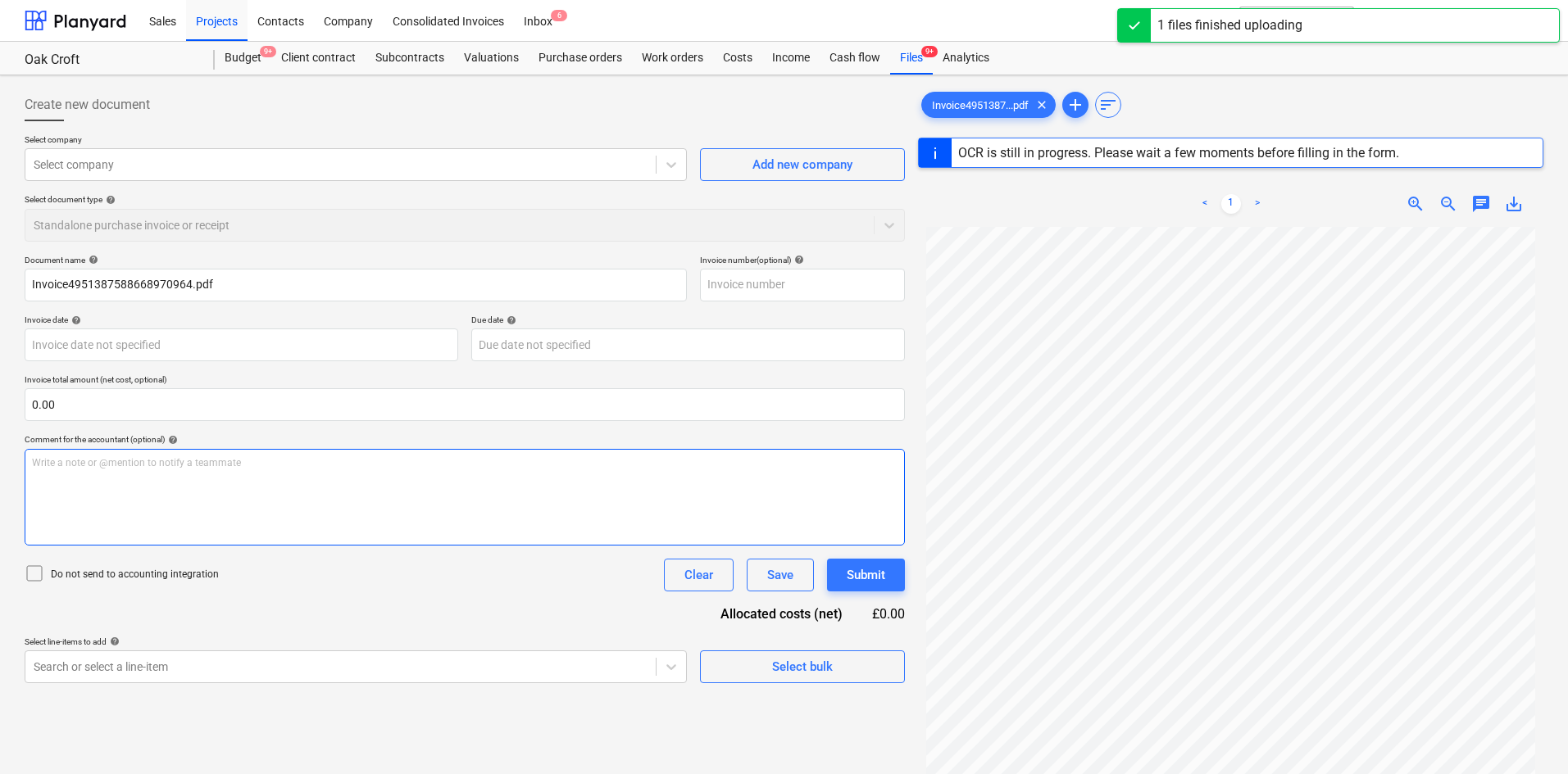
type input "A23015193275"
type input "[DATE]"
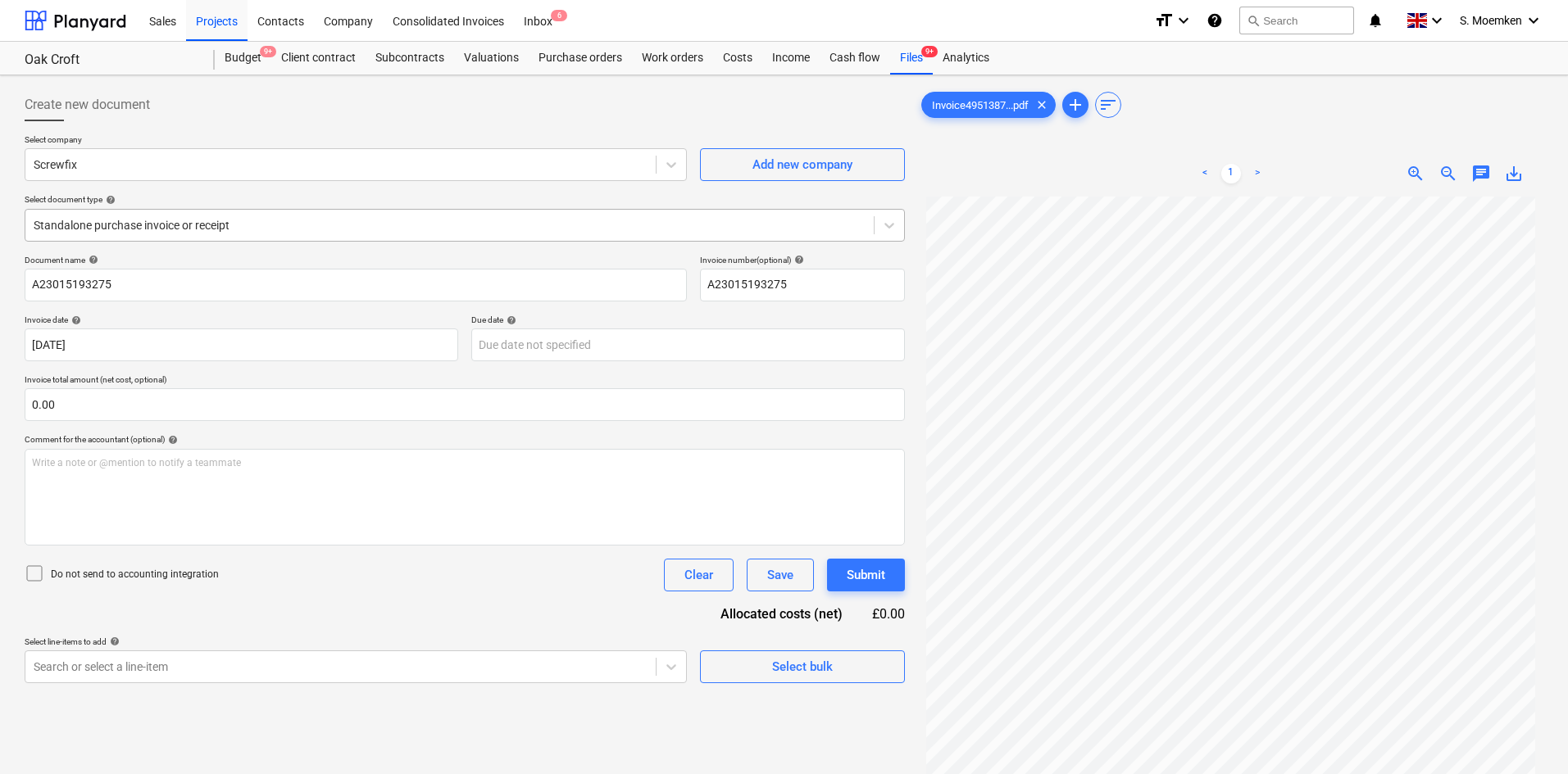
click at [217, 229] on div at bounding box center [449, 225] width 832 height 16
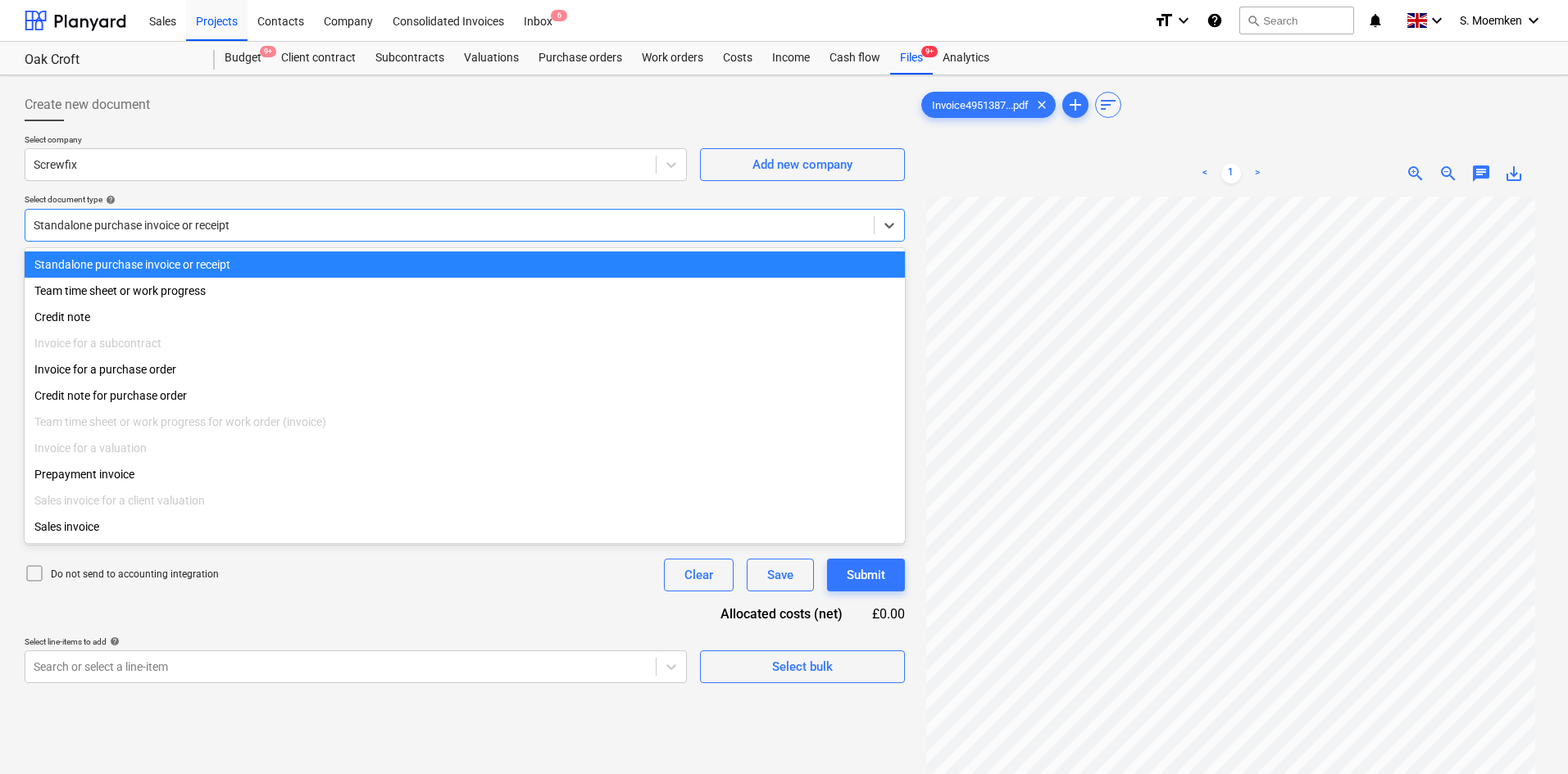
click at [217, 229] on div at bounding box center [449, 225] width 832 height 16
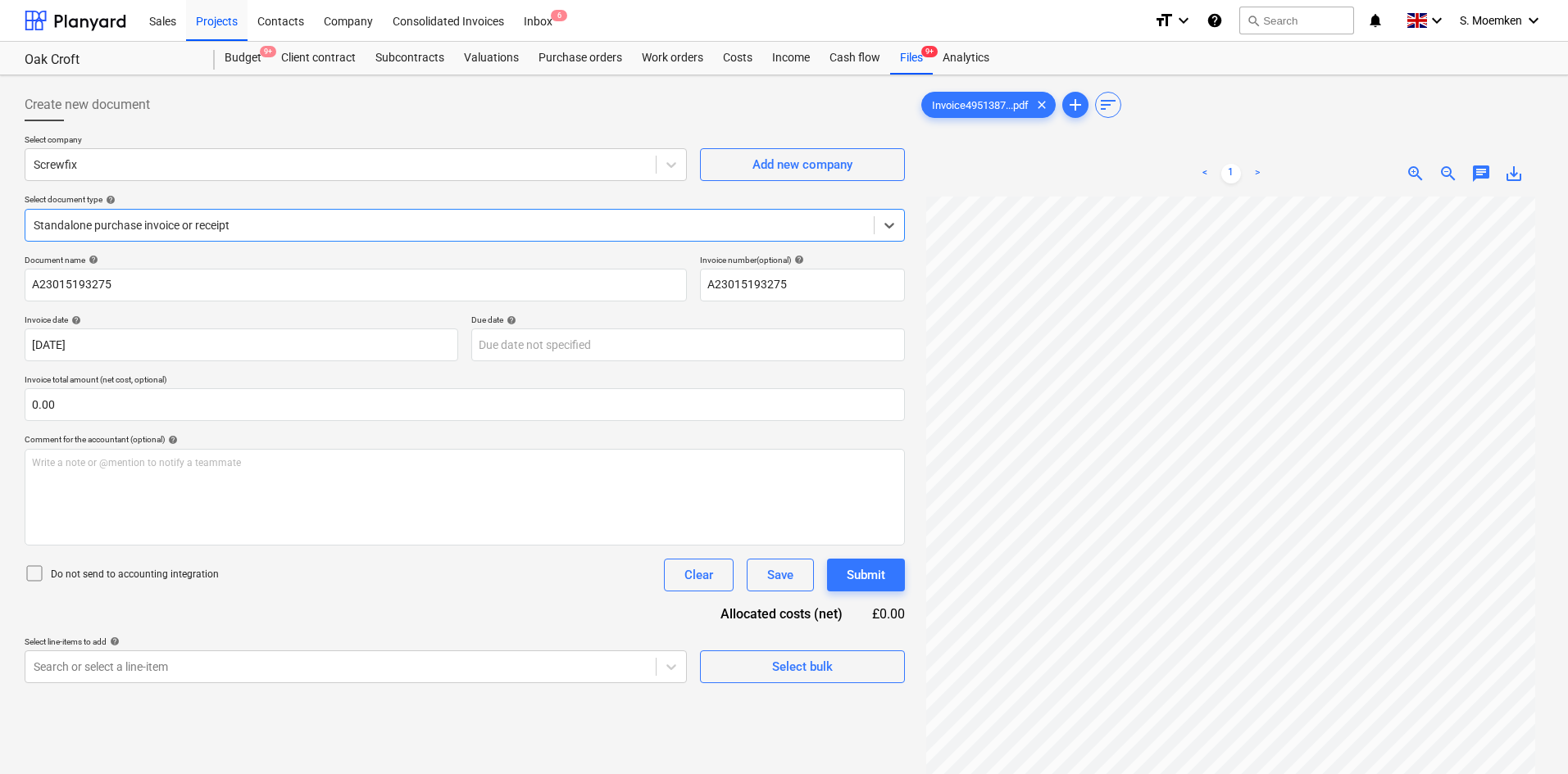
click at [32, 577] on icon at bounding box center [34, 573] width 20 height 20
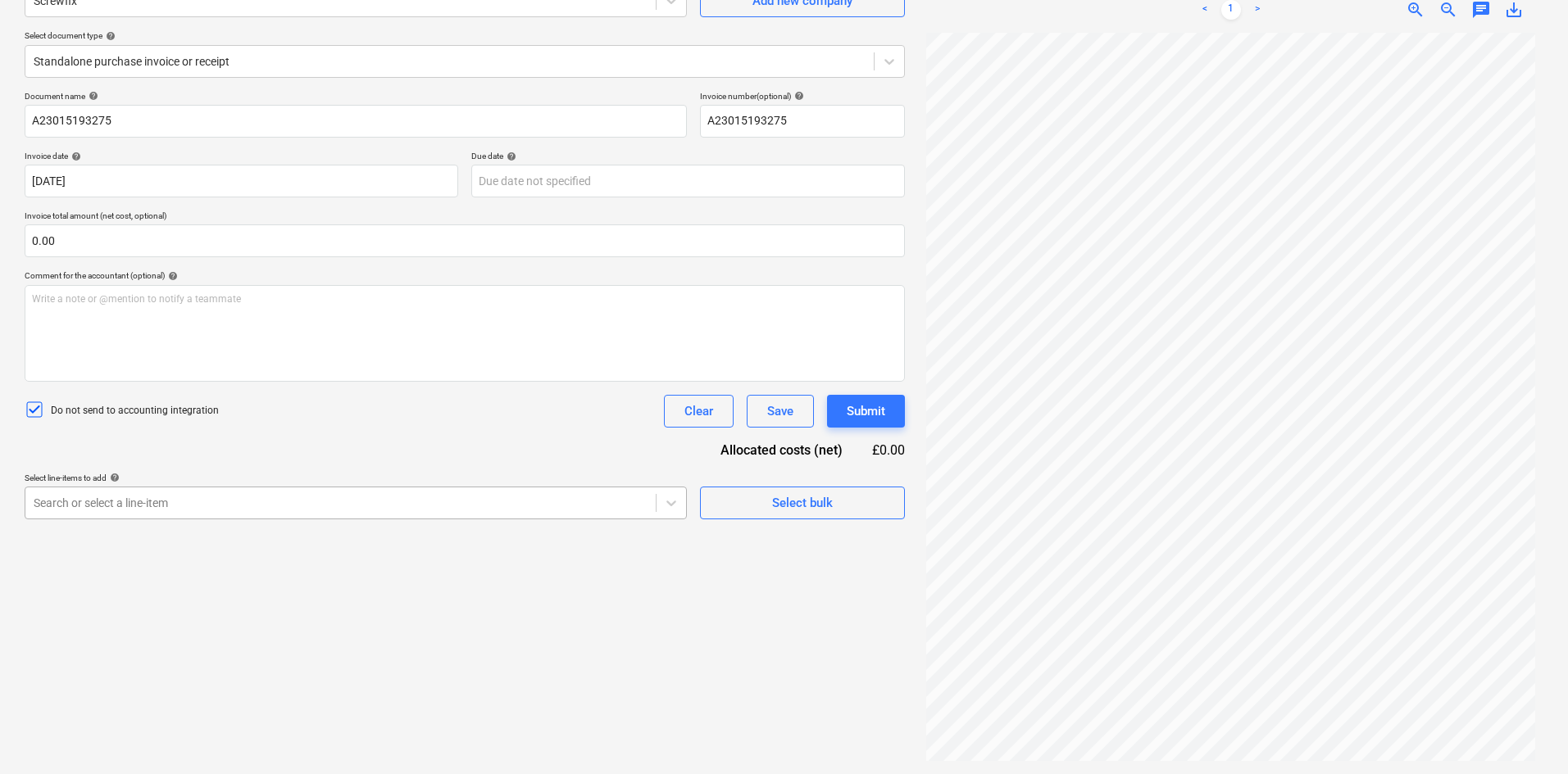
click at [273, 611] on body "Sales Projects Contacts Company Consolidated Invoices Inbox 6 format_size keybo…" at bounding box center [784, 223] width 1568 height 774
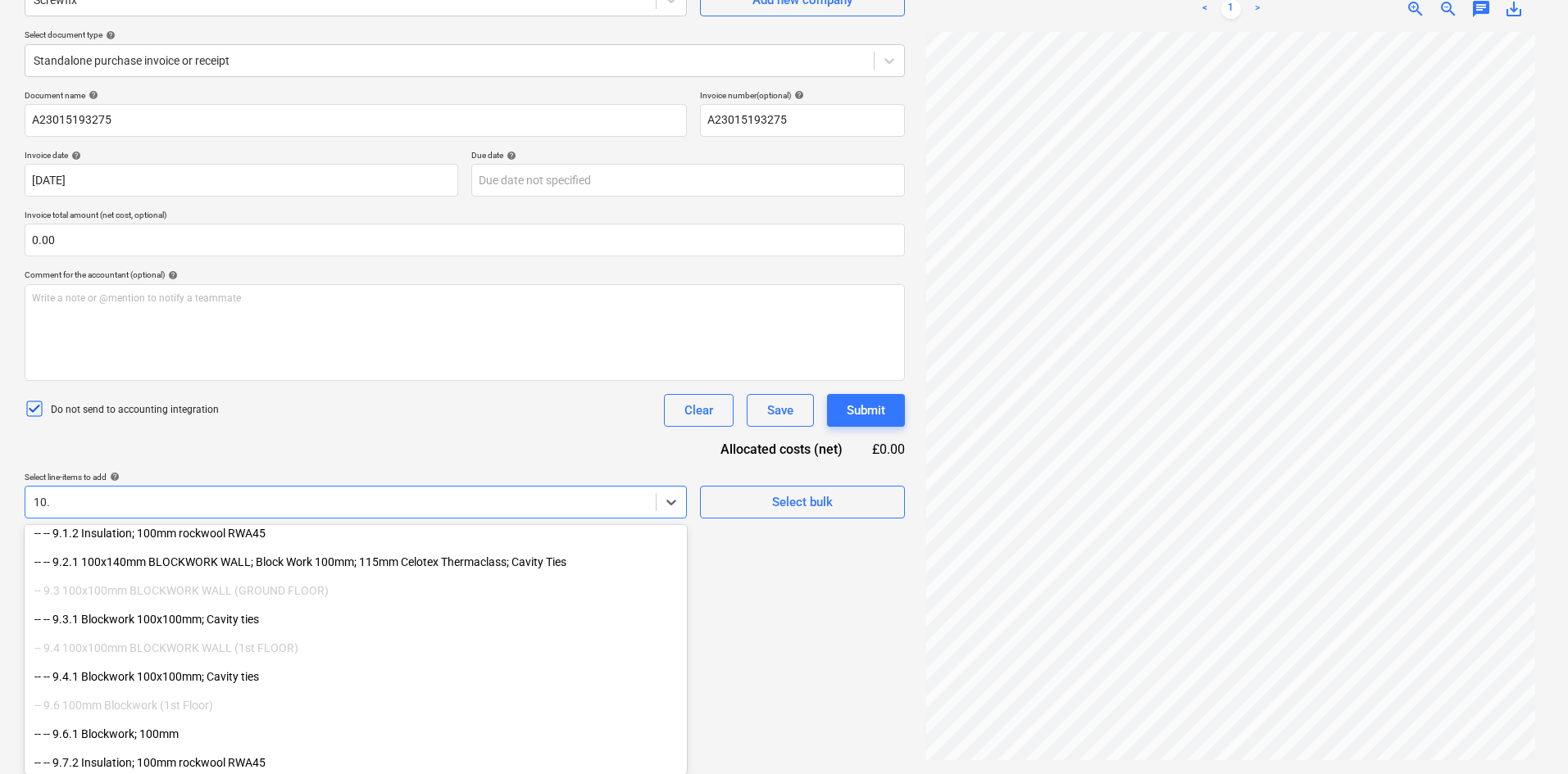
scroll to position [164, 0]
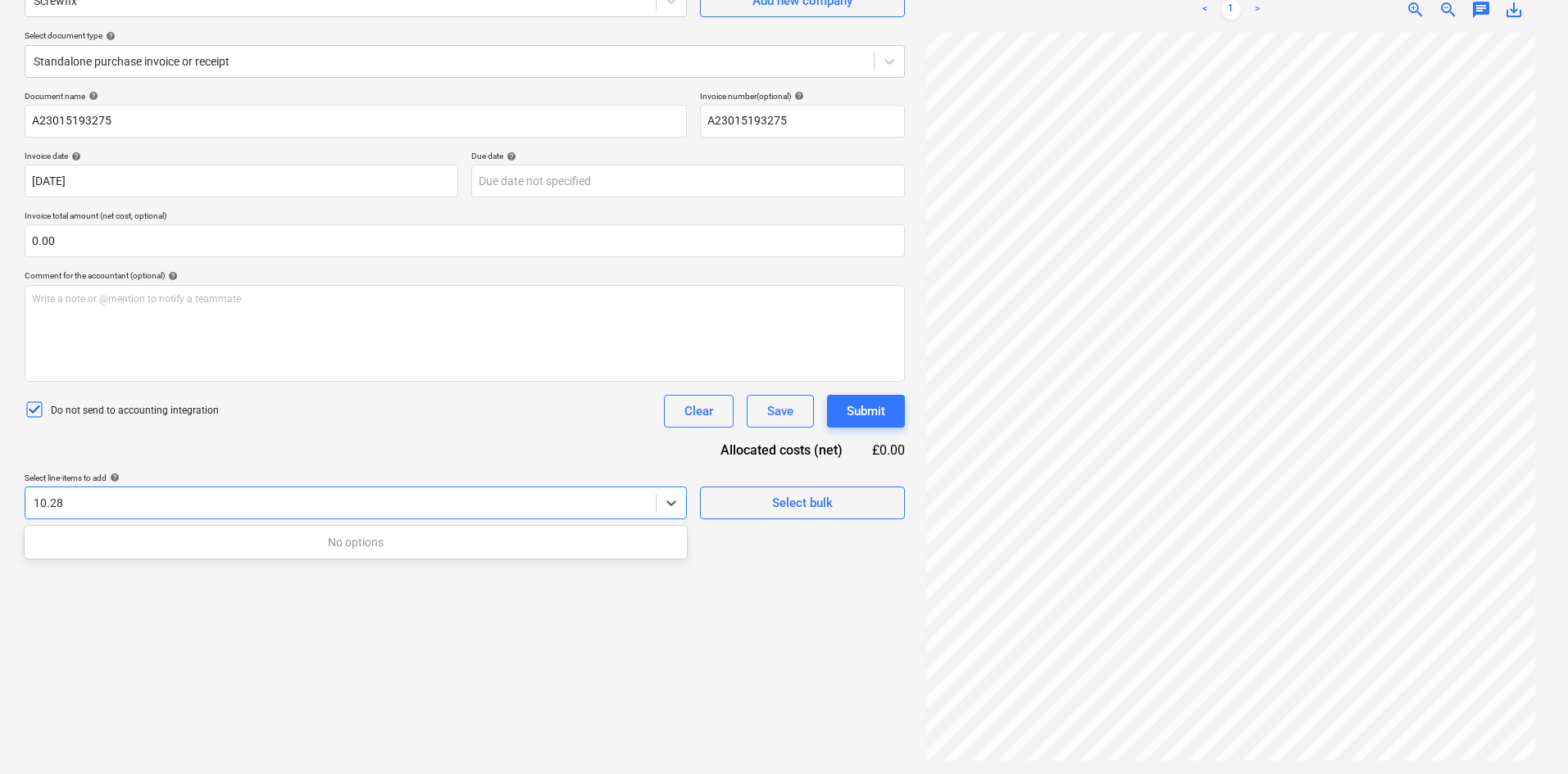
type input "10.28"
click at [296, 508] on div at bounding box center [341, 502] width 614 height 16
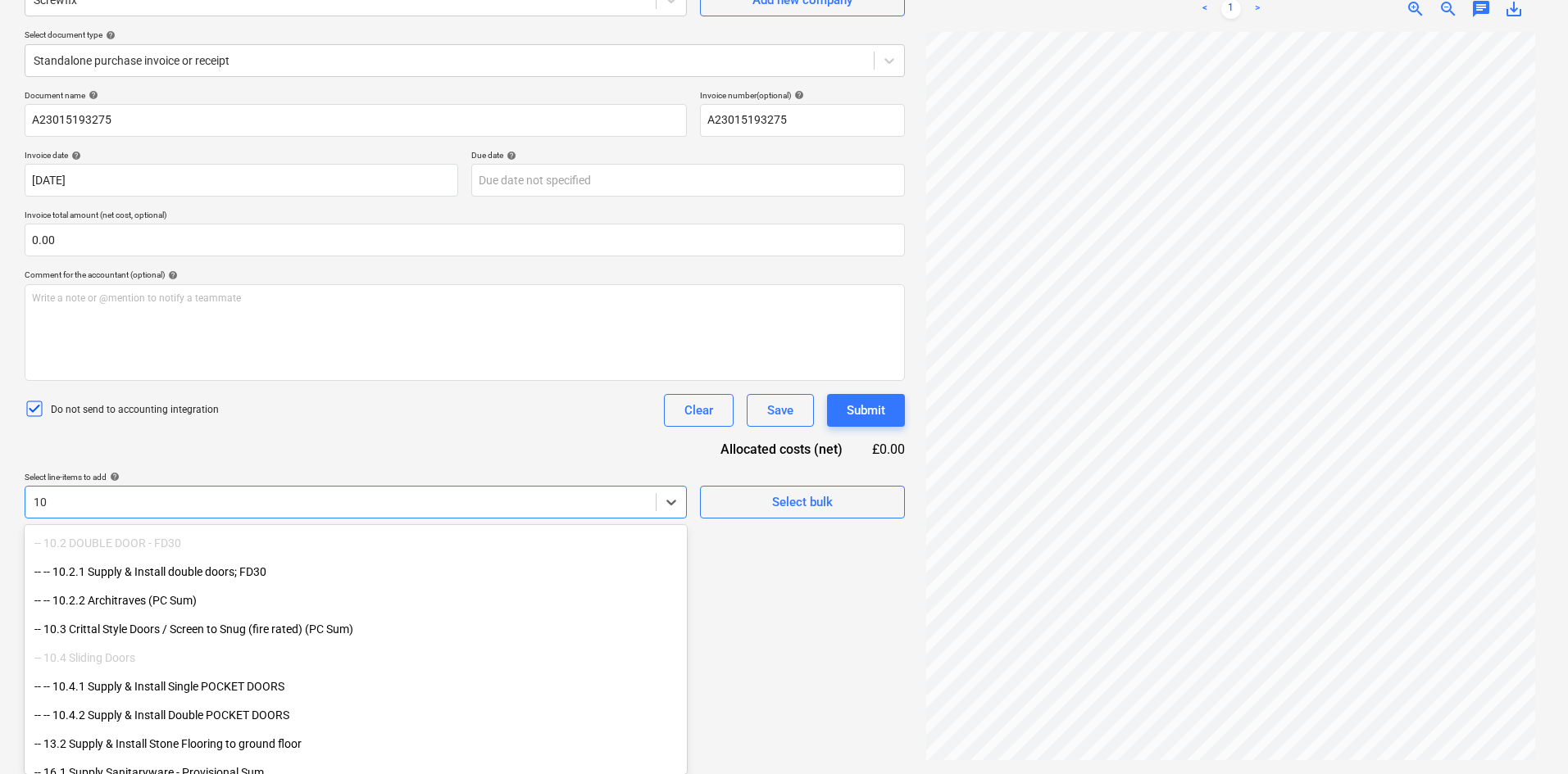
scroll to position [819, 0]
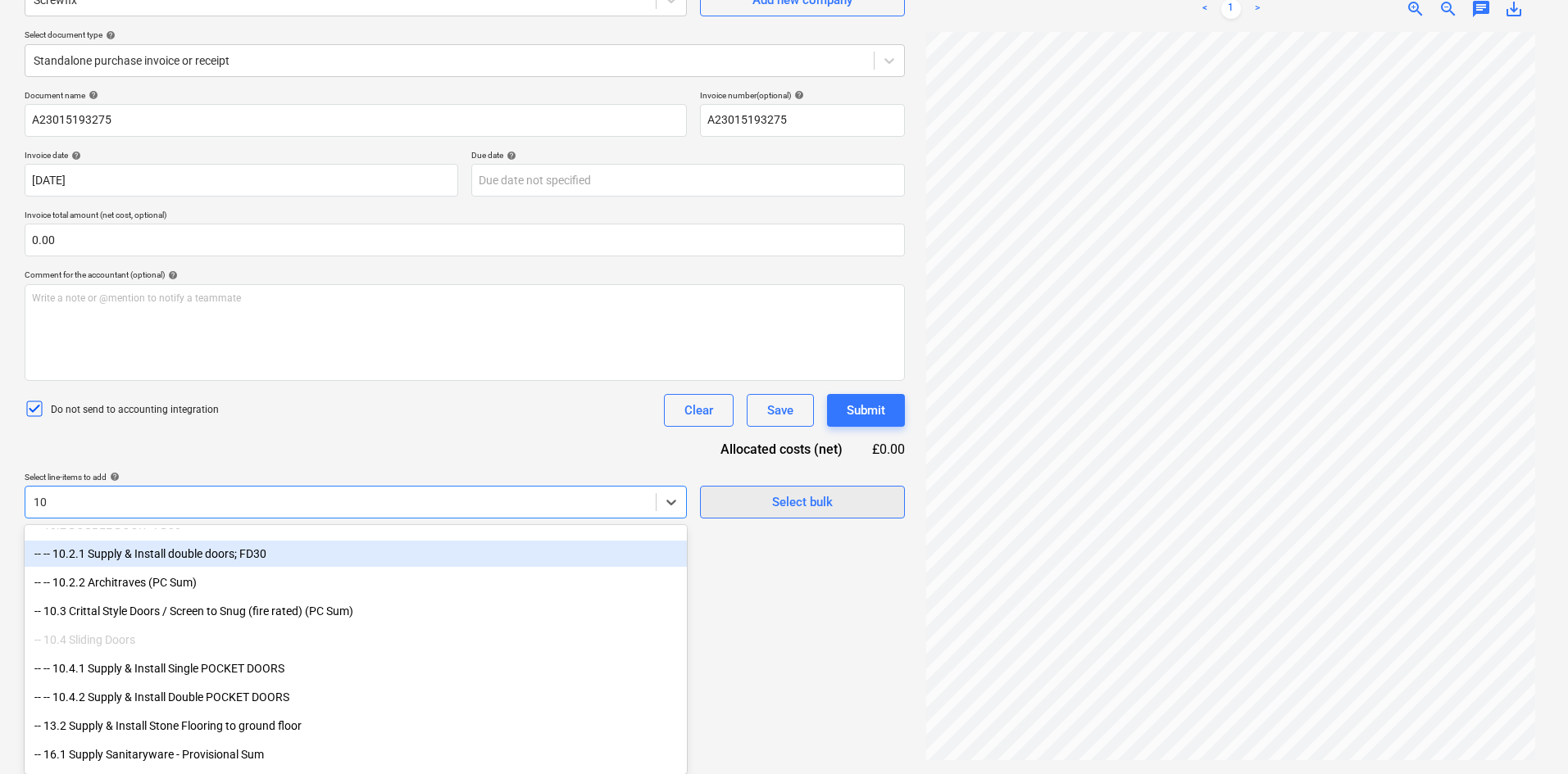
type input "10"
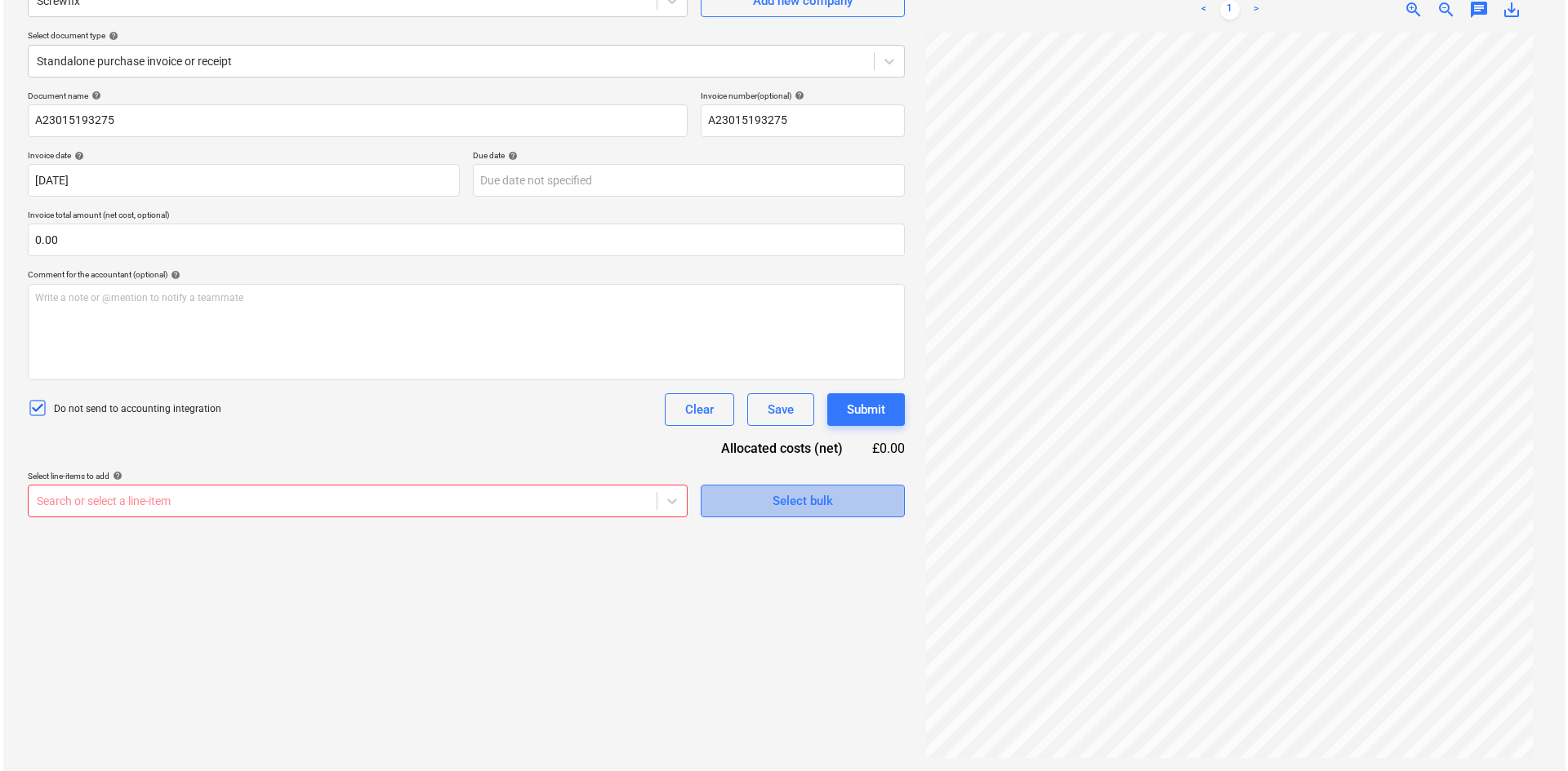
scroll to position [164, 0]
click at [775, 500] on div "Select bulk" at bounding box center [800, 501] width 60 height 22
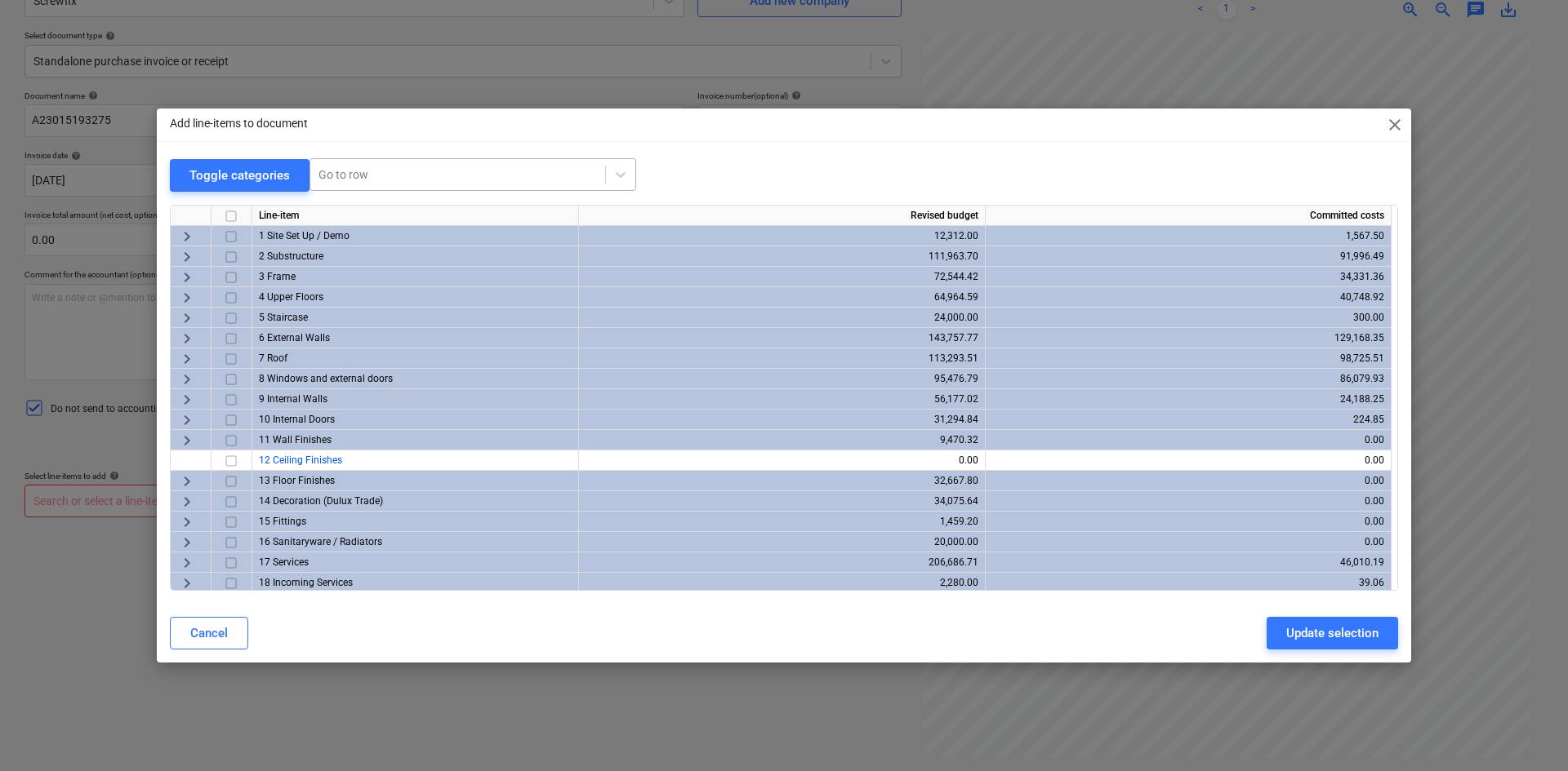
click at [409, 162] on div "Go to row" at bounding box center [472, 174] width 326 height 33
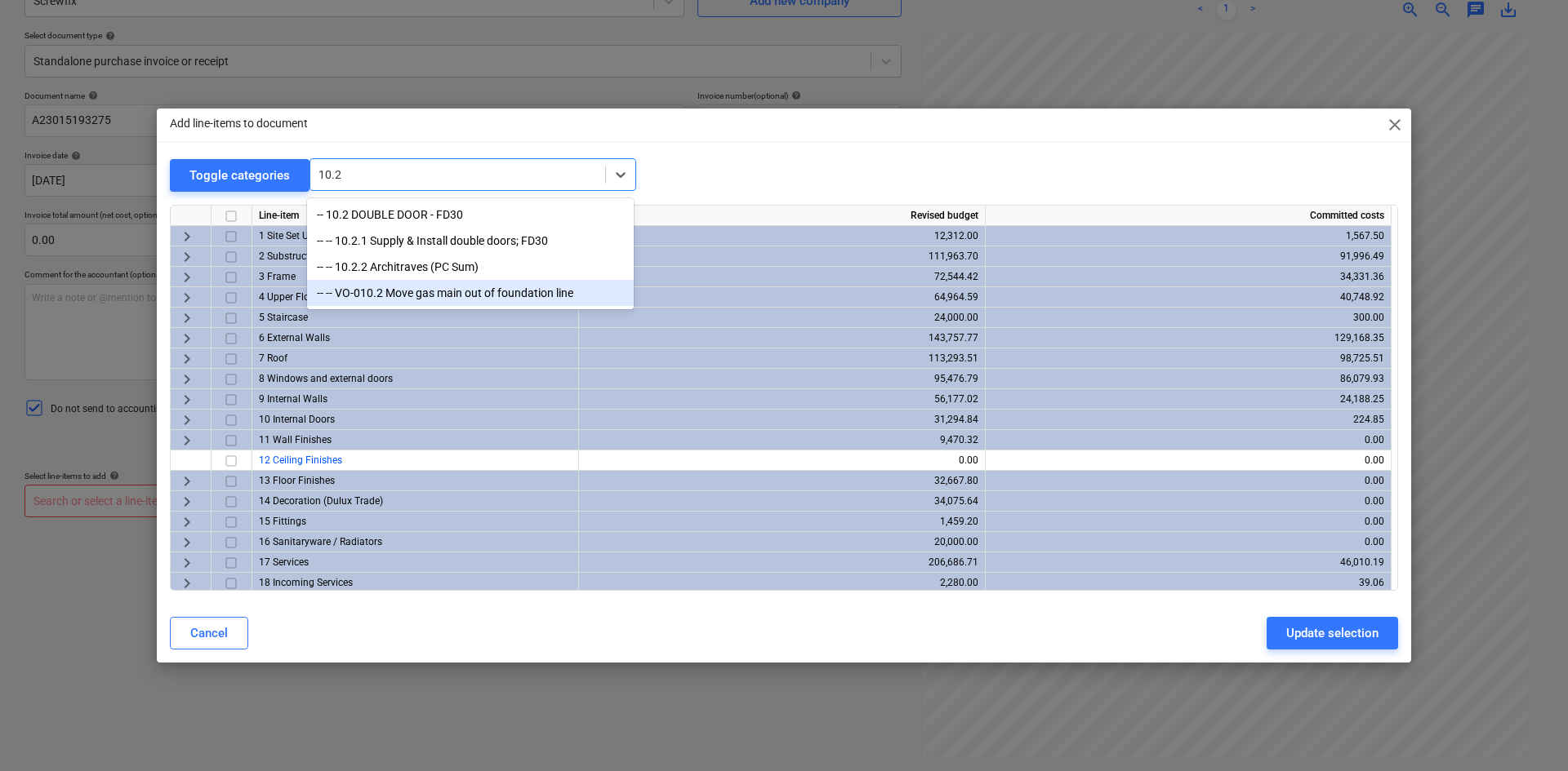
type input "10.2"
click at [186, 414] on span "keyboard_arrow_right" at bounding box center [186, 420] width 20 height 20
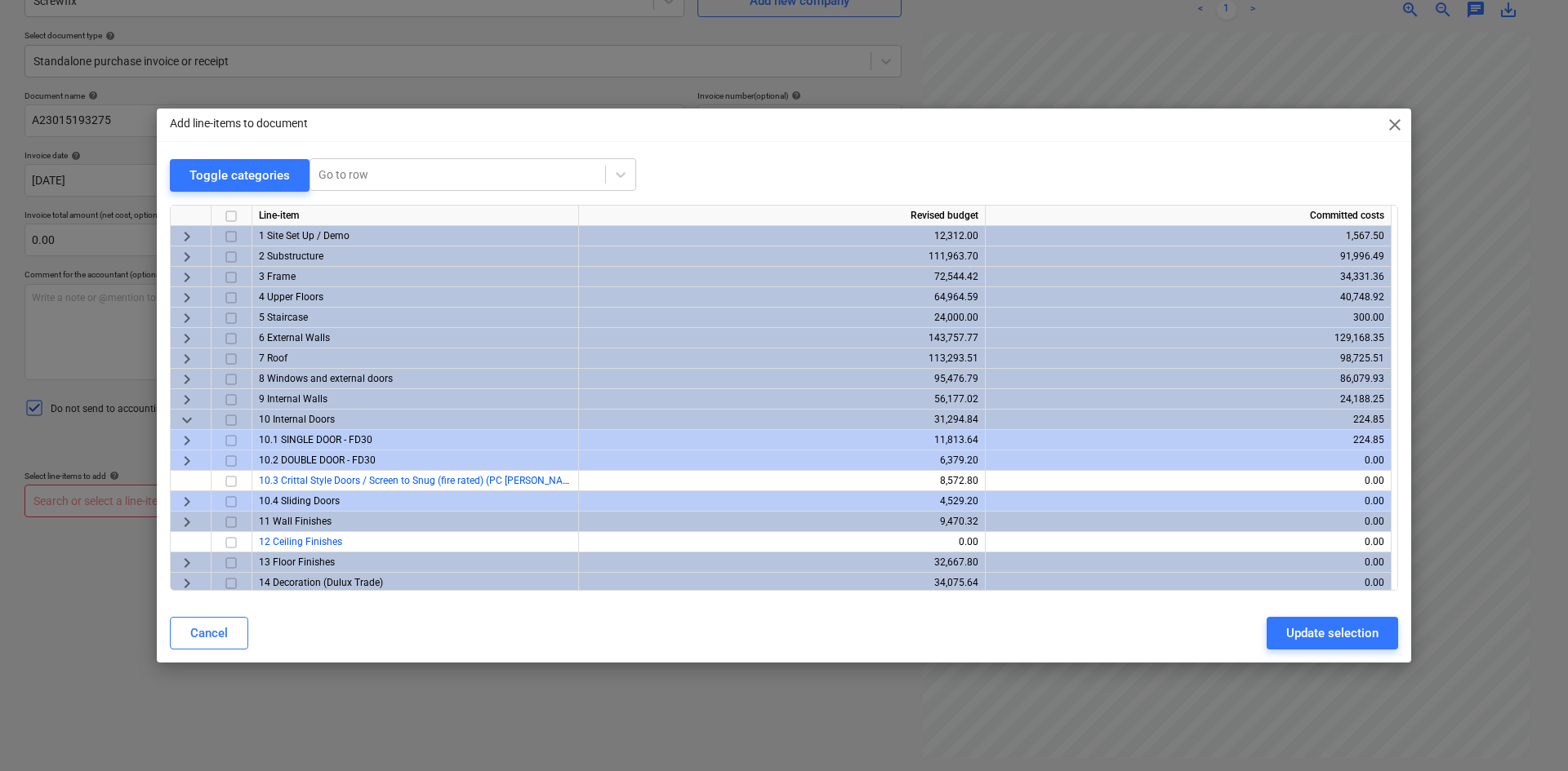
click at [184, 436] on span "keyboard_arrow_right" at bounding box center [186, 440] width 20 height 20
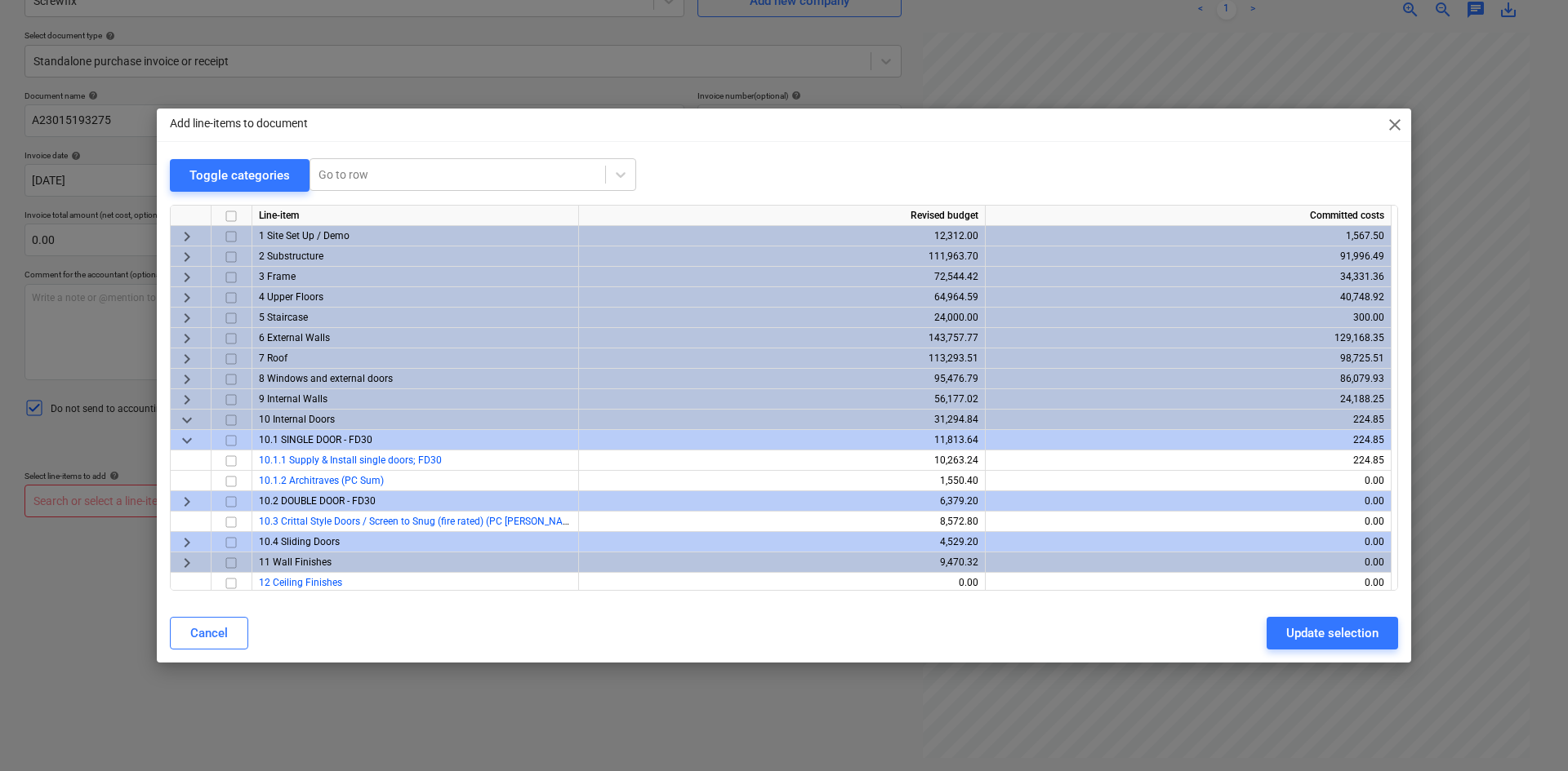
click at [183, 507] on span "keyboard_arrow_right" at bounding box center [186, 501] width 20 height 20
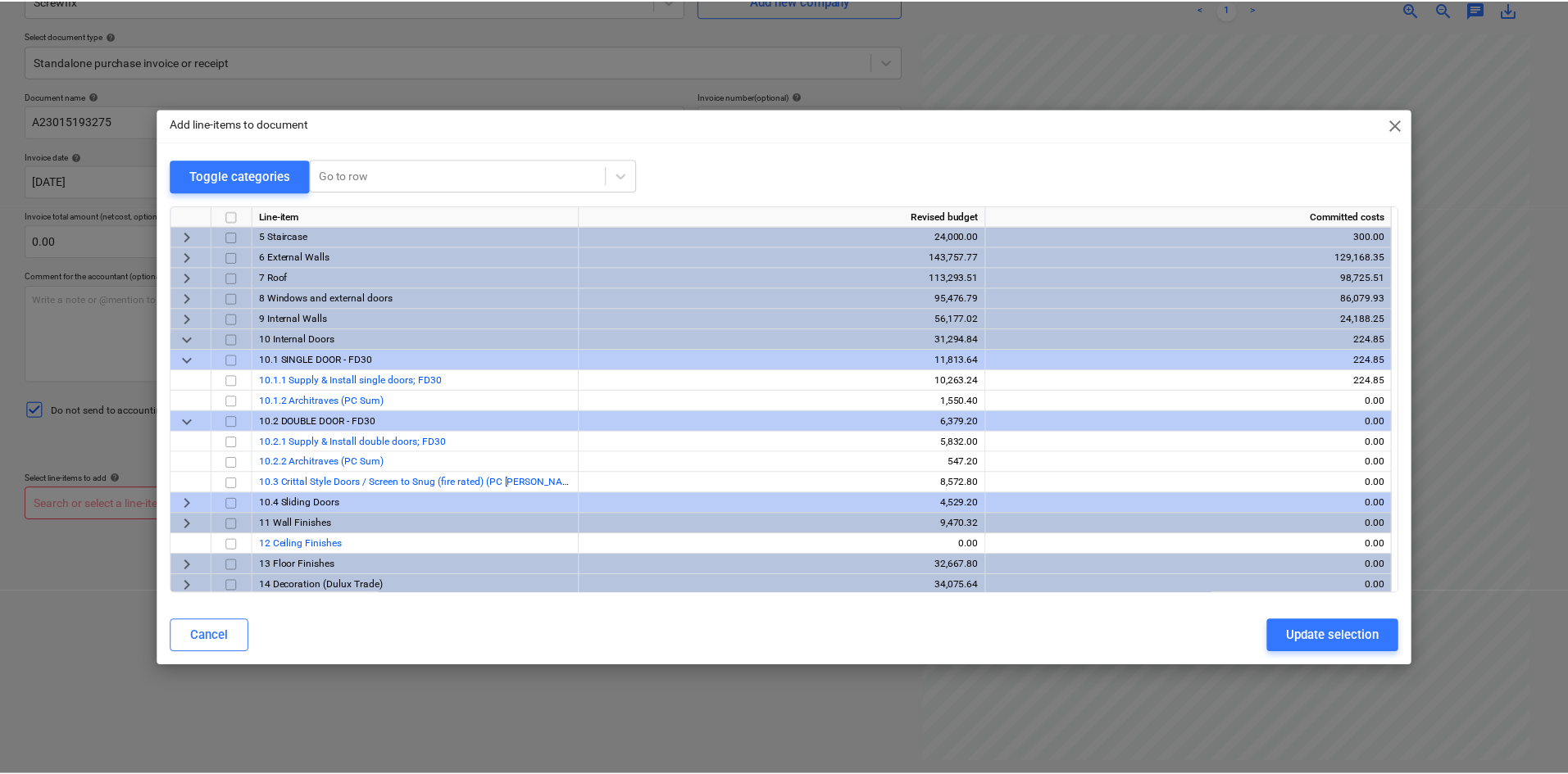
scroll to position [0, 0]
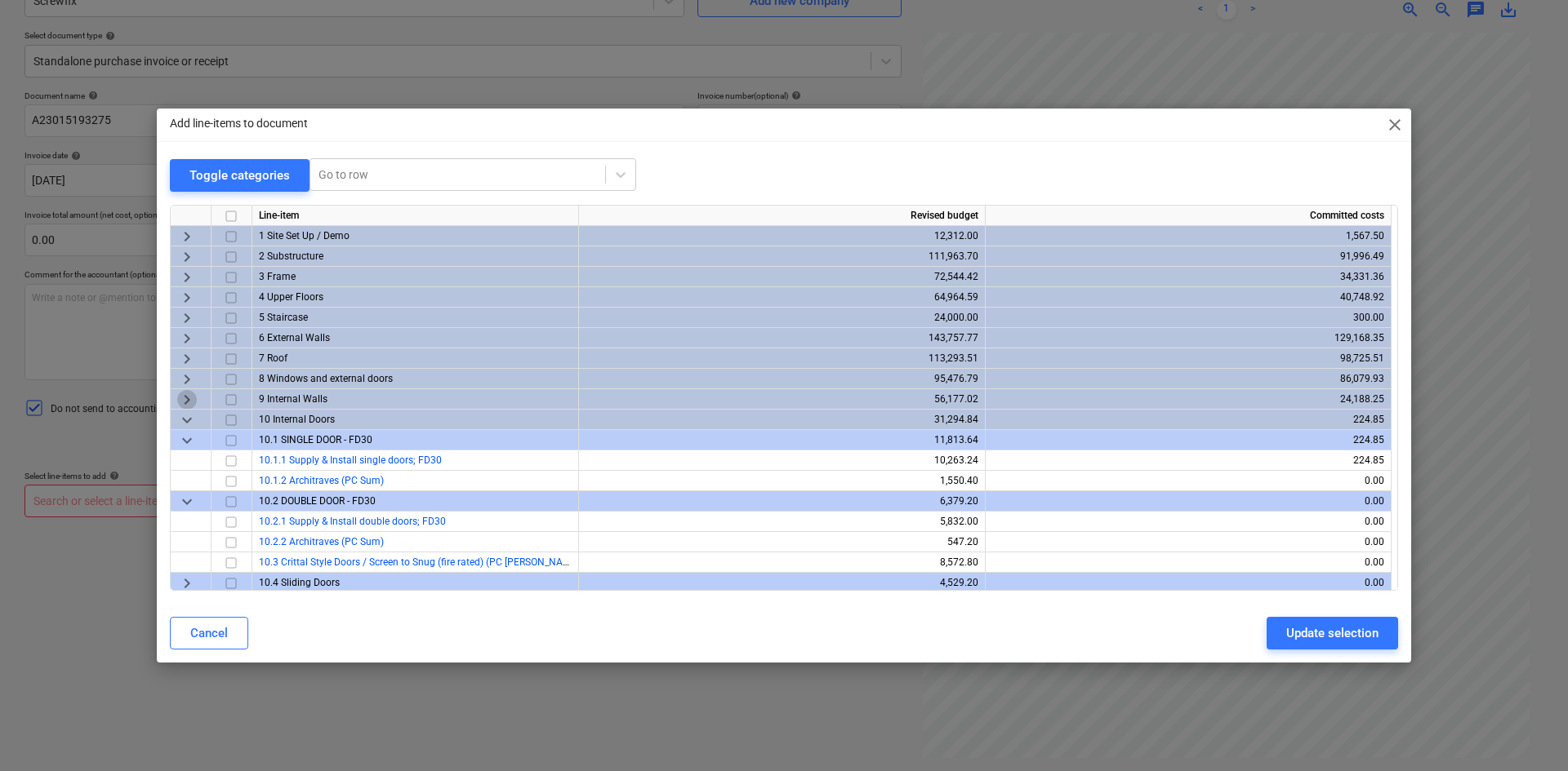
click at [186, 400] on span "keyboard_arrow_right" at bounding box center [186, 400] width 20 height 20
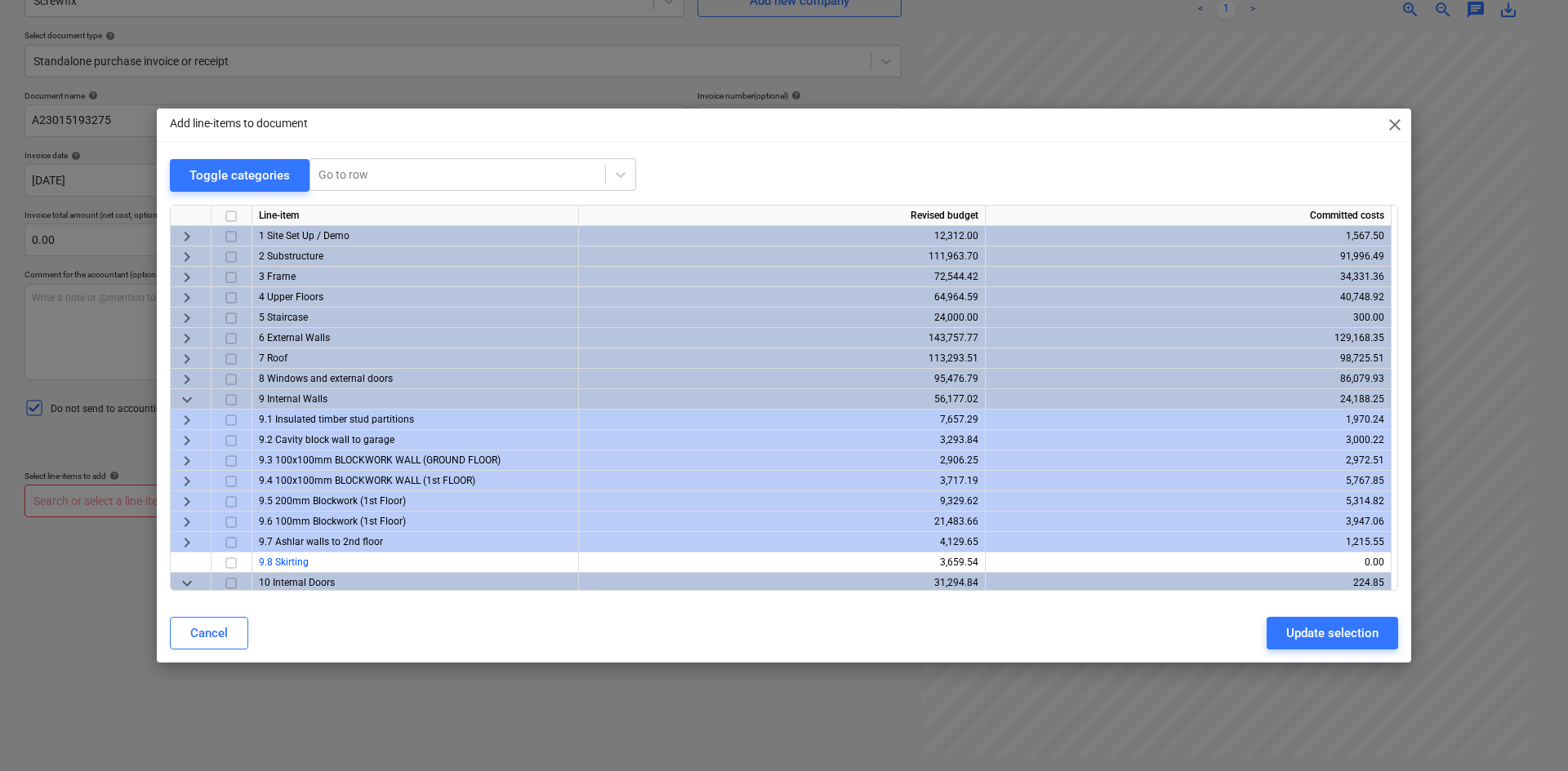
click at [189, 420] on span "keyboard_arrow_right" at bounding box center [186, 420] width 20 height 20
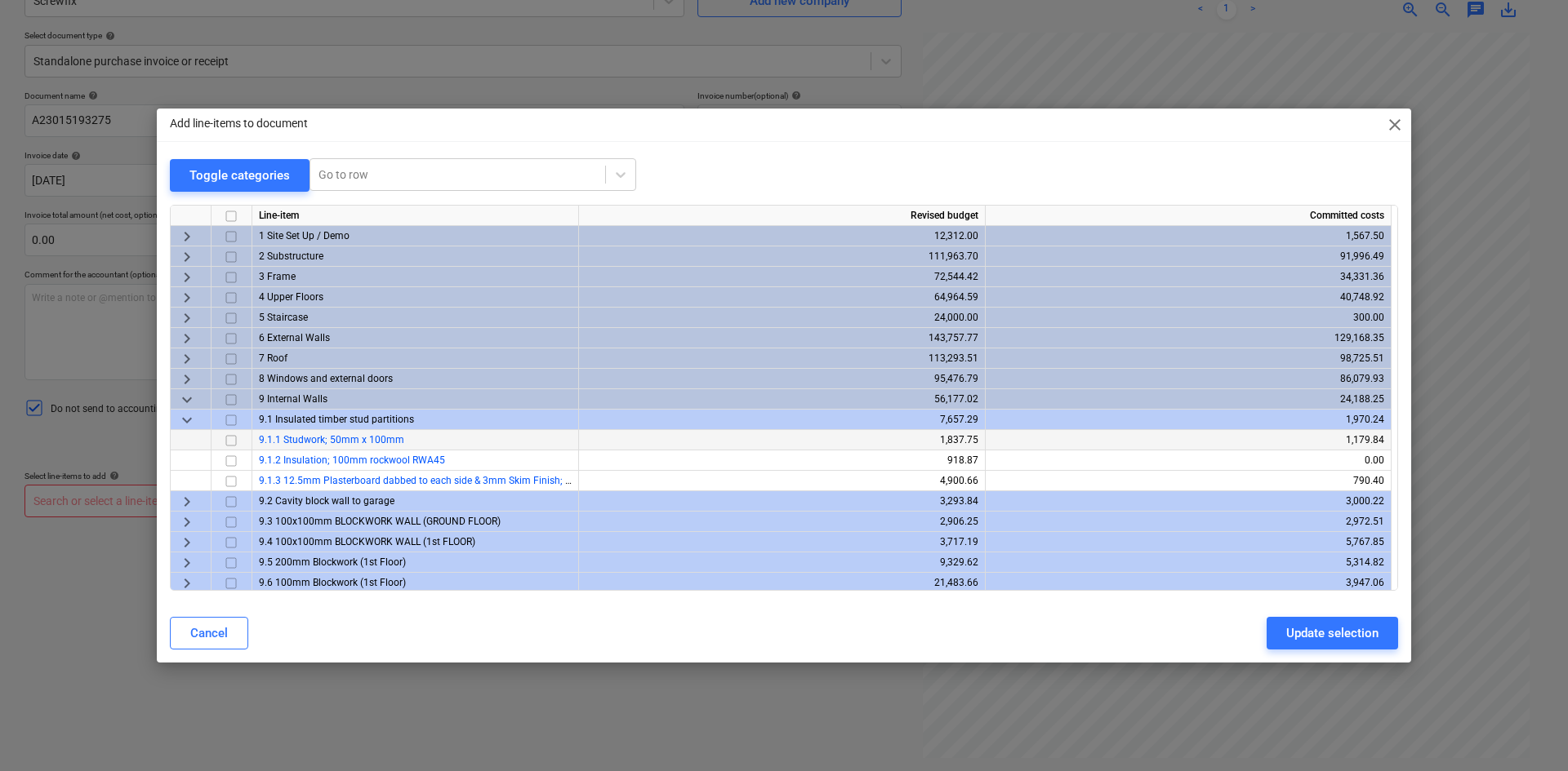
click at [232, 421] on input "checkbox" at bounding box center [230, 420] width 20 height 20
click at [1327, 635] on div "Update selection" at bounding box center [1332, 633] width 92 height 22
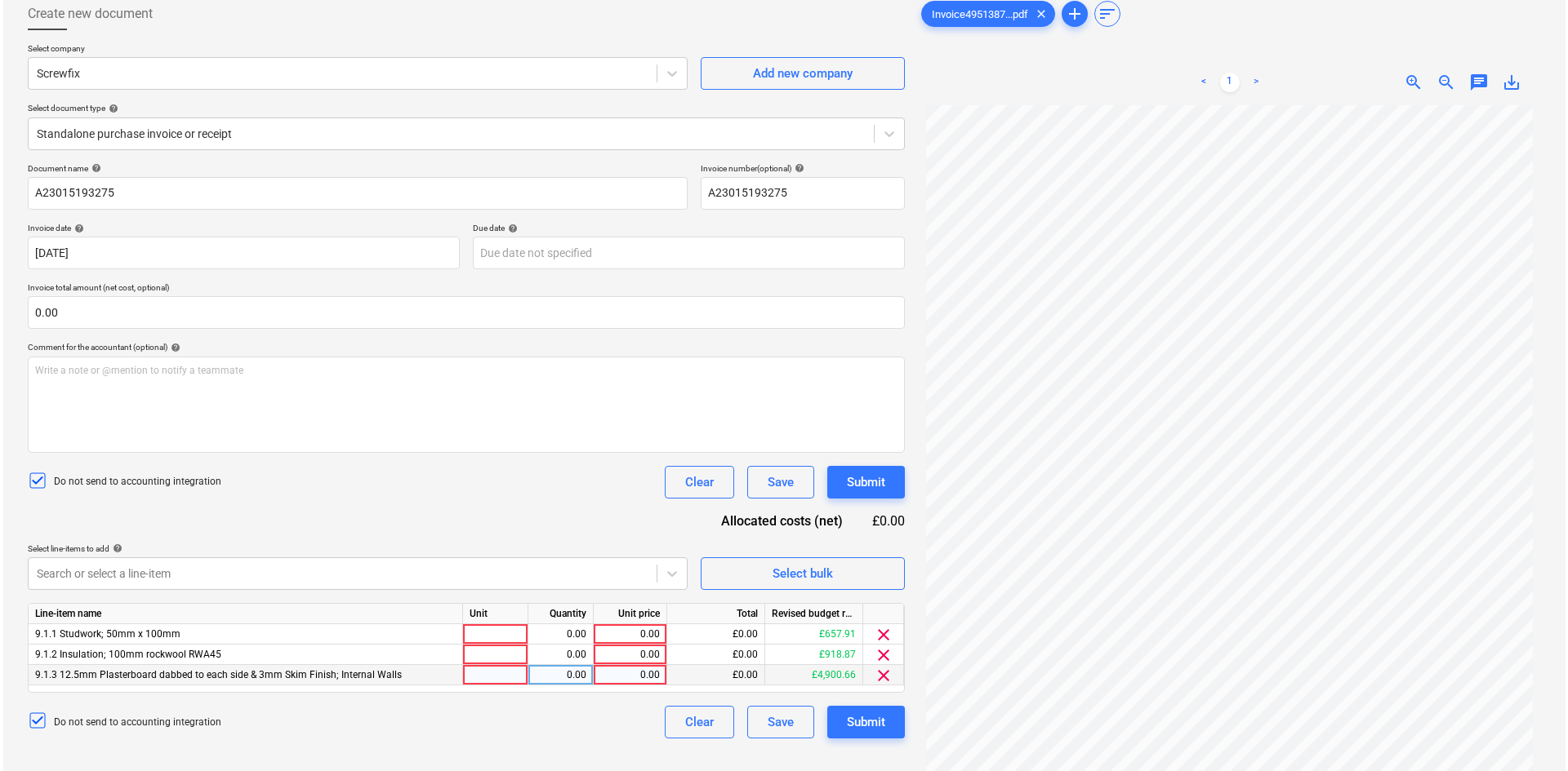
scroll to position [164, 0]
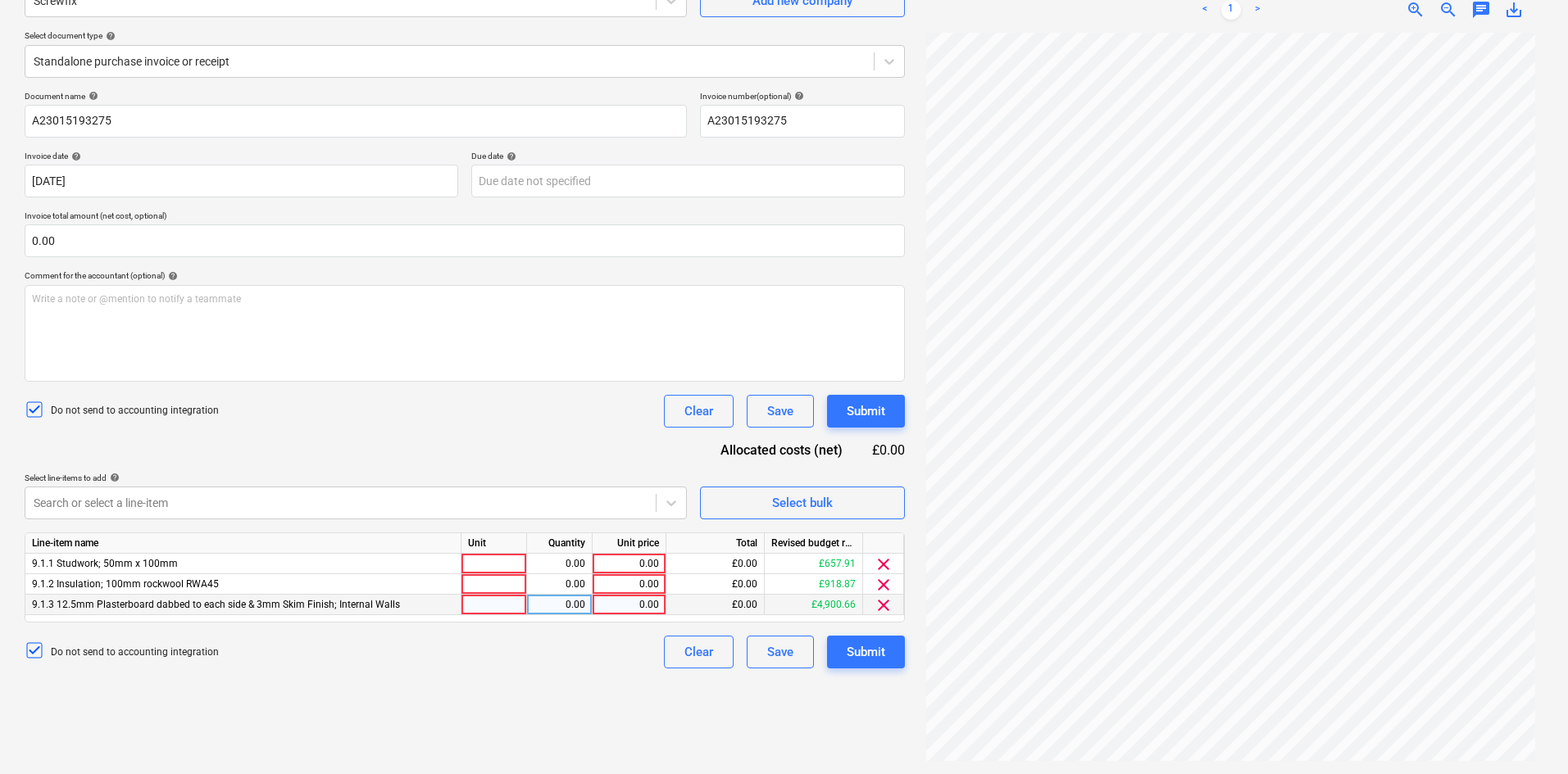
click at [883, 602] on span "clear" at bounding box center [883, 605] width 20 height 20
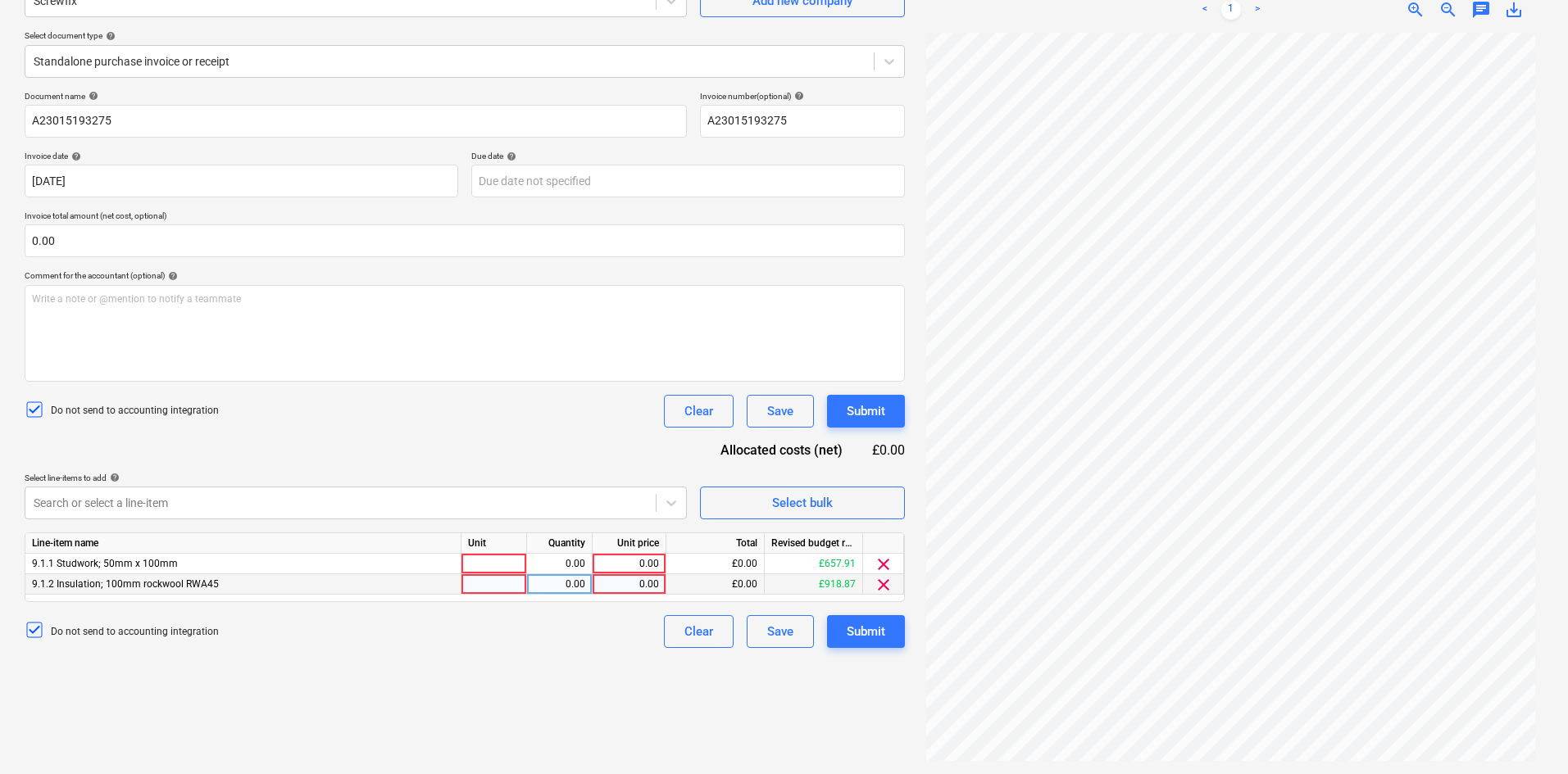
click at [883, 584] on span "clear" at bounding box center [883, 584] width 20 height 20
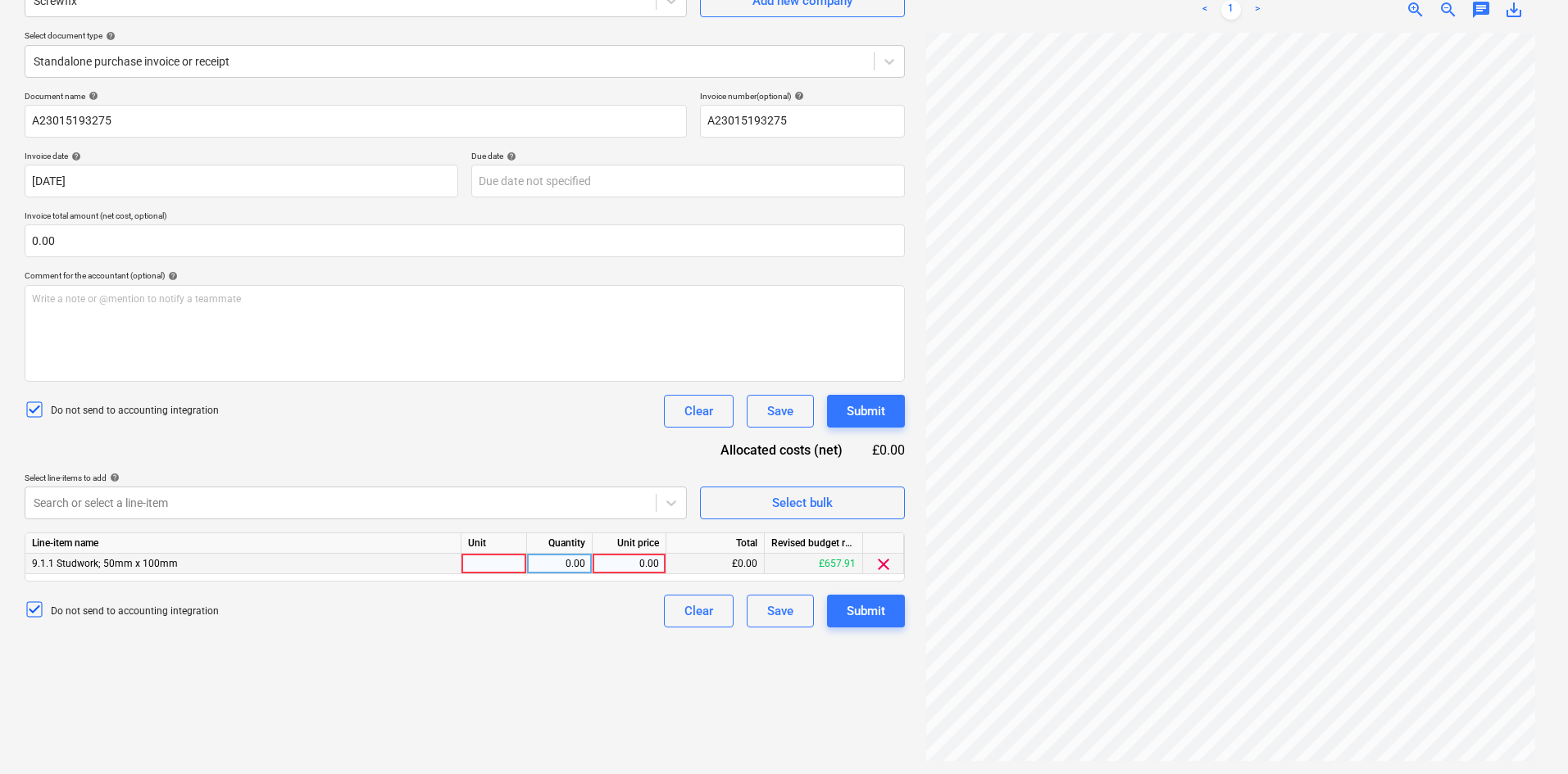
click at [487, 563] on div at bounding box center [494, 564] width 65 height 21
type input "Item"
click at [605, 559] on div "0.00" at bounding box center [629, 564] width 59 height 21
type input "23.20"
click at [579, 555] on div "0.00" at bounding box center [559, 564] width 52 height 21
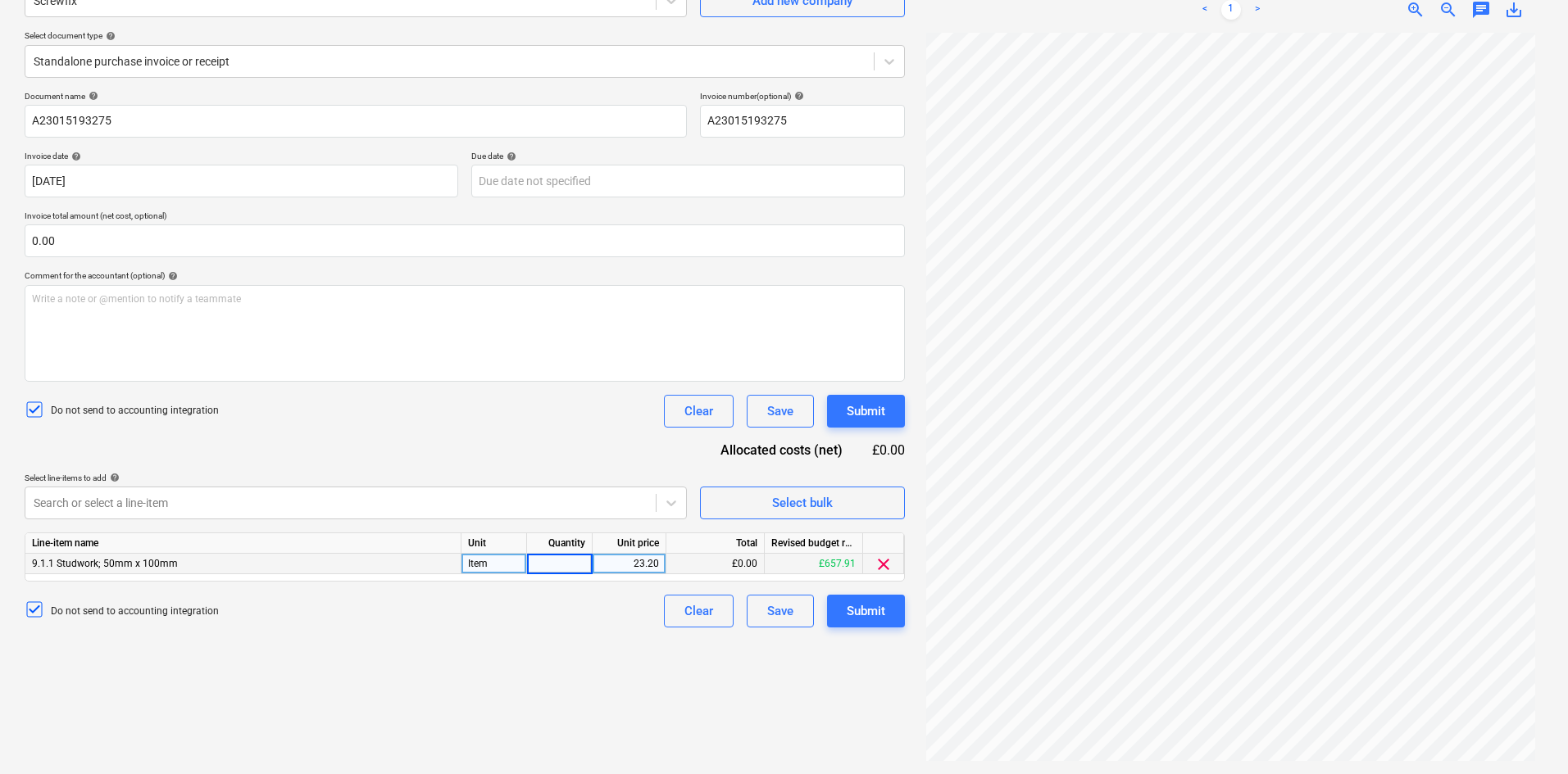
type input "1"
click at [860, 601] on div "Submit" at bounding box center [866, 611] width 39 height 22
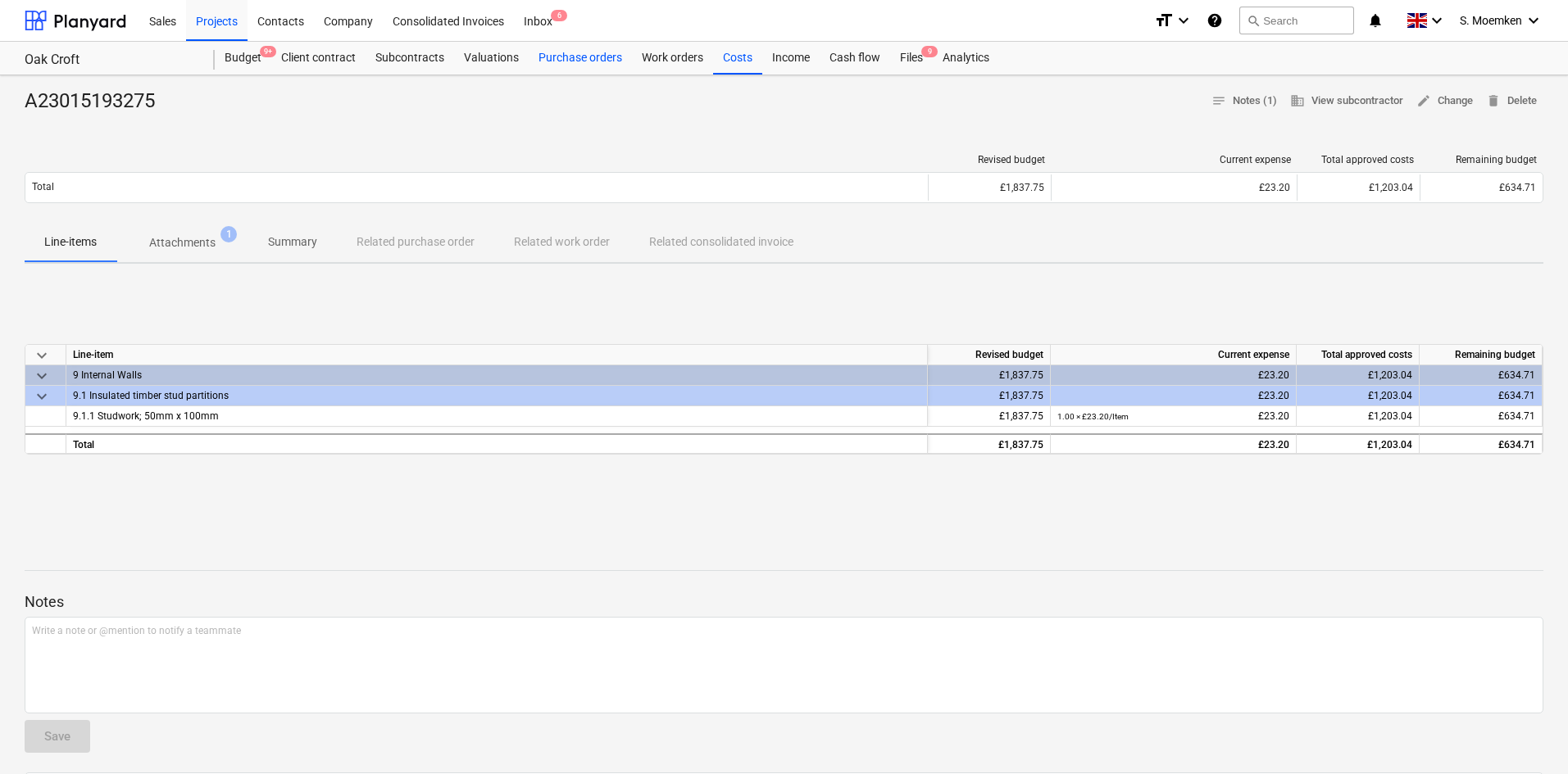
click at [568, 63] on div "Purchase orders" at bounding box center [580, 58] width 103 height 33
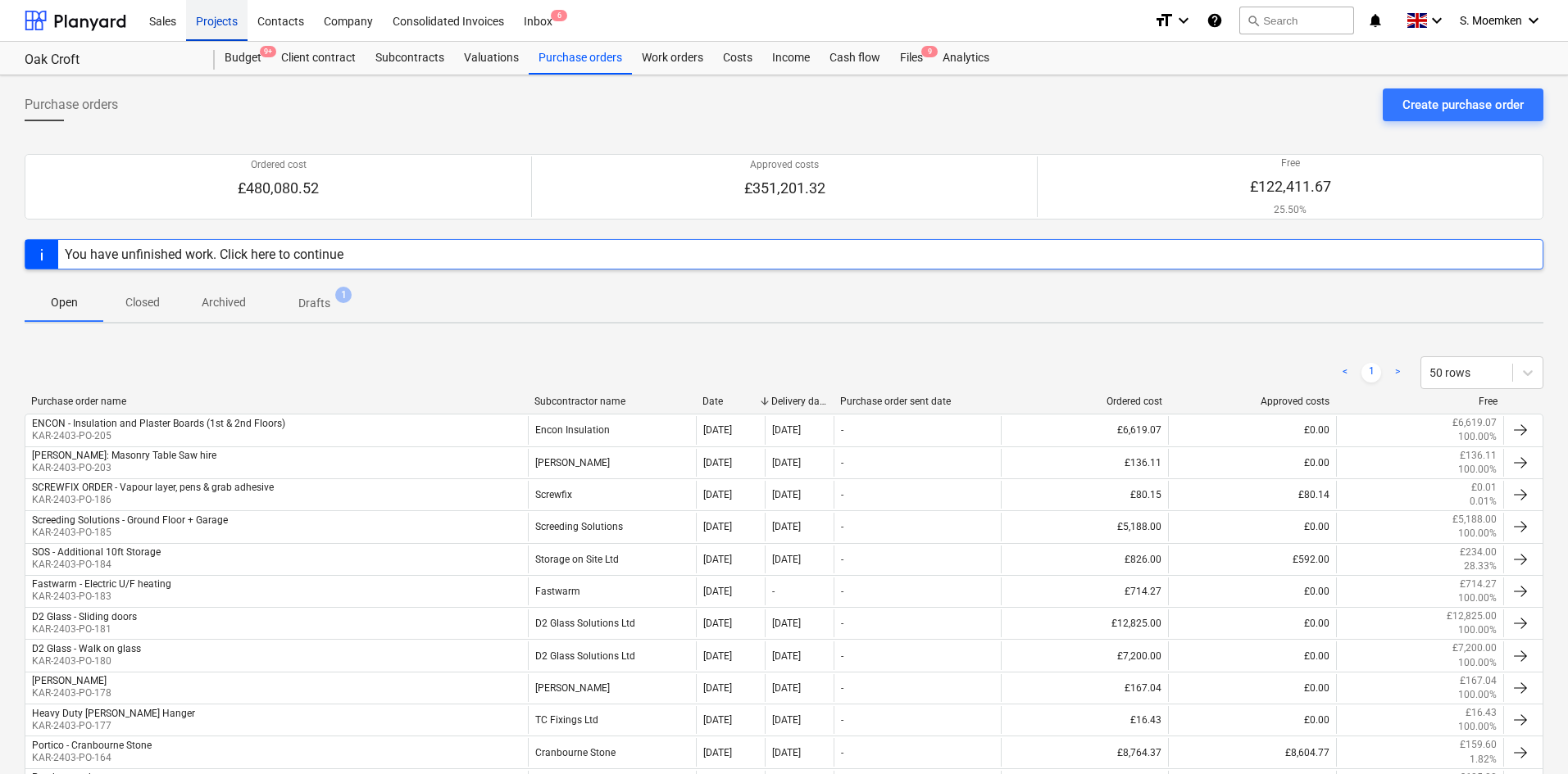
click at [211, 16] on div "Projects" at bounding box center [216, 20] width 61 height 42
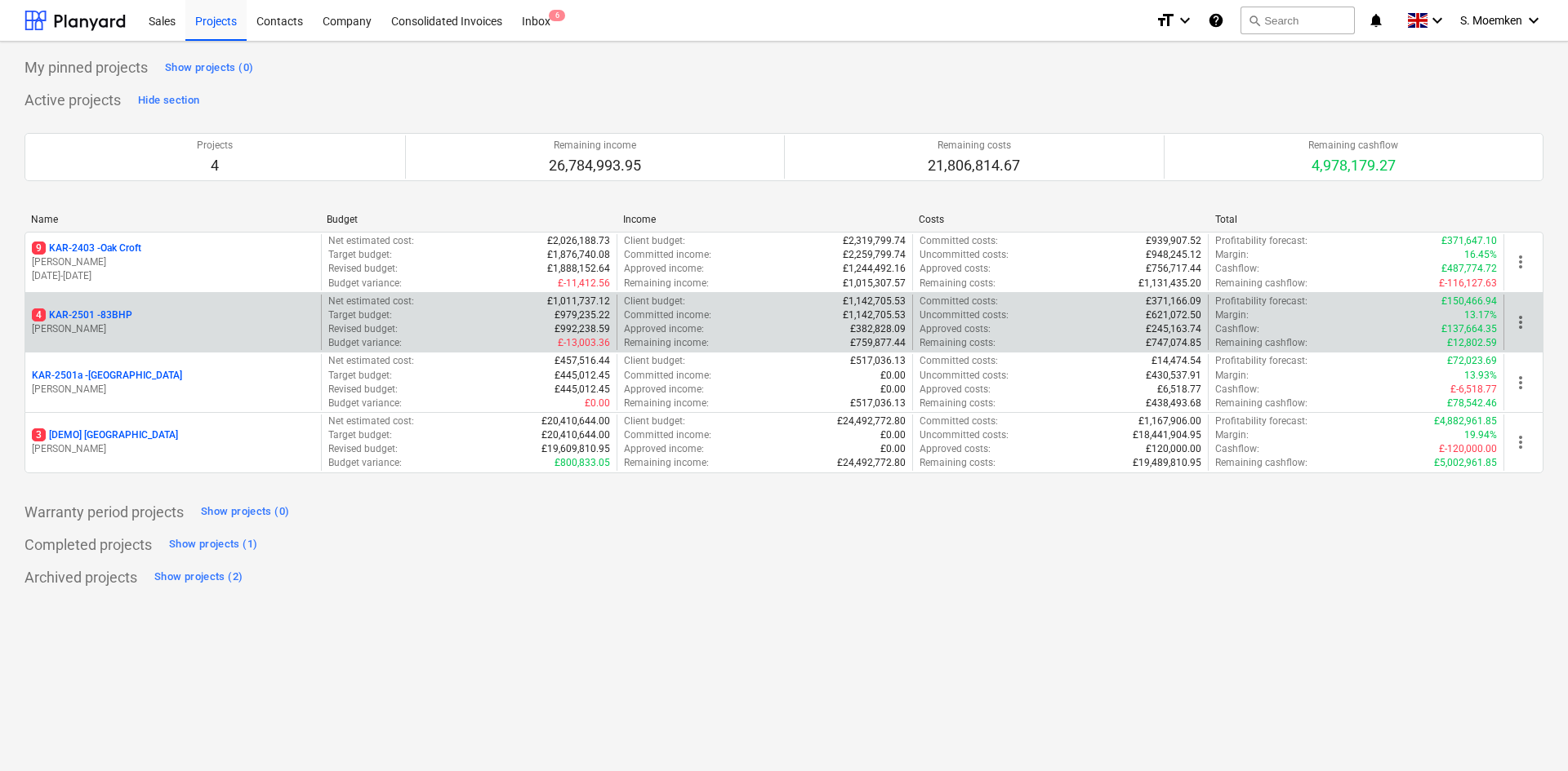
click at [166, 323] on p "[PERSON_NAME]" at bounding box center [173, 329] width 282 height 14
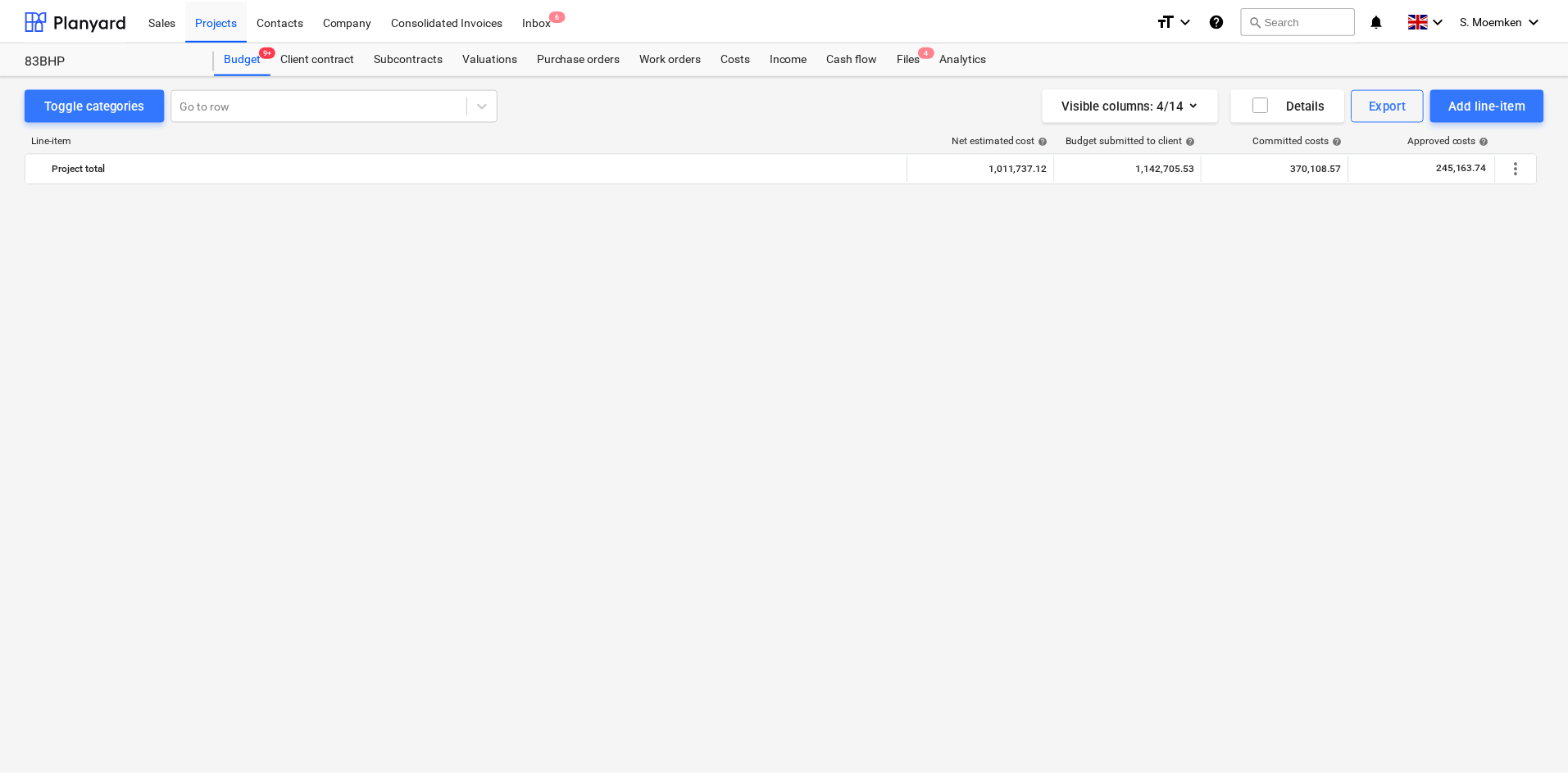
scroll to position [5907, 0]
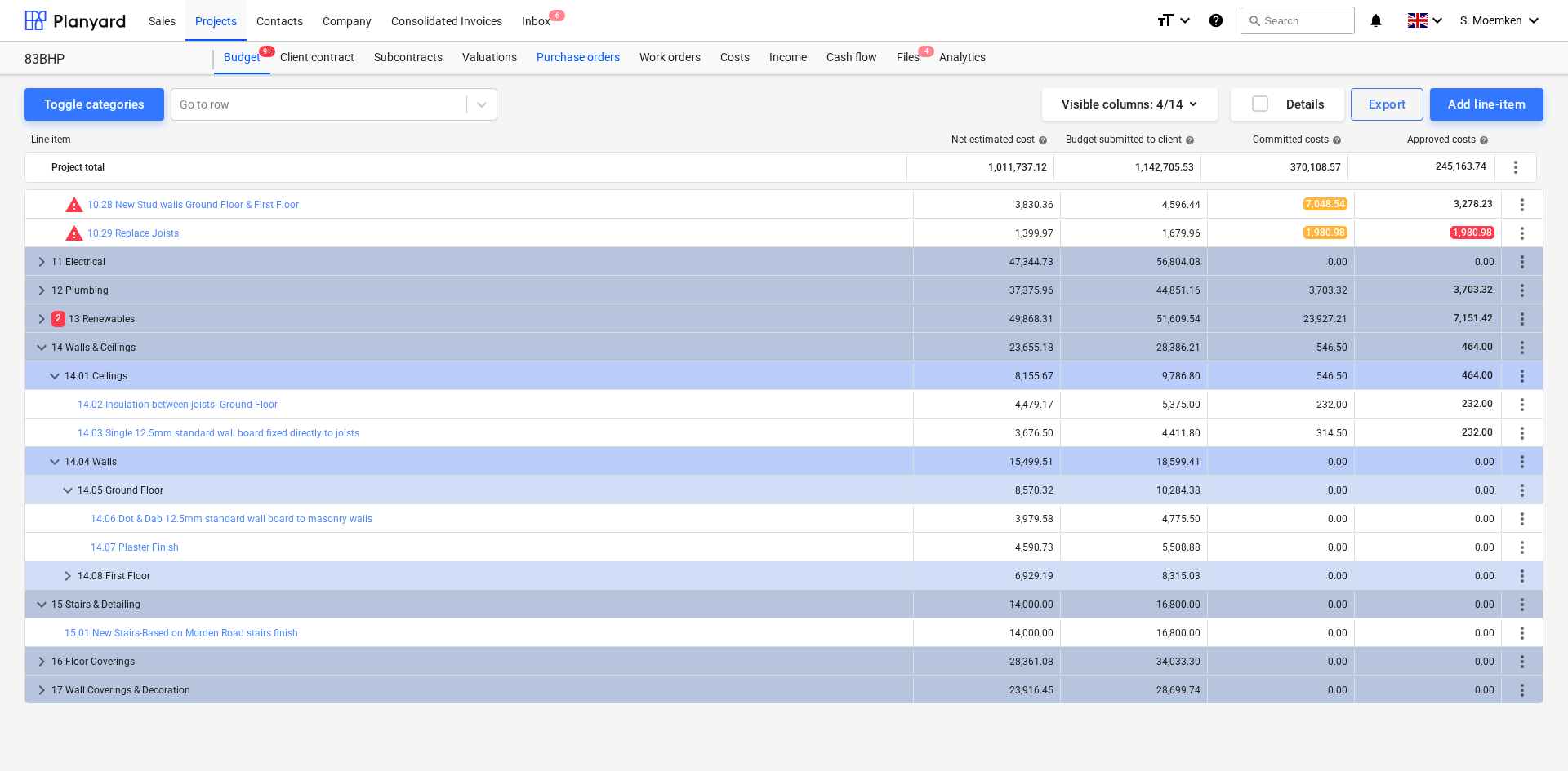
click at [570, 56] on div "Purchase orders" at bounding box center [578, 57] width 103 height 33
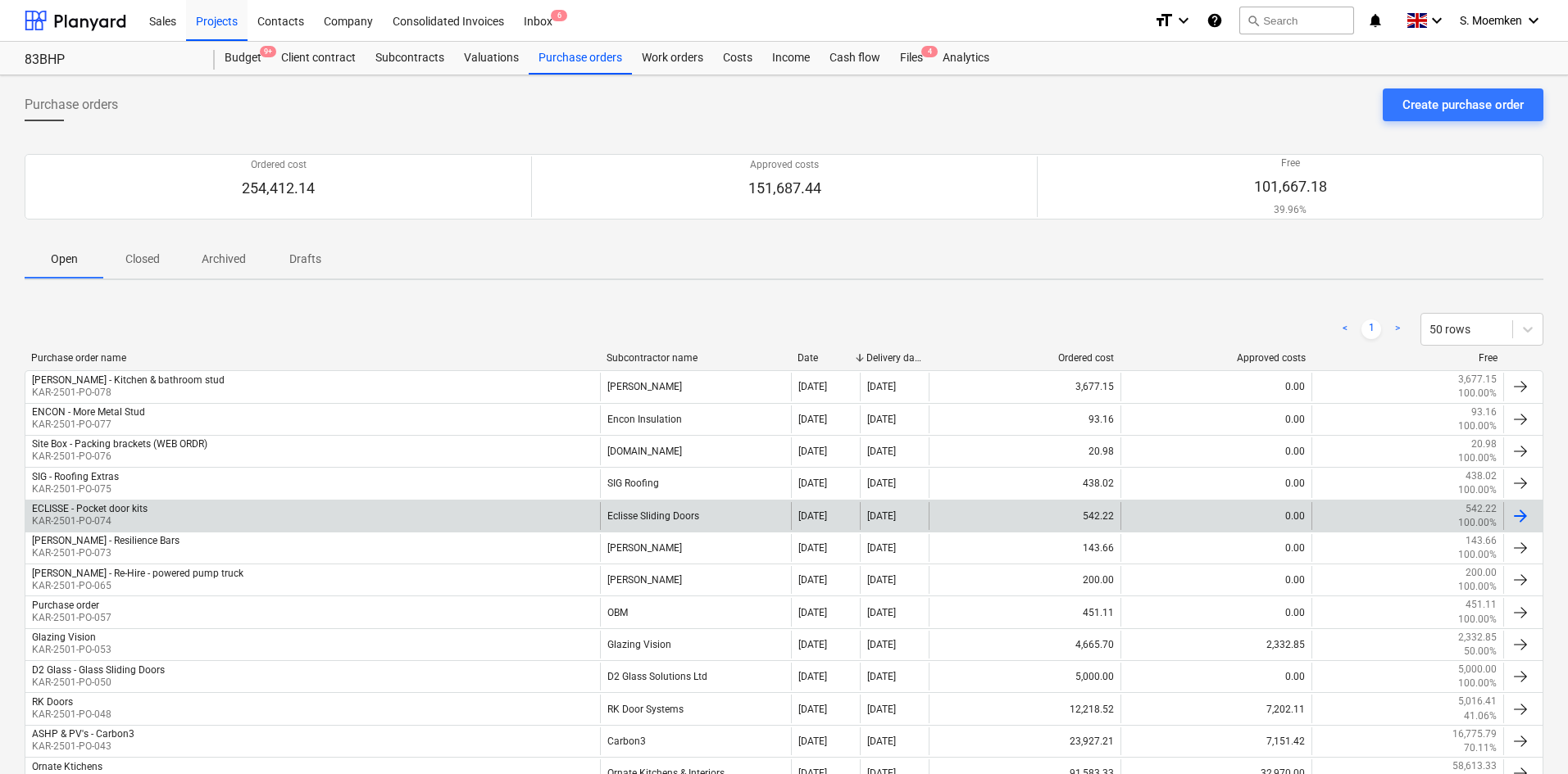
click at [290, 518] on div "ECLISSE - Pocket door kits KAR-2501-PO-074" at bounding box center [312, 516] width 574 height 28
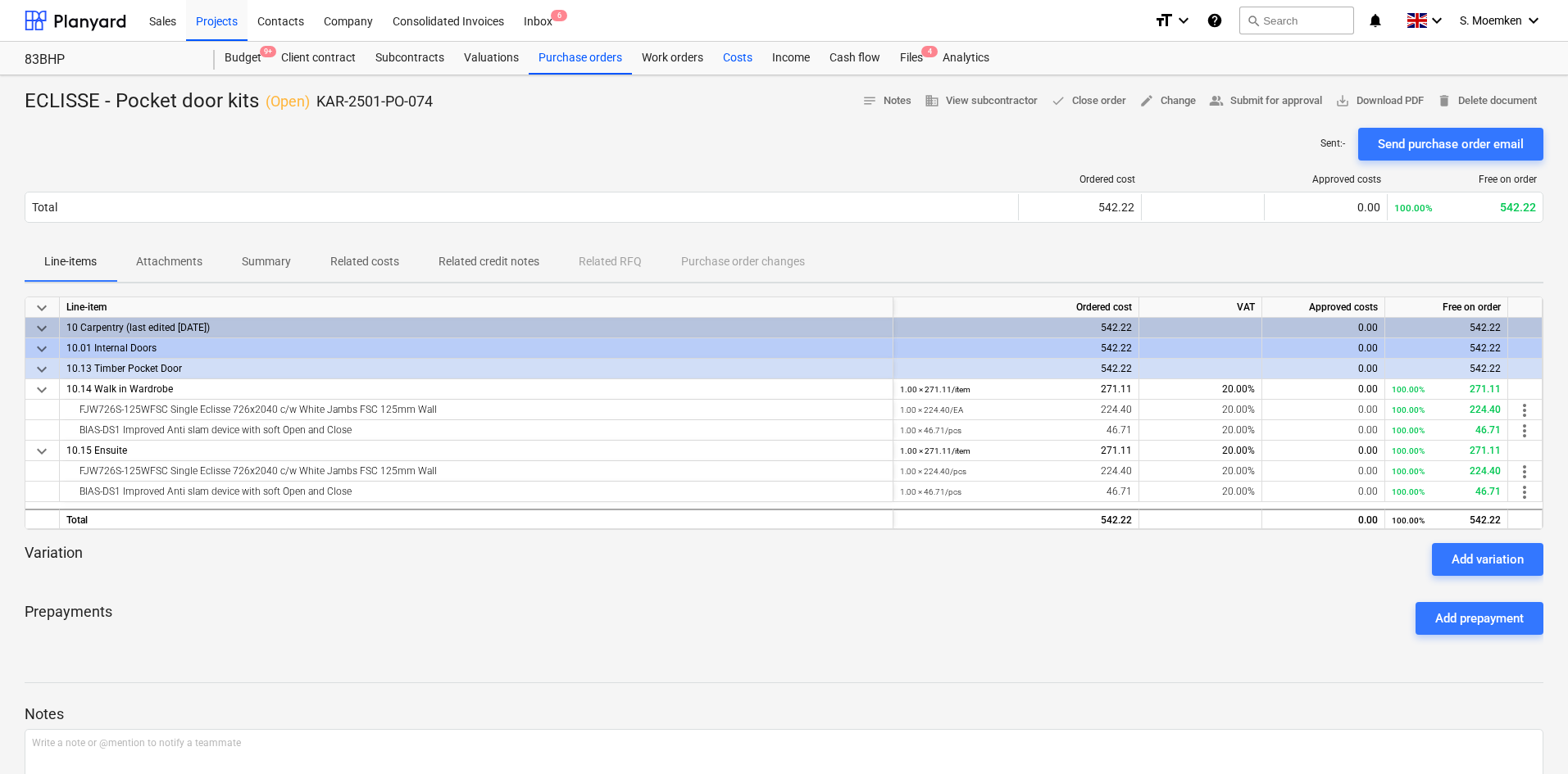
click at [736, 55] on div "Costs" at bounding box center [737, 58] width 49 height 33
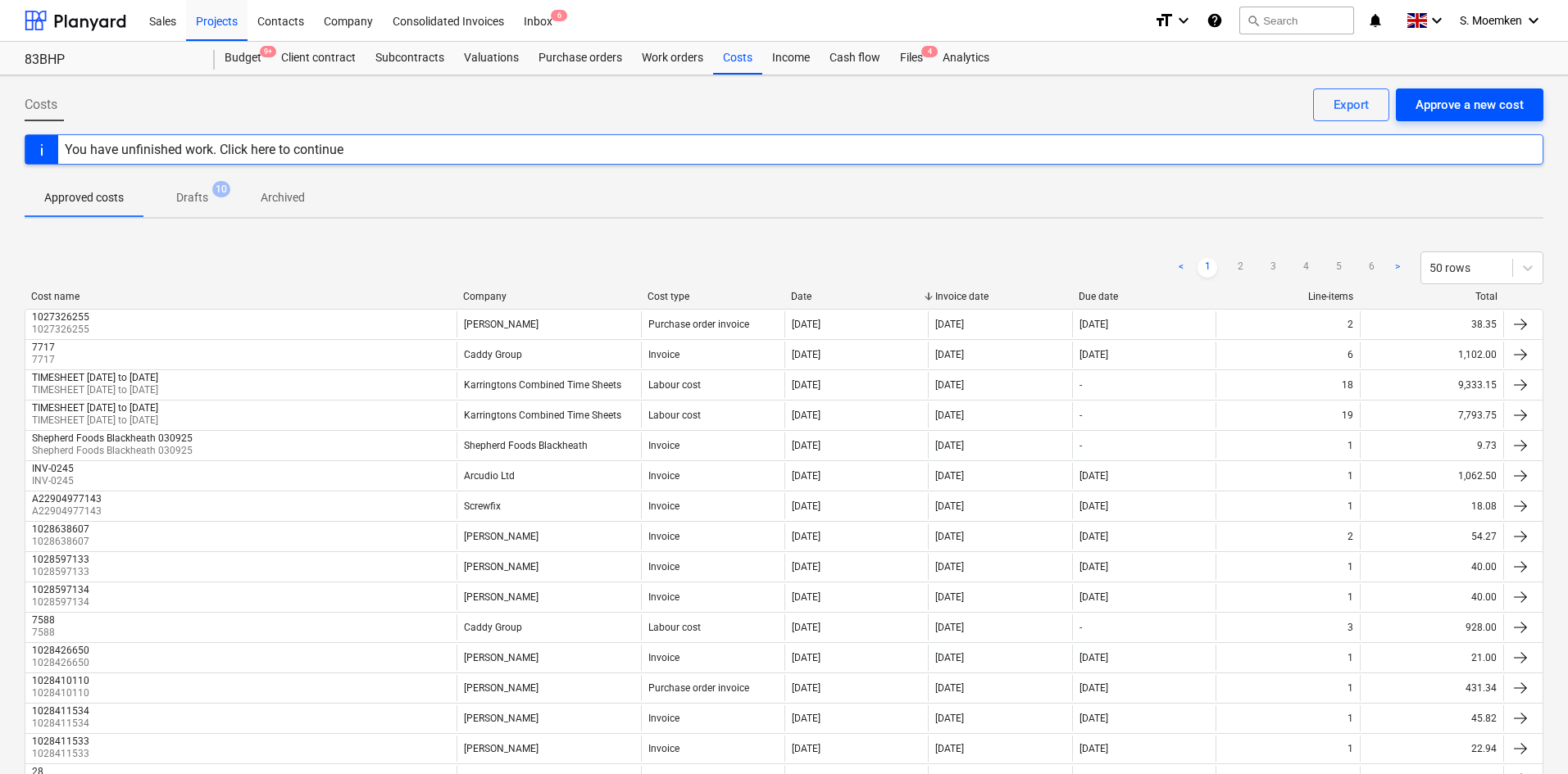
click at [1467, 107] on div "Approve a new cost" at bounding box center [1469, 105] width 109 height 22
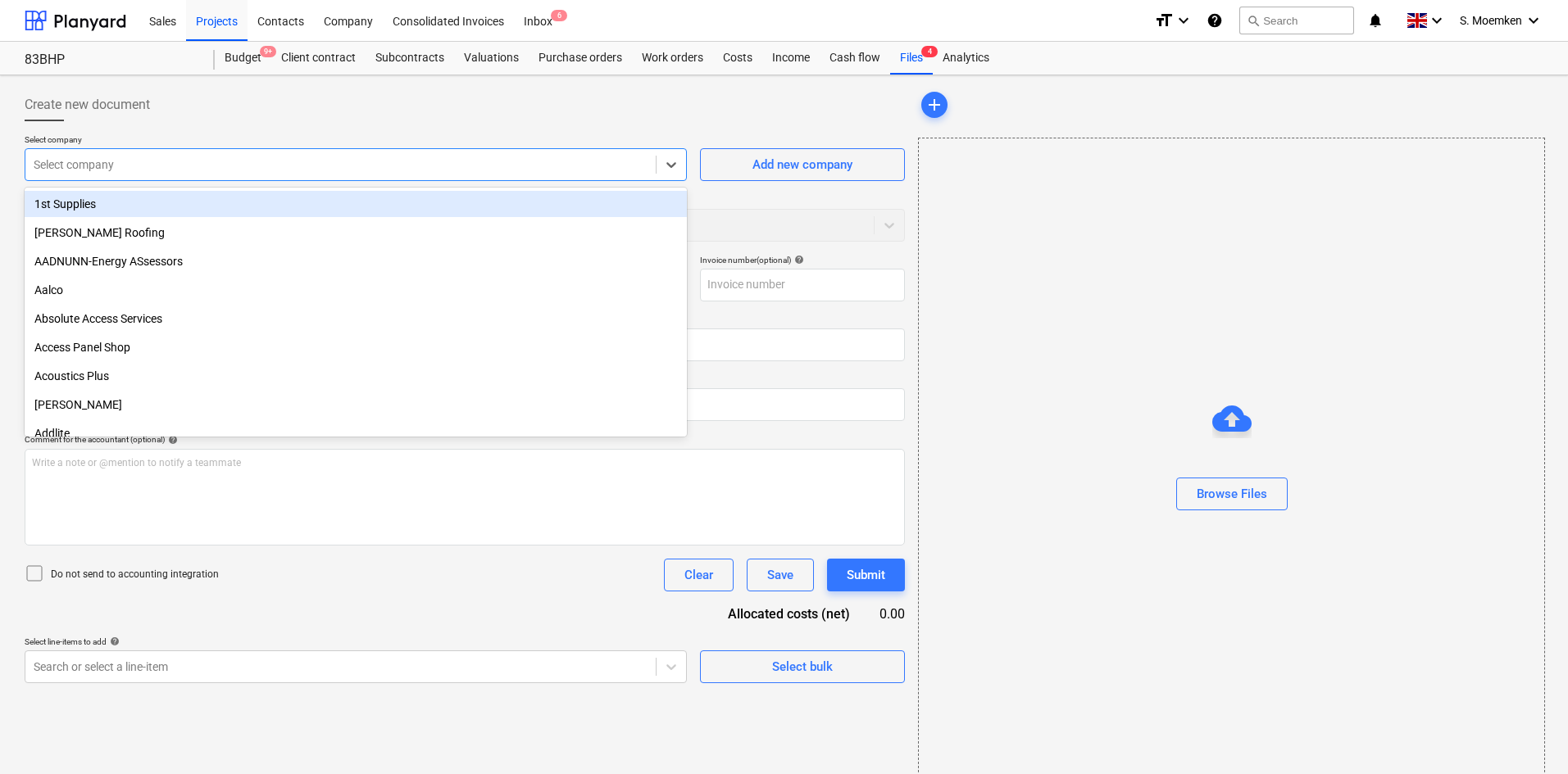
click at [266, 168] on div at bounding box center [341, 164] width 614 height 16
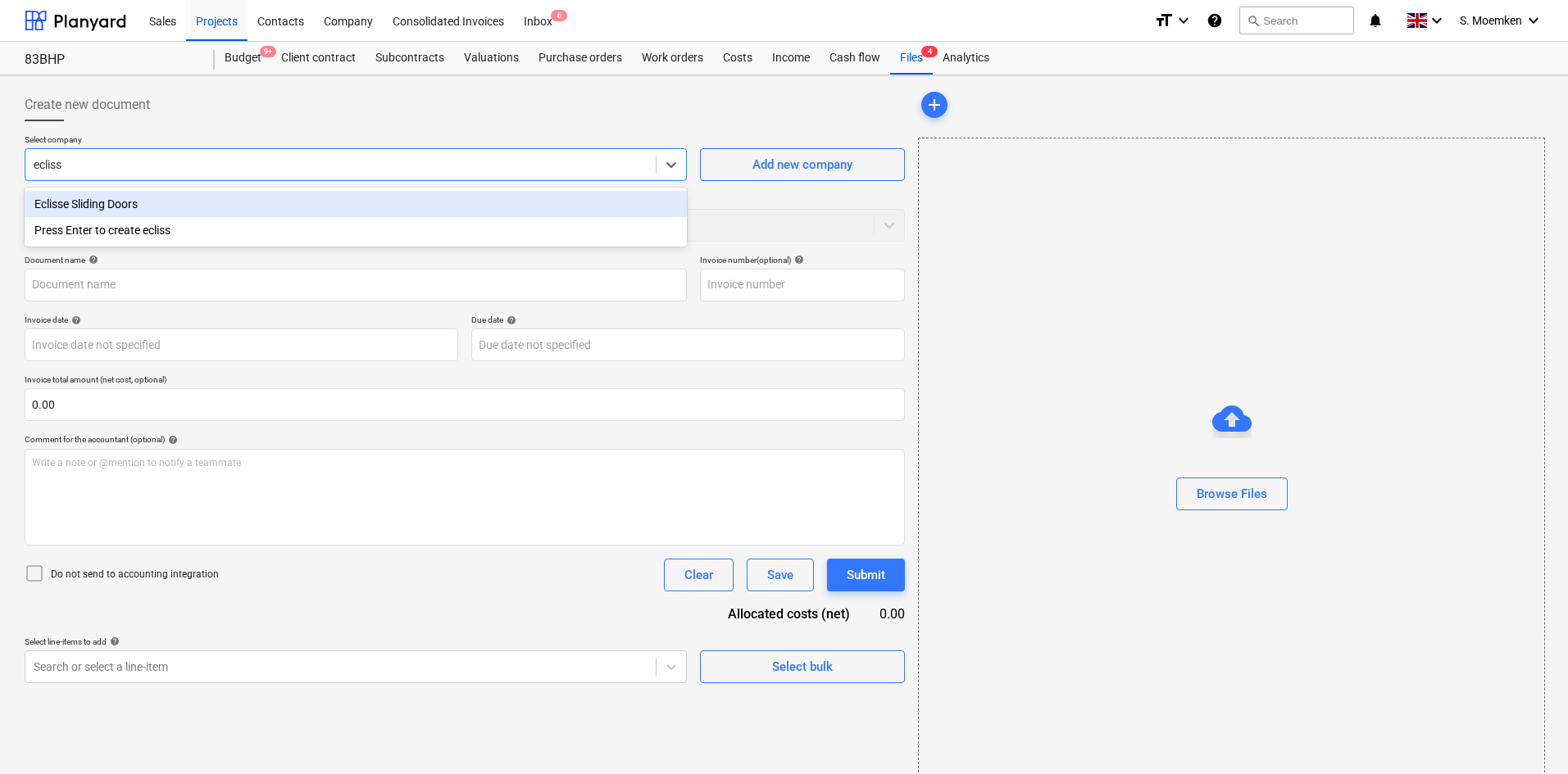
type input "eclisse"
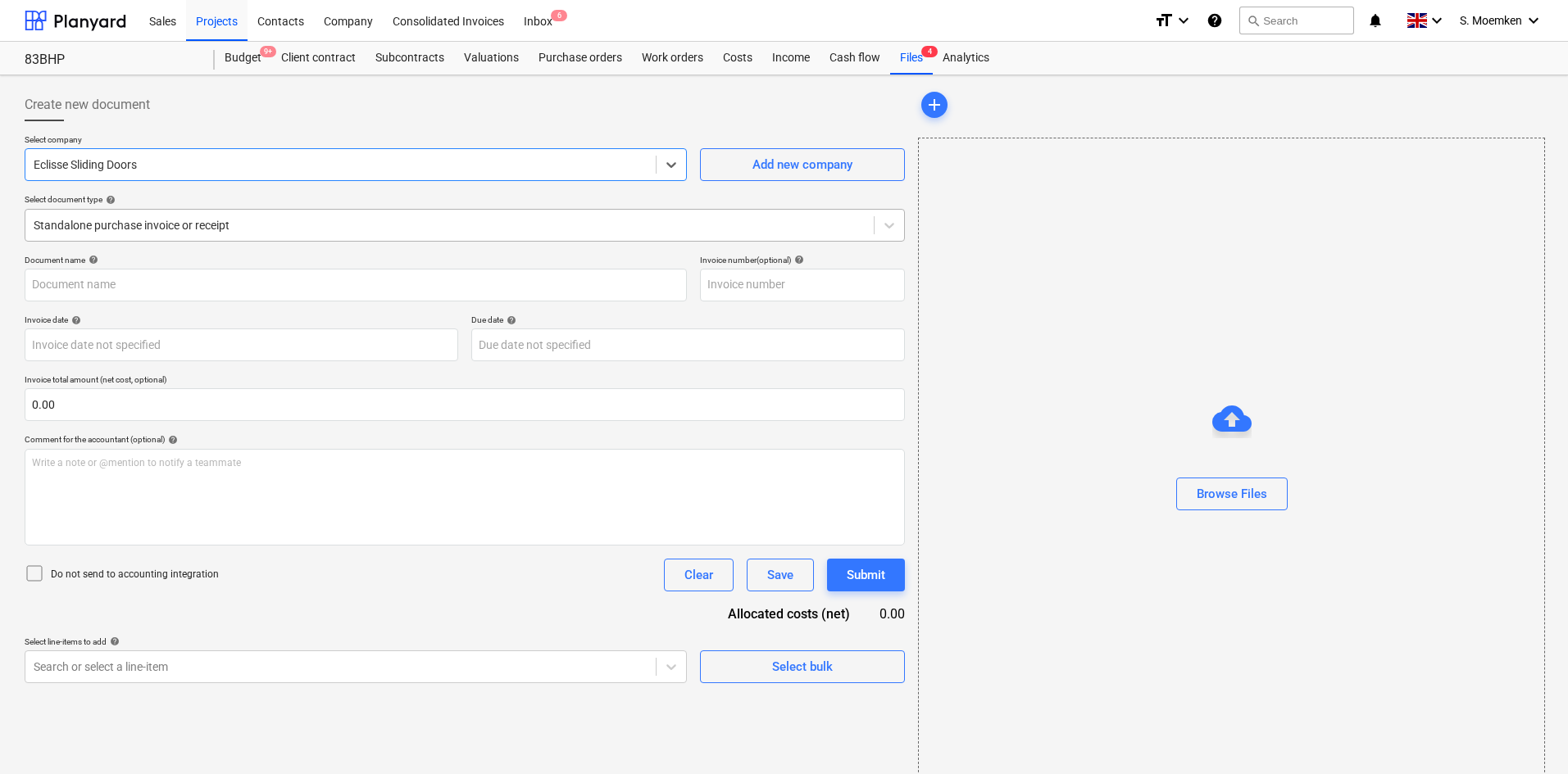
click at [266, 223] on div at bounding box center [449, 225] width 832 height 16
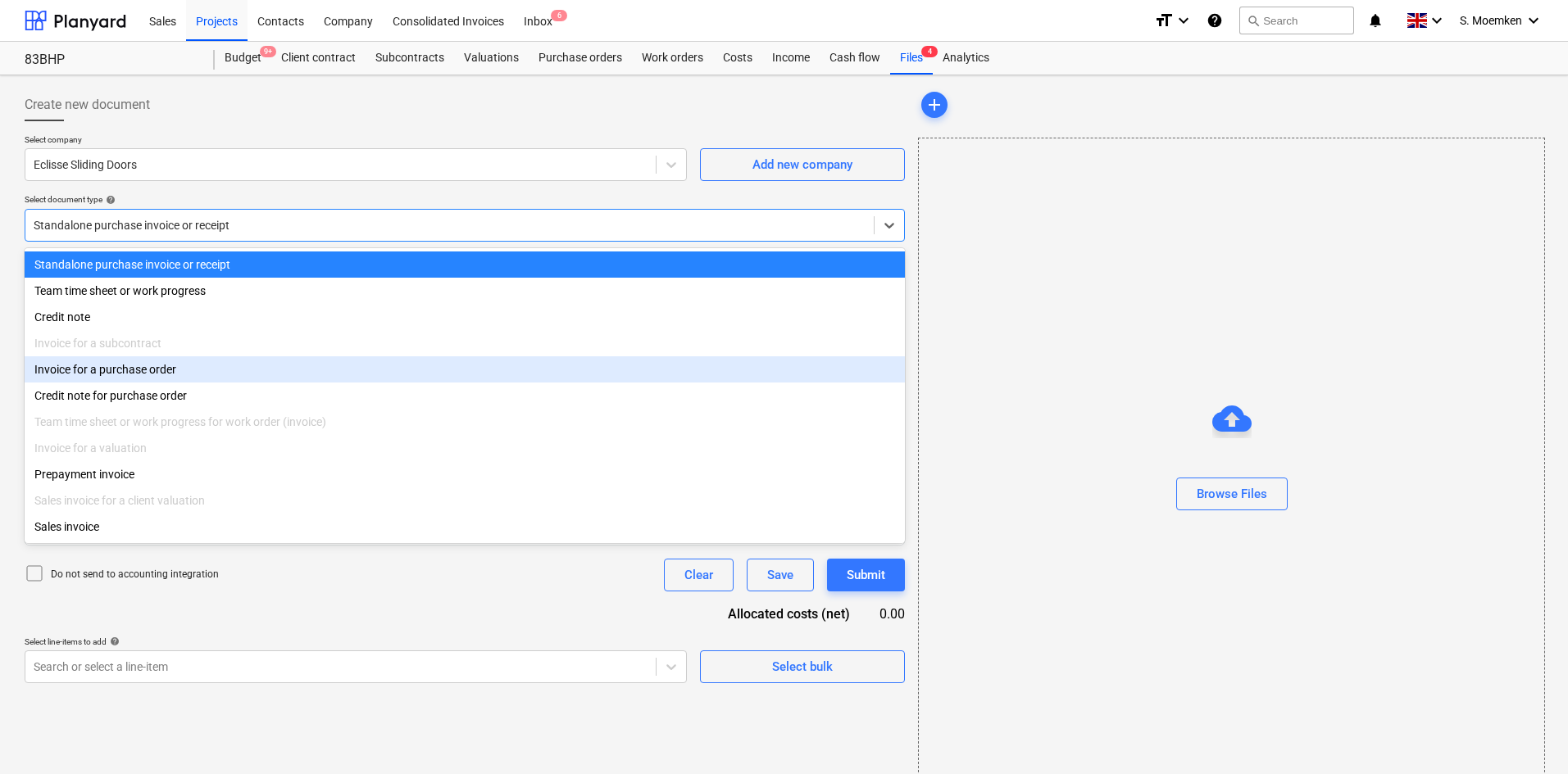
click at [134, 378] on div "Invoice for a purchase order" at bounding box center [464, 370] width 880 height 26
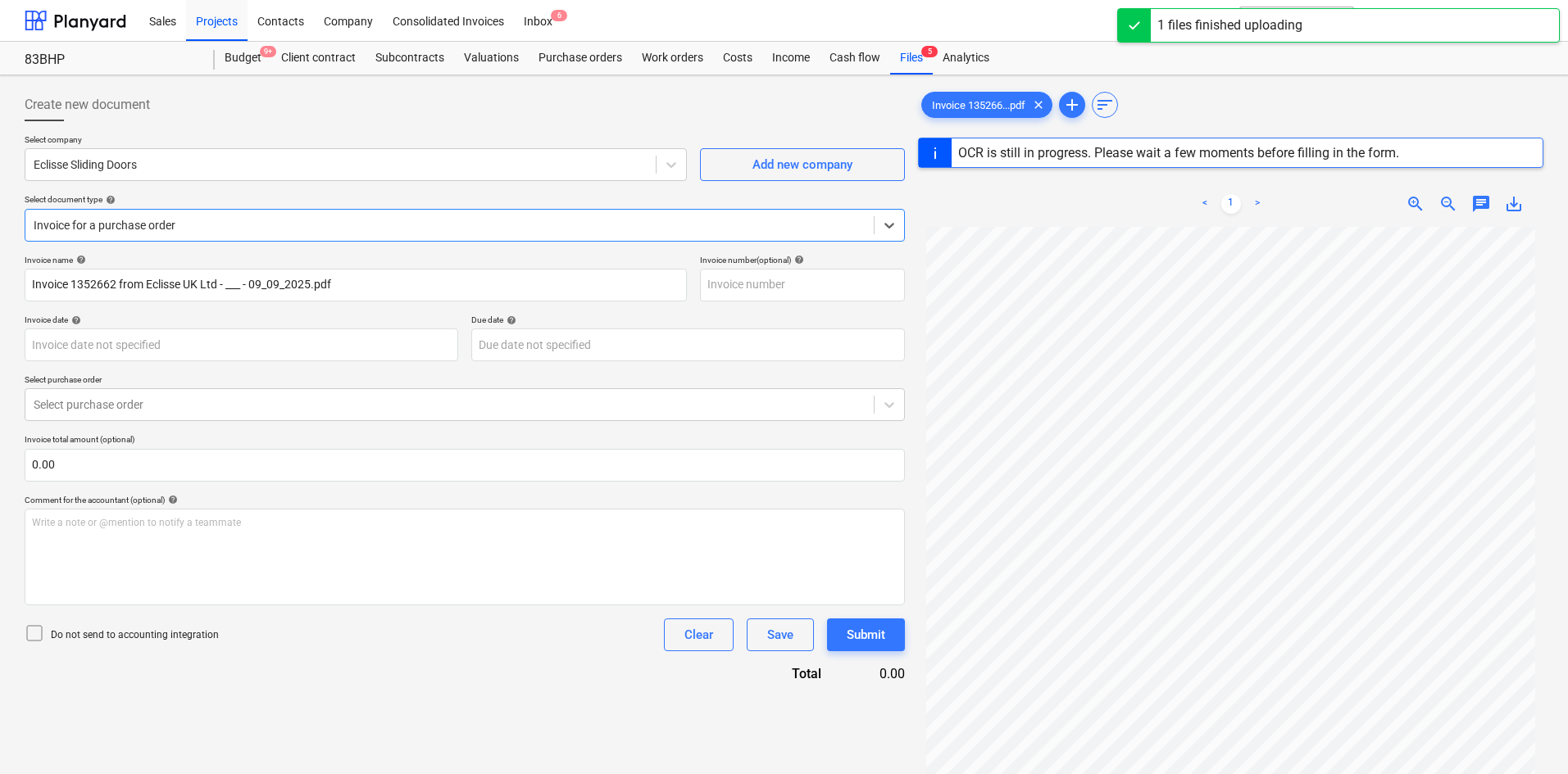
type input "1352662"
type input "[DATE]"
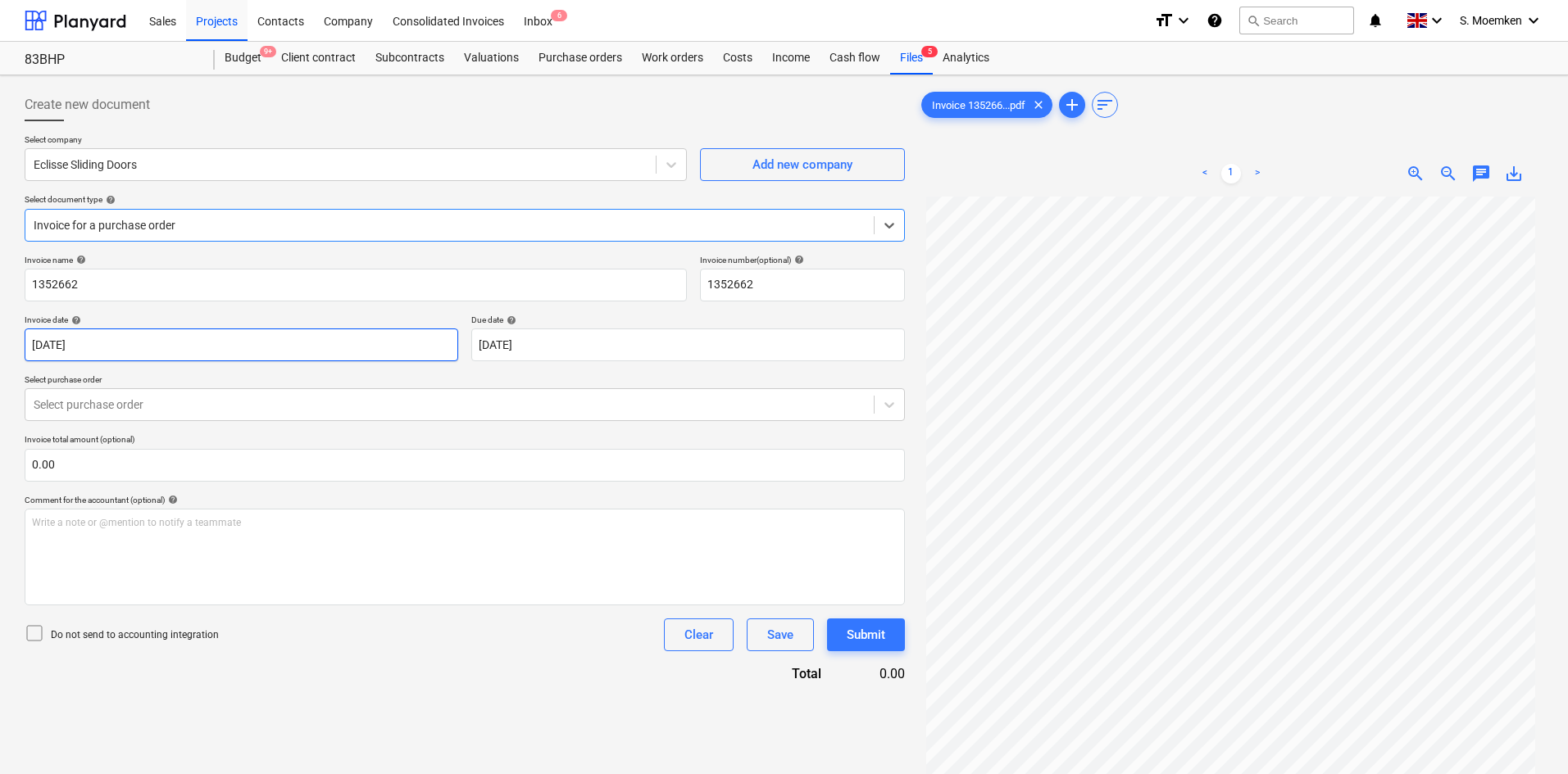
scroll to position [82, 0]
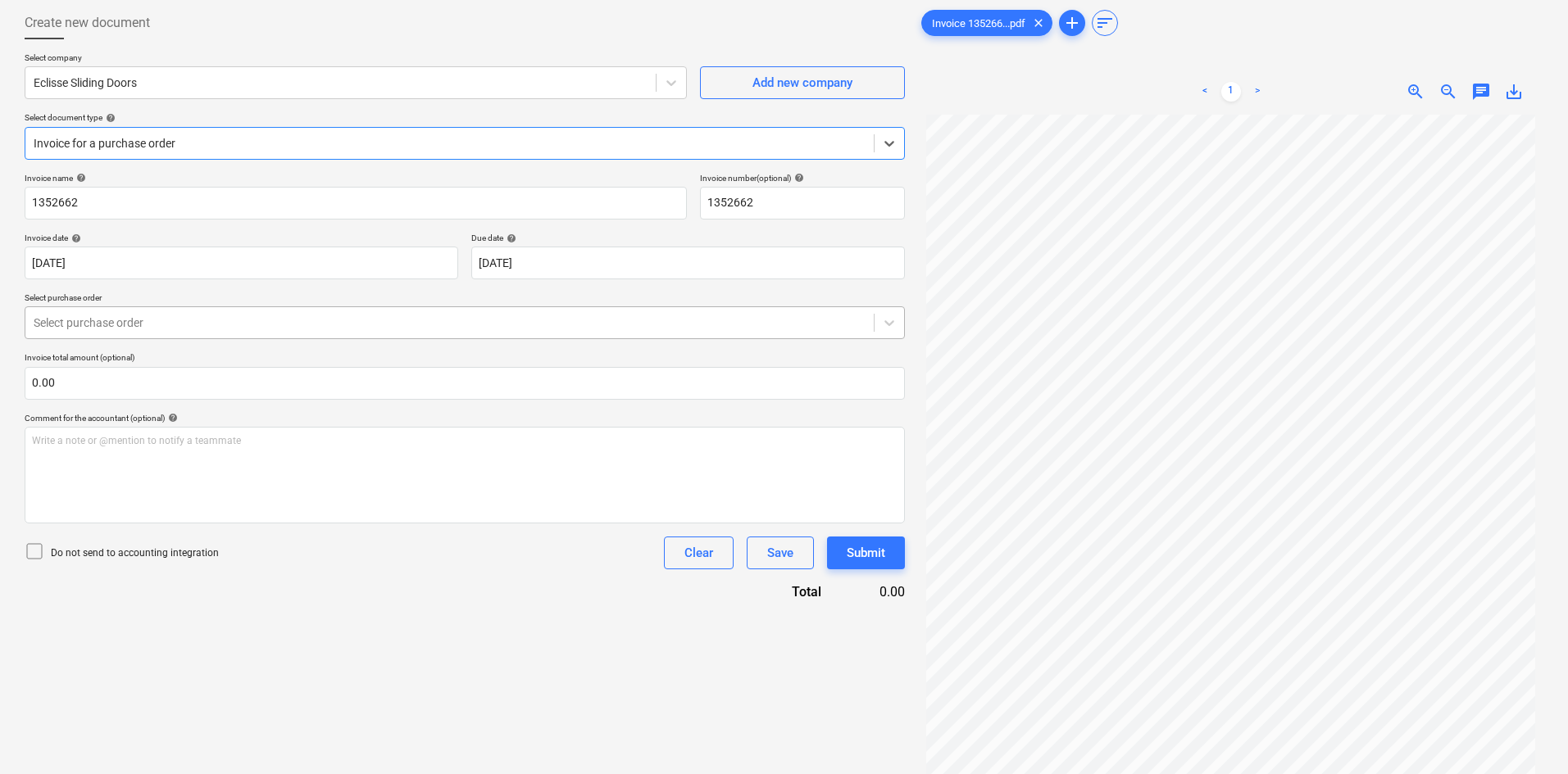
click at [346, 336] on div "Select purchase order" at bounding box center [464, 323] width 880 height 33
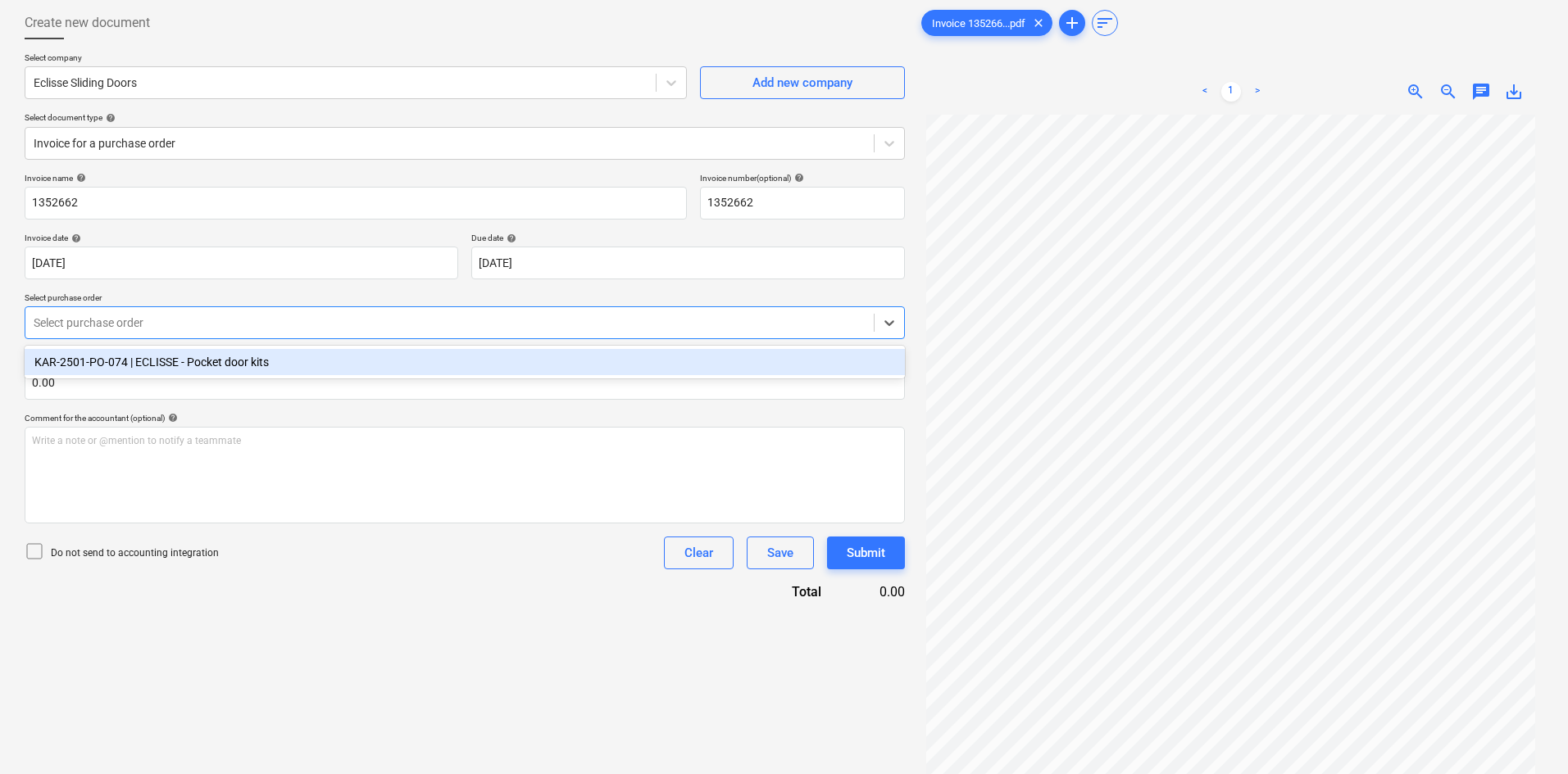
click at [319, 366] on div "KAR-2501-PO-074 | ECLISSE - Pocket door kits" at bounding box center [464, 362] width 880 height 26
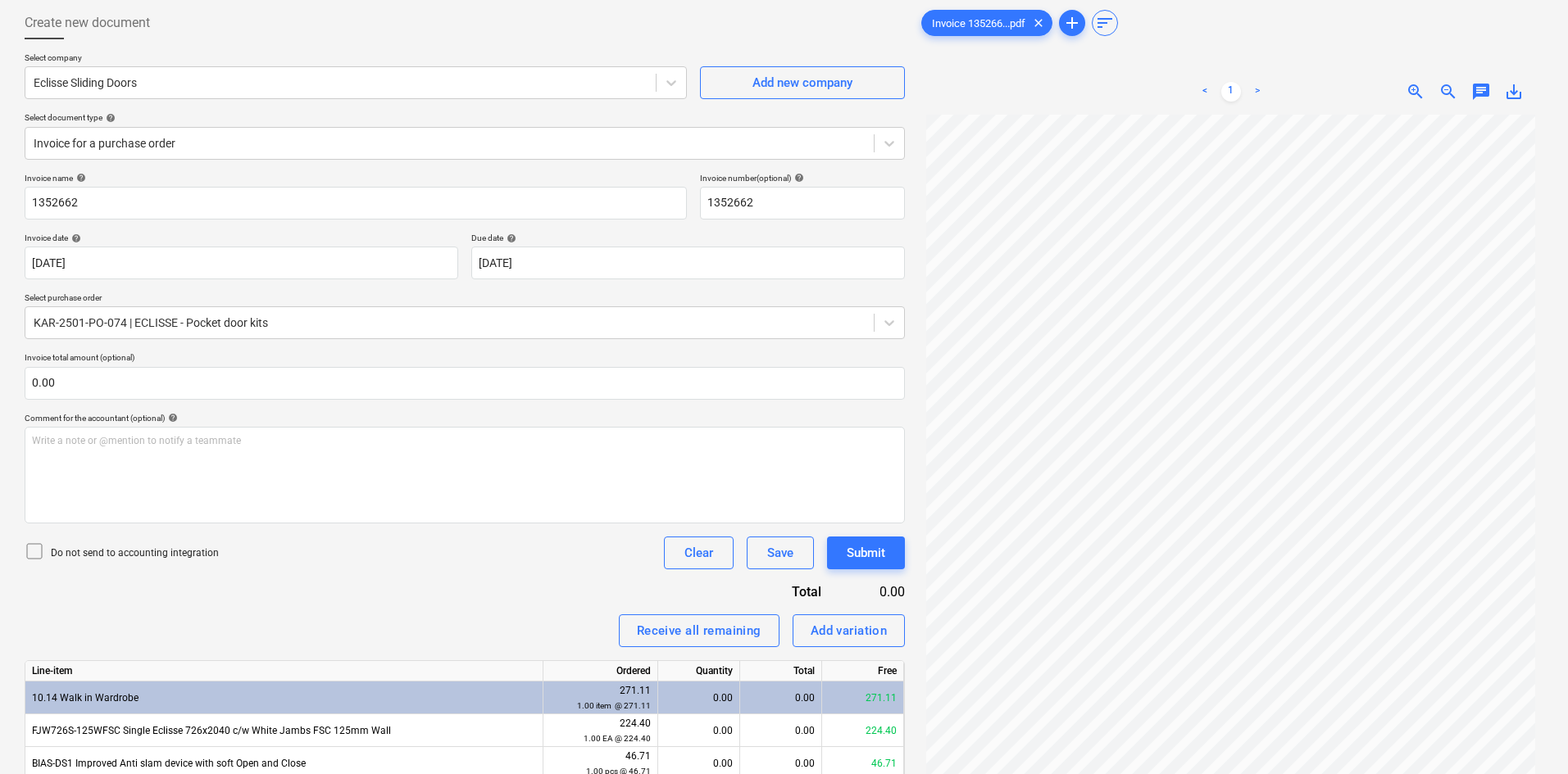
click at [42, 548] on icon at bounding box center [35, 551] width 15 height 15
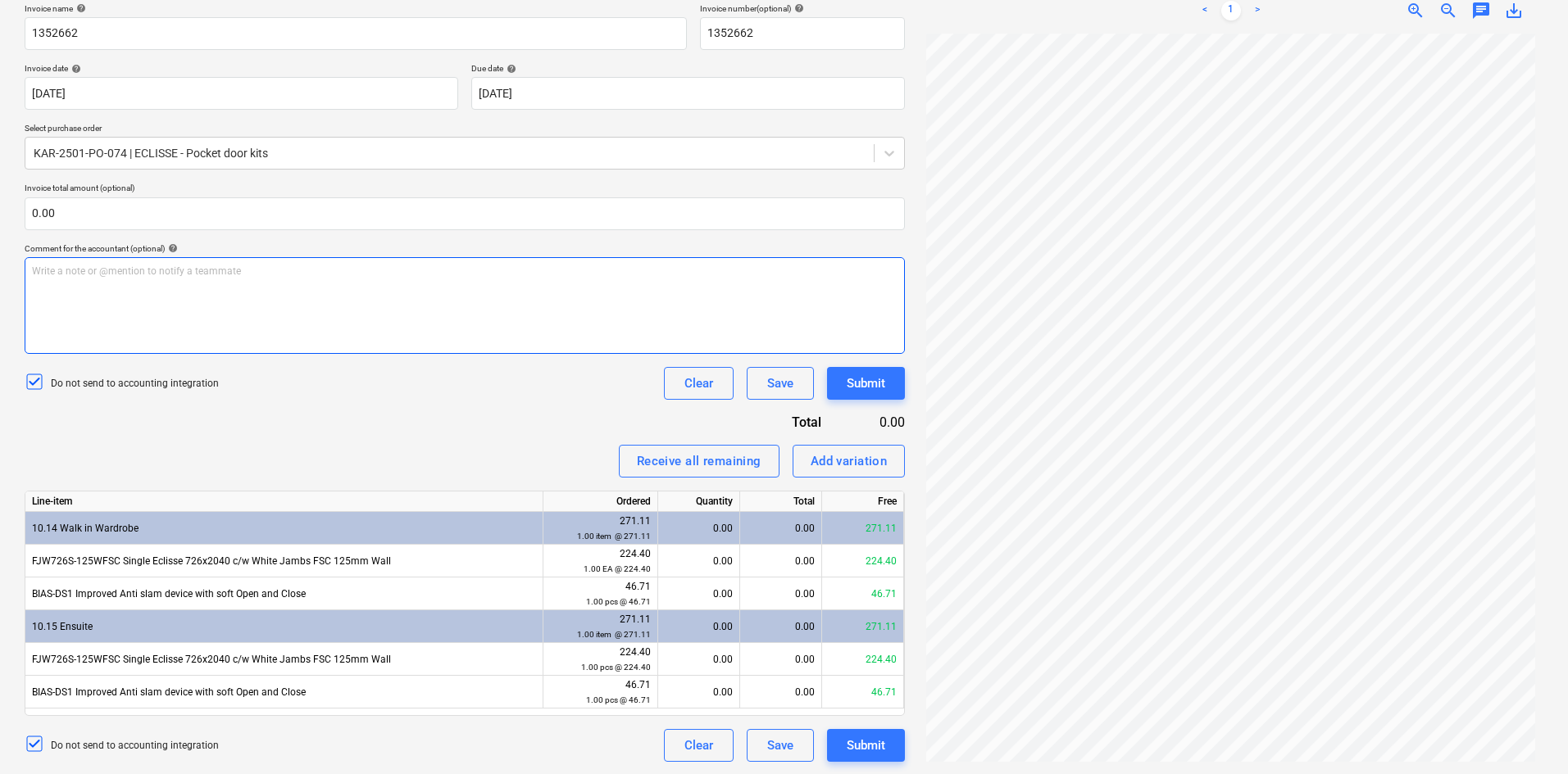
scroll to position [252, 0]
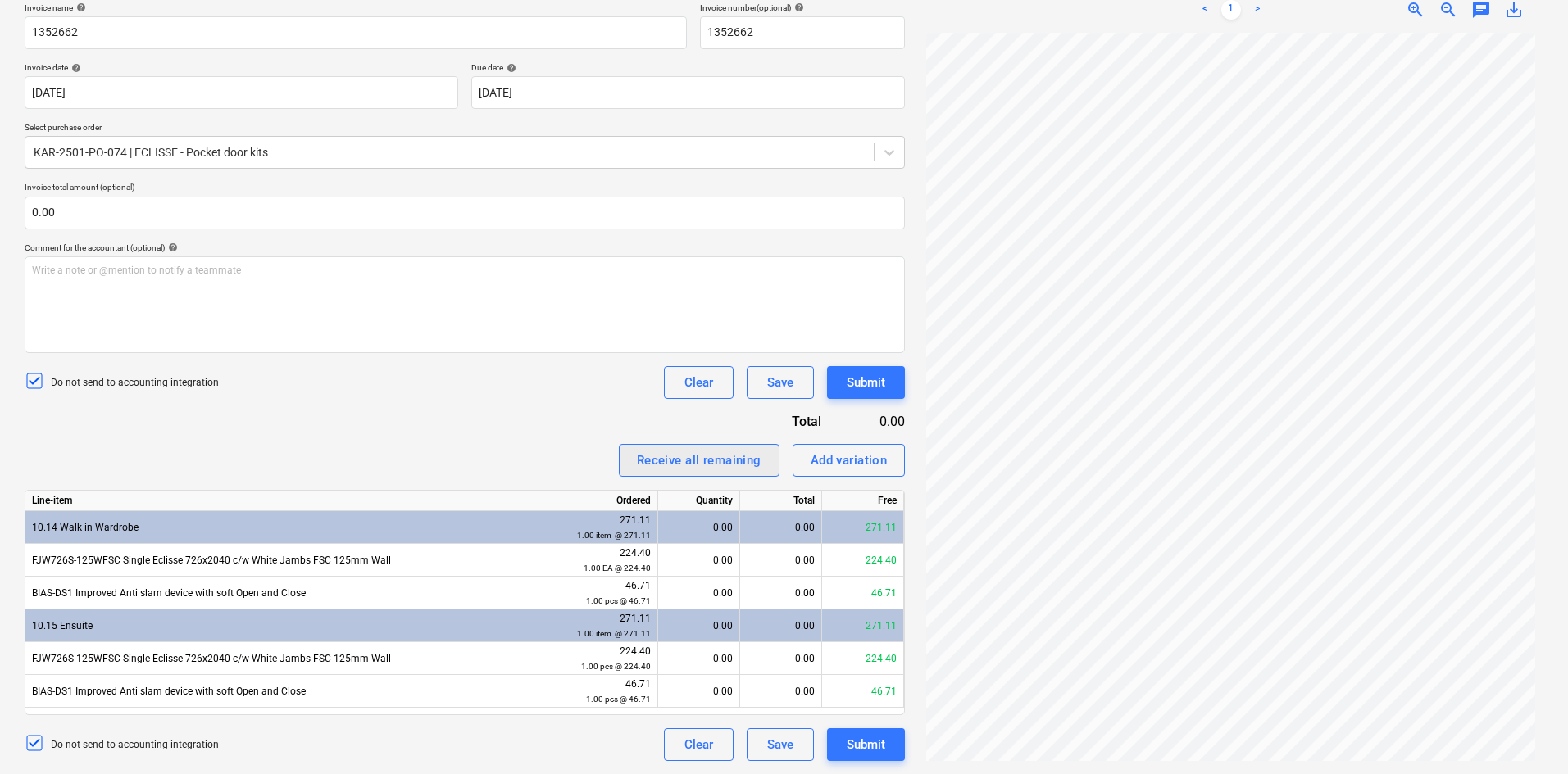
click at [674, 462] on div "Receive all remaining" at bounding box center [699, 461] width 125 height 22
click at [841, 466] on div "Add variation" at bounding box center [849, 461] width 77 height 22
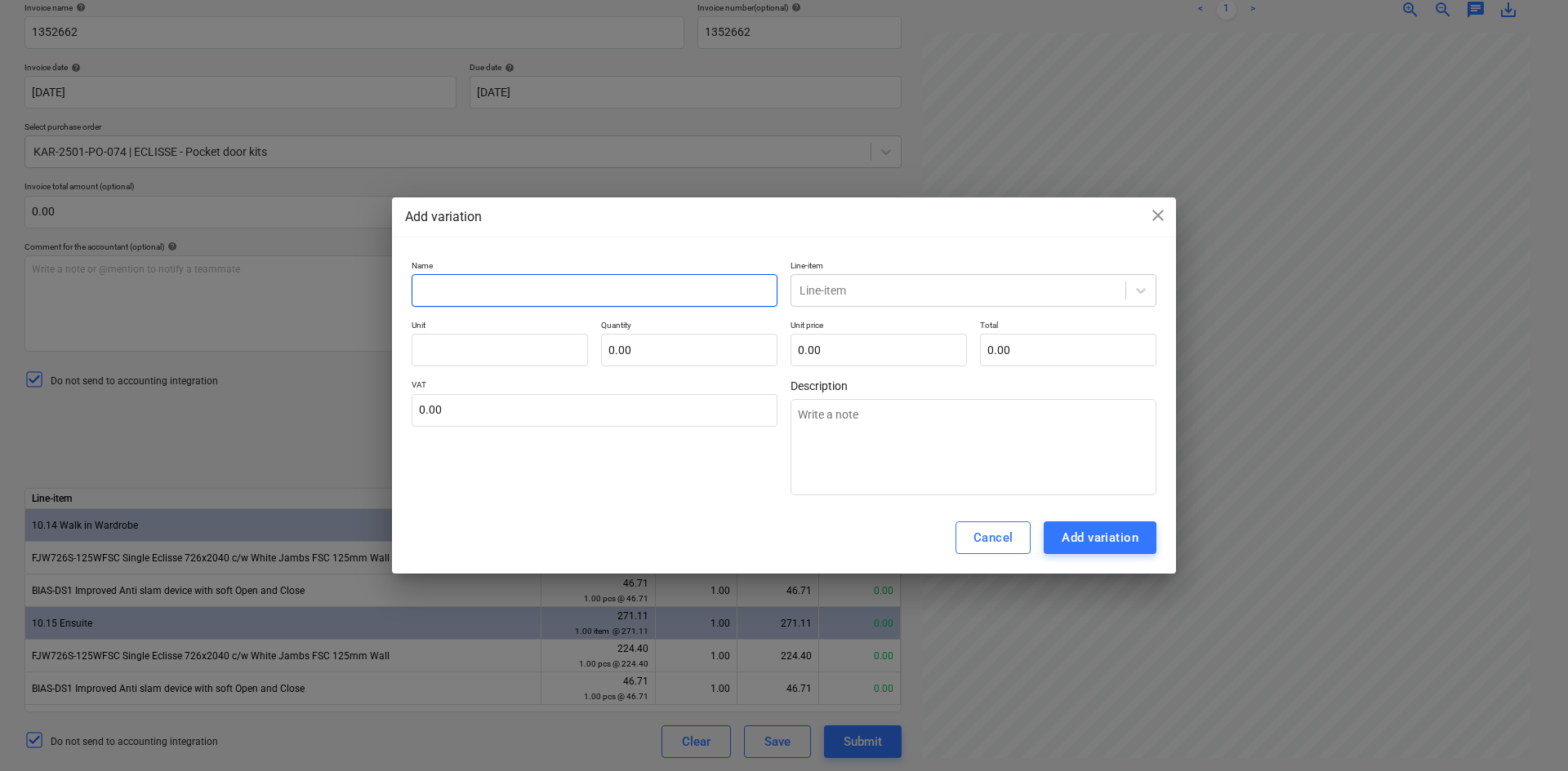
click at [554, 280] on input "text" at bounding box center [594, 291] width 366 height 33
type textarea "x"
type input "D"
type textarea "x"
type input "De"
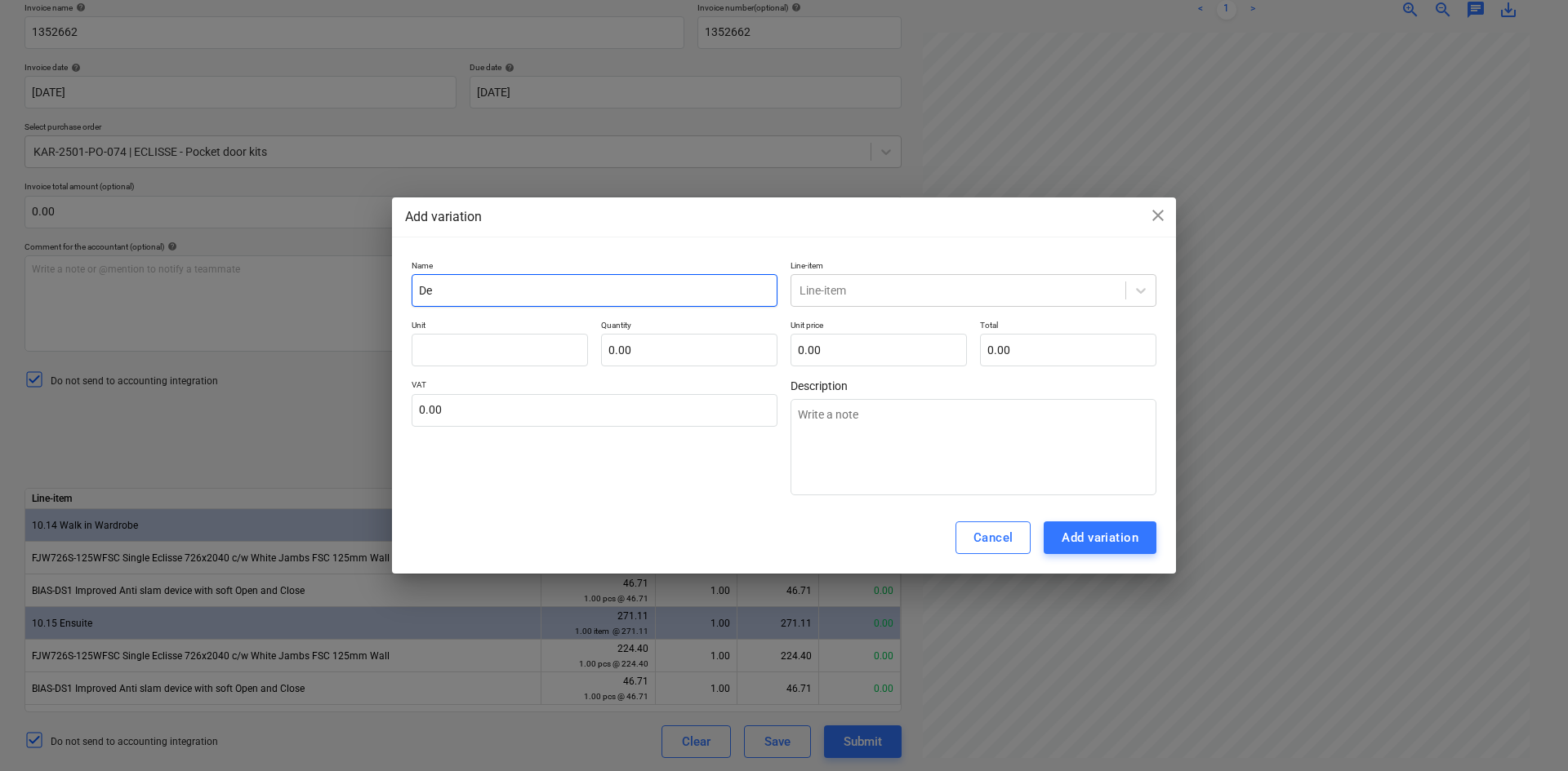
type textarea "x"
type input "Del"
type textarea "x"
type input "Deli"
type textarea "x"
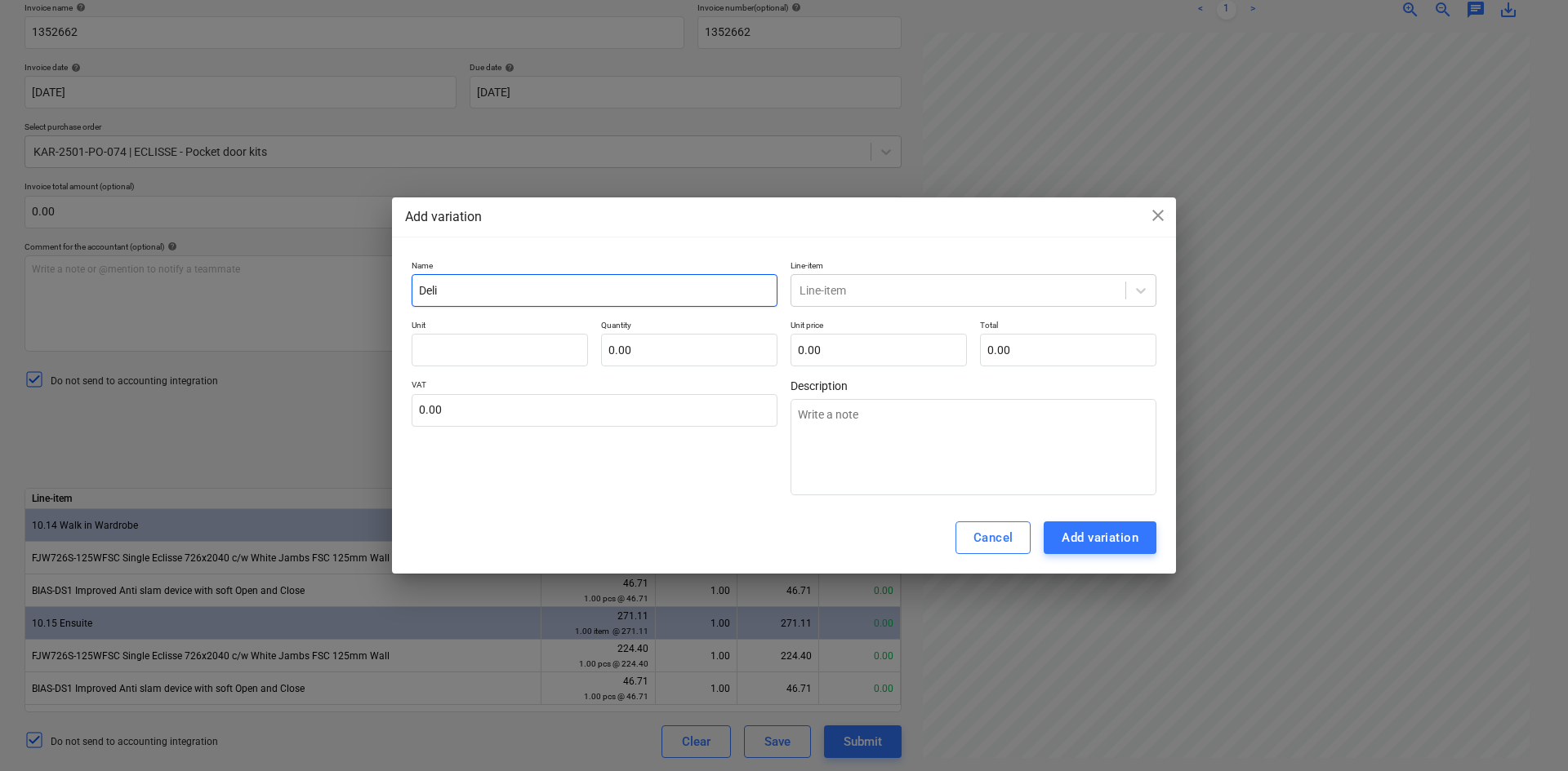
type input "Del"
type textarea "x"
type input "De"
type textarea "x"
type input "D"
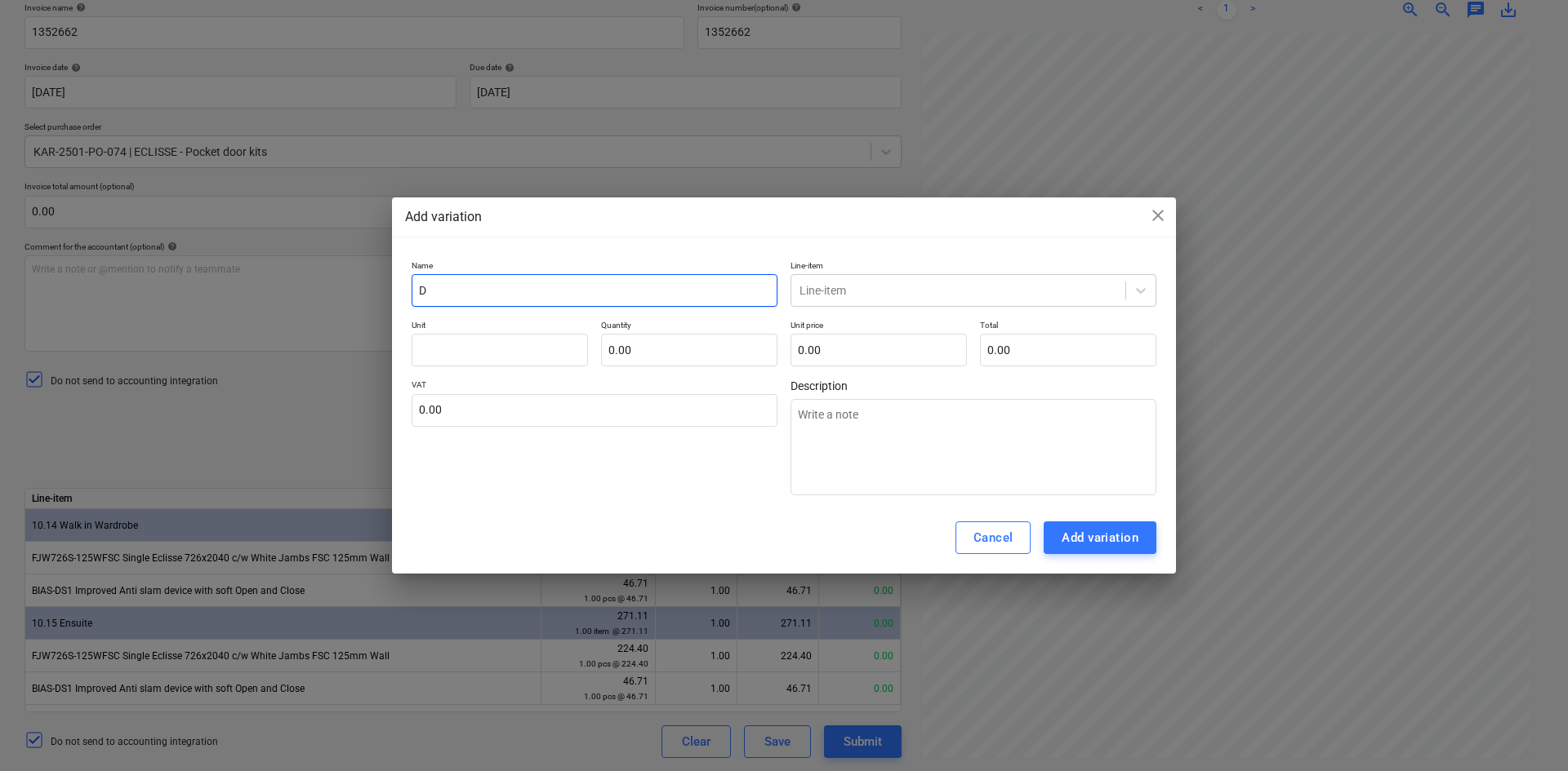
type textarea "x"
type input "C"
type textarea "x"
type input "Ca"
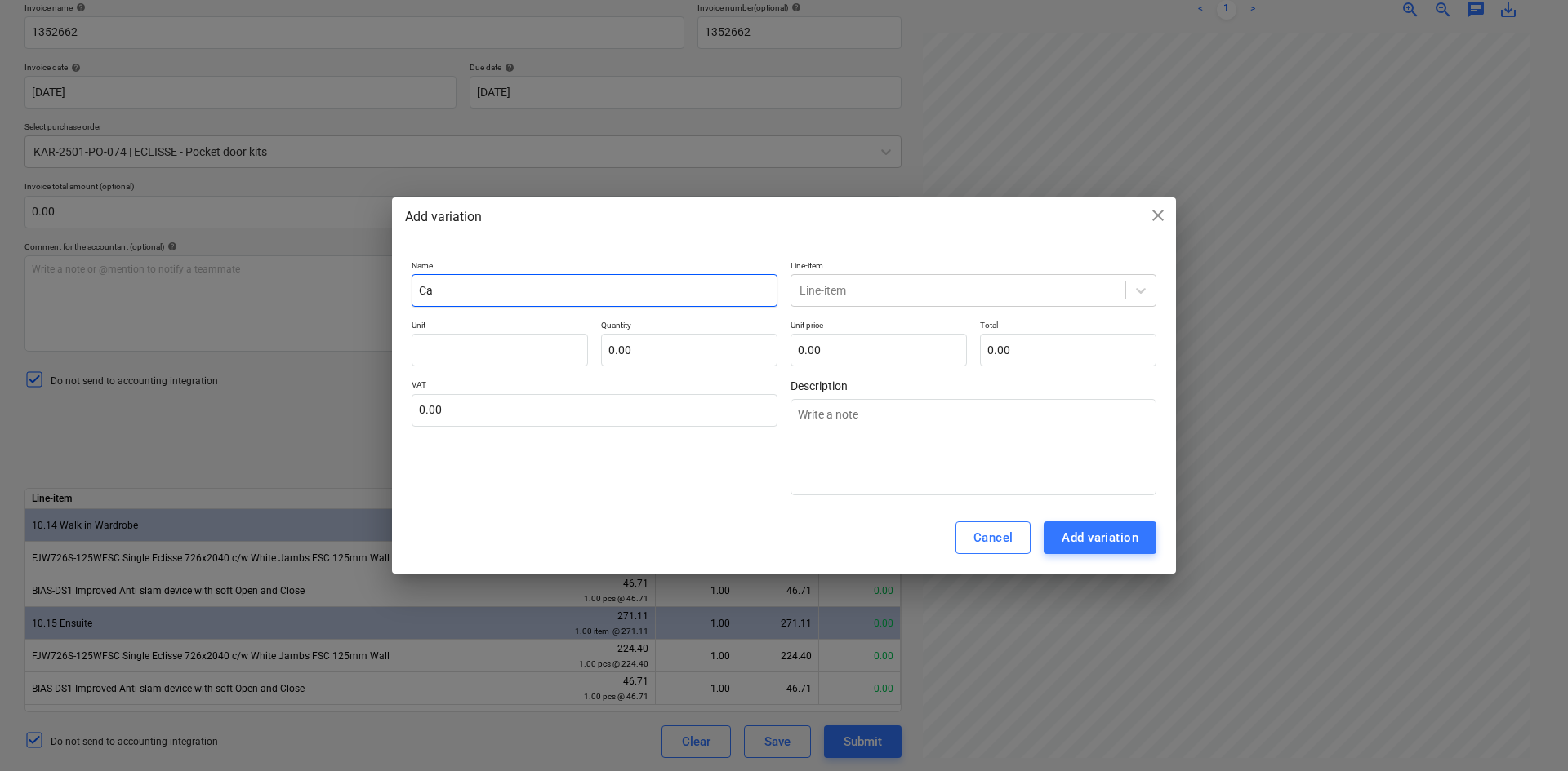
type textarea "x"
type input "Car"
type textarea "x"
type input "[PERSON_NAME]"
type textarea "x"
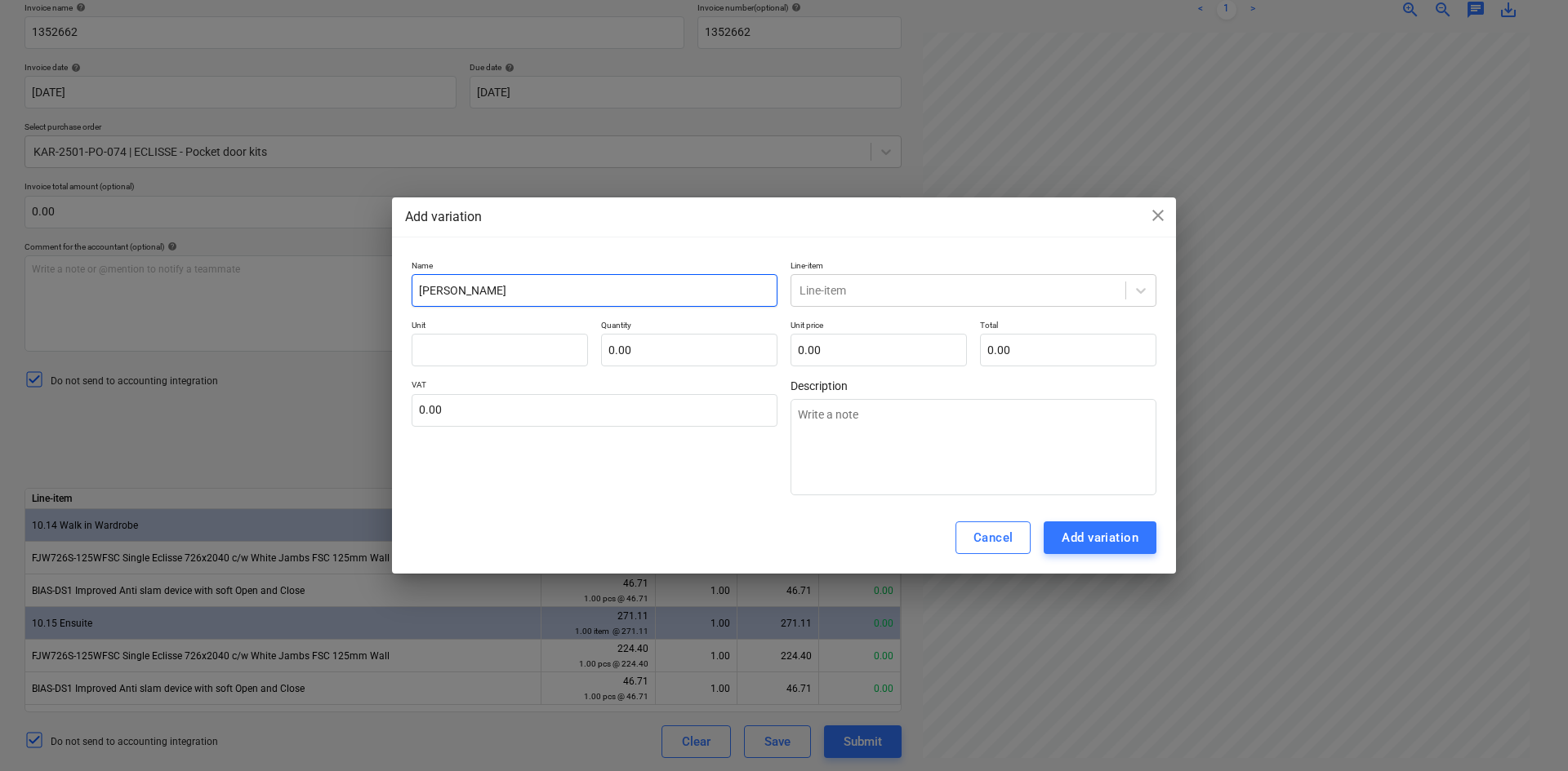
type input "[PERSON_NAME]"
type textarea "x"
type input "Carria"
type textarea "x"
type input "Carriag"
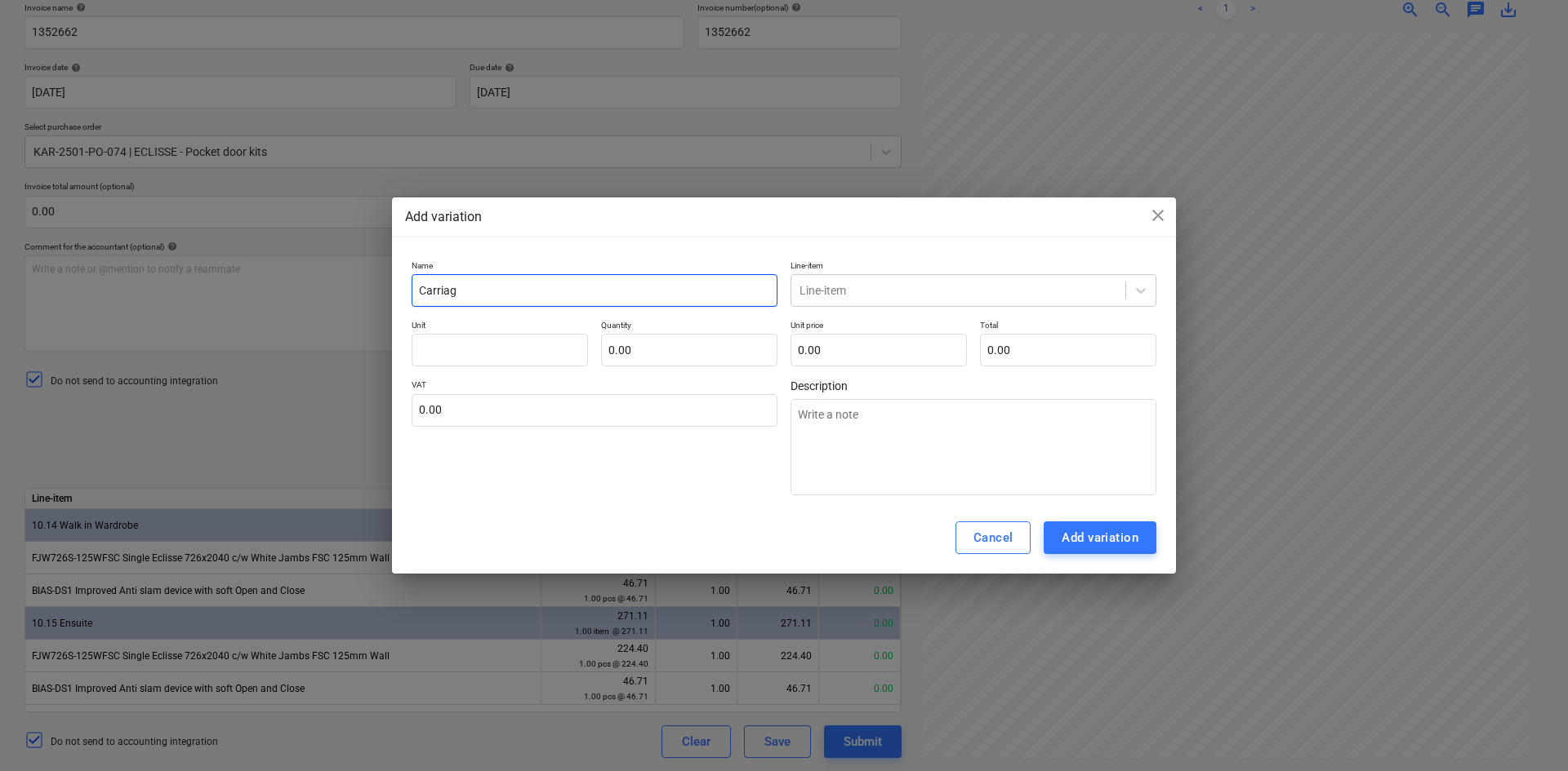
type textarea "x"
type input "Carriage"
type textarea "x"
type input "Carriage"
type textarea "x"
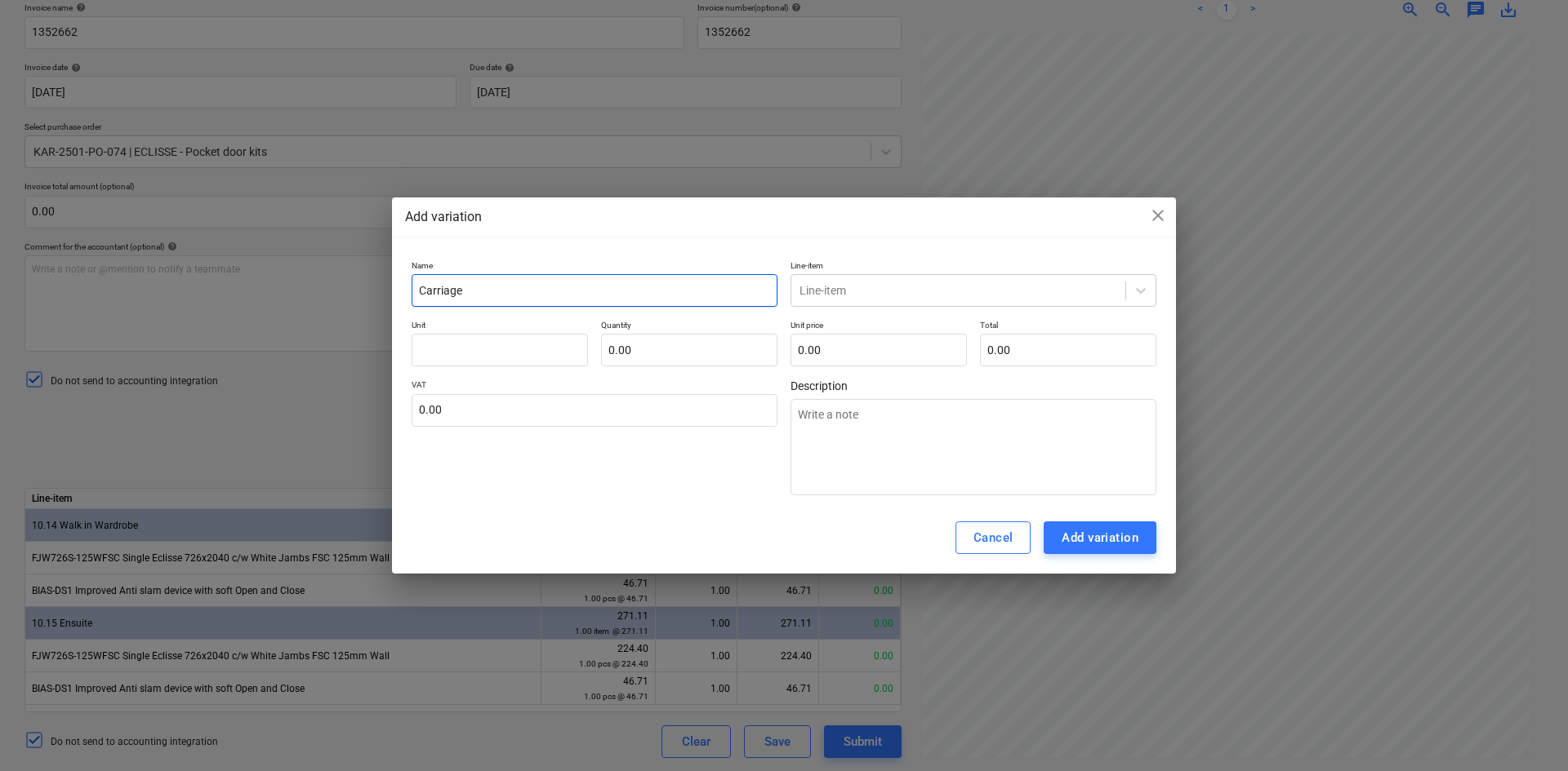
type input "Carriage C"
type textarea "x"
type input "Carriage Ch"
type textarea "x"
type input "Carriage Cha"
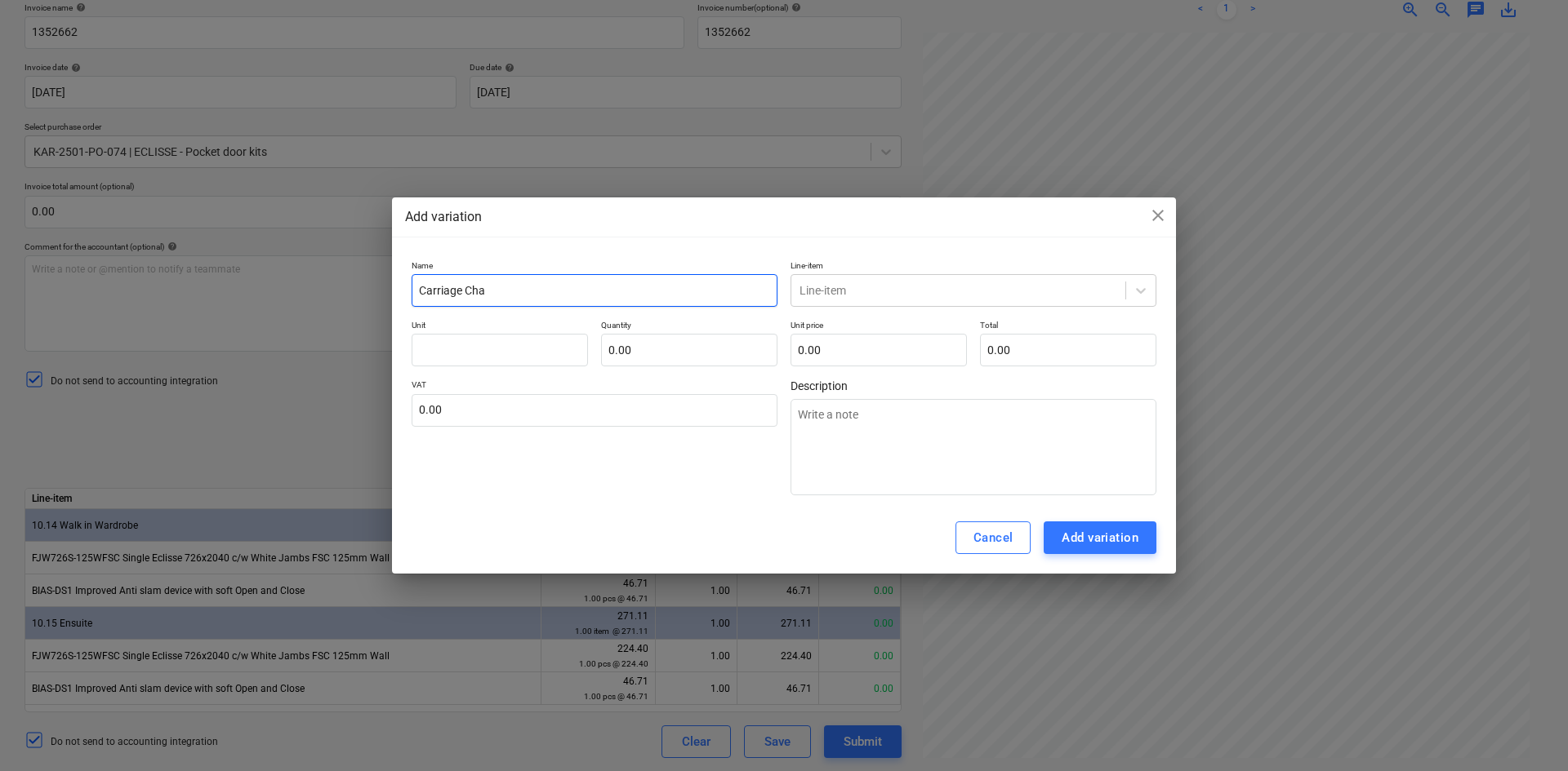
type textarea "x"
type input "Carriage Char"
type textarea "x"
type input "Carriage Charg"
type textarea "x"
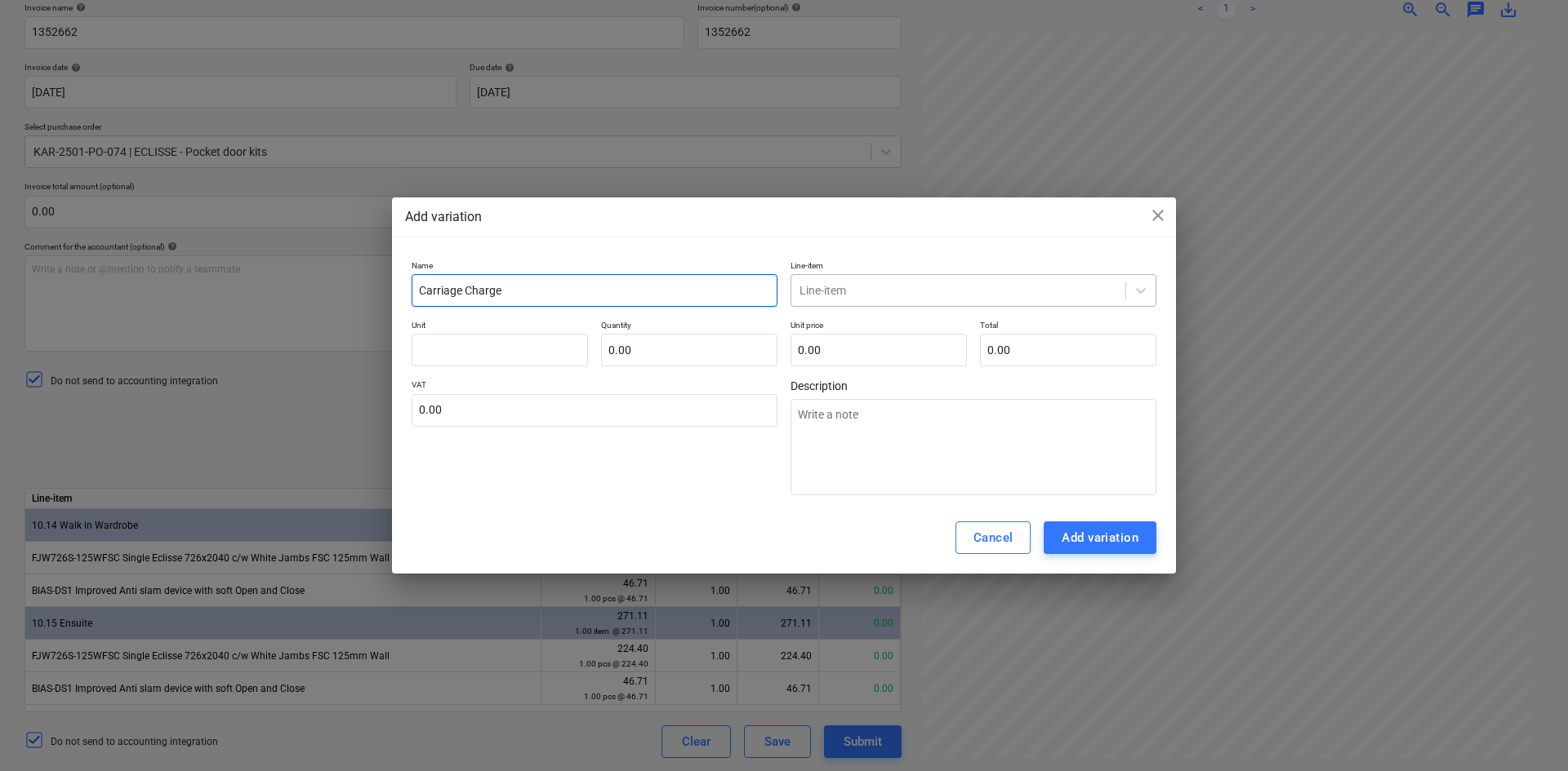
type input "Carriage Charge"
click at [920, 294] on div at bounding box center [958, 290] width 318 height 16
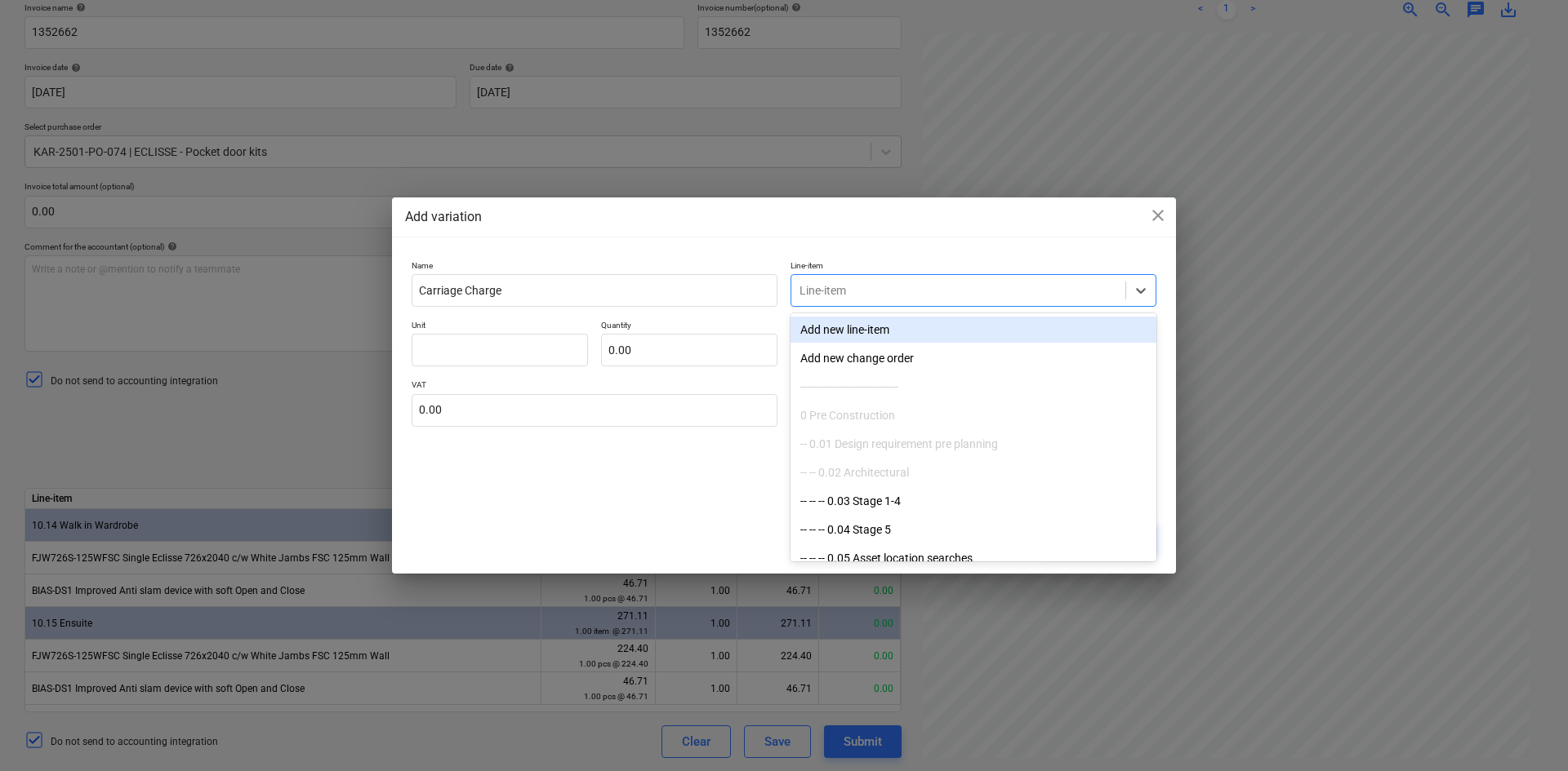
click at [780, 246] on div "Add variation close Name Carriage Charge Line-item option Add new line-item foc…" at bounding box center [784, 386] width 784 height 377
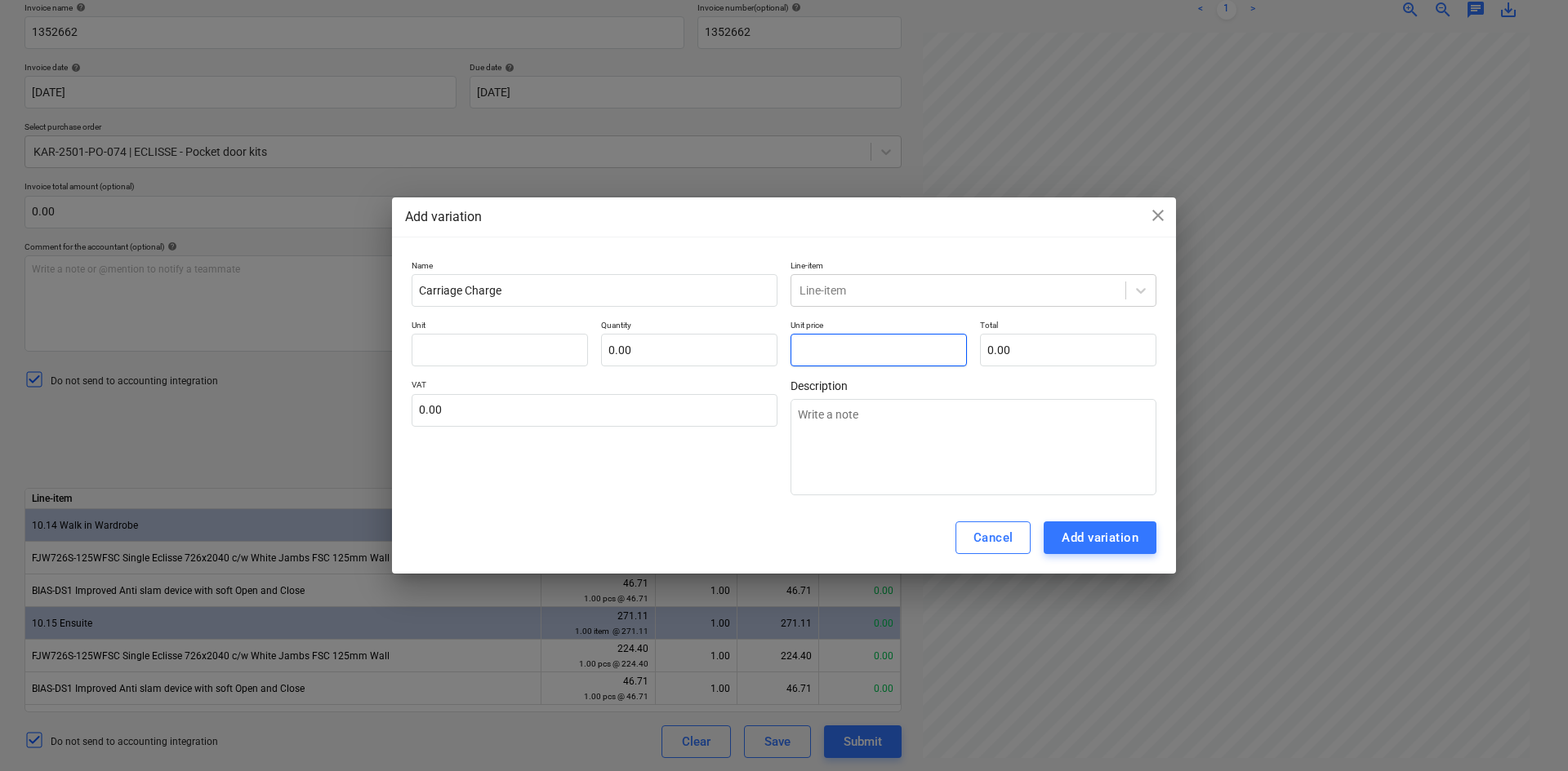
click at [824, 346] on input "text" at bounding box center [878, 350] width 176 height 33
type input "0.00"
click at [483, 348] on input "text" at bounding box center [499, 350] width 176 height 33
type textarea "x"
type input "I"
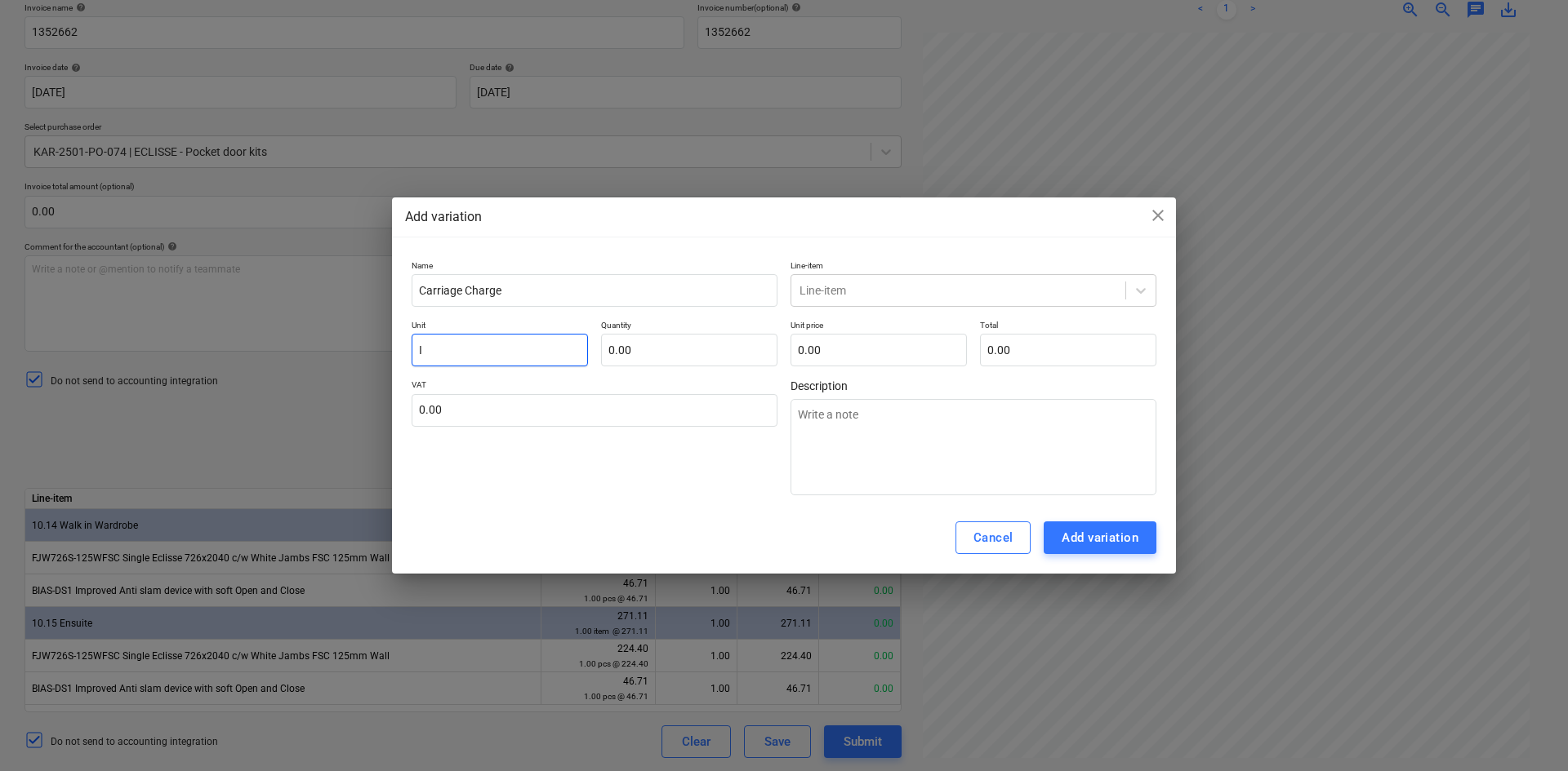
type textarea "x"
type input "It"
type textarea "x"
type input "Ite"
type textarea "x"
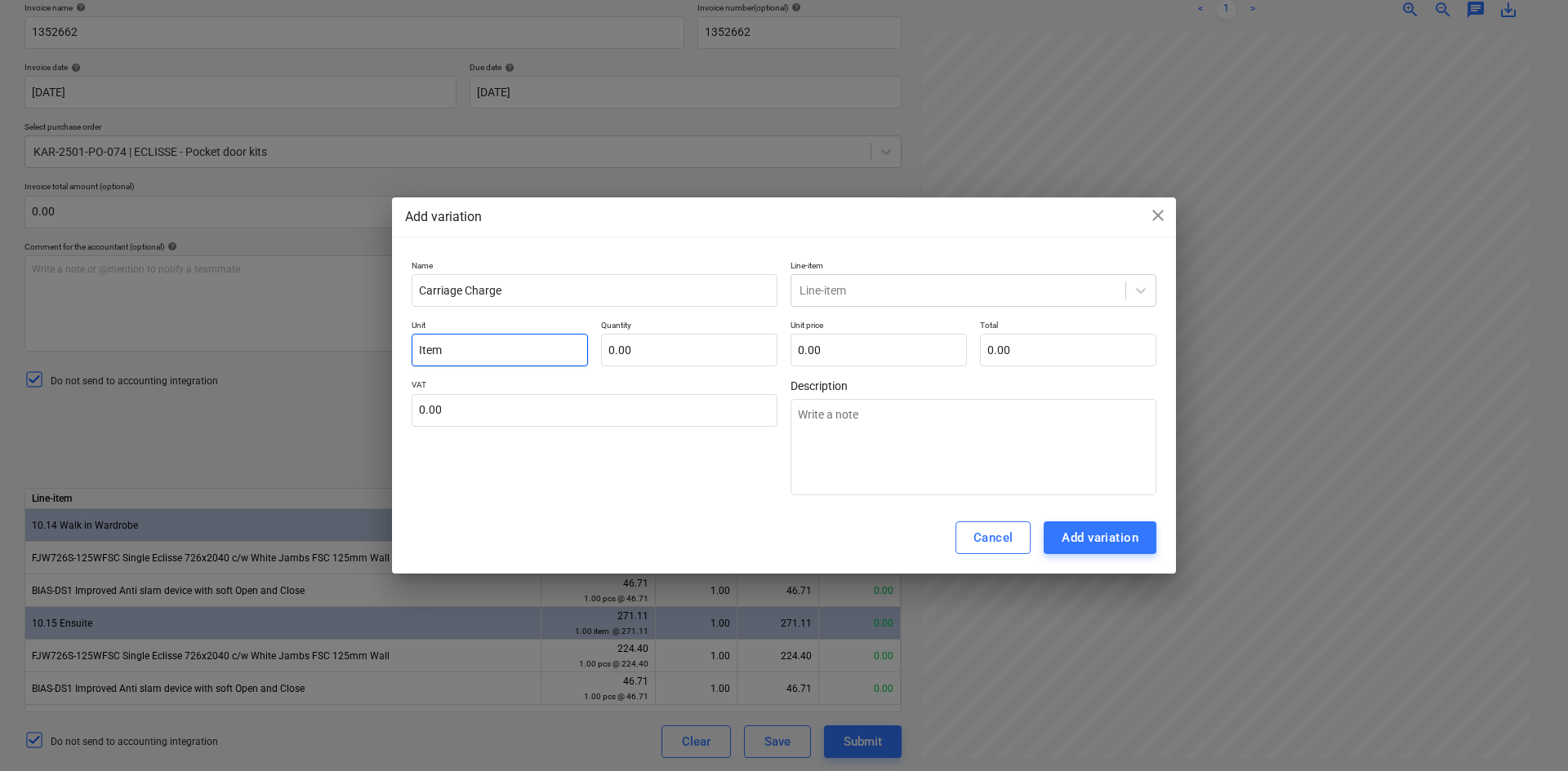
type input "Item"
type textarea "x"
type input "1.00"
type textarea "x"
type input "5"
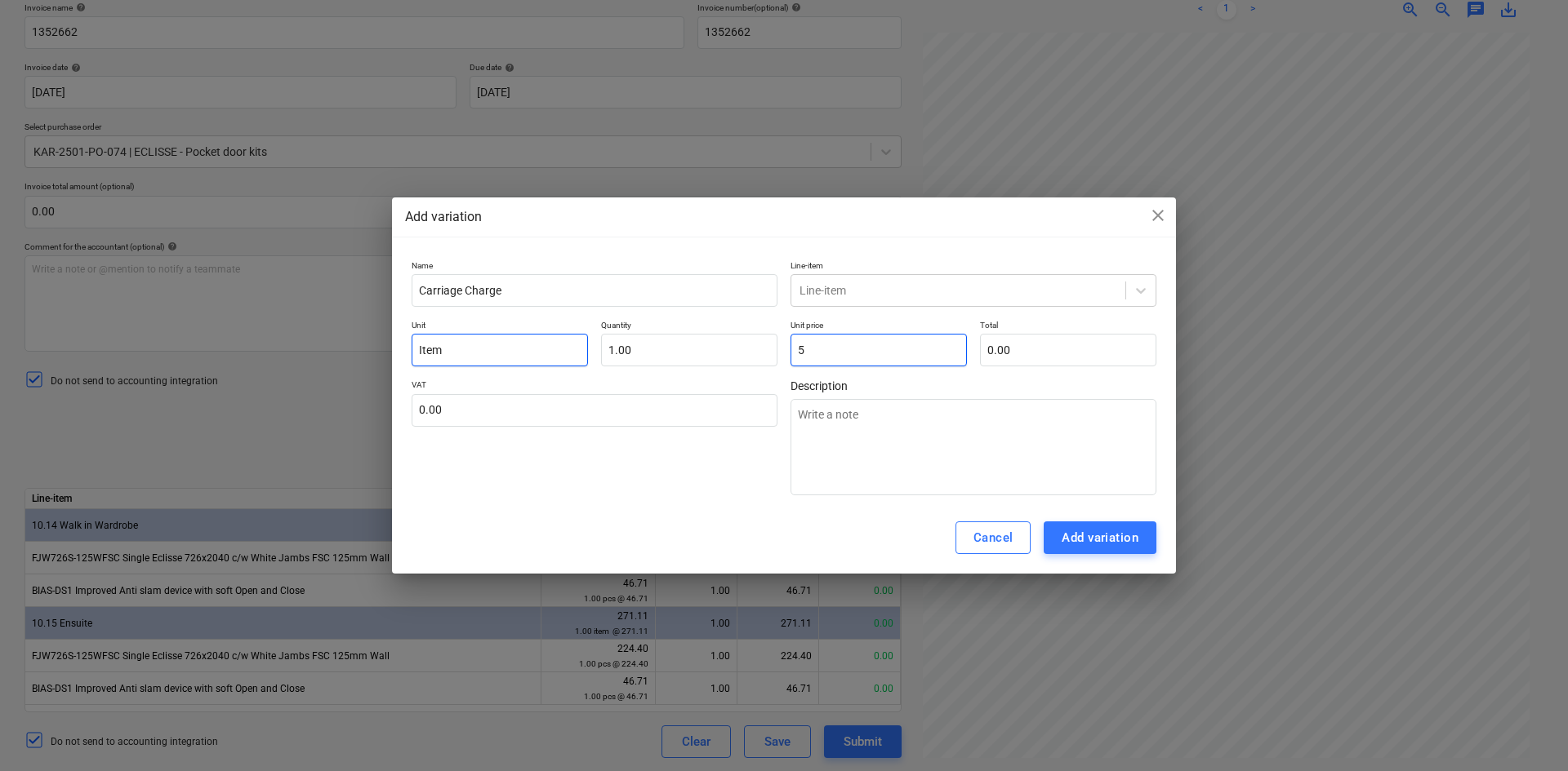
type input "5.00"
type textarea "x"
type input "5."
type textarea "x"
type input "5.9"
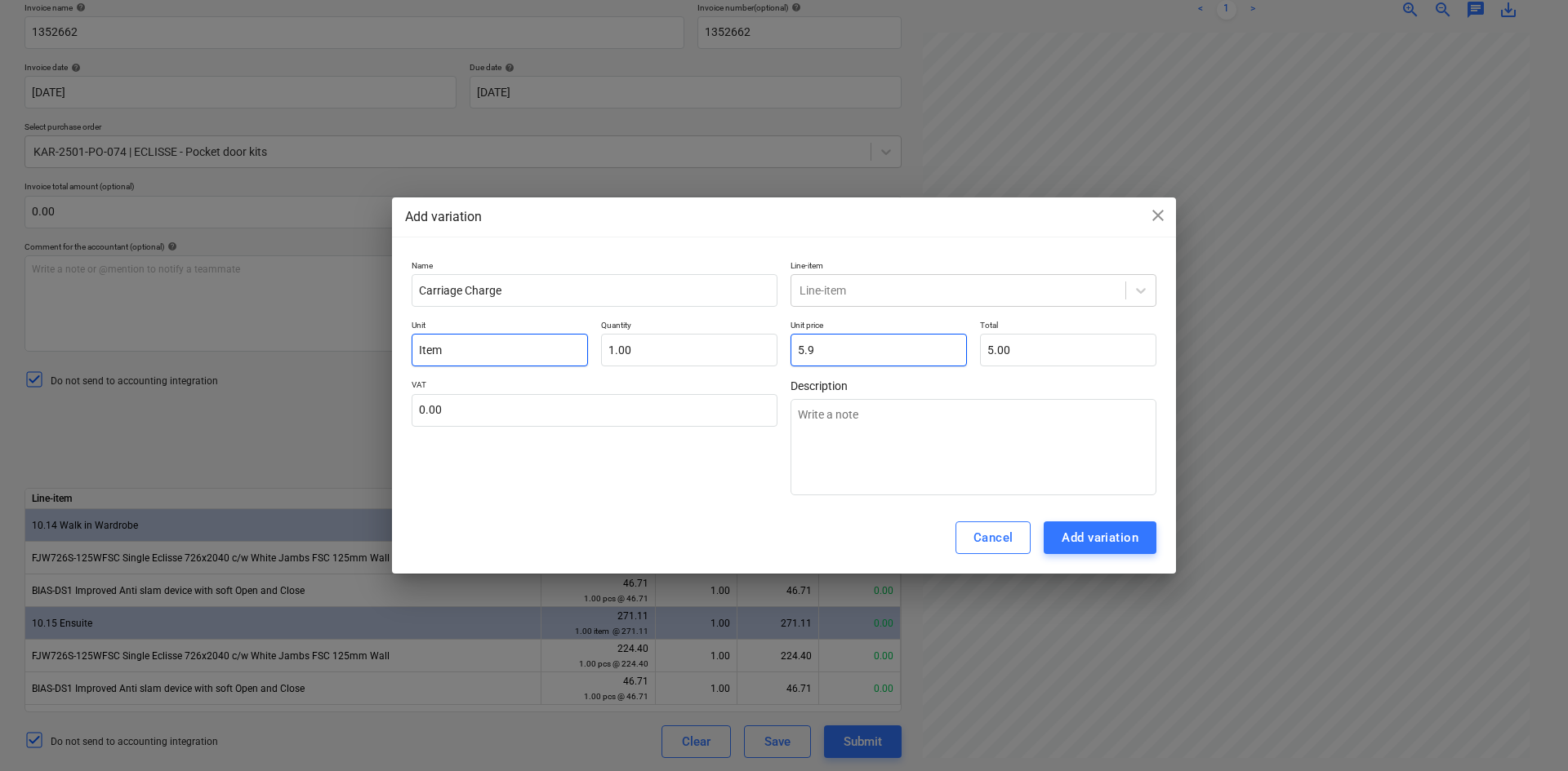
type input "5.90"
type textarea "x"
type input "5.99"
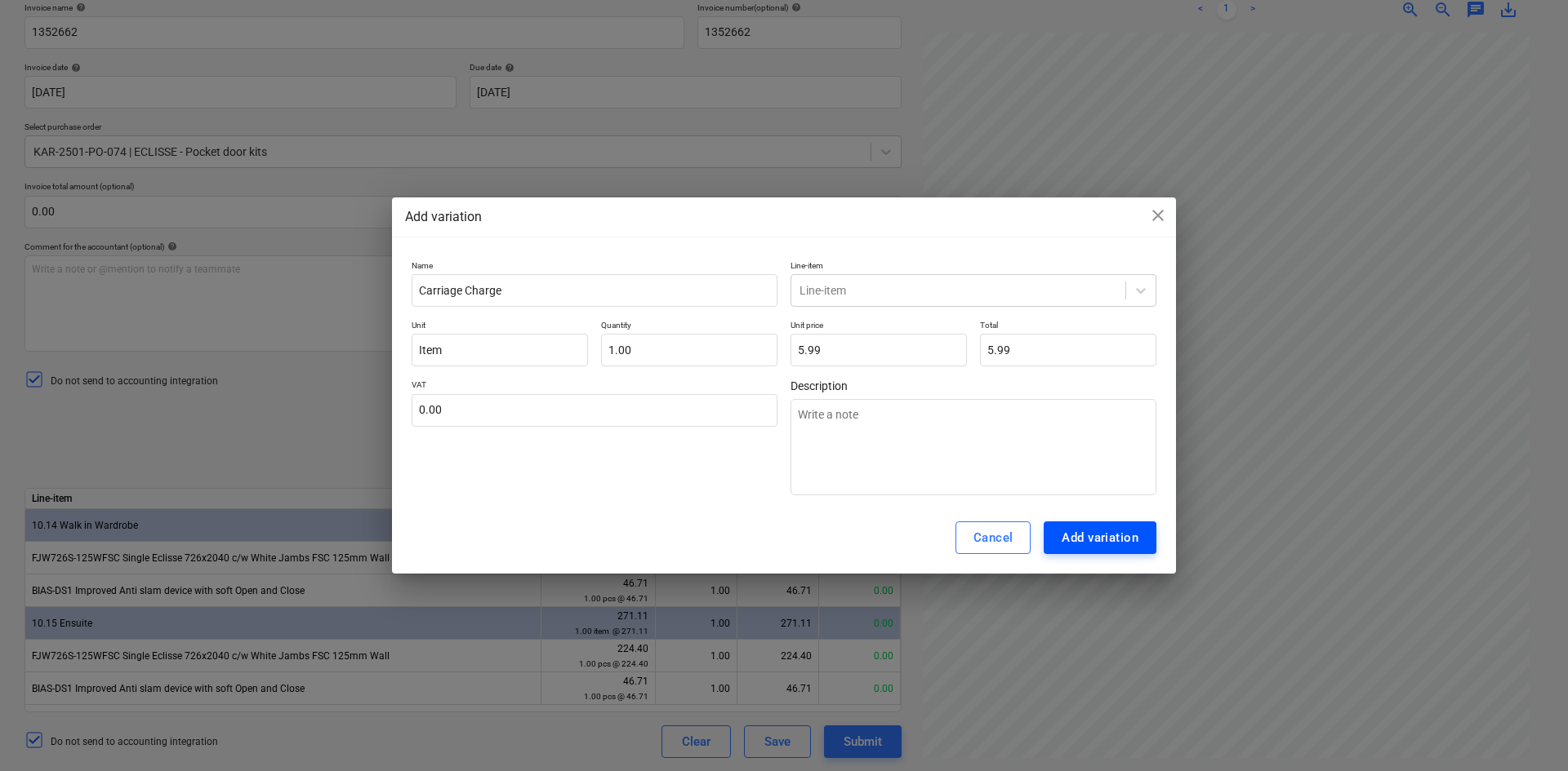
click at [1097, 538] on div "Add variation" at bounding box center [1100, 538] width 77 height 22
click at [1117, 535] on div "Add variation" at bounding box center [1100, 538] width 77 height 22
click at [1089, 541] on div "Add variation" at bounding box center [1100, 538] width 77 height 22
click at [1091, 539] on div "Add variation" at bounding box center [1100, 538] width 77 height 22
click at [574, 398] on input "text" at bounding box center [594, 410] width 366 height 33
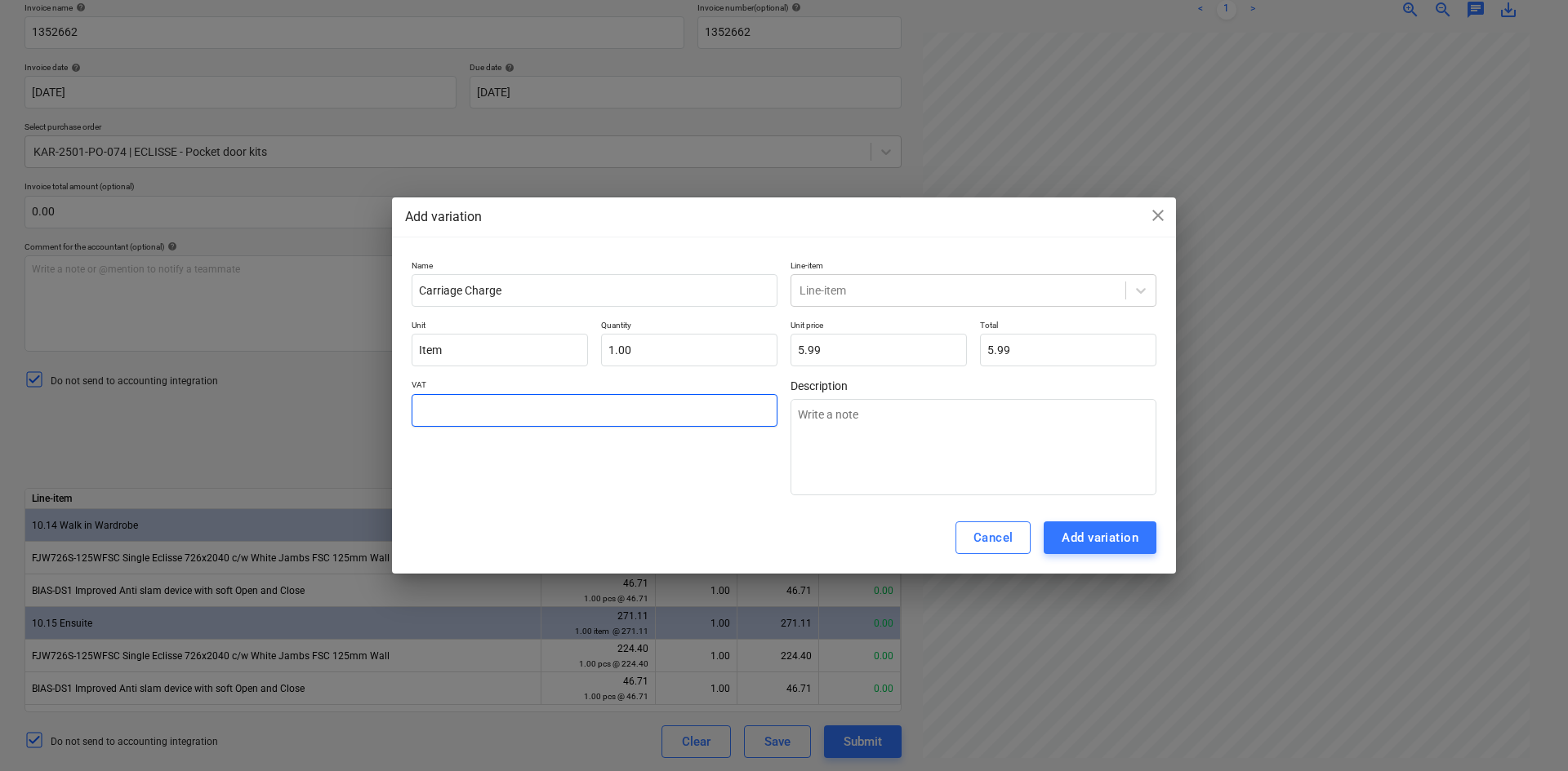
type textarea "x"
type input "2"
type textarea "x"
type input "20.00"
click at [1093, 539] on div "Add variation" at bounding box center [1100, 538] width 77 height 22
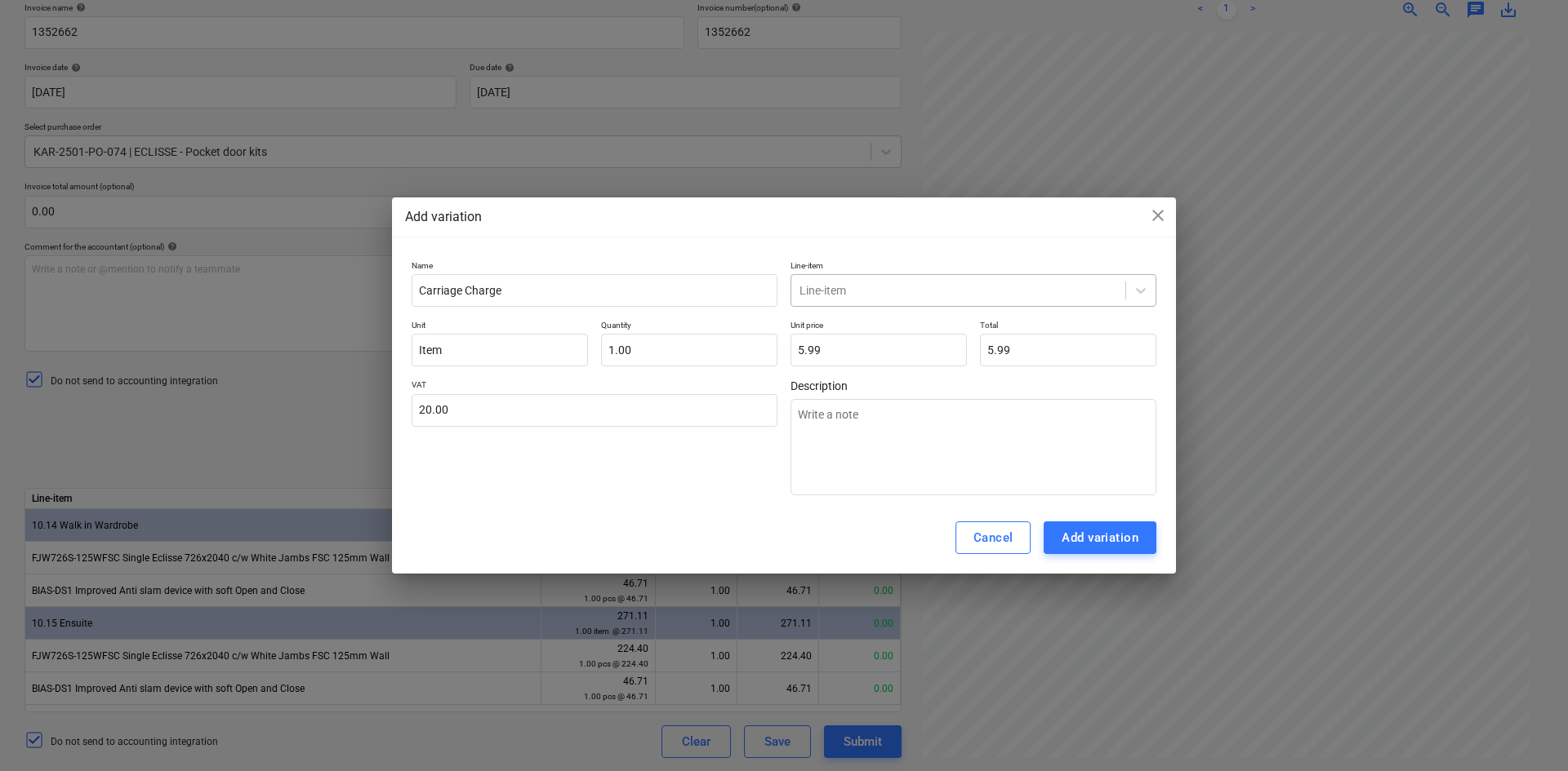
click at [933, 288] on div at bounding box center [958, 290] width 318 height 16
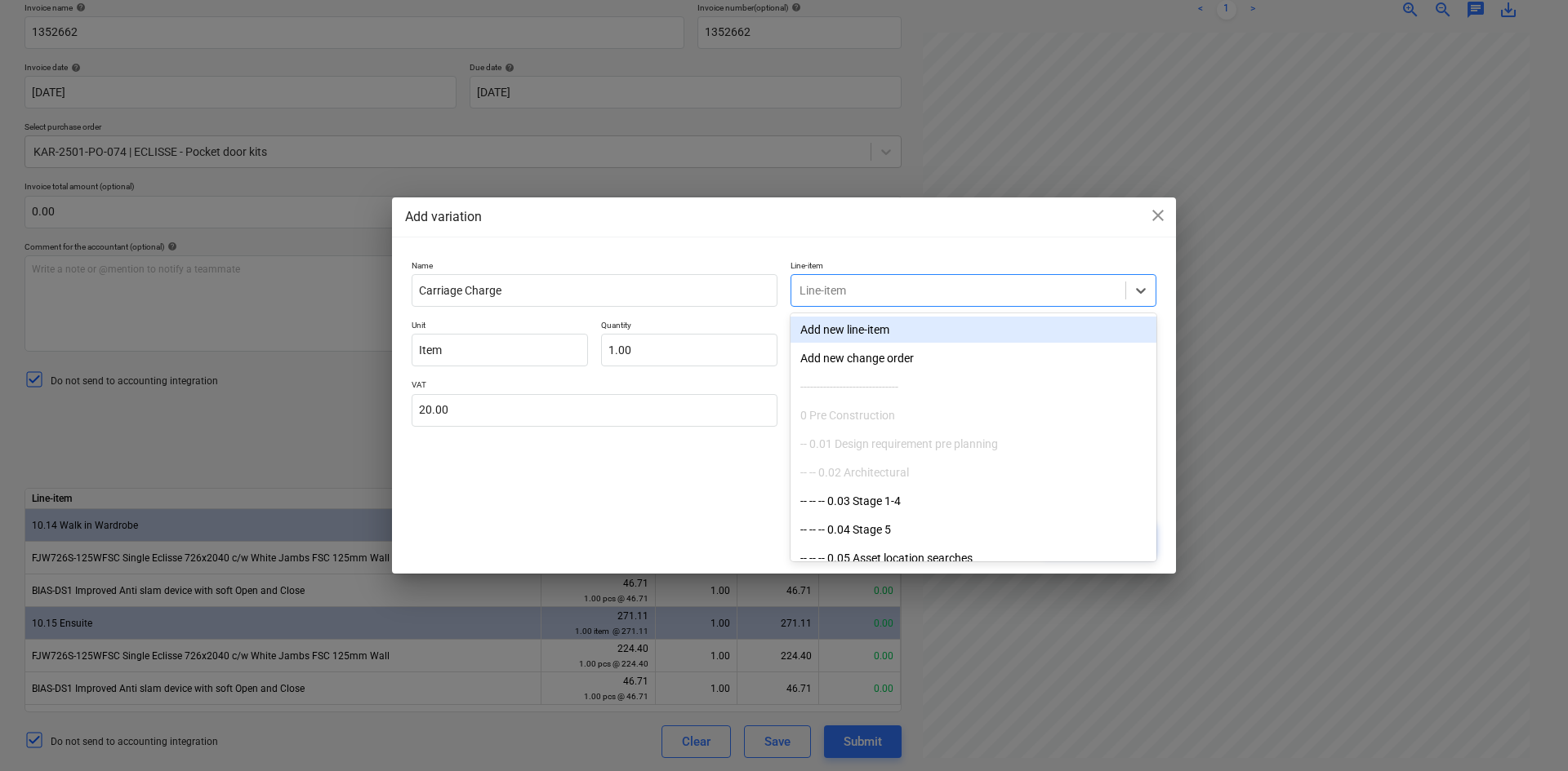
click at [900, 336] on div "Add new line-item" at bounding box center [973, 330] width 366 height 26
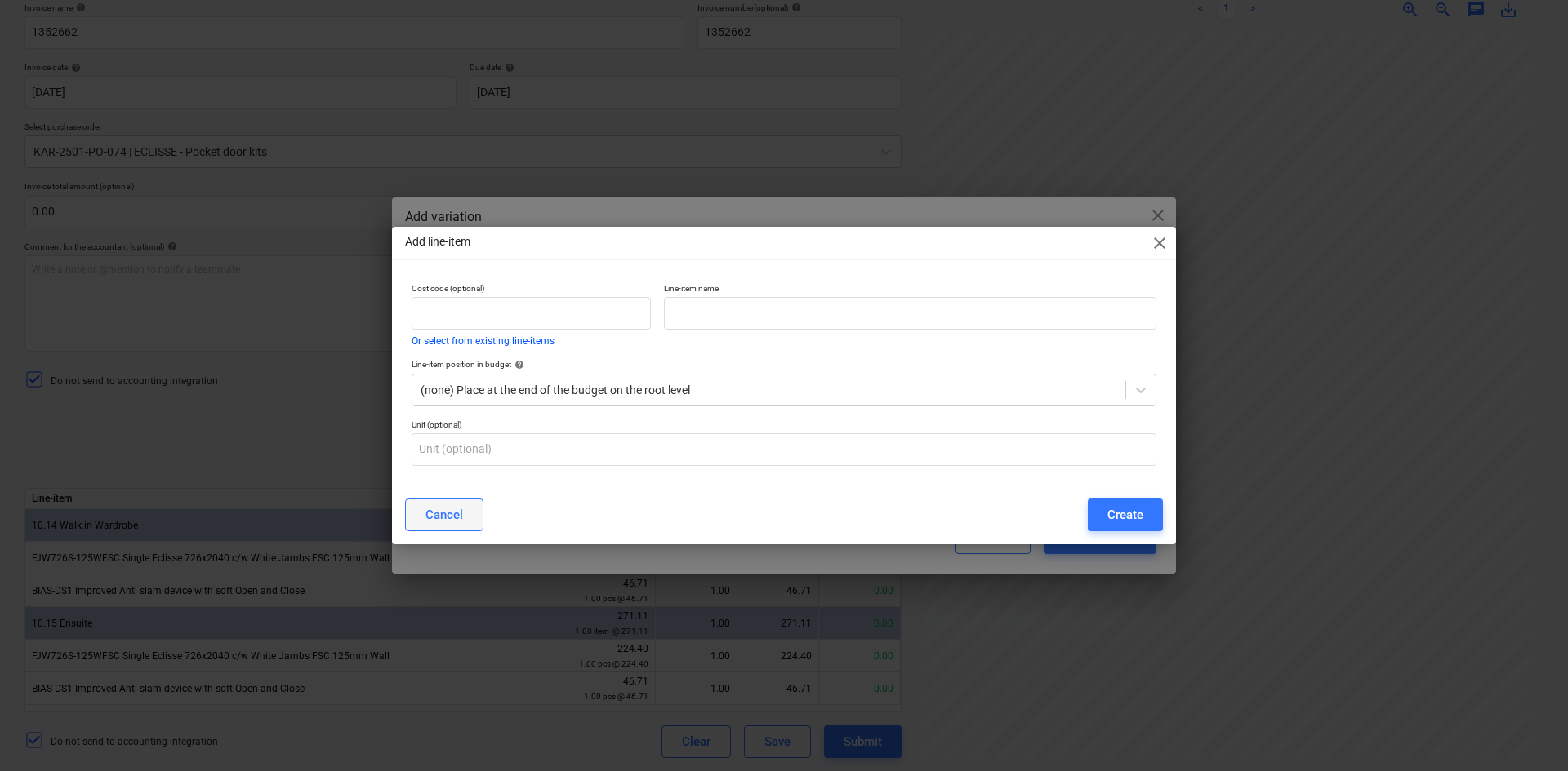
click at [447, 515] on div "Cancel" at bounding box center [444, 514] width 38 height 22
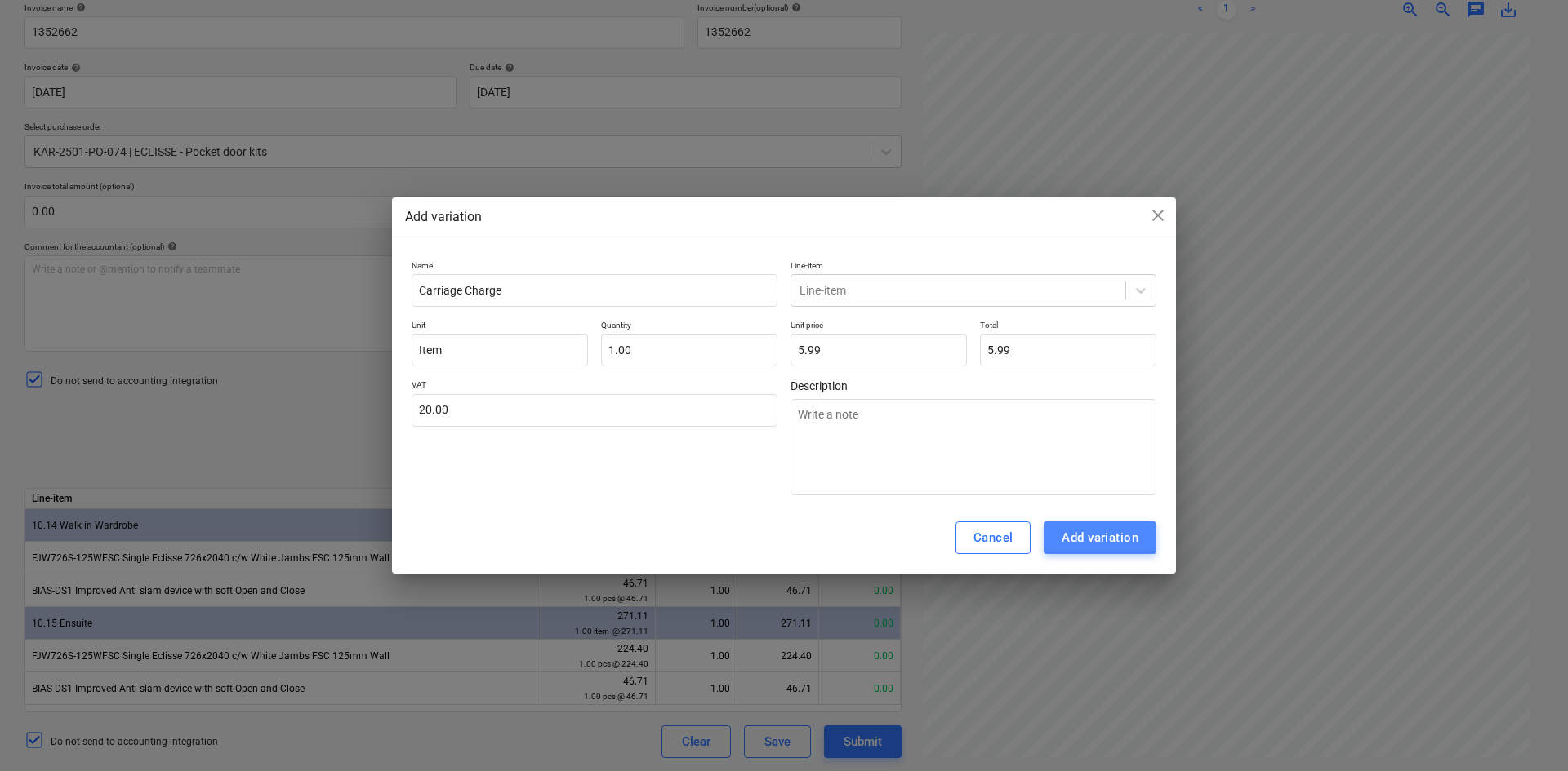
click at [1114, 544] on div "Add variation" at bounding box center [1100, 538] width 77 height 22
click at [981, 283] on div at bounding box center [958, 290] width 318 height 16
drag, startPoint x: 847, startPoint y: 208, endPoint x: 1194, endPoint y: 181, distance: 348.0
click at [1194, 181] on div "Add variation close Name Carriage Charge Line-item Line-item Unit Item Quantity…" at bounding box center [784, 386] width 1568 height 771
drag, startPoint x: 1030, startPoint y: 217, endPoint x: 1055, endPoint y: 182, distance: 43.0
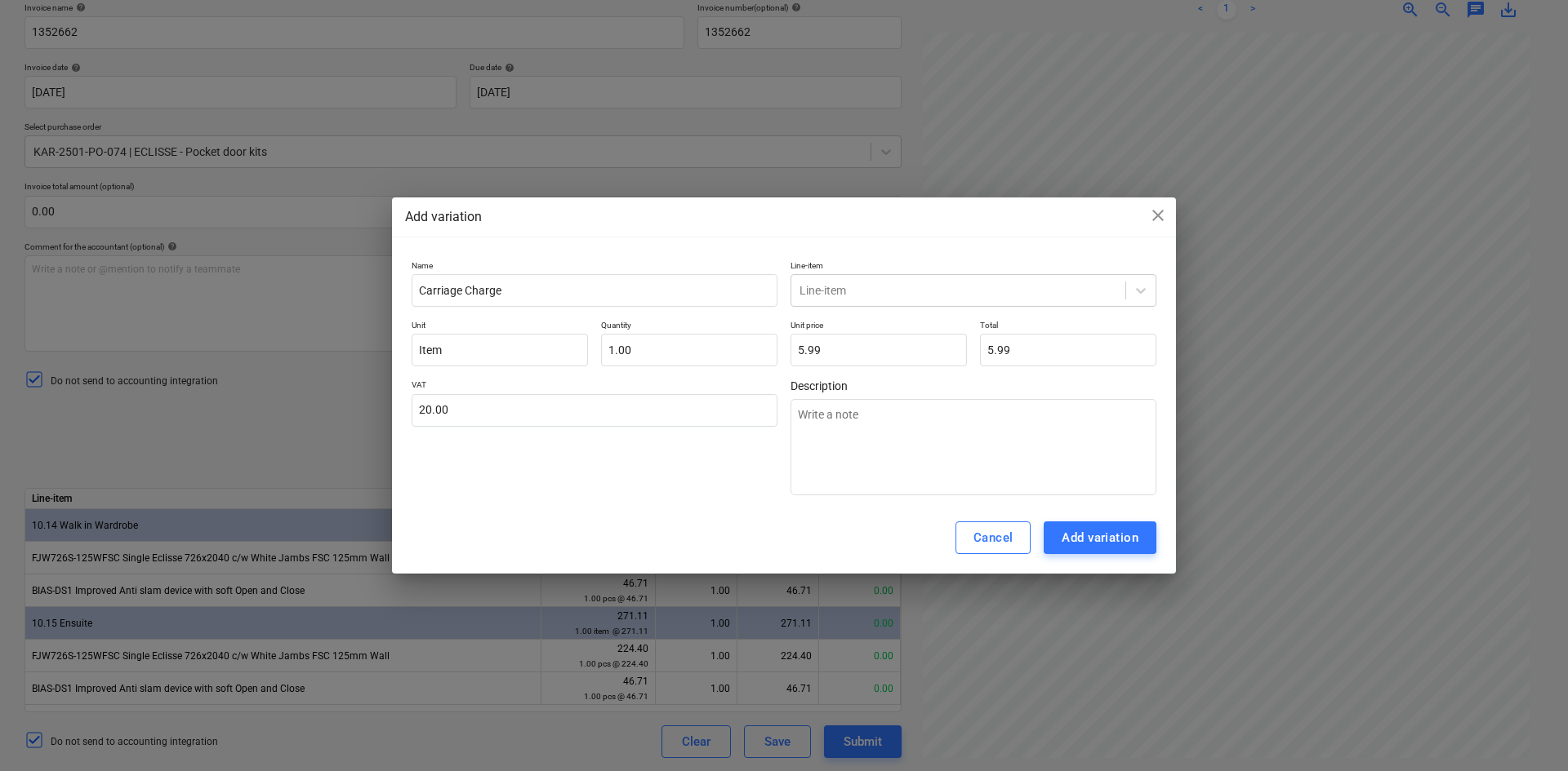
click at [1055, 182] on div "Add variation close Name Carriage Charge Line-item Line-item Unit Item Quantity…" at bounding box center [784, 386] width 1568 height 771
click at [1099, 541] on div "Add variation" at bounding box center [1100, 538] width 77 height 22
click at [983, 544] on div "Cancel" at bounding box center [993, 538] width 40 height 22
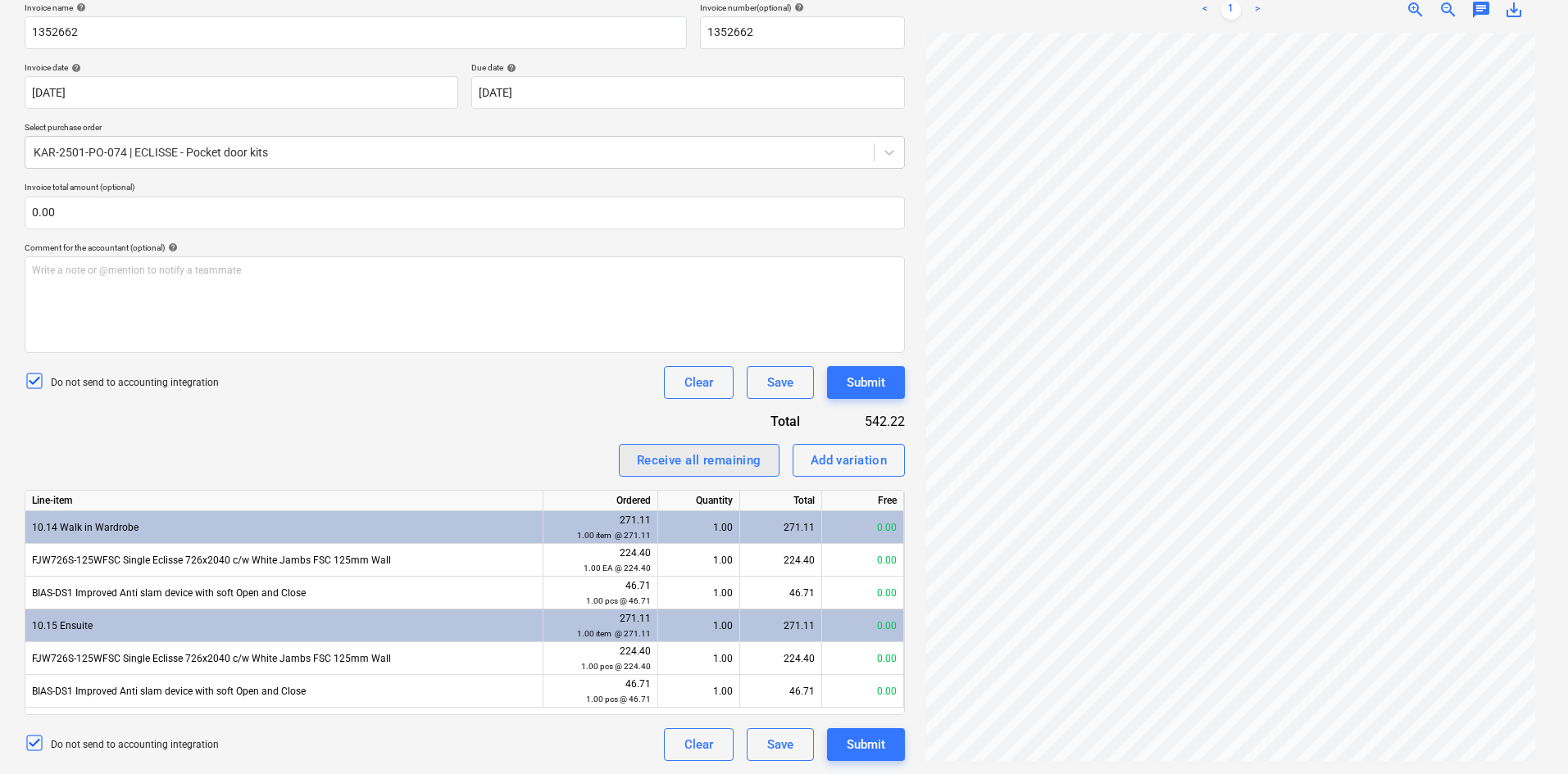
click at [686, 461] on div "Receive all remaining" at bounding box center [699, 461] width 125 height 22
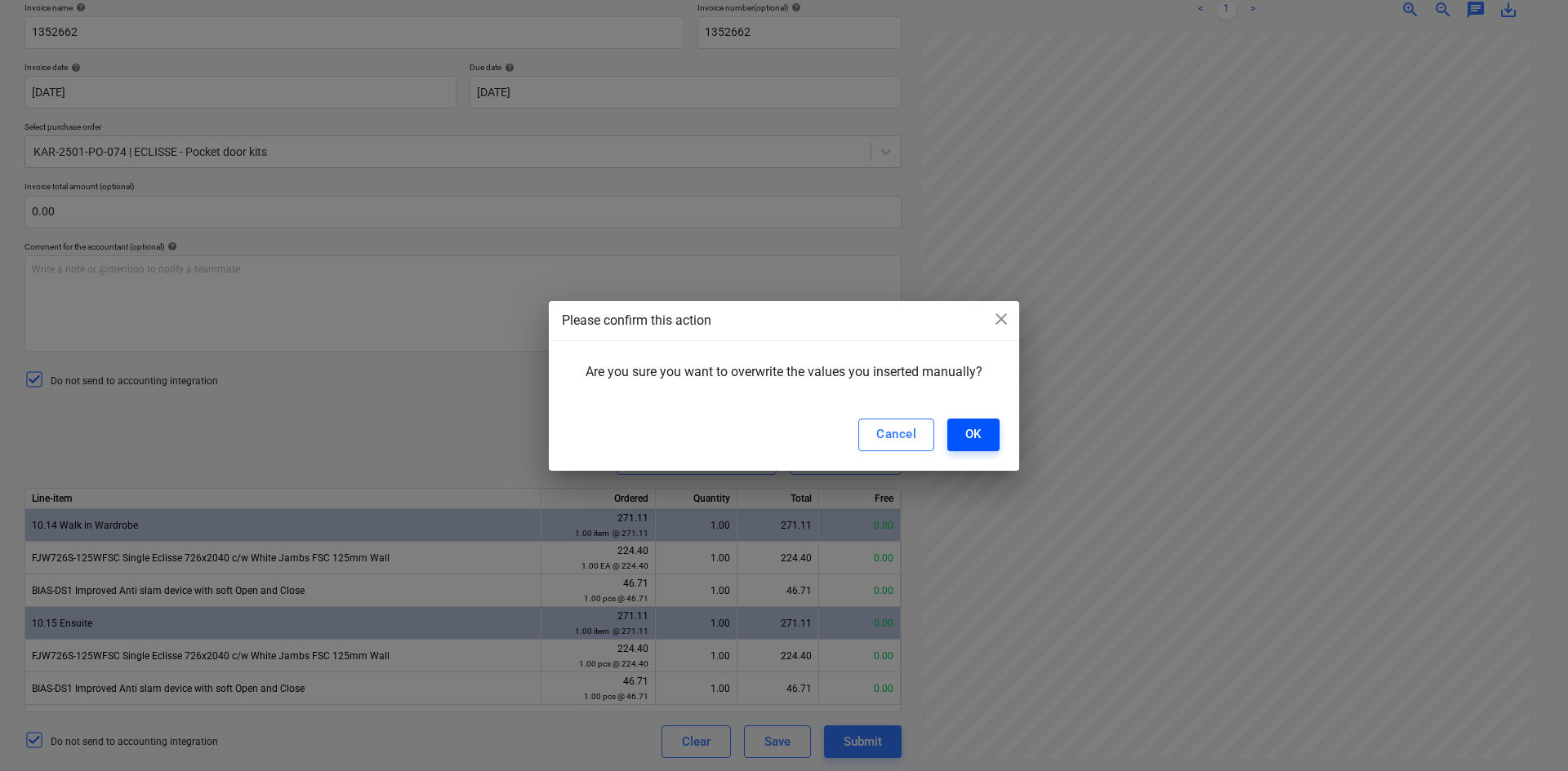
click at [971, 433] on div "OK" at bounding box center [973, 433] width 16 height 22
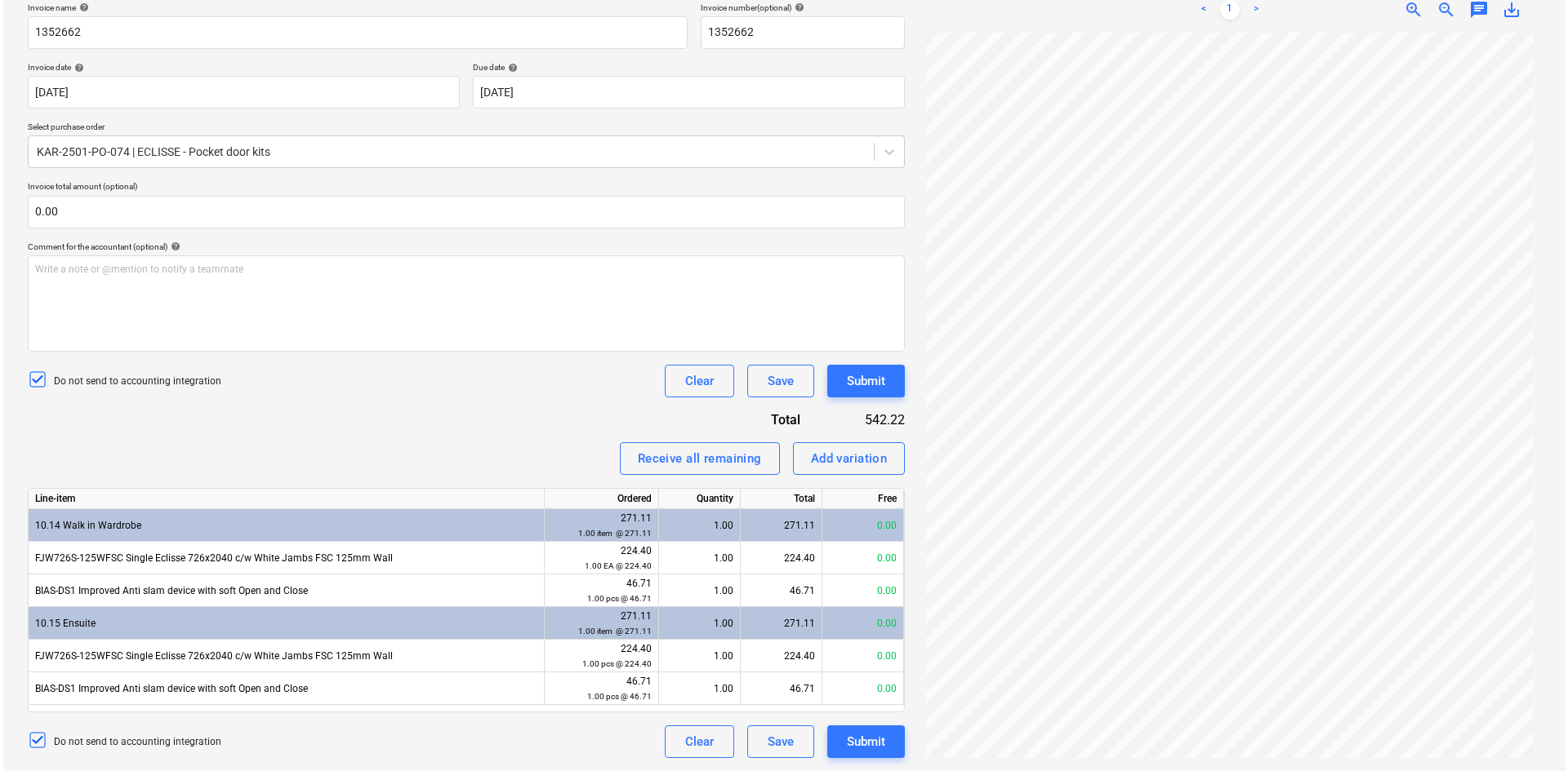
scroll to position [137, 0]
click at [857, 467] on div "Add variation" at bounding box center [846, 459] width 77 height 22
type textarea "x"
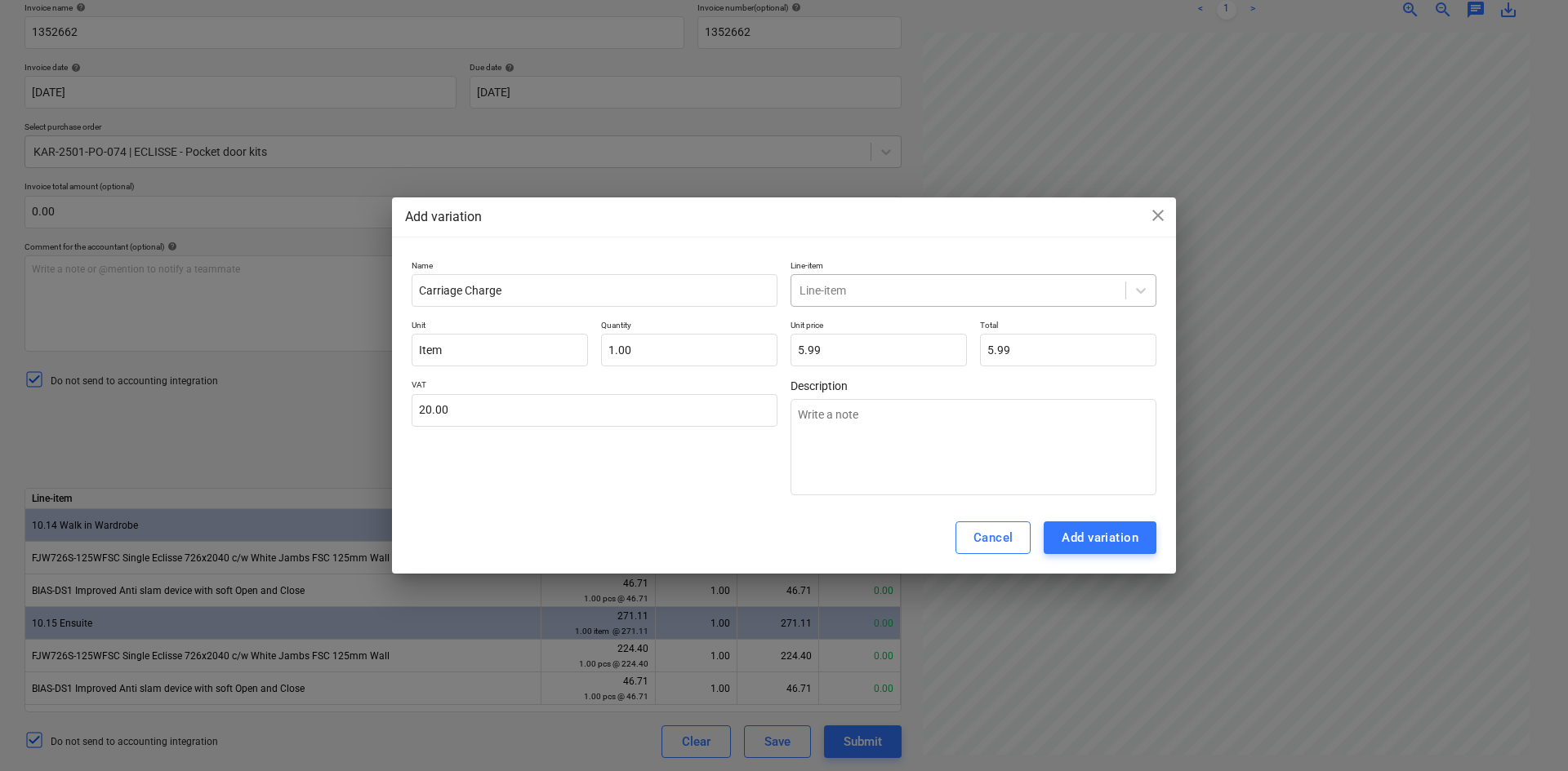
click at [876, 294] on div at bounding box center [958, 290] width 318 height 16
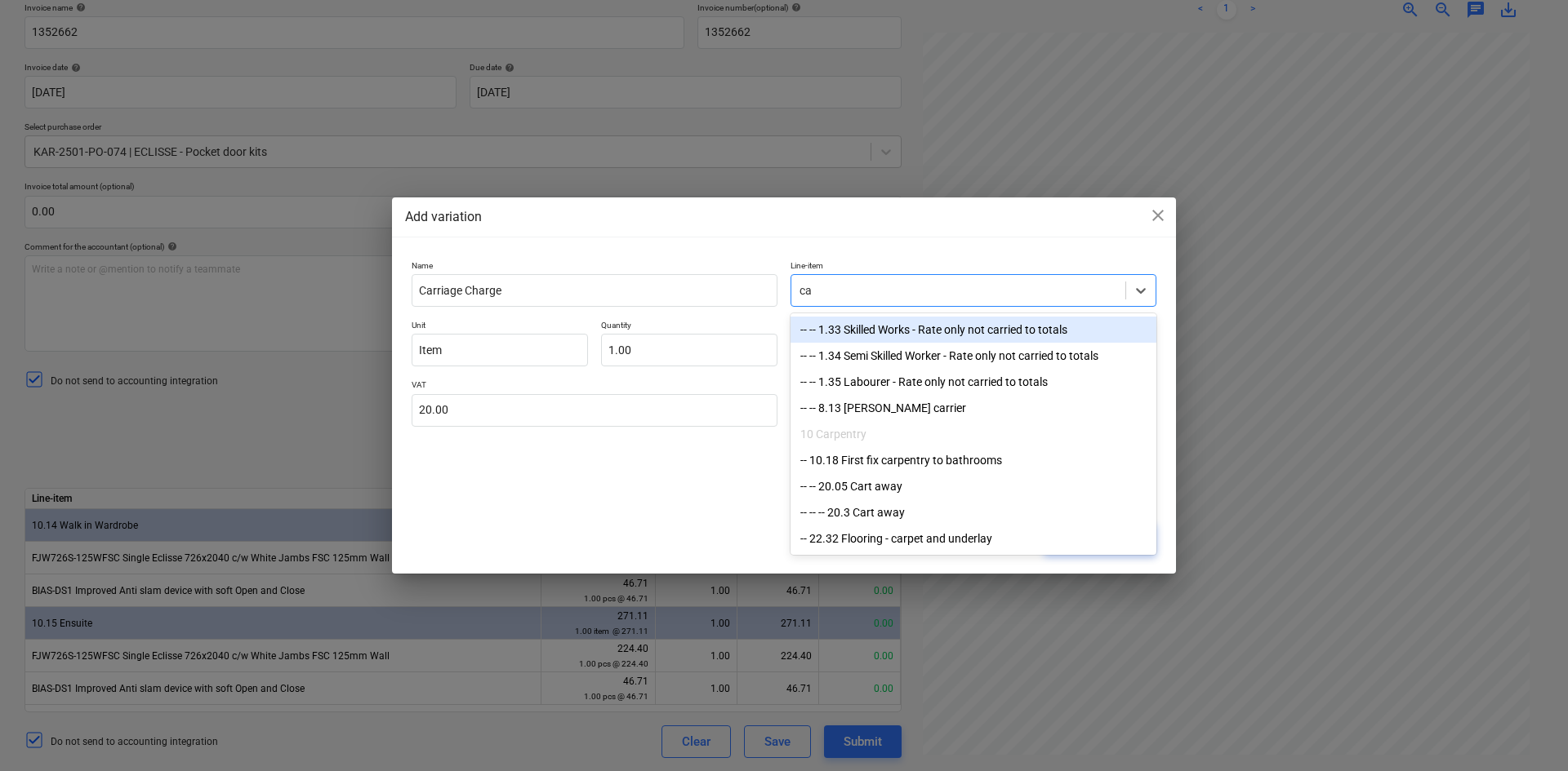
type input "c"
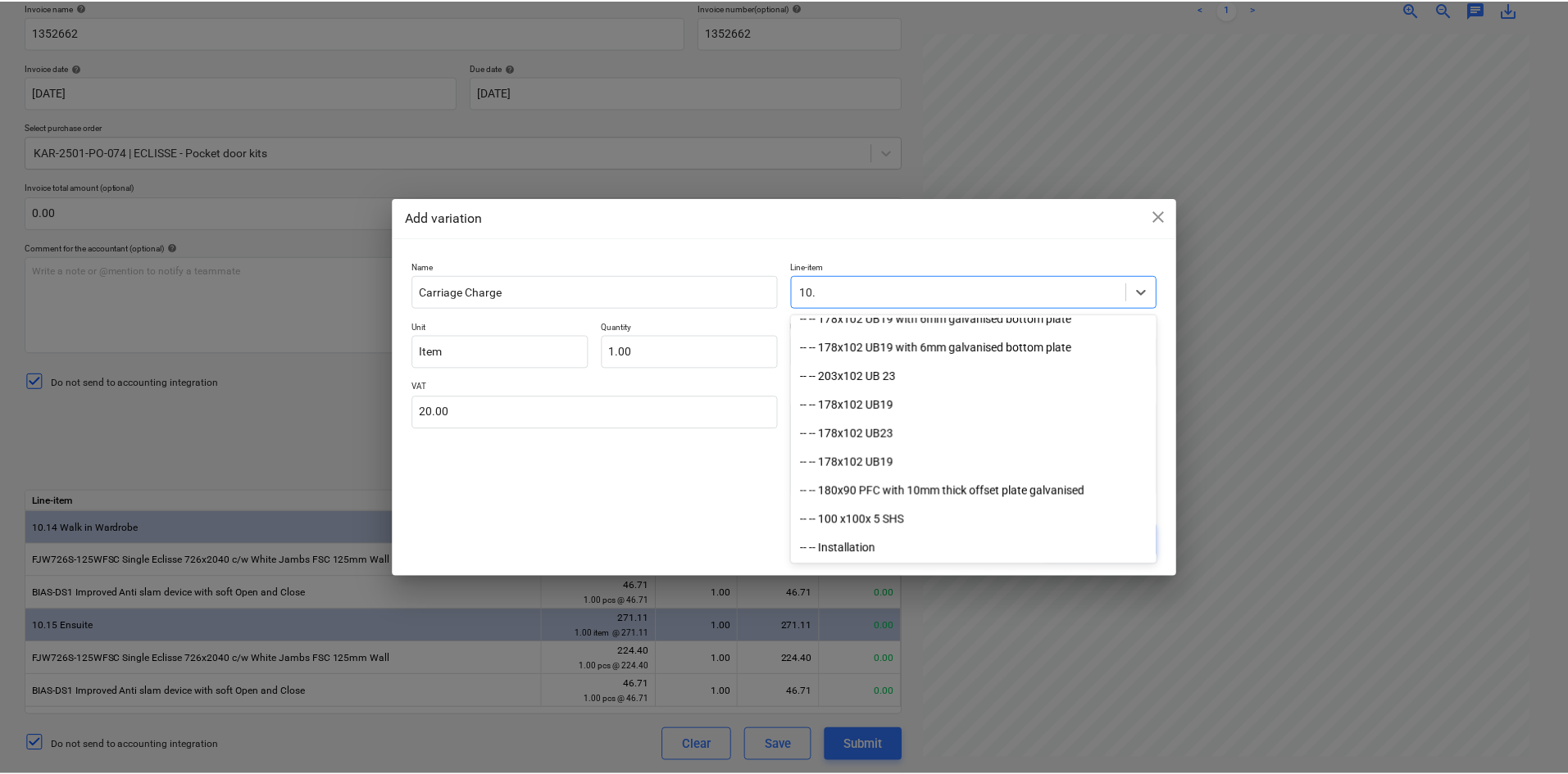
scroll to position [614, 0]
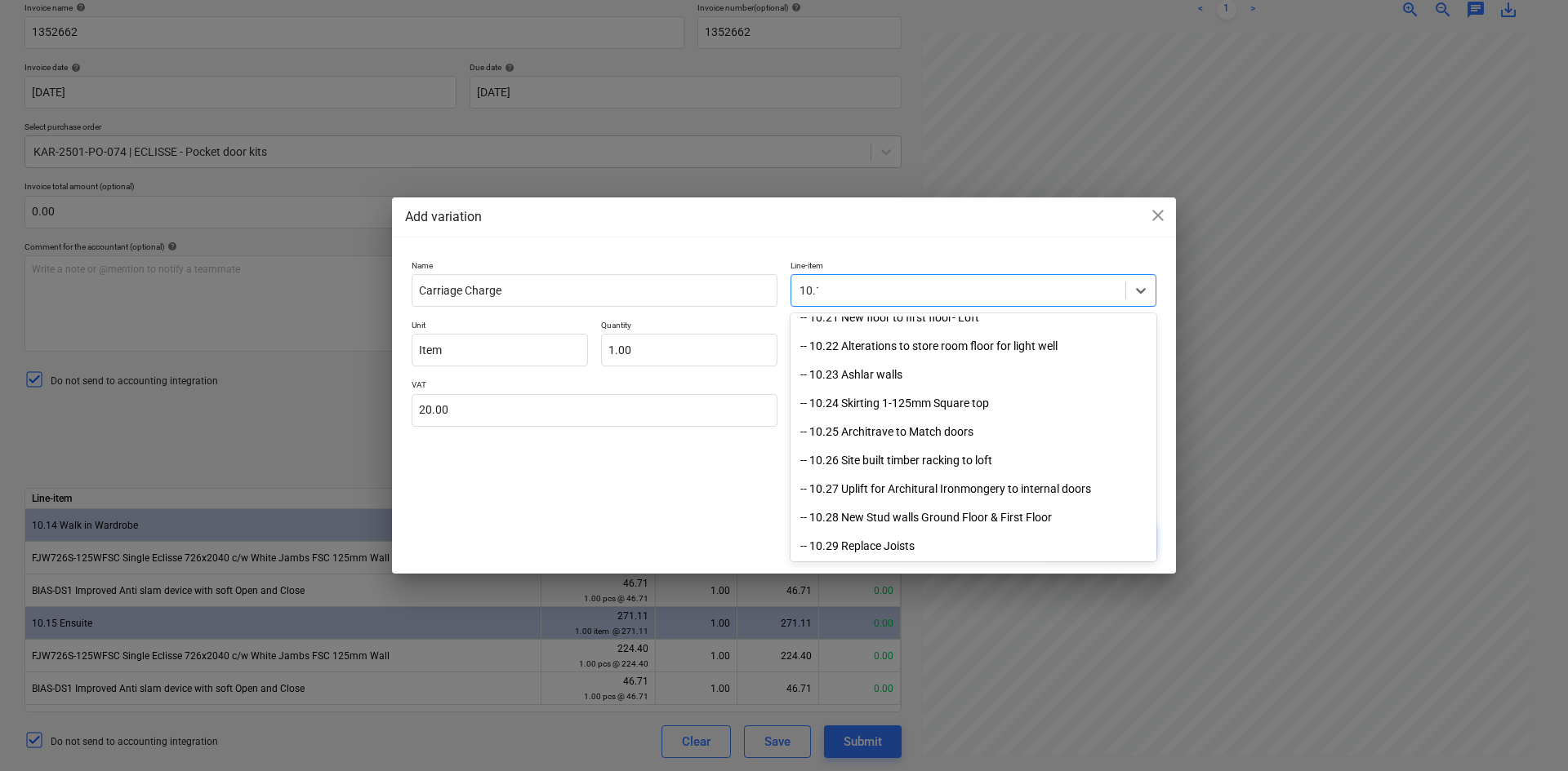
type input "10.14"
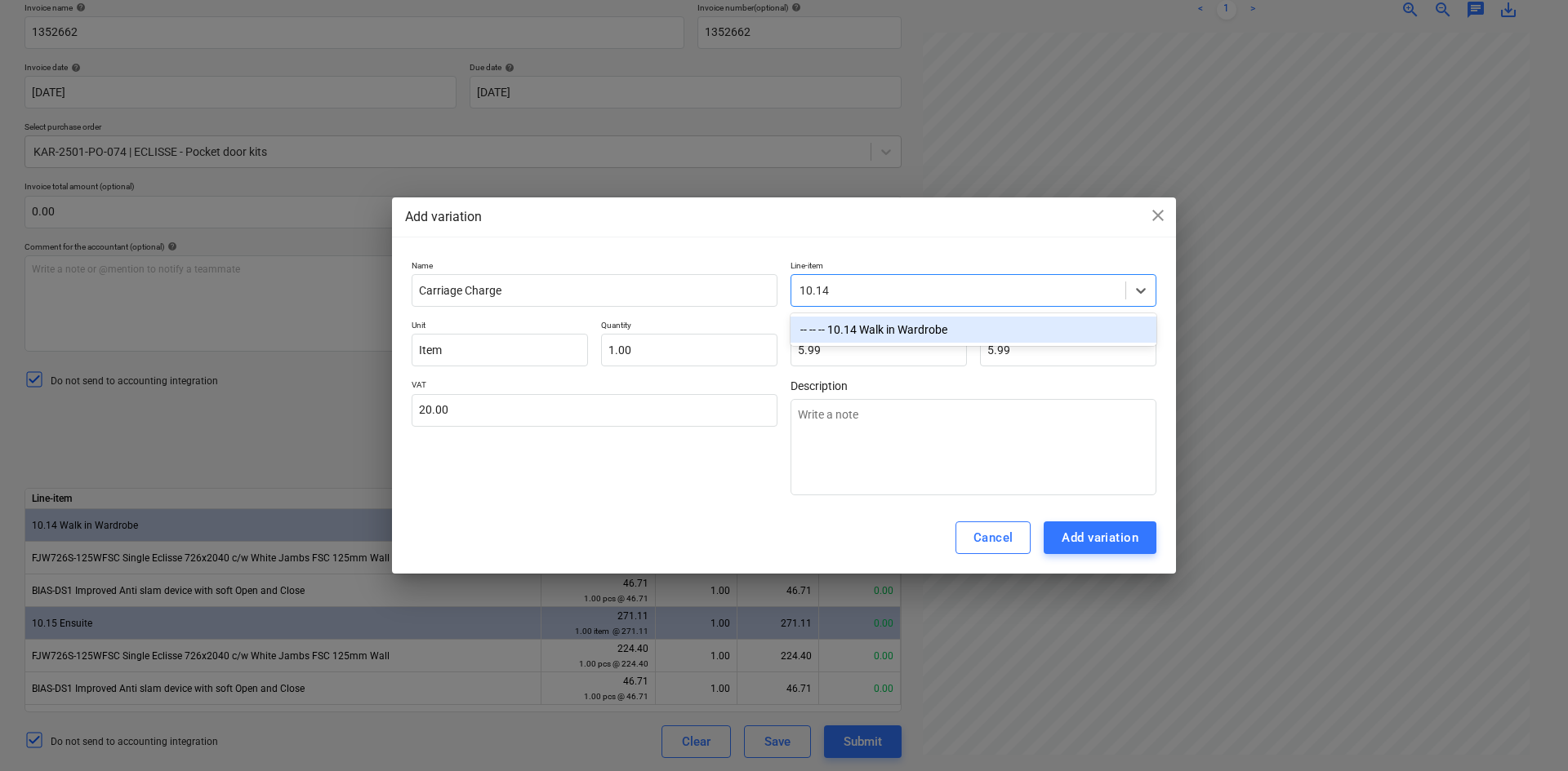
type textarea "x"
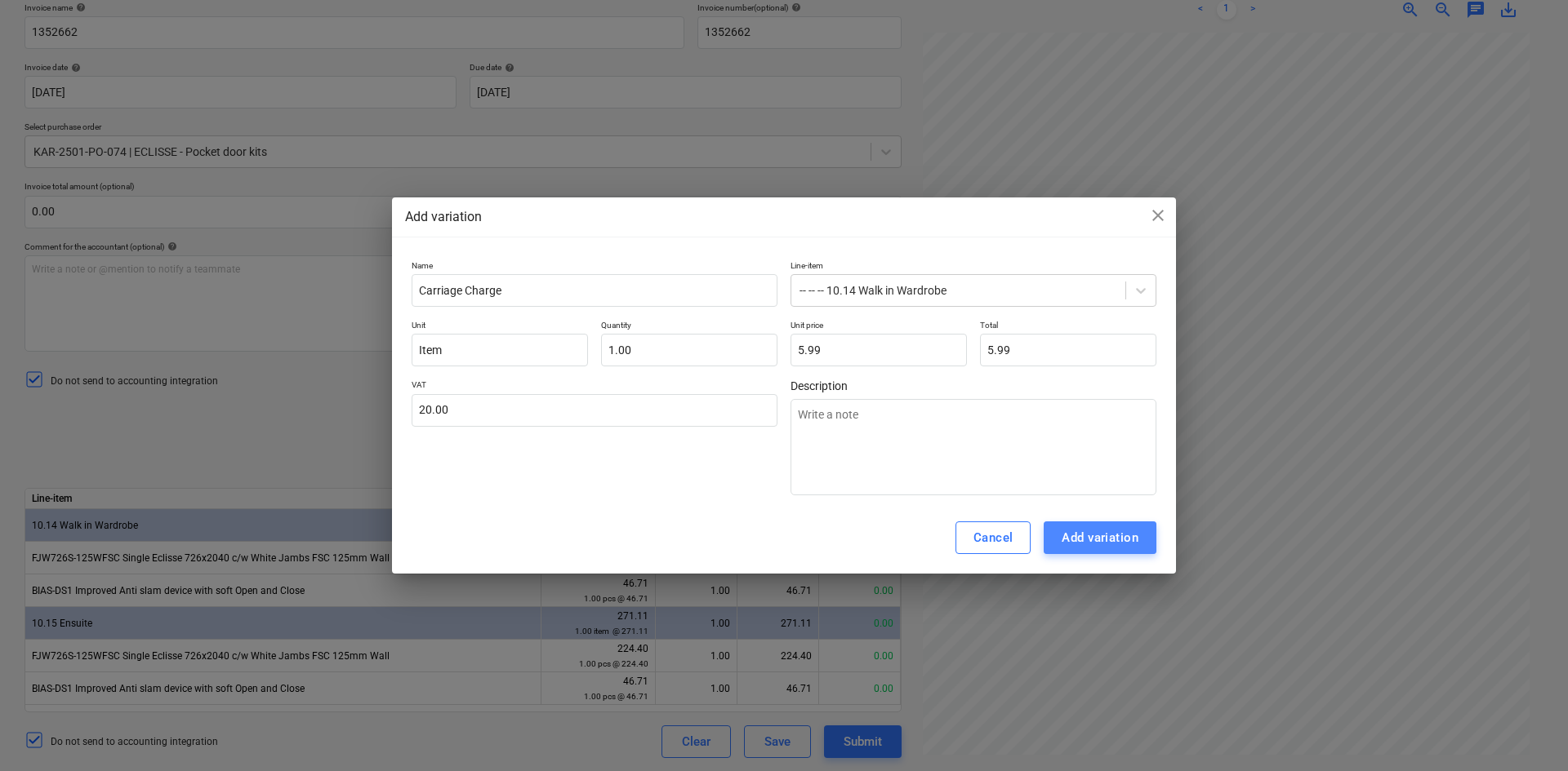
click at [1096, 539] on div "Add variation" at bounding box center [1100, 538] width 77 height 22
type textarea "x"
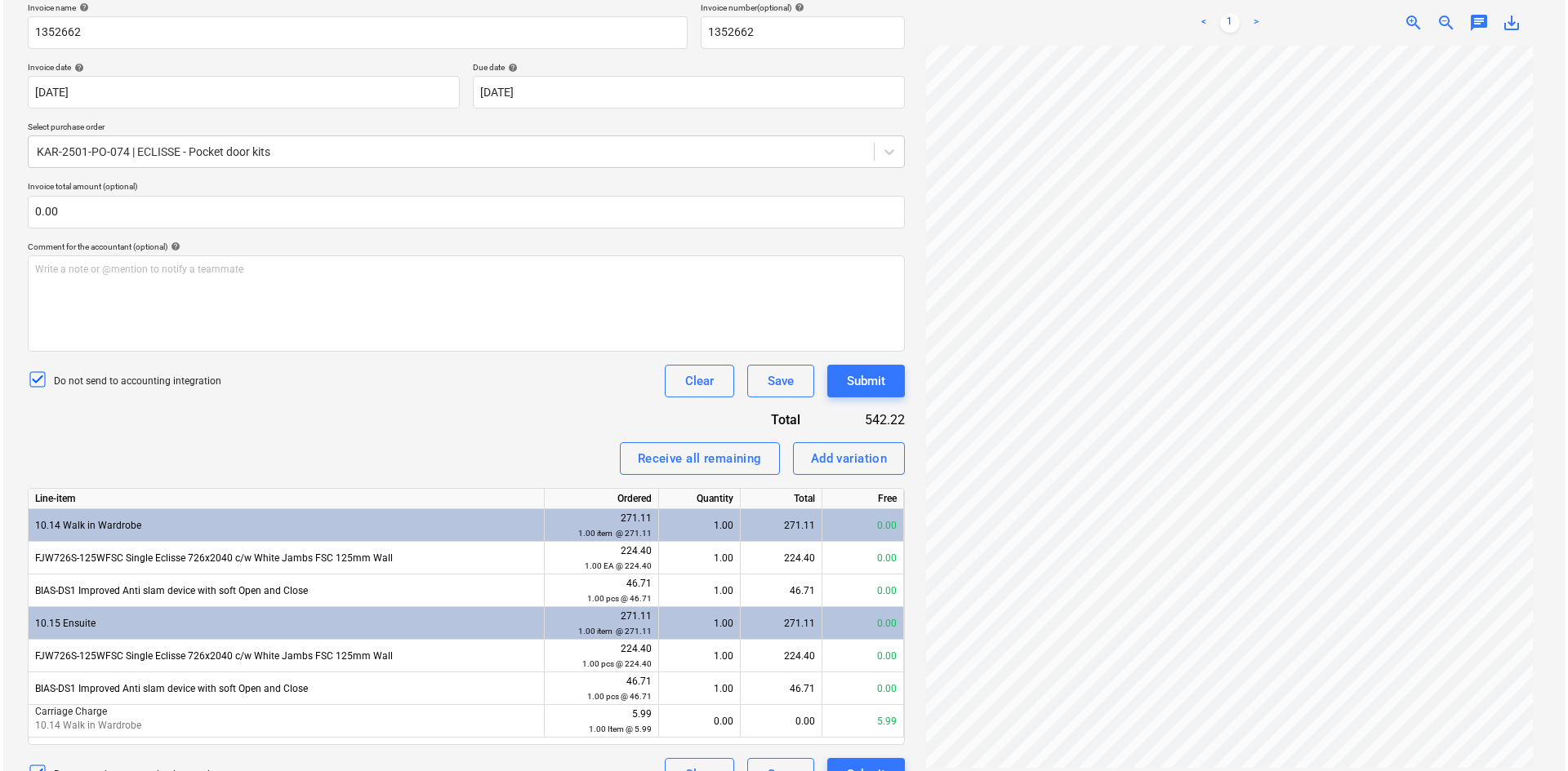
scroll to position [284, 0]
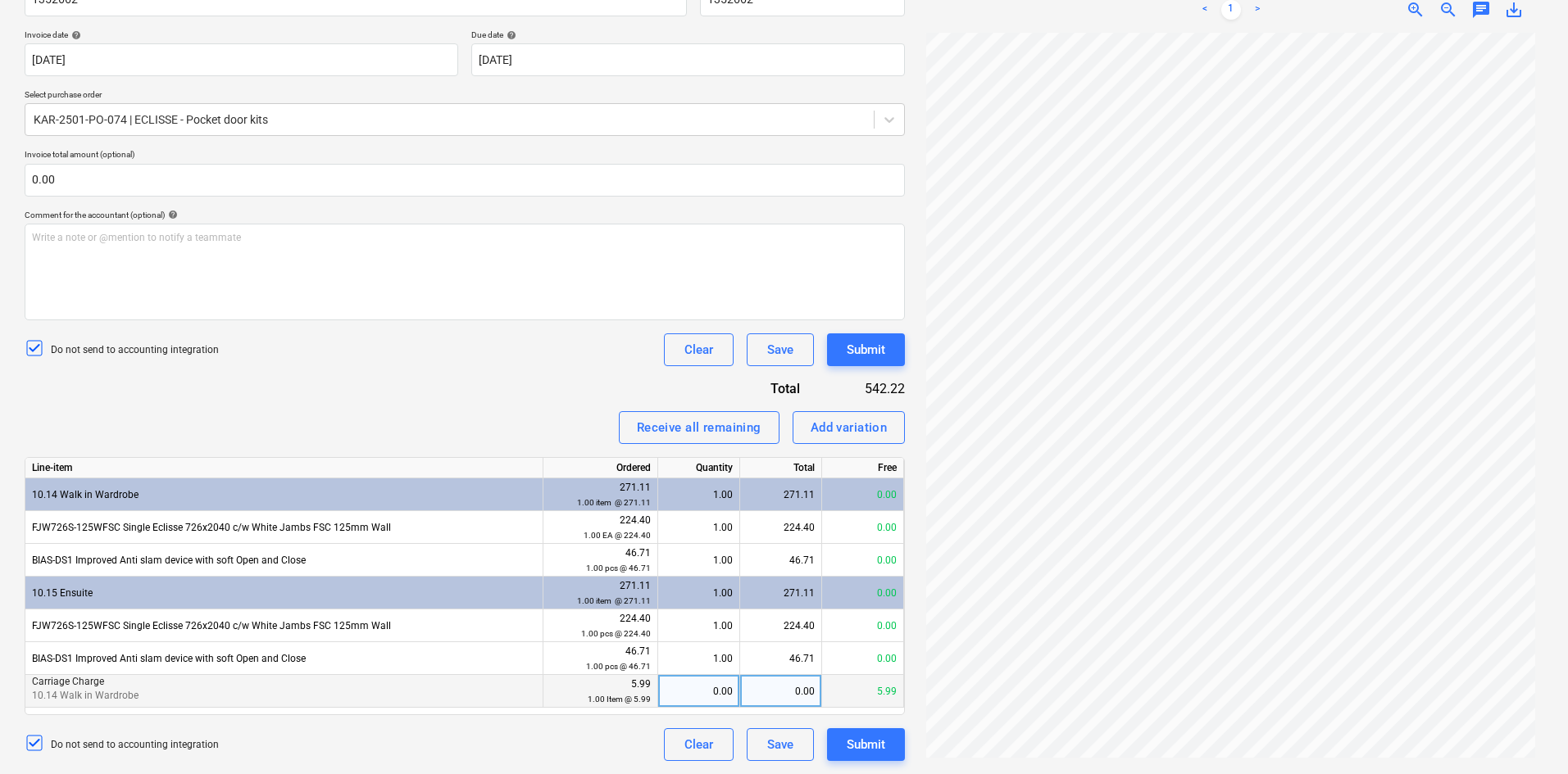
click at [770, 691] on div "0.00" at bounding box center [781, 691] width 82 height 33
type input "5.99"
click at [711, 429] on div "Receive all remaining" at bounding box center [699, 428] width 125 height 22
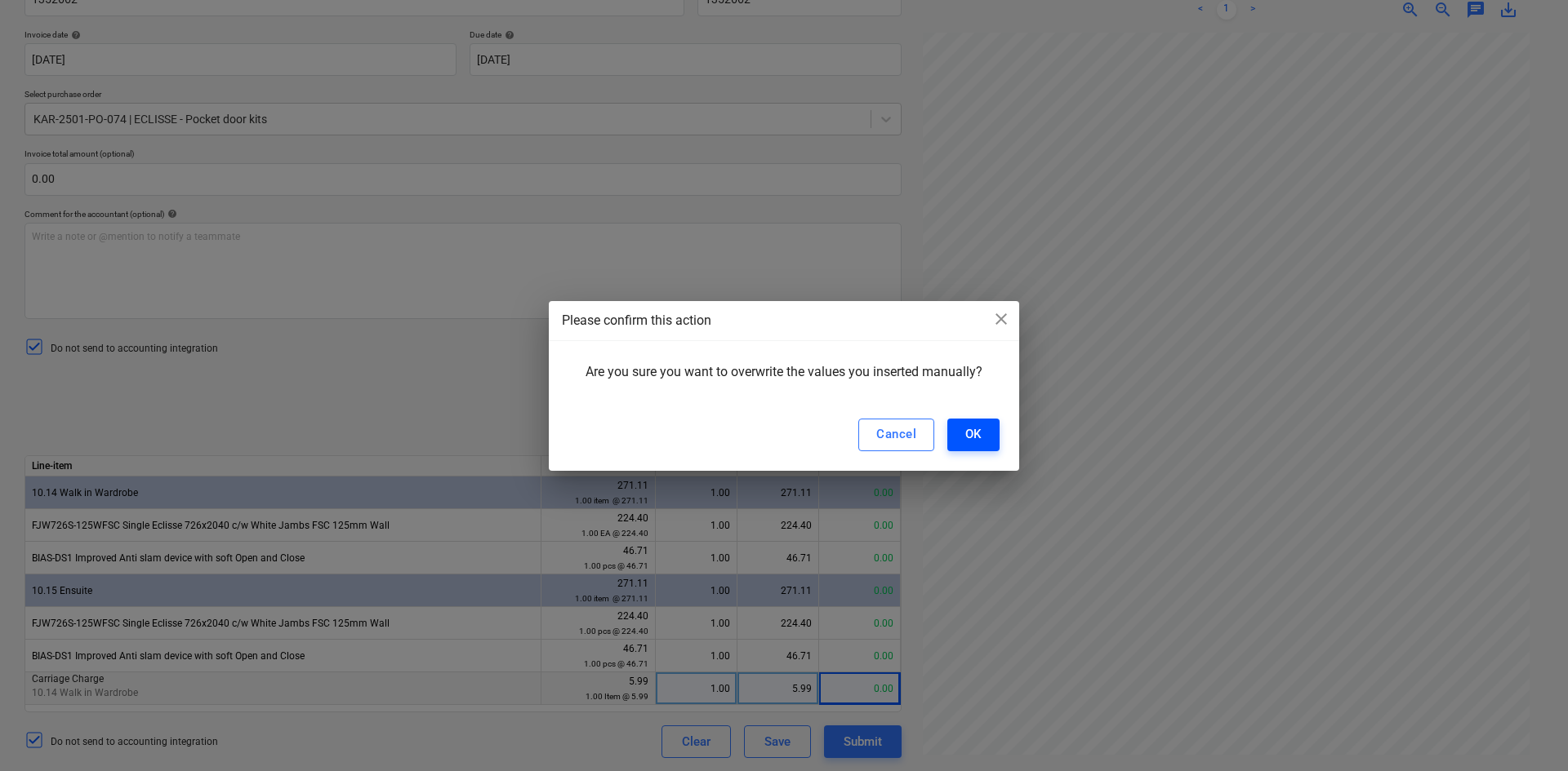
click at [989, 433] on button "OK" at bounding box center [974, 434] width 53 height 33
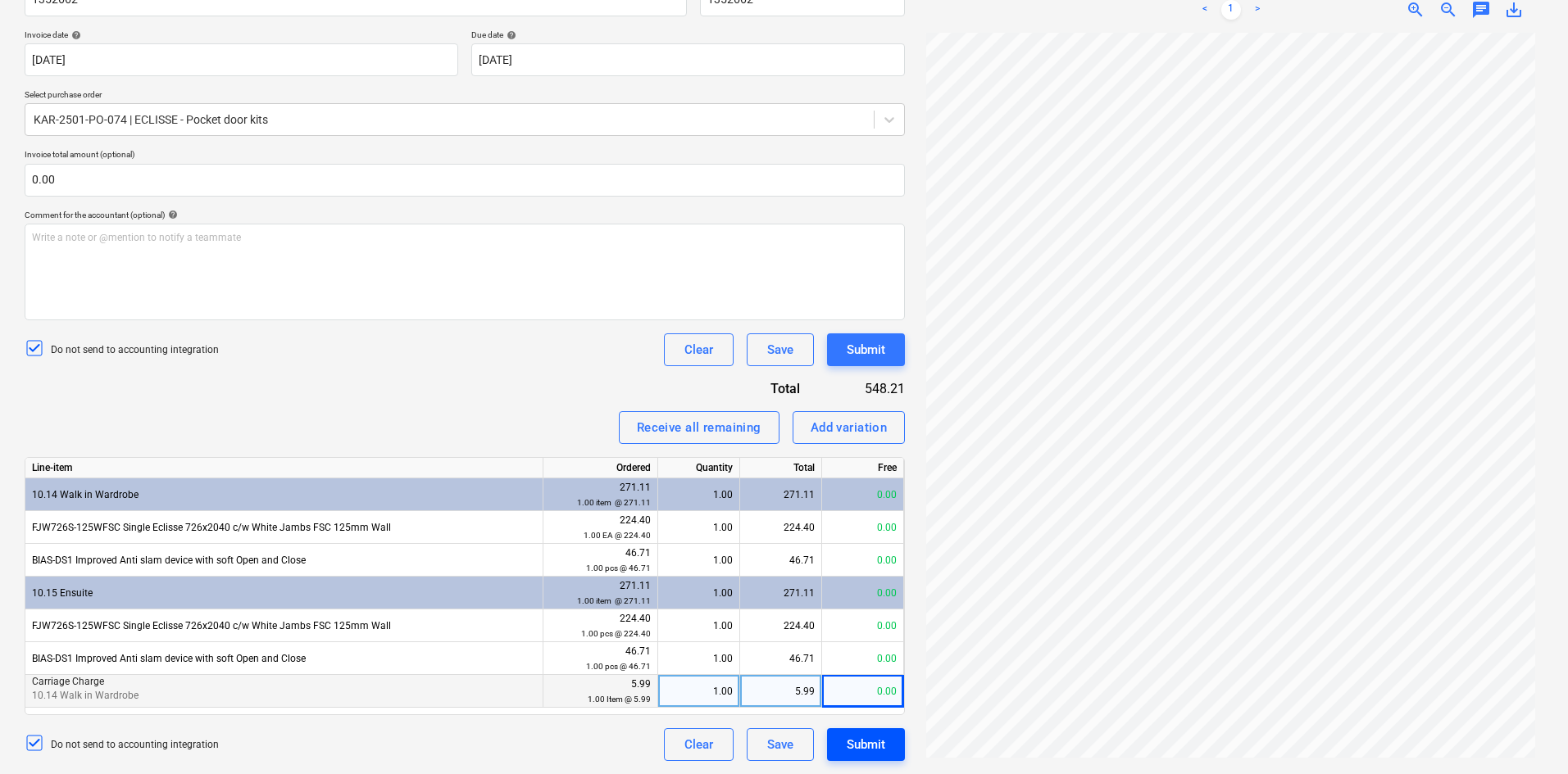
click at [882, 742] on div "Submit" at bounding box center [866, 745] width 39 height 22
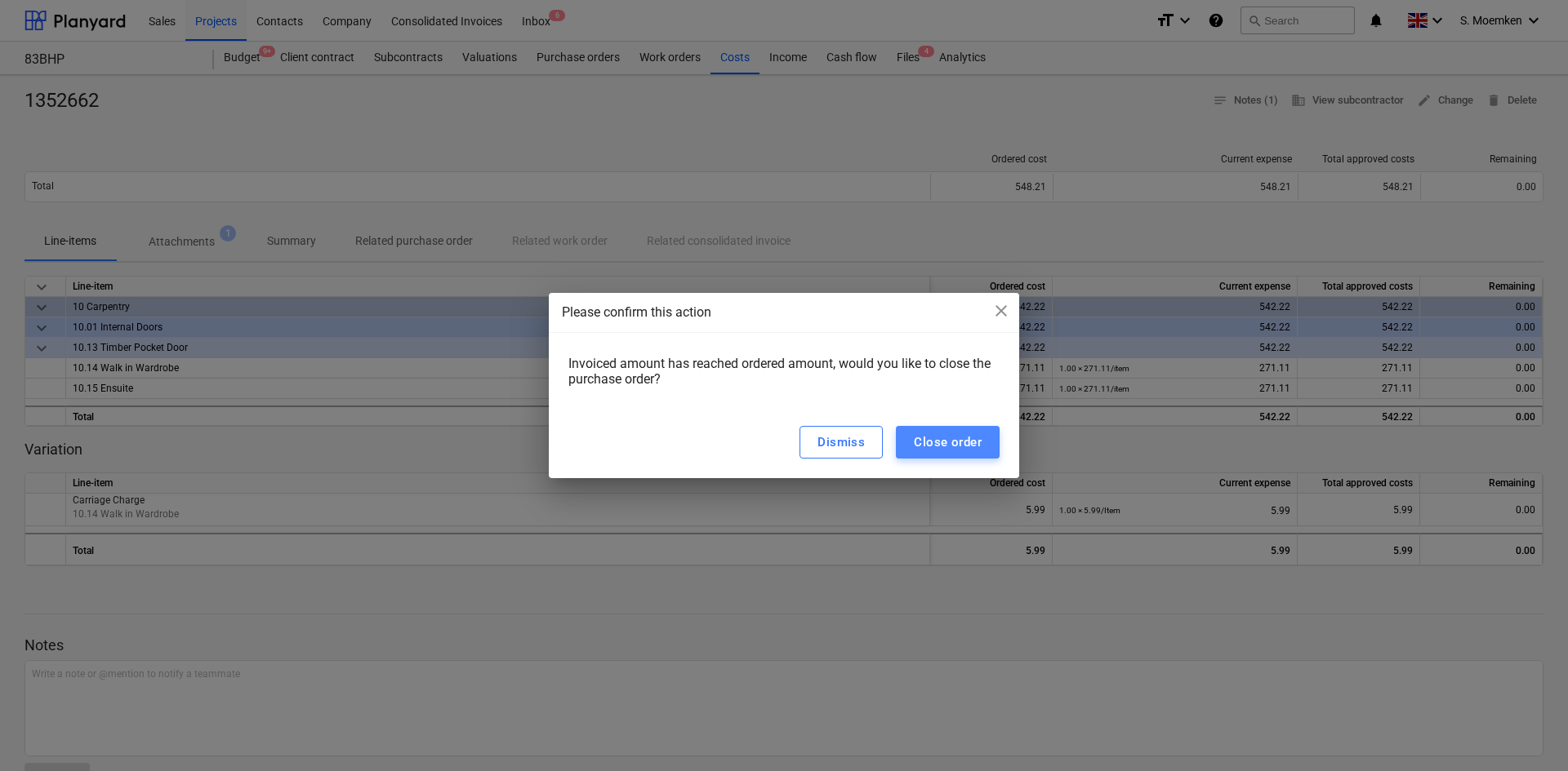
click at [958, 446] on div "Close order" at bounding box center [947, 442] width 68 height 22
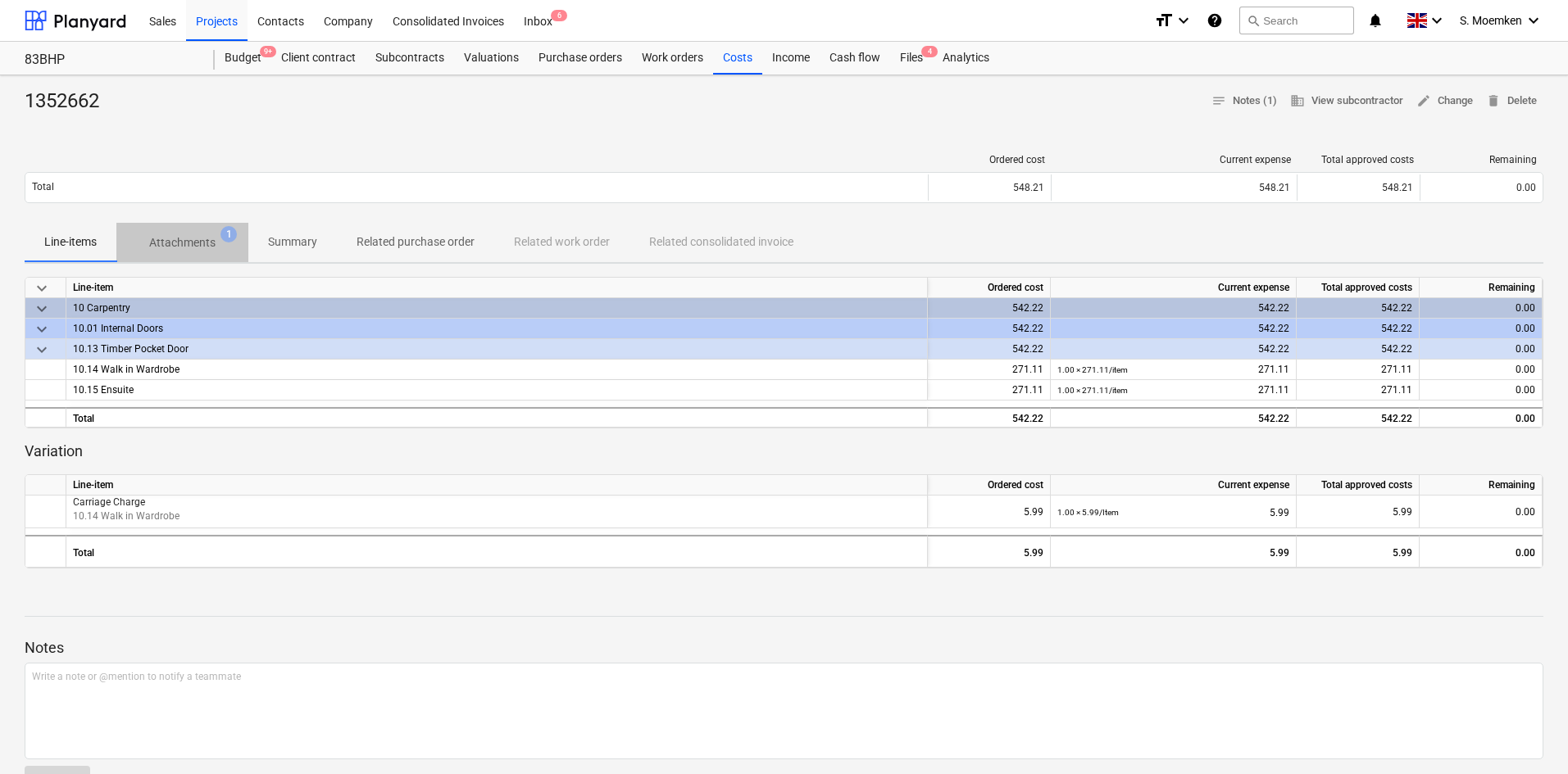
click at [161, 233] on span "Attachments 1" at bounding box center [182, 242] width 132 height 29
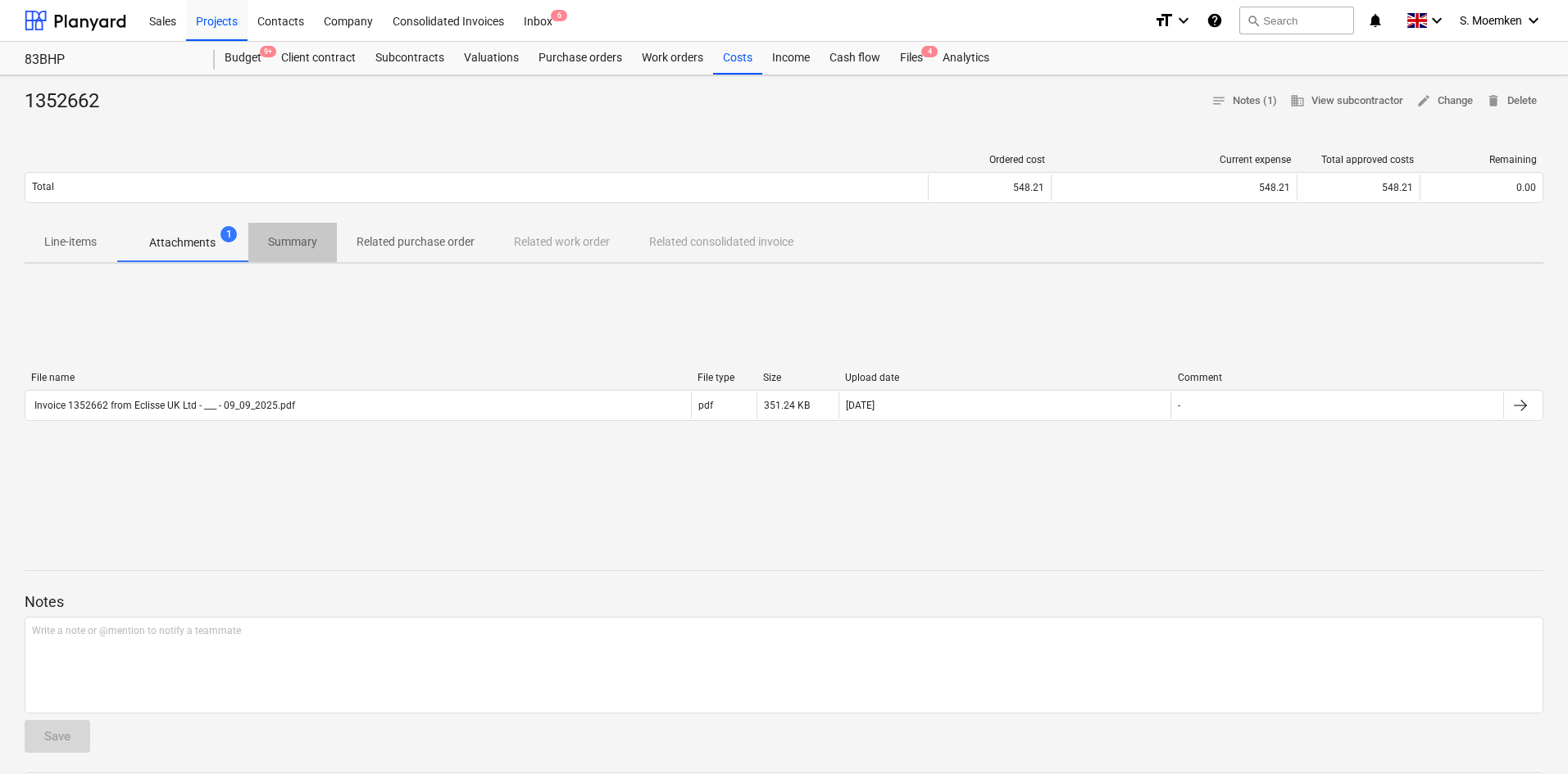
click at [294, 240] on p "Summary" at bounding box center [293, 242] width 49 height 17
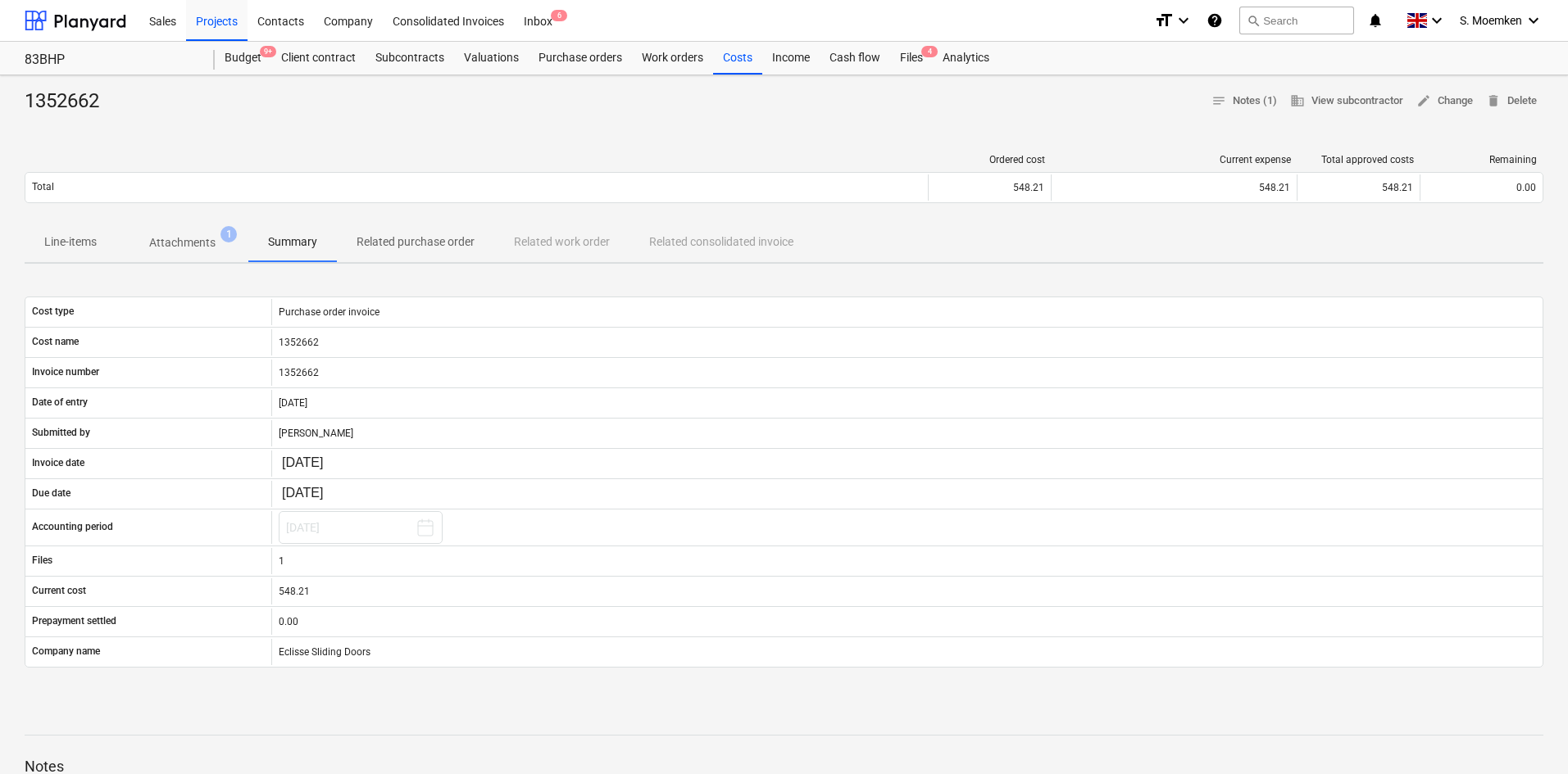
click at [433, 241] on p "Related purchase order" at bounding box center [415, 242] width 118 height 17
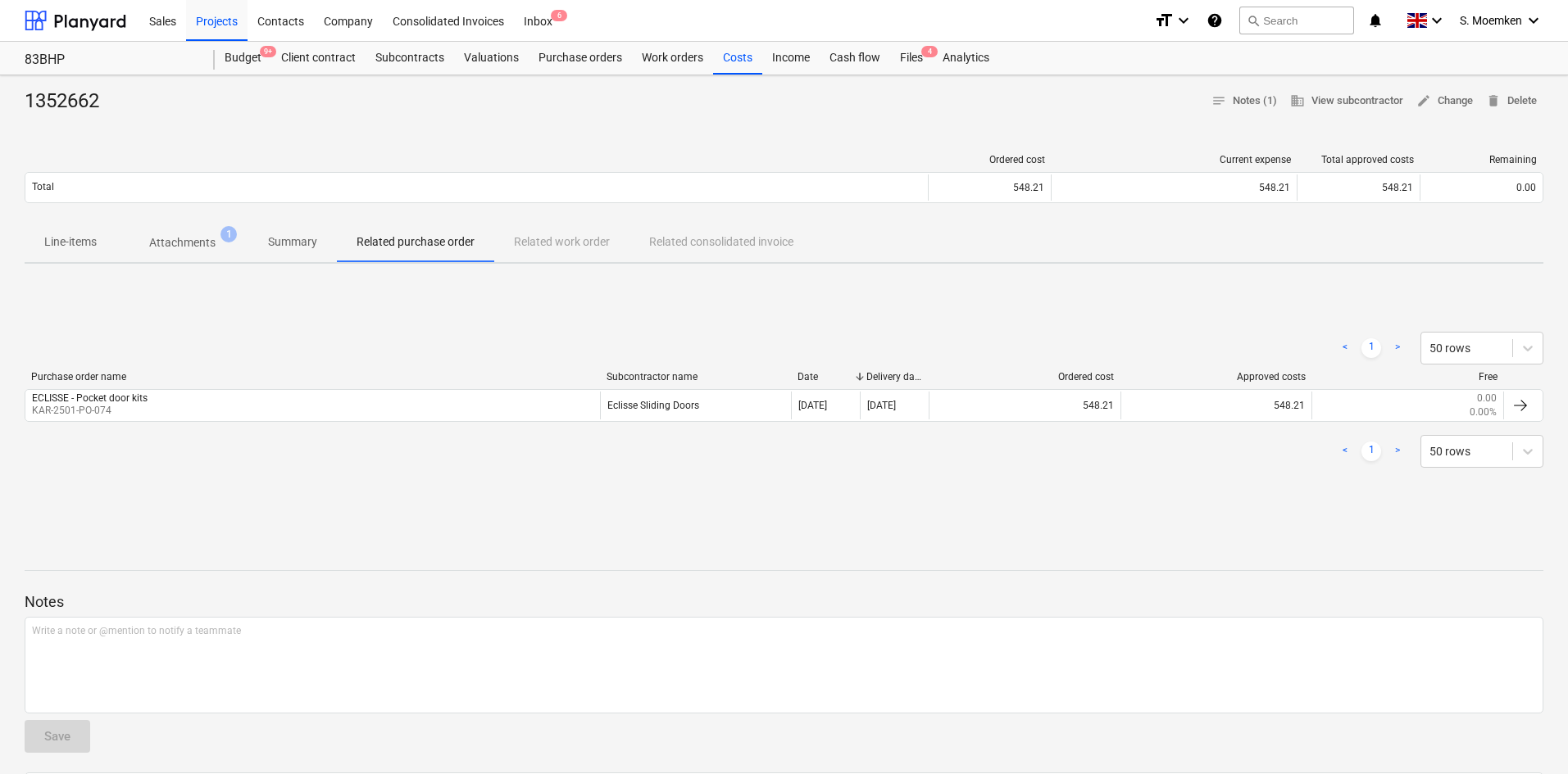
click at [303, 315] on div "< 1 > 50 rows Purchase order name Subcontractor name Date Delivery date Ordered…" at bounding box center [784, 400] width 1518 height 176
click at [739, 59] on div "Costs" at bounding box center [737, 58] width 49 height 33
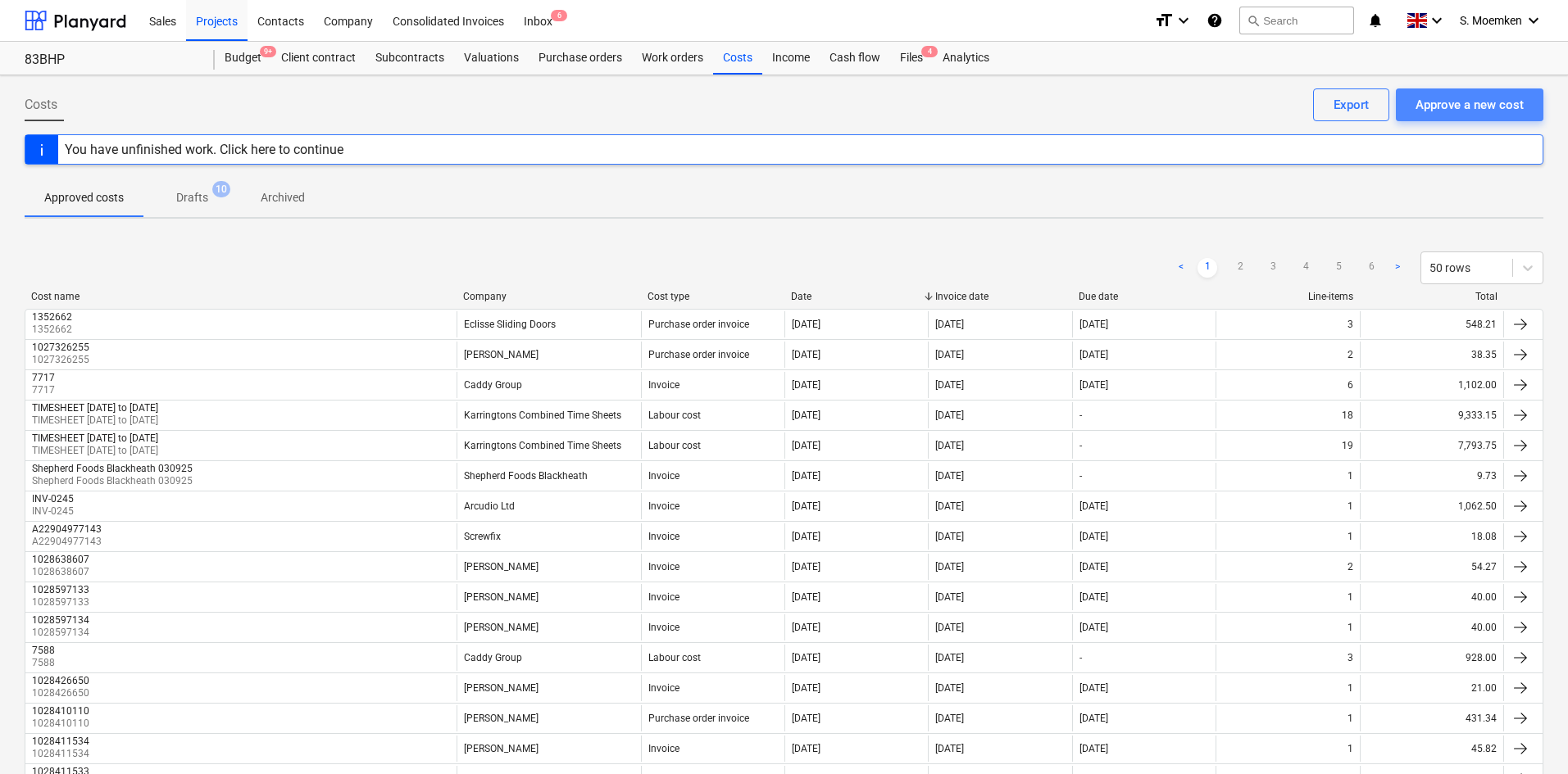
click at [1446, 109] on div "Approve a new cost" at bounding box center [1469, 105] width 109 height 22
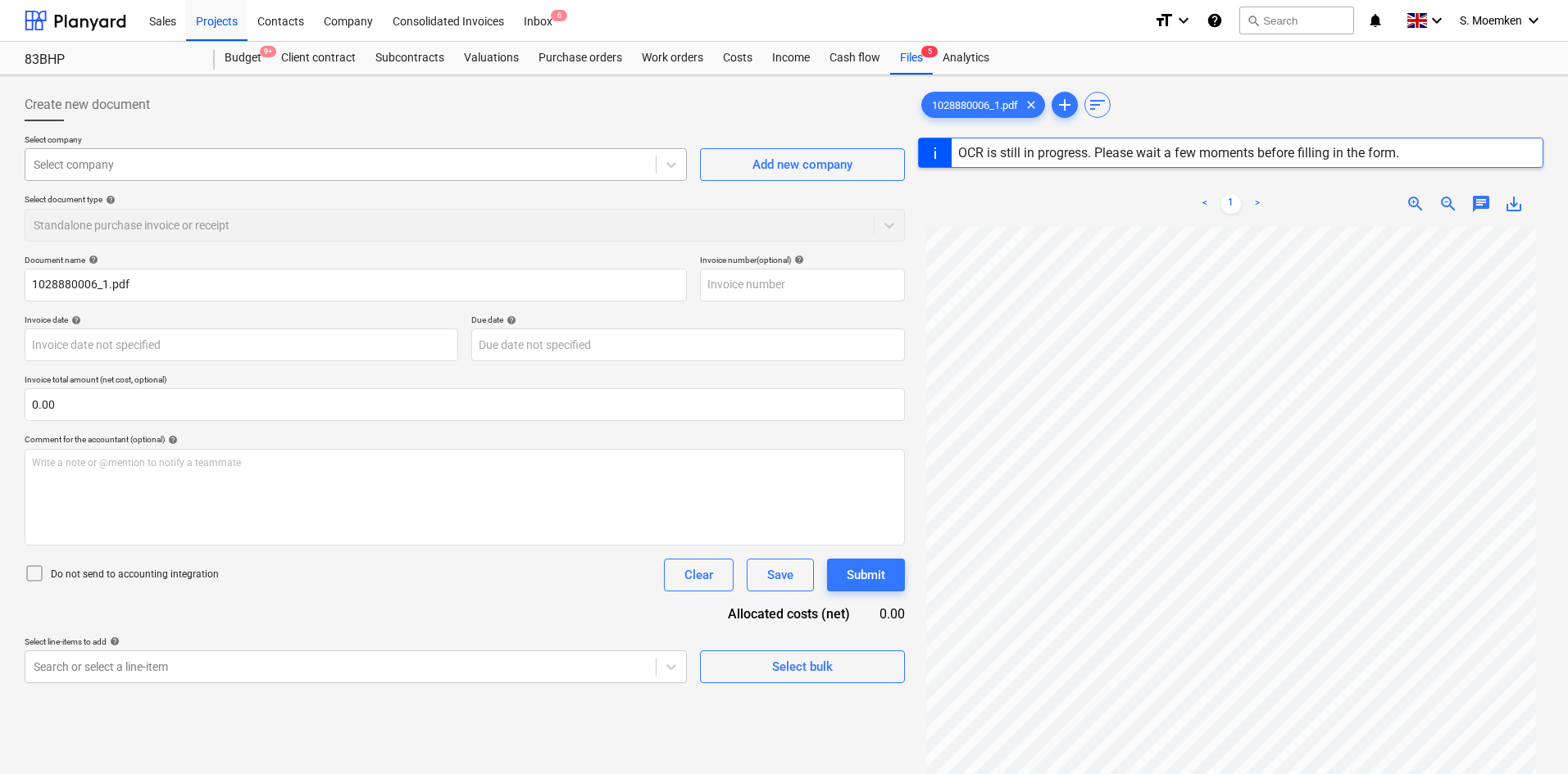
type input "1028880006"
type input "[DATE]"
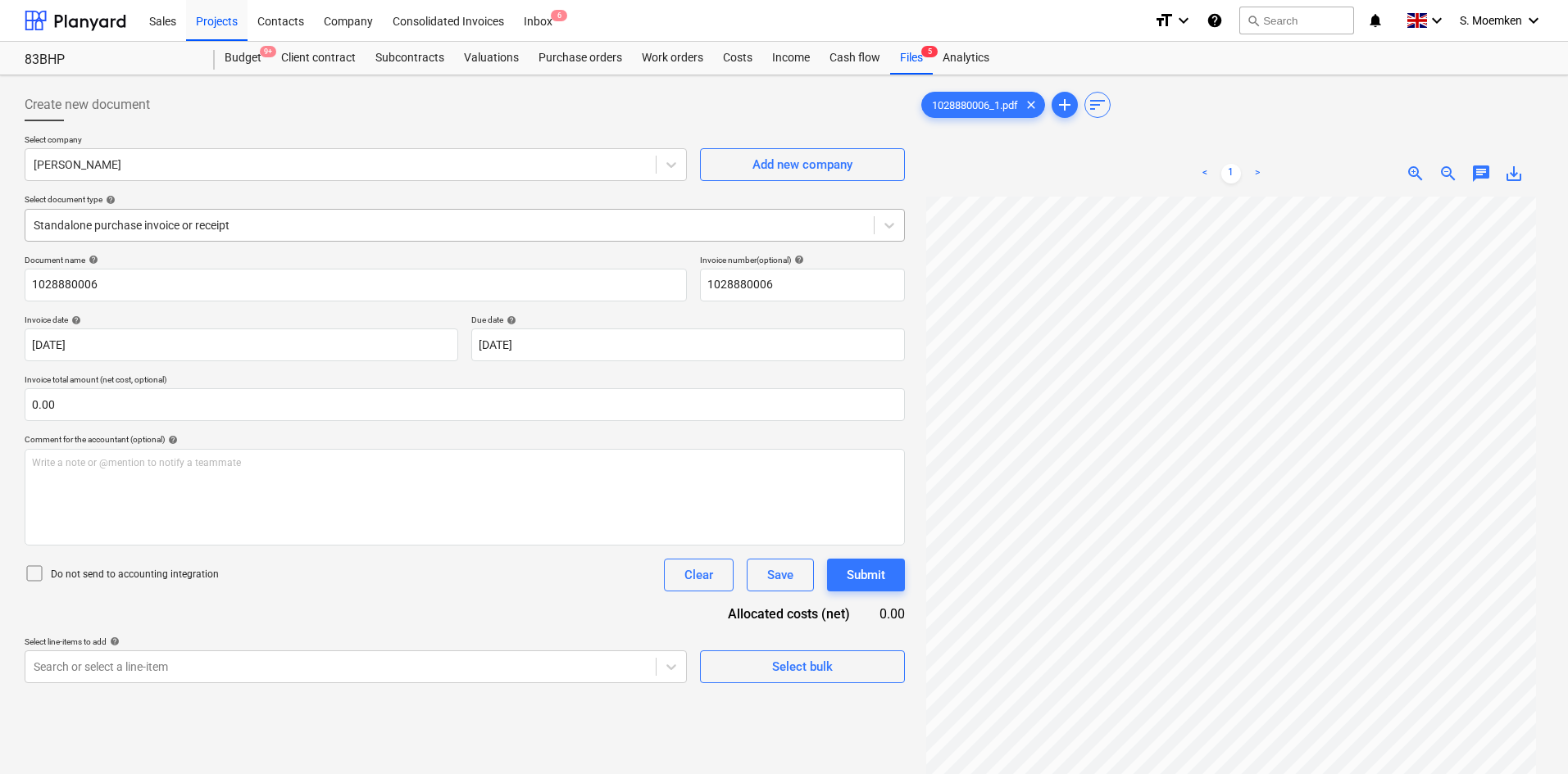
click at [371, 214] on div "Standalone purchase invoice or receipt" at bounding box center [449, 226] width 848 height 23
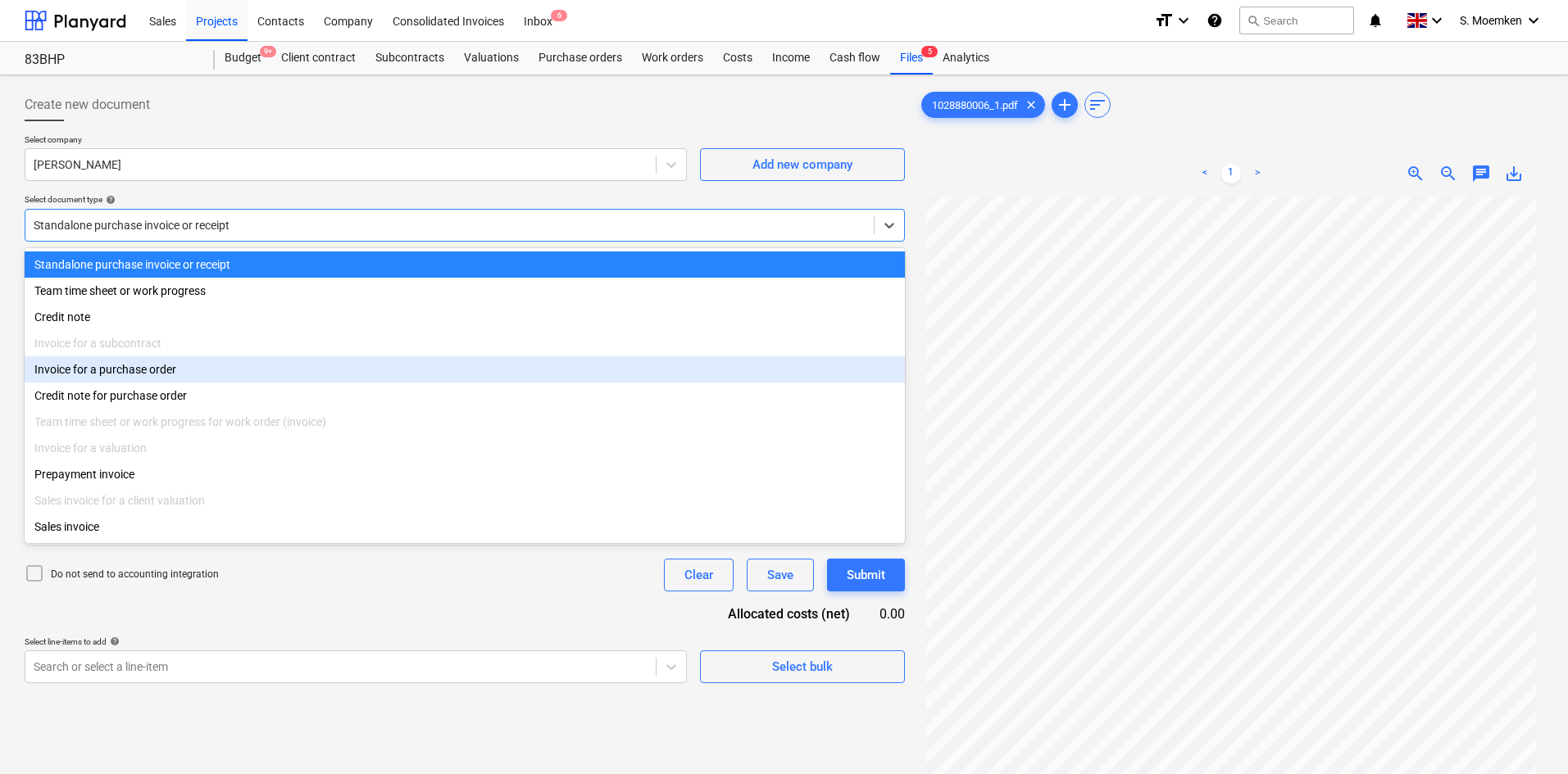
click at [145, 376] on div "Invoice for a purchase order" at bounding box center [464, 370] width 880 height 26
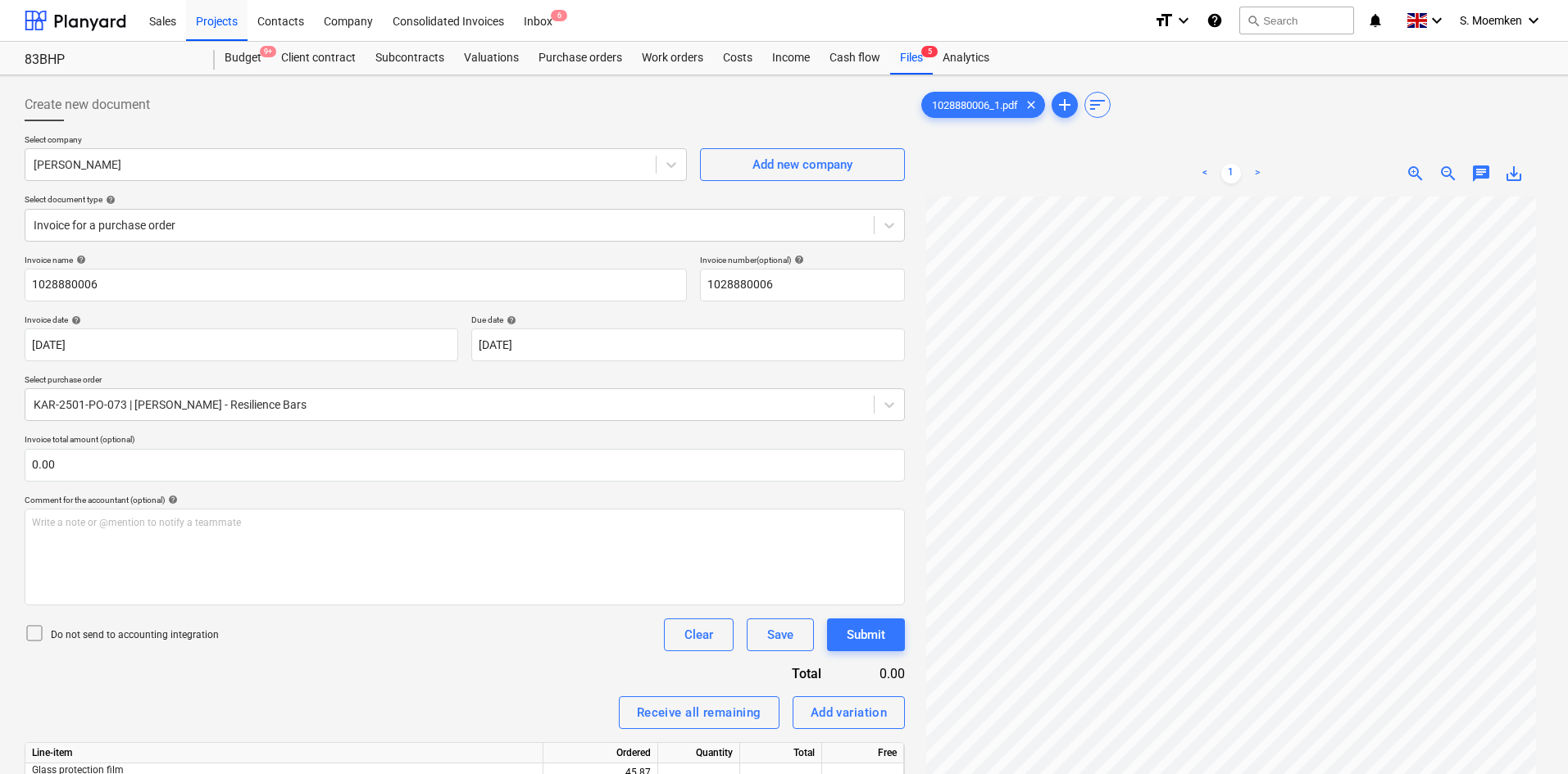
click at [29, 631] on icon at bounding box center [34, 633] width 20 height 20
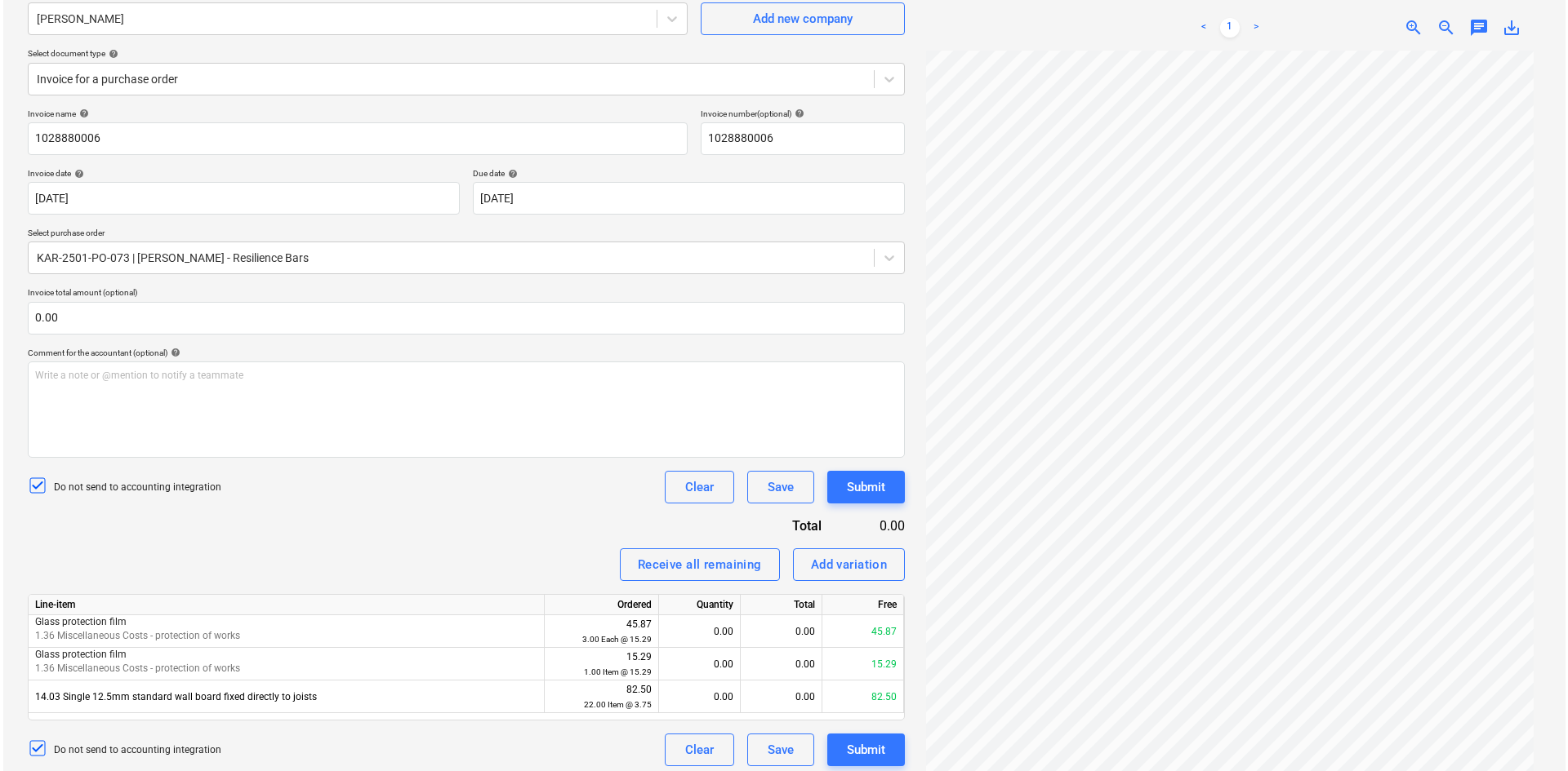
scroll to position [164, 0]
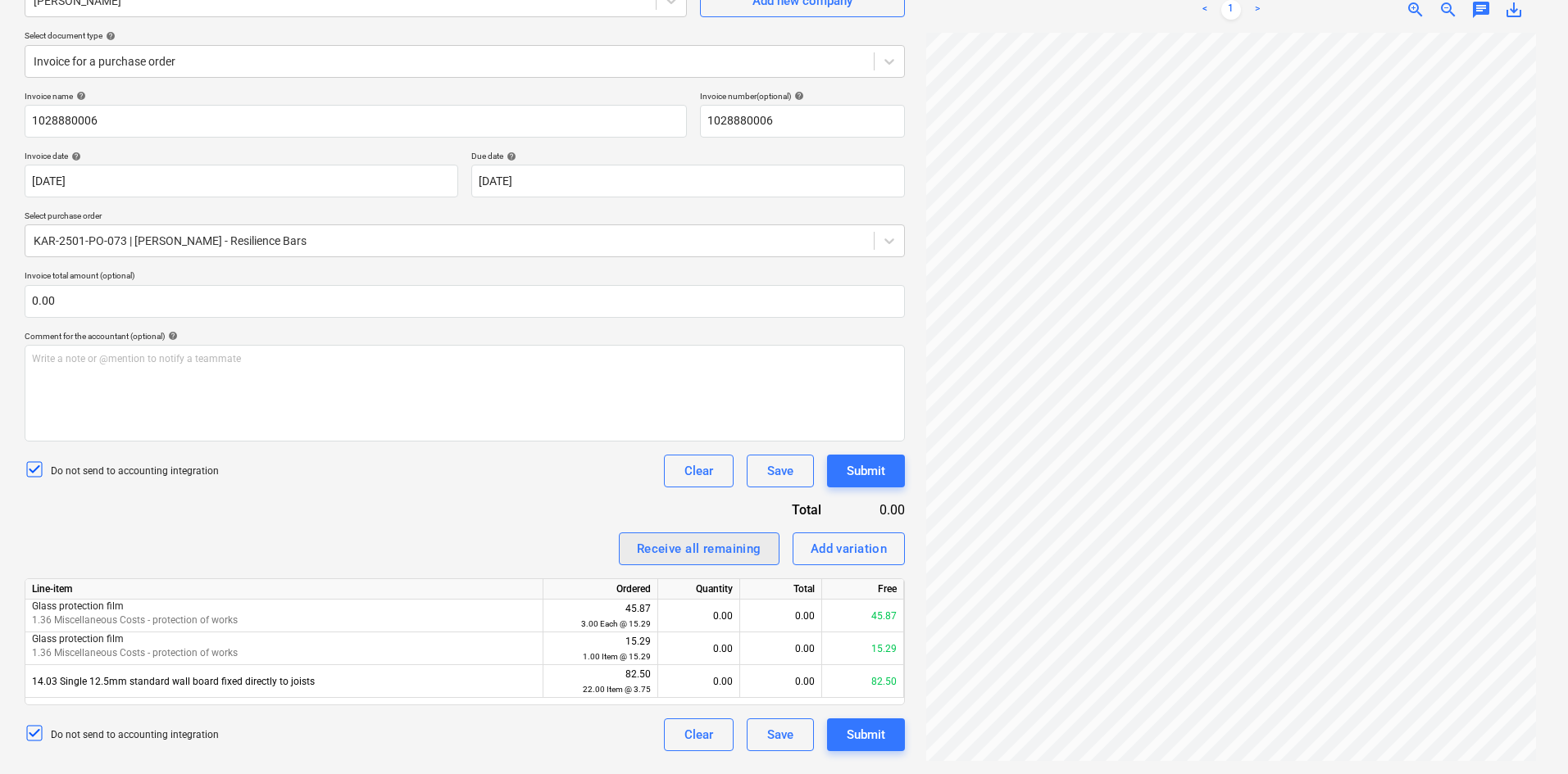
click at [721, 545] on div "Receive all remaining" at bounding box center [699, 548] width 125 height 22
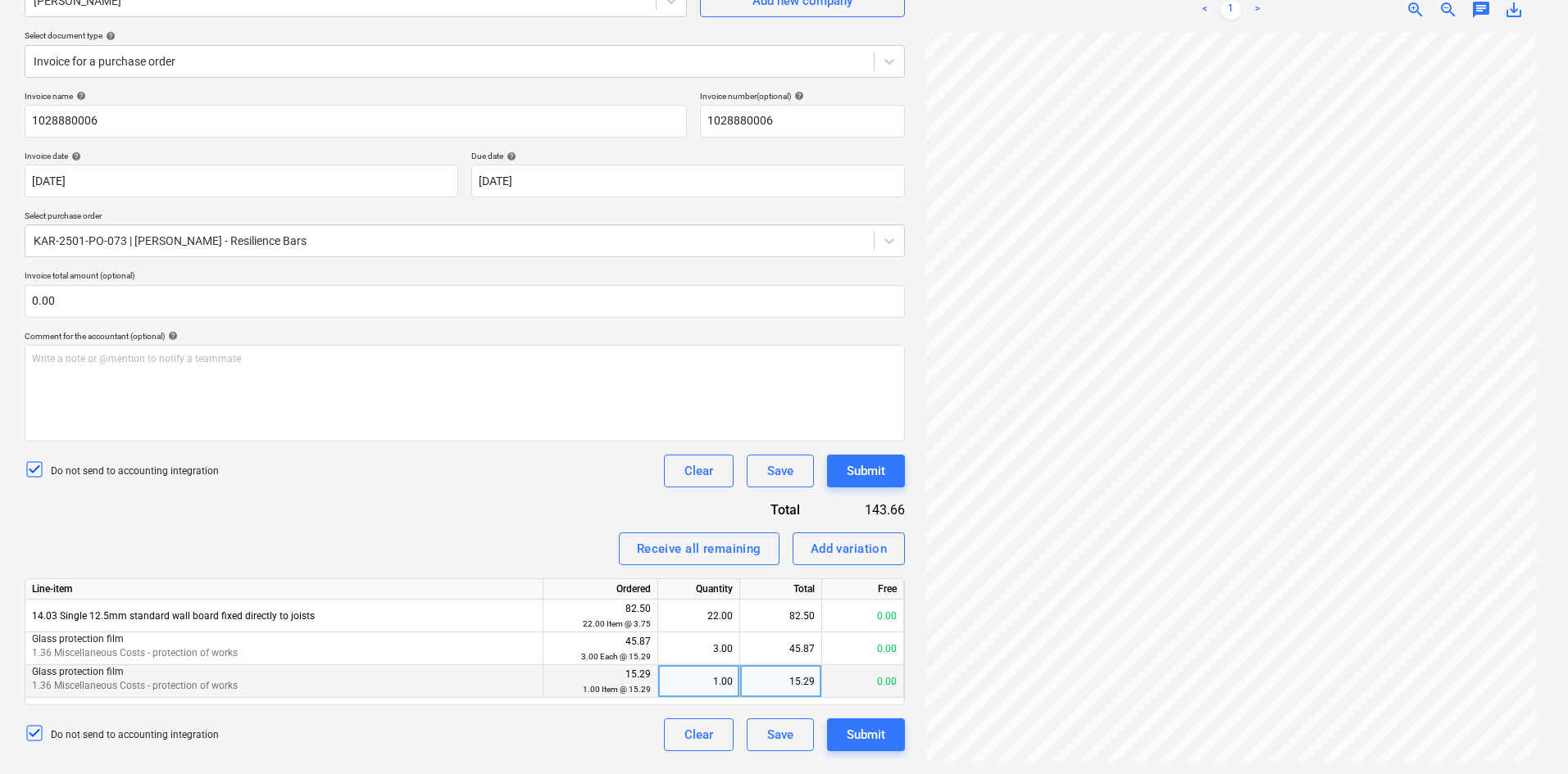
click at [693, 677] on div "1.00" at bounding box center [699, 681] width 68 height 33
type input "0"
click at [477, 487] on div "Do not send to accounting integration Clear Save Submit" at bounding box center [464, 471] width 880 height 33
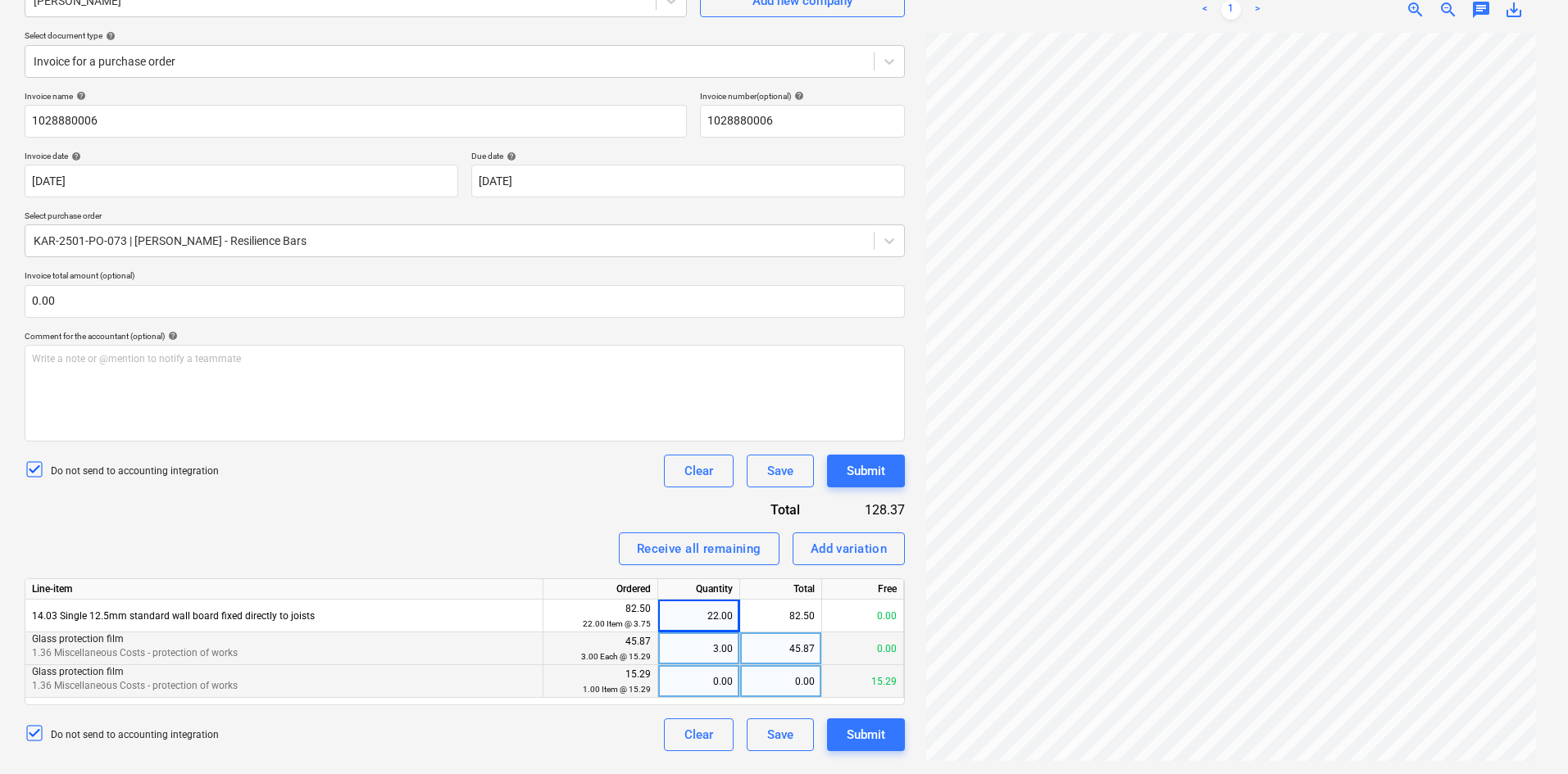
click at [817, 638] on div "45.87" at bounding box center [781, 648] width 82 height 33
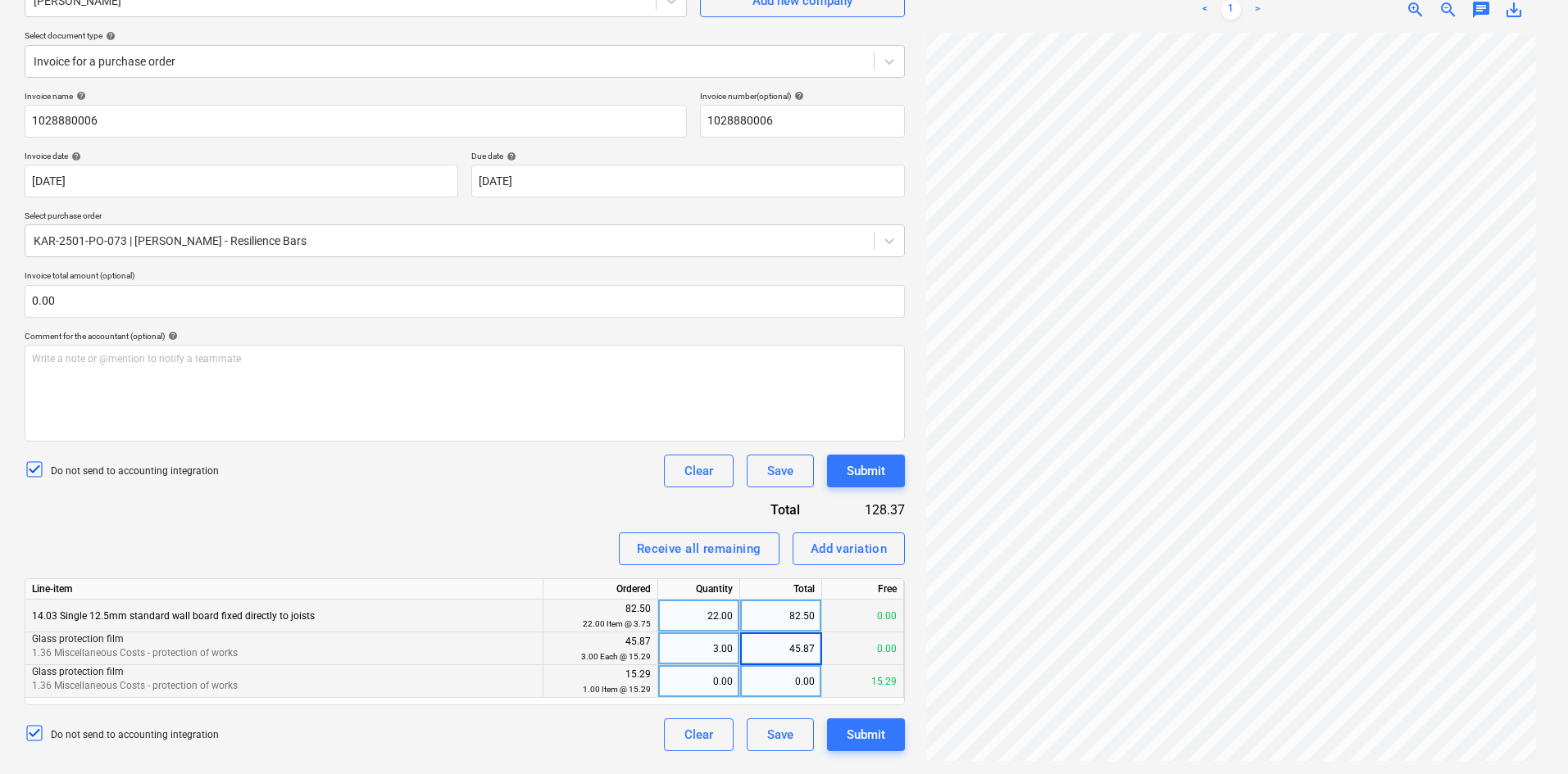
click at [817, 614] on div "82.50" at bounding box center [781, 615] width 82 height 33
type input "81.40"
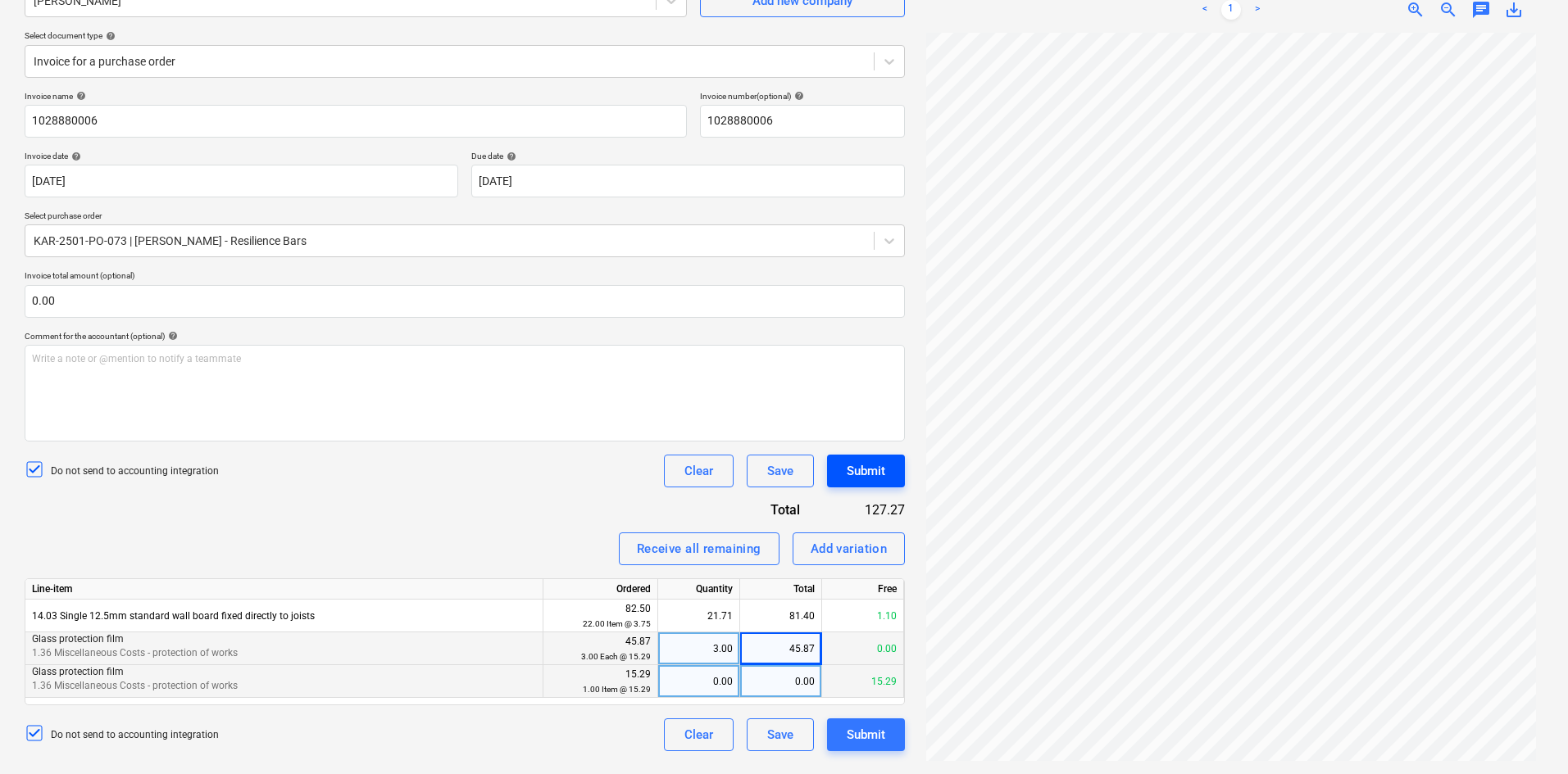
click at [871, 466] on div "Submit" at bounding box center [866, 471] width 39 height 22
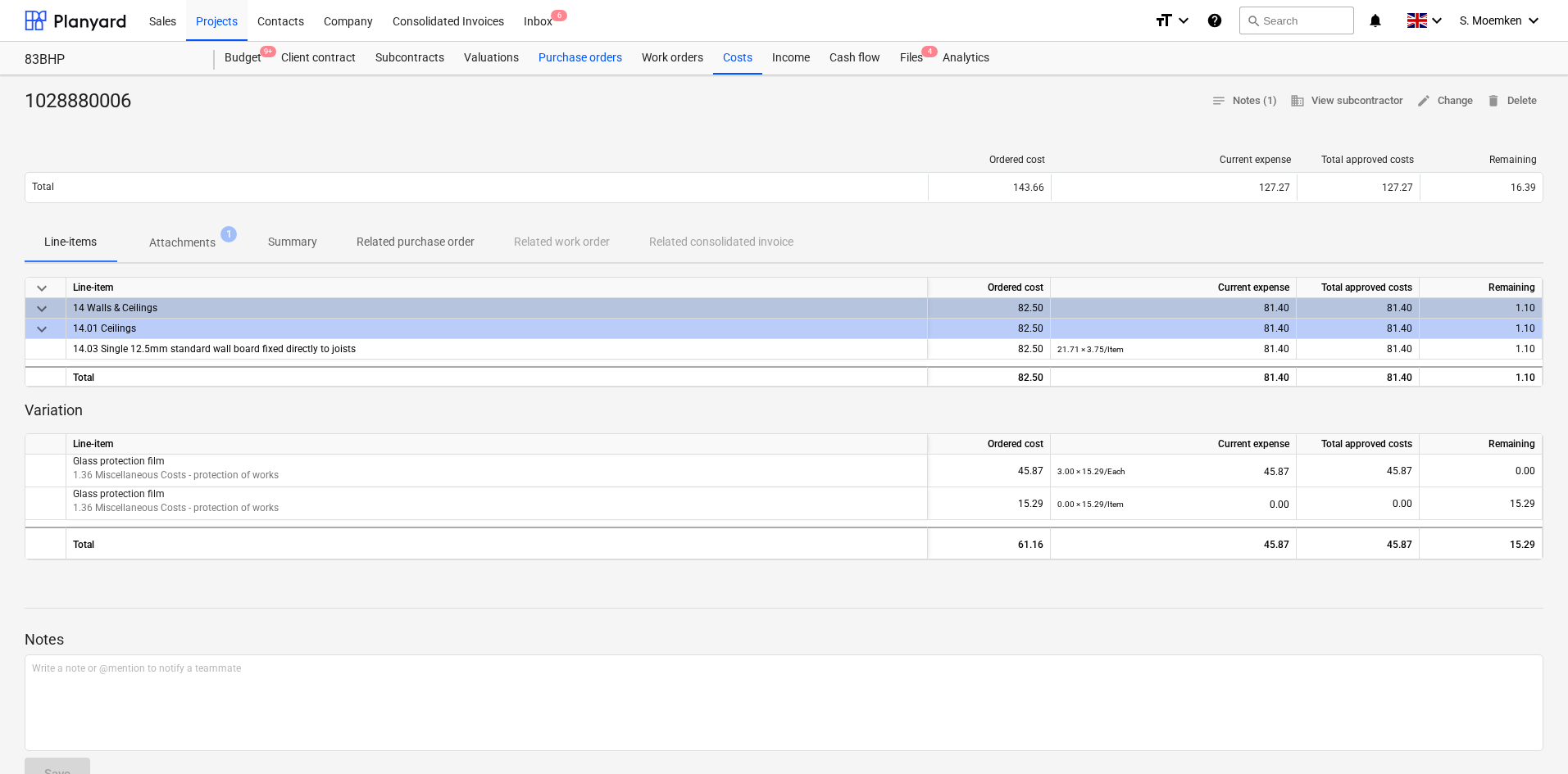
click at [578, 57] on div "Purchase orders" at bounding box center [580, 58] width 103 height 33
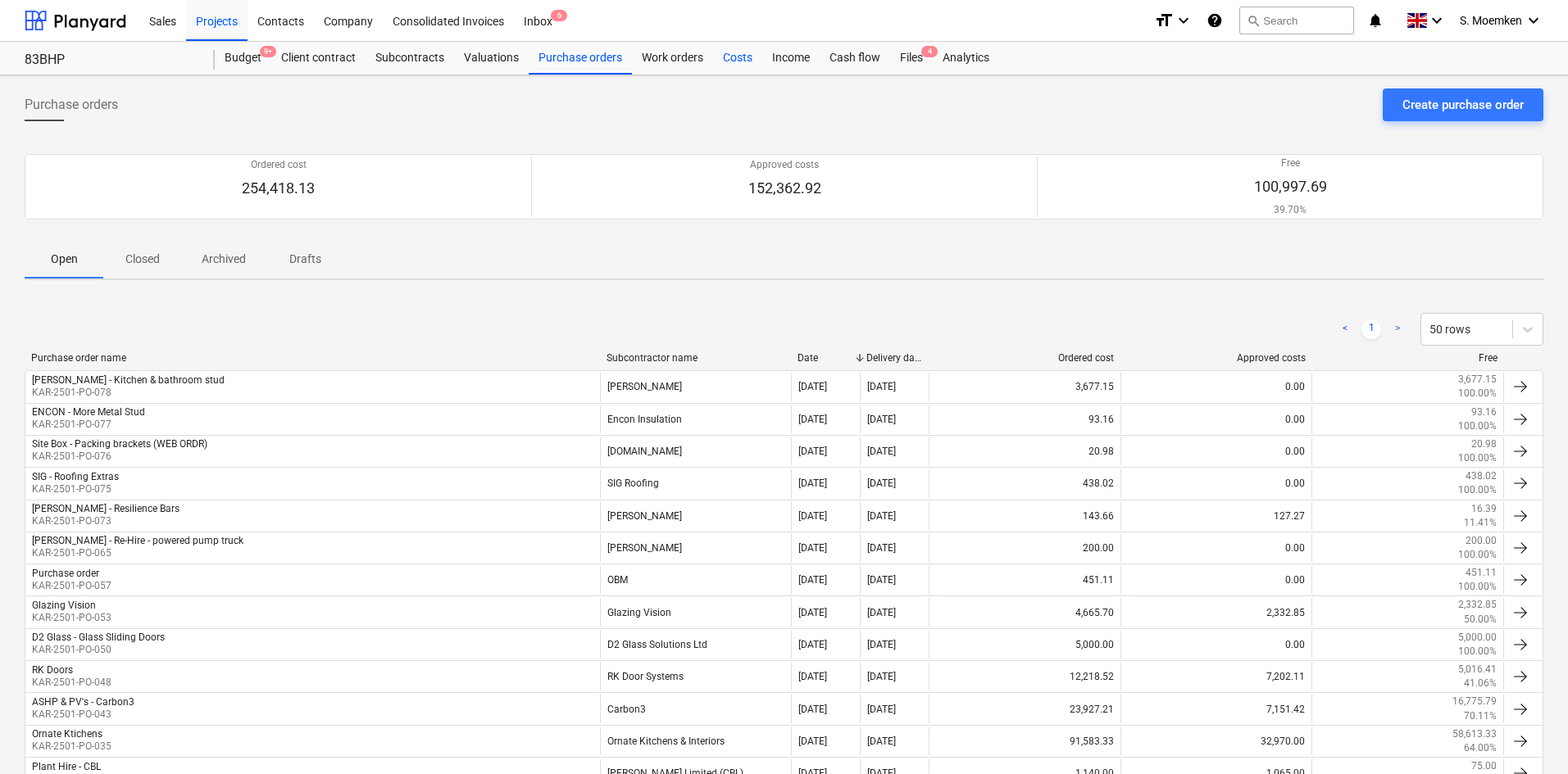
click at [739, 53] on div "Costs" at bounding box center [737, 58] width 49 height 33
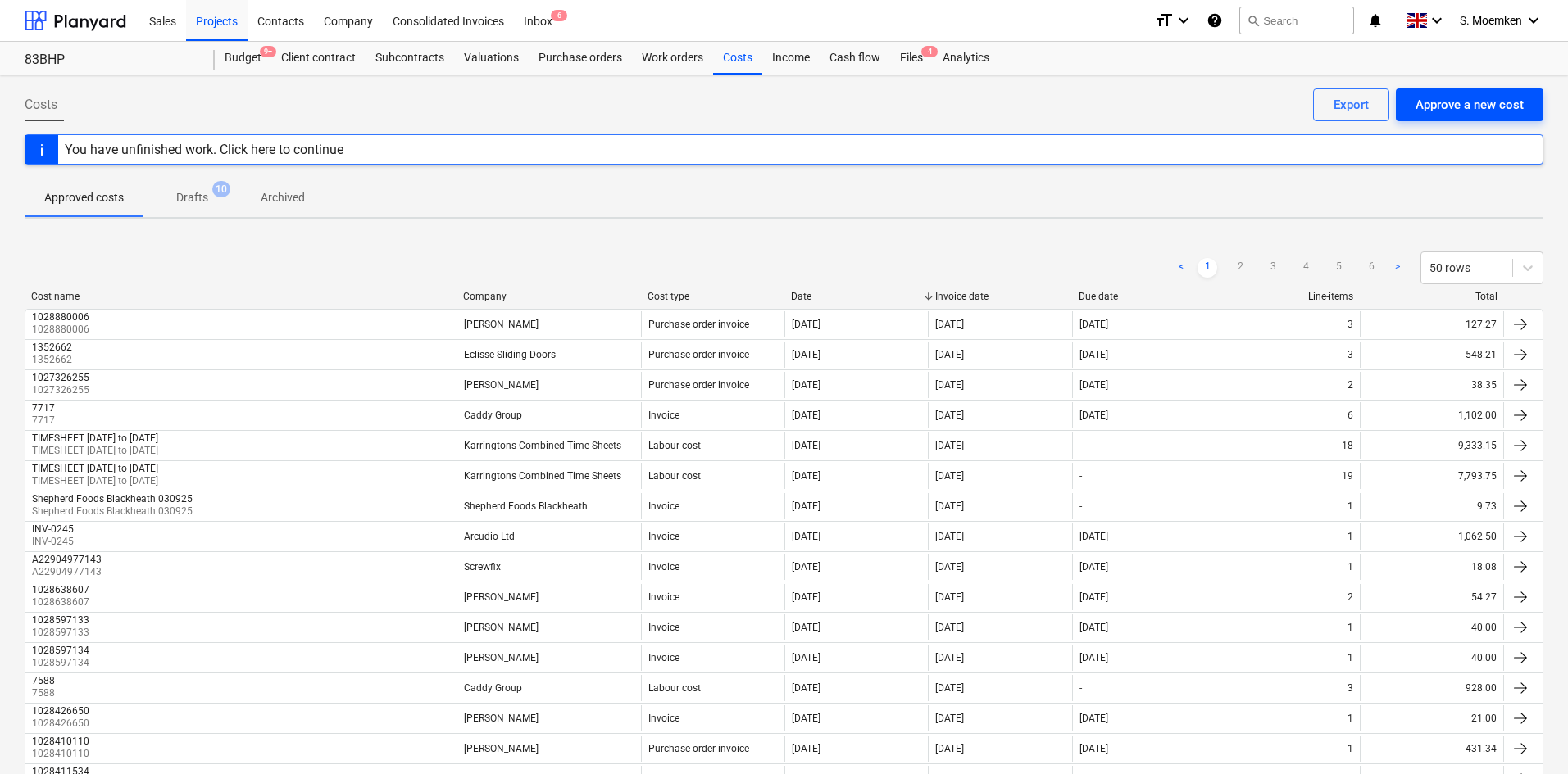
click at [1467, 115] on div "Approve a new cost" at bounding box center [1469, 105] width 109 height 22
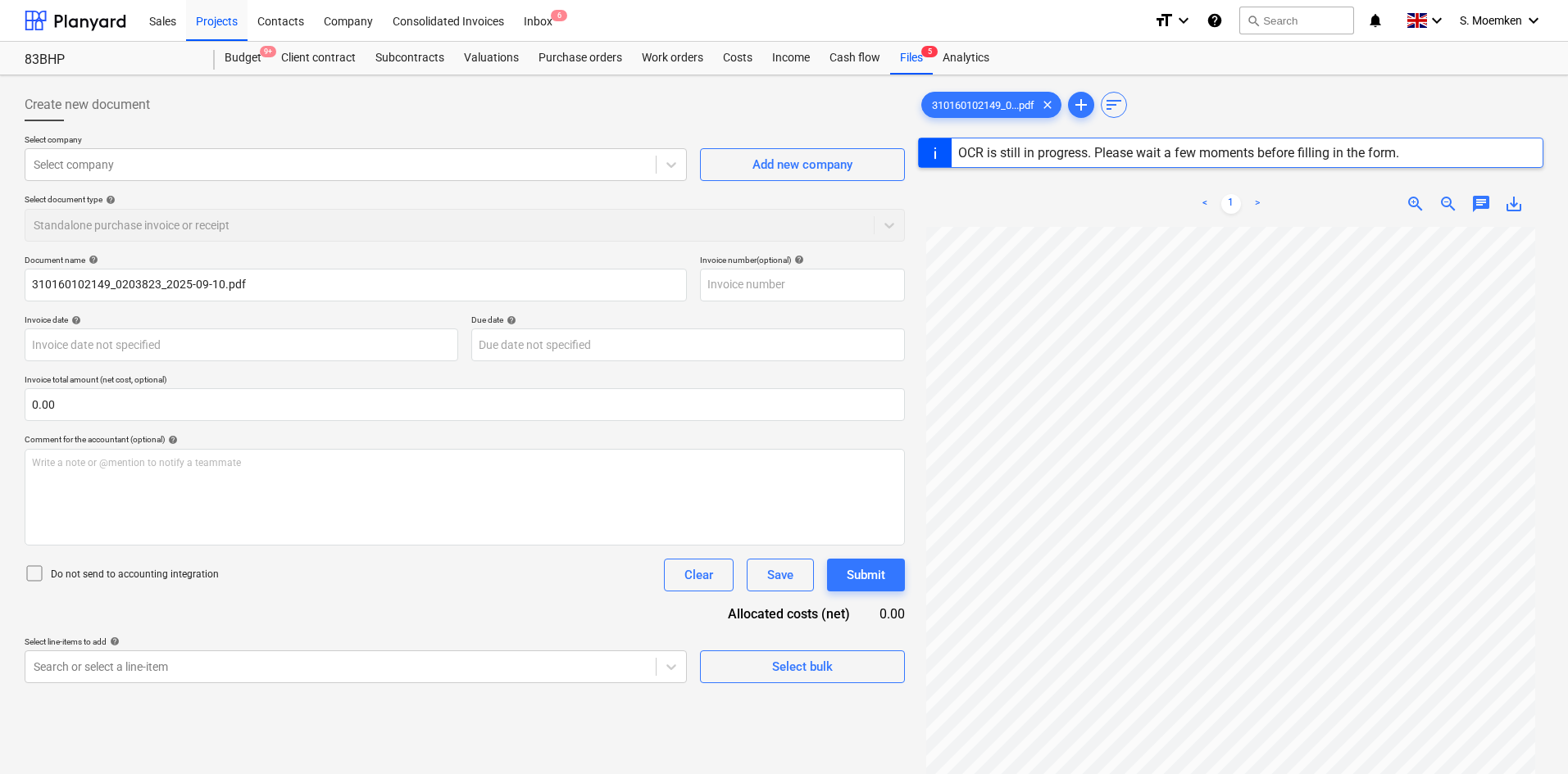
type input "310160102149"
type input "[DATE]"
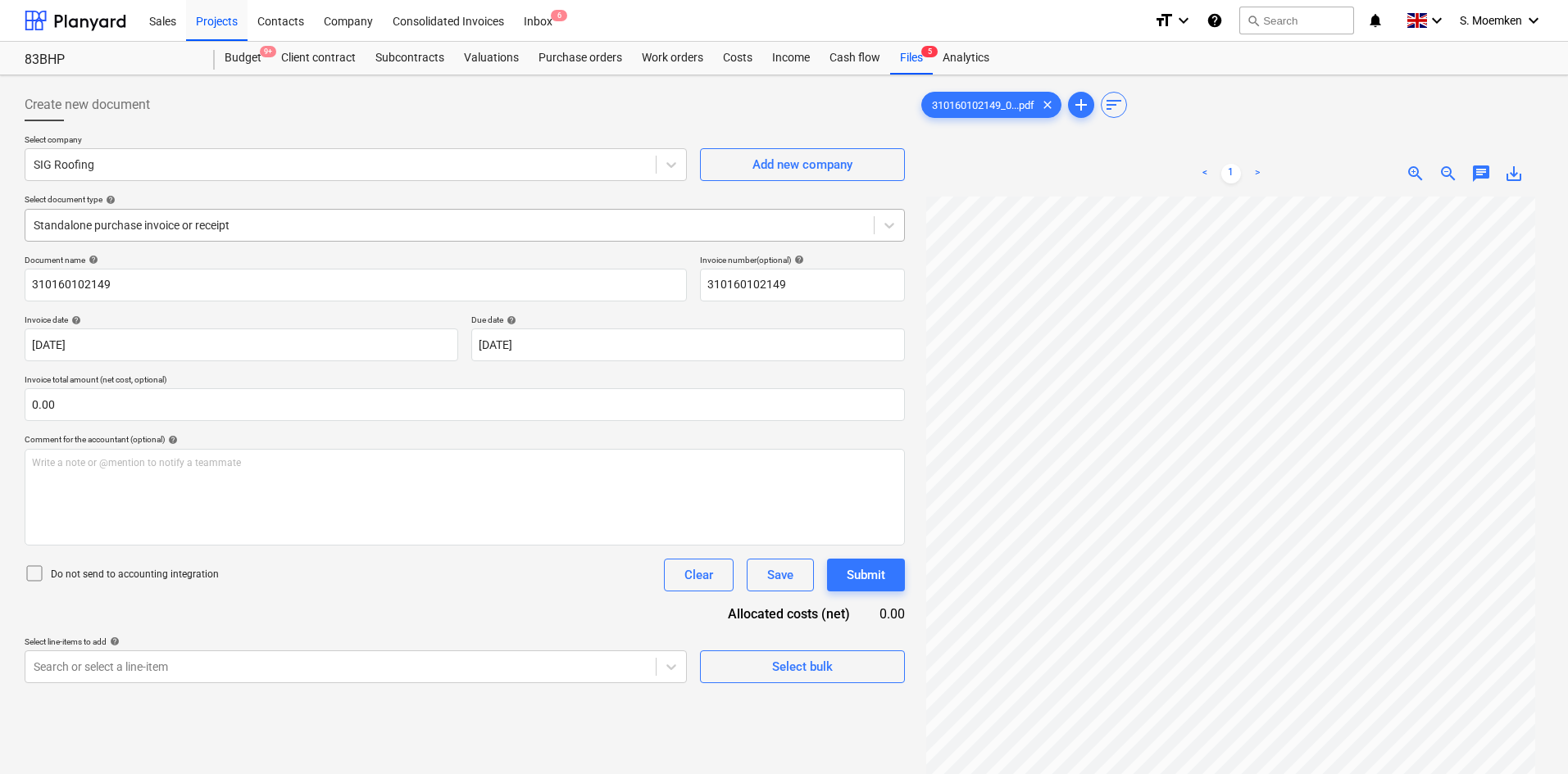
click at [369, 228] on div at bounding box center [449, 225] width 832 height 16
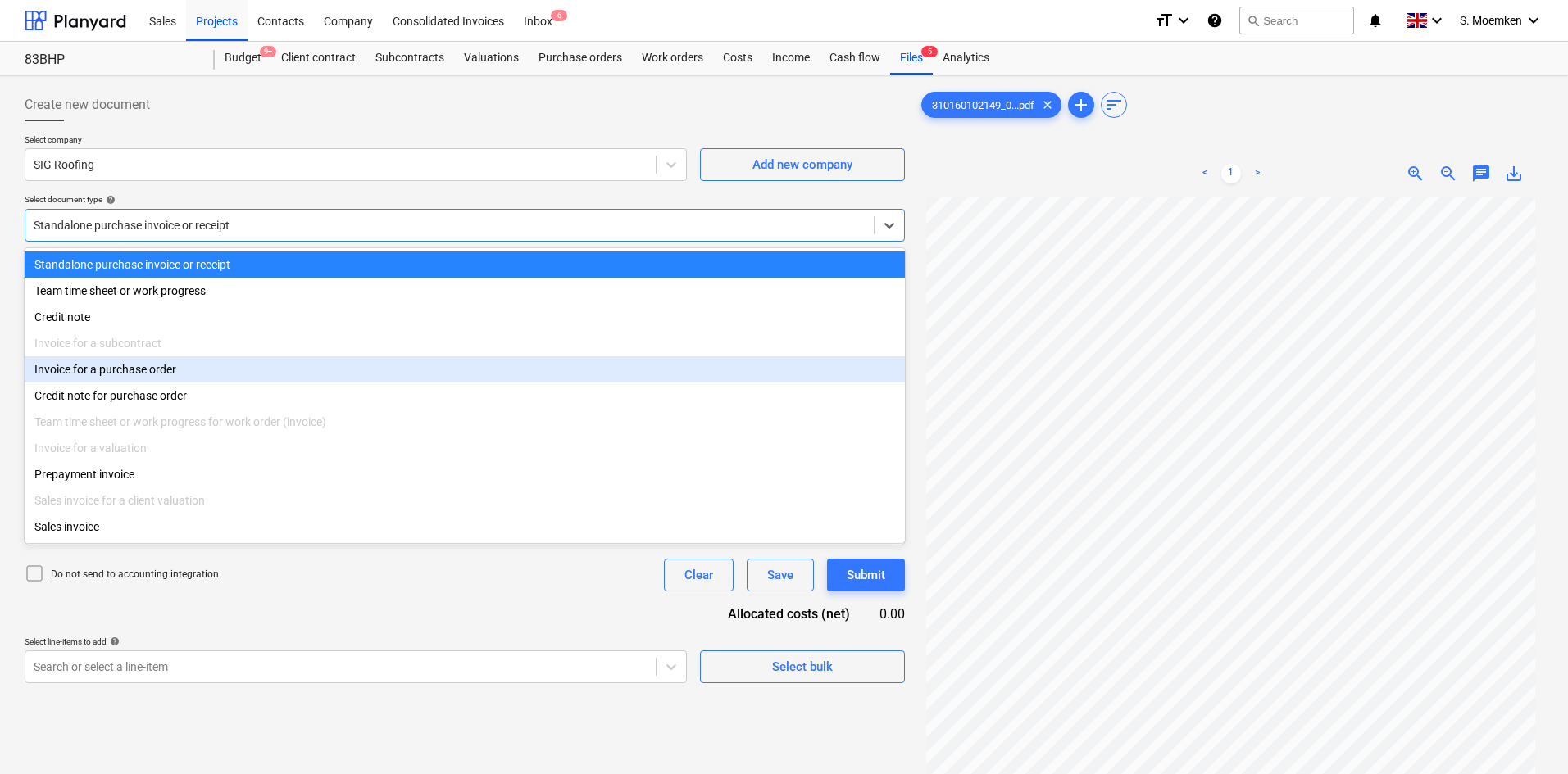
click at [109, 371] on div "Invoice for a purchase order" at bounding box center [464, 370] width 880 height 26
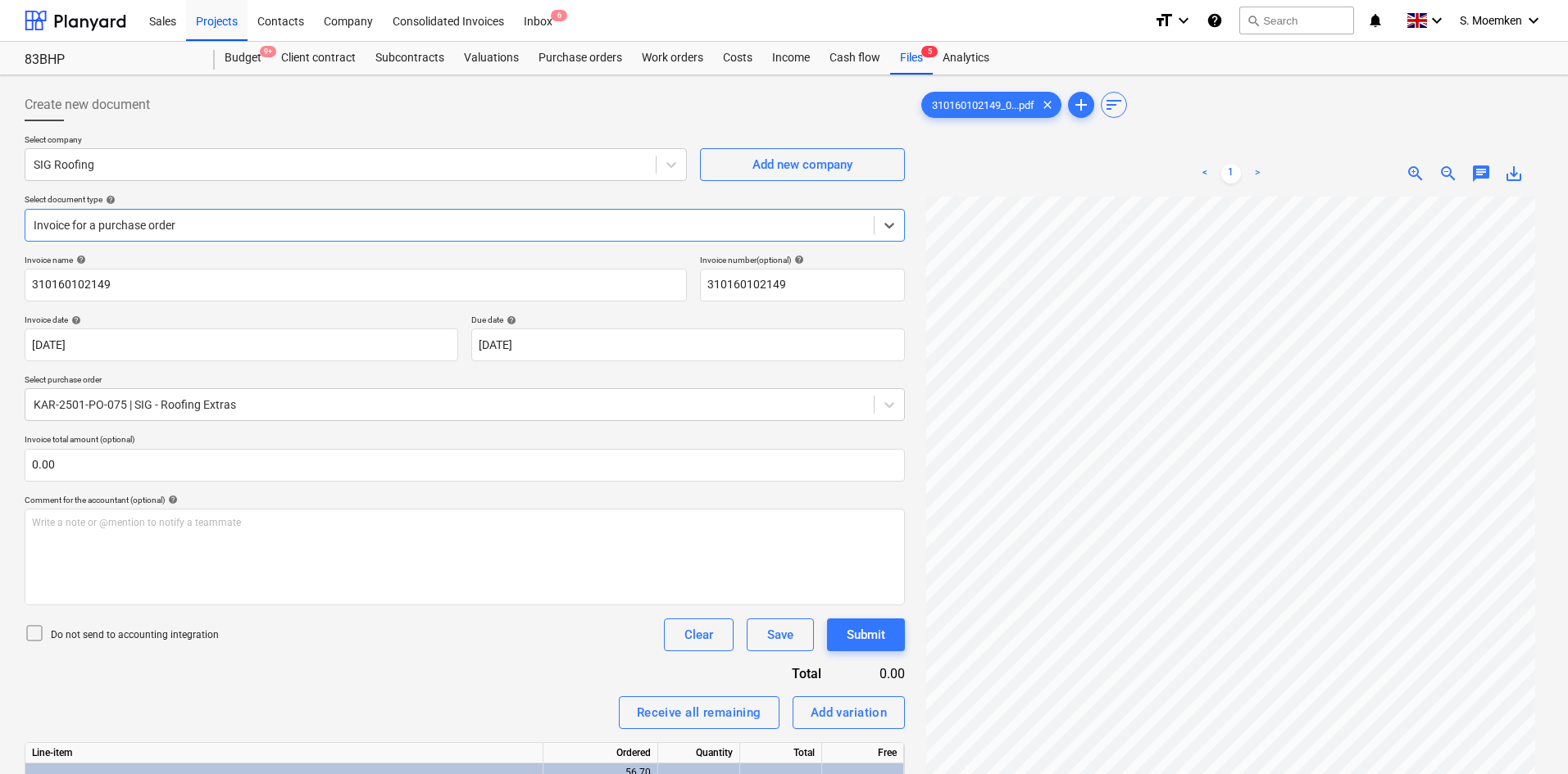
click at [34, 637] on icon at bounding box center [34, 633] width 20 height 20
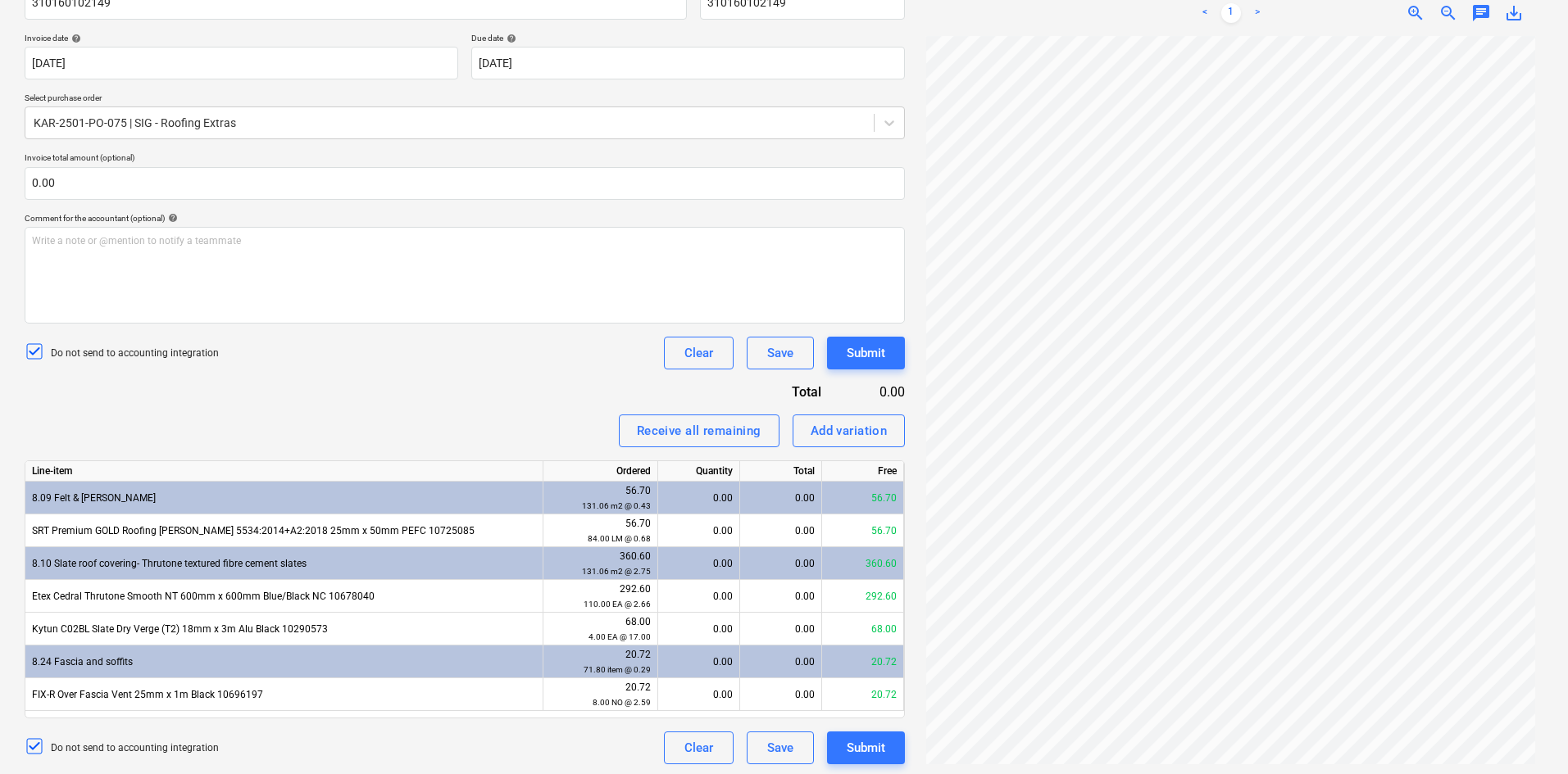
scroll to position [285, 0]
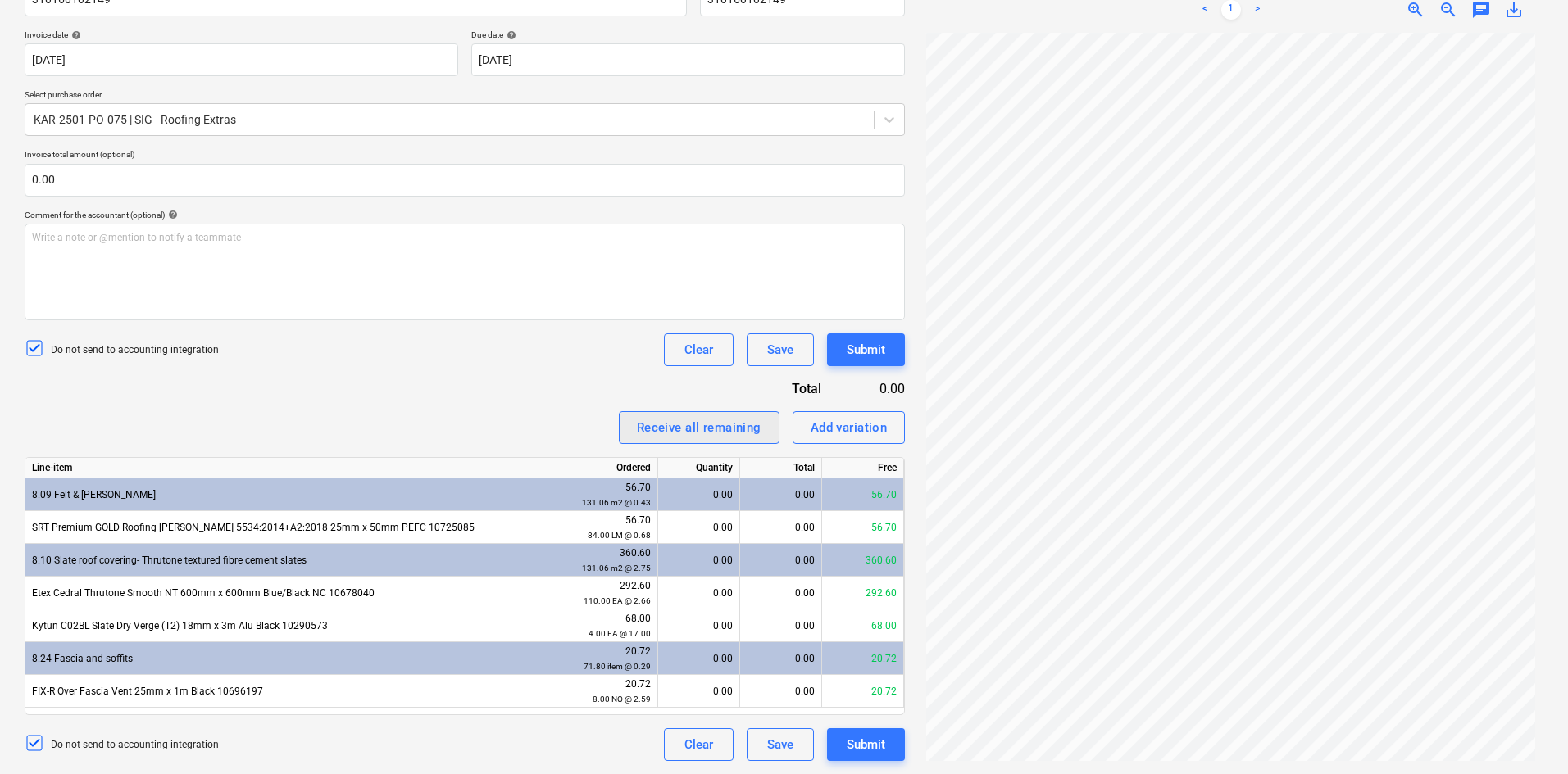
click at [677, 429] on div "Receive all remaining" at bounding box center [699, 428] width 125 height 22
click at [865, 344] on div "Submit" at bounding box center [866, 349] width 39 height 22
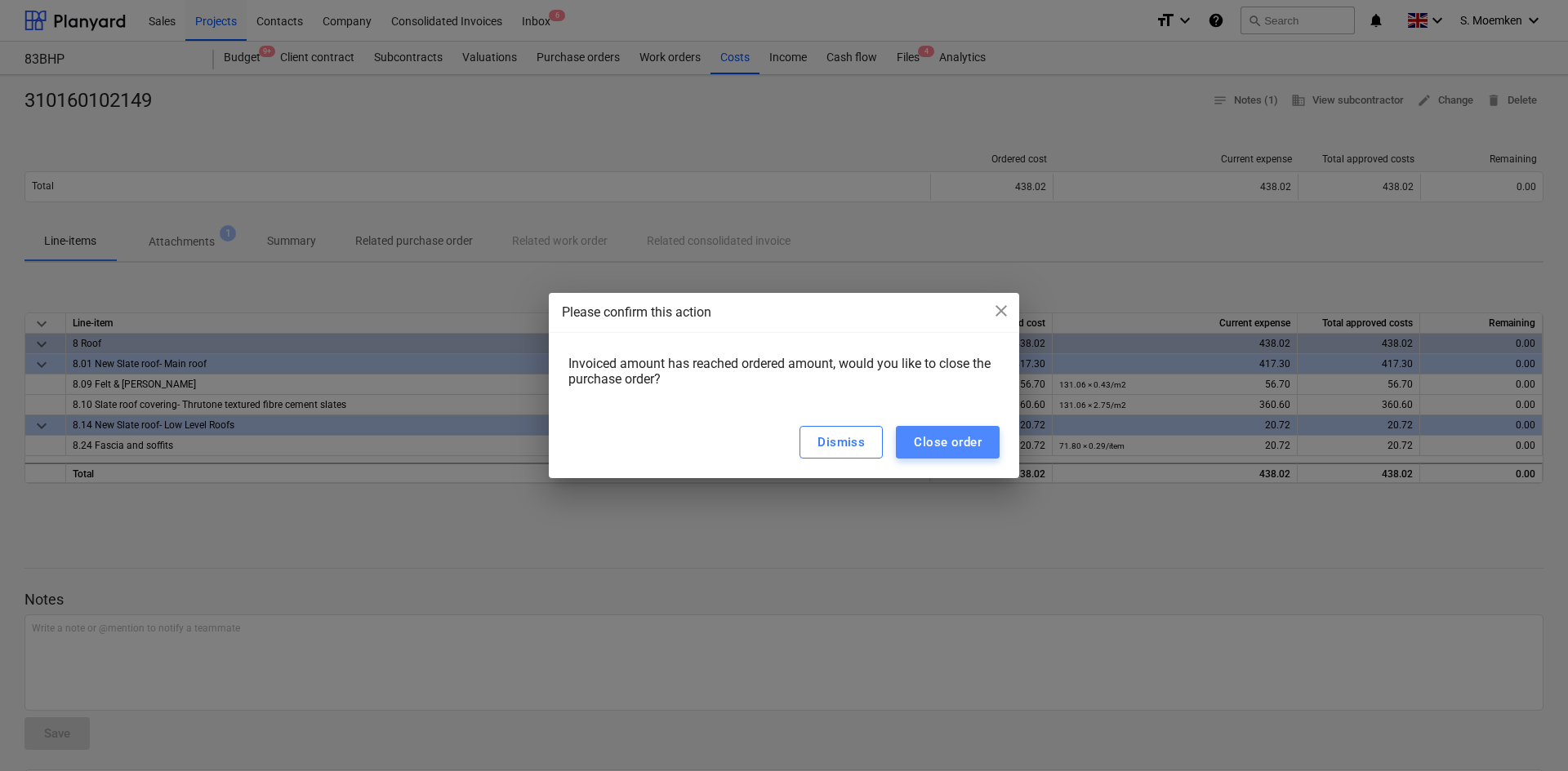
click at [942, 444] on div "Close order" at bounding box center [947, 442] width 68 height 22
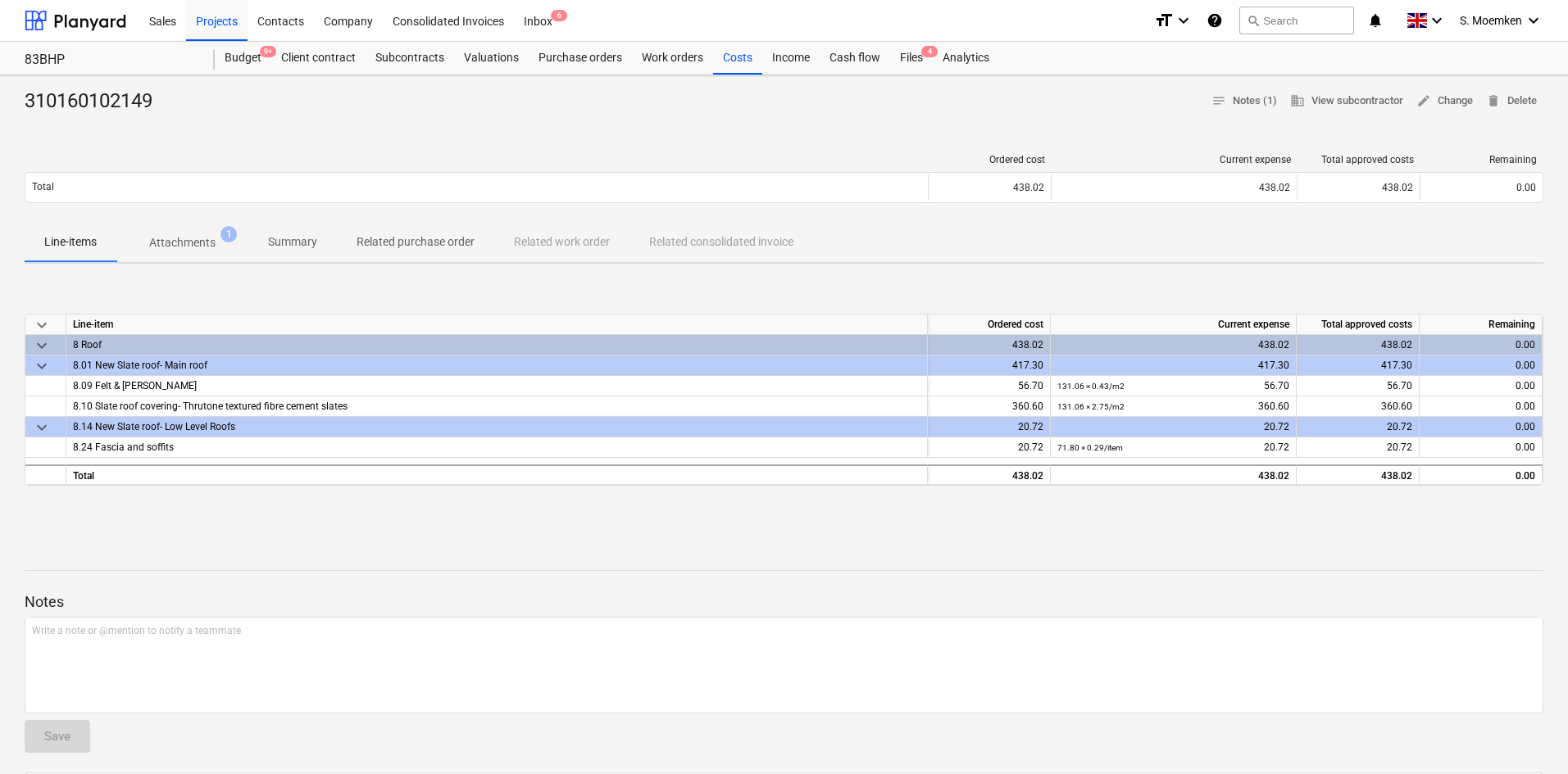
click at [196, 242] on p "Attachments" at bounding box center [182, 243] width 66 height 17
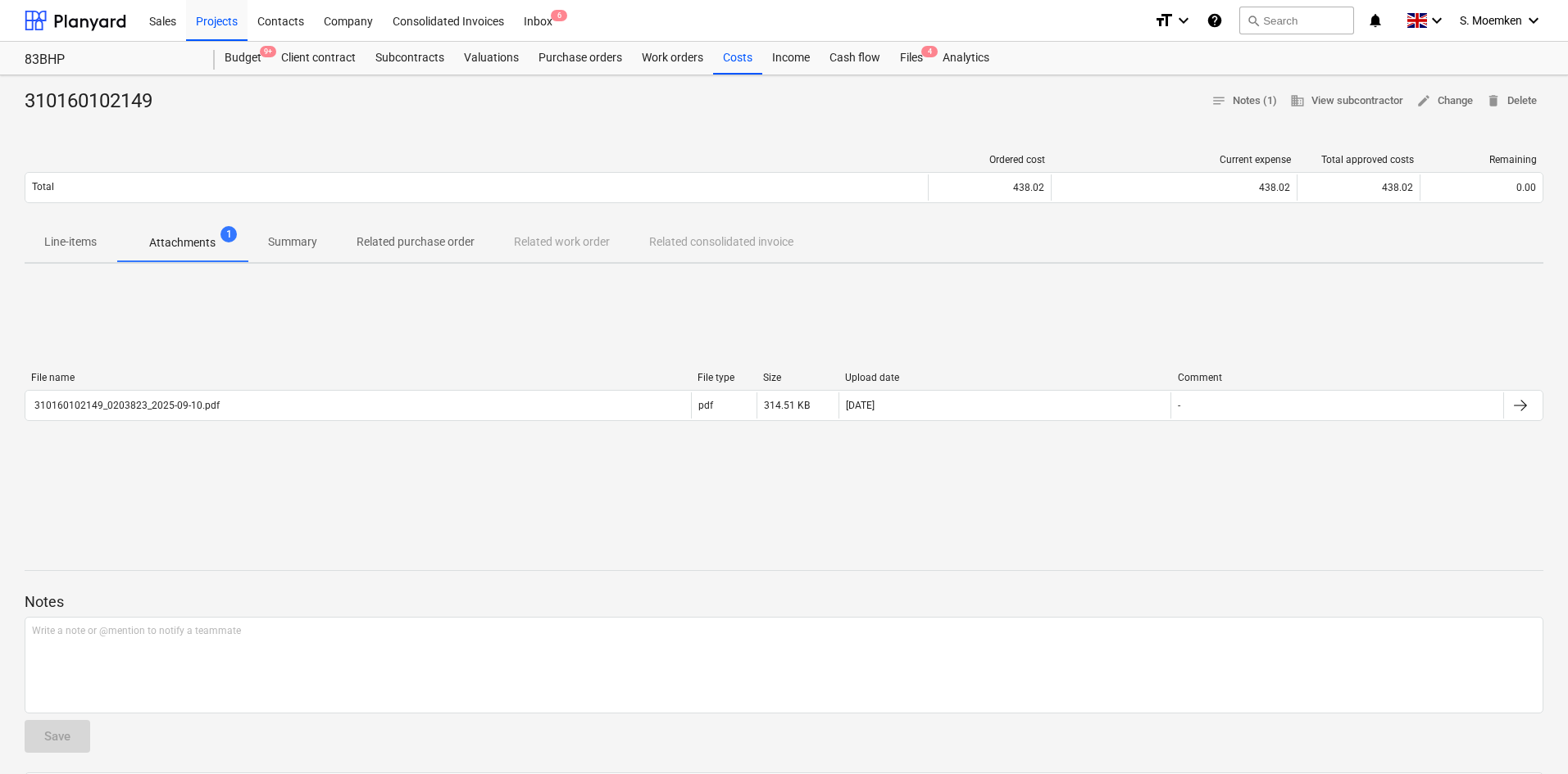
click at [75, 251] on span "Line-items" at bounding box center [70, 242] width 92 height 27
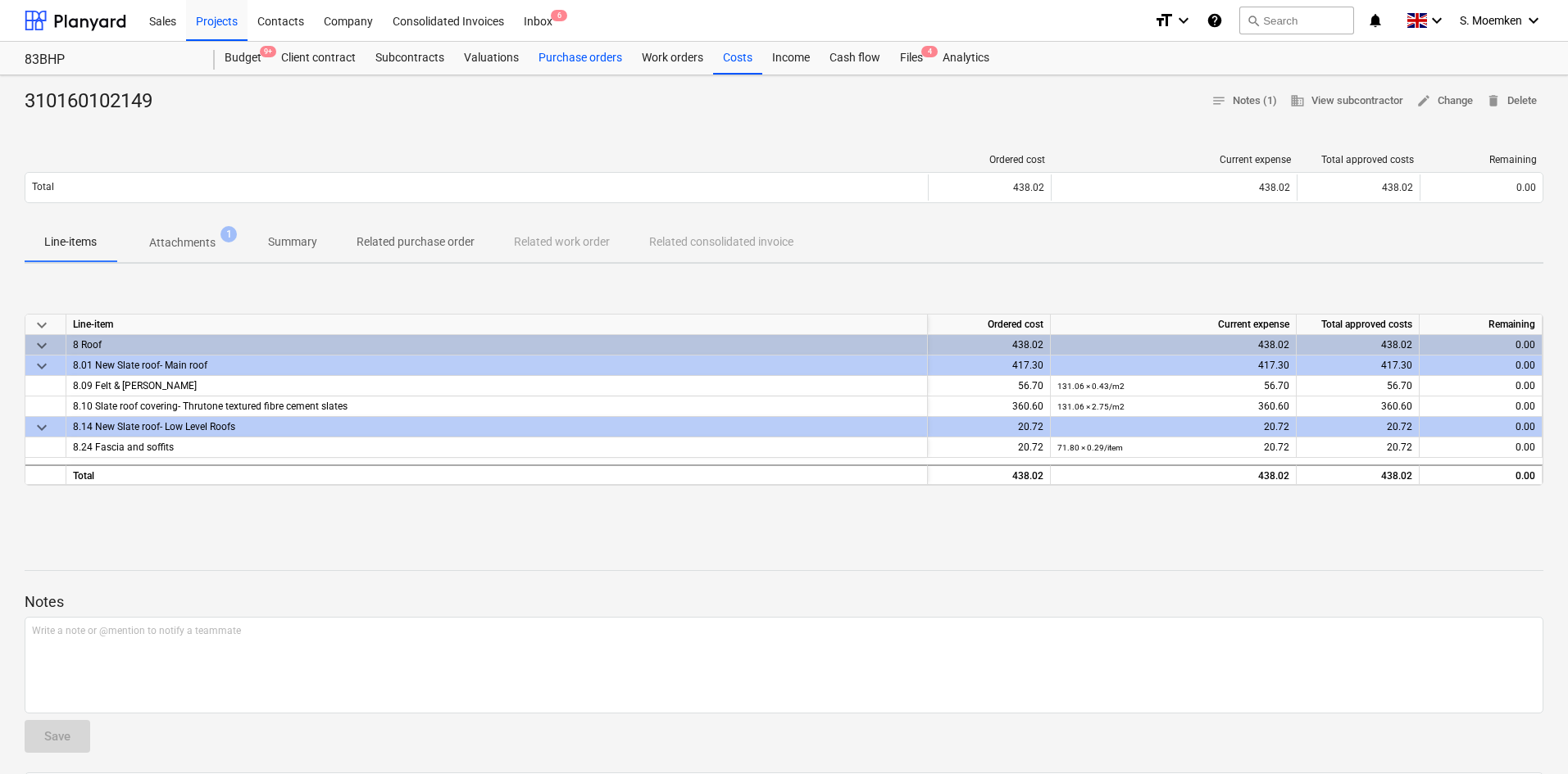
click at [586, 58] on div "Purchase orders" at bounding box center [580, 58] width 103 height 33
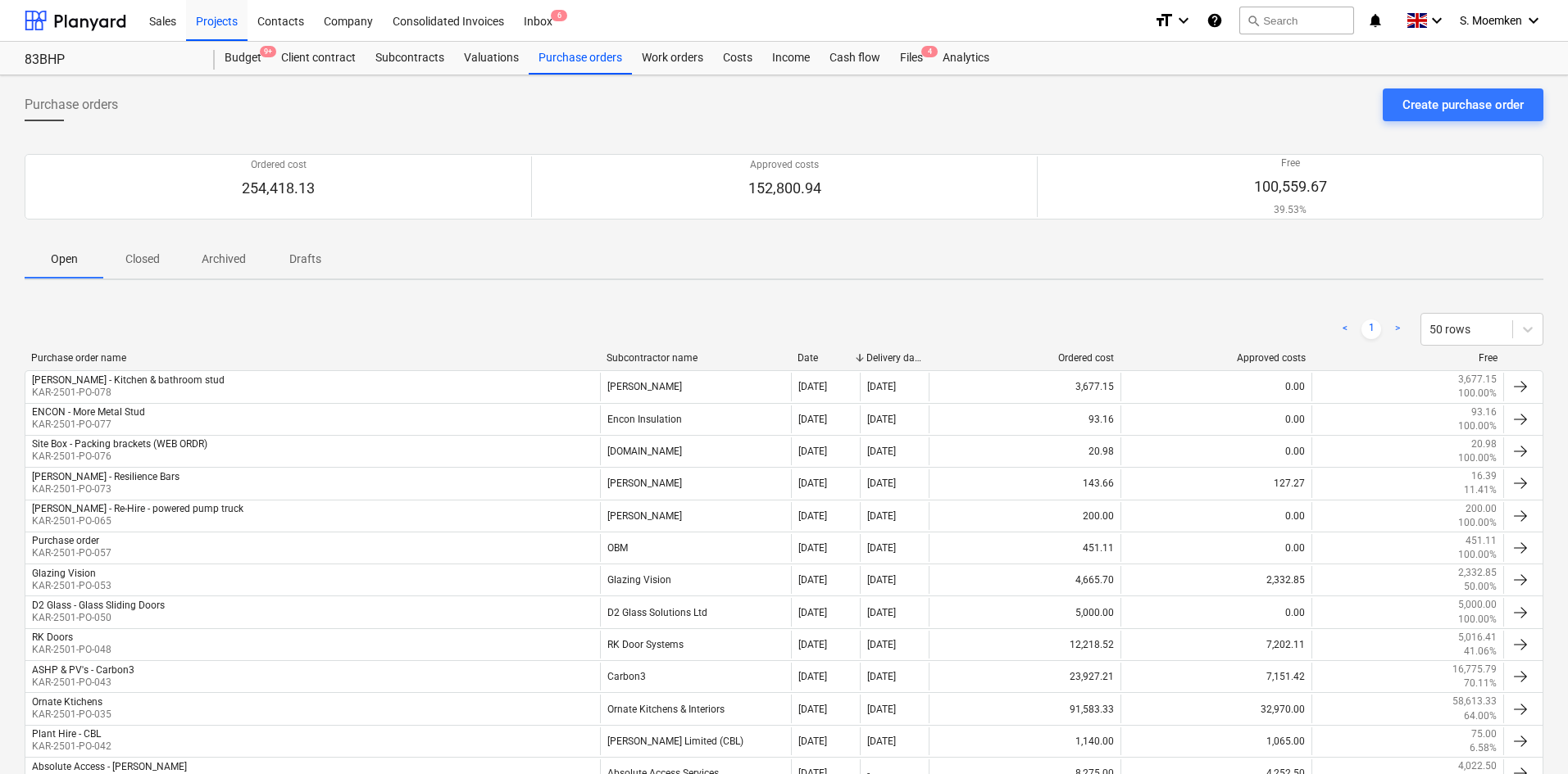
drag, startPoint x: 153, startPoint y: 265, endPoint x: 261, endPoint y: 277, distance: 108.7
click at [153, 265] on p "Closed" at bounding box center [143, 260] width 40 height 17
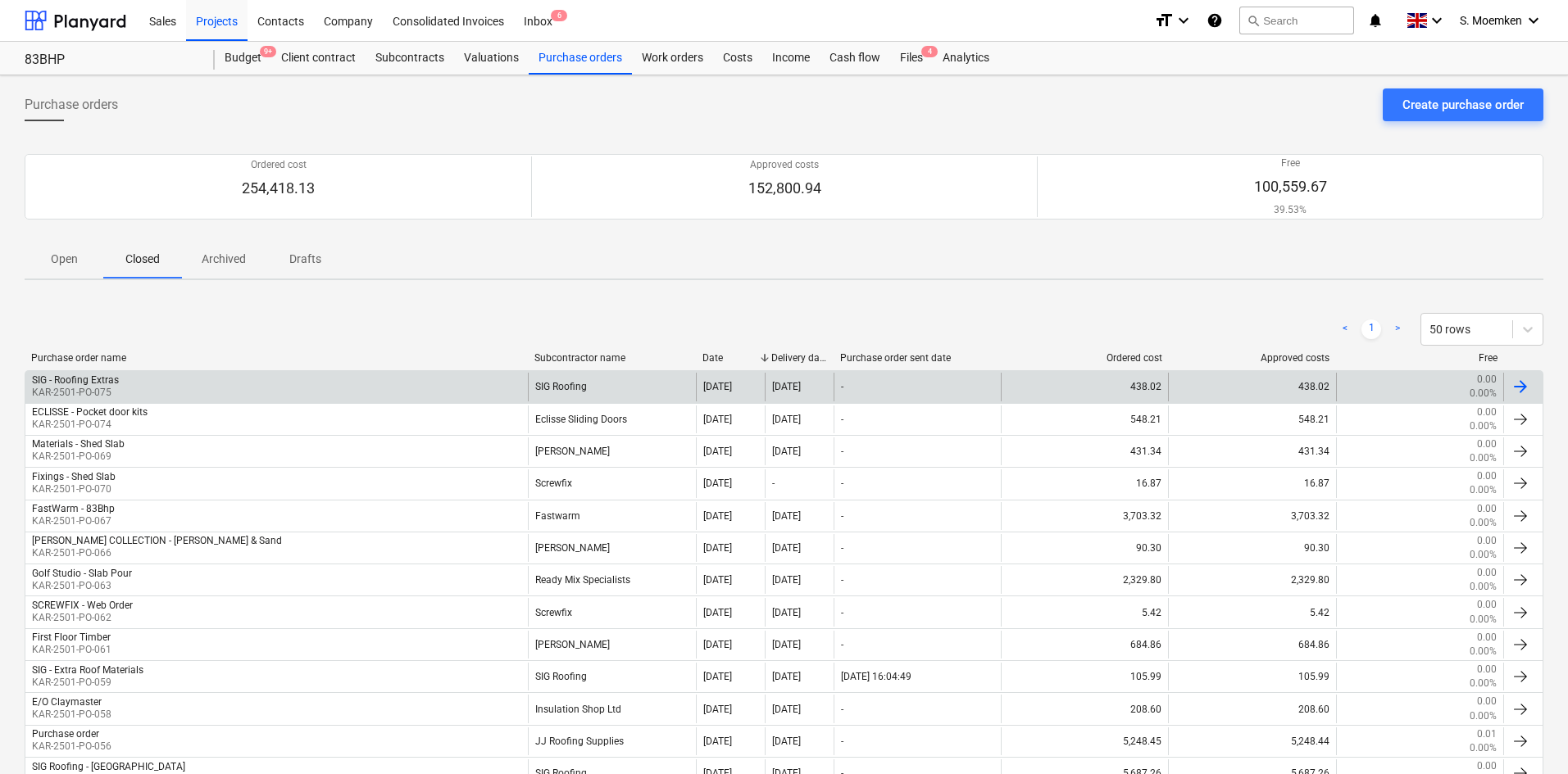
click at [237, 388] on div "SIG - Roofing Extras KAR-2501-PO-075" at bounding box center [277, 387] width 502 height 28
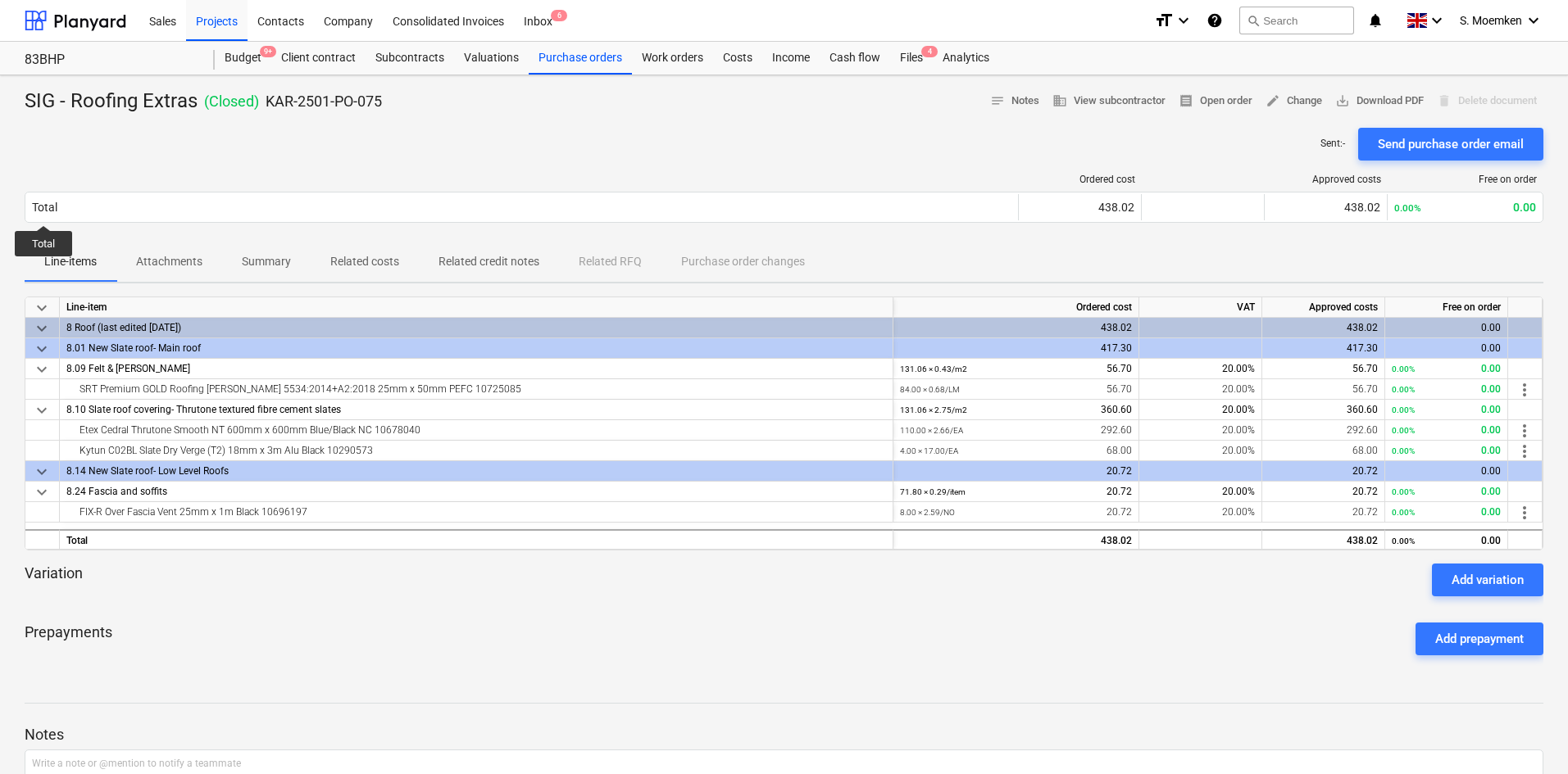
click at [701, 118] on div at bounding box center [784, 122] width 1518 height 13
click at [580, 52] on div "Purchase orders" at bounding box center [580, 58] width 103 height 33
